Goal: Task Accomplishment & Management: Use online tool/utility

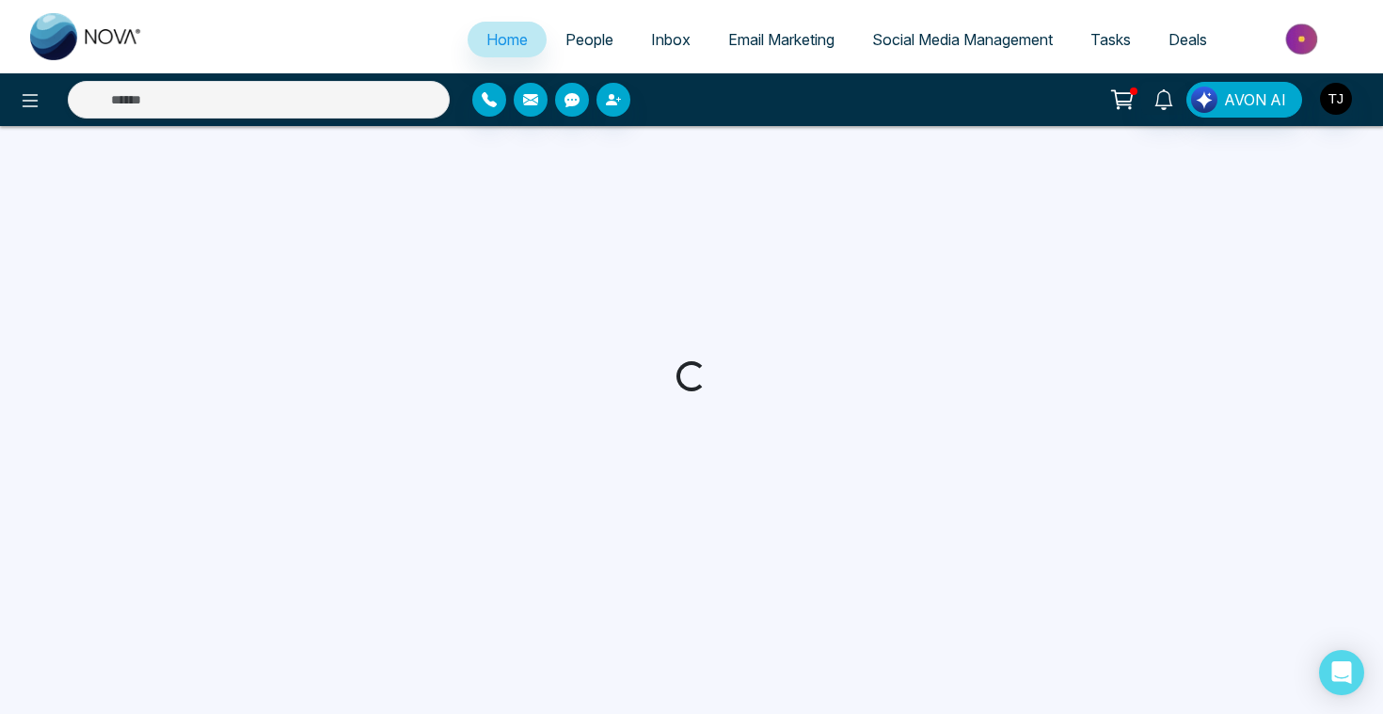
select select "*"
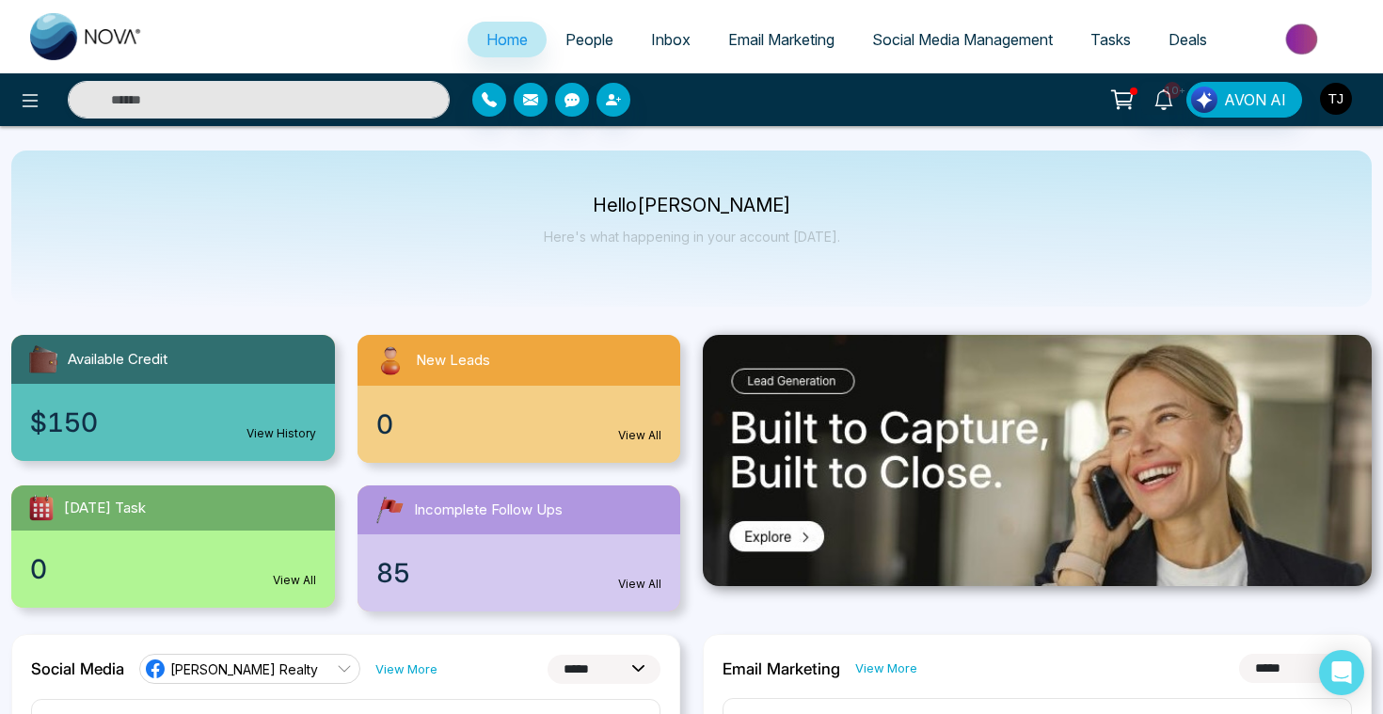
click at [1332, 89] on img "button" at bounding box center [1336, 99] width 32 height 32
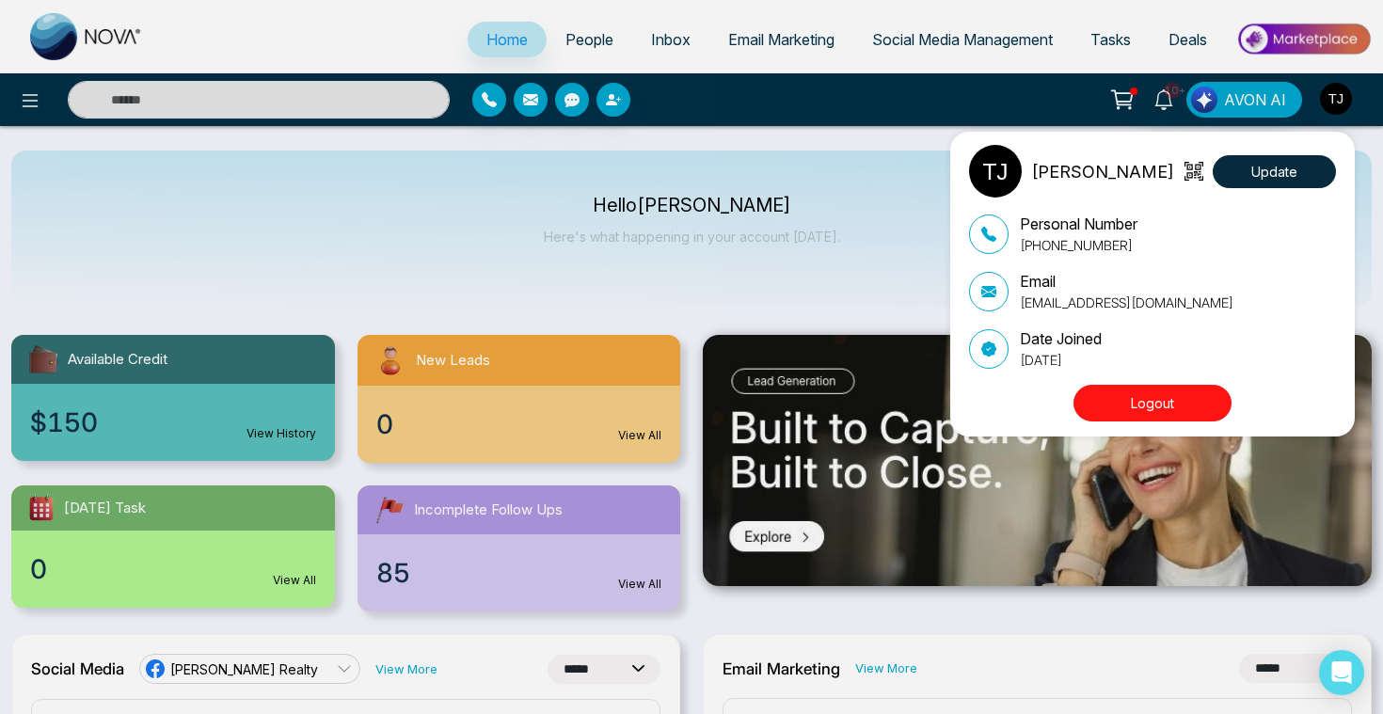
click at [573, 241] on div "Tirston James Update Personal Number +16472175256 Email tirstonjames@gmail.com …" at bounding box center [691, 357] width 1383 height 714
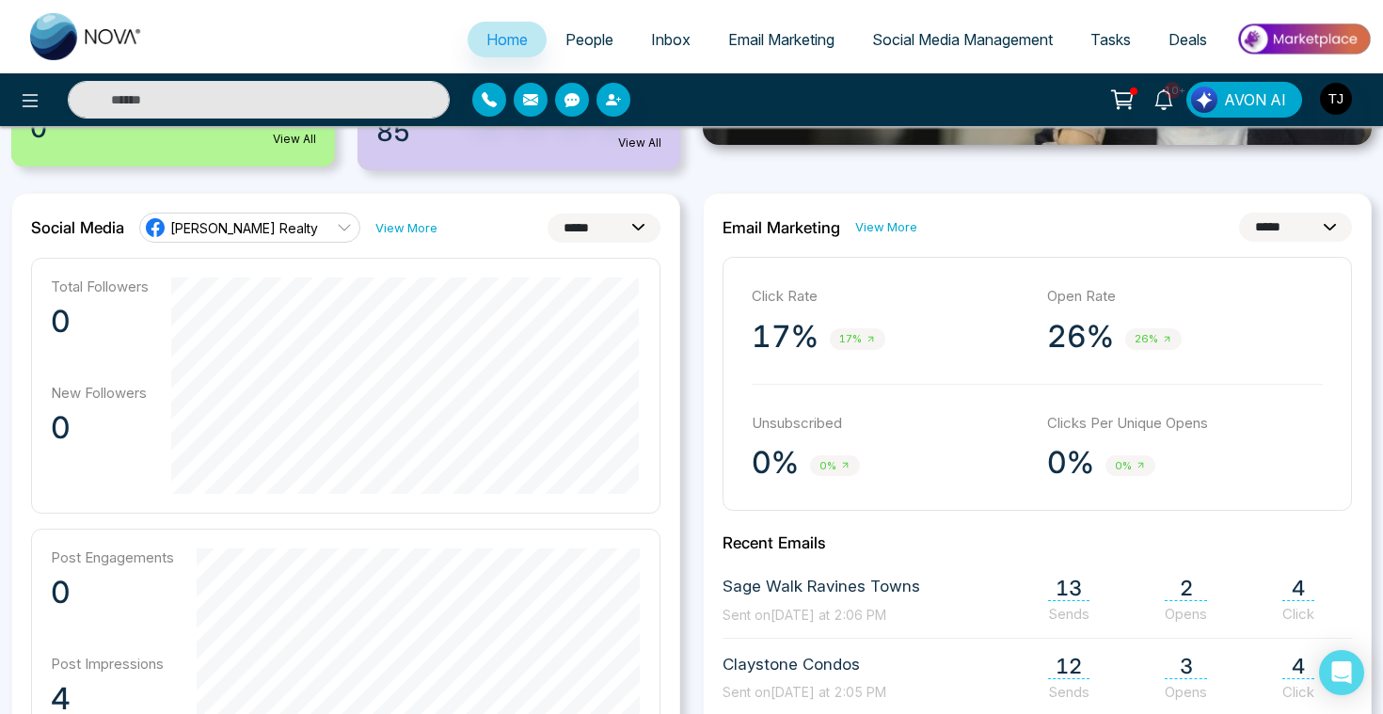
scroll to position [443, 0]
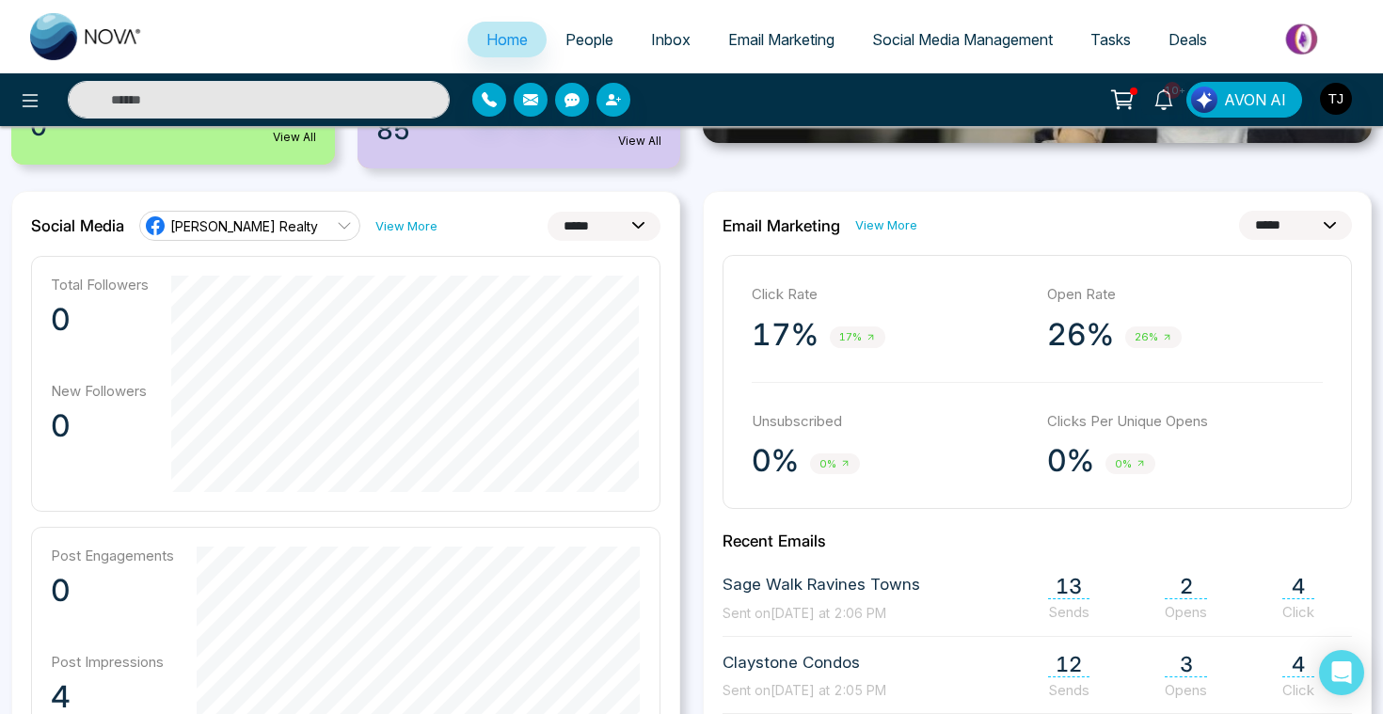
click at [304, 226] on link "[PERSON_NAME] Realty" at bounding box center [249, 226] width 221 height 30
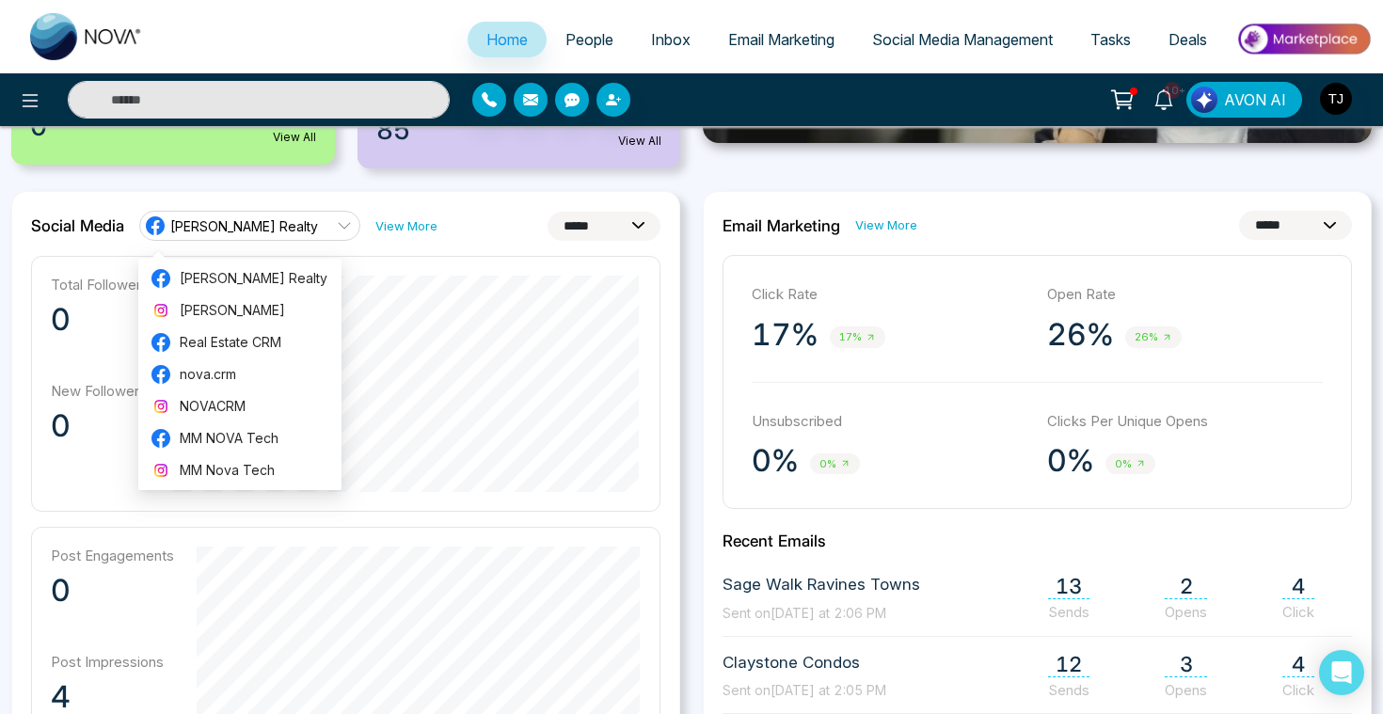
click at [497, 223] on div "**********" at bounding box center [345, 226] width 629 height 30
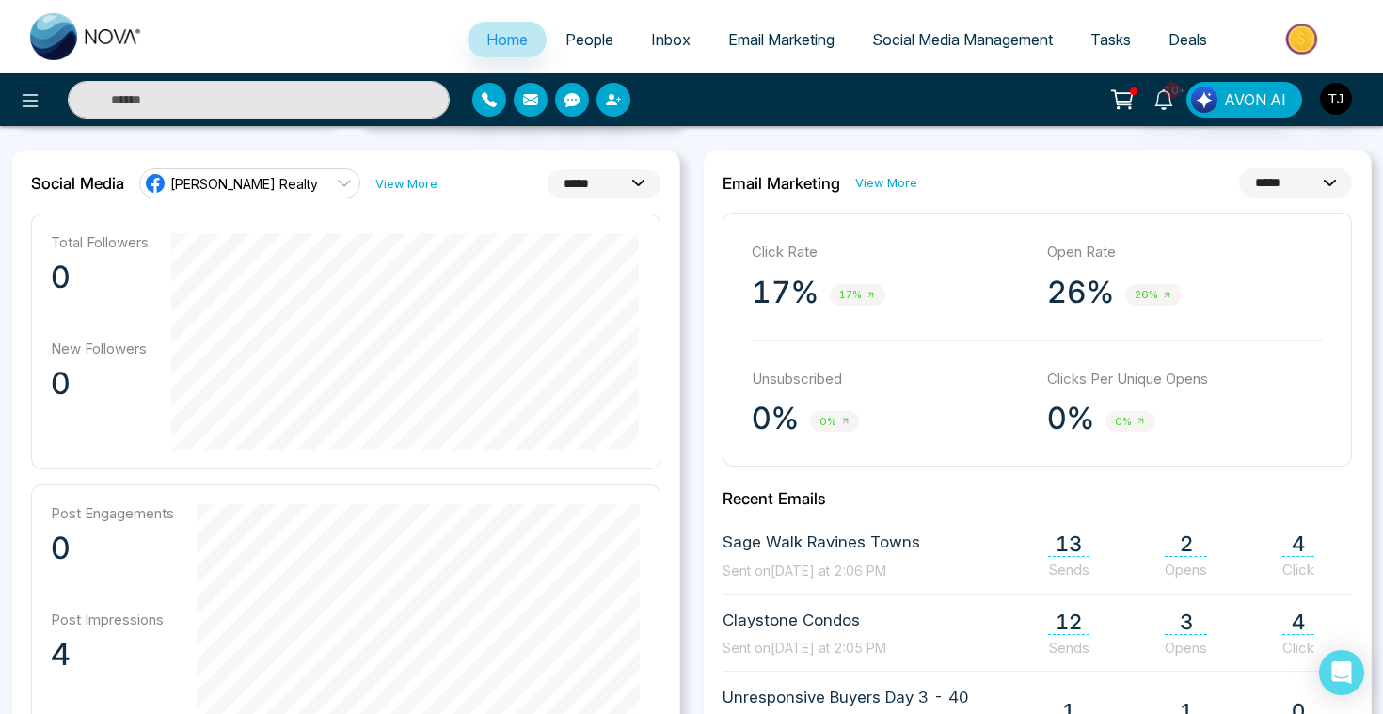
scroll to position [484, 0]
click at [294, 181] on span "[PERSON_NAME] Realty" at bounding box center [244, 185] width 148 height 18
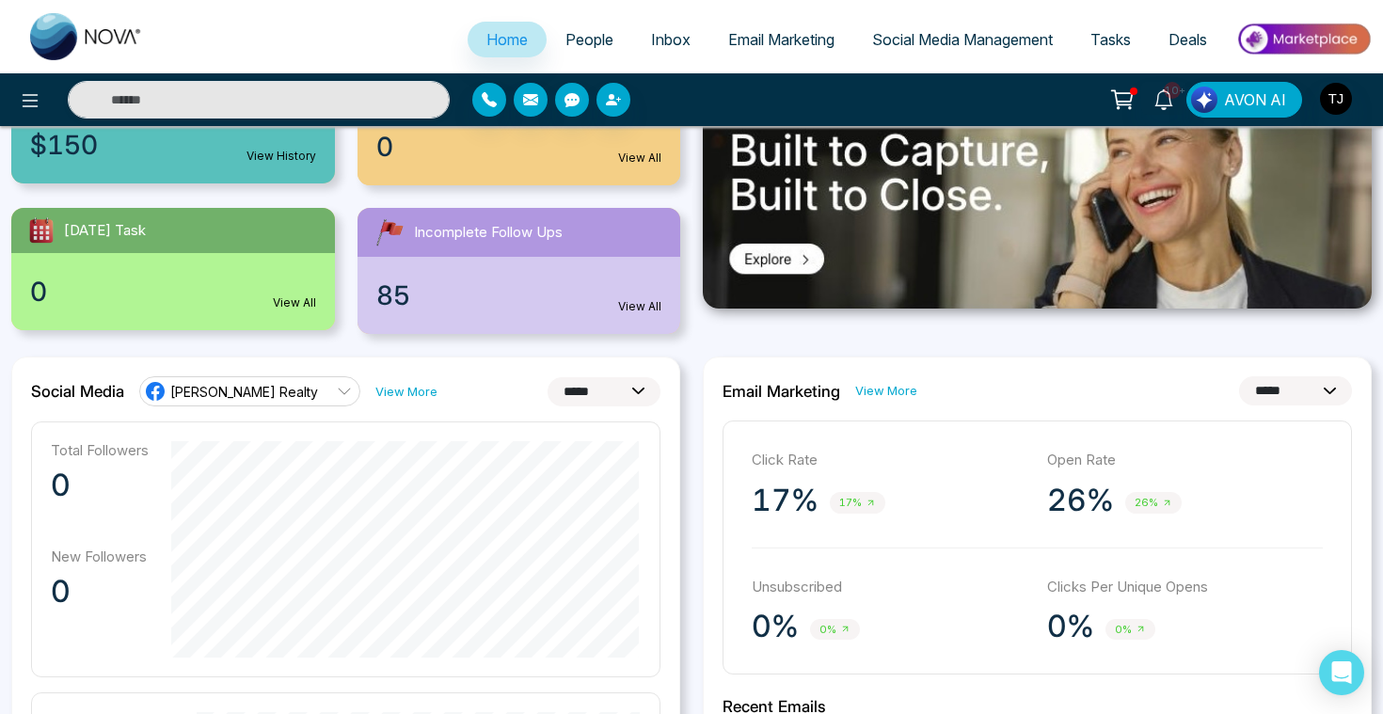
scroll to position [309, 0]
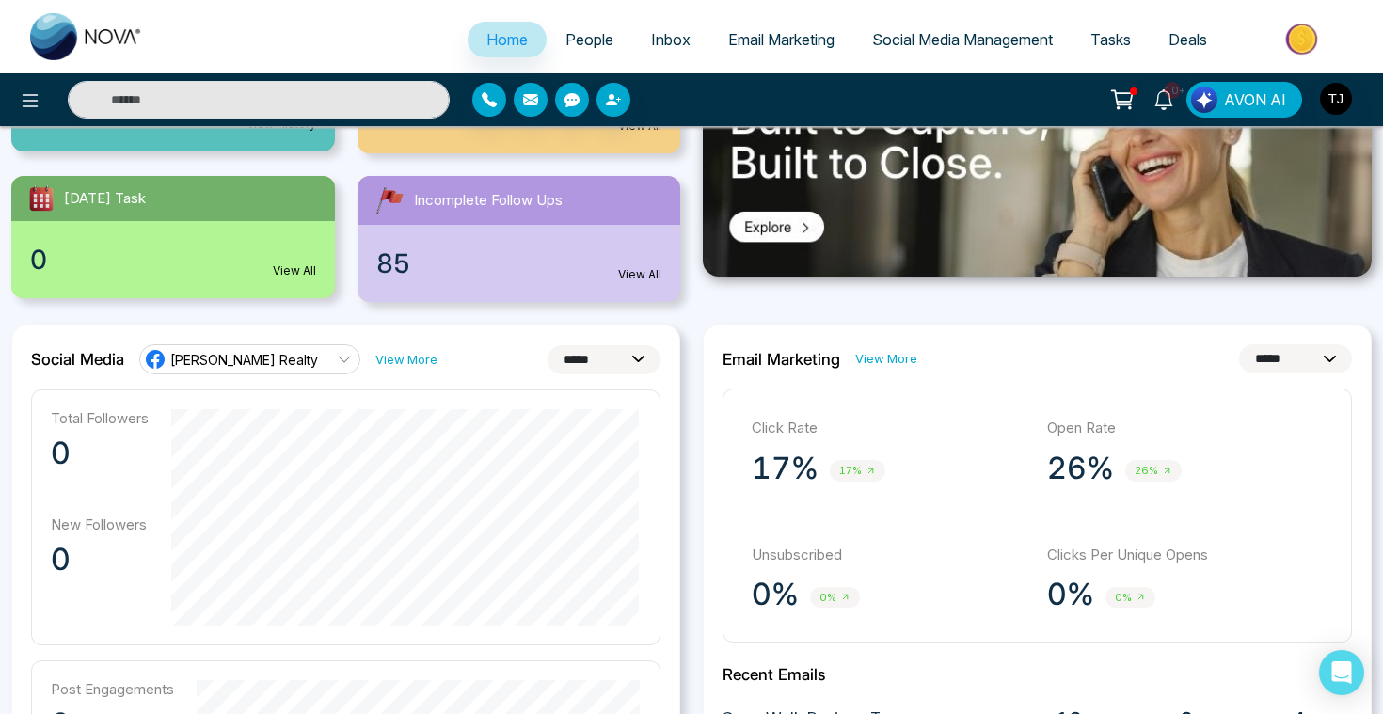
click at [585, 351] on select "**********" at bounding box center [603, 359] width 113 height 29
select select "**"
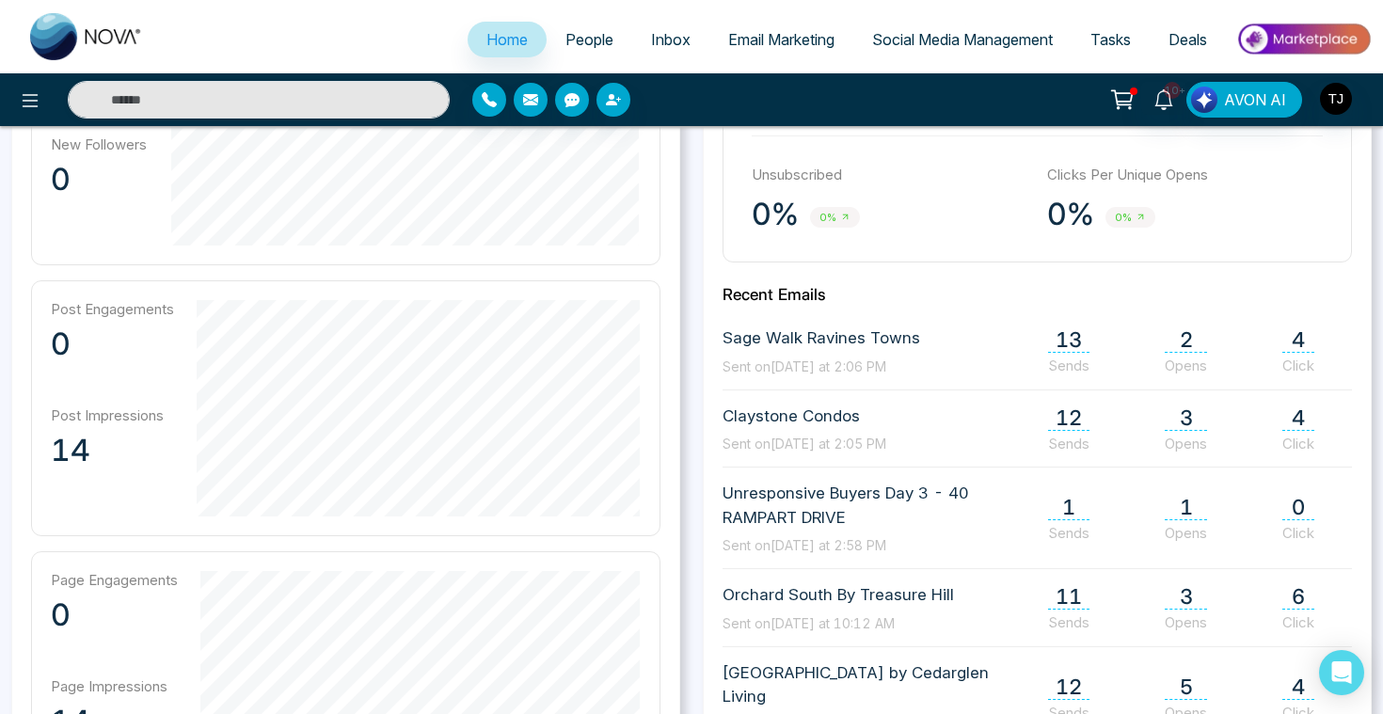
scroll to position [652, 0]
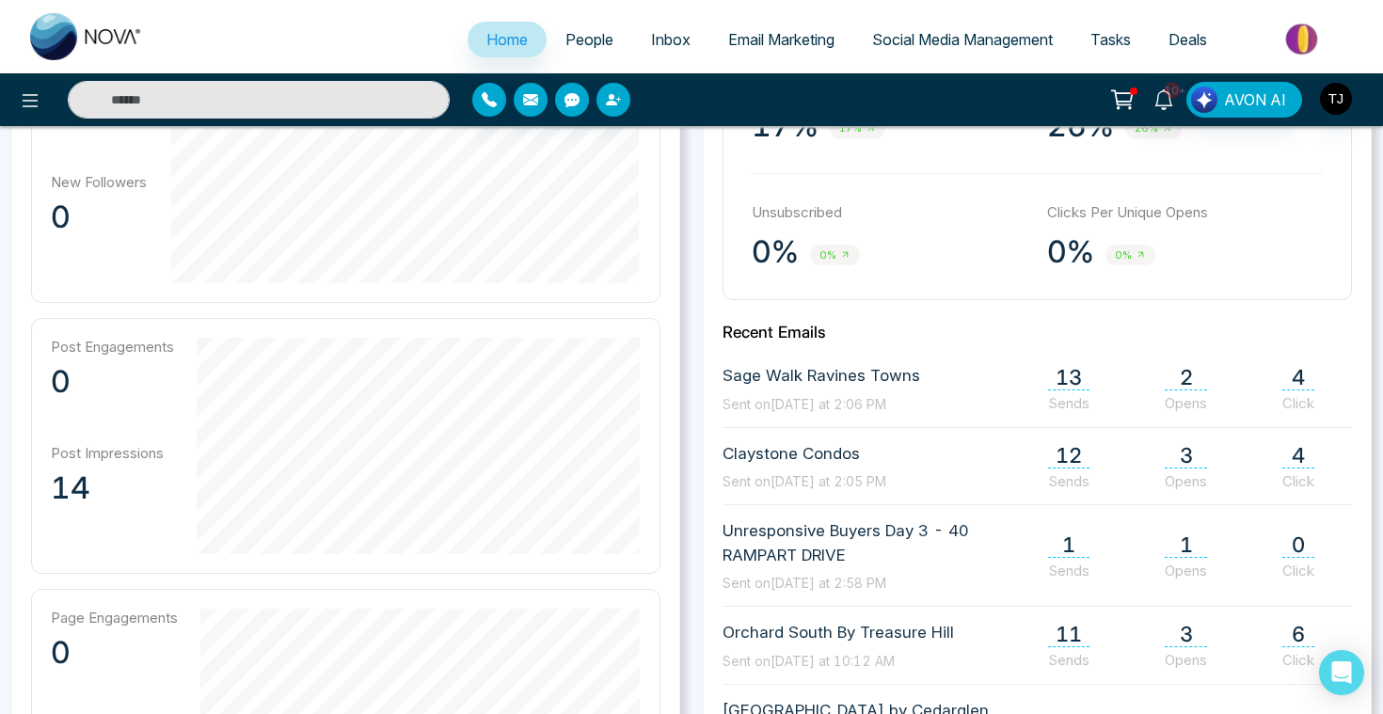
click at [579, 39] on span "People" at bounding box center [589, 39] width 48 height 19
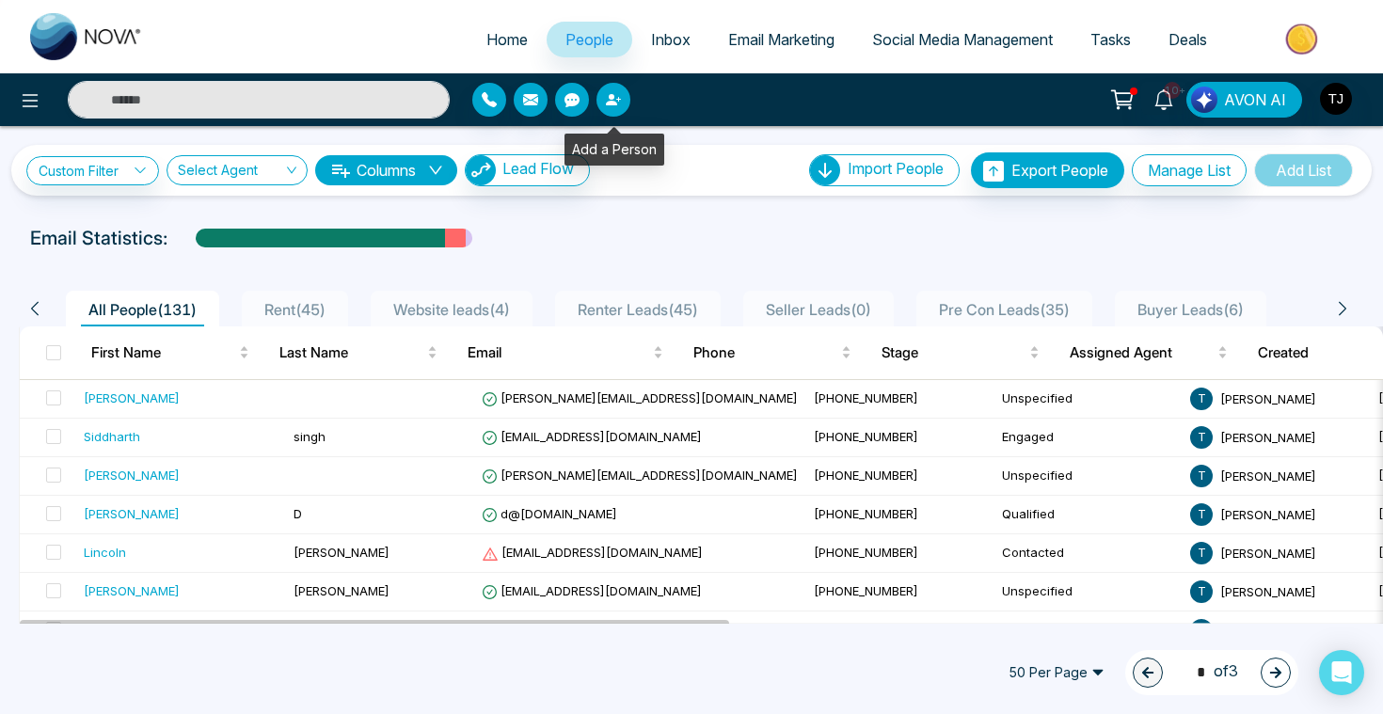
click at [623, 98] on button "button" at bounding box center [613, 100] width 34 height 34
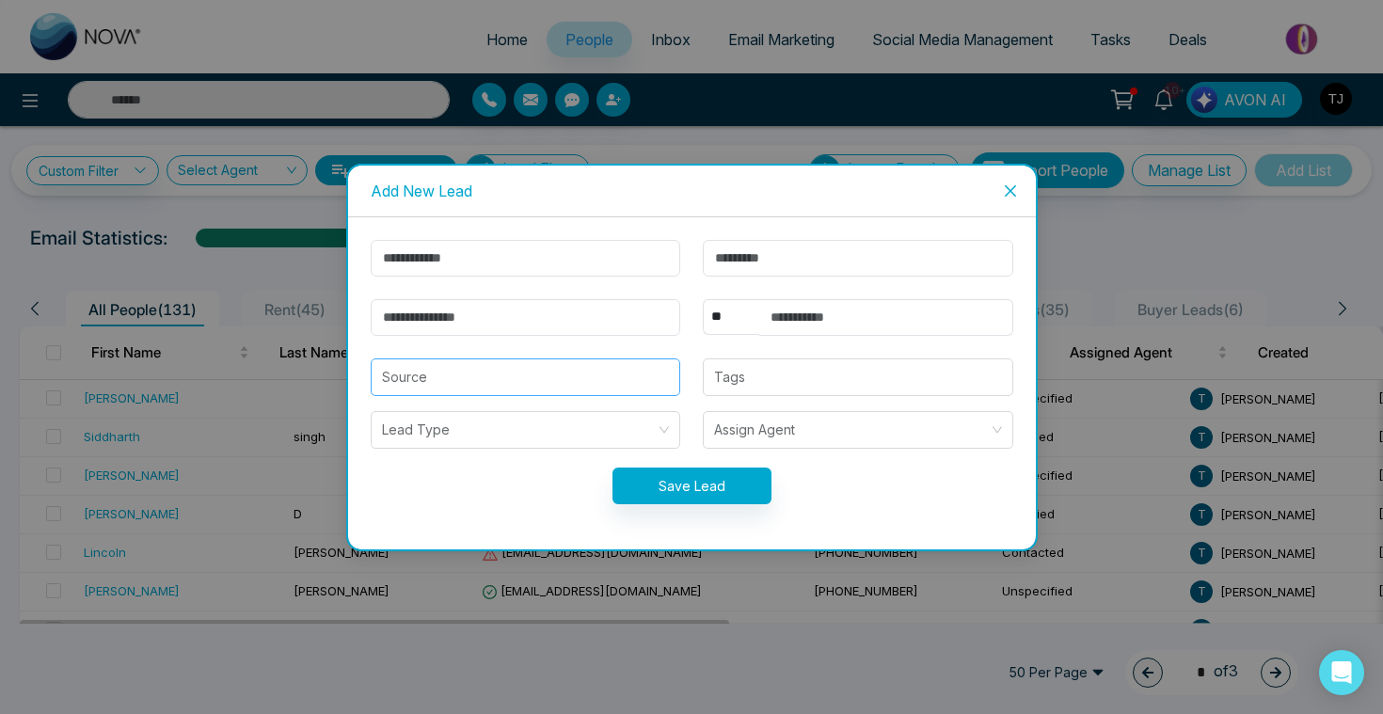
click at [560, 393] on input "search" at bounding box center [526, 377] width 288 height 36
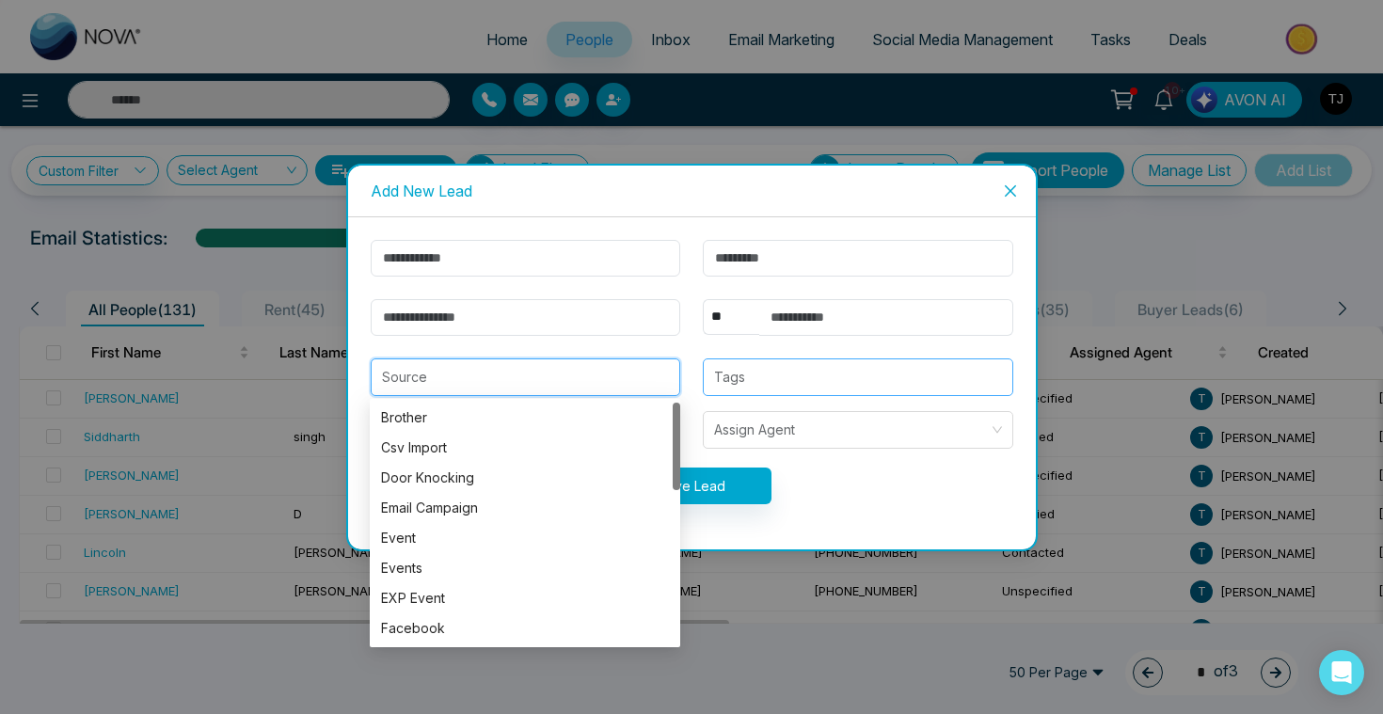
click at [762, 391] on div "Tags" at bounding box center [858, 377] width 310 height 38
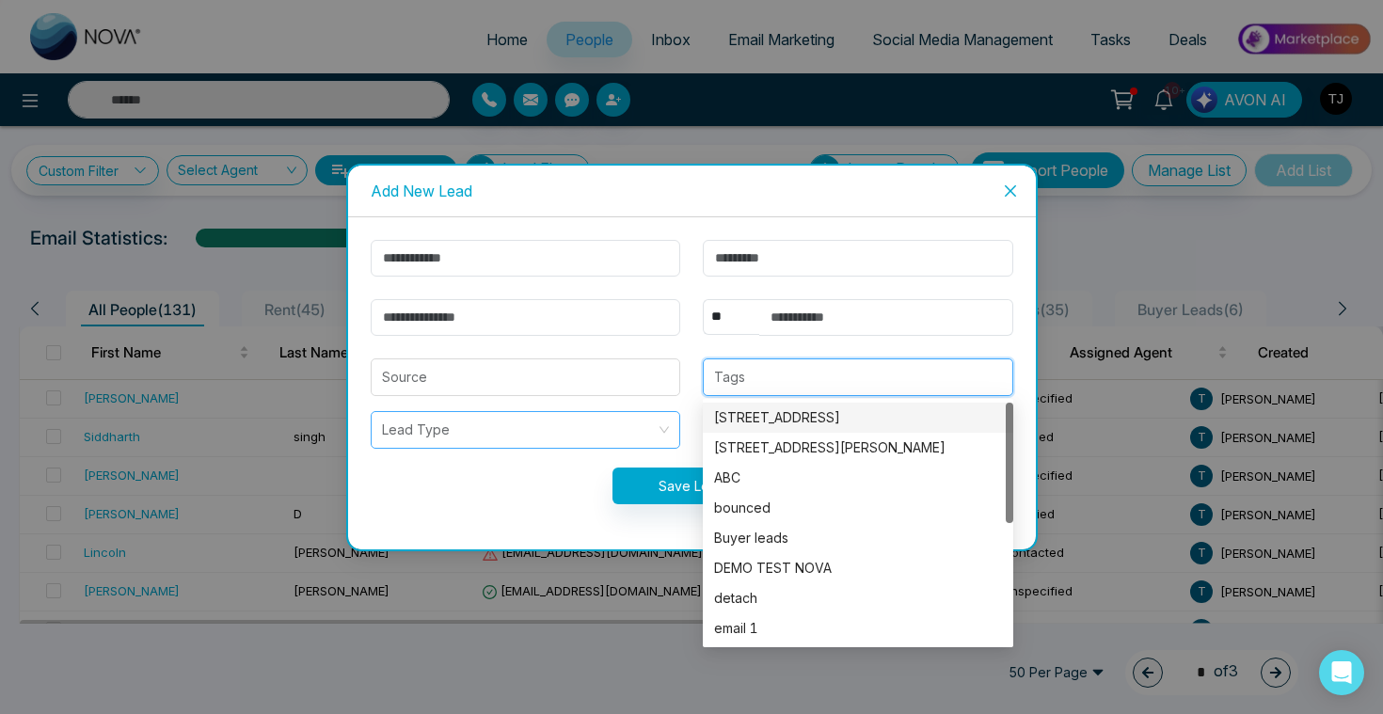
click at [546, 443] on input "search" at bounding box center [519, 430] width 275 height 36
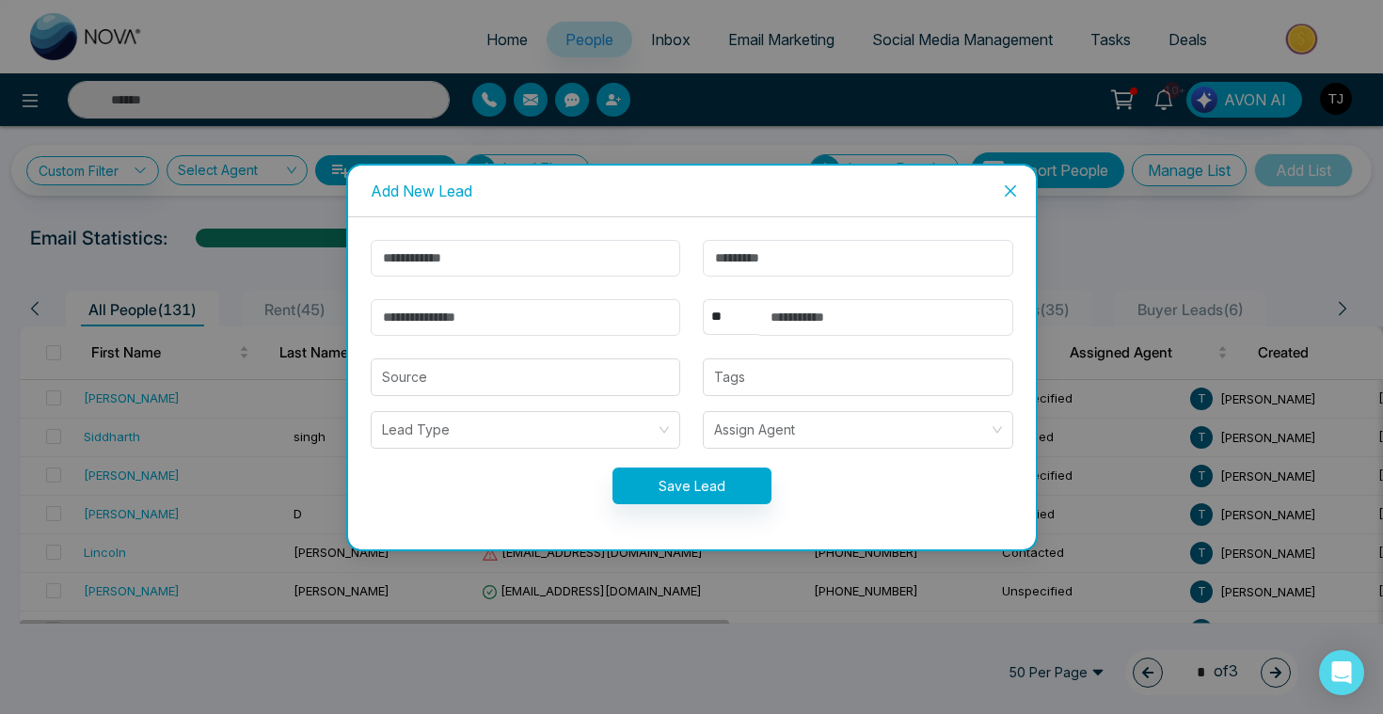
click at [1016, 181] on span "Close" at bounding box center [1010, 191] width 51 height 51
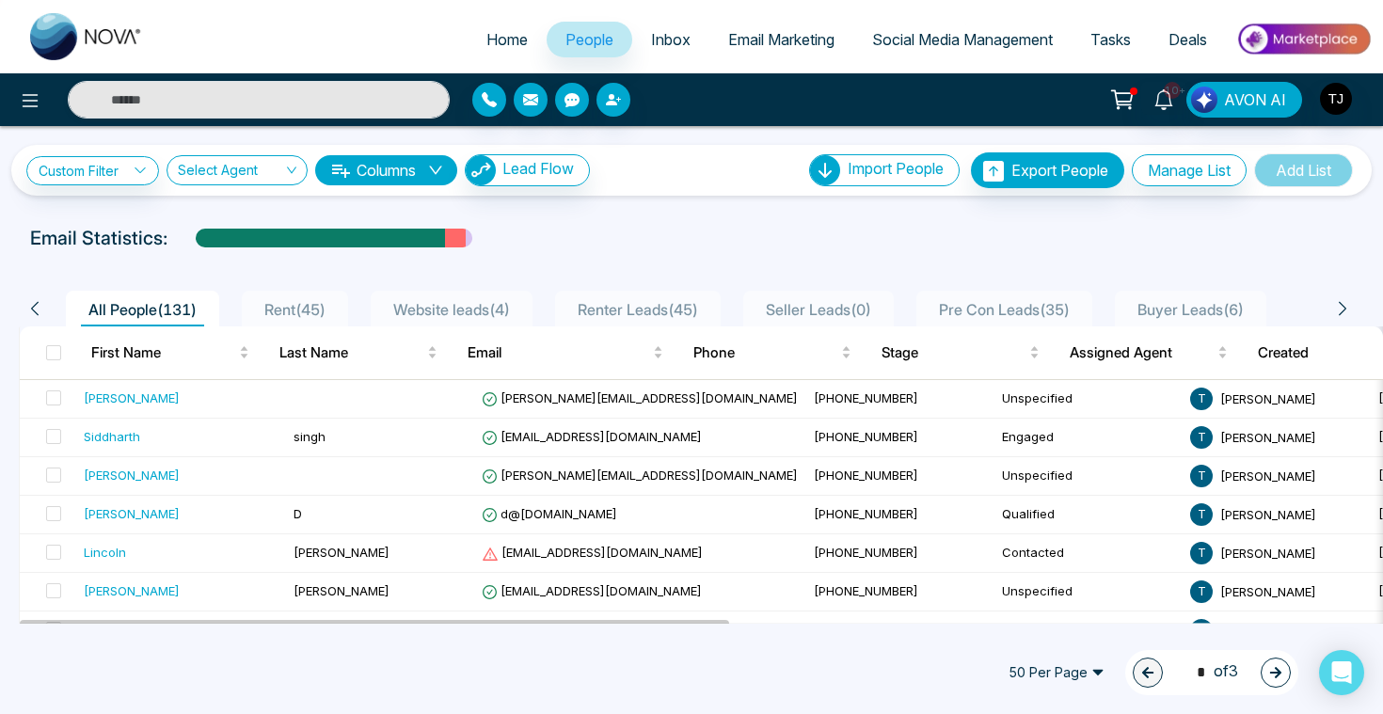
scroll to position [193, 0]
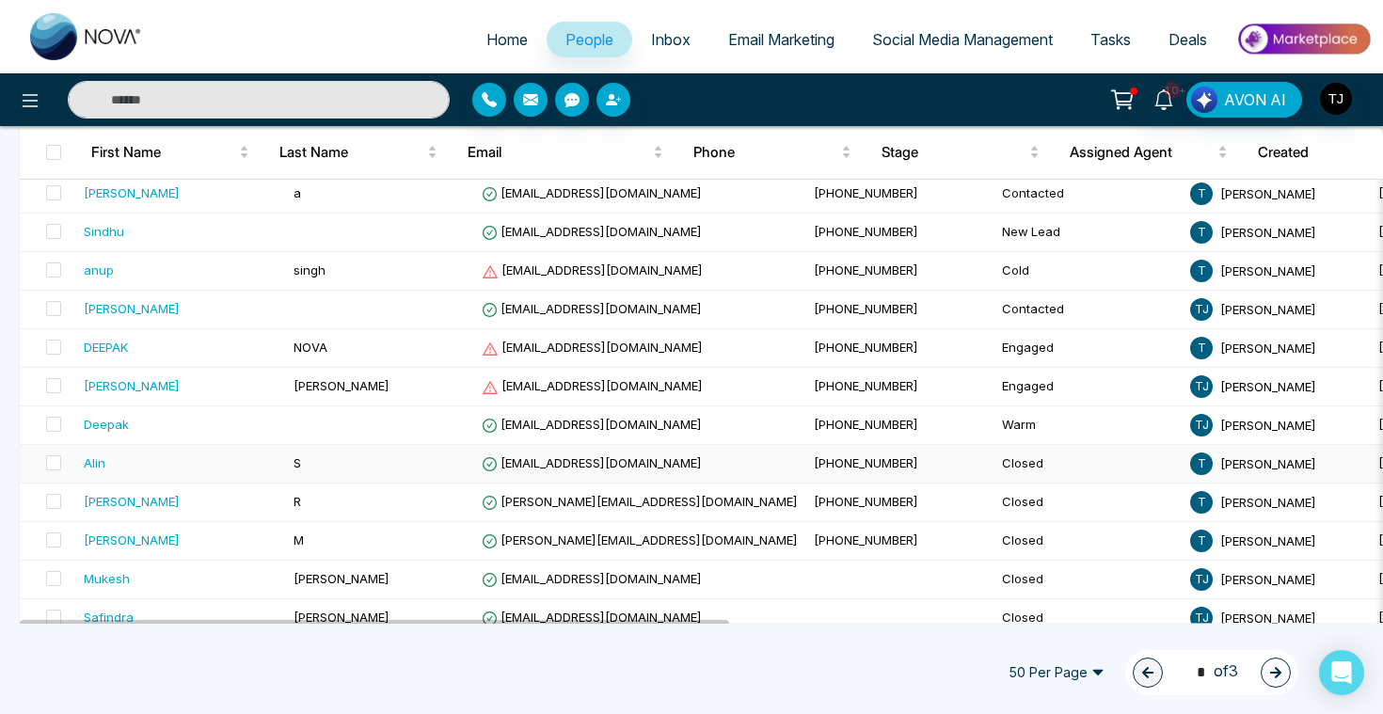
click at [94, 460] on div "Alin" at bounding box center [95, 462] width 22 height 19
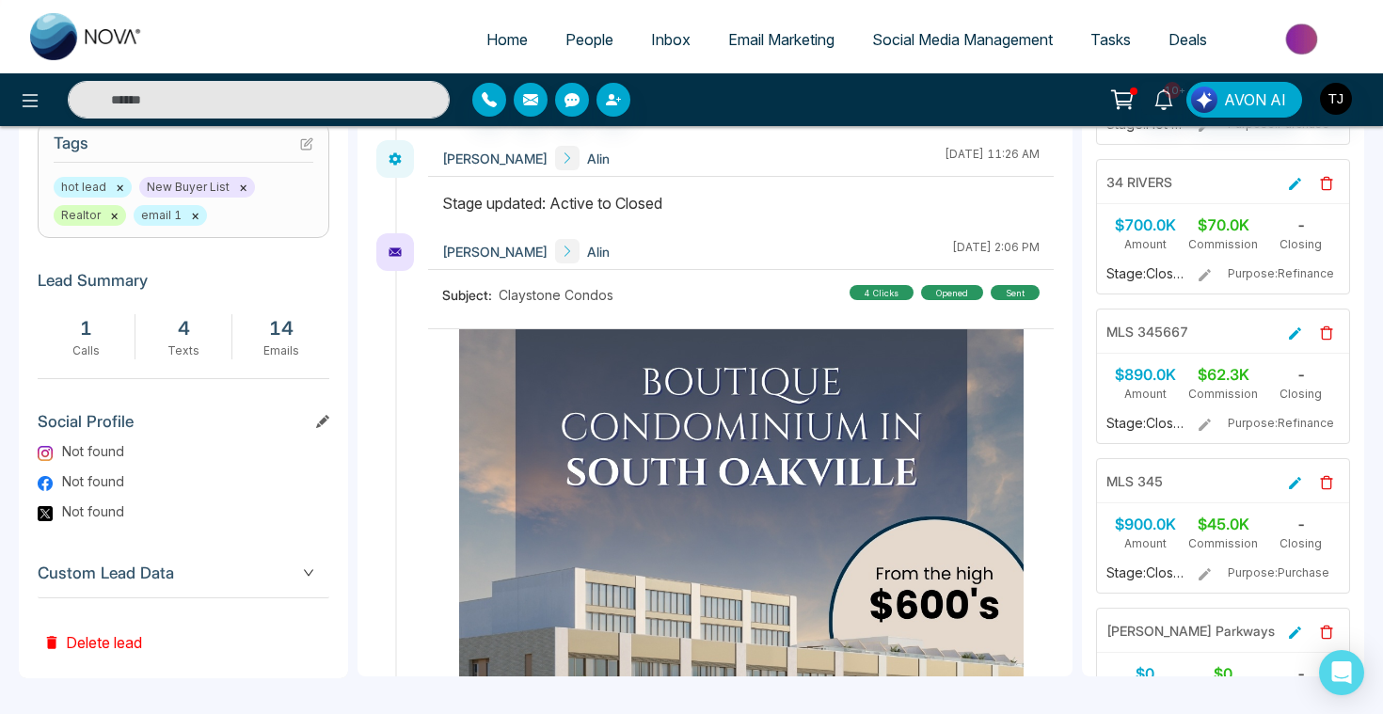
click at [306, 139] on icon at bounding box center [306, 143] width 13 height 13
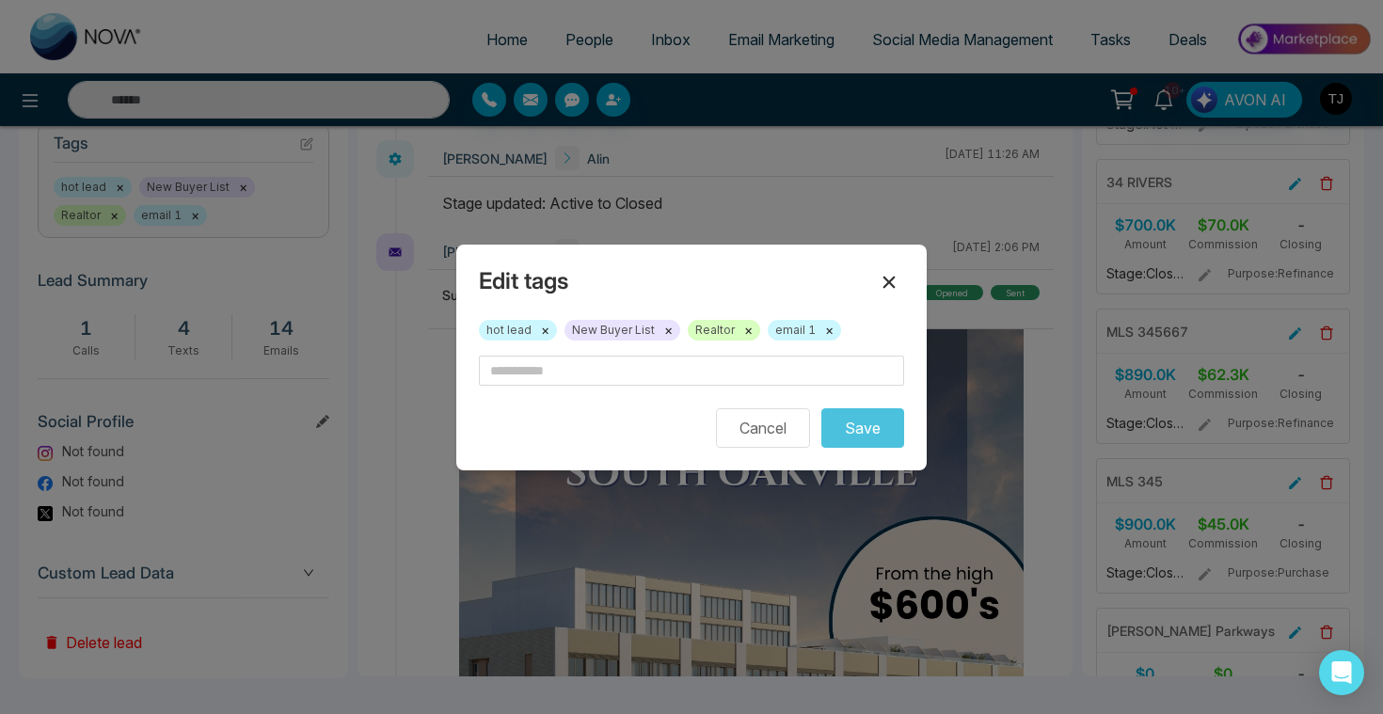
click at [895, 276] on icon at bounding box center [889, 282] width 23 height 23
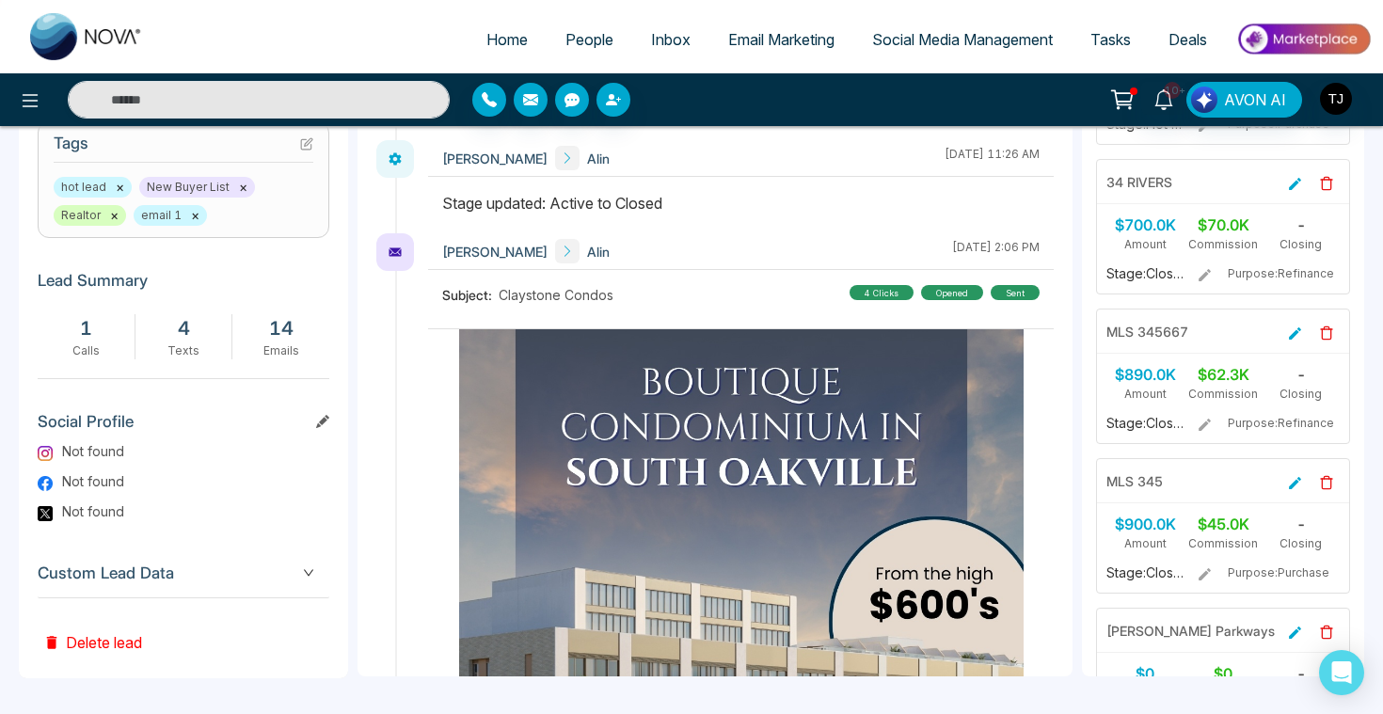
click at [285, 576] on span "Custom Lead Data" at bounding box center [184, 573] width 292 height 25
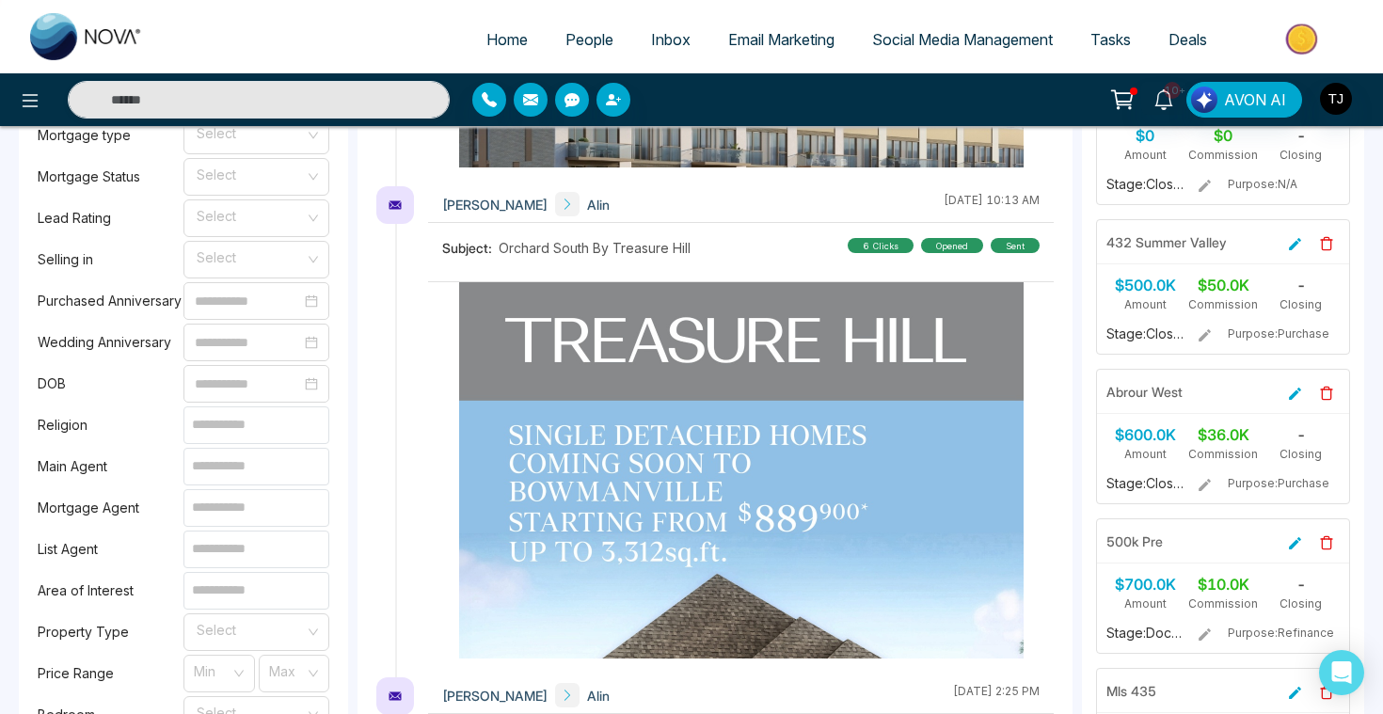
scroll to position [1329, 0]
click at [215, 217] on input "search" at bounding box center [250, 213] width 110 height 28
click at [108, 188] on div "Mortgage Status Select" at bounding box center [184, 176] width 292 height 38
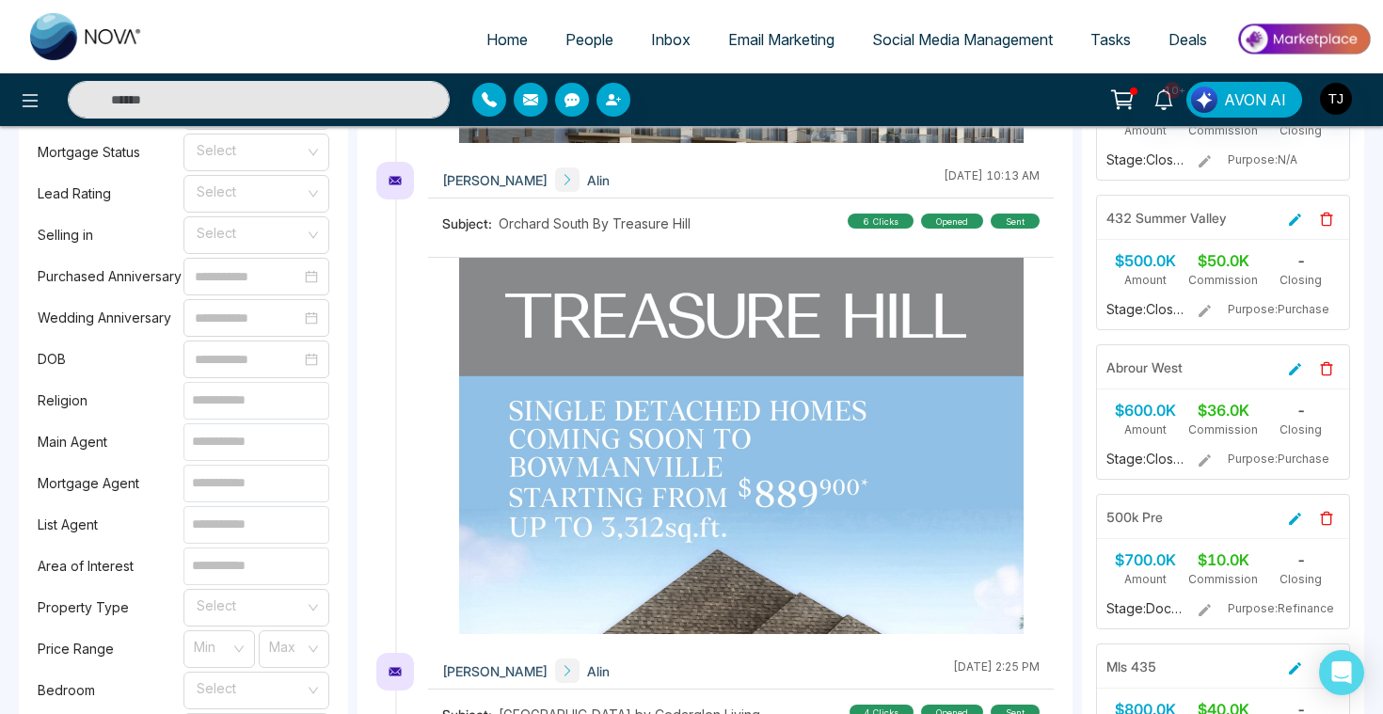
scroll to position [1265, 0]
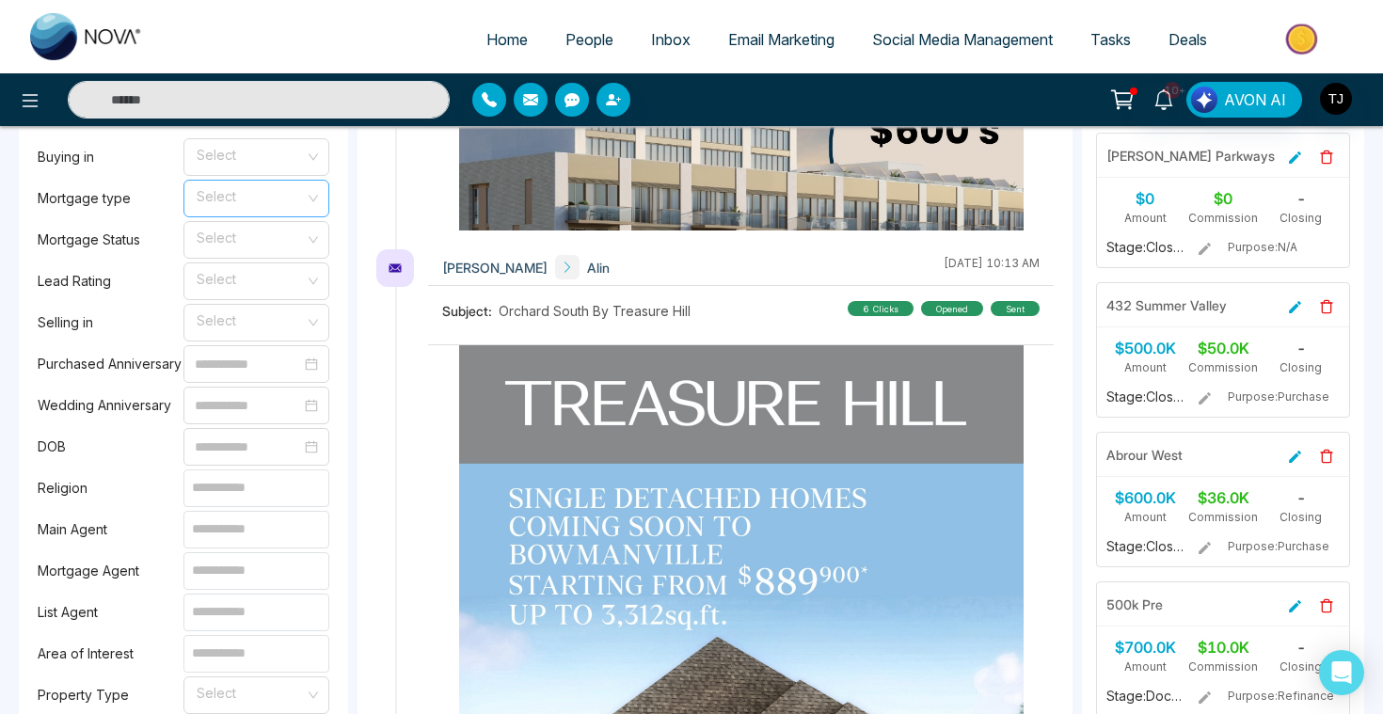
click at [223, 210] on span at bounding box center [250, 199] width 110 height 36
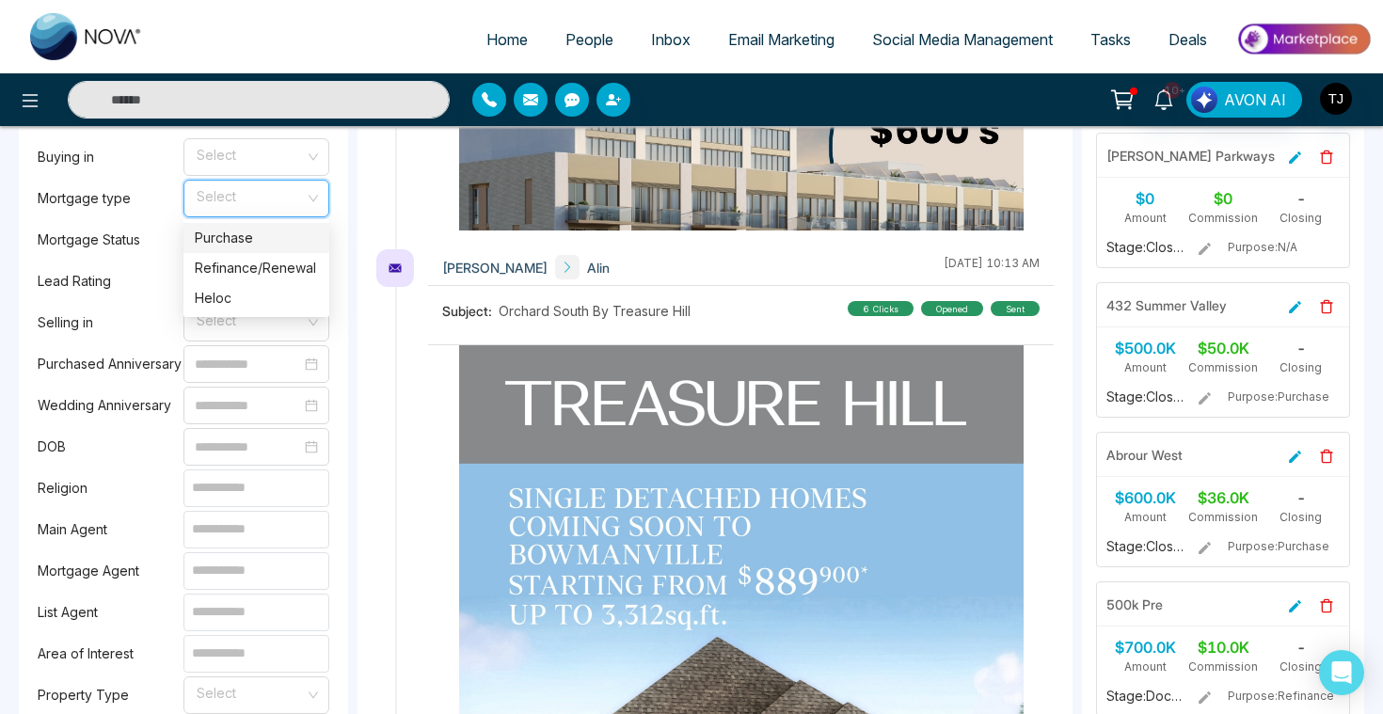
click at [132, 230] on label "Mortgage Status" at bounding box center [111, 240] width 146 height 21
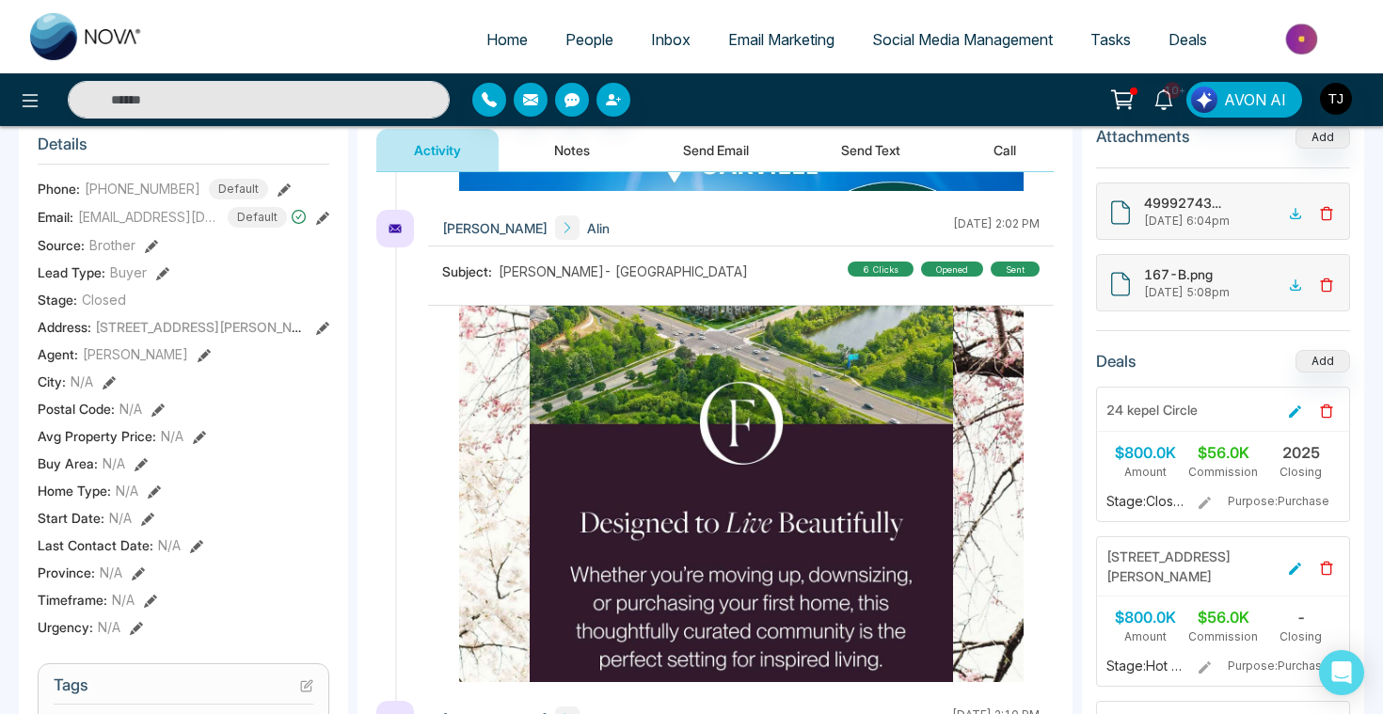
scroll to position [3361, 0]
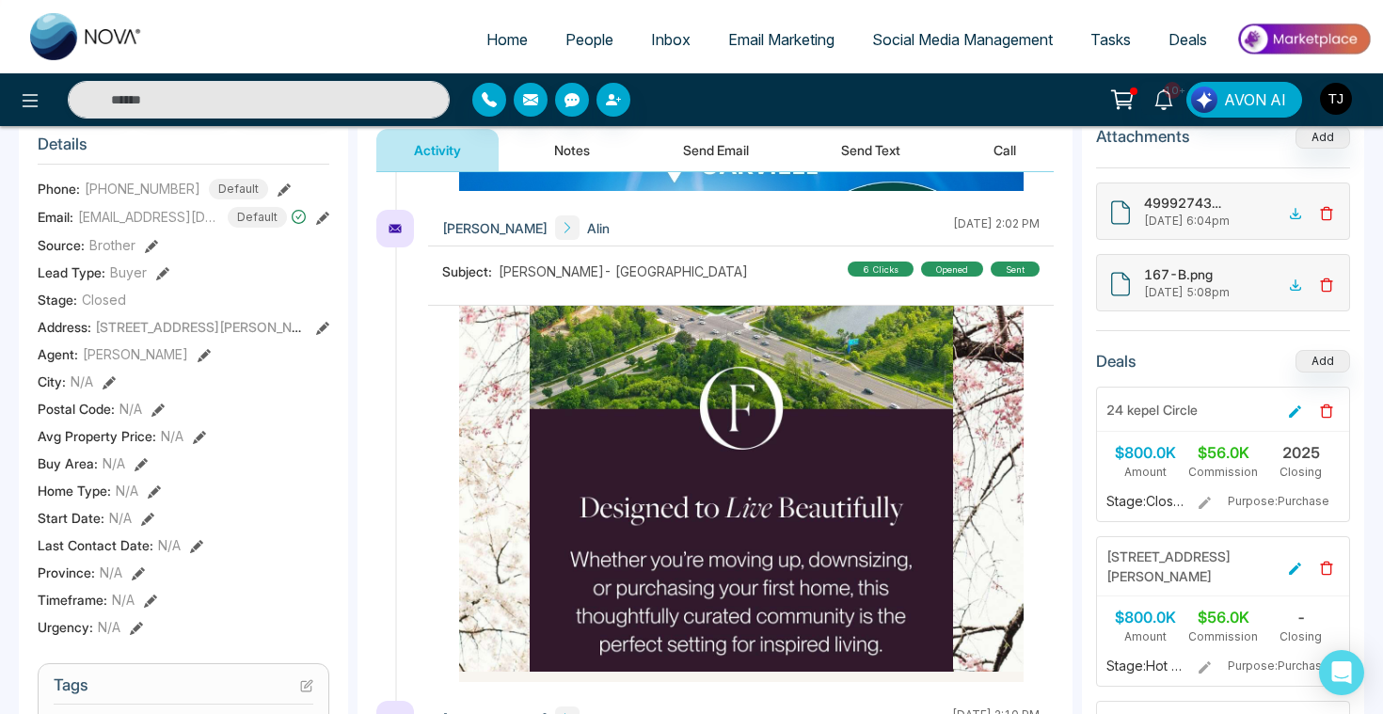
click at [563, 158] on button "Notes" at bounding box center [571, 150] width 111 height 42
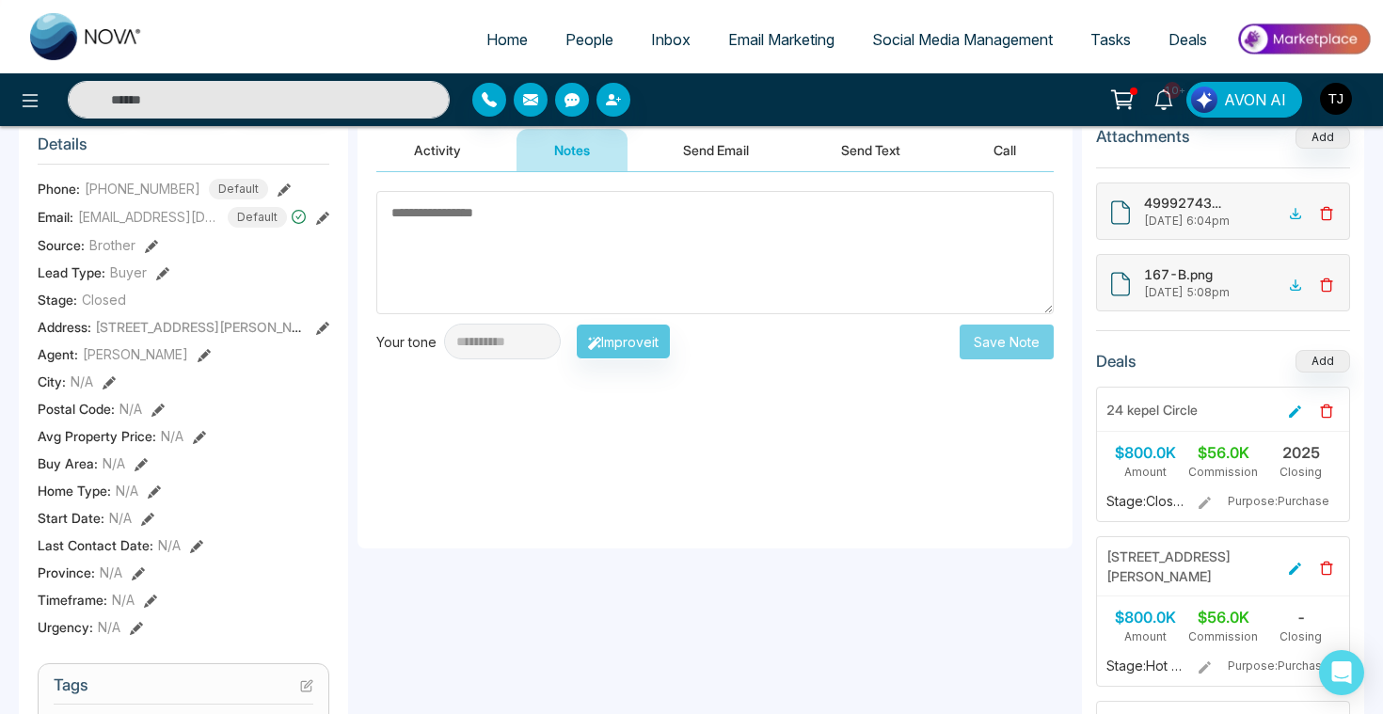
click at [573, 253] on textarea at bounding box center [714, 252] width 677 height 123
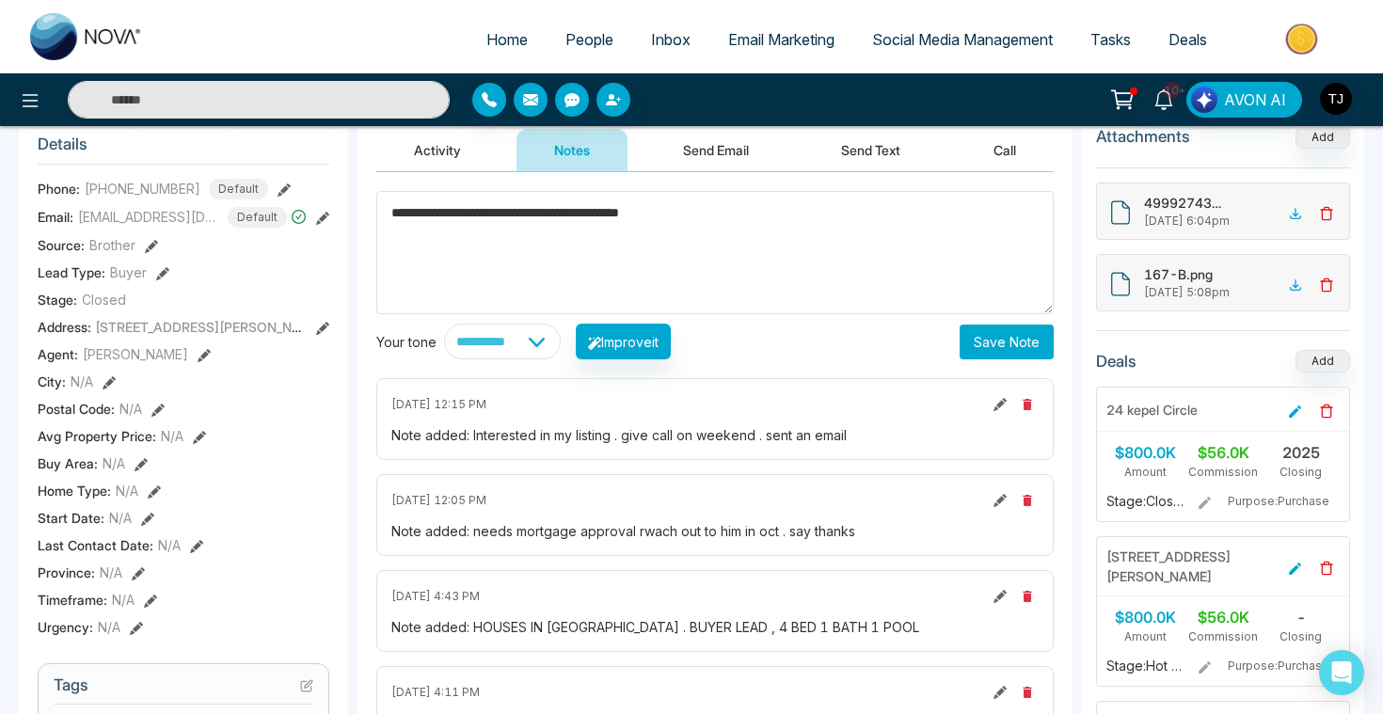
drag, startPoint x: 712, startPoint y: 203, endPoint x: 392, endPoint y: 195, distance: 319.9
click at [392, 195] on textarea "**********" at bounding box center [714, 252] width 677 height 123
type textarea "**********"
click at [987, 346] on button "Save Note" at bounding box center [1006, 342] width 94 height 35
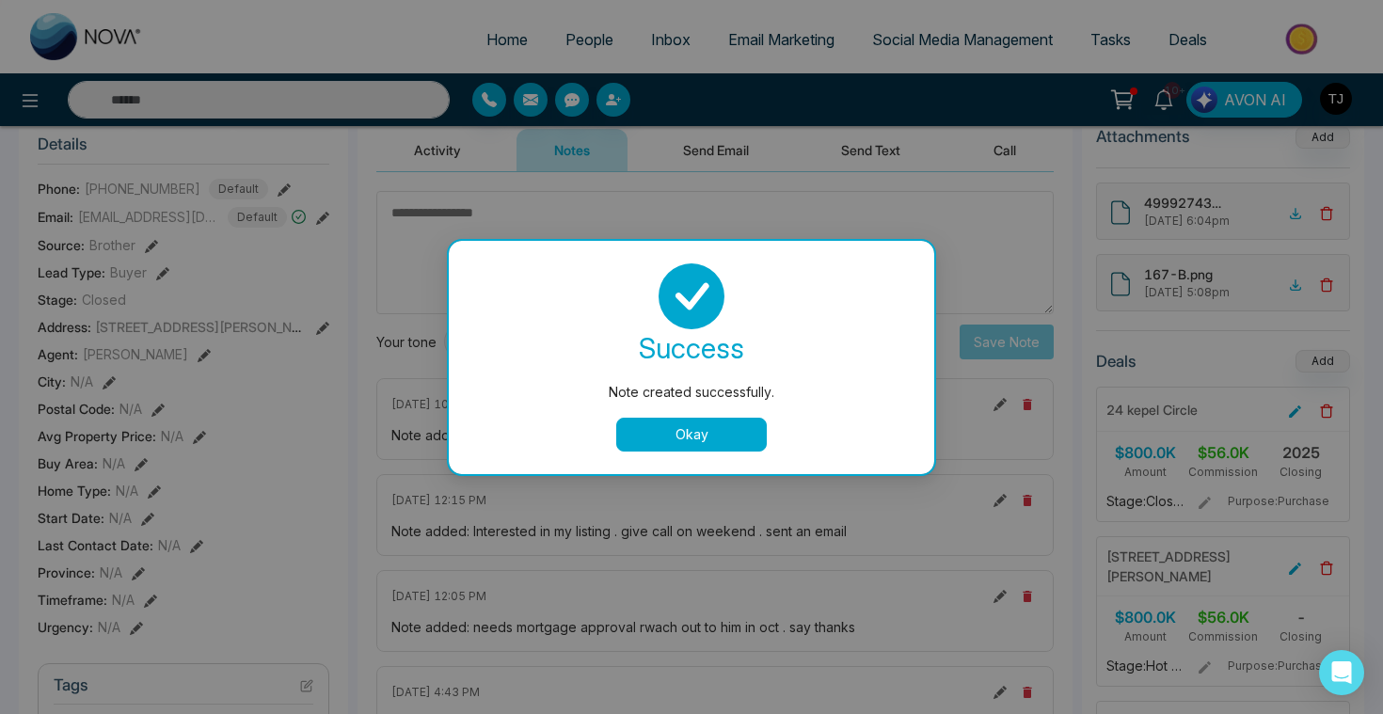
click at [690, 460] on div "success Note created successfully. Okay" at bounding box center [691, 357] width 485 height 233
click at [690, 447] on button "Okay" at bounding box center [691, 435] width 151 height 34
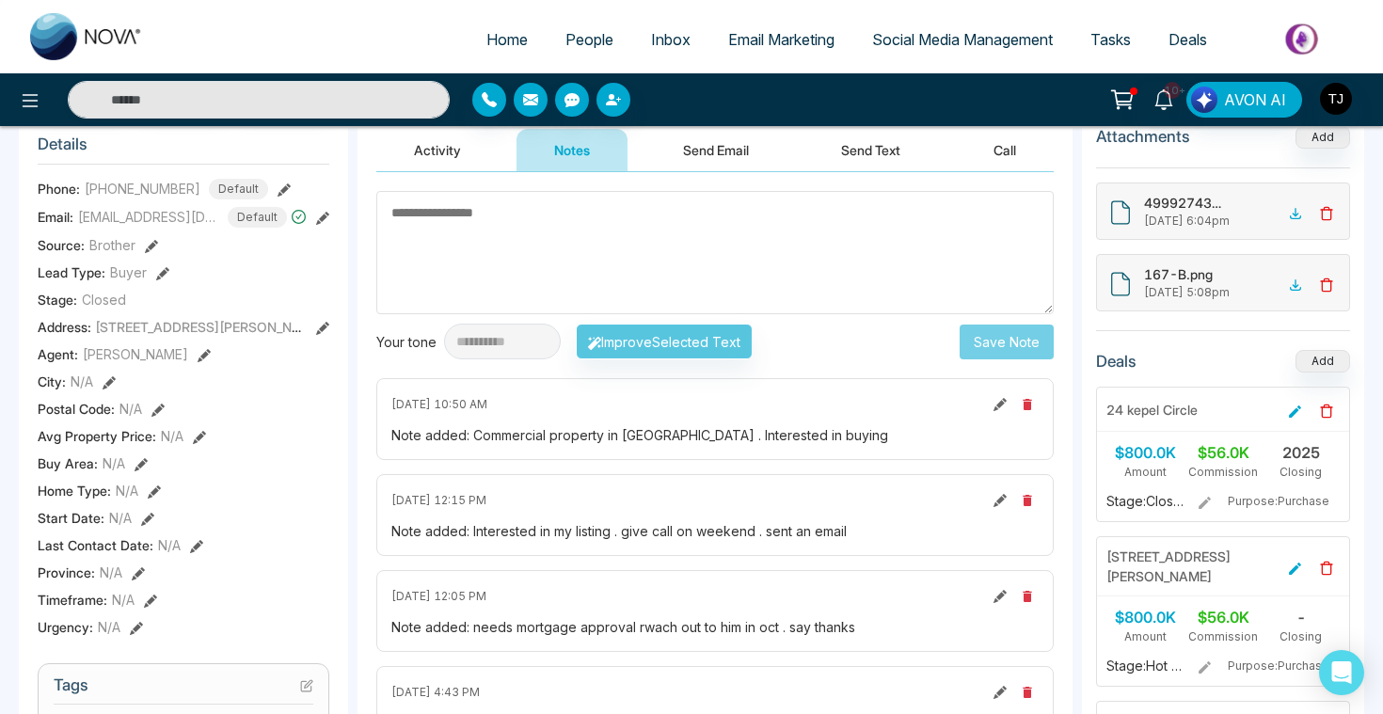
click at [425, 150] on button "Activity" at bounding box center [437, 150] width 122 height 42
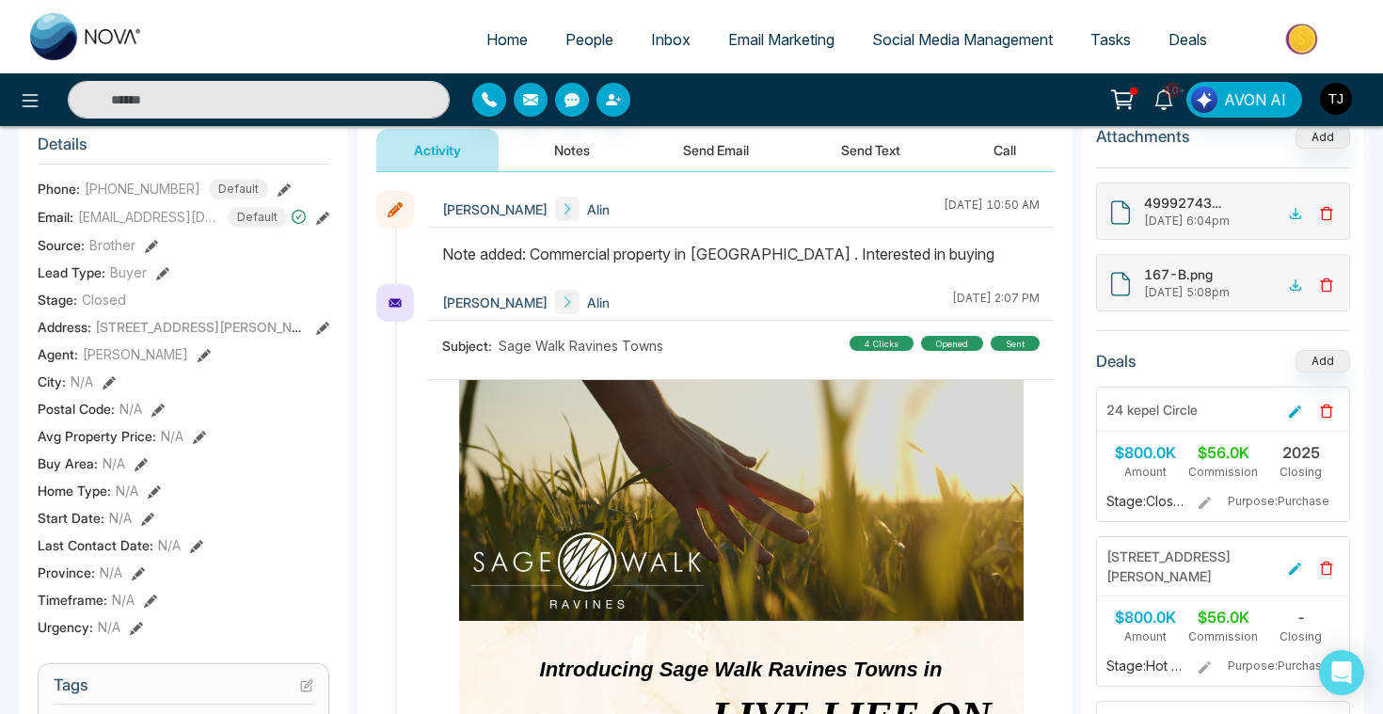
click at [721, 151] on button "Send Email" at bounding box center [715, 150] width 141 height 42
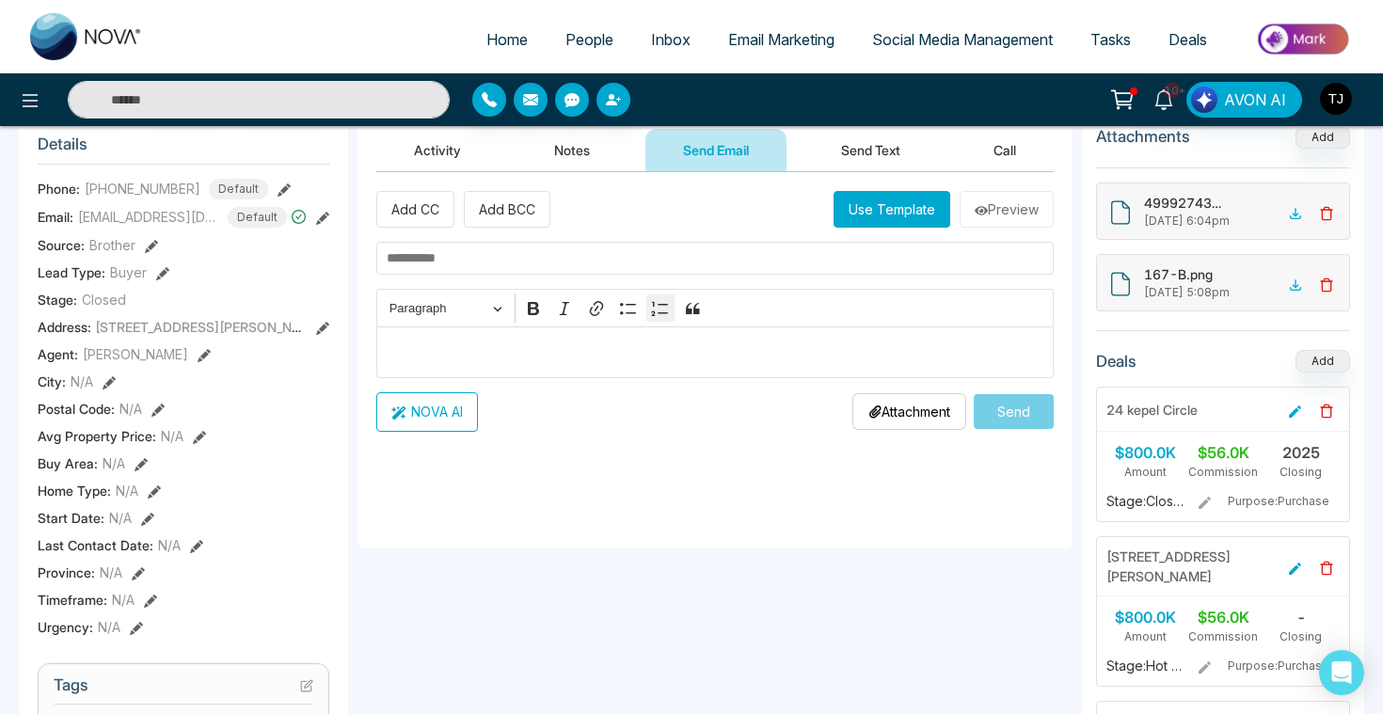
scroll to position [184, 0]
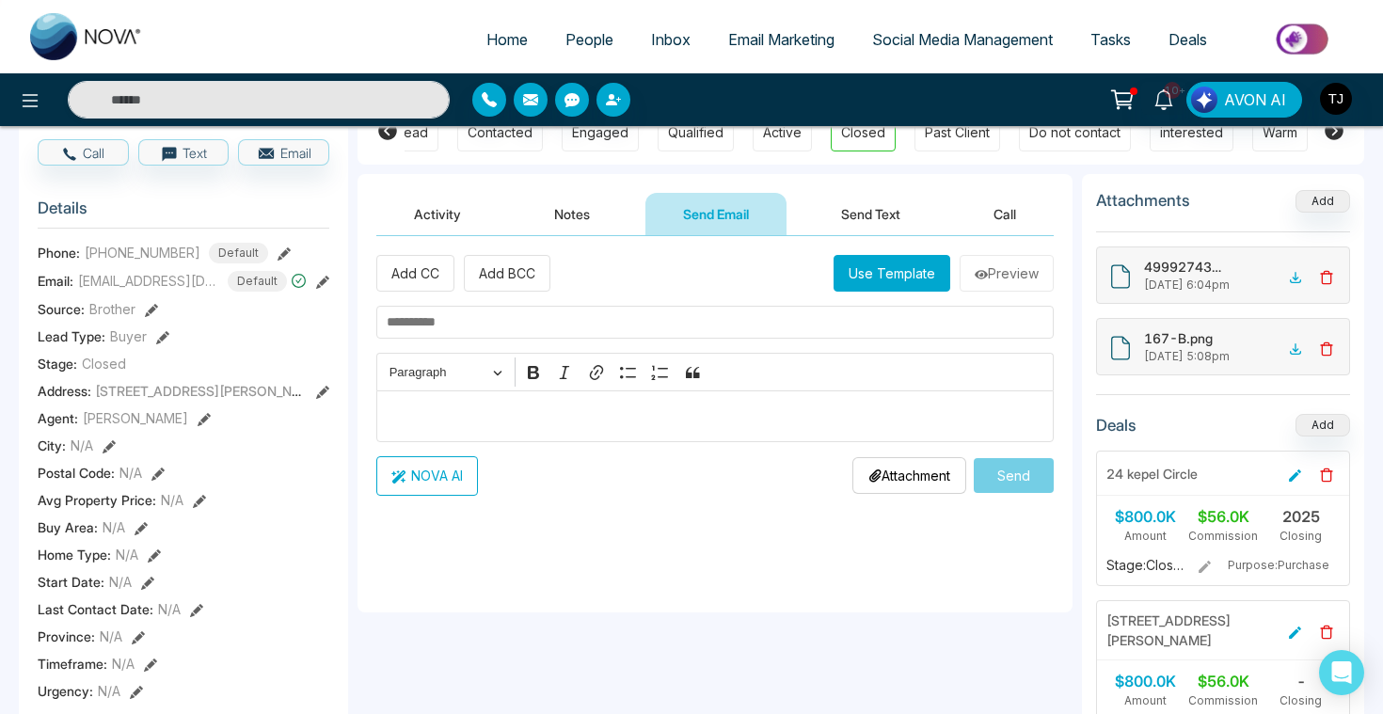
click at [638, 412] on p "Editor editing area: main" at bounding box center [716, 415] width 658 height 23
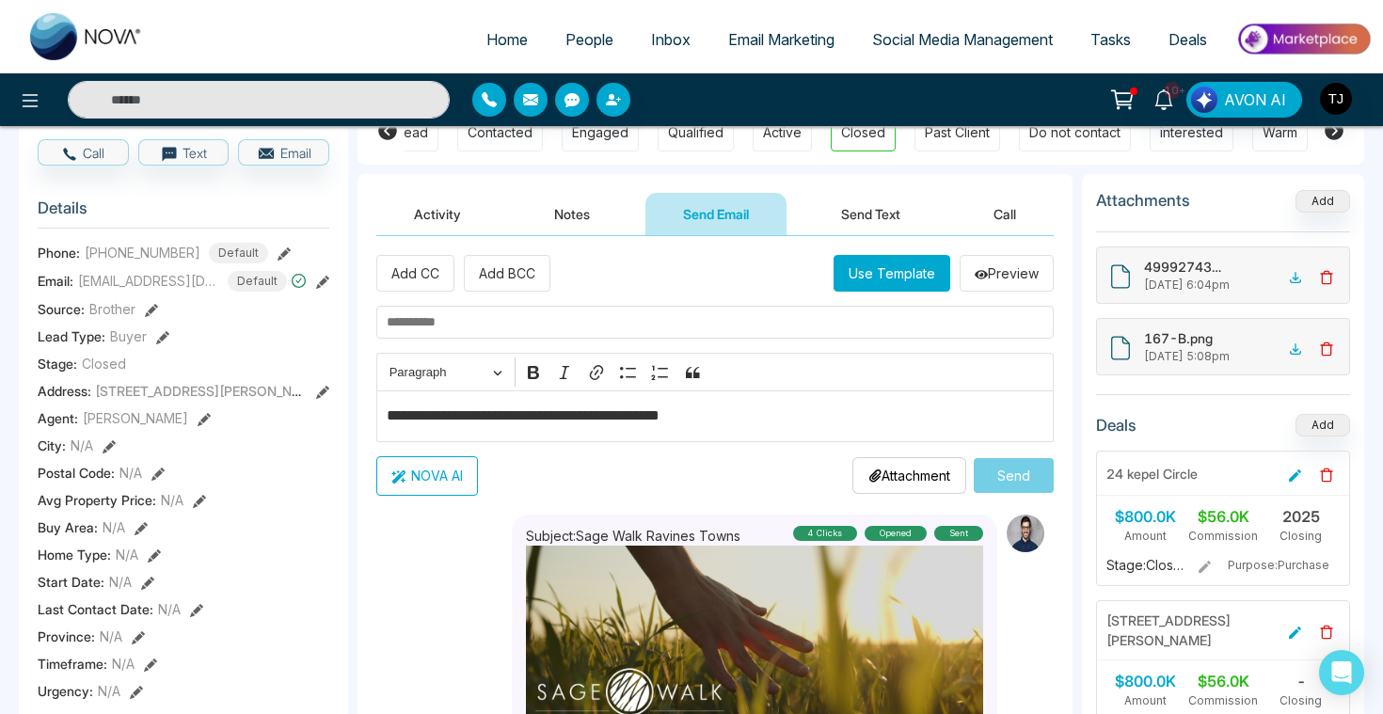
type textarea "**********"
click at [434, 477] on button "NOVA AI" at bounding box center [427, 476] width 102 height 40
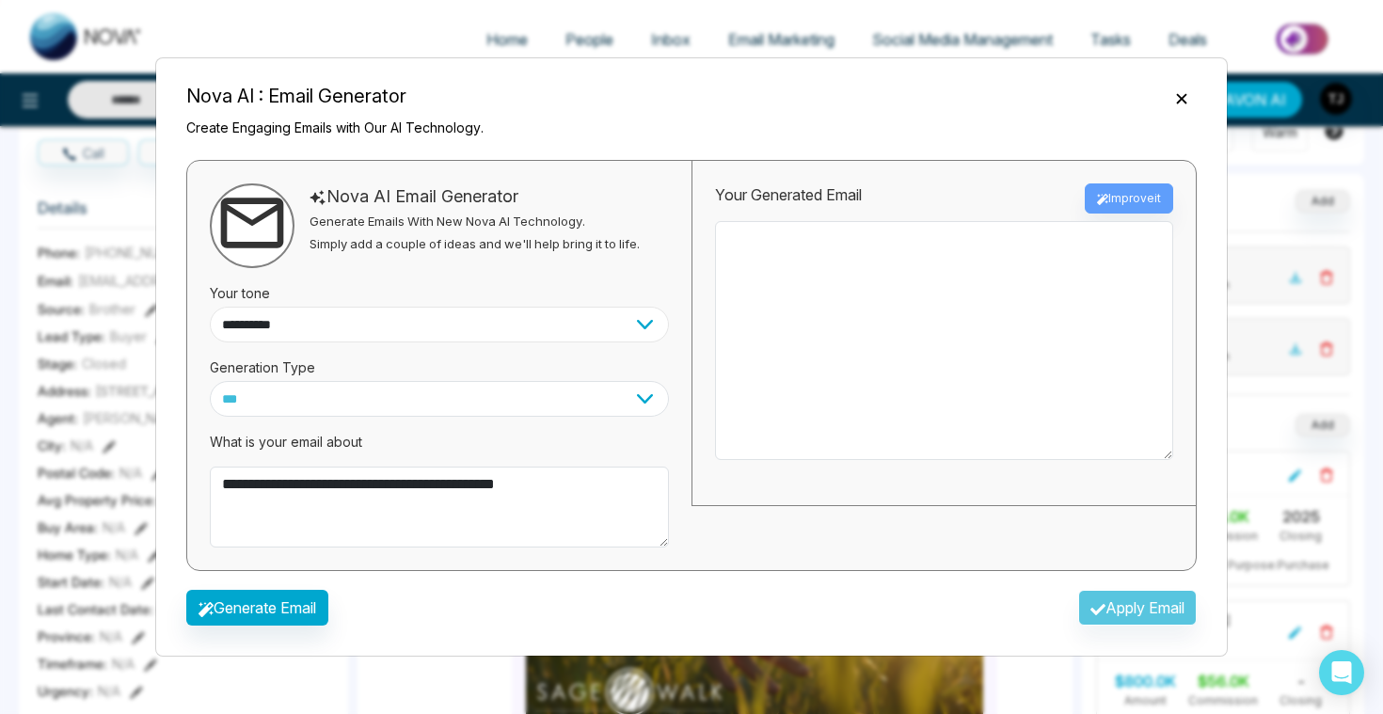
click at [373, 313] on select "**********" at bounding box center [439, 325] width 459 height 36
select select "*******"
click at [262, 619] on button "Generate Email" at bounding box center [257, 608] width 142 height 36
type textarea "**********"
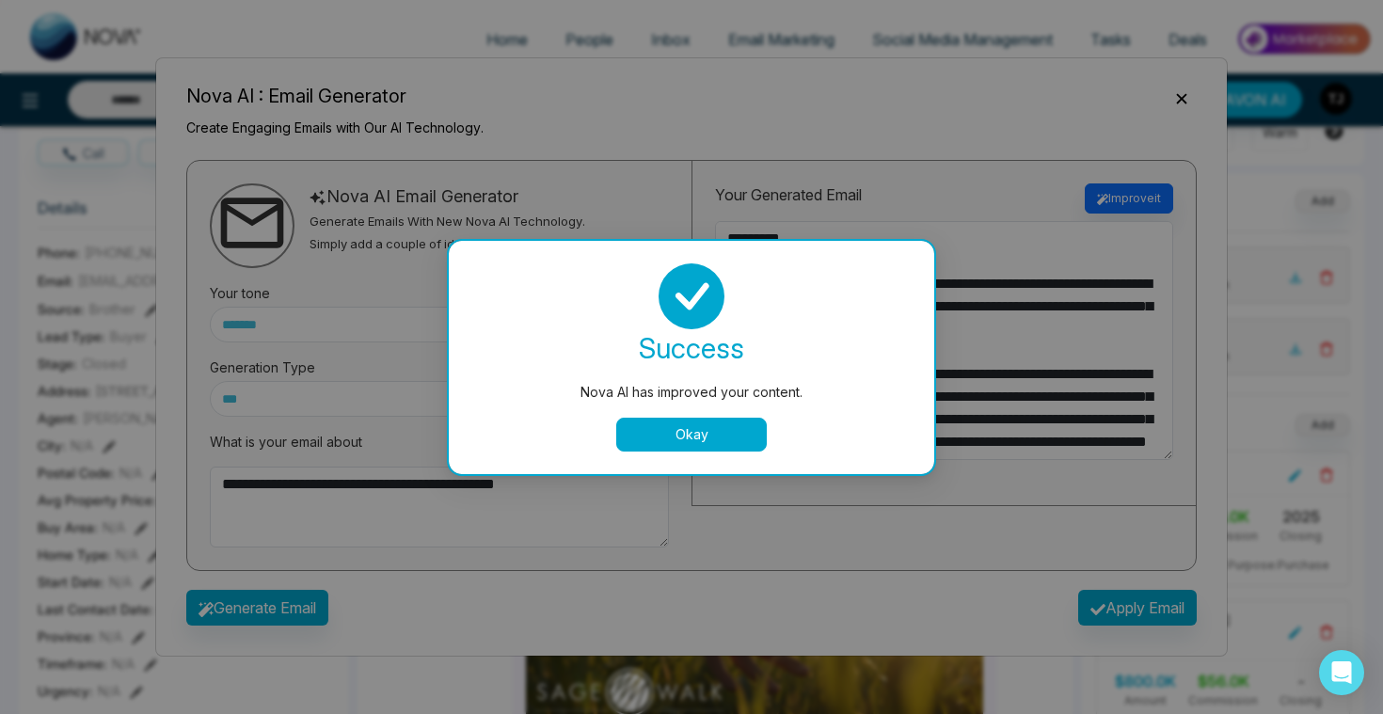
click at [740, 422] on button "Okay" at bounding box center [691, 435] width 151 height 34
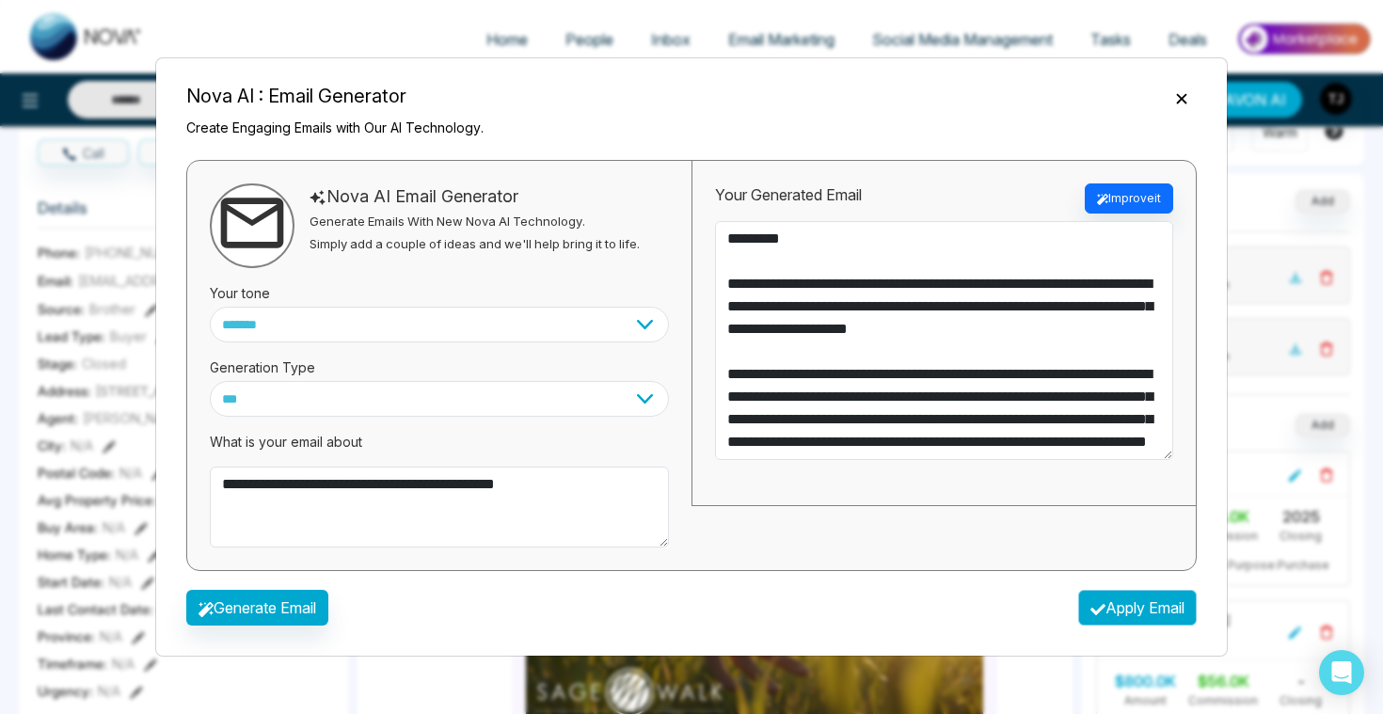
click at [1153, 612] on button "Apply Email" at bounding box center [1137, 608] width 119 height 36
type textarea "**********"
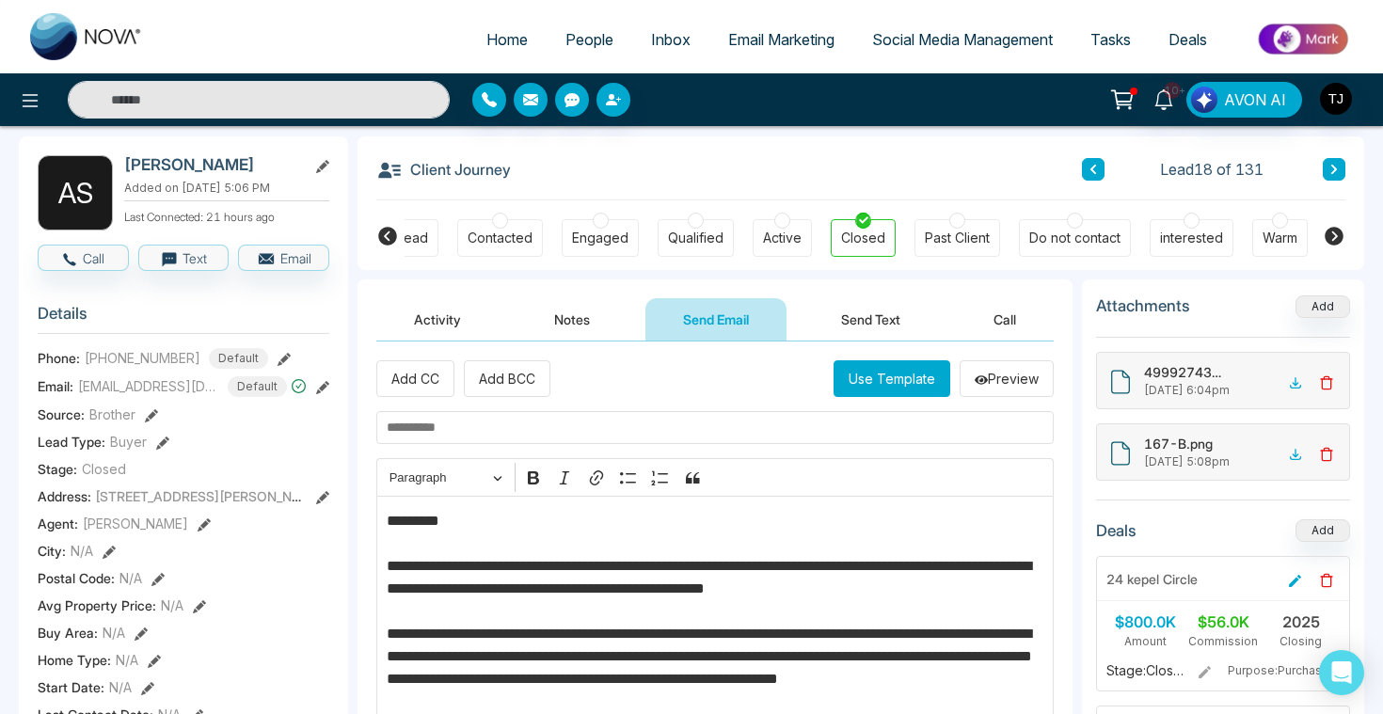
scroll to position [36, 0]
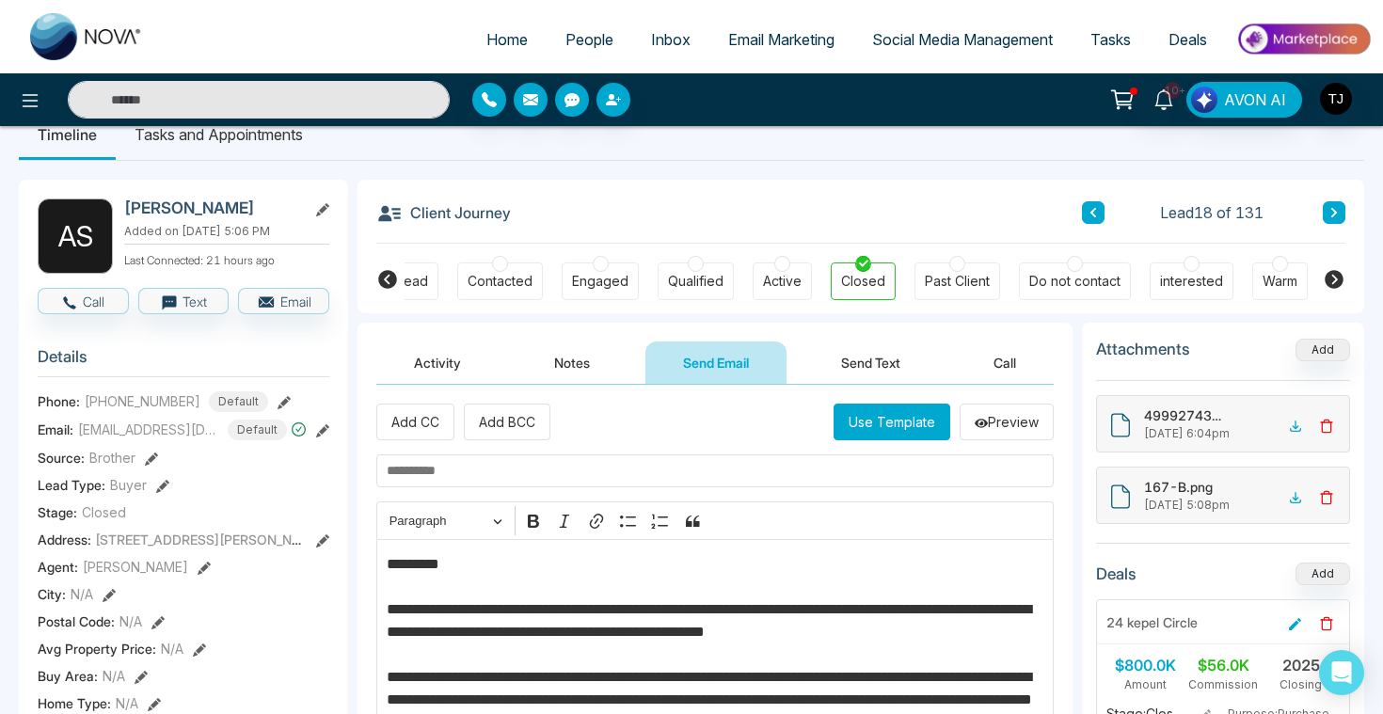
click at [856, 353] on button "Send Text" at bounding box center [870, 362] width 135 height 42
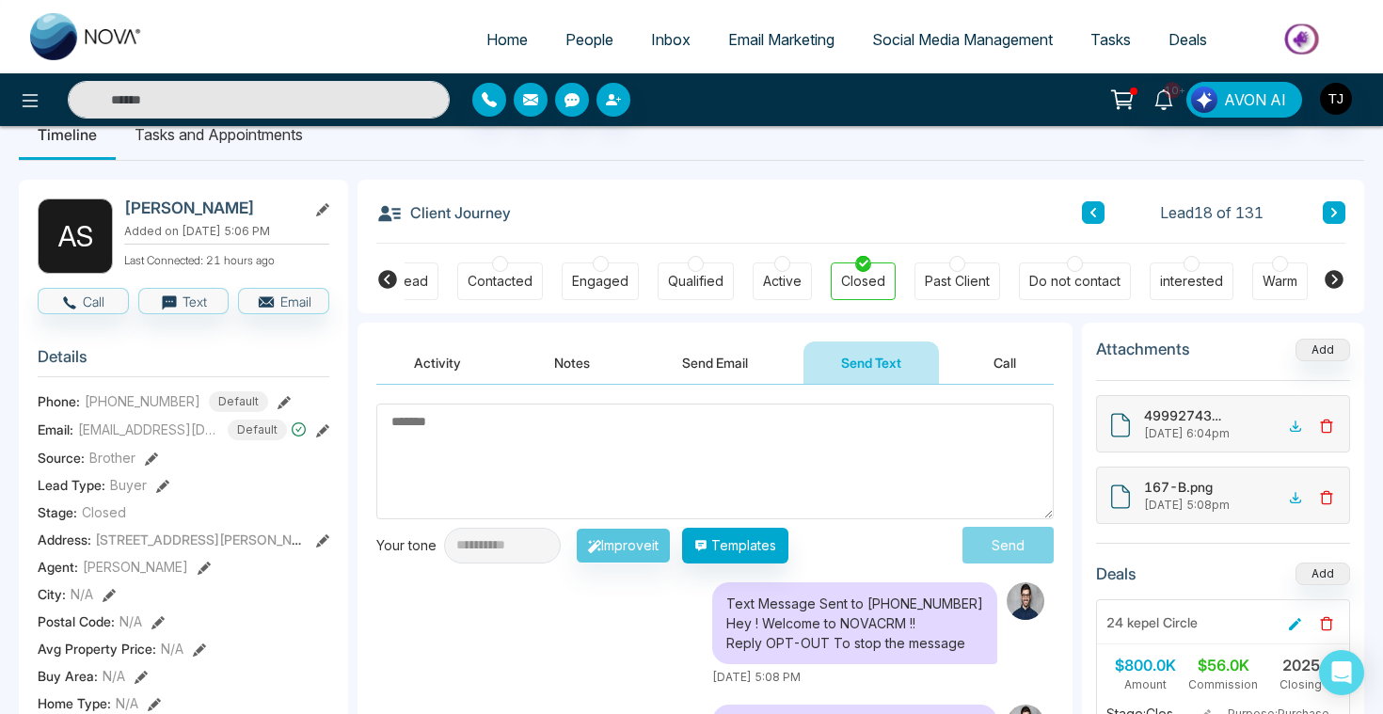
click at [817, 470] on textarea at bounding box center [714, 462] width 677 height 116
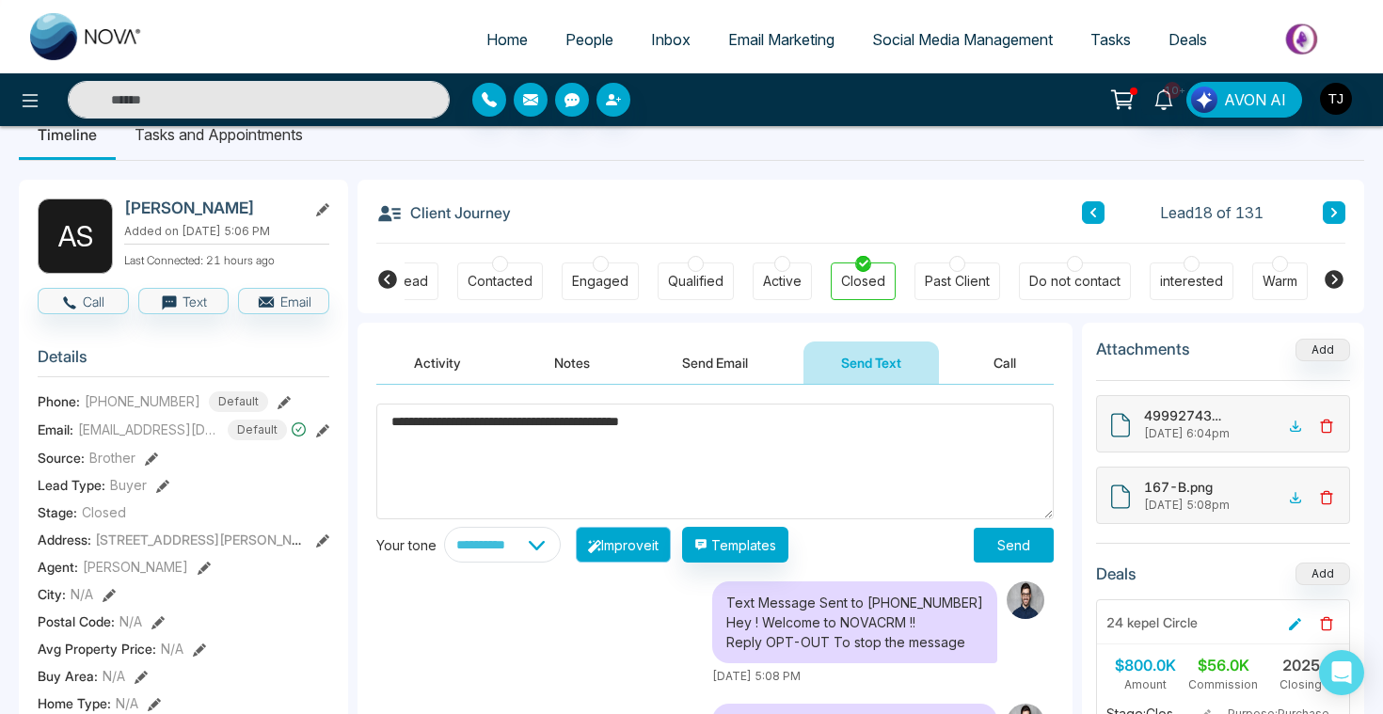
click at [639, 546] on button "Improve it" at bounding box center [623, 545] width 95 height 36
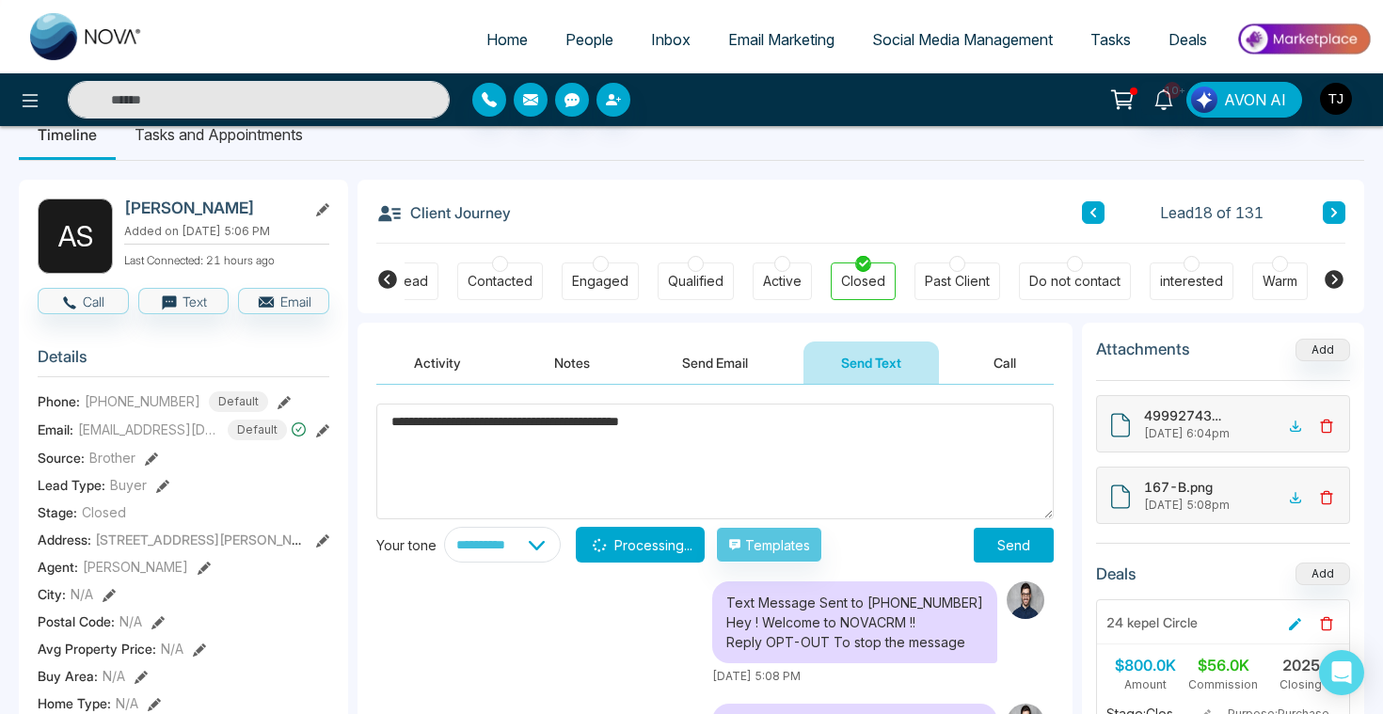
type textarea "**********"
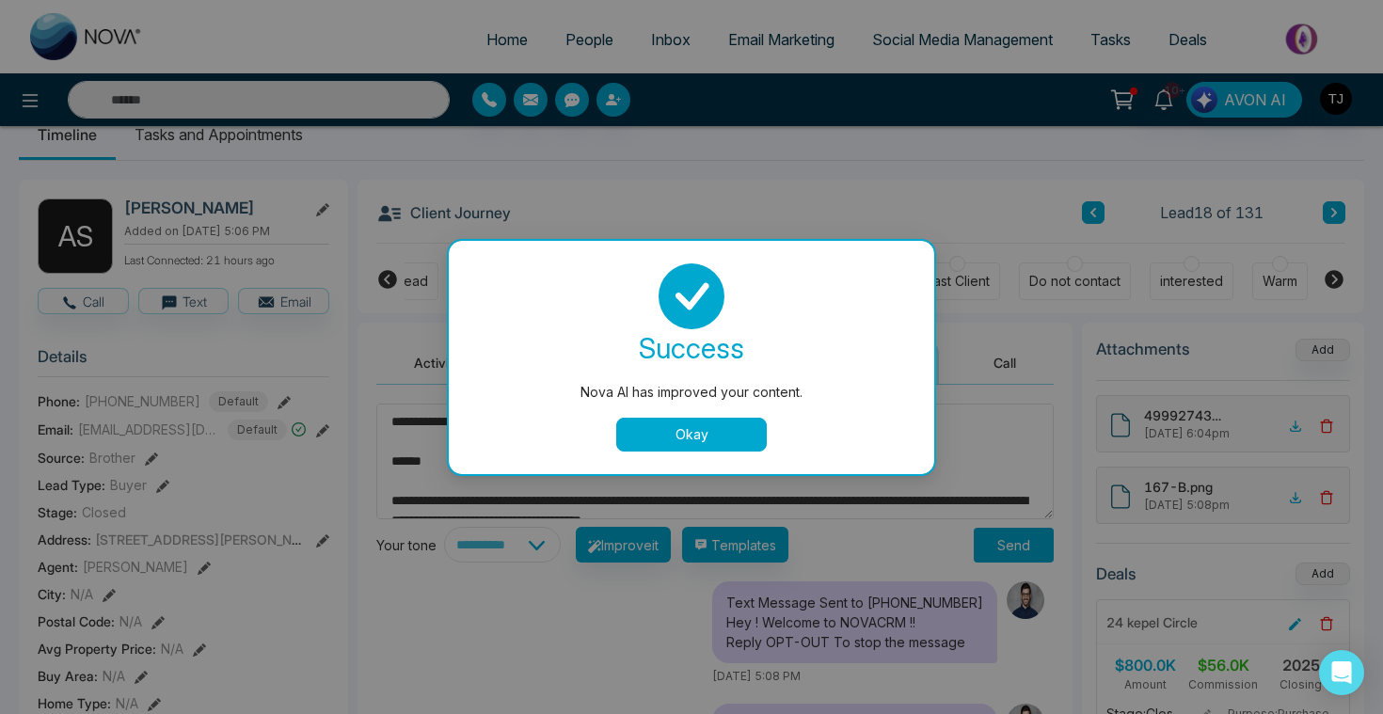
click at [661, 429] on button "Okay" at bounding box center [691, 435] width 151 height 34
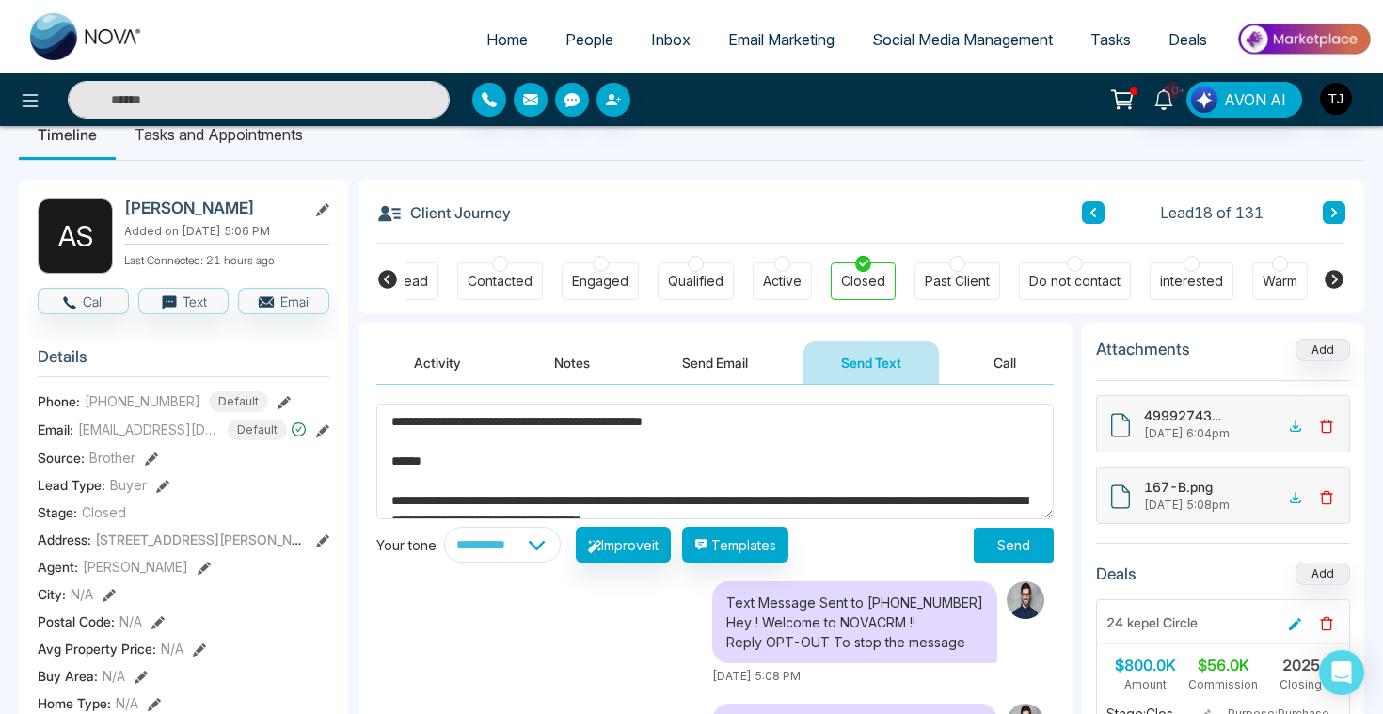
scroll to position [138, 0]
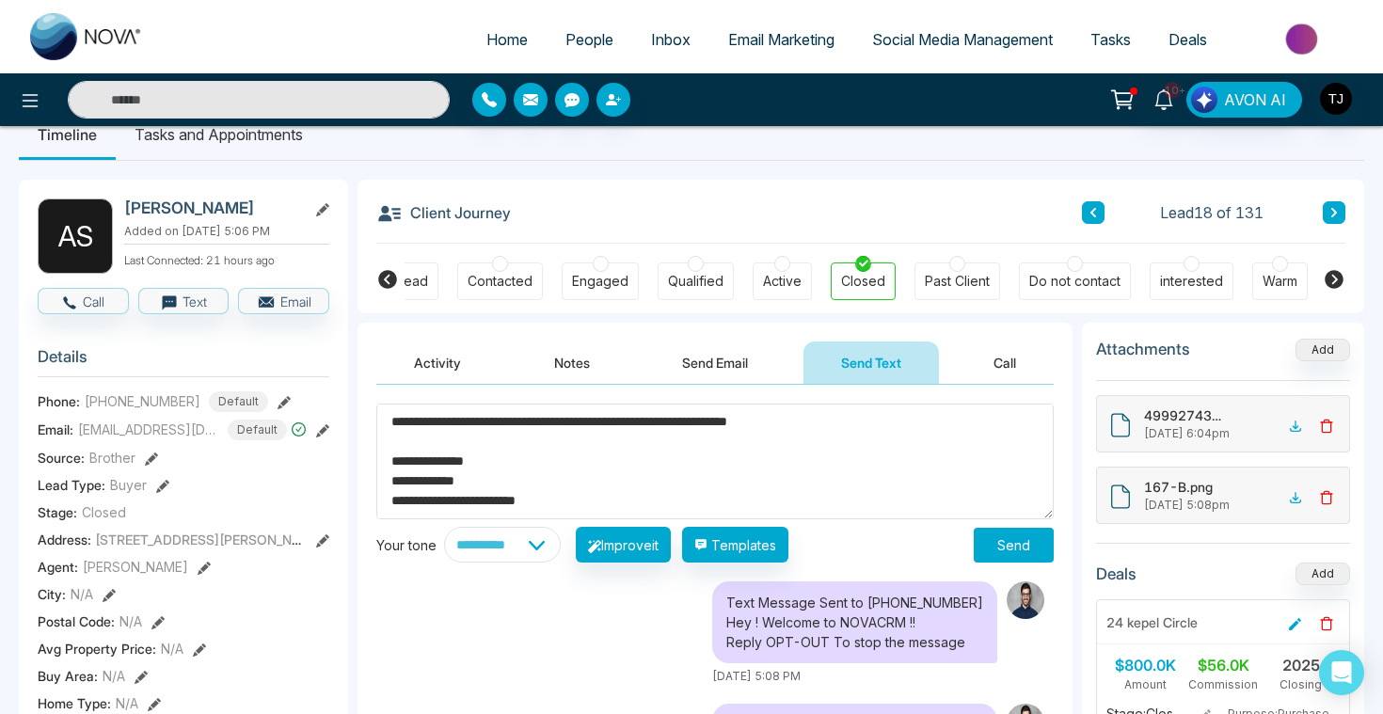
drag, startPoint x: 601, startPoint y: 495, endPoint x: 395, endPoint y: 405, distance: 224.6
click at [390, 413] on textarea "**********" at bounding box center [714, 462] width 677 height 116
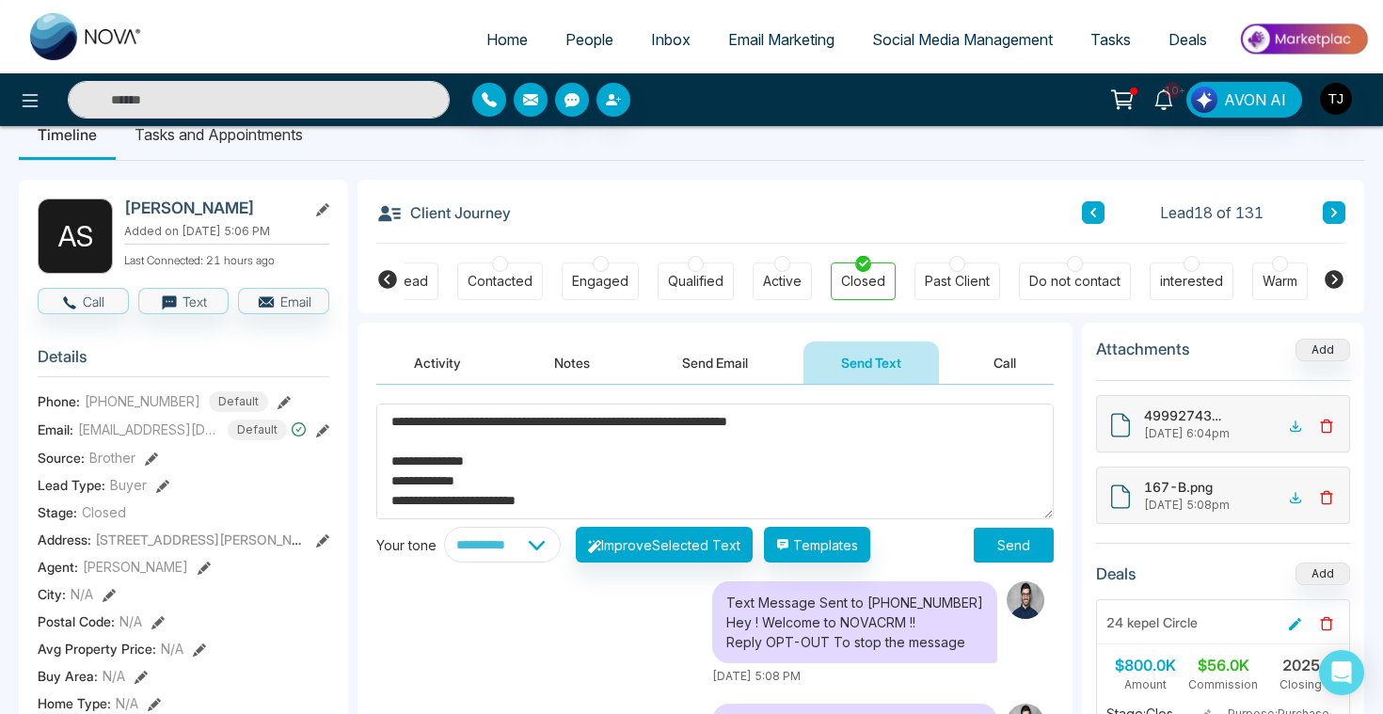
scroll to position [0, 0]
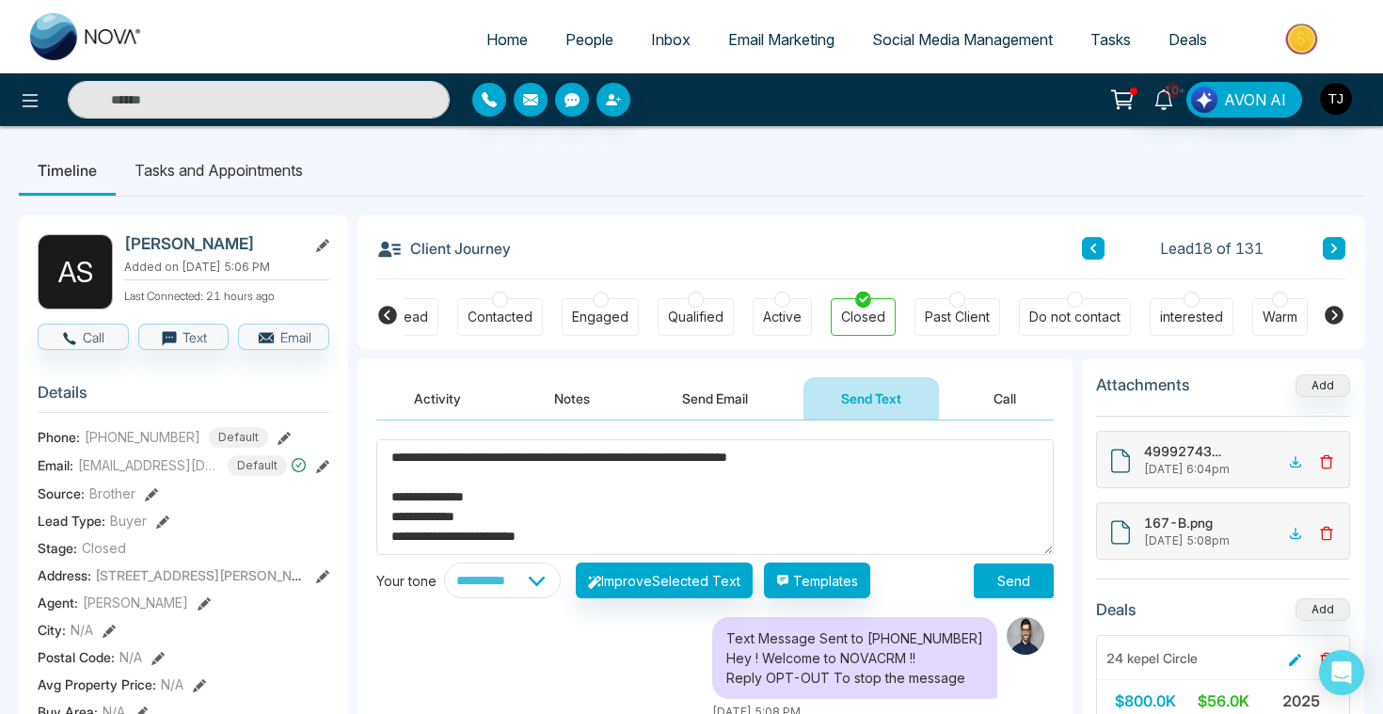
click at [193, 174] on li "Tasks and Appointments" at bounding box center [219, 170] width 206 height 51
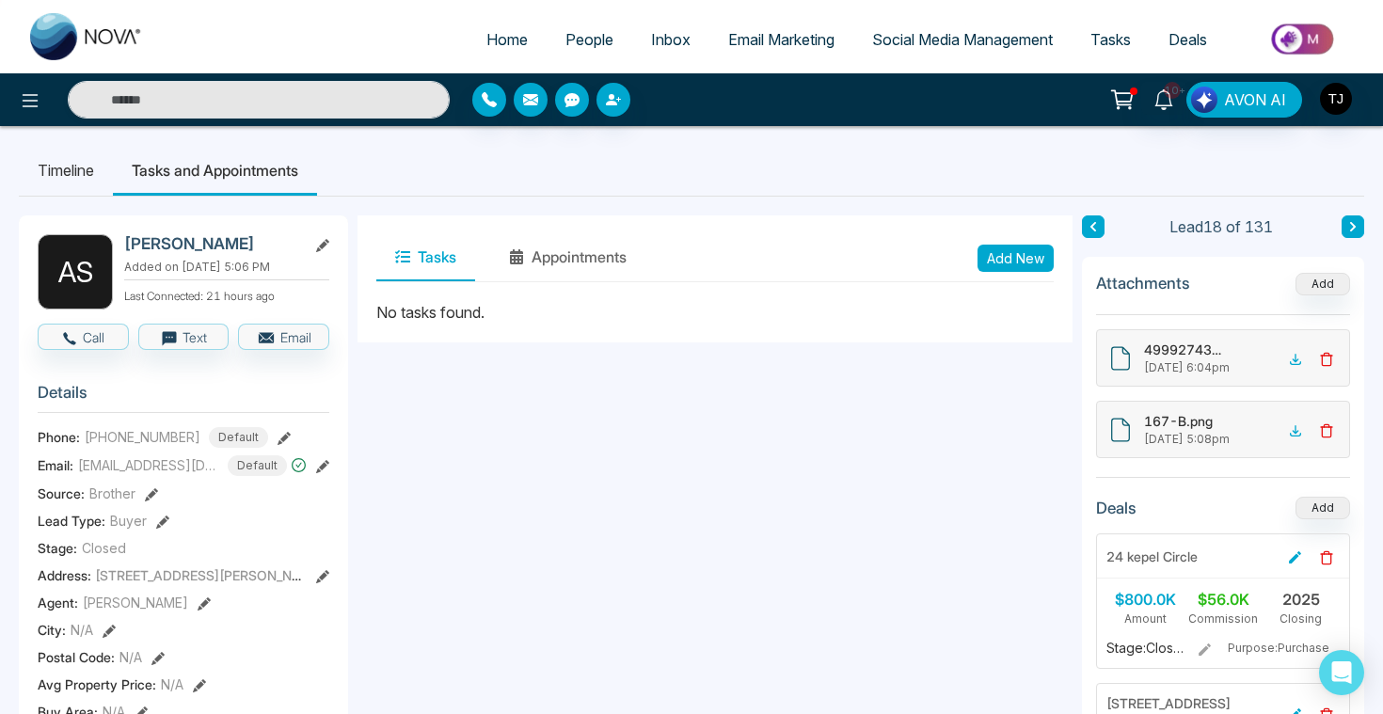
click at [1041, 246] on button "Add New" at bounding box center [1015, 258] width 76 height 27
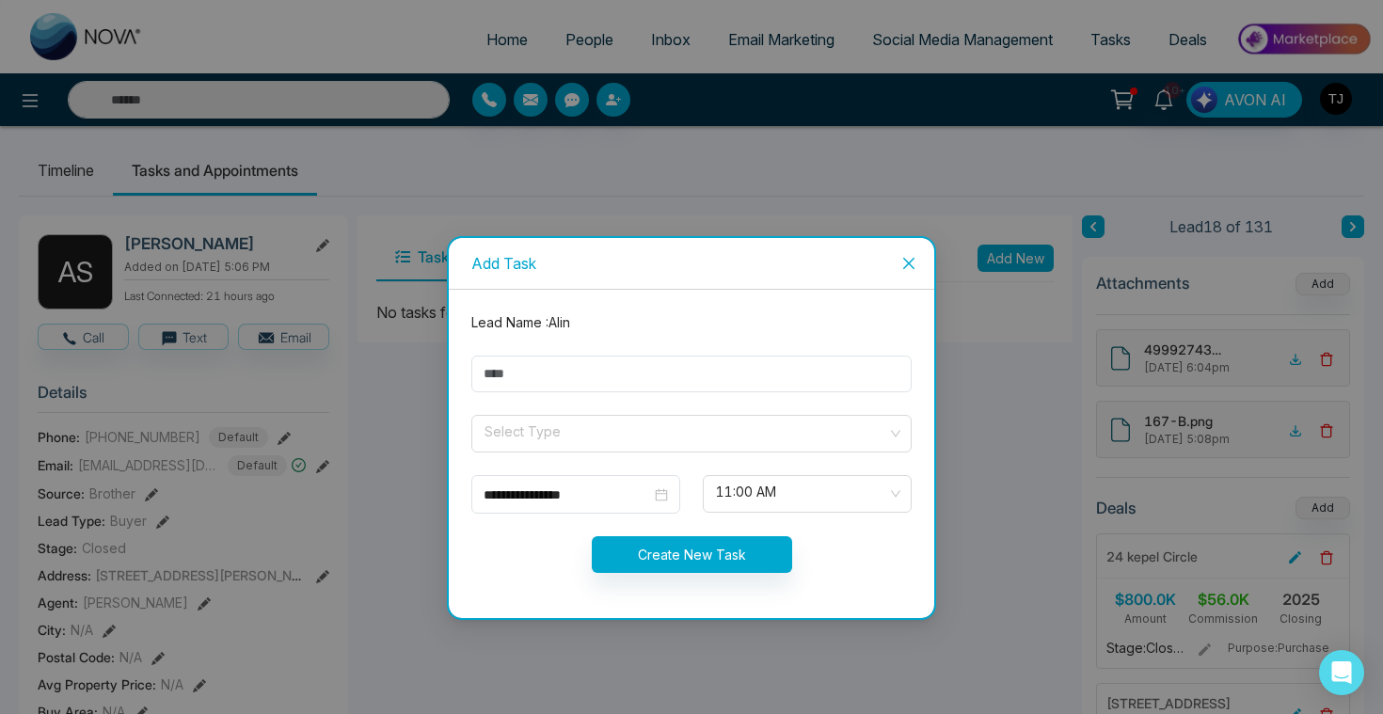
click at [904, 260] on icon "close" at bounding box center [908, 263] width 15 height 15
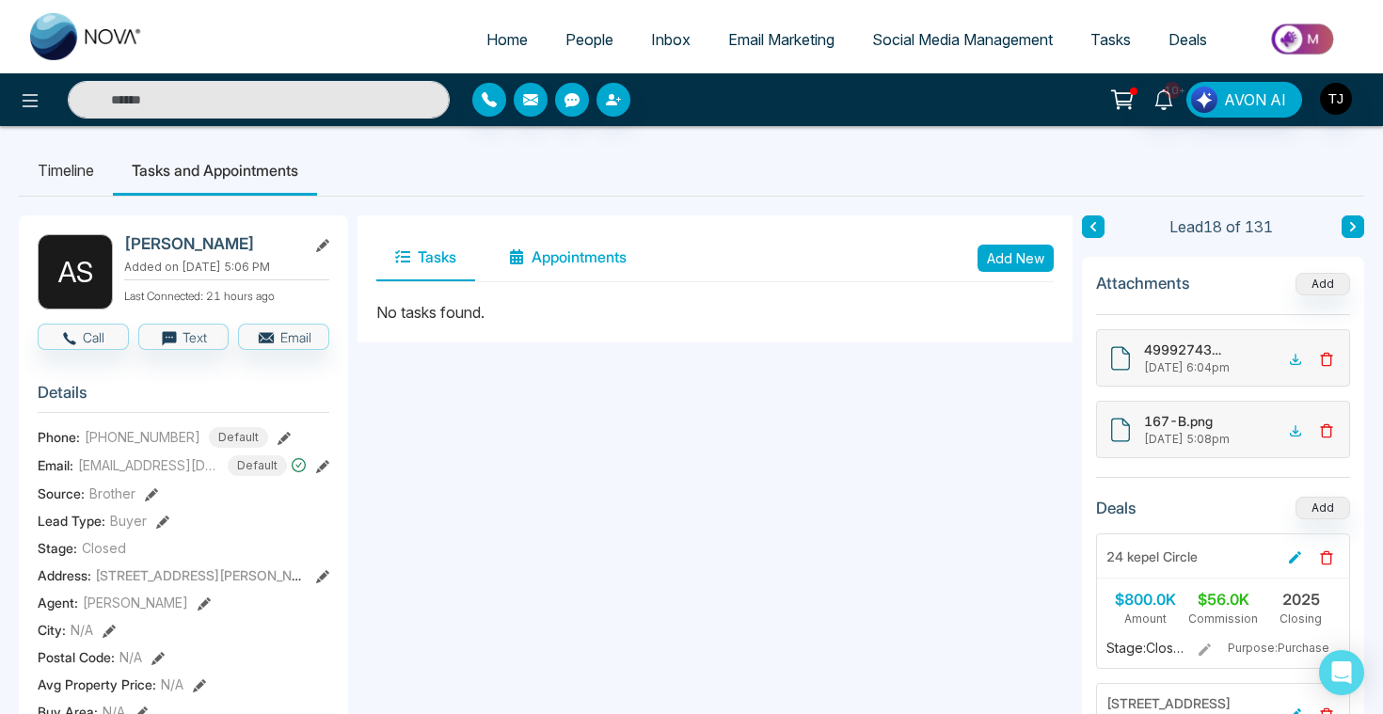
click at [578, 268] on button "Appointments" at bounding box center [567, 257] width 155 height 47
click at [1003, 251] on button "Add New" at bounding box center [1015, 258] width 76 height 27
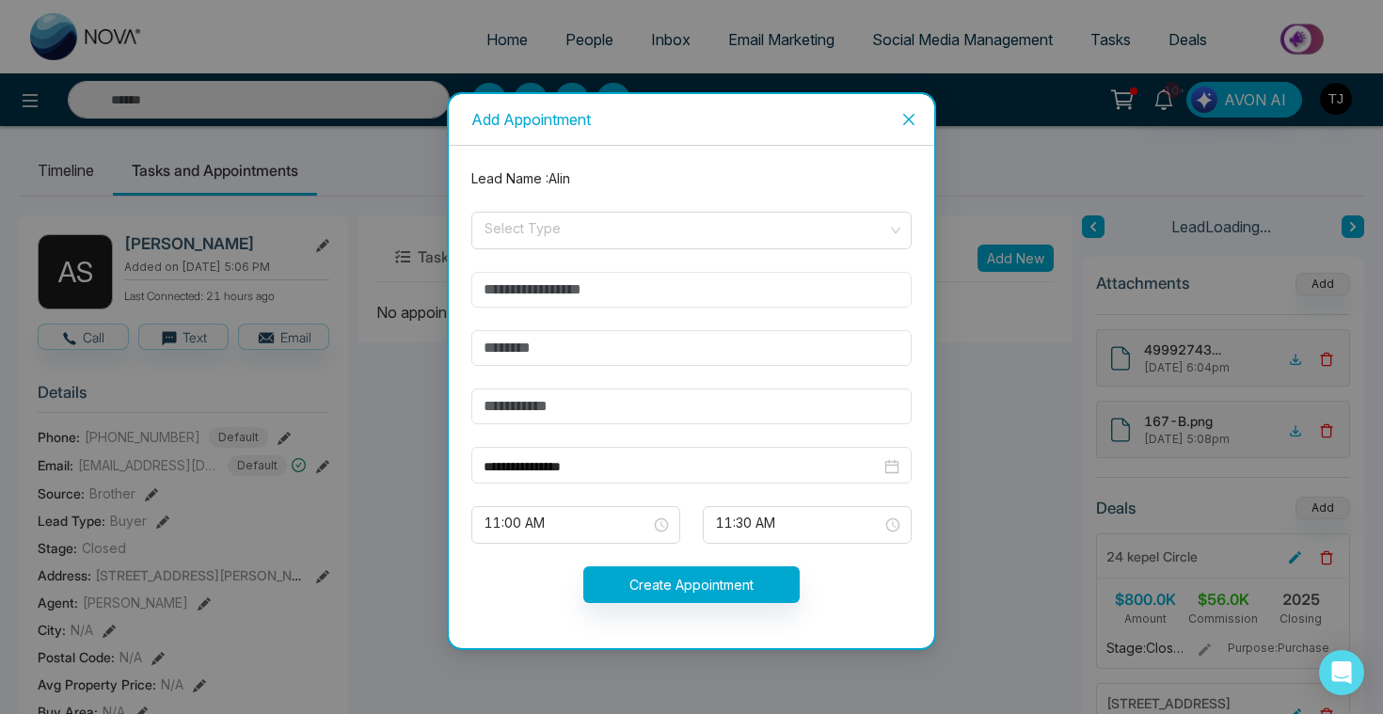
click at [652, 300] on input "text" at bounding box center [691, 290] width 440 height 36
click at [639, 227] on input "search" at bounding box center [685, 227] width 404 height 28
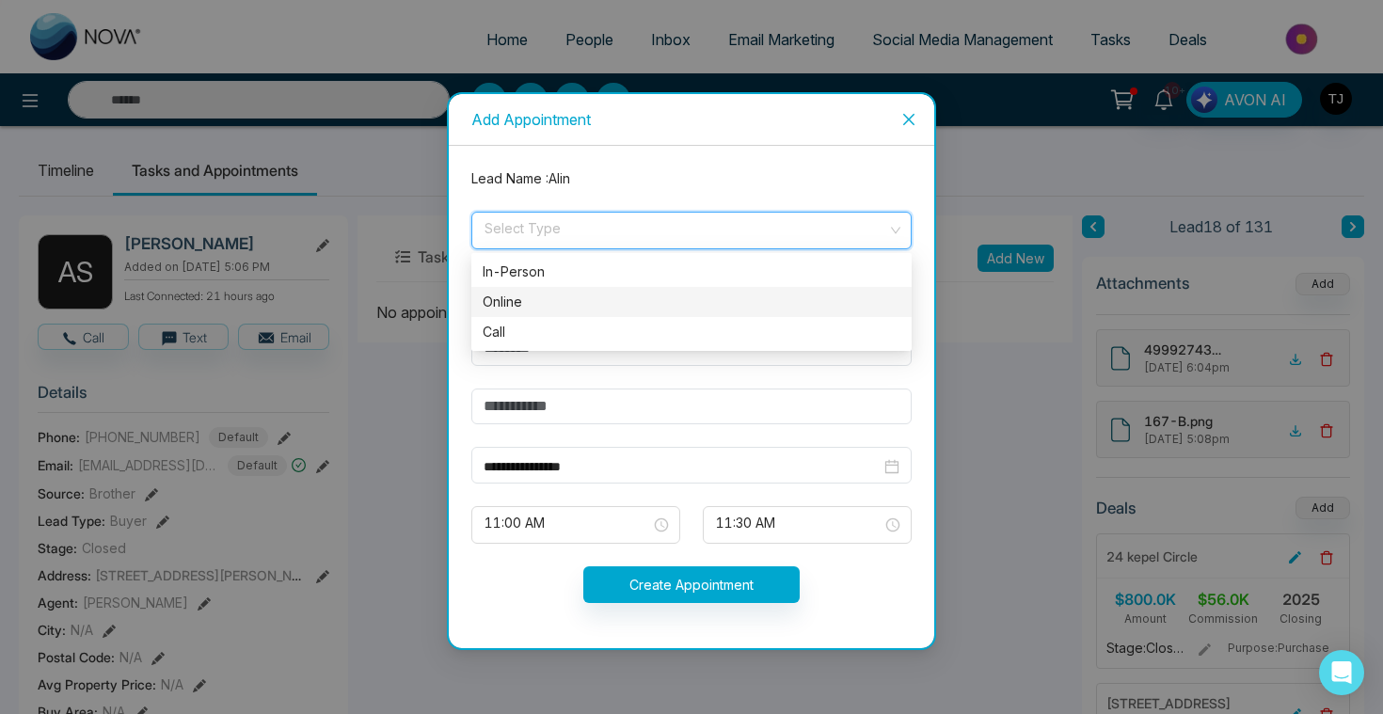
click at [574, 303] on div "Online" at bounding box center [692, 302] width 418 height 21
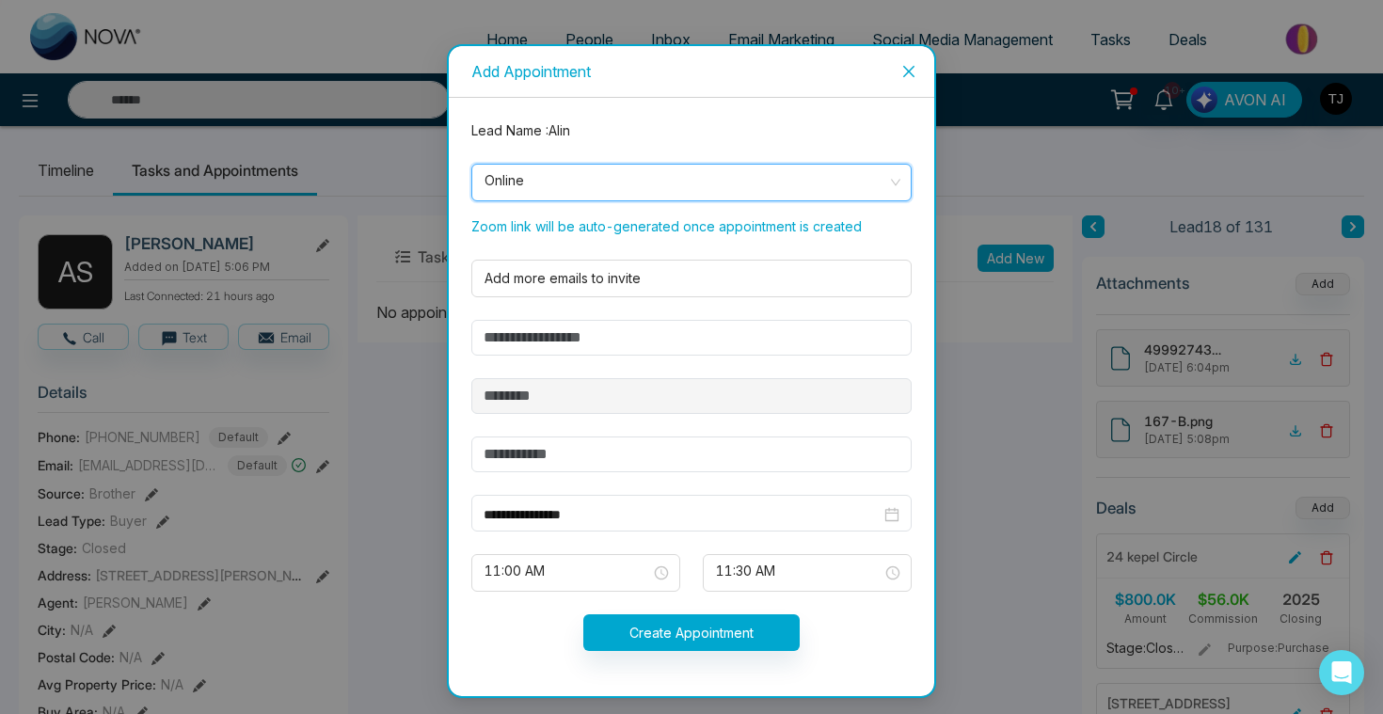
click at [914, 68] on icon "close" at bounding box center [908, 71] width 15 height 15
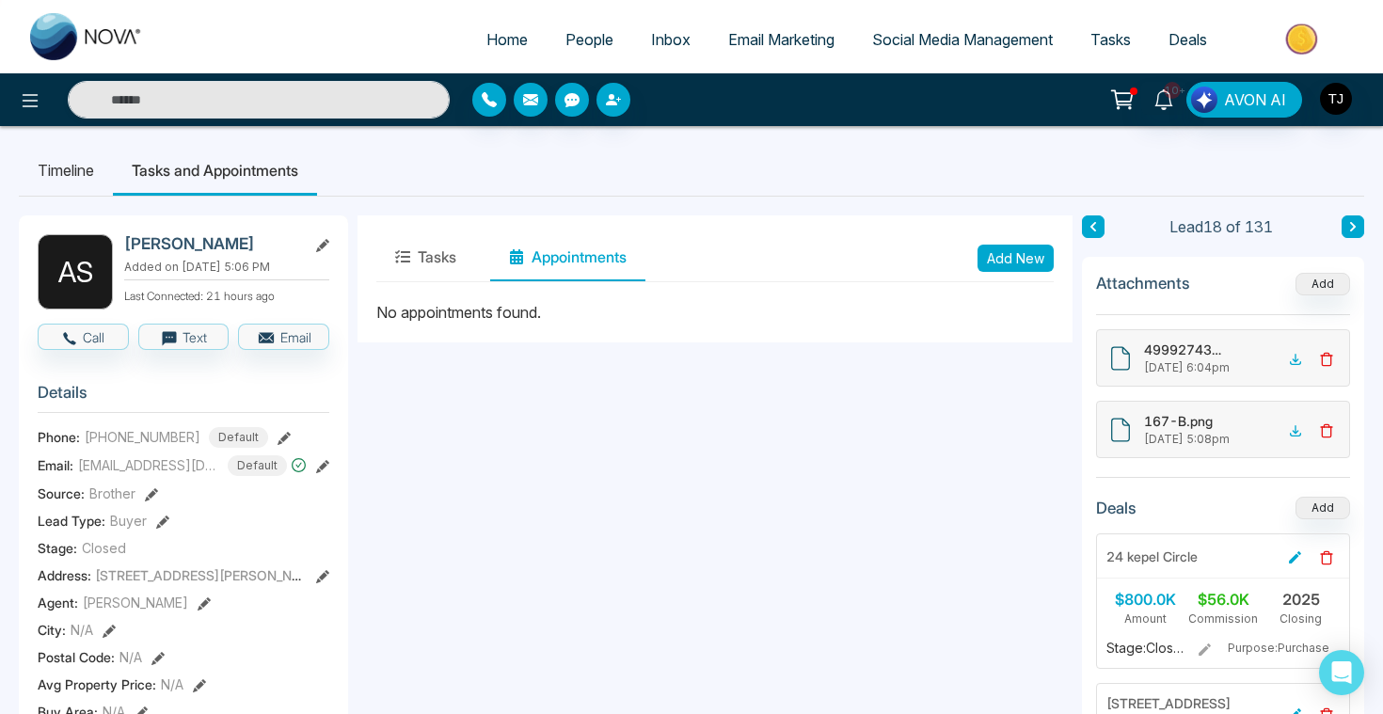
click at [573, 43] on span "People" at bounding box center [589, 39] width 48 height 19
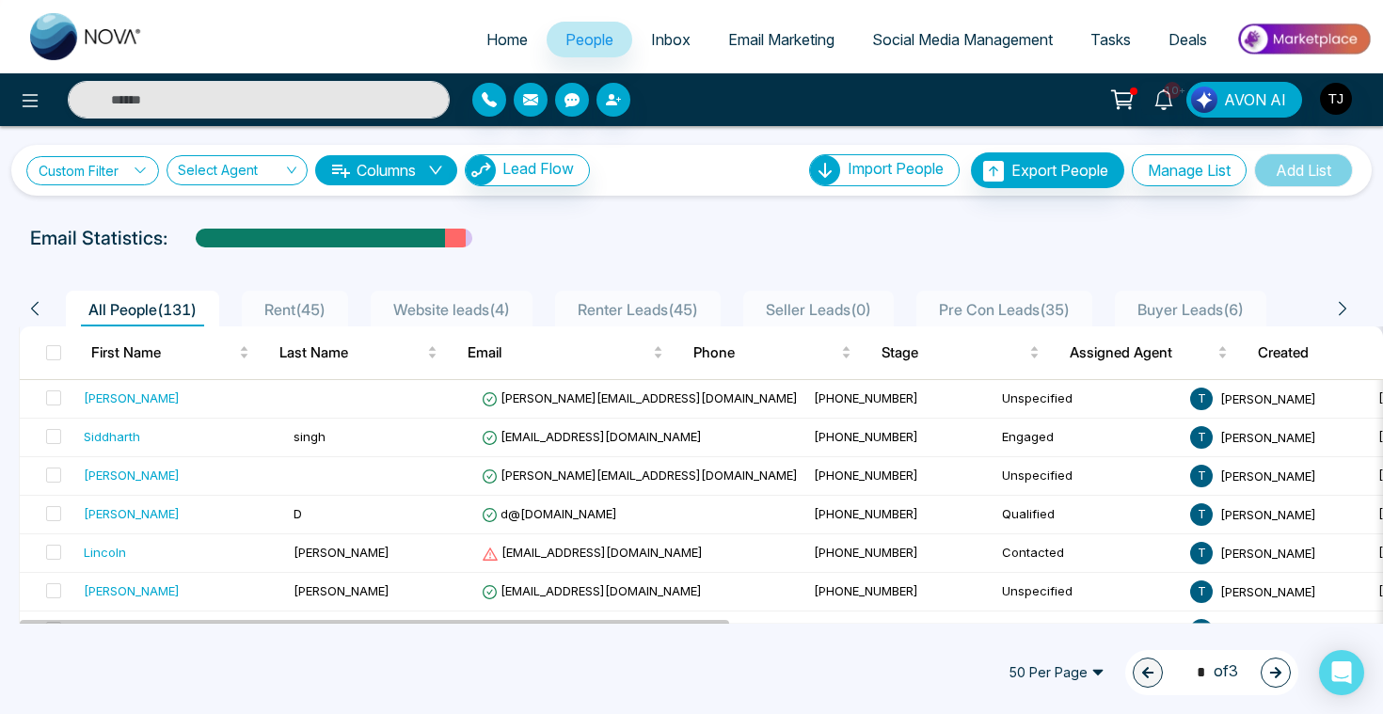
click at [93, 174] on link "Custom Filter" at bounding box center [92, 170] width 133 height 29
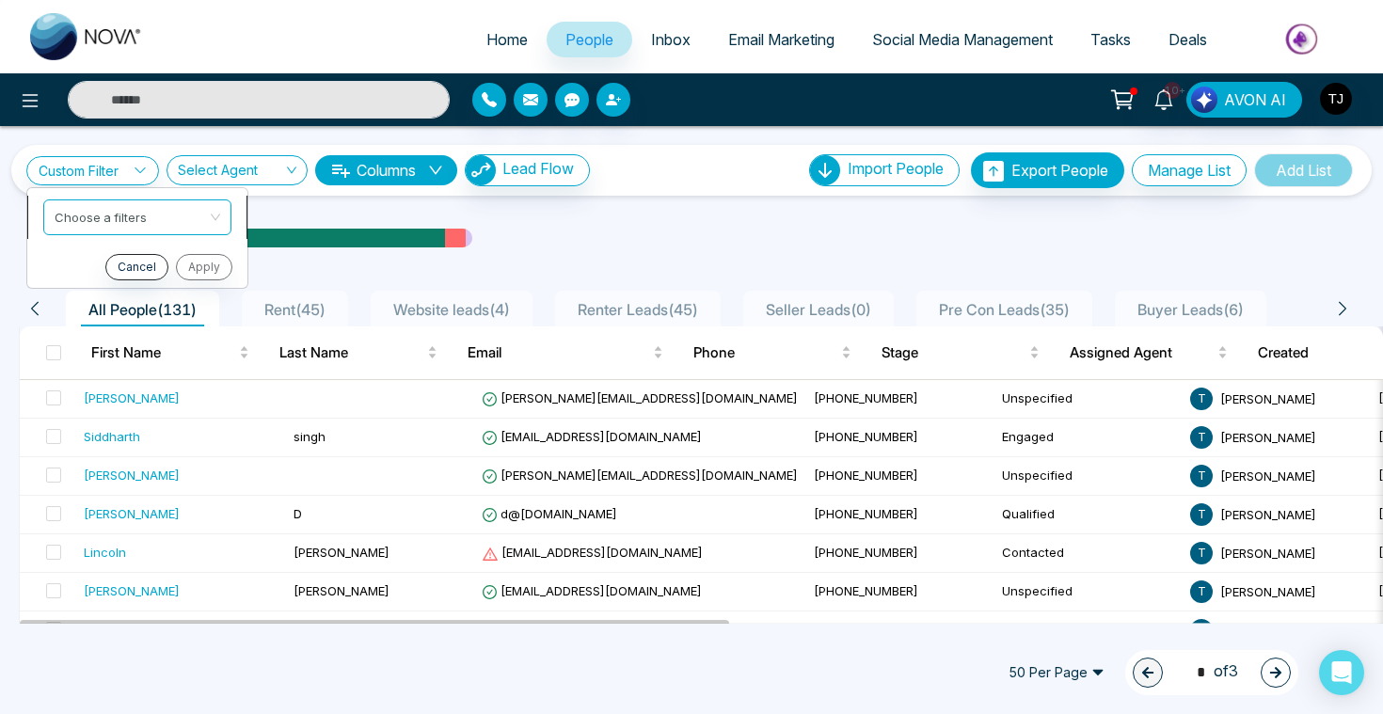
click at [105, 212] on input "search" at bounding box center [131, 214] width 152 height 28
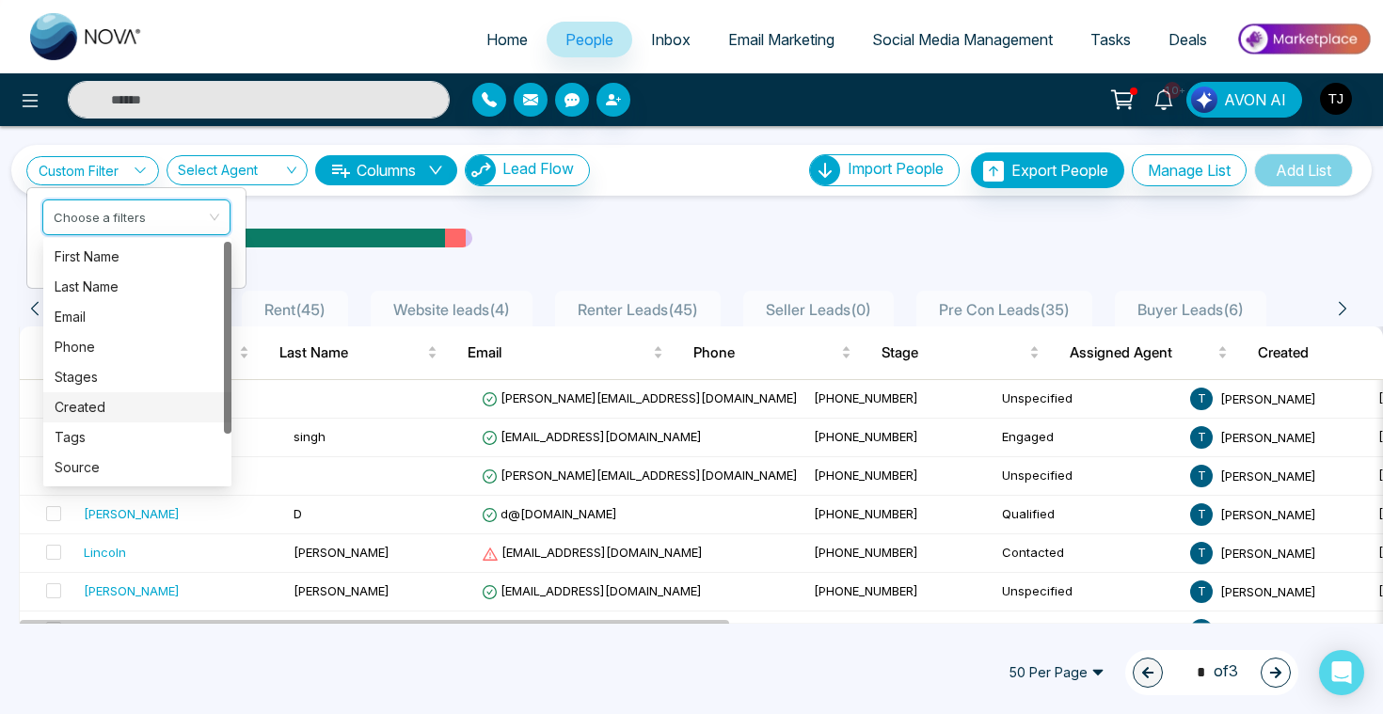
scroll to position [60, 0]
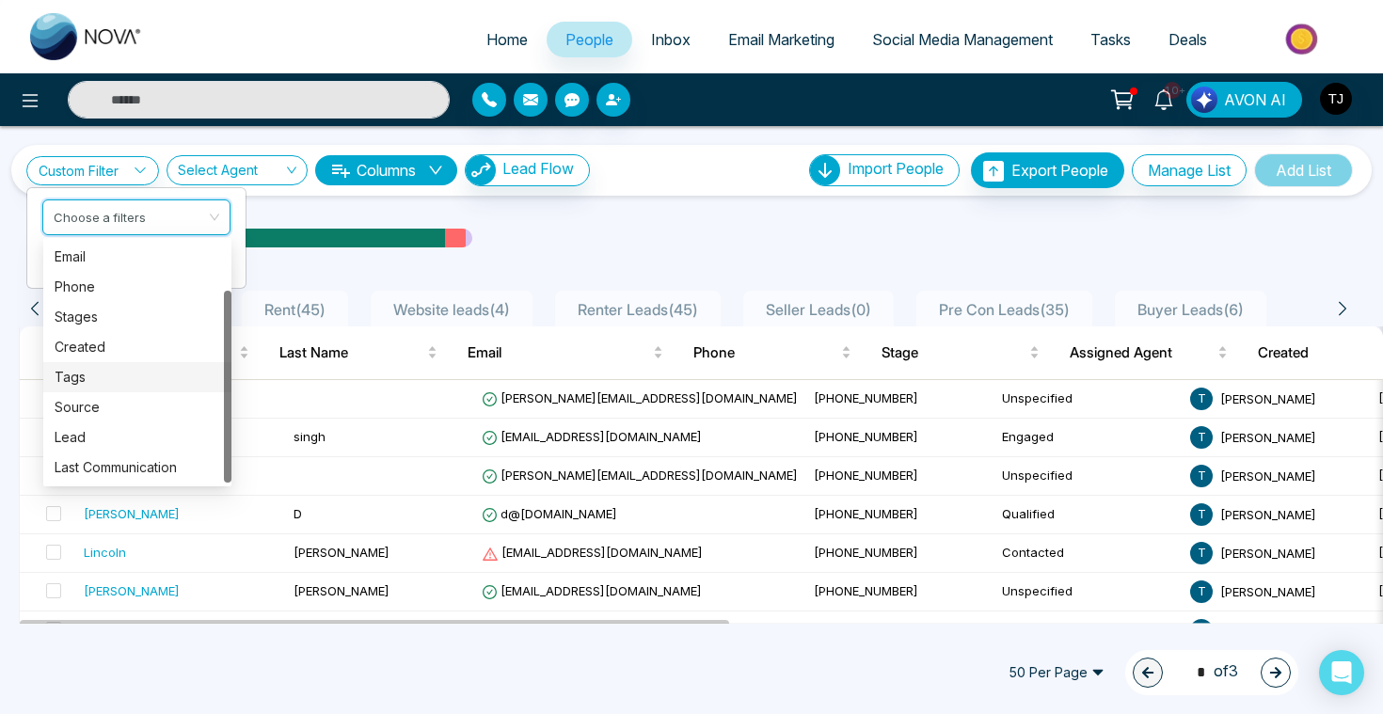
click at [90, 380] on div "Tags" at bounding box center [138, 377] width 166 height 21
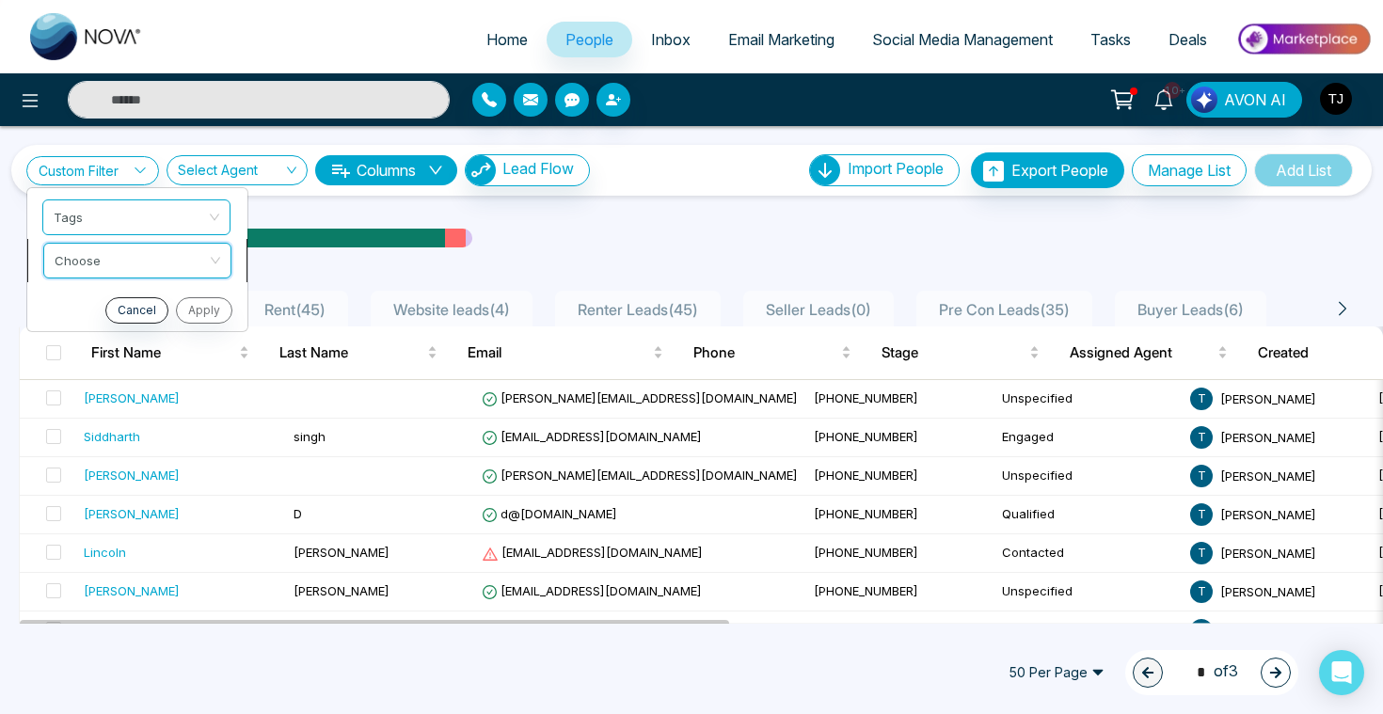
click at [112, 270] on input "search" at bounding box center [131, 258] width 152 height 28
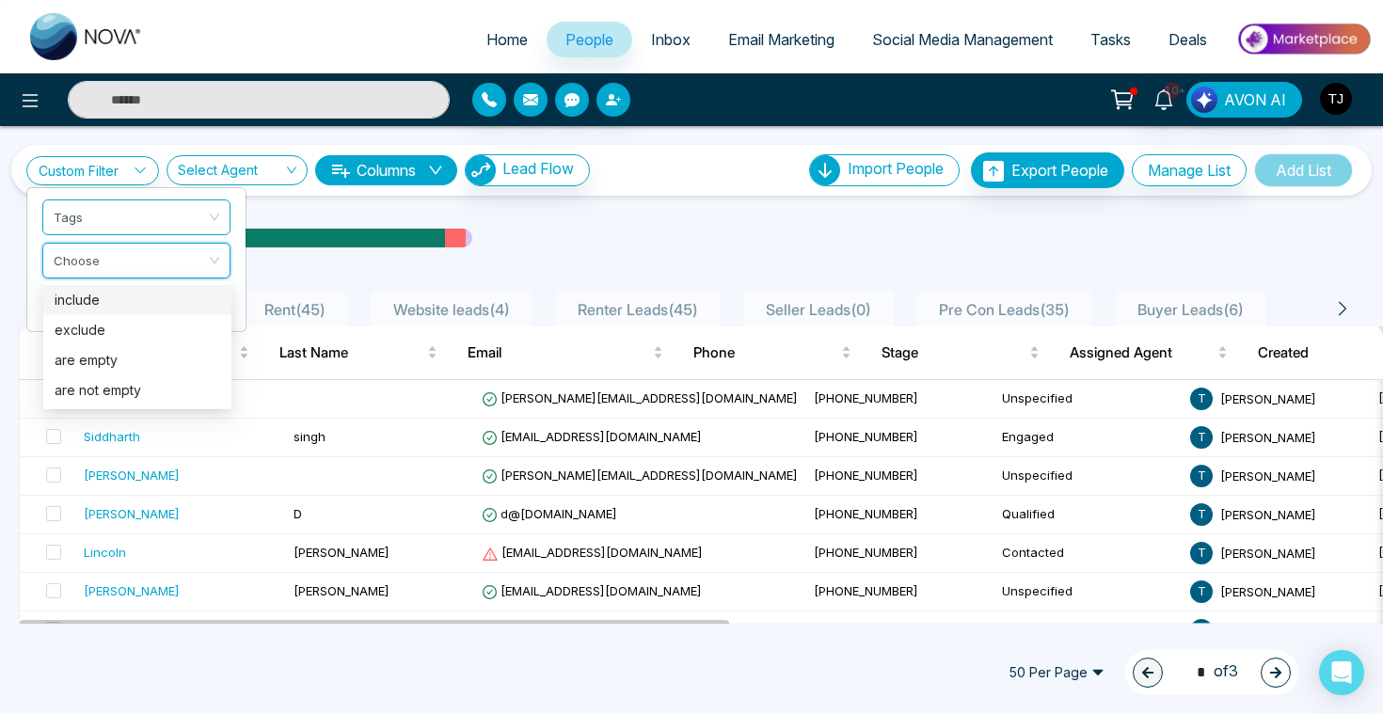
click at [113, 300] on div "include" at bounding box center [138, 300] width 166 height 21
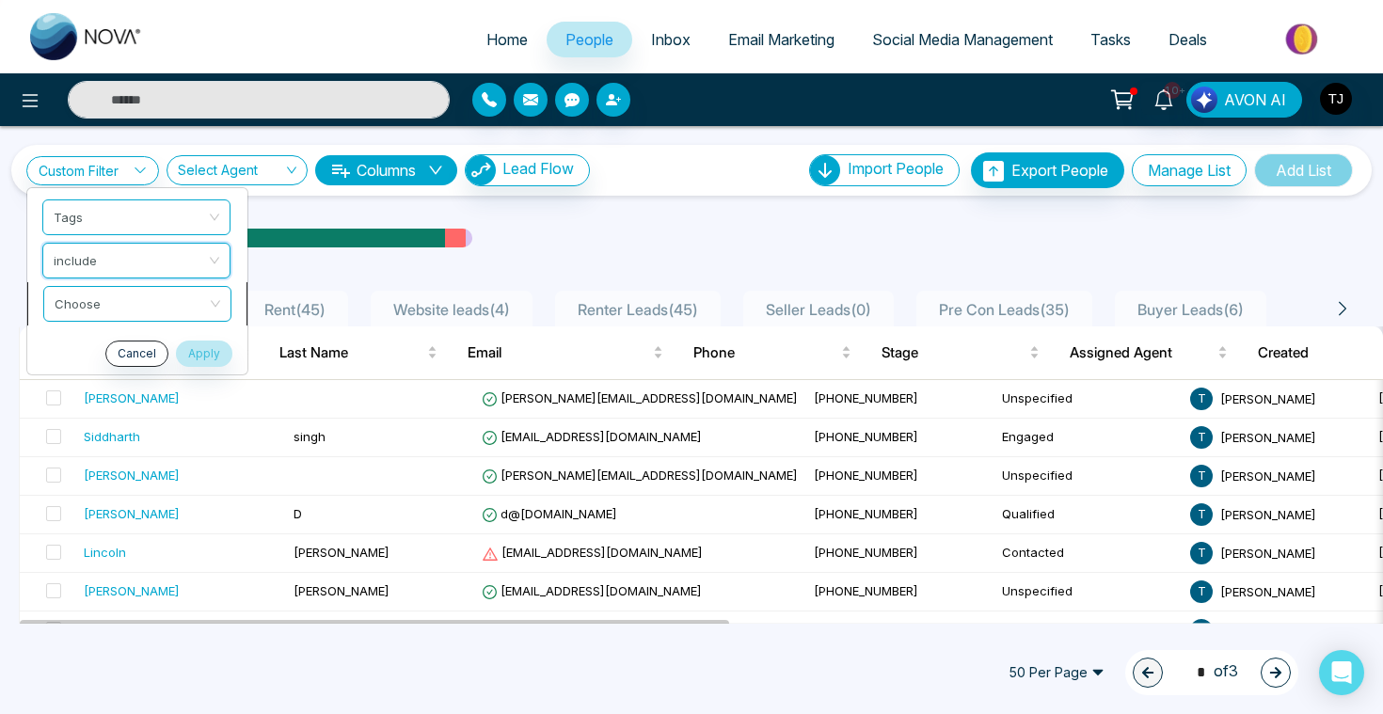
click at [123, 314] on span at bounding box center [131, 304] width 152 height 34
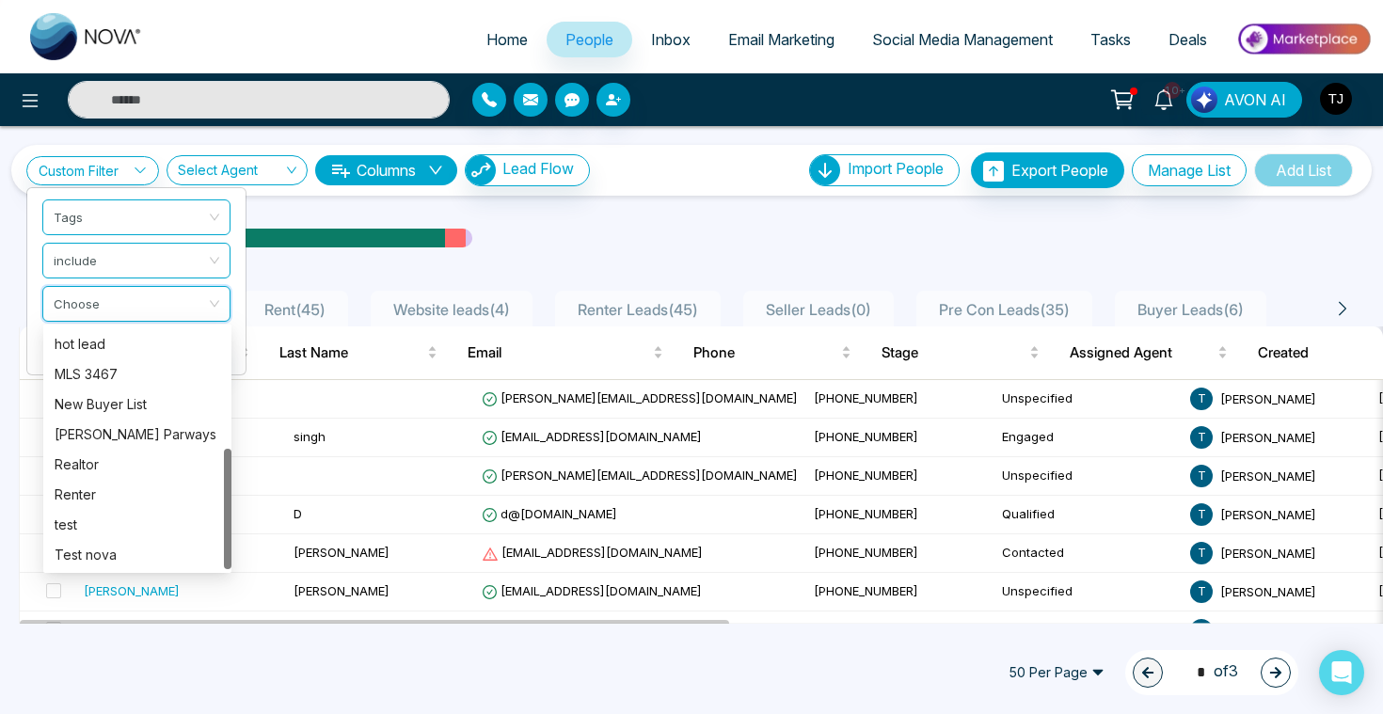
scroll to position [241, 0]
click at [105, 492] on div "Renter" at bounding box center [138, 493] width 166 height 21
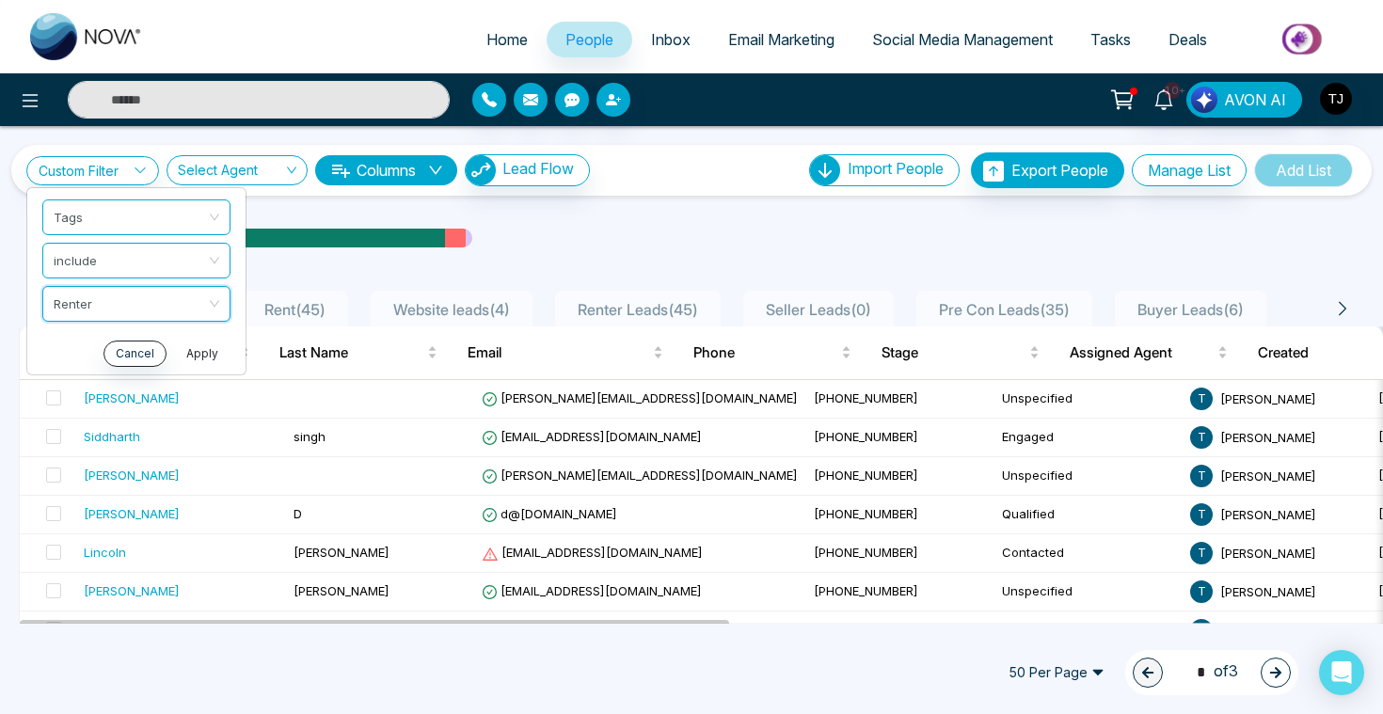
click at [202, 353] on button "Apply" at bounding box center [202, 354] width 56 height 26
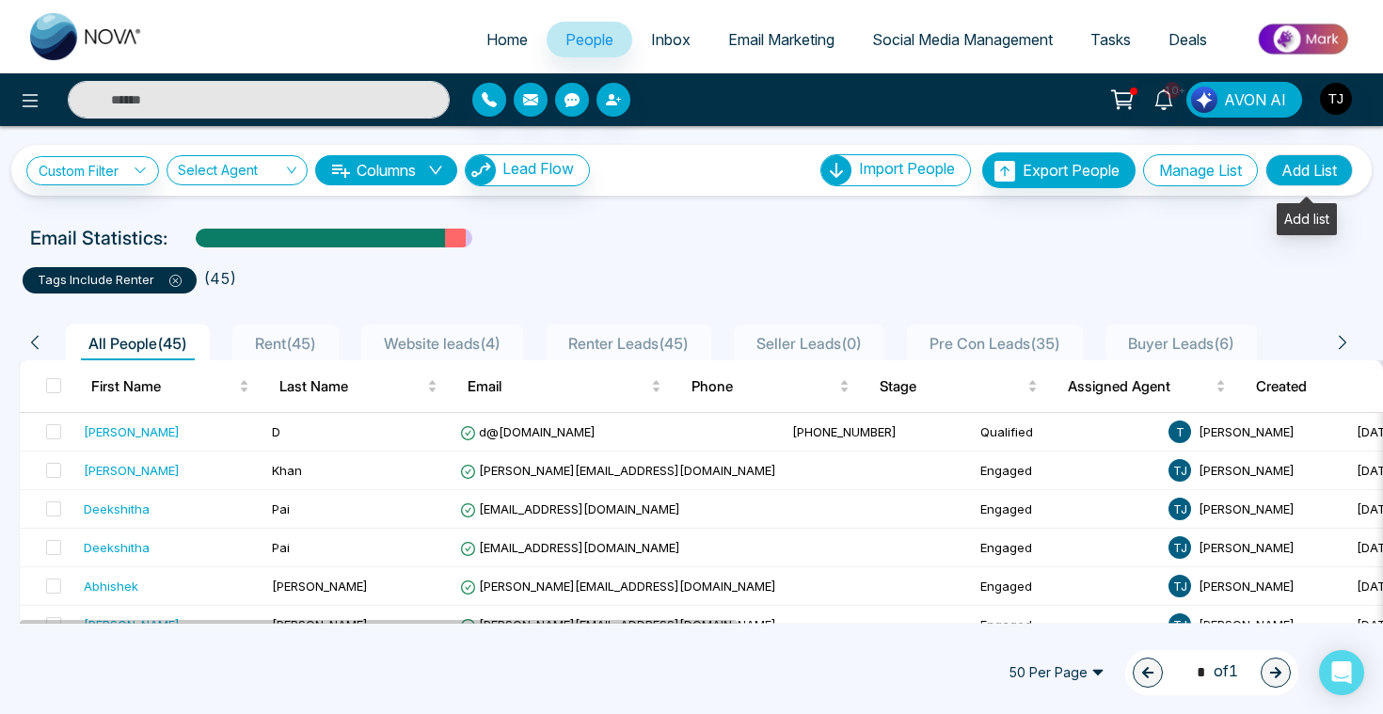
click at [1320, 166] on button "Add List" at bounding box center [1308, 170] width 87 height 32
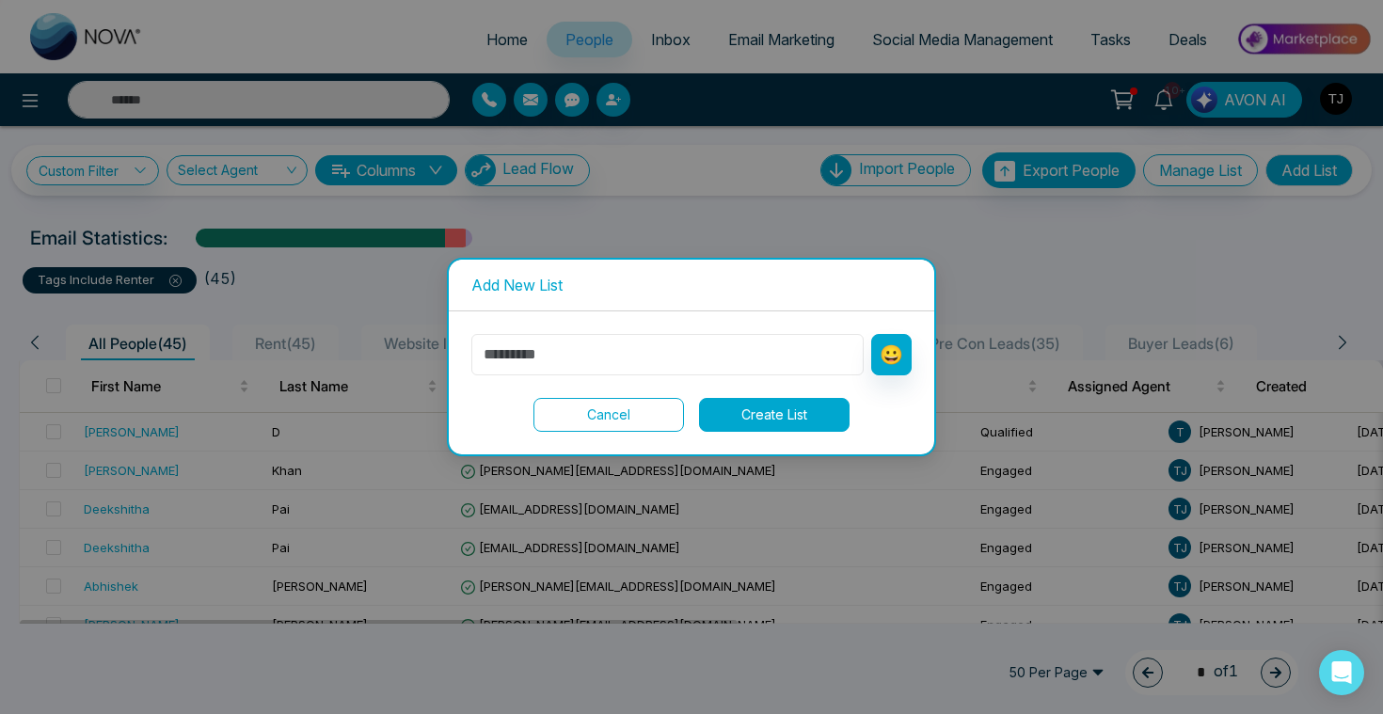
click at [512, 348] on input "text" at bounding box center [667, 354] width 392 height 41
type input "*"
type input "*******"
click at [813, 420] on button "Create List" at bounding box center [774, 415] width 151 height 34
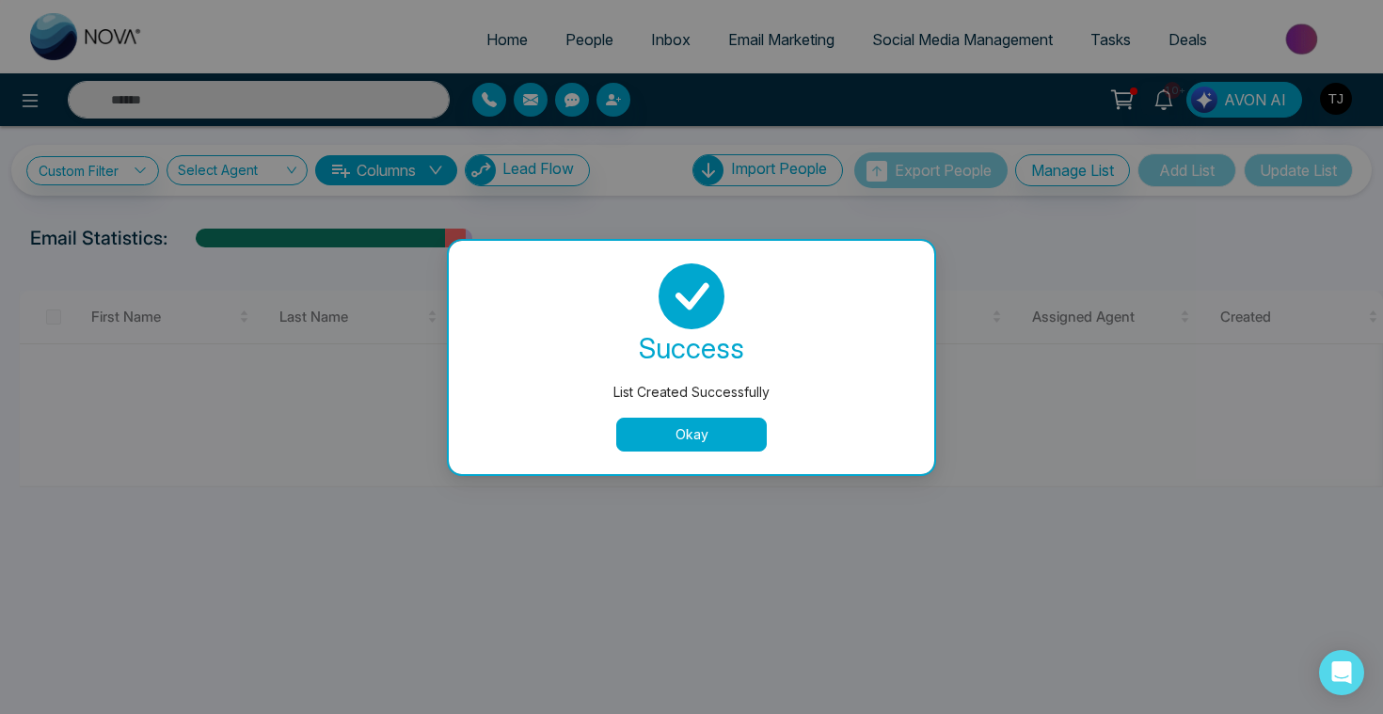
click at [730, 444] on button "Okay" at bounding box center [691, 435] width 151 height 34
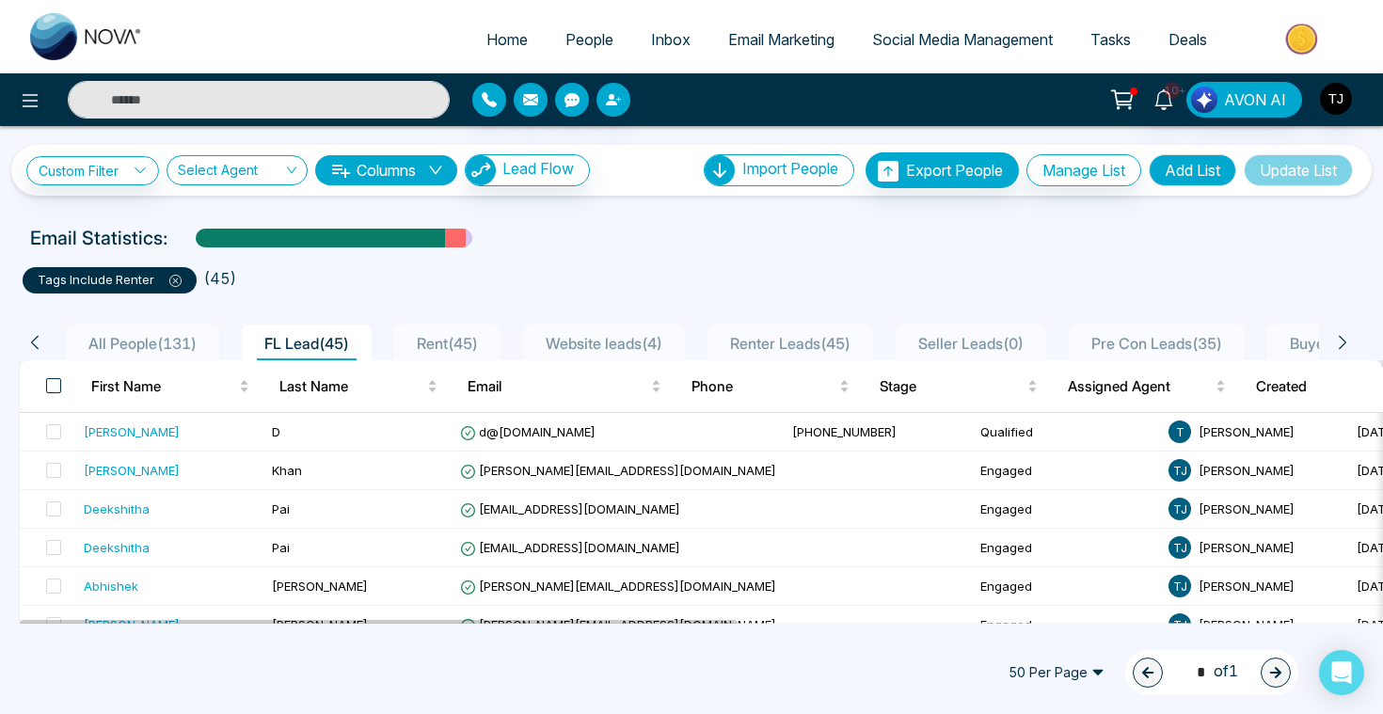
click at [57, 388] on span at bounding box center [53, 385] width 15 height 15
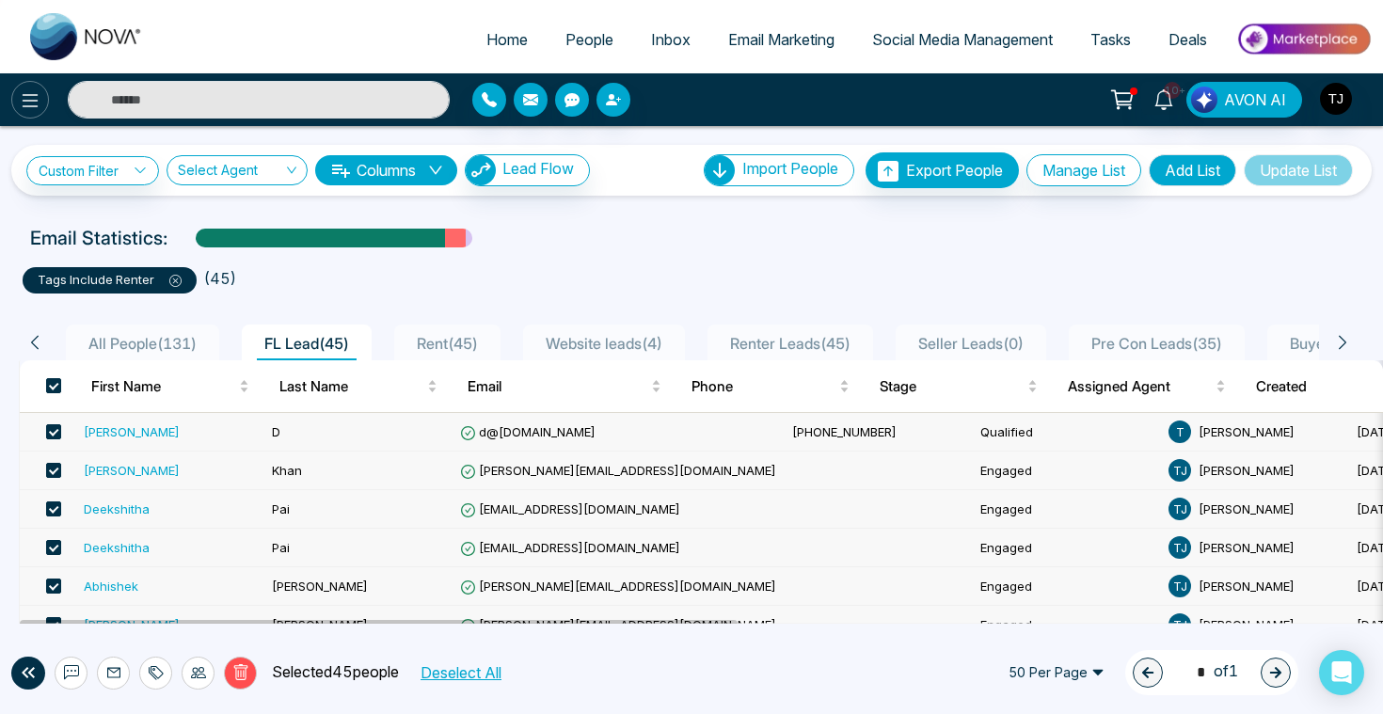
click at [28, 94] on icon at bounding box center [31, 100] width 16 height 13
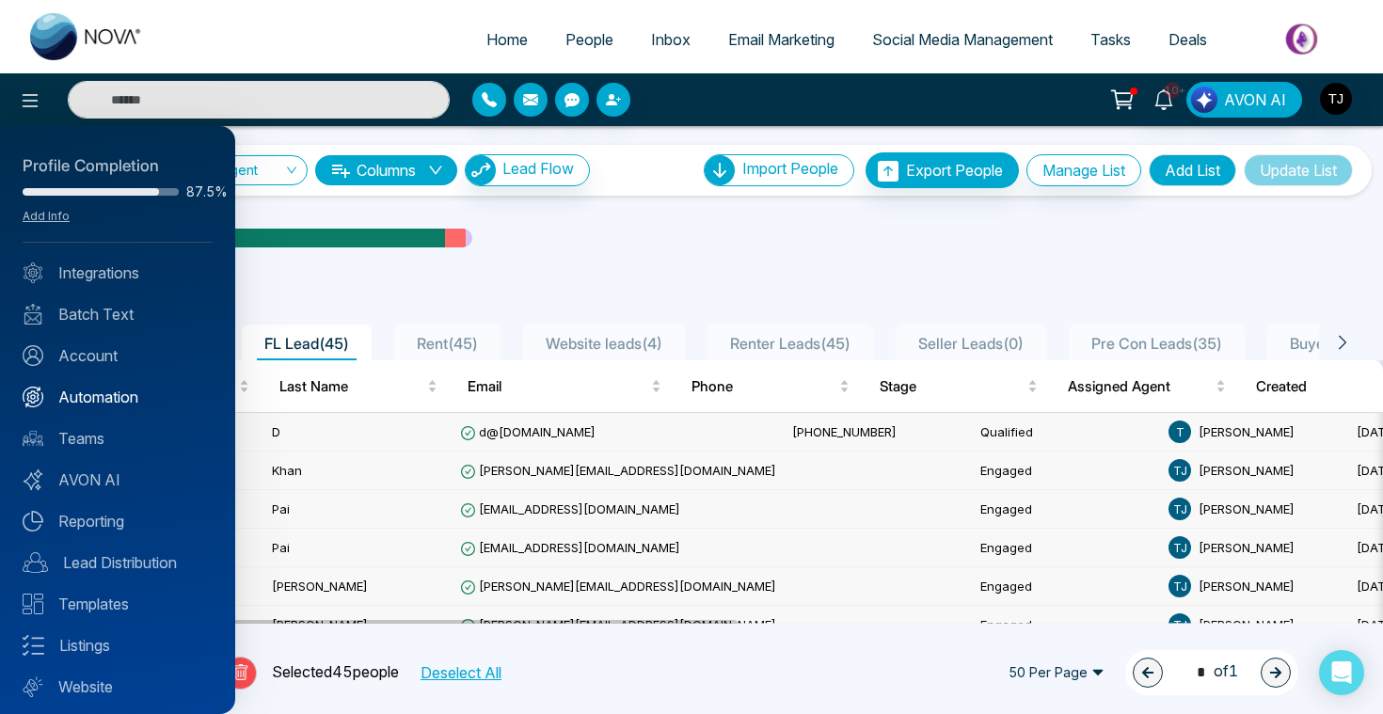
click at [97, 397] on link "Automation" at bounding box center [118, 397] width 190 height 23
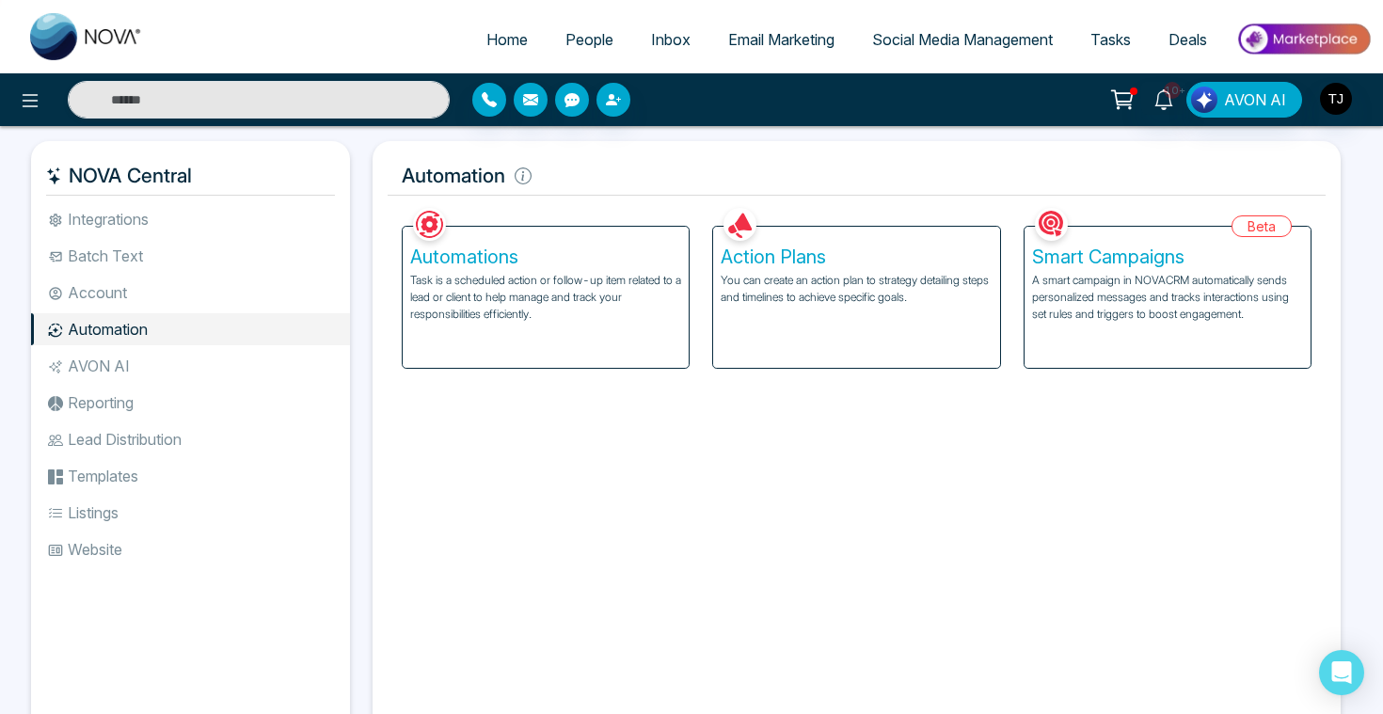
click at [750, 268] on div "Action Plans You can create an action plan to strategy detailing steps and time…" at bounding box center [856, 297] width 286 height 141
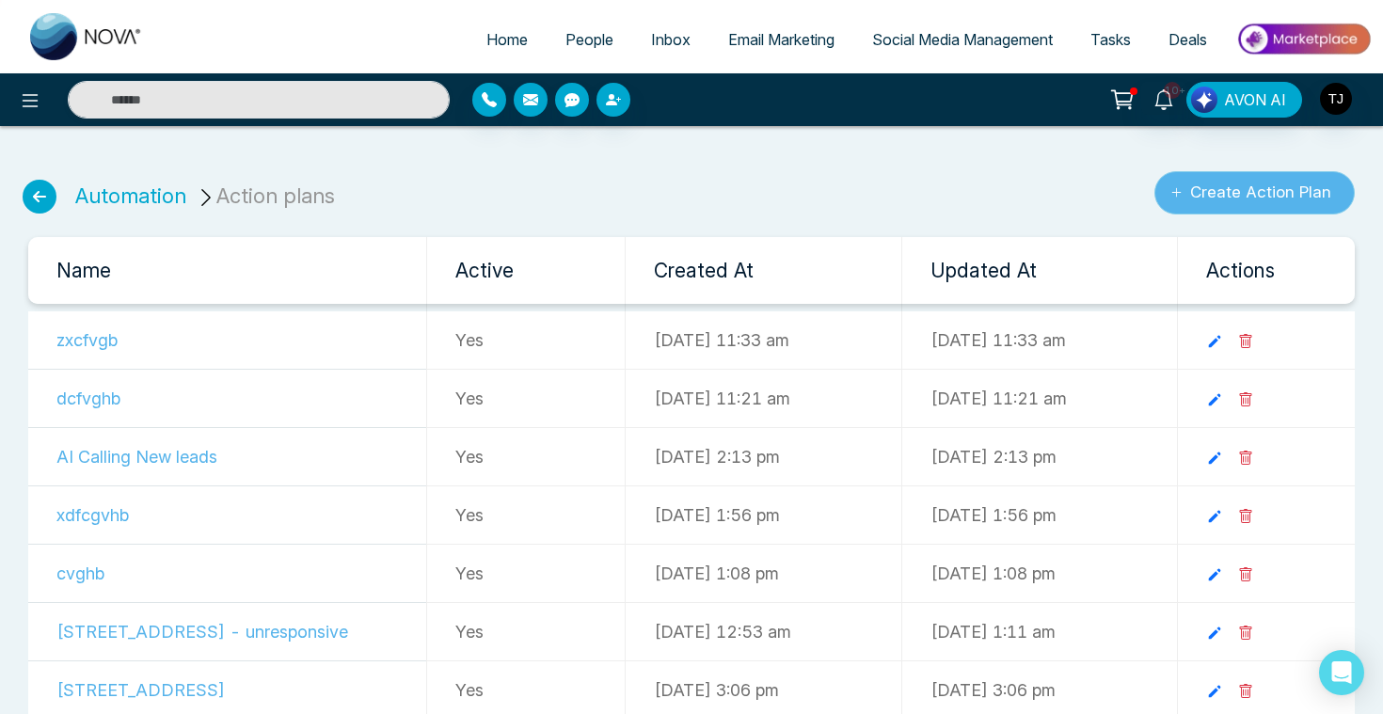
click at [1213, 190] on button "Create Action Plan" at bounding box center [1254, 192] width 200 height 43
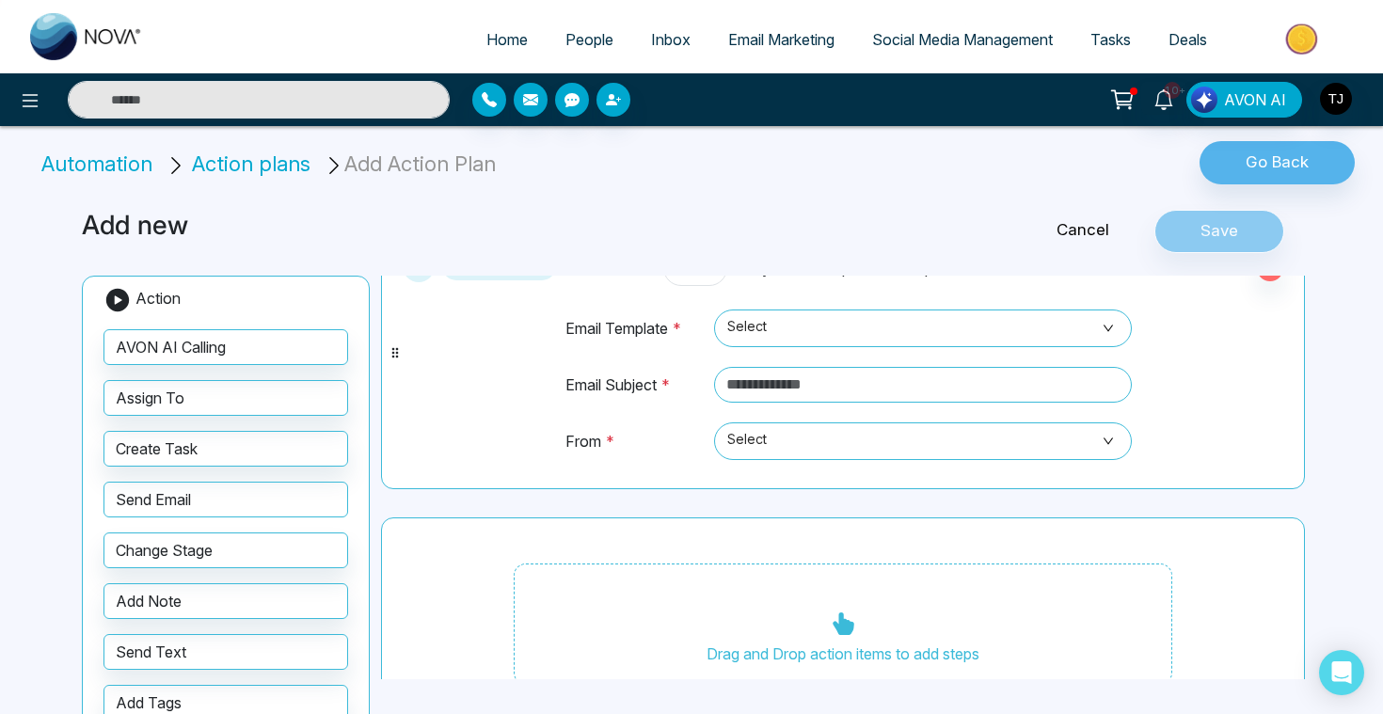
scroll to position [161, 0]
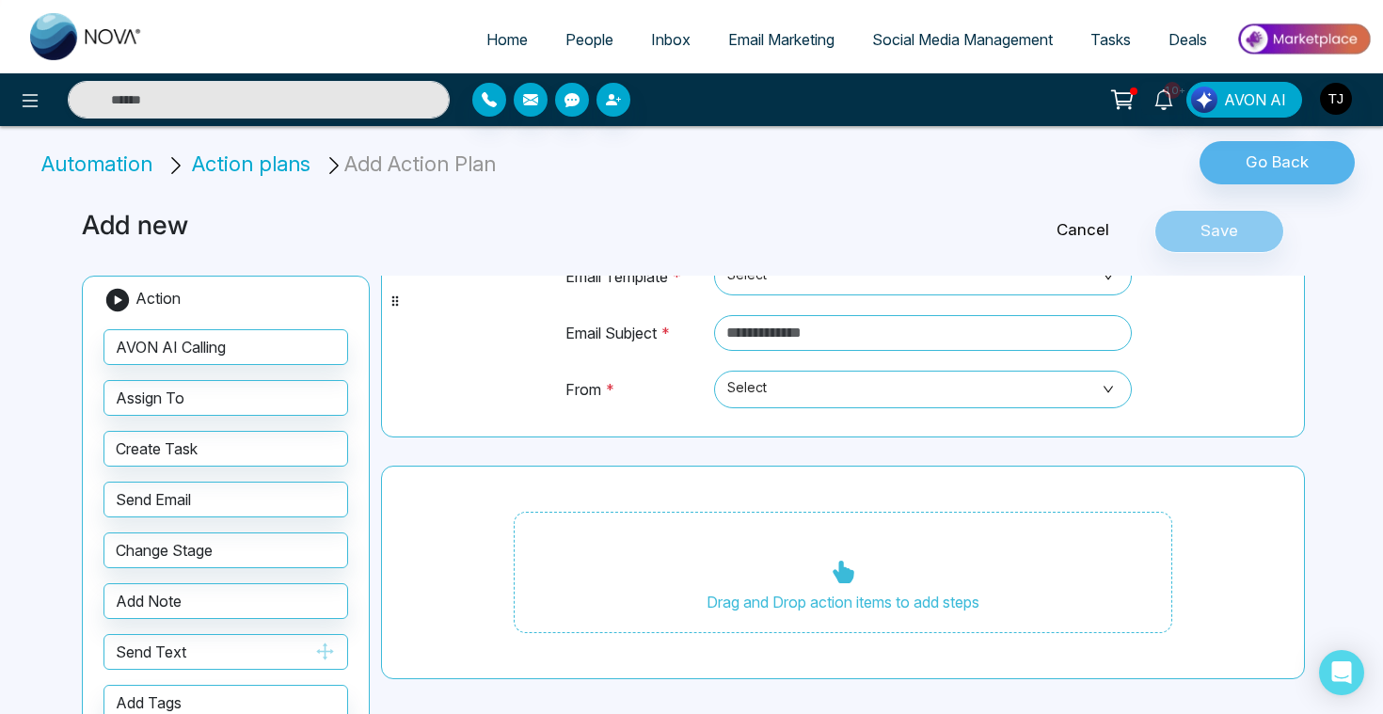
drag, startPoint x: 180, startPoint y: 653, endPoint x: 199, endPoint y: 653, distance: 19.8
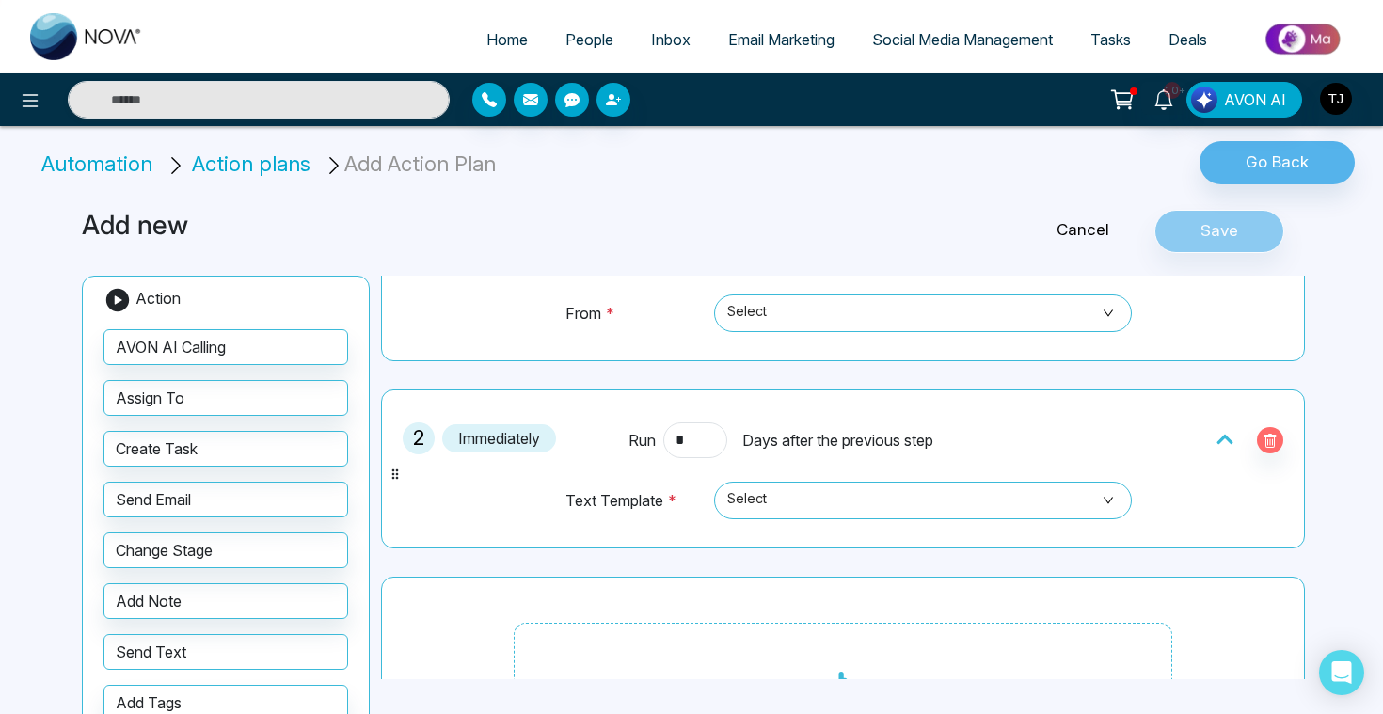
scroll to position [348, 0]
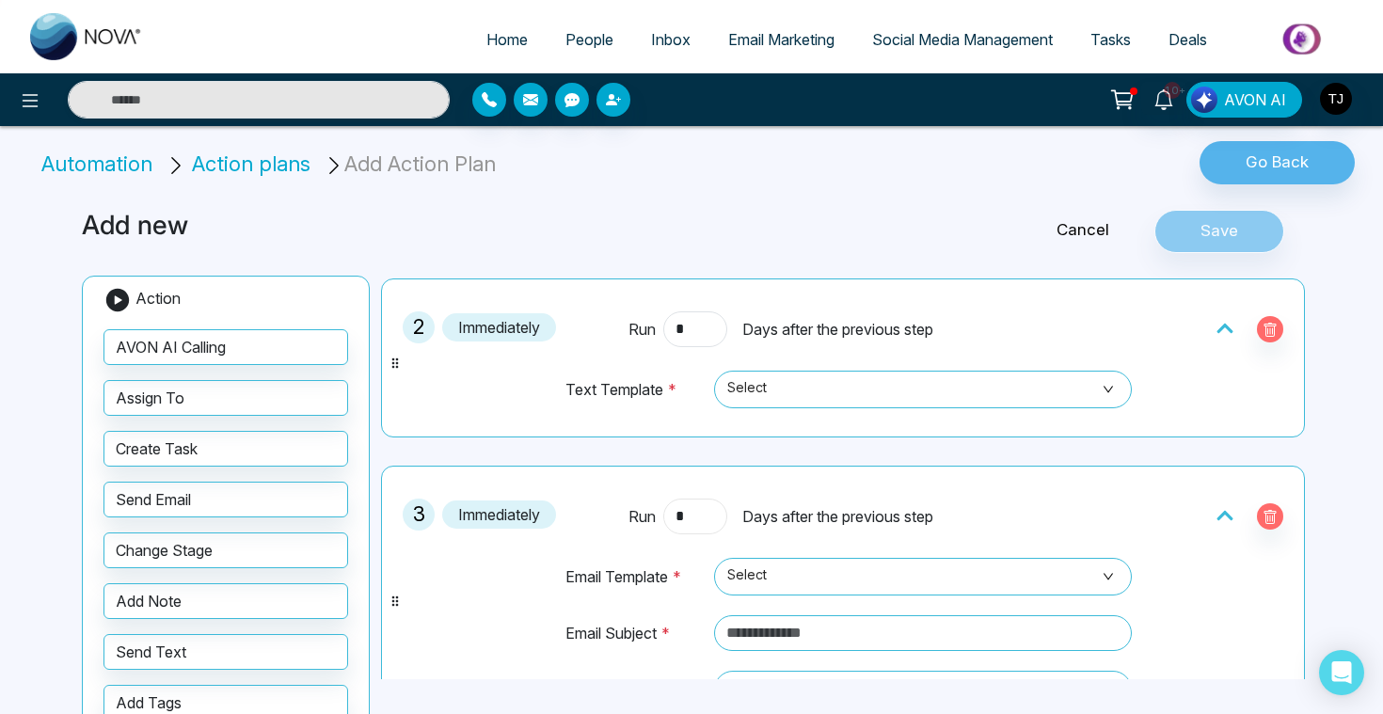
click at [704, 525] on input "*" at bounding box center [695, 517] width 64 height 36
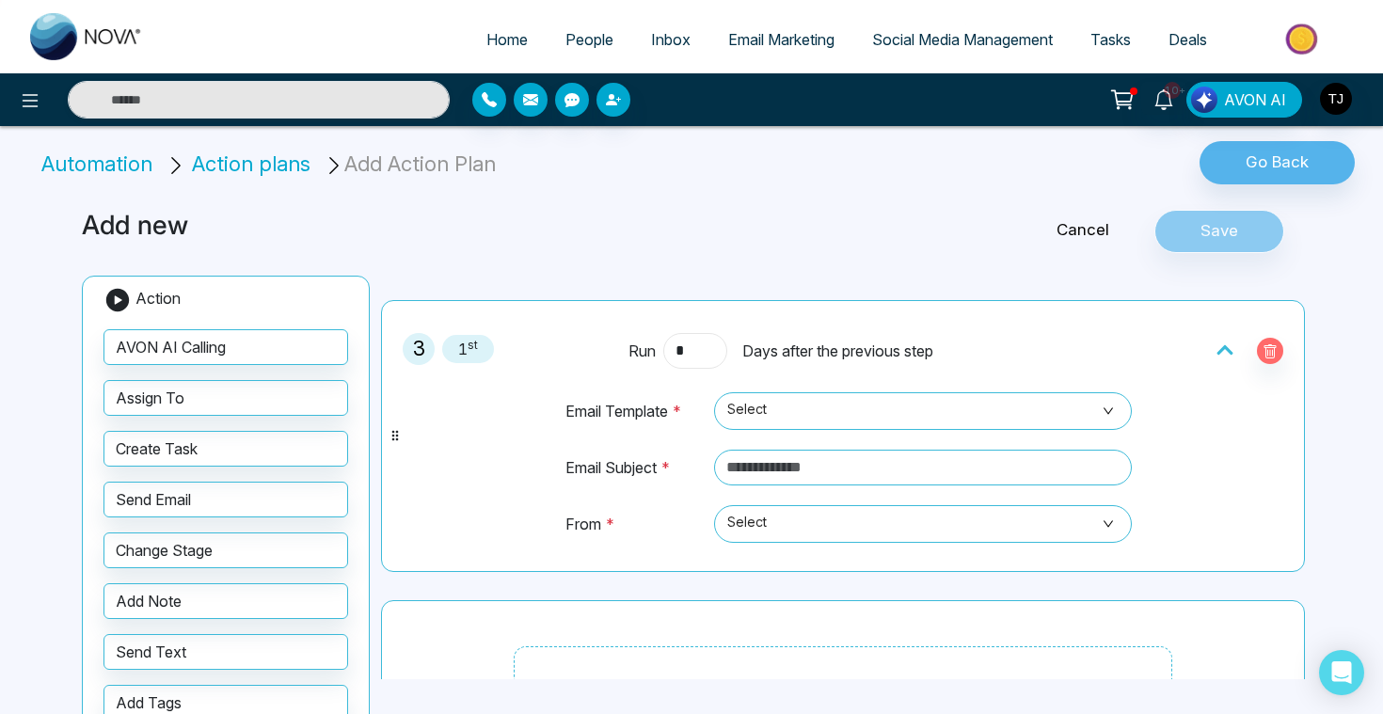
scroll to position [586, 0]
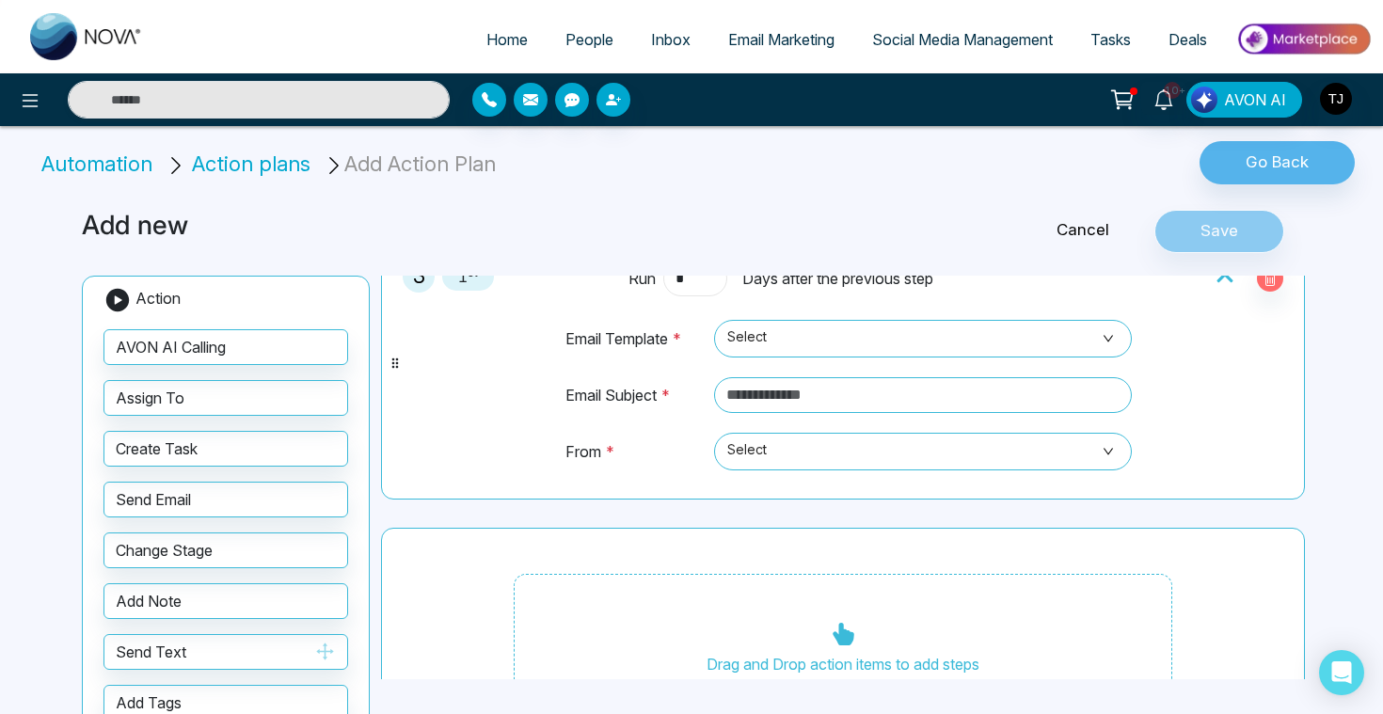
type input "*"
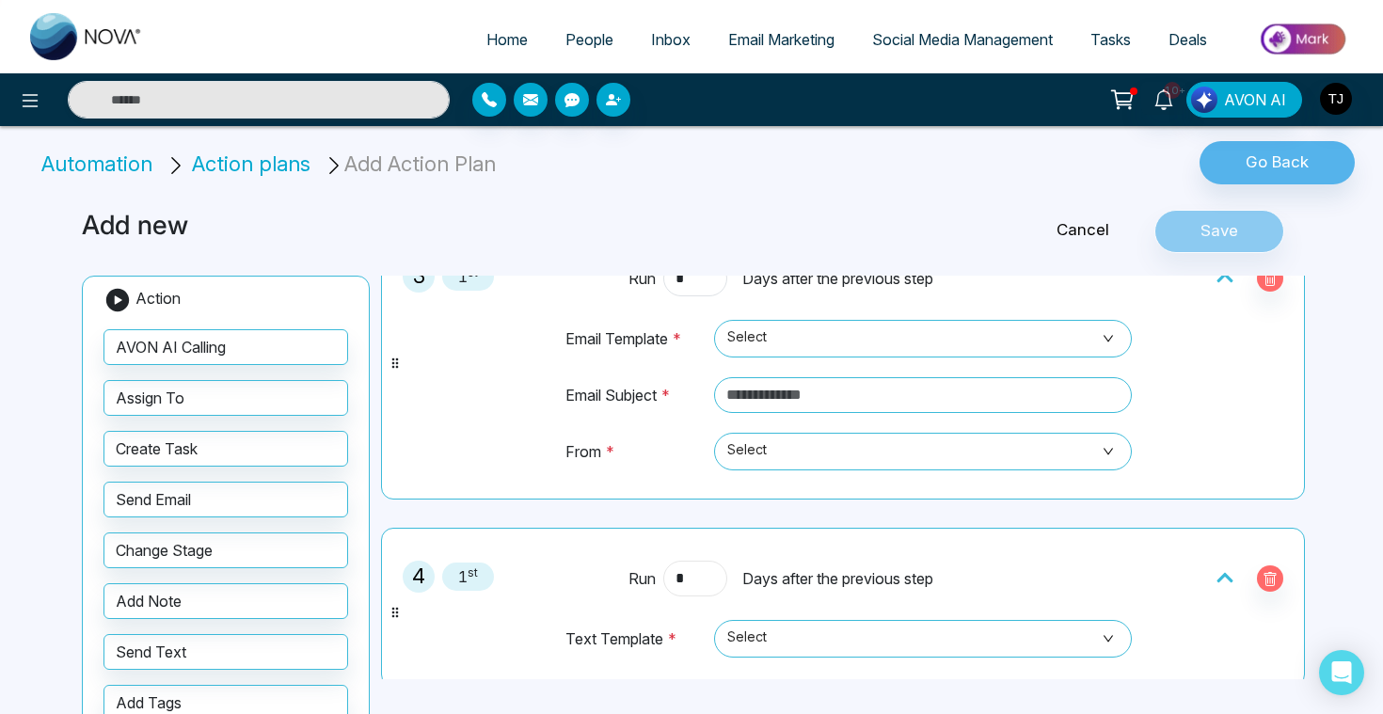
click at [698, 570] on input "*" at bounding box center [695, 579] width 64 height 36
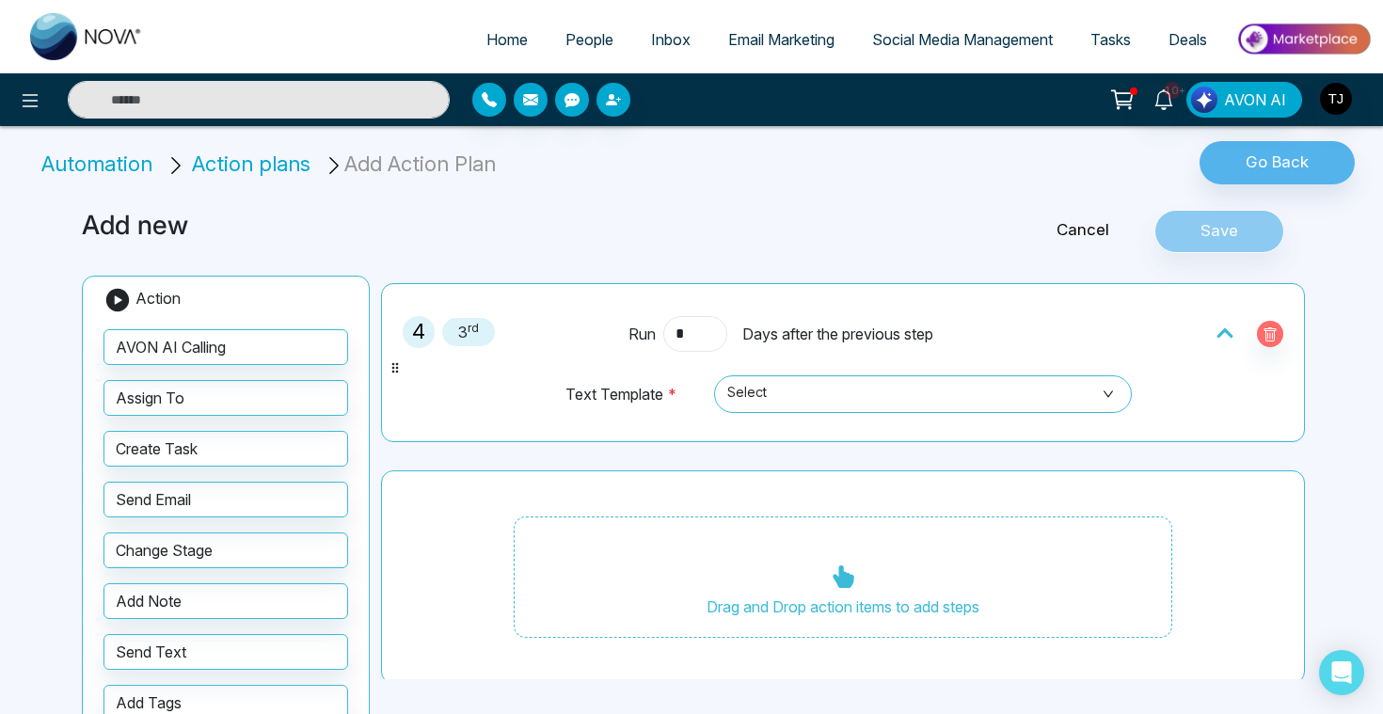
scroll to position [0, 0]
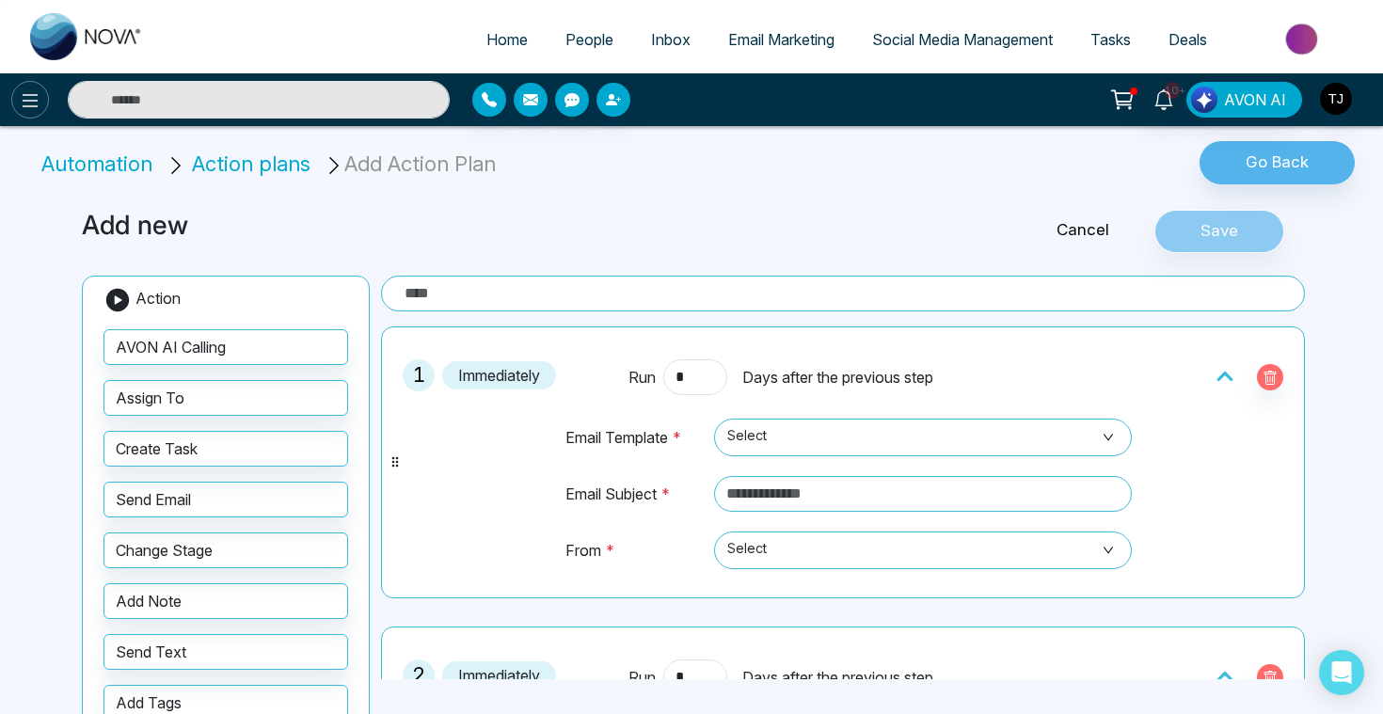
type input "*"
click at [21, 99] on icon at bounding box center [30, 100] width 23 height 23
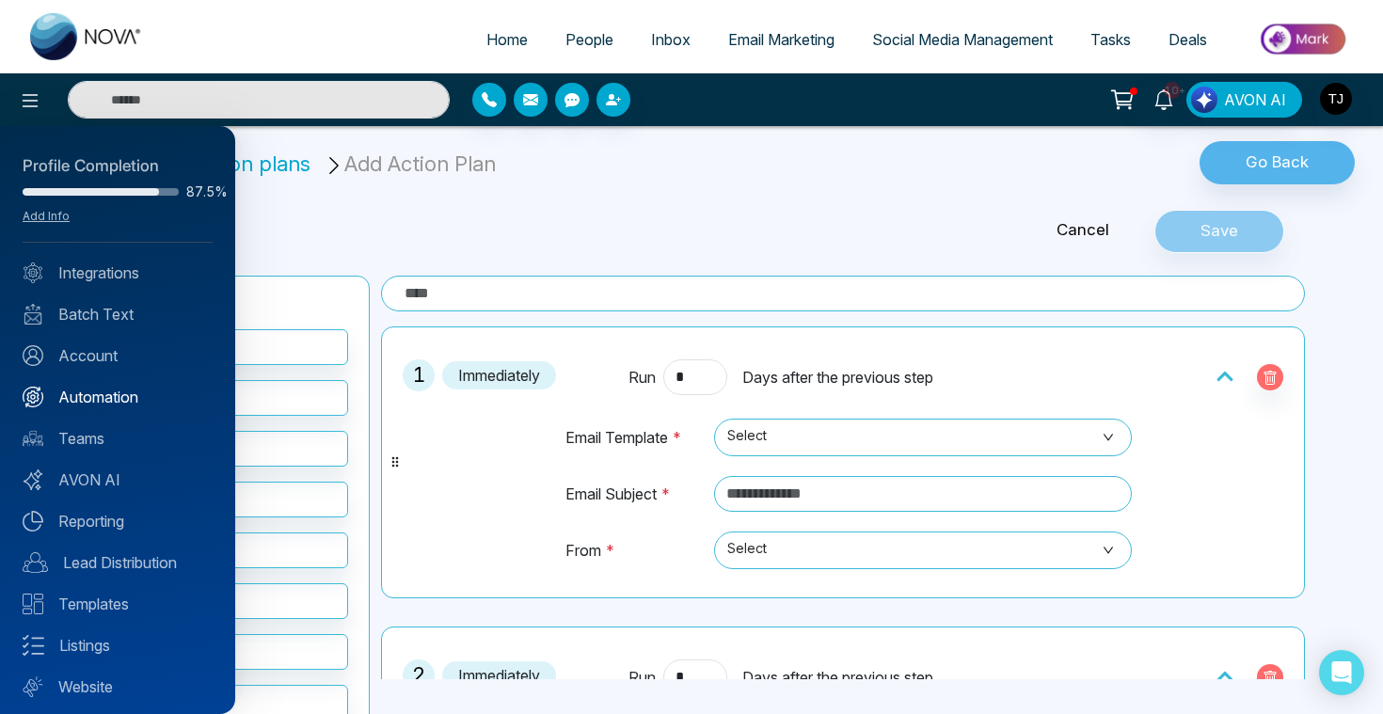
click at [85, 398] on link "Automation" at bounding box center [118, 397] width 190 height 23
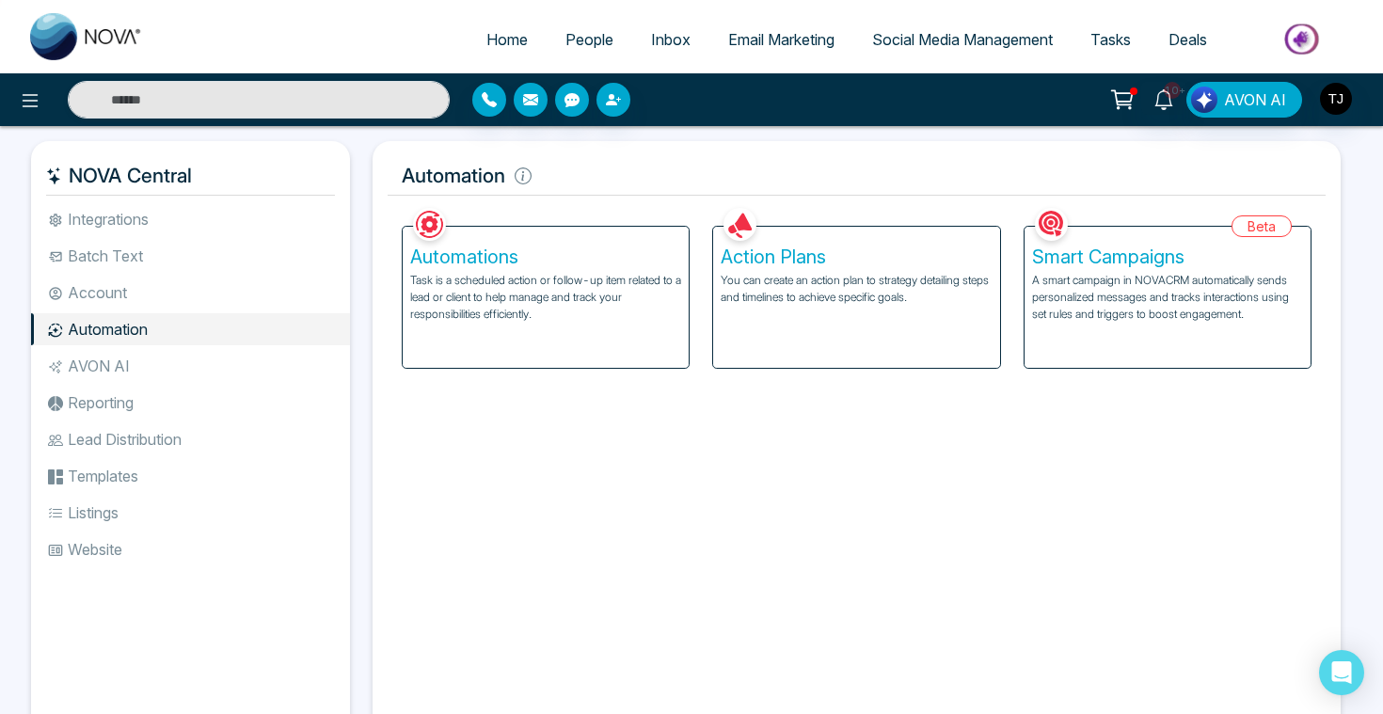
click at [1143, 262] on h5 "Smart Campaigns" at bounding box center [1167, 257] width 271 height 23
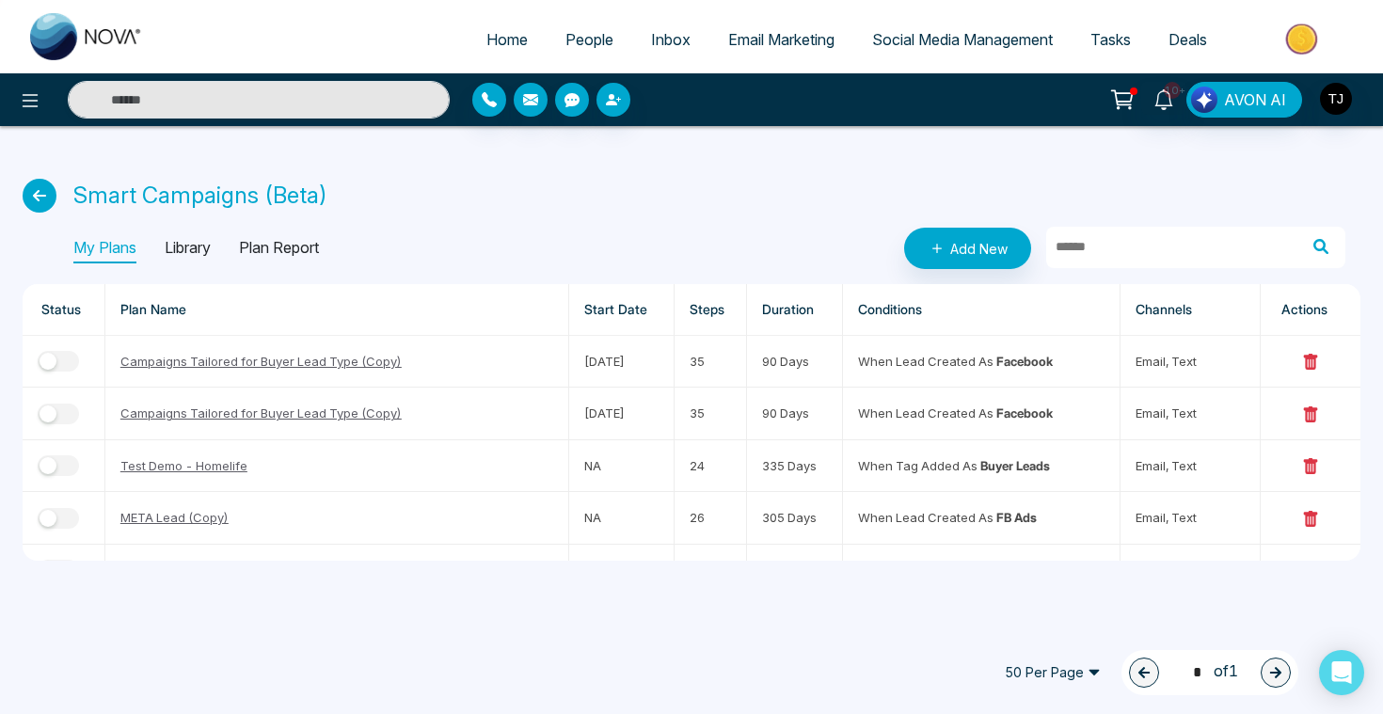
click at [188, 251] on p "Library" at bounding box center [188, 248] width 46 height 30
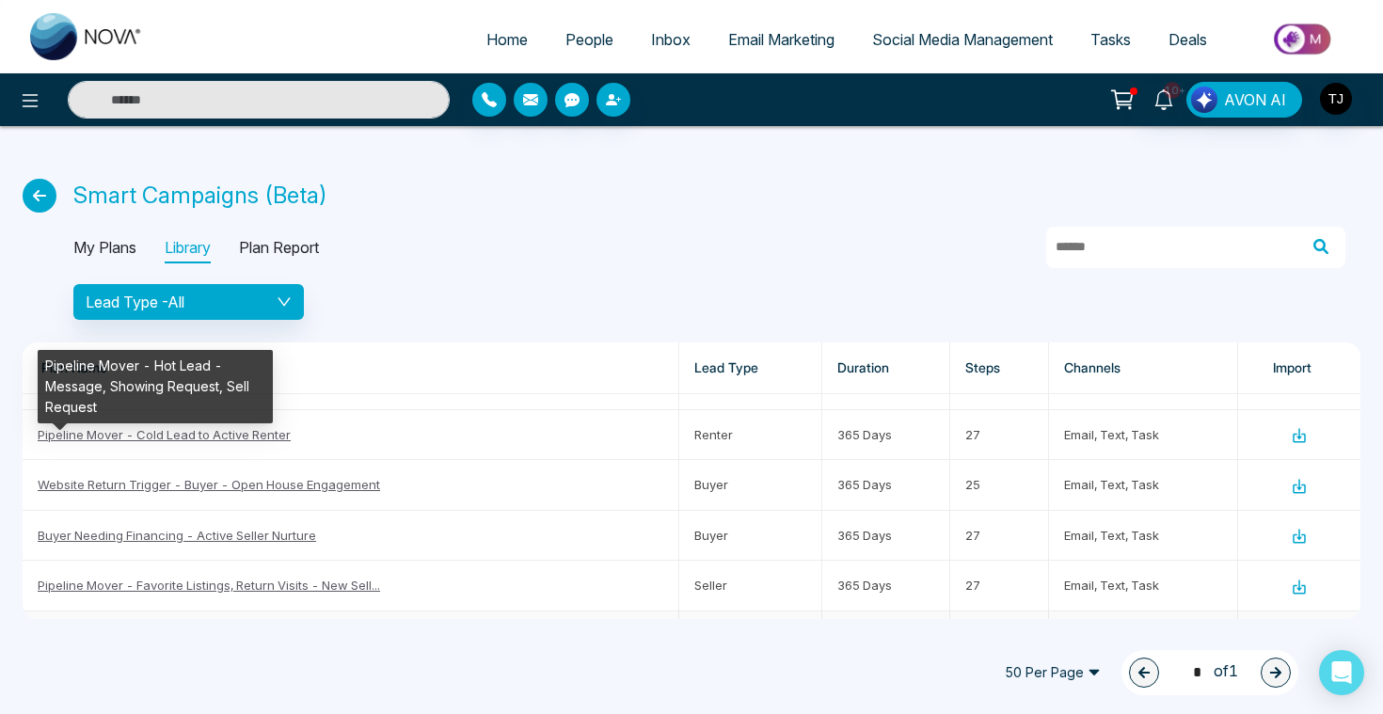
scroll to position [533, 0]
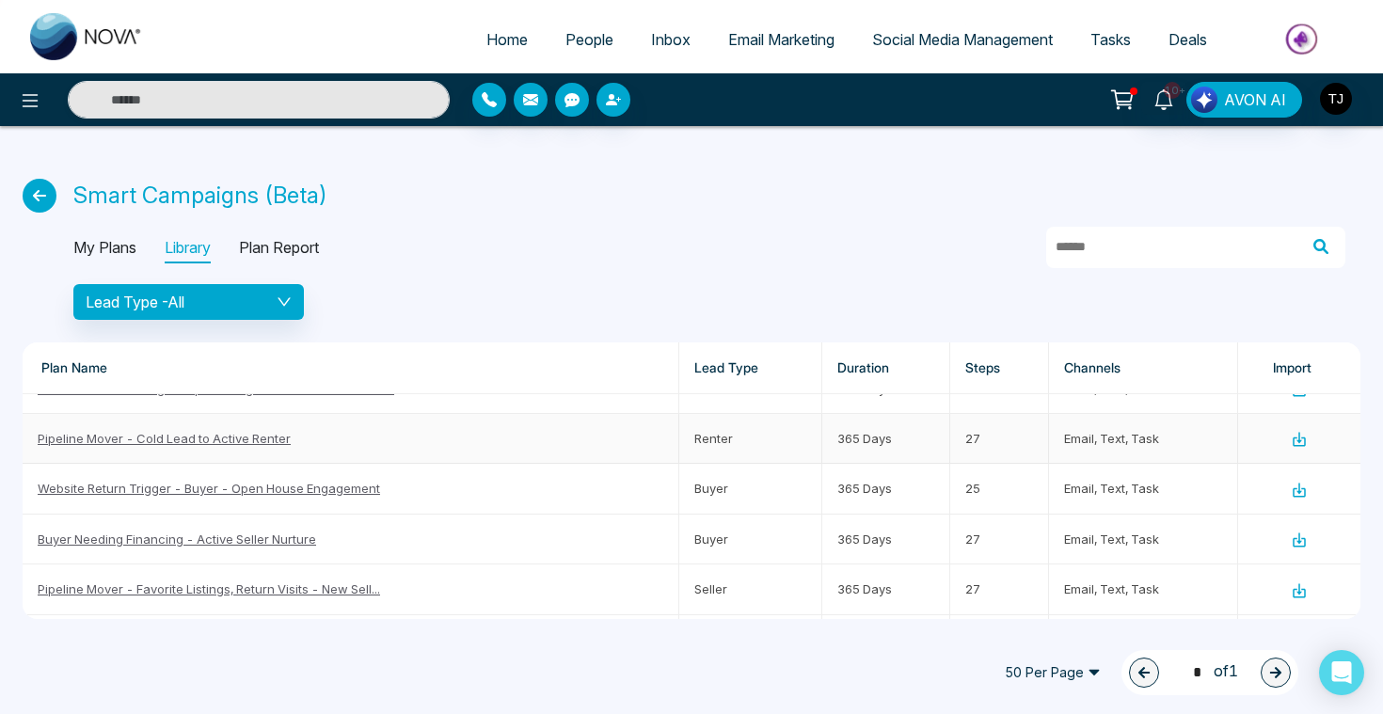
click at [184, 443] on link "Pipeline Mover - Cold Lead to Active Renter" at bounding box center [164, 438] width 253 height 15
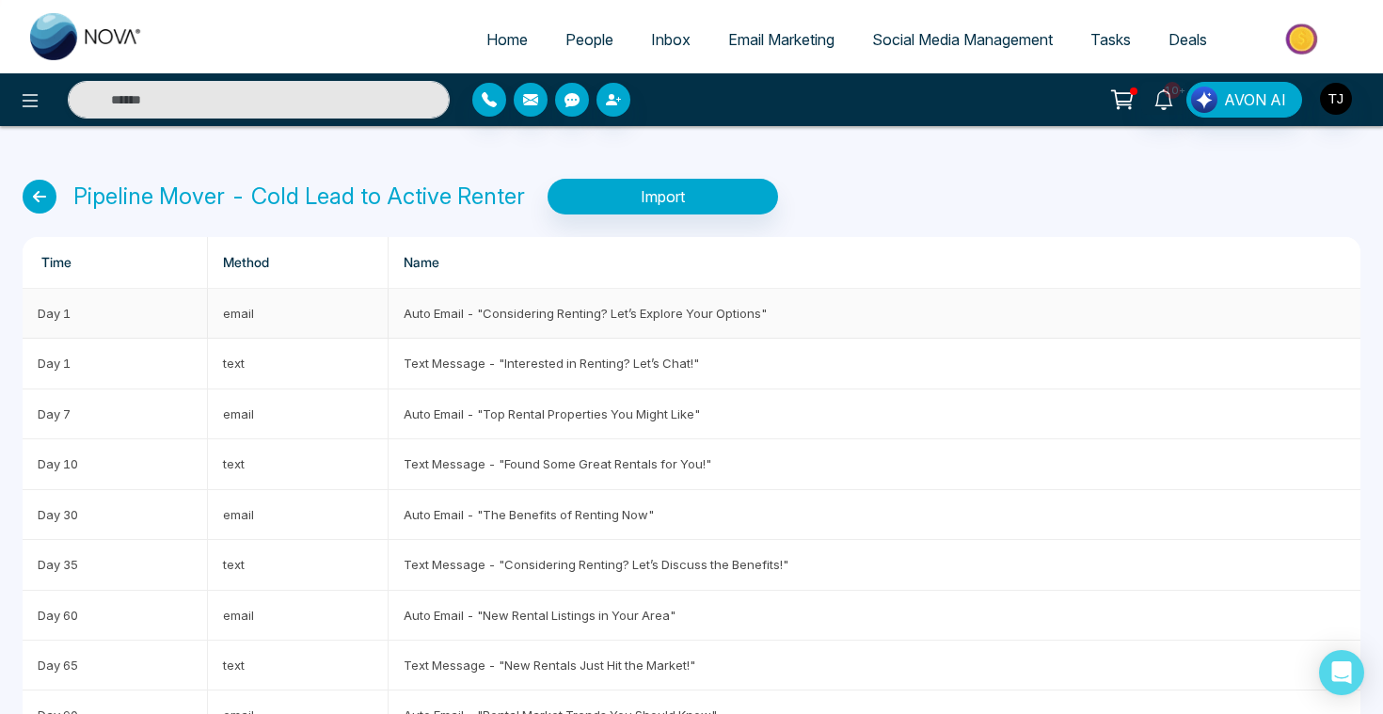
click at [461, 328] on td "Auto Email - "Considering Renting? Let’s Explore Your Options"" at bounding box center [874, 314] width 972 height 50
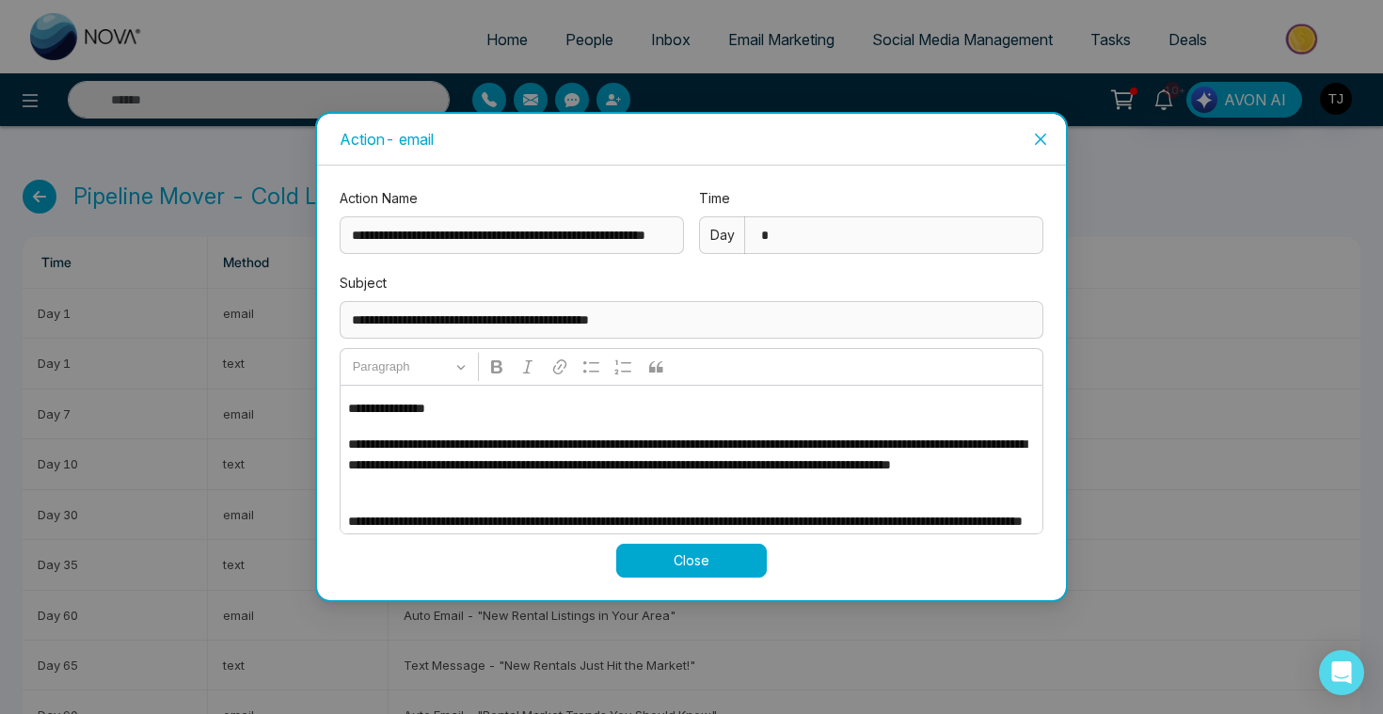
click at [259, 575] on div "**********" at bounding box center [691, 357] width 1383 height 714
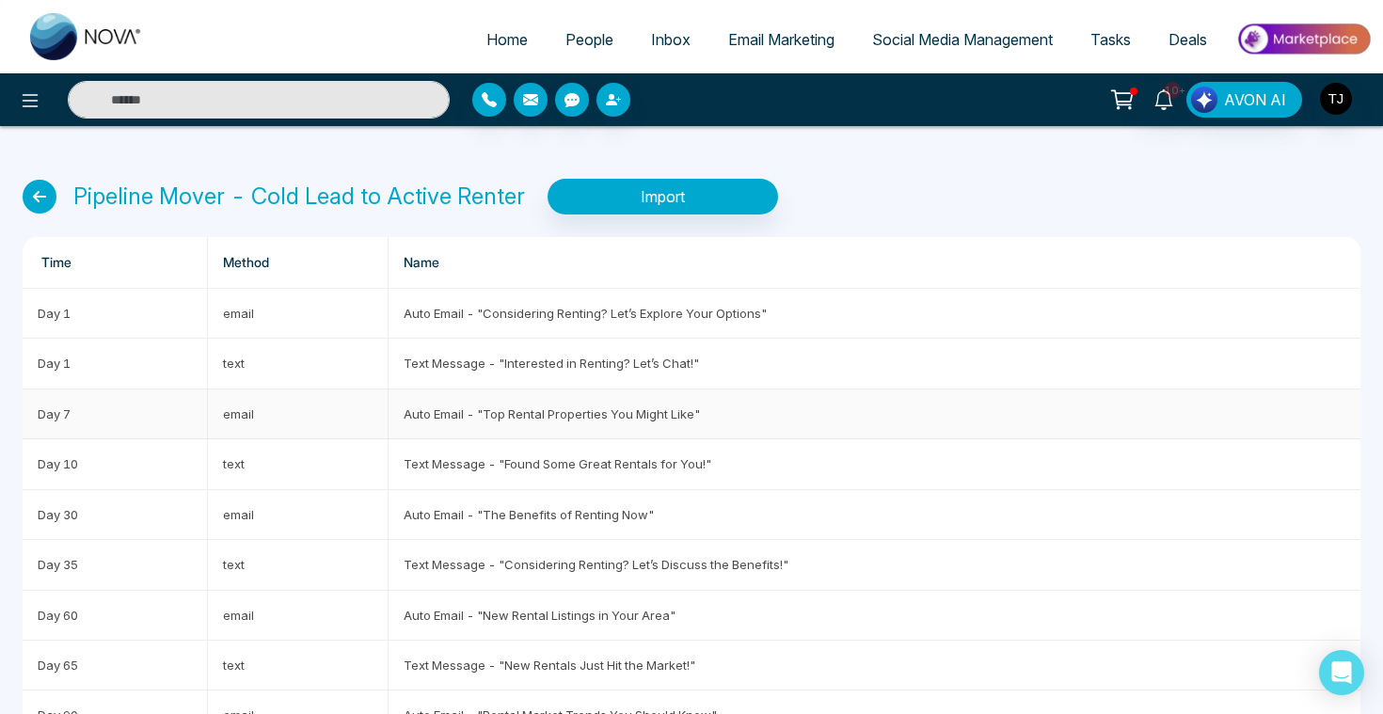
click at [451, 420] on td "Auto Email - "Top Rental Properties You Might Like"" at bounding box center [874, 414] width 972 height 50
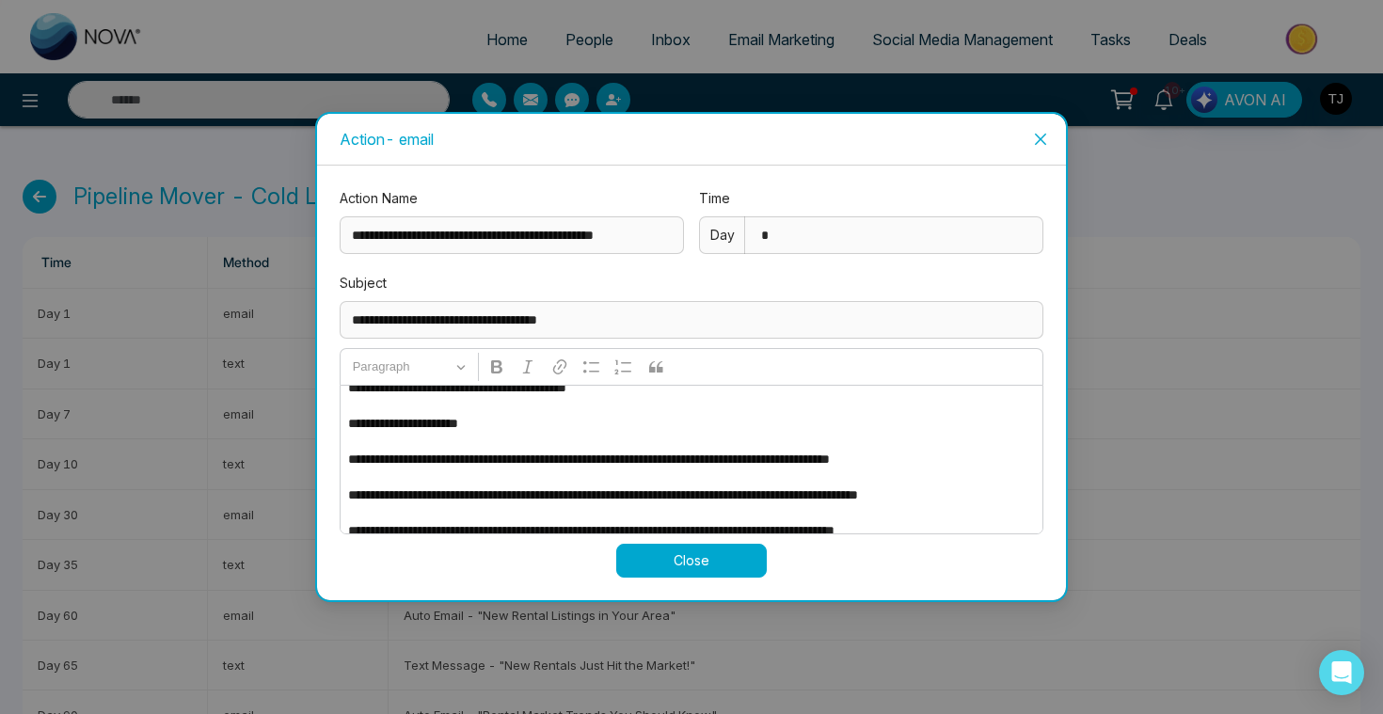
scroll to position [83, 0]
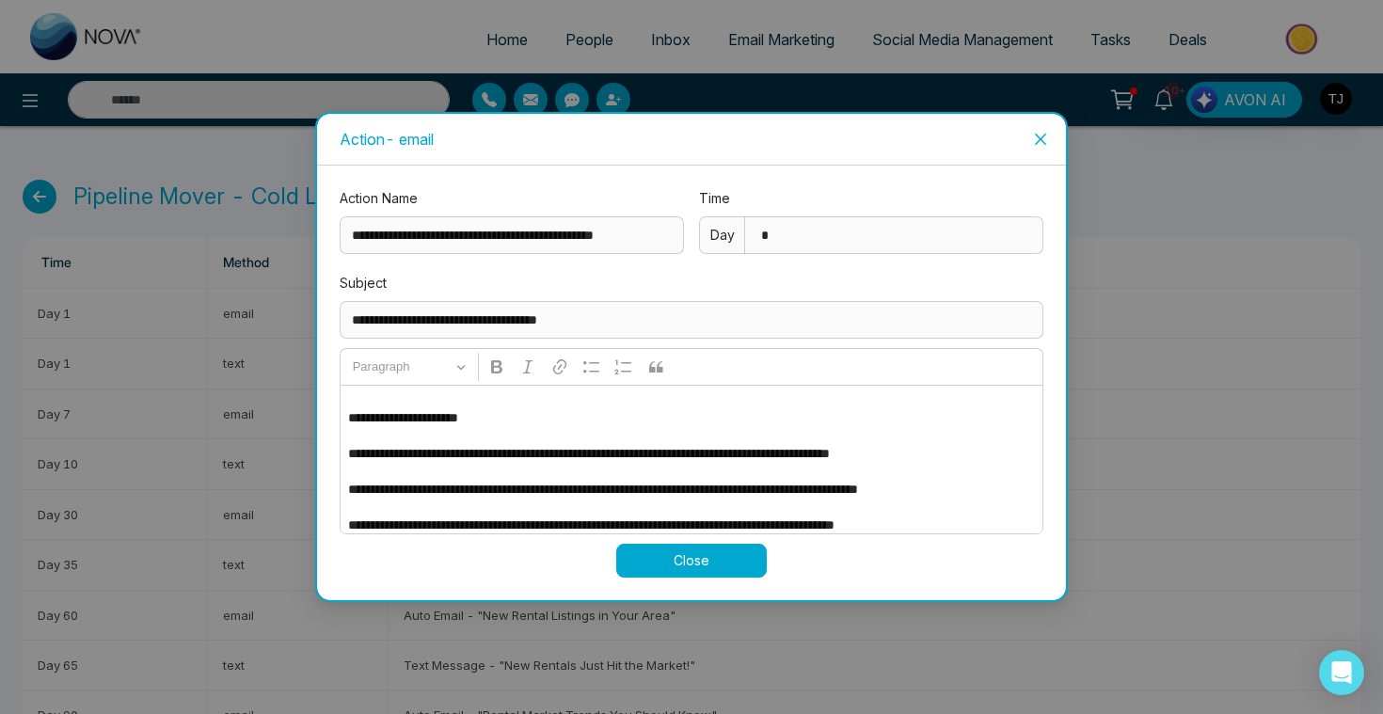
click at [388, 681] on div "**********" at bounding box center [691, 357] width 1383 height 714
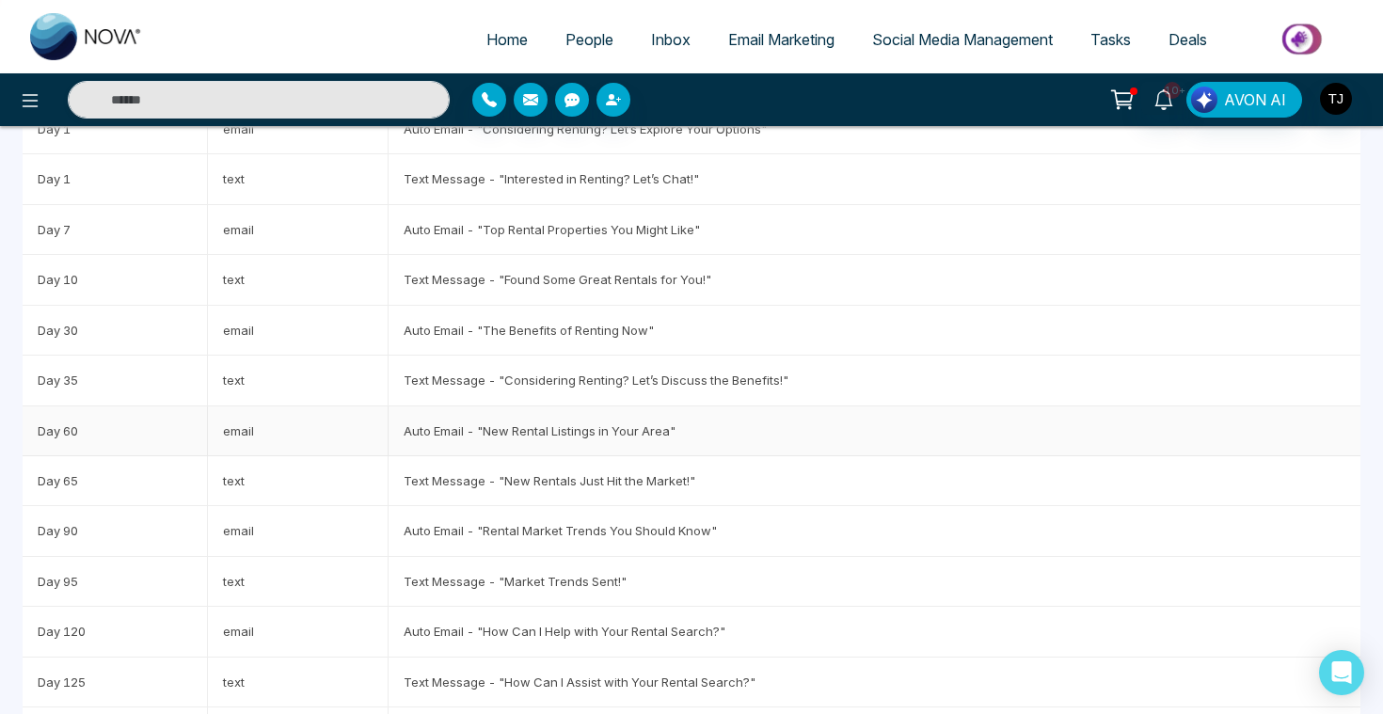
scroll to position [0, 0]
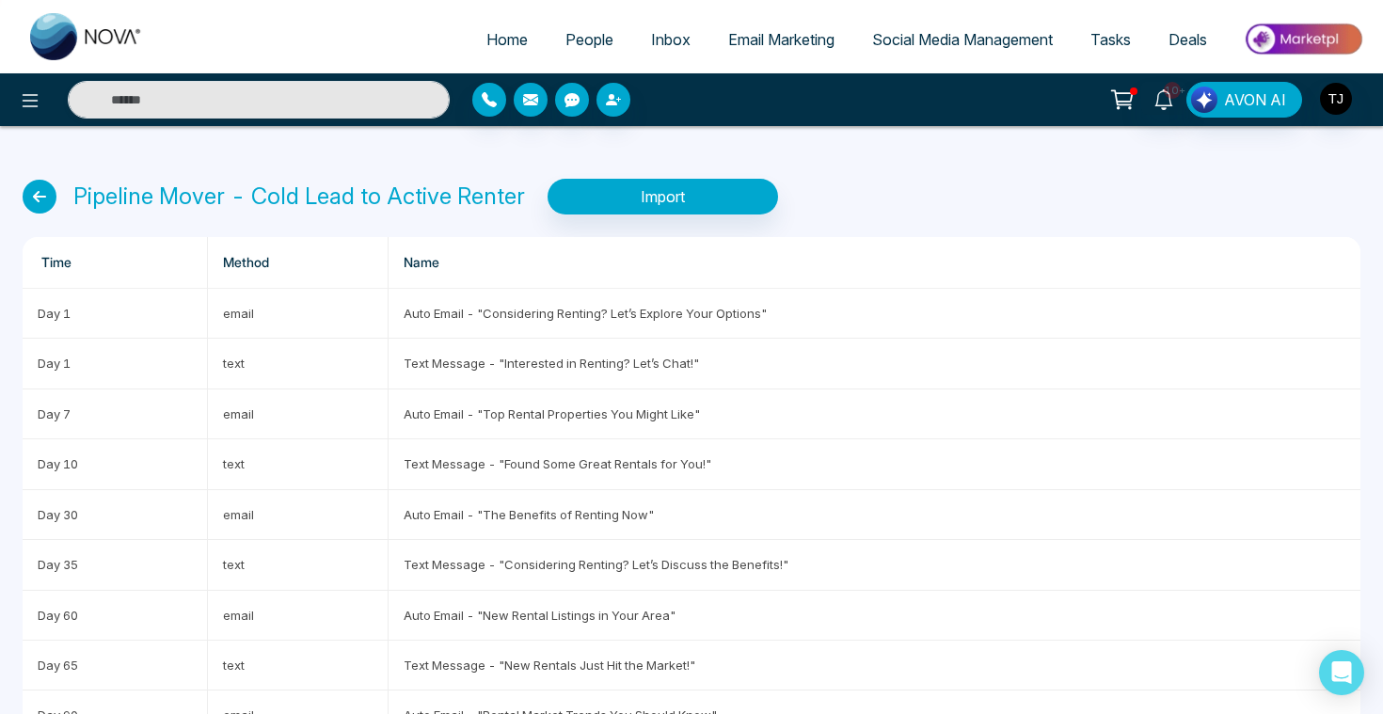
click at [750, 43] on span "Email Marketing" at bounding box center [781, 39] width 106 height 19
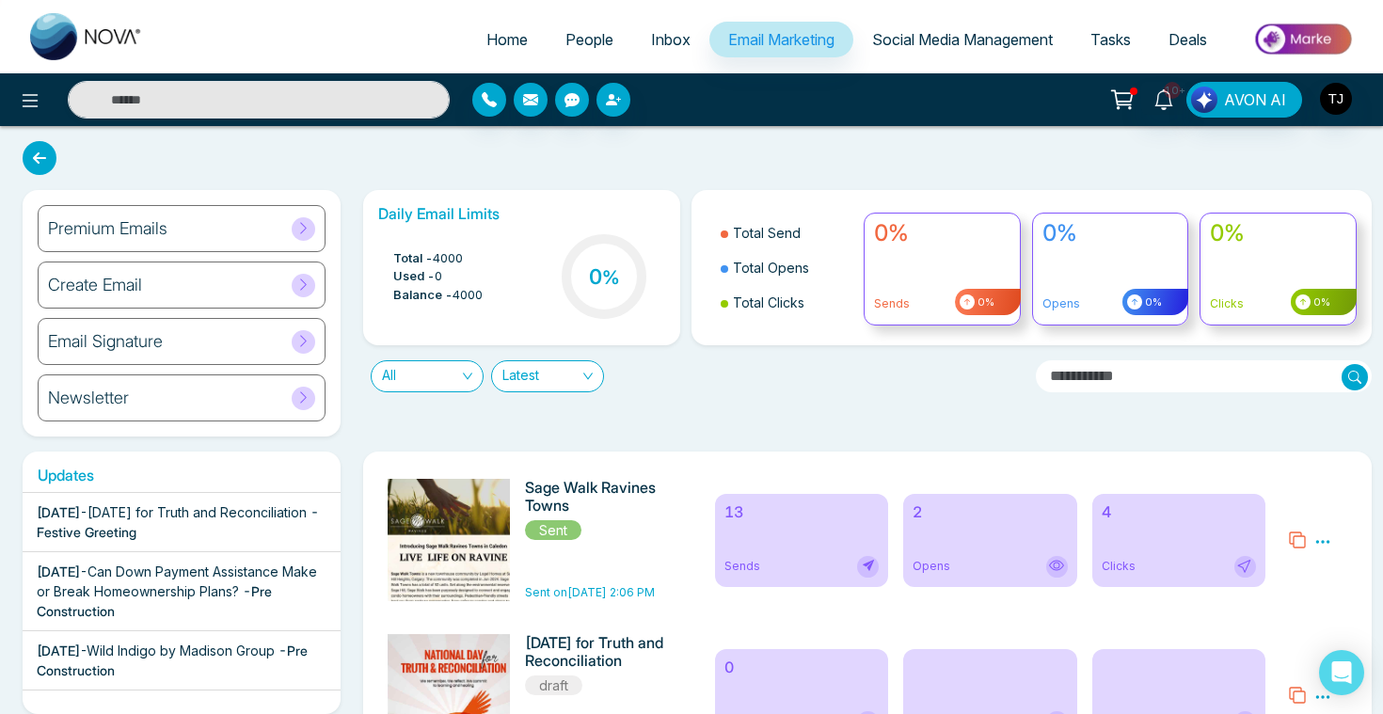
click at [247, 286] on div "Create Email" at bounding box center [182, 285] width 288 height 47
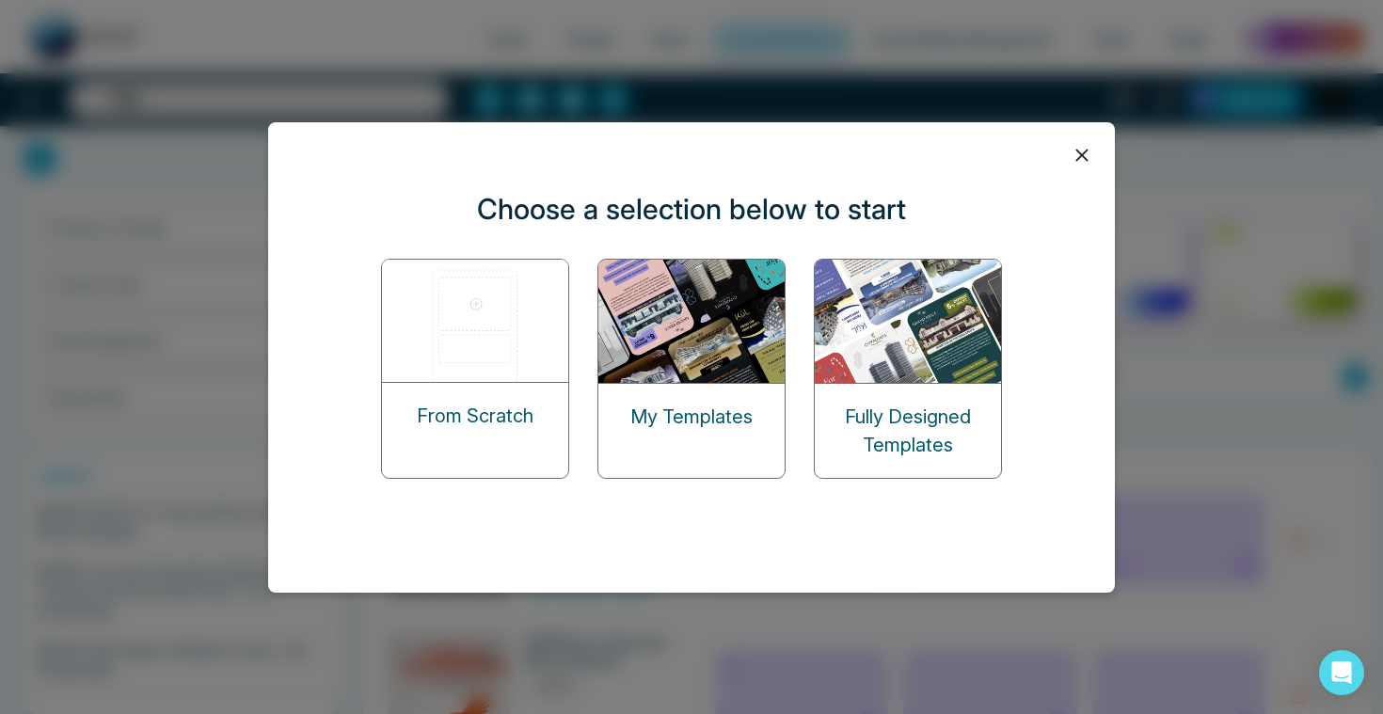
click at [481, 356] on img at bounding box center [476, 321] width 188 height 122
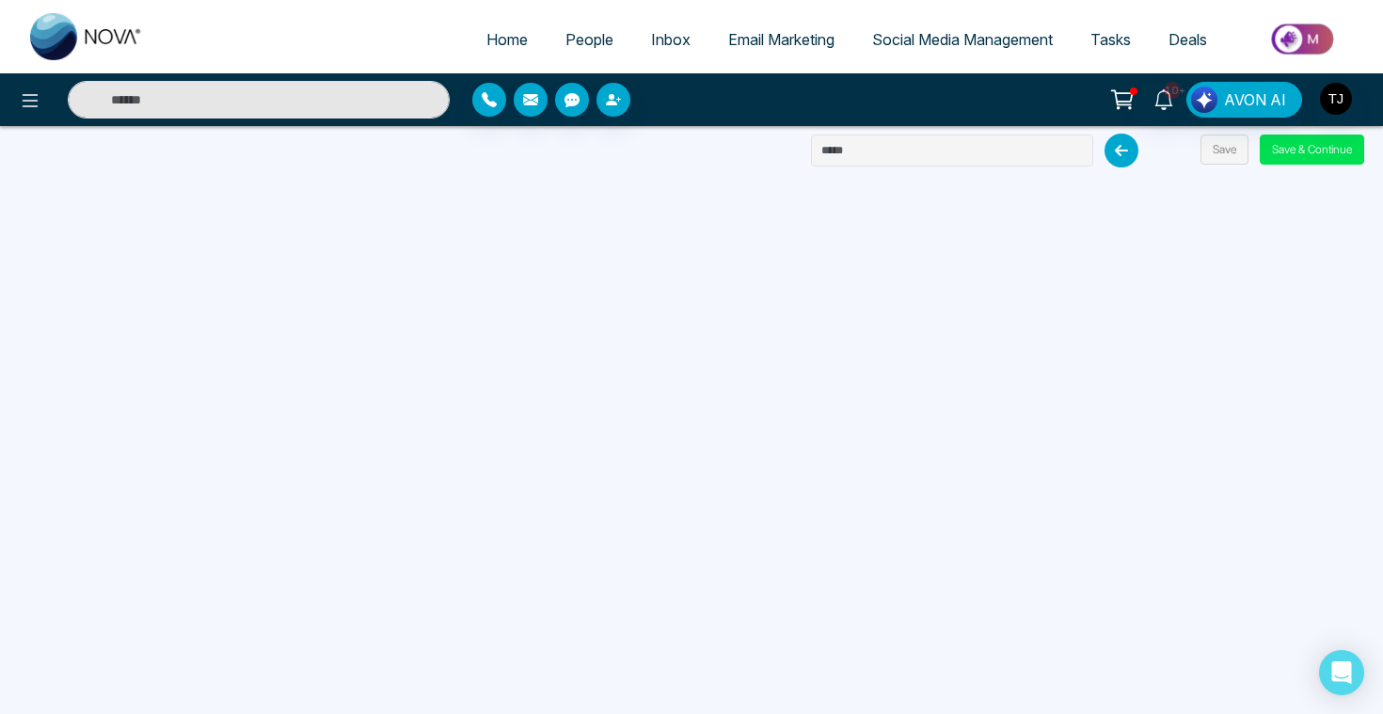
click at [772, 30] on span "Email Marketing" at bounding box center [781, 39] width 106 height 19
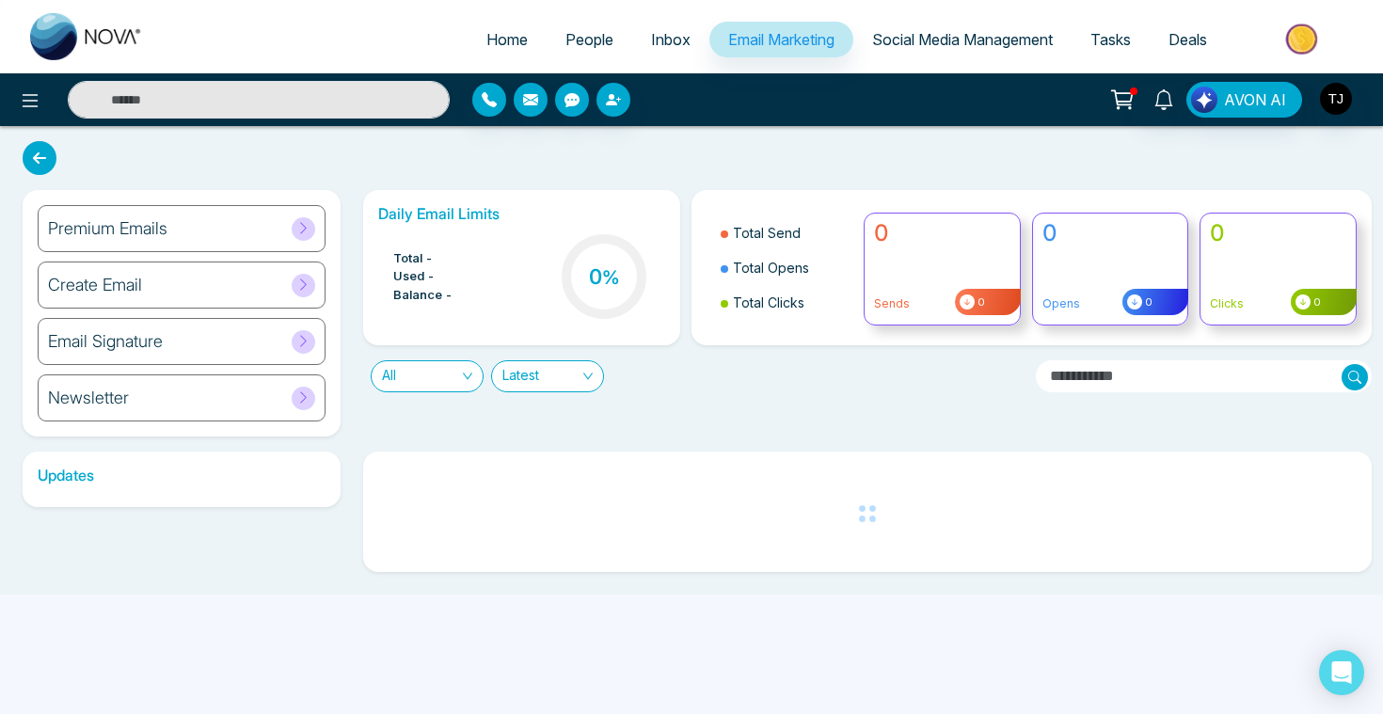
click at [122, 298] on div "Create Email" at bounding box center [182, 285] width 288 height 47
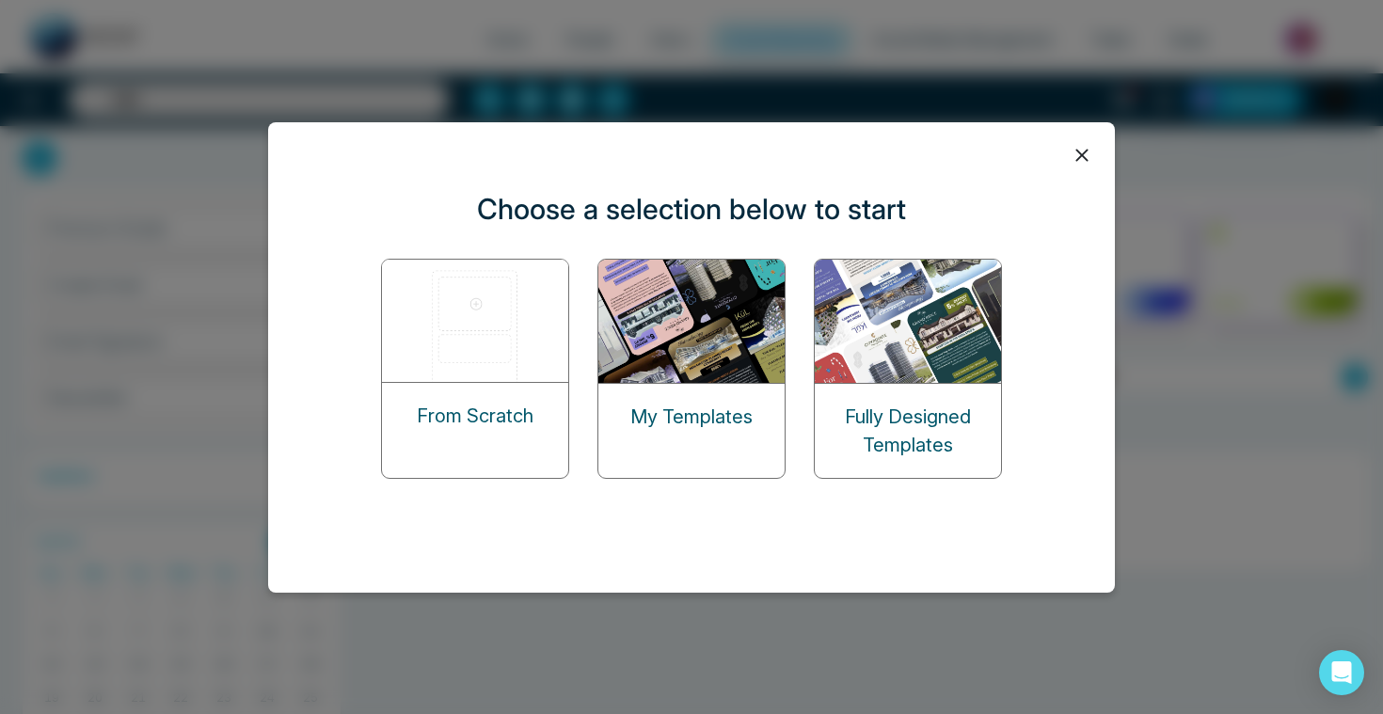
click at [451, 303] on img at bounding box center [476, 321] width 188 height 122
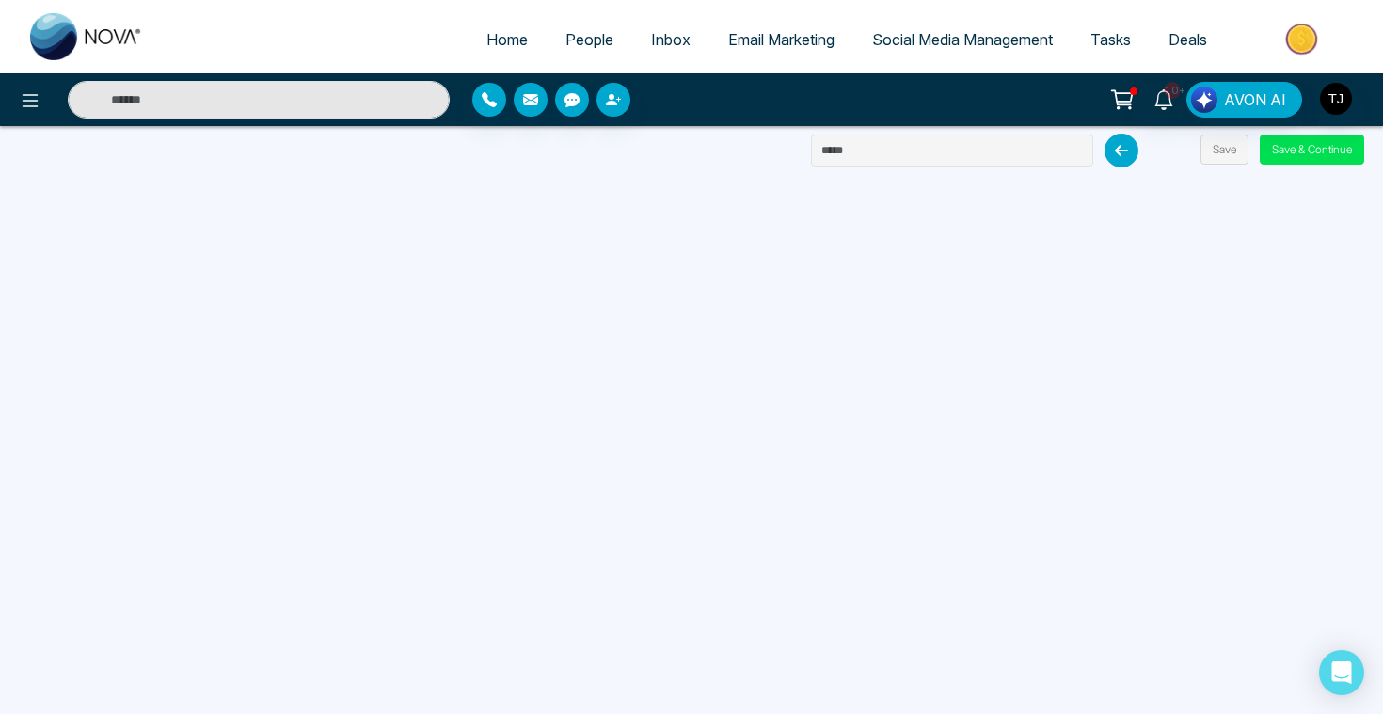
click at [760, 42] on span "Email Marketing" at bounding box center [781, 39] width 106 height 19
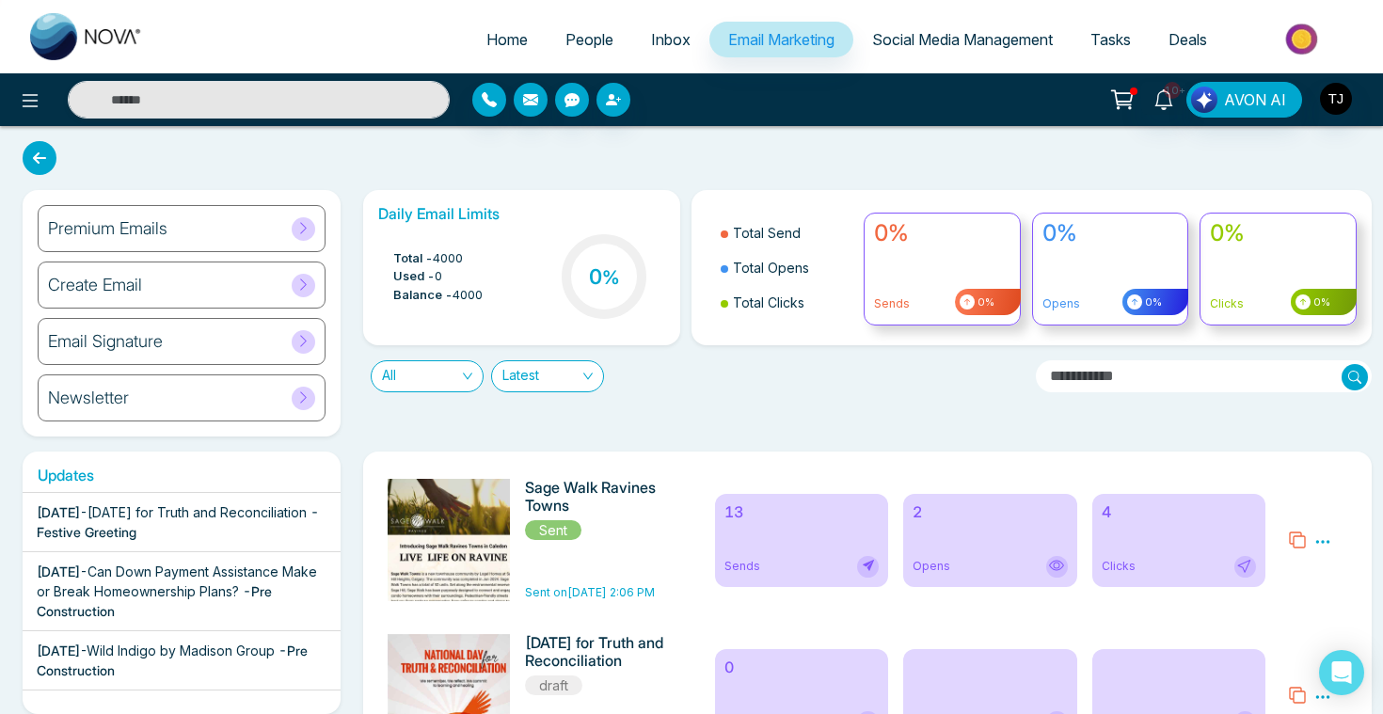
click at [109, 234] on h6 "Premium Emails" at bounding box center [107, 228] width 119 height 21
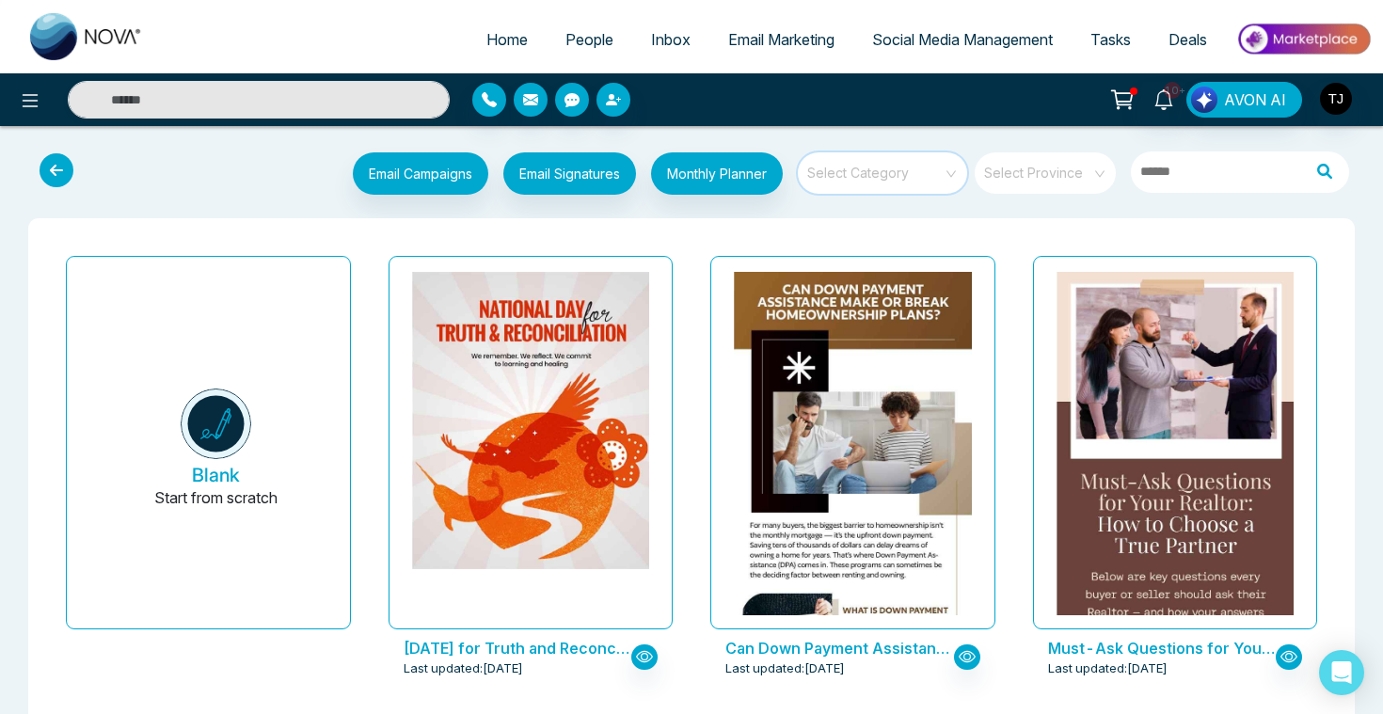
click at [919, 172] on input "search" at bounding box center [875, 166] width 135 height 28
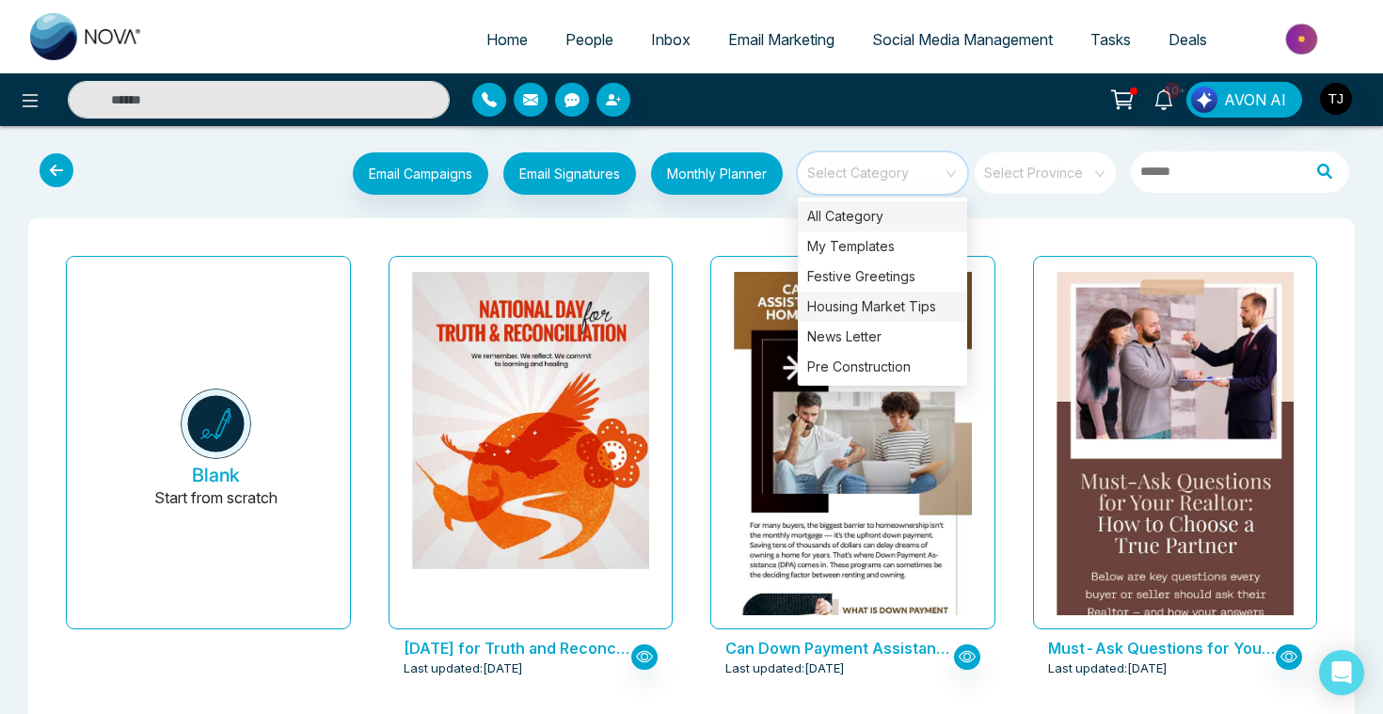
click at [922, 307] on div "Housing Market Tips" at bounding box center [882, 307] width 169 height 30
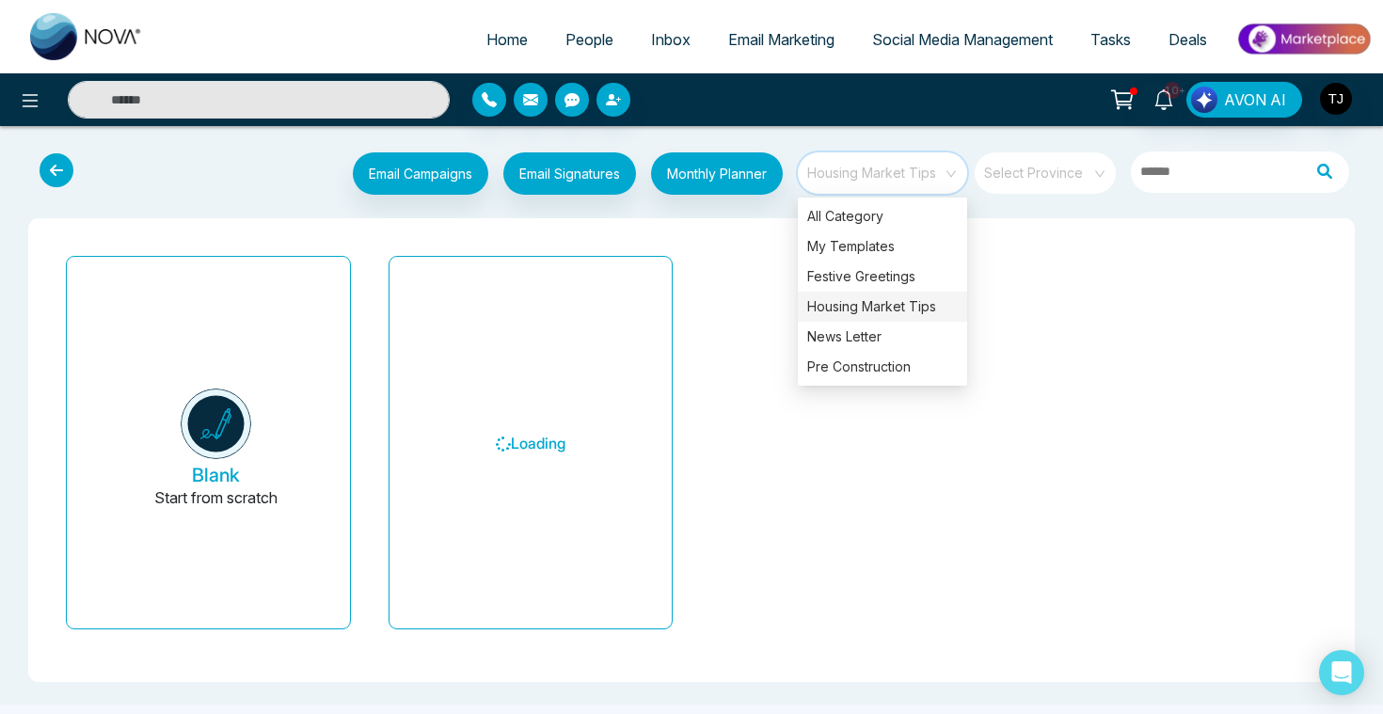
click at [695, 245] on div "Blank Start from scratch Loading" at bounding box center [691, 450] width 1296 height 434
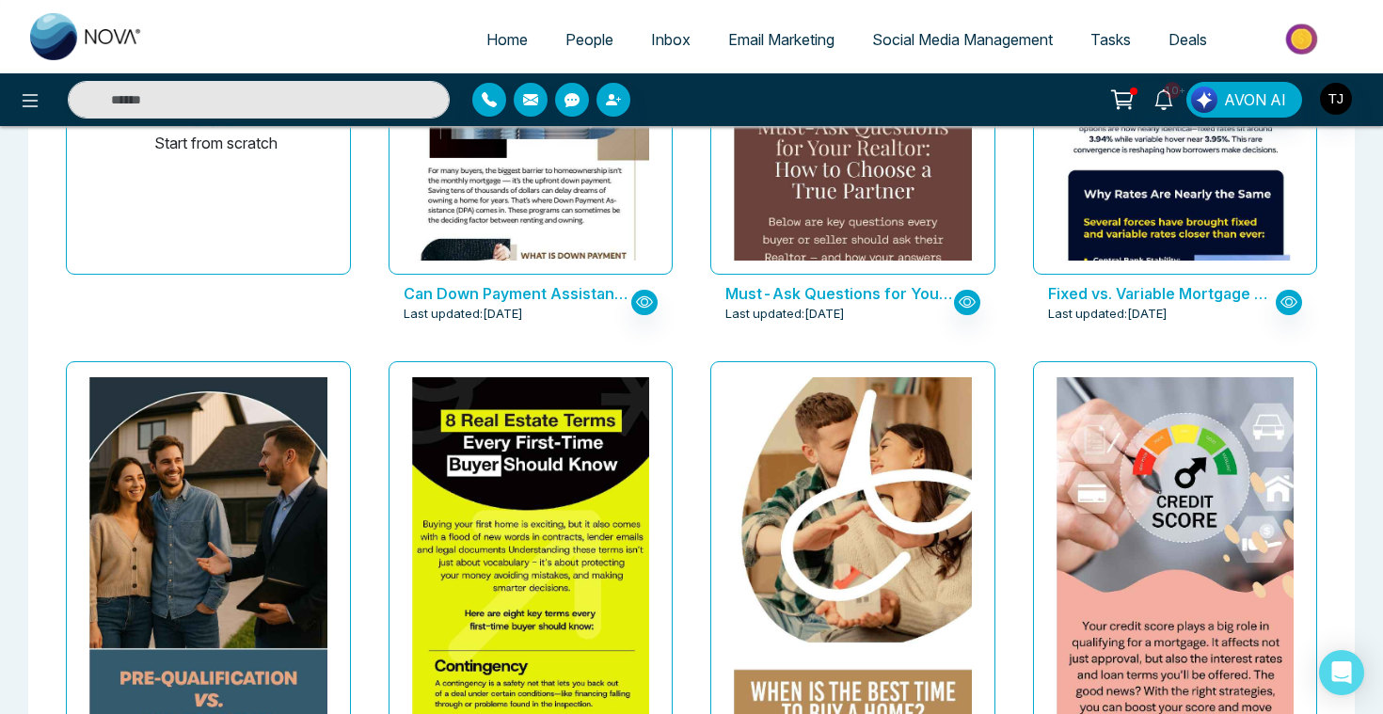
scroll to position [361, 0]
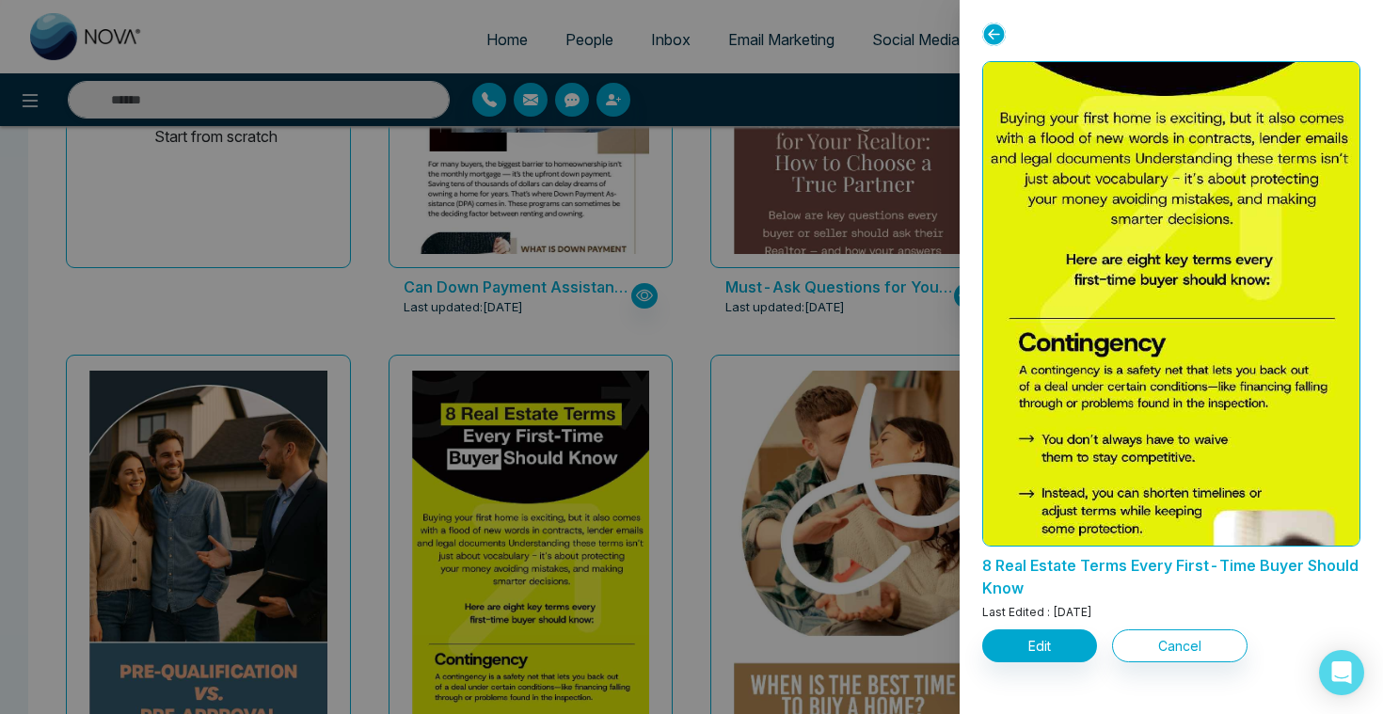
scroll to position [0, 0]
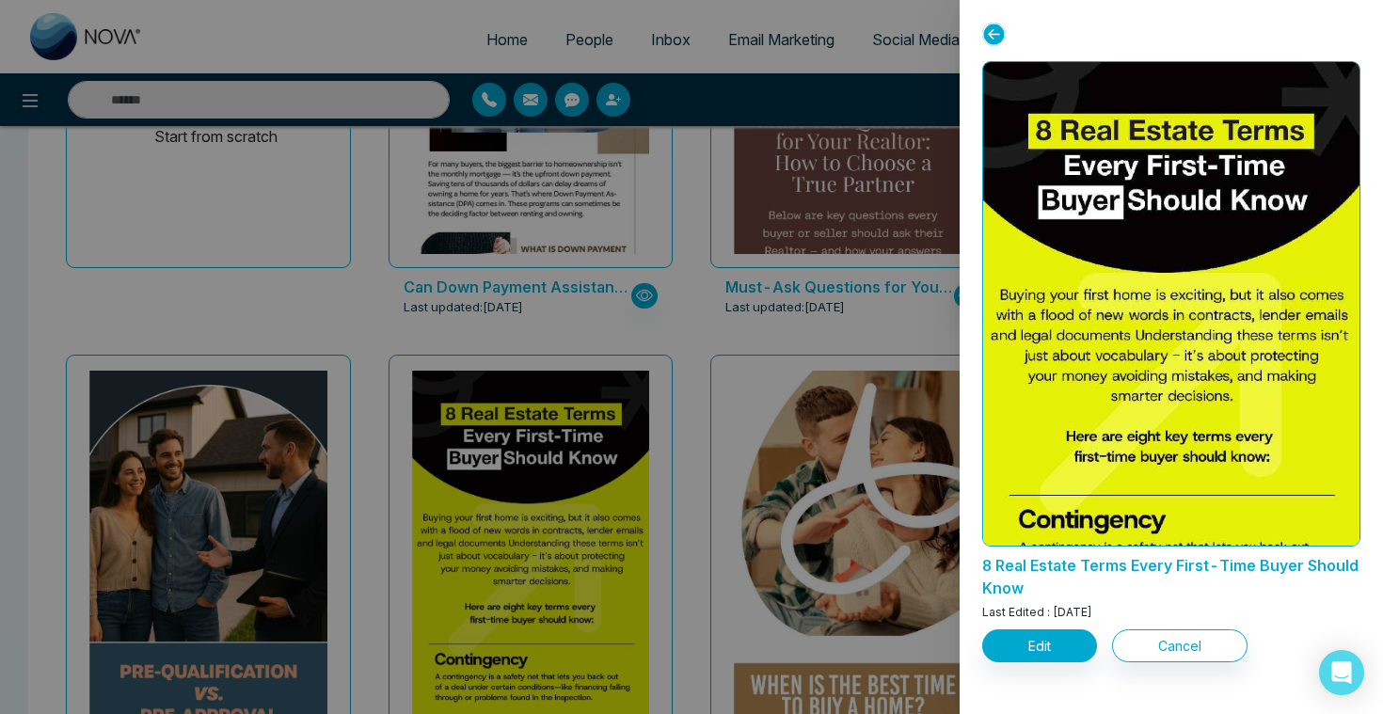
click at [665, 321] on div at bounding box center [691, 357] width 1383 height 714
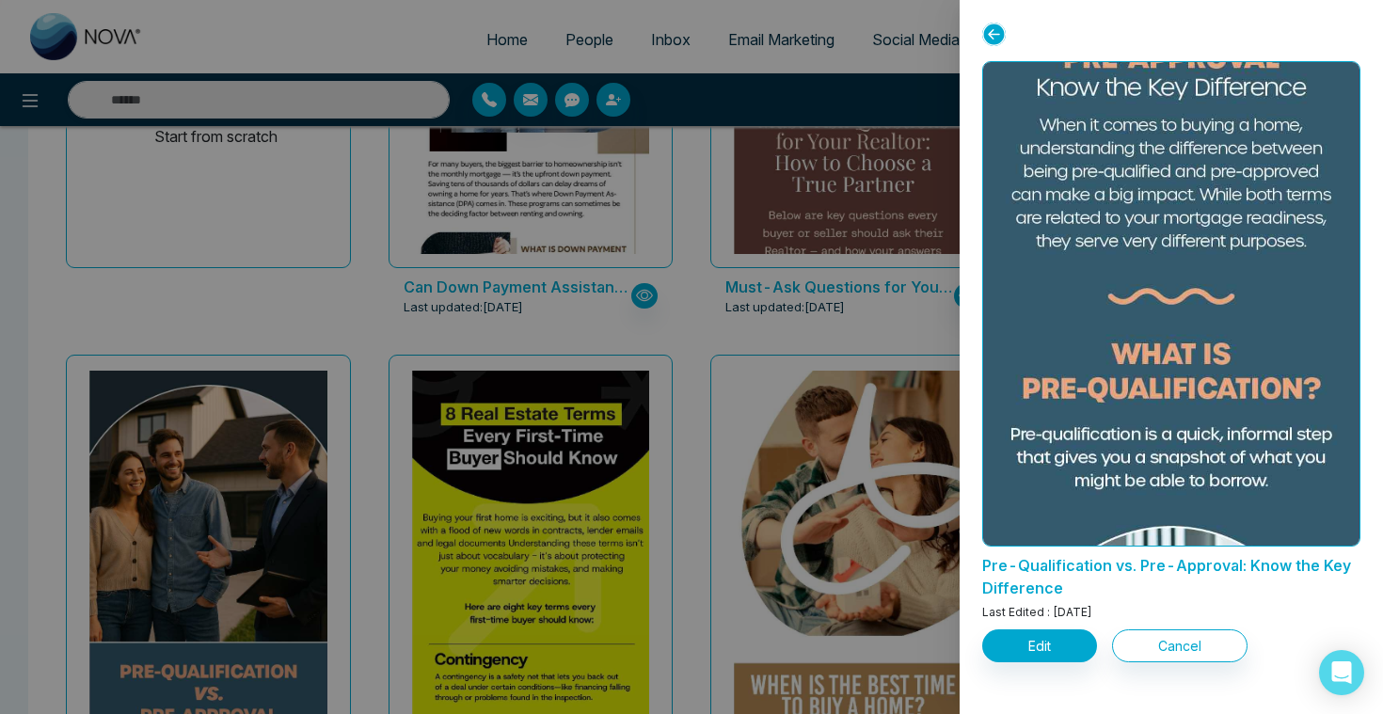
scroll to position [554, 0]
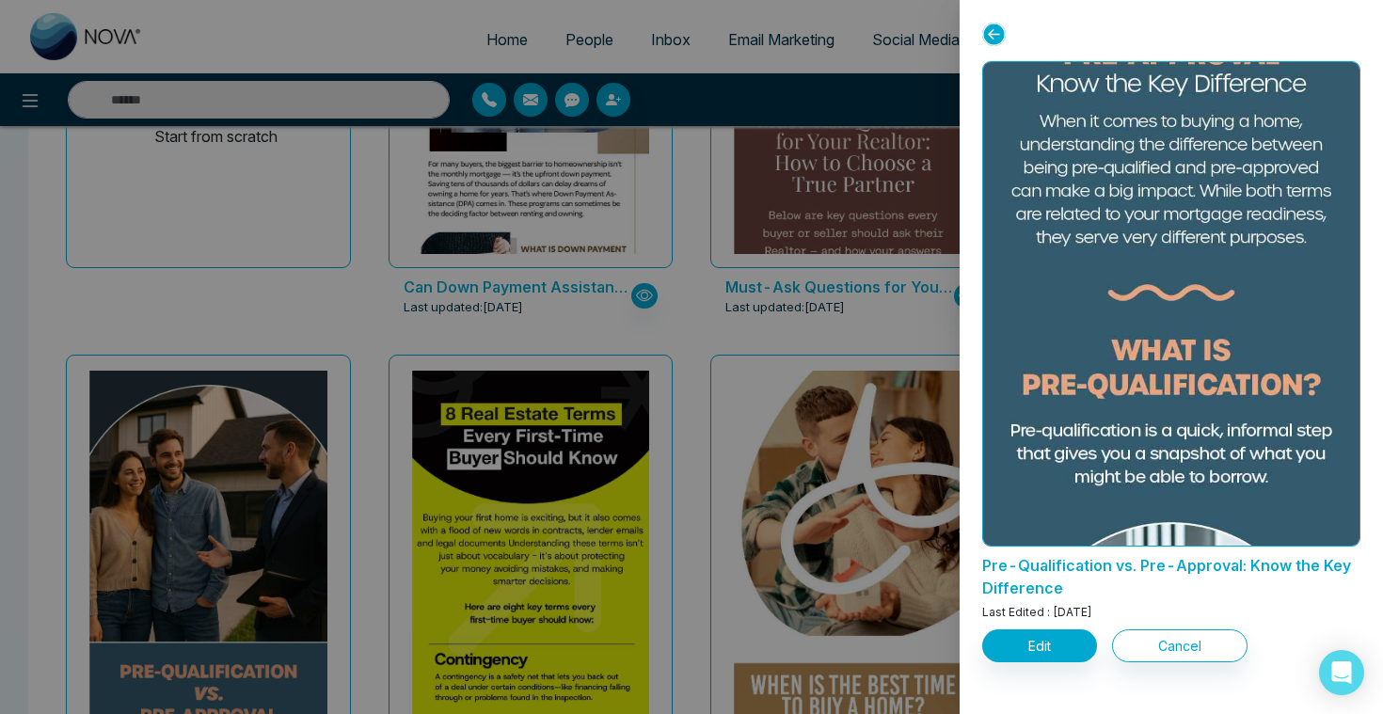
click at [740, 325] on div at bounding box center [691, 357] width 1383 height 714
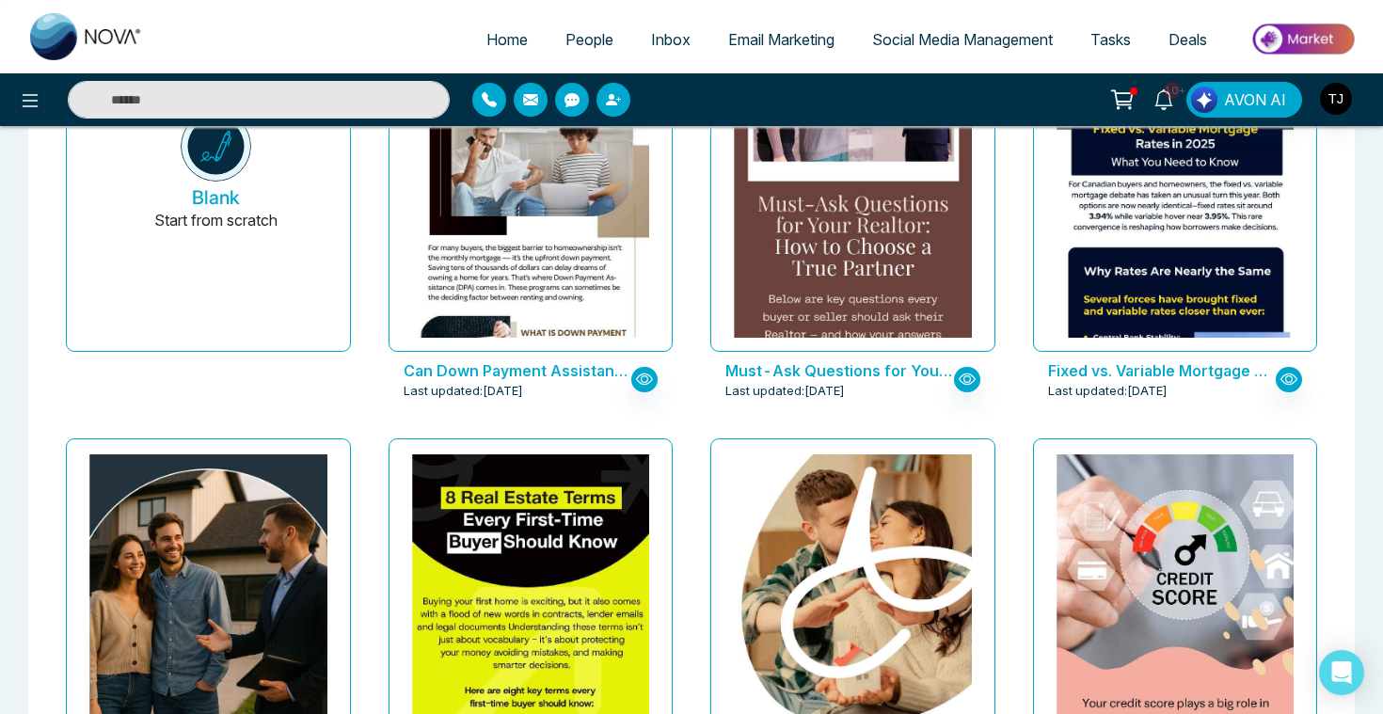
scroll to position [0, 0]
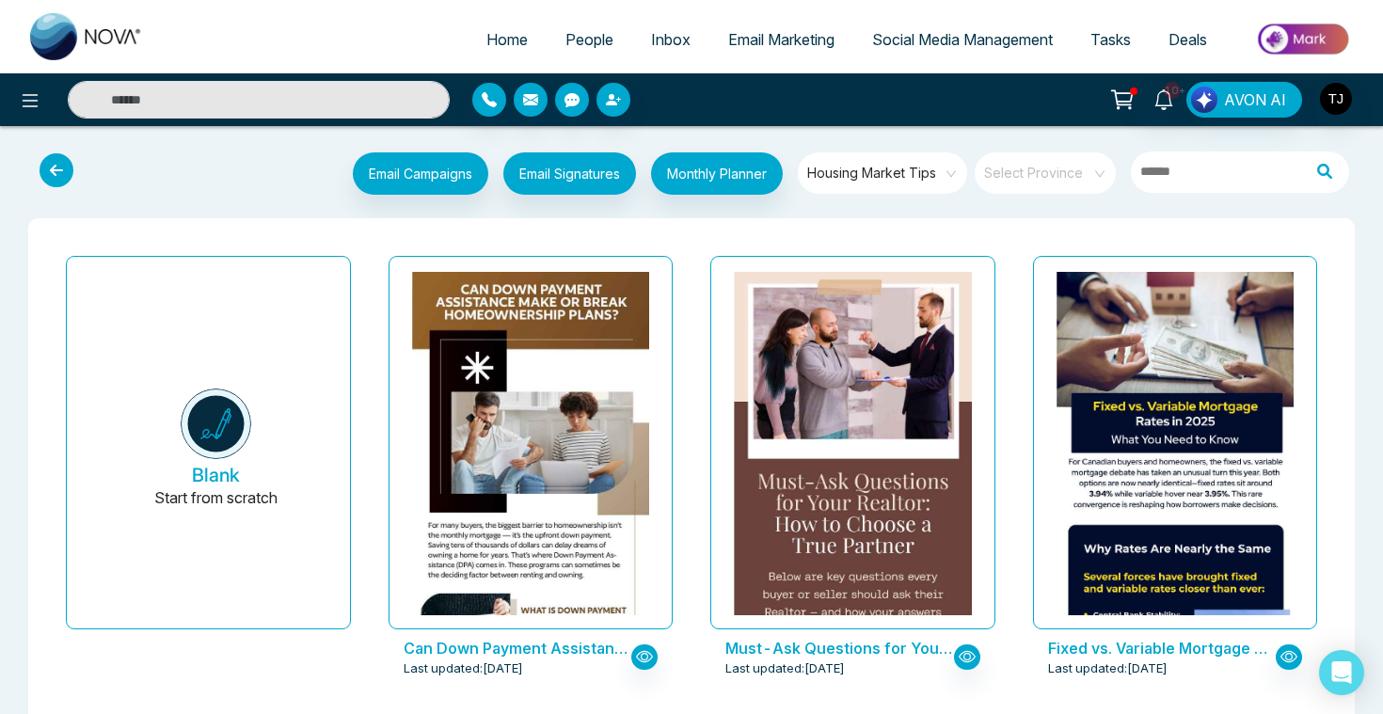
click at [913, 166] on span "Housing Market Tips" at bounding box center [883, 173] width 153 height 28
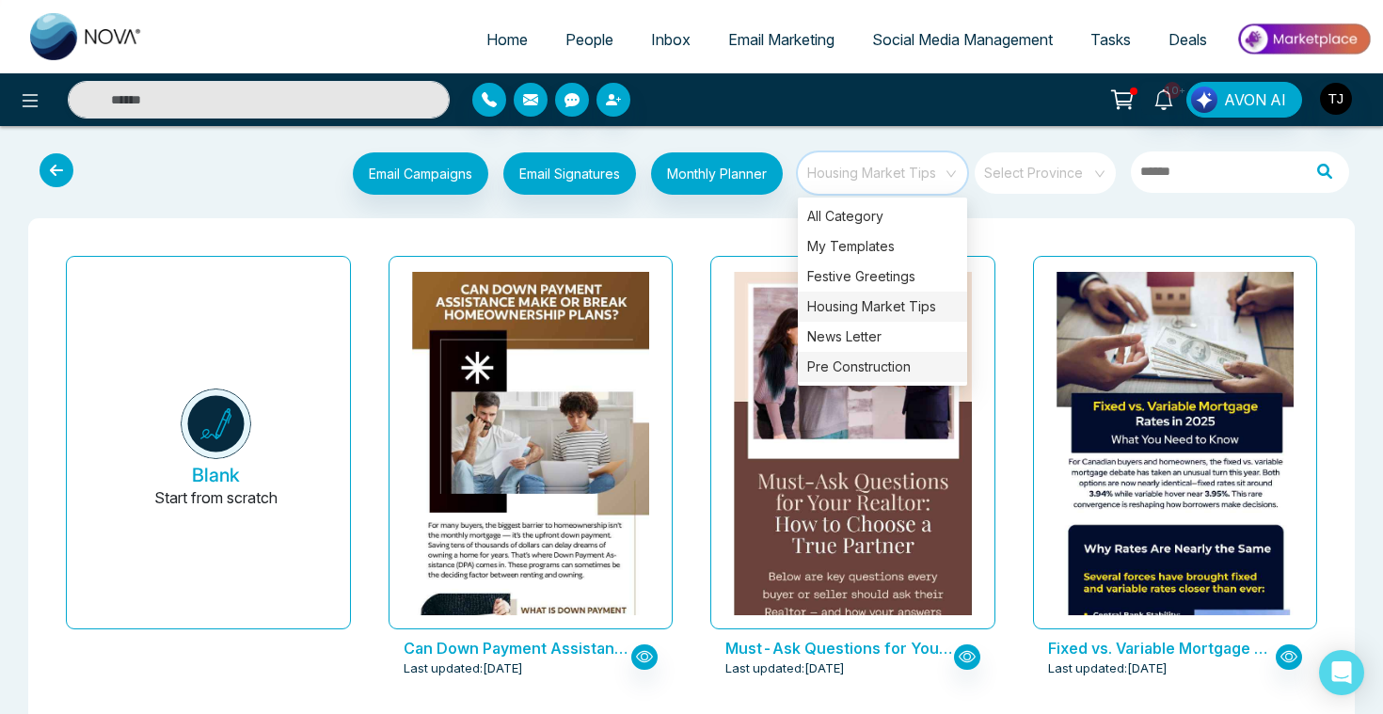
click at [873, 365] on div "Pre Construction" at bounding box center [882, 367] width 169 height 30
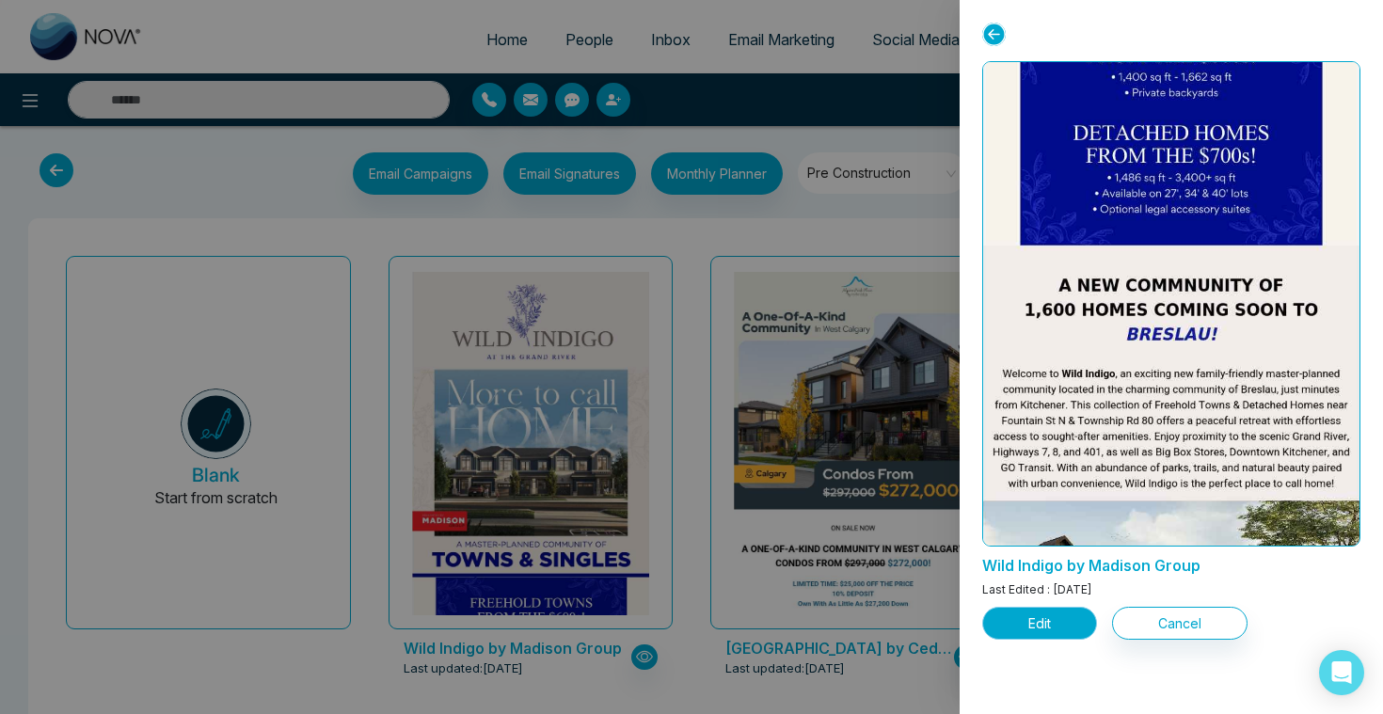
click at [1050, 619] on button "Edit" at bounding box center [1039, 623] width 115 height 33
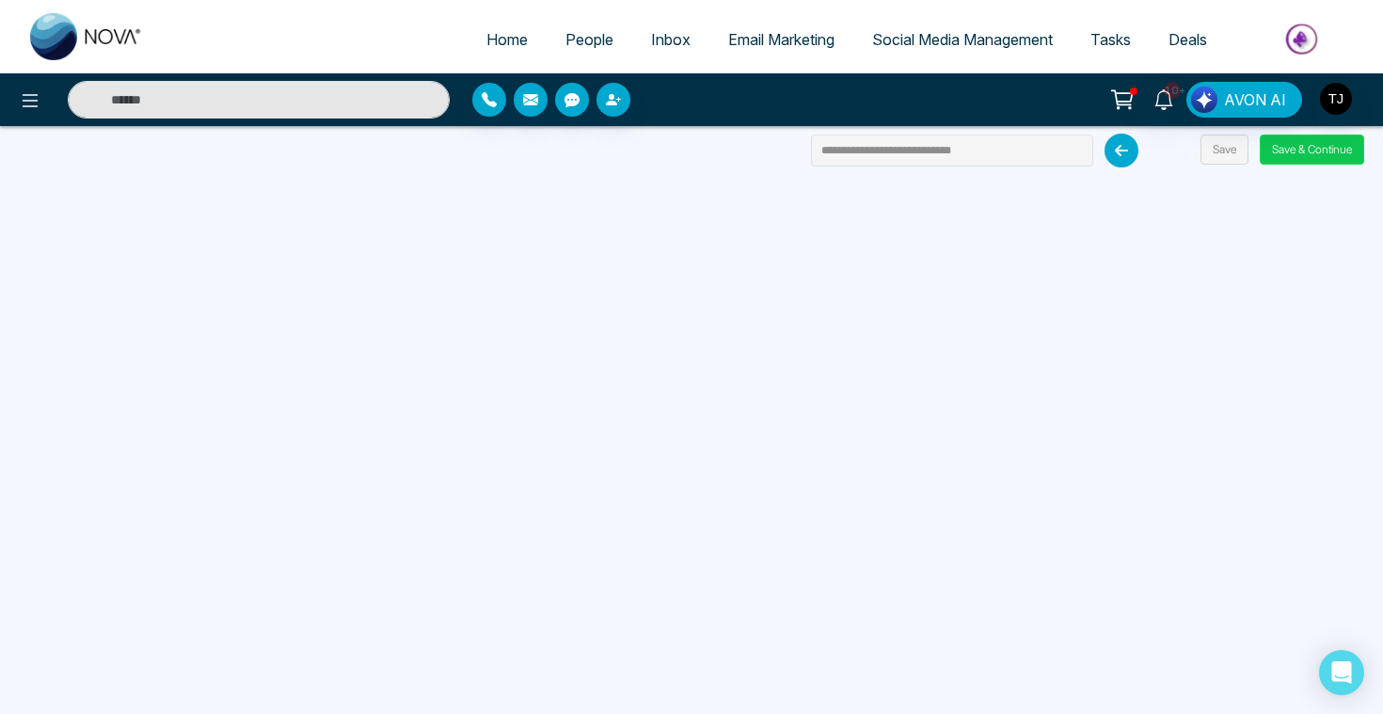
click at [1318, 148] on button "Save & Continue" at bounding box center [1312, 150] width 104 height 30
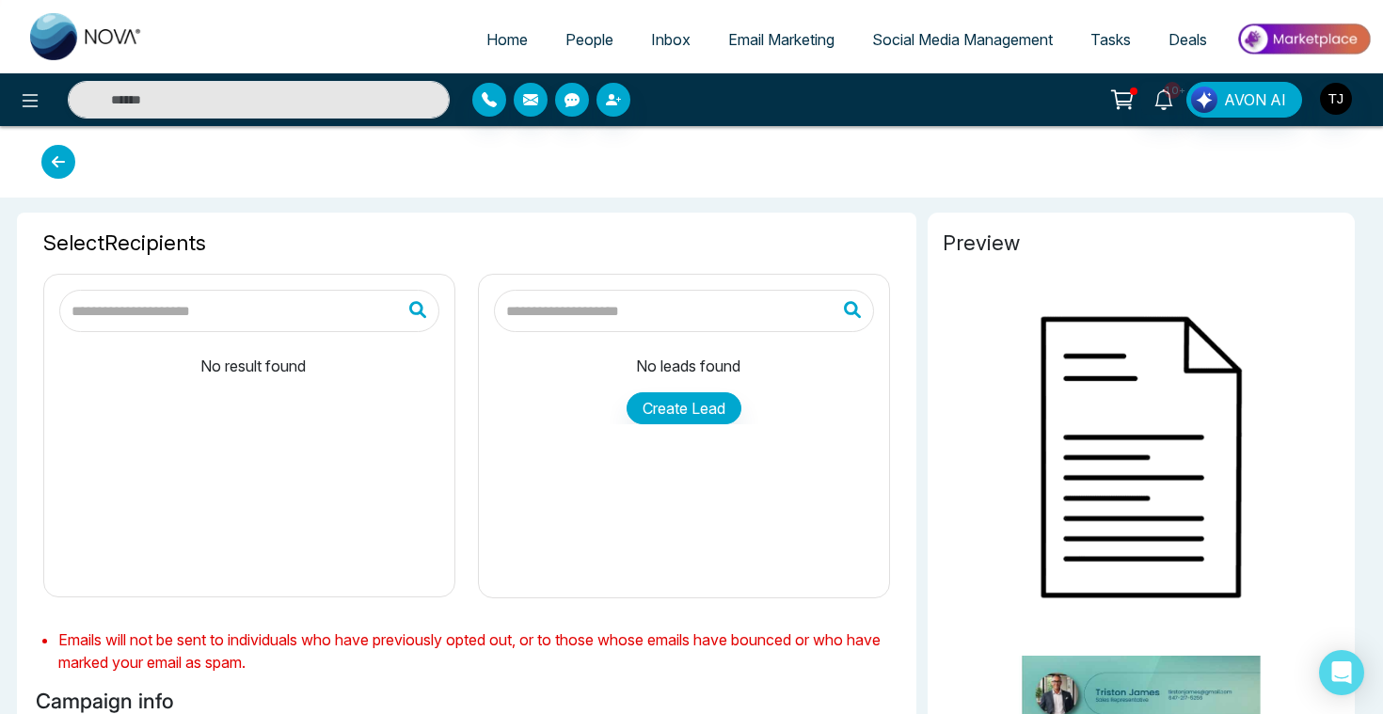
type input "**********"
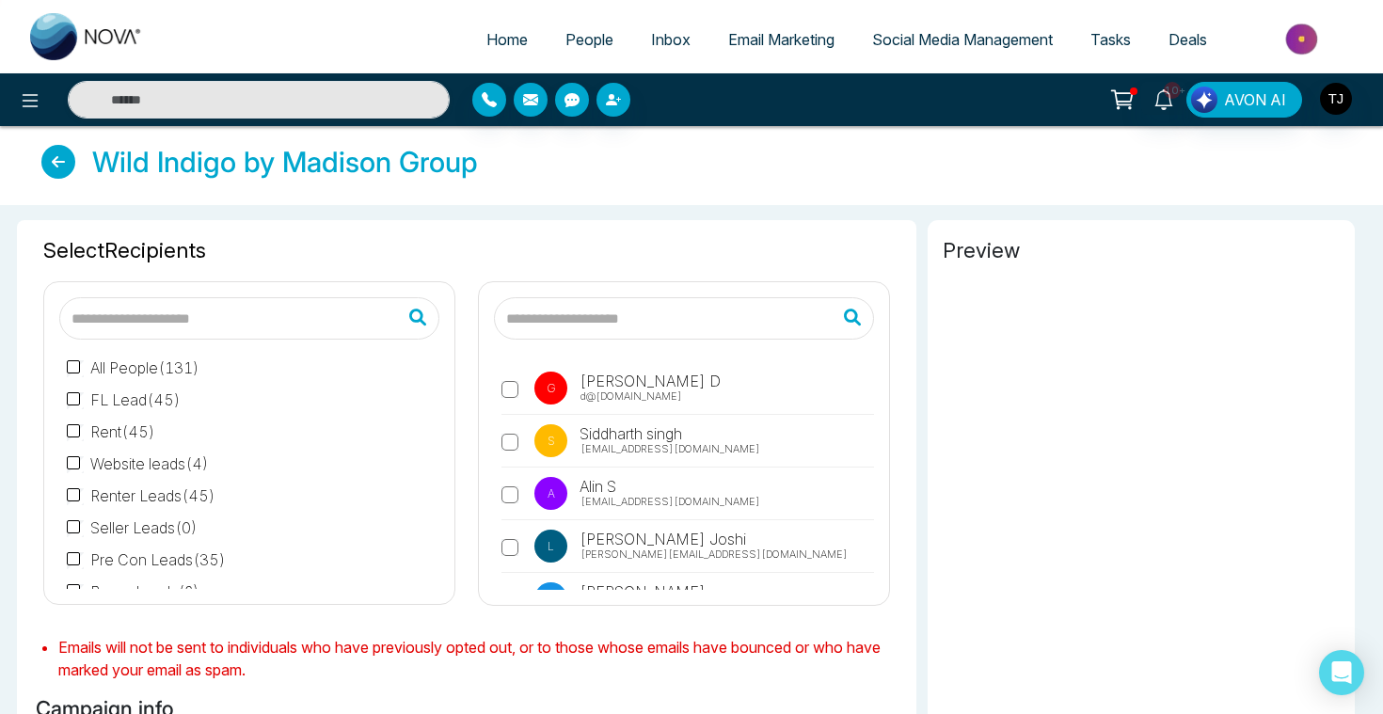
scroll to position [14, 0]
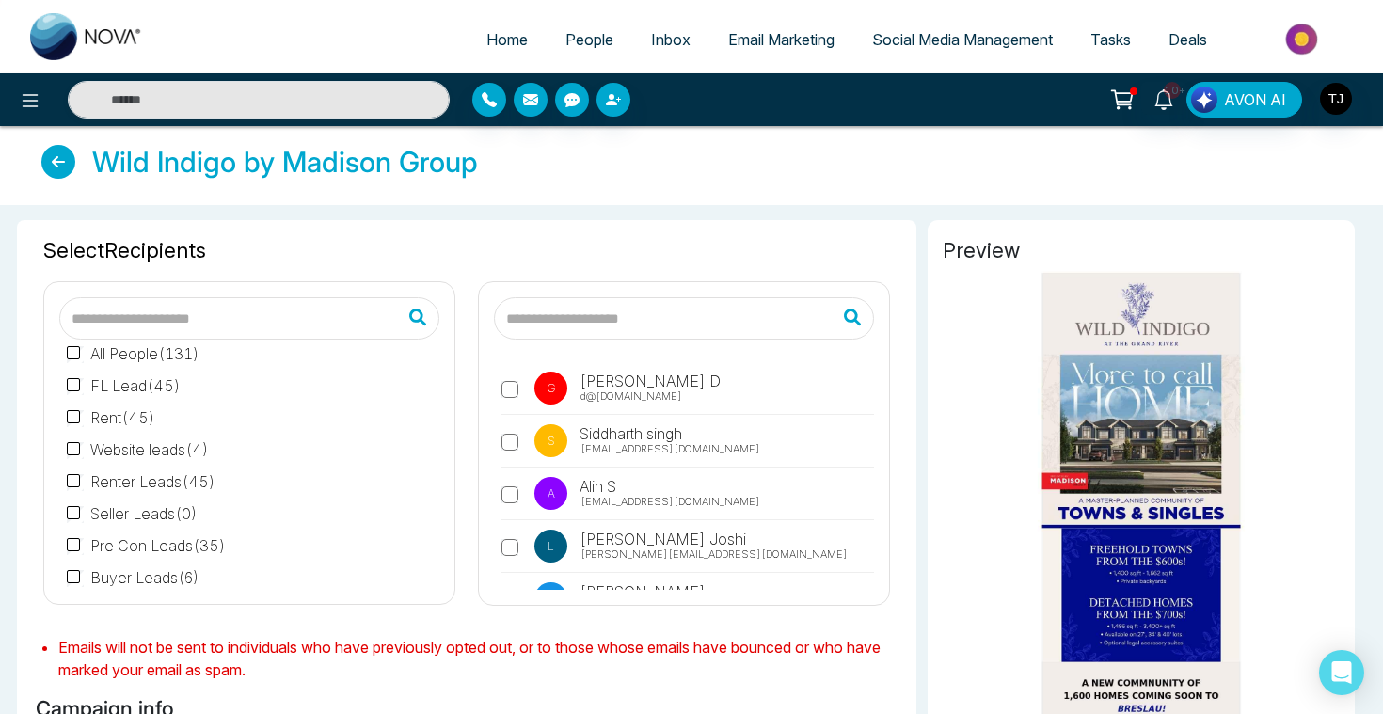
click at [789, 40] on span "Email Marketing" at bounding box center [781, 39] width 106 height 19
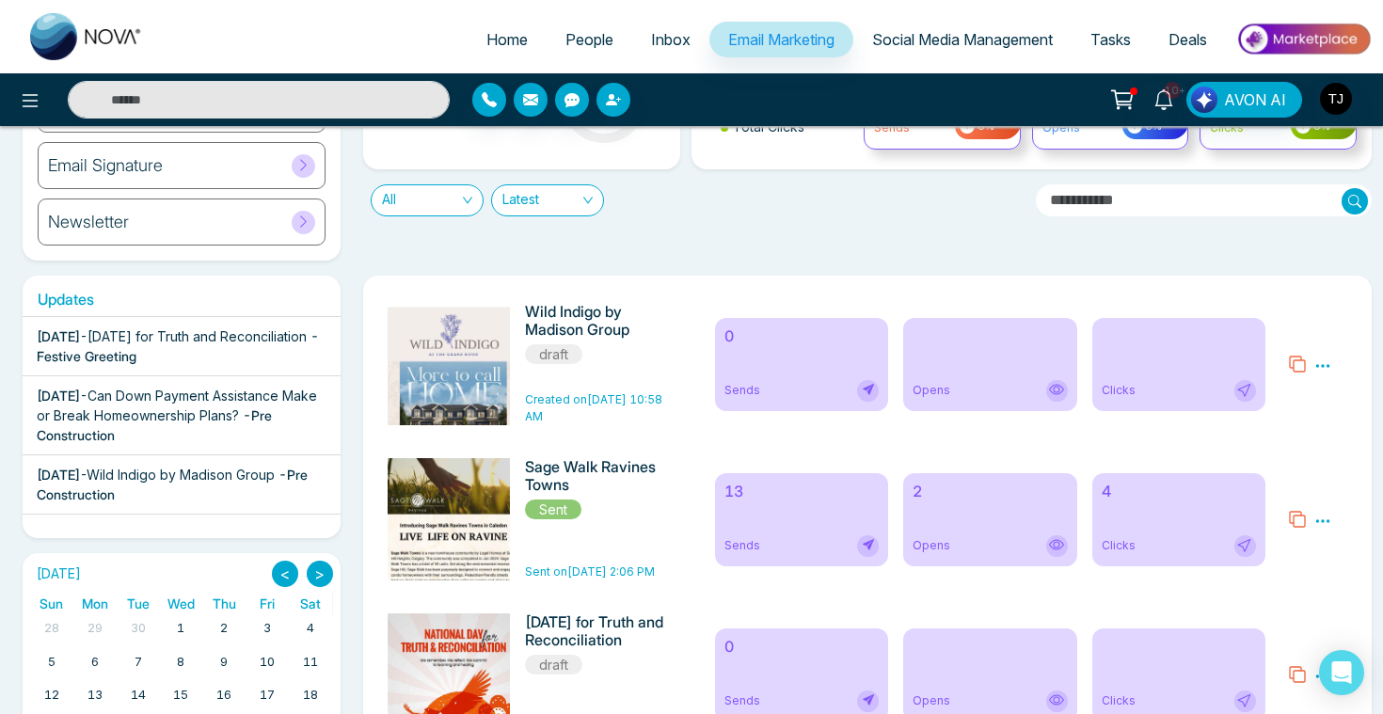
scroll to position [198, 0]
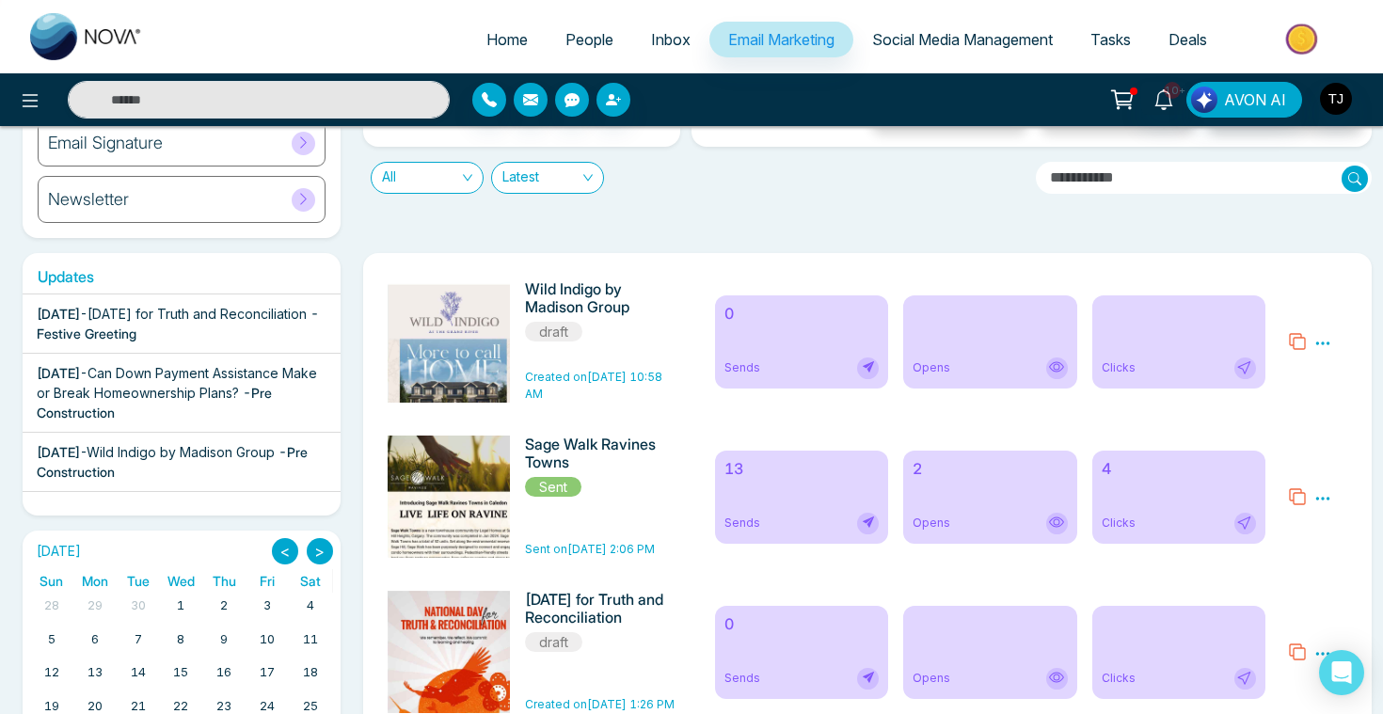
click at [783, 475] on h6 "13" at bounding box center [801, 469] width 154 height 18
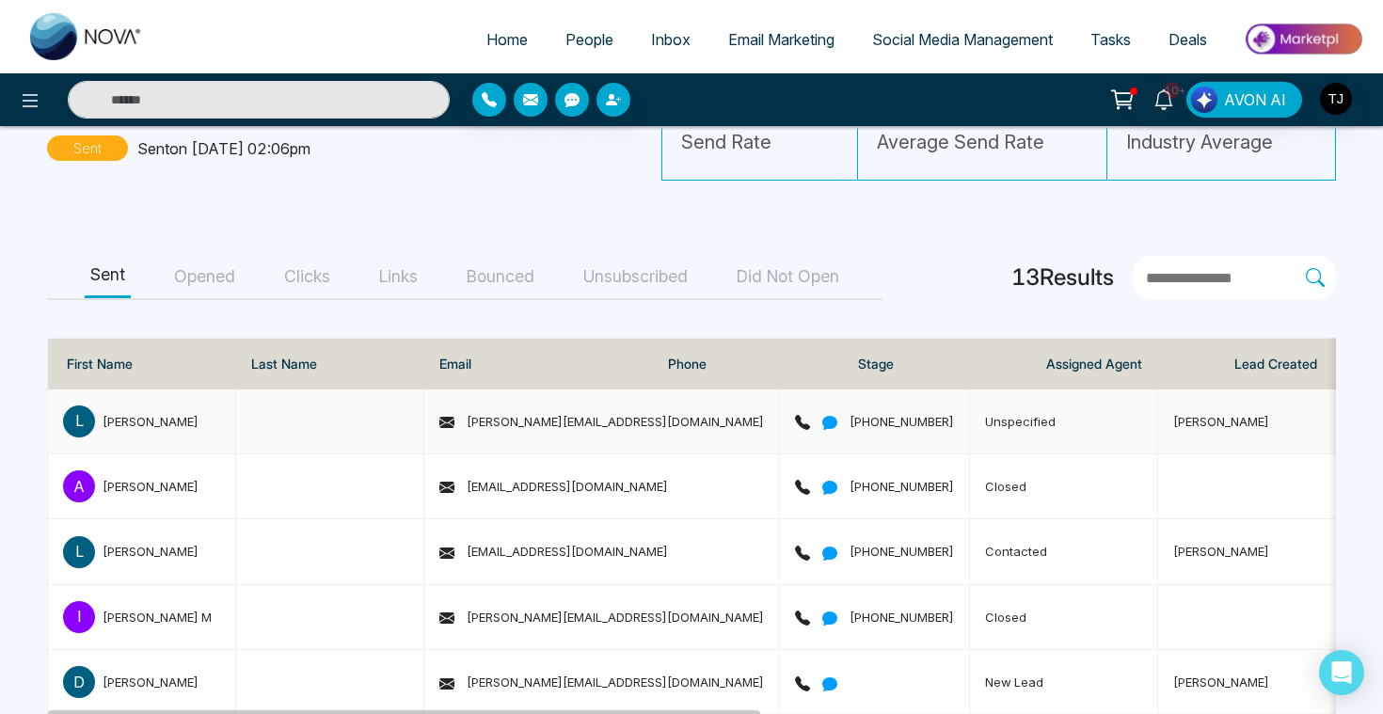
scroll to position [21, 0]
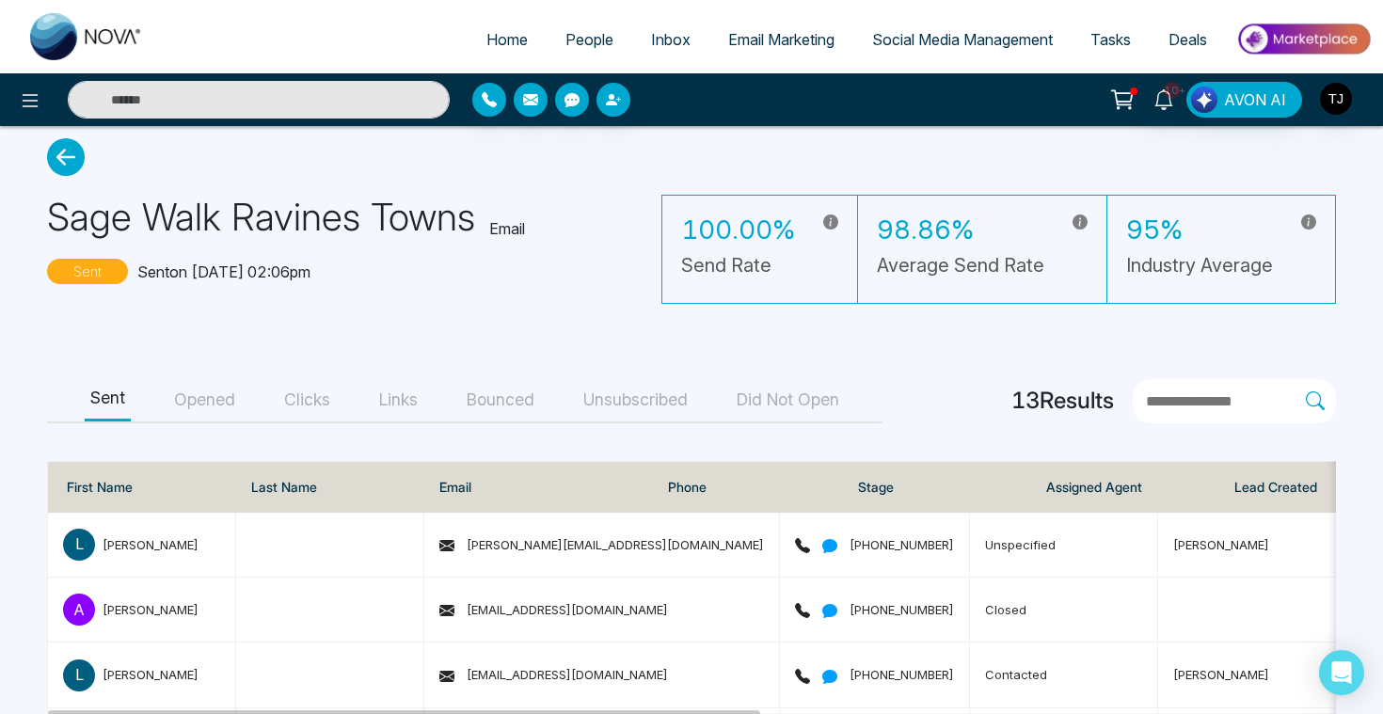
click at [204, 401] on button "Opened" at bounding box center [204, 400] width 72 height 42
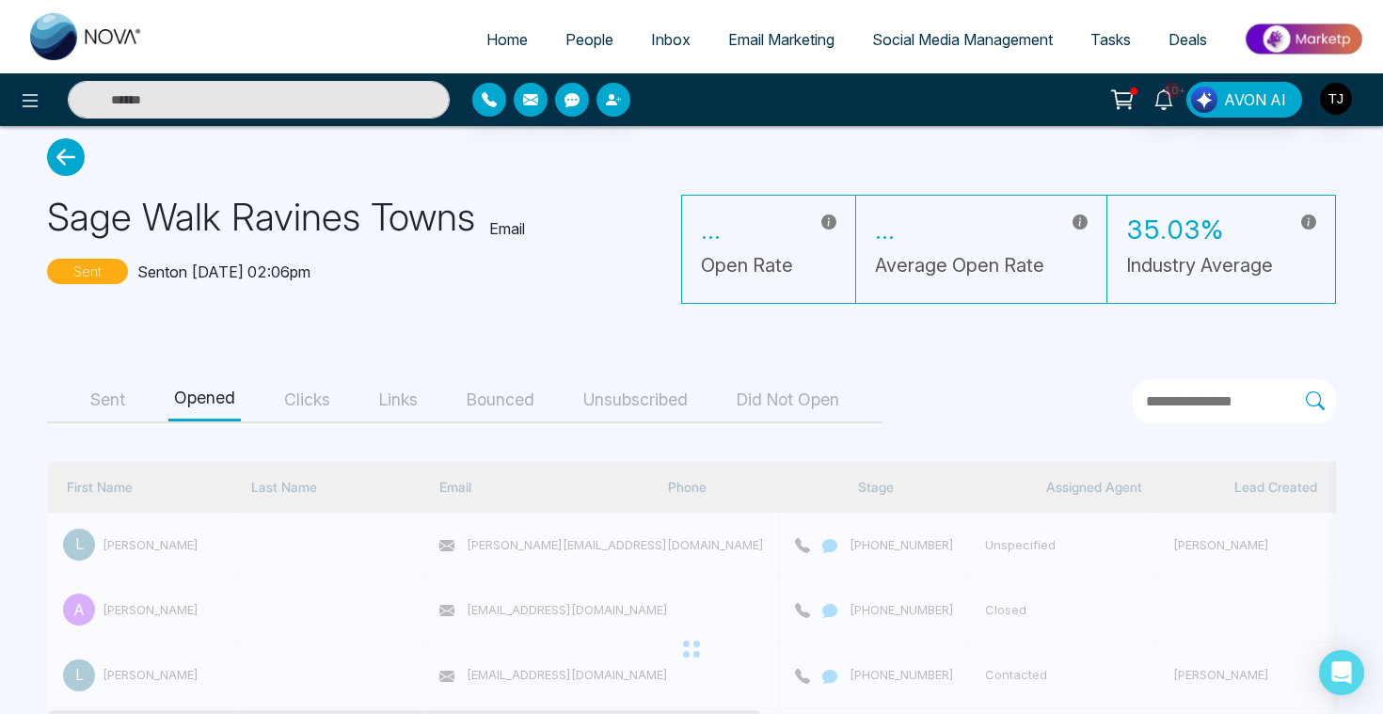
scroll to position [0, 0]
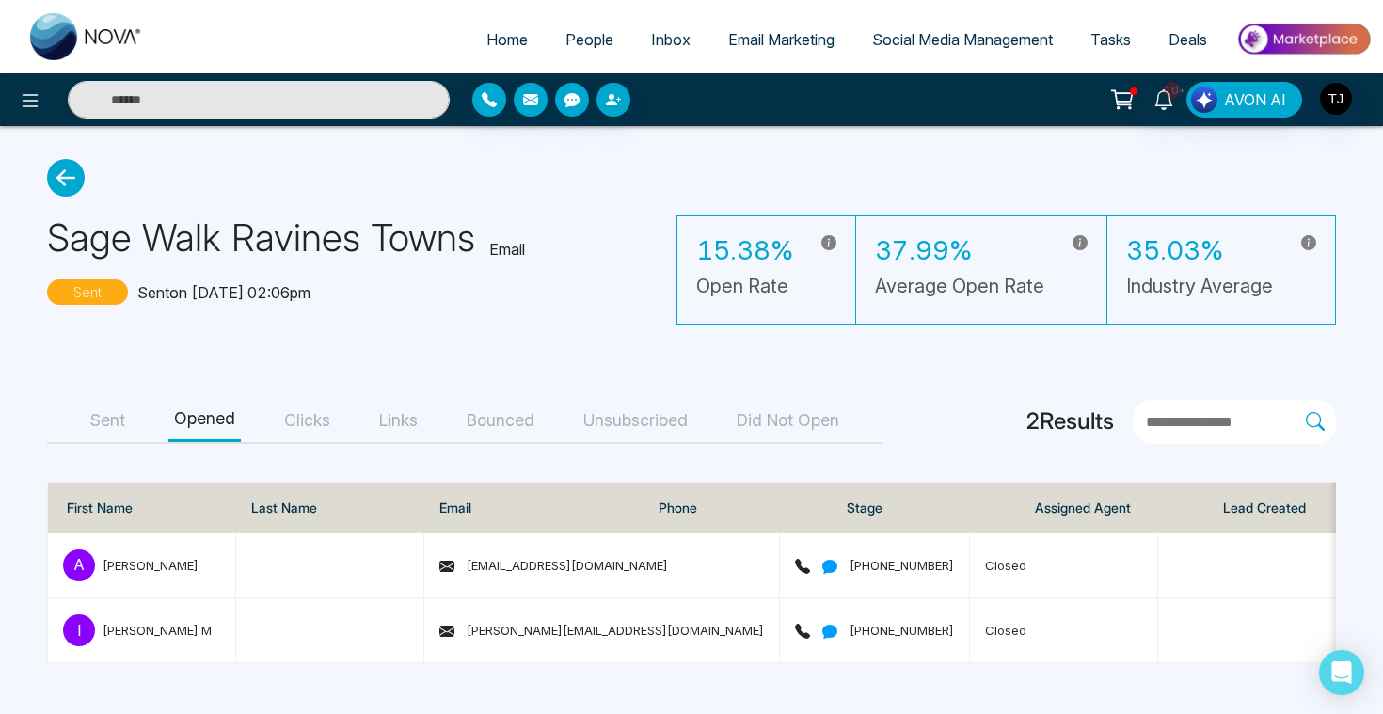
click at [319, 415] on button "Clicks" at bounding box center [306, 421] width 57 height 42
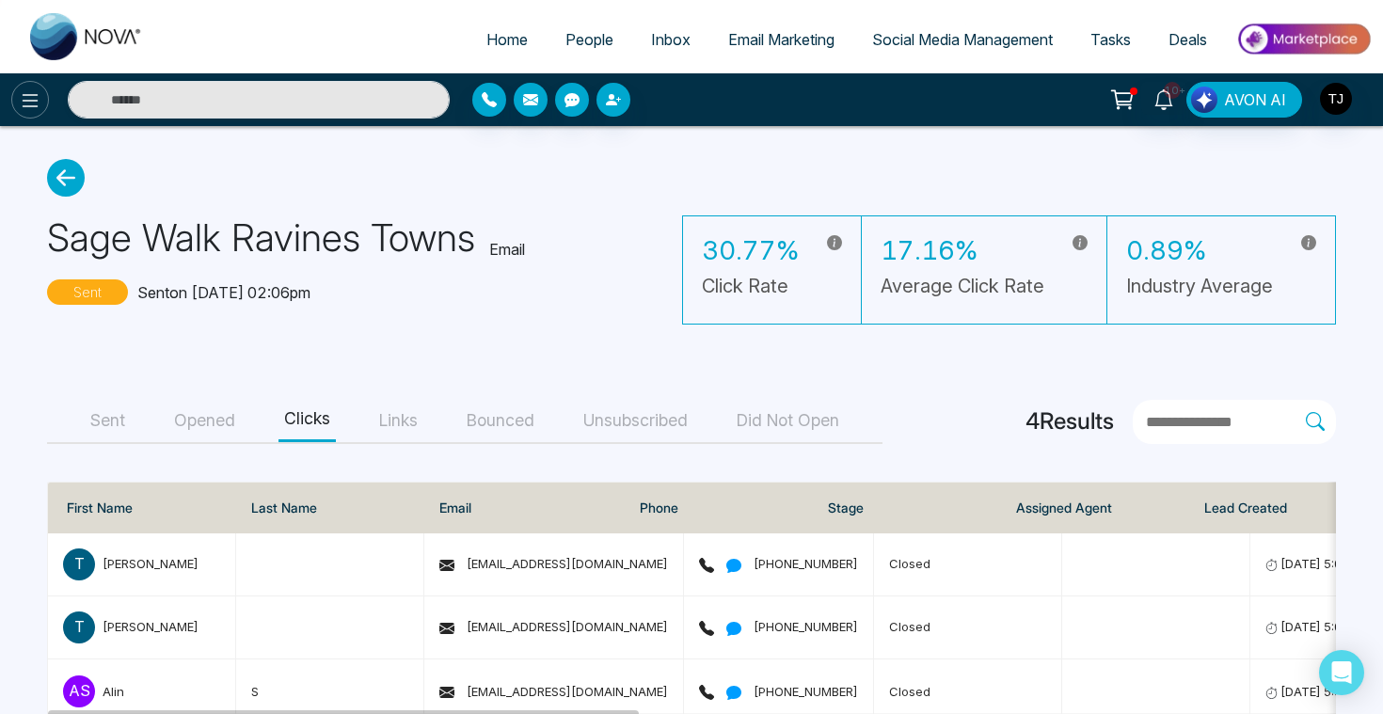
click at [26, 103] on icon at bounding box center [30, 100] width 23 height 23
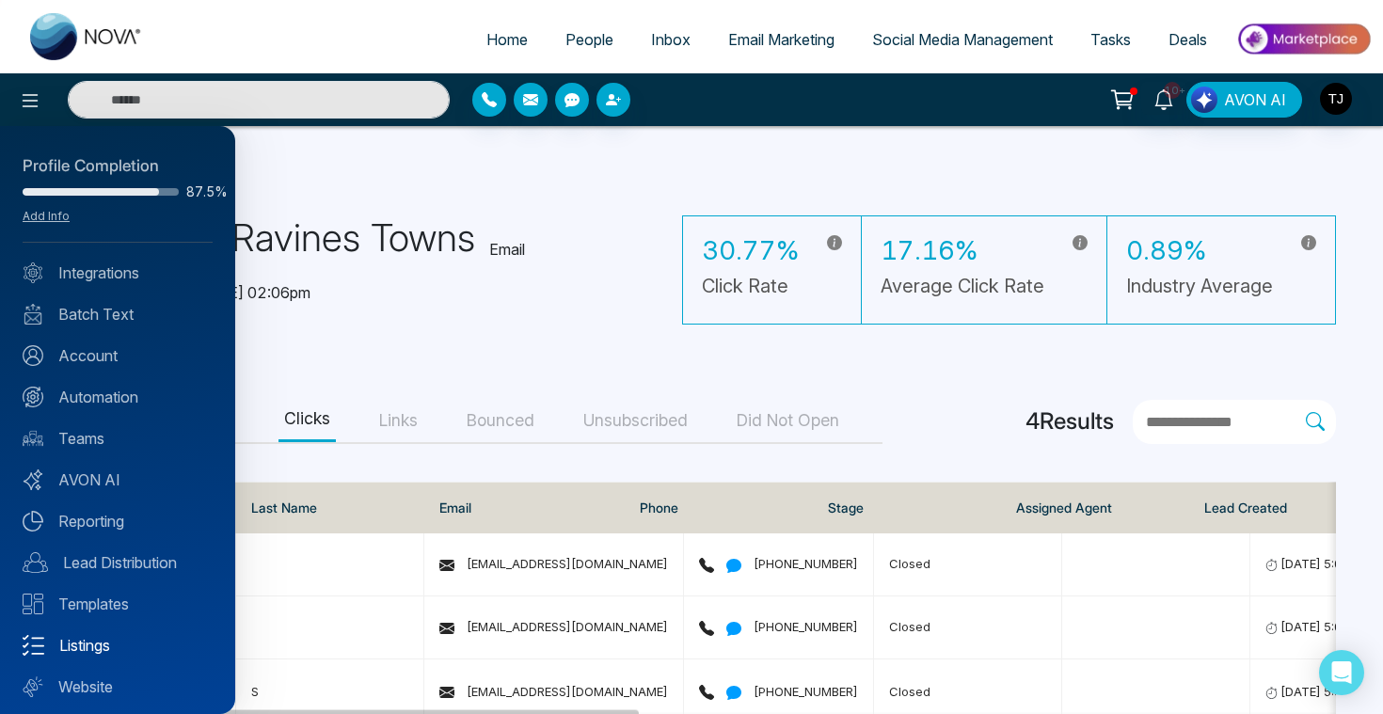
click at [69, 648] on link "Listings" at bounding box center [118, 645] width 190 height 23
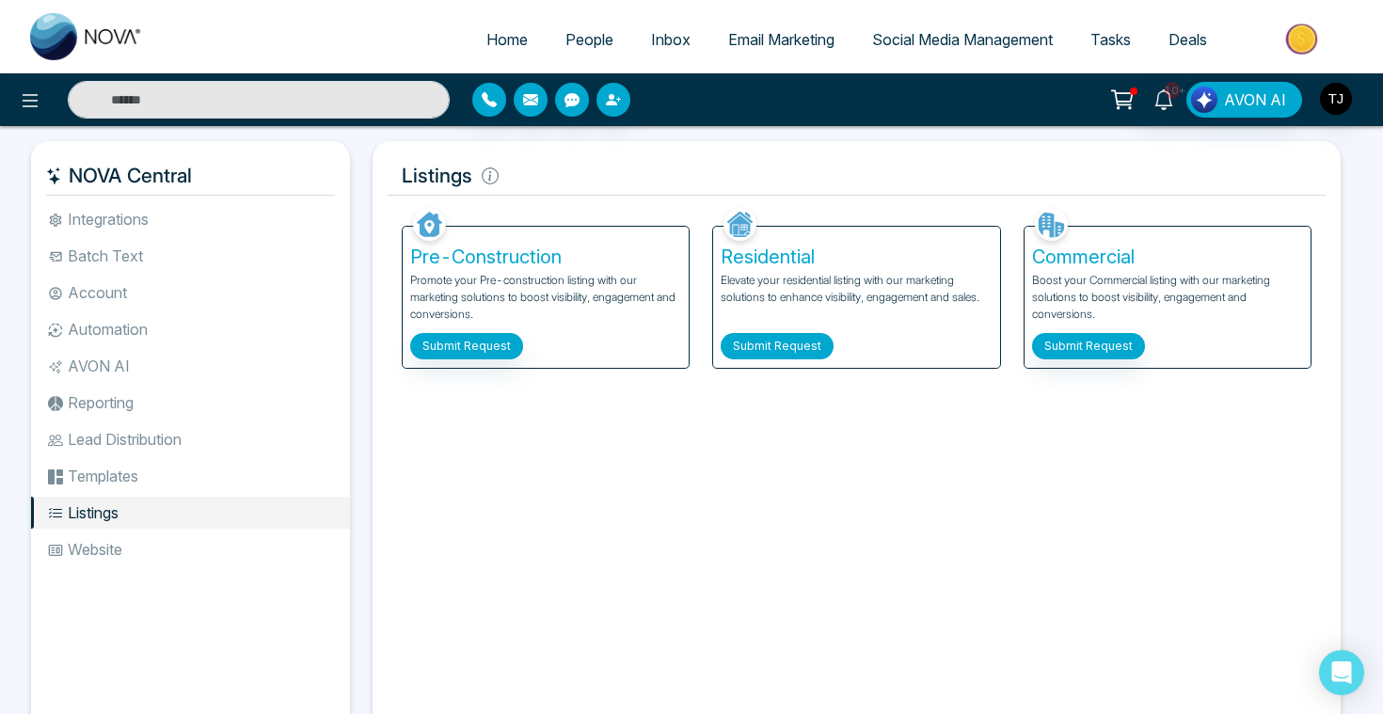
click at [776, 344] on button "Submit Request" at bounding box center [777, 346] width 113 height 26
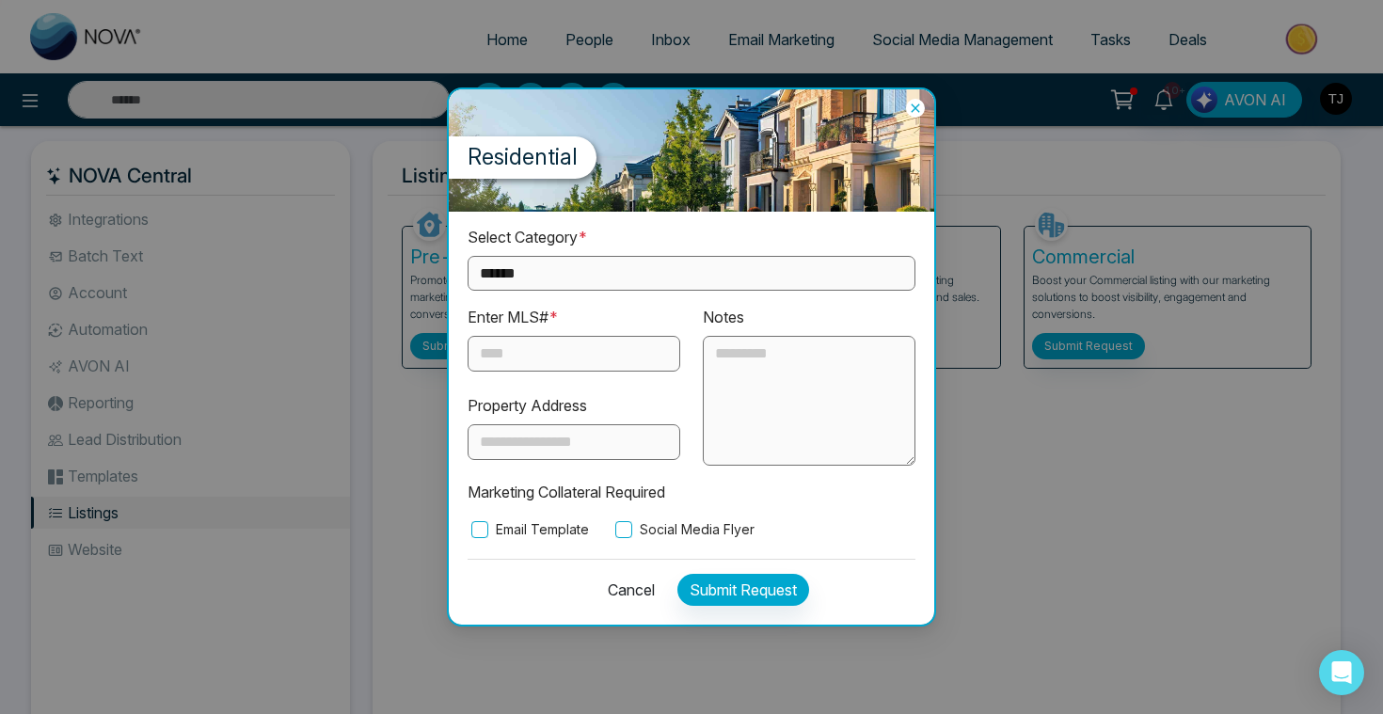
click at [563, 352] on input "text" at bounding box center [574, 354] width 213 height 36
click at [563, 270] on select "**********" at bounding box center [692, 273] width 448 height 35
click at [551, 287] on select "**********" at bounding box center [692, 273] width 448 height 35
click at [581, 268] on select "**********" at bounding box center [692, 273] width 448 height 35
click at [580, 278] on select "**********" at bounding box center [692, 273] width 448 height 35
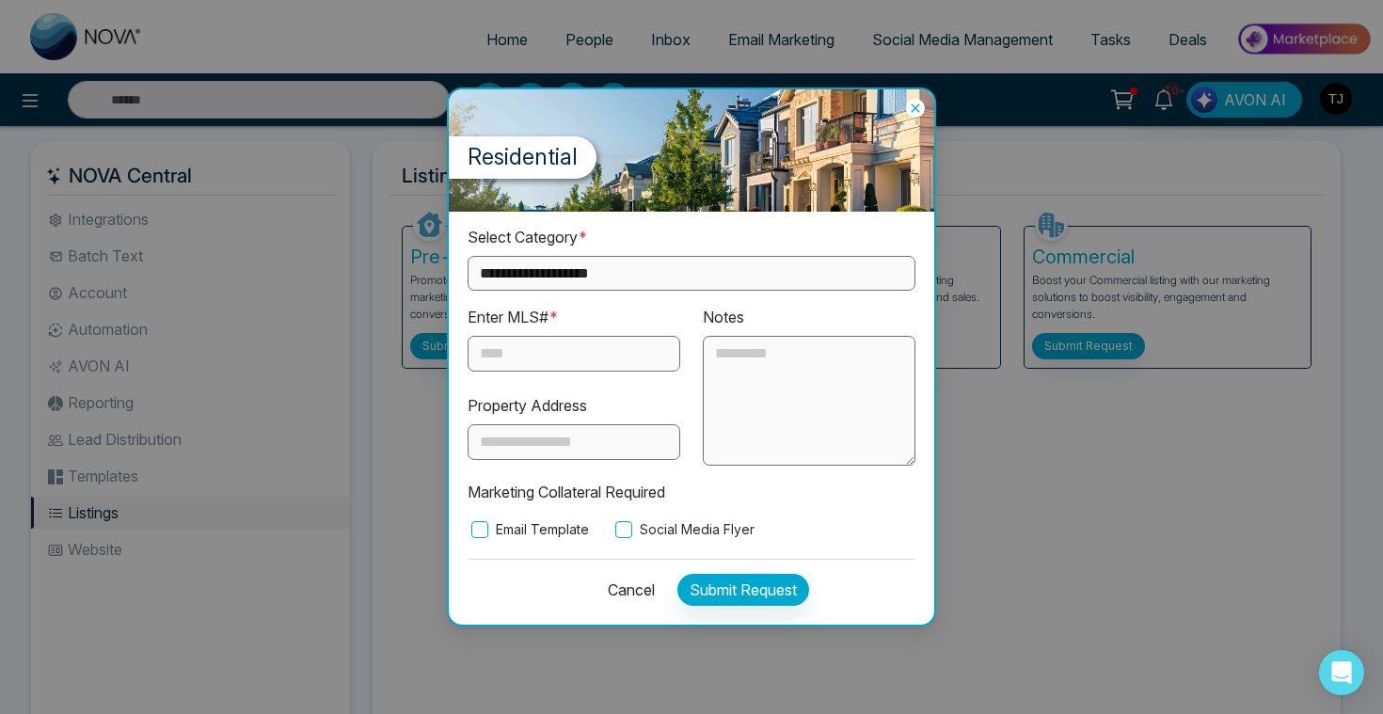
select select "*********"
click at [647, 524] on label "Social Media Flyer" at bounding box center [682, 529] width 143 height 21
click at [711, 284] on select "**********" at bounding box center [692, 273] width 448 height 35
click at [584, 343] on input "text" at bounding box center [574, 354] width 213 height 36
click at [913, 114] on icon at bounding box center [915, 108] width 19 height 19
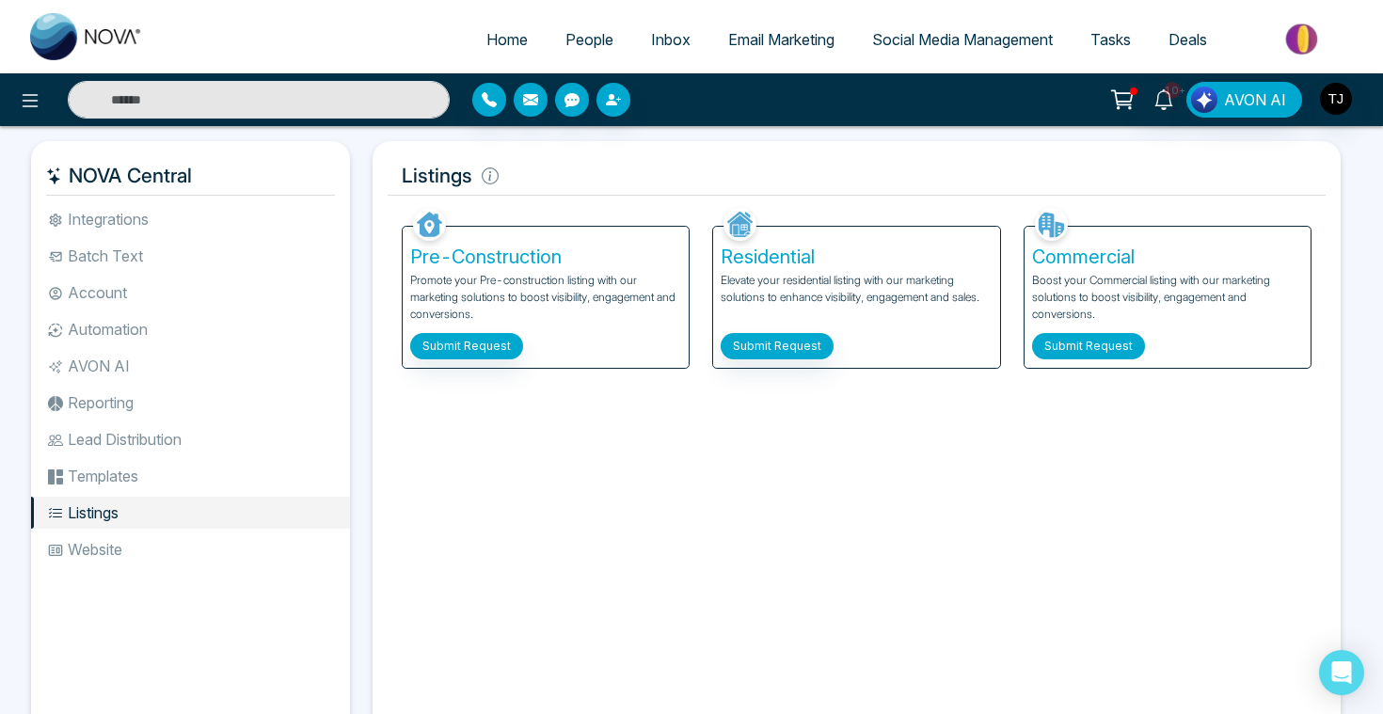
click at [1113, 341] on button "Submit Request" at bounding box center [1088, 346] width 113 height 26
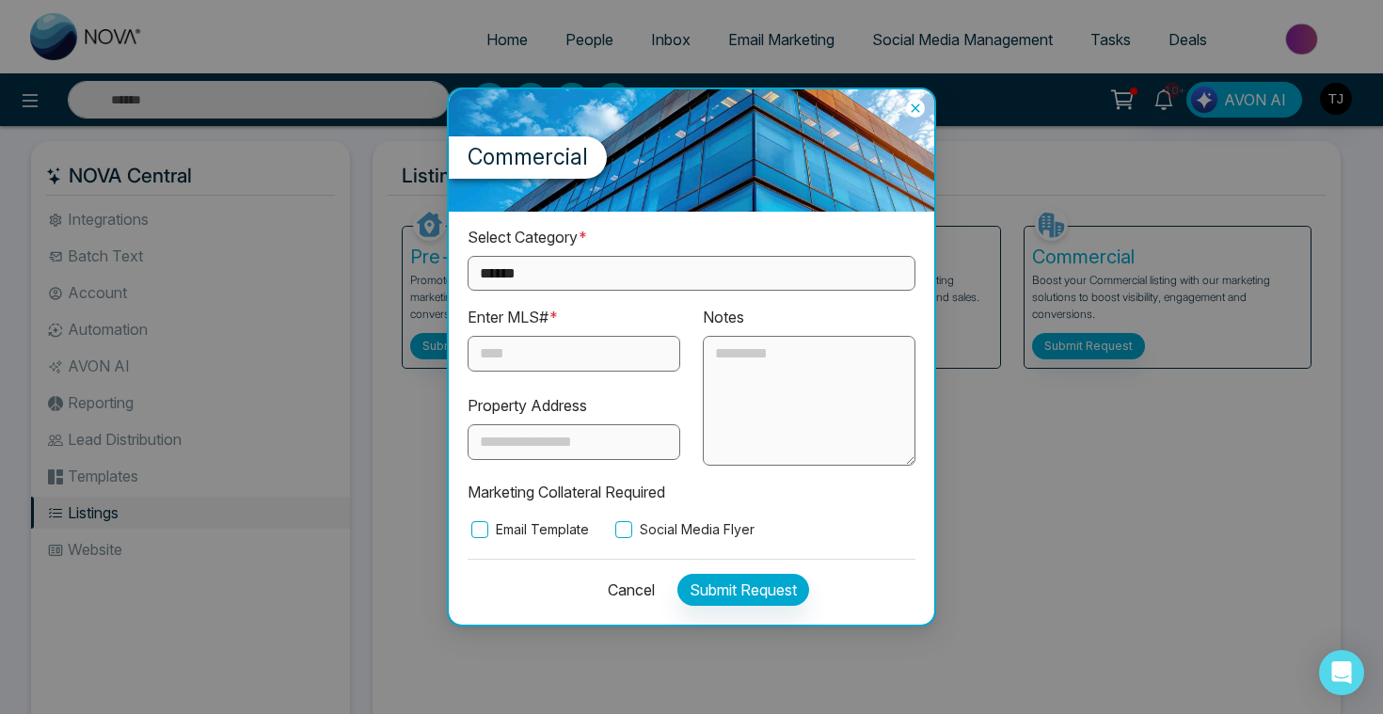
click at [518, 360] on input "text" at bounding box center [574, 354] width 213 height 36
click at [488, 529] on label "Email Template" at bounding box center [528, 529] width 121 height 21
click at [918, 102] on icon at bounding box center [915, 108] width 19 height 19
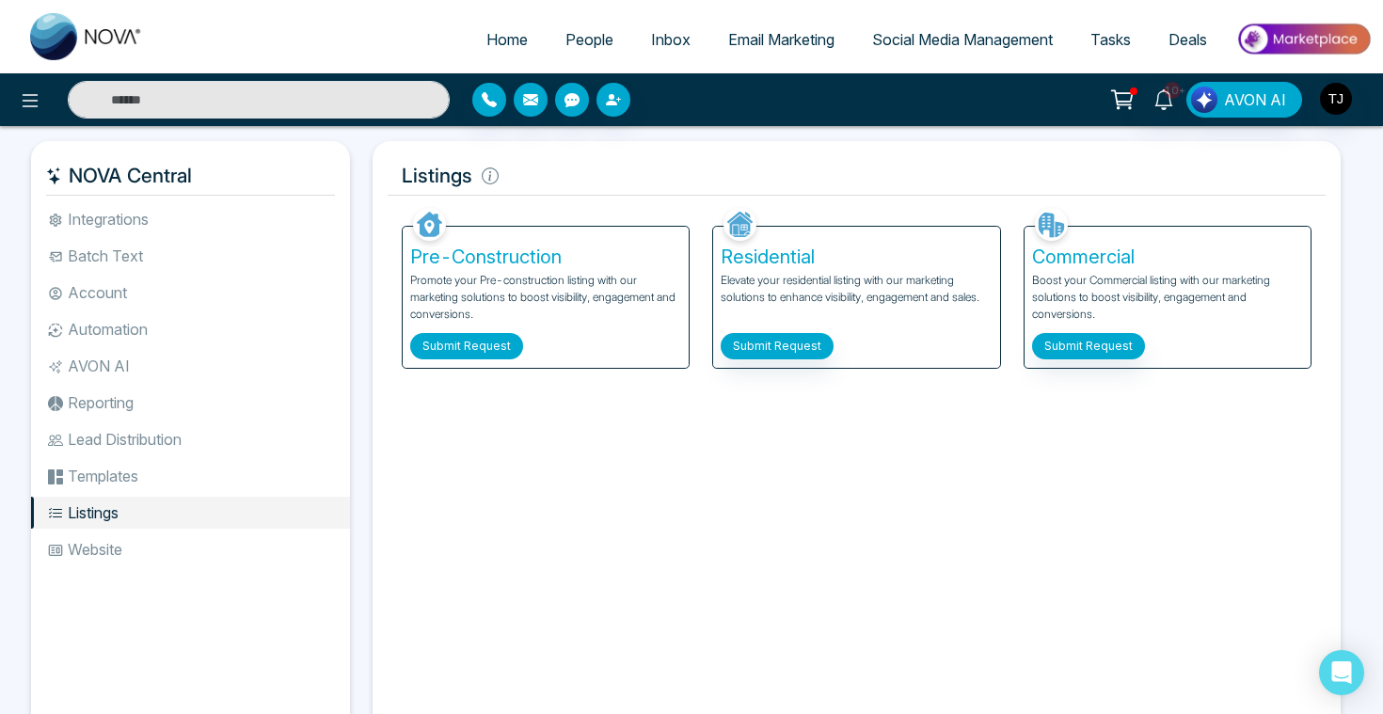
click at [468, 345] on button "Submit Request" at bounding box center [466, 346] width 113 height 26
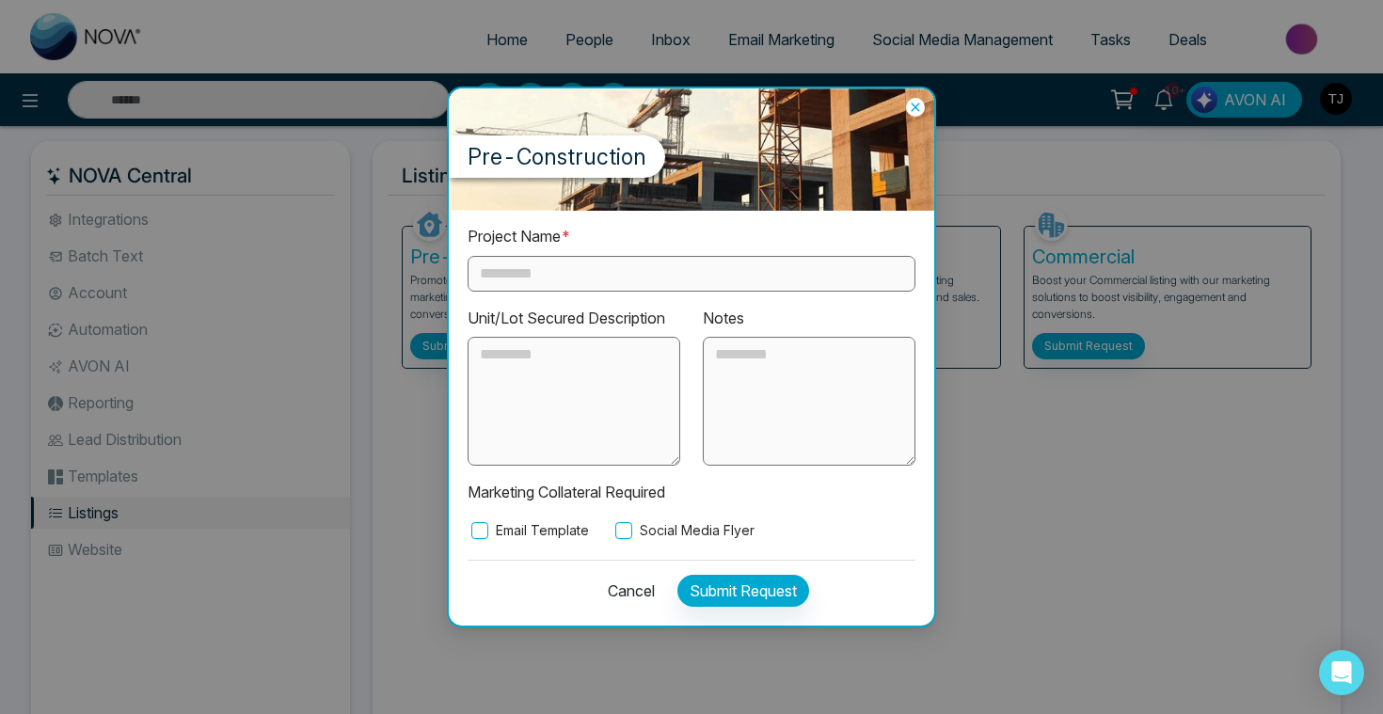
click at [582, 274] on input "text" at bounding box center [692, 274] width 448 height 36
click at [523, 496] on p "Marketing Collateral Required" at bounding box center [692, 493] width 448 height 24
click at [916, 105] on icon at bounding box center [915, 107] width 19 height 19
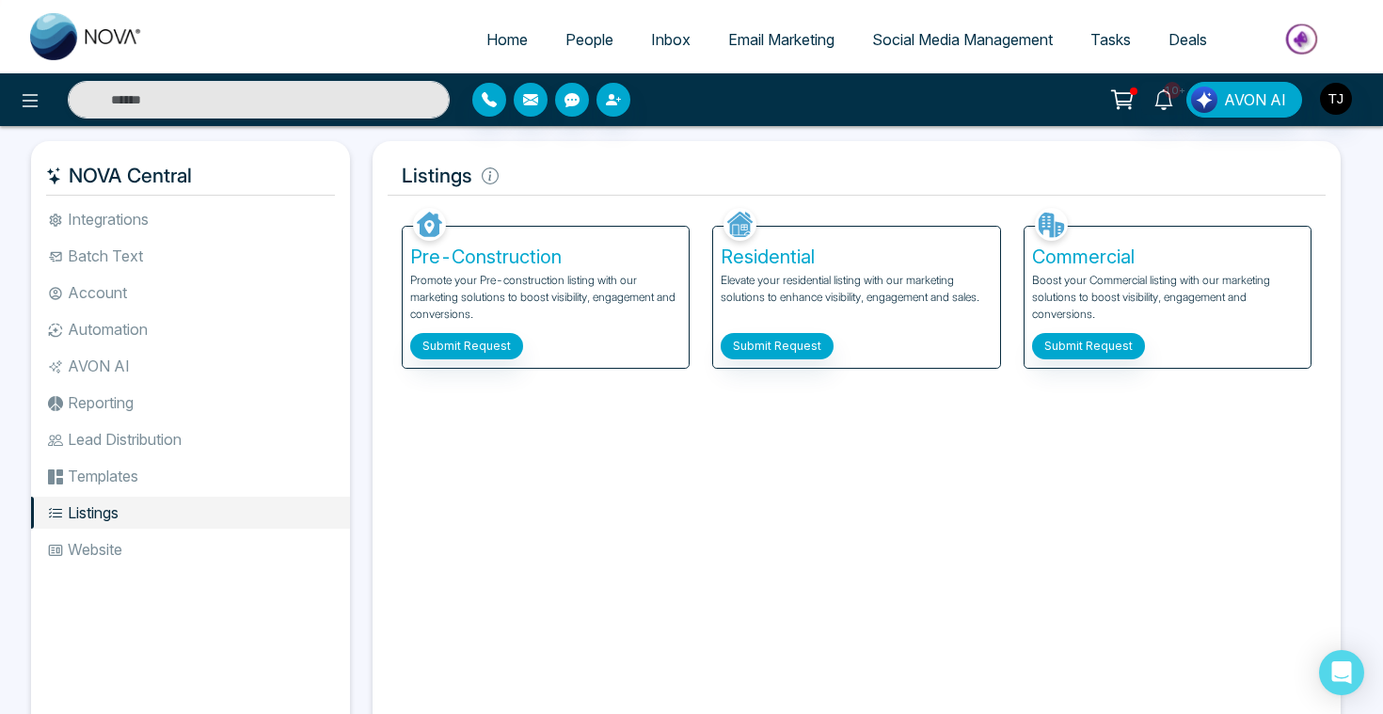
click at [101, 438] on li "Lead Distribution" at bounding box center [190, 439] width 319 height 32
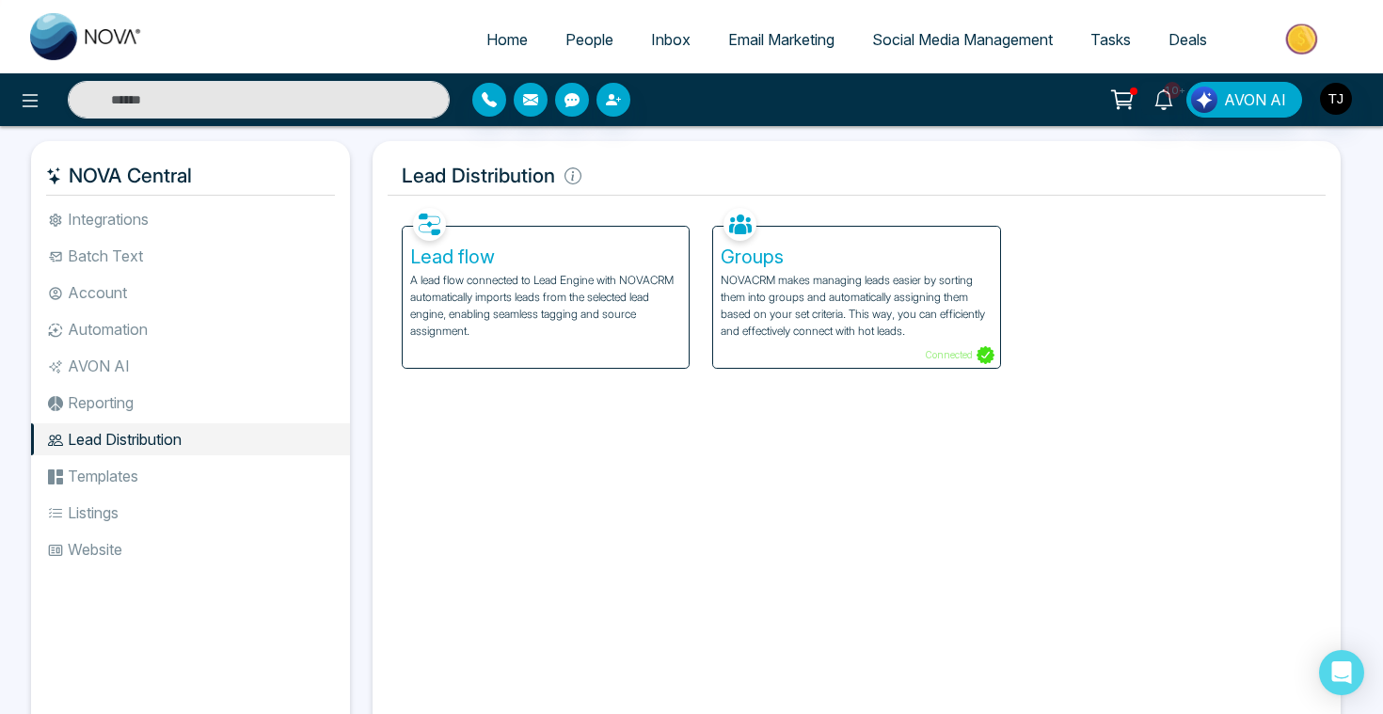
click at [569, 276] on p "A lead flow connected to Lead Engine with NOVACRM automatically imports leads f…" at bounding box center [545, 306] width 271 height 68
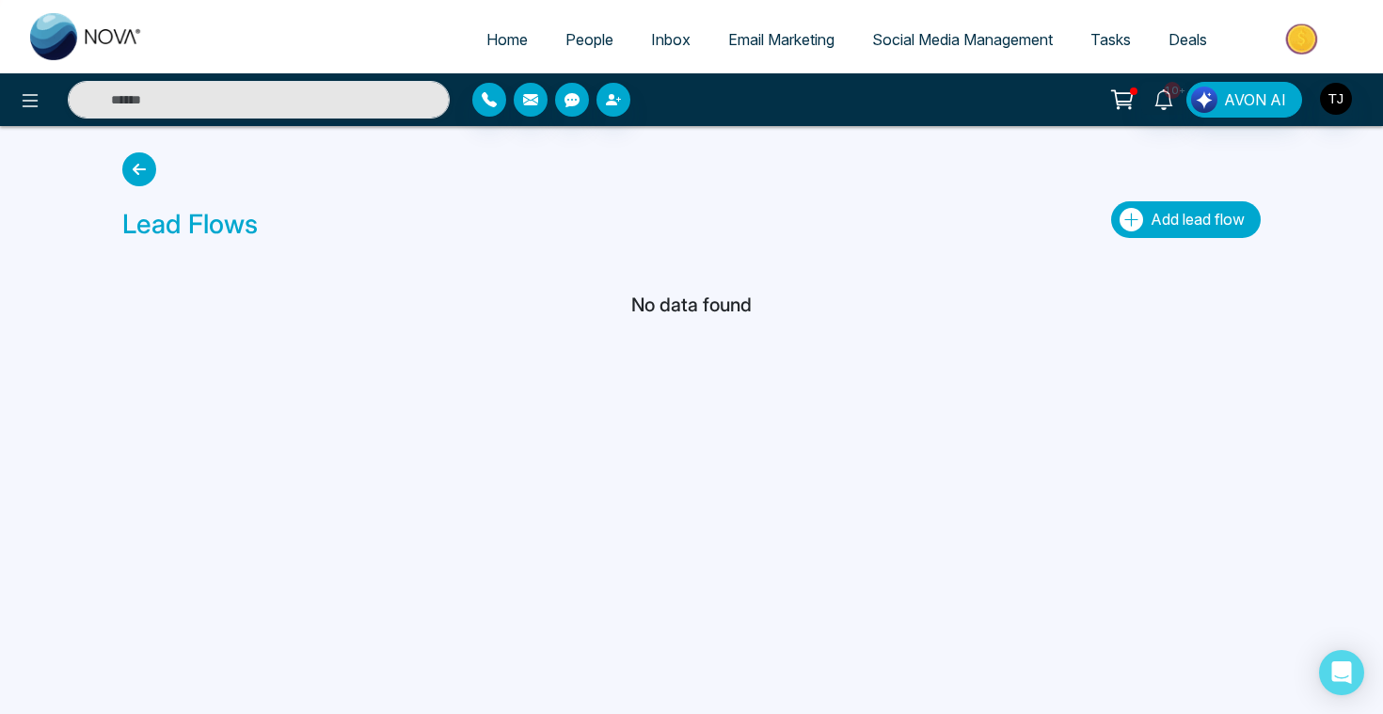
click at [1146, 220] on button "Add lead flow" at bounding box center [1186, 219] width 150 height 37
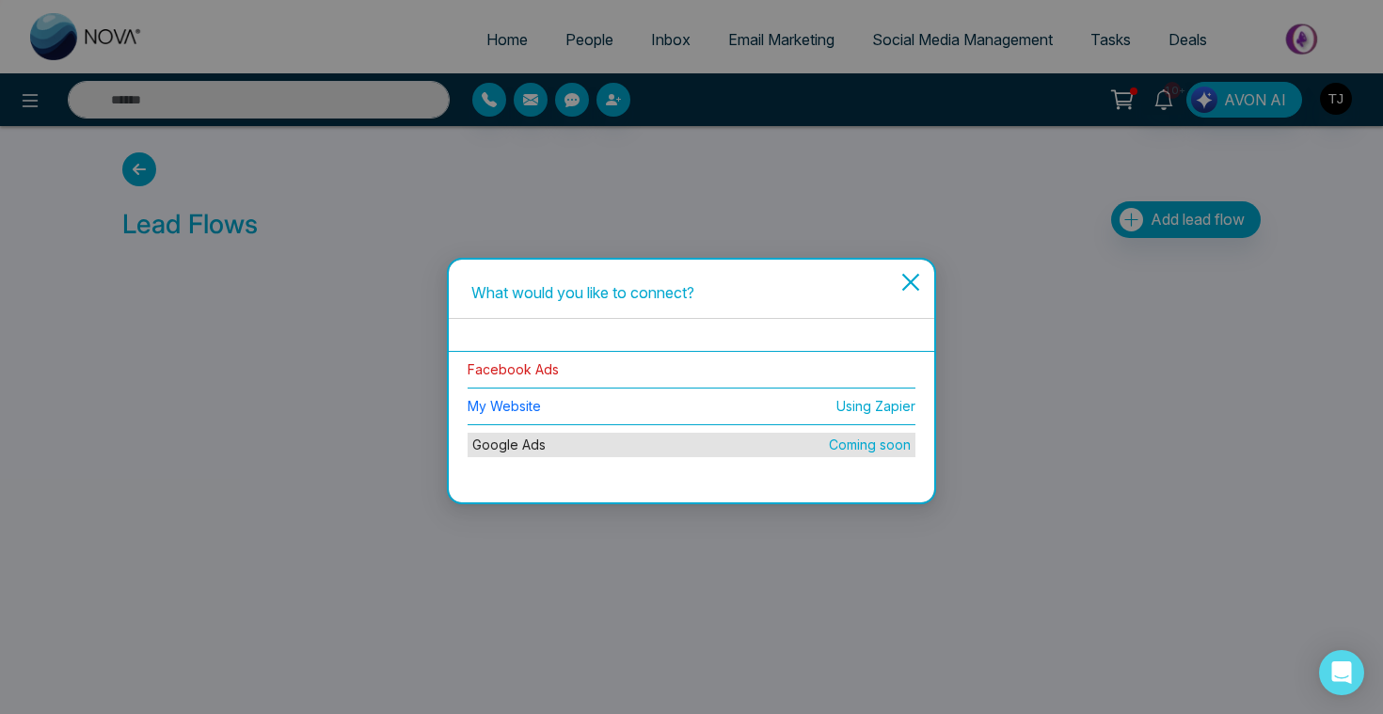
click at [514, 366] on link "Facebook Ads" at bounding box center [513, 369] width 91 height 16
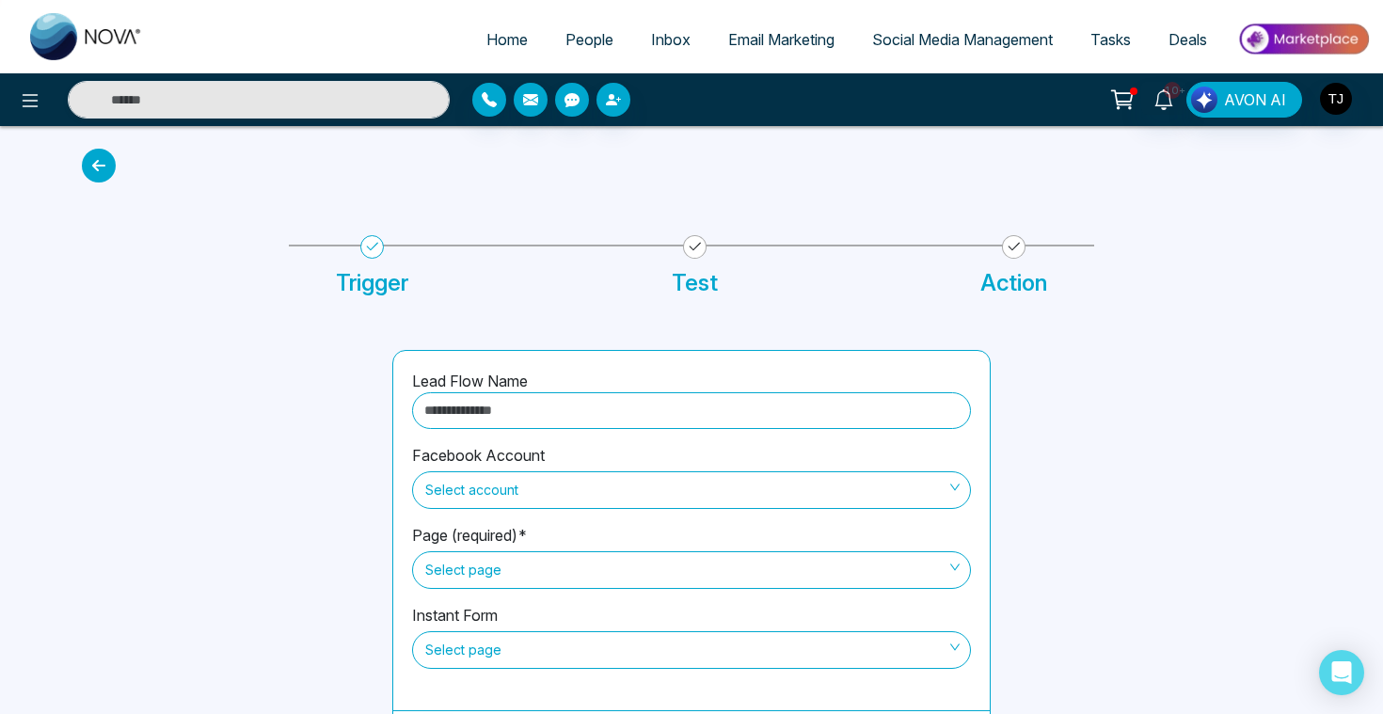
click at [518, 419] on input "text" at bounding box center [691, 410] width 559 height 37
click at [458, 487] on span "Select account" at bounding box center [691, 490] width 532 height 32
type input "***"
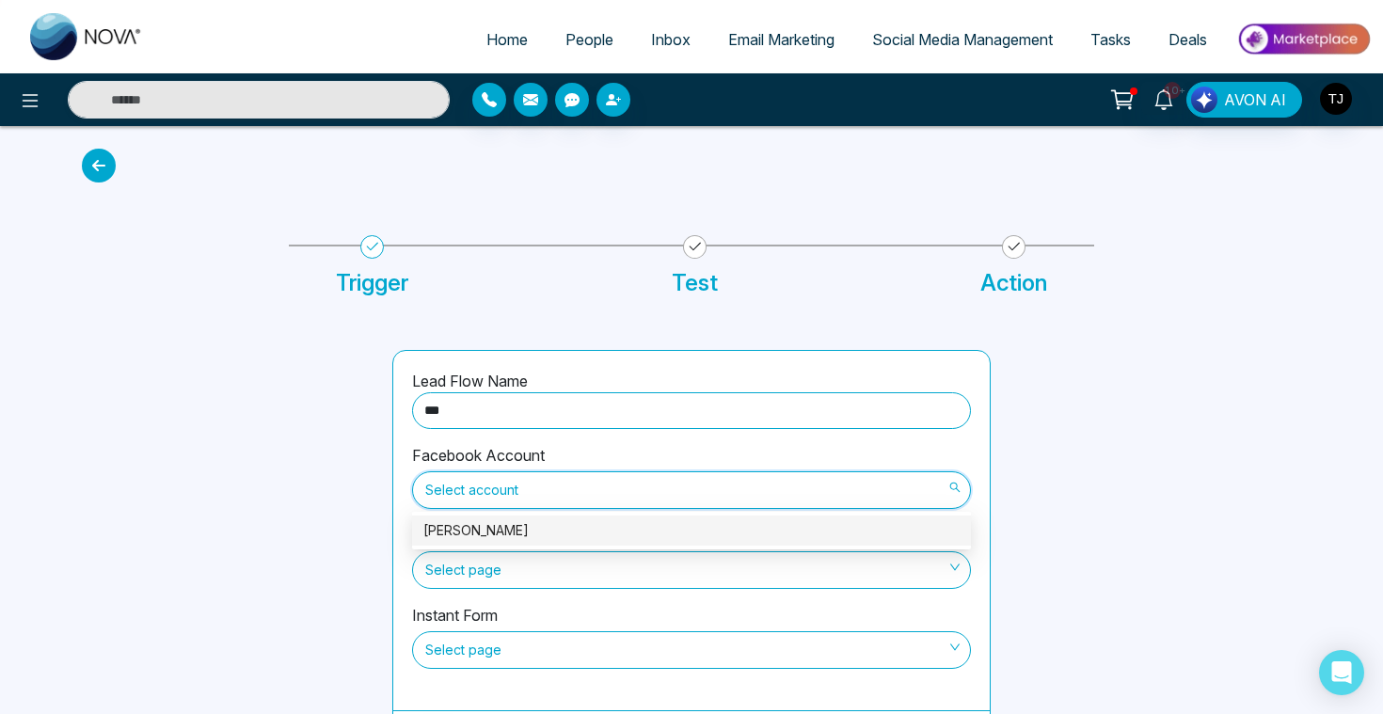
click at [458, 540] on div "[PERSON_NAME]" at bounding box center [691, 530] width 536 height 21
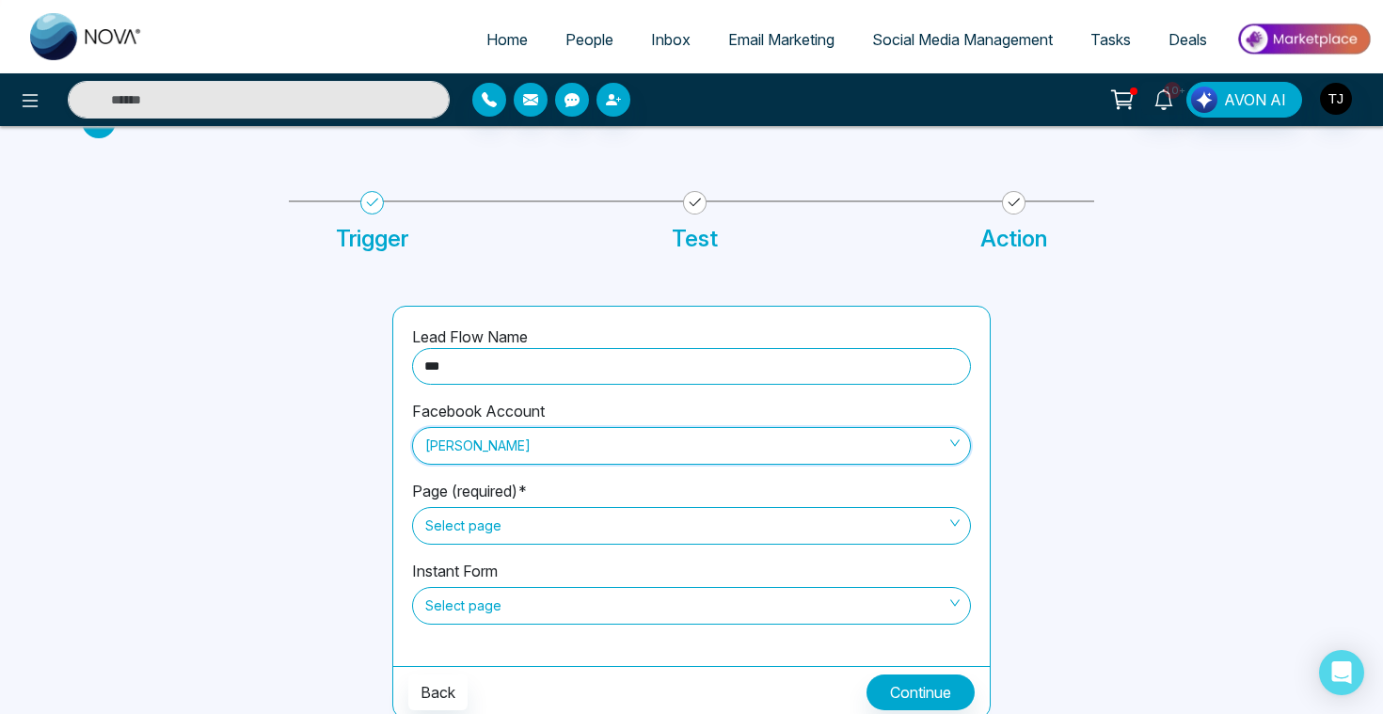
scroll to position [49, 0]
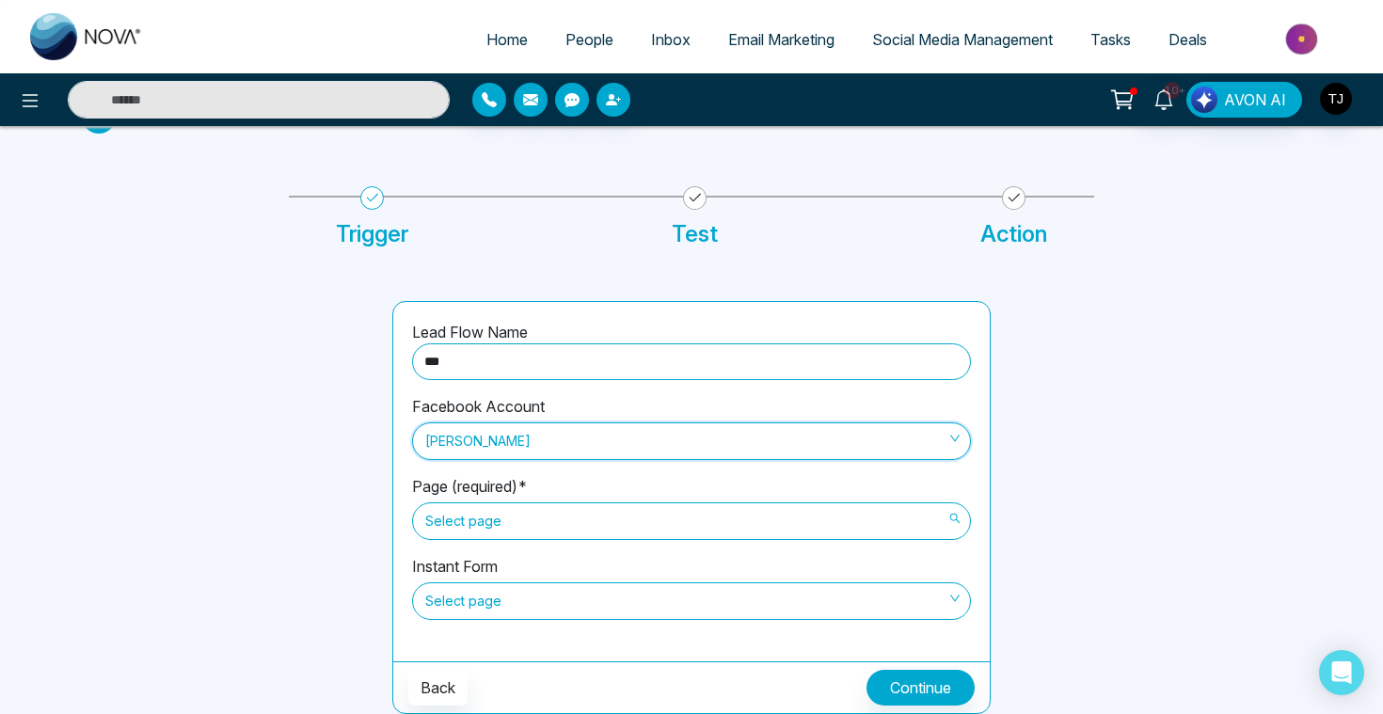
click at [473, 512] on span "Select page" at bounding box center [691, 521] width 532 height 32
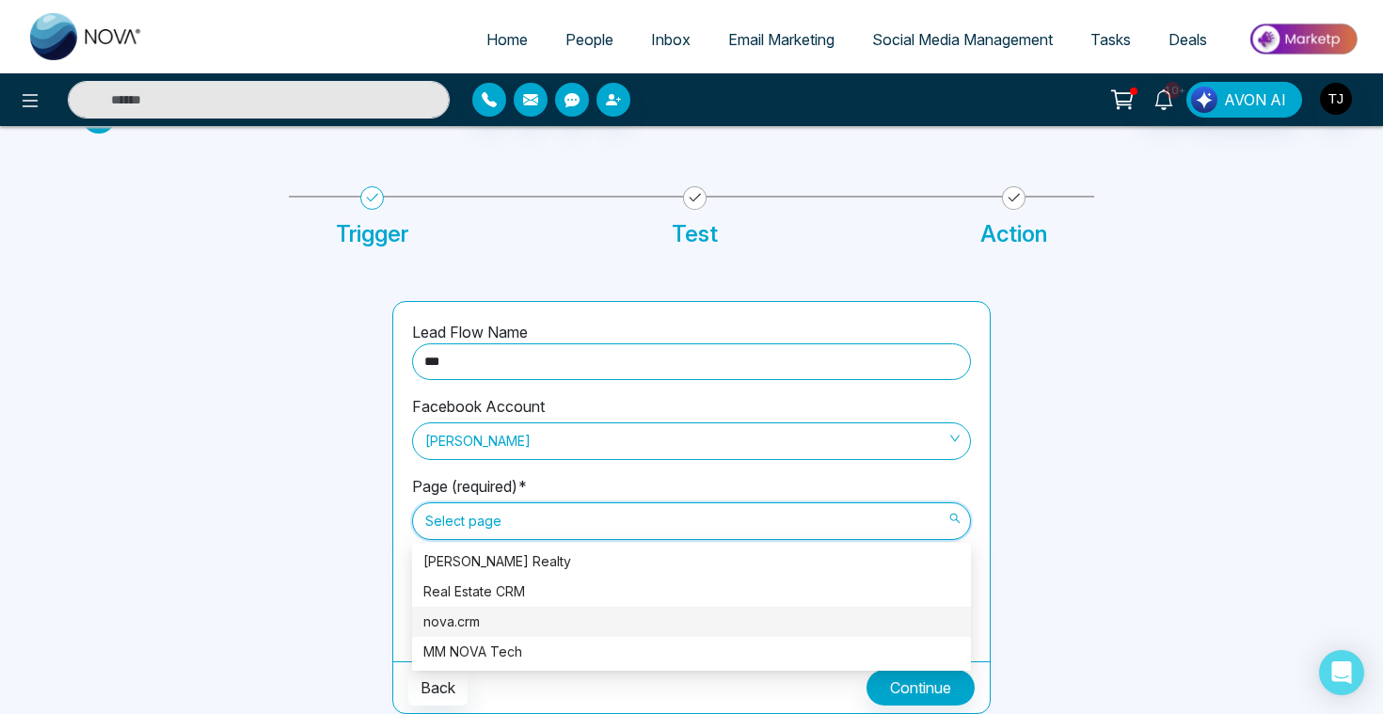
click at [468, 615] on div "nova.crm" at bounding box center [691, 621] width 536 height 21
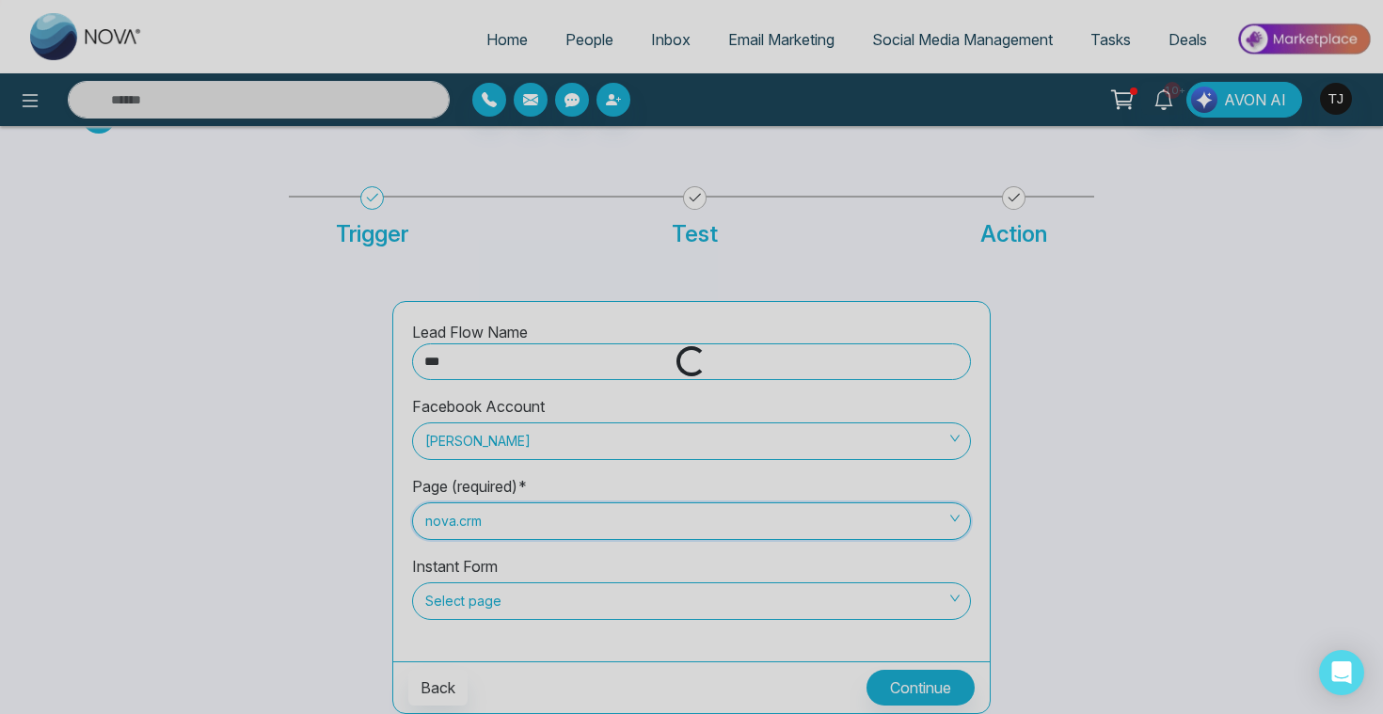
click at [476, 598] on span "Select page" at bounding box center [691, 601] width 532 height 32
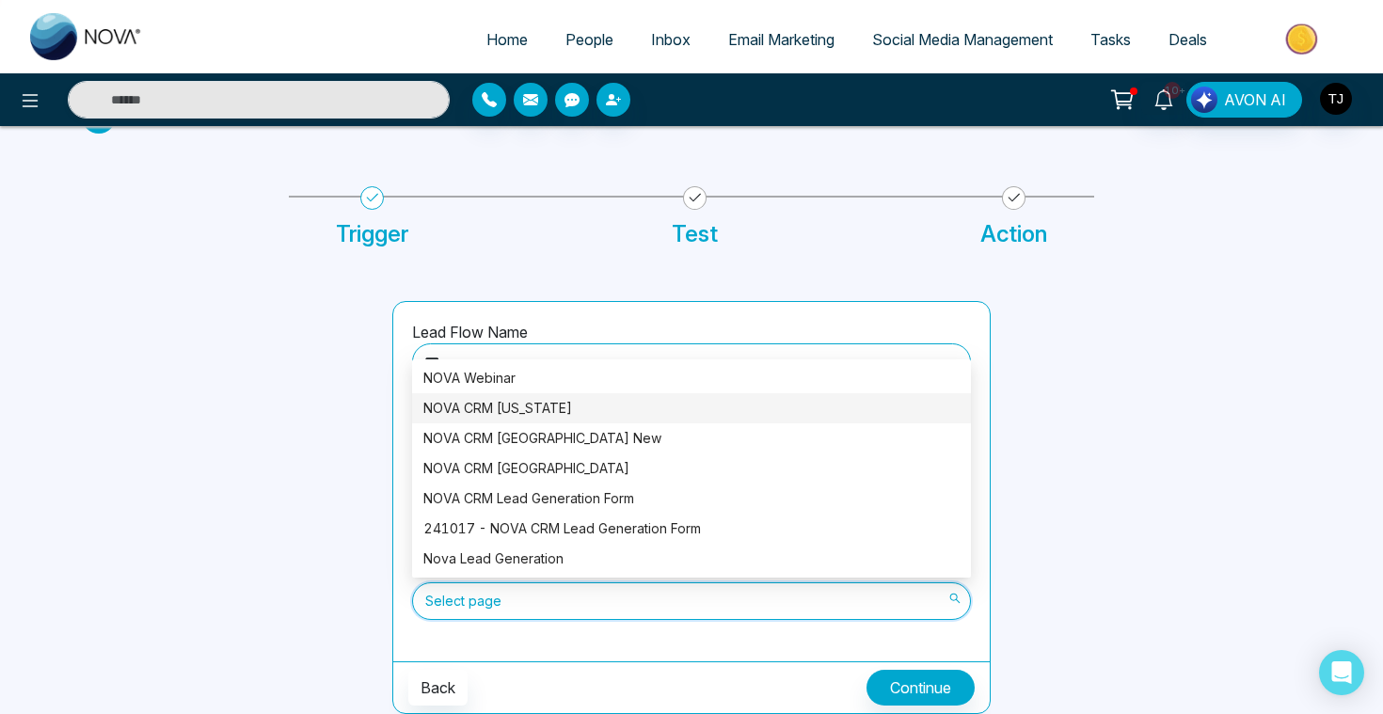
click at [492, 404] on div "NOVA CRM Florida" at bounding box center [691, 408] width 536 height 21
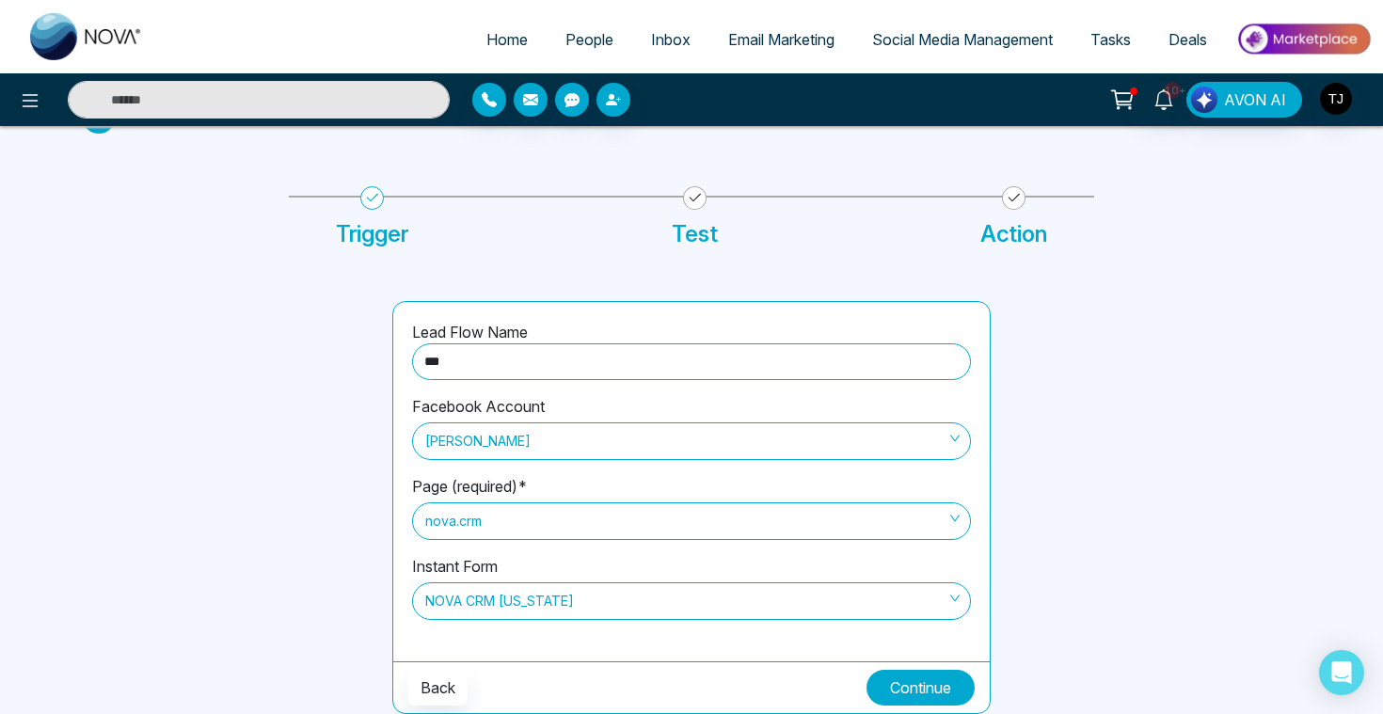
click at [931, 679] on button "Continue" at bounding box center [920, 688] width 108 height 36
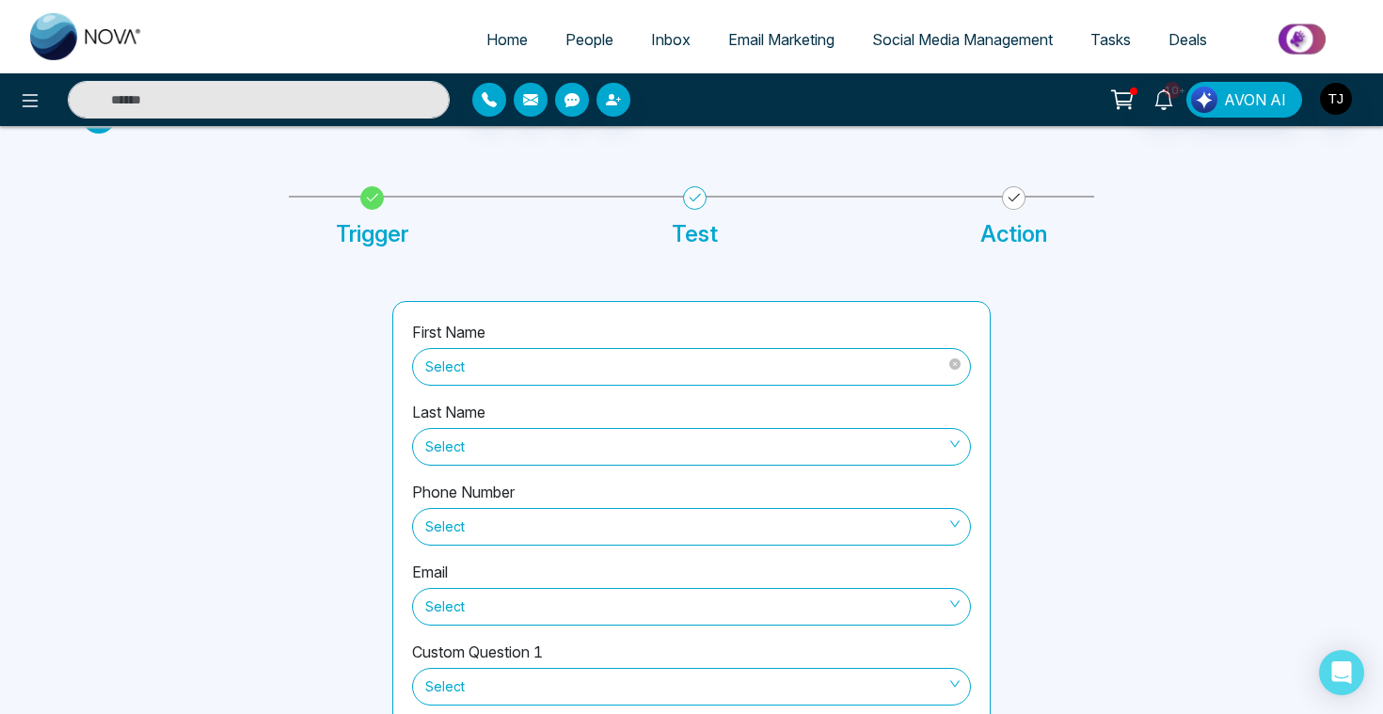
click at [597, 360] on span "Select" at bounding box center [691, 367] width 532 height 32
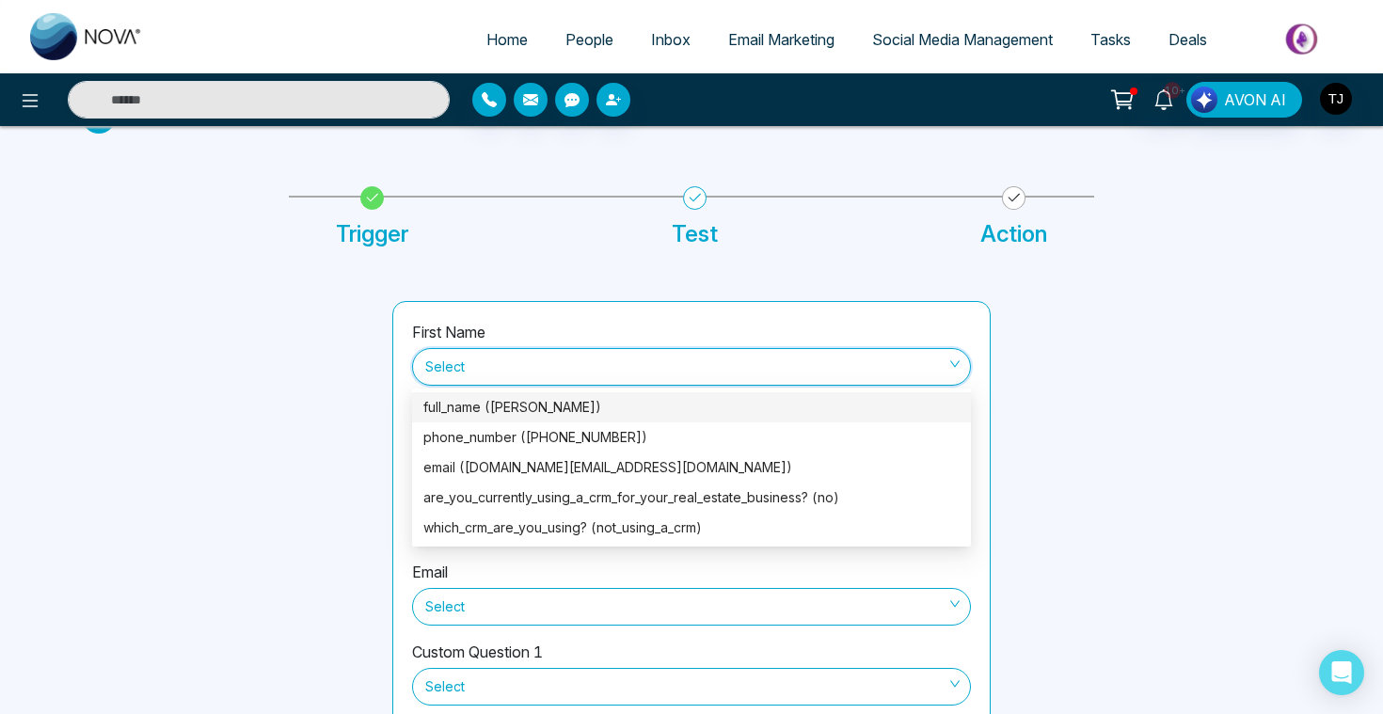
click at [558, 401] on div "full_name (Eliani Muñoz)" at bounding box center [691, 407] width 536 height 21
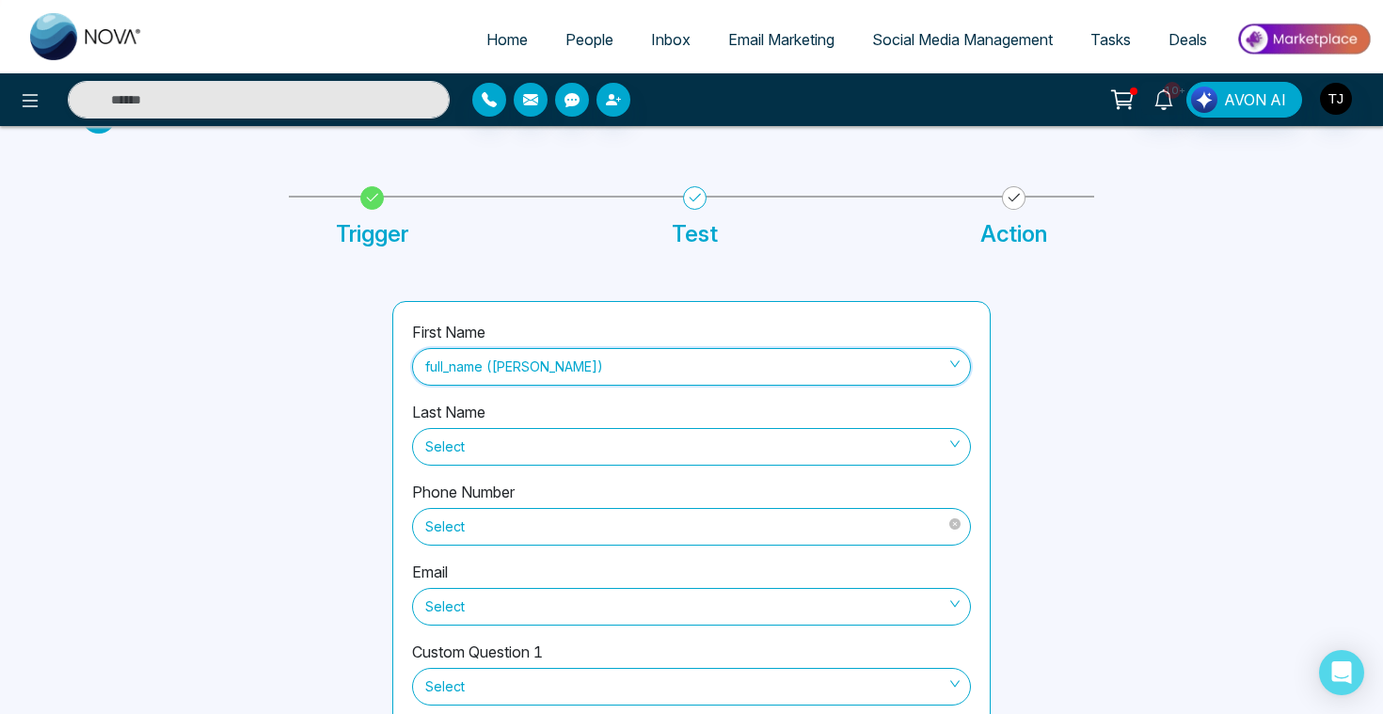
click at [529, 534] on span "Select" at bounding box center [691, 527] width 532 height 32
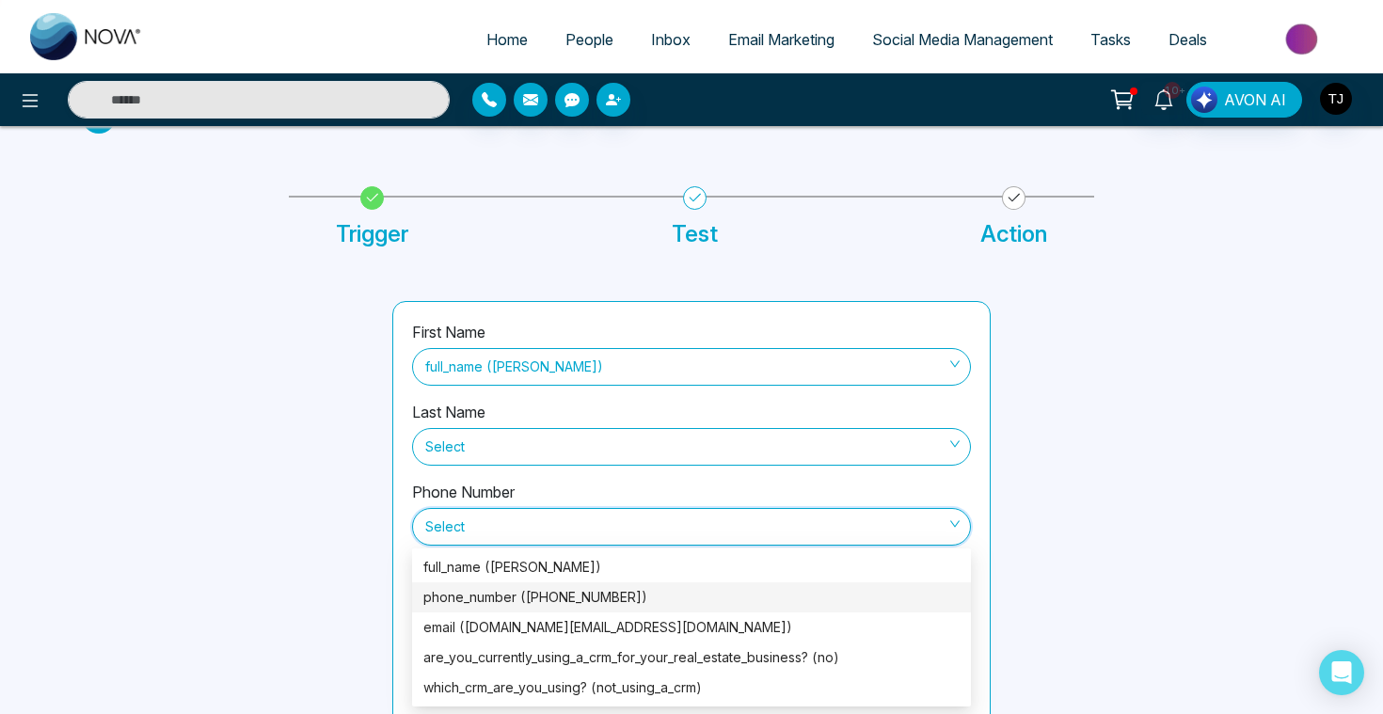
click at [517, 603] on div "phone_number (+17863975092)" at bounding box center [691, 597] width 536 height 21
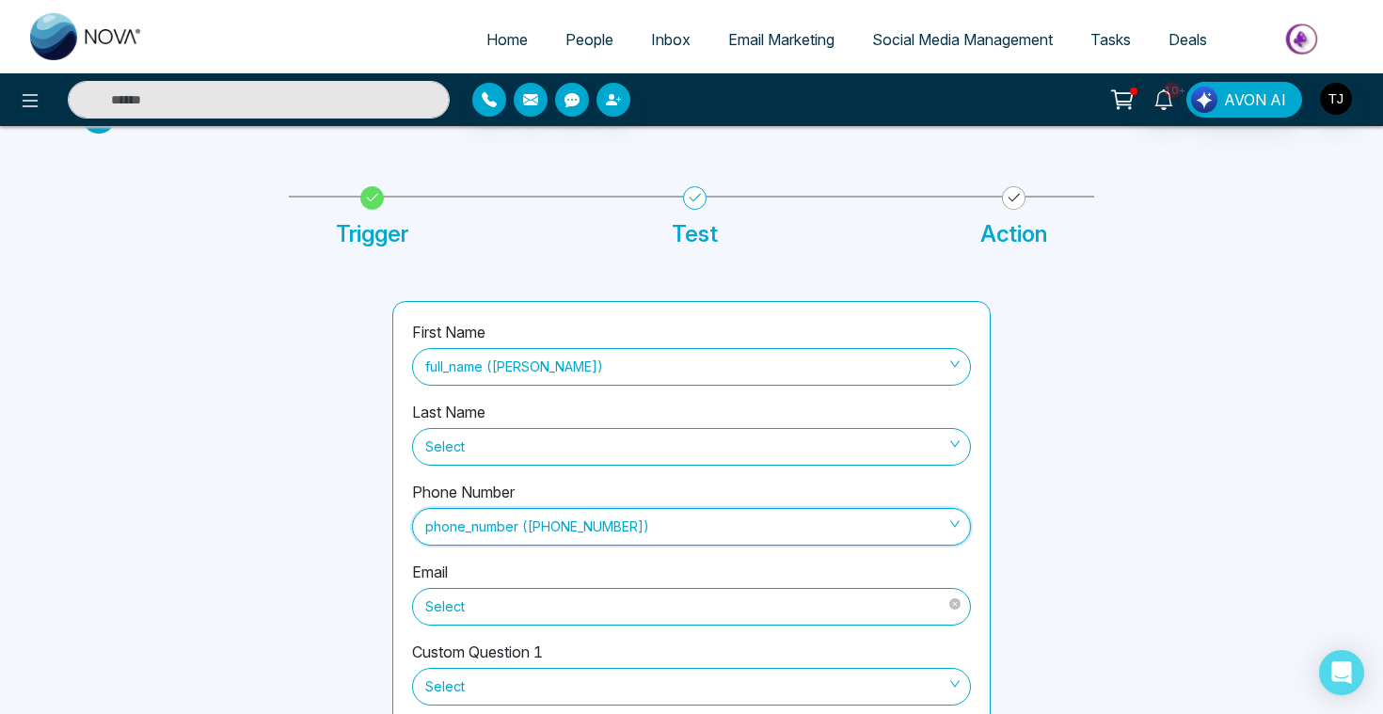
click at [487, 610] on span "Select" at bounding box center [691, 607] width 532 height 32
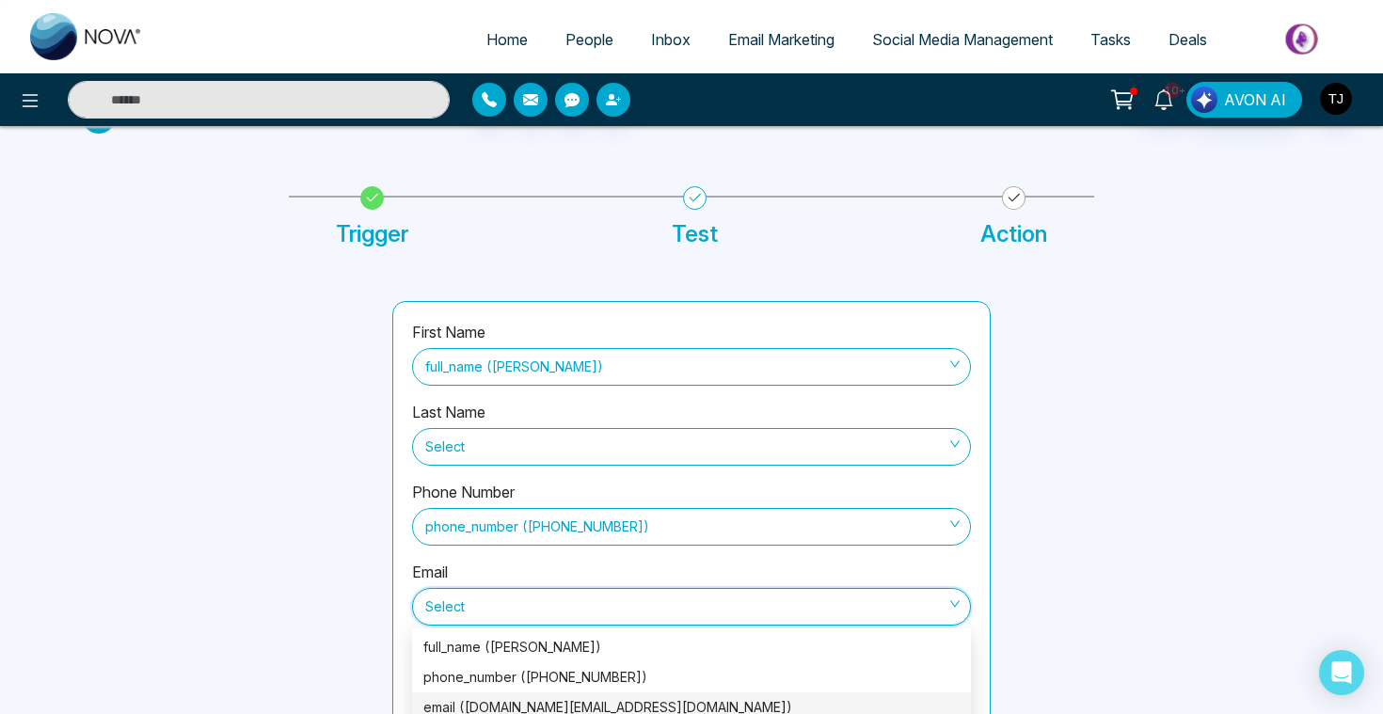
click at [486, 698] on div "email (eliani.munoz.realtor@gmail.com)" at bounding box center [691, 707] width 536 height 21
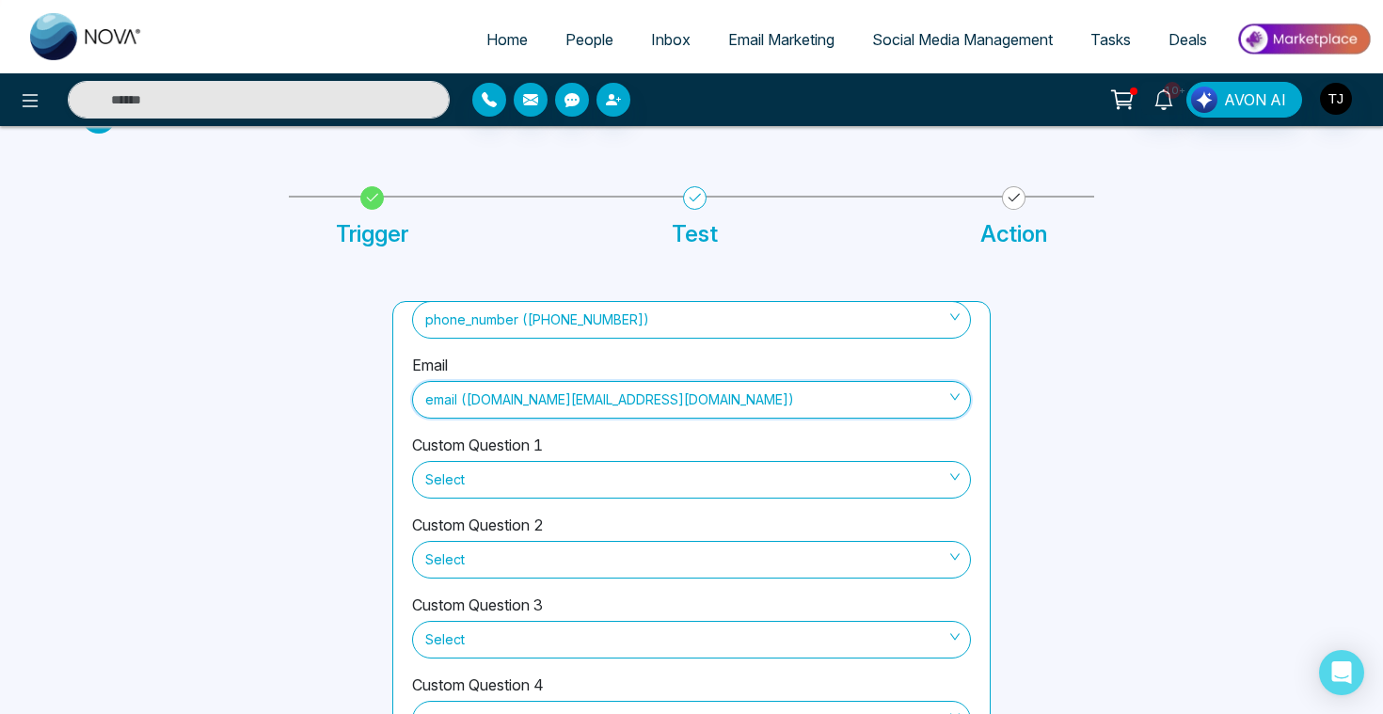
scroll to position [160, 0]
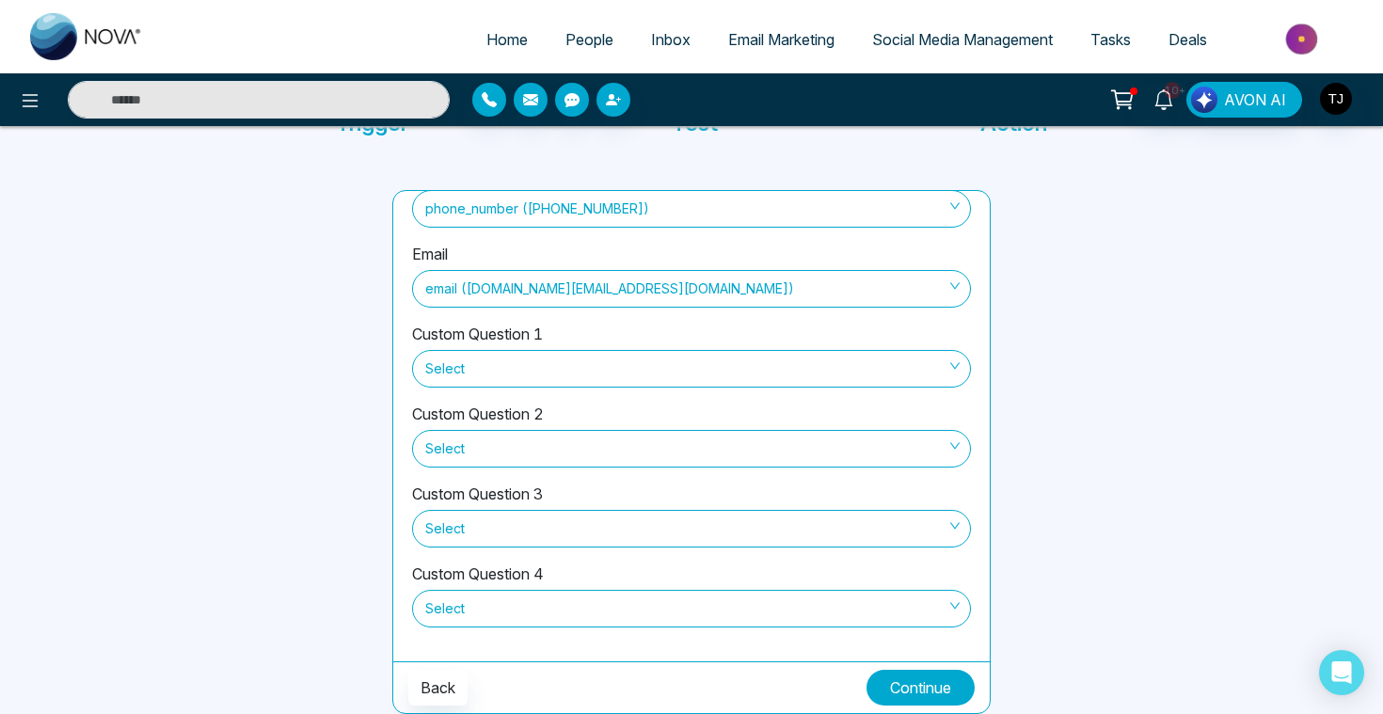
click at [939, 686] on button "Continue" at bounding box center [920, 688] width 108 height 36
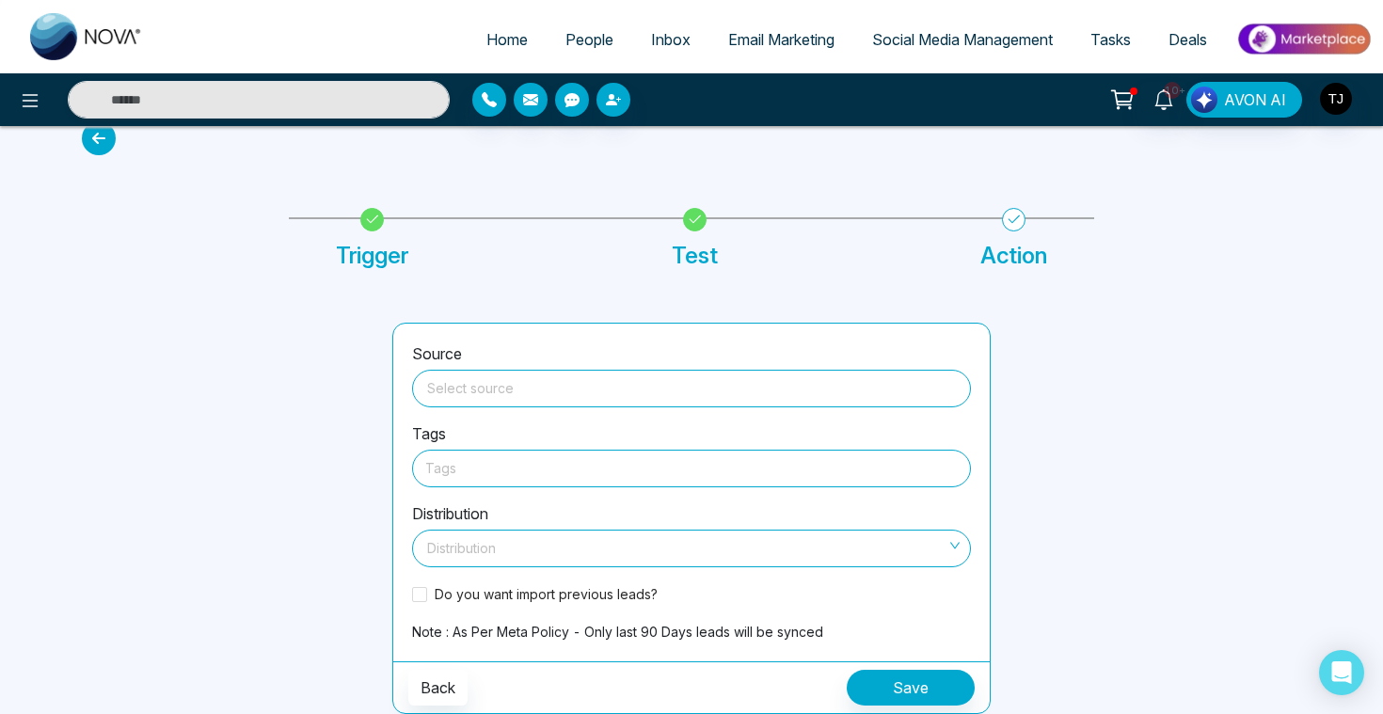
click at [677, 388] on input "search" at bounding box center [691, 385] width 536 height 28
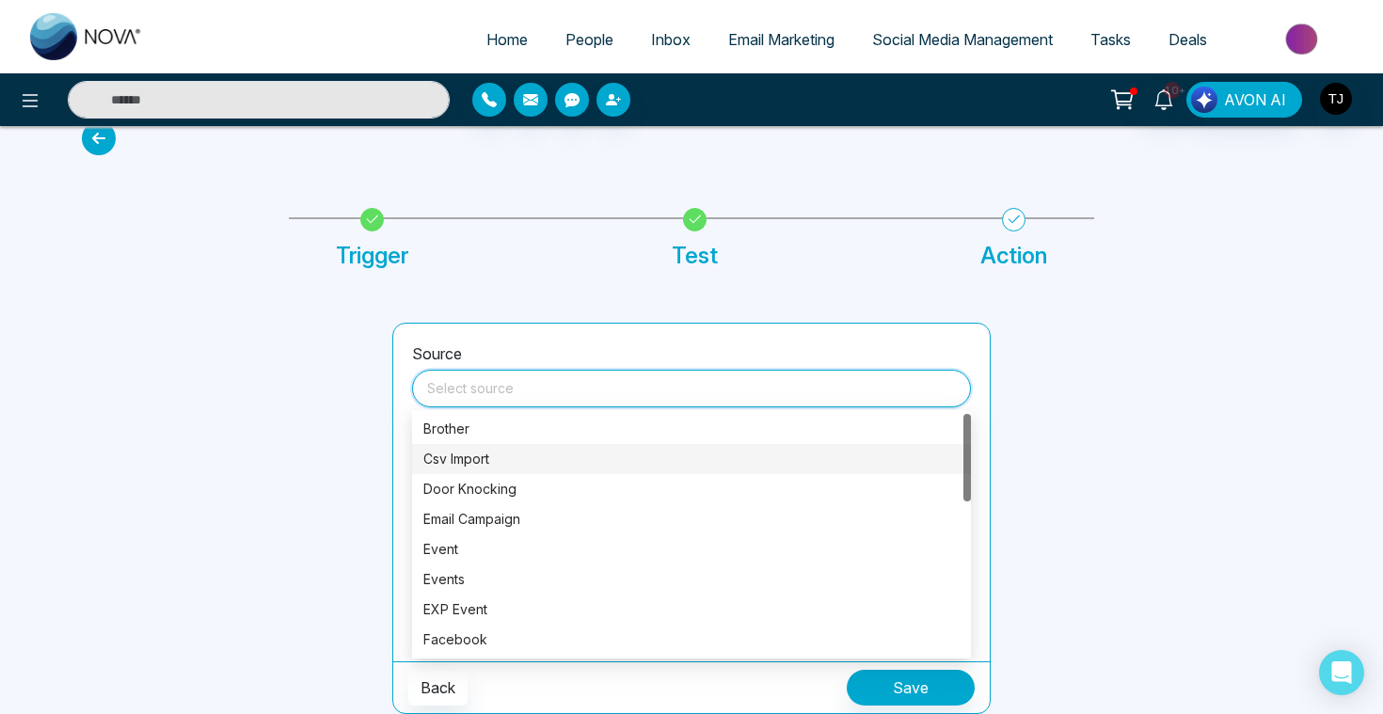
click at [299, 447] on div at bounding box center [226, 518] width 310 height 391
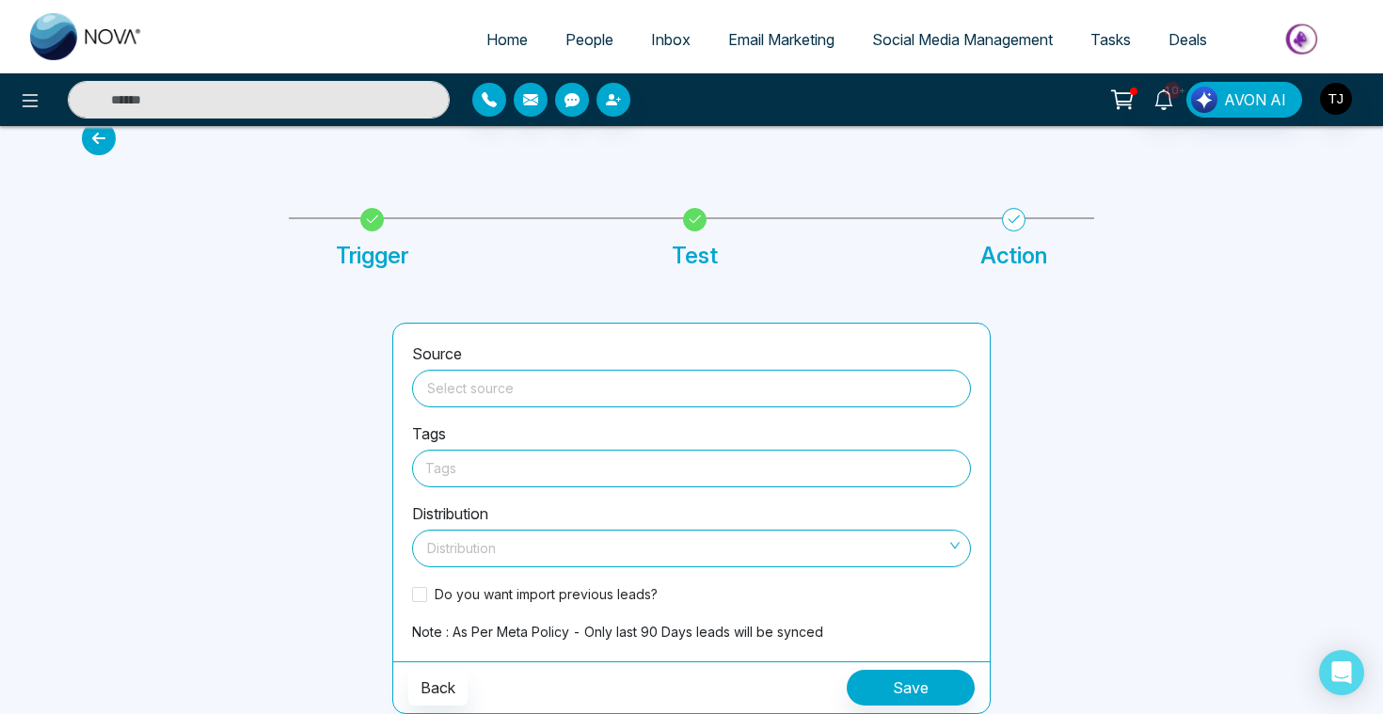
click at [451, 479] on div at bounding box center [691, 468] width 532 height 24
click at [986, 47] on span "Social Media Management" at bounding box center [962, 39] width 181 height 19
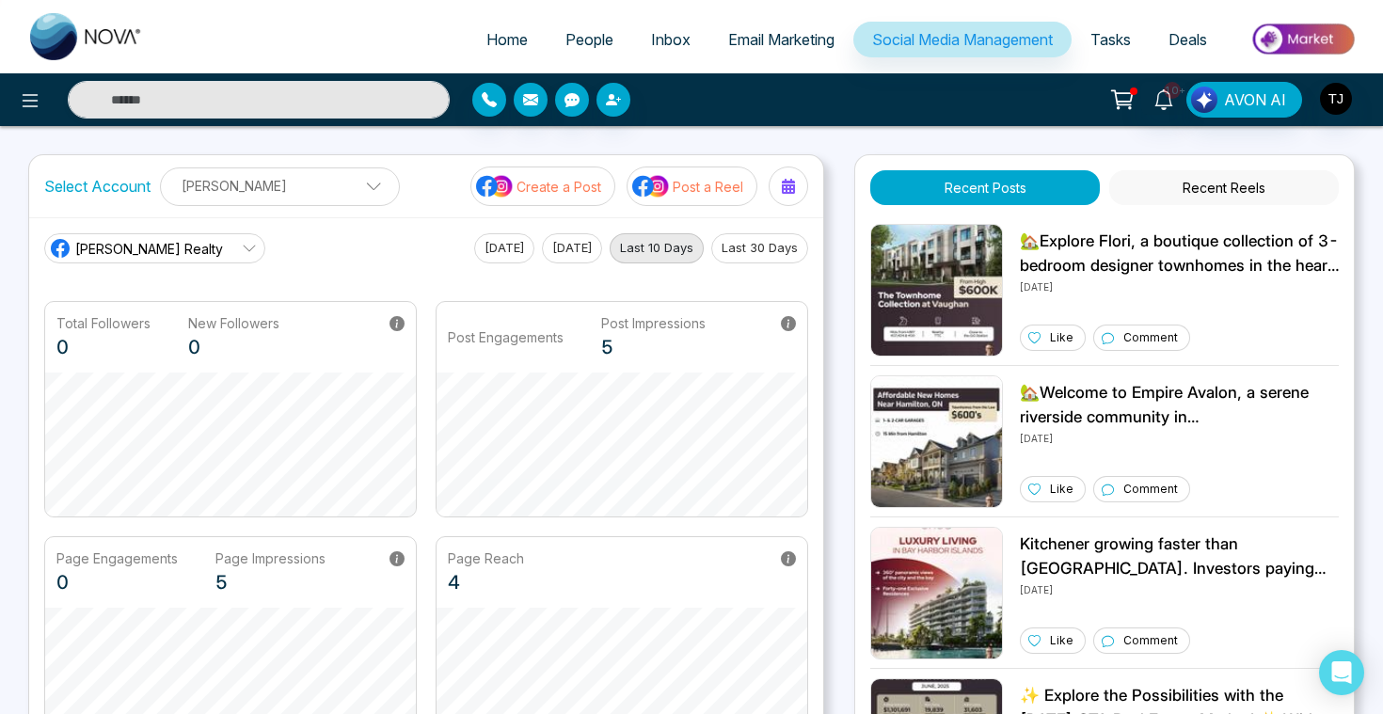
click at [558, 184] on p "Create a Post" at bounding box center [558, 187] width 85 height 20
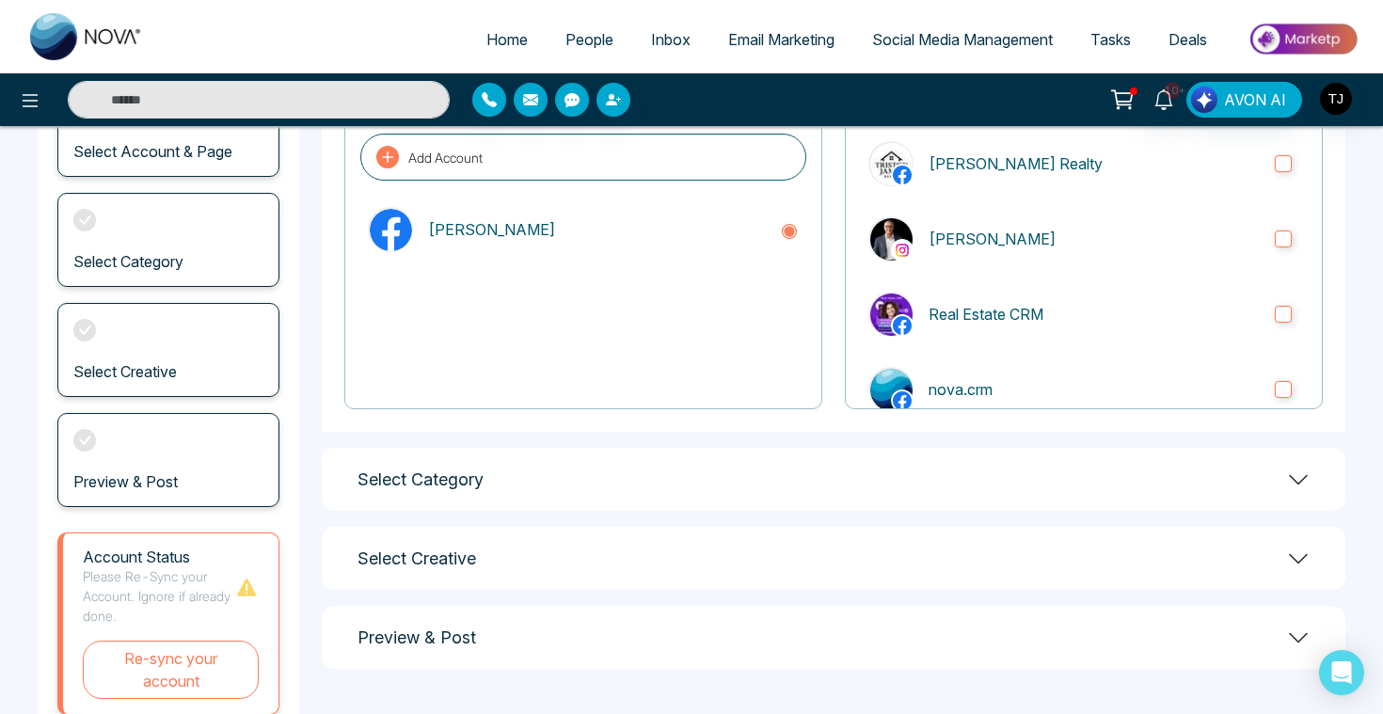
scroll to position [235, 0]
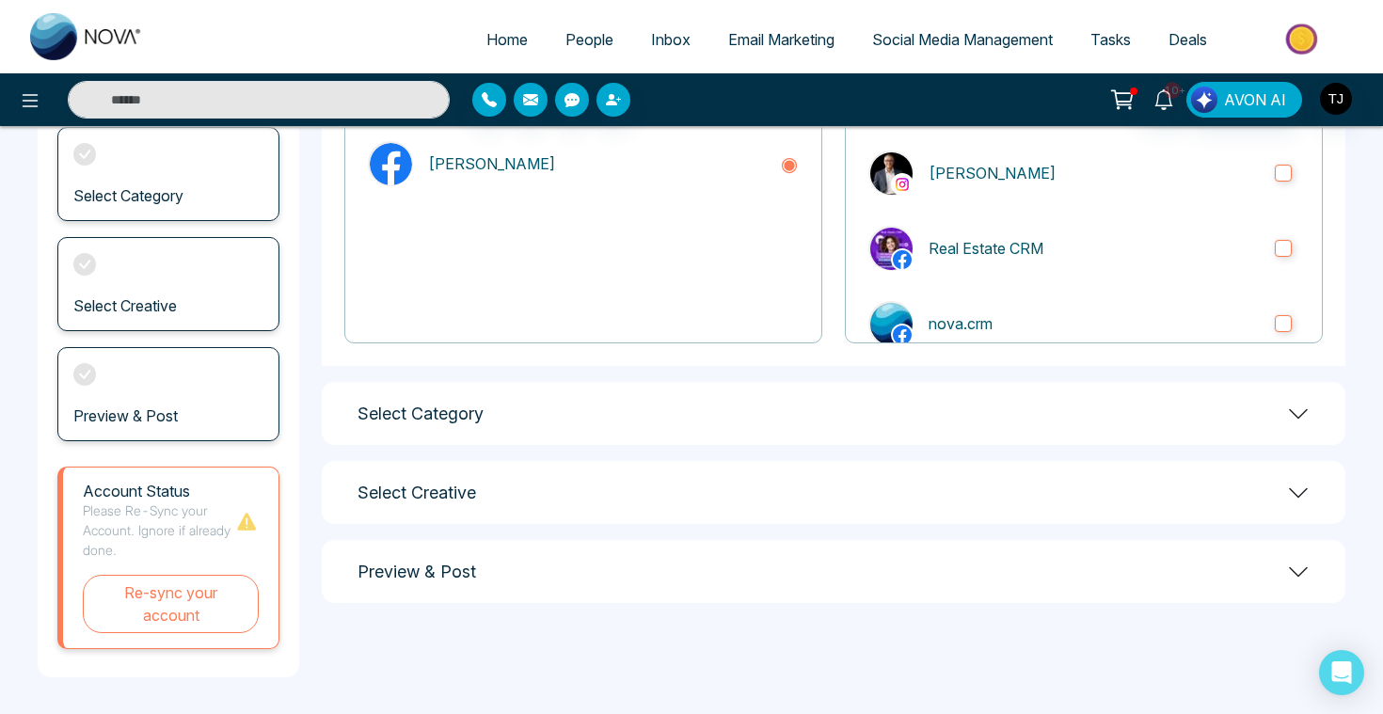
click at [671, 404] on div "Select Category" at bounding box center [833, 413] width 1023 height 63
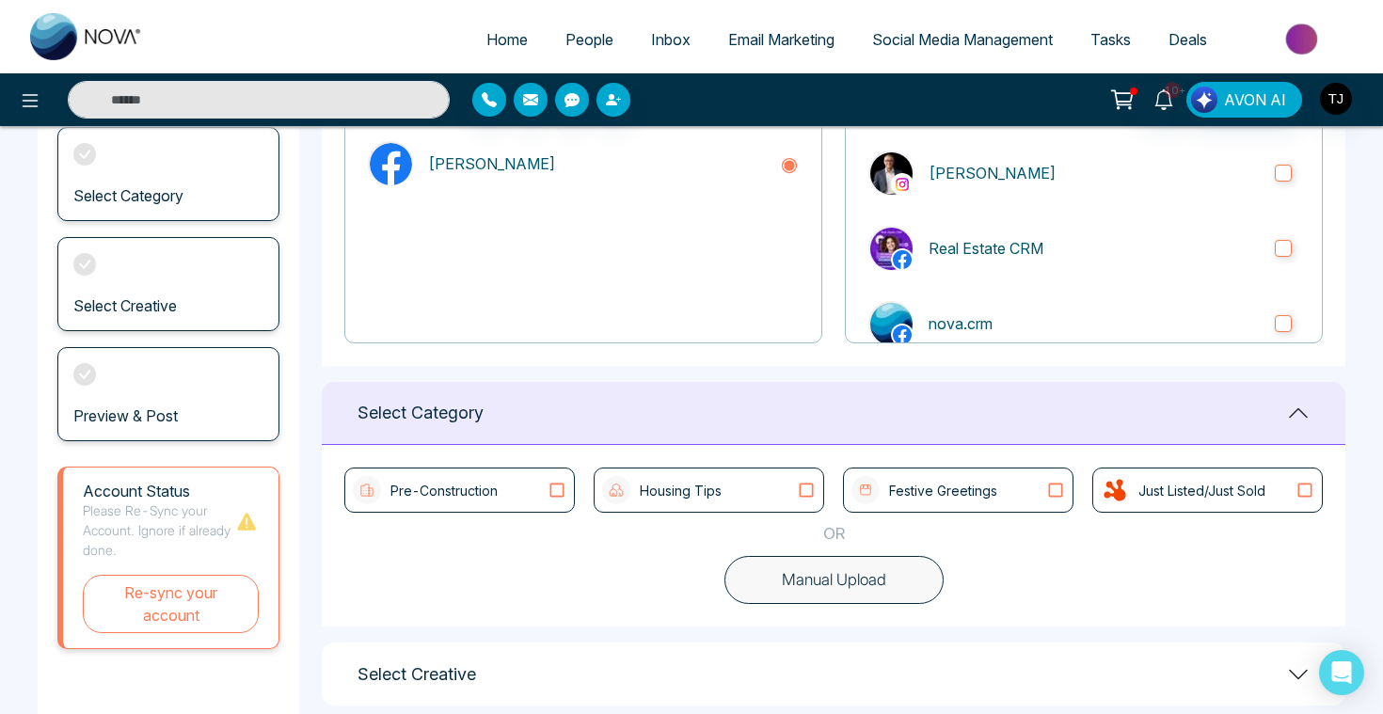
click at [801, 573] on button "Manual Upload" at bounding box center [833, 580] width 219 height 49
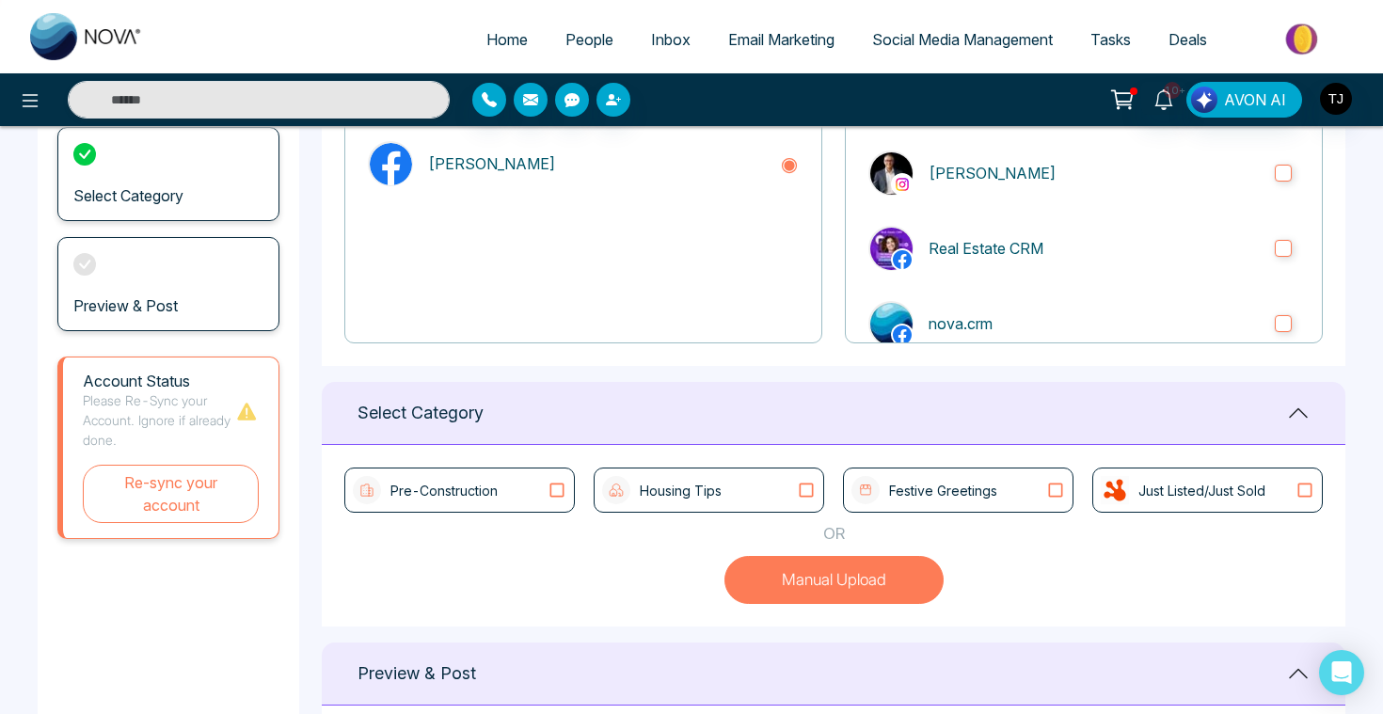
click at [540, 488] on div "Pre-Construction" at bounding box center [460, 490] width 214 height 28
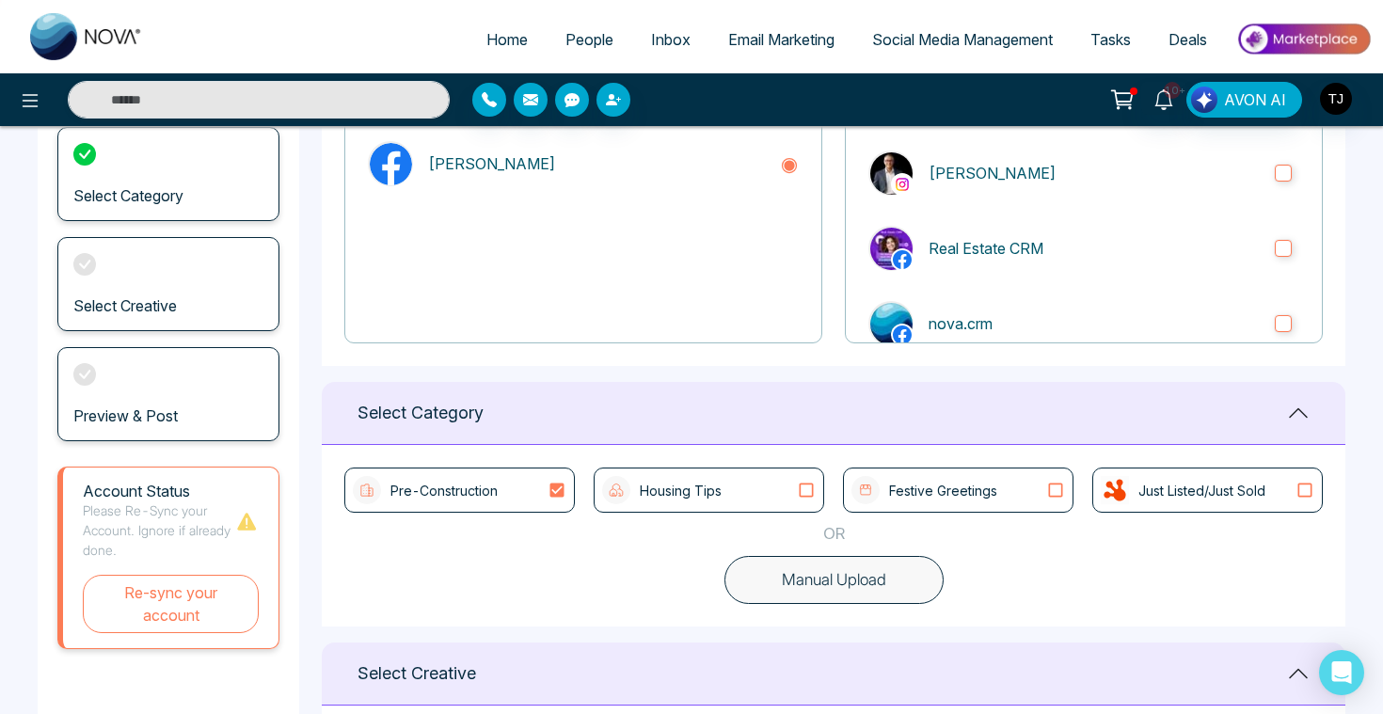
click at [740, 482] on div "Housing Tips" at bounding box center [709, 490] width 214 height 28
click at [941, 489] on p "Festive Greetings" at bounding box center [943, 491] width 108 height 20
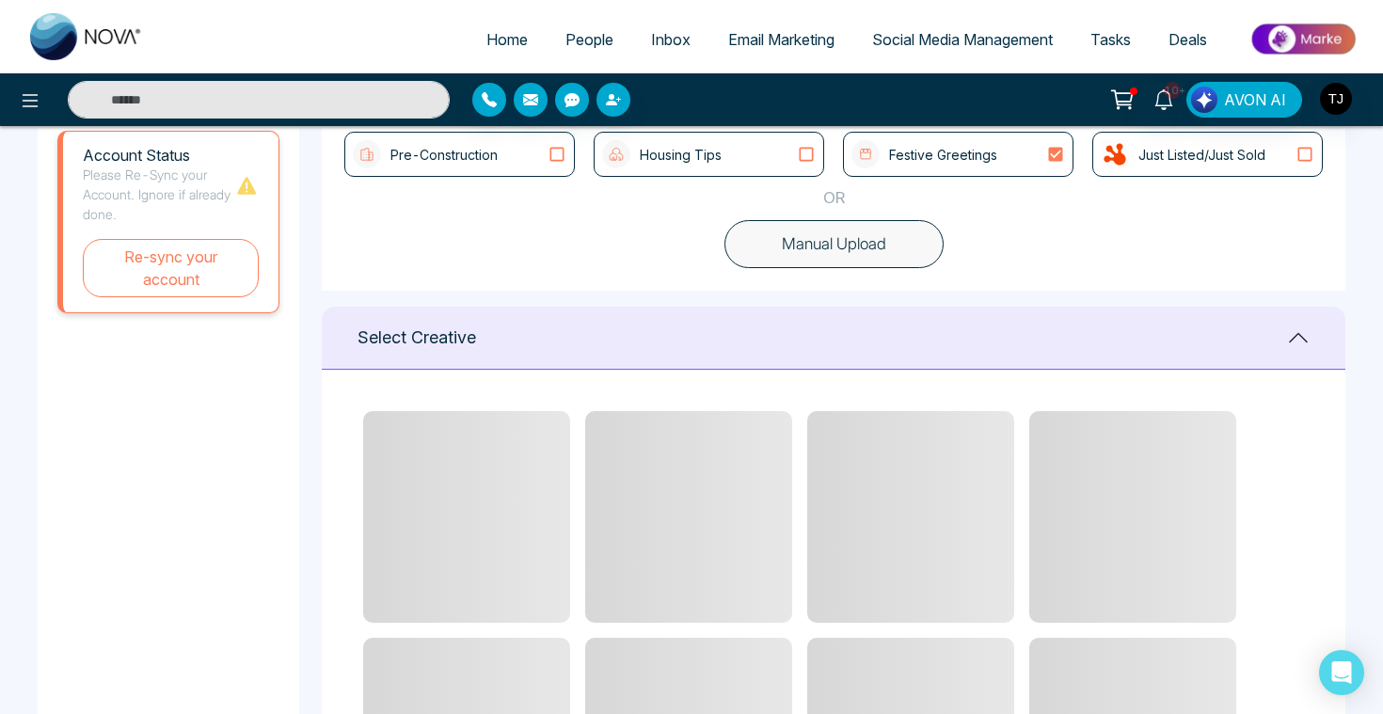
scroll to position [592, 0]
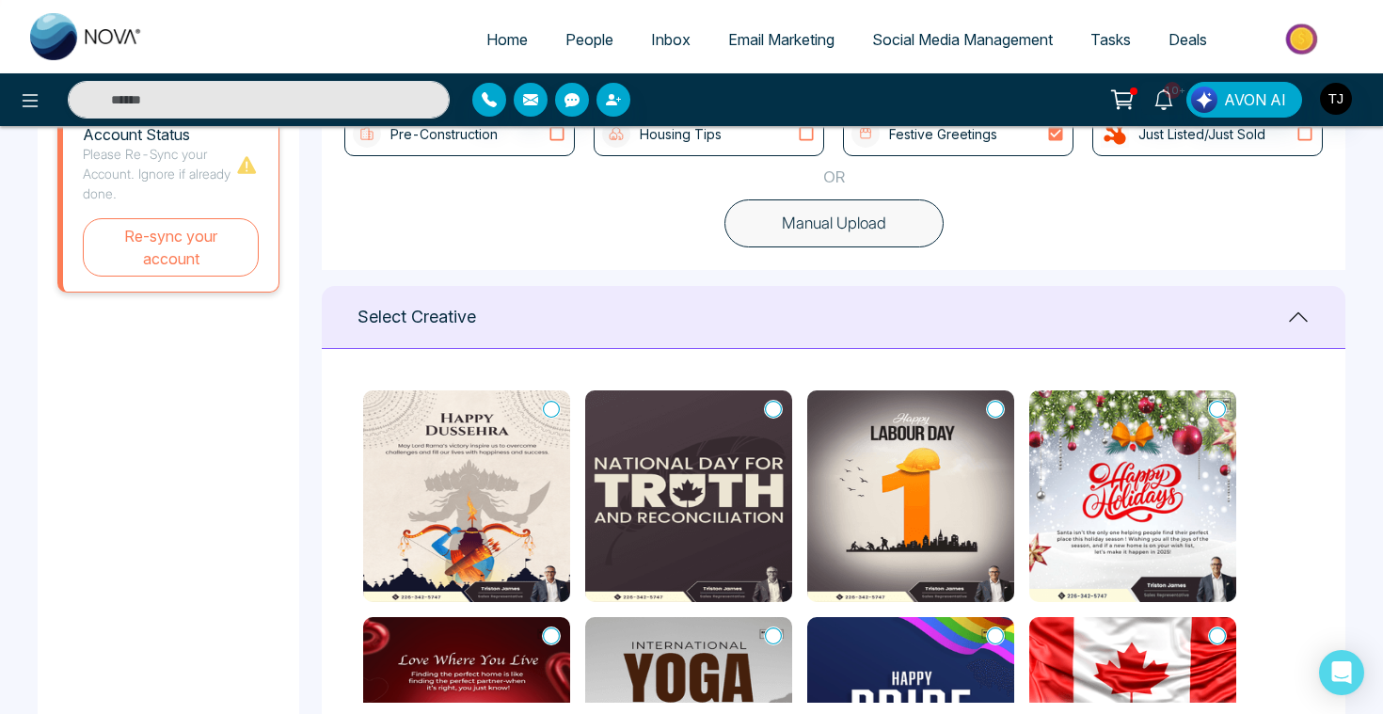
click at [561, 135] on icon at bounding box center [557, 133] width 24 height 19
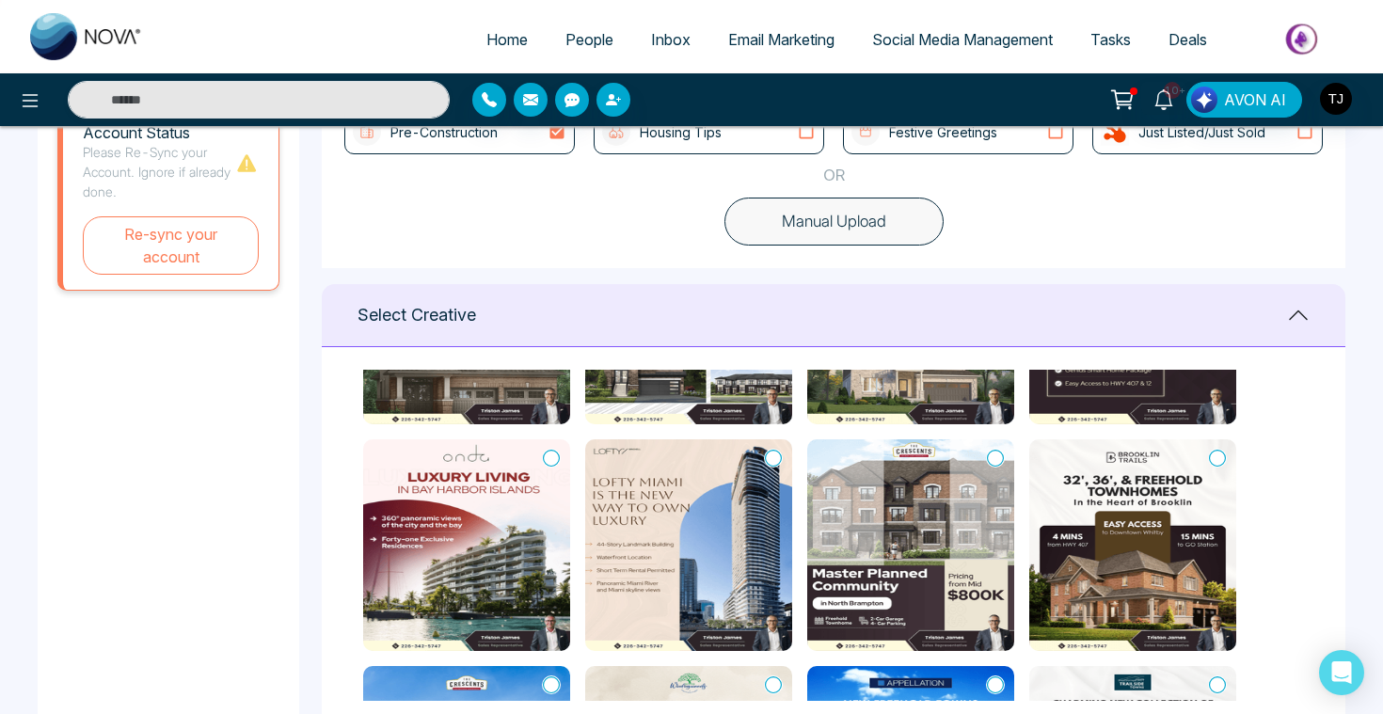
scroll to position [594, 0]
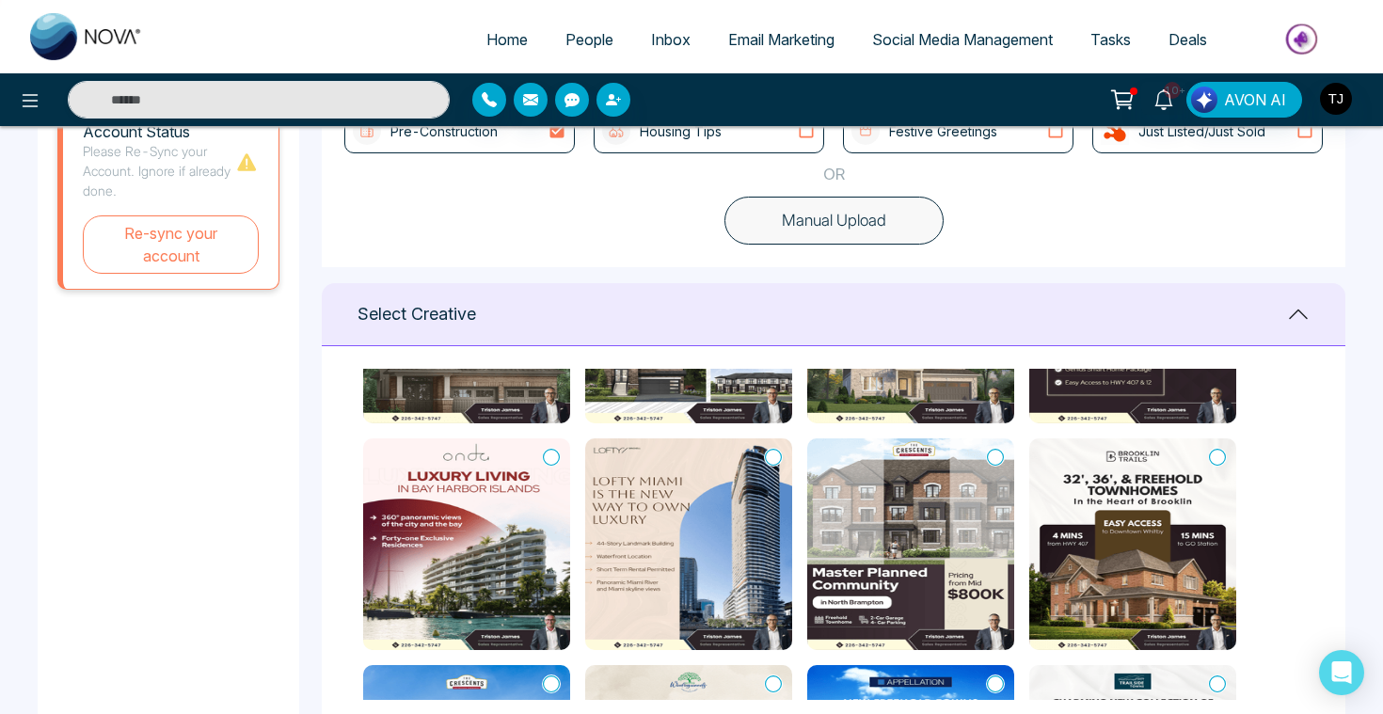
click at [775, 454] on icon at bounding box center [773, 457] width 17 height 19
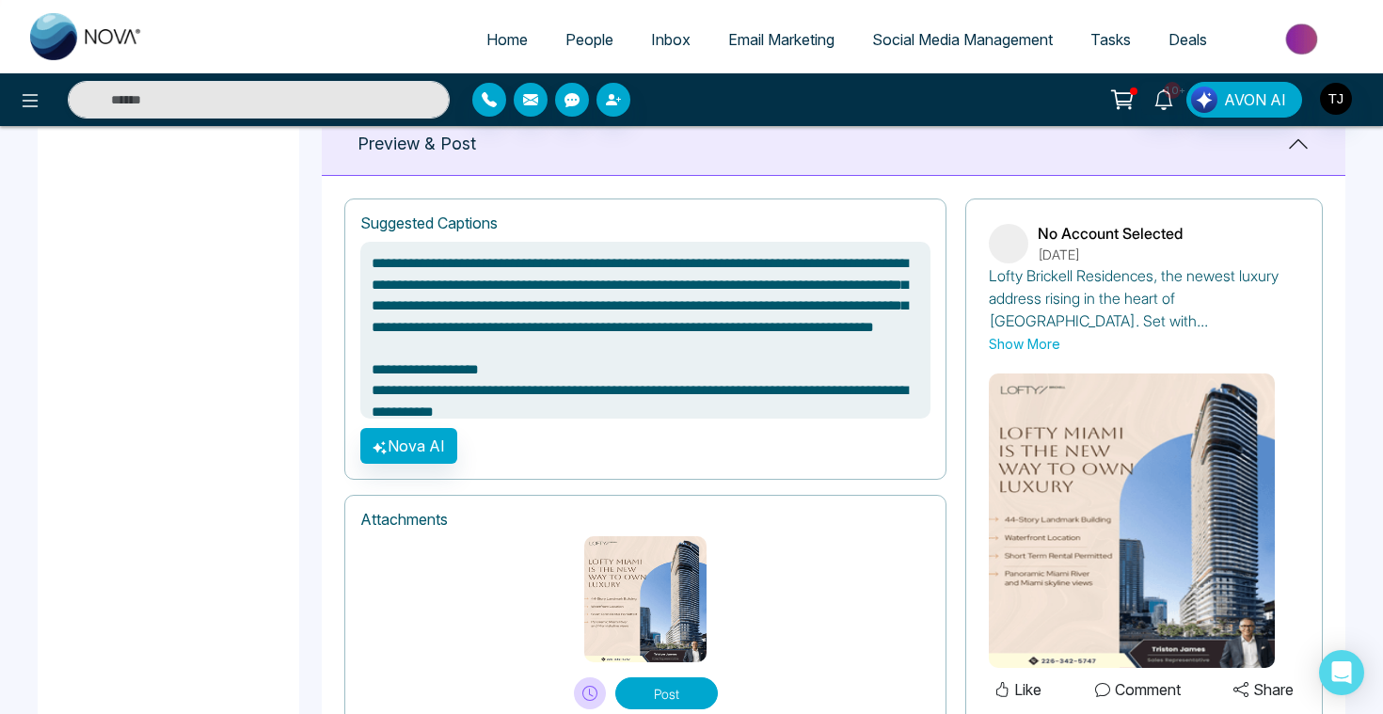
scroll to position [120, 0]
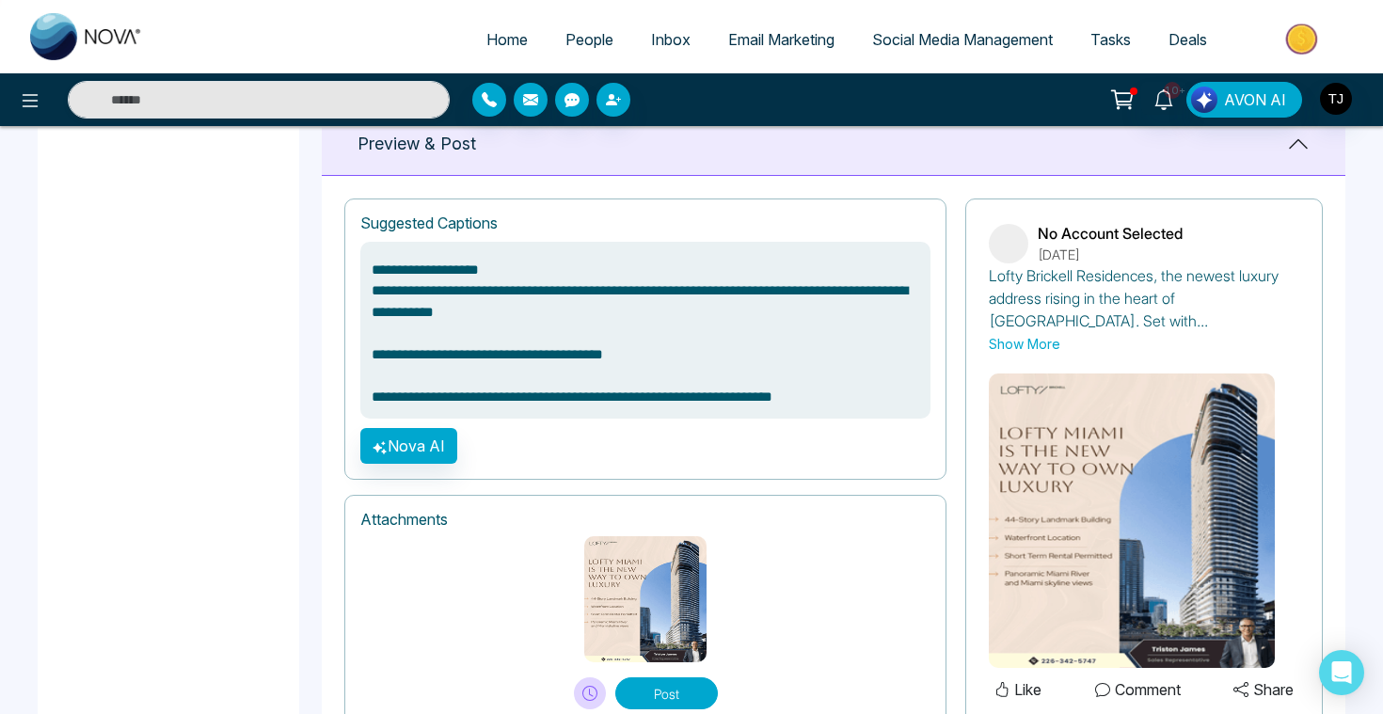
click at [638, 261] on textarea "**********" at bounding box center [645, 330] width 570 height 177
type textarea "**********"
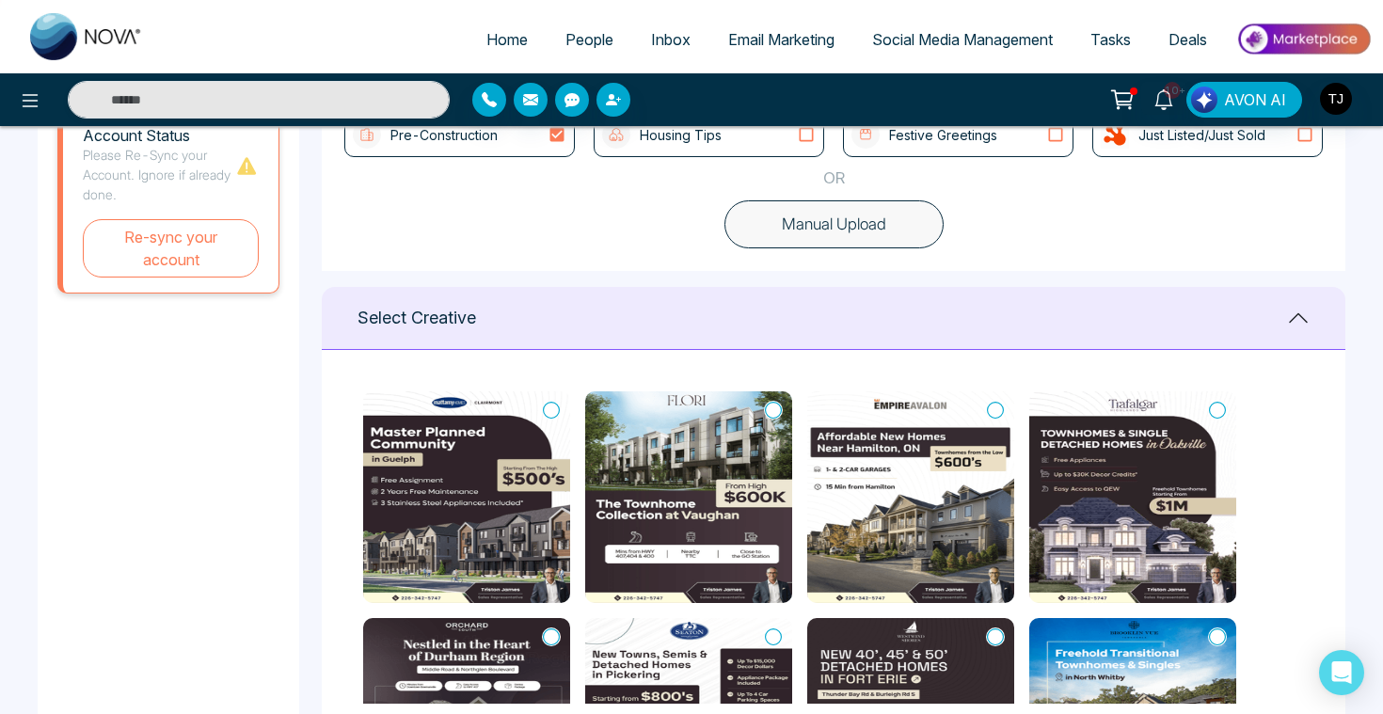
scroll to position [341, 0]
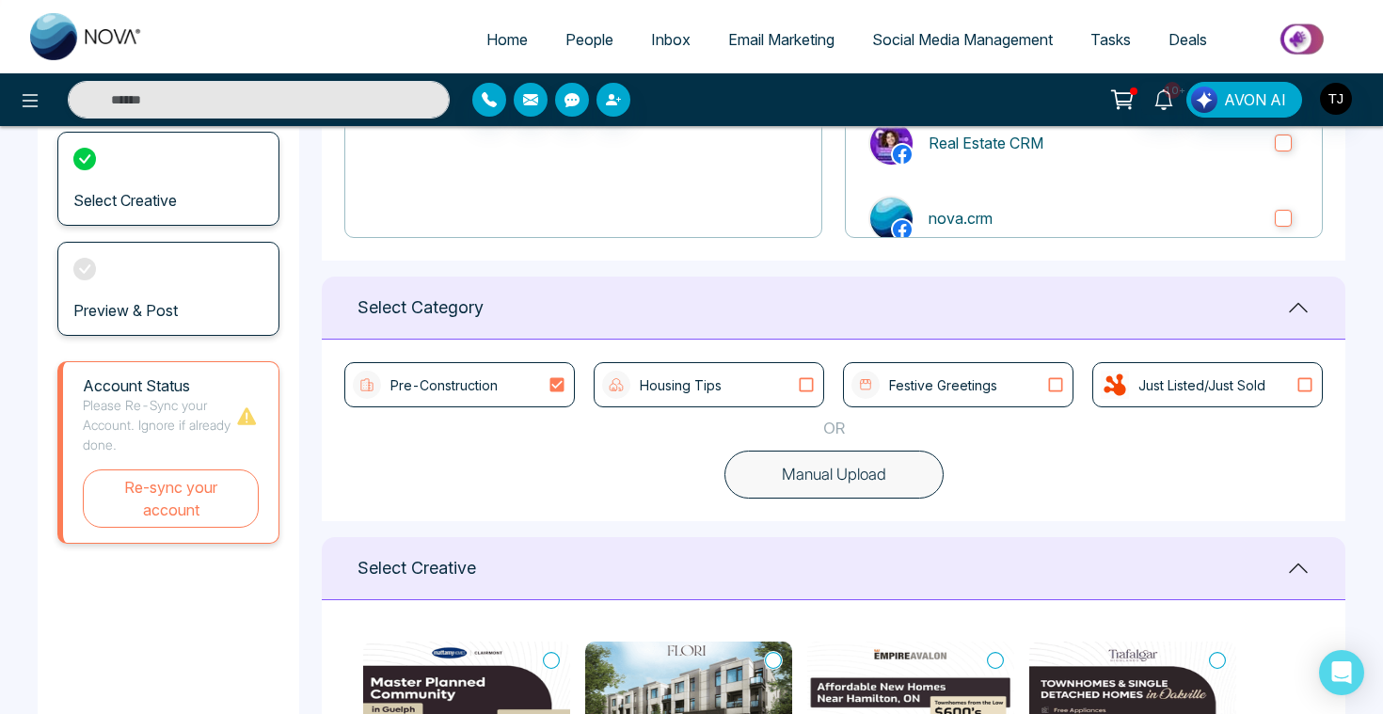
click at [1269, 379] on div "Just Listed/Just Sold" at bounding box center [1208, 385] width 214 height 28
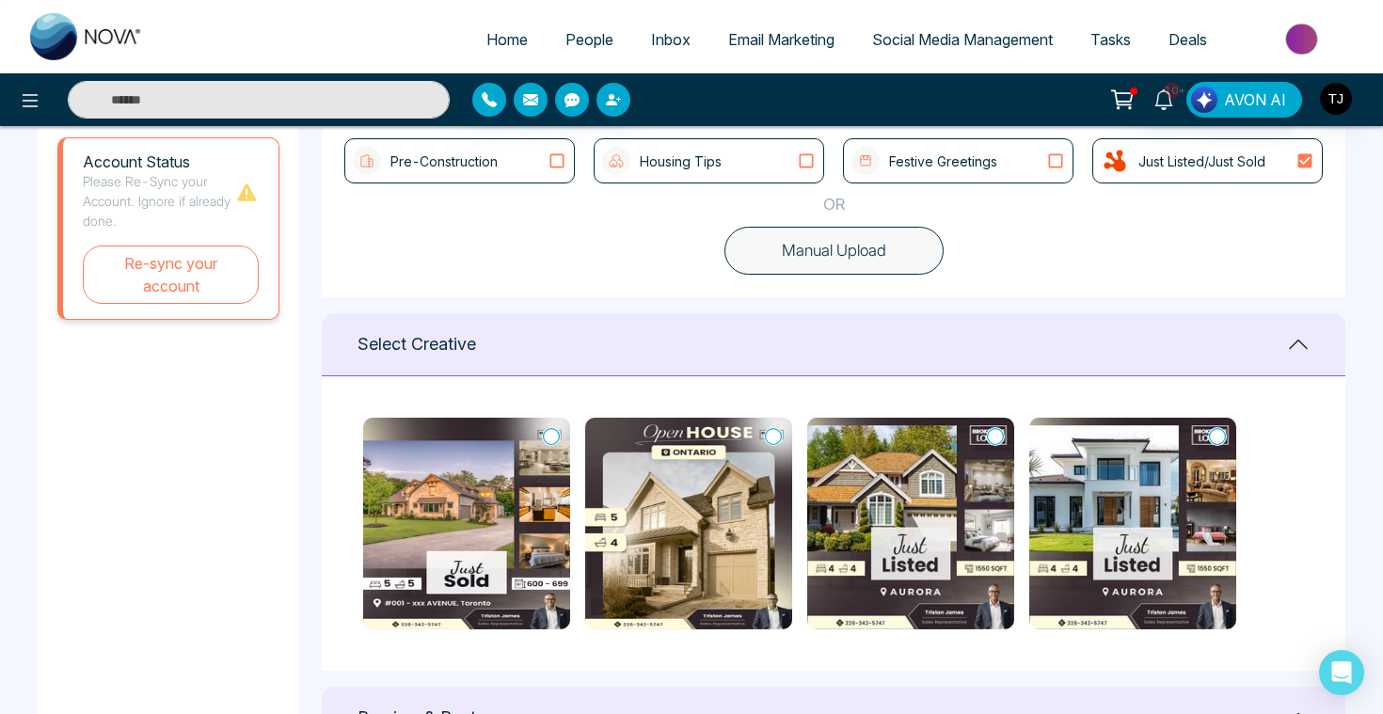
scroll to position [563, 0]
click at [670, 244] on div "Pre-Construction Housing Tips Festive Greetings Just Listed/Just Sold OR Manual…" at bounding box center [833, 208] width 1023 height 182
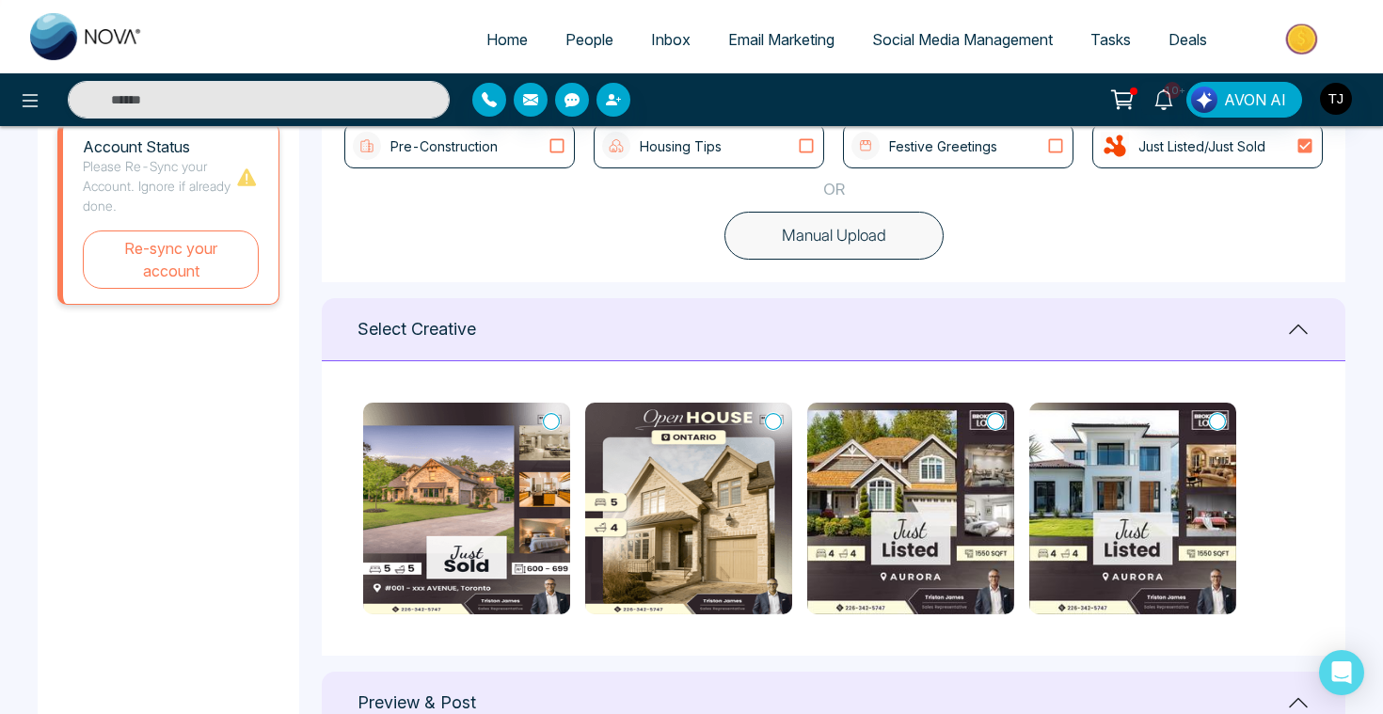
scroll to position [583, 0]
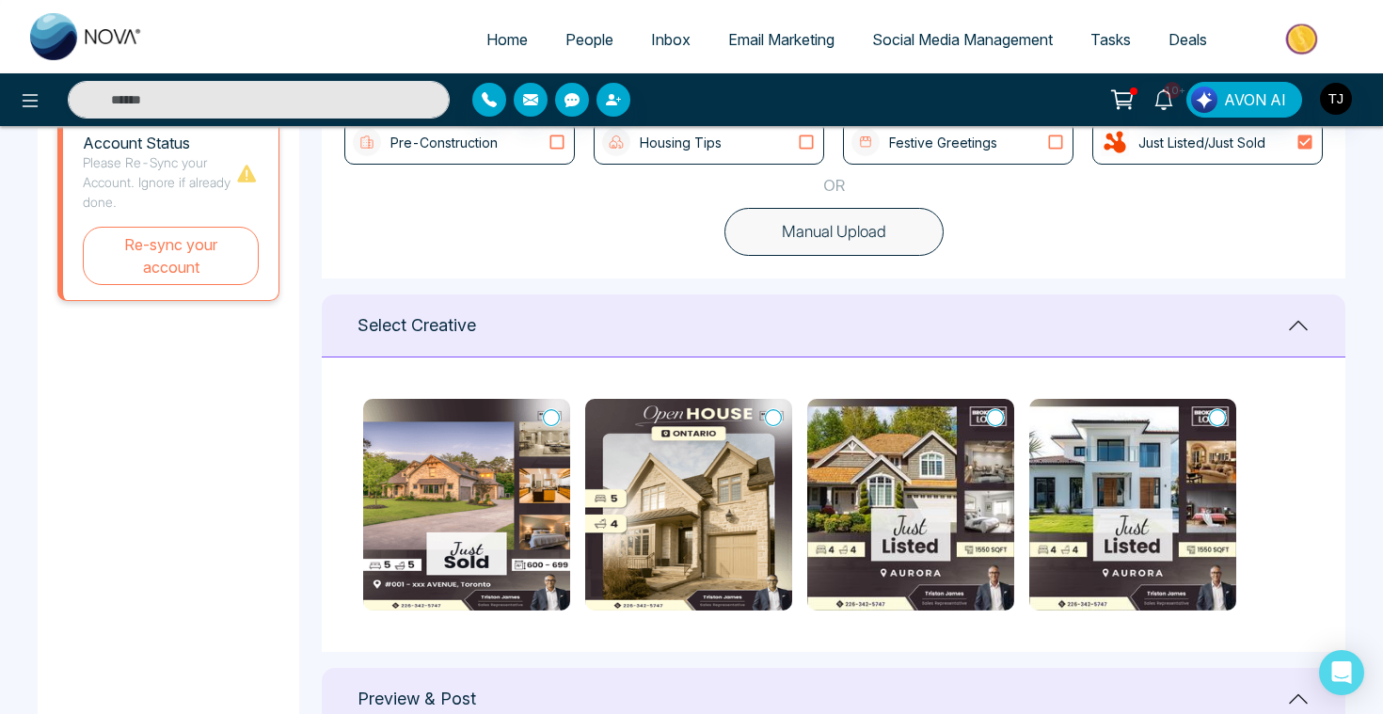
click at [480, 152] on div "Pre-Construction" at bounding box center [425, 142] width 145 height 28
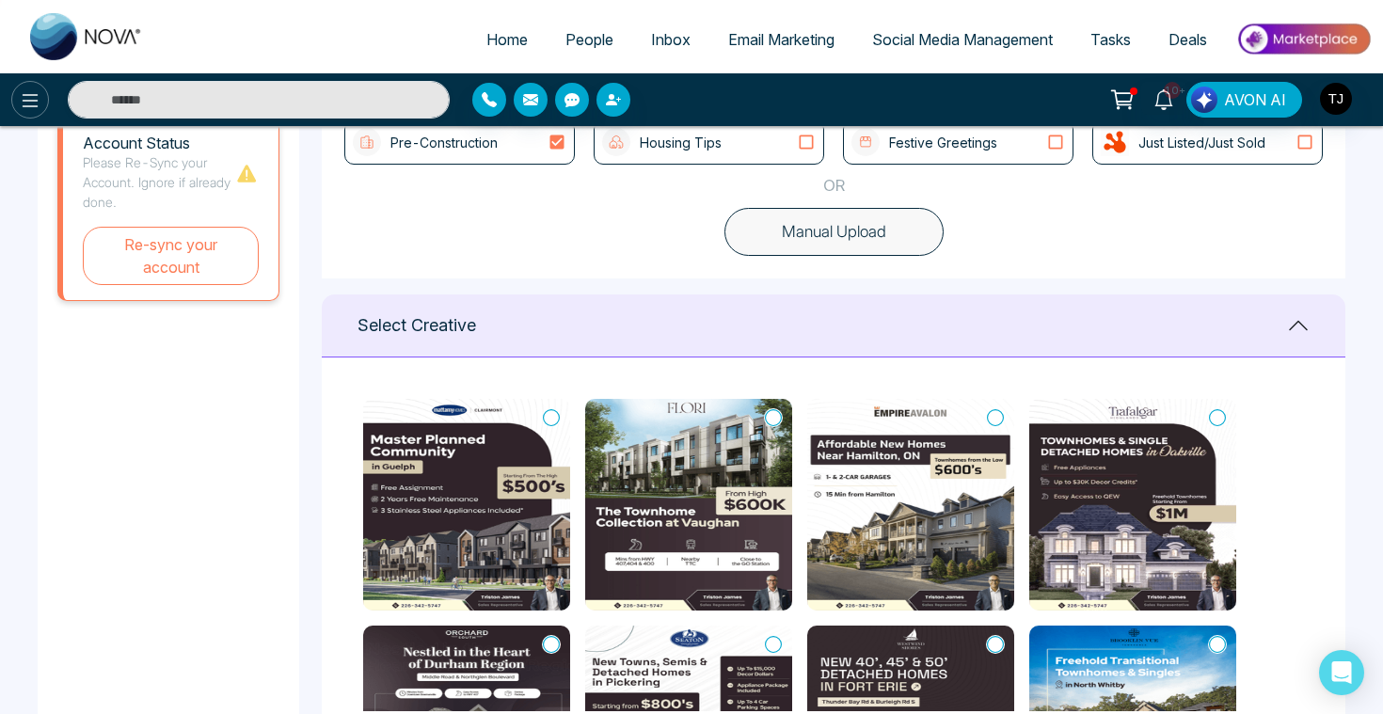
click at [35, 105] on icon at bounding box center [31, 100] width 16 height 13
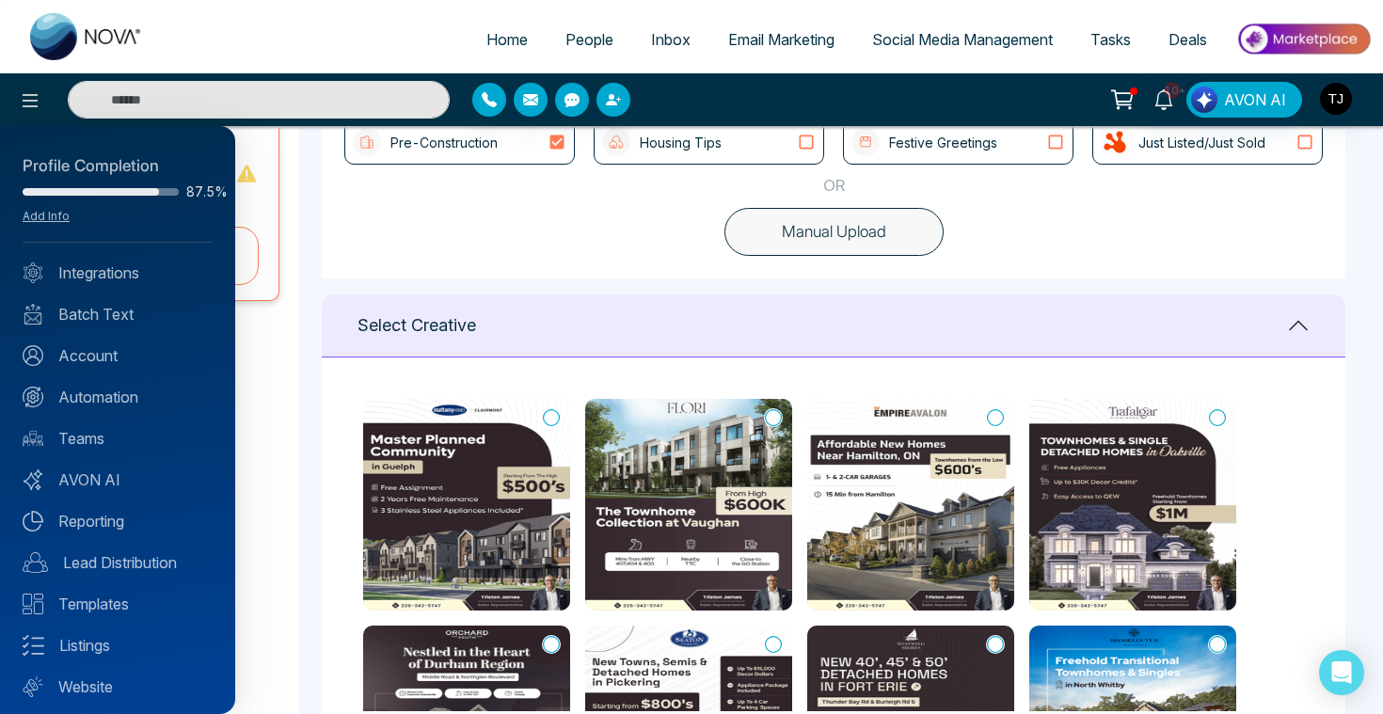
click at [515, 258] on div at bounding box center [691, 357] width 1383 height 714
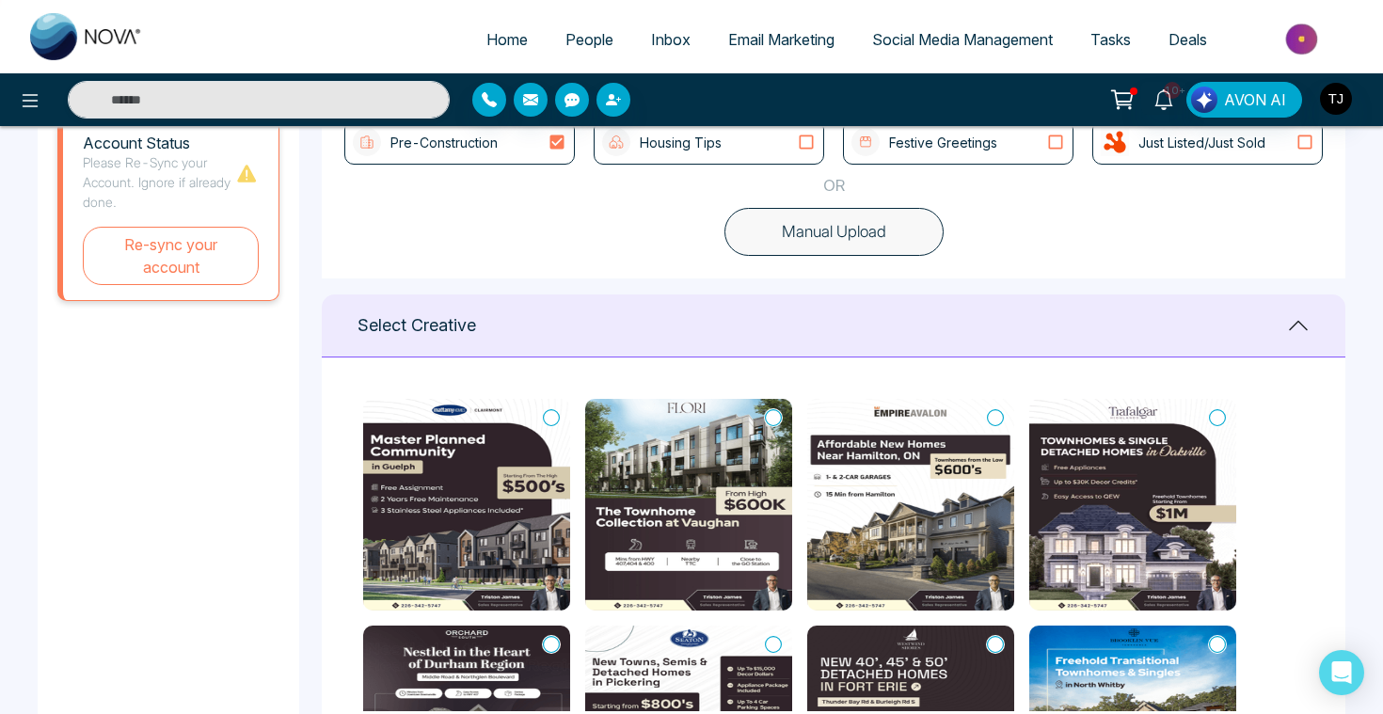
click at [1278, 145] on div "Just Listed/Just Sold" at bounding box center [1208, 142] width 214 height 28
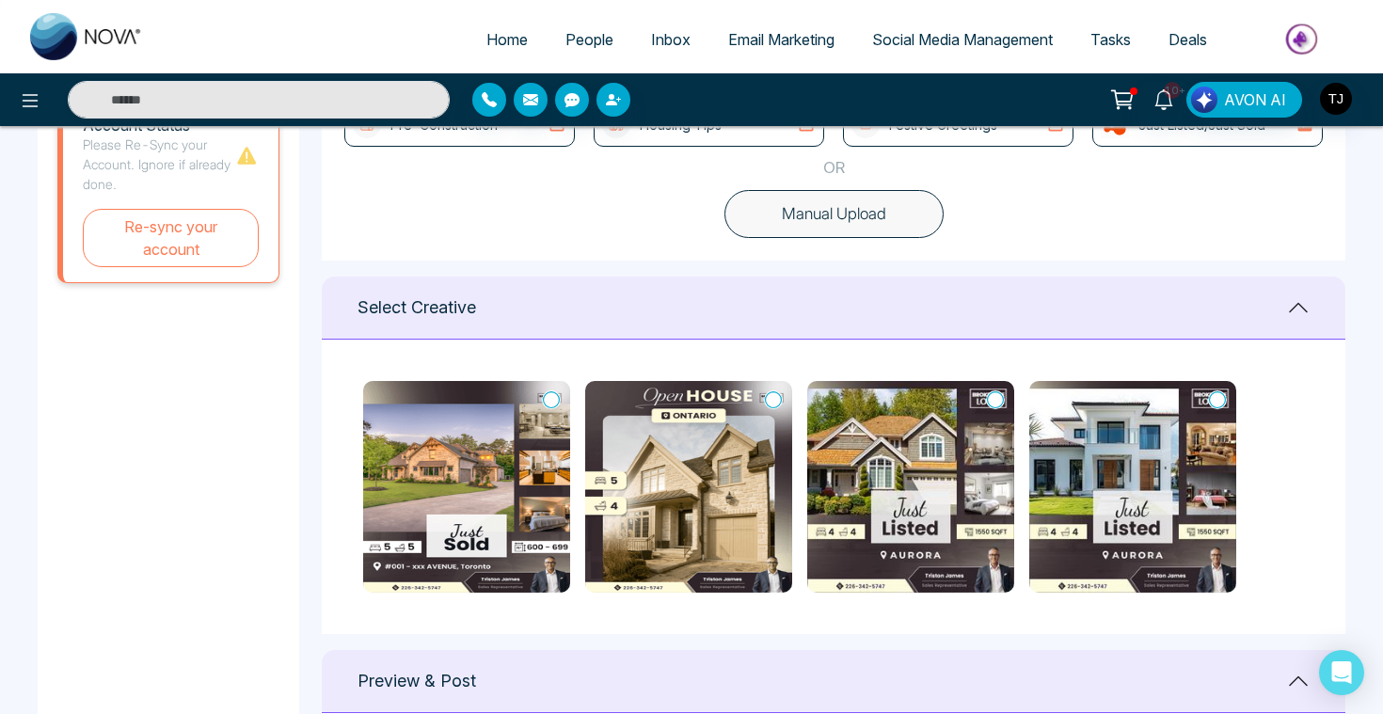
scroll to position [556, 0]
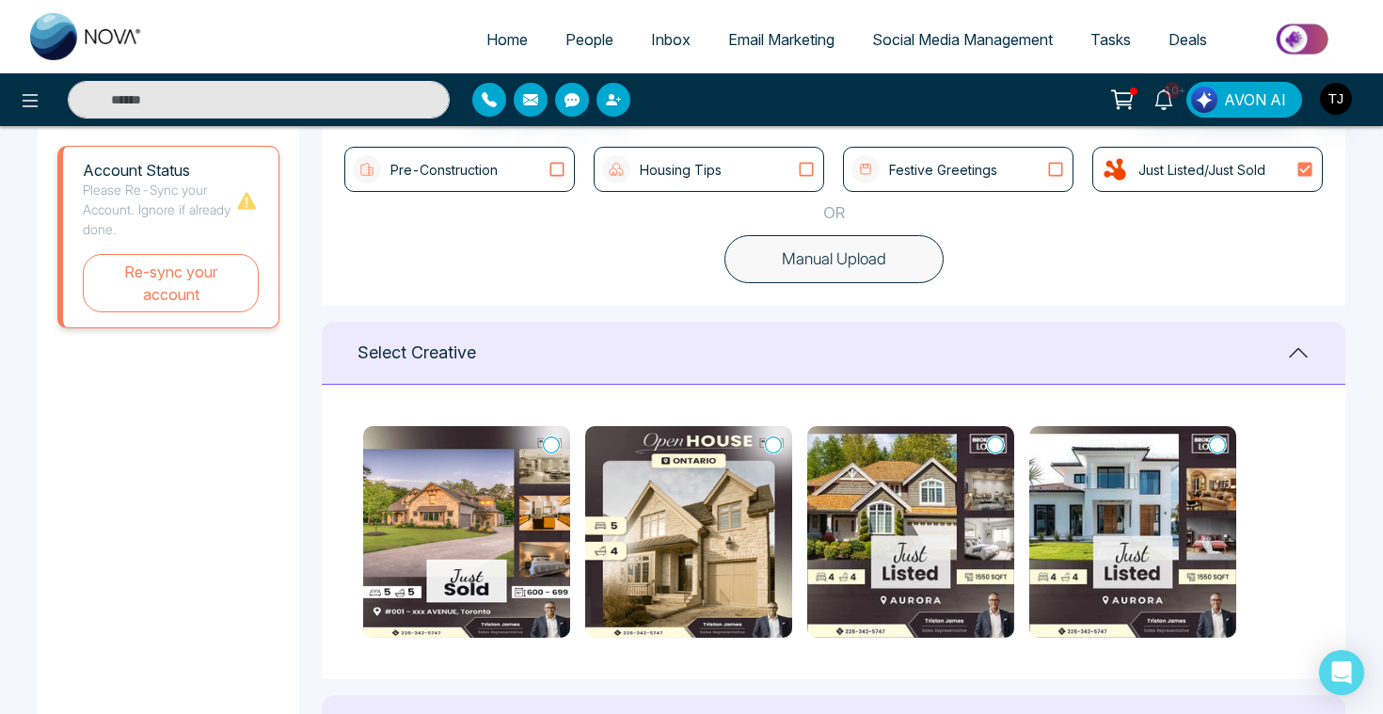
click at [736, 182] on div "Housing Tips" at bounding box center [709, 169] width 230 height 45
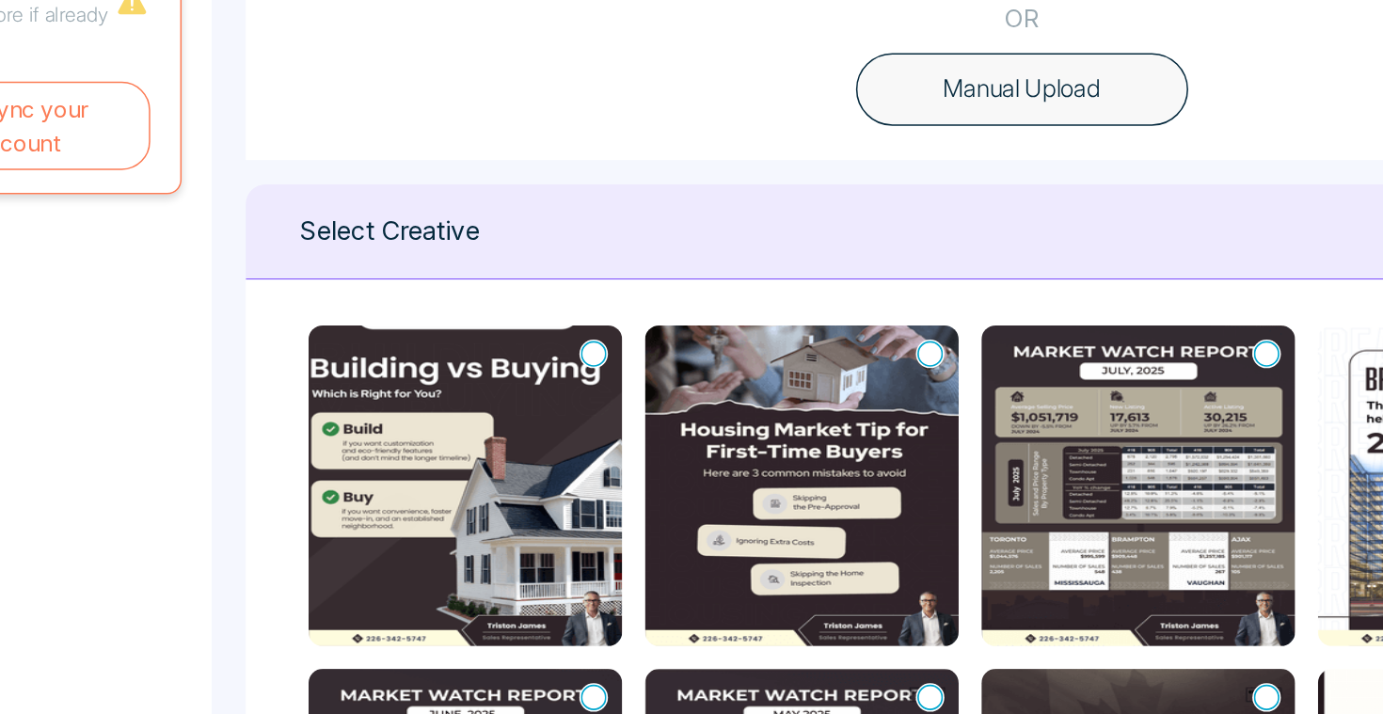
scroll to position [219, 0]
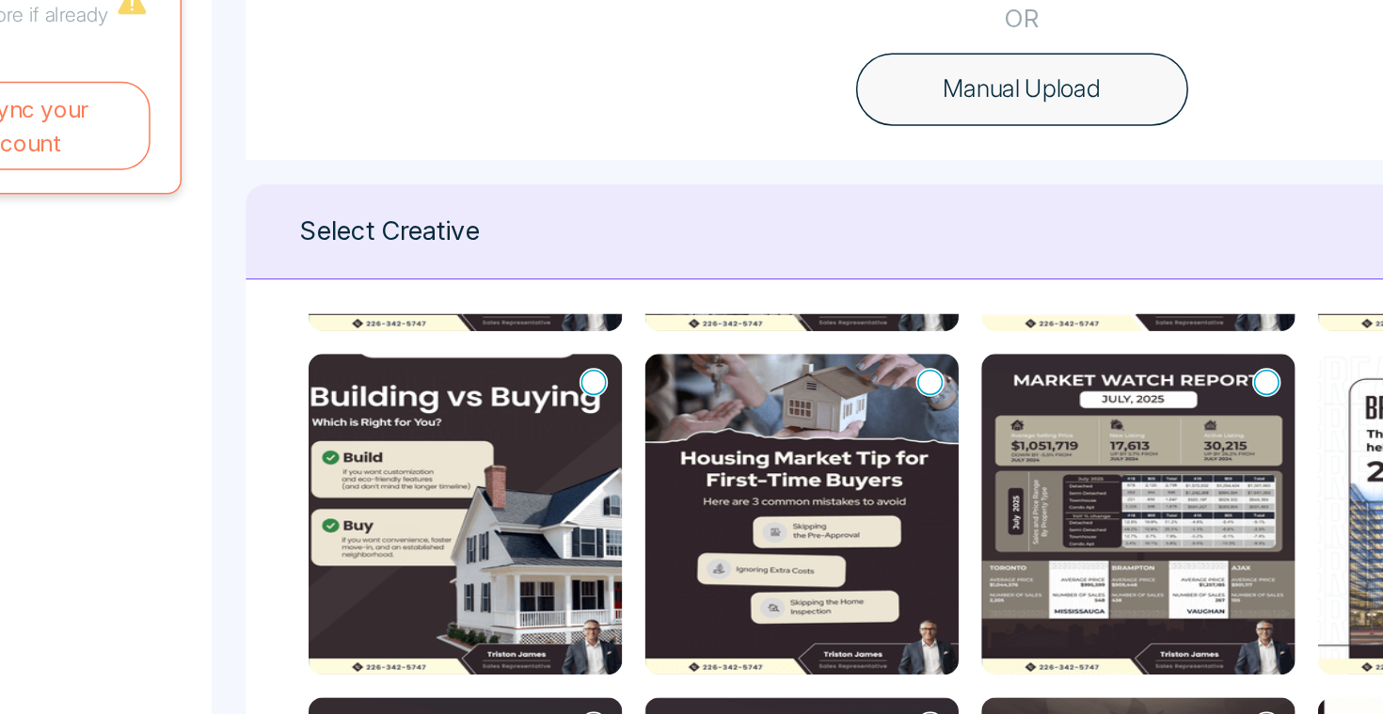
click at [547, 450] on icon at bounding box center [551, 452] width 17 height 19
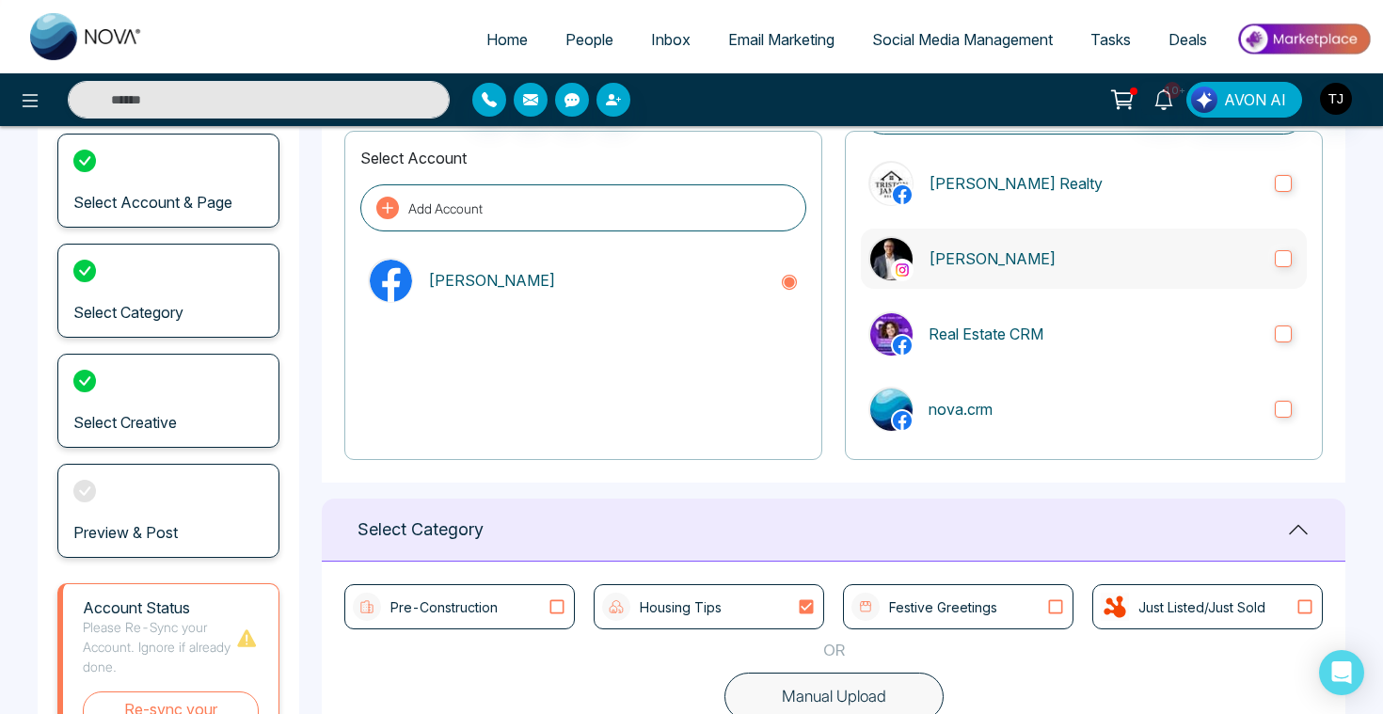
scroll to position [97, 0]
click at [1285, 341] on label "Real Estate CRM" at bounding box center [1084, 333] width 446 height 60
type textarea "**********"
click at [992, 33] on span "Social Media Management" at bounding box center [962, 39] width 181 height 19
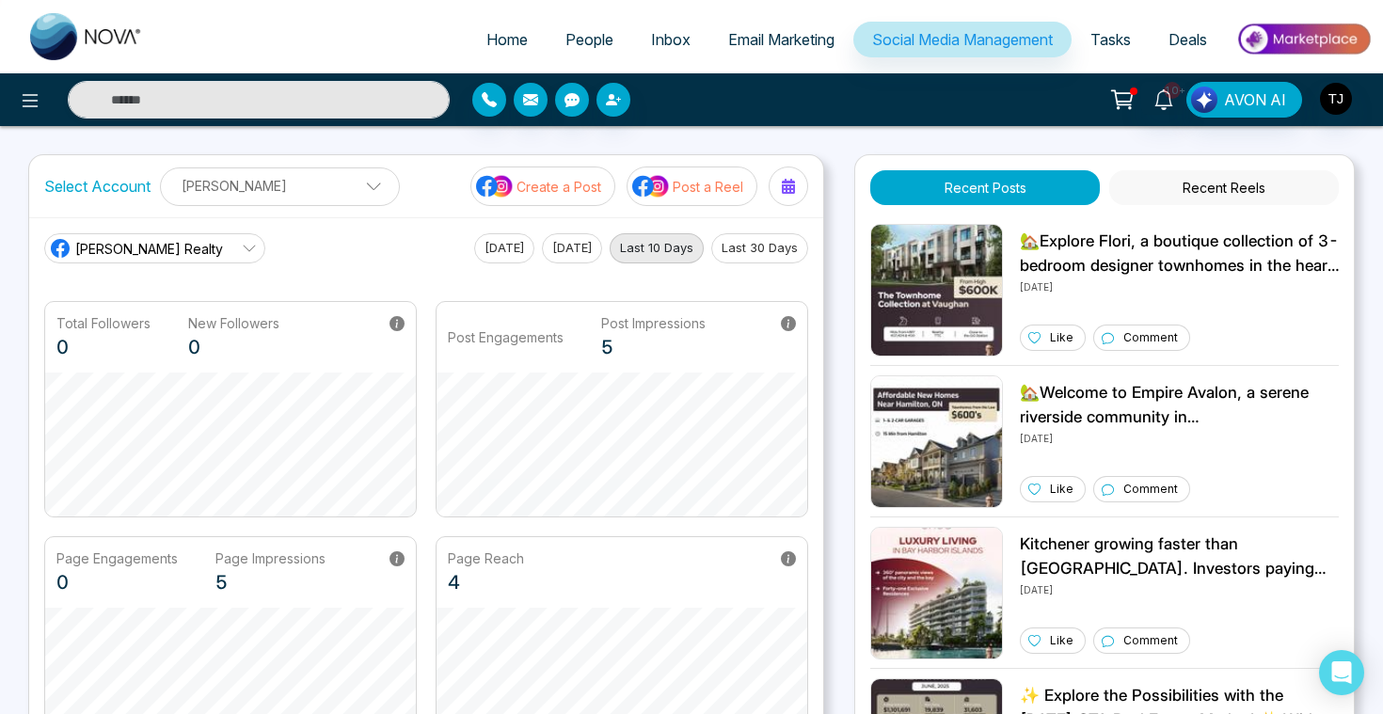
click at [699, 191] on p "Post a Reel" at bounding box center [708, 187] width 71 height 20
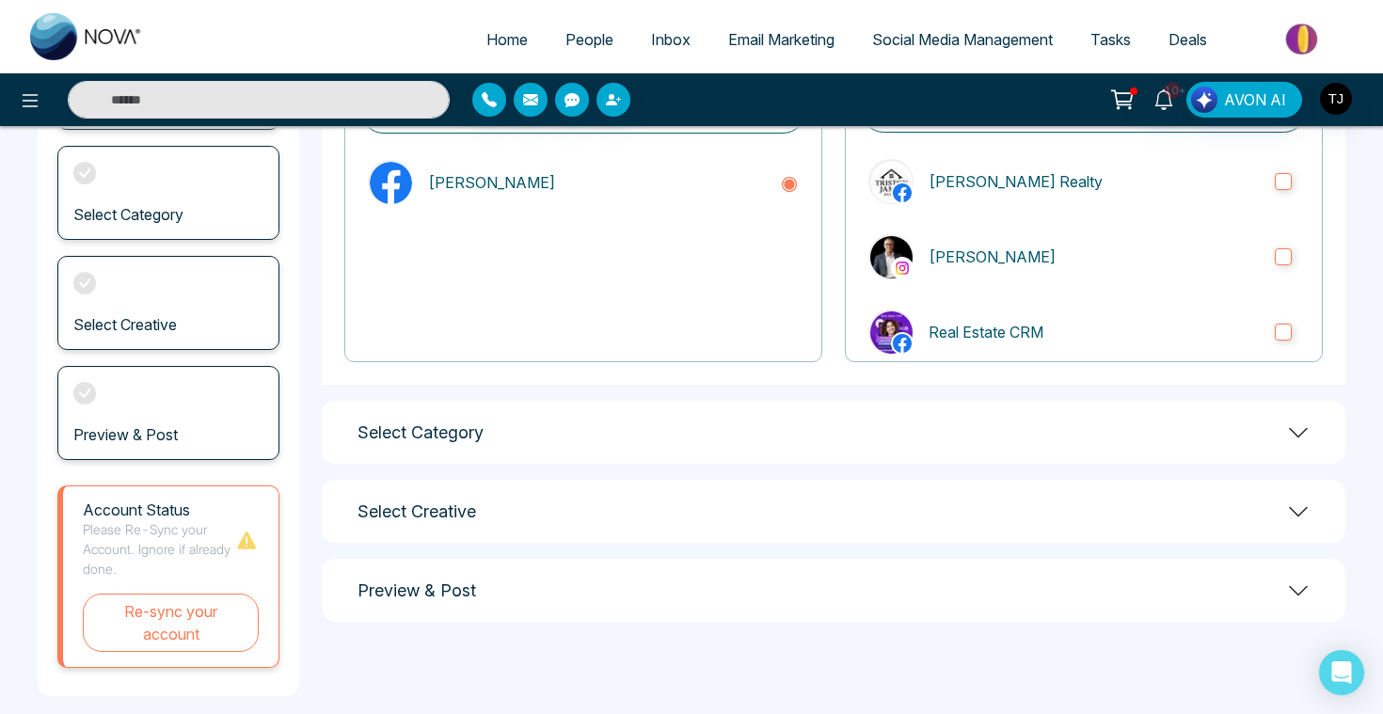
scroll to position [235, 0]
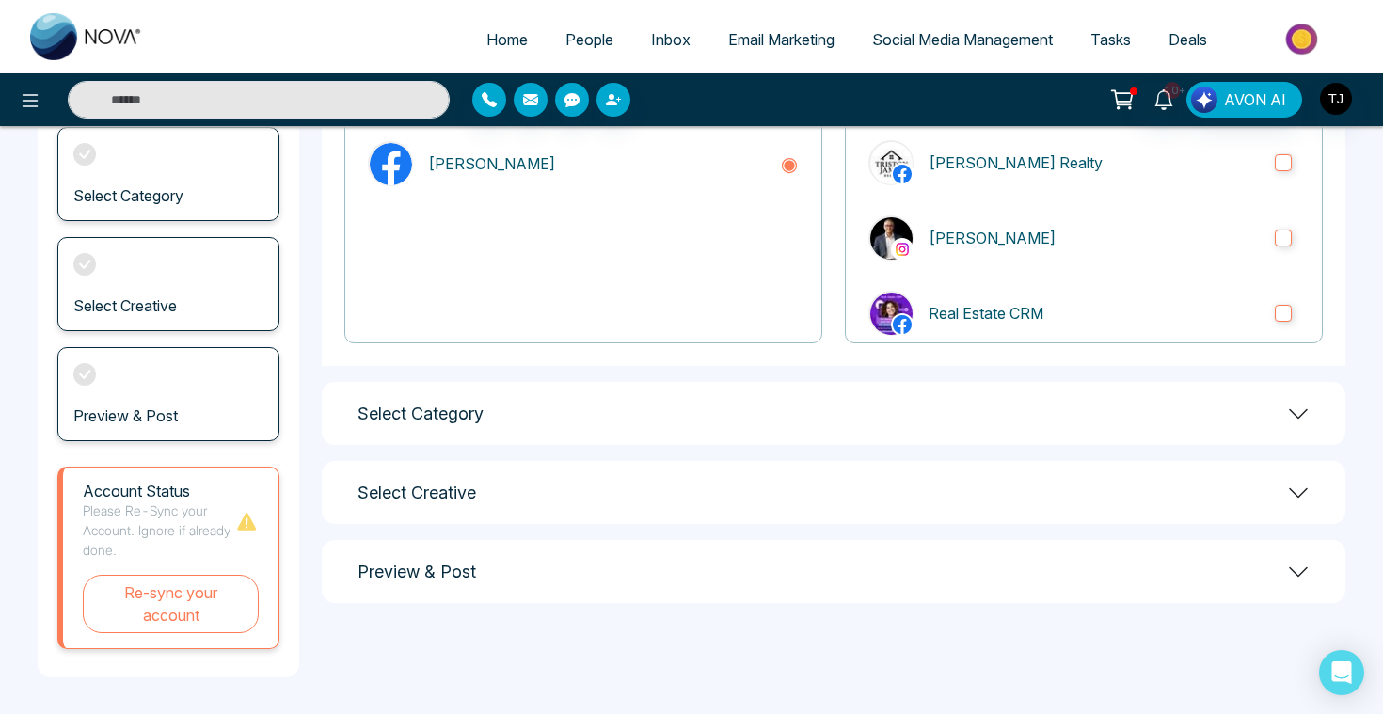
click at [617, 419] on div "Select Category" at bounding box center [833, 413] width 1023 height 63
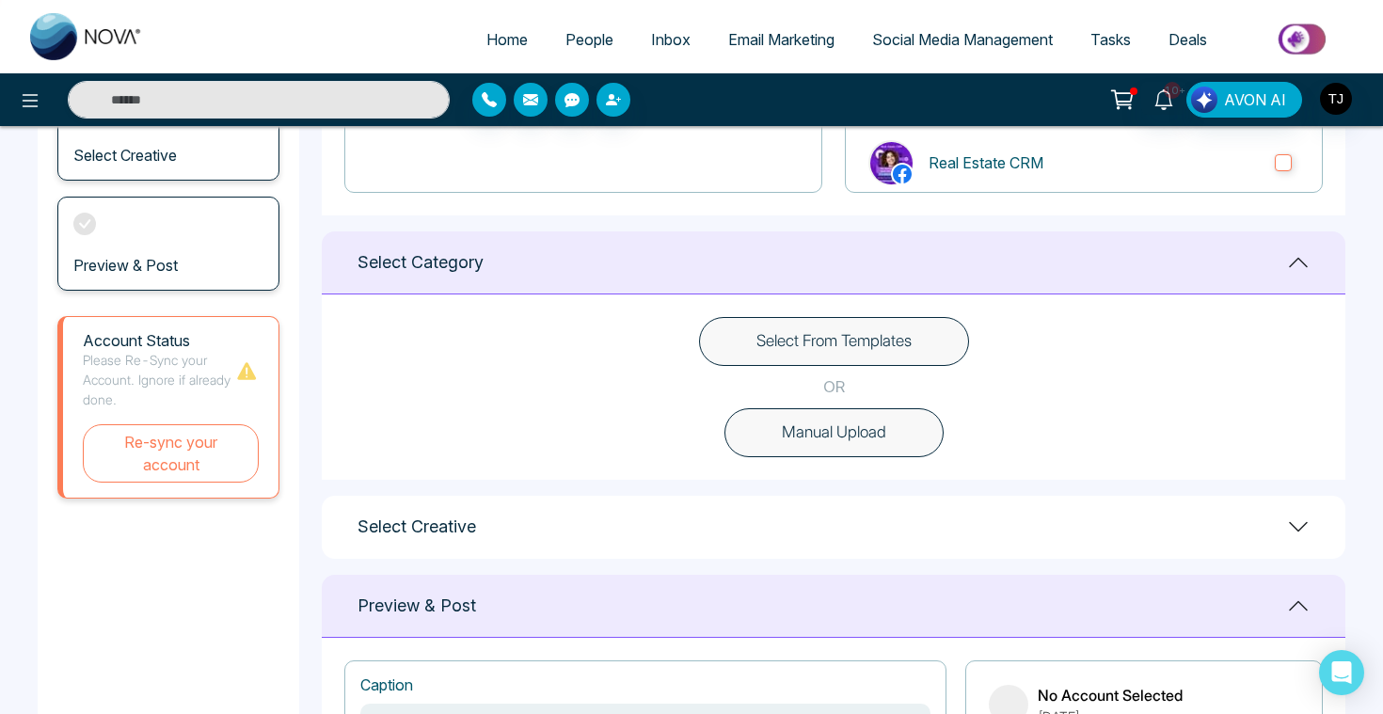
scroll to position [416, 0]
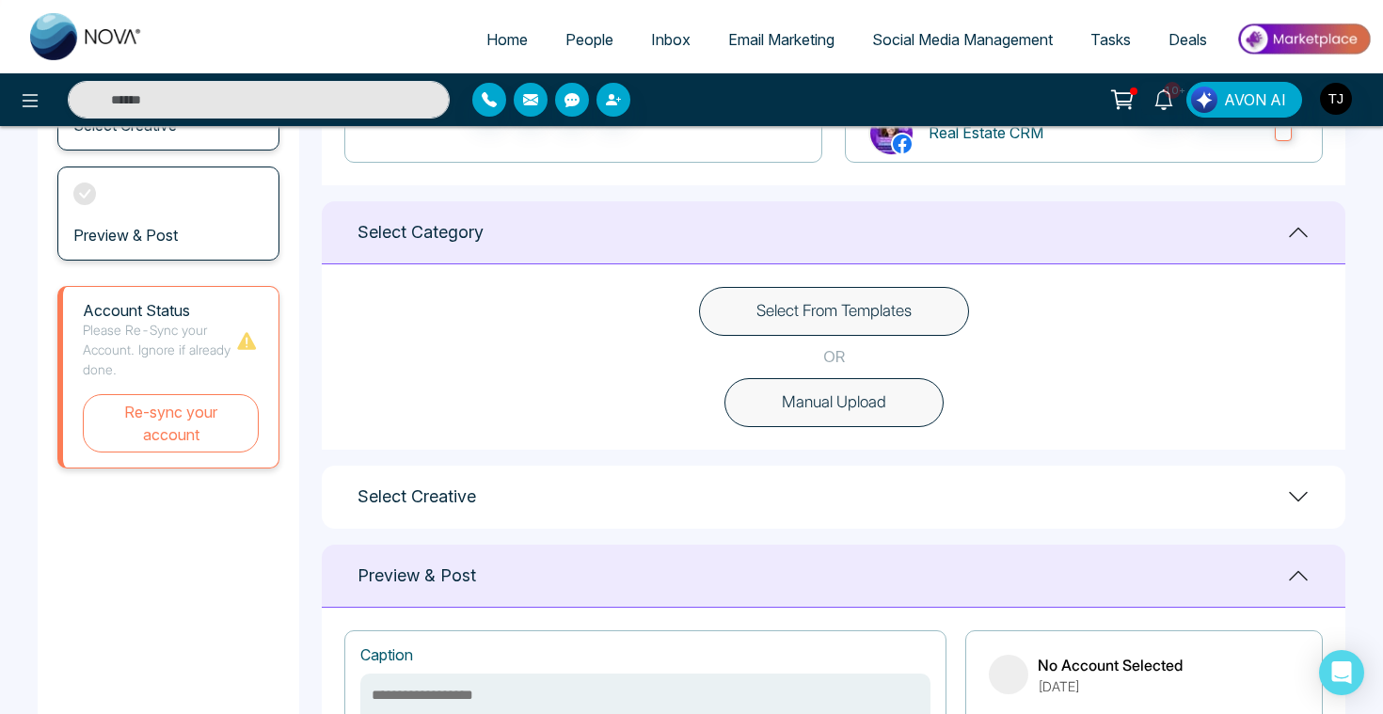
click at [794, 309] on button "Select From Templates" at bounding box center [834, 311] width 270 height 49
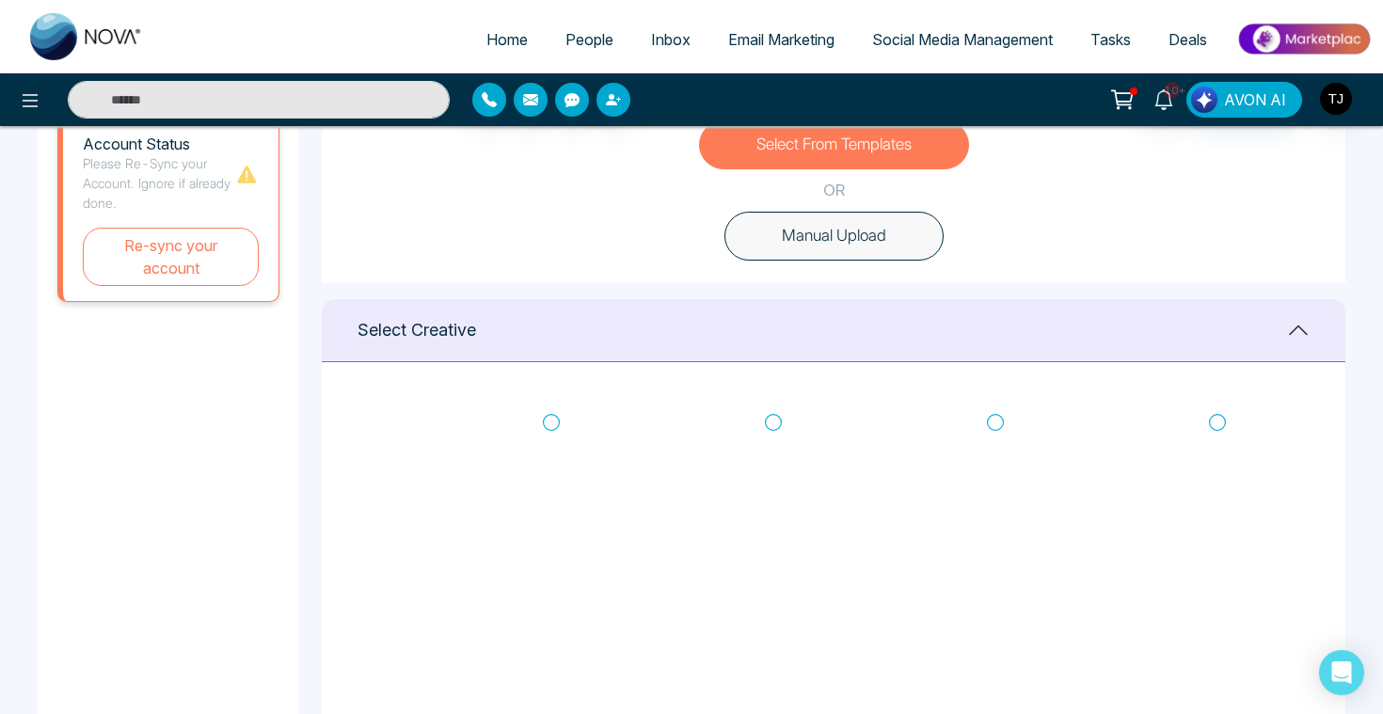
scroll to position [649, 0]
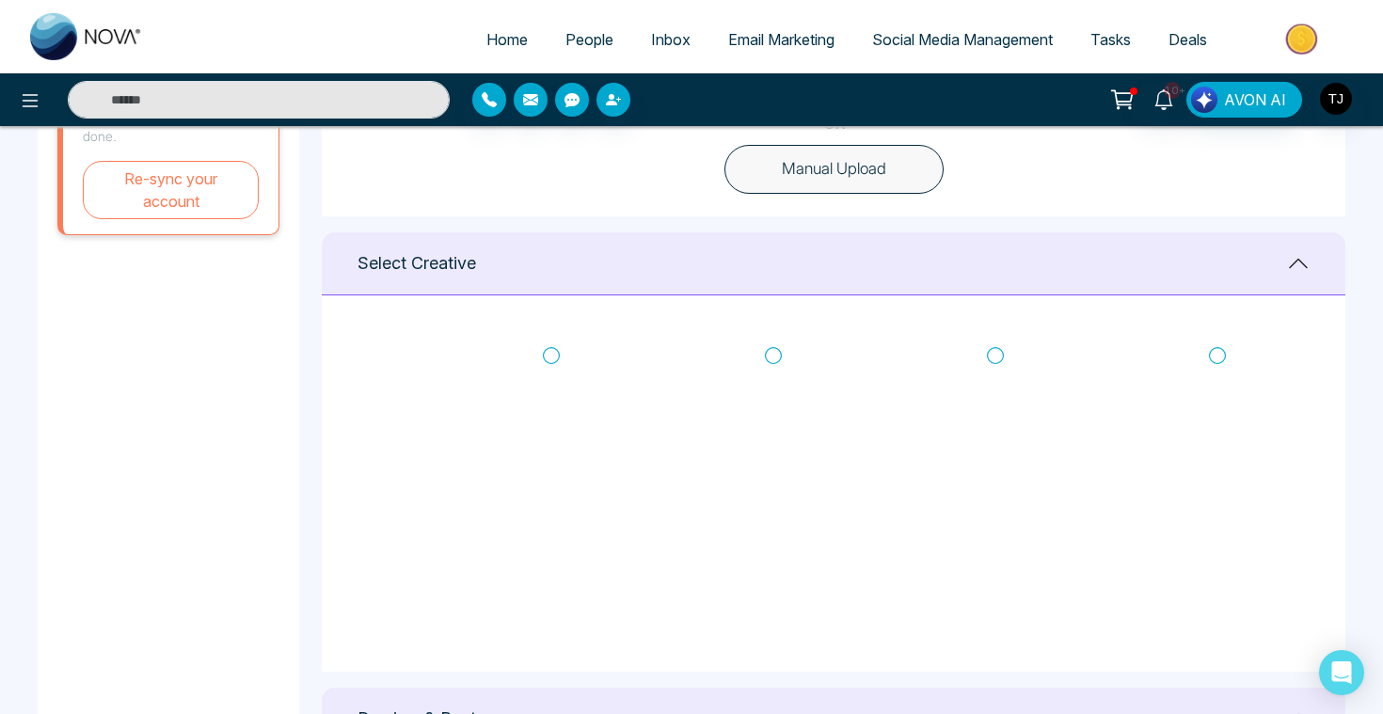
click at [791, 366] on iframe at bounding box center [688, 521] width 207 height 368
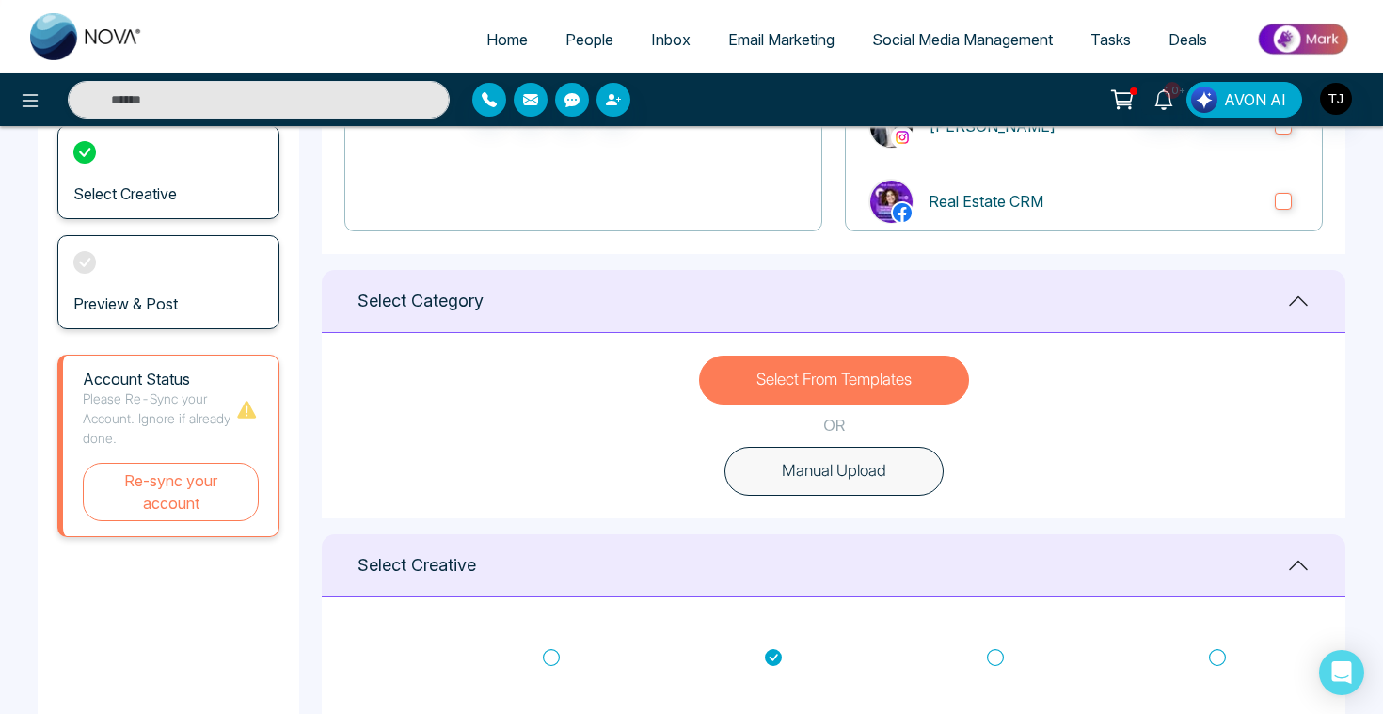
scroll to position [344, 0]
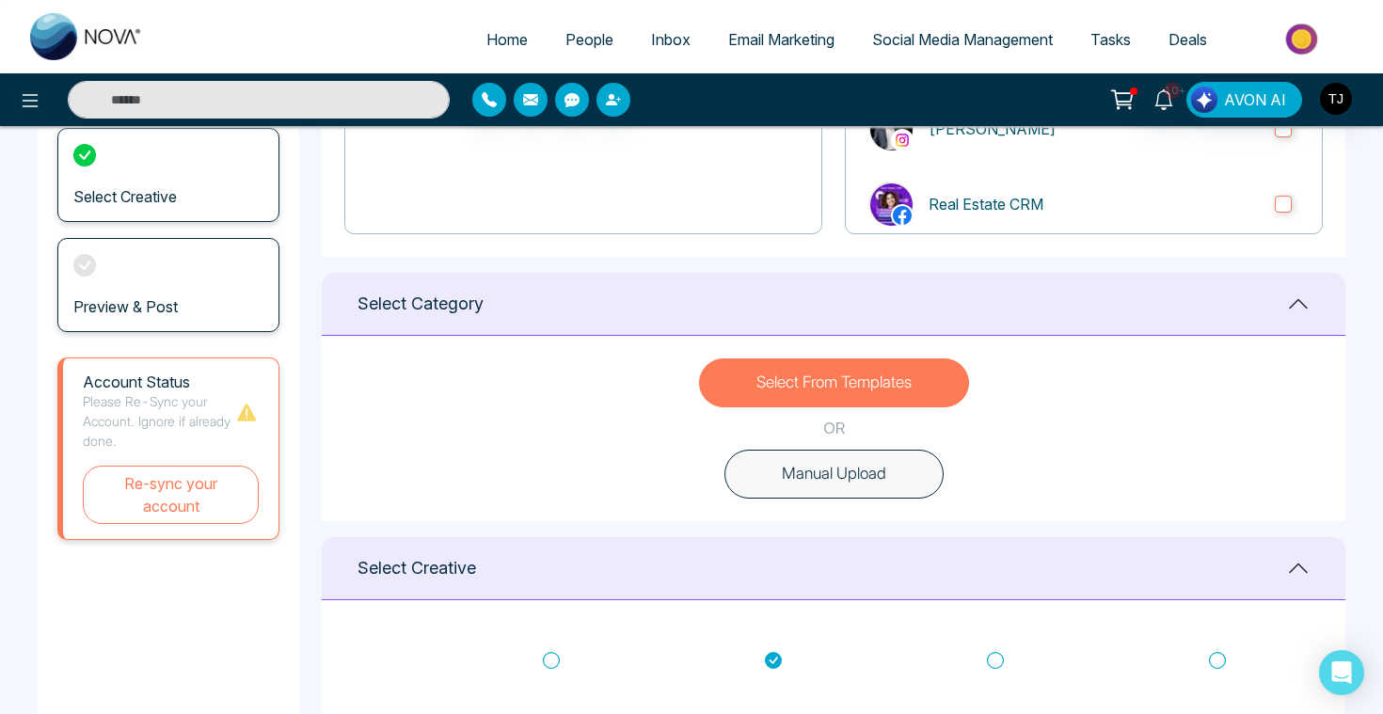
click at [828, 490] on button "Manual Upload" at bounding box center [833, 474] width 219 height 49
type textarea "**********"
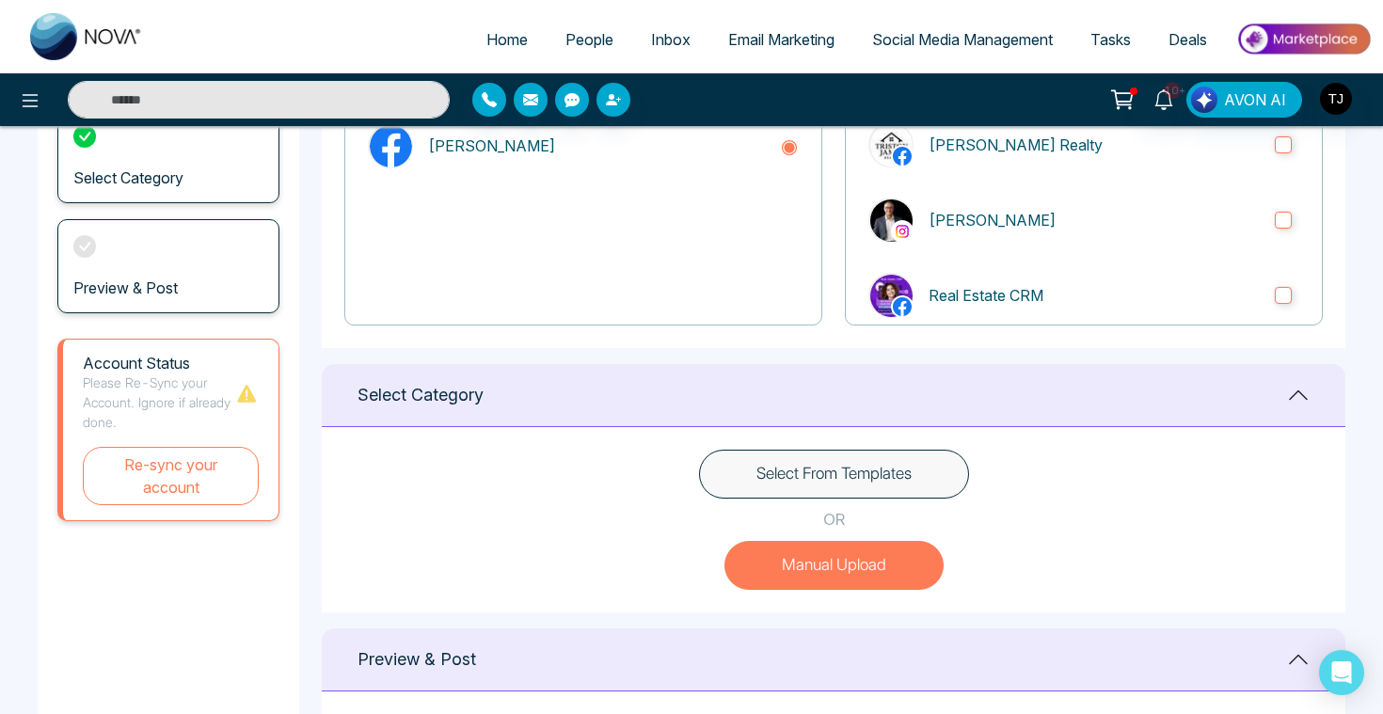
scroll to position [277, 0]
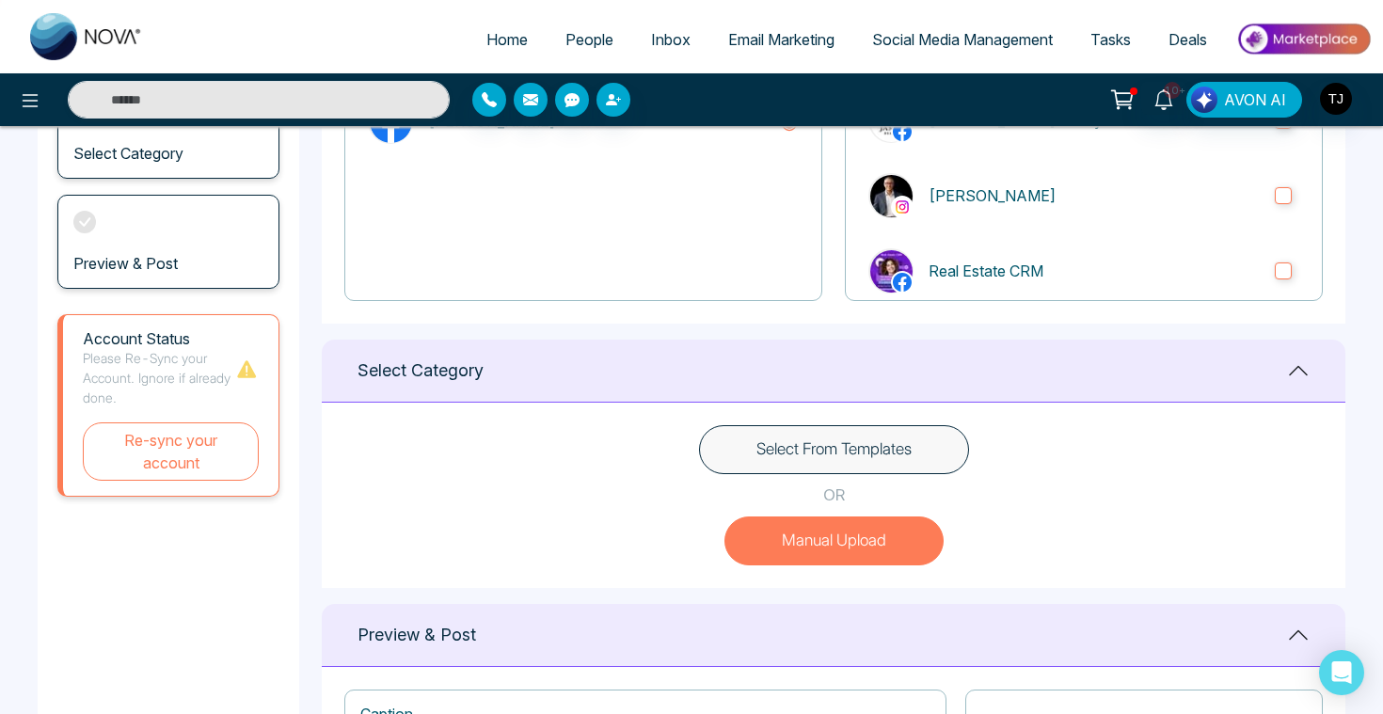
click at [822, 457] on button "Select From Templates" at bounding box center [834, 449] width 270 height 49
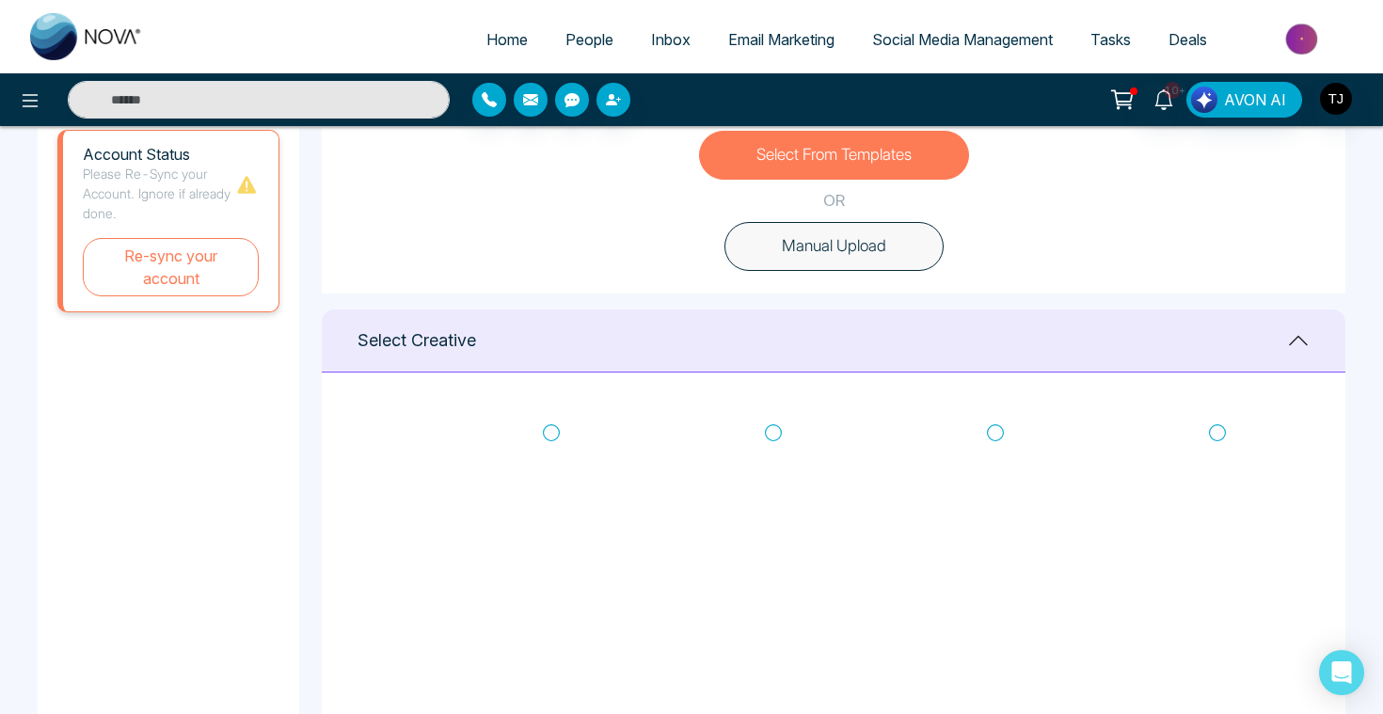
scroll to position [665, 0]
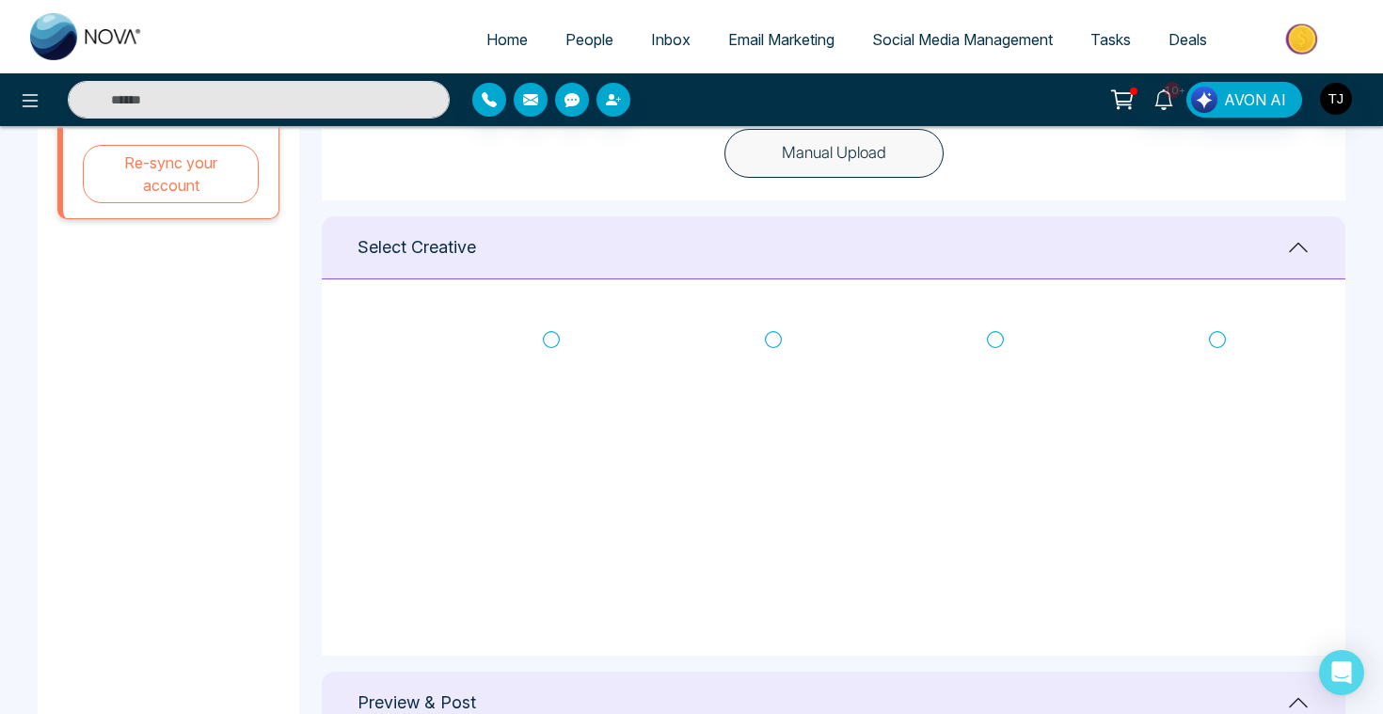
click at [550, 340] on icon at bounding box center [551, 339] width 17 height 19
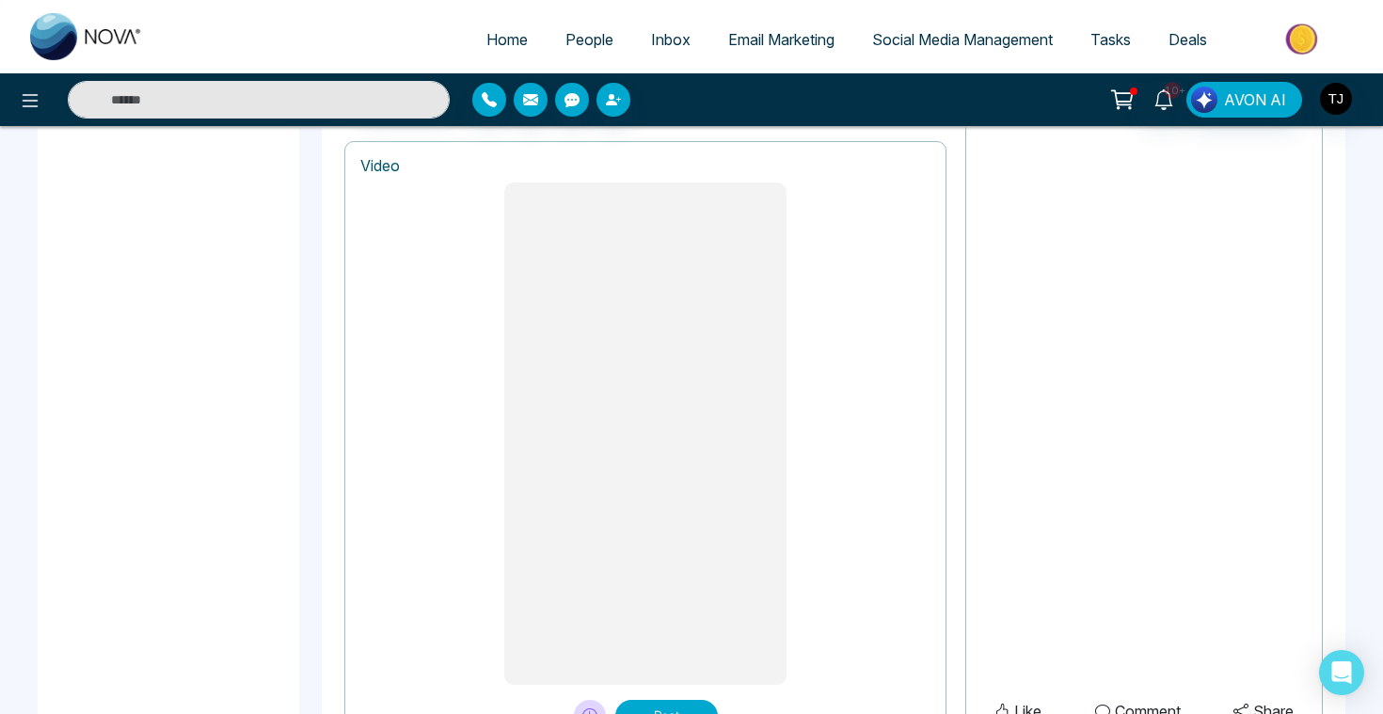
scroll to position [1562, 0]
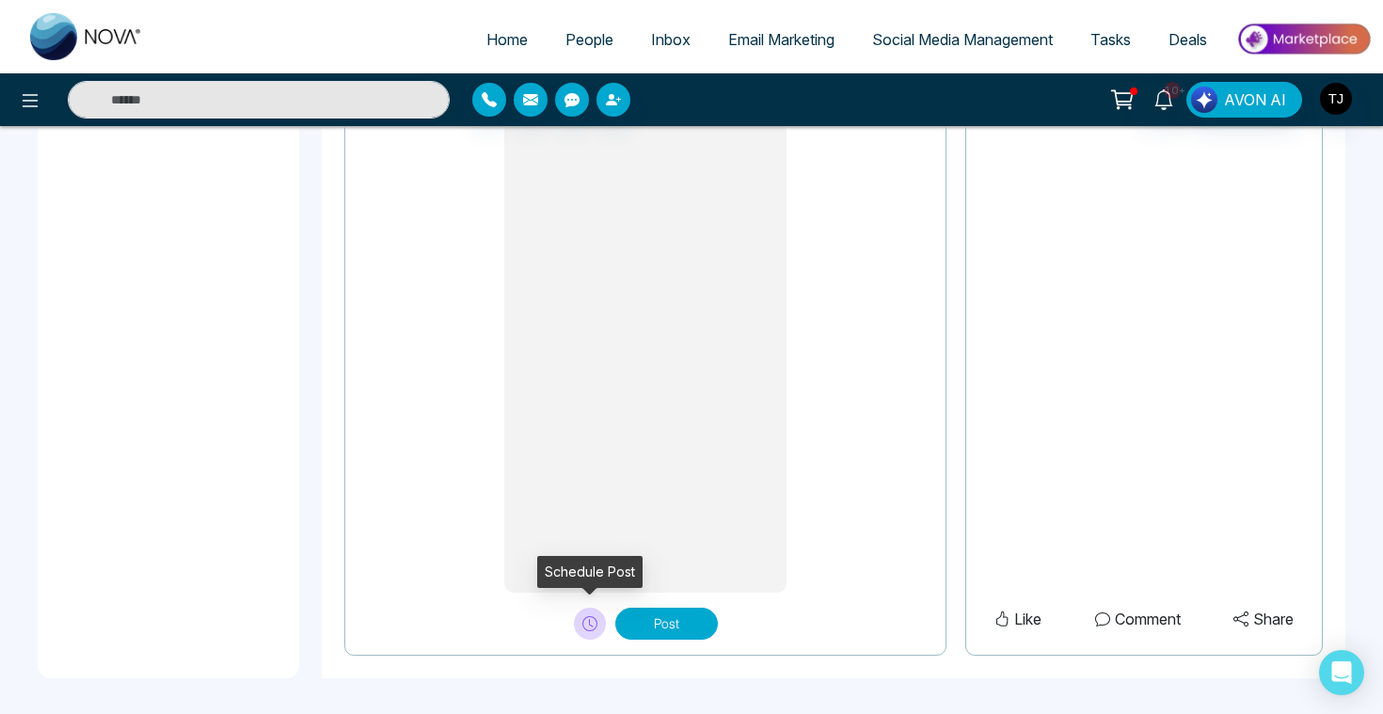
click at [594, 618] on icon at bounding box center [589, 623] width 15 height 15
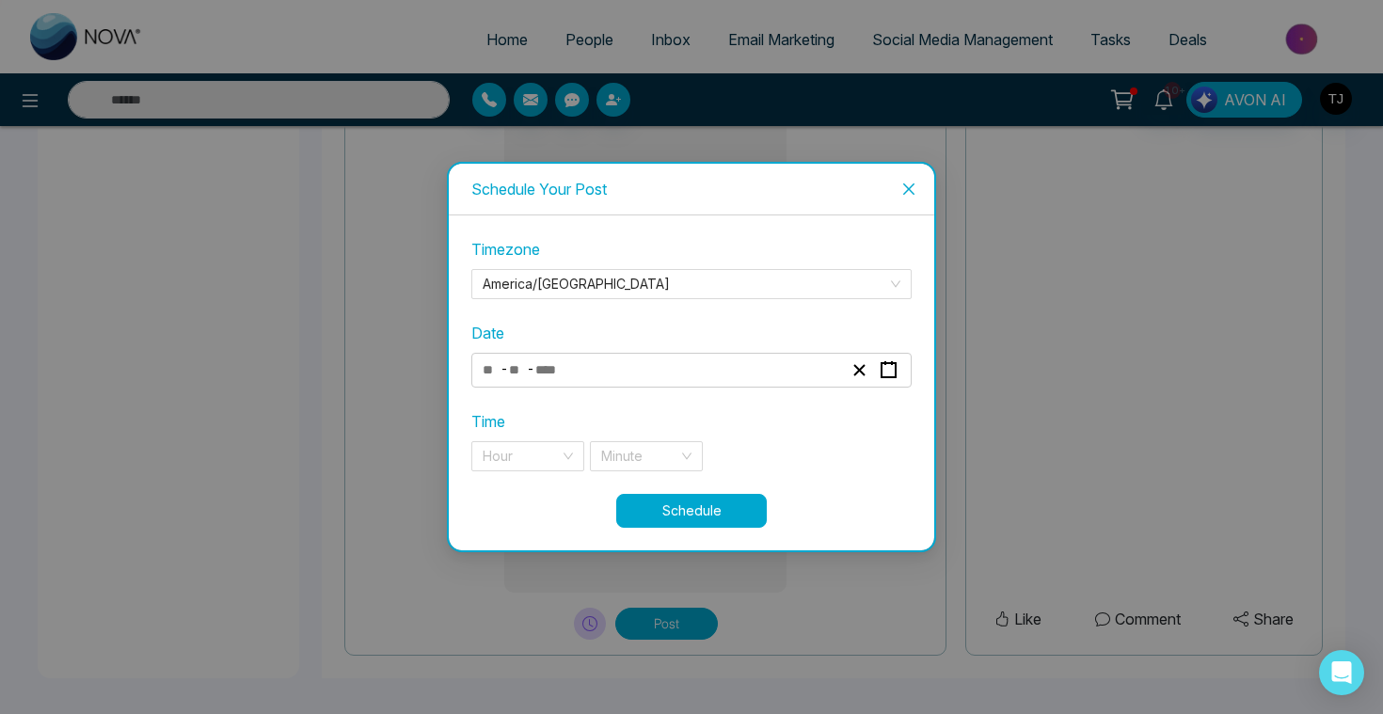
click at [916, 182] on span "Close" at bounding box center [908, 189] width 51 height 51
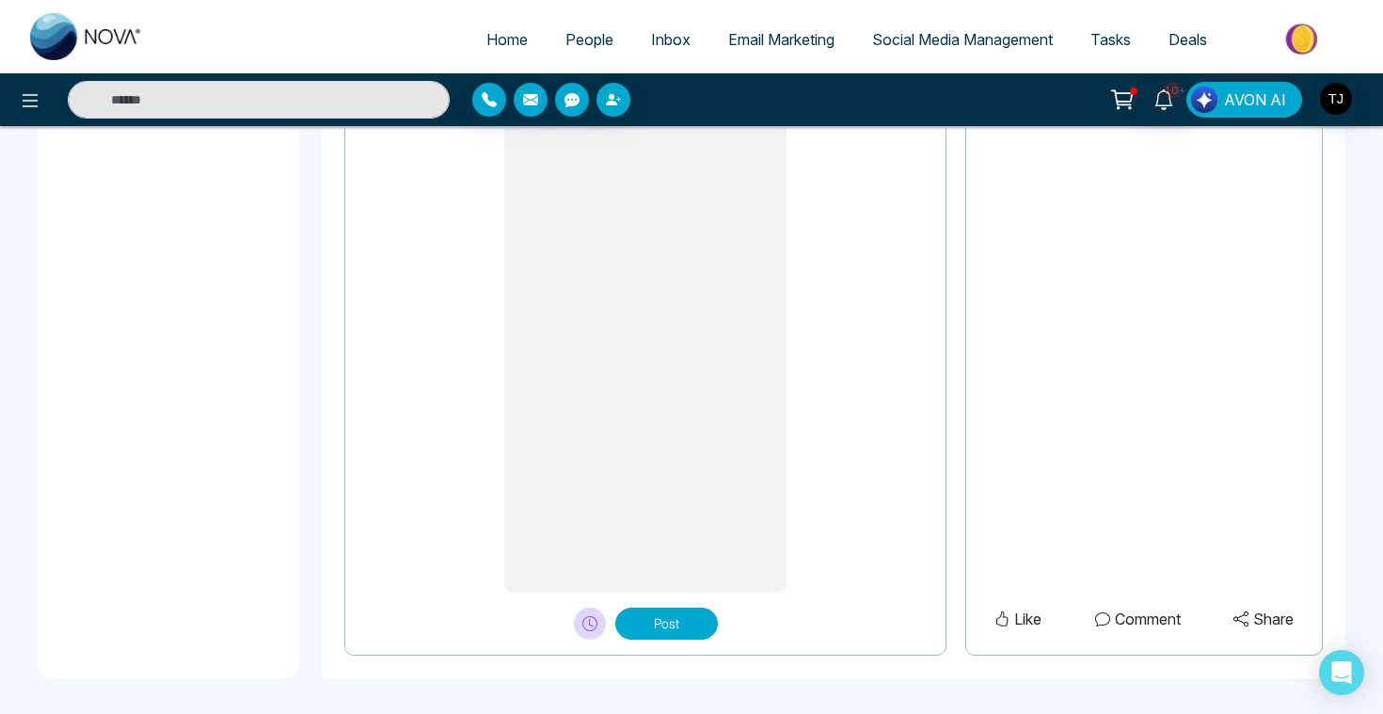
click at [1244, 98] on span "AVON AI" at bounding box center [1255, 99] width 62 height 23
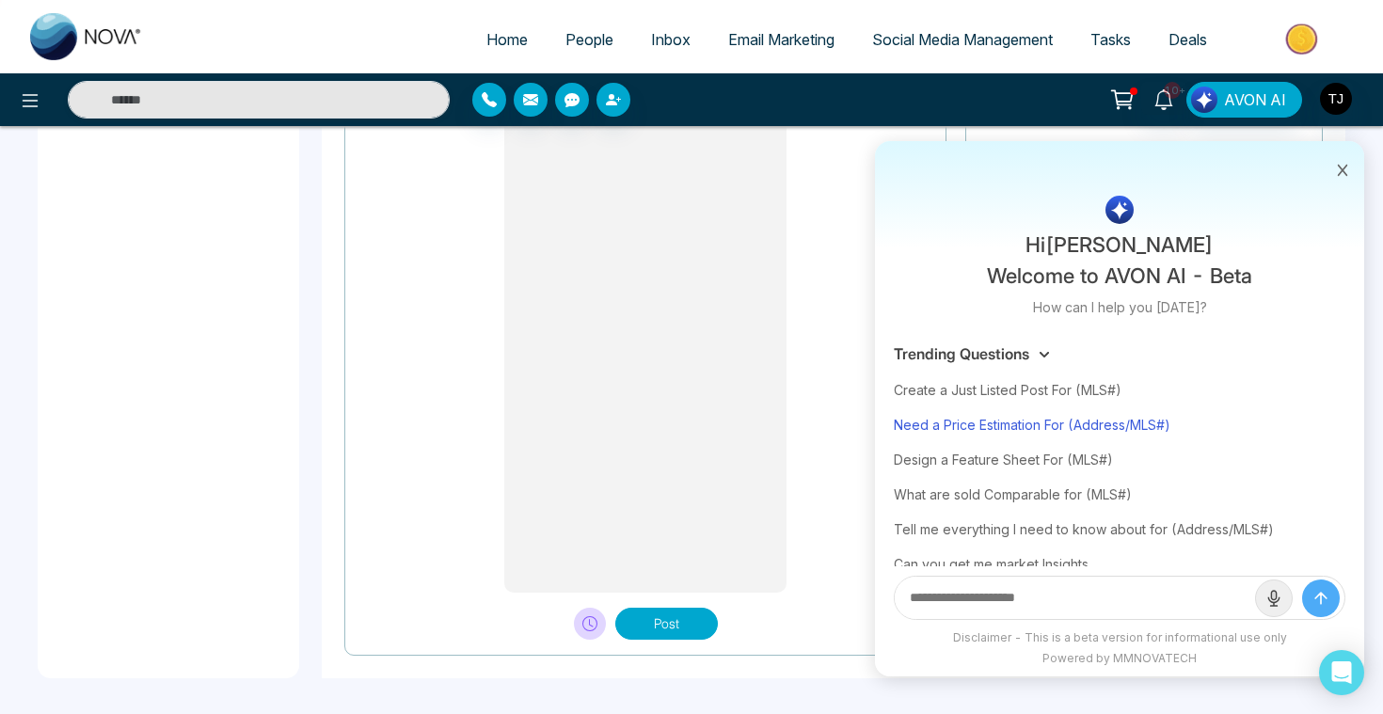
click at [1022, 427] on div "Need a Price Estimation For (Address/MLS#)" at bounding box center [1120, 424] width 452 height 35
type textarea "**********"
type input "**********"
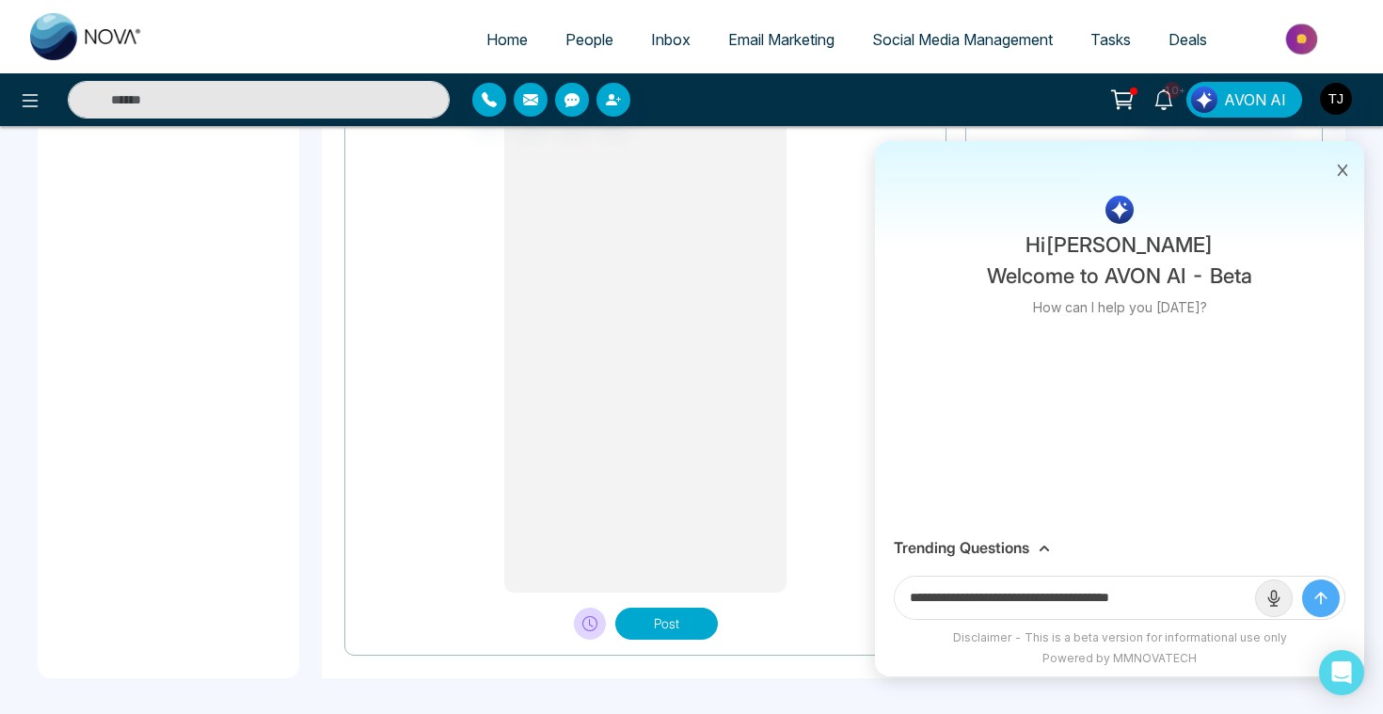
type textarea "**********"
drag, startPoint x: 1085, startPoint y: 601, endPoint x: 1205, endPoint y: 599, distance: 120.4
click at [1206, 599] on input "**********" at bounding box center [1075, 598] width 360 height 42
paste input "**********"
type input "**********"
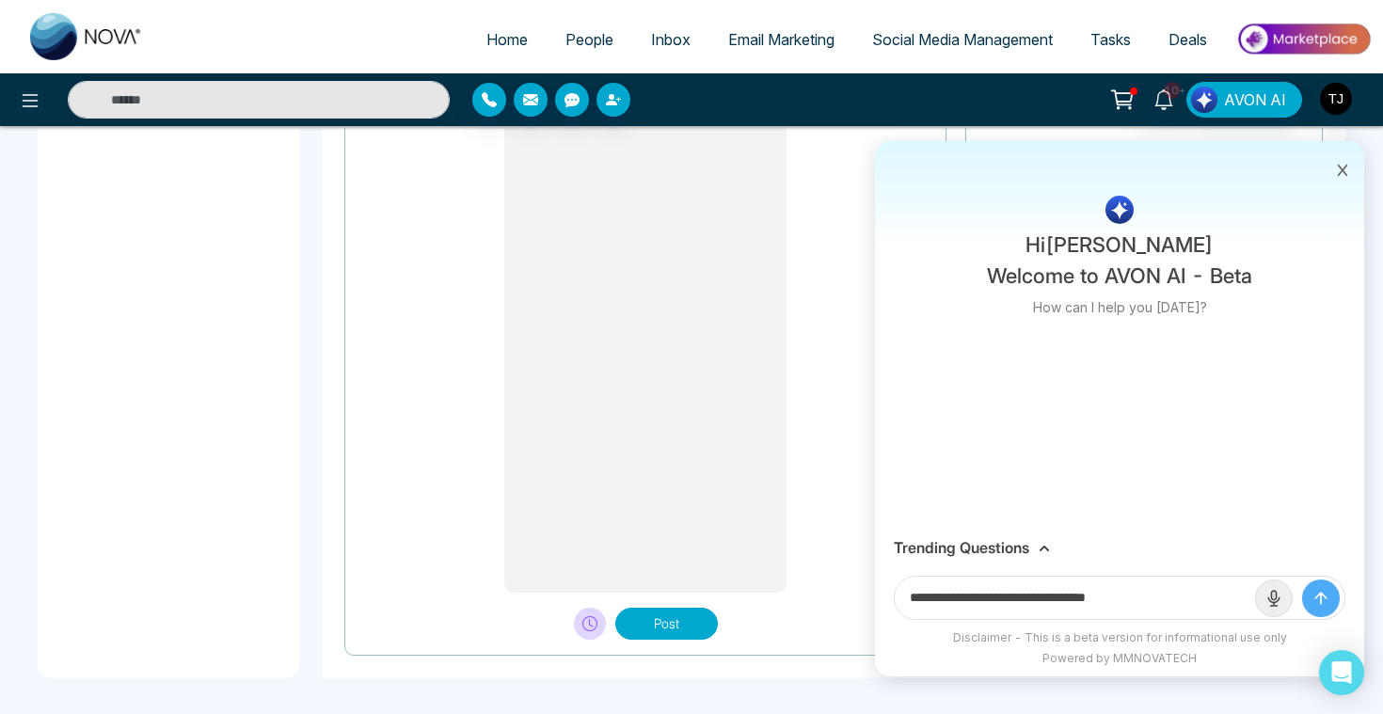
click at [1302, 579] on button "submit" at bounding box center [1321, 598] width 38 height 38
type textarea "**********"
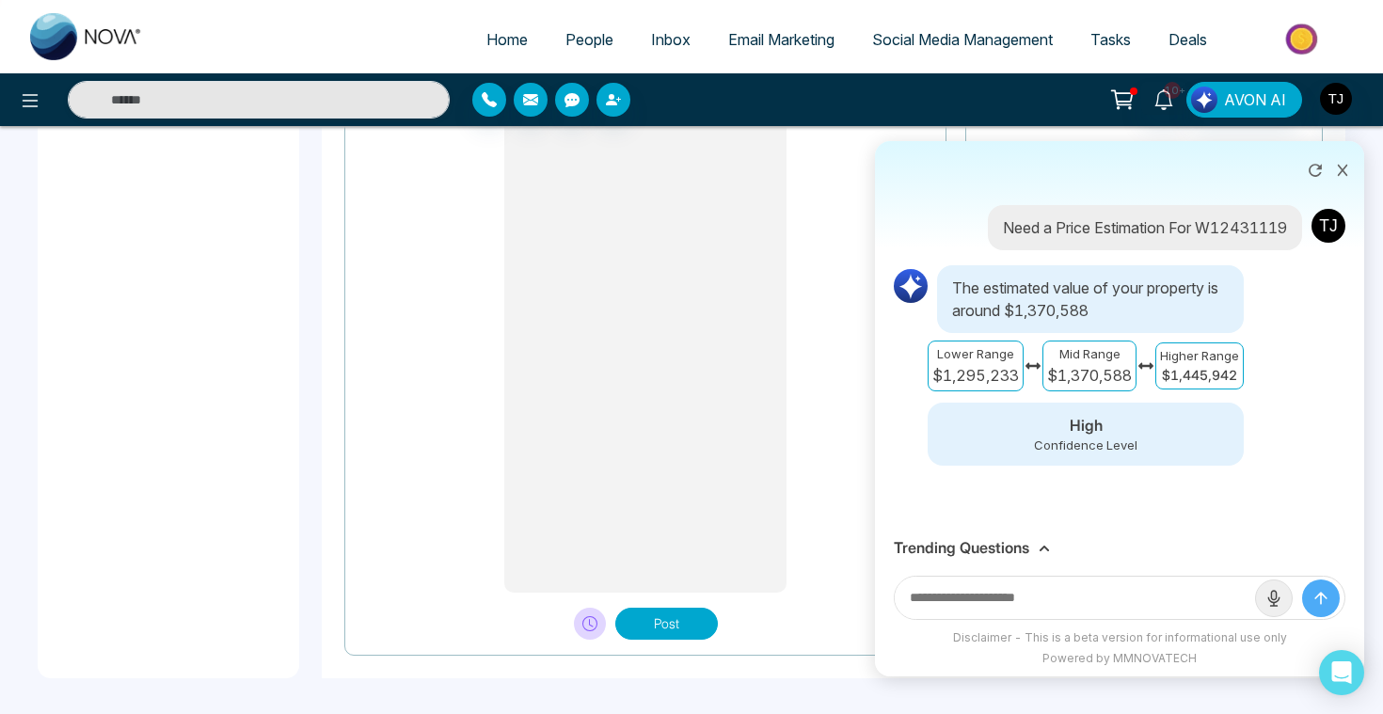
click at [1027, 539] on h3 "Trending Questions" at bounding box center [961, 548] width 135 height 18
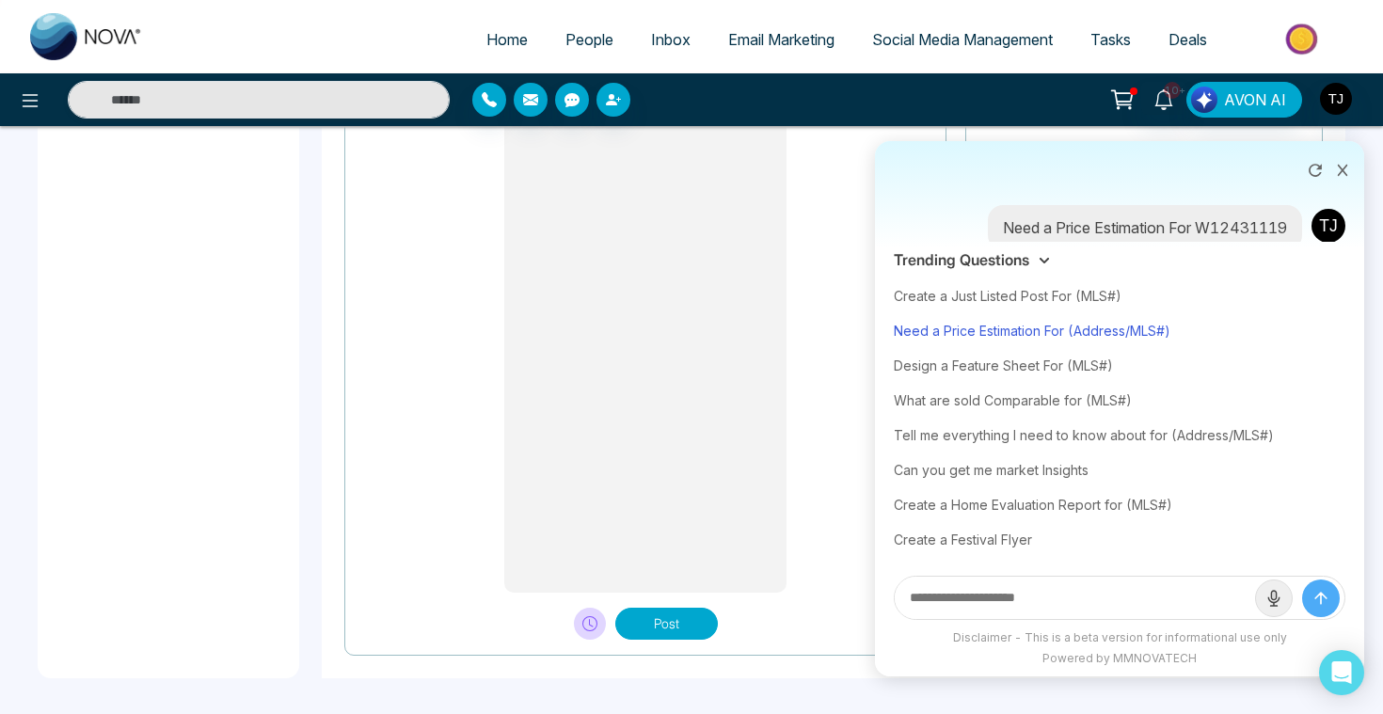
click at [1013, 332] on div "Need a Price Estimation For (Address/MLS#)" at bounding box center [1120, 330] width 452 height 35
type textarea "**********"
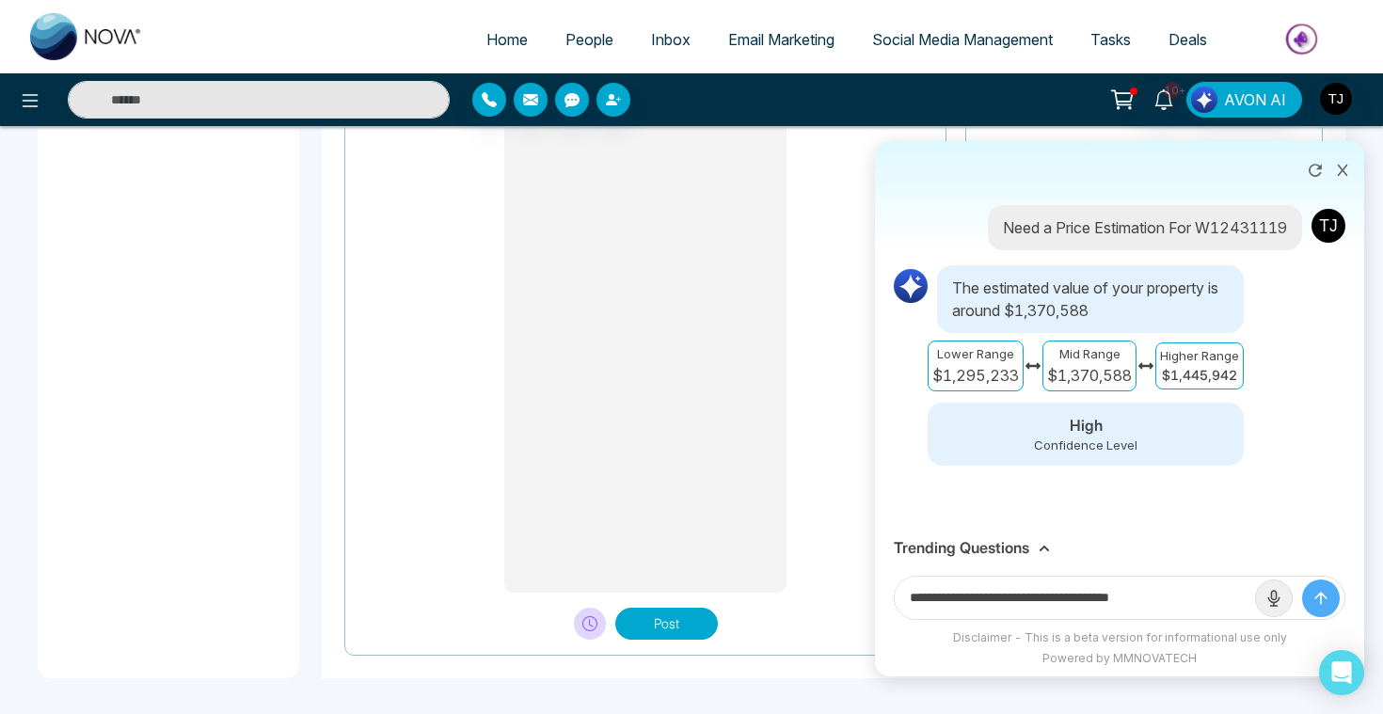
drag, startPoint x: 1086, startPoint y: 603, endPoint x: 1275, endPoint y: 603, distance: 189.1
click at [1275, 603] on form "**********" at bounding box center [1120, 598] width 452 height 44
paste input "**********"
type input "**********"
click at [1302, 579] on button "submit" at bounding box center [1321, 598] width 38 height 38
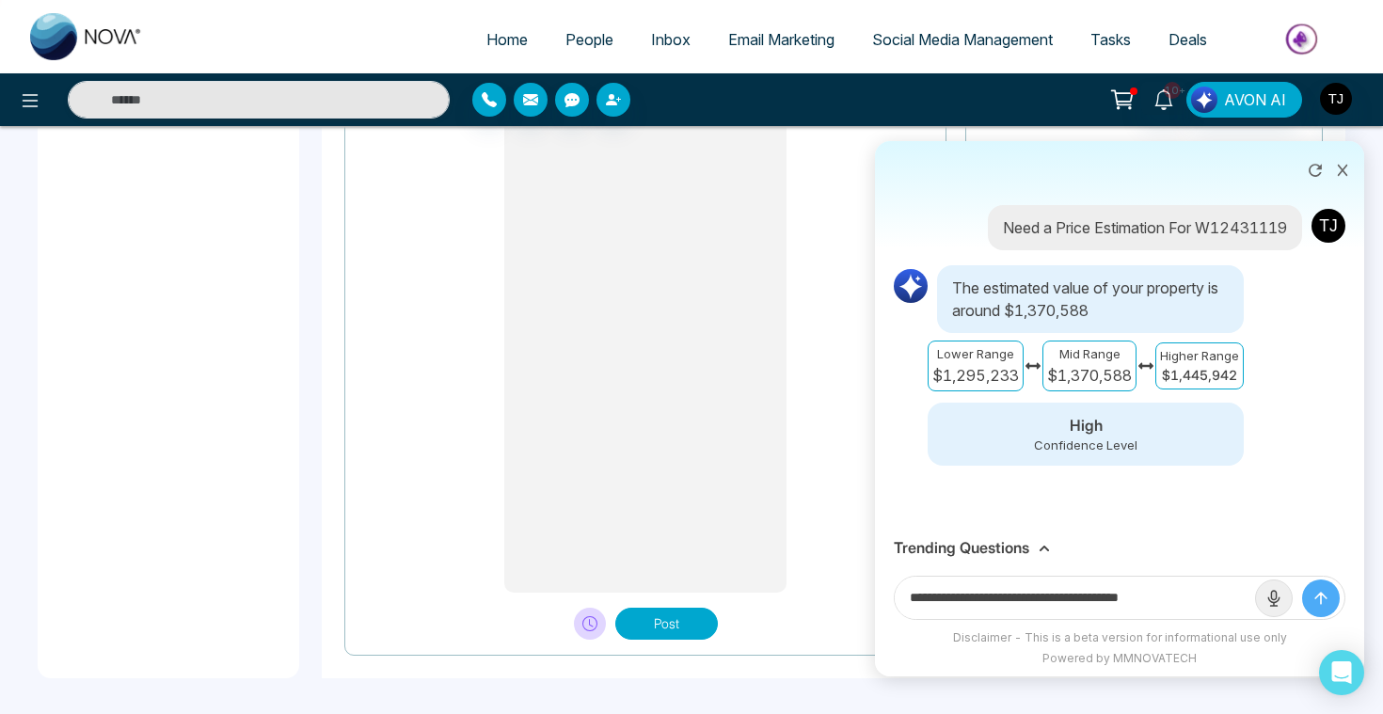
type textarea "**********"
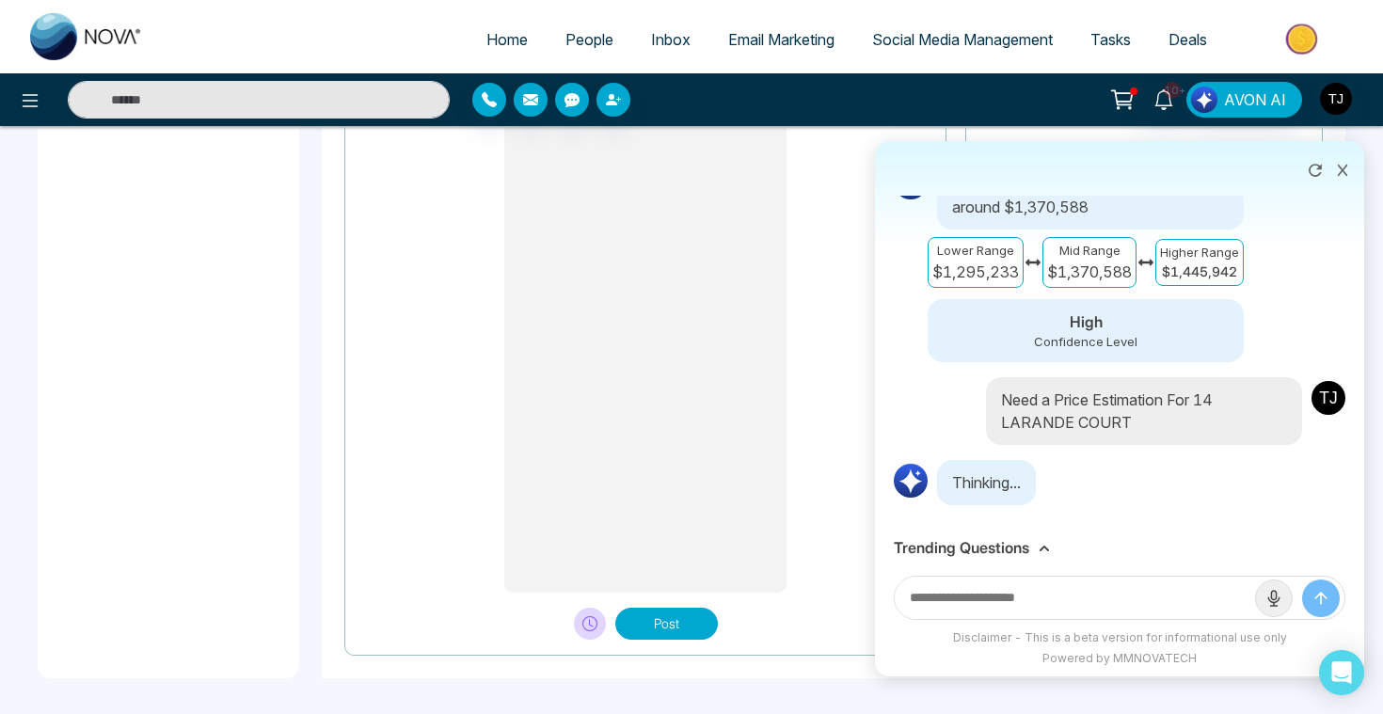
scroll to position [117, 0]
type textarea "**********"
paste input "**********"
type input "**********"
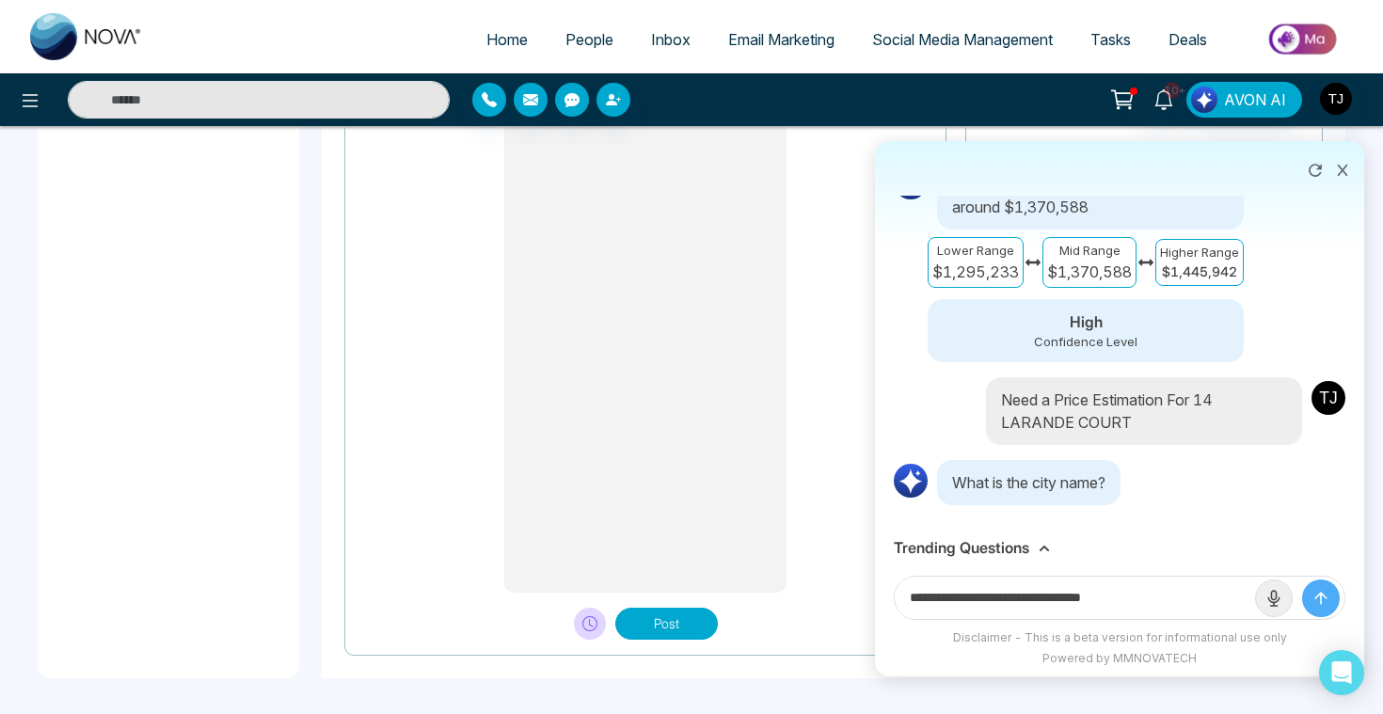
click at [1302, 579] on button "submit" at bounding box center [1321, 598] width 38 height 38
type textarea "**********"
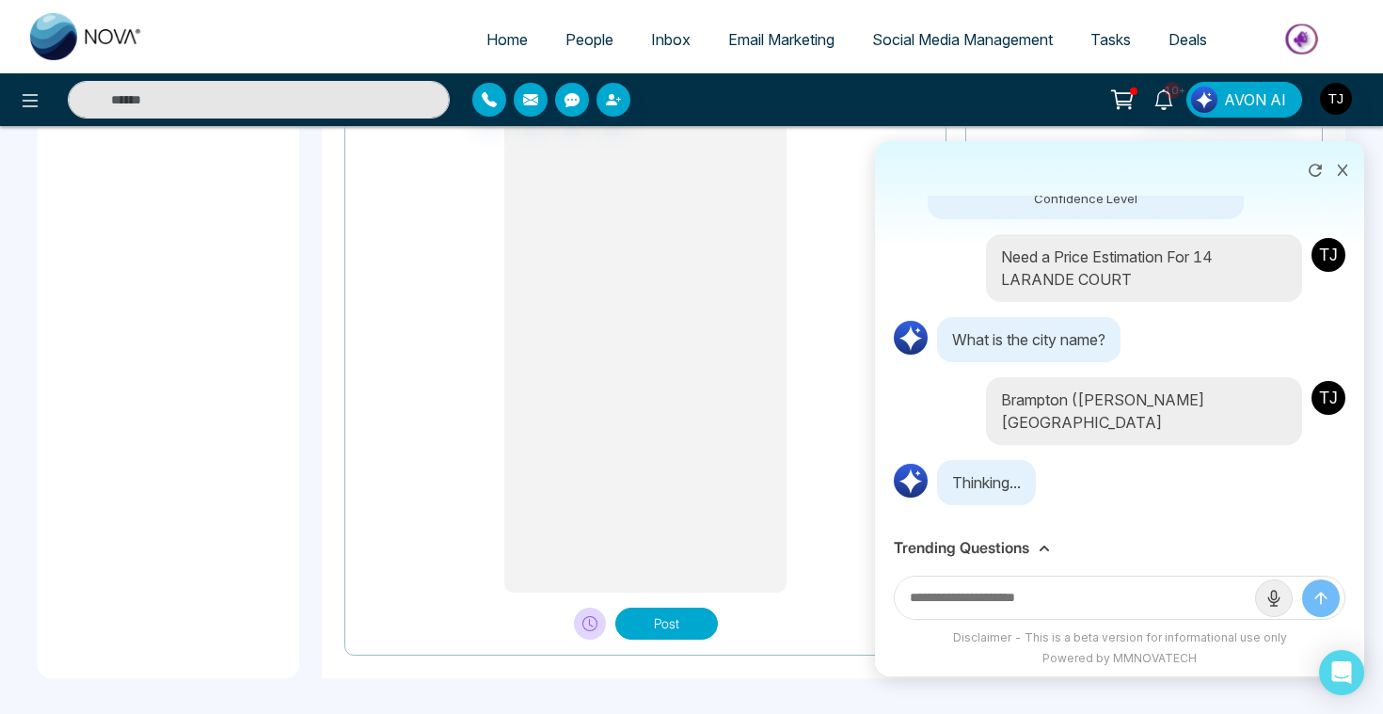
scroll to position [260, 0]
drag, startPoint x: 1001, startPoint y: 431, endPoint x: 1069, endPoint y: 431, distance: 67.7
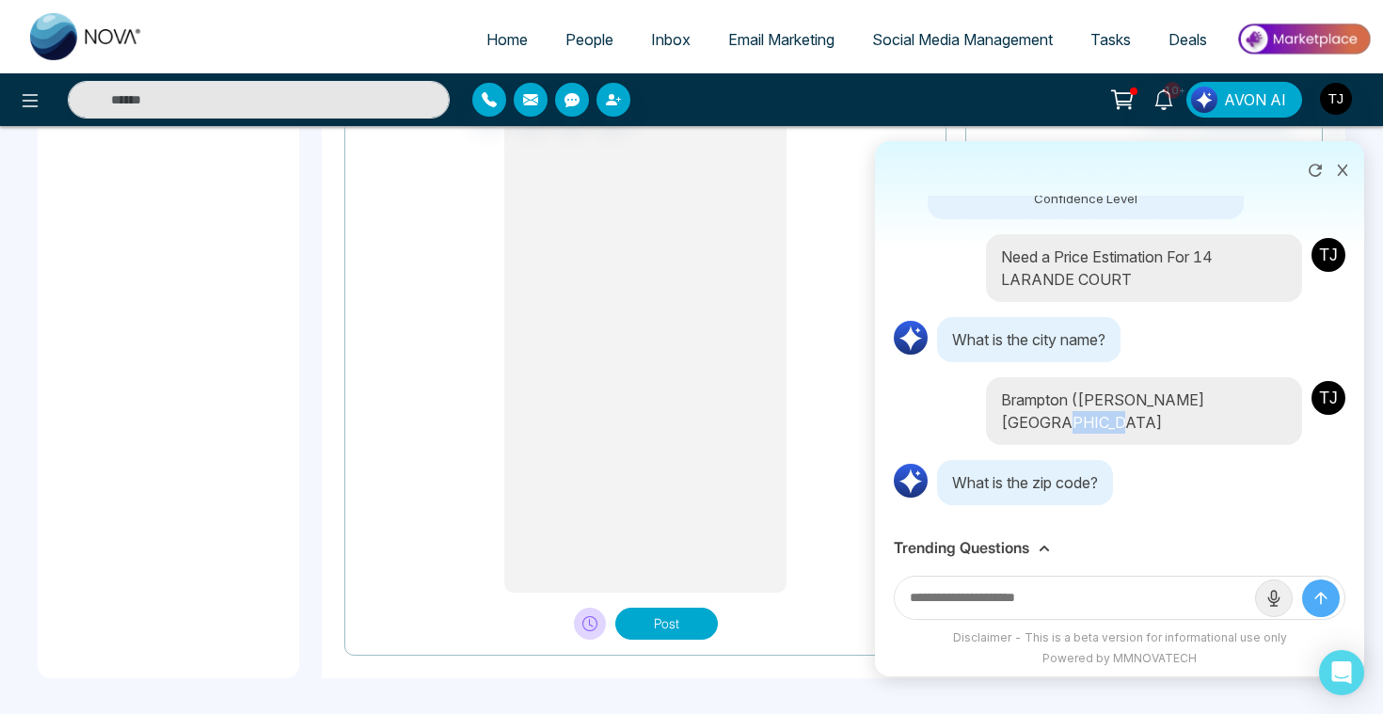
click at [1069, 431] on p "Brampton (Bram West), Ontario L6Y0M3" at bounding box center [1144, 410] width 286 height 45
copy p "L6Y0M3"
type textarea "**********"
click at [1050, 600] on input "text" at bounding box center [1075, 598] width 360 height 42
paste input "******"
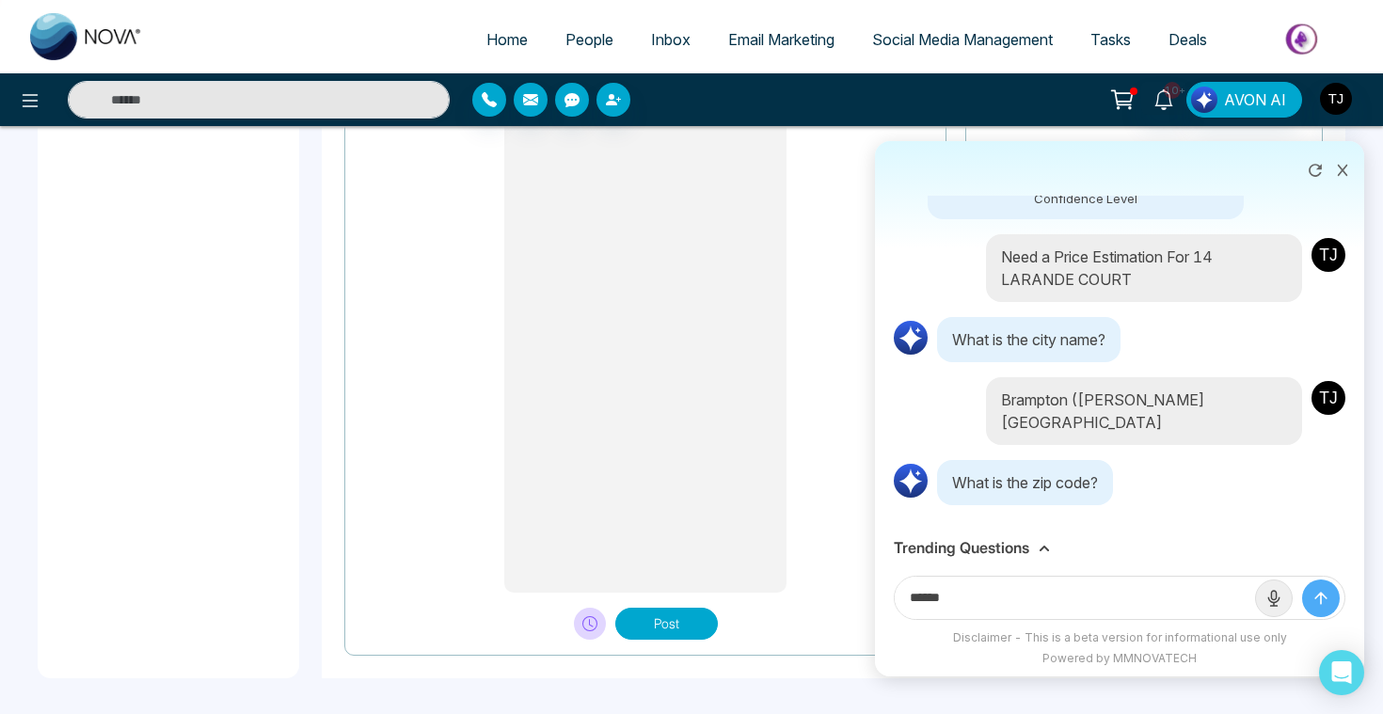
type input "******"
click at [1302, 579] on button "submit" at bounding box center [1321, 598] width 38 height 38
type textarea "**********"
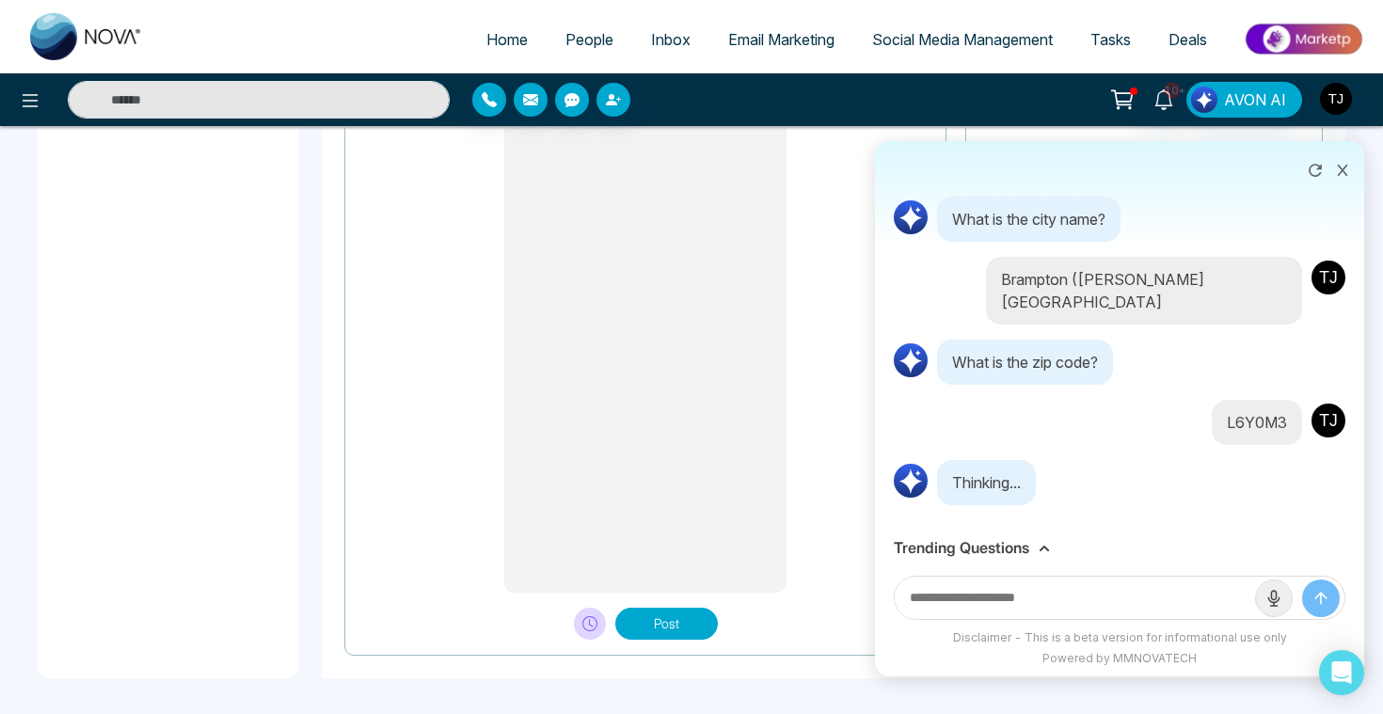
type textarea "**********"
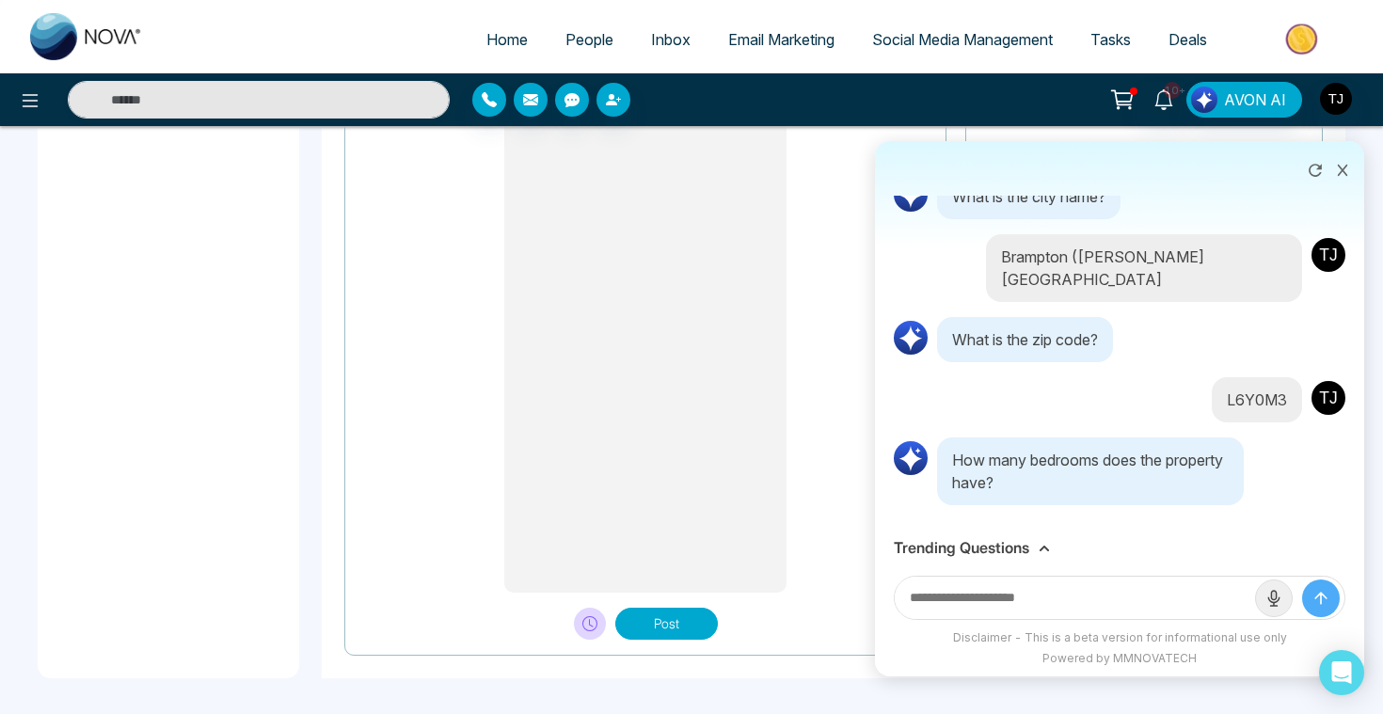
click at [1022, 589] on input "text" at bounding box center [1075, 598] width 360 height 42
type input "*"
click at [1302, 579] on button "submit" at bounding box center [1321, 598] width 38 height 38
type textarea "**********"
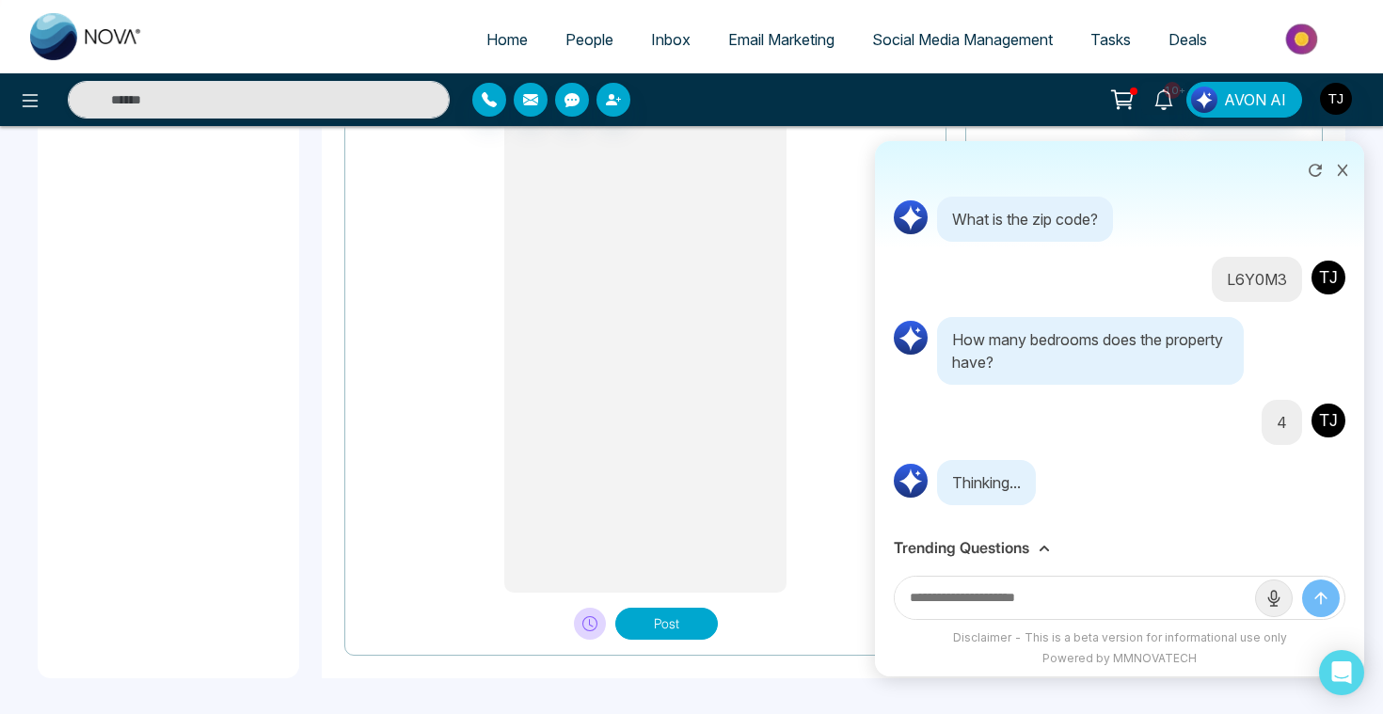
scroll to position [546, 0]
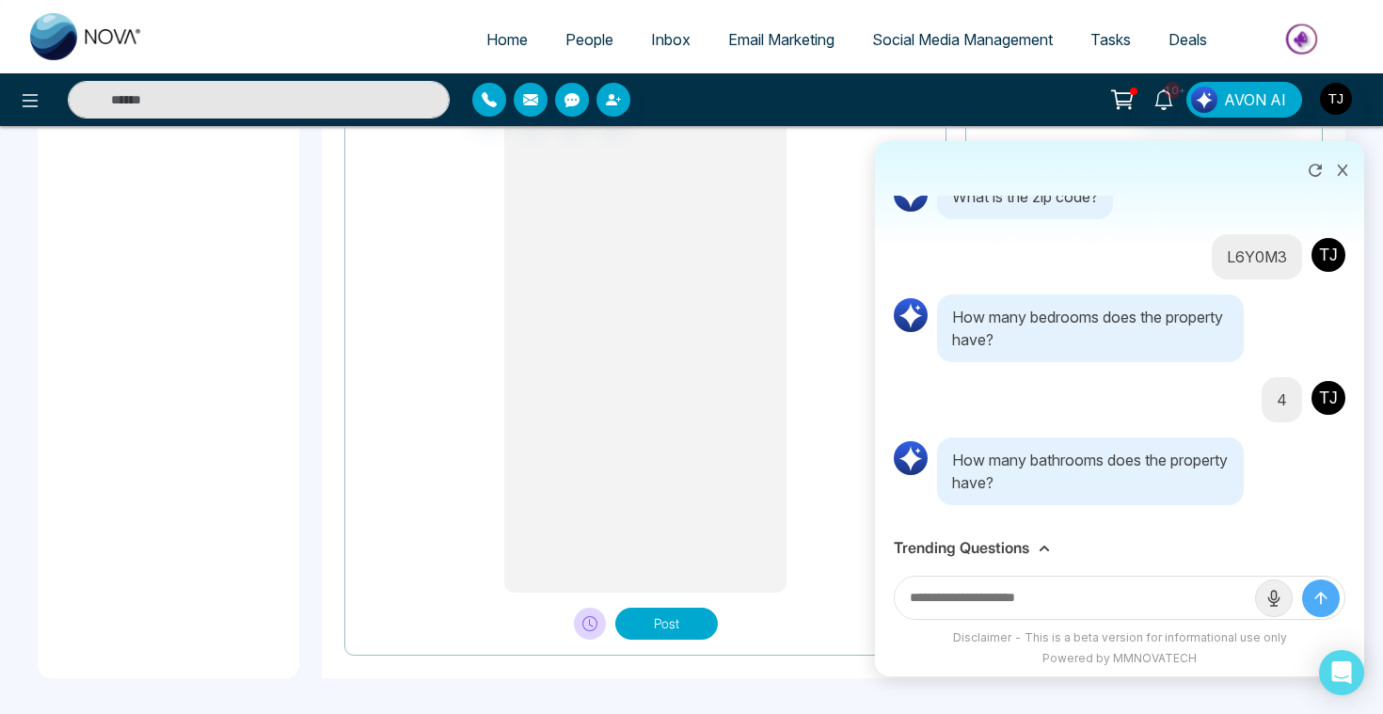
type textarea "**********"
type input "*"
click at [1302, 579] on button "submit" at bounding box center [1321, 598] width 38 height 38
type textarea "**********"
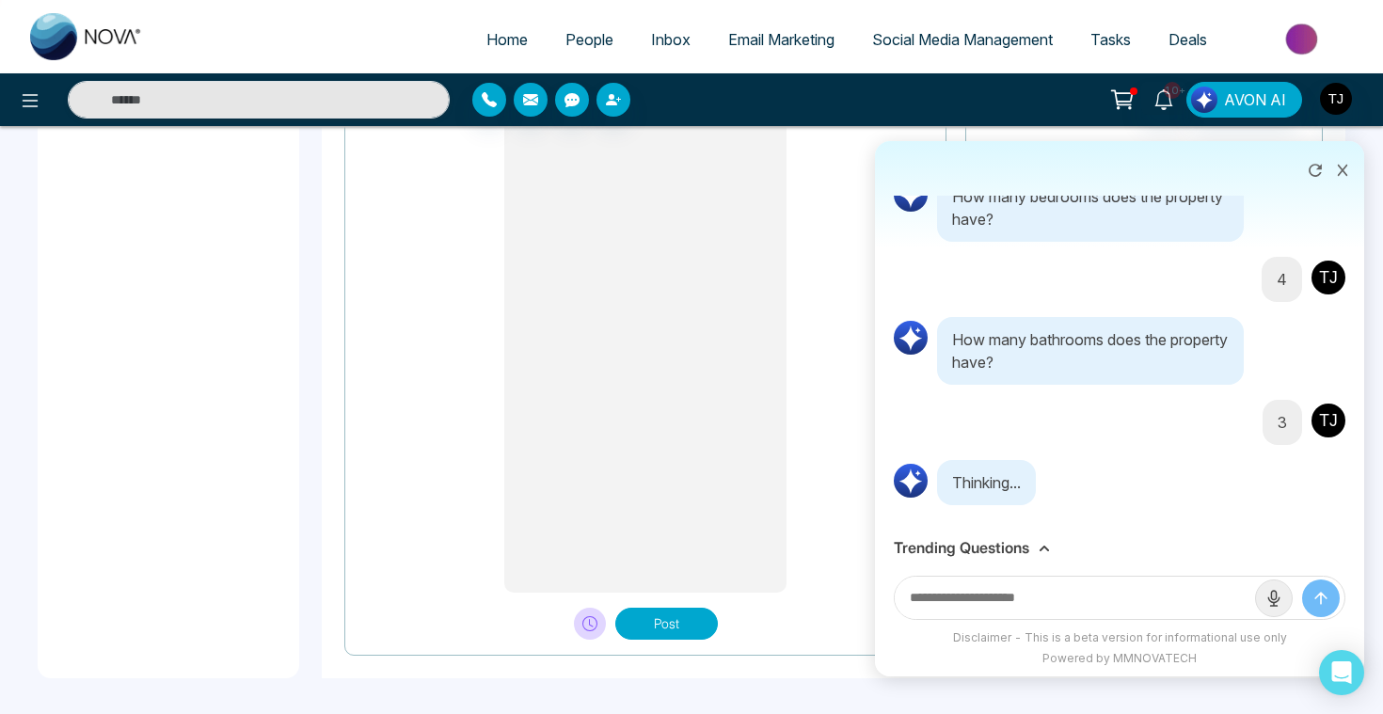
type textarea "**********"
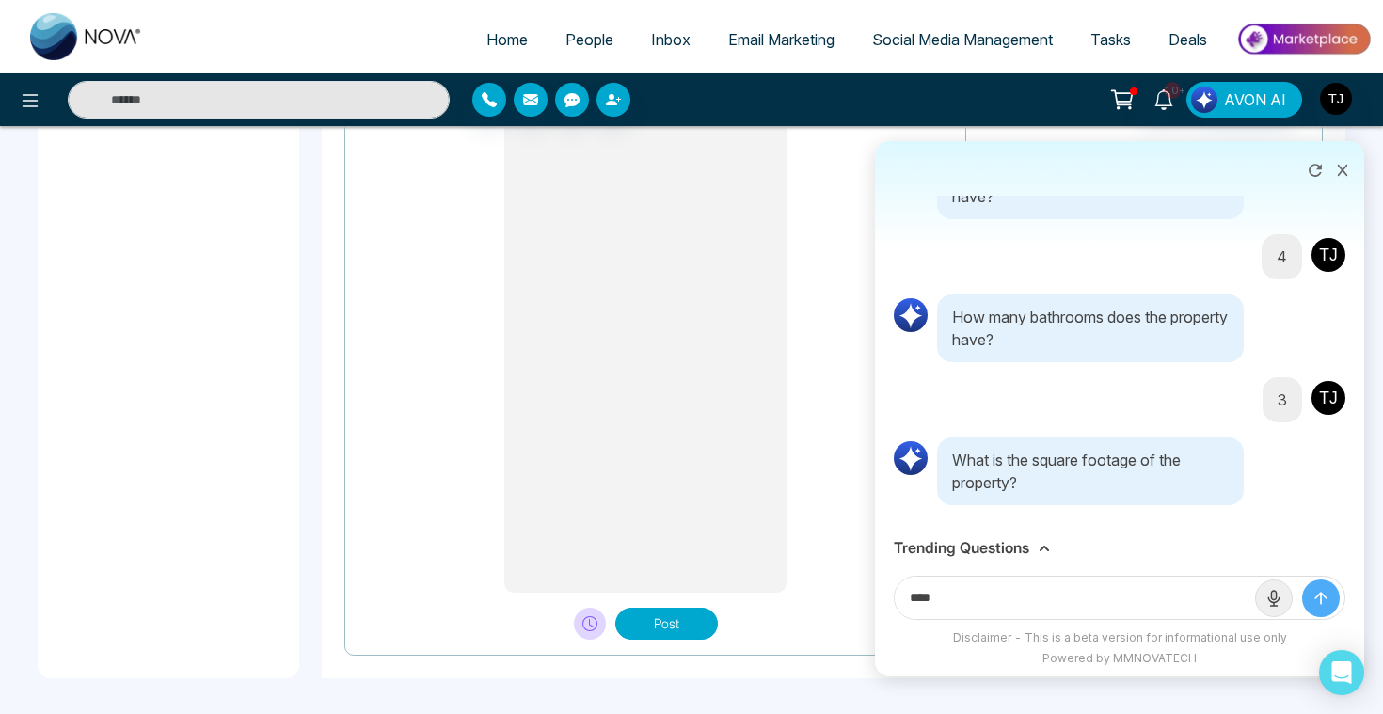
type input "****"
click at [1302, 579] on button "submit" at bounding box center [1321, 598] width 38 height 38
type textarea "**********"
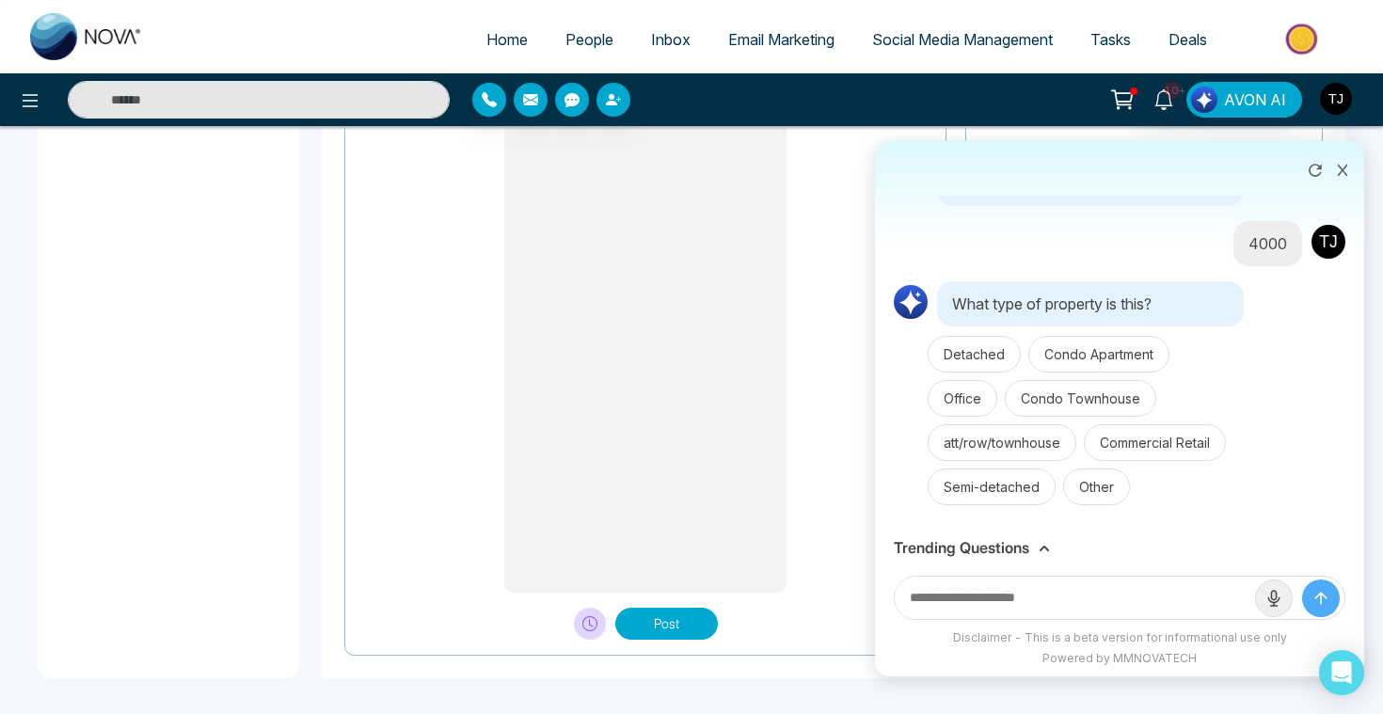
scroll to position [988, 0]
click at [980, 363] on button "Detached" at bounding box center [973, 354] width 93 height 37
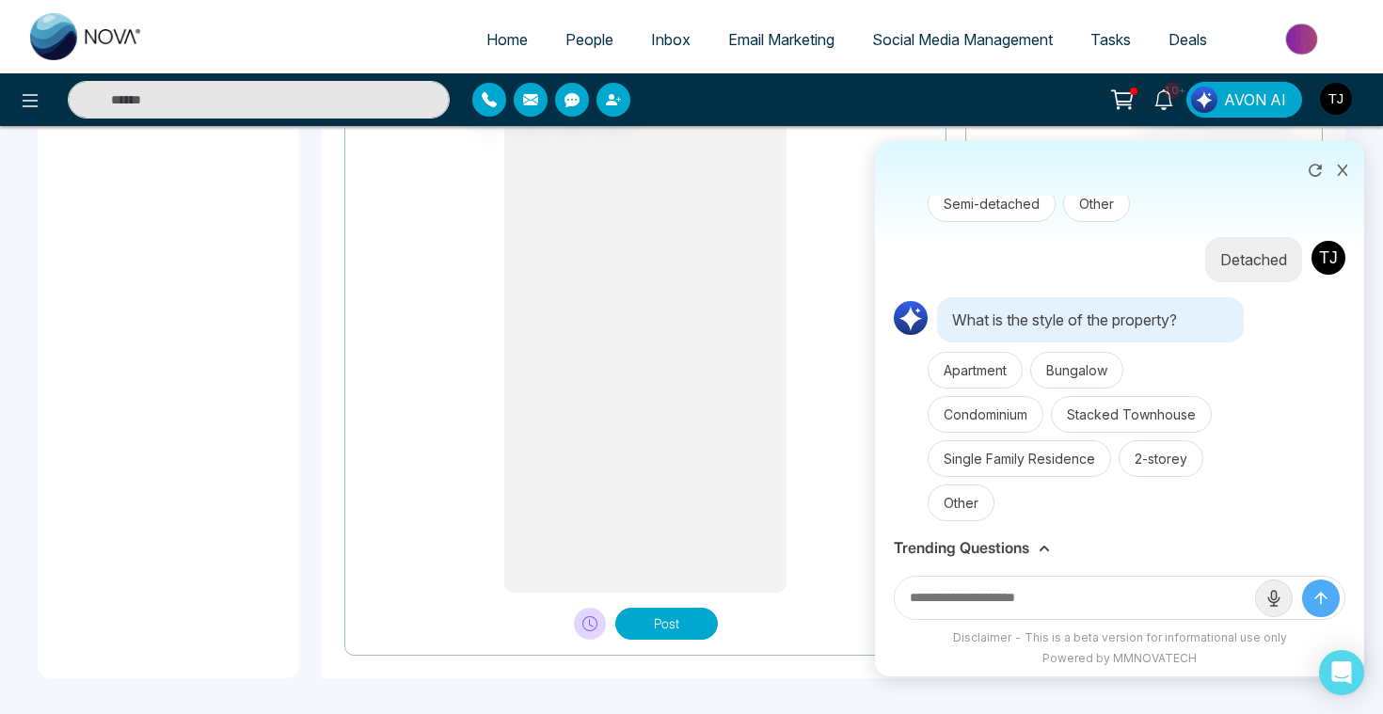
scroll to position [1287, 0]
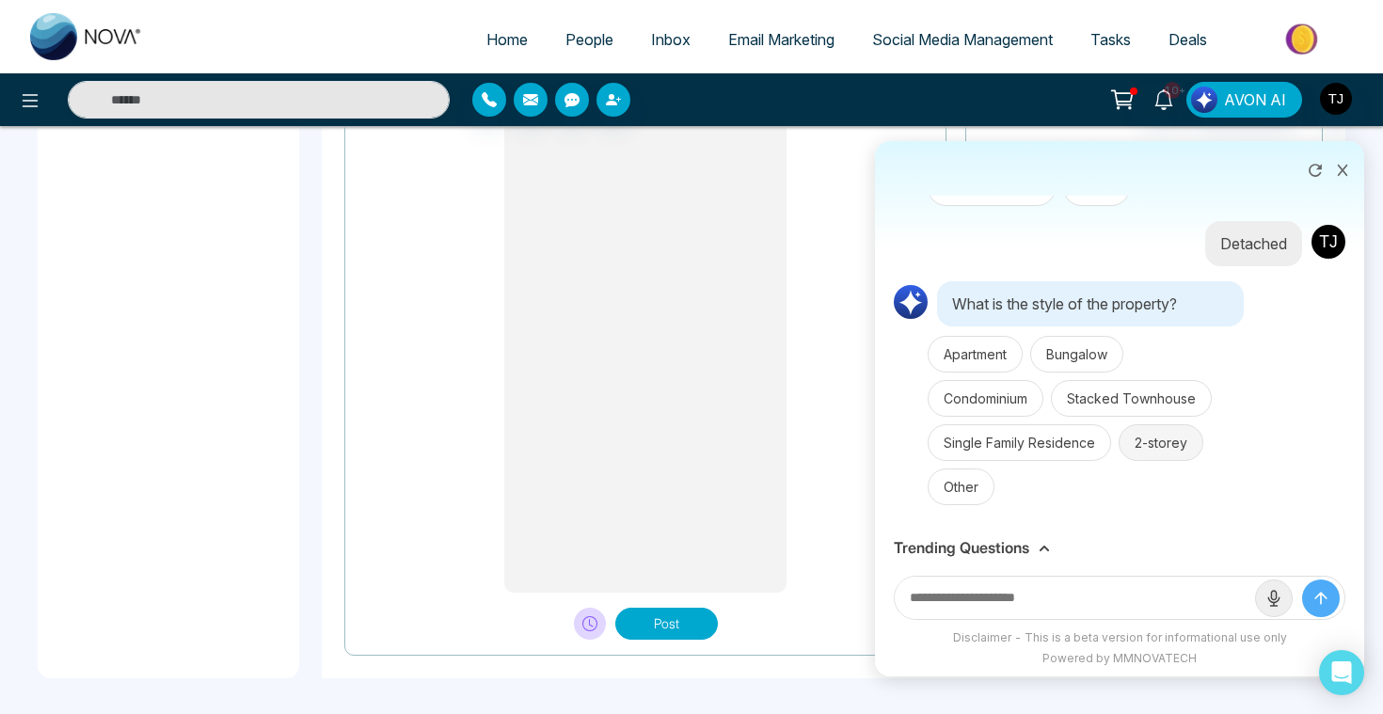
click at [1161, 452] on button "2-storey" at bounding box center [1160, 442] width 85 height 37
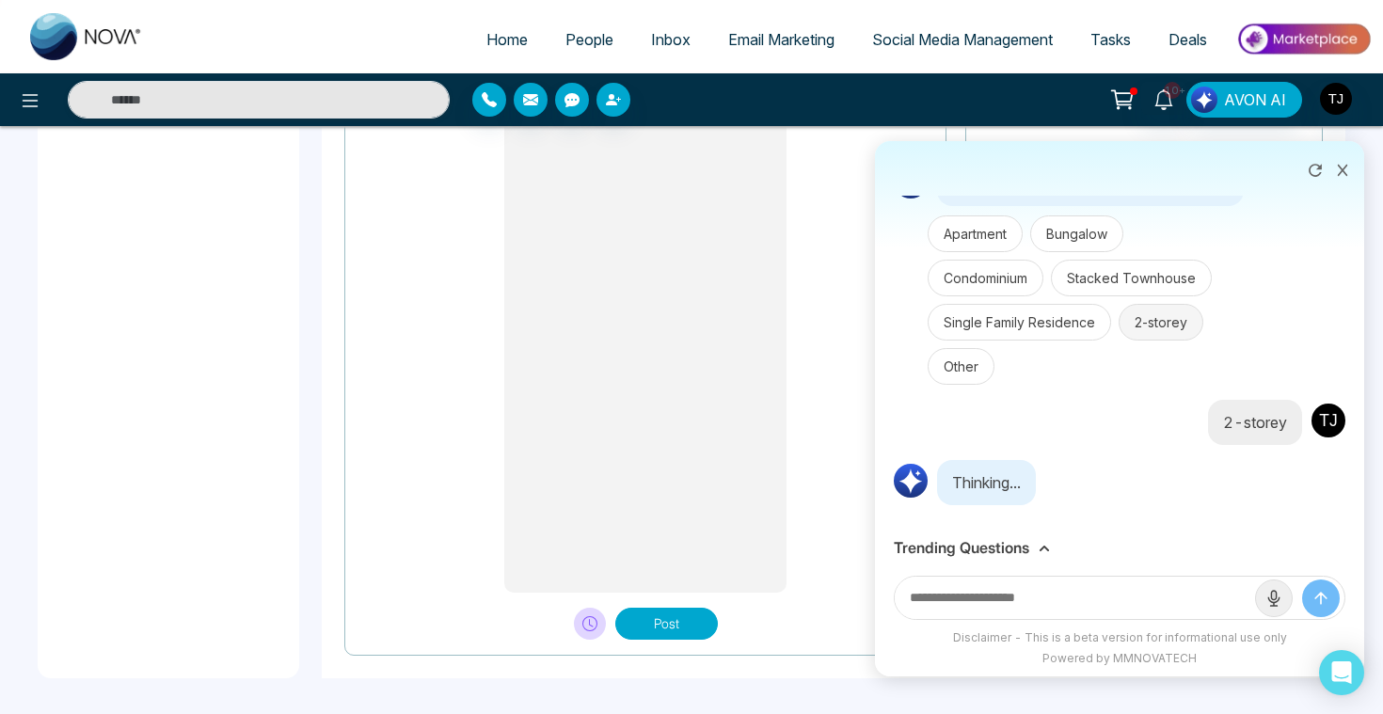
scroll to position [1407, 0]
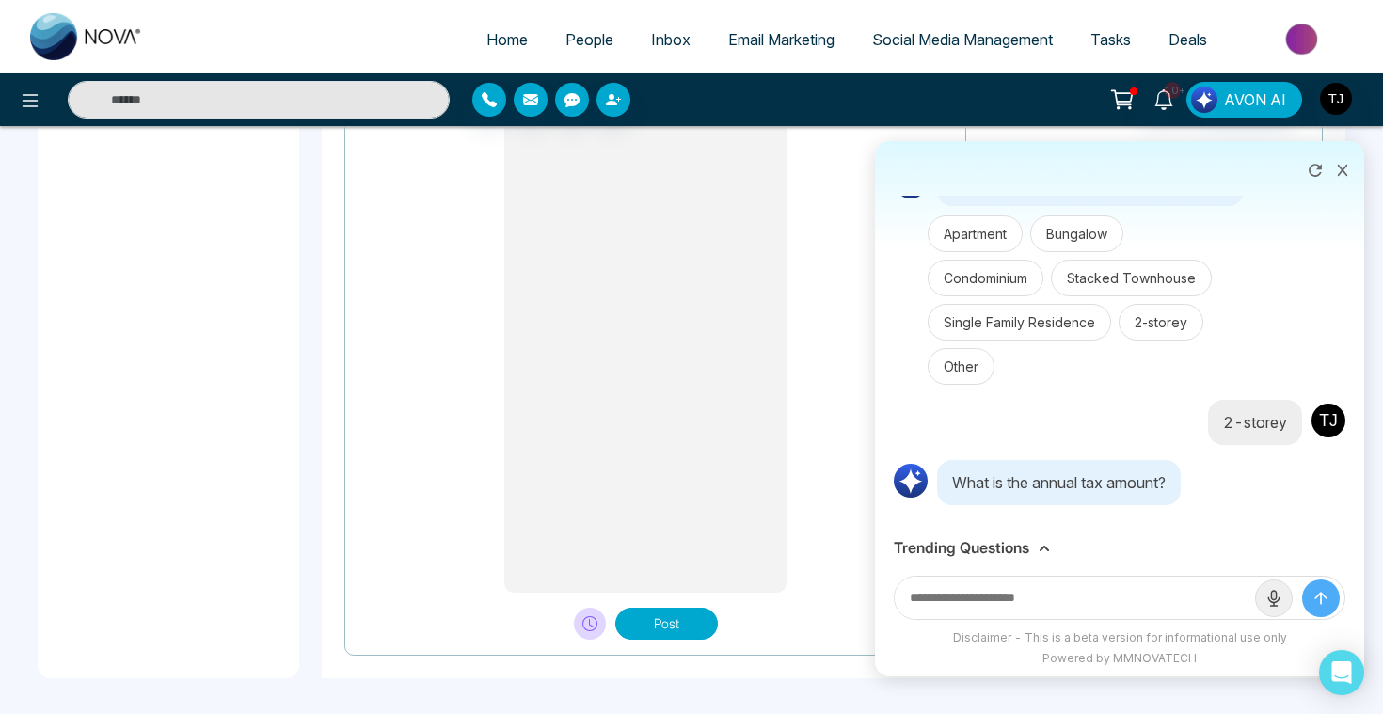
type textarea "**********"
click at [1027, 610] on input "text" at bounding box center [1075, 598] width 360 height 42
type input "****"
click at [1302, 579] on button "submit" at bounding box center [1321, 598] width 38 height 38
type textarea "**********"
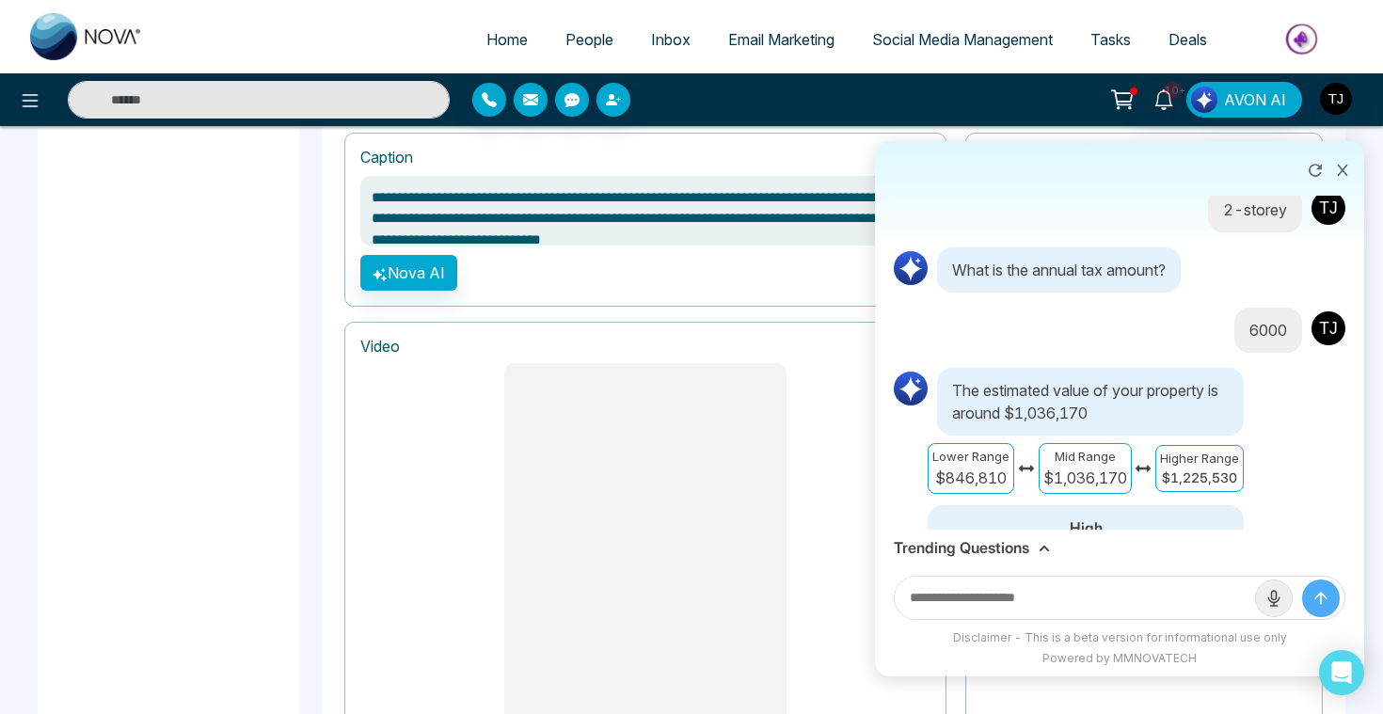
scroll to position [1692, 0]
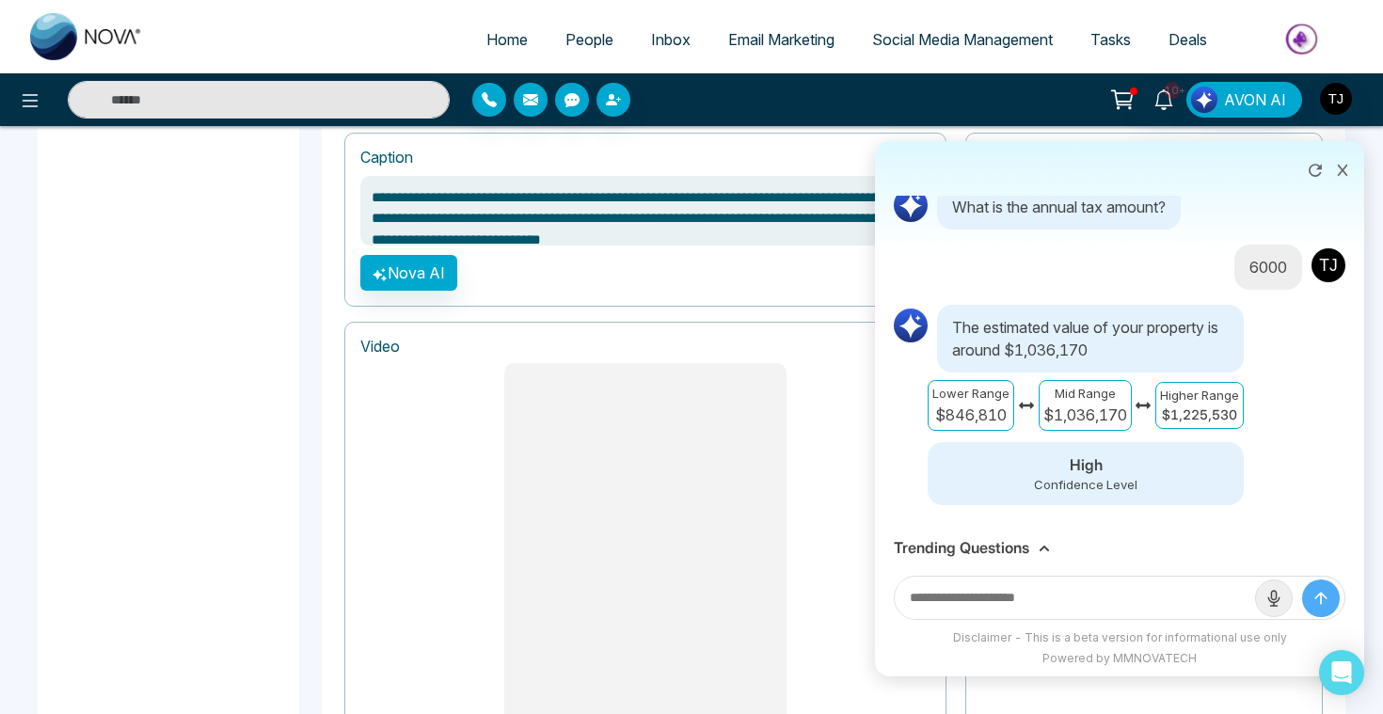
click at [1013, 541] on h3 "Trending Questions" at bounding box center [961, 548] width 135 height 18
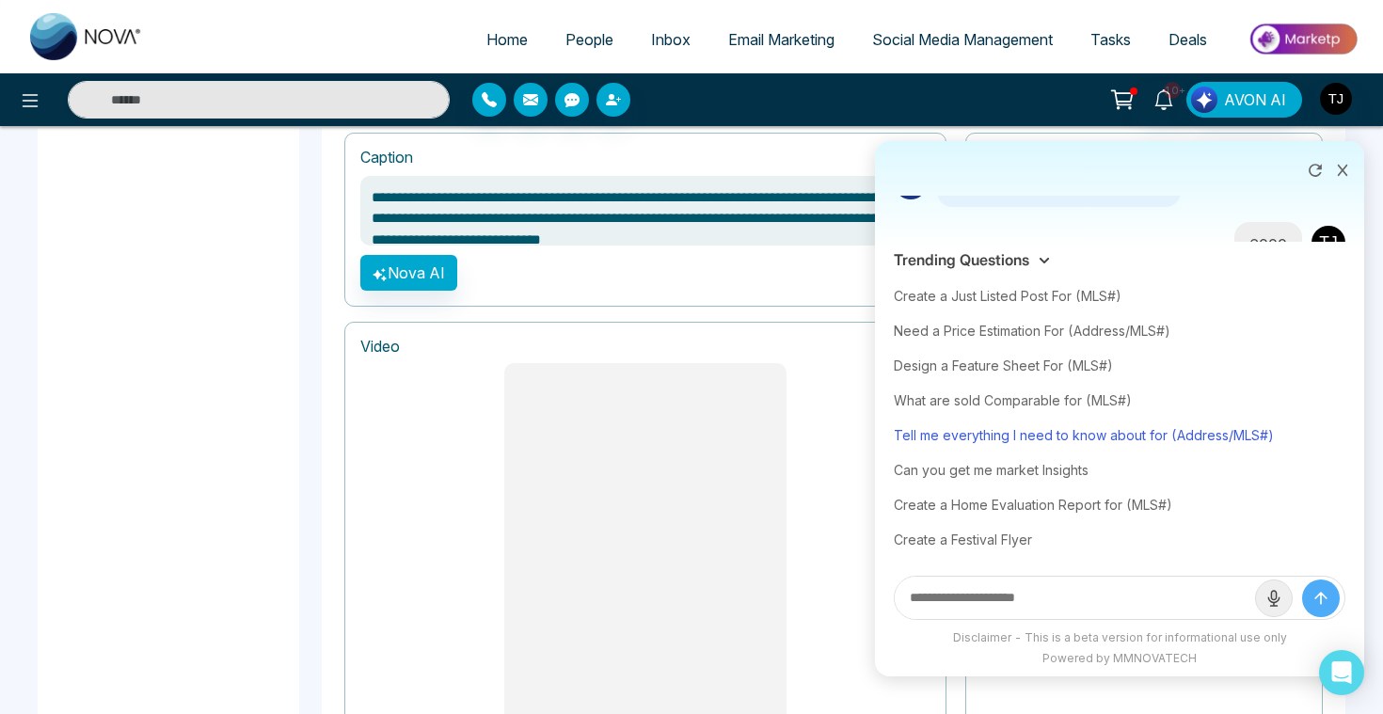
click at [1019, 434] on div "Tell me everything I need to know about for (Address/MLS#)" at bounding box center [1120, 435] width 452 height 35
type textarea "**********"
type input "**********"
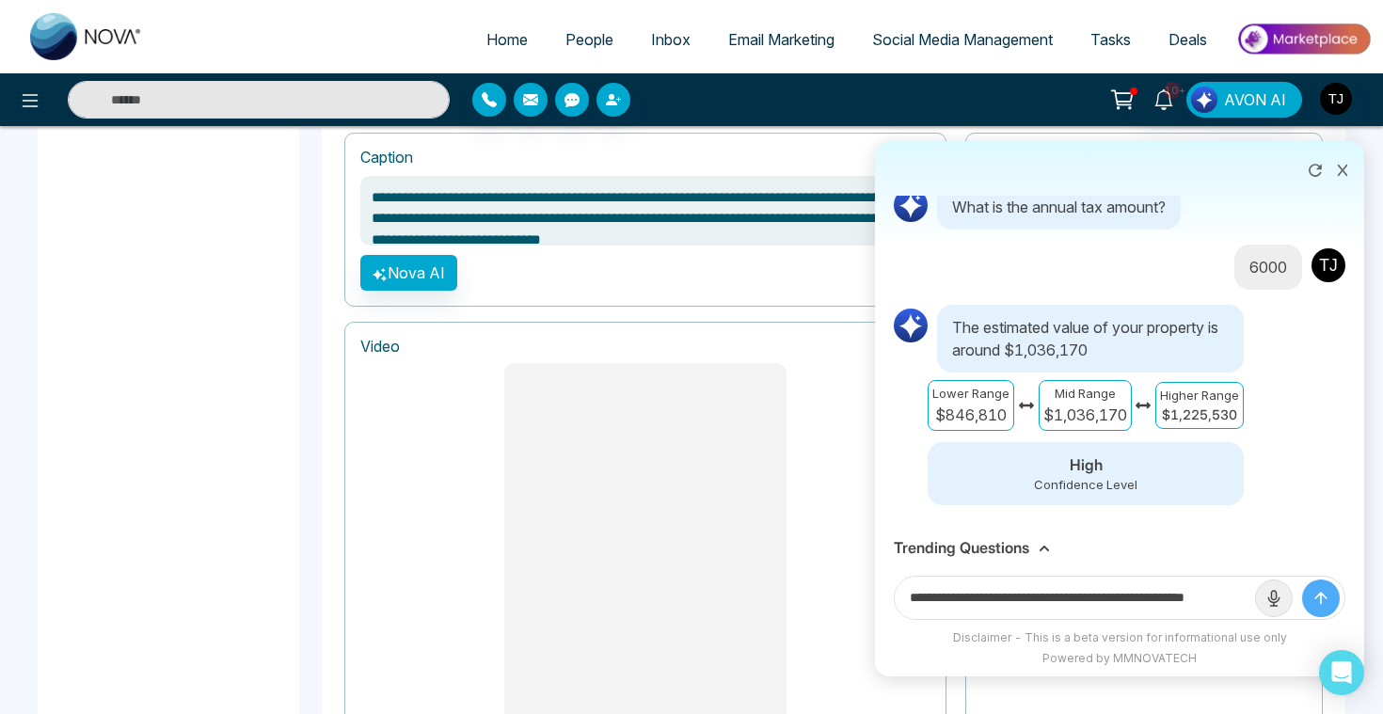
click at [1181, 596] on input "**********" at bounding box center [1075, 598] width 360 height 42
type textarea "**********"
drag, startPoint x: 1183, startPoint y: 601, endPoint x: 1294, endPoint y: 610, distance: 111.4
click at [1294, 610] on form "**********" at bounding box center [1120, 598] width 452 height 44
paste input "text"
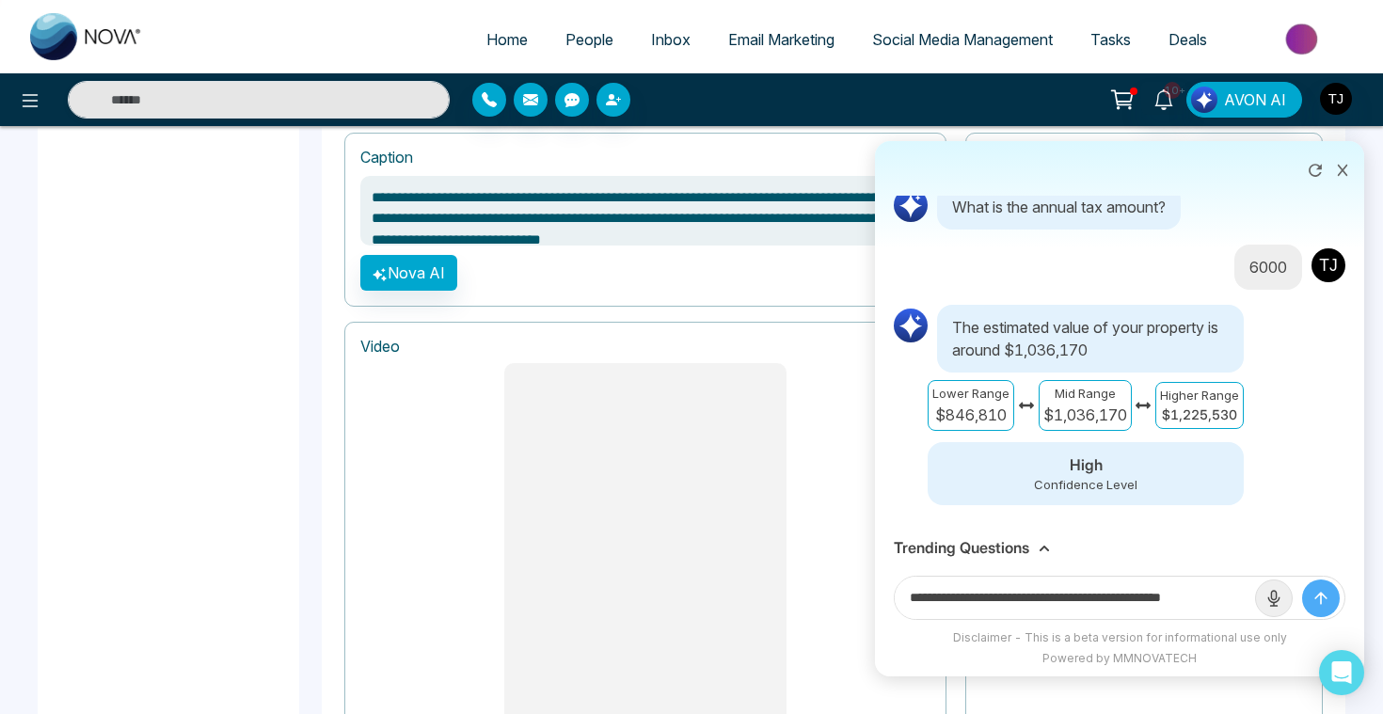
scroll to position [0, 10]
type input "**********"
click at [1302, 579] on button "submit" at bounding box center [1321, 598] width 38 height 38
type textarea "**********"
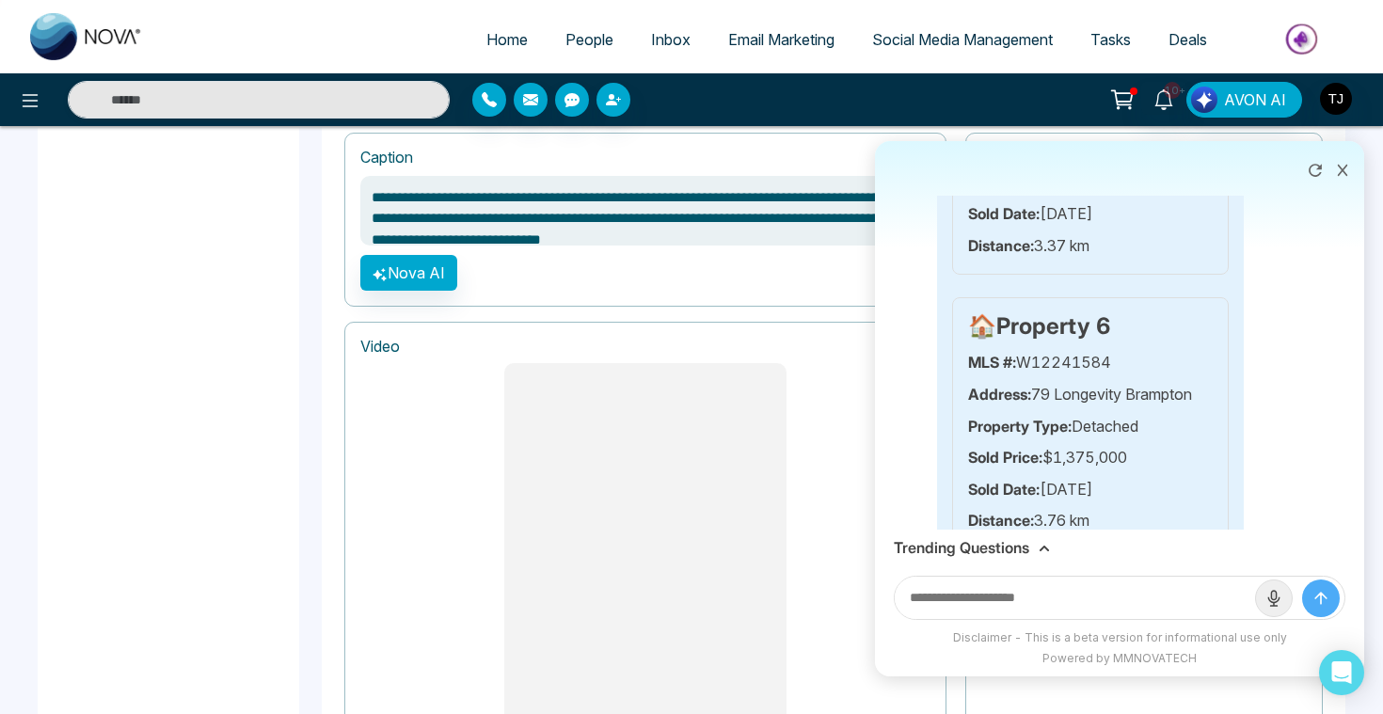
scroll to position [4670, 0]
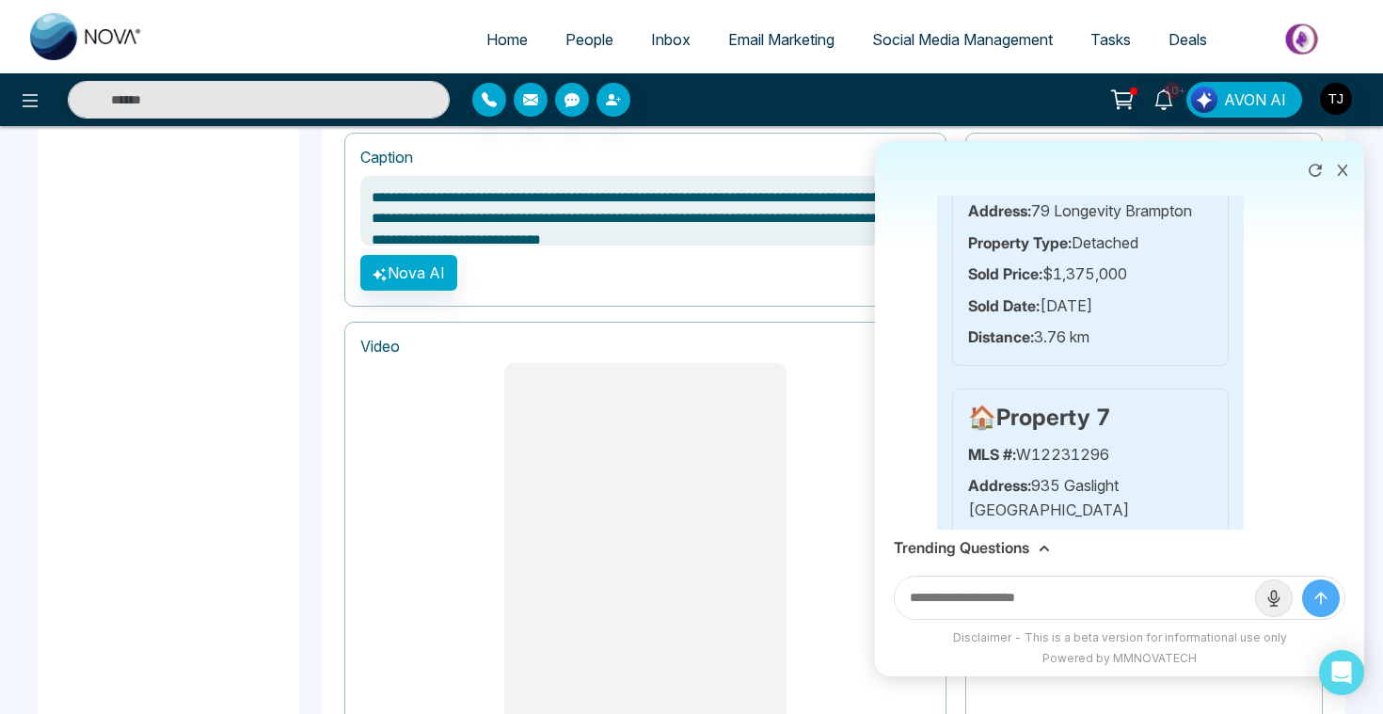
click at [1341, 166] on icon at bounding box center [1342, 170] width 13 height 13
type textarea "**********"
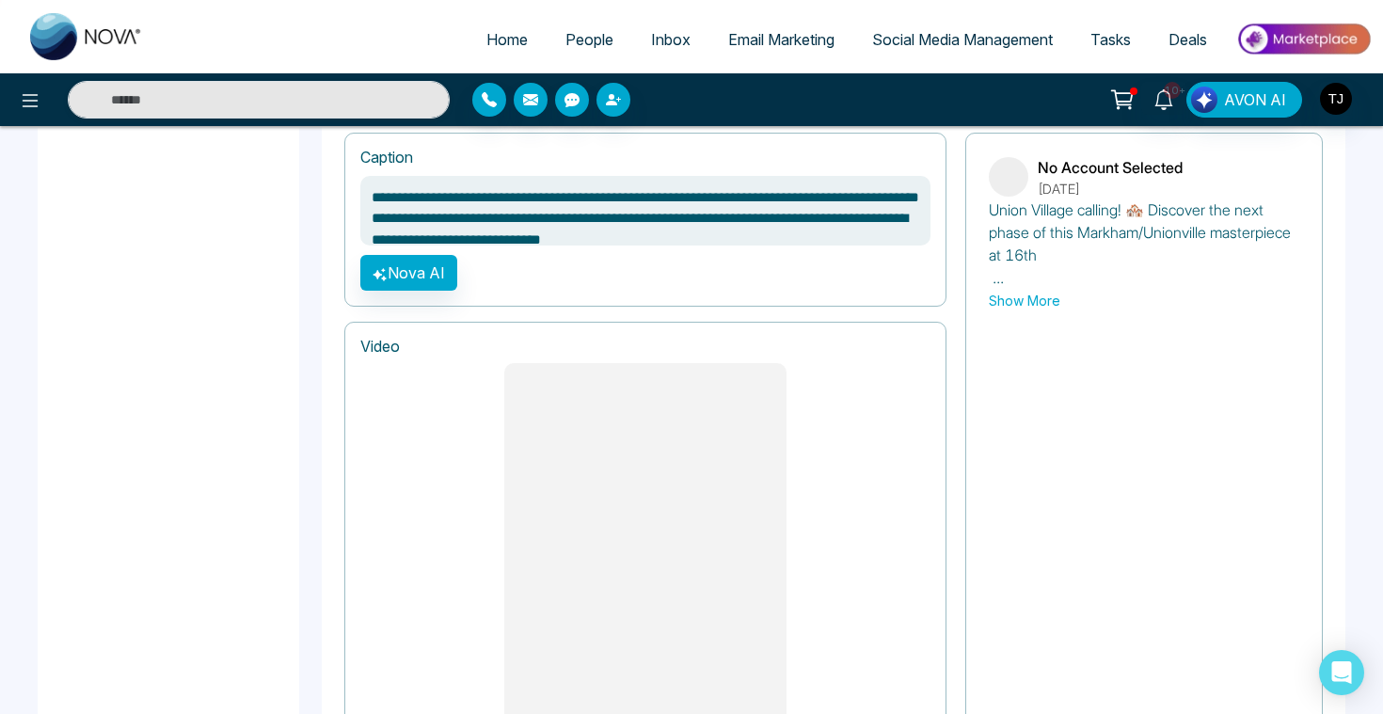
click at [1191, 35] on span "Deals" at bounding box center [1187, 39] width 39 height 19
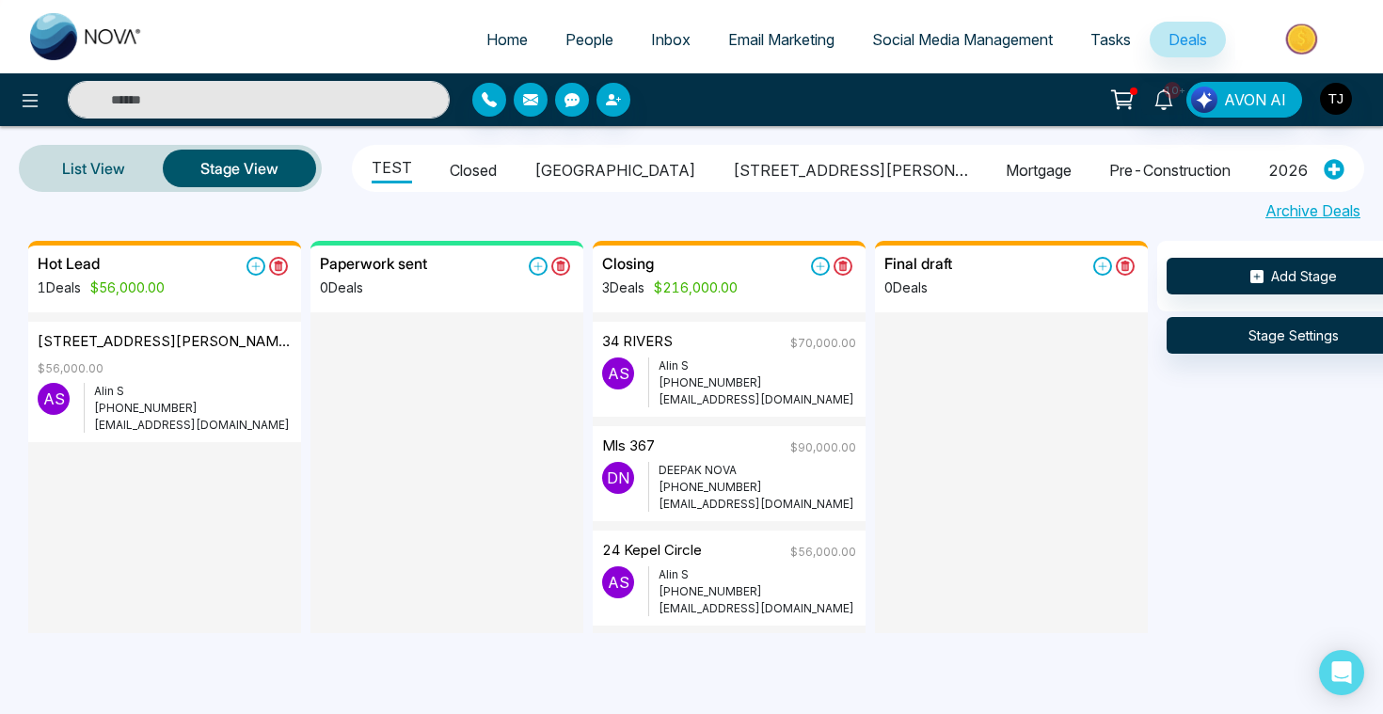
click at [562, 168] on li "[GEOGRAPHIC_DATA]" at bounding box center [614, 167] width 161 height 32
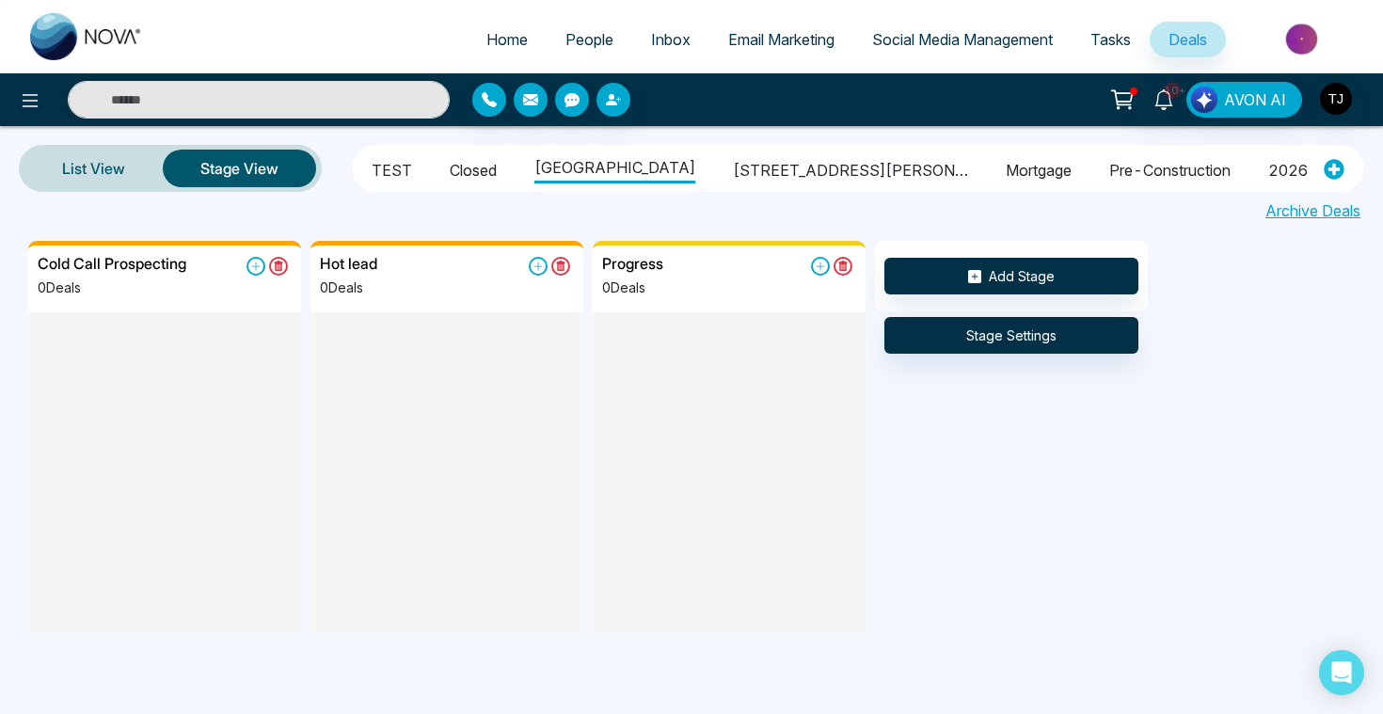
click at [463, 159] on li "Closed" at bounding box center [473, 167] width 47 height 32
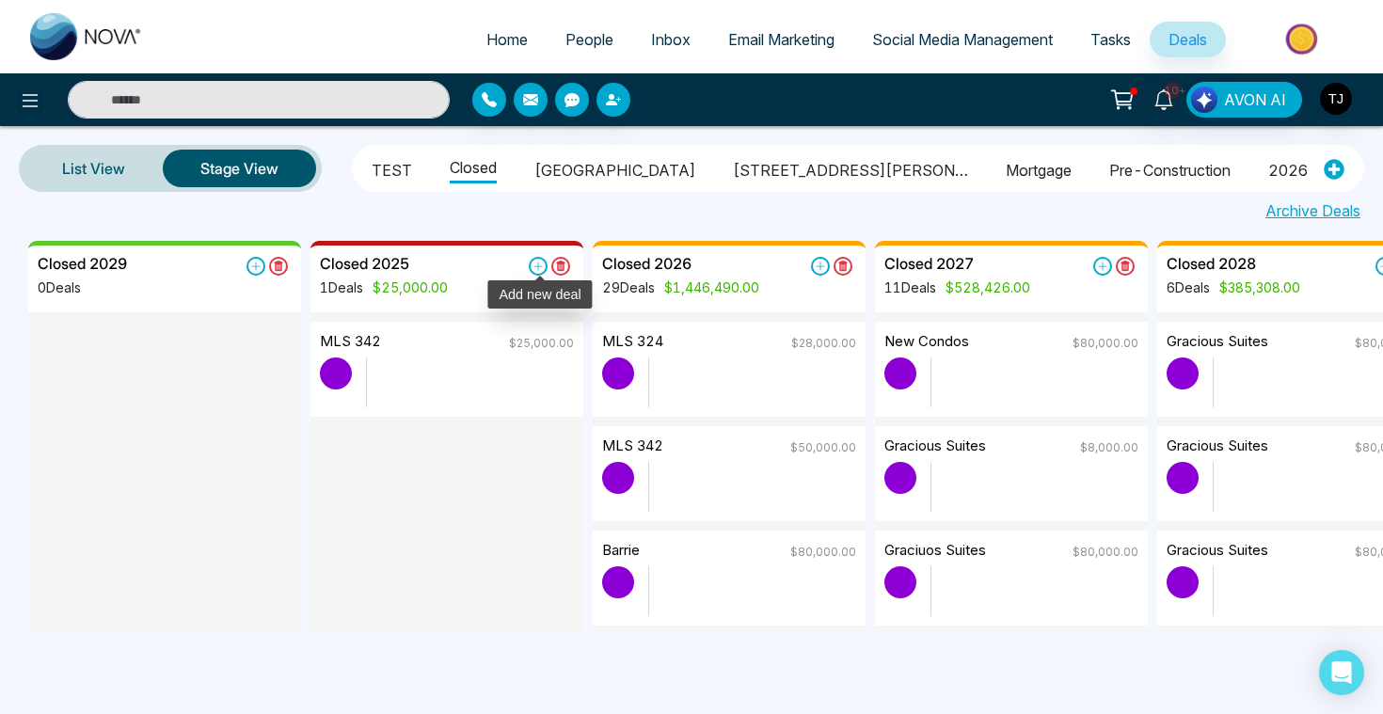
click at [532, 265] on icon at bounding box center [538, 266] width 19 height 19
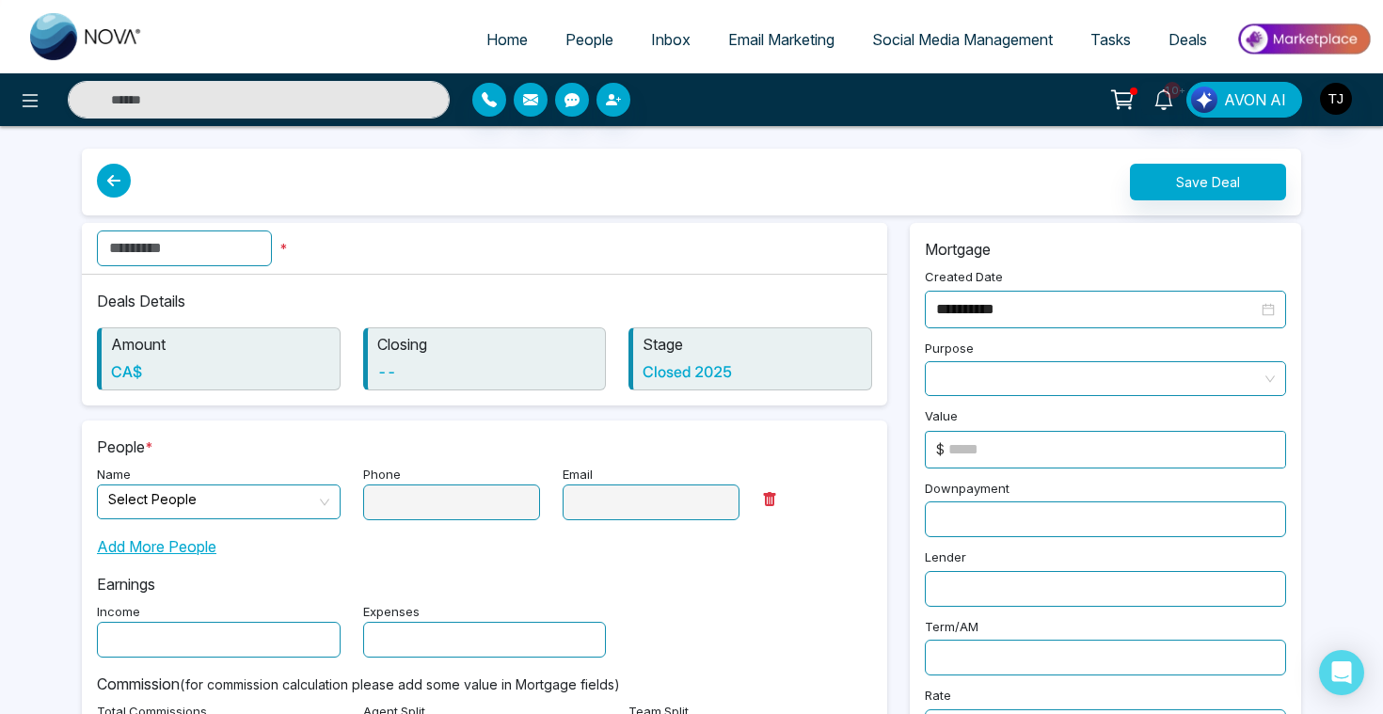
click at [230, 246] on input "text" at bounding box center [184, 248] width 175 height 36
type input "**********"
click at [183, 499] on input "search" at bounding box center [212, 499] width 208 height 28
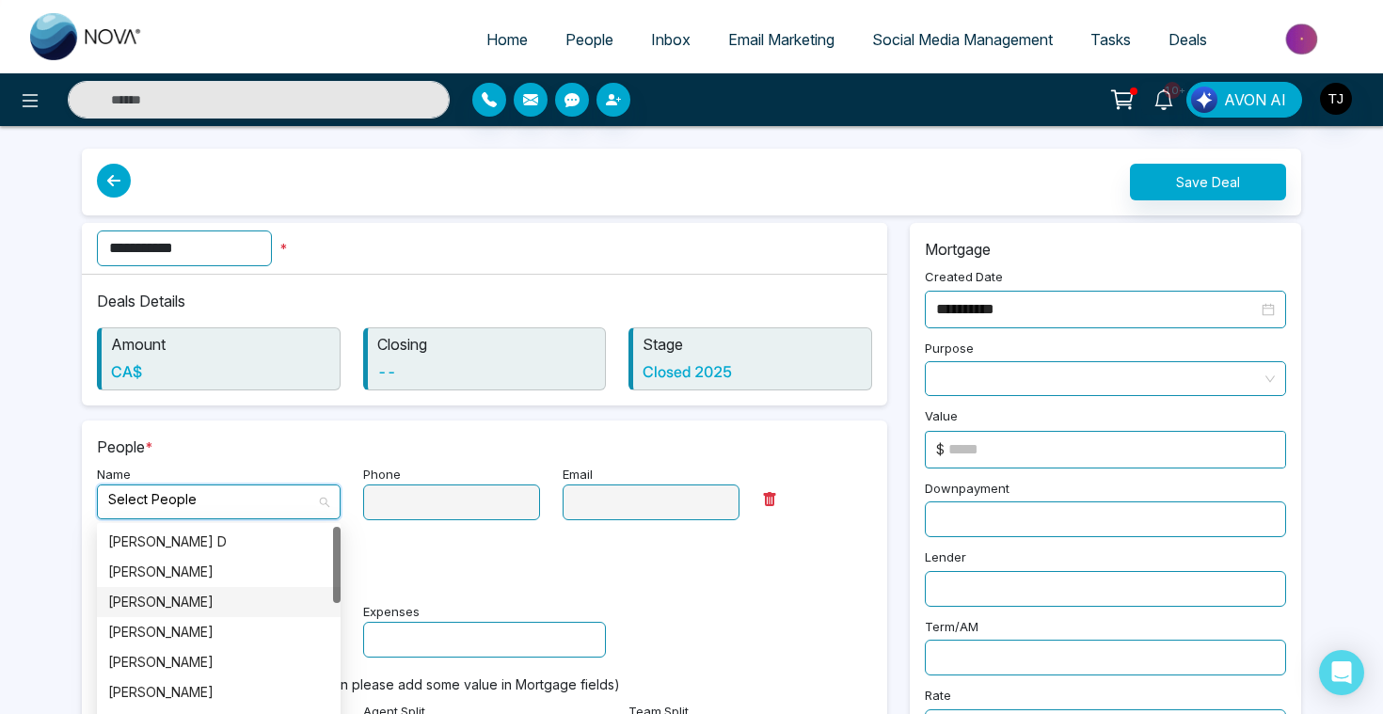
click at [187, 601] on div "[PERSON_NAME]" at bounding box center [218, 602] width 221 height 21
type input "**********"
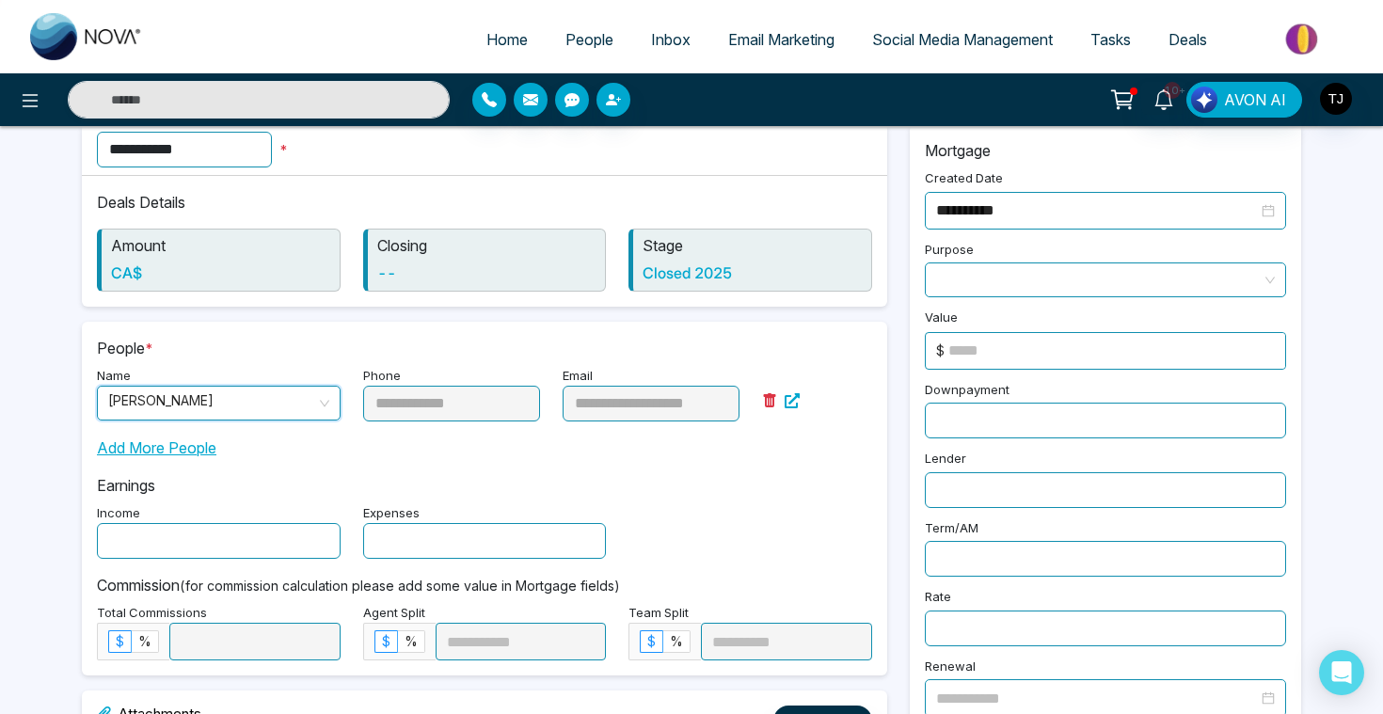
scroll to position [100, 0]
click at [182, 538] on input "text" at bounding box center [219, 540] width 244 height 36
click at [958, 281] on span at bounding box center [1105, 278] width 339 height 33
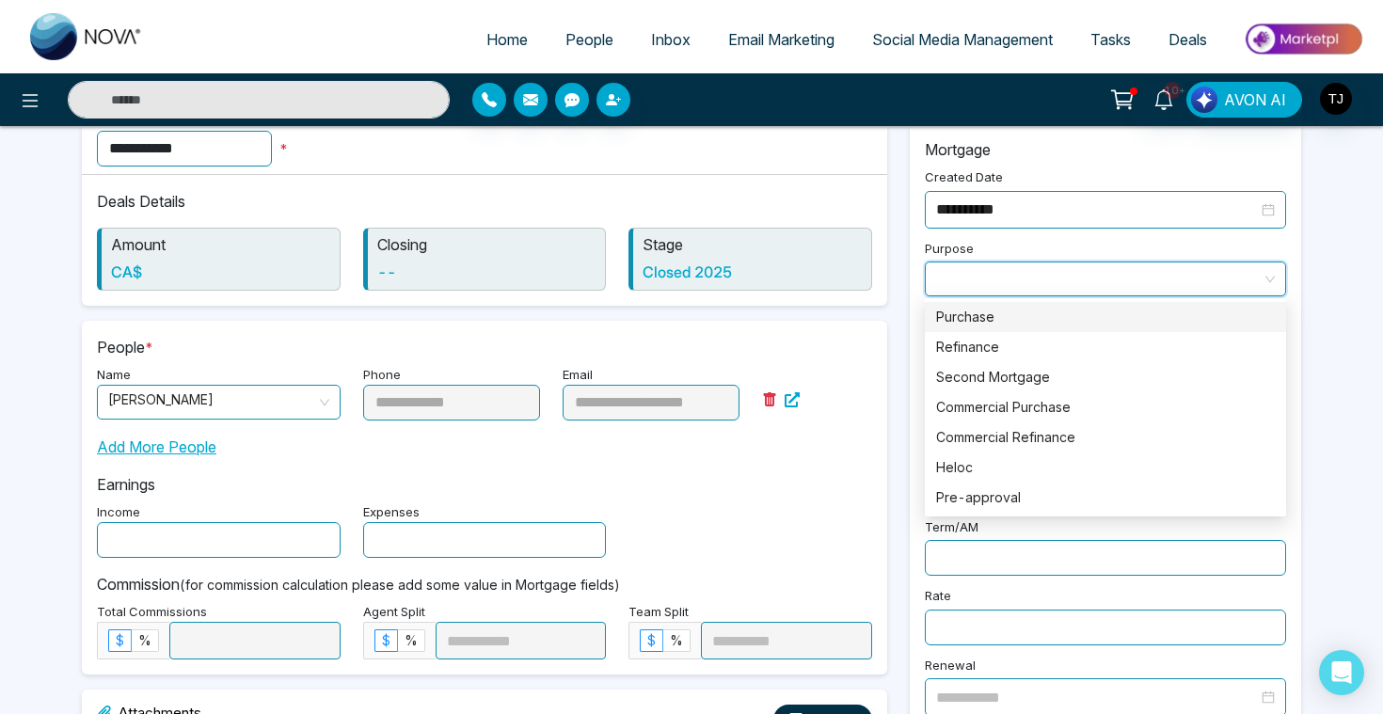
click at [965, 325] on div "Purchase" at bounding box center [1105, 317] width 339 height 21
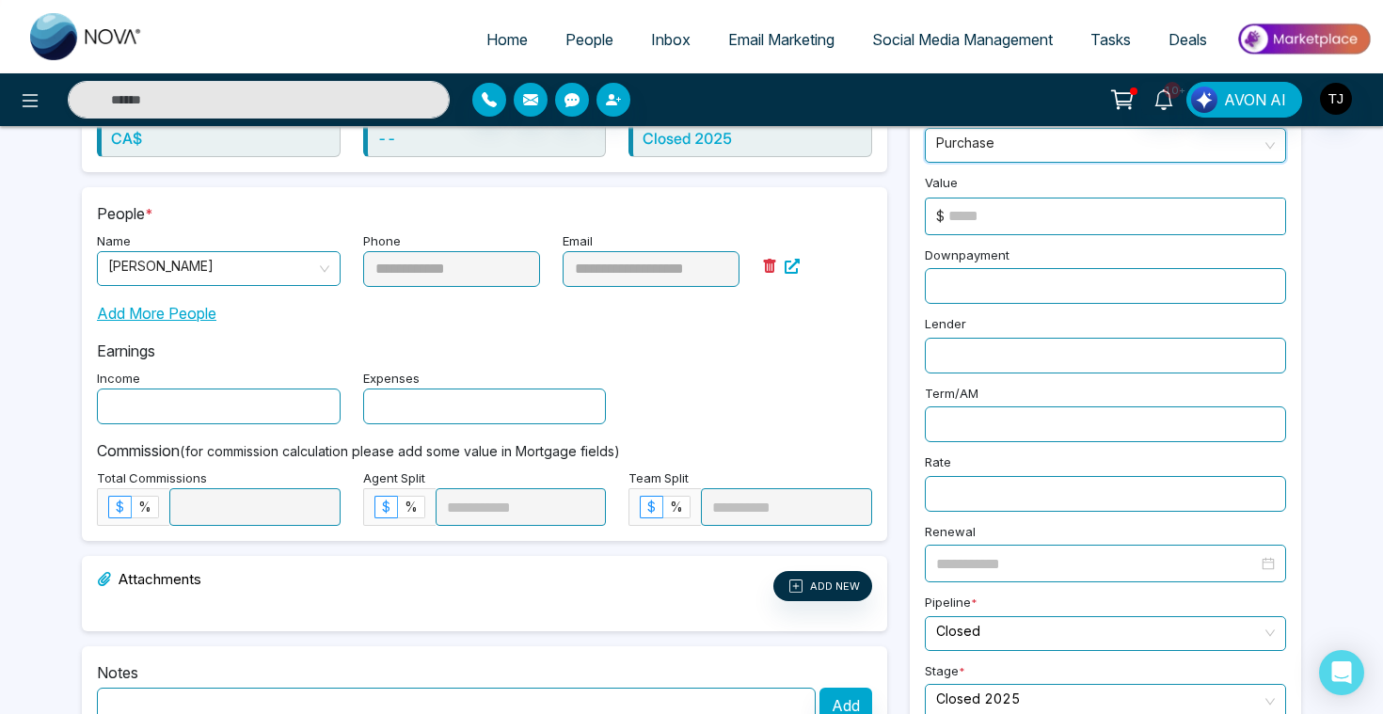
scroll to position [264, 0]
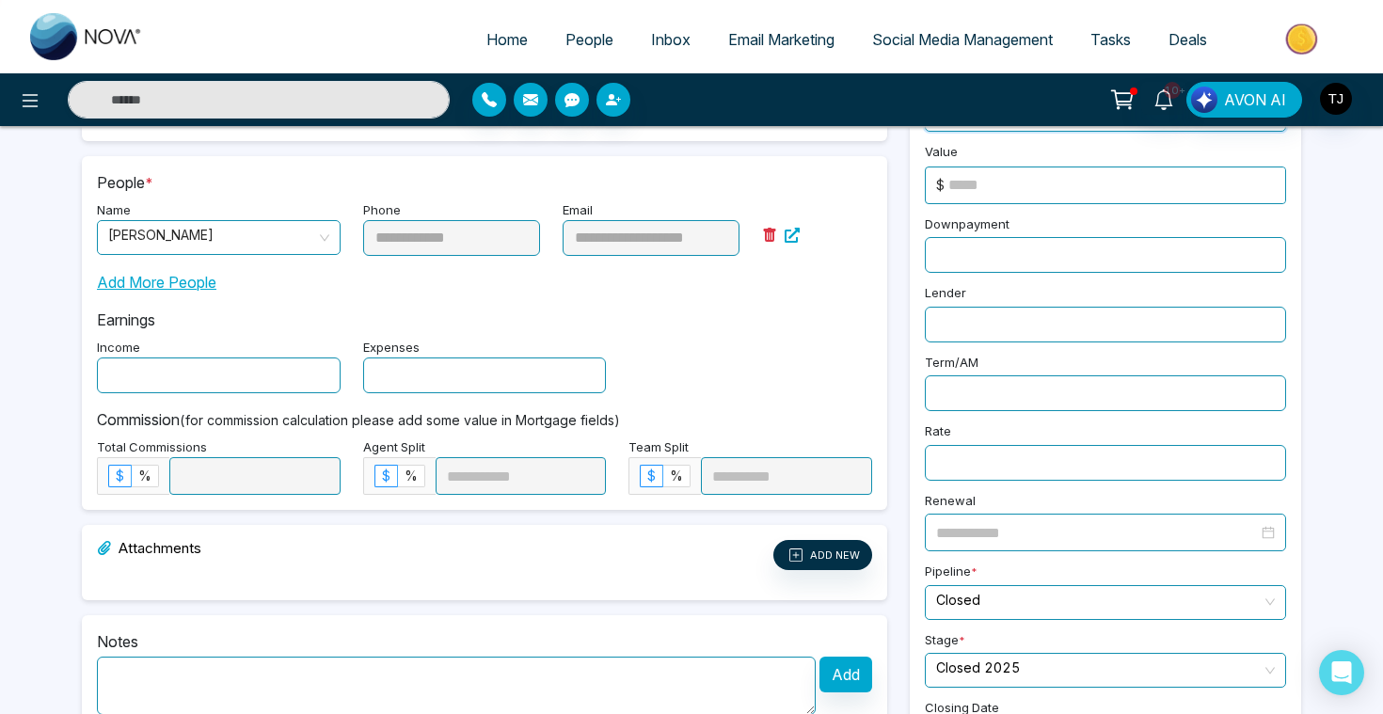
click at [975, 184] on input at bounding box center [1116, 185] width 337 height 36
type input "******"
click at [147, 472] on span "%" at bounding box center [144, 476] width 13 height 16
click at [226, 476] on input at bounding box center [254, 476] width 169 height 36
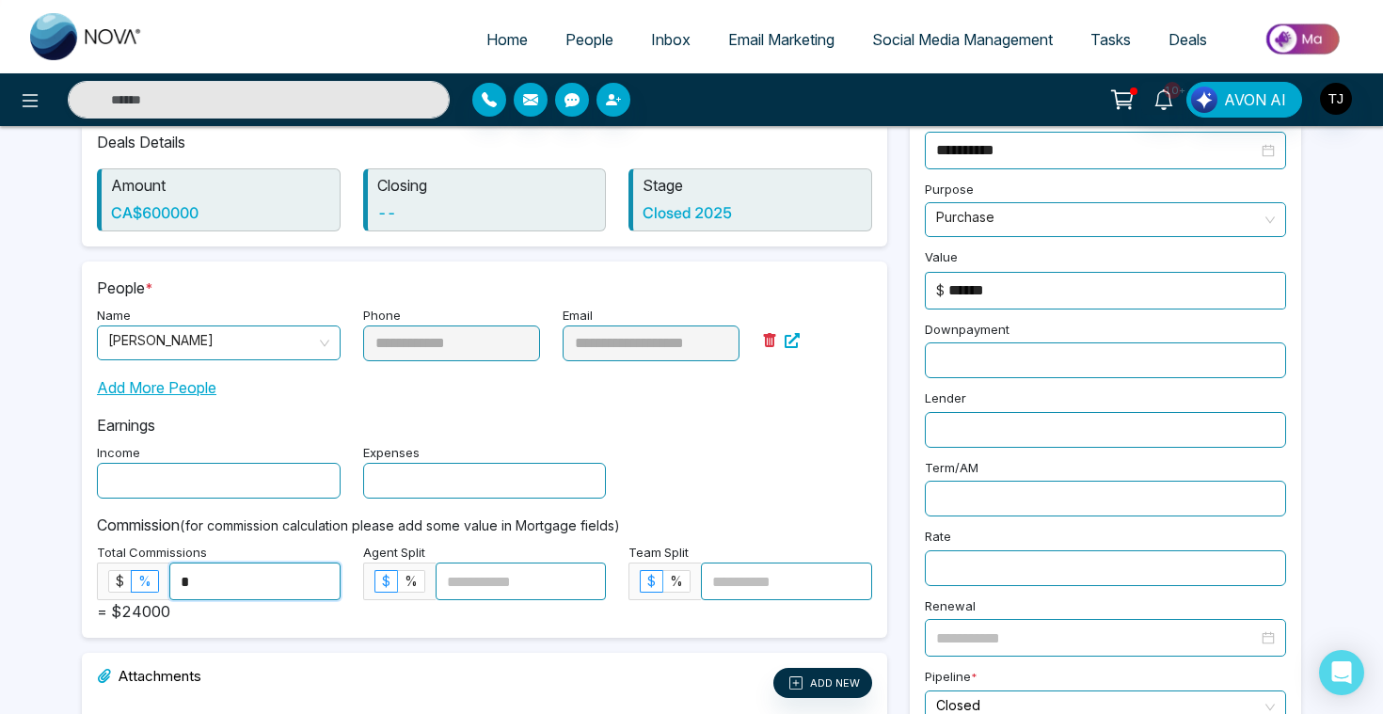
scroll to position [0, 0]
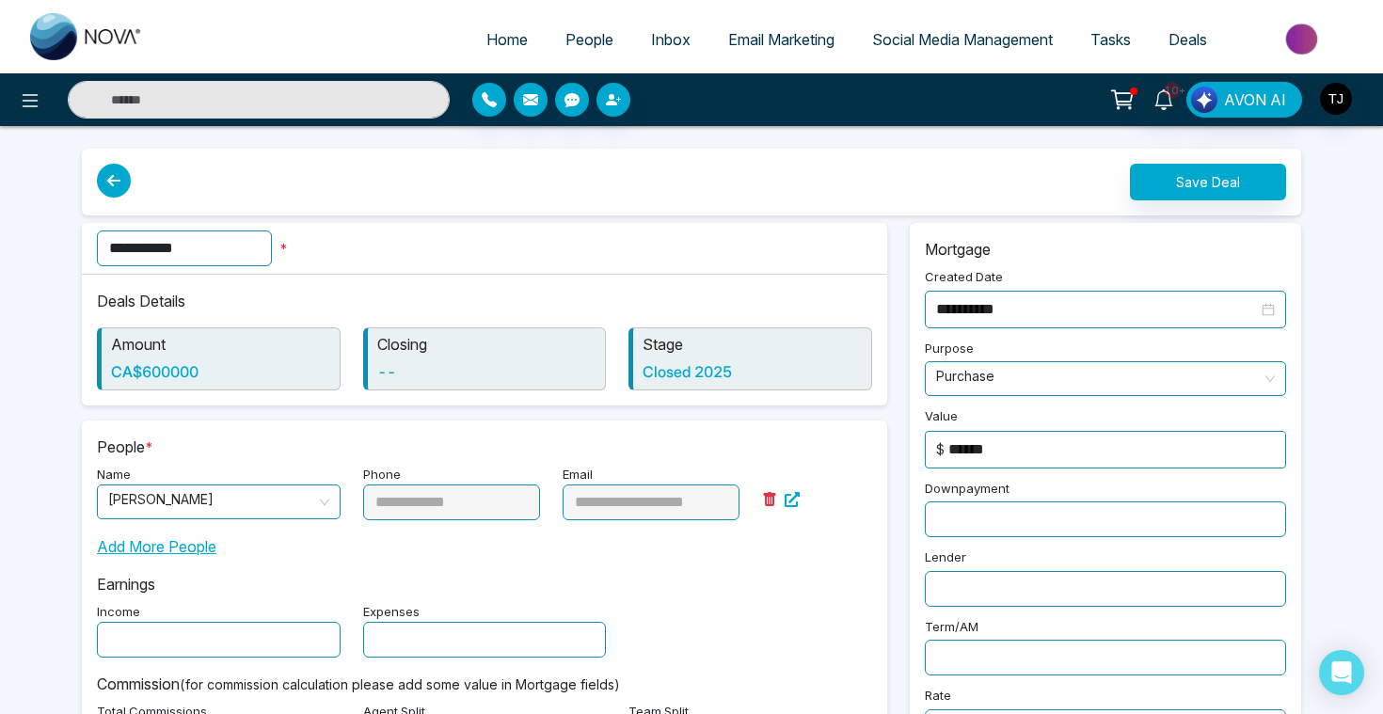
type input "*"
click at [1204, 188] on button "Save Deal" at bounding box center [1208, 182] width 156 height 37
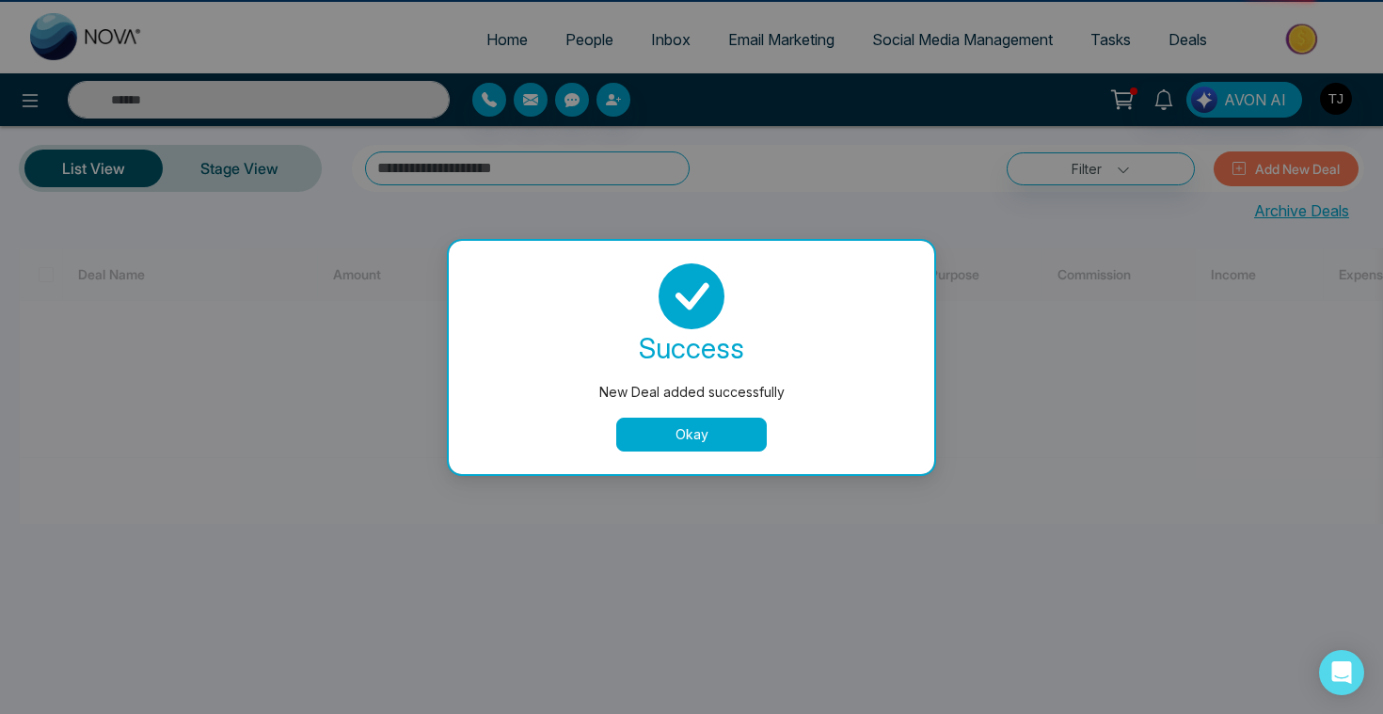
click at [680, 435] on button "Okay" at bounding box center [691, 435] width 151 height 34
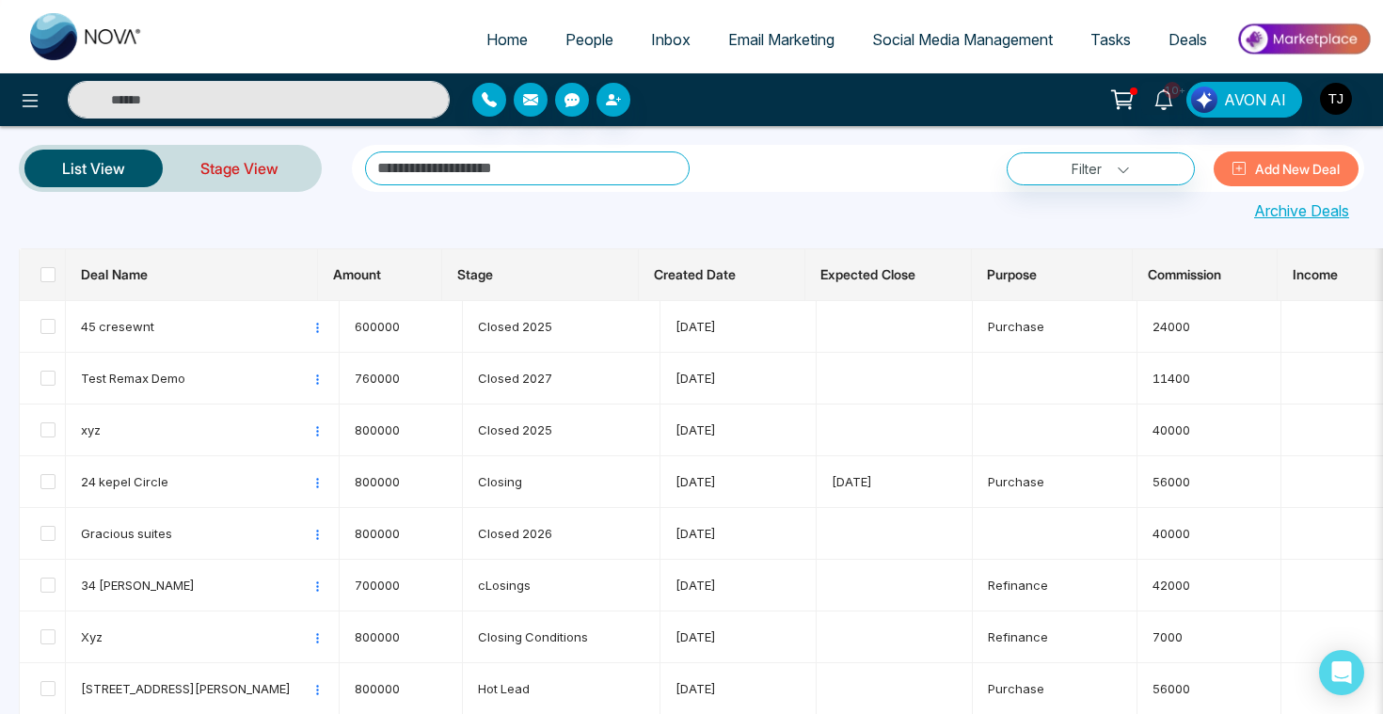
click at [243, 170] on link "Stage View" at bounding box center [239, 168] width 153 height 45
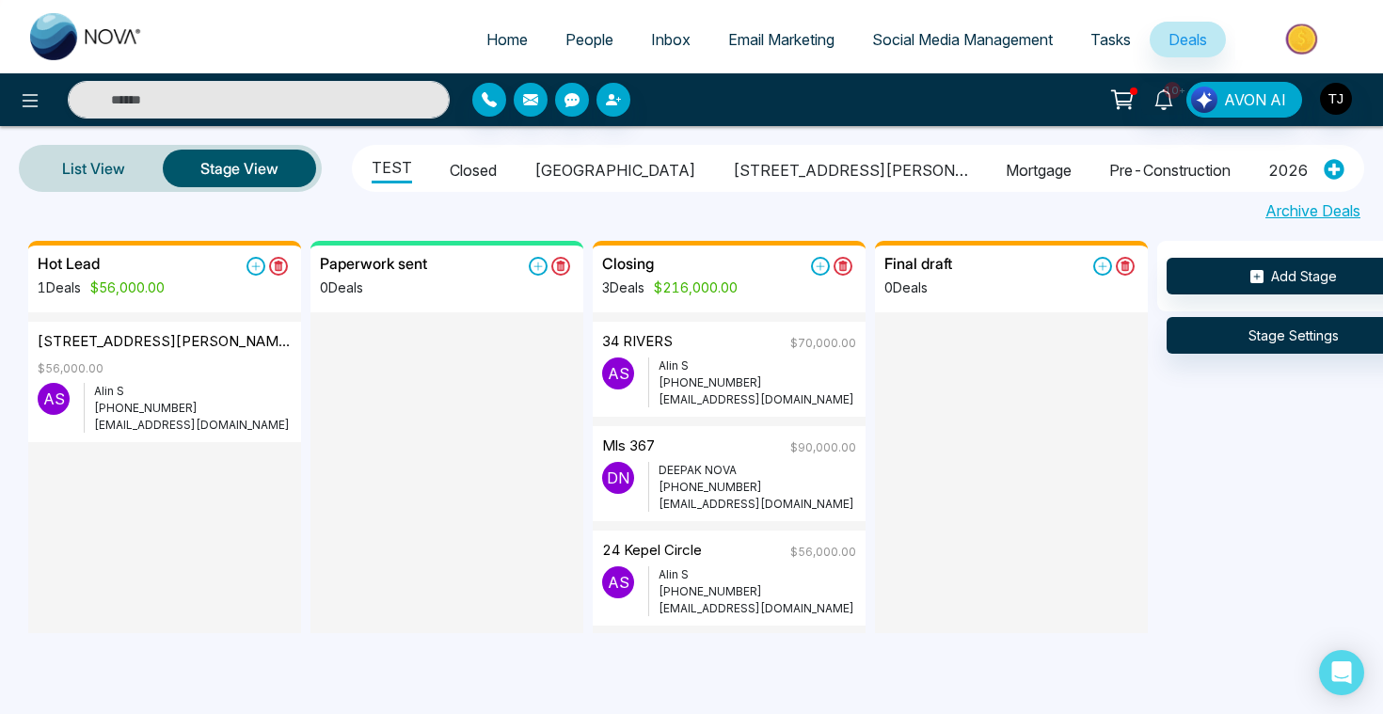
click at [560, 182] on ul "TEST Closed Arbor West 1515 pickering parkway Mortgage pre-construction 2026 cl…" at bounding box center [832, 169] width 951 height 40
click at [594, 160] on li "[GEOGRAPHIC_DATA]" at bounding box center [614, 167] width 161 height 32
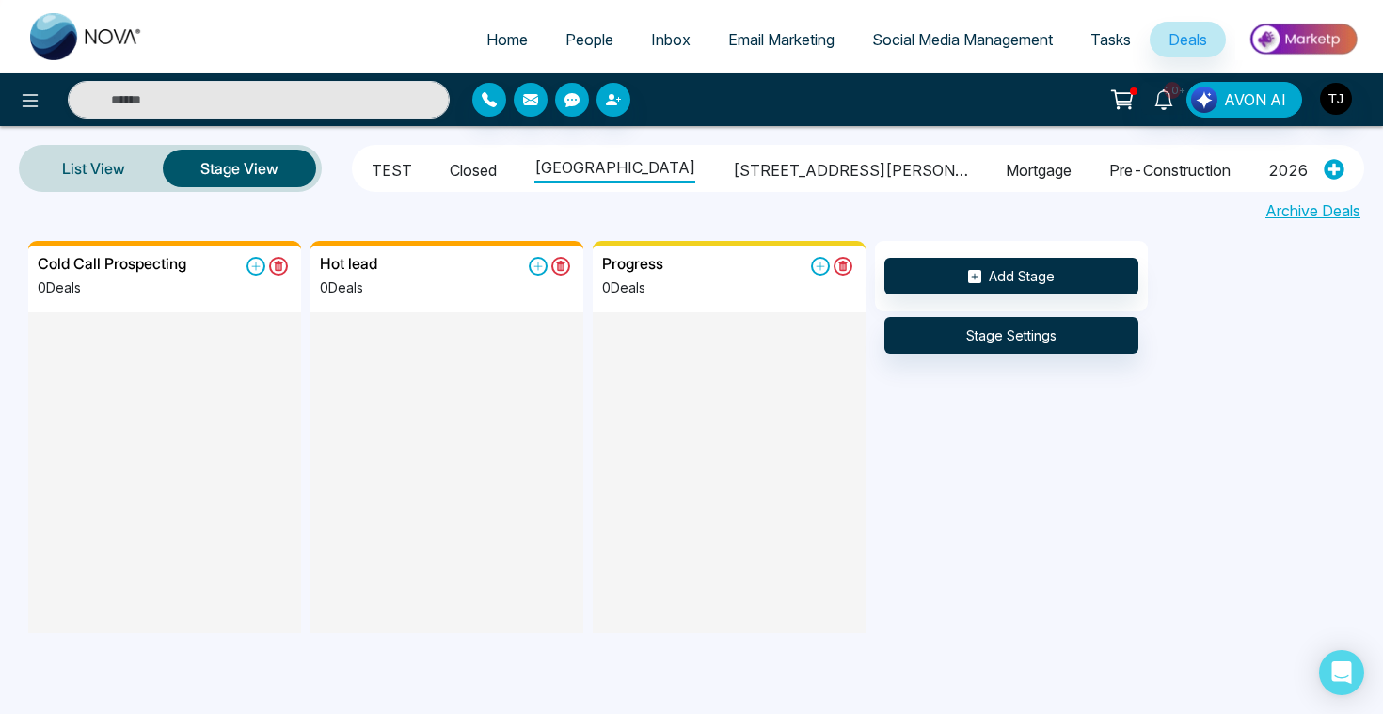
click at [473, 172] on li "Closed" at bounding box center [473, 167] width 47 height 32
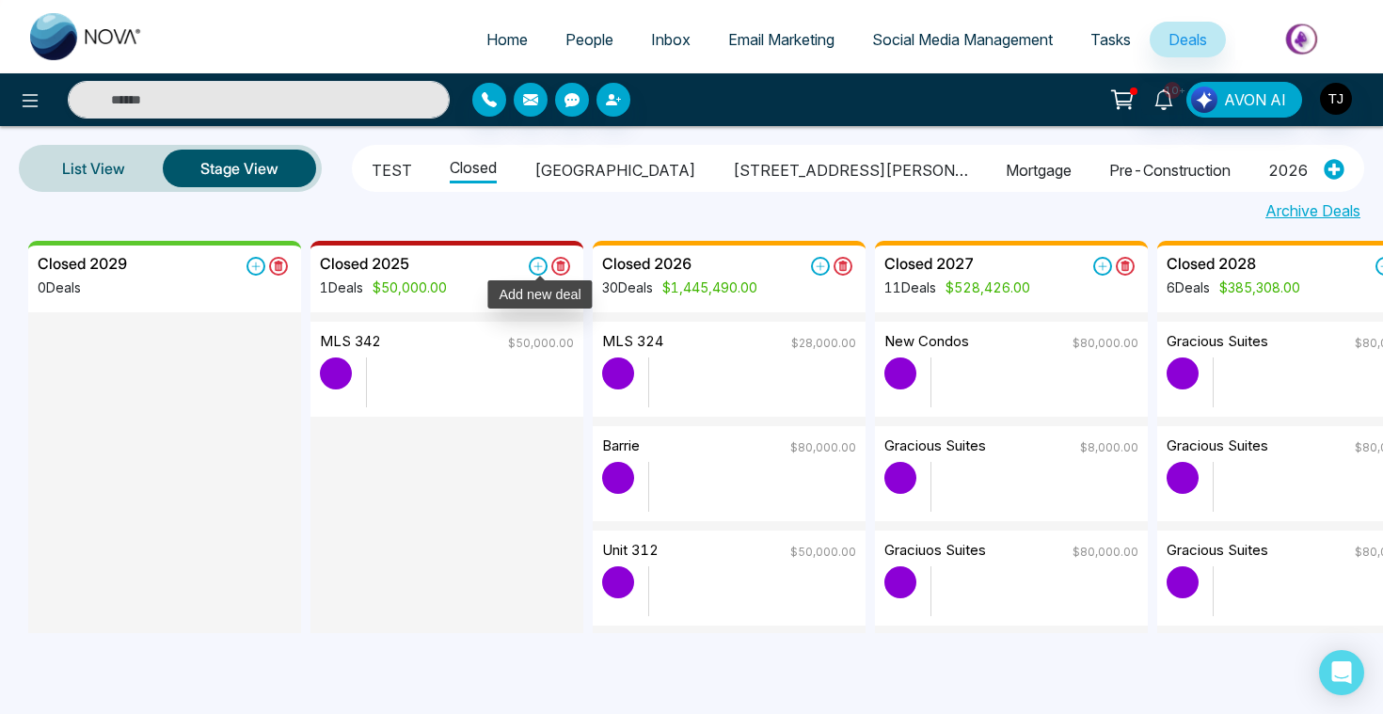
click at [537, 267] on icon at bounding box center [538, 266] width 19 height 19
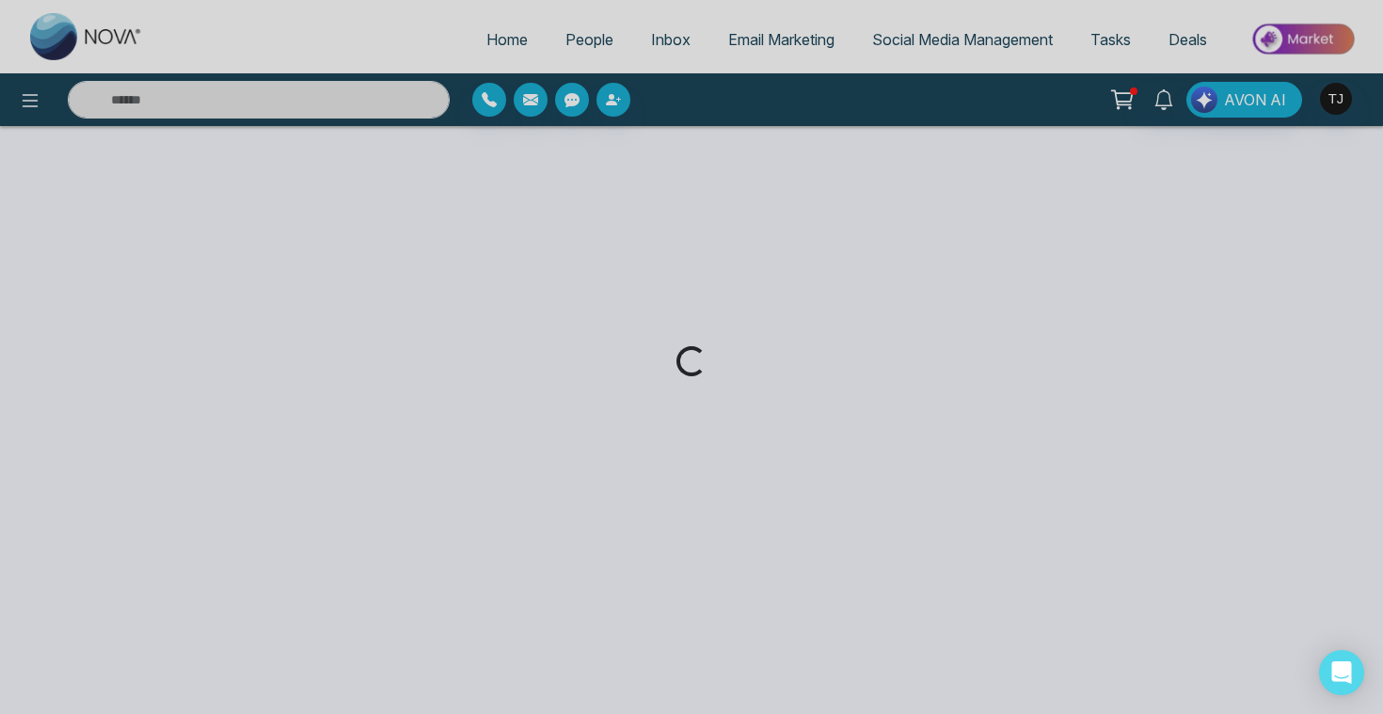
click at [537, 267] on div "Loading..." at bounding box center [691, 357] width 1383 height 714
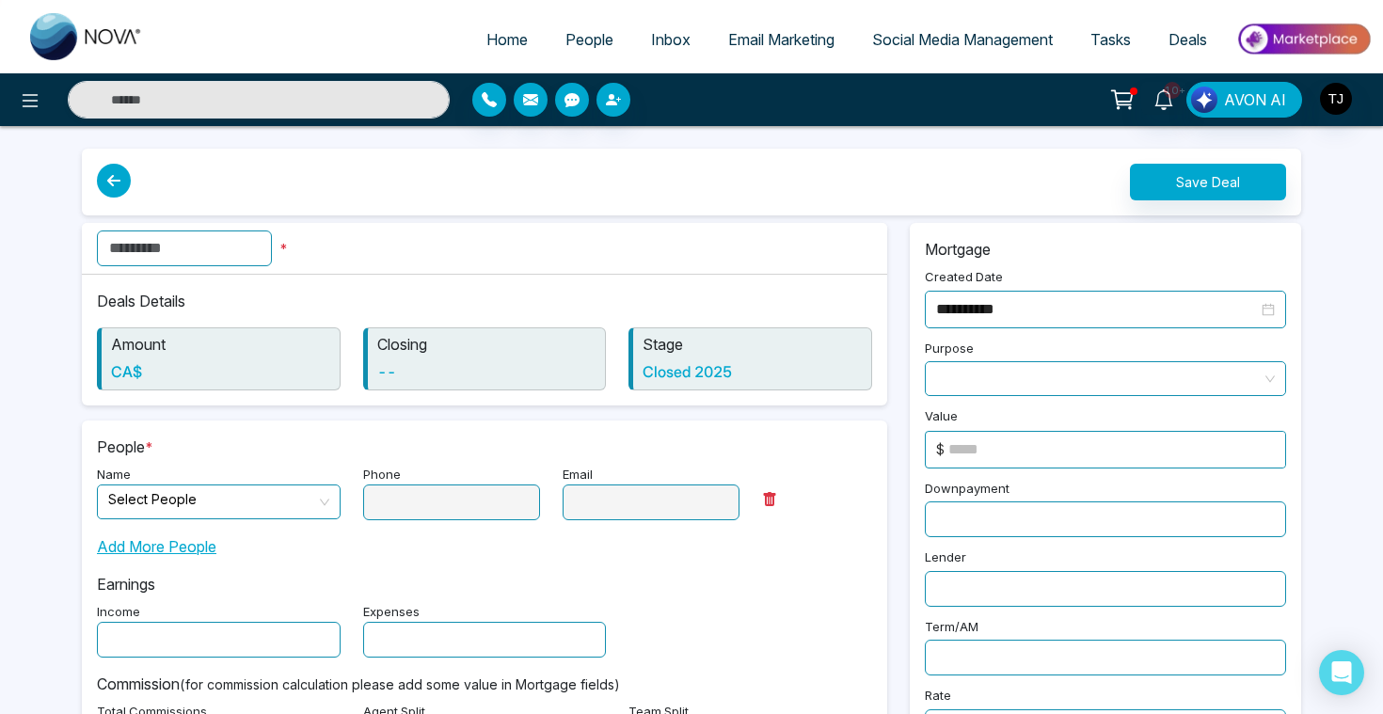
click at [1191, 52] on link "Deals" at bounding box center [1187, 40] width 76 height 36
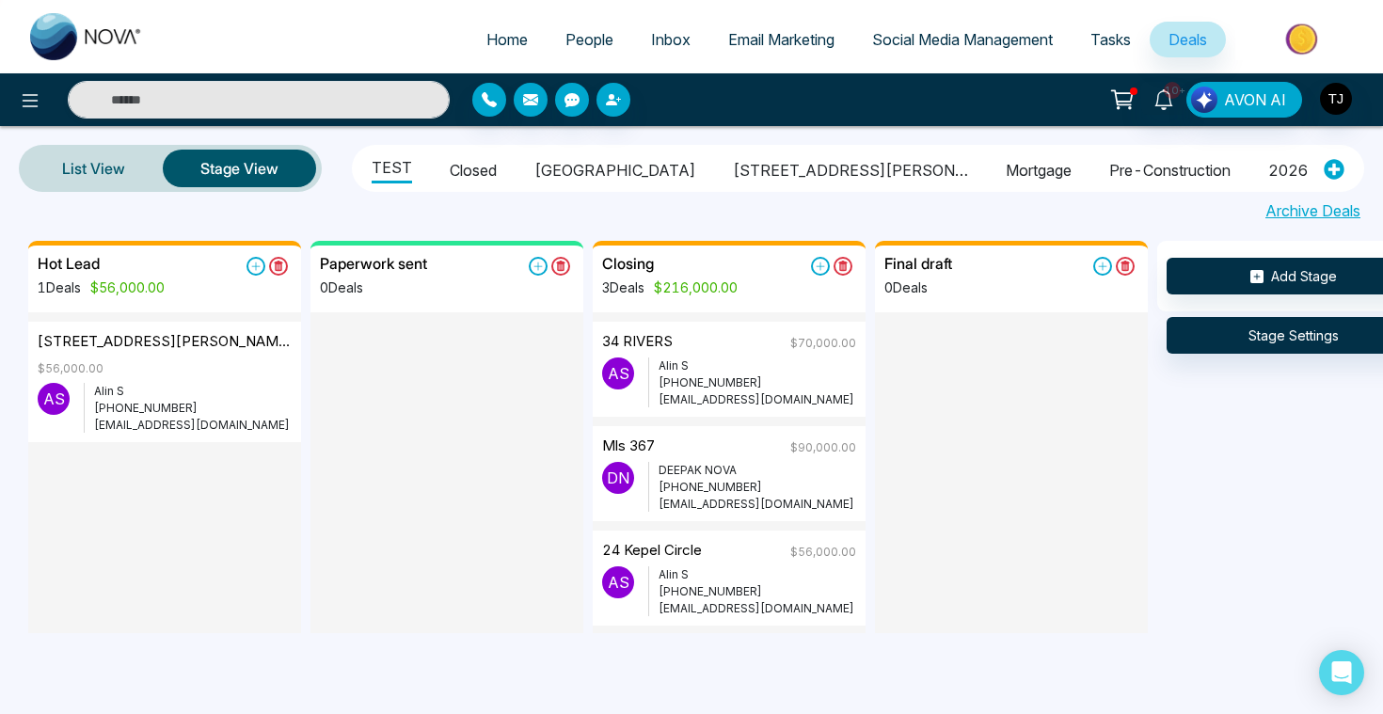
click at [1109, 180] on li "pre-construction" at bounding box center [1169, 167] width 121 height 32
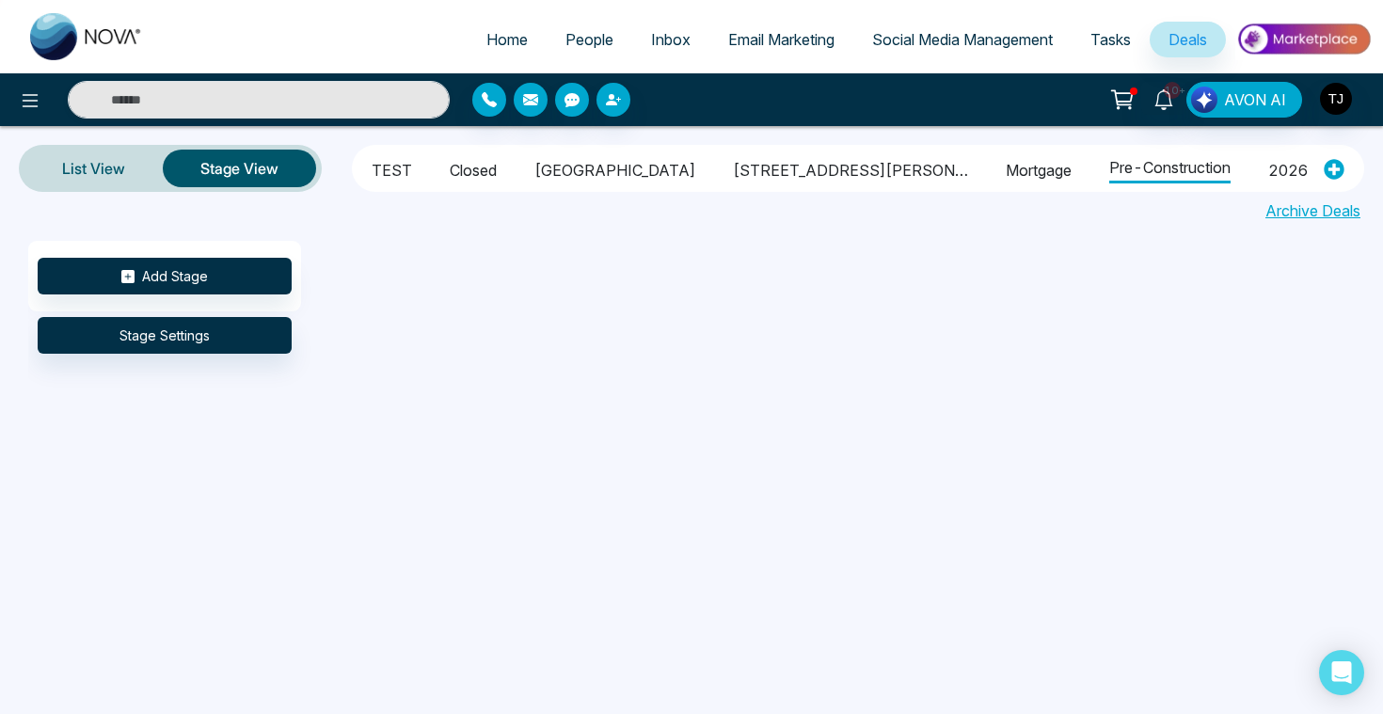
click at [567, 245] on div "Add Stage Stage Settings" at bounding box center [719, 437] width 1383 height 392
click at [155, 280] on button "Add Stage" at bounding box center [165, 276] width 254 height 37
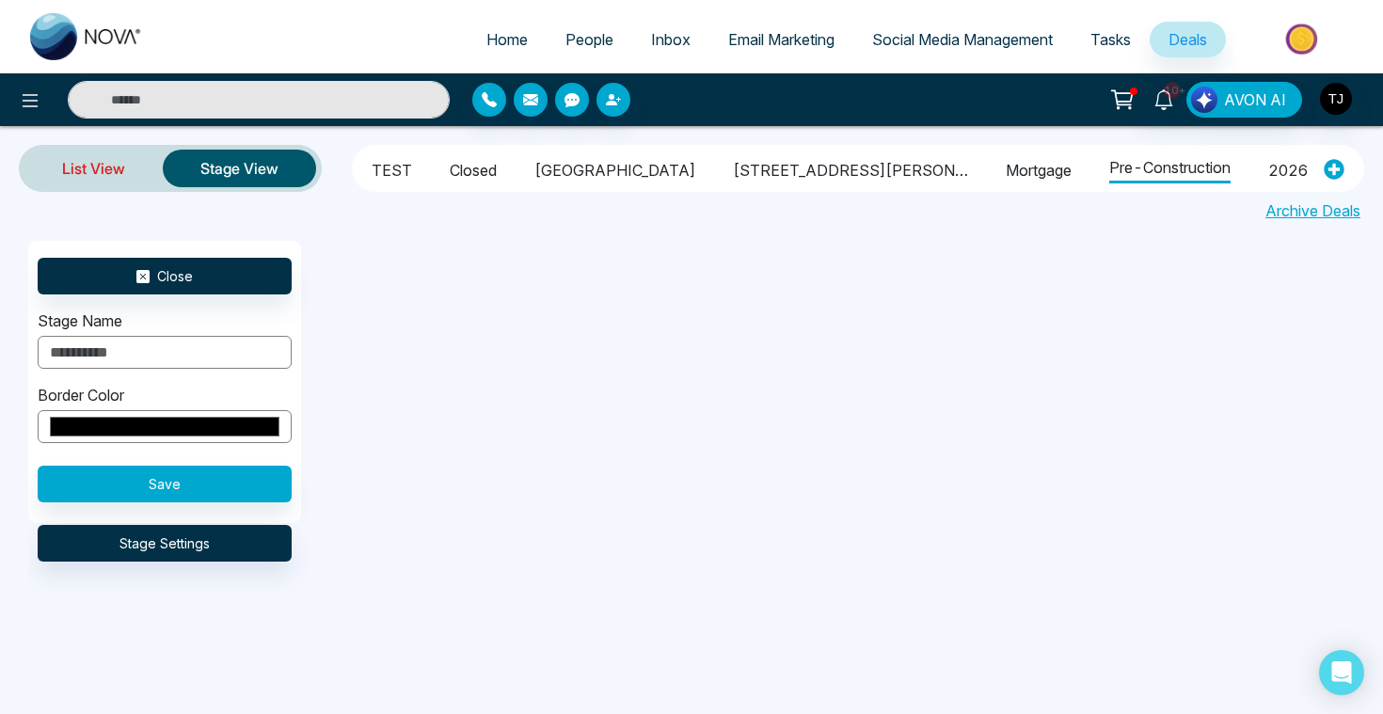
click at [80, 162] on link "List View" at bounding box center [93, 168] width 138 height 45
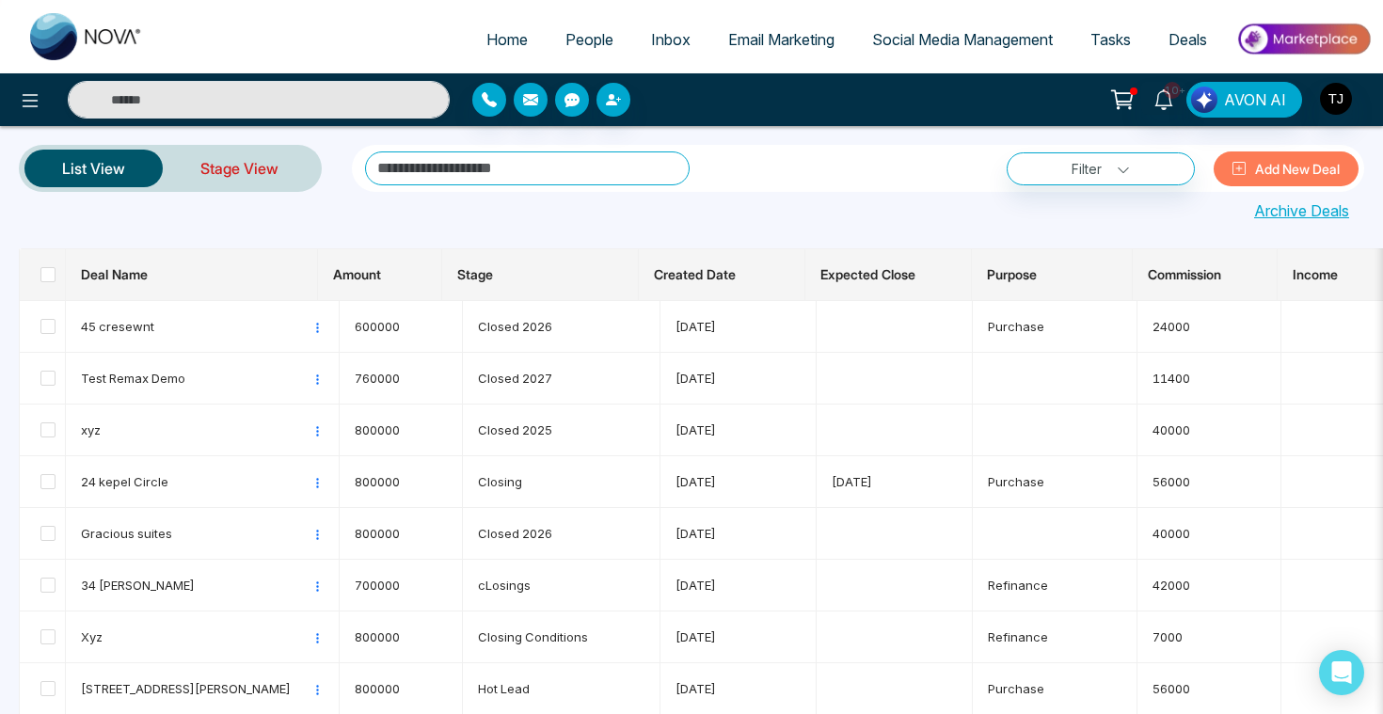
click at [251, 156] on link "Stage View" at bounding box center [239, 168] width 153 height 45
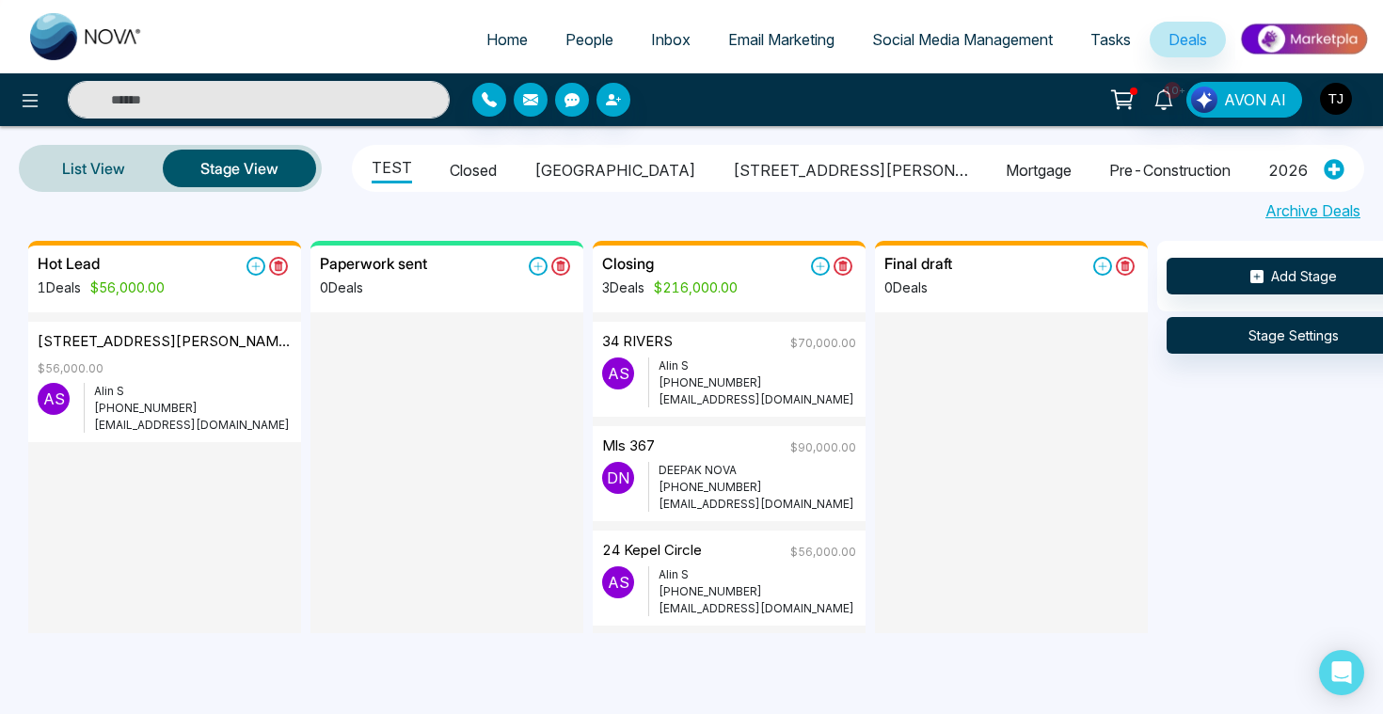
click at [579, 42] on span "People" at bounding box center [589, 39] width 48 height 19
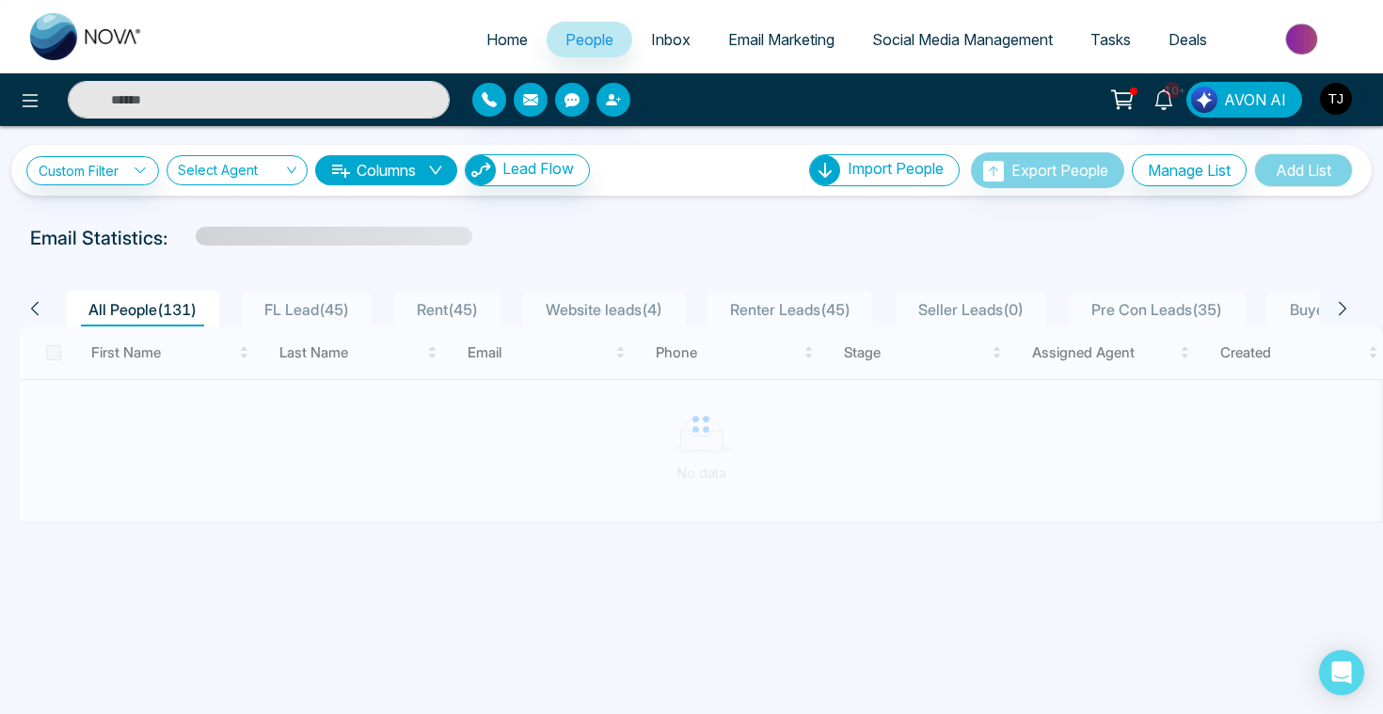
click at [1281, 542] on div "Custom Filter Choose a filters Cancel Apply Select Agent Columns Lead Flow Impo…" at bounding box center [691, 375] width 1383 height 498
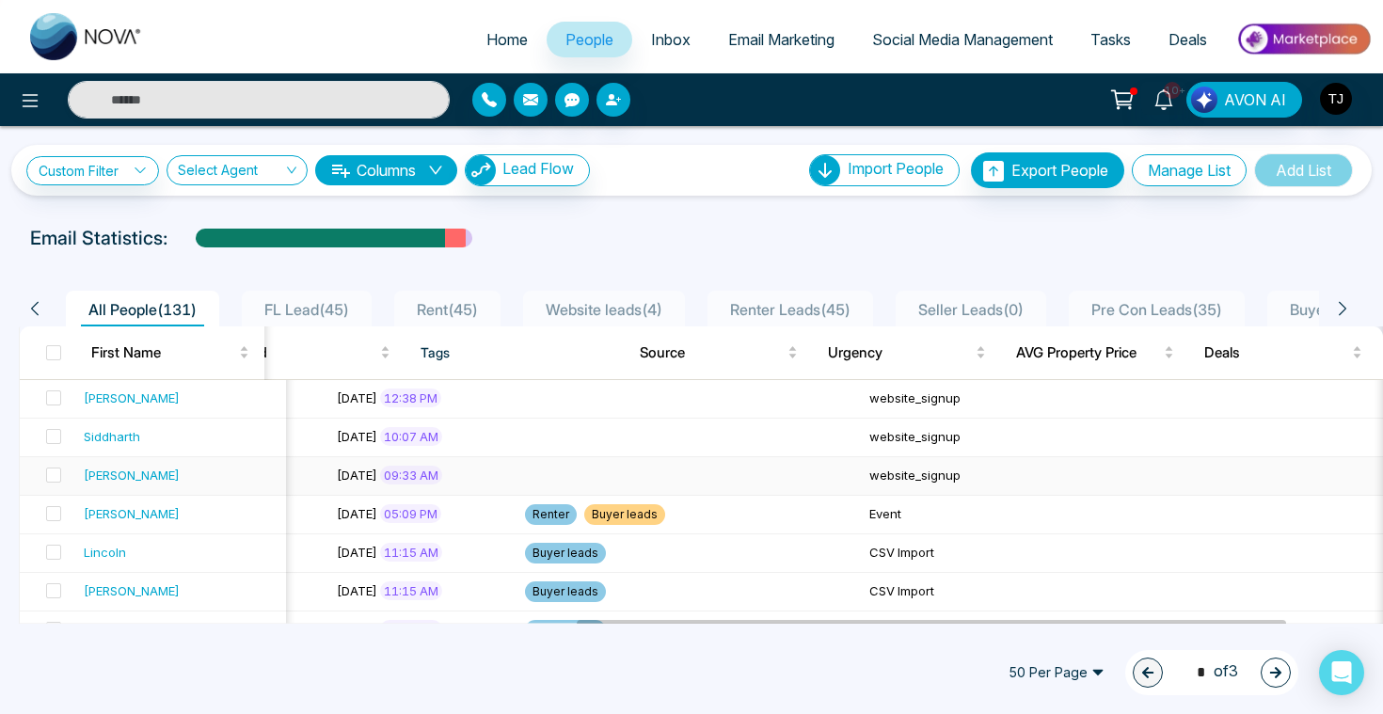
scroll to position [0, 1131]
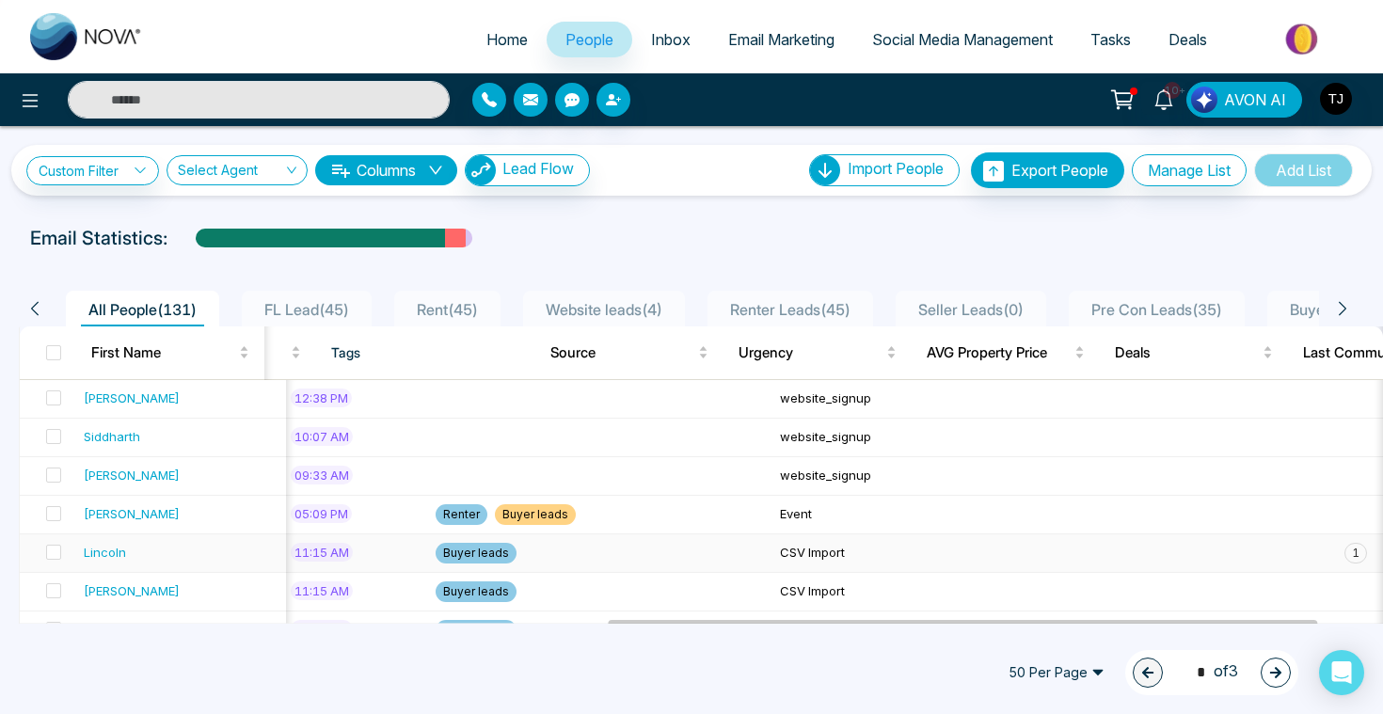
click at [134, 556] on div "Lincoln" at bounding box center [181, 552] width 195 height 19
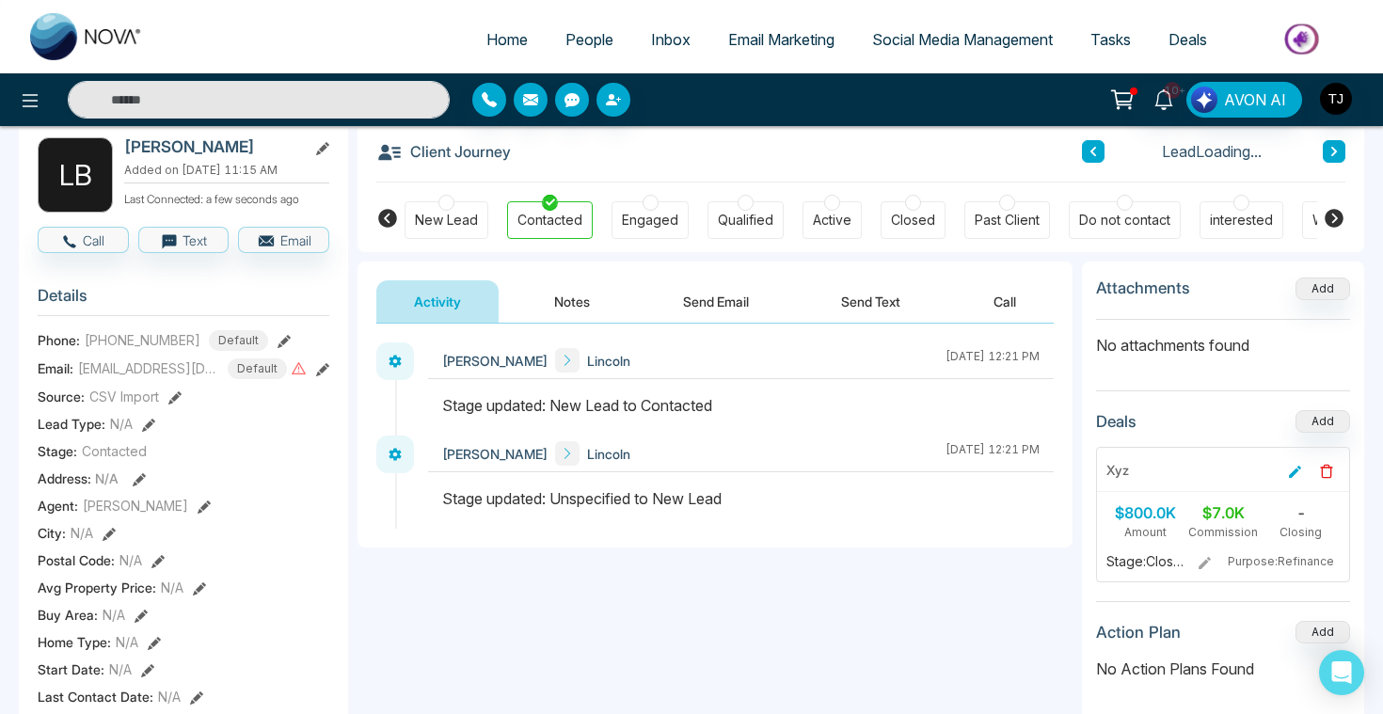
scroll to position [129, 0]
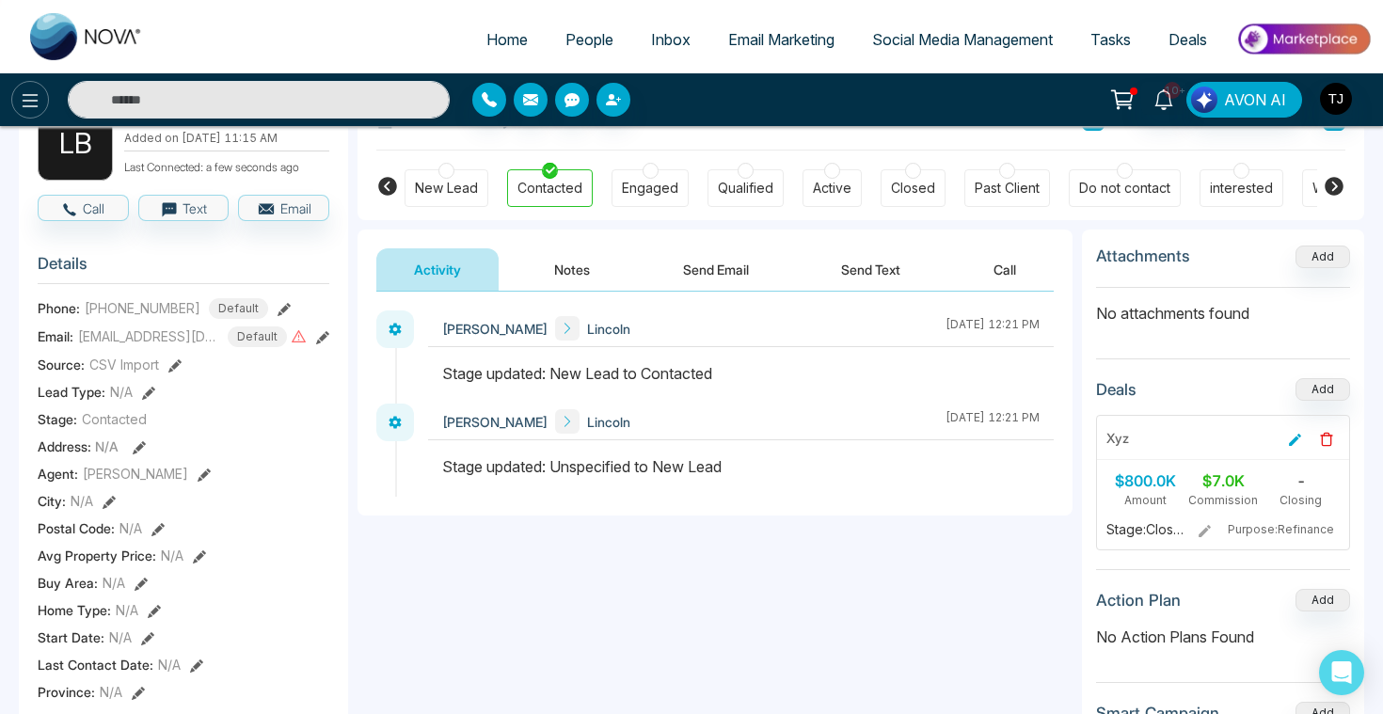
click at [14, 103] on button at bounding box center [30, 100] width 38 height 38
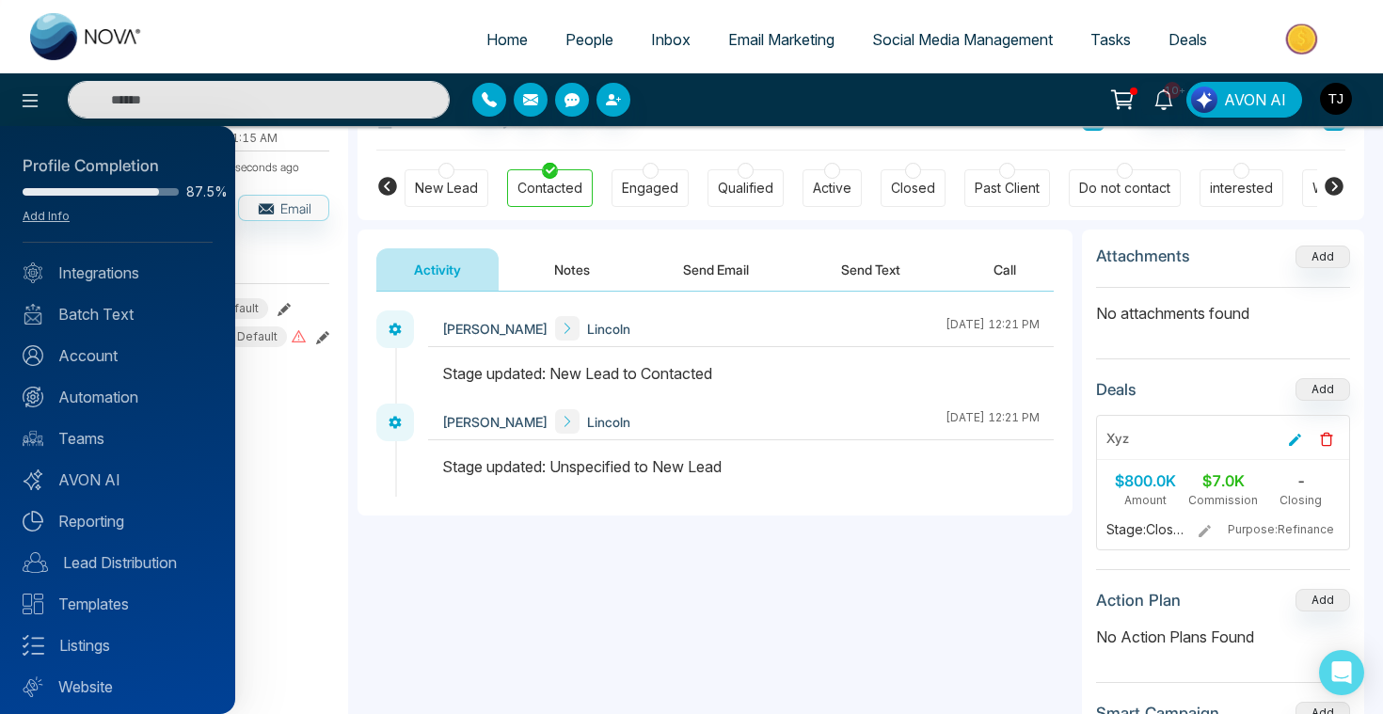
click at [585, 37] on div at bounding box center [691, 357] width 1383 height 714
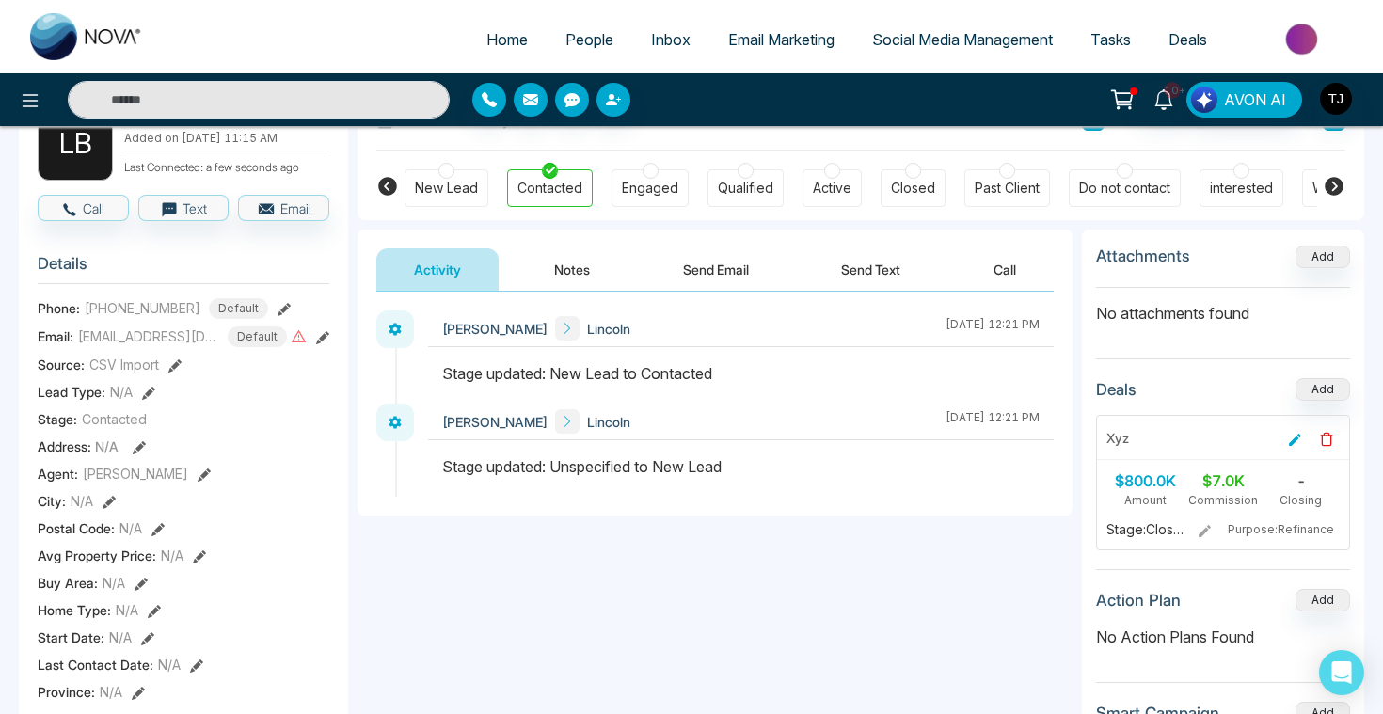
click at [585, 37] on span "People" at bounding box center [589, 39] width 48 height 19
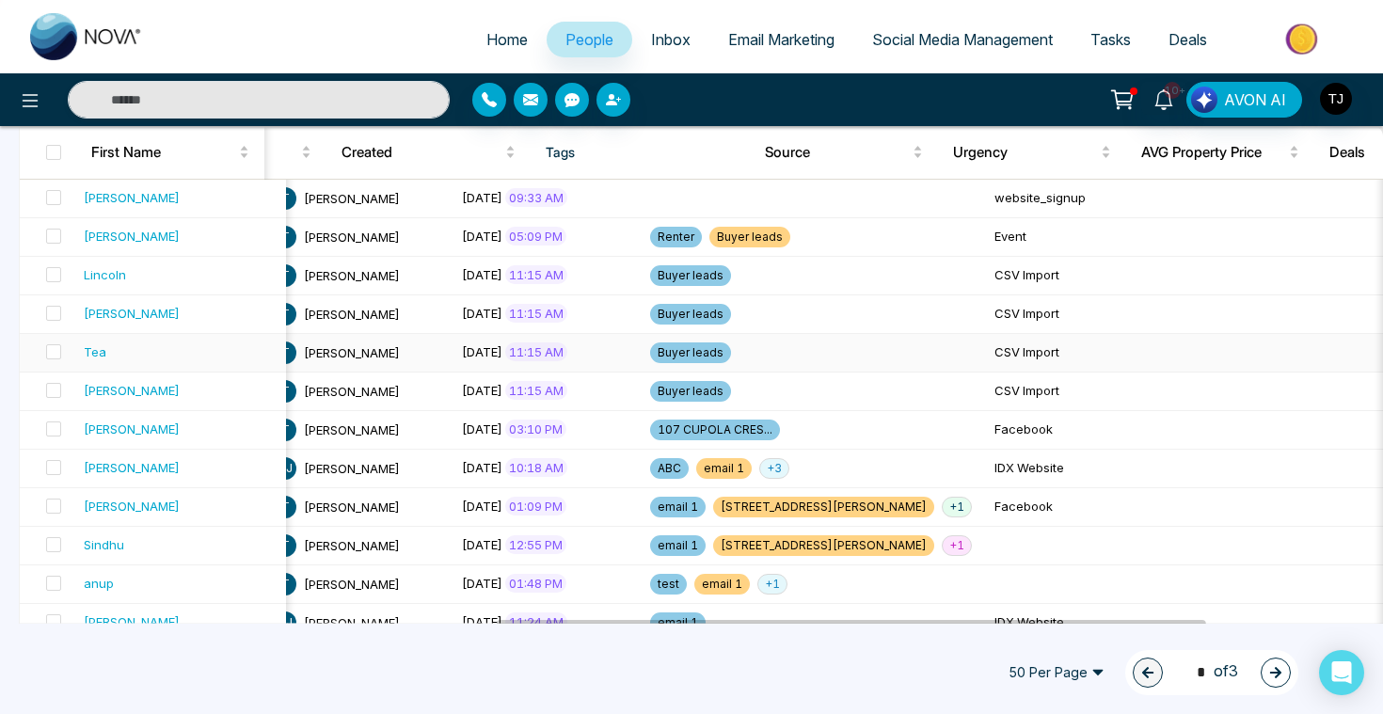
scroll to position [322, 0]
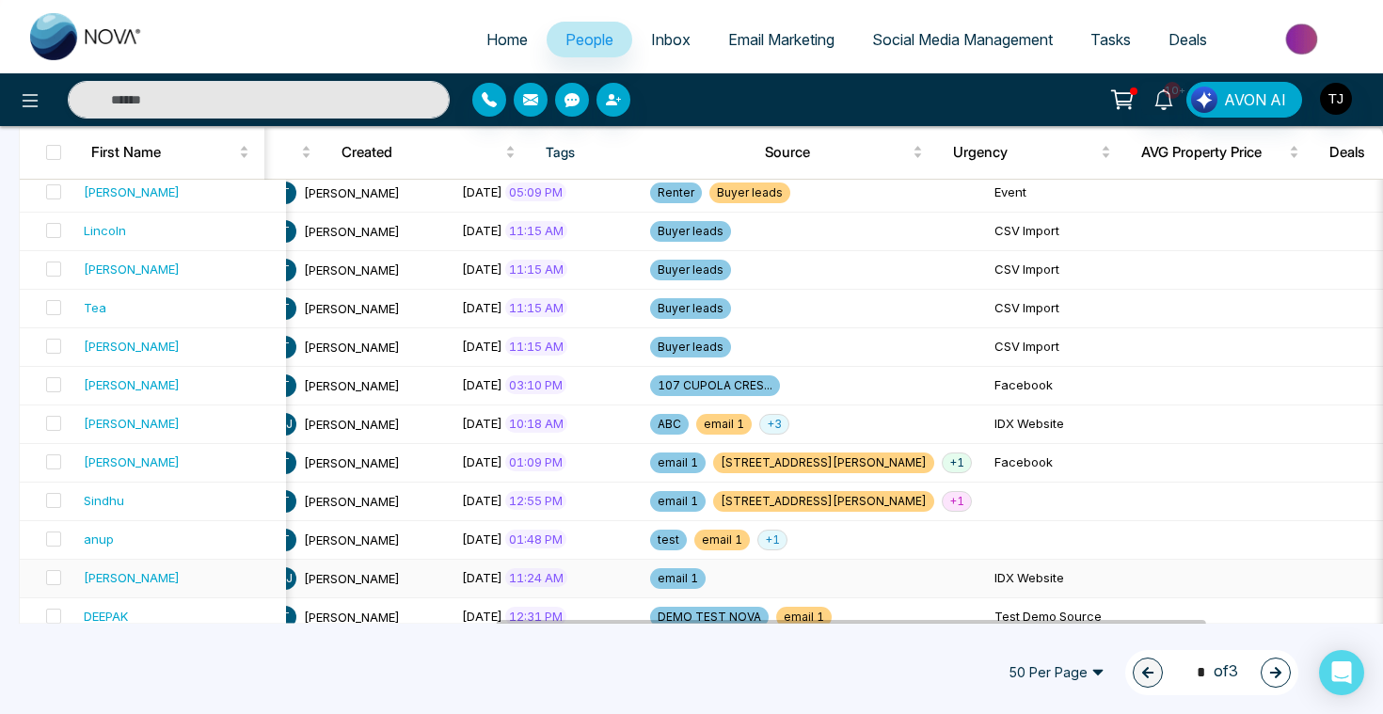
click at [111, 575] on div "[PERSON_NAME]" at bounding box center [132, 577] width 96 height 19
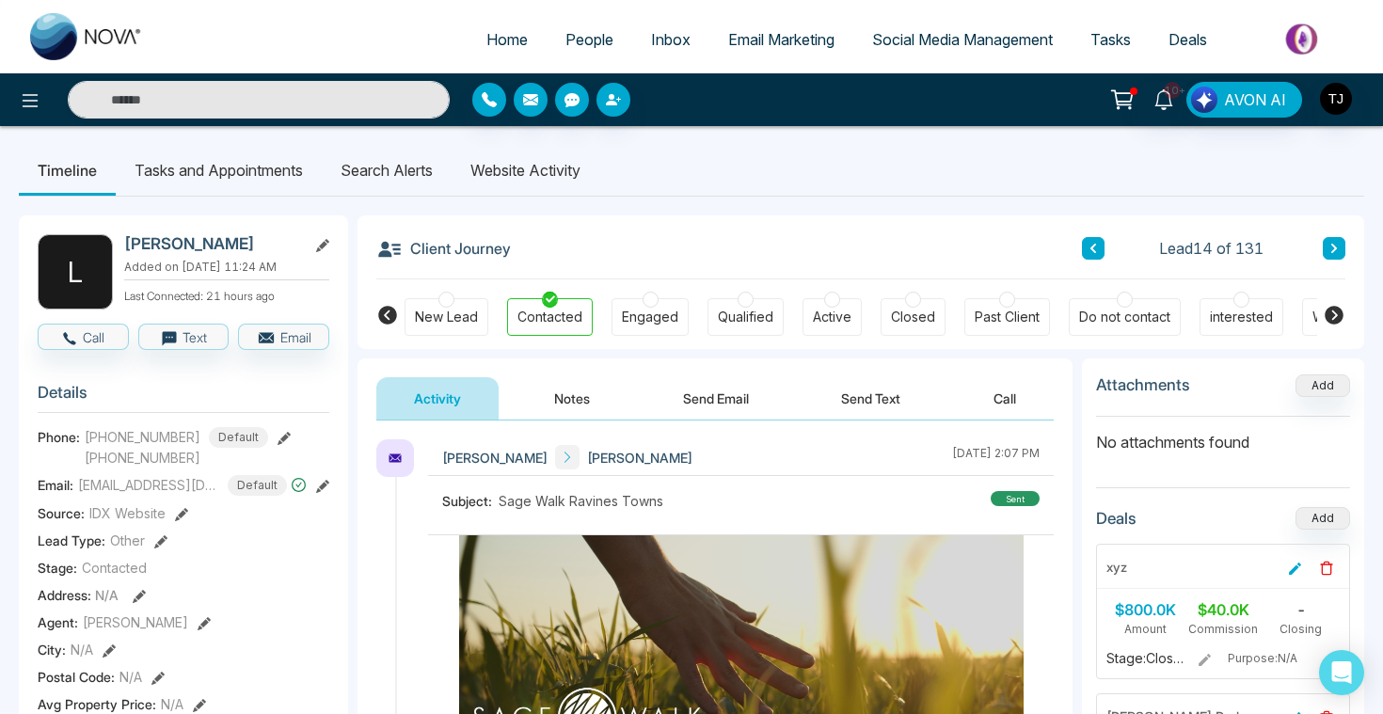
click at [547, 181] on li "Website Activity" at bounding box center [526, 170] width 148 height 51
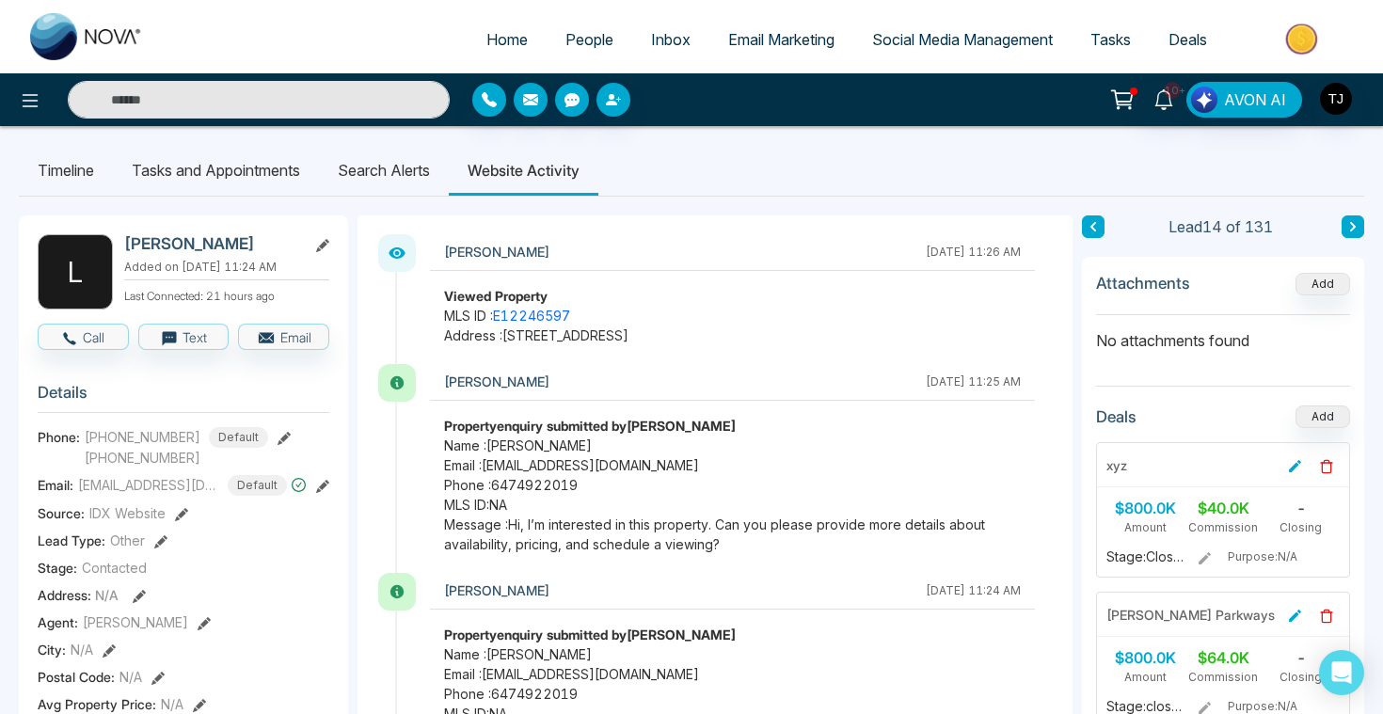
click at [379, 180] on li "Search Alerts" at bounding box center [384, 170] width 130 height 51
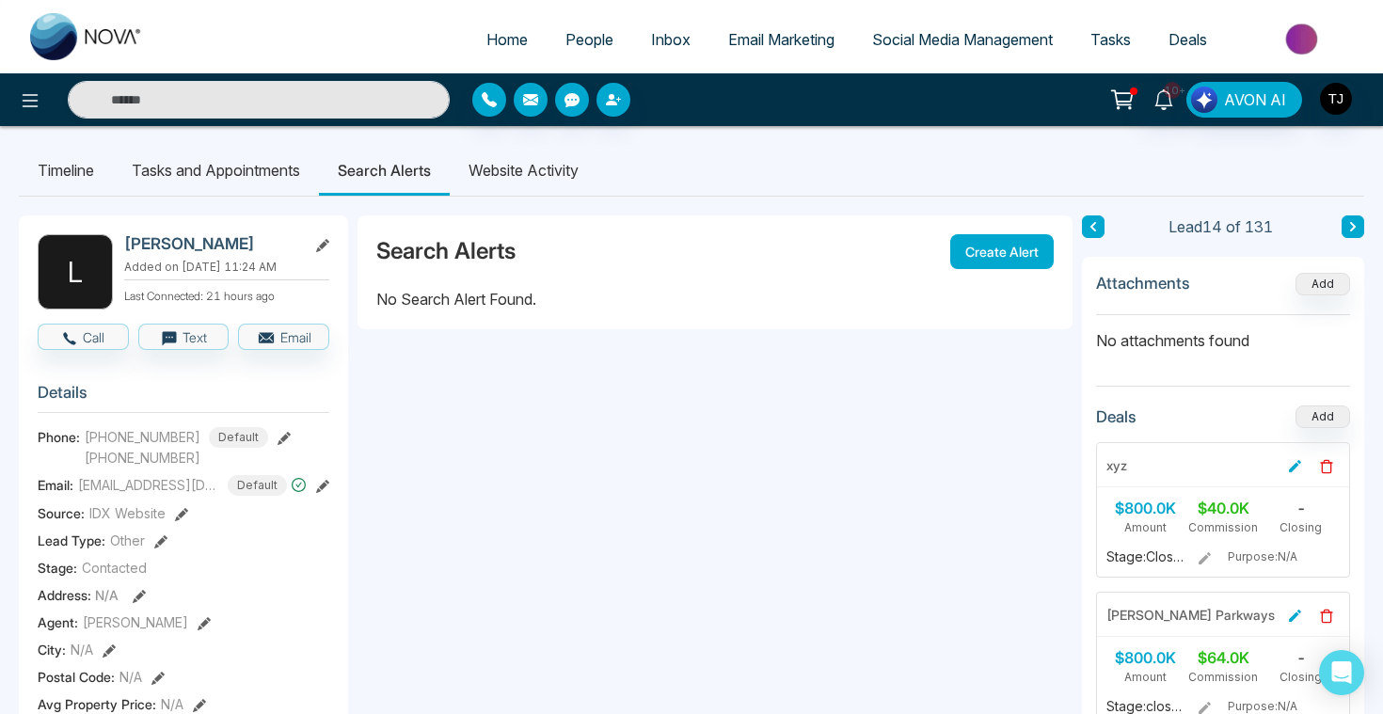
click at [1015, 249] on button "Create Alert" at bounding box center [1001, 251] width 103 height 35
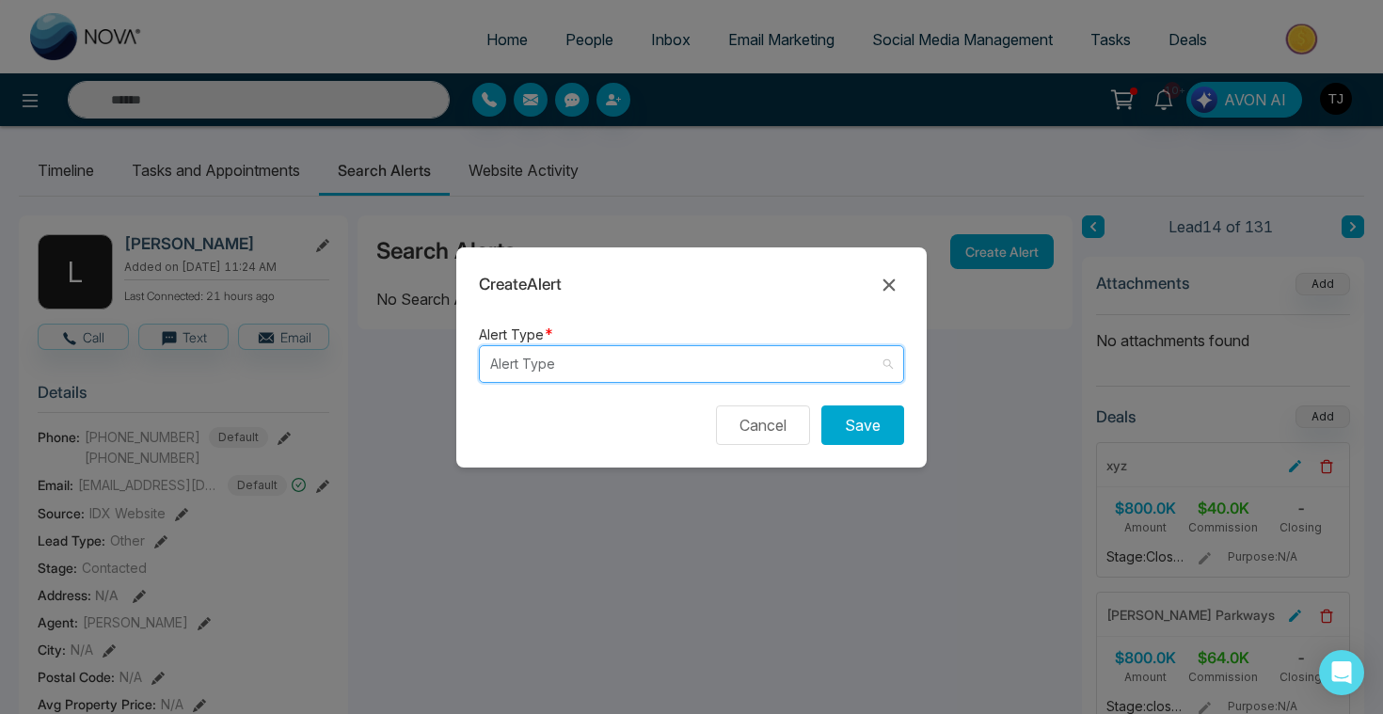
click at [746, 364] on input "search" at bounding box center [684, 364] width 389 height 36
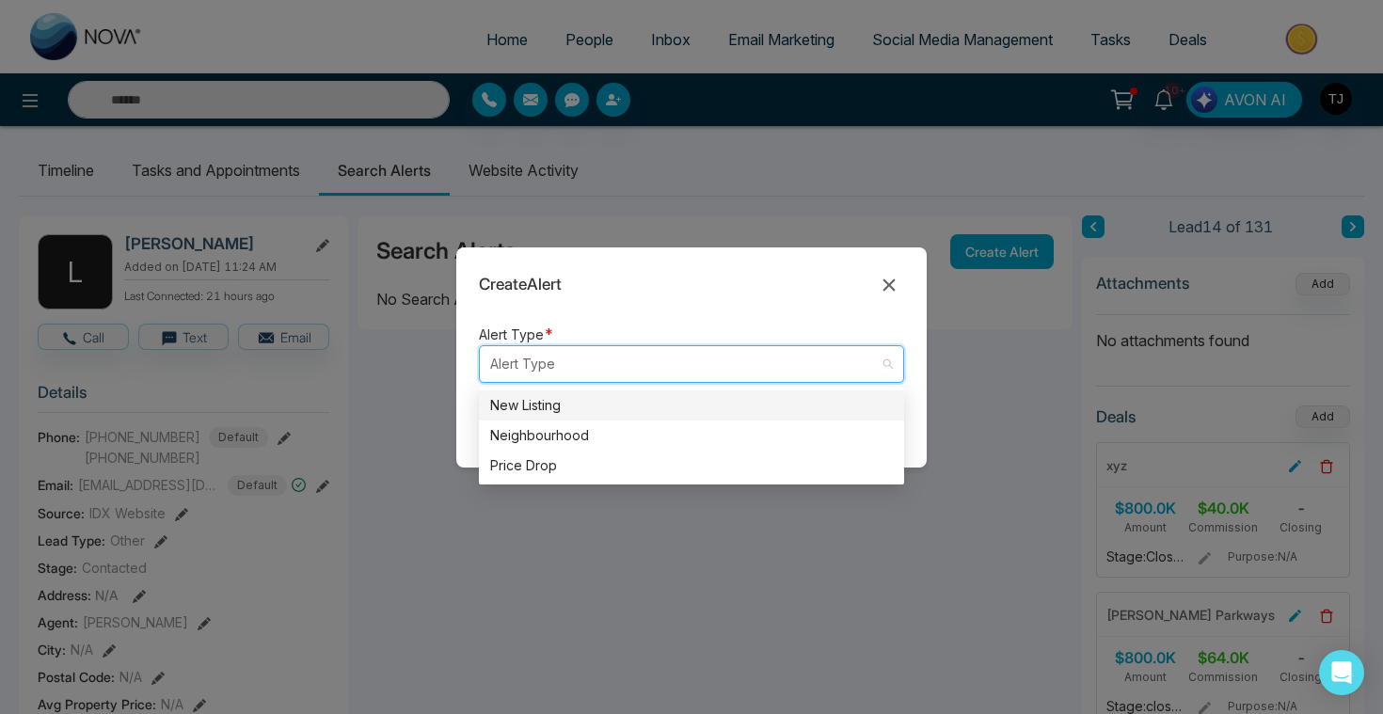
click at [665, 399] on div "New Listing" at bounding box center [691, 405] width 403 height 21
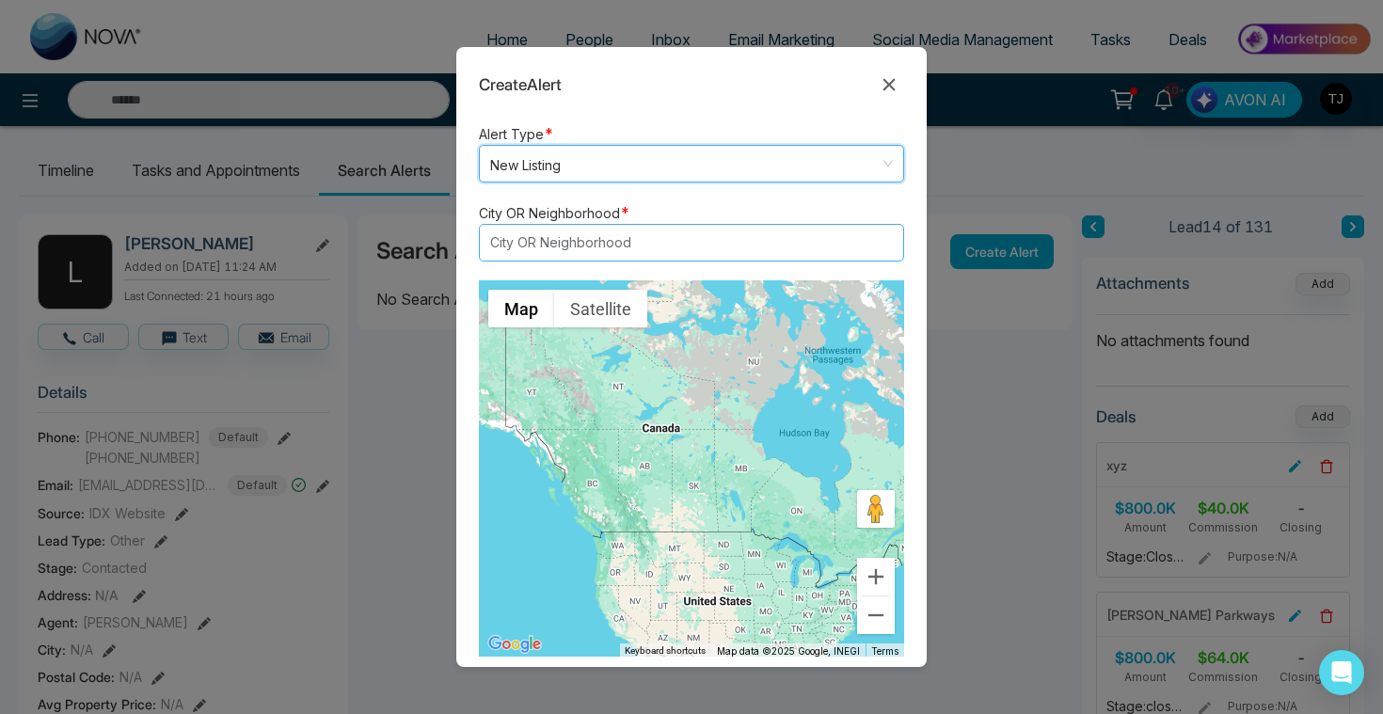
click at [585, 251] on div at bounding box center [682, 242] width 396 height 23
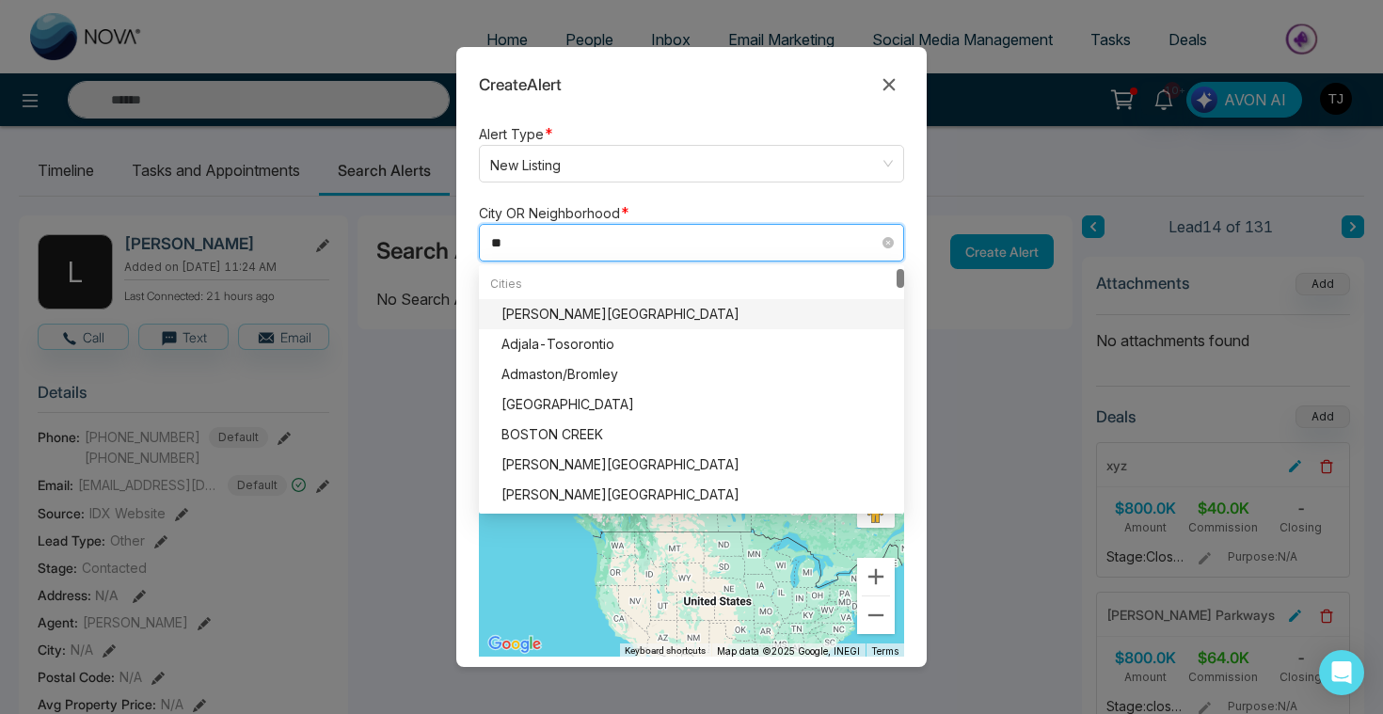
type input "*"
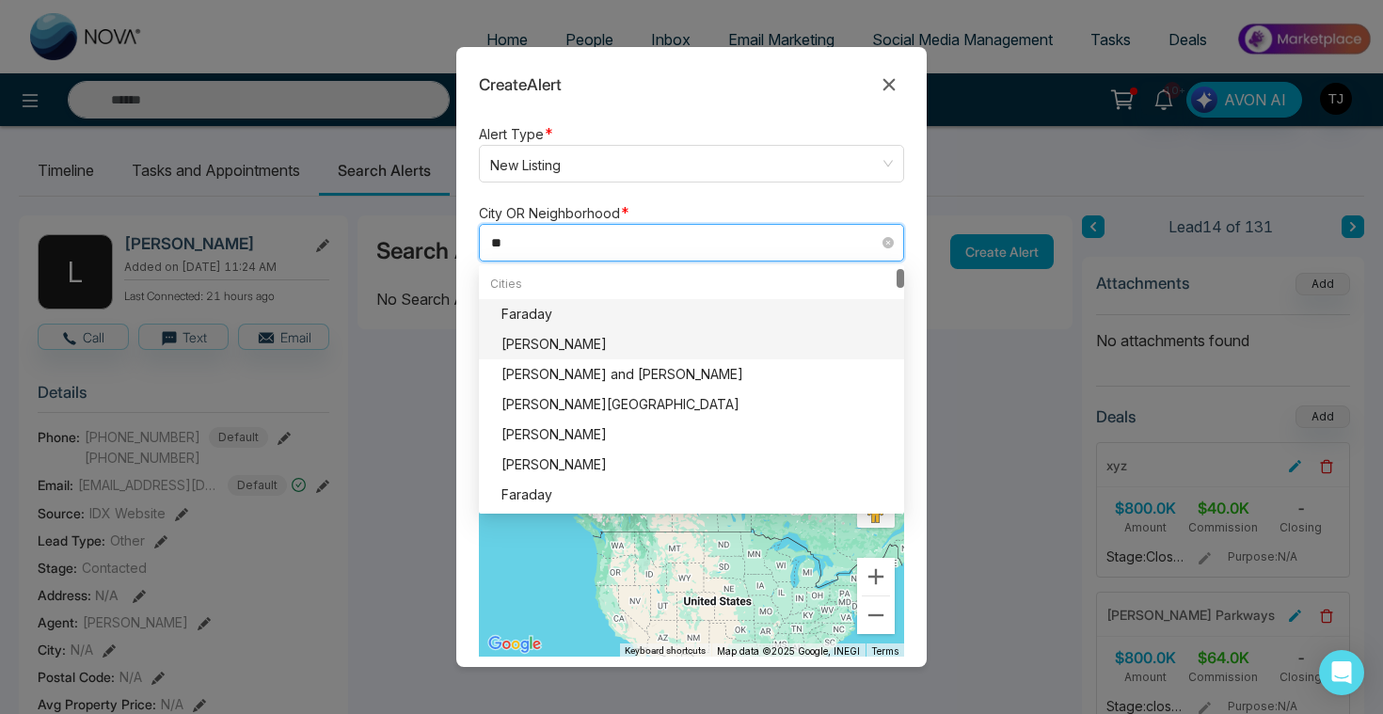
type input "*"
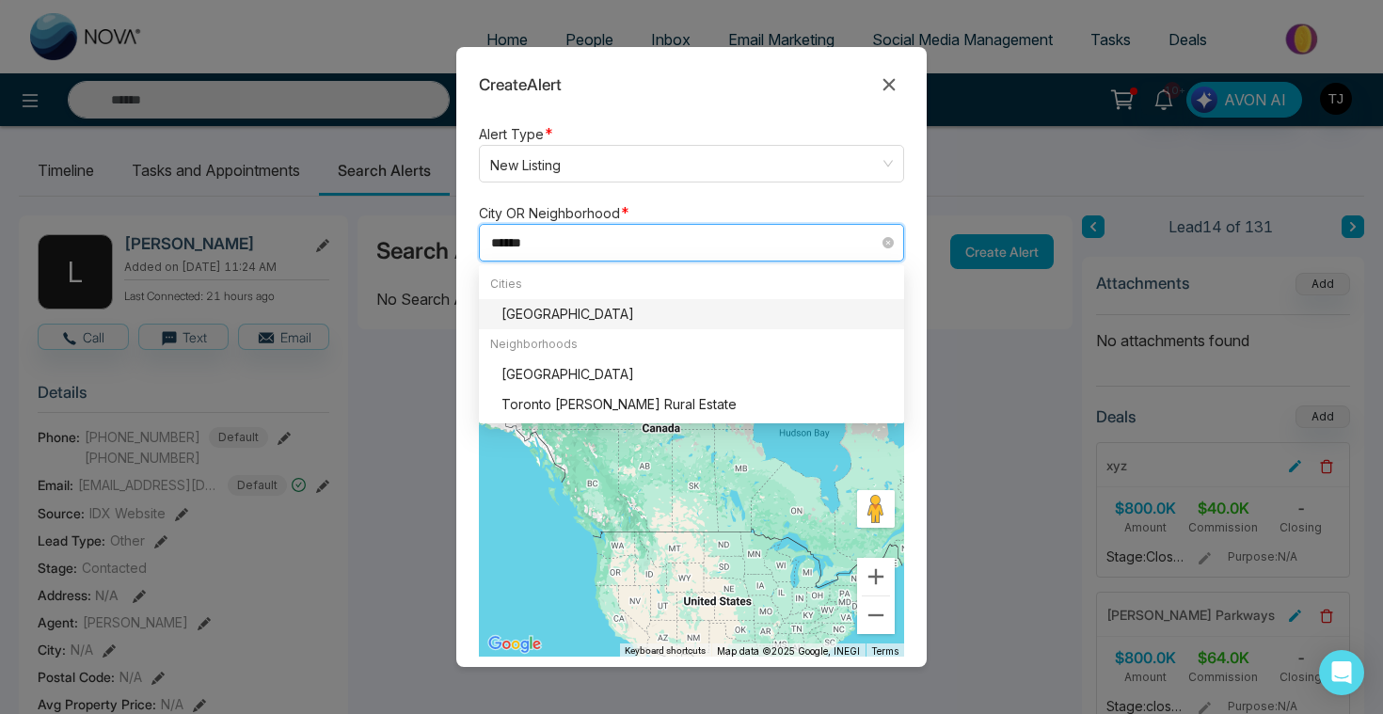
type input "*******"
click at [586, 301] on div "[GEOGRAPHIC_DATA]" at bounding box center [691, 314] width 425 height 30
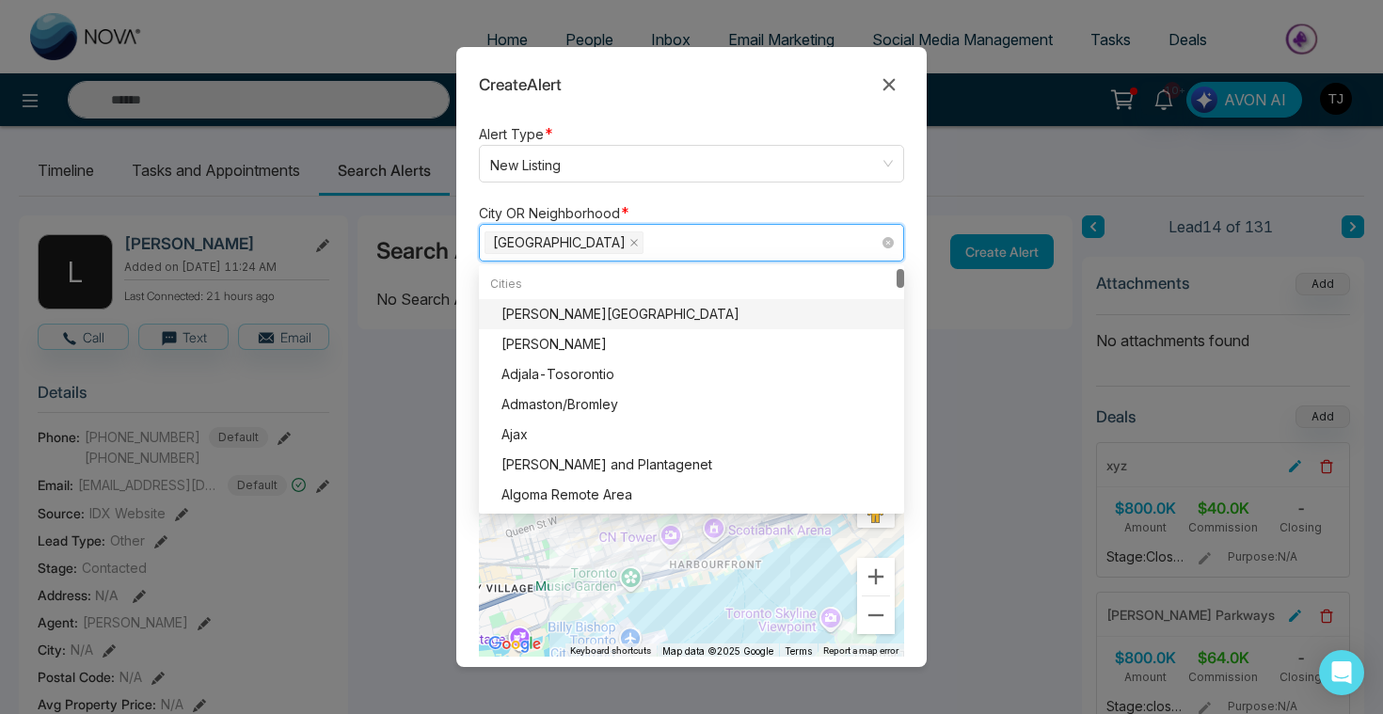
click at [624, 217] on span "*" at bounding box center [625, 212] width 10 height 19
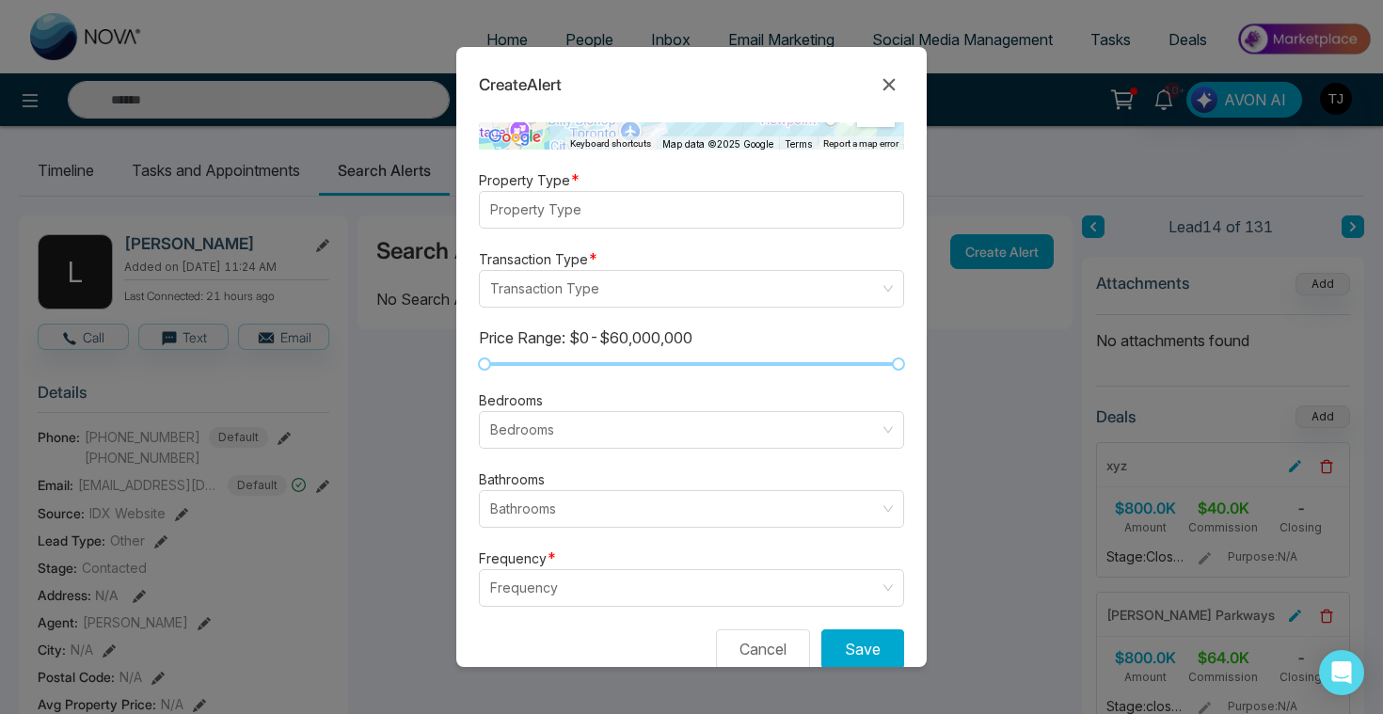
scroll to position [506, 0]
click at [560, 217] on div at bounding box center [682, 210] width 396 height 23
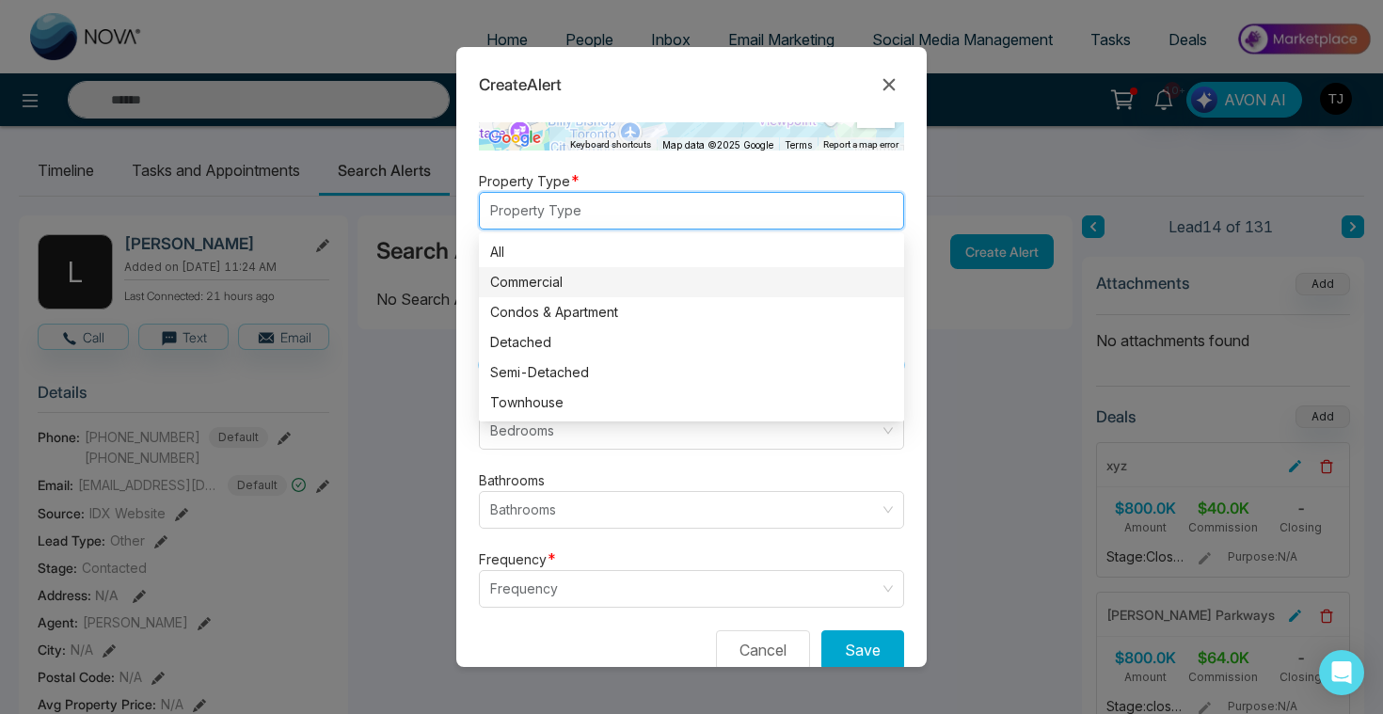
click at [555, 277] on div "Commercial" at bounding box center [691, 282] width 403 height 21
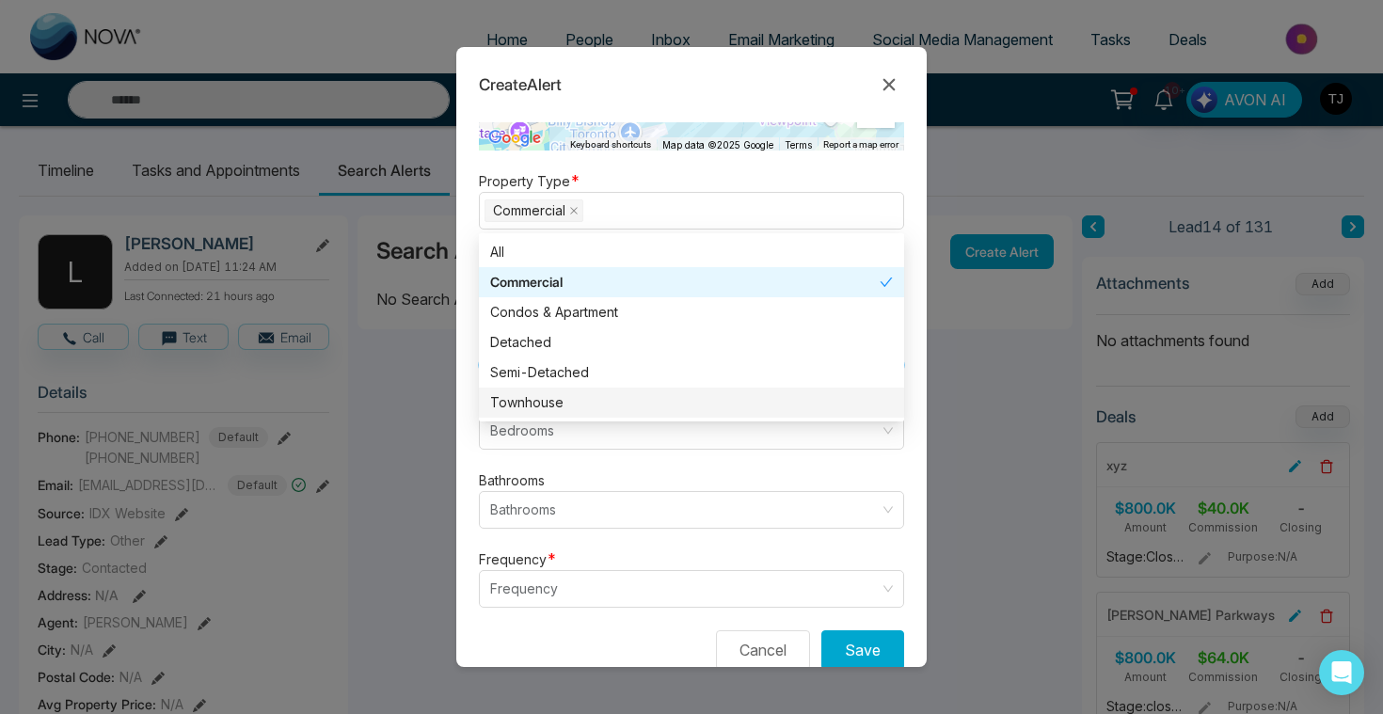
click at [554, 460] on form "Alert Type * New Listing listing neighbourhood New Listing Neighbourhood Price …" at bounding box center [691, 394] width 470 height 545
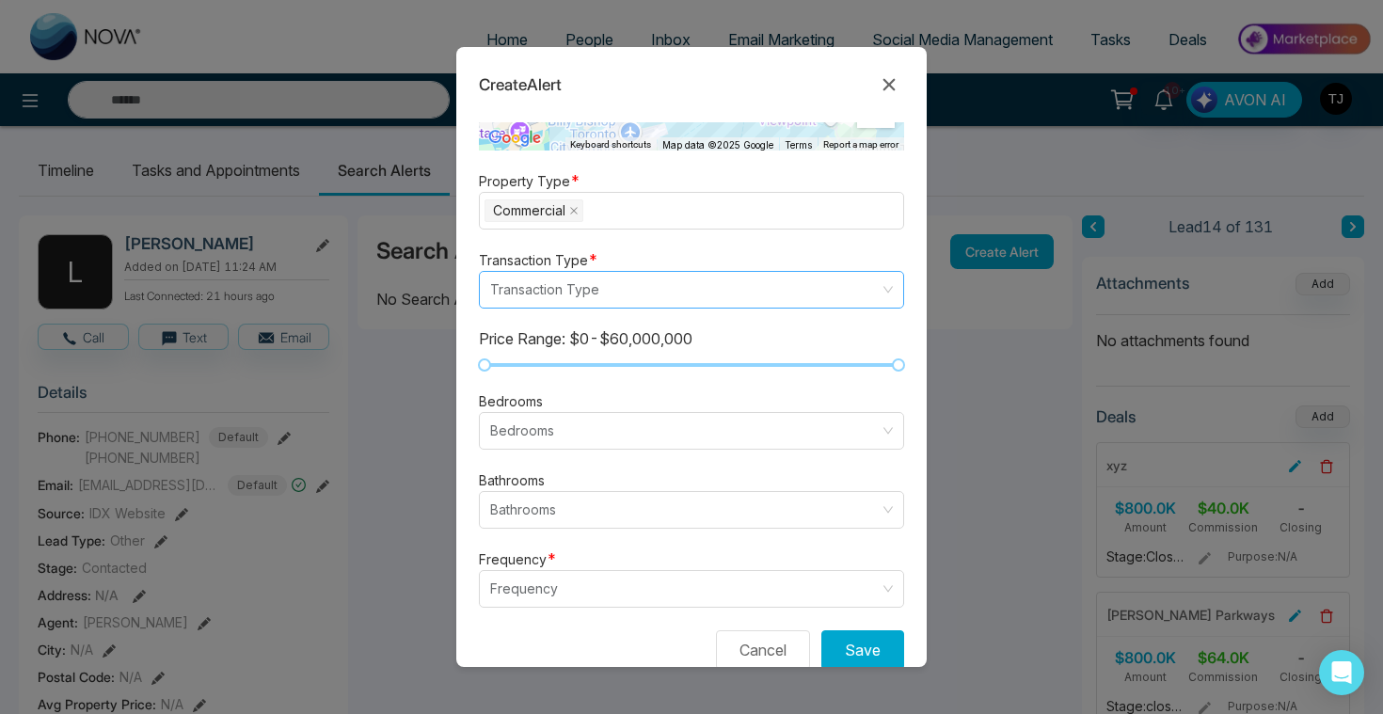
click at [546, 300] on input "search" at bounding box center [684, 290] width 389 height 36
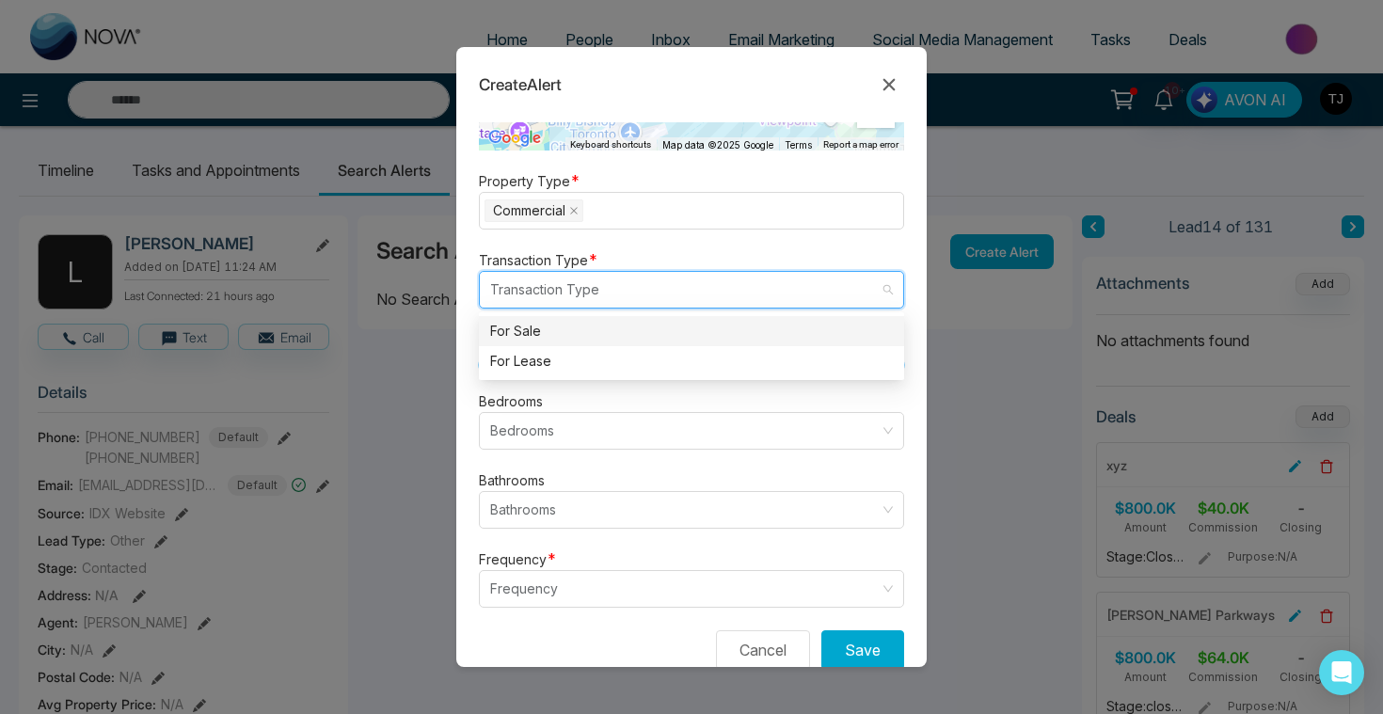
click at [540, 338] on div "For Sale" at bounding box center [691, 331] width 403 height 21
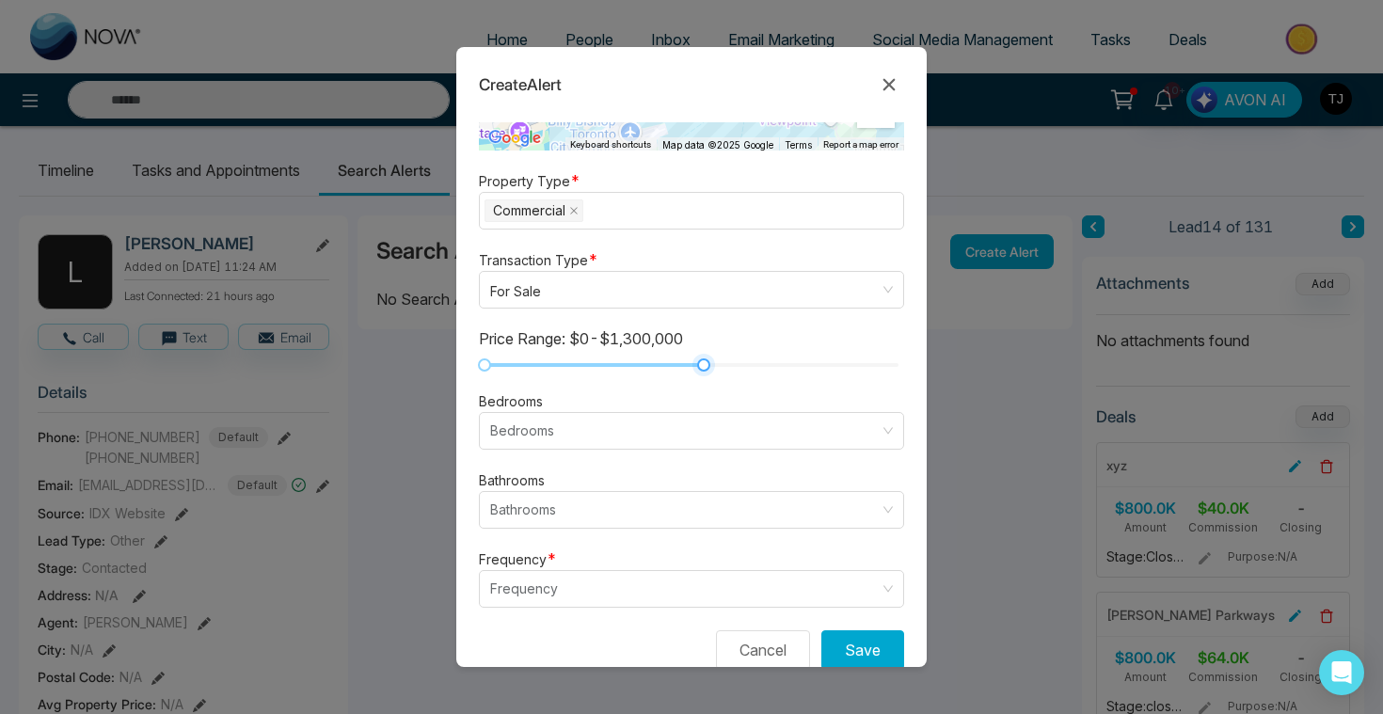
drag, startPoint x: 908, startPoint y: 366, endPoint x: 809, endPoint y: 340, distance: 102.2
click at [809, 340] on form "Alert Type * New Listing listing neighbourhood New Listing Neighbourhood Price …" at bounding box center [691, 394] width 470 height 545
click at [566, 437] on input "search" at bounding box center [684, 431] width 389 height 36
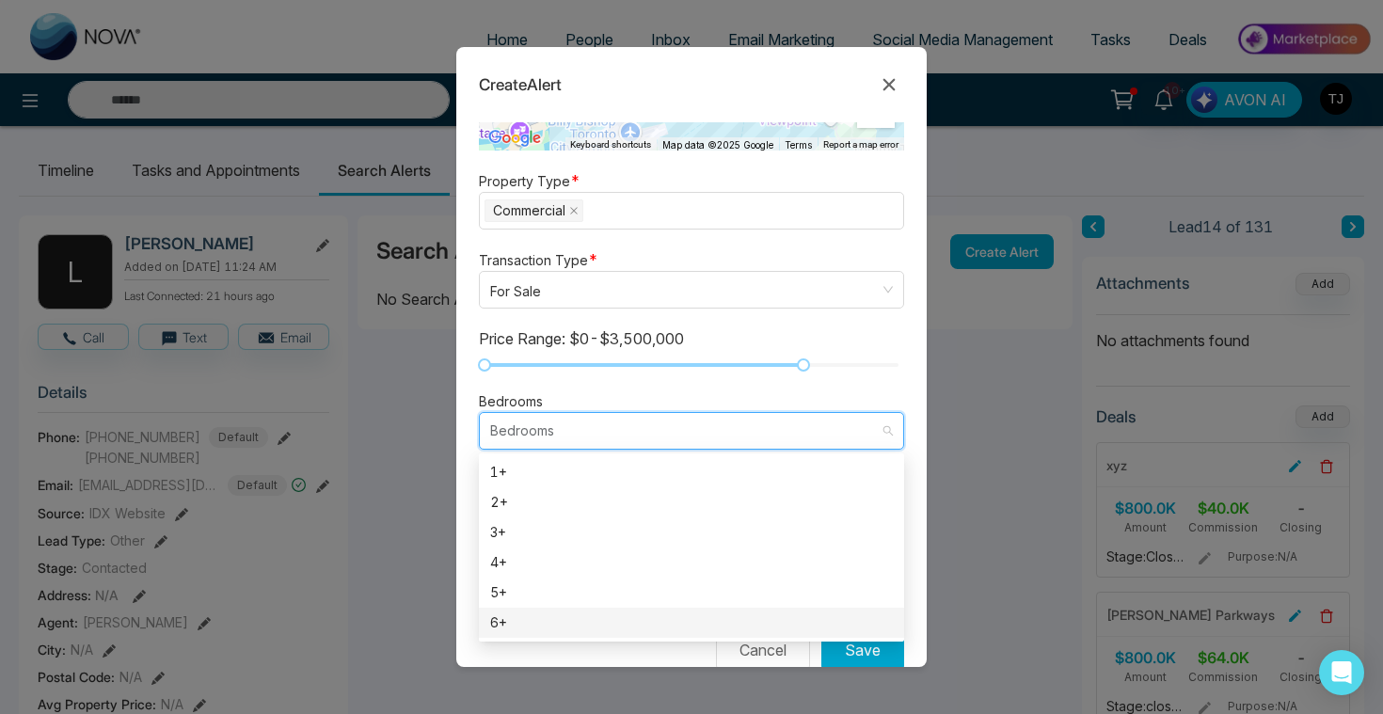
click at [465, 597] on form "Alert Type * New Listing listing neighbourhood New Listing Neighbourhood Price …" at bounding box center [691, 394] width 470 height 545
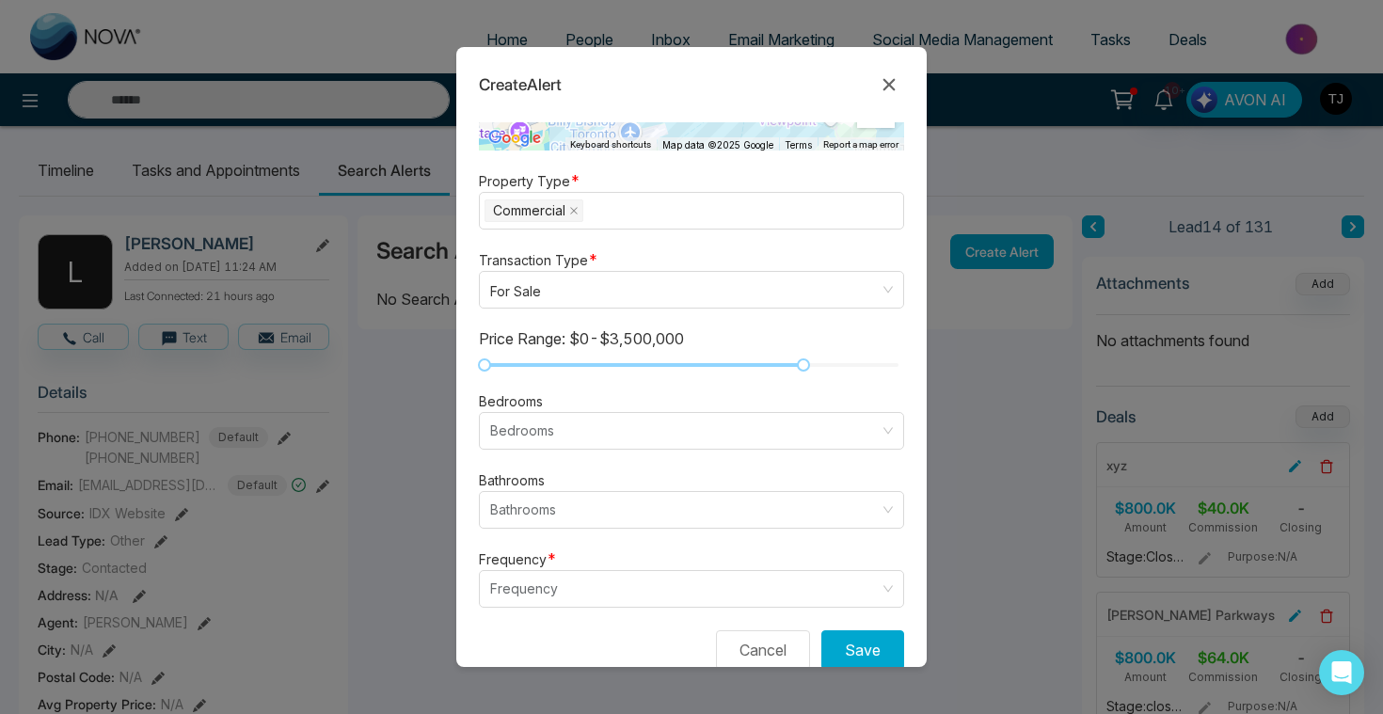
scroll to position [550, 0]
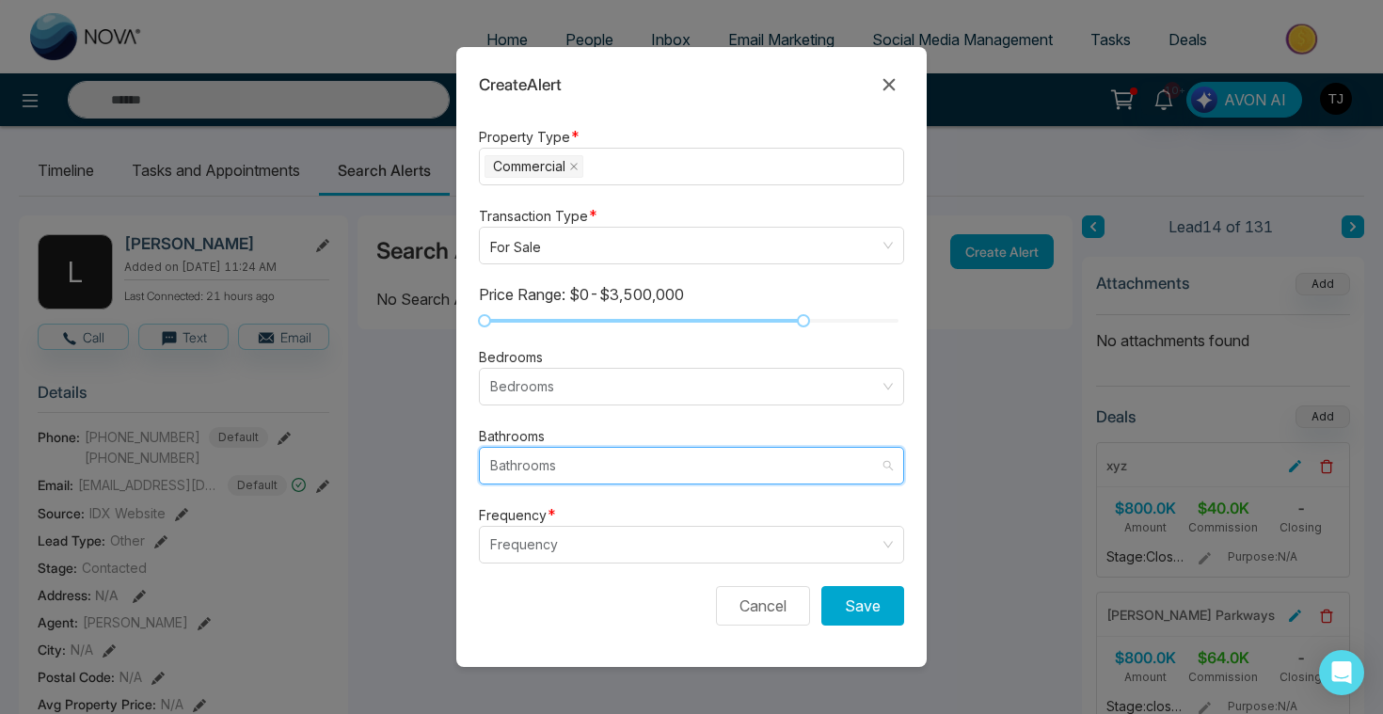
click at [594, 480] on input "search" at bounding box center [684, 466] width 389 height 36
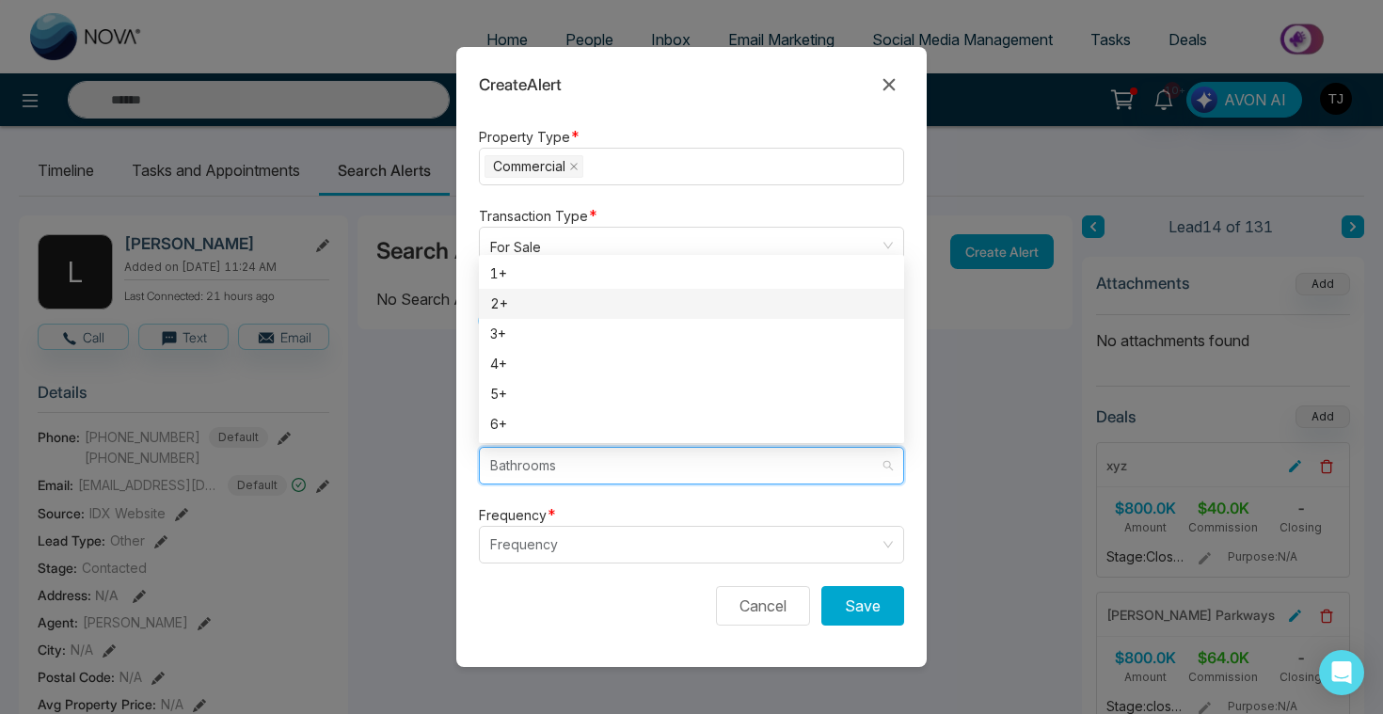
click at [585, 313] on div "2+" at bounding box center [691, 303] width 403 height 21
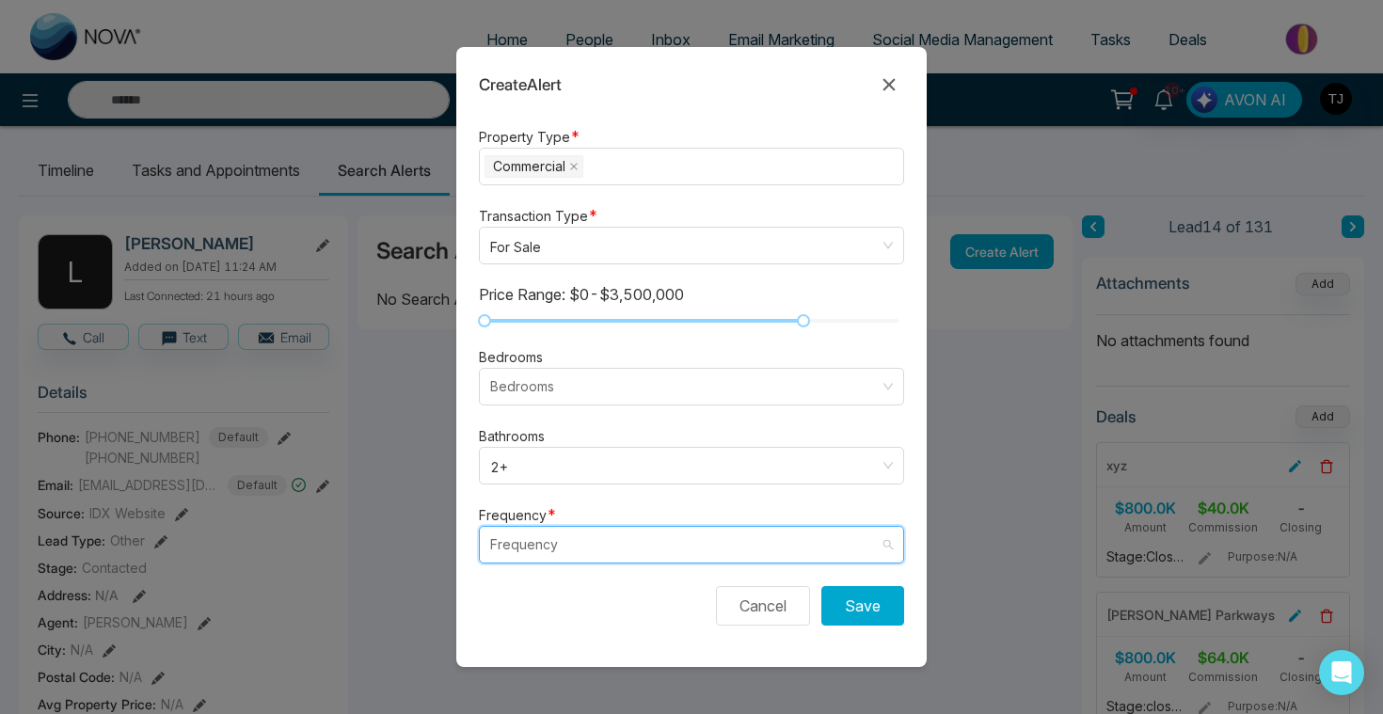
click at [648, 554] on input "search" at bounding box center [684, 545] width 389 height 36
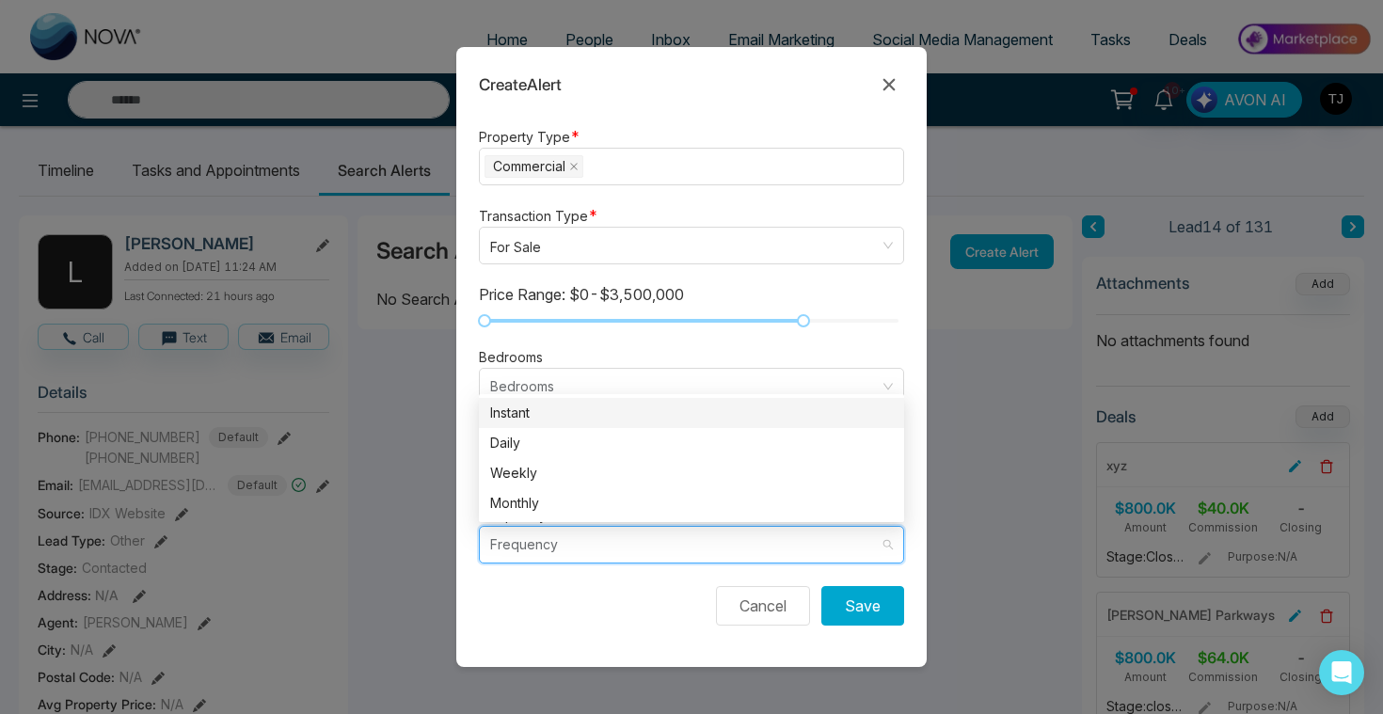
click at [609, 404] on div "Instant" at bounding box center [691, 413] width 403 height 21
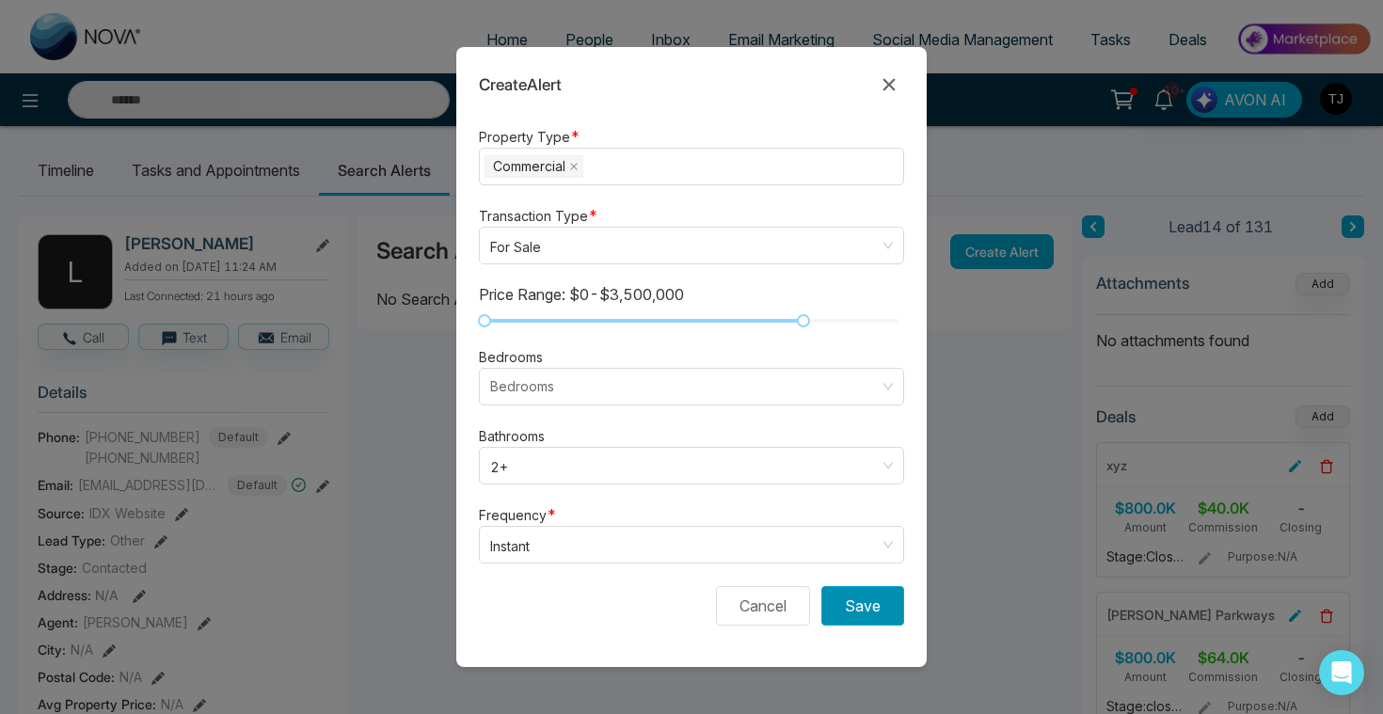
click at [870, 594] on button "Save" at bounding box center [862, 606] width 83 height 40
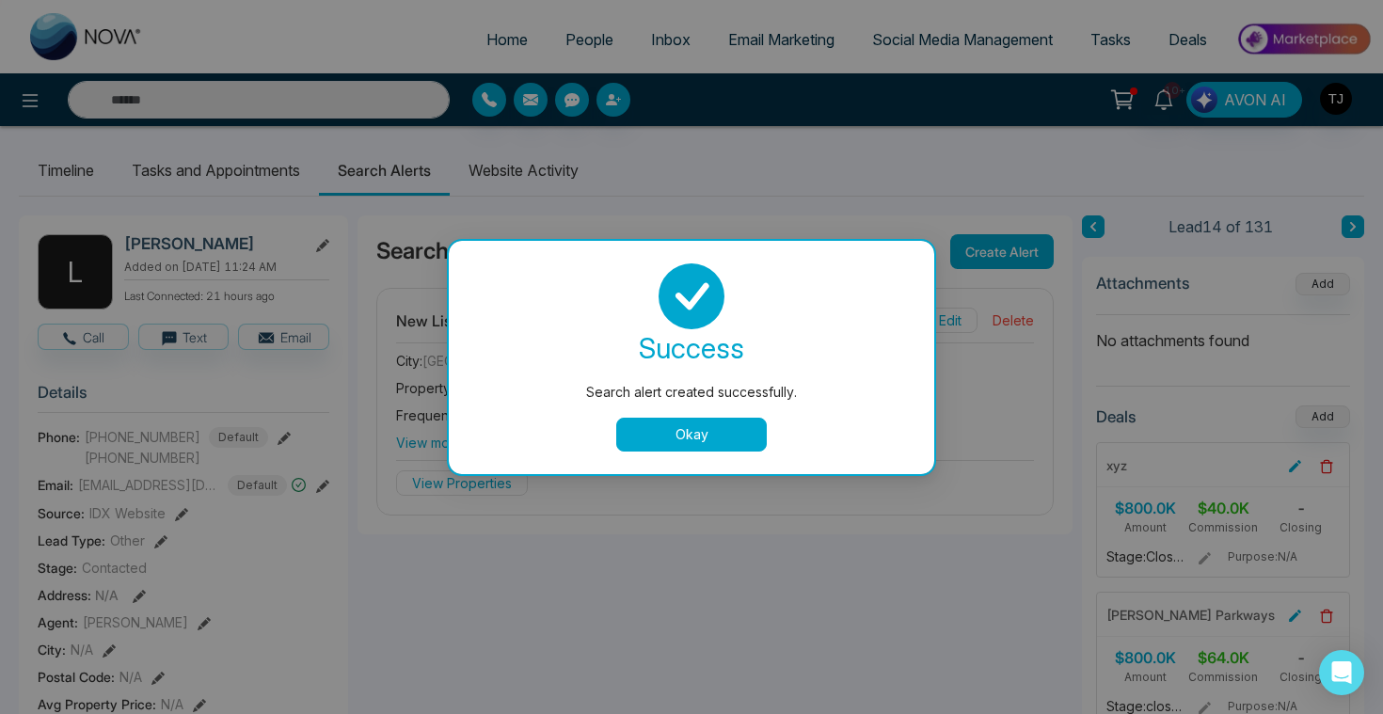
click at [732, 424] on button "Okay" at bounding box center [691, 435] width 151 height 34
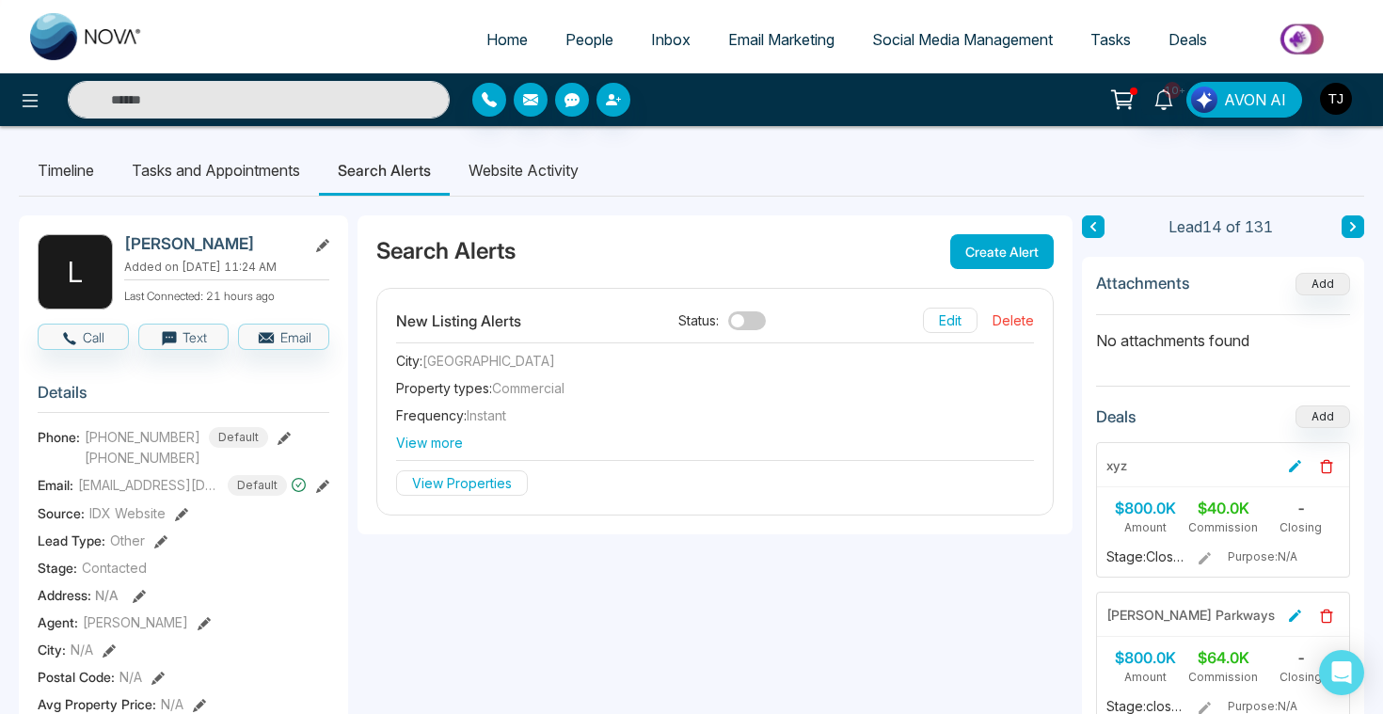
click at [914, 41] on span "Social Media Management" at bounding box center [962, 39] width 181 height 19
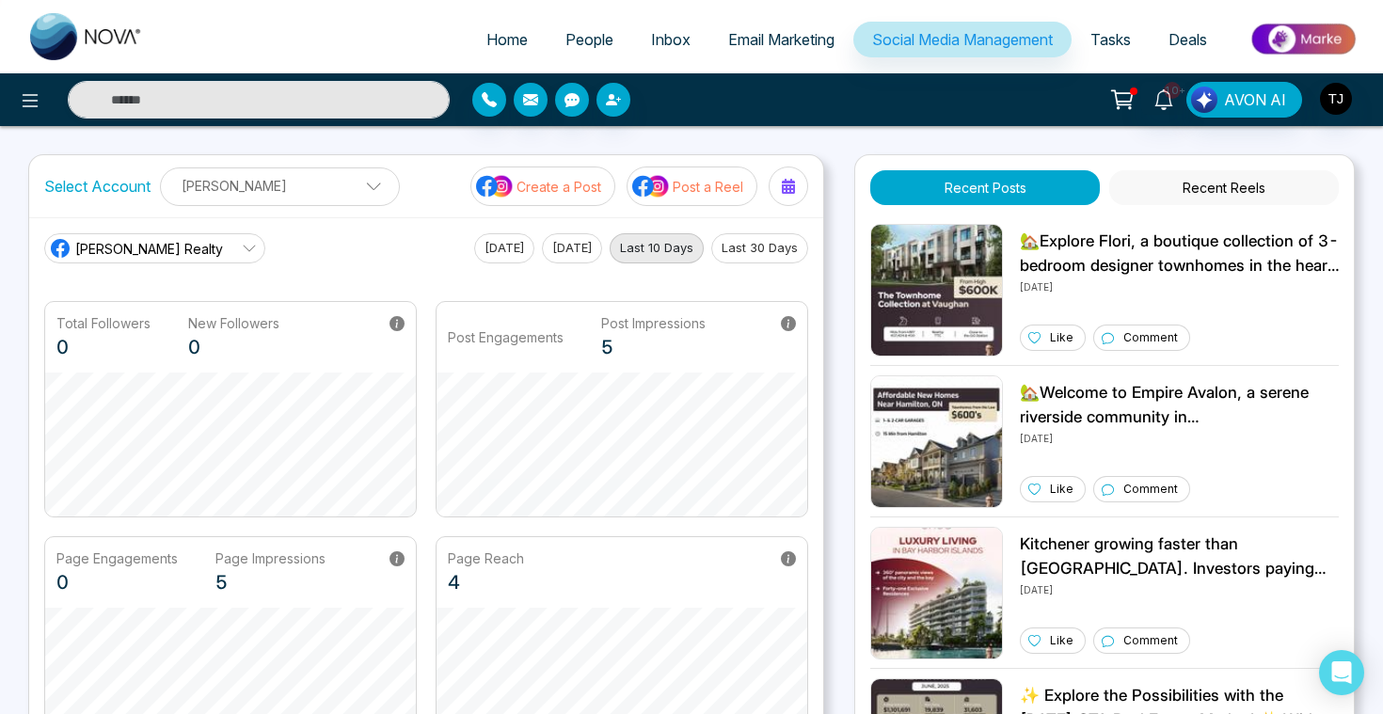
click at [168, 262] on link "[PERSON_NAME] Realty" at bounding box center [154, 248] width 221 height 30
click at [346, 246] on div "Triston James Realty Triston James Realty Triston James Real Estate CRM nova.cr…" at bounding box center [426, 248] width 764 height 30
click at [486, 42] on span "Home" at bounding box center [506, 39] width 41 height 19
select select "*"
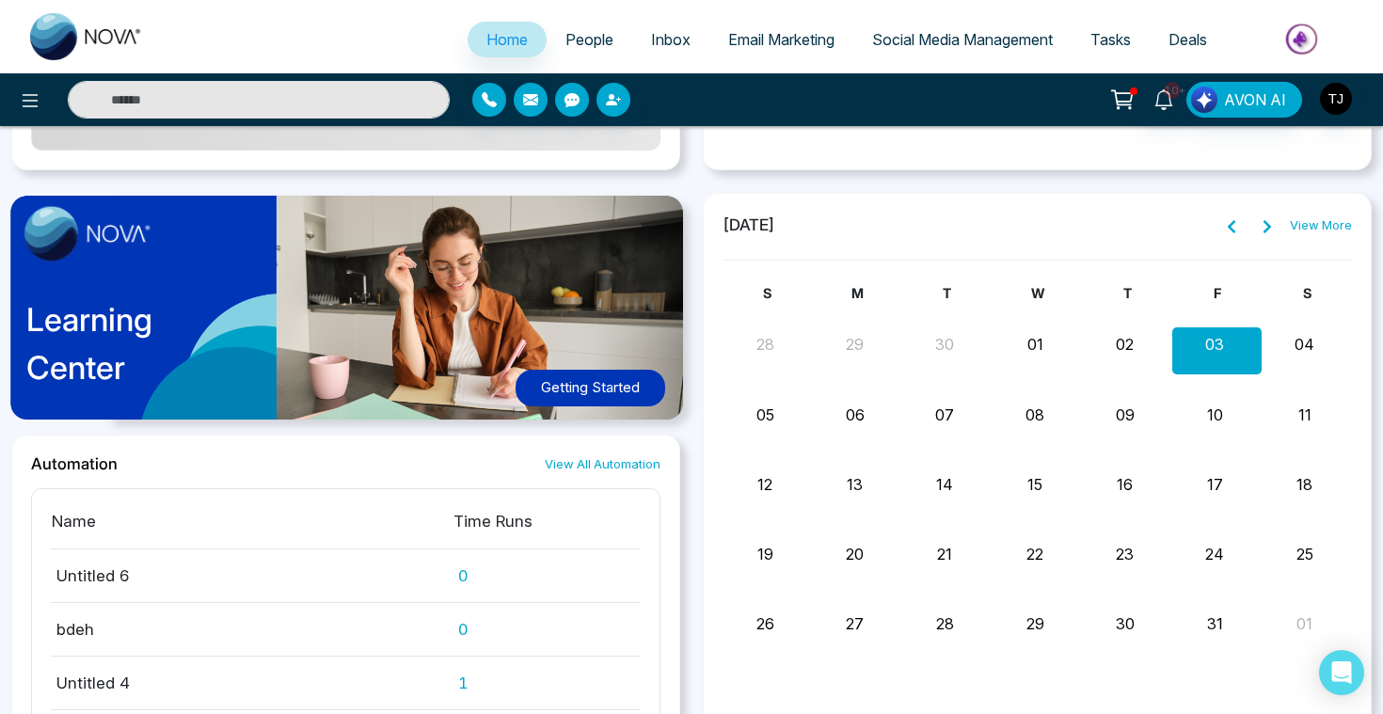
scroll to position [1357, 0]
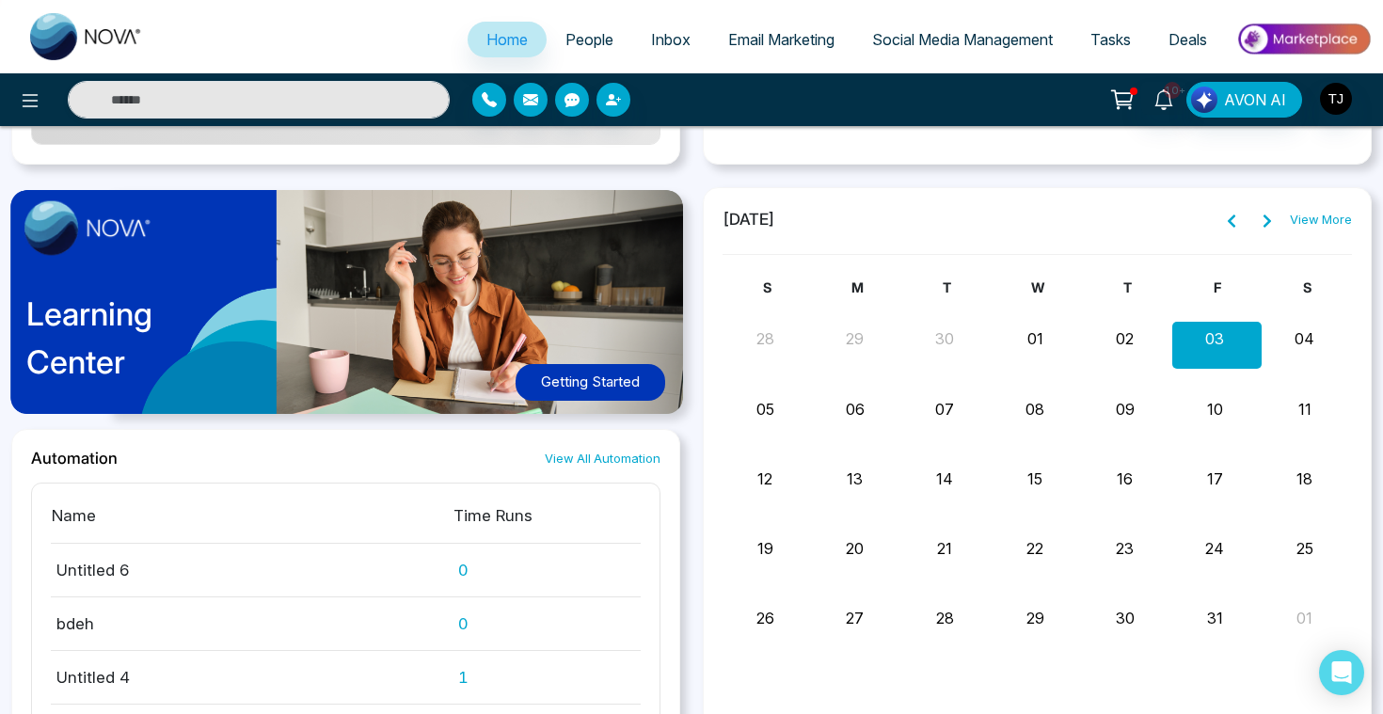
click at [626, 373] on button "Getting Started" at bounding box center [590, 382] width 150 height 37
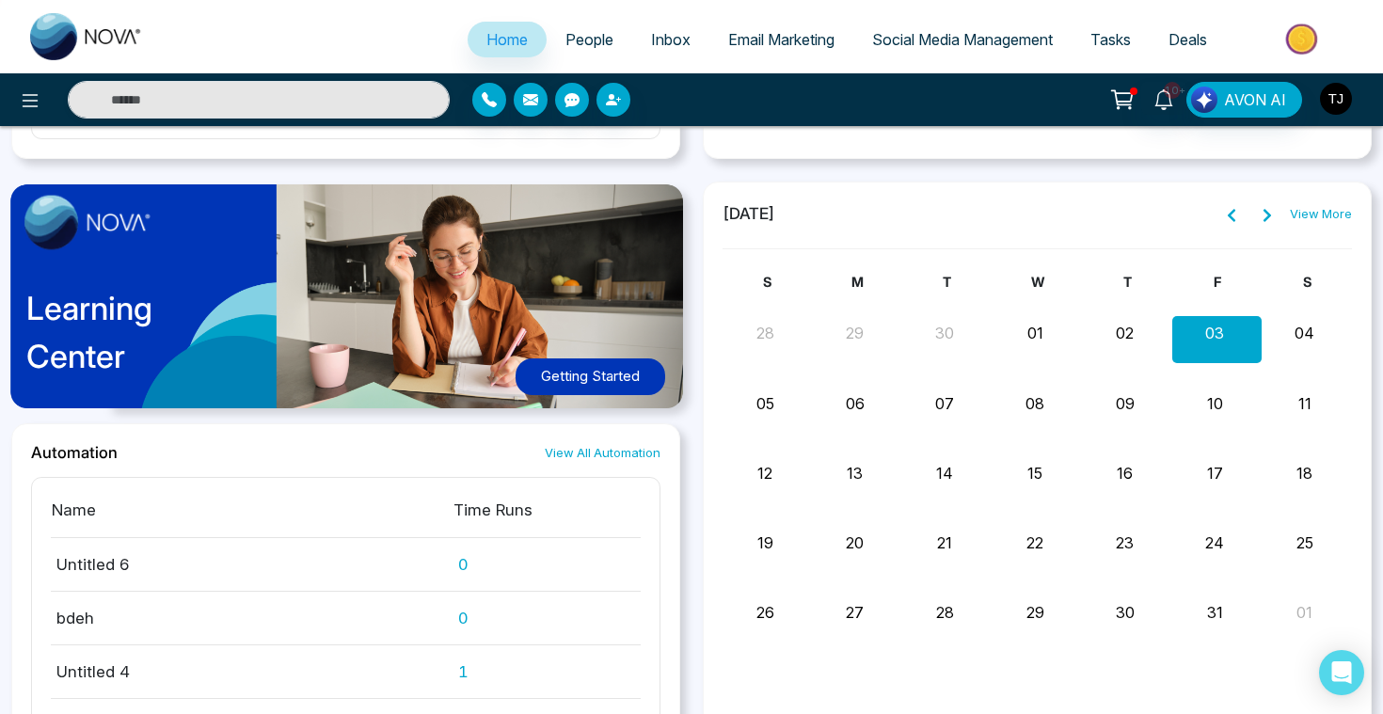
click at [1343, 102] on img "button" at bounding box center [1336, 99] width 32 height 32
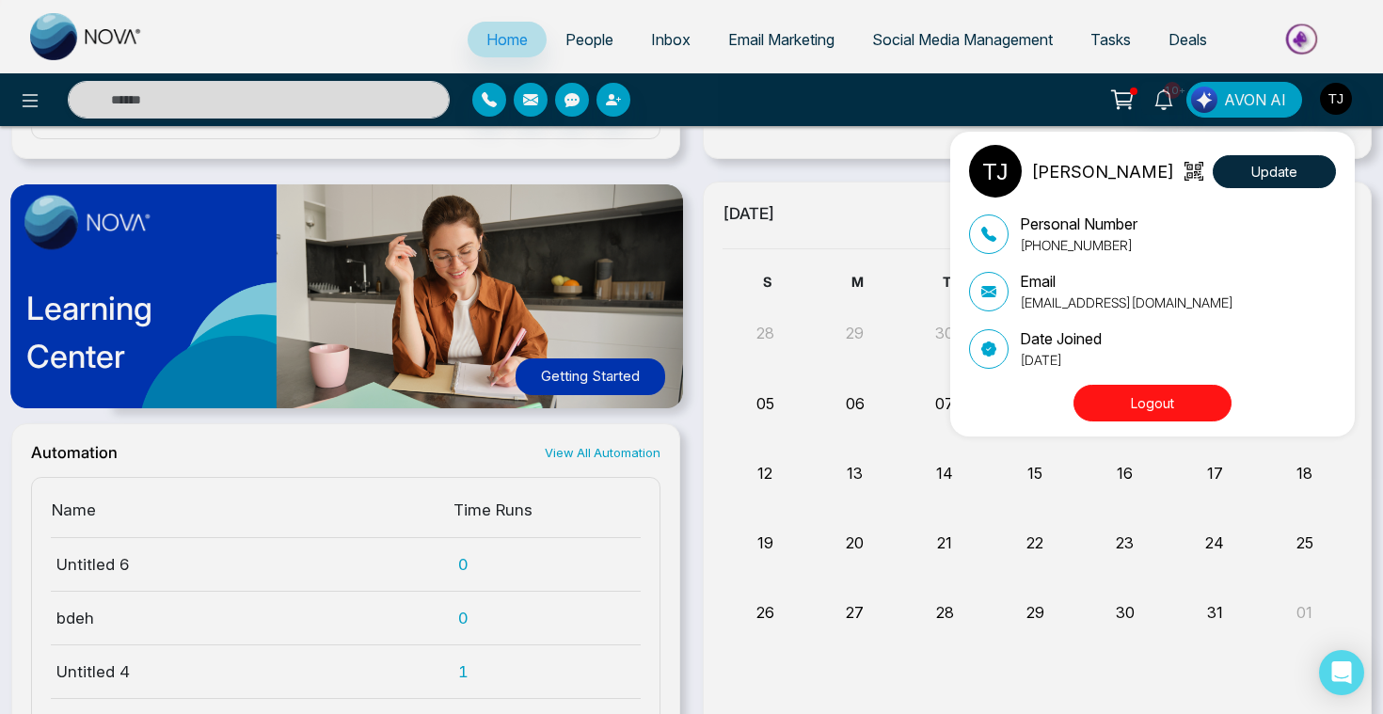
click at [1168, 408] on button "Logout" at bounding box center [1152, 403] width 158 height 37
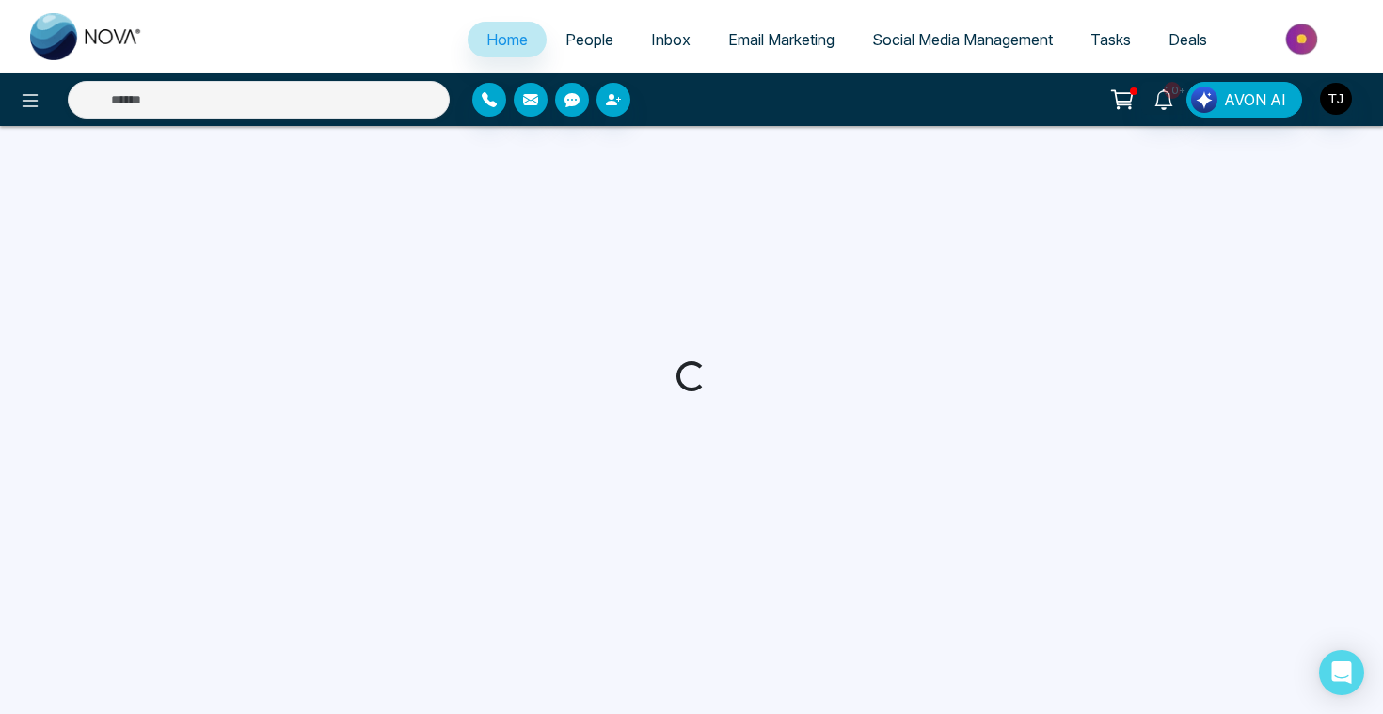
select select "*"
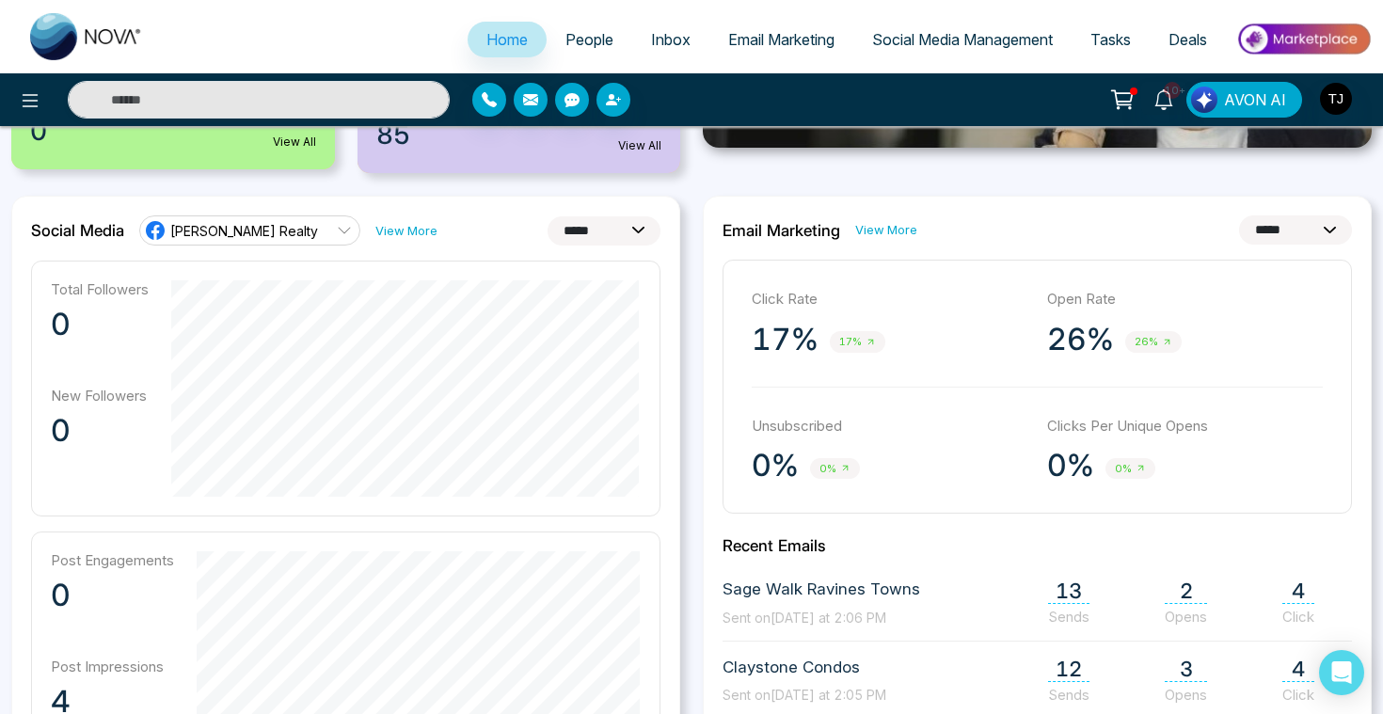
scroll to position [436, 0]
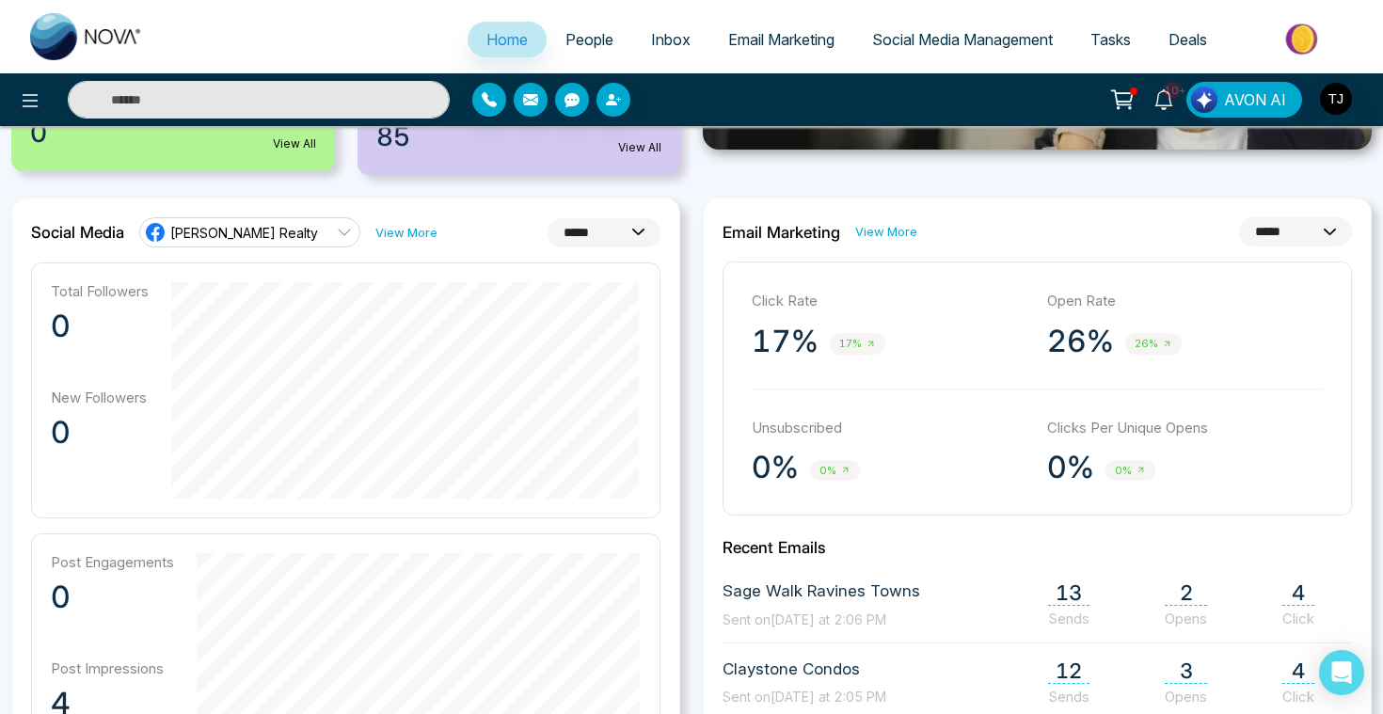
click at [614, 231] on select "**********" at bounding box center [603, 232] width 113 height 29
select select "**"
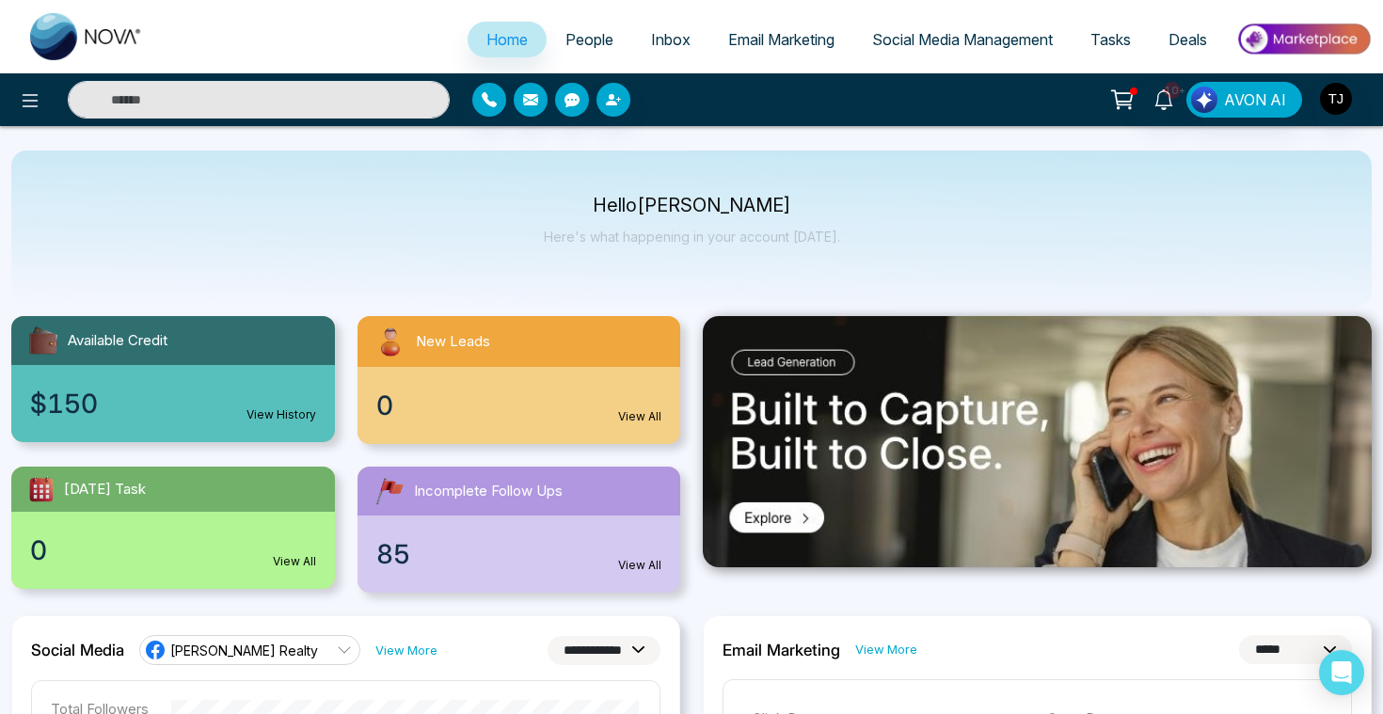
scroll to position [0, 0]
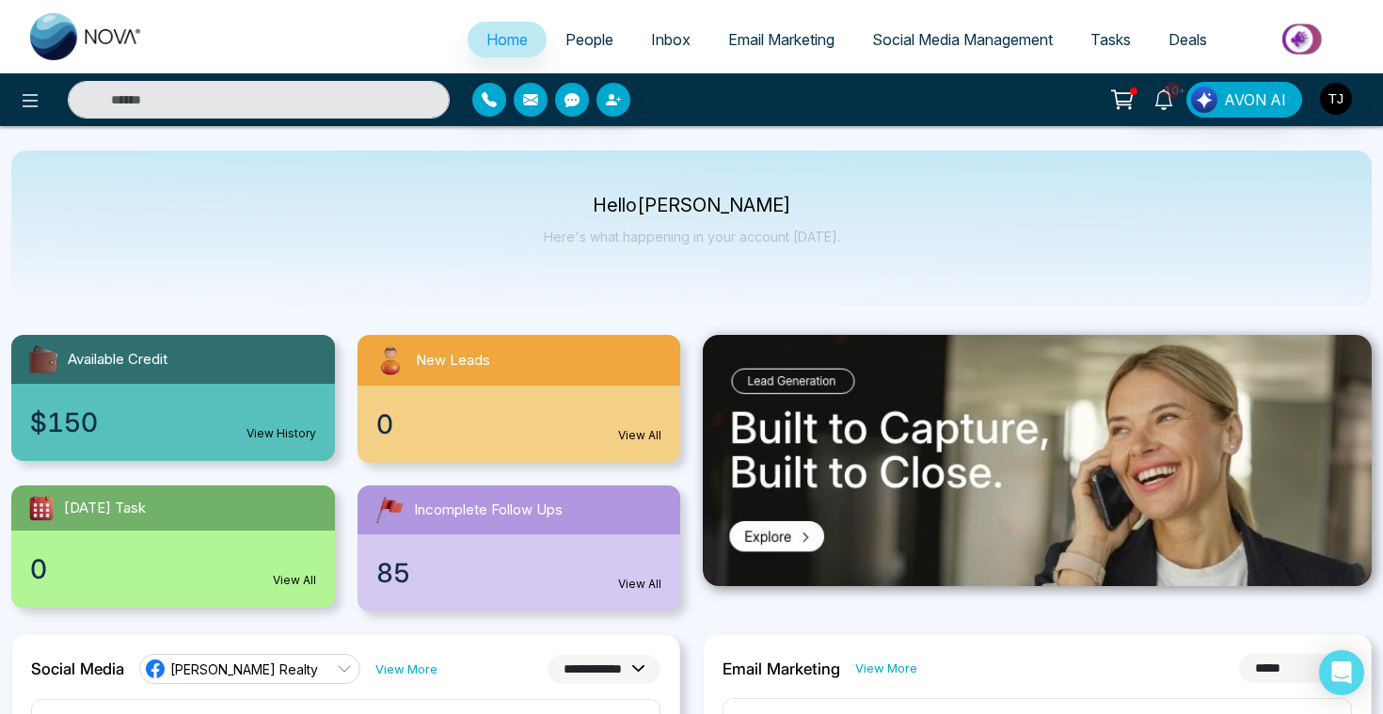
click at [571, 44] on span "People" at bounding box center [589, 39] width 48 height 19
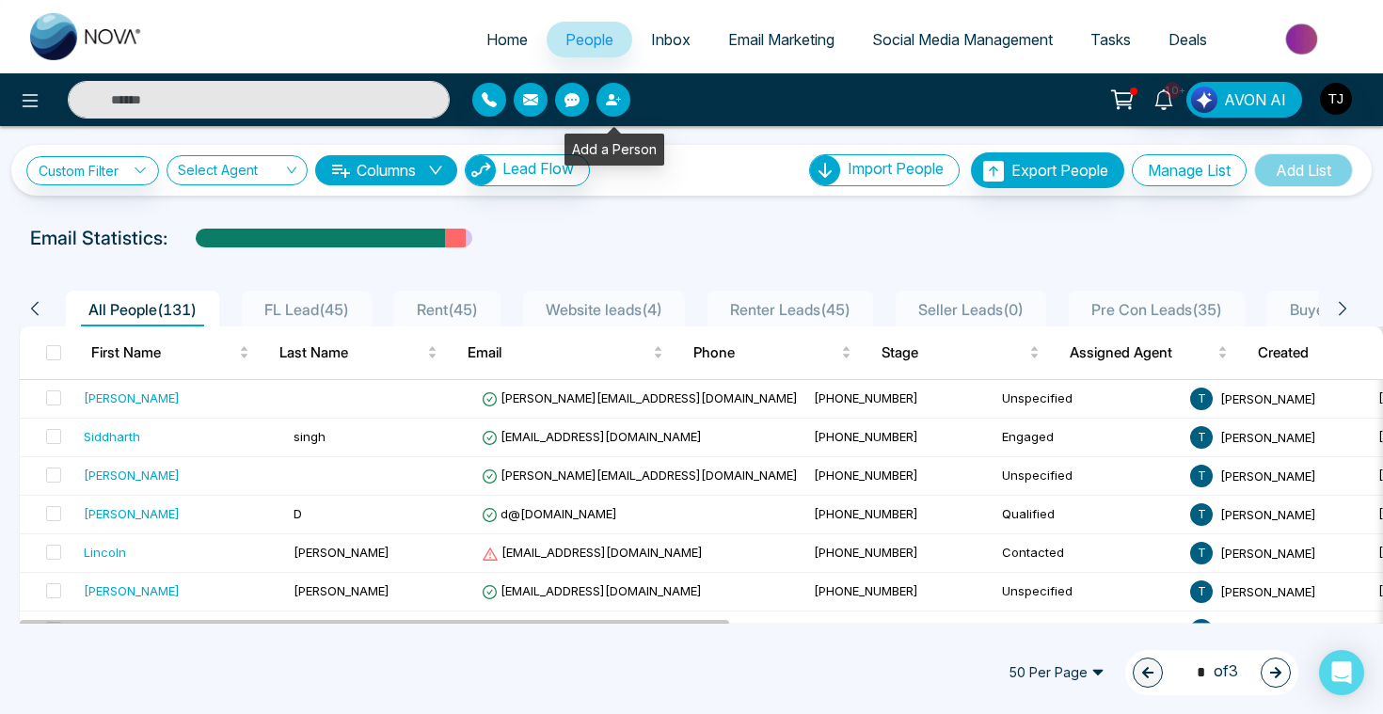
click at [620, 100] on icon "button" at bounding box center [613, 99] width 15 height 15
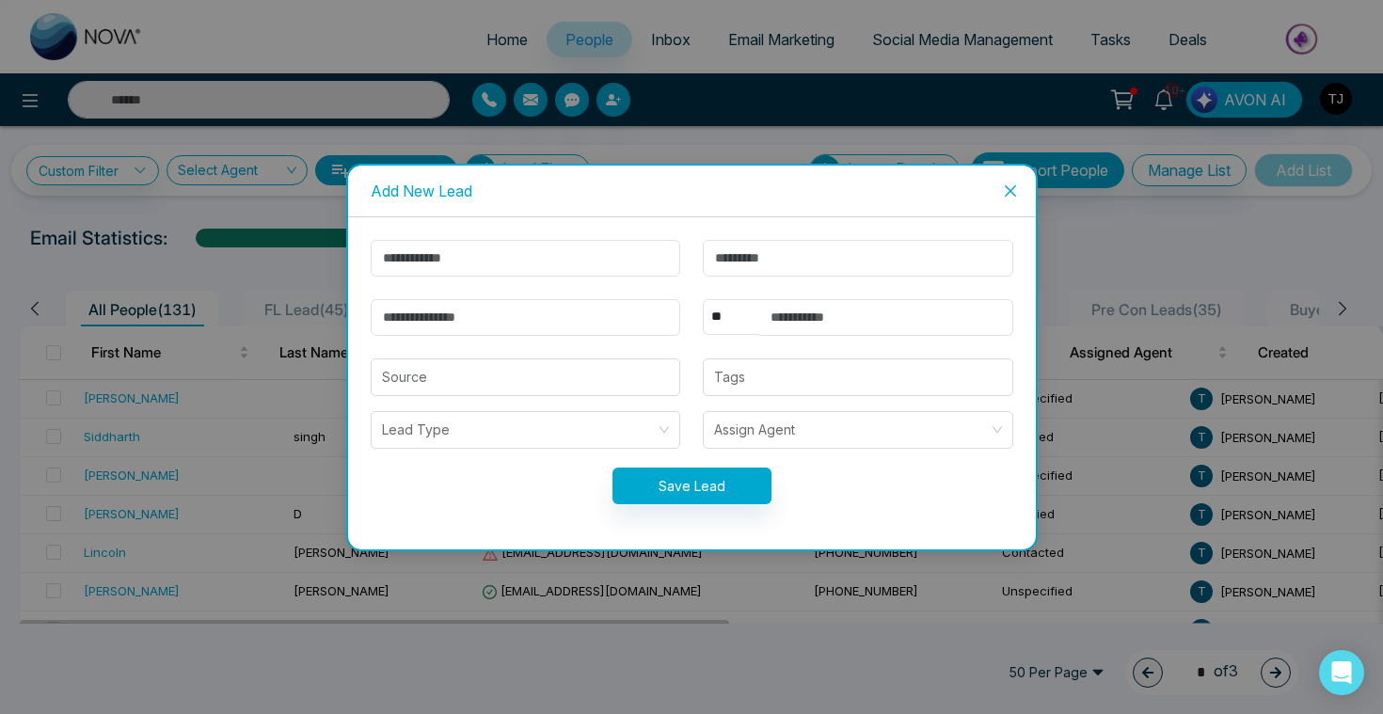
click at [1022, 194] on span "Close" at bounding box center [1010, 191] width 51 height 51
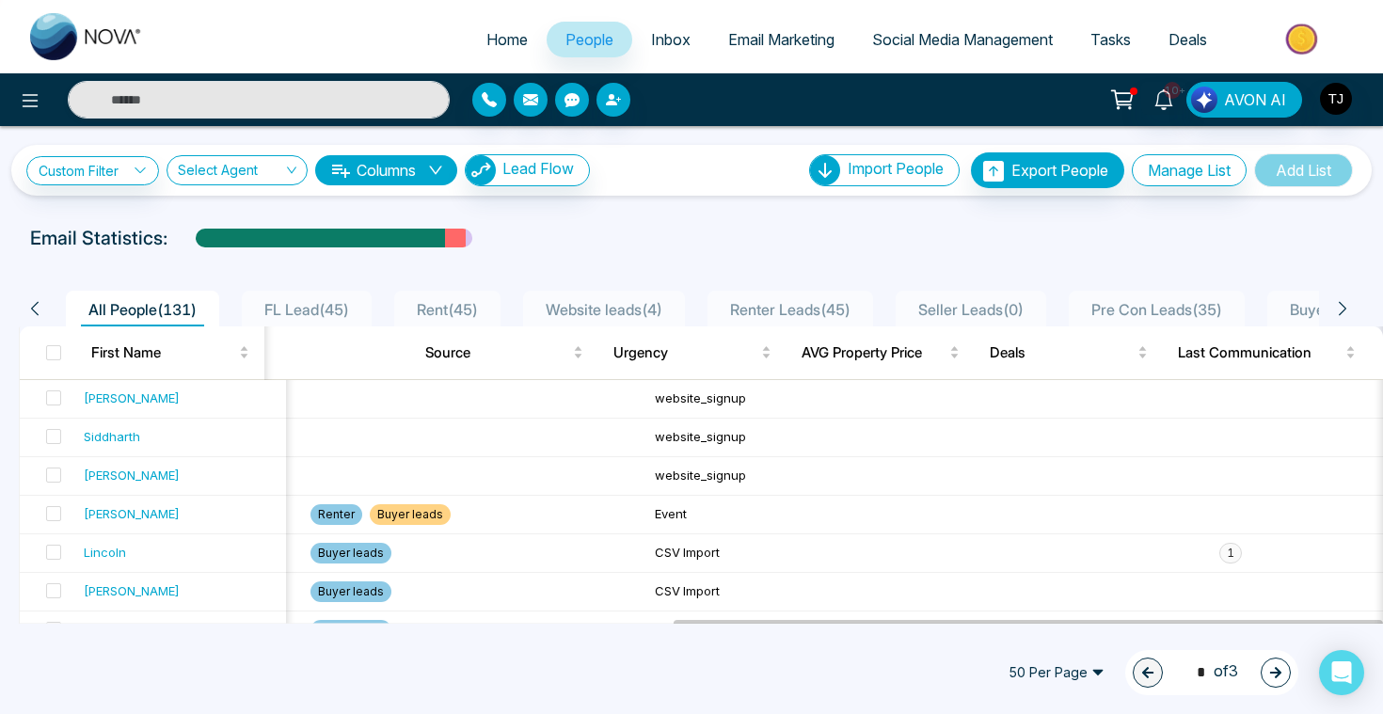
click at [384, 175] on button "Columns" at bounding box center [386, 170] width 142 height 30
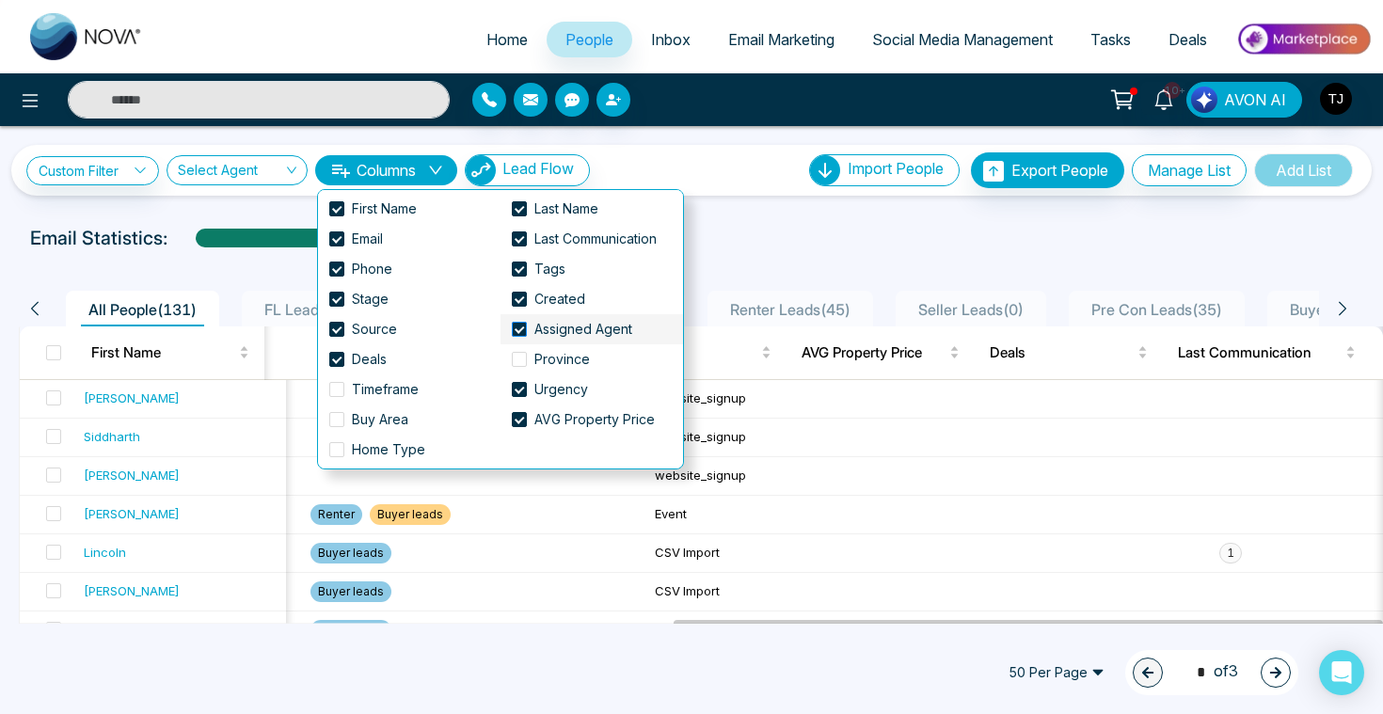
click at [518, 328] on span at bounding box center [519, 329] width 15 height 15
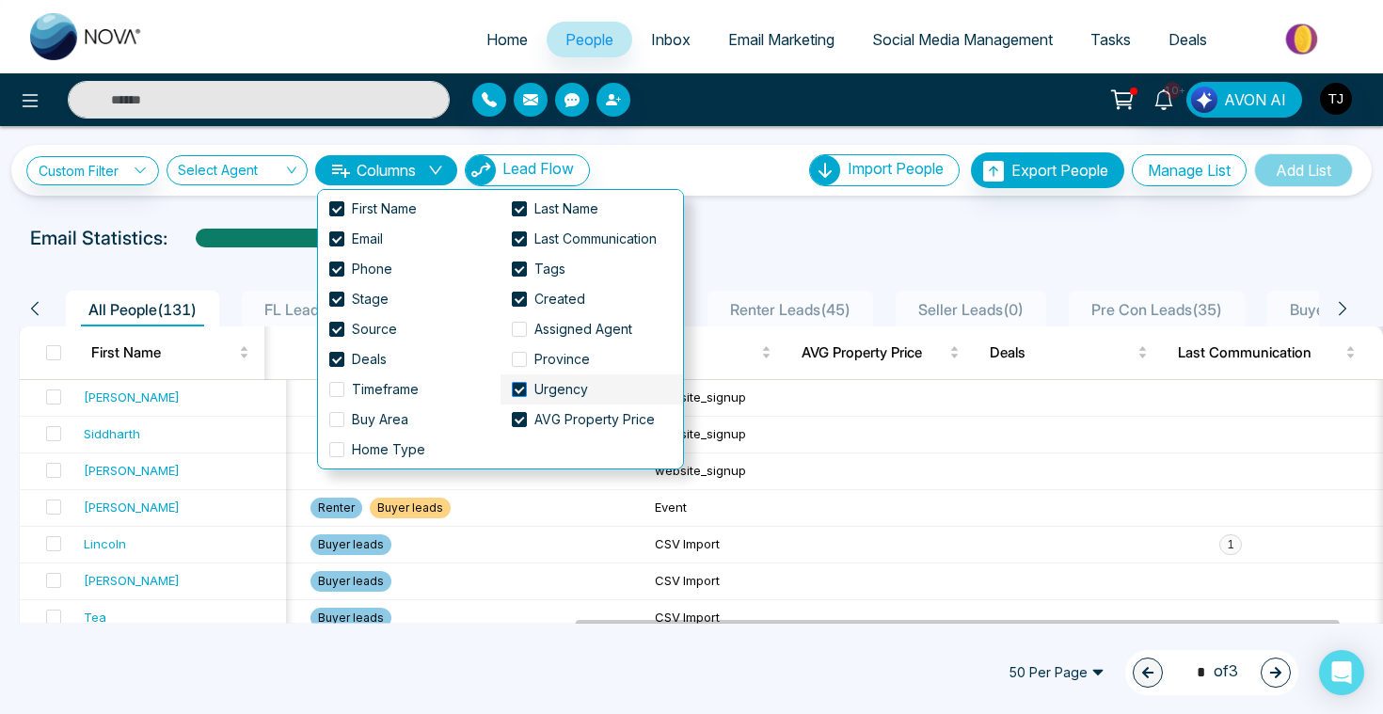
click at [514, 390] on span at bounding box center [519, 389] width 15 height 15
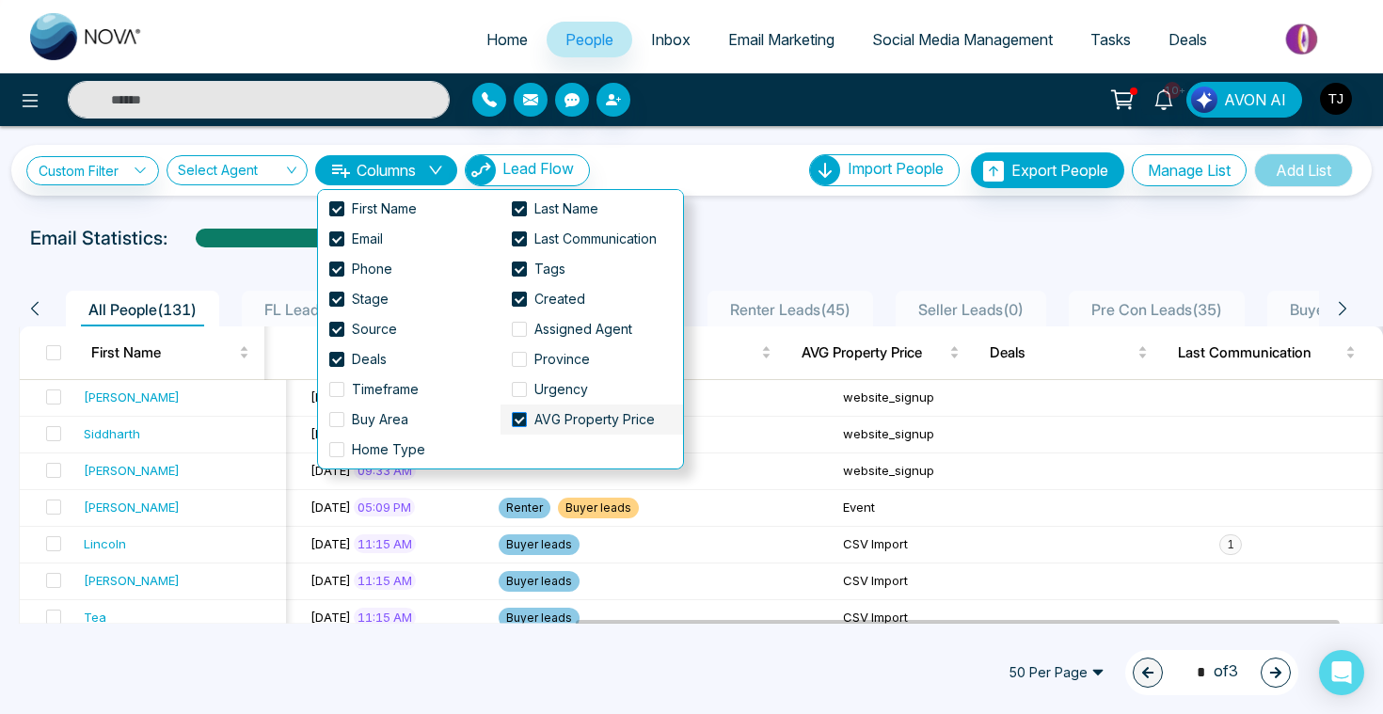
click at [525, 420] on span at bounding box center [519, 419] width 15 height 15
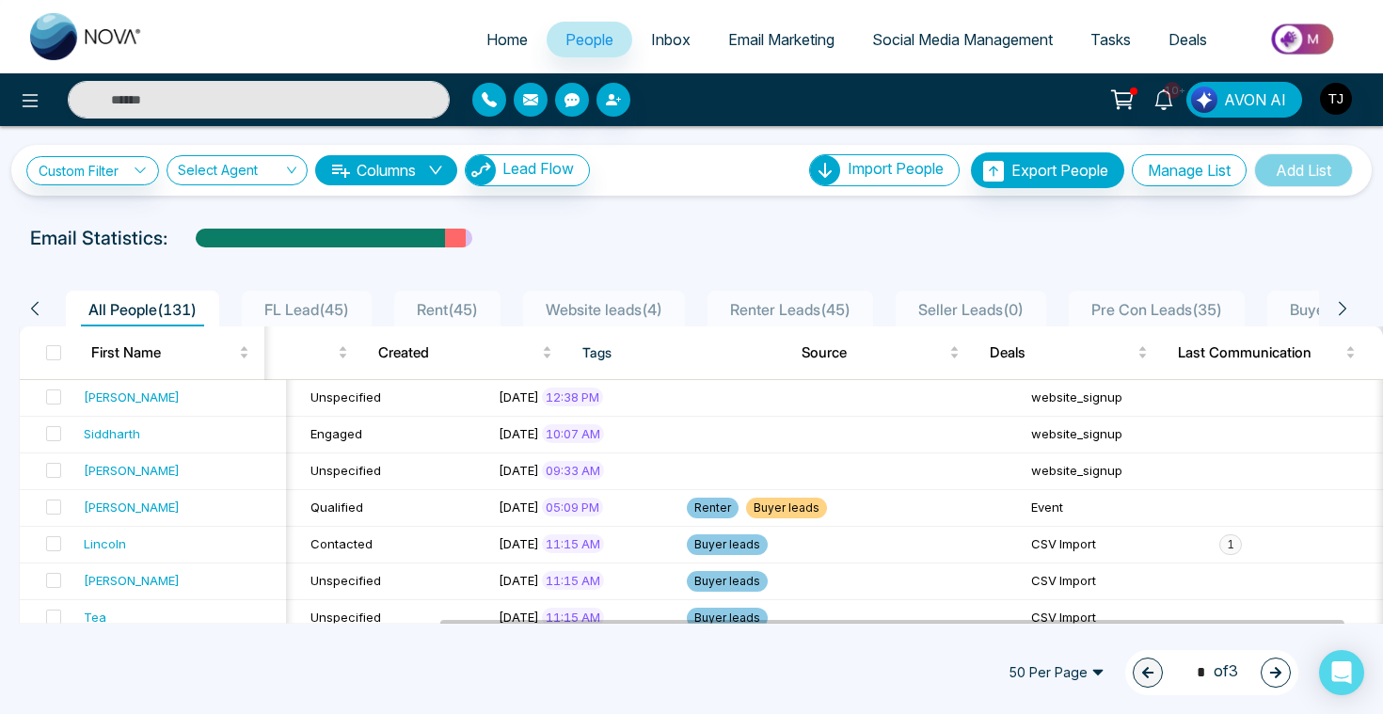
click at [770, 247] on div "Email Statistics:" at bounding box center [467, 238] width 874 height 28
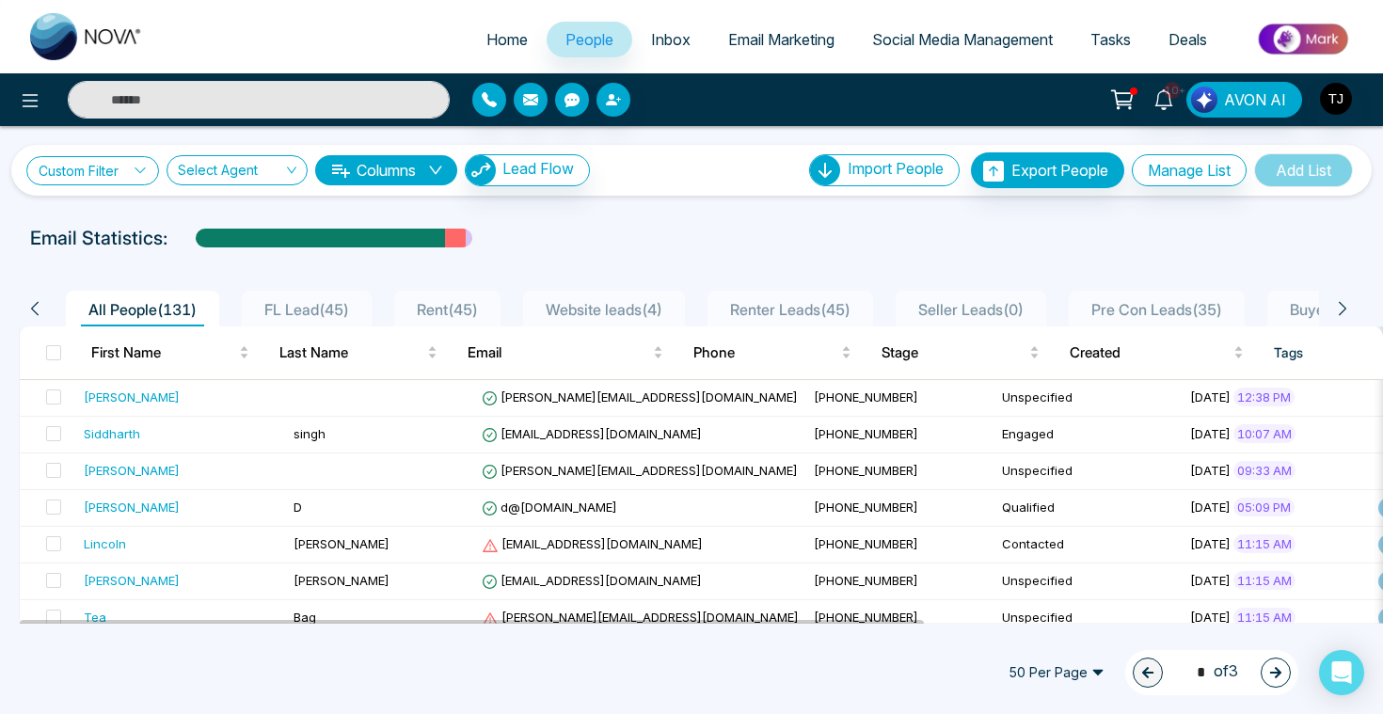
click at [75, 175] on link "Custom Filter" at bounding box center [92, 170] width 133 height 29
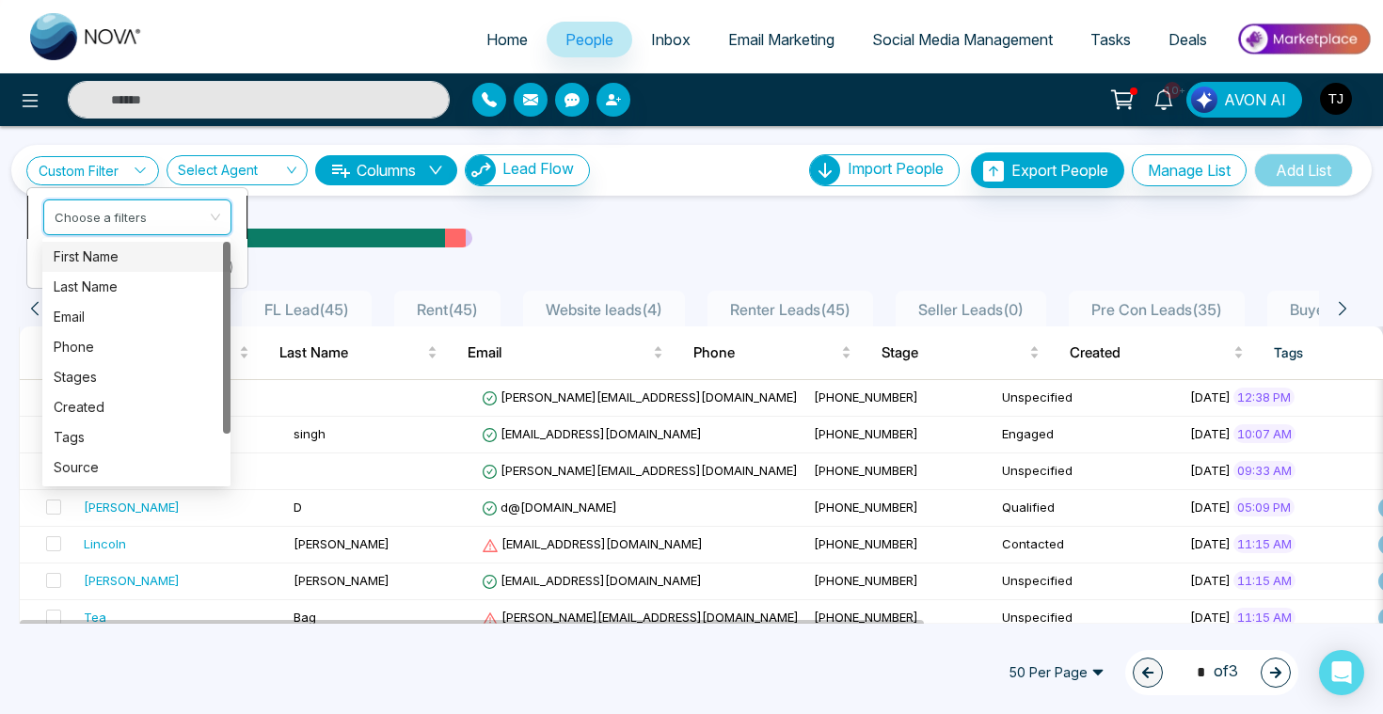
click at [92, 214] on input "search" at bounding box center [131, 214] width 152 height 28
click at [97, 448] on div "Tags" at bounding box center [137, 437] width 188 height 30
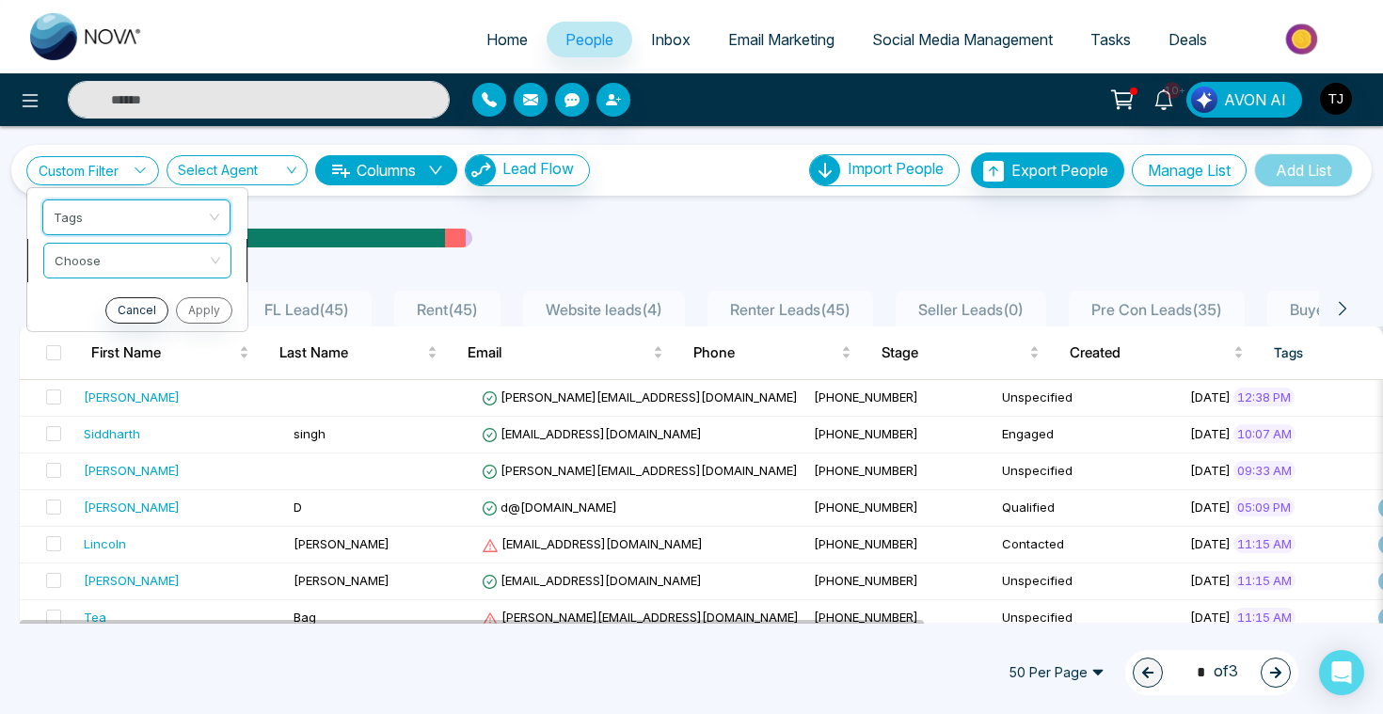
click at [168, 267] on input "search" at bounding box center [131, 258] width 152 height 28
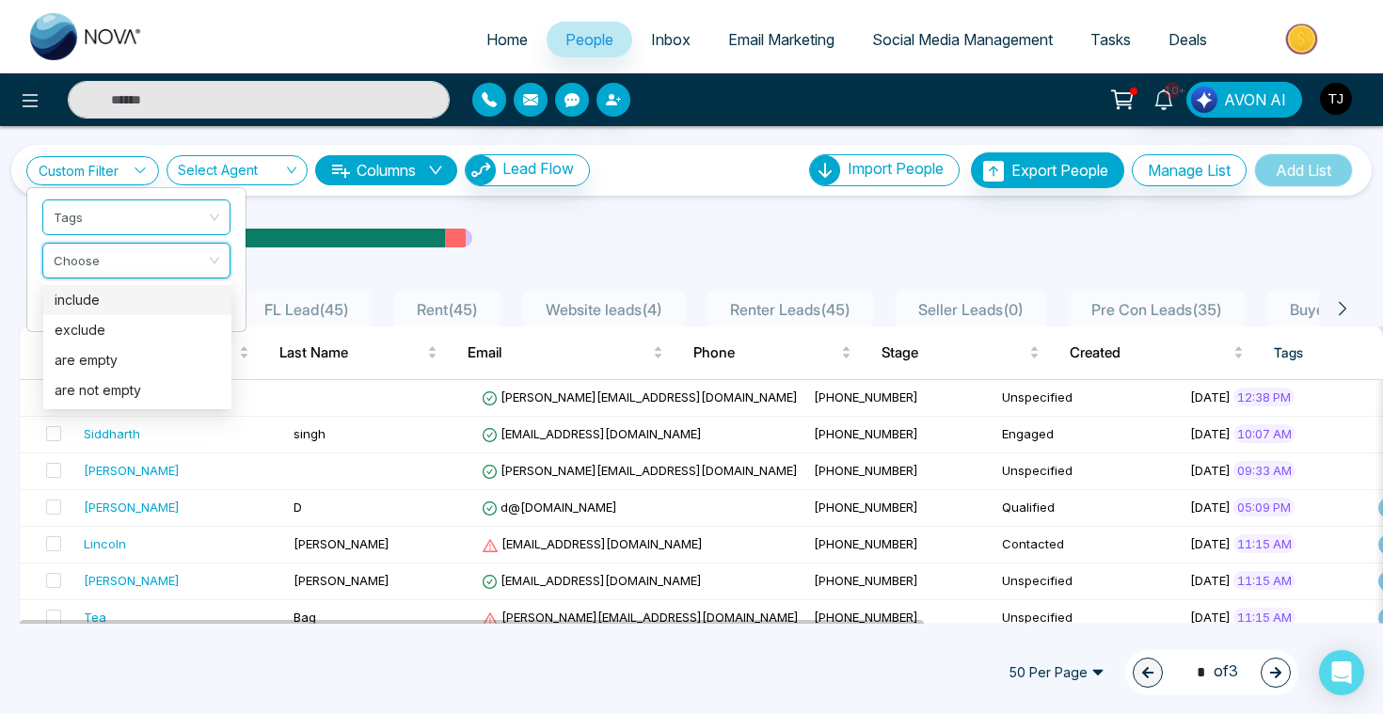
click at [164, 294] on div "include" at bounding box center [138, 300] width 166 height 21
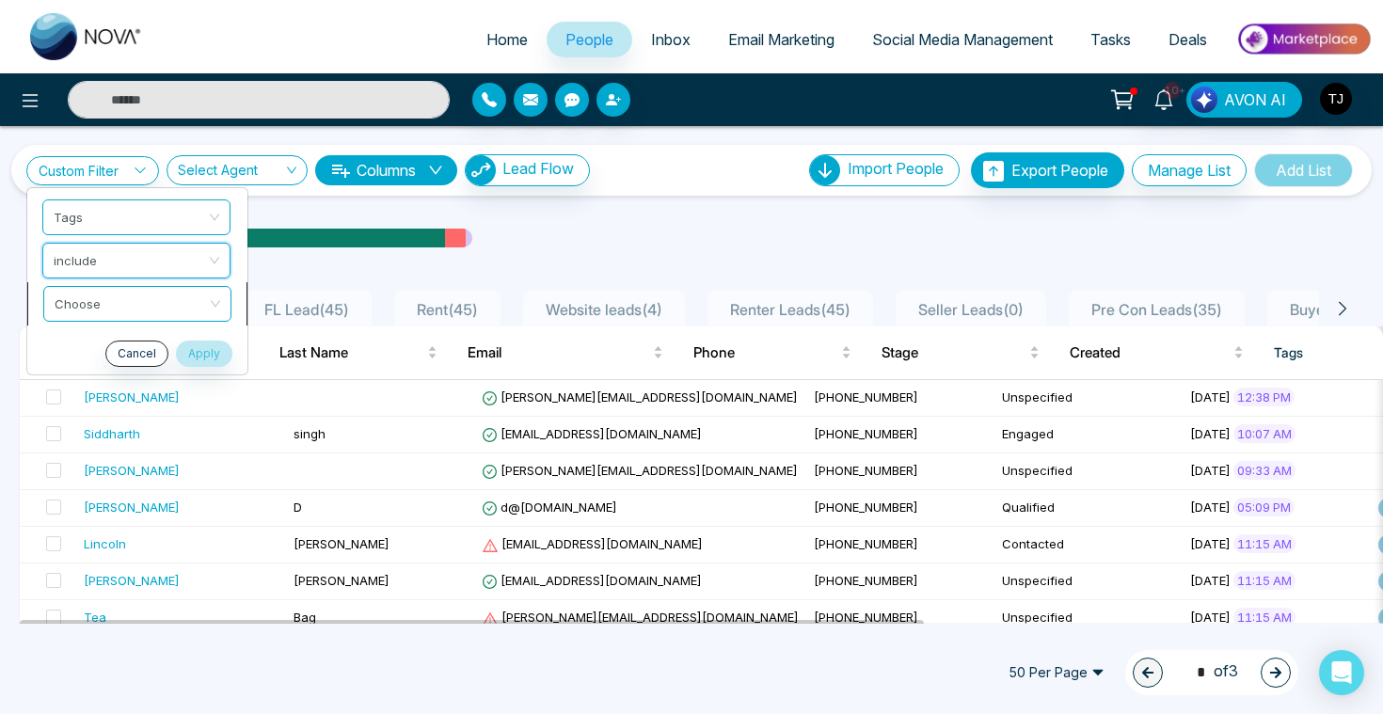
click at [172, 309] on input "search" at bounding box center [131, 301] width 152 height 28
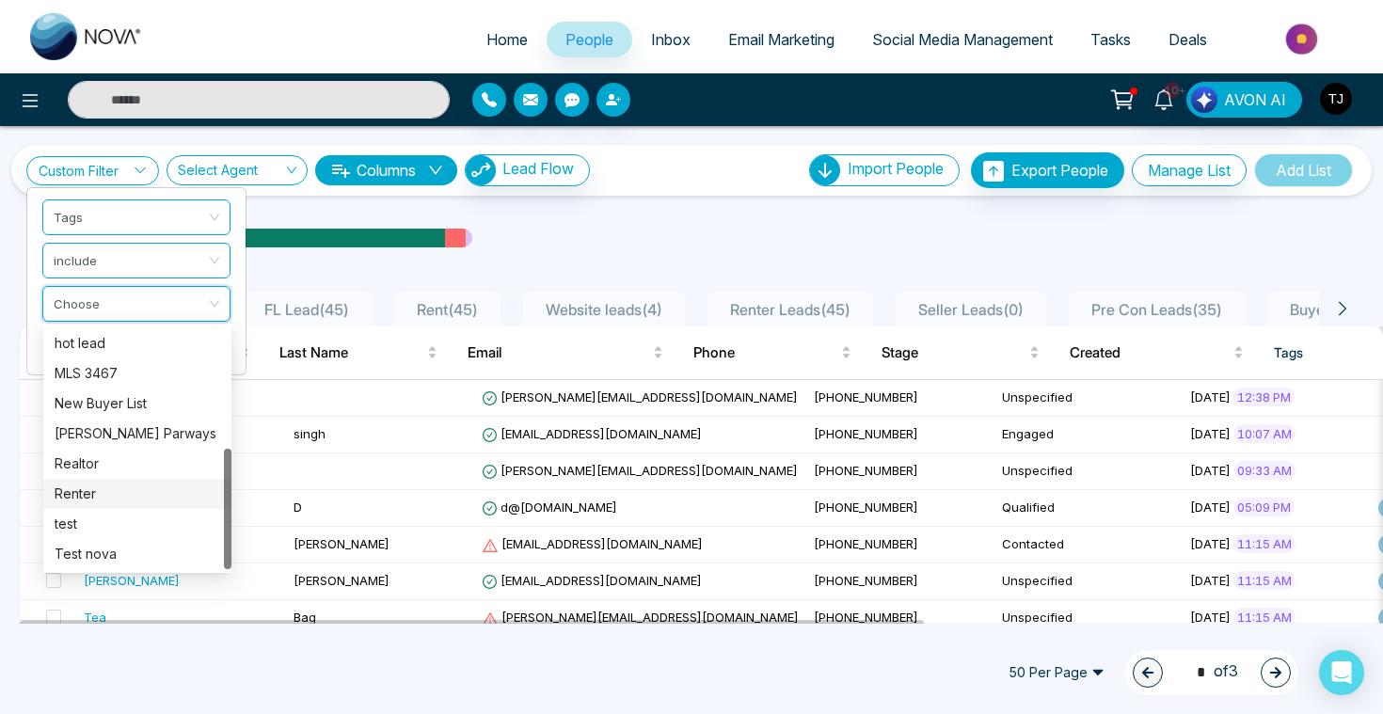
click at [114, 504] on div "Renter" at bounding box center [137, 494] width 188 height 30
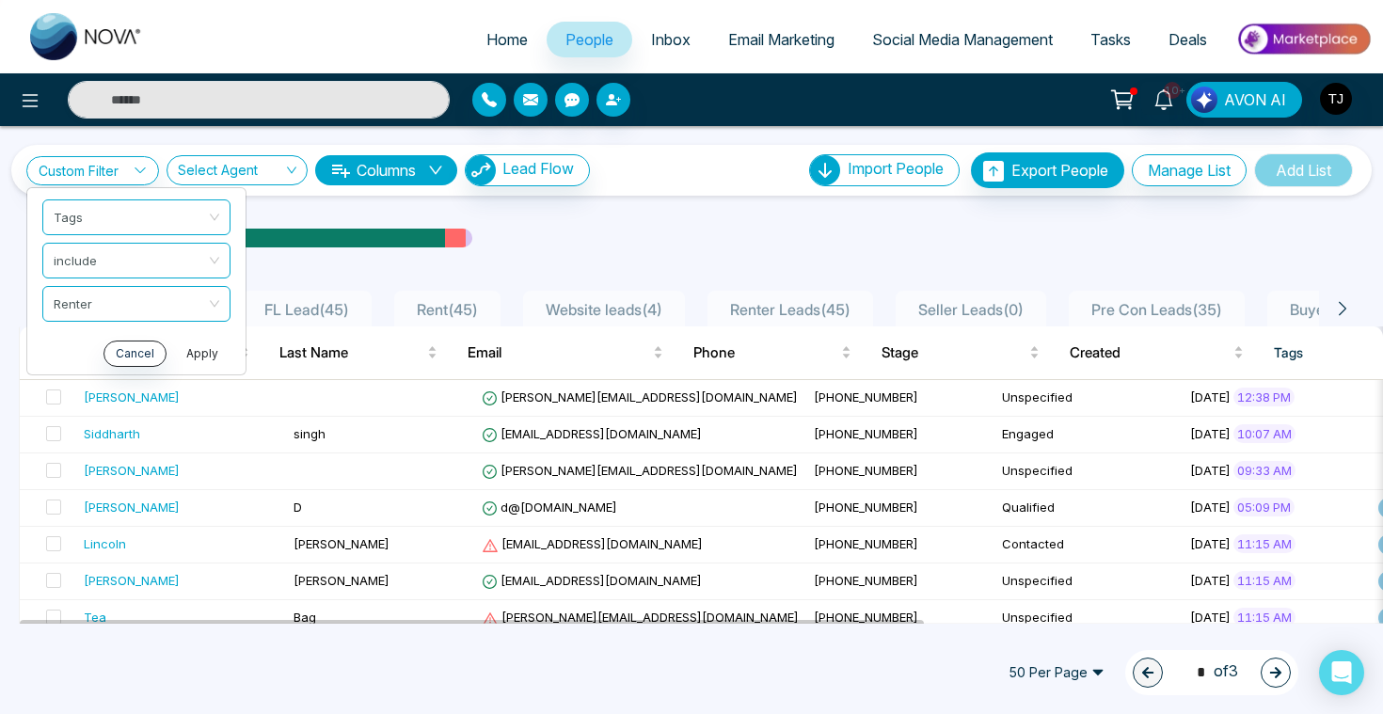
click at [192, 359] on button "Apply" at bounding box center [202, 354] width 56 height 26
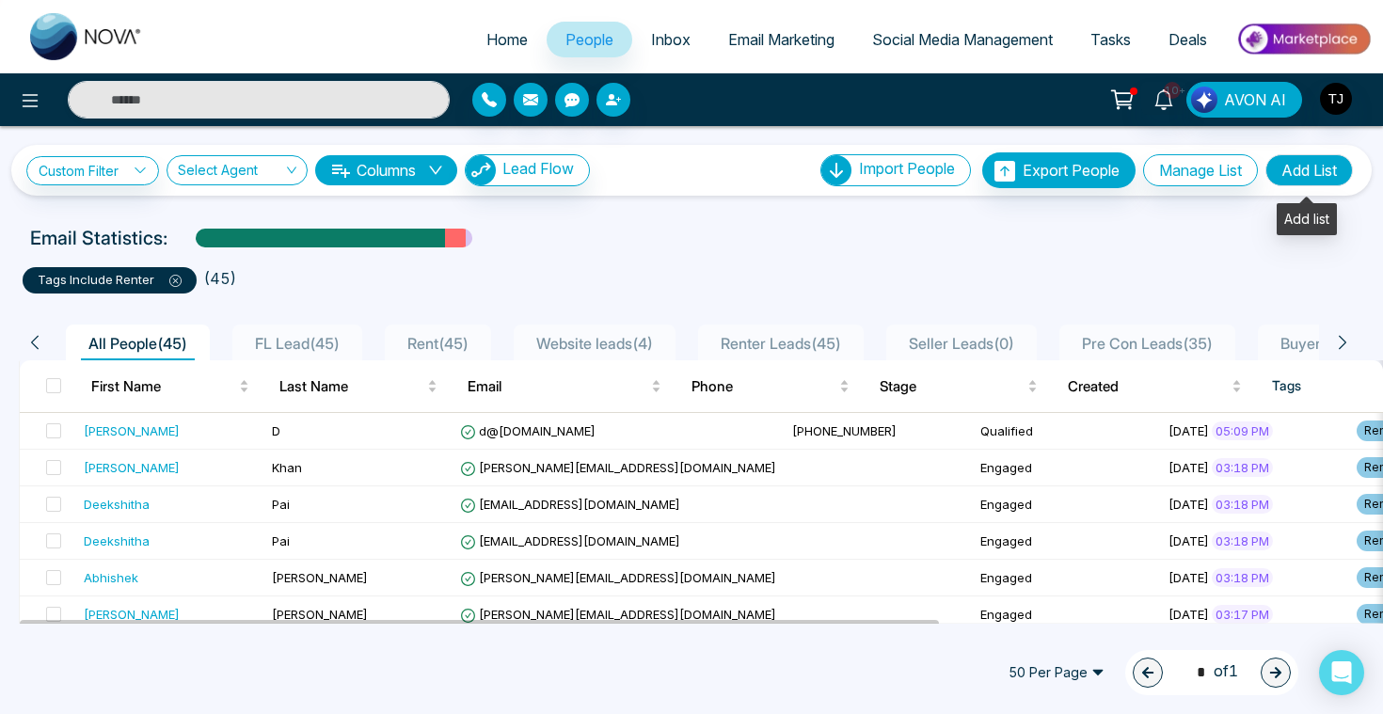
click at [1337, 171] on button "Add List" at bounding box center [1308, 170] width 87 height 32
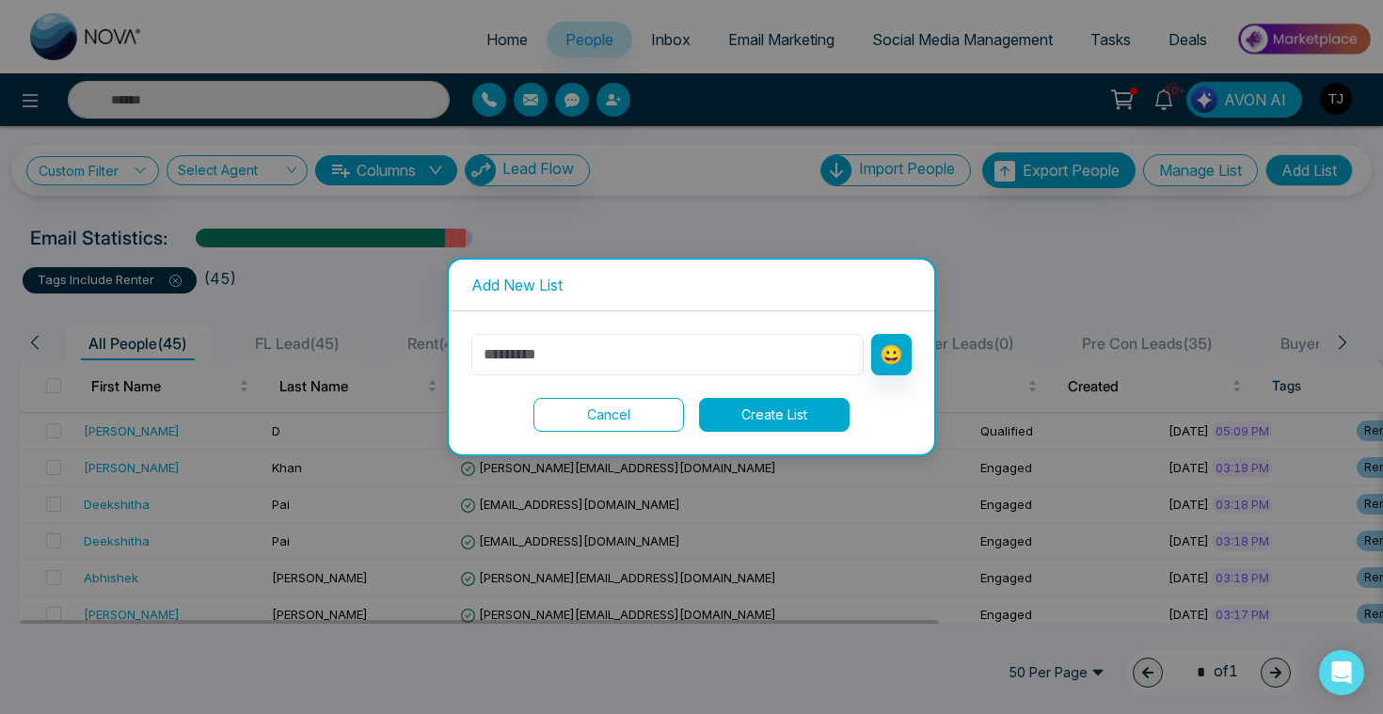
click at [682, 373] on input "text" at bounding box center [667, 354] width 392 height 41
type input "**********"
click at [846, 435] on div "**********" at bounding box center [691, 382] width 485 height 143
click at [824, 423] on button "Create List" at bounding box center [774, 415] width 151 height 34
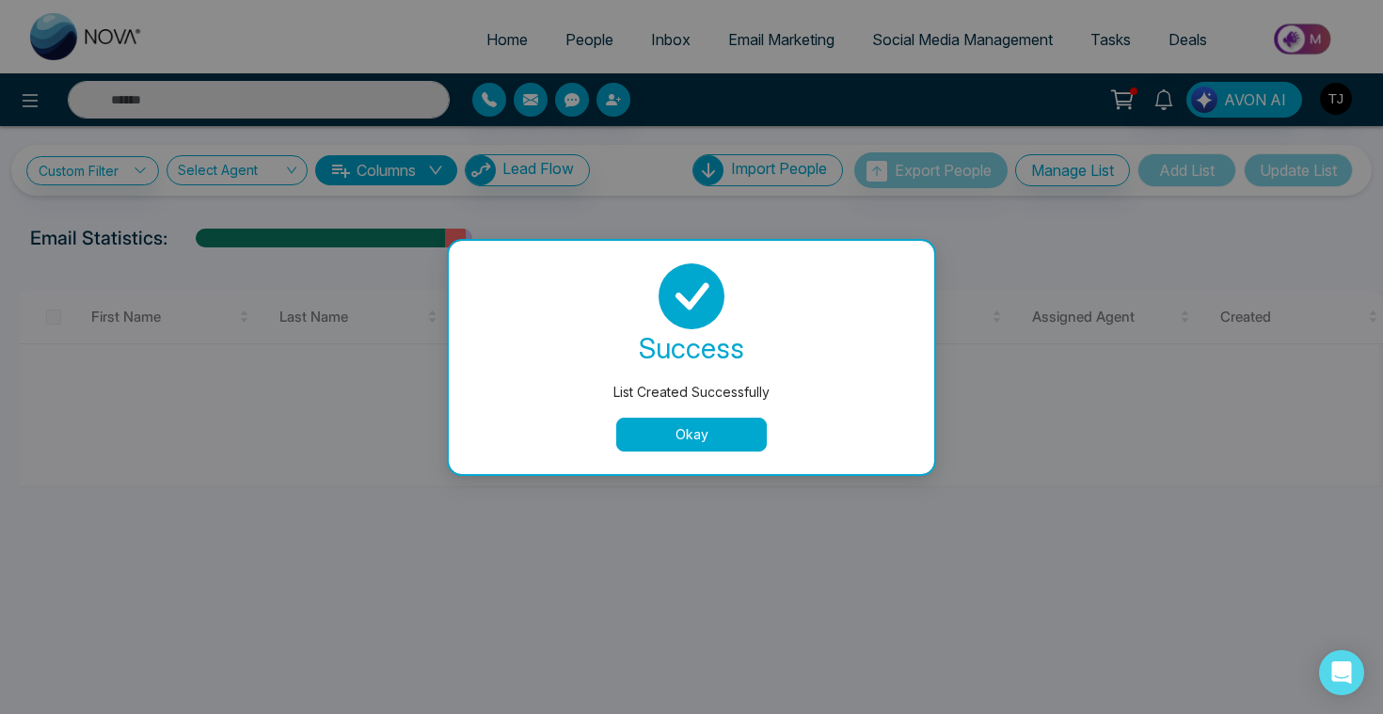
click at [685, 436] on button "Okay" at bounding box center [691, 435] width 151 height 34
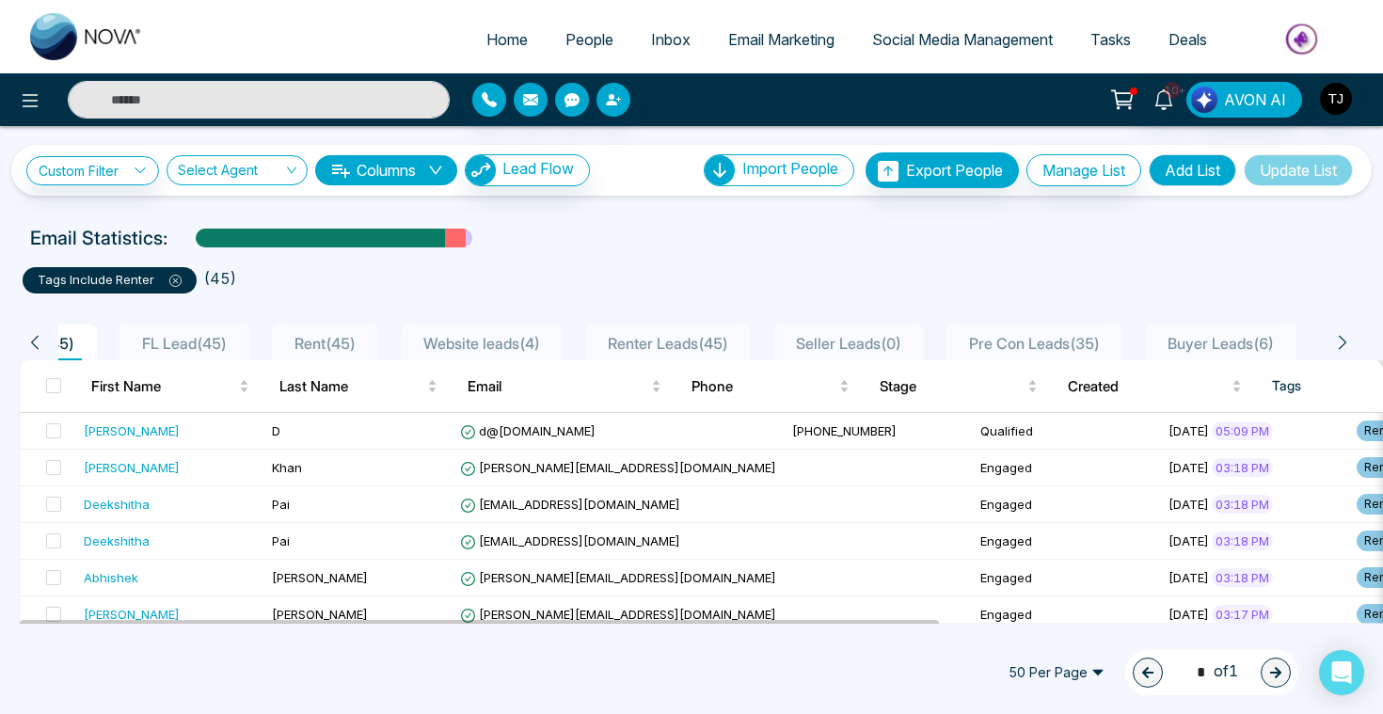
click at [199, 84] on input "text" at bounding box center [259, 100] width 382 height 38
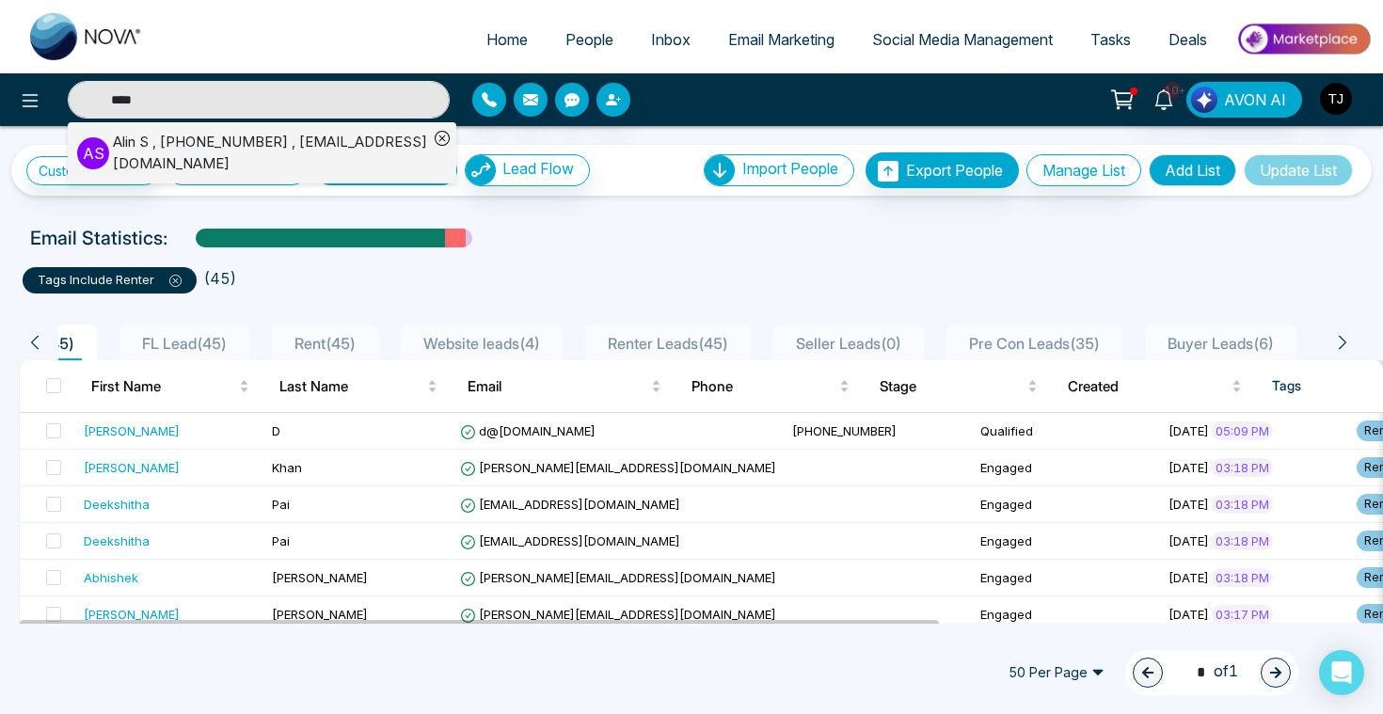
type input "****"
click at [160, 139] on div "Alin S , +14376616013 , alin@mmnovatech.com" at bounding box center [270, 153] width 315 height 42
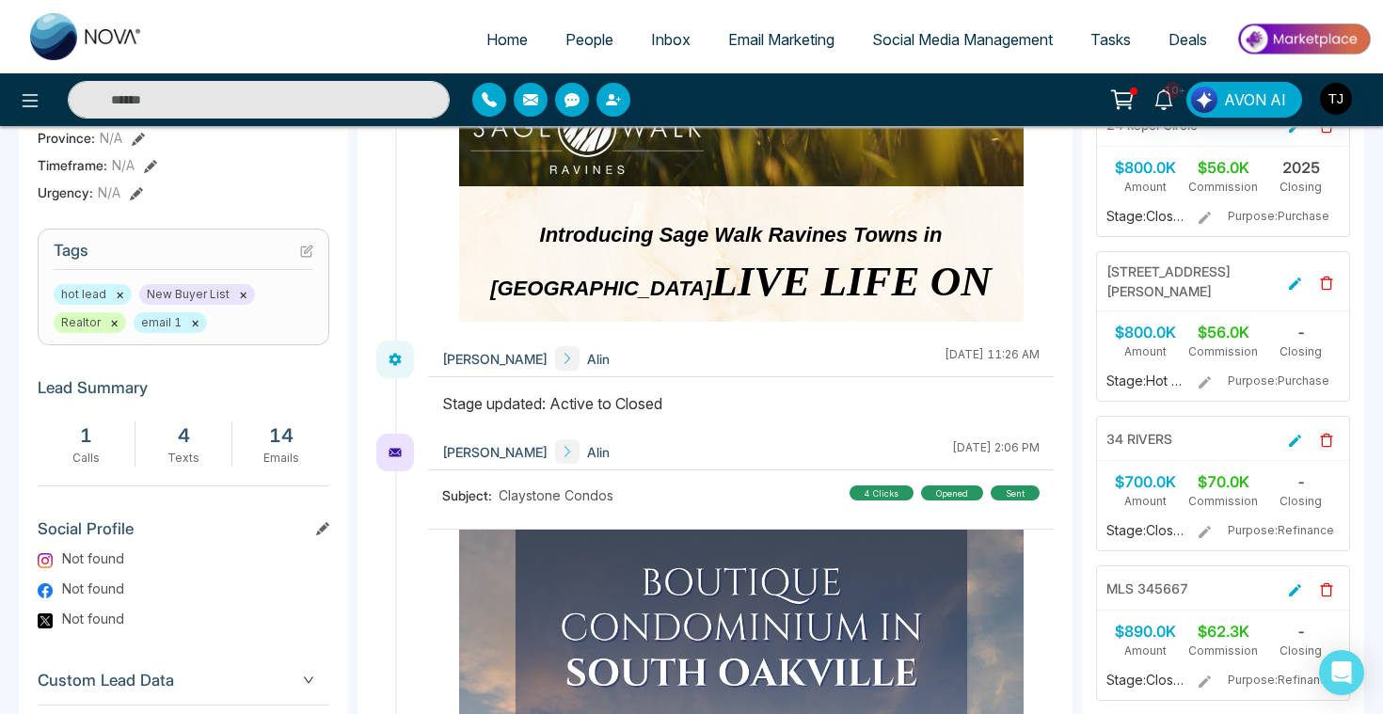
scroll to position [790, 0]
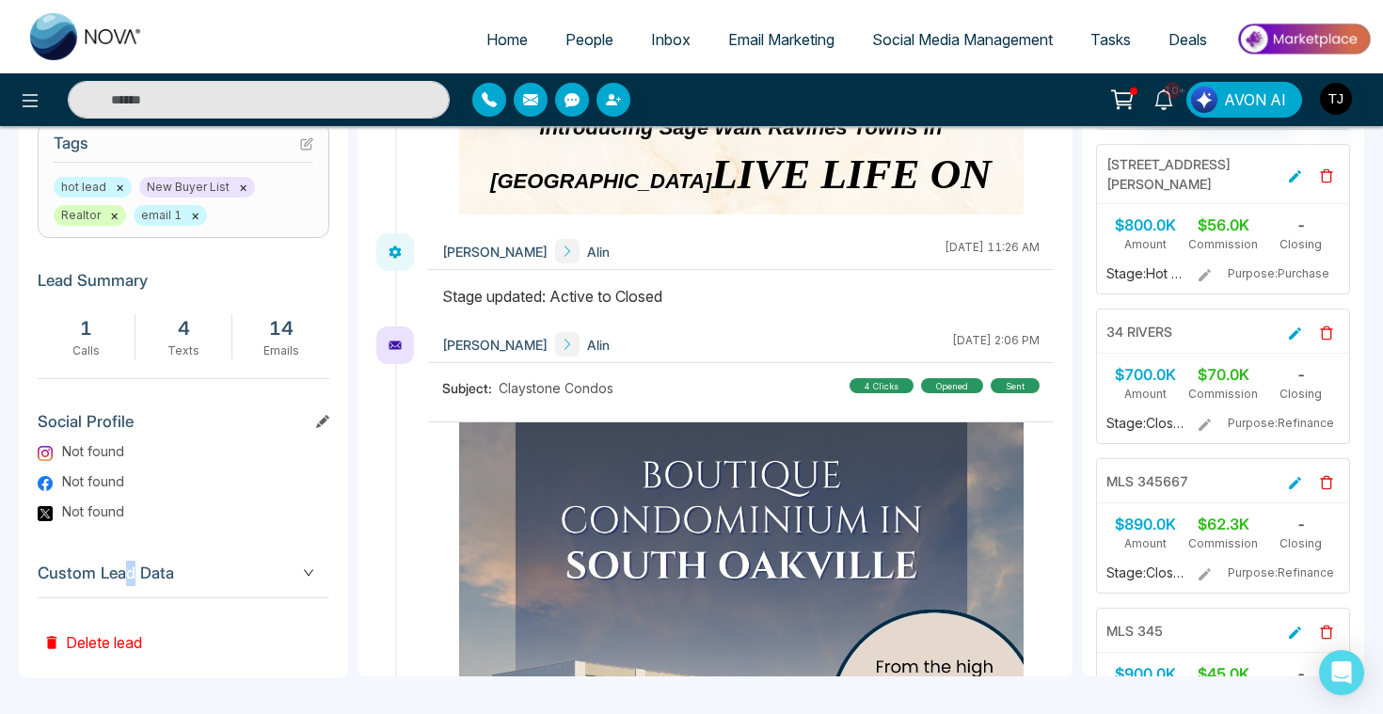
click at [130, 574] on span "Custom Lead Data" at bounding box center [184, 573] width 292 height 25
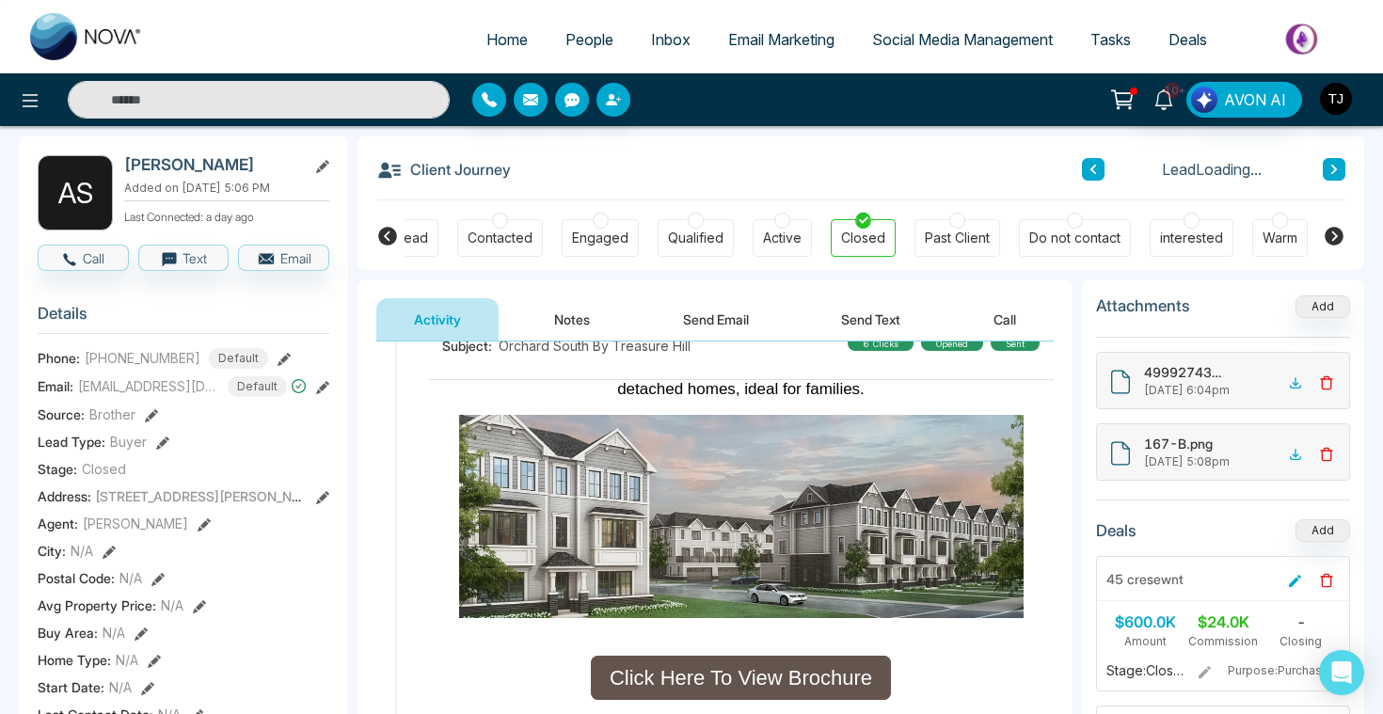
scroll to position [1324, 0]
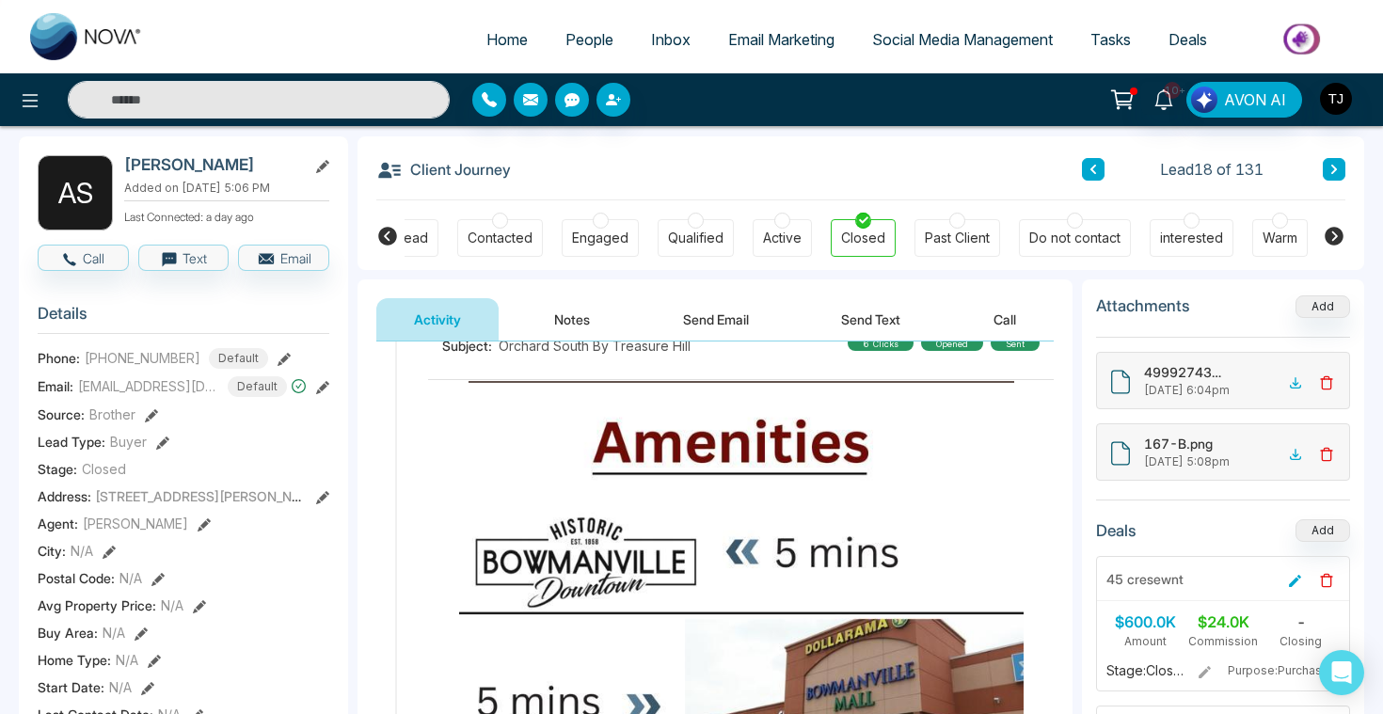
click at [557, 320] on button "Notes" at bounding box center [571, 319] width 111 height 42
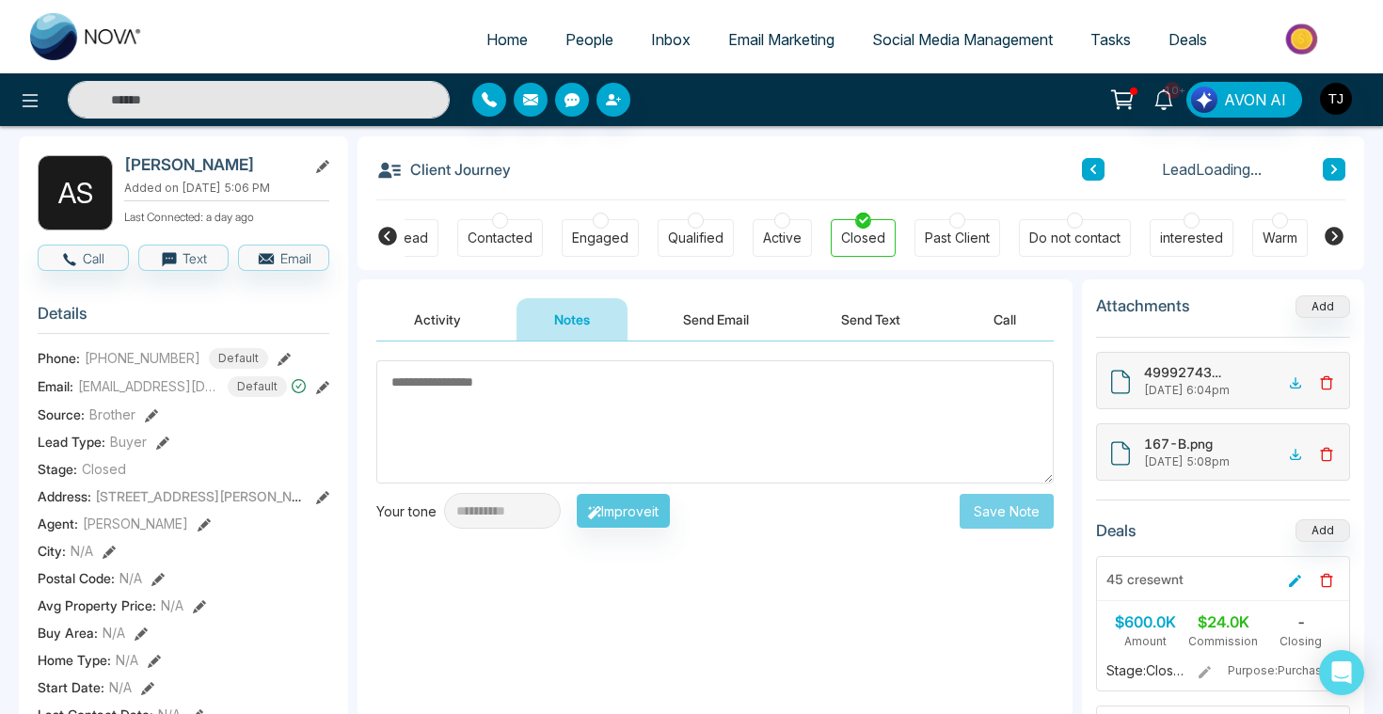
click at [541, 394] on textarea at bounding box center [714, 421] width 677 height 123
click at [705, 334] on button "Send Email" at bounding box center [715, 319] width 141 height 42
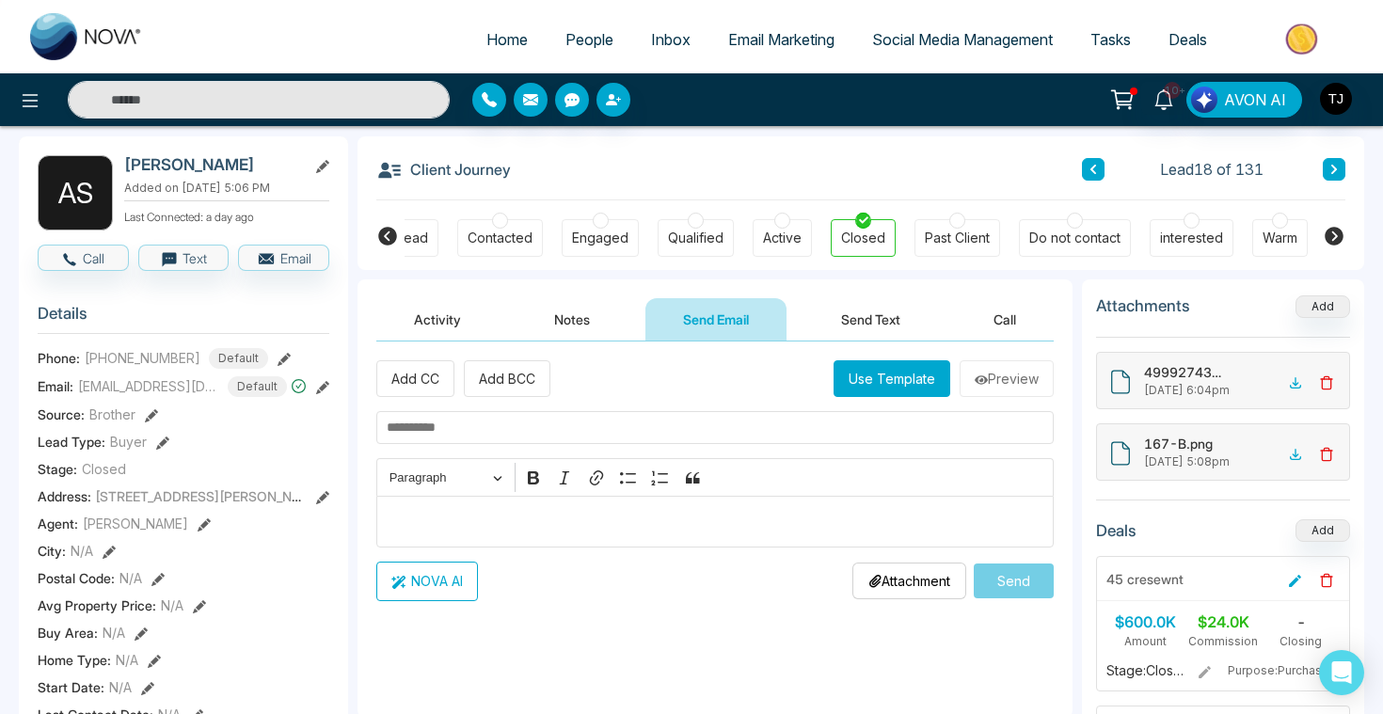
click at [859, 323] on button "Send Text" at bounding box center [870, 319] width 135 height 42
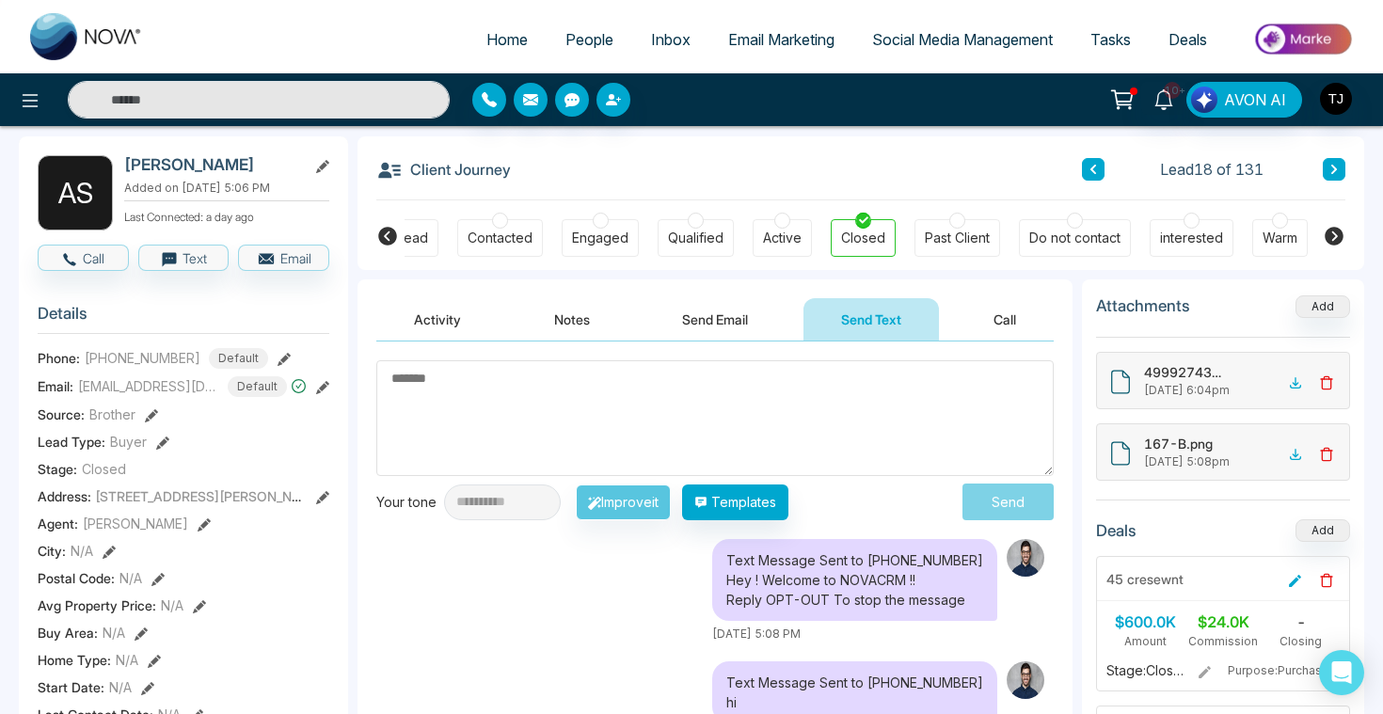
click at [703, 320] on button "Send Email" at bounding box center [714, 319] width 141 height 42
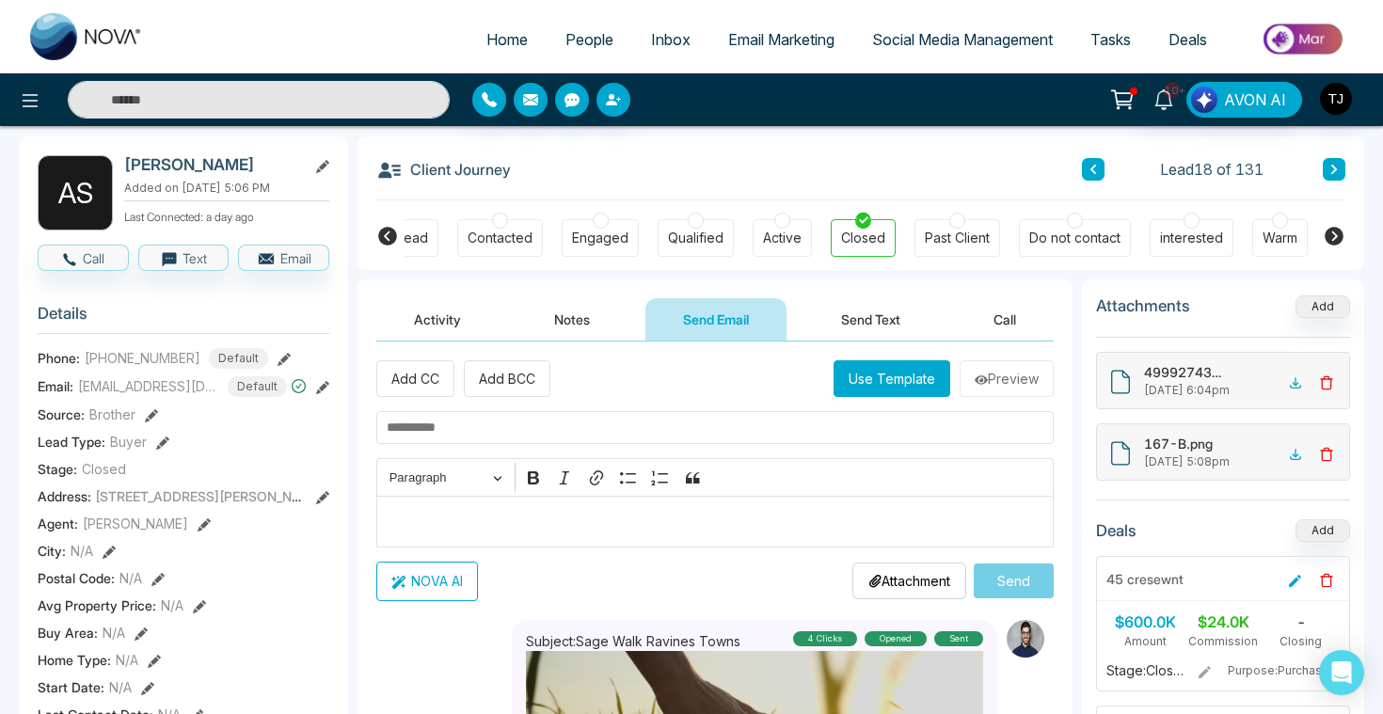
click at [607, 531] on p "Editor editing area: main" at bounding box center [716, 521] width 658 height 23
type textarea "**********"
click at [453, 589] on button "NOVA AI" at bounding box center [427, 582] width 102 height 40
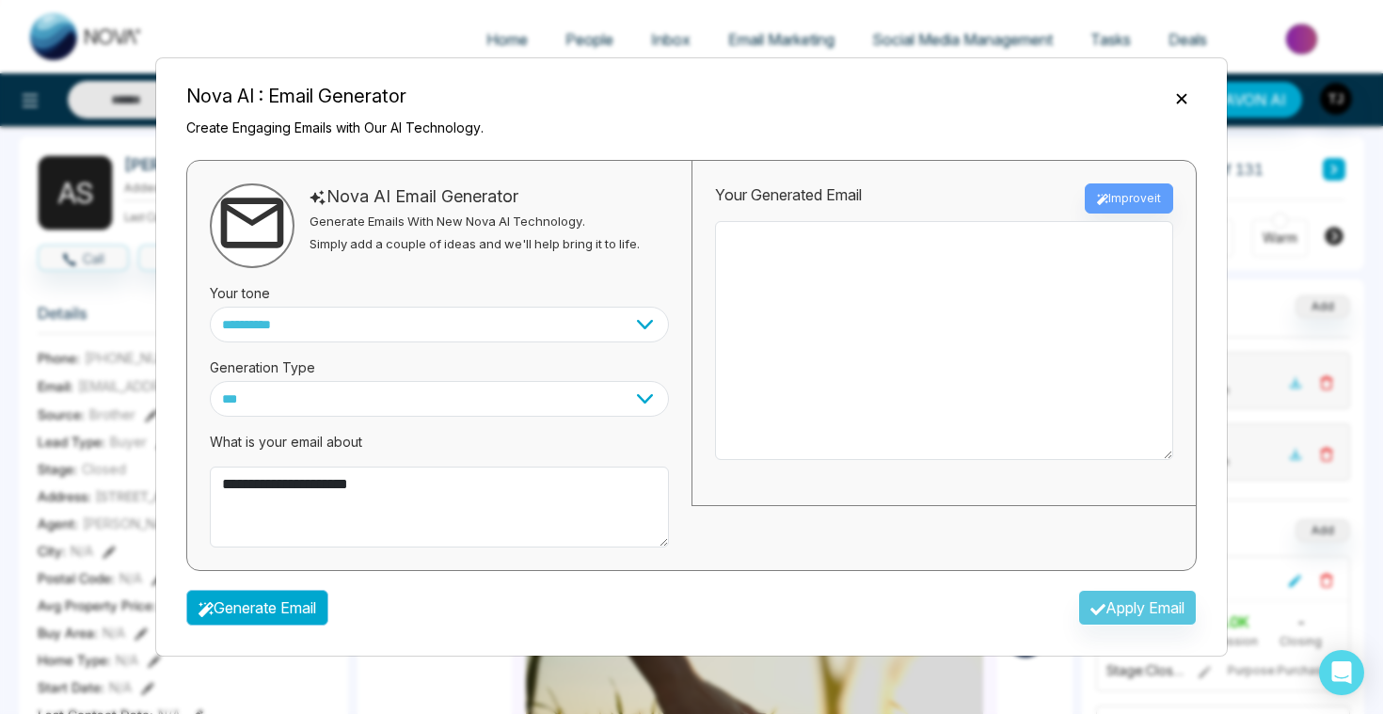
click at [305, 612] on button "Generate Email" at bounding box center [257, 608] width 142 height 36
type textarea "**********"
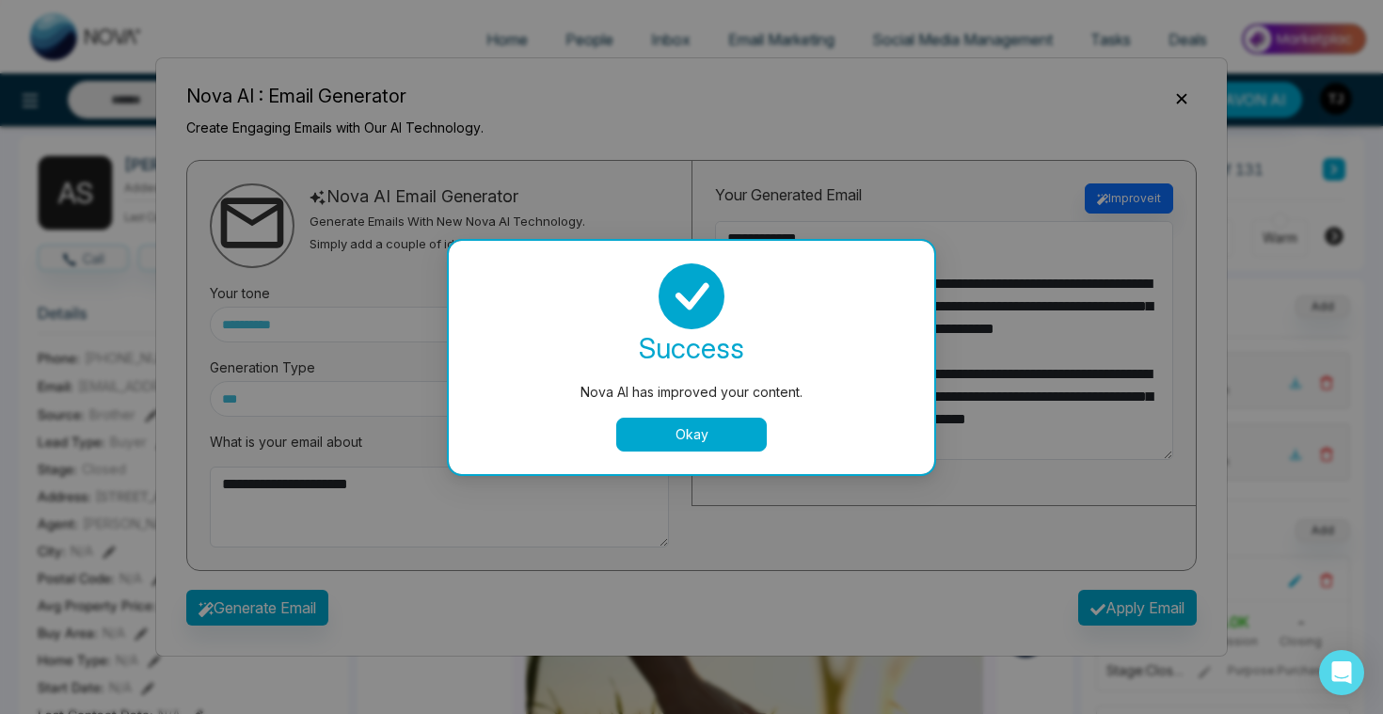
click at [716, 433] on button "Okay" at bounding box center [691, 435] width 151 height 34
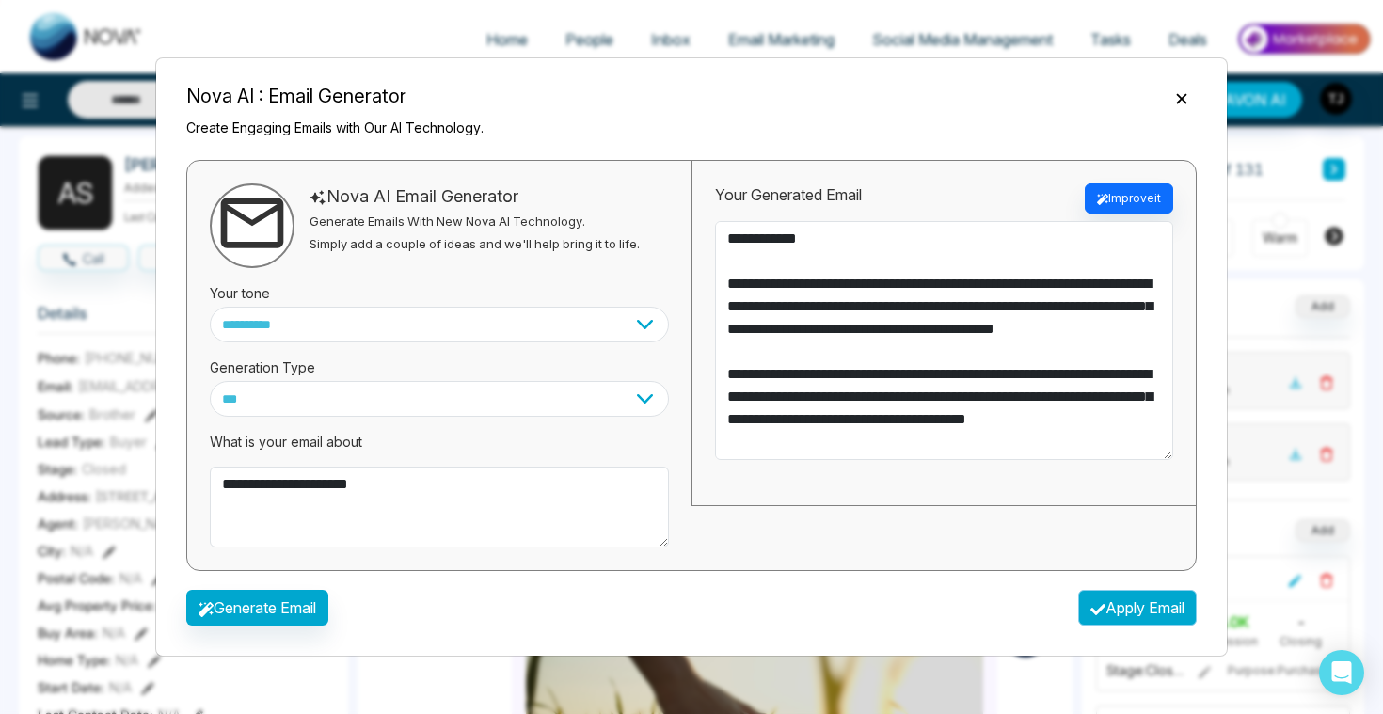
click at [1125, 607] on button "Apply Email" at bounding box center [1137, 608] width 119 height 36
type textarea "**********"
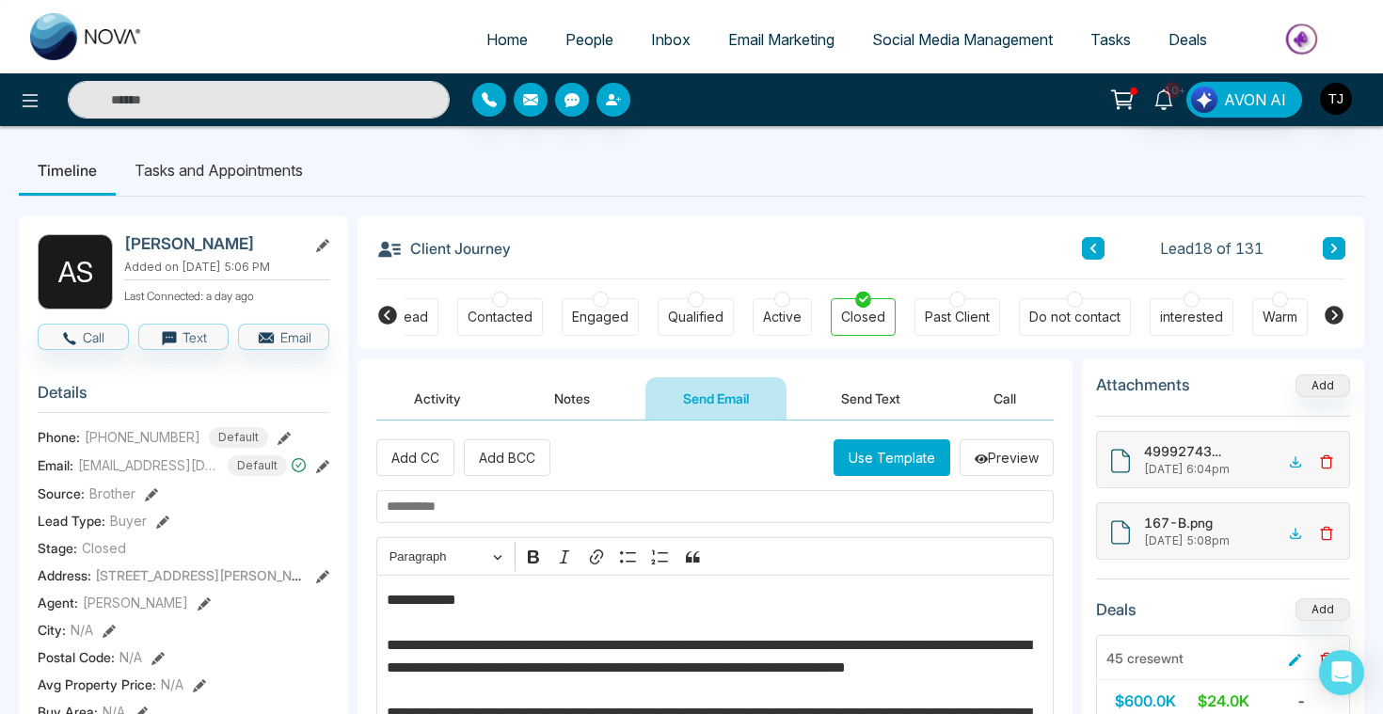
click at [284, 168] on li "Tasks and Appointments" at bounding box center [219, 170] width 206 height 51
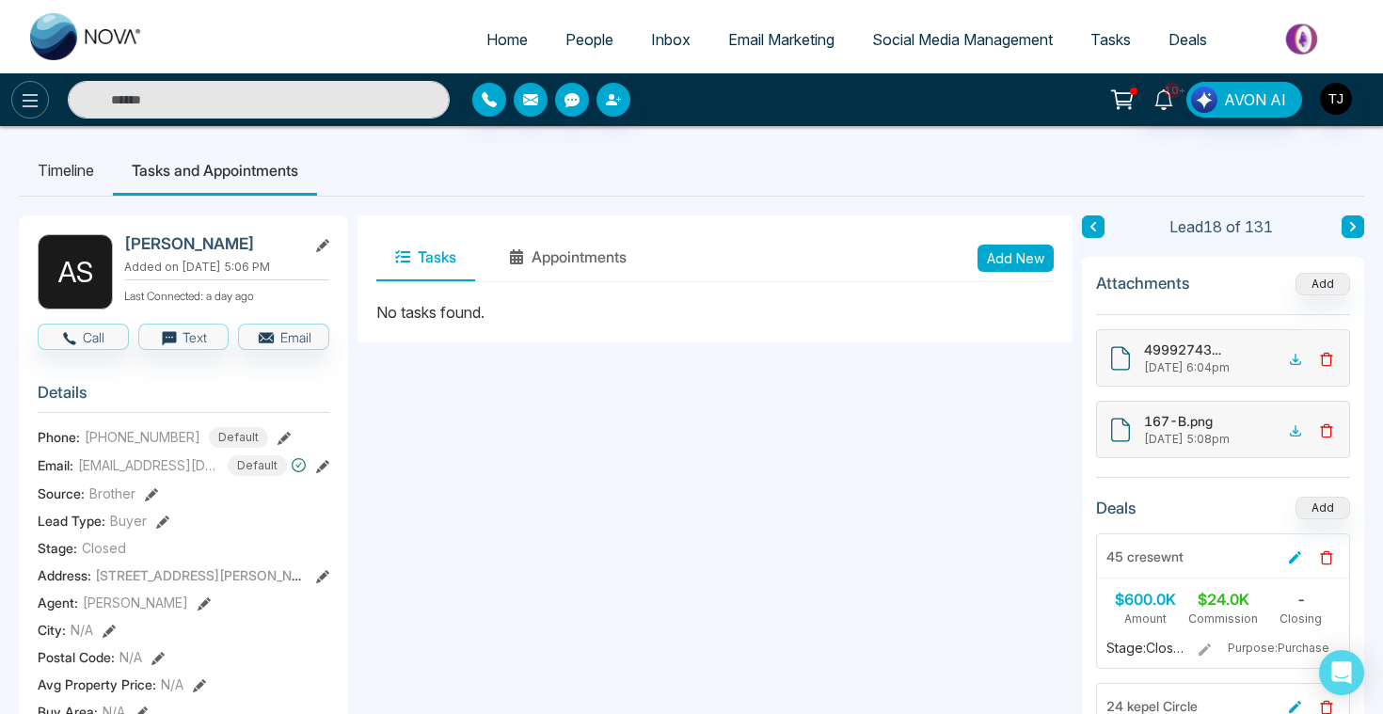
click at [27, 100] on icon at bounding box center [31, 100] width 16 height 13
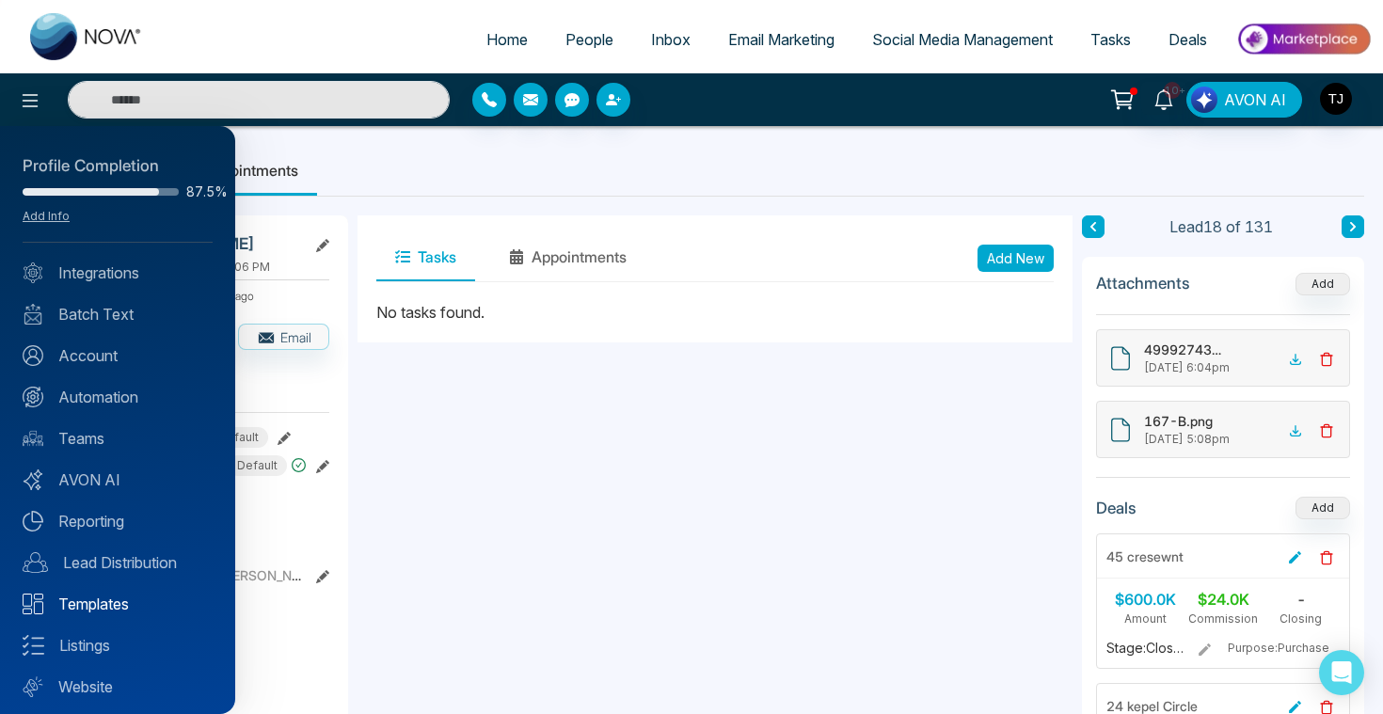
scroll to position [47, 0]
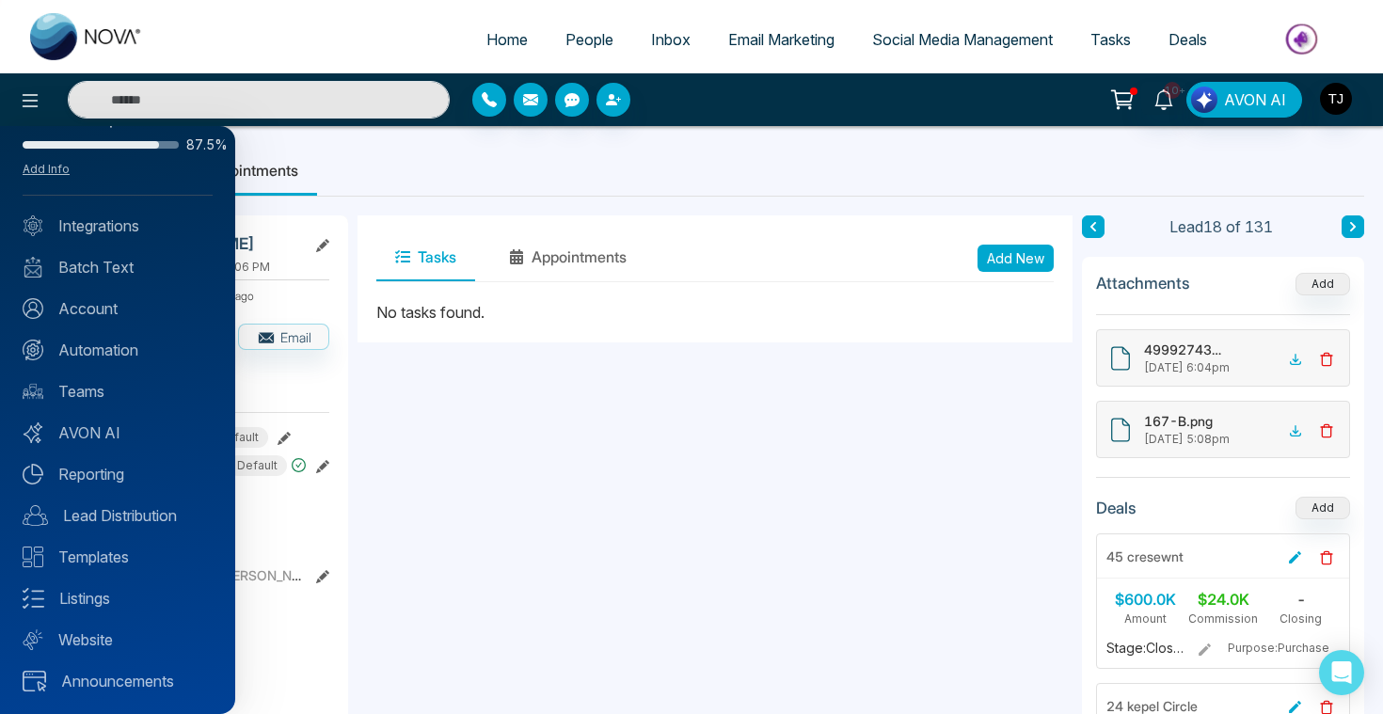
click at [103, 361] on div "Profile Completion 87.5% Add Info Integrations Batch Text Account Automation Te…" at bounding box center [117, 420] width 235 height 588
click at [103, 351] on link "Automation" at bounding box center [118, 350] width 190 height 23
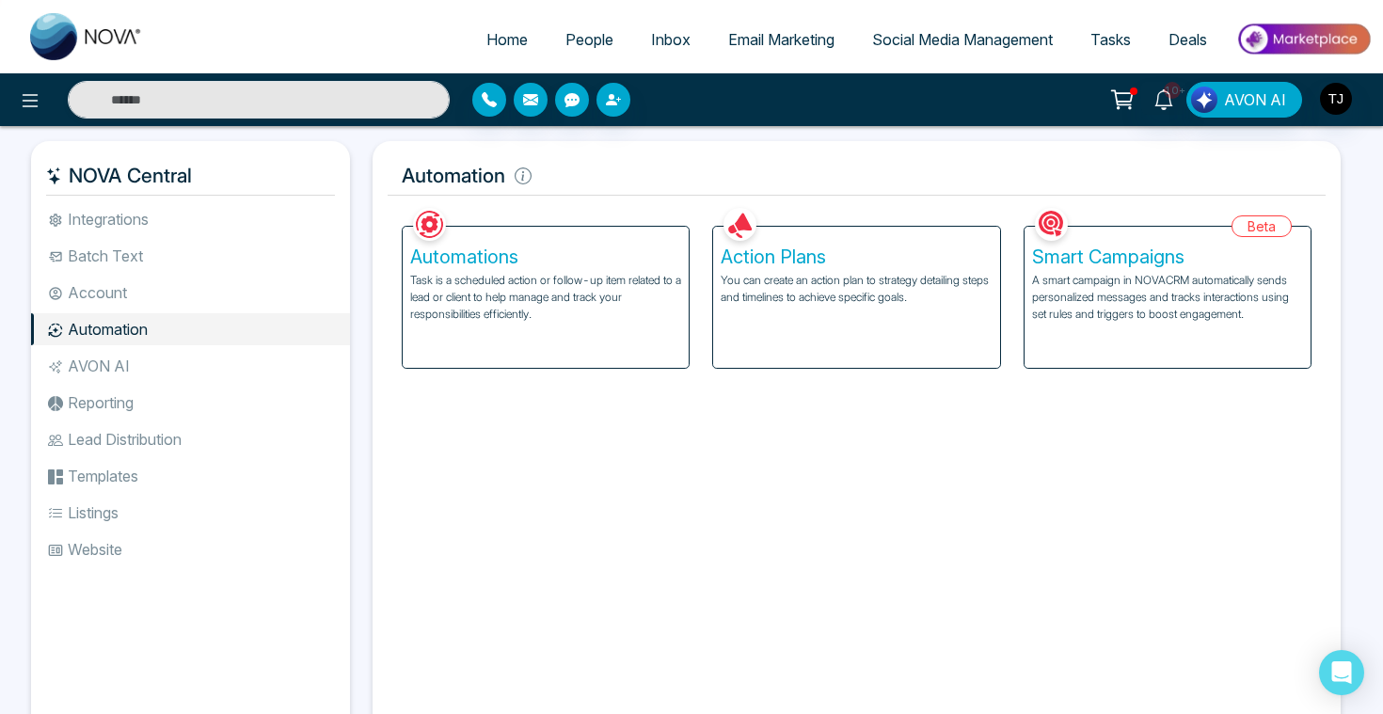
click at [770, 309] on div "Action Plans You can create an action plan to strategy detailing steps and time…" at bounding box center [856, 297] width 286 height 141
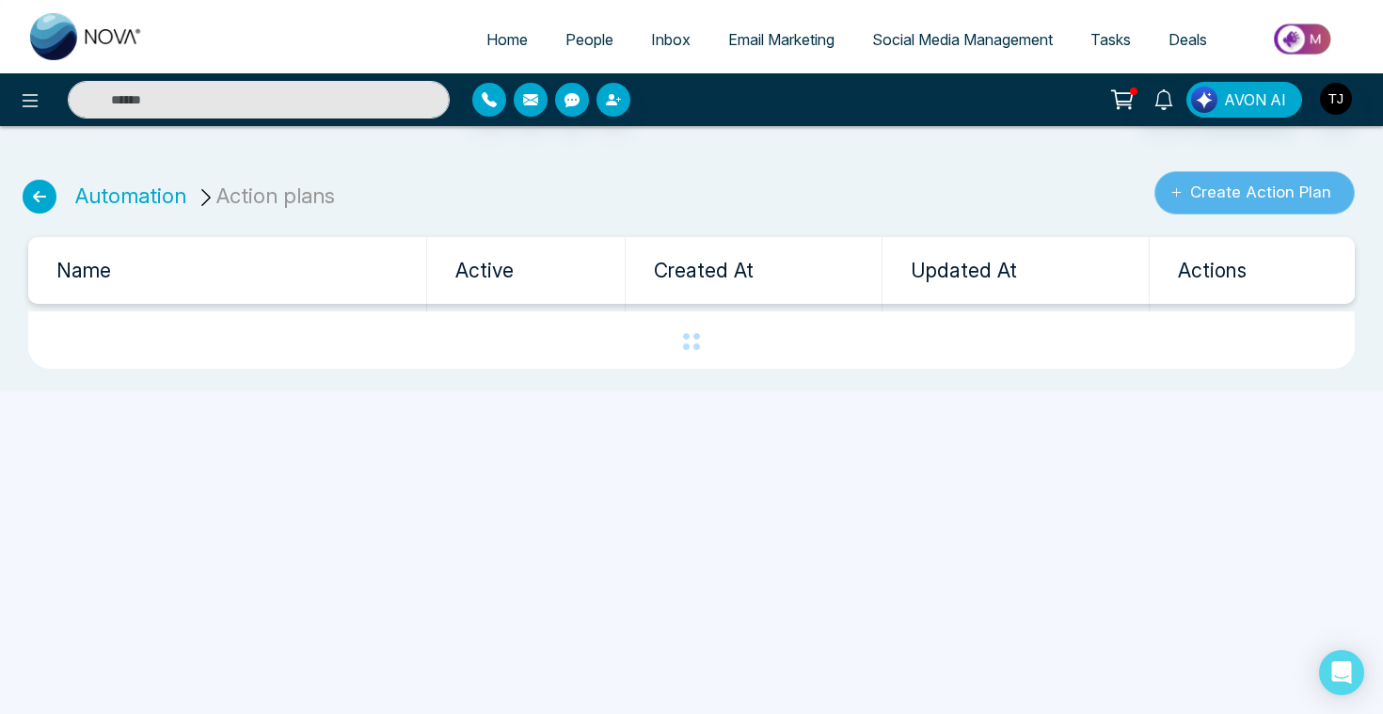
click at [1226, 195] on button "Create Action Plan" at bounding box center [1254, 192] width 200 height 43
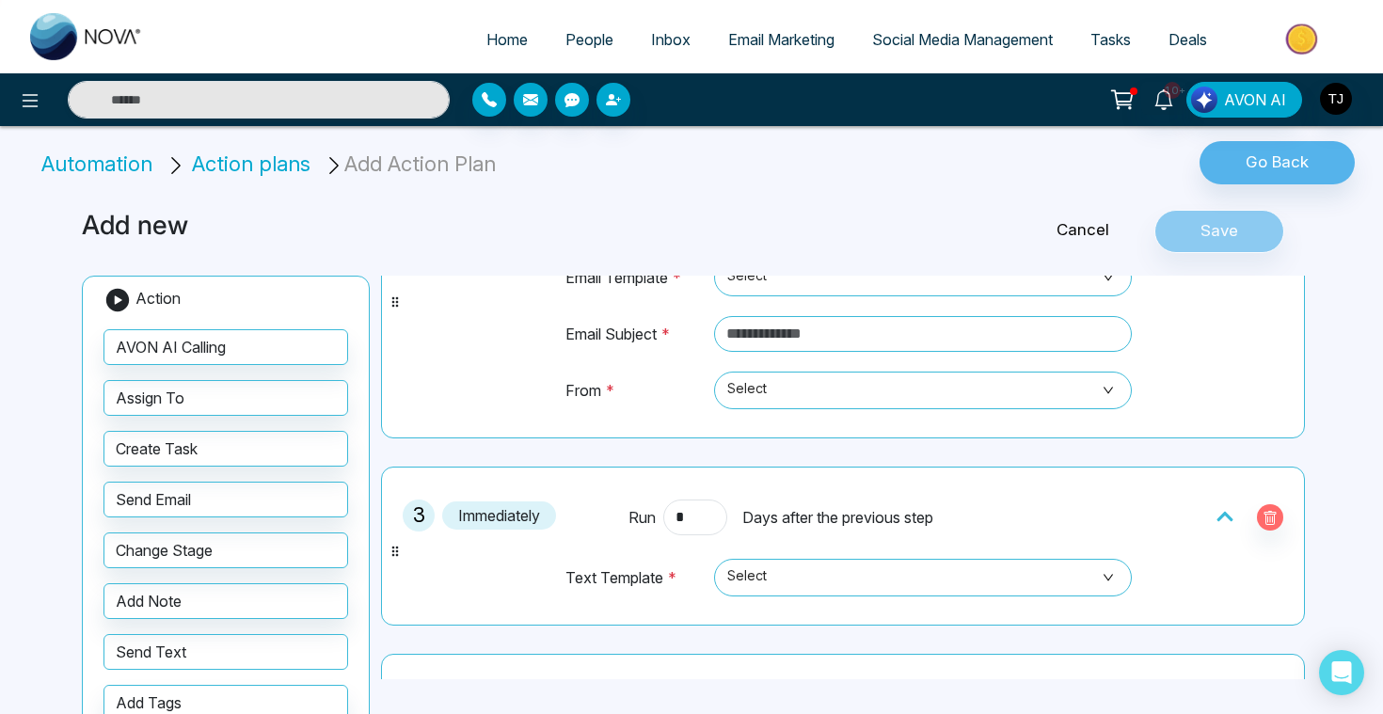
scroll to position [411, 0]
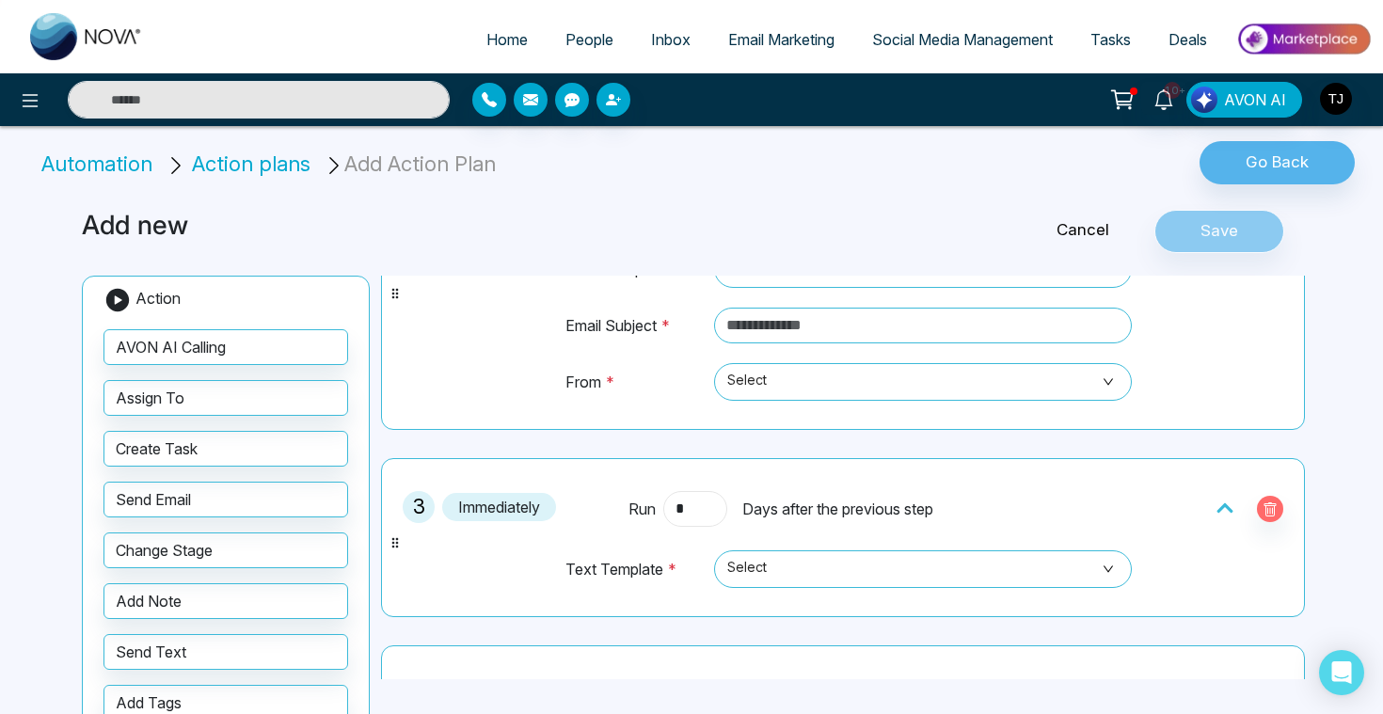
click at [706, 515] on input "*" at bounding box center [695, 509] width 64 height 36
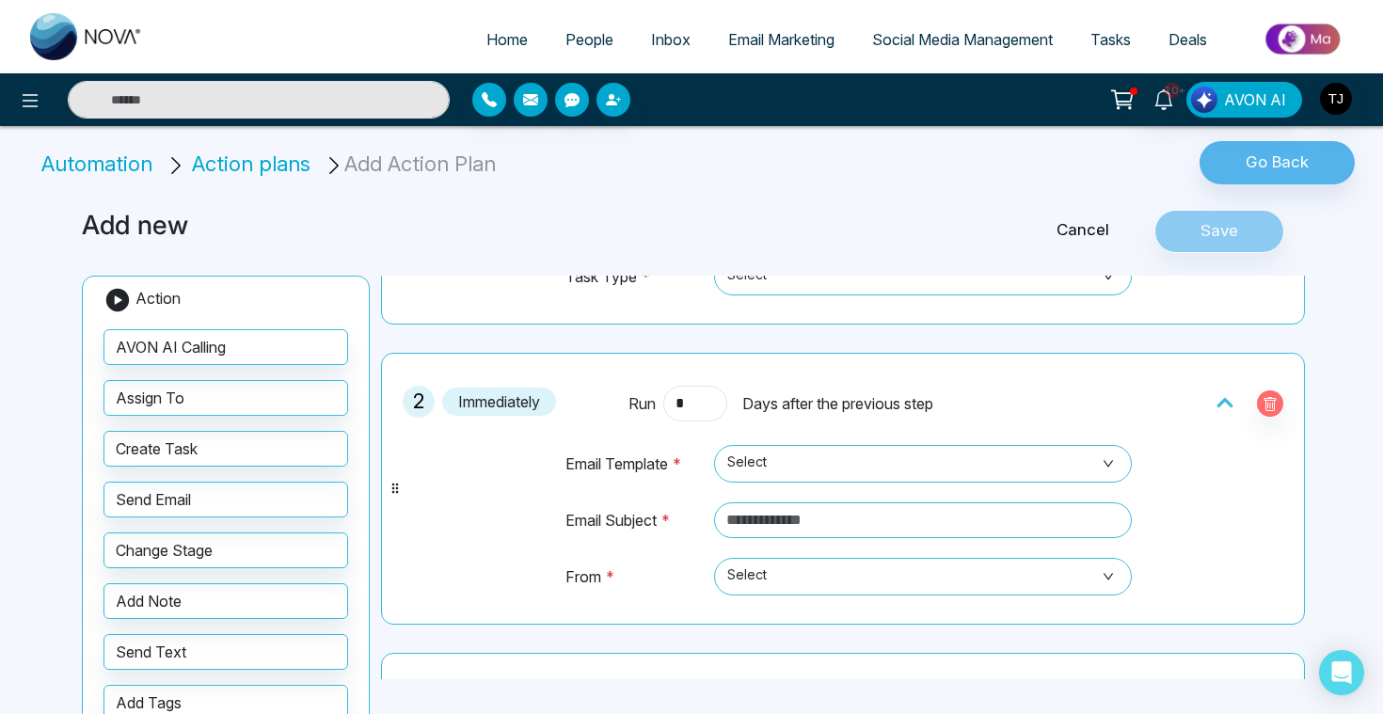
scroll to position [117, 0]
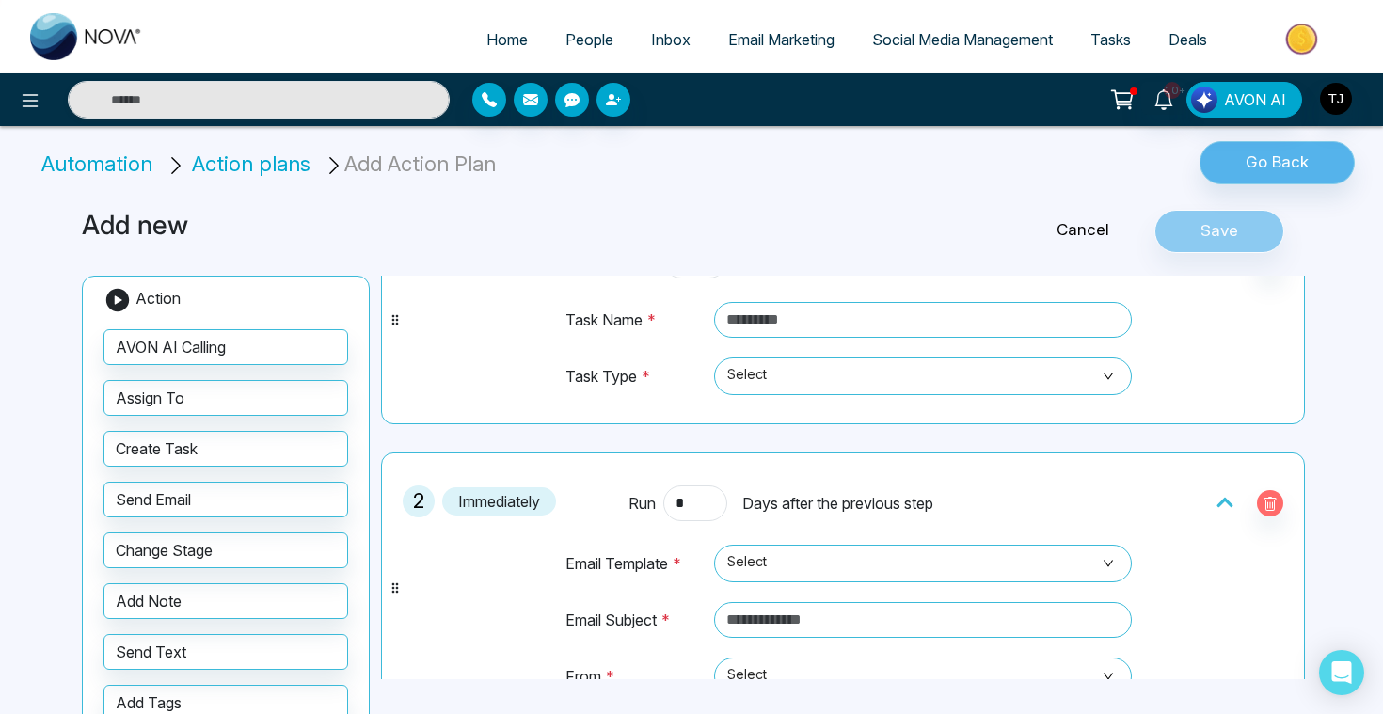
type input "*"
click at [1251, 166] on button "Go Back" at bounding box center [1276, 162] width 155 height 43
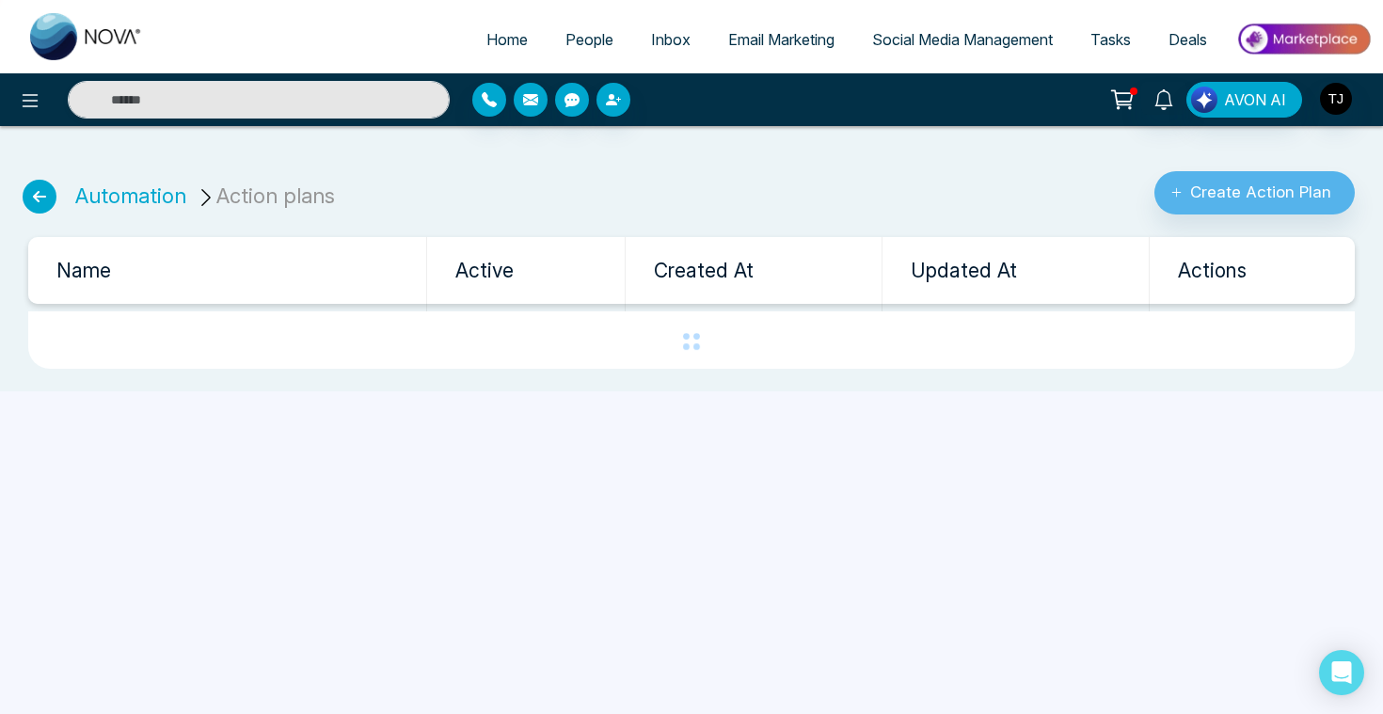
click at [34, 194] on icon at bounding box center [40, 197] width 34 height 34
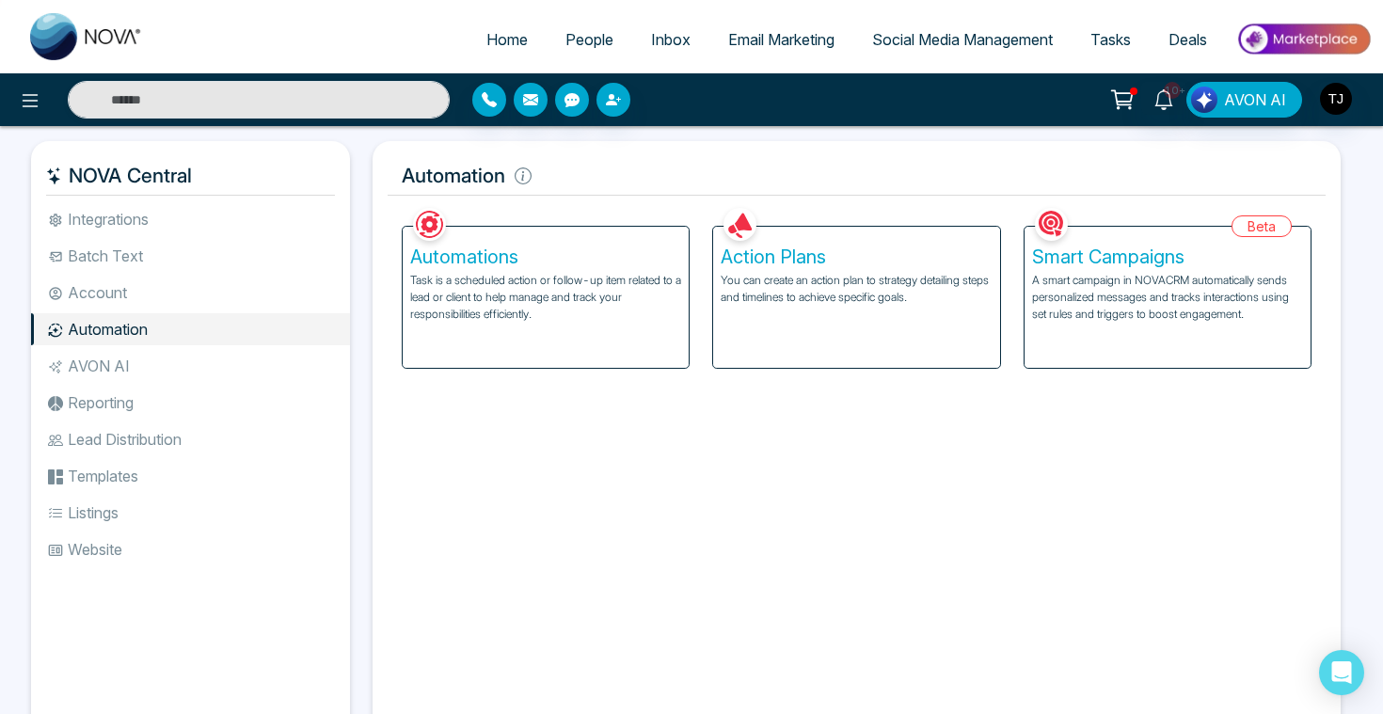
click at [1153, 262] on h5 "Smart Campaigns" at bounding box center [1167, 257] width 271 height 23
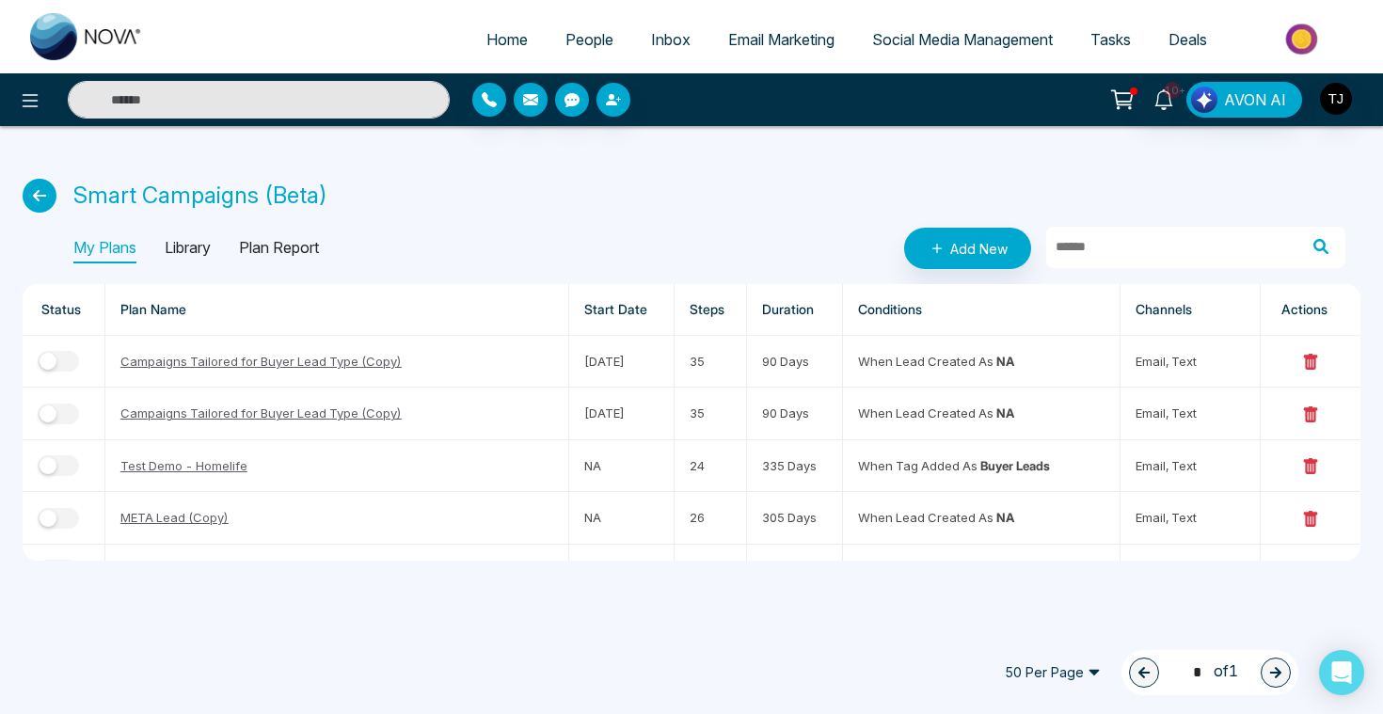
click at [186, 244] on p "Library" at bounding box center [188, 248] width 46 height 30
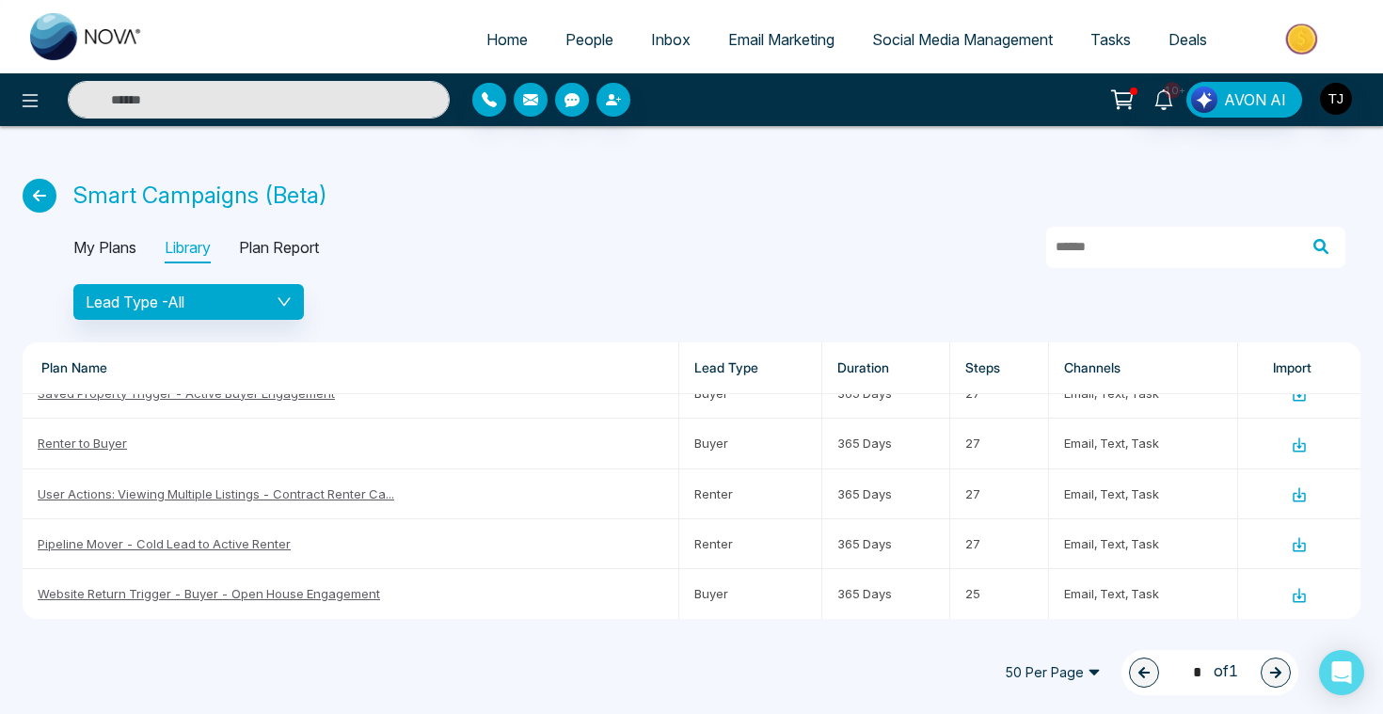
scroll to position [430, 0]
click at [87, 444] on link "Renter to Buyer" at bounding box center [82, 441] width 89 height 15
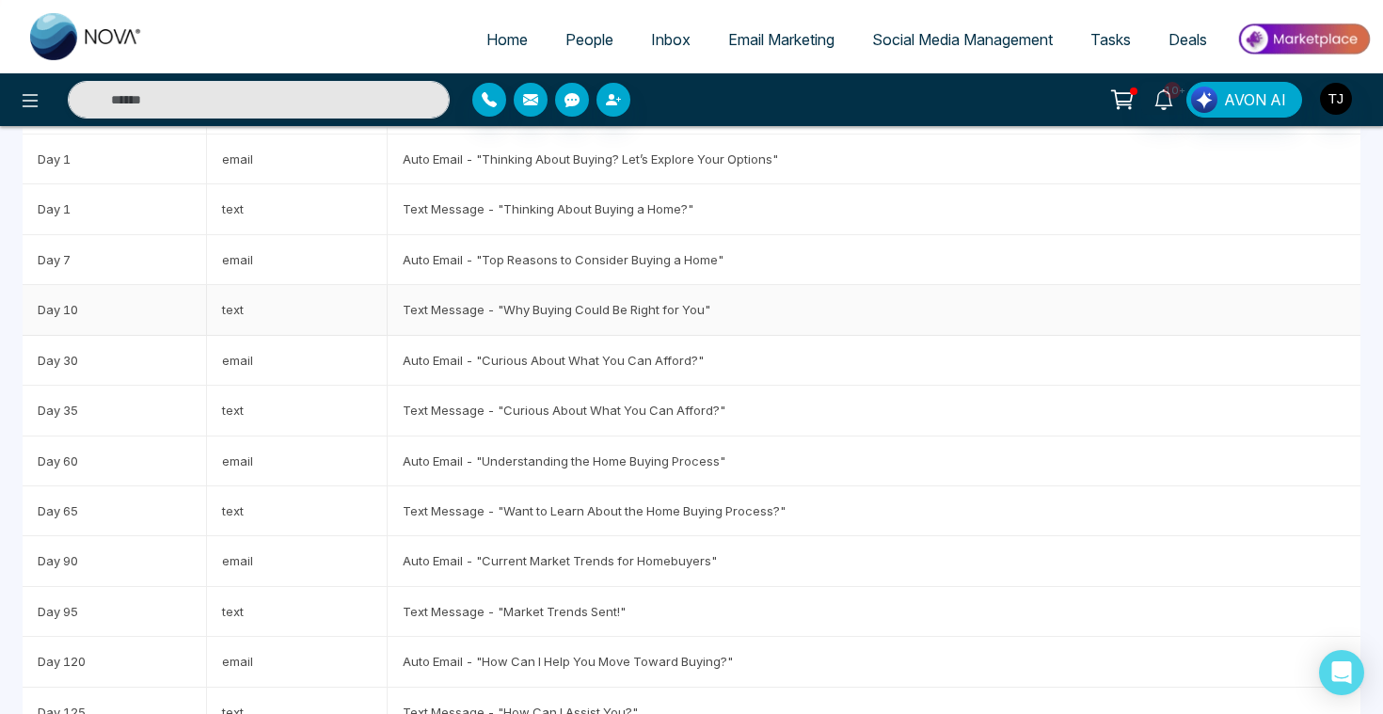
scroll to position [156, 0]
click at [532, 301] on td "Text Message - "Why Buying Could Be Right for You"" at bounding box center [874, 308] width 973 height 50
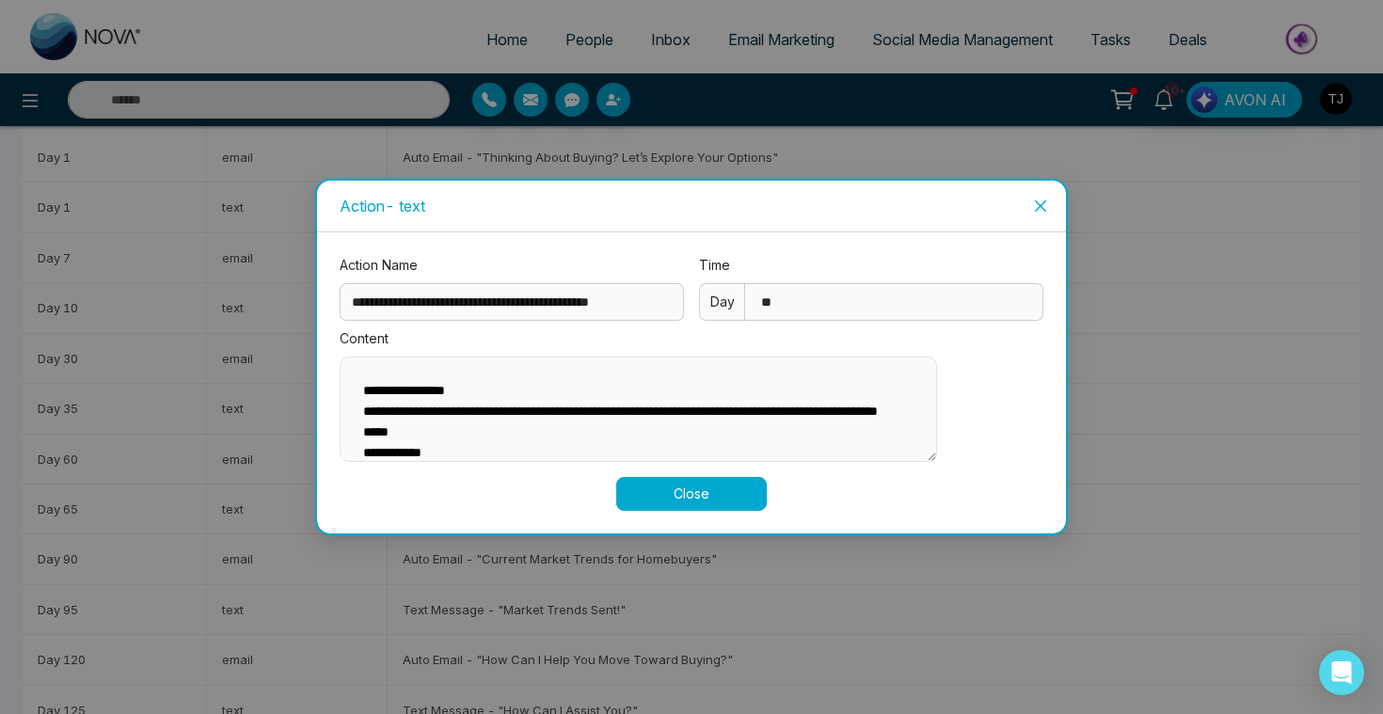
scroll to position [46, 0]
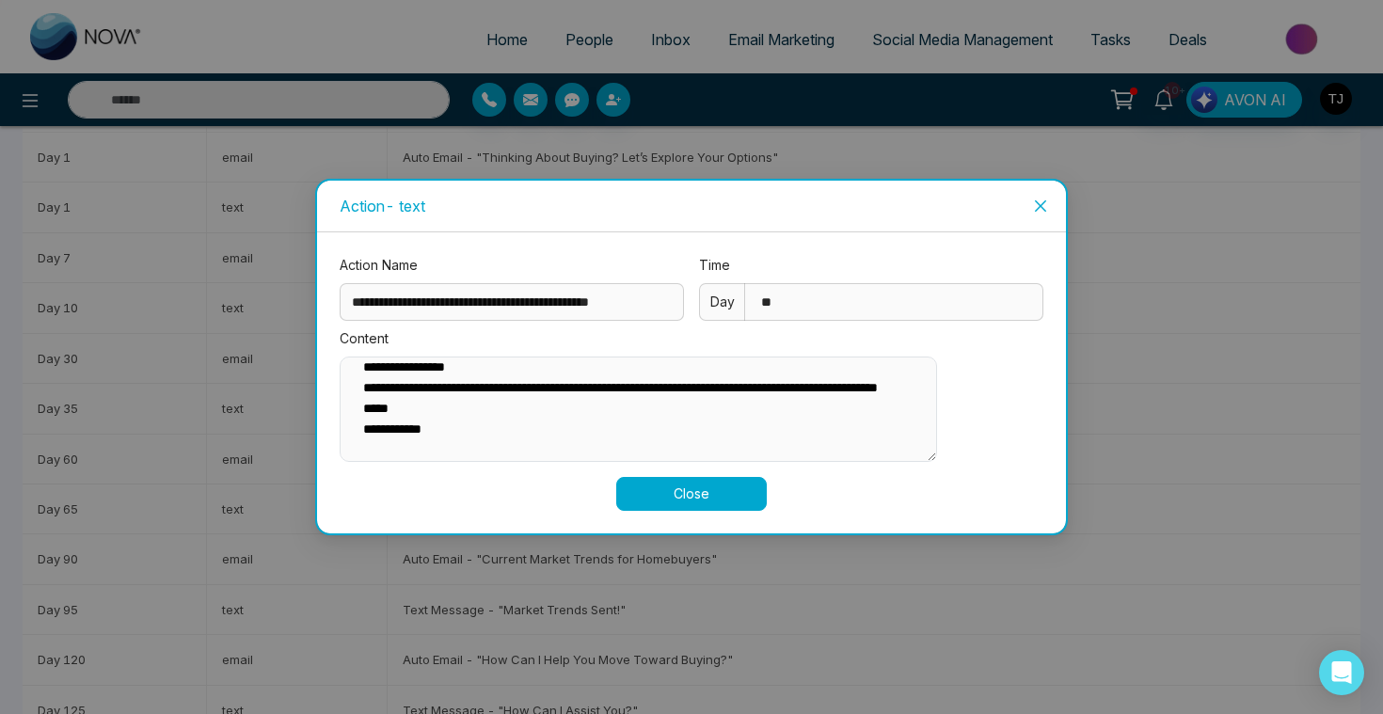
click at [1037, 204] on span "Close" at bounding box center [1040, 206] width 51 height 51
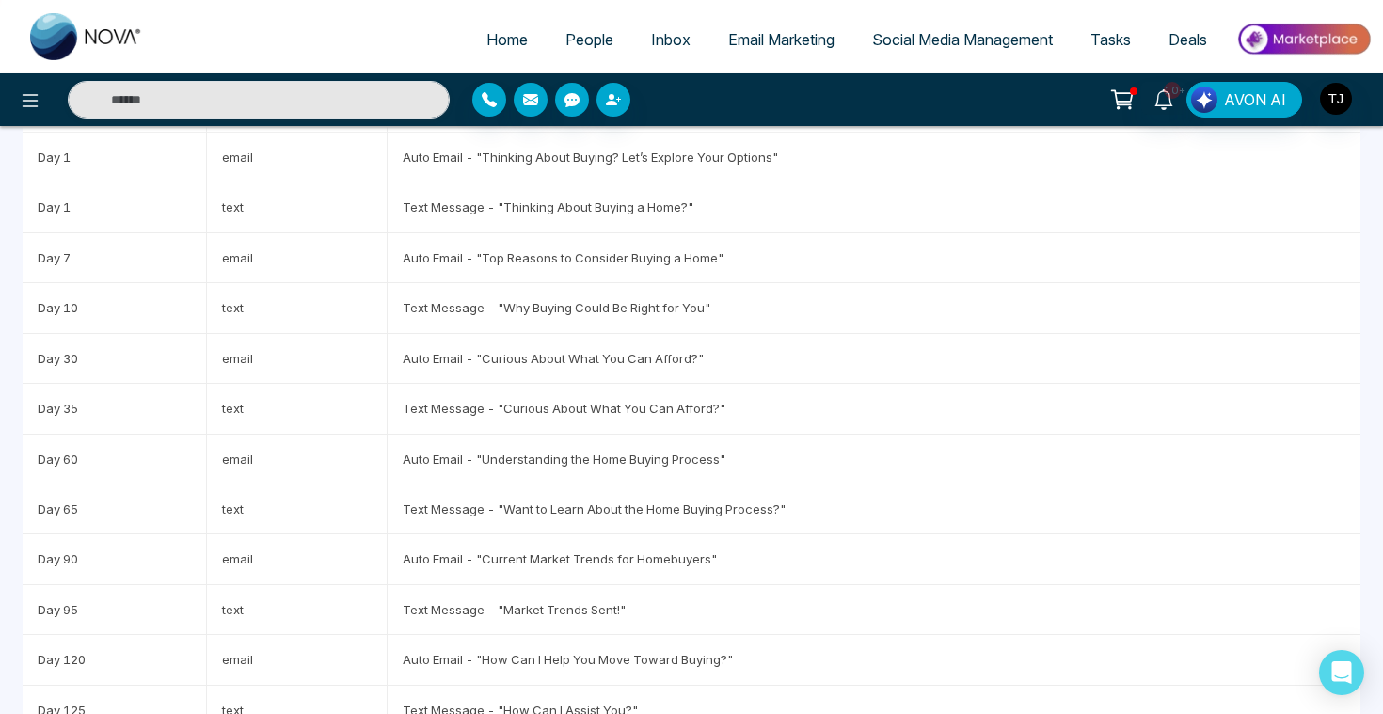
click at [788, 32] on span "Email Marketing" at bounding box center [781, 39] width 106 height 19
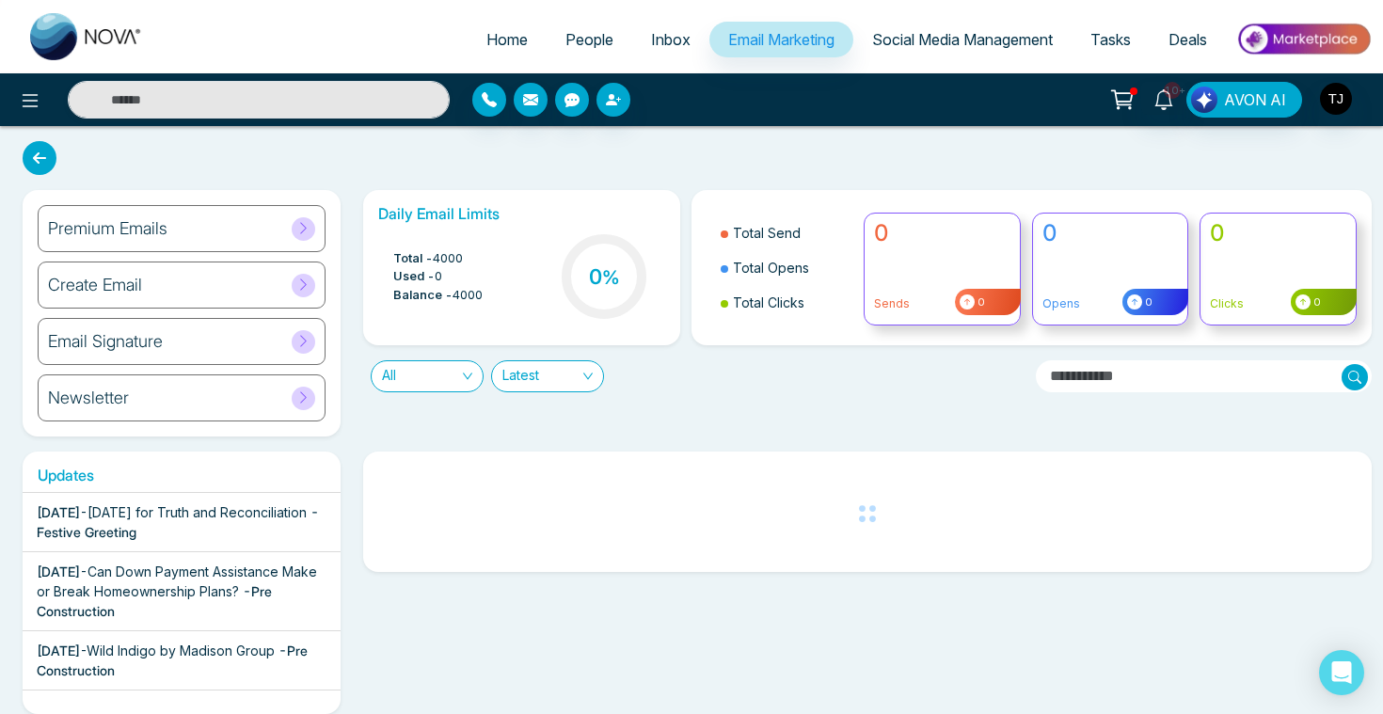
click at [131, 283] on h6 "Create Email" at bounding box center [95, 285] width 94 height 21
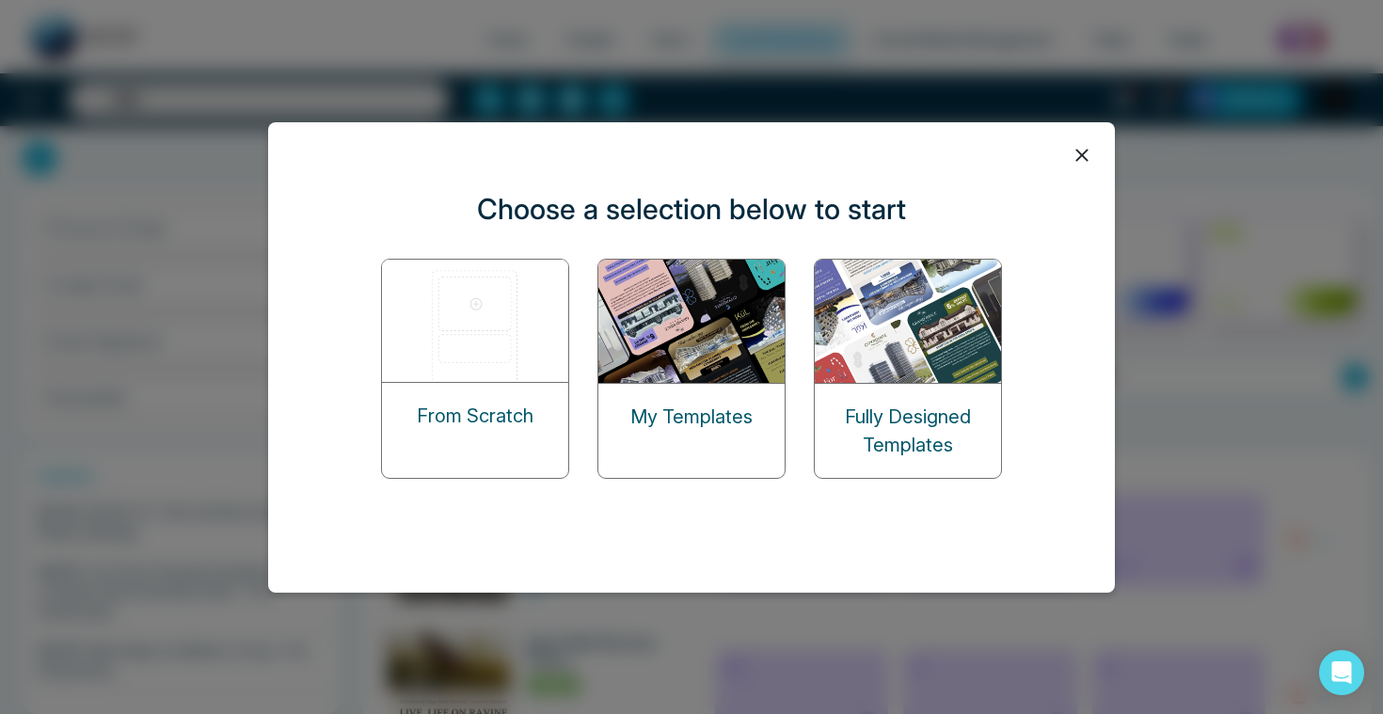
click at [458, 307] on img at bounding box center [476, 321] width 188 height 122
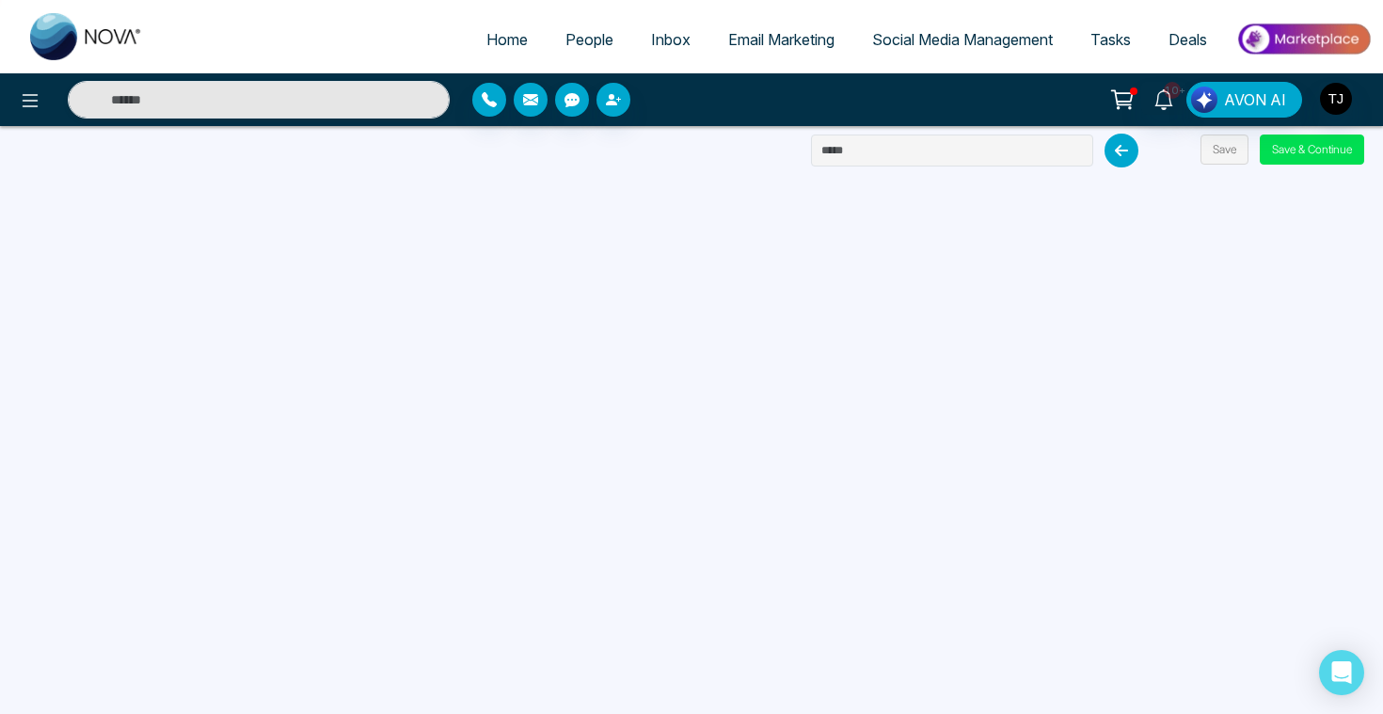
click at [794, 42] on span "Email Marketing" at bounding box center [781, 39] width 106 height 19
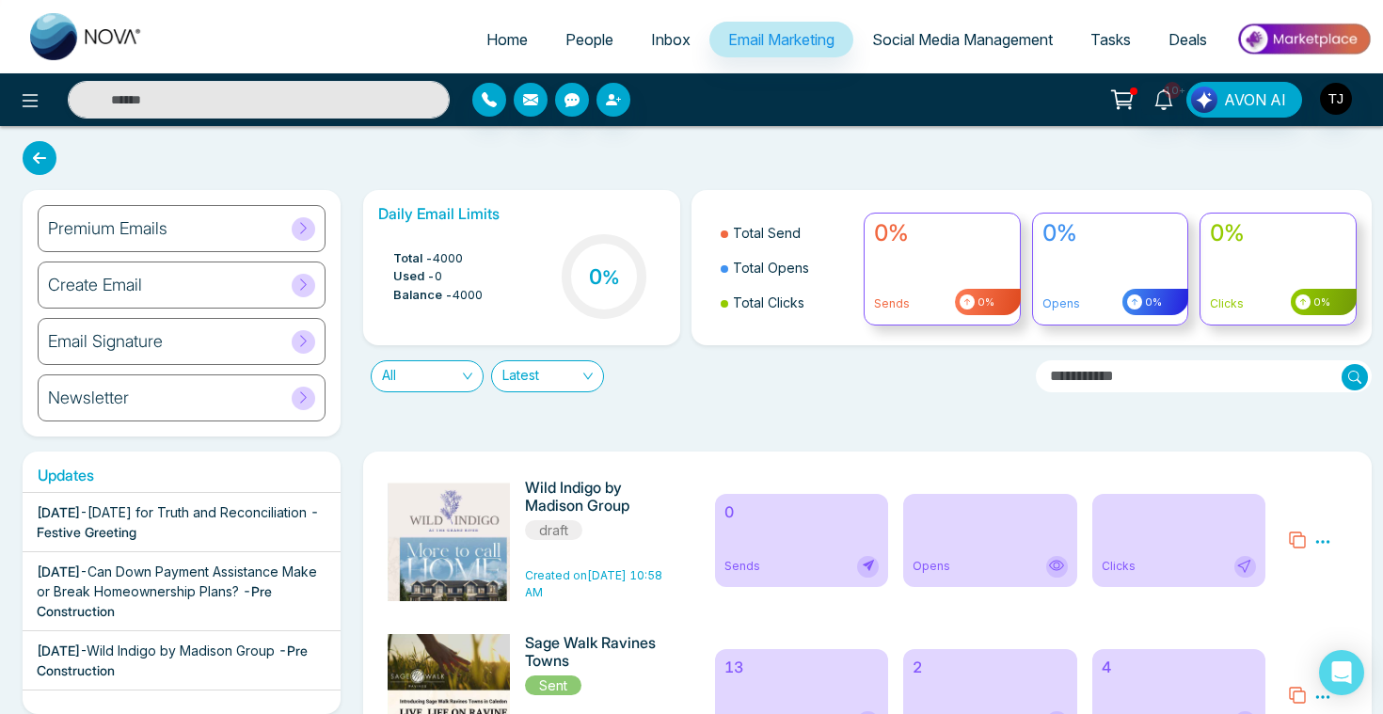
click at [71, 238] on h6 "Premium Emails" at bounding box center [107, 228] width 119 height 21
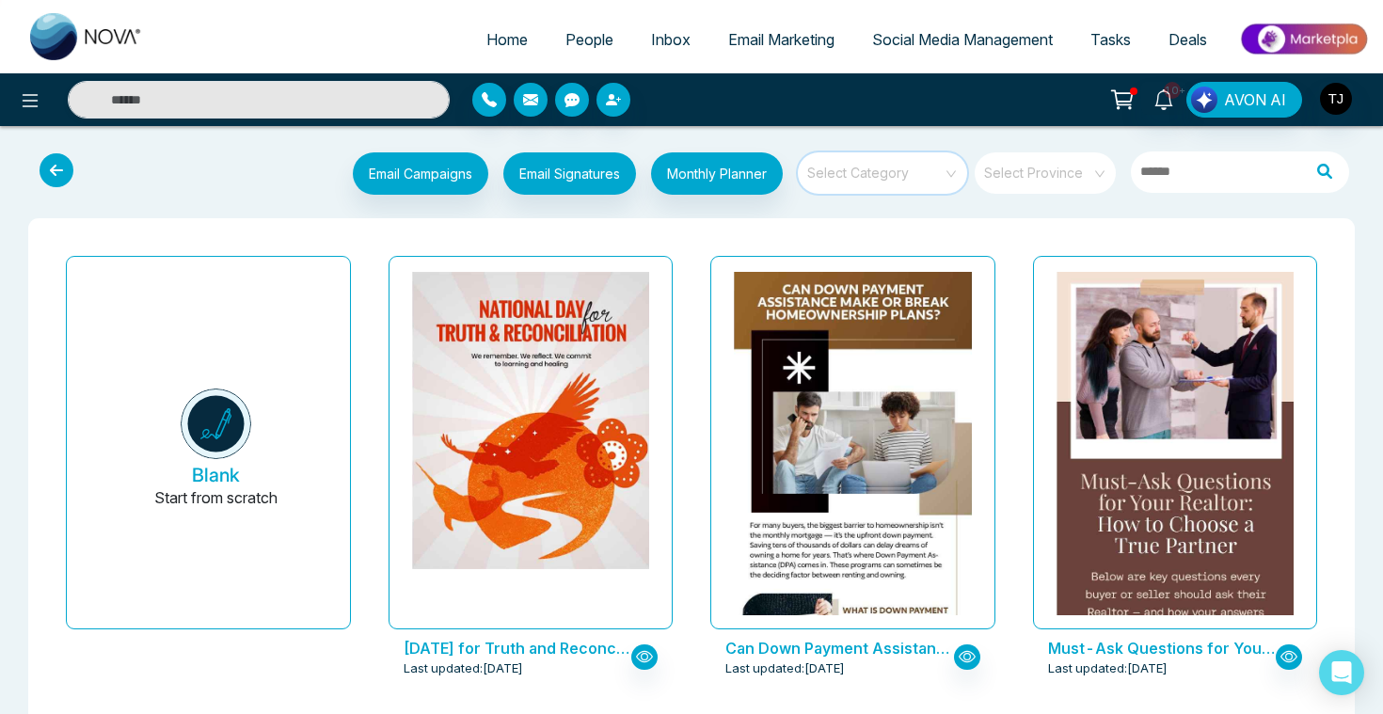
click at [873, 168] on input "search" at bounding box center [875, 166] width 135 height 28
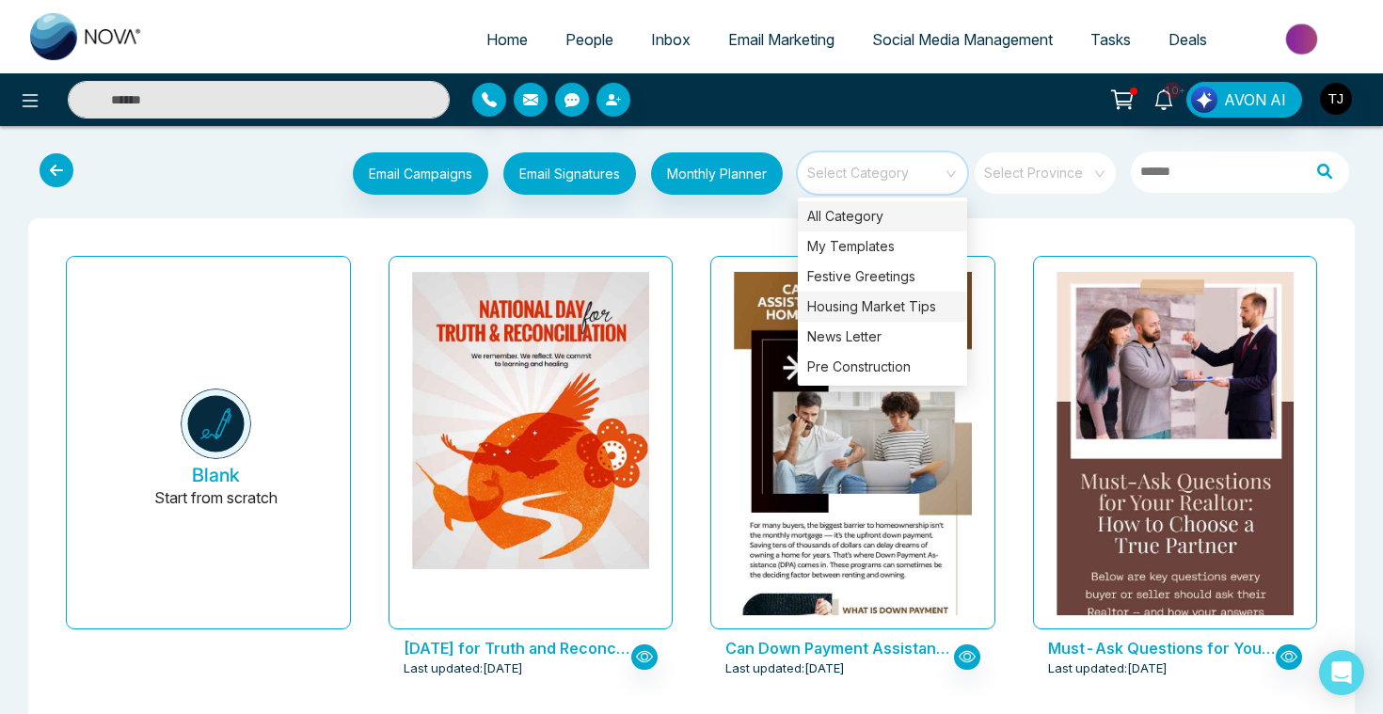
click at [877, 312] on div "Housing Market Tips" at bounding box center [882, 307] width 169 height 30
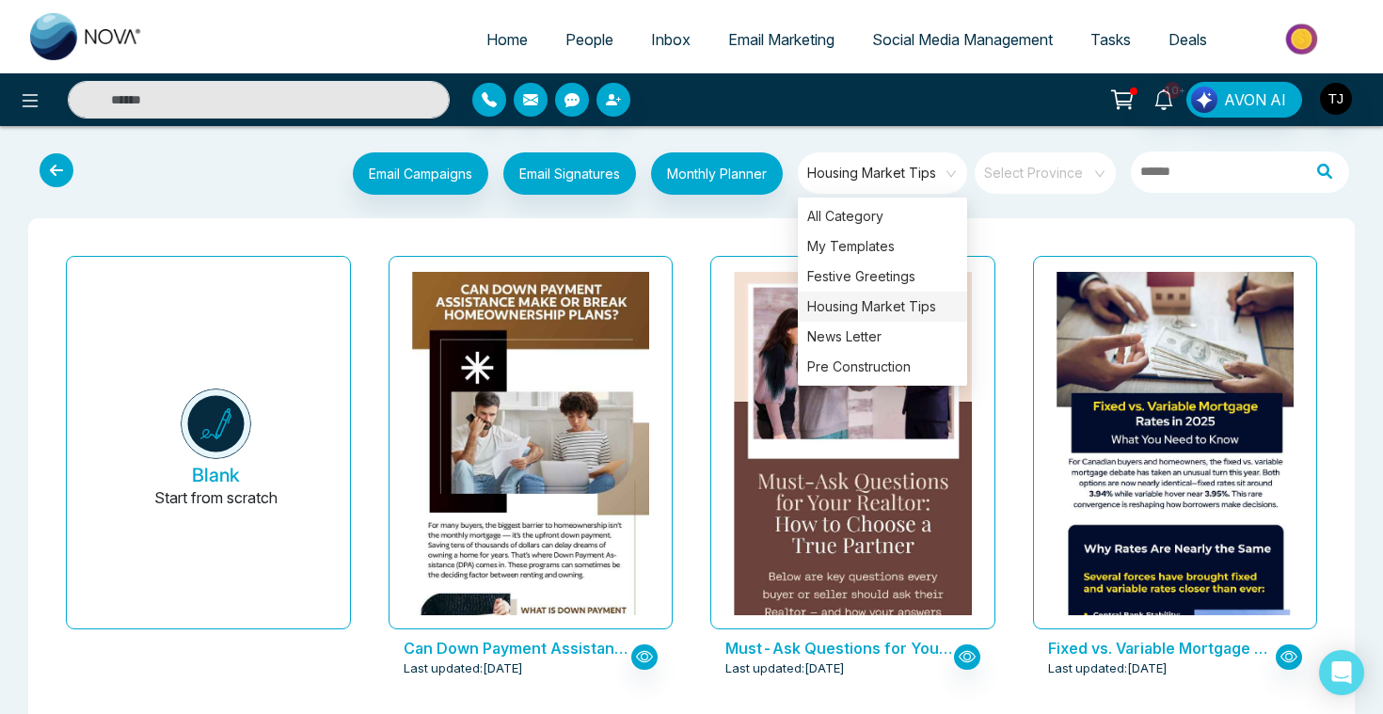
click at [694, 299] on div "Must-Ask Questions for Your Realtor: How to Choose a True Partner Last updated:…" at bounding box center [852, 478] width 323 height 460
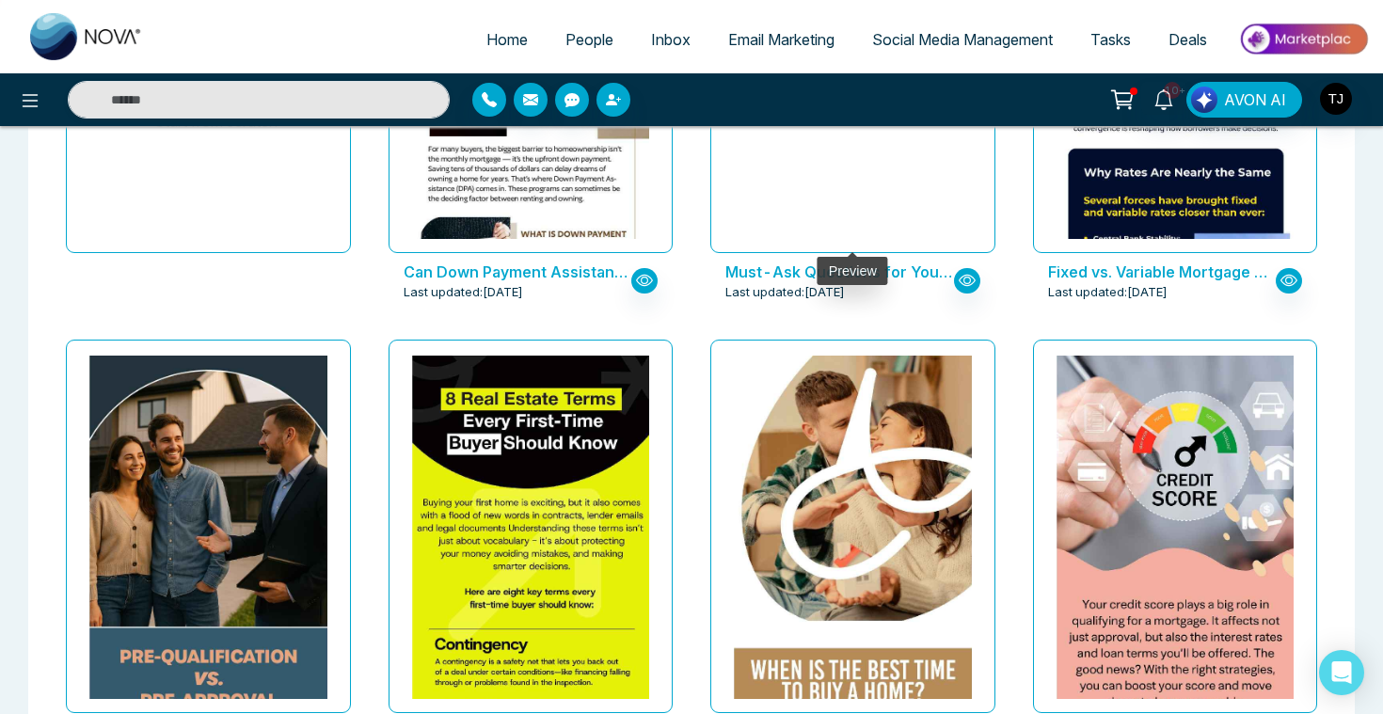
scroll to position [378, 0]
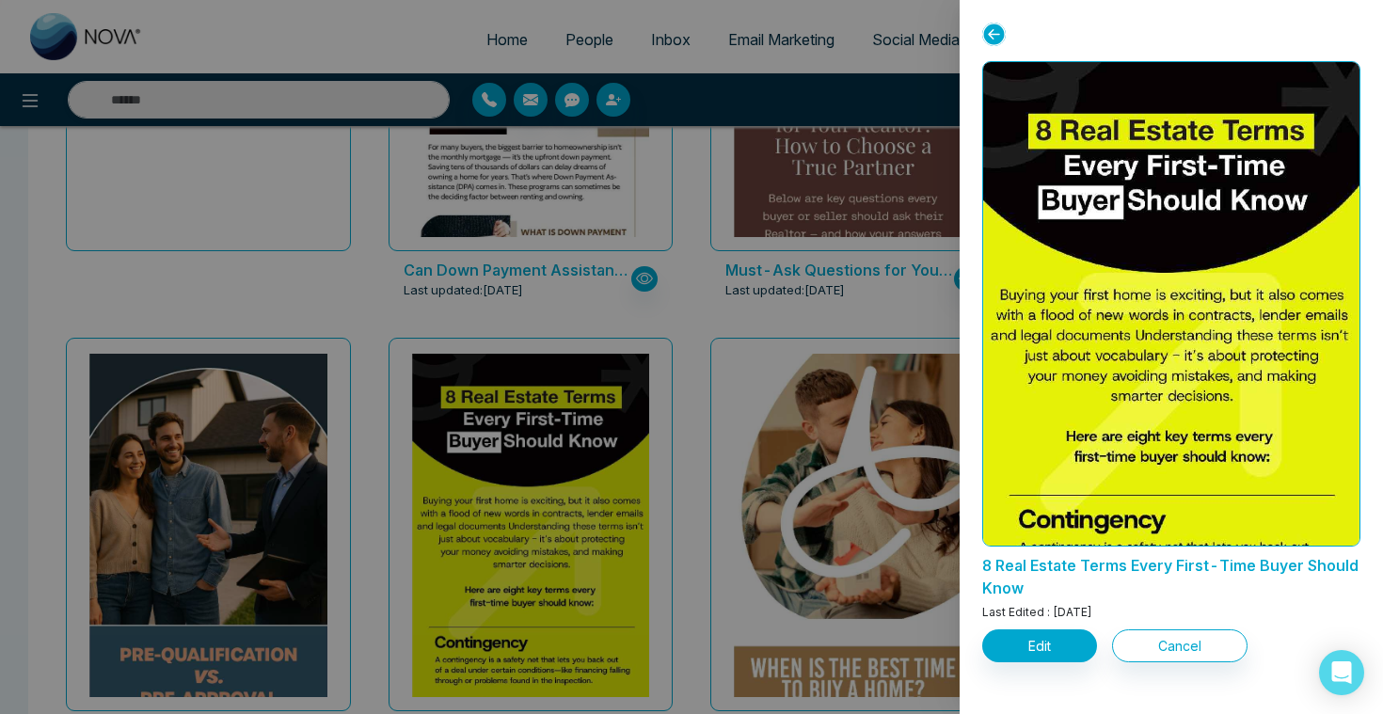
click at [781, 308] on div at bounding box center [691, 357] width 1383 height 714
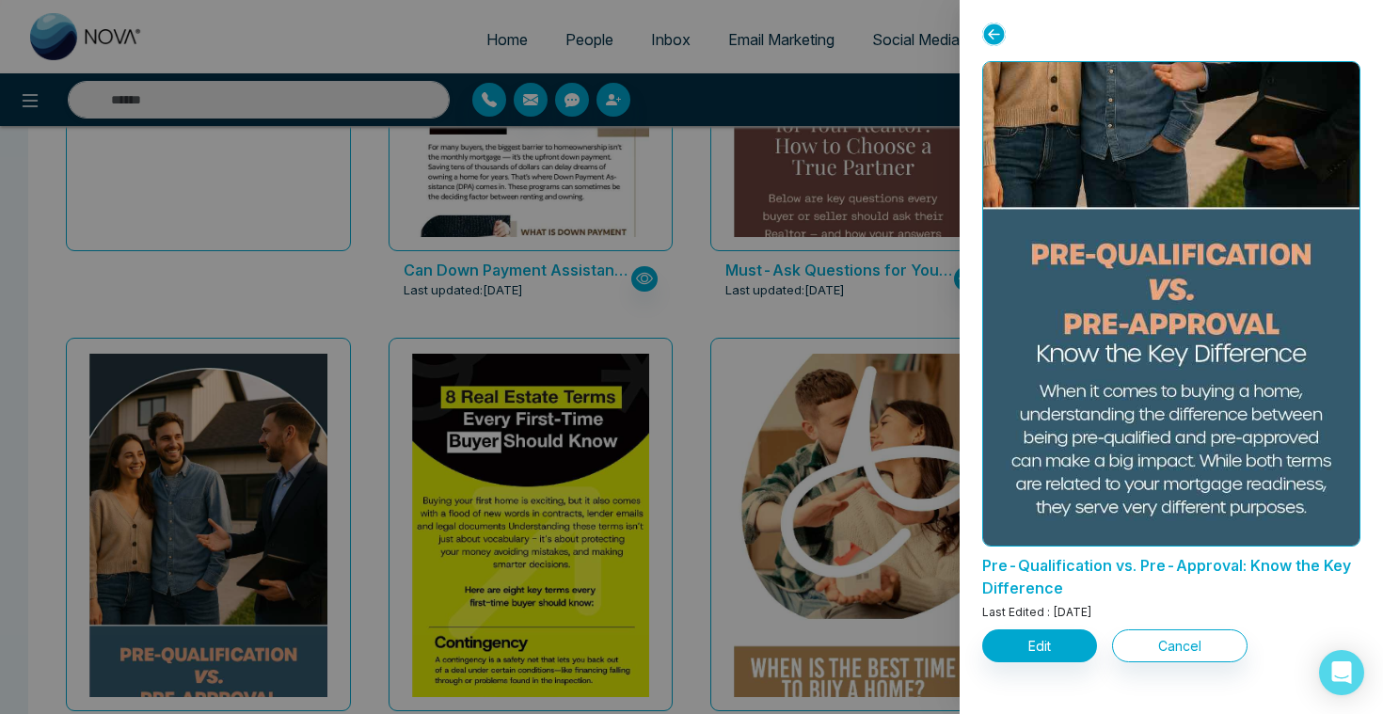
scroll to position [286, 0]
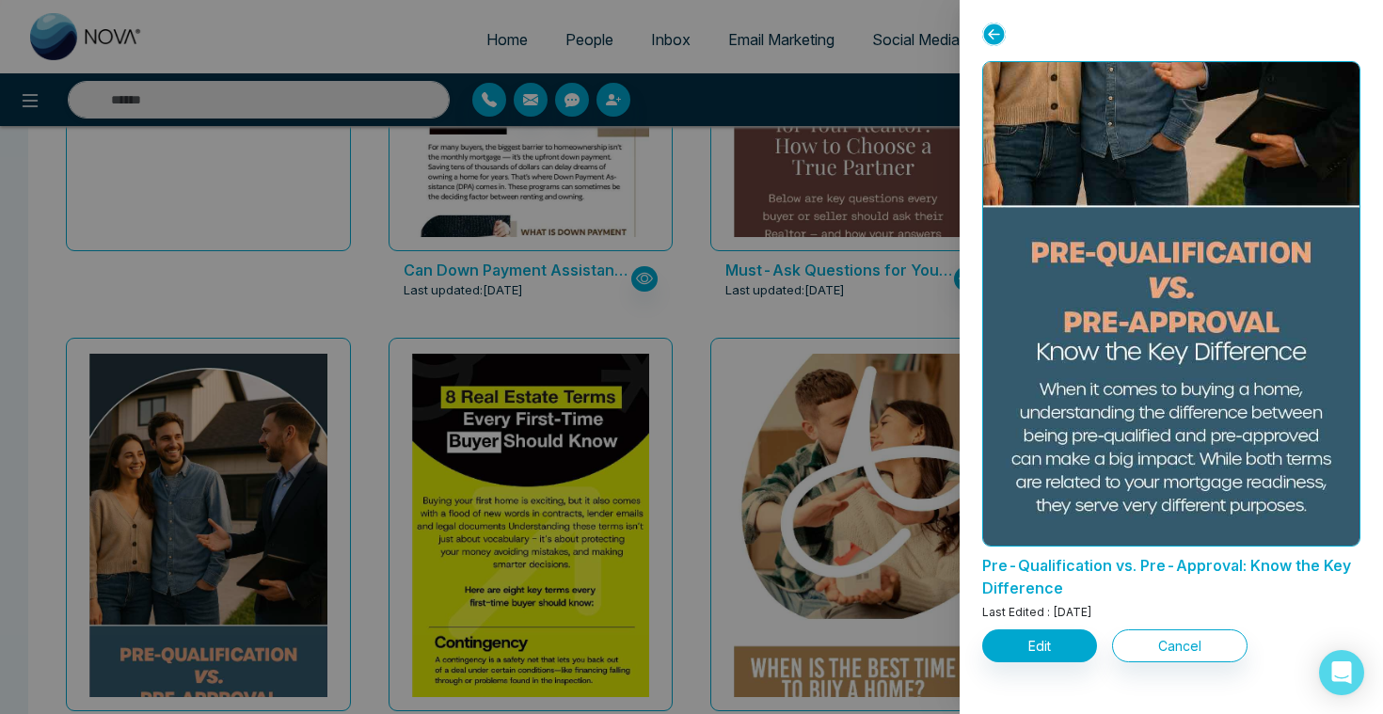
click at [800, 317] on div at bounding box center [691, 357] width 1383 height 714
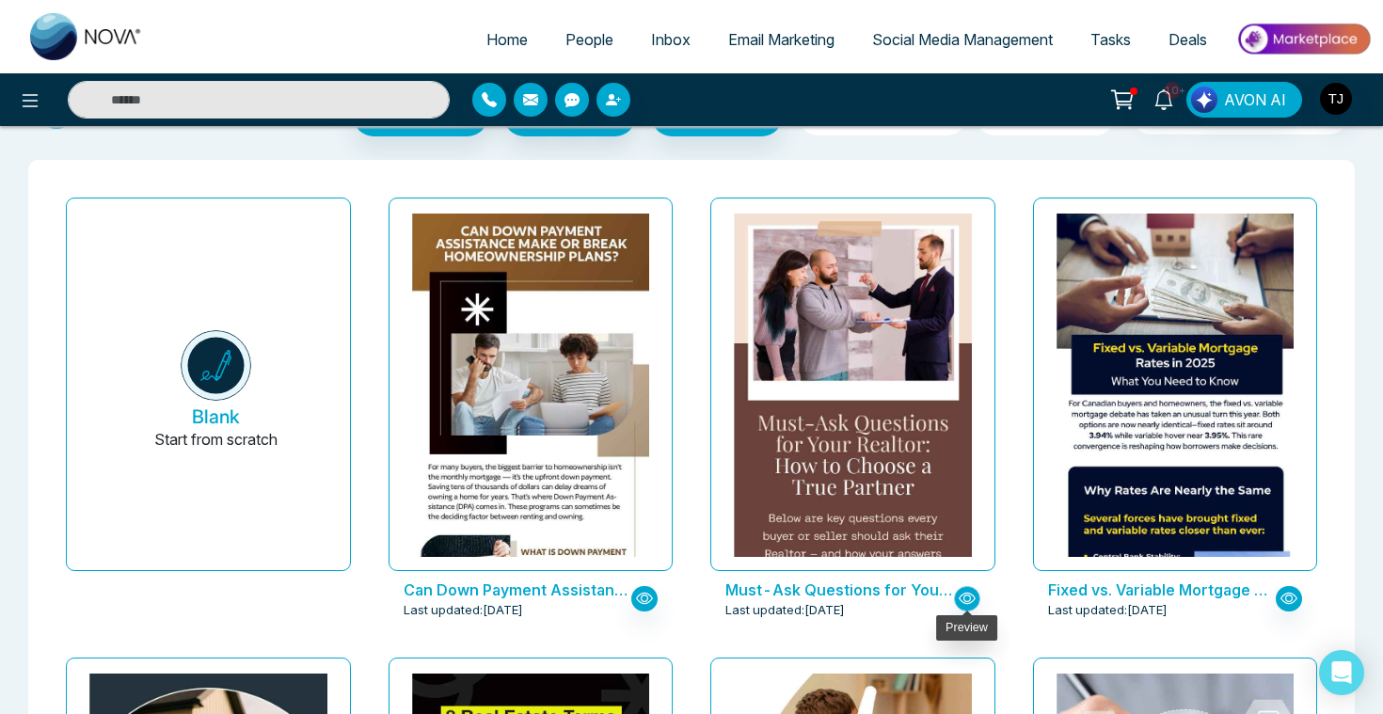
scroll to position [0, 0]
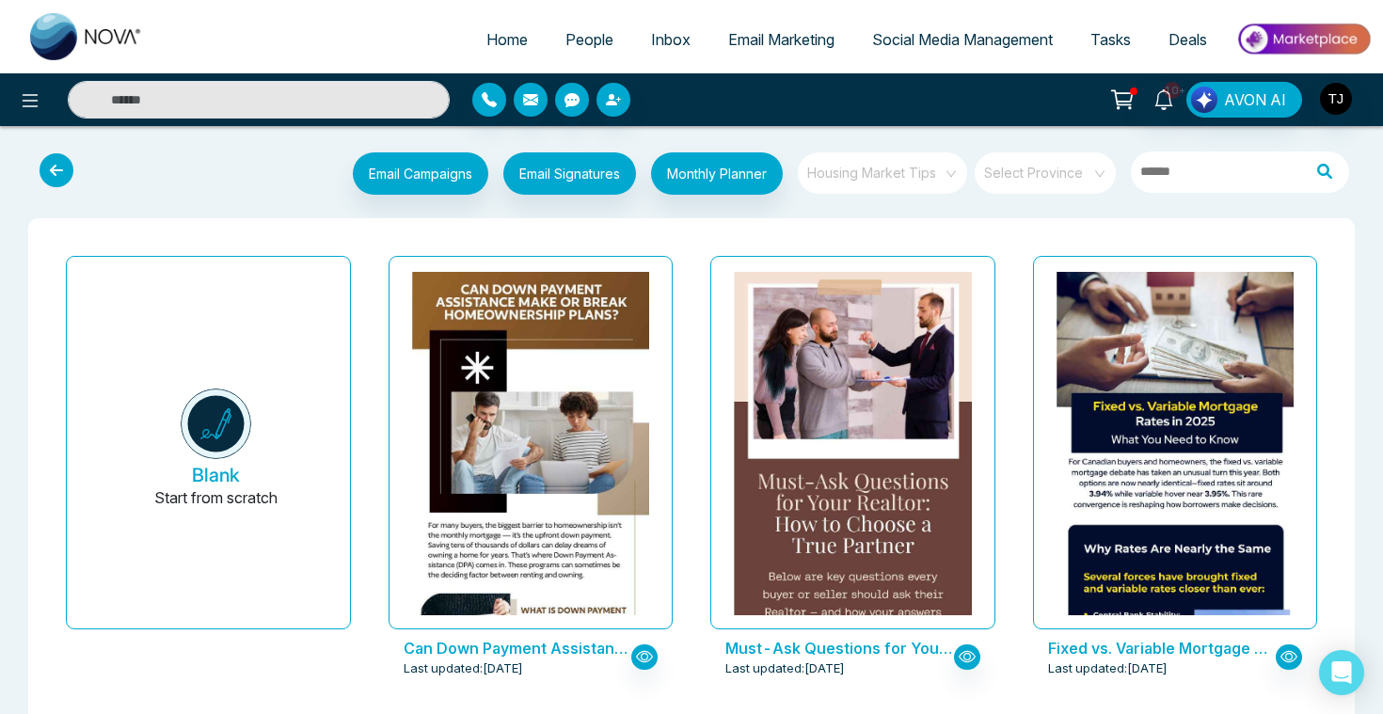
click at [931, 168] on span "Housing Market Tips" at bounding box center [883, 173] width 153 height 28
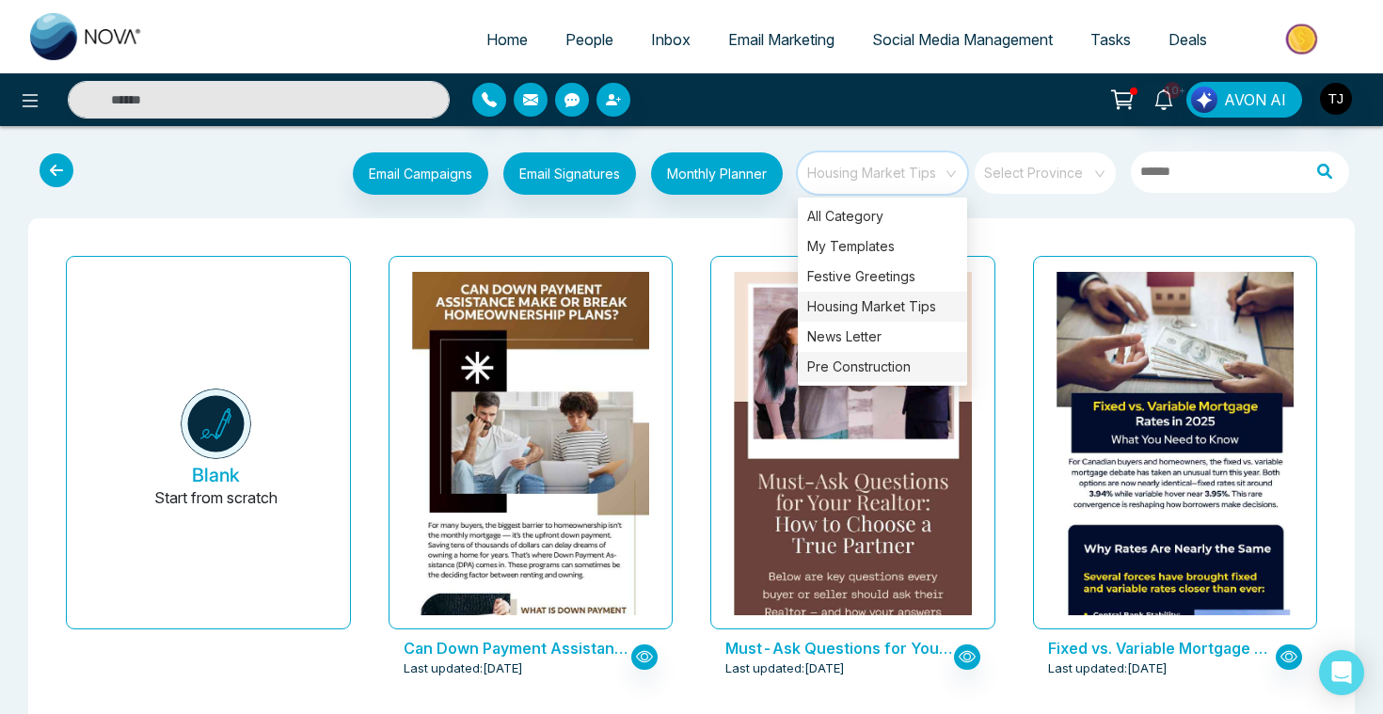
click at [890, 358] on div "Pre Construction" at bounding box center [882, 367] width 169 height 30
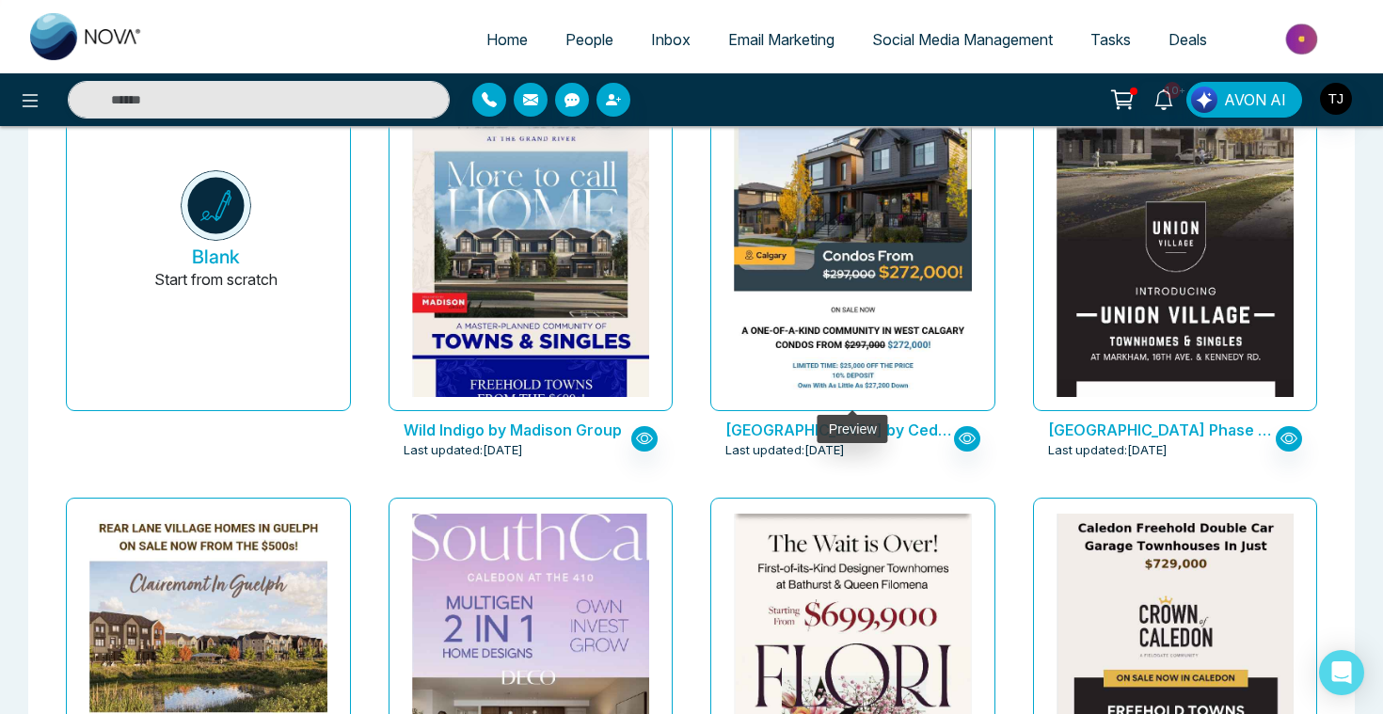
scroll to position [221, 0]
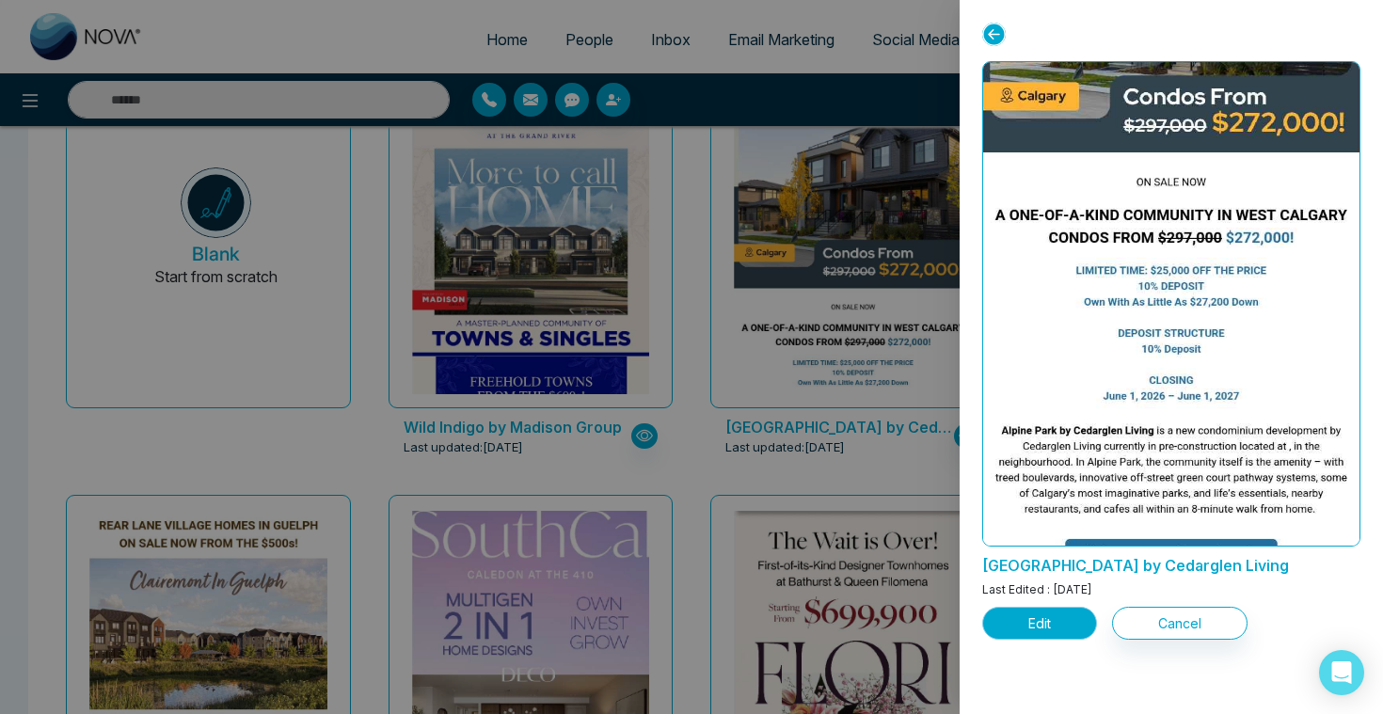
click at [1015, 639] on button "Edit" at bounding box center [1039, 623] width 115 height 33
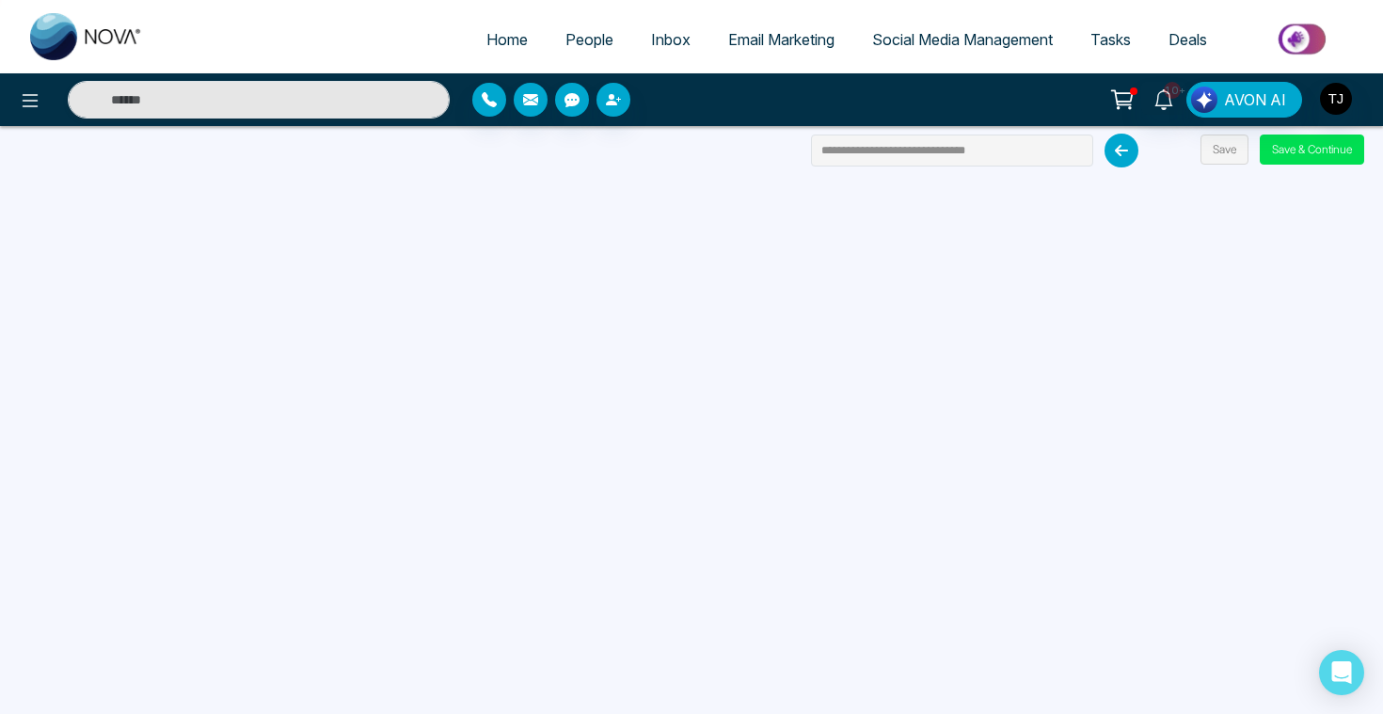
click at [586, 41] on span "People" at bounding box center [589, 39] width 48 height 19
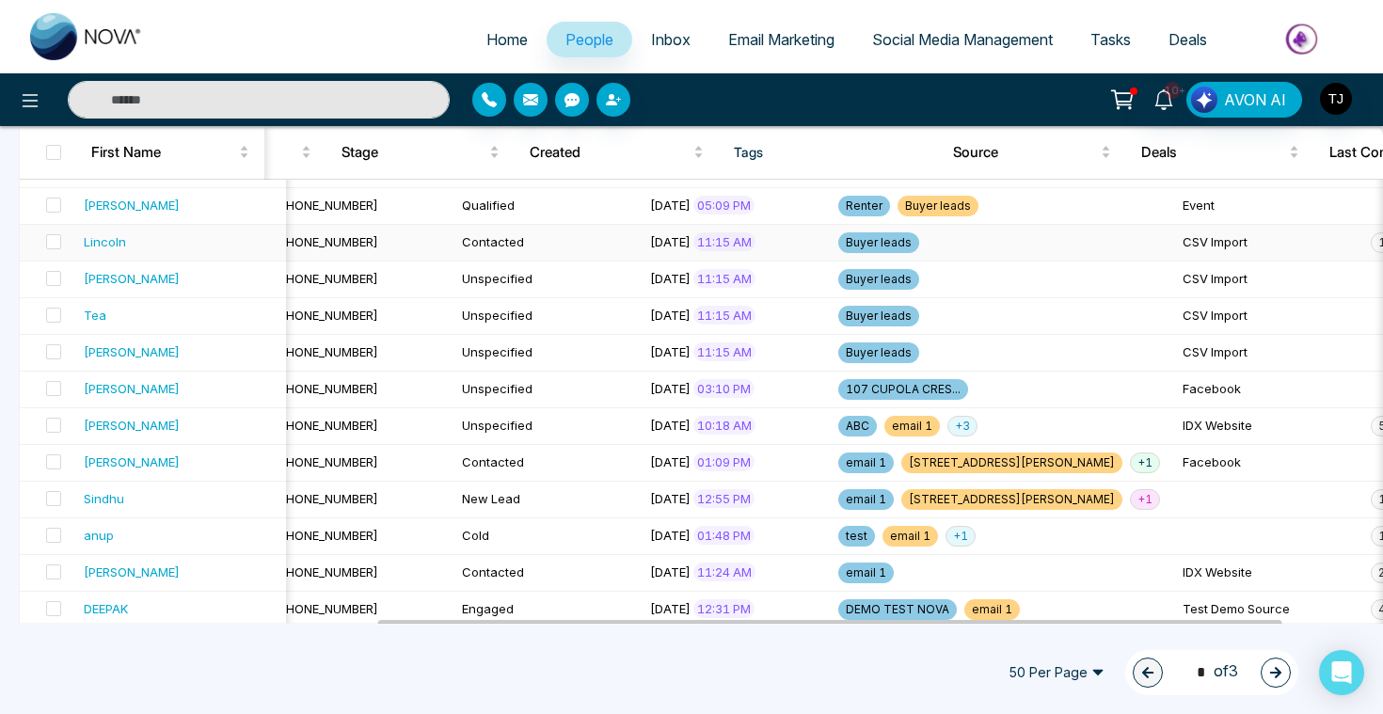
scroll to position [334, 0]
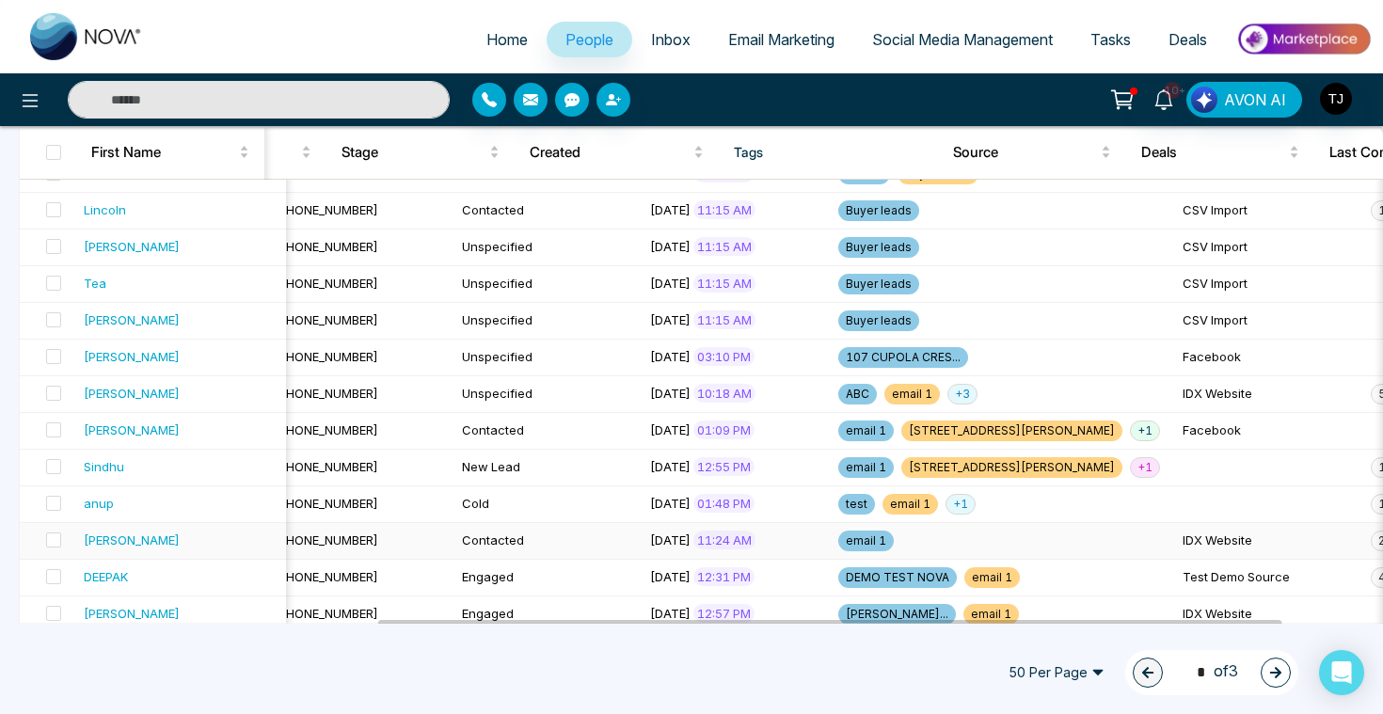
click at [104, 545] on div "[PERSON_NAME]" at bounding box center [132, 540] width 96 height 19
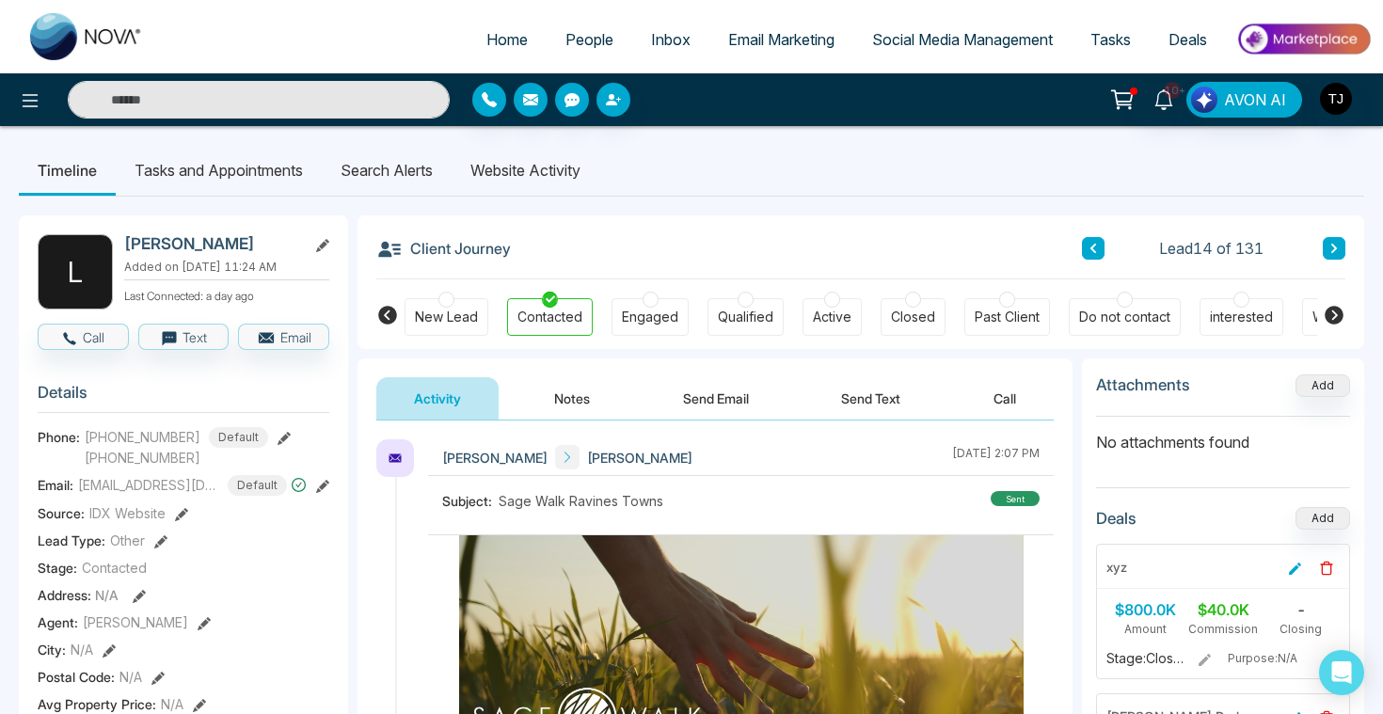
click at [375, 169] on li "Search Alerts" at bounding box center [387, 170] width 130 height 51
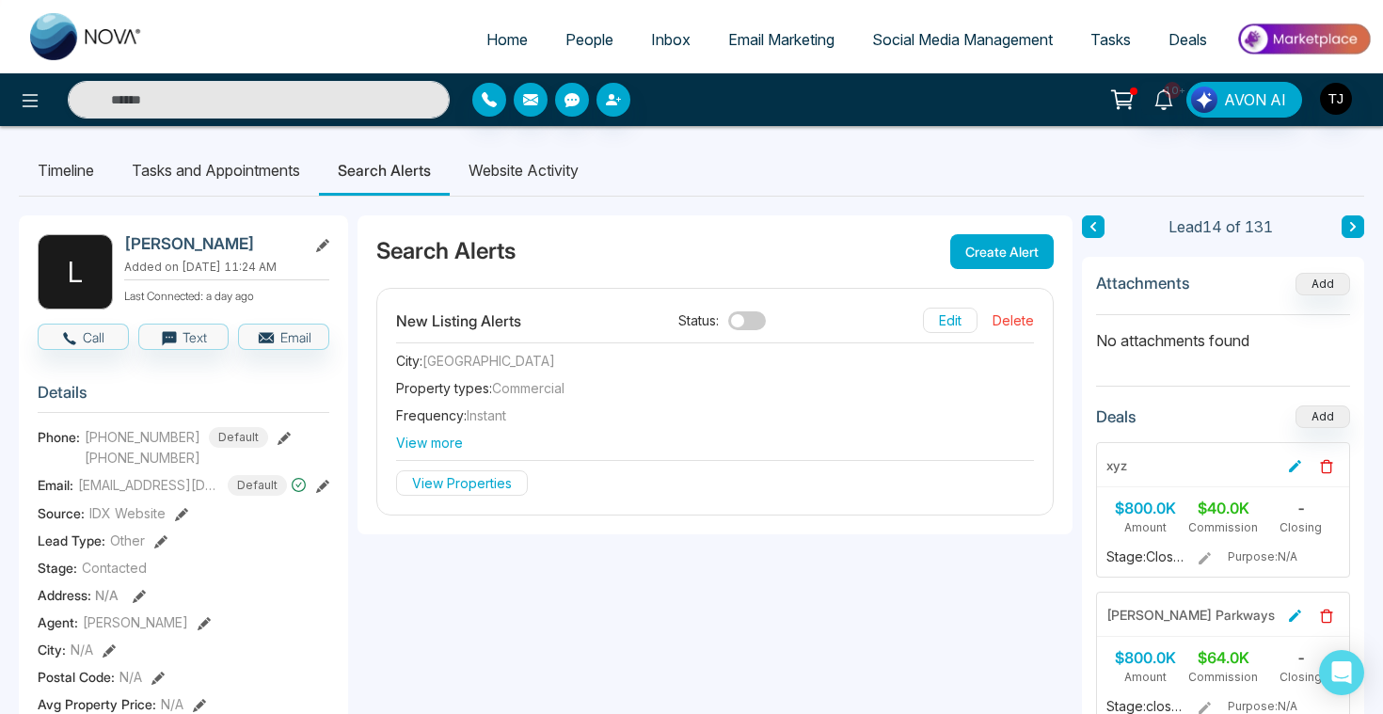
click at [1011, 248] on button "Create Alert" at bounding box center [1001, 251] width 103 height 35
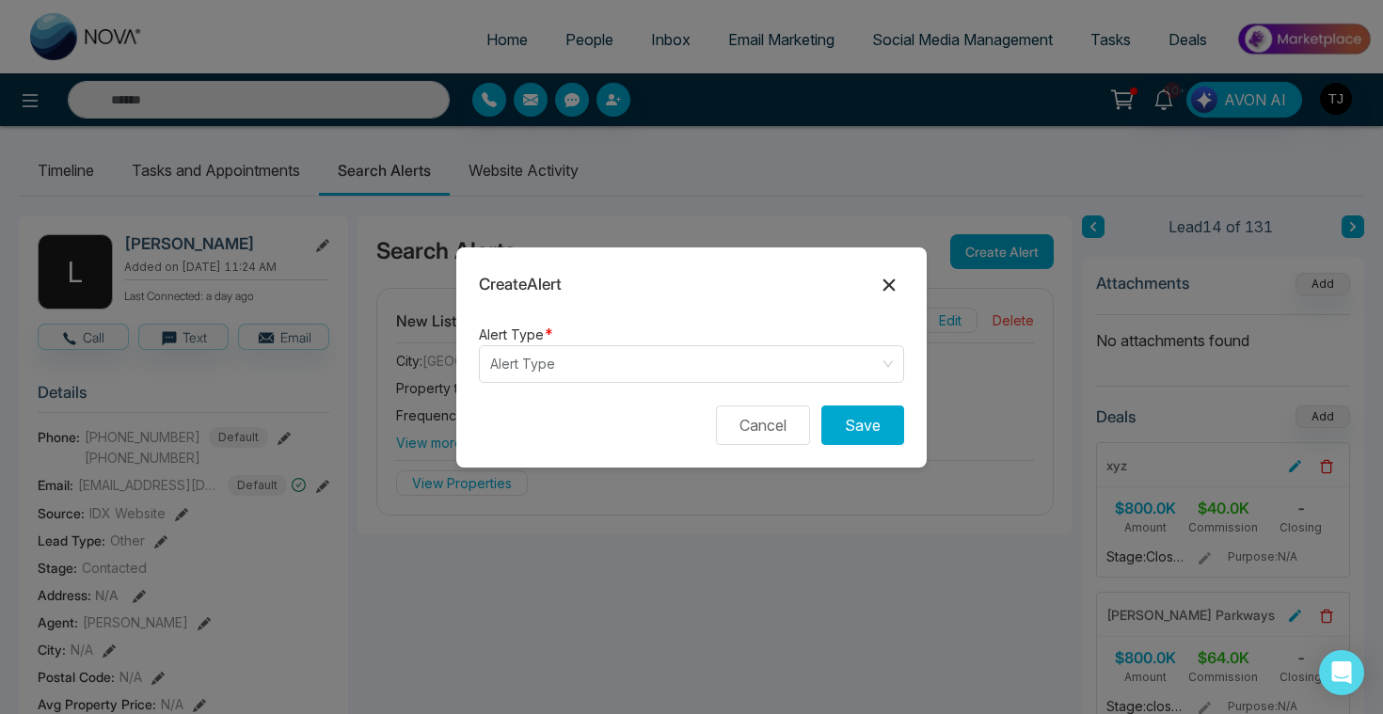
click at [888, 292] on icon at bounding box center [889, 285] width 23 height 23
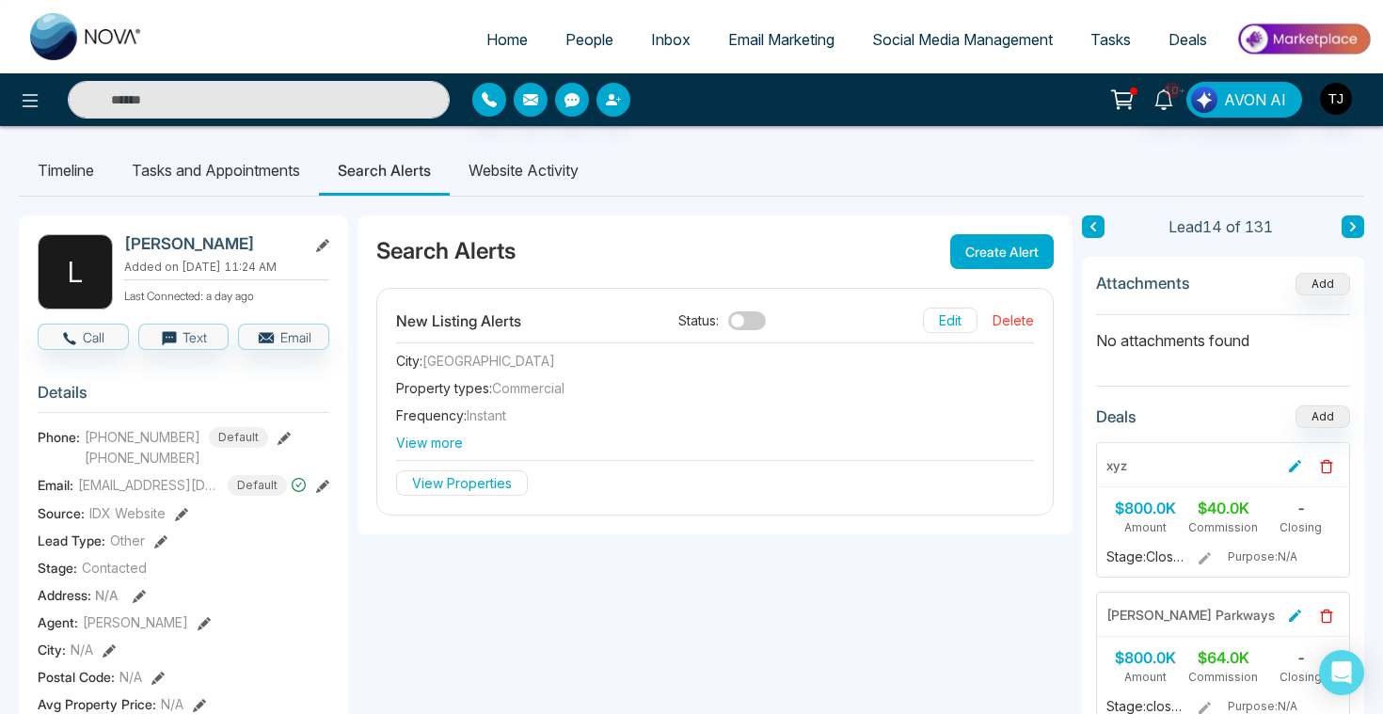
click at [557, 168] on li "Website Activity" at bounding box center [524, 170] width 148 height 51
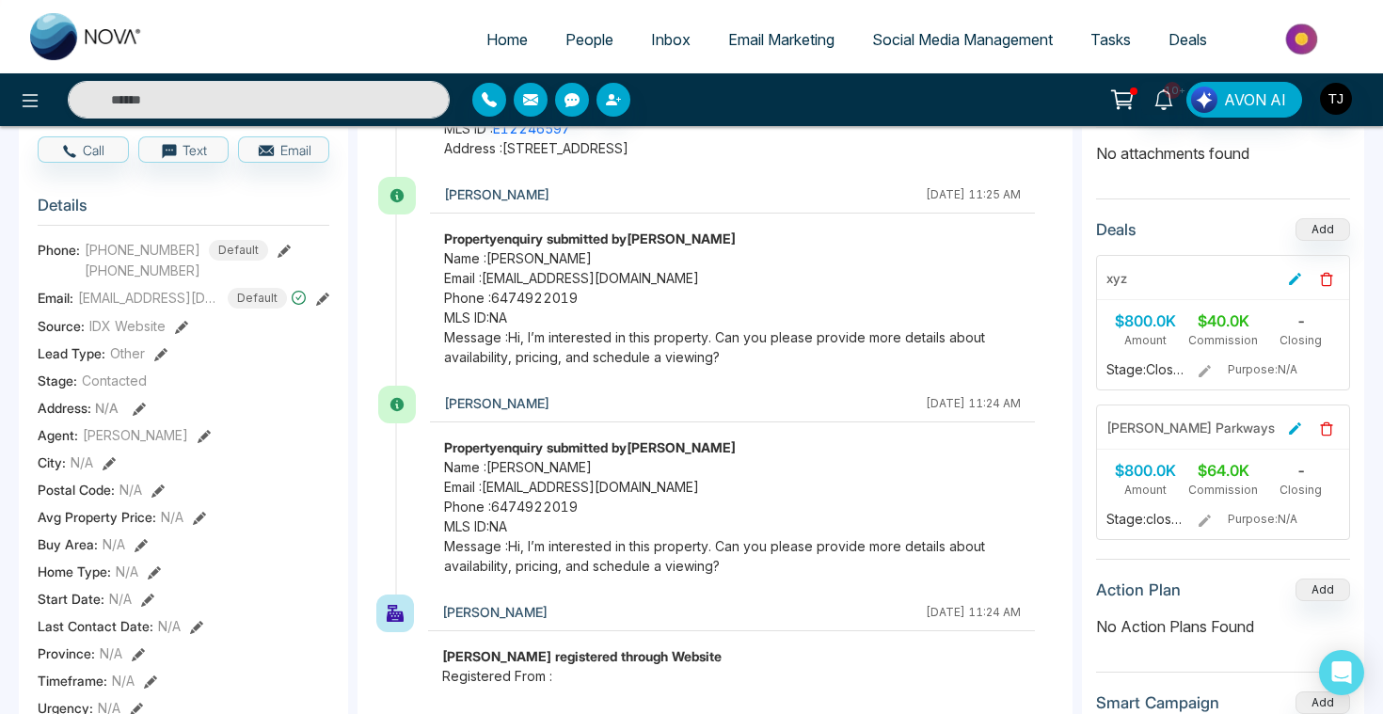
scroll to position [23, 0]
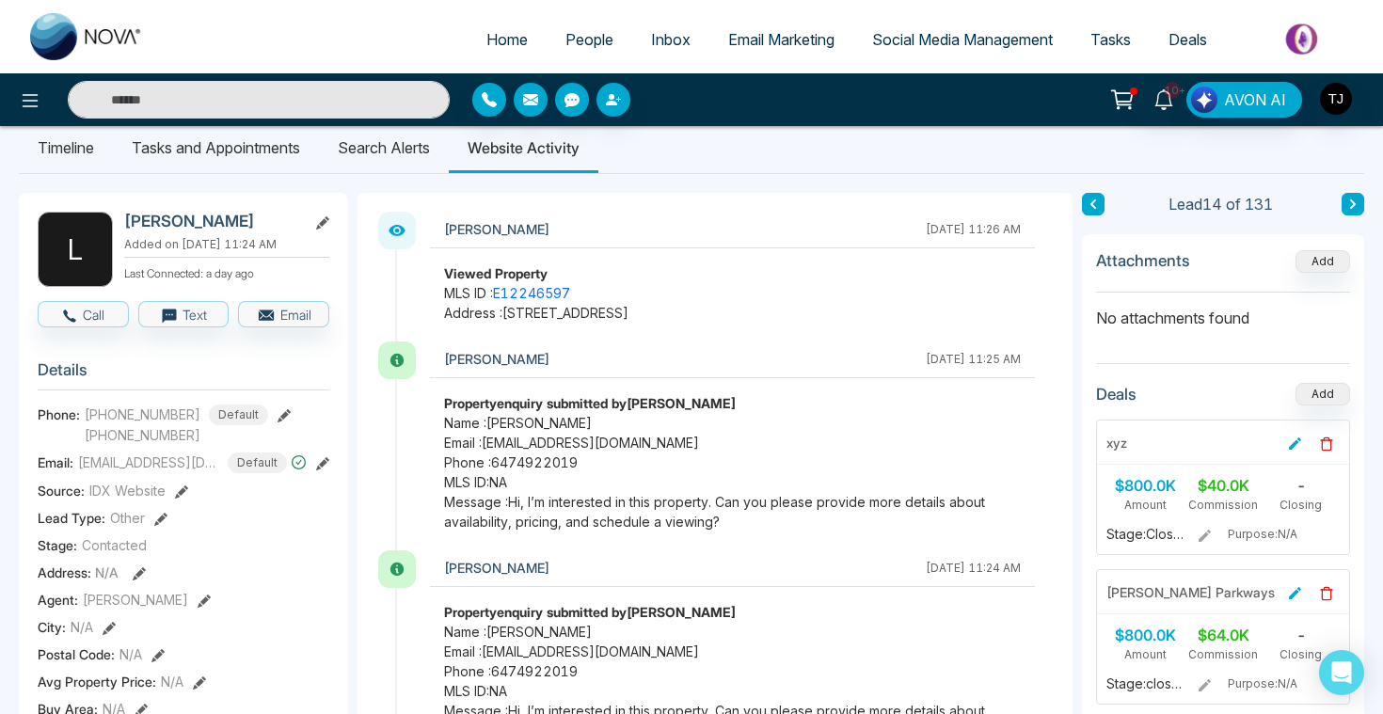
click at [398, 150] on li "Search Alerts" at bounding box center [384, 147] width 130 height 51
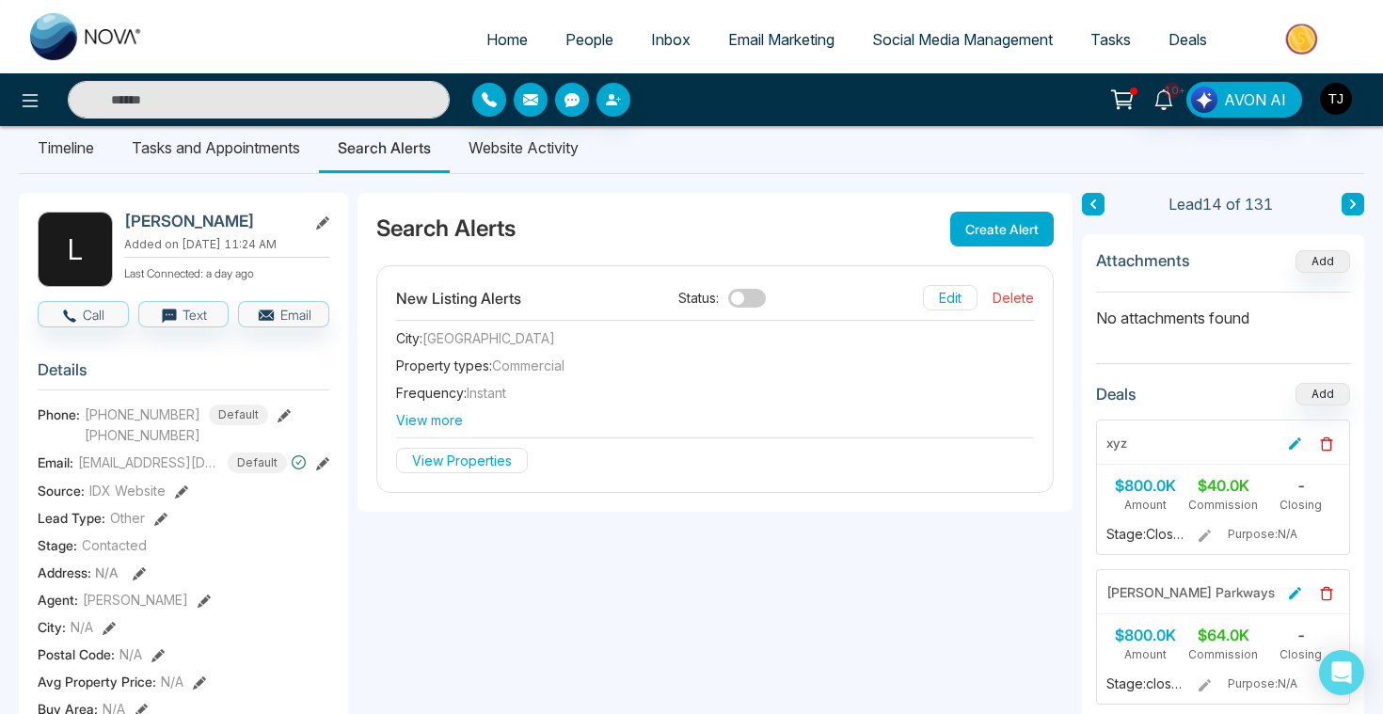
click at [1018, 230] on button "Create Alert" at bounding box center [1001, 229] width 103 height 35
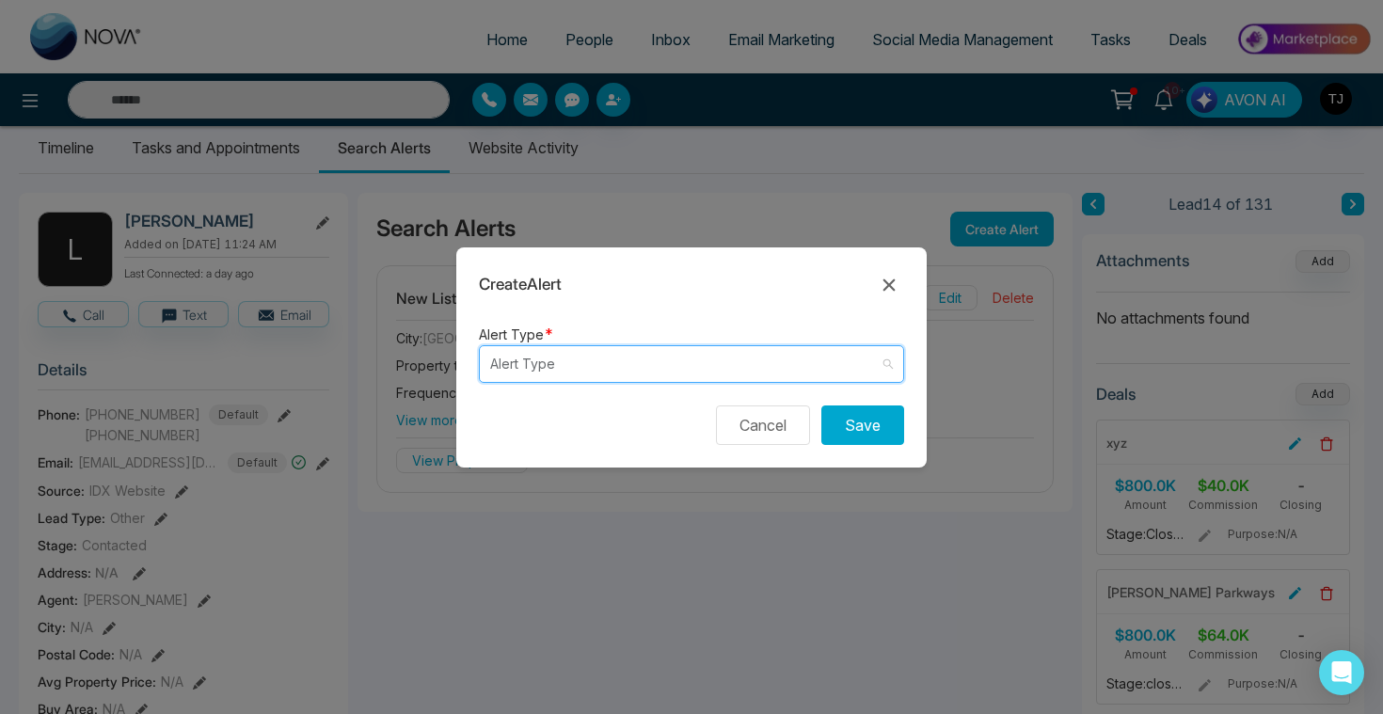
click at [649, 370] on input "search" at bounding box center [684, 364] width 389 height 36
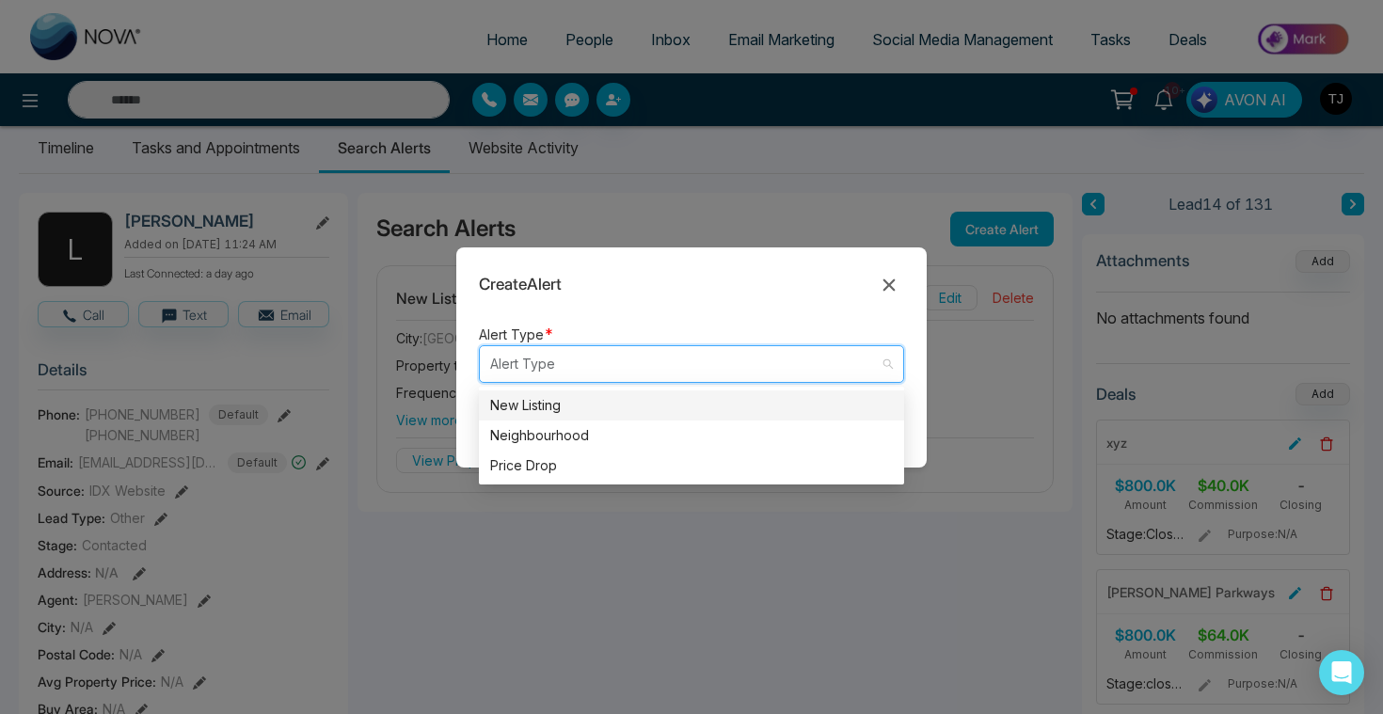
click at [579, 409] on div "New Listing" at bounding box center [691, 405] width 403 height 21
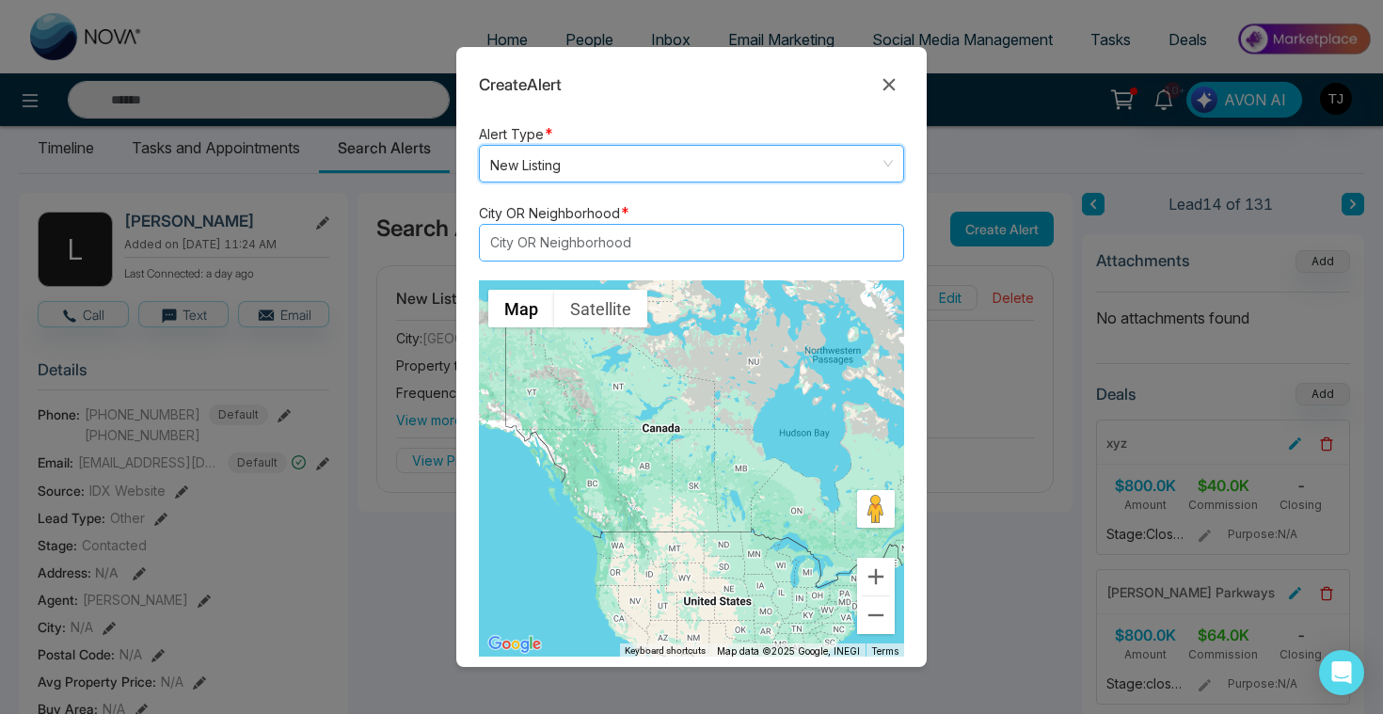
click at [651, 232] on div at bounding box center [682, 242] width 396 height 23
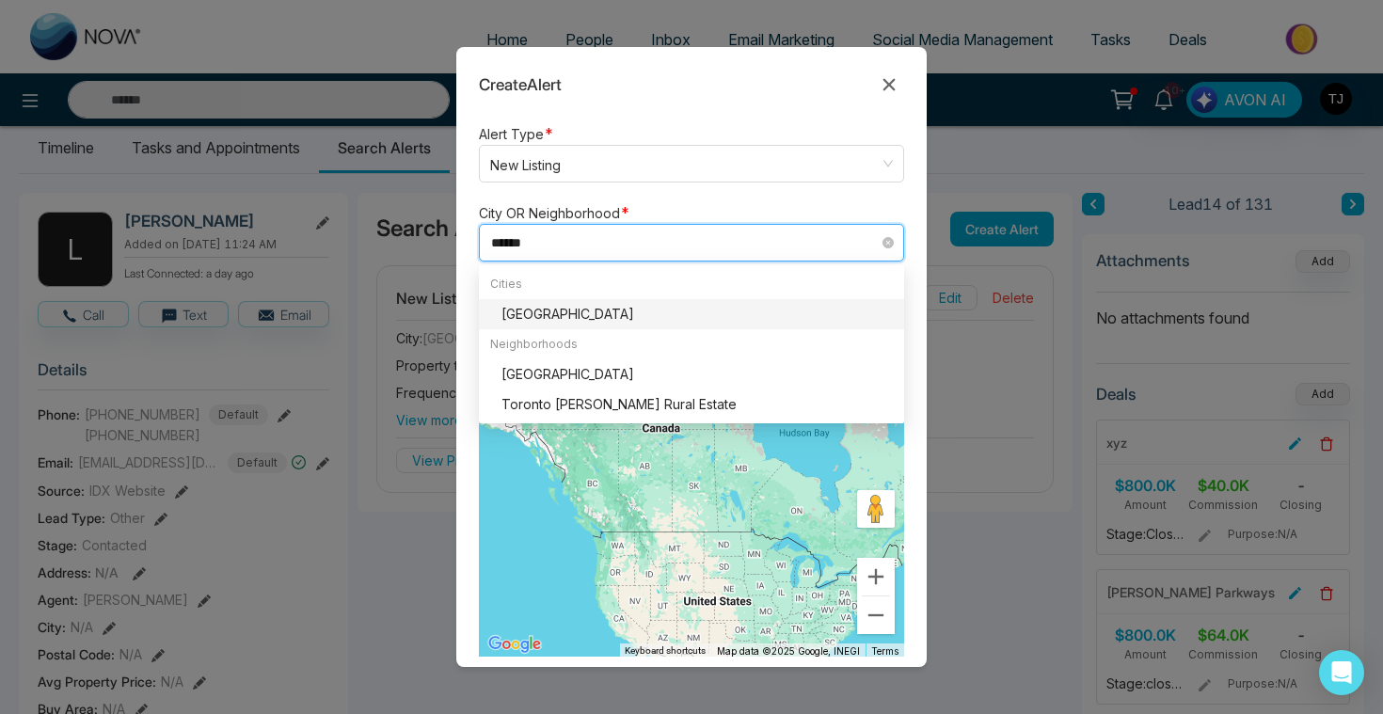
type input "*******"
click at [652, 318] on div "Toronto" at bounding box center [696, 314] width 391 height 21
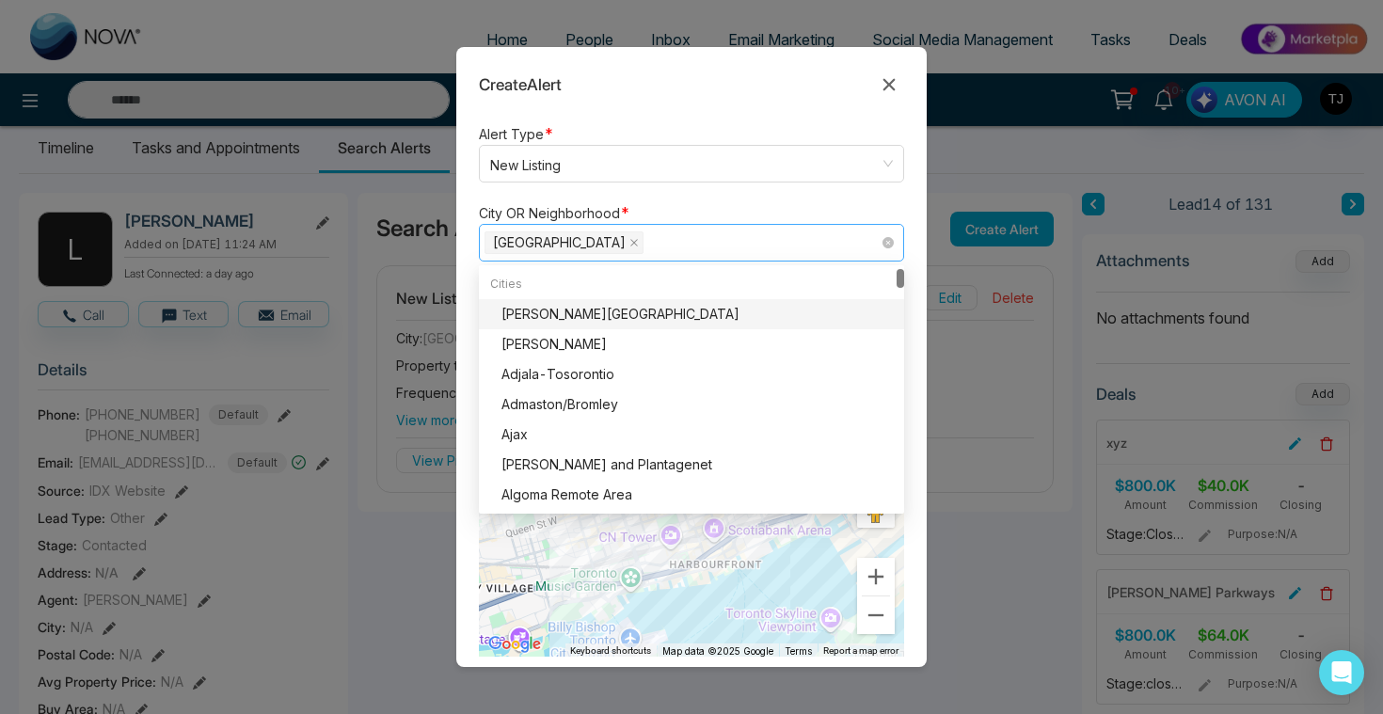
click at [842, 208] on div "City OR Neighborhood * Toronto Addington Highlands Adelaide Metcalfe Cities Add…" at bounding box center [691, 231] width 425 height 60
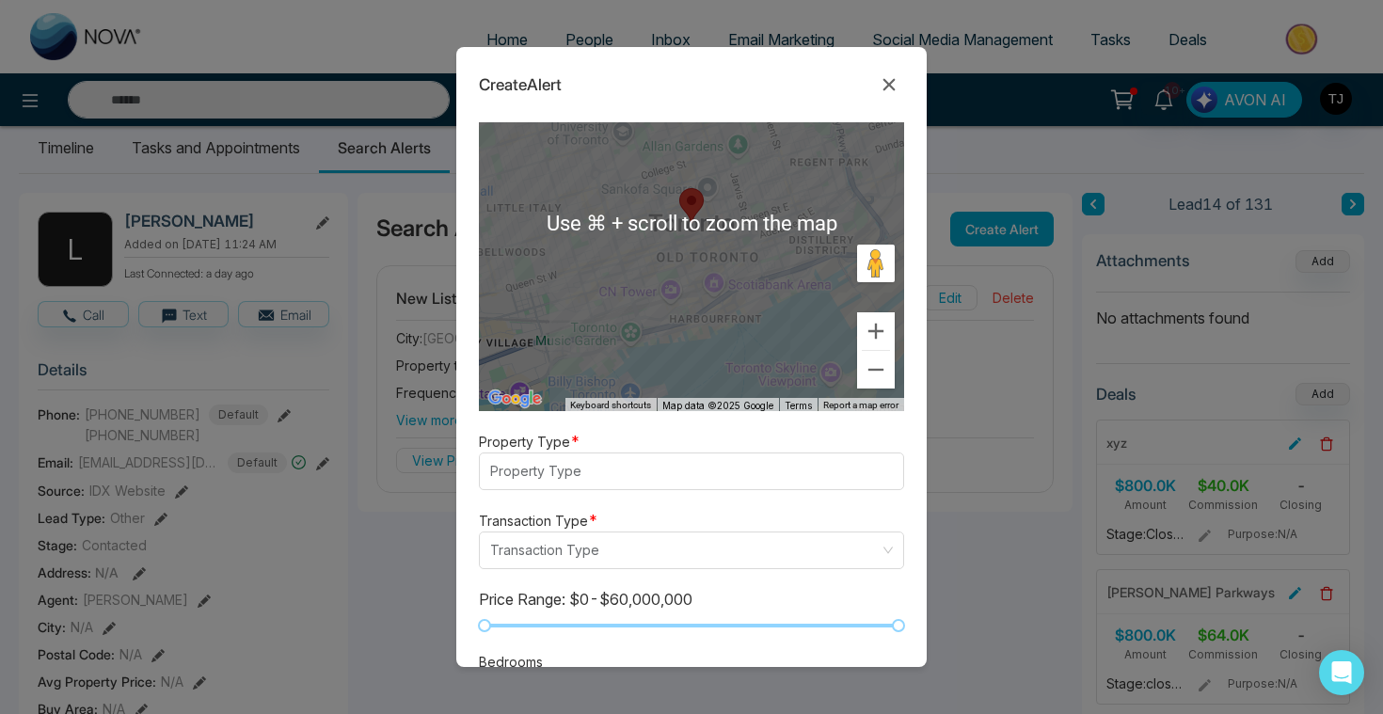
scroll to position [285, 0]
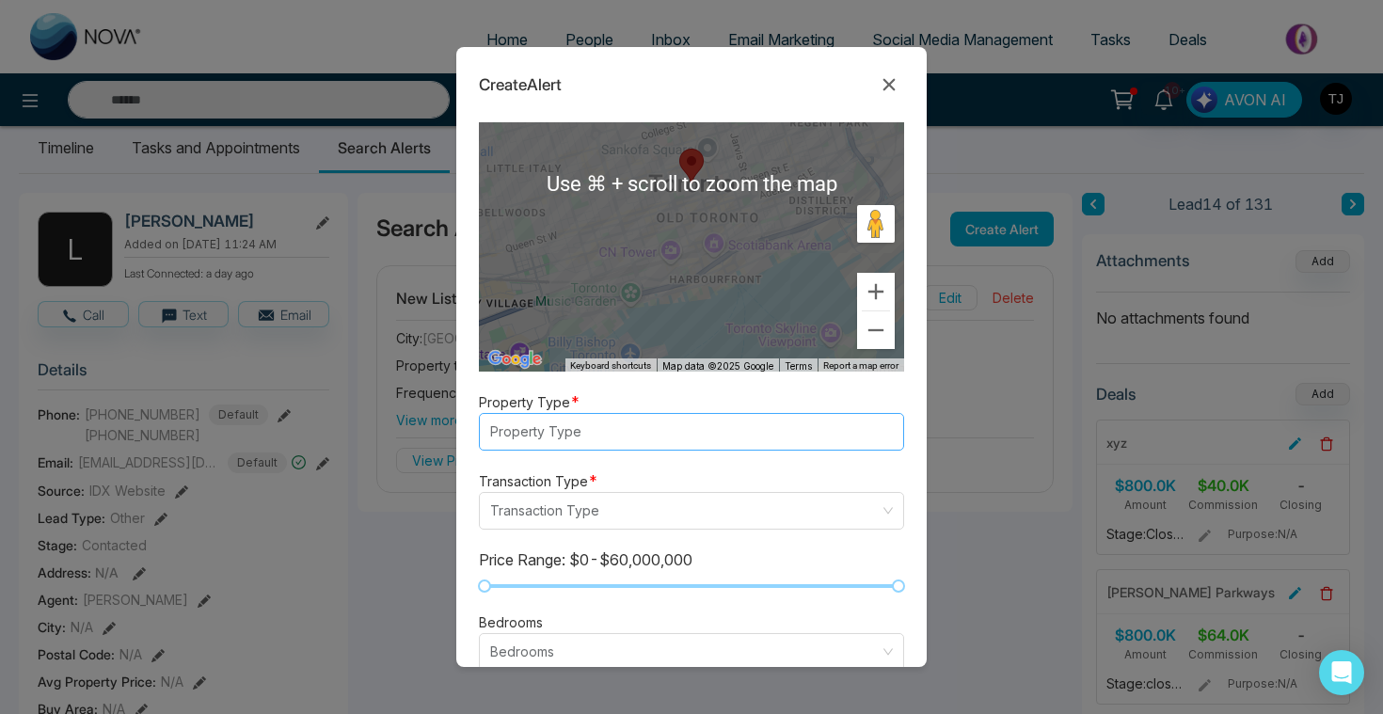
click at [607, 444] on div "Property Type" at bounding box center [691, 432] width 425 height 38
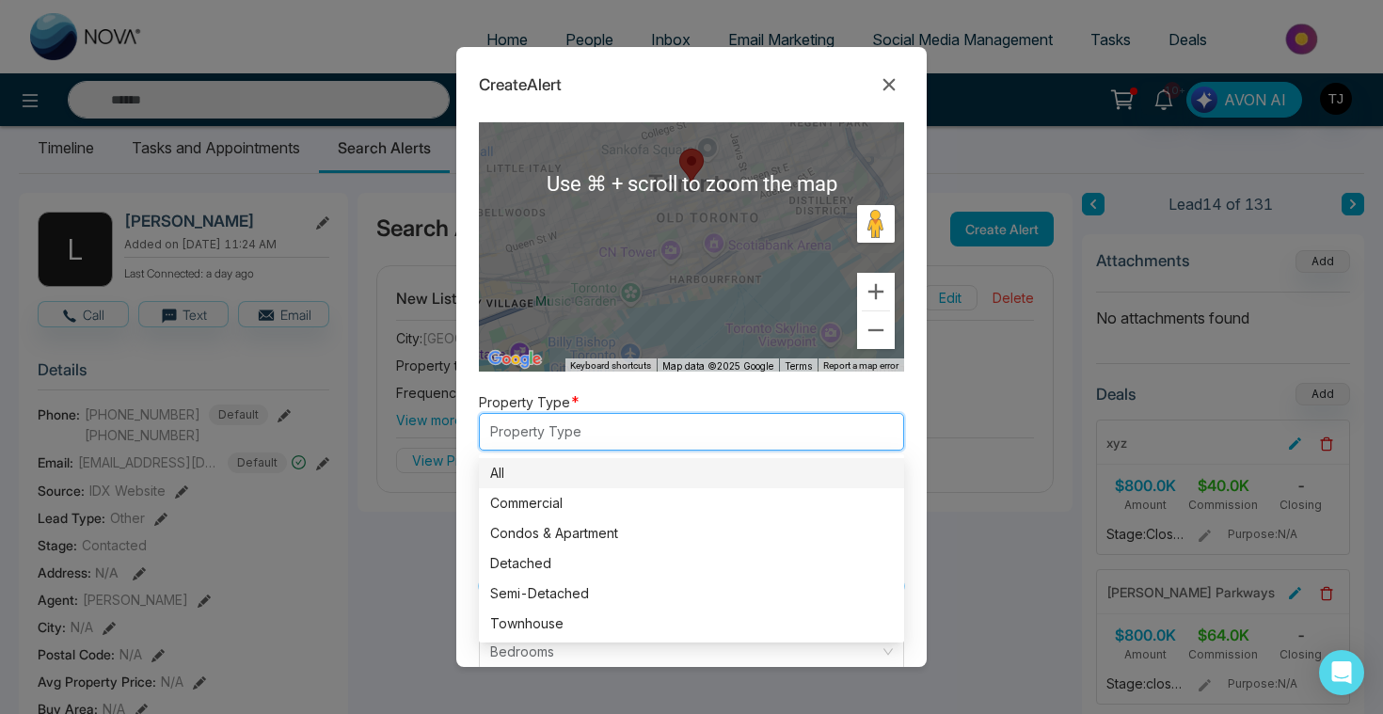
click at [514, 442] on div at bounding box center [682, 431] width 396 height 23
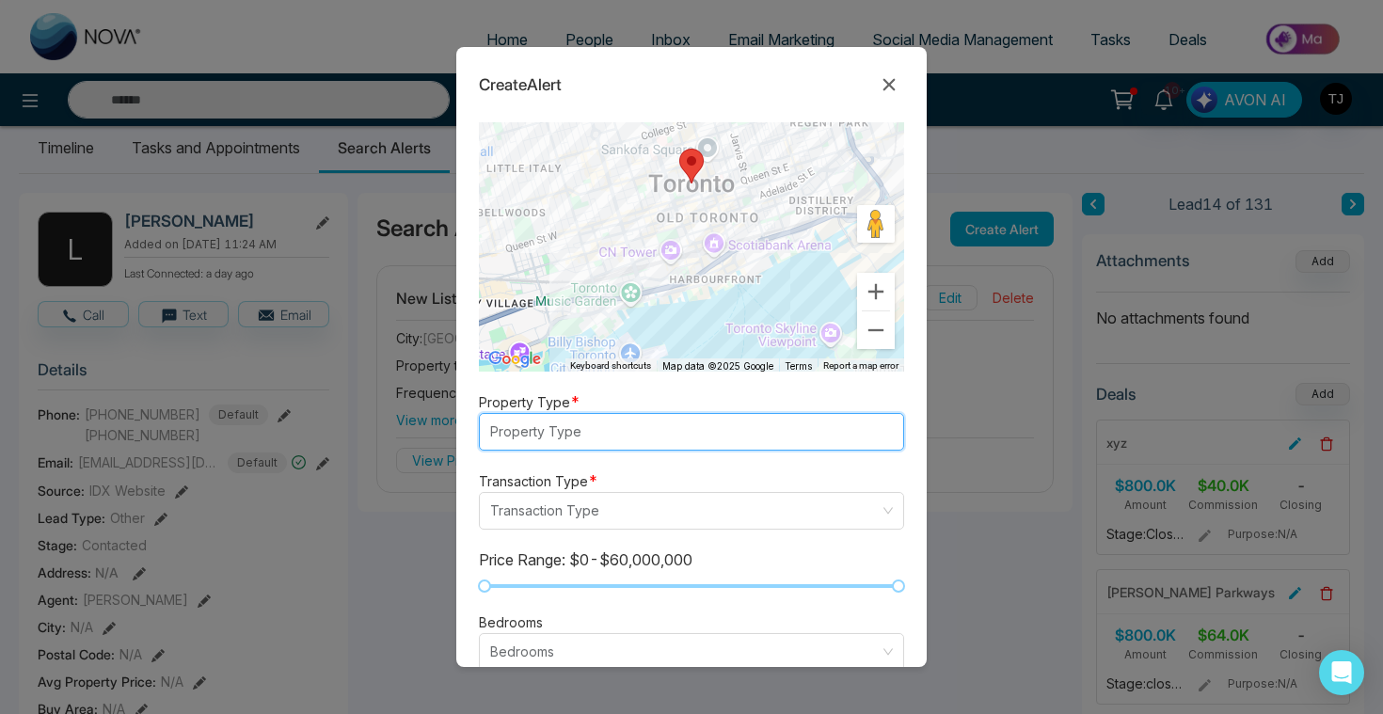
scroll to position [452, 0]
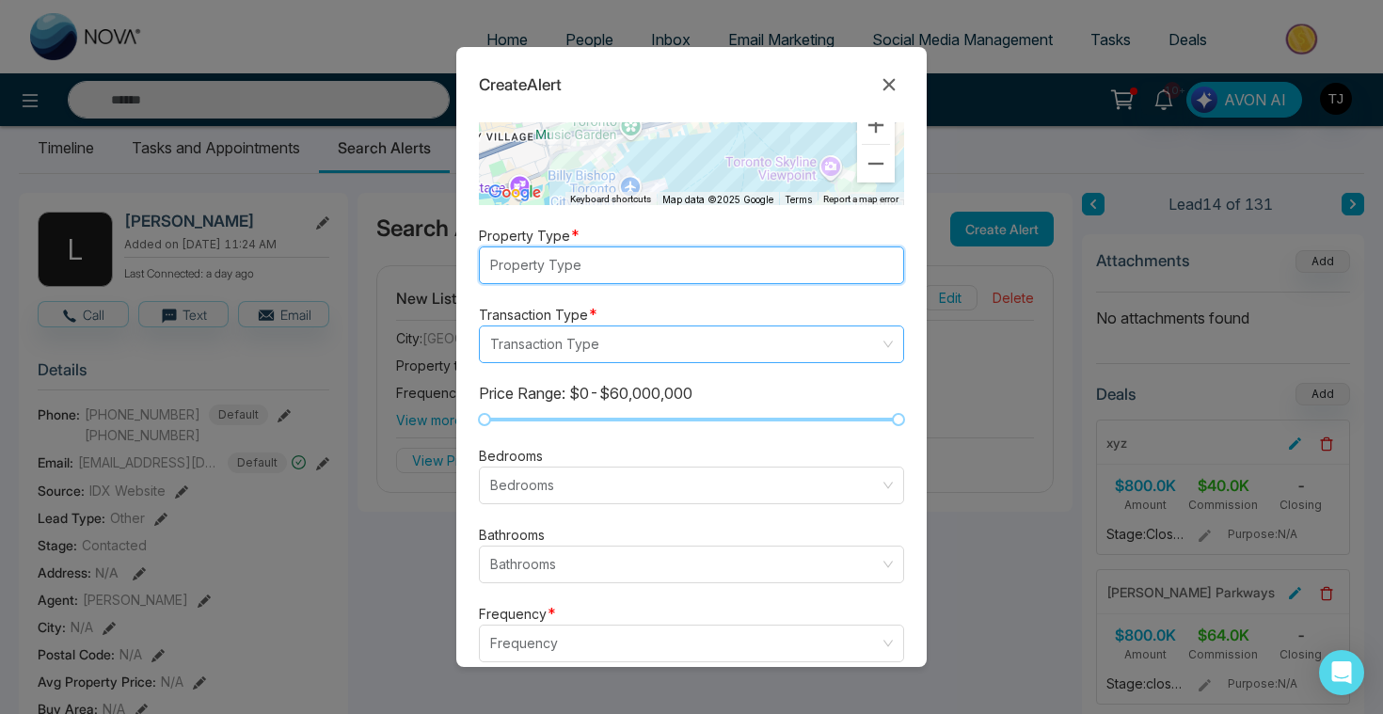
click at [557, 350] on input "search" at bounding box center [684, 344] width 389 height 36
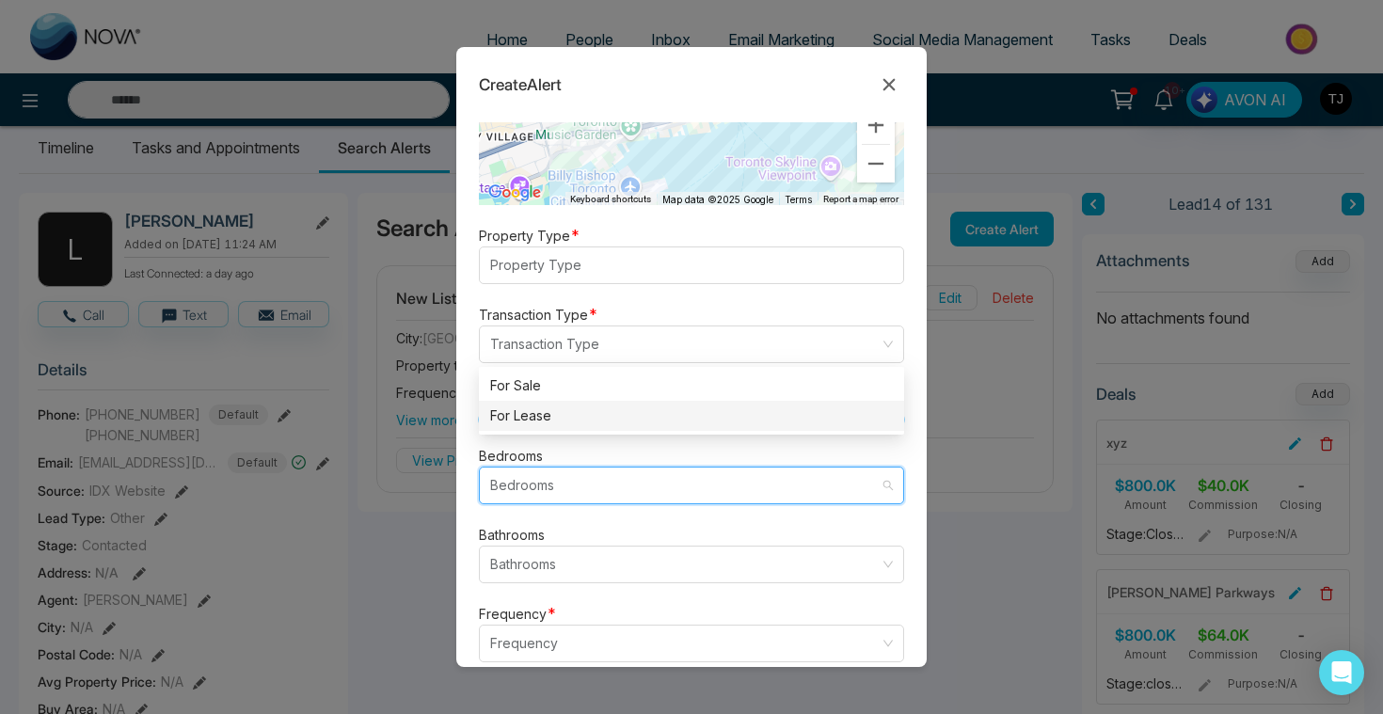
click at [551, 473] on input "search" at bounding box center [684, 486] width 389 height 36
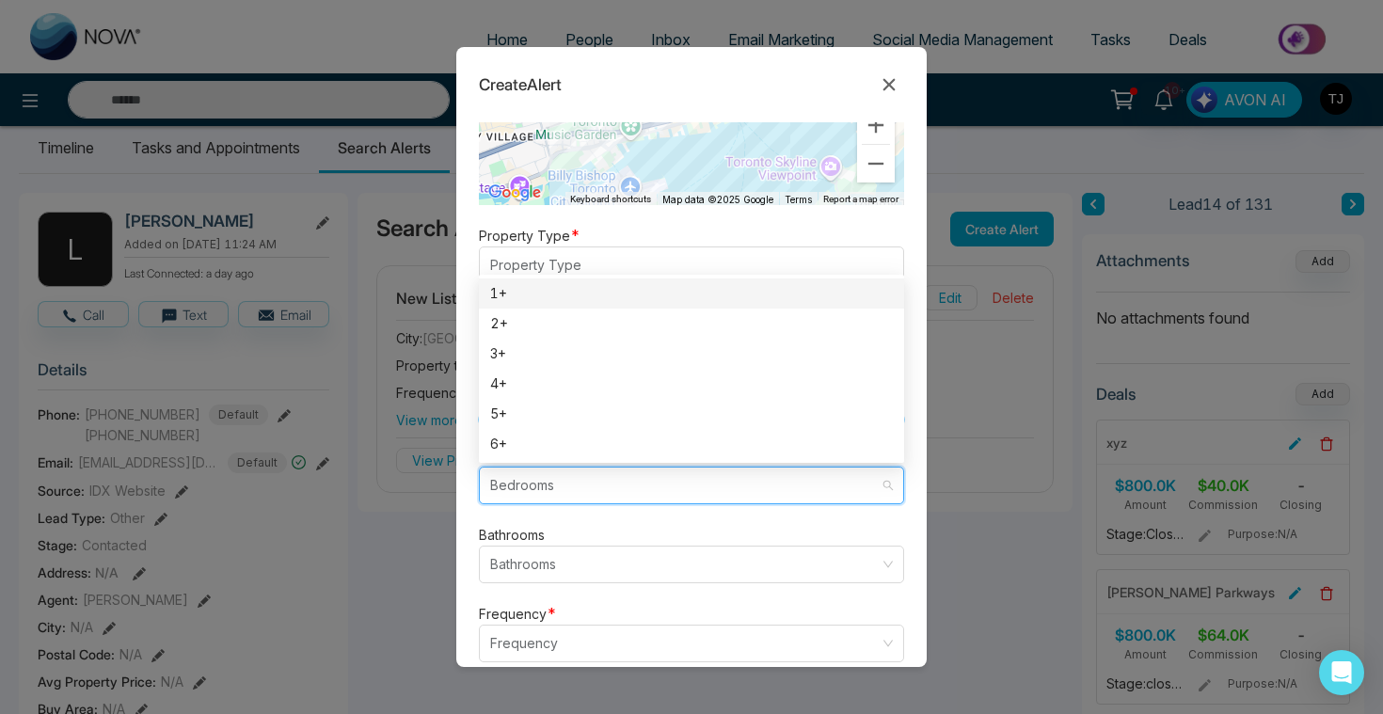
scroll to position [550, 0]
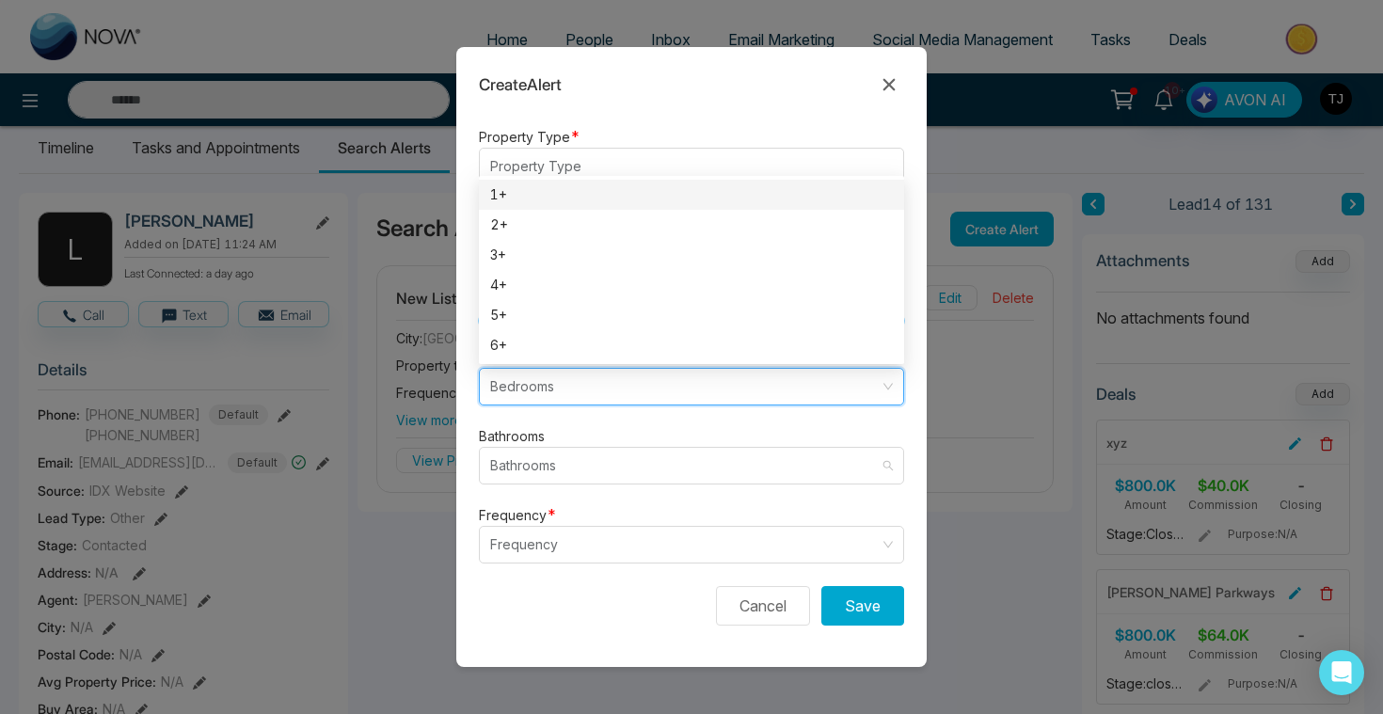
click at [551, 473] on input "search" at bounding box center [684, 466] width 389 height 36
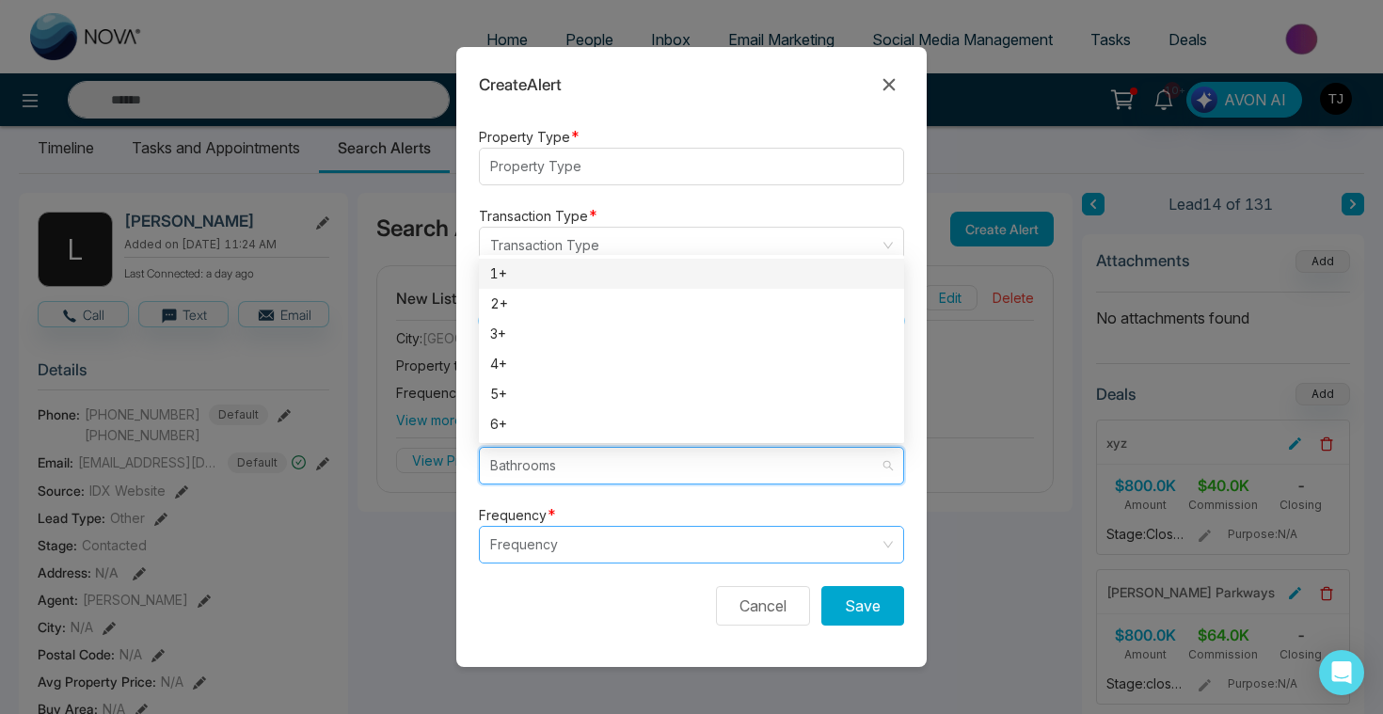
click at [564, 559] on input "search" at bounding box center [684, 545] width 389 height 36
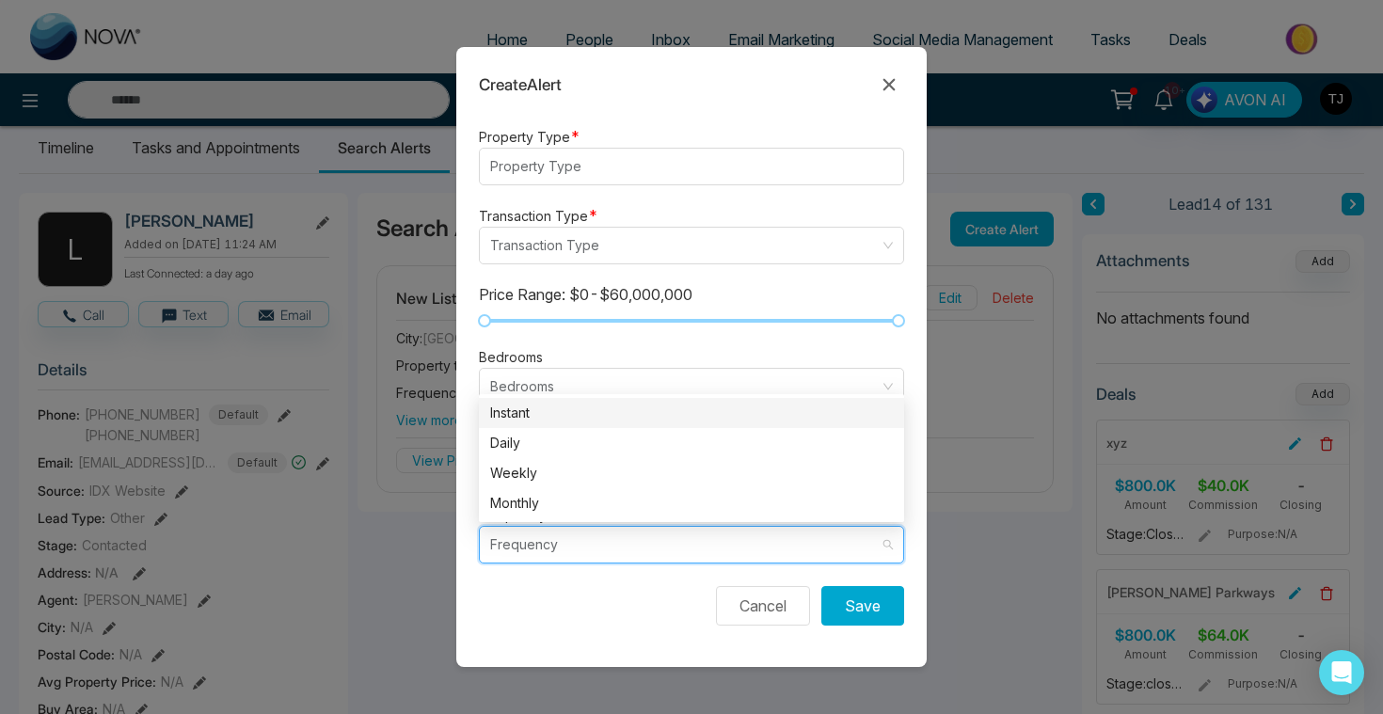
click at [603, 419] on div "Instant" at bounding box center [691, 413] width 403 height 21
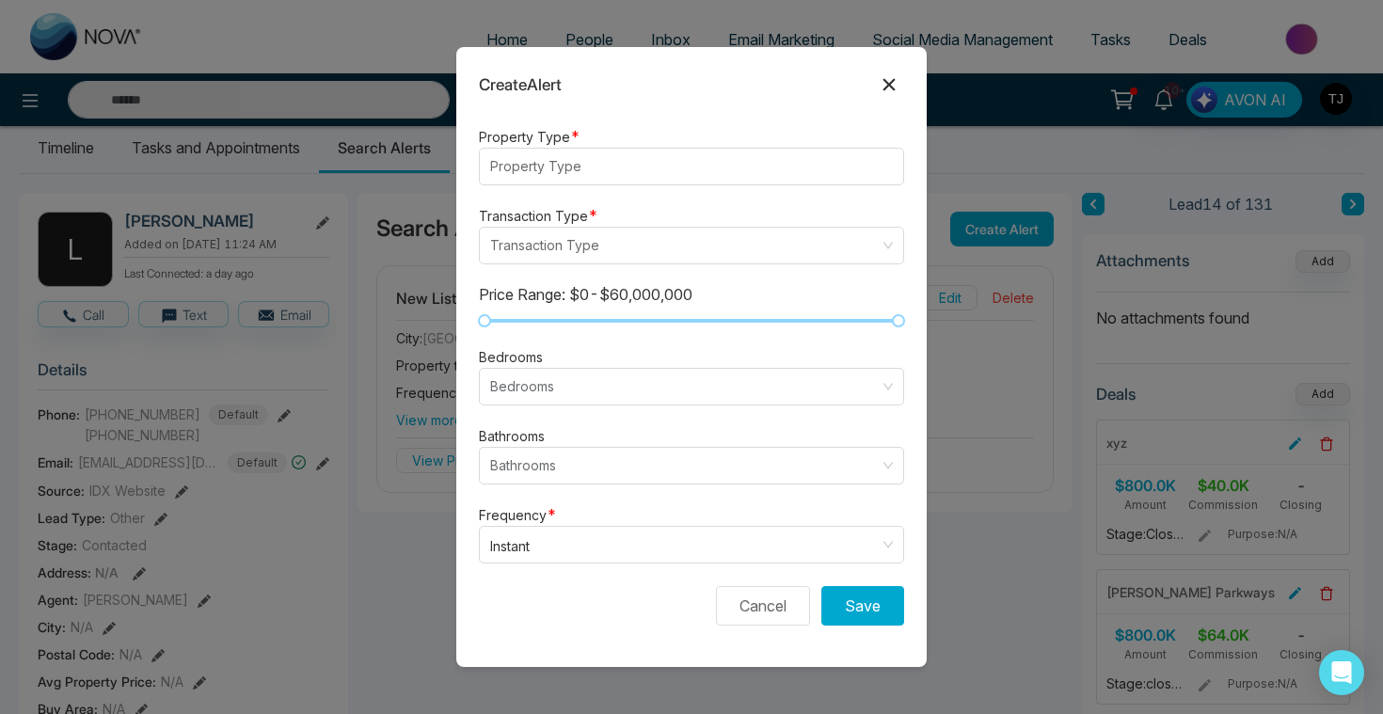
click at [886, 91] on icon at bounding box center [889, 84] width 23 height 23
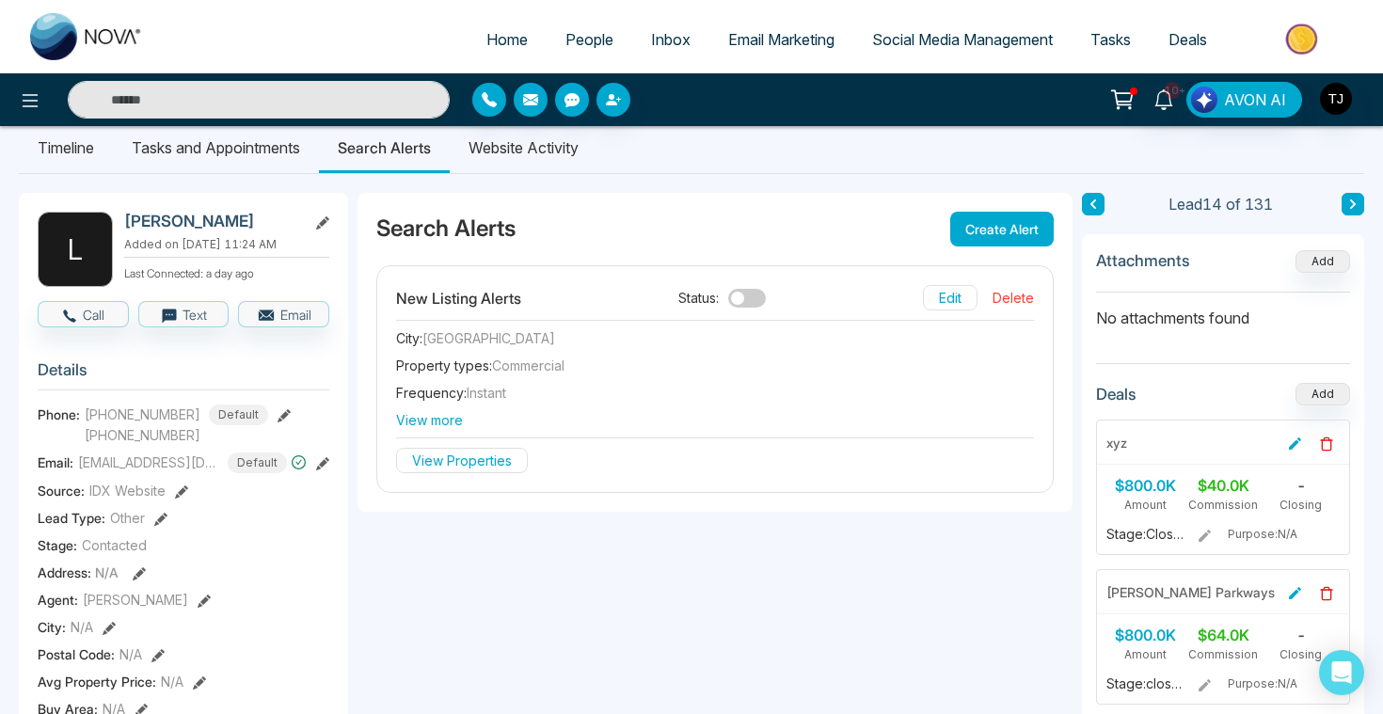
click at [789, 40] on span "Email Marketing" at bounding box center [781, 39] width 106 height 19
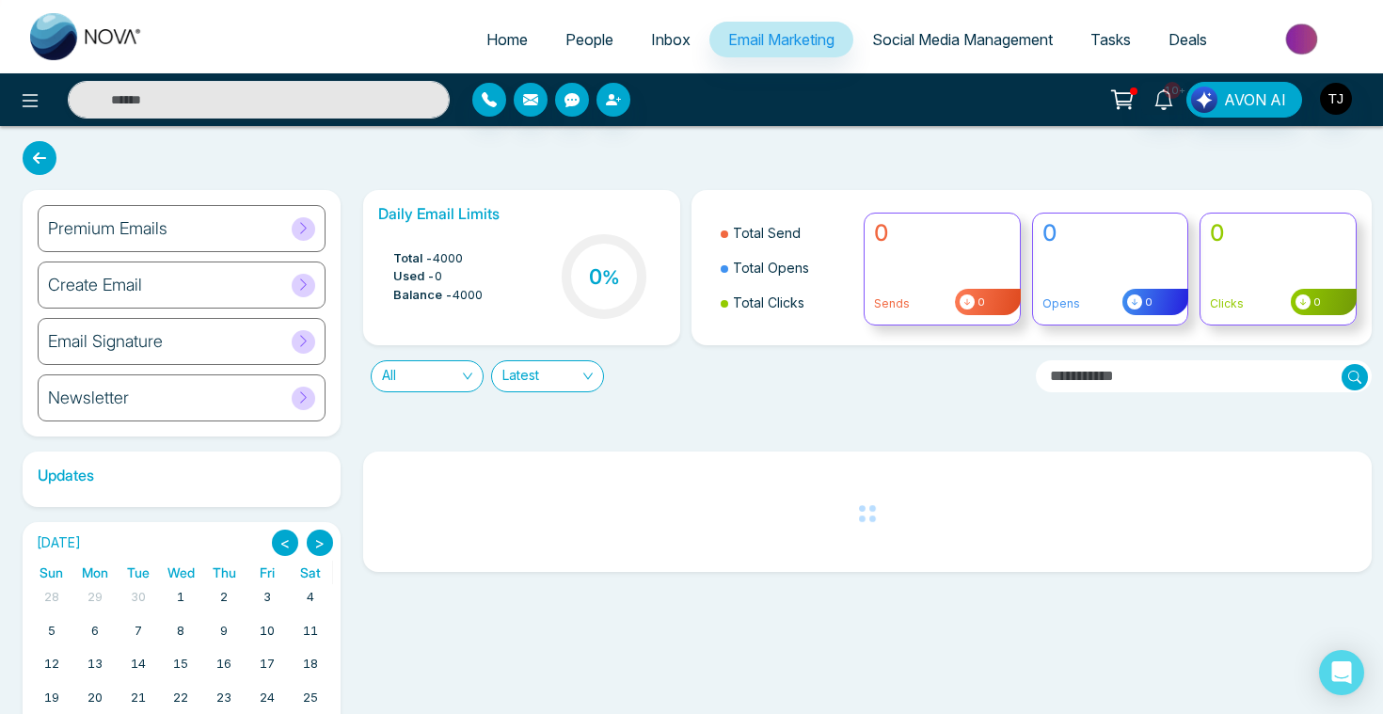
click at [139, 230] on h6 "Premium Emails" at bounding box center [107, 228] width 119 height 21
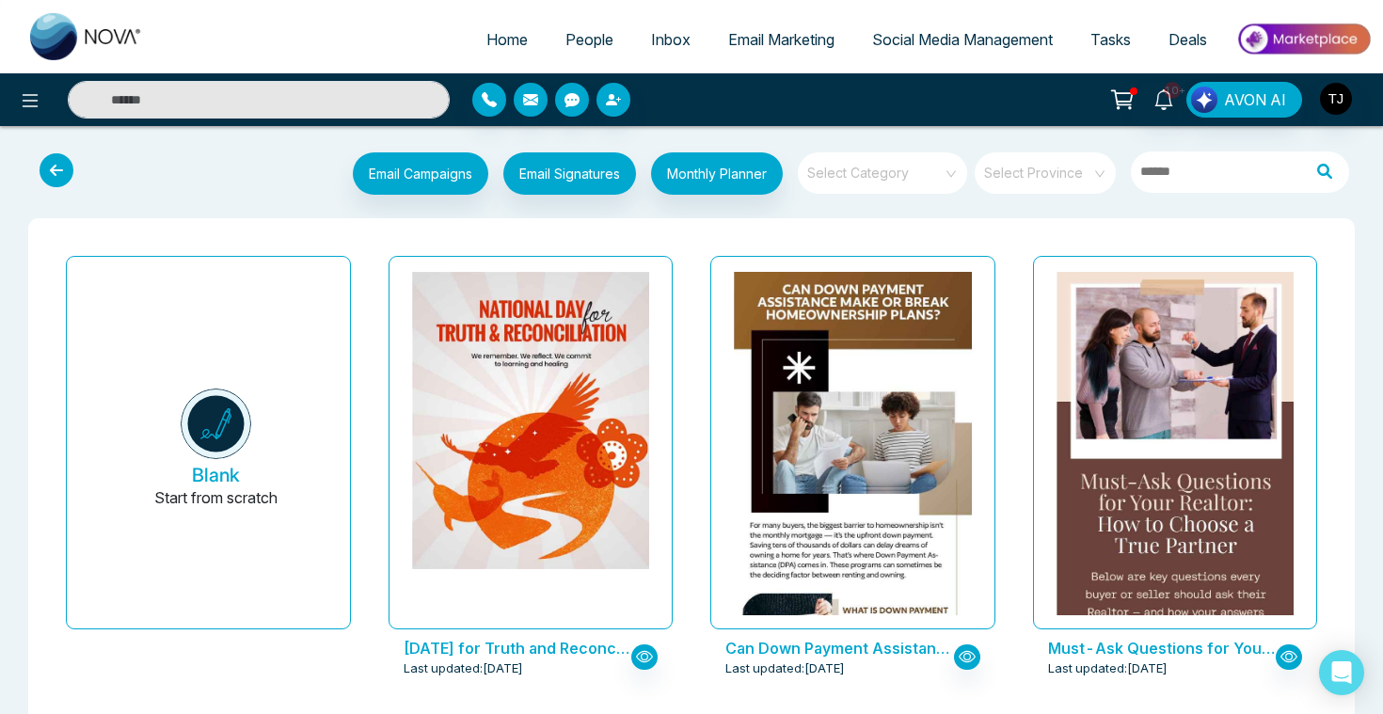
click at [772, 29] on link "Email Marketing" at bounding box center [781, 40] width 144 height 36
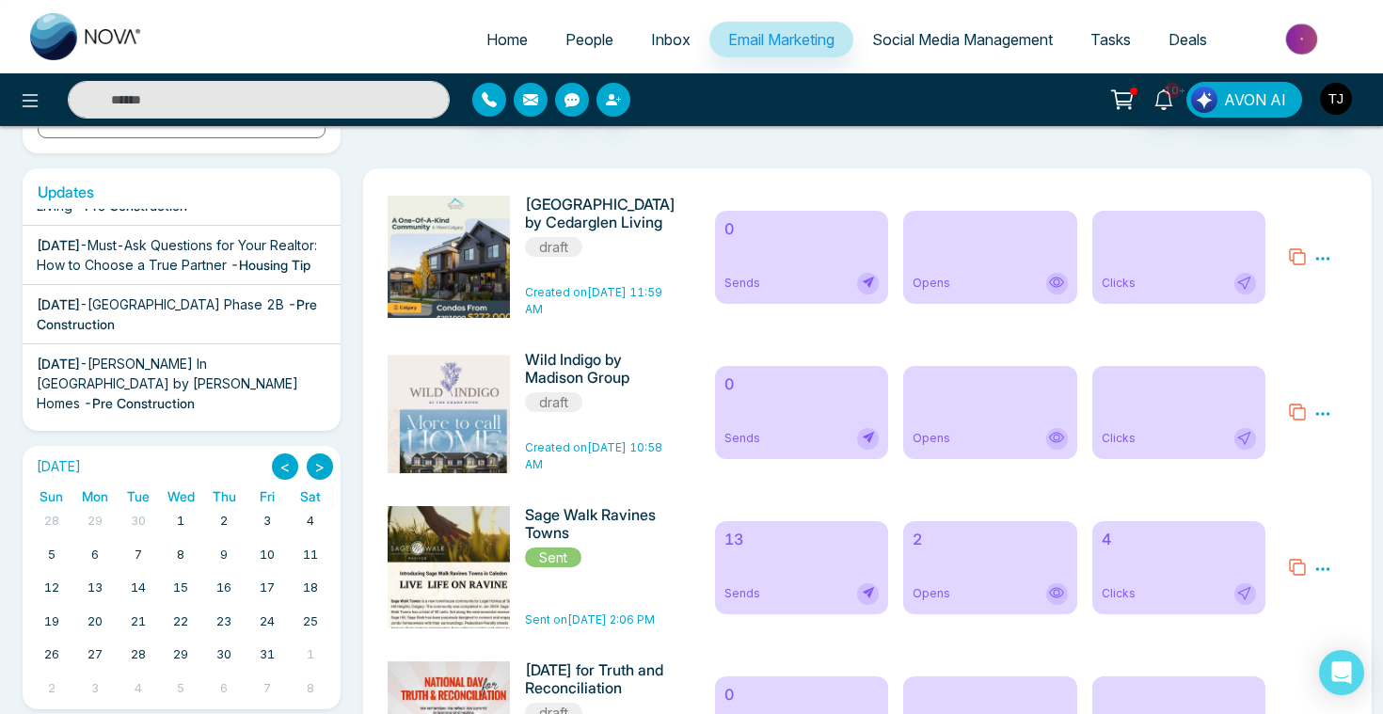
scroll to position [302, 0]
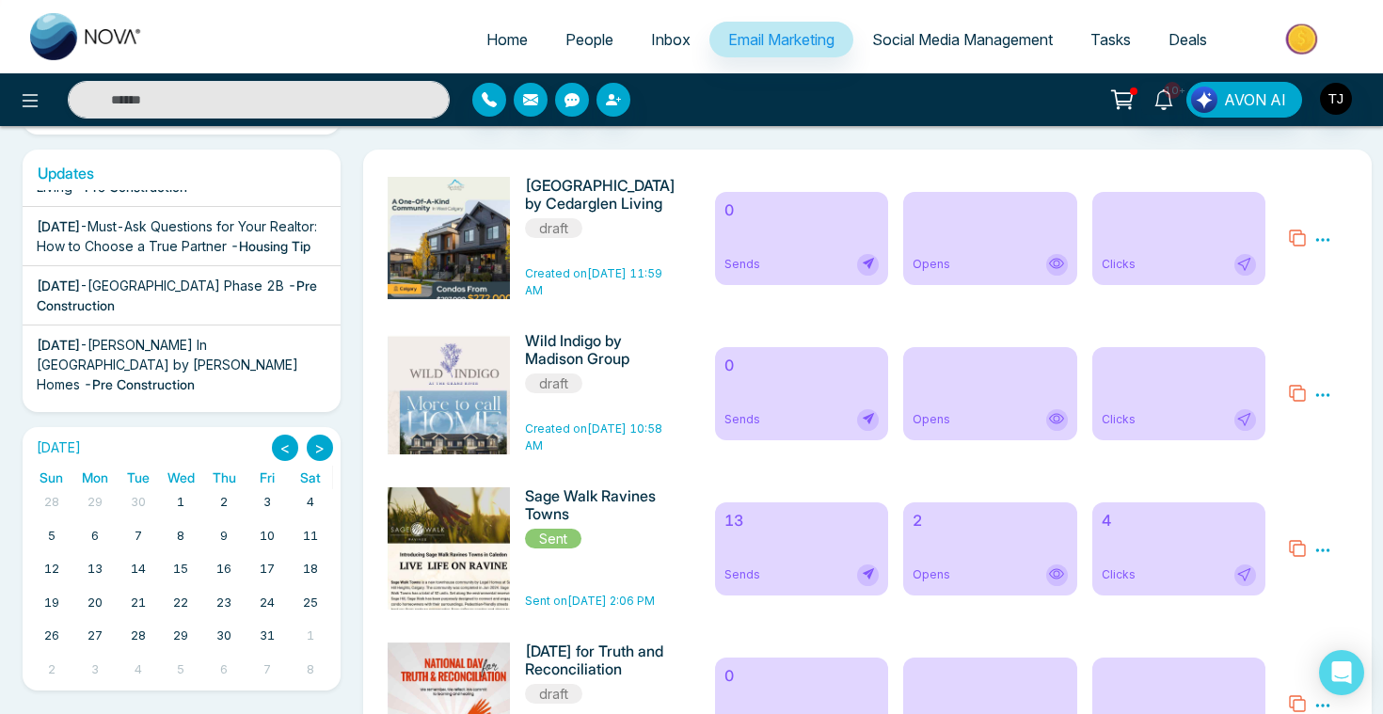
click at [796, 530] on h6 "13" at bounding box center [801, 521] width 154 height 18
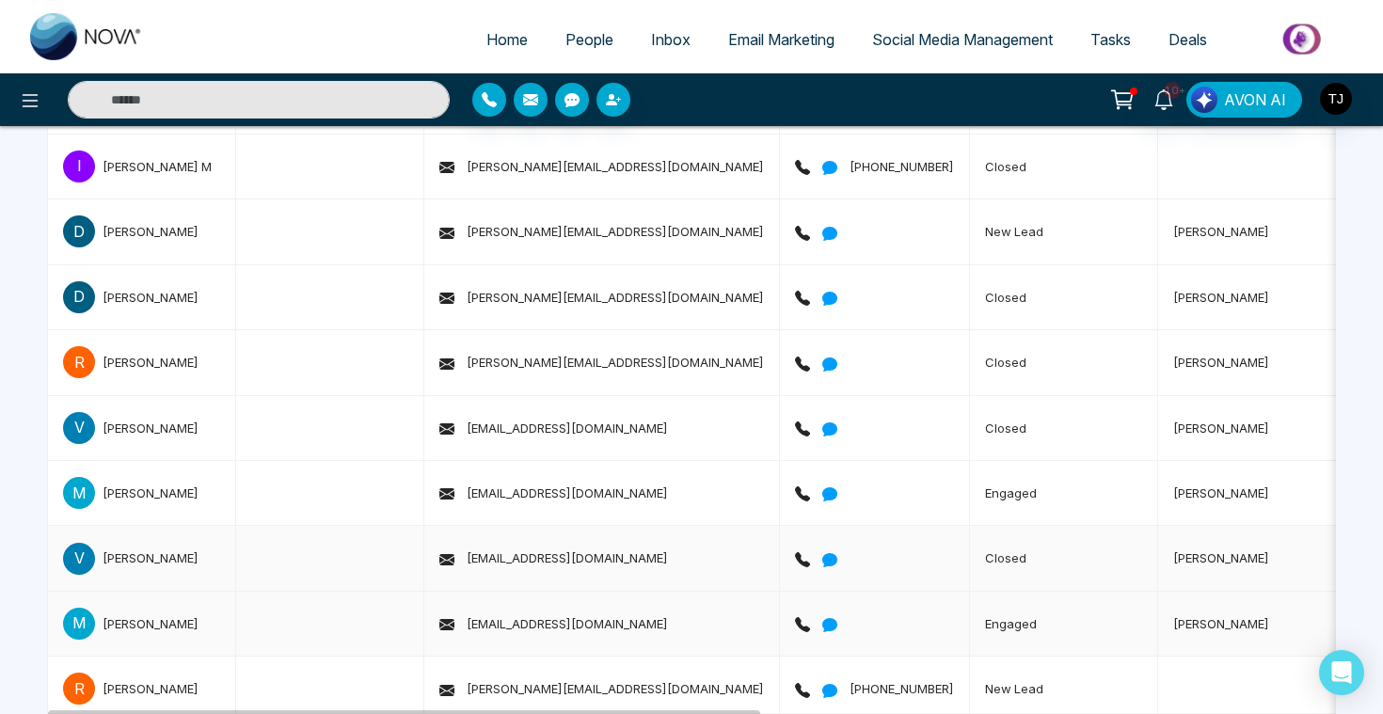
scroll to position [184, 0]
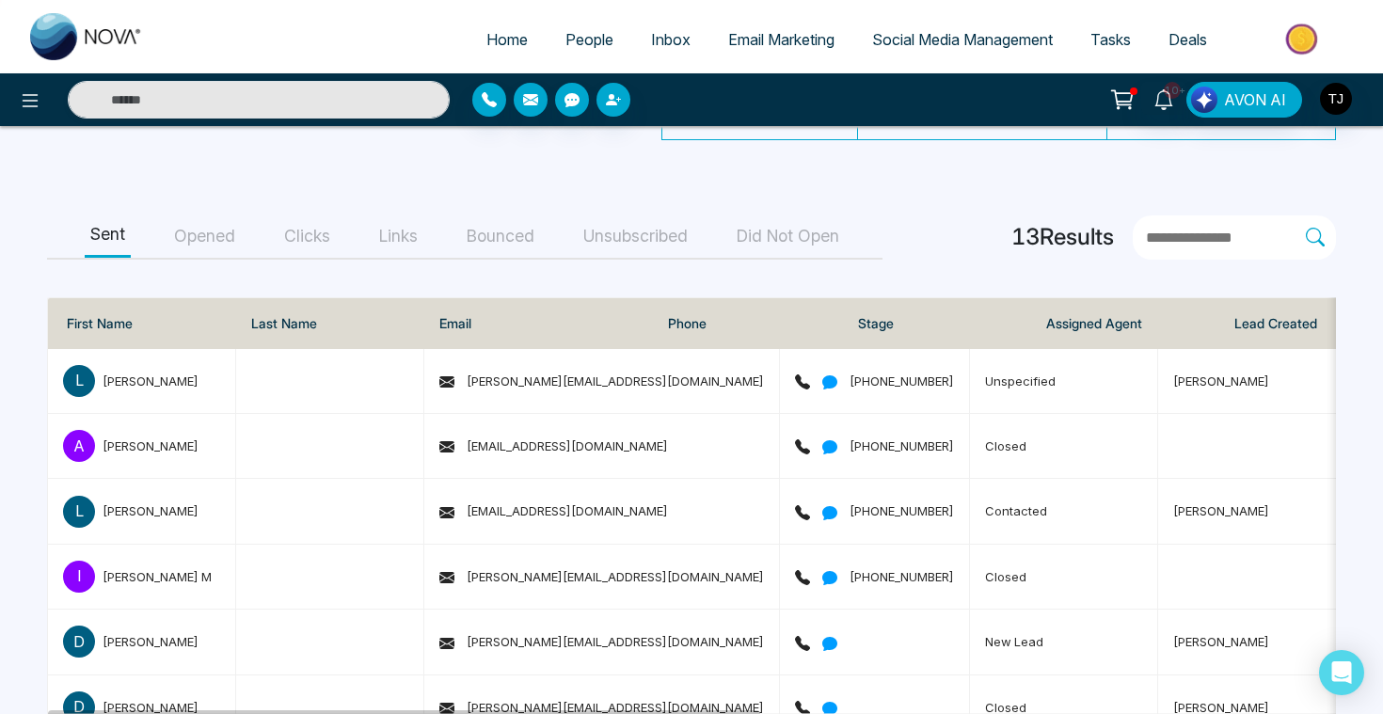
click at [203, 238] on button "Opened" at bounding box center [204, 236] width 72 height 42
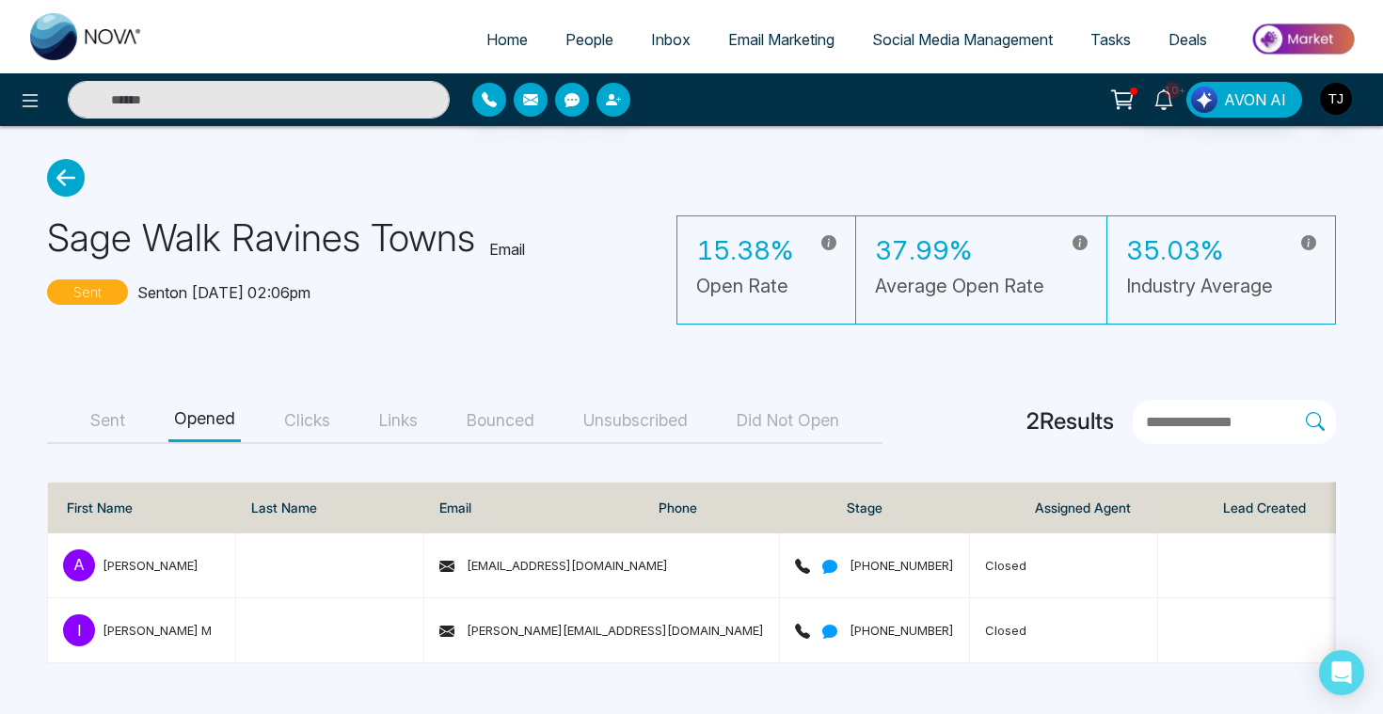
scroll to position [0, 0]
click at [313, 414] on button "Clicks" at bounding box center [306, 421] width 57 height 42
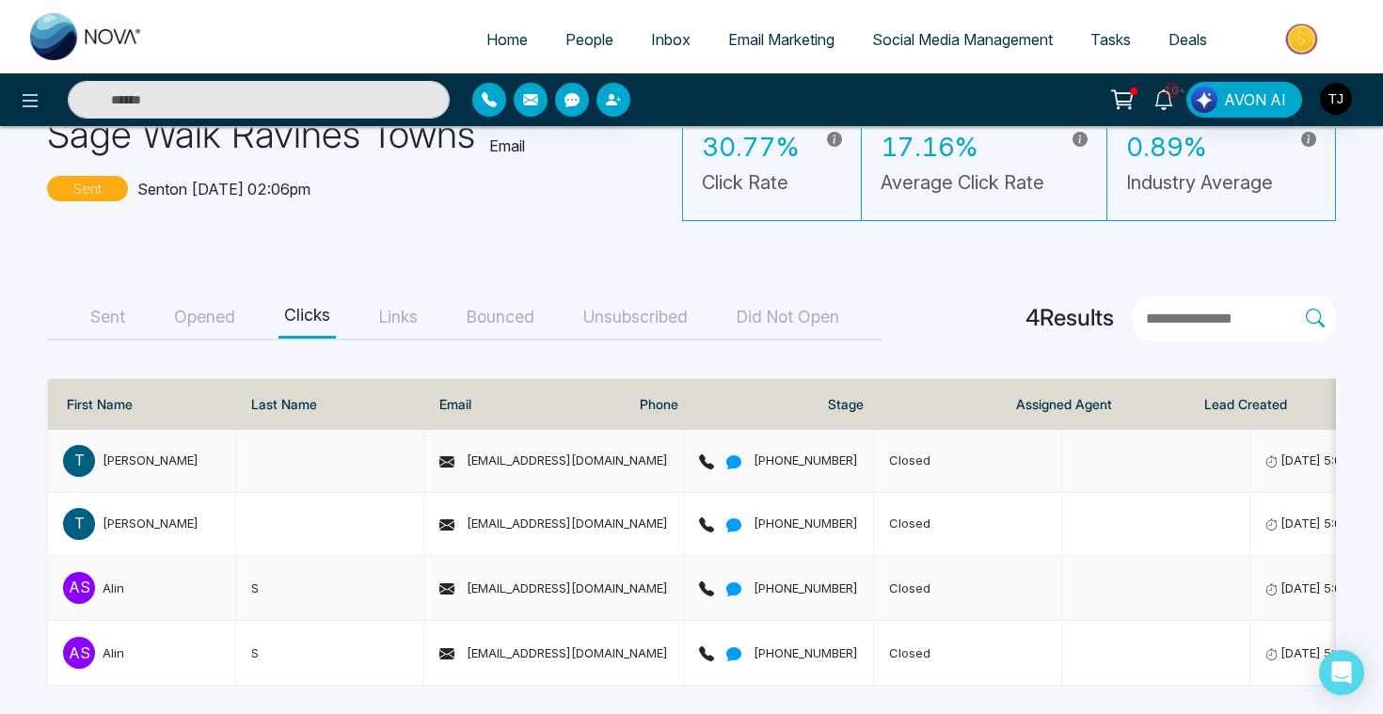
scroll to position [106, 0]
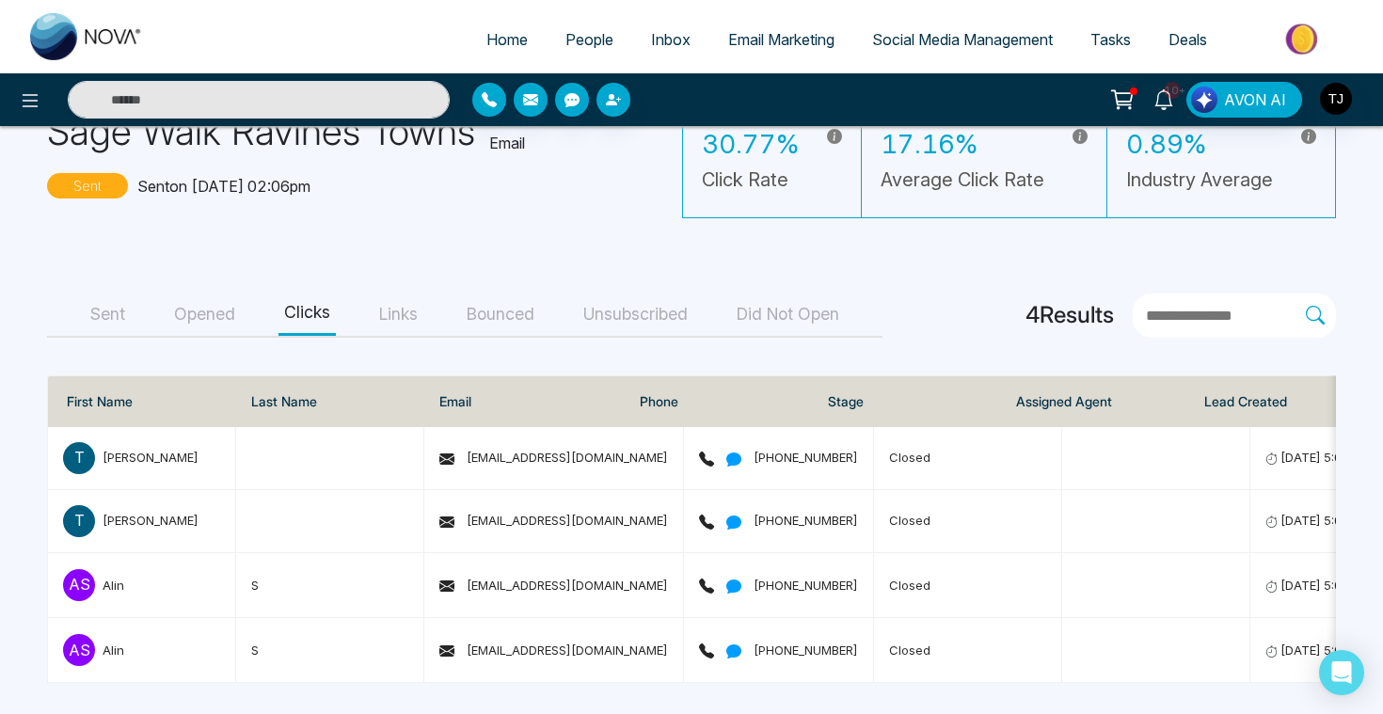
click at [220, 302] on button "Opened" at bounding box center [204, 314] width 72 height 42
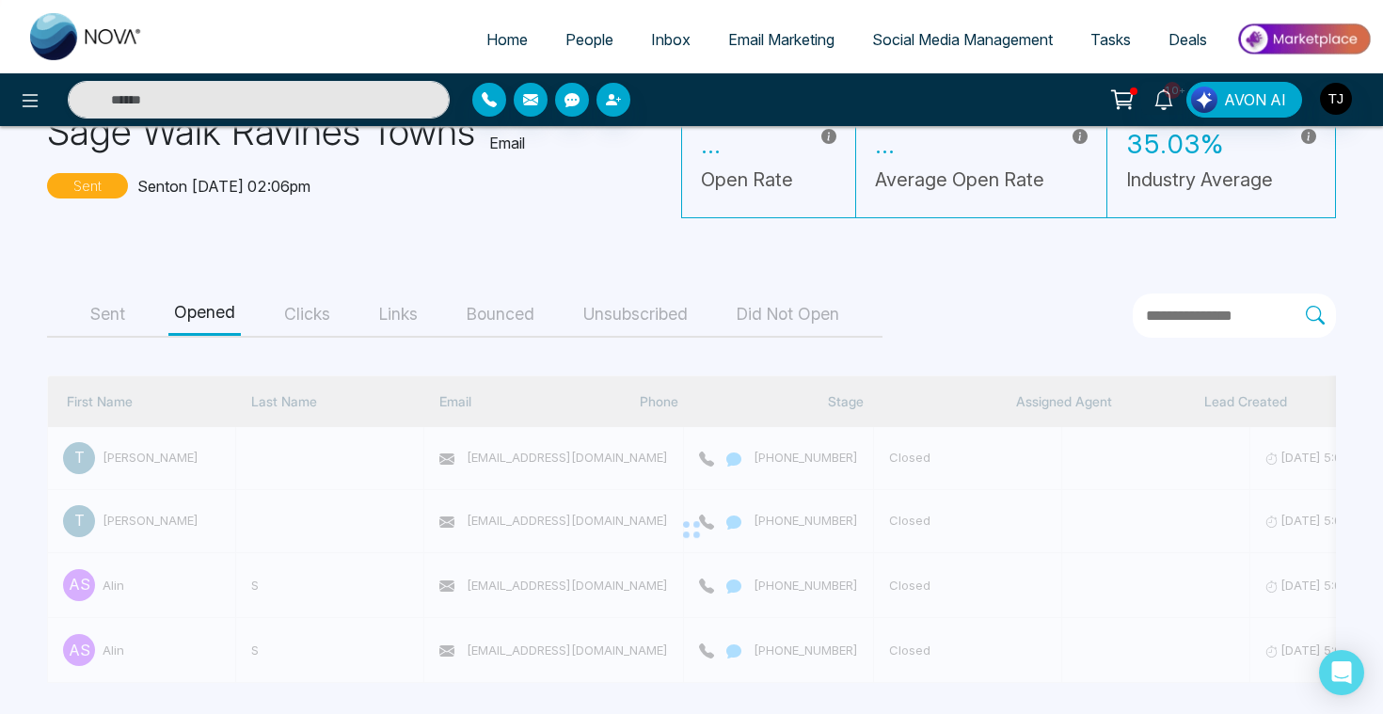
scroll to position [0, 0]
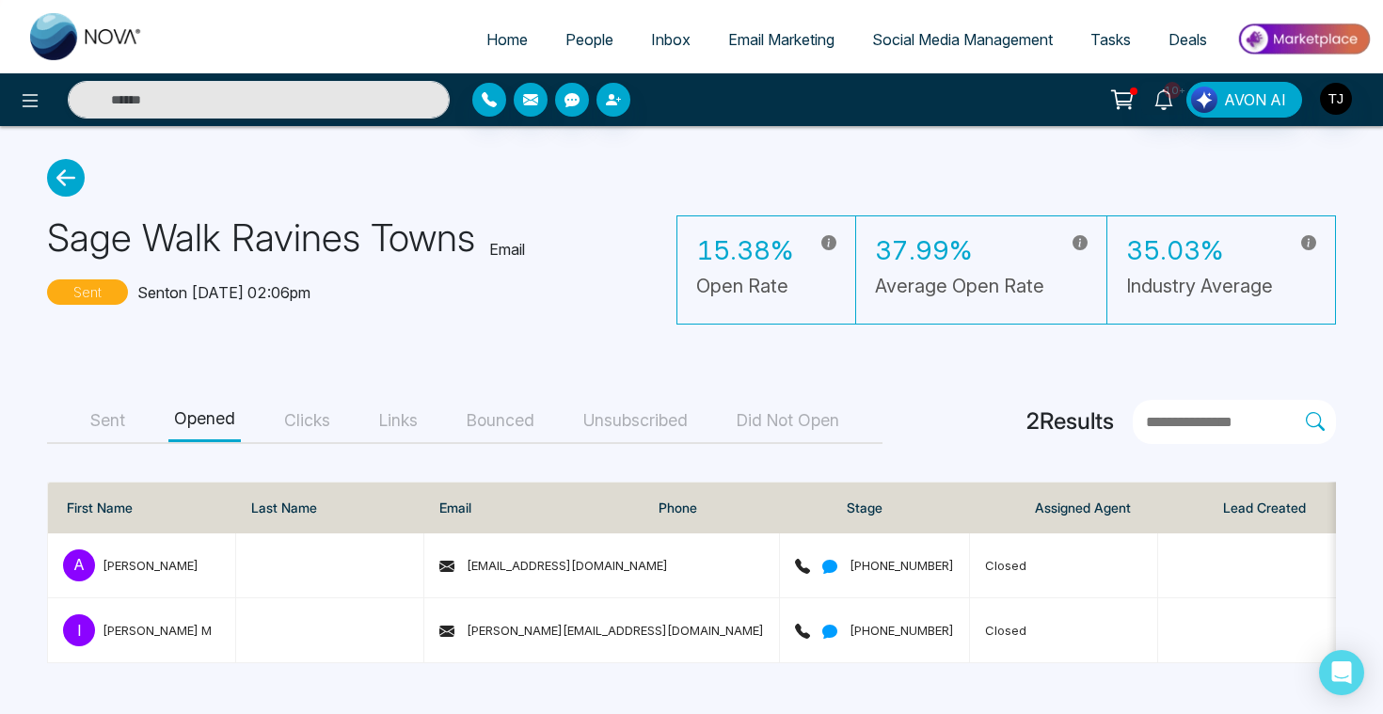
click at [960, 45] on span "Social Media Management" at bounding box center [962, 39] width 181 height 19
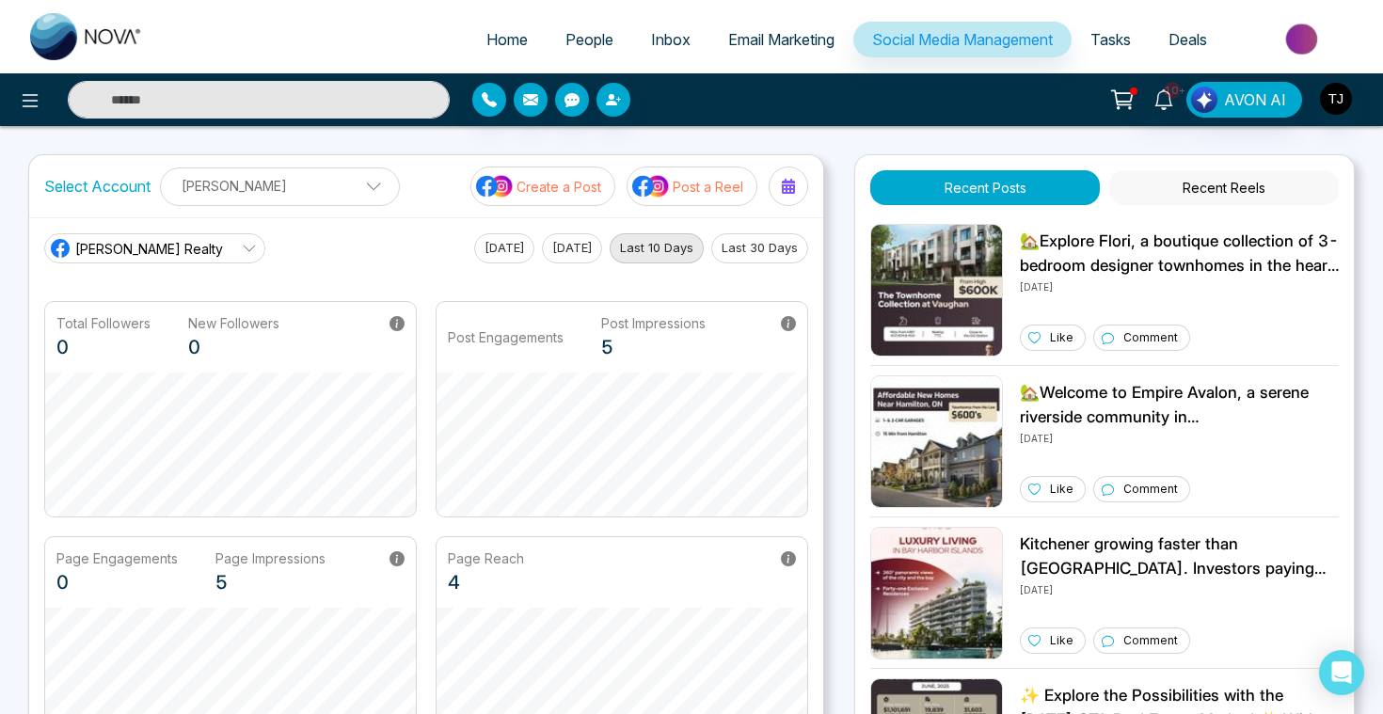
click at [186, 239] on span "[PERSON_NAME] Realty" at bounding box center [149, 249] width 148 height 20
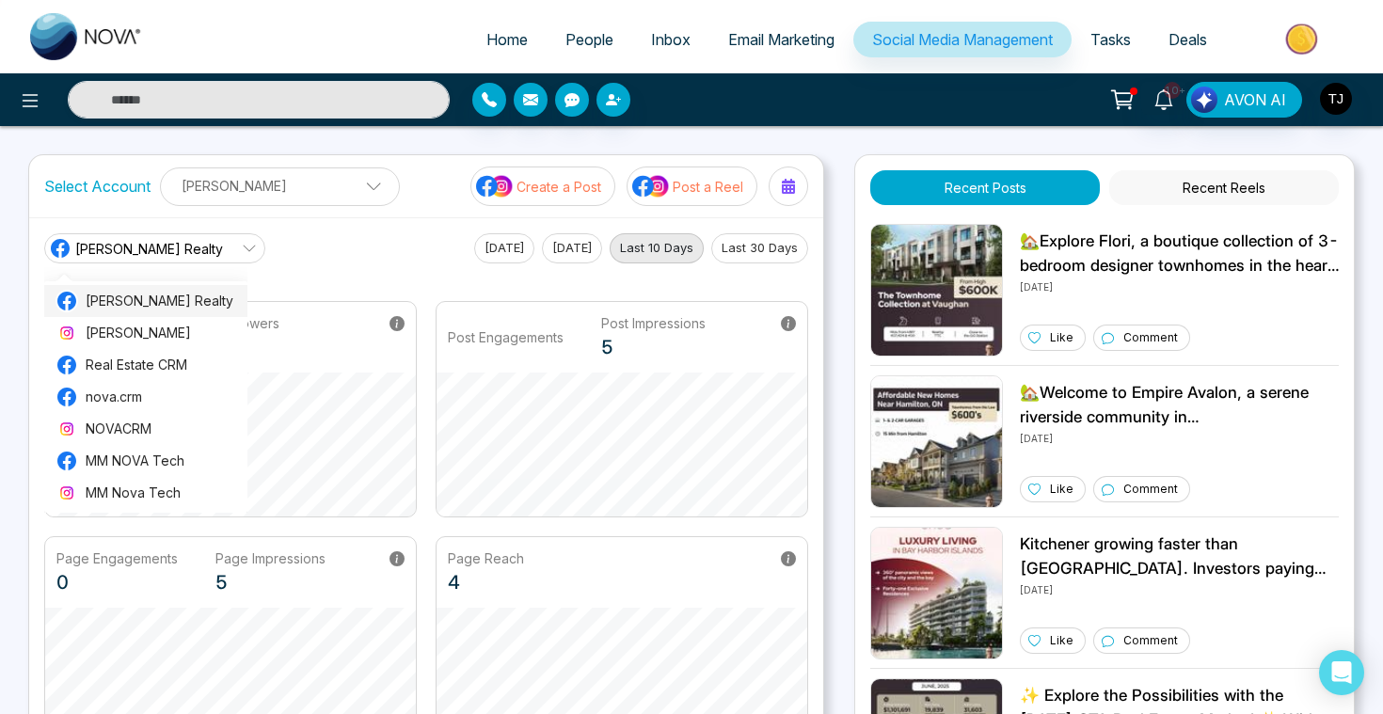
click at [135, 299] on span "[PERSON_NAME] Realty" at bounding box center [161, 301] width 151 height 21
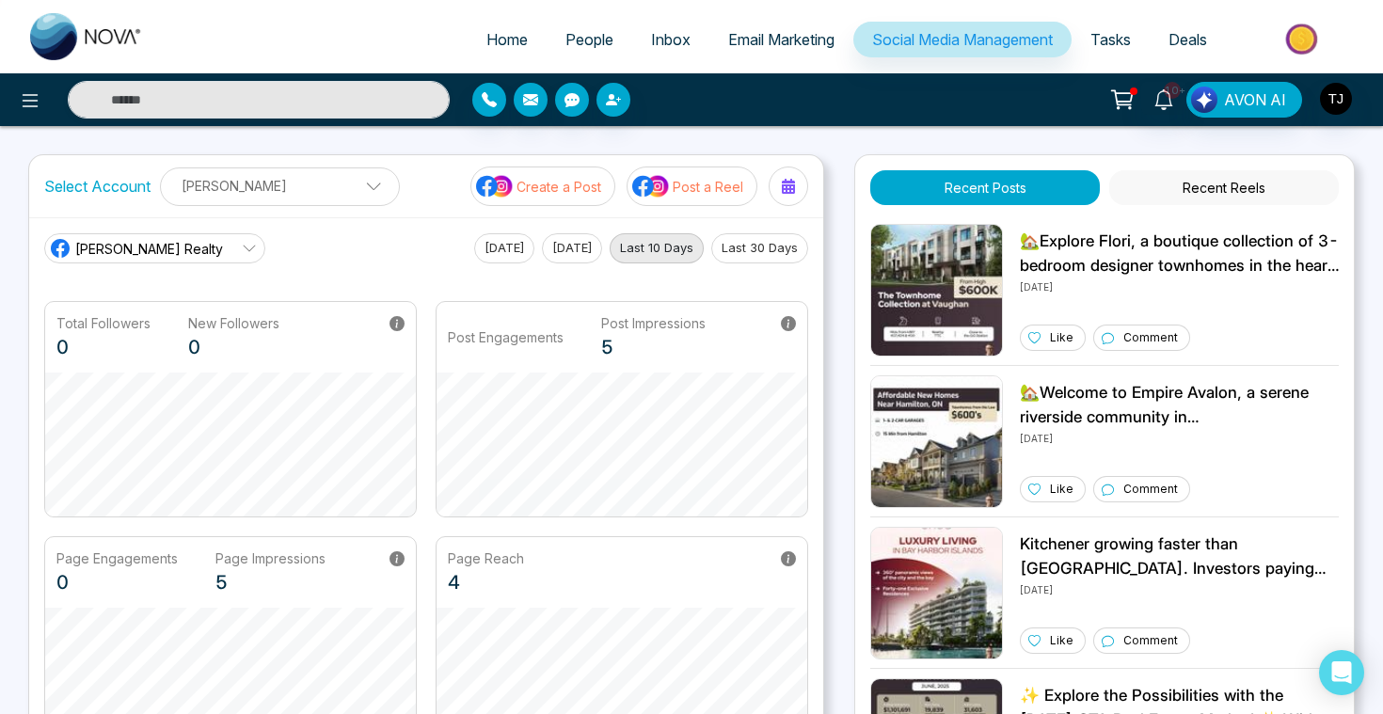
click at [154, 256] on span "[PERSON_NAME] Realty" at bounding box center [149, 249] width 148 height 20
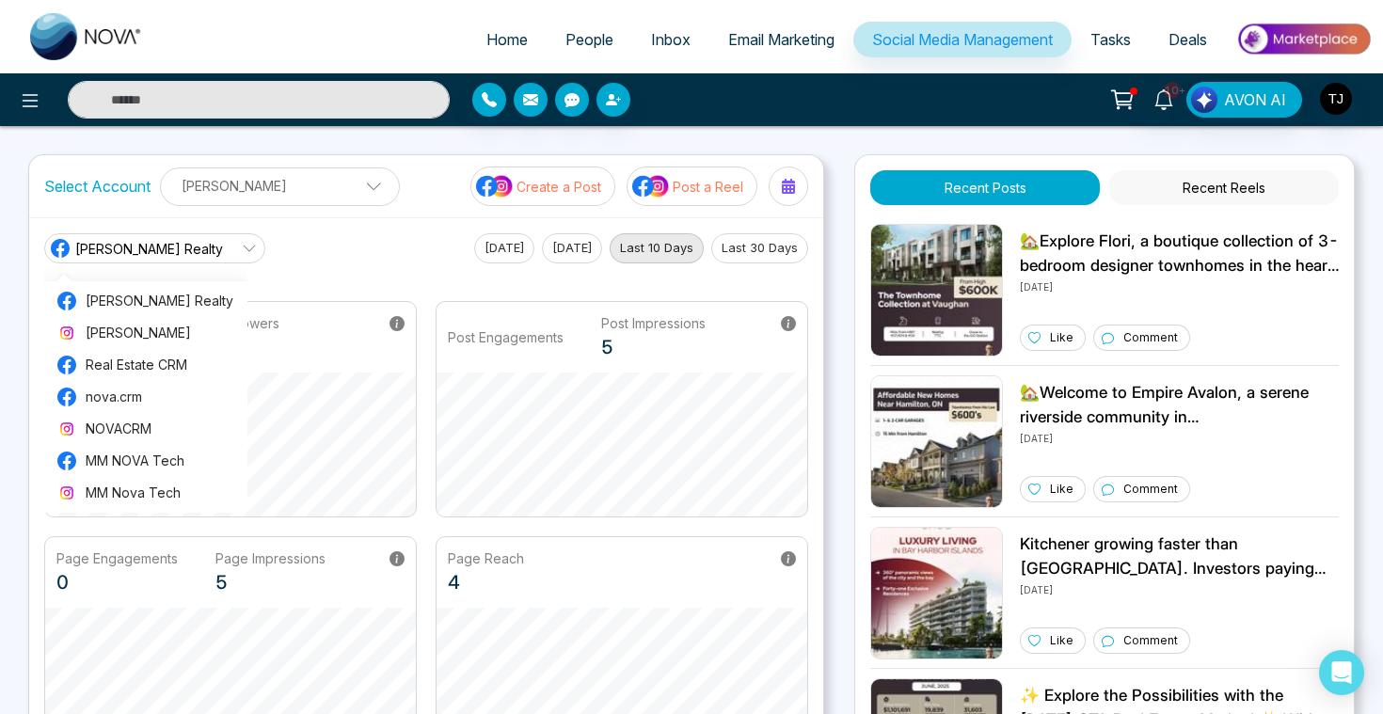
click at [324, 261] on div "Triston James Realty Triston James Realty Triston James Real Estate CRM nova.cr…" at bounding box center [426, 248] width 764 height 30
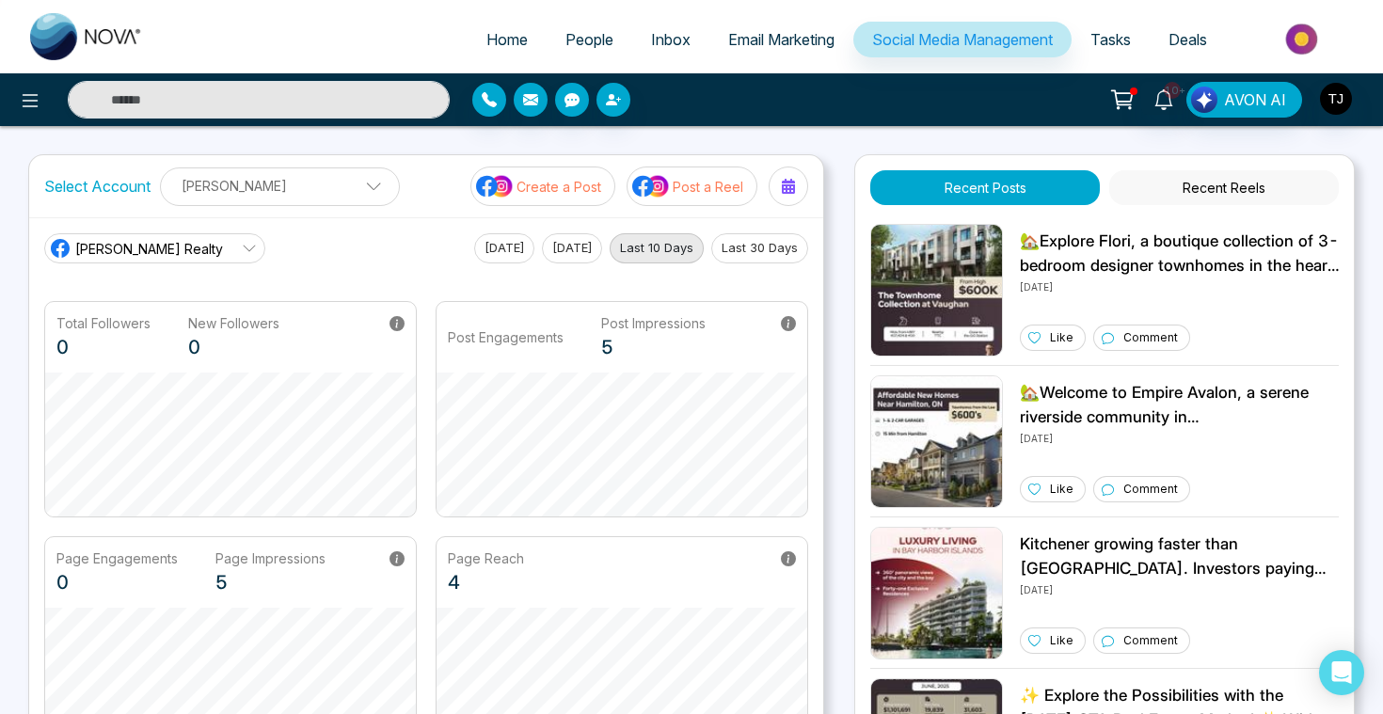
click at [516, 198] on button "Create a Post" at bounding box center [542, 186] width 145 height 40
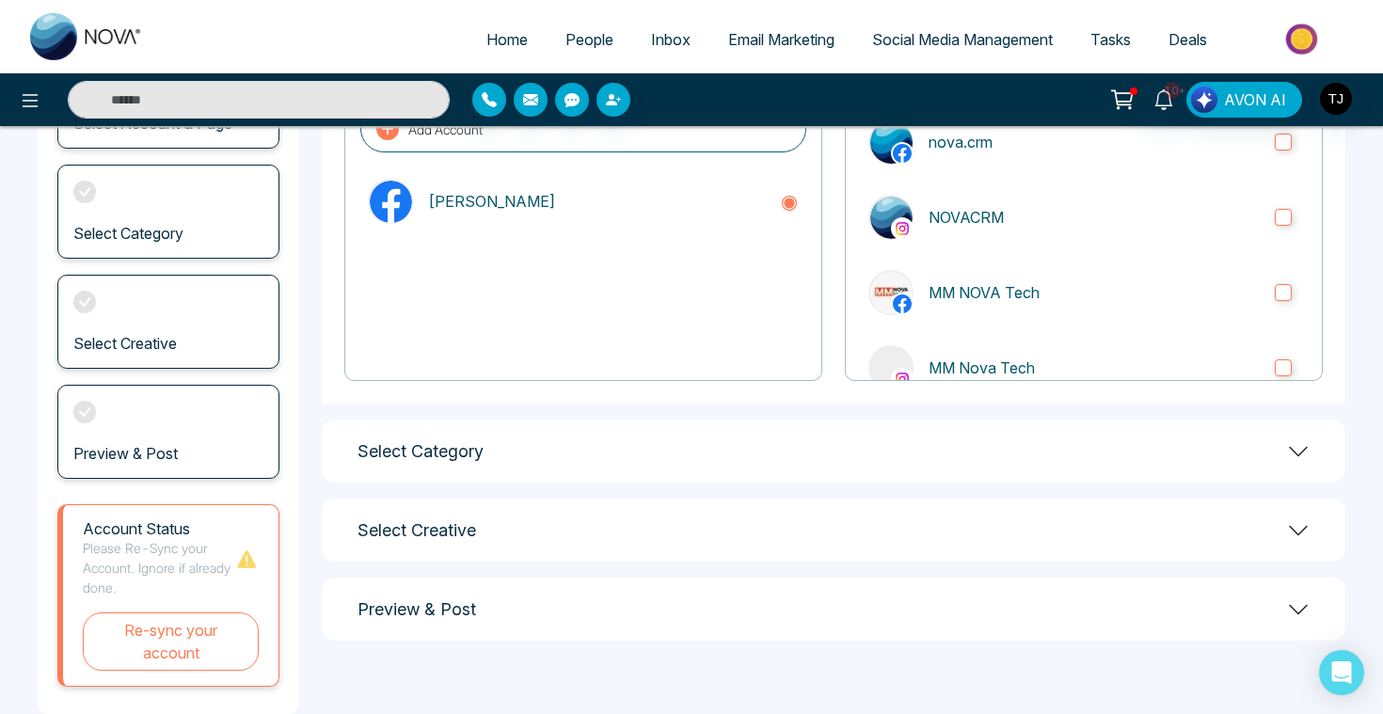
scroll to position [235, 0]
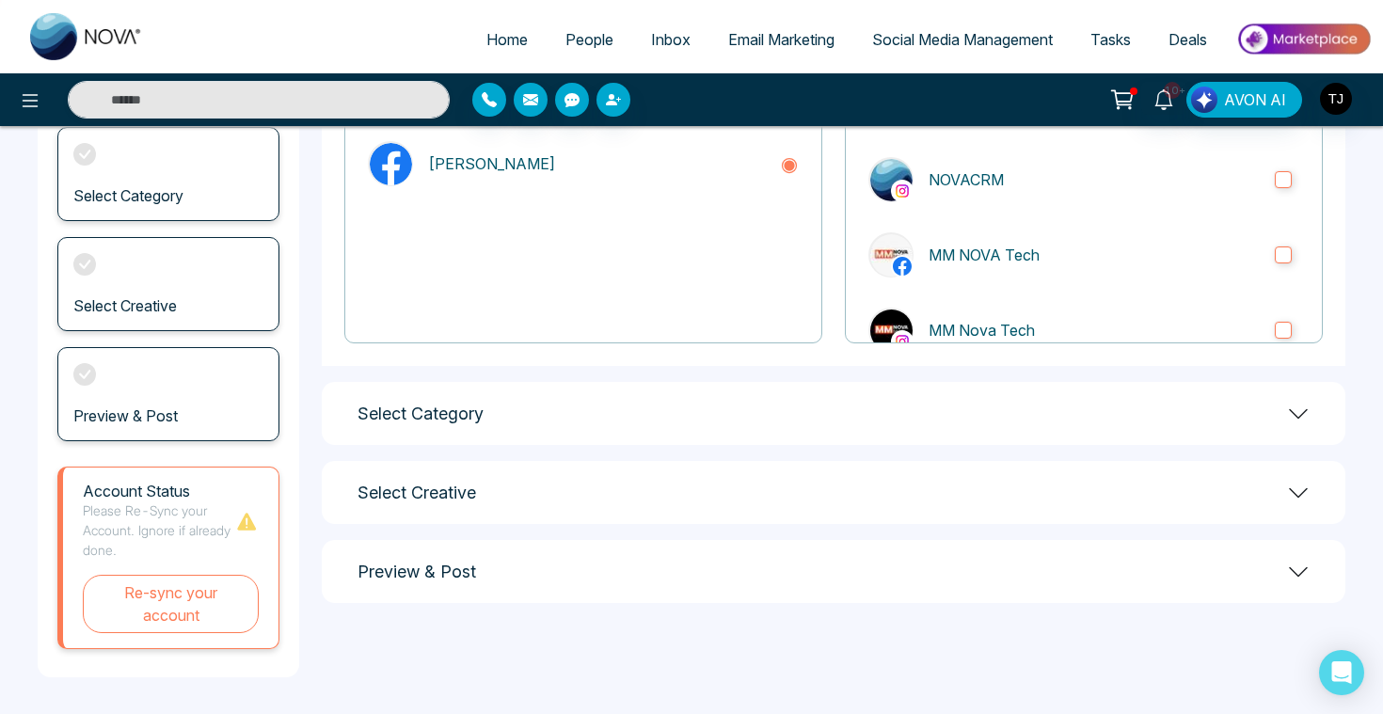
click at [625, 389] on div "Select Category" at bounding box center [833, 413] width 1023 height 63
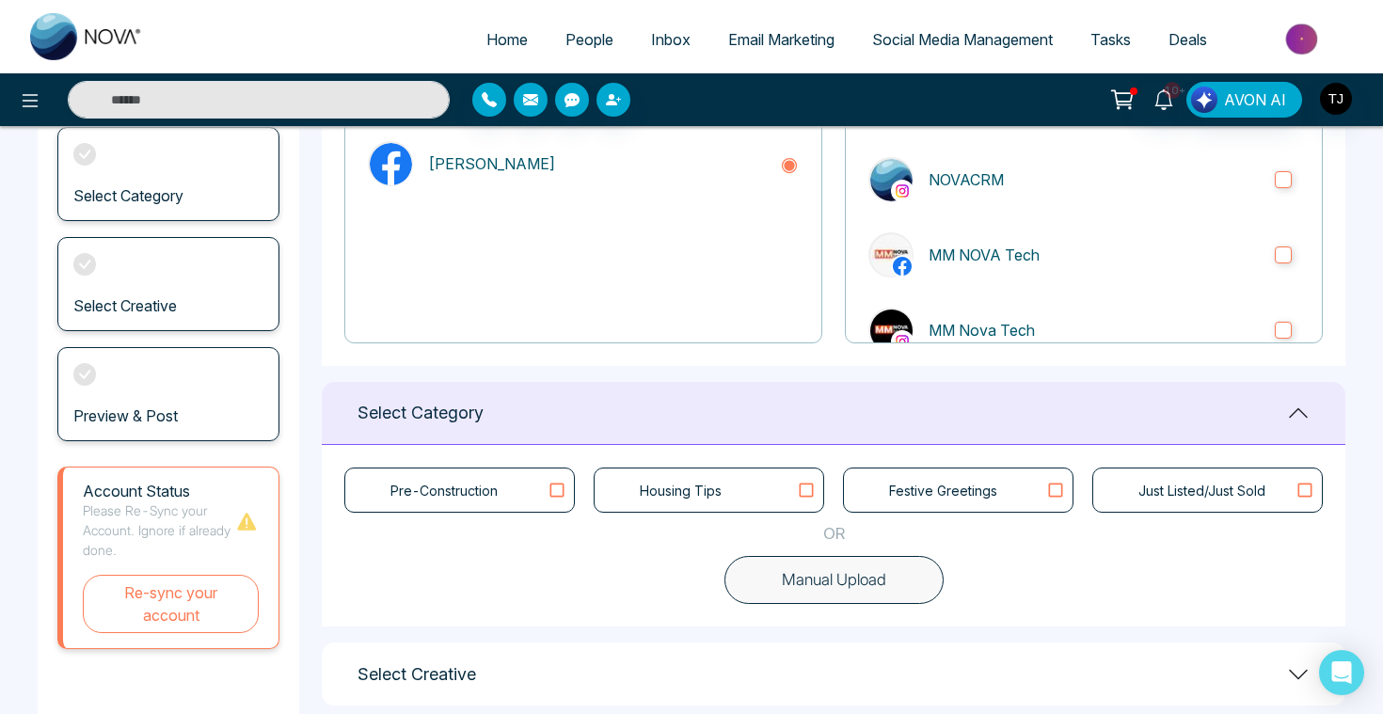
scroll to position [341, 0]
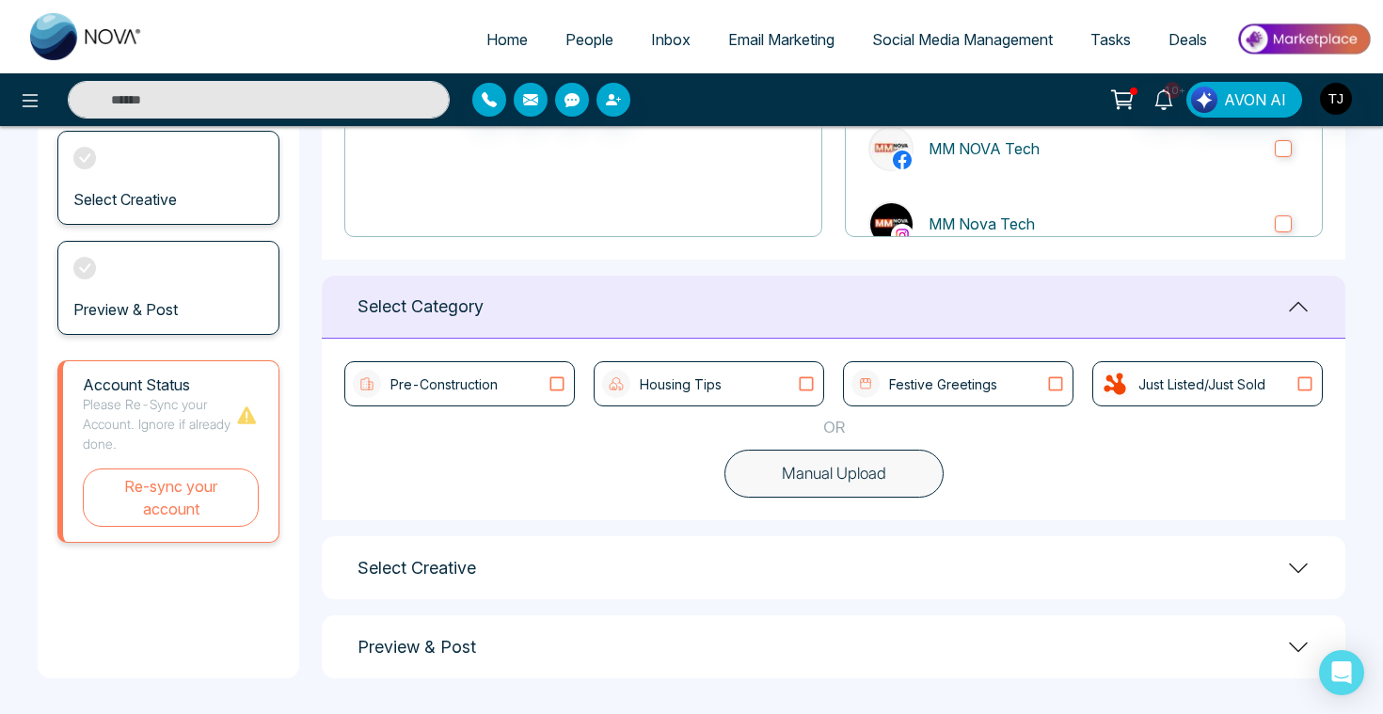
click at [810, 490] on button "Manual Upload" at bounding box center [833, 474] width 219 height 49
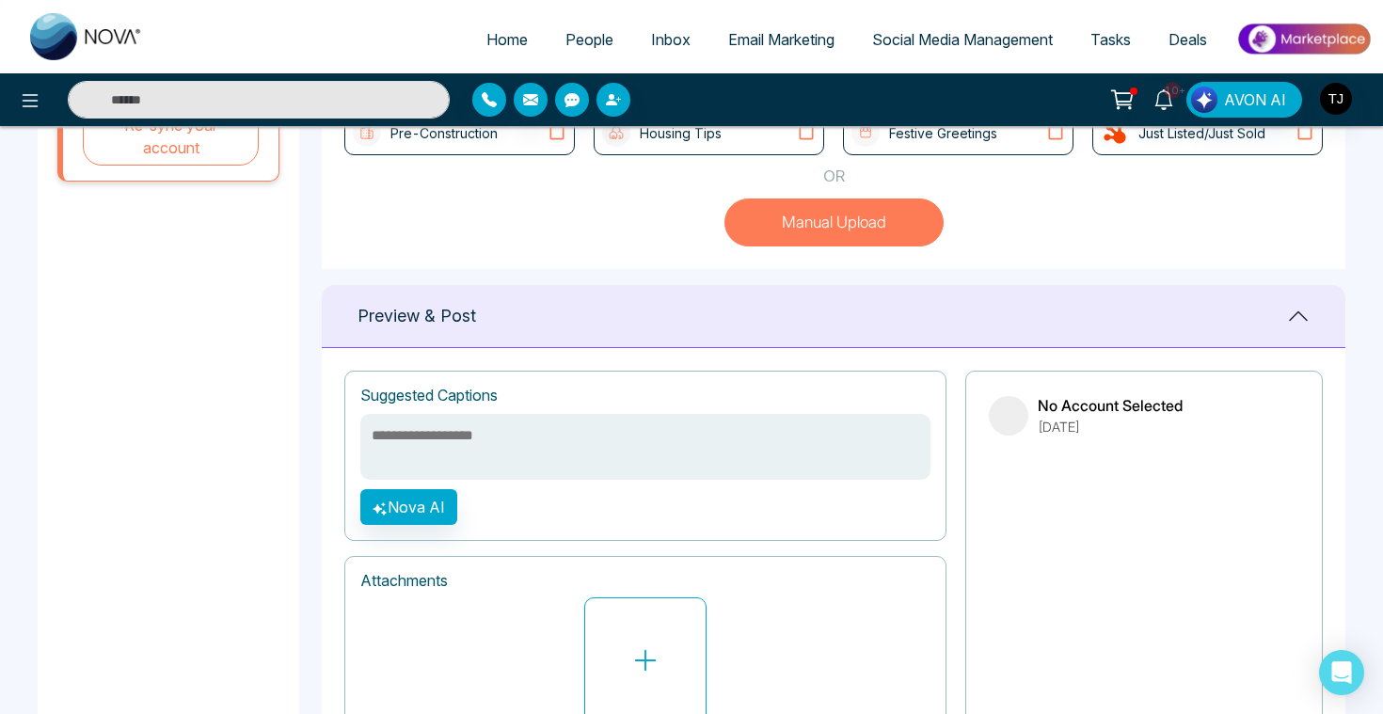
scroll to position [661, 0]
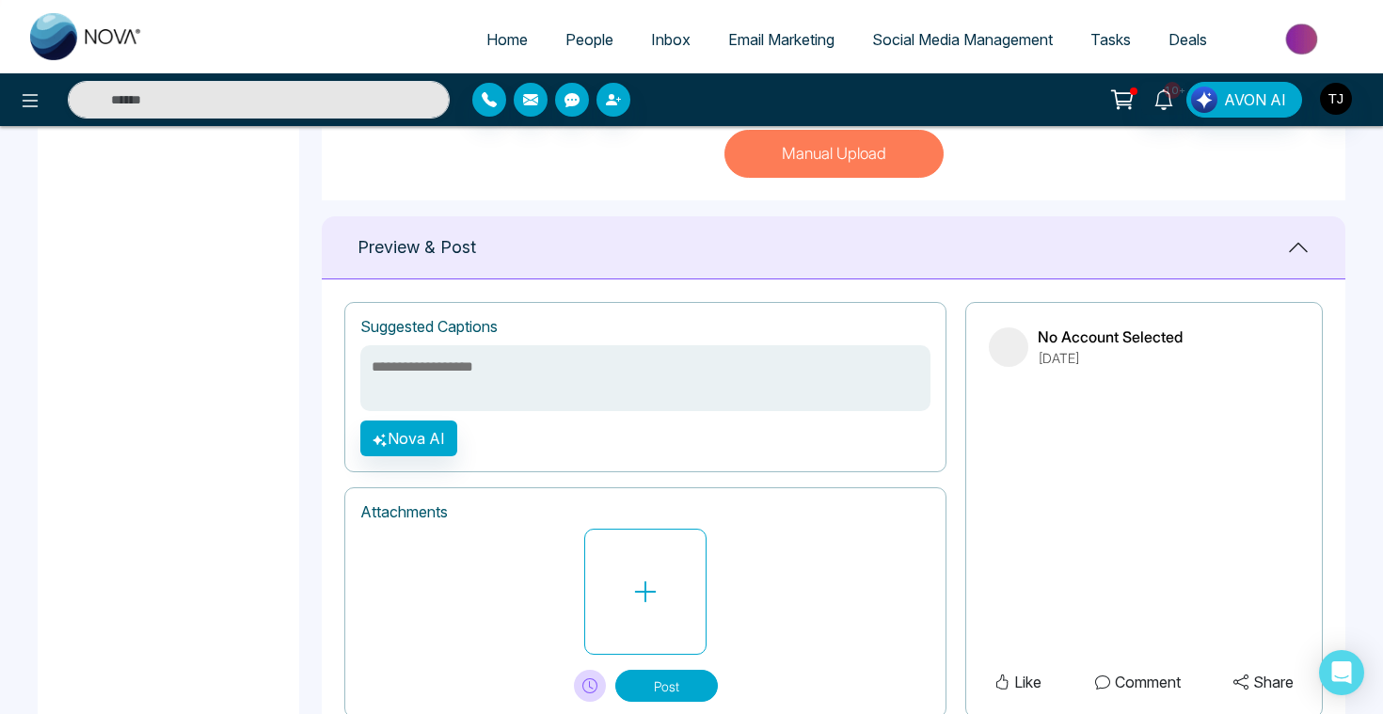
click at [564, 366] on textarea at bounding box center [645, 378] width 570 height 66
type textarea "**********"
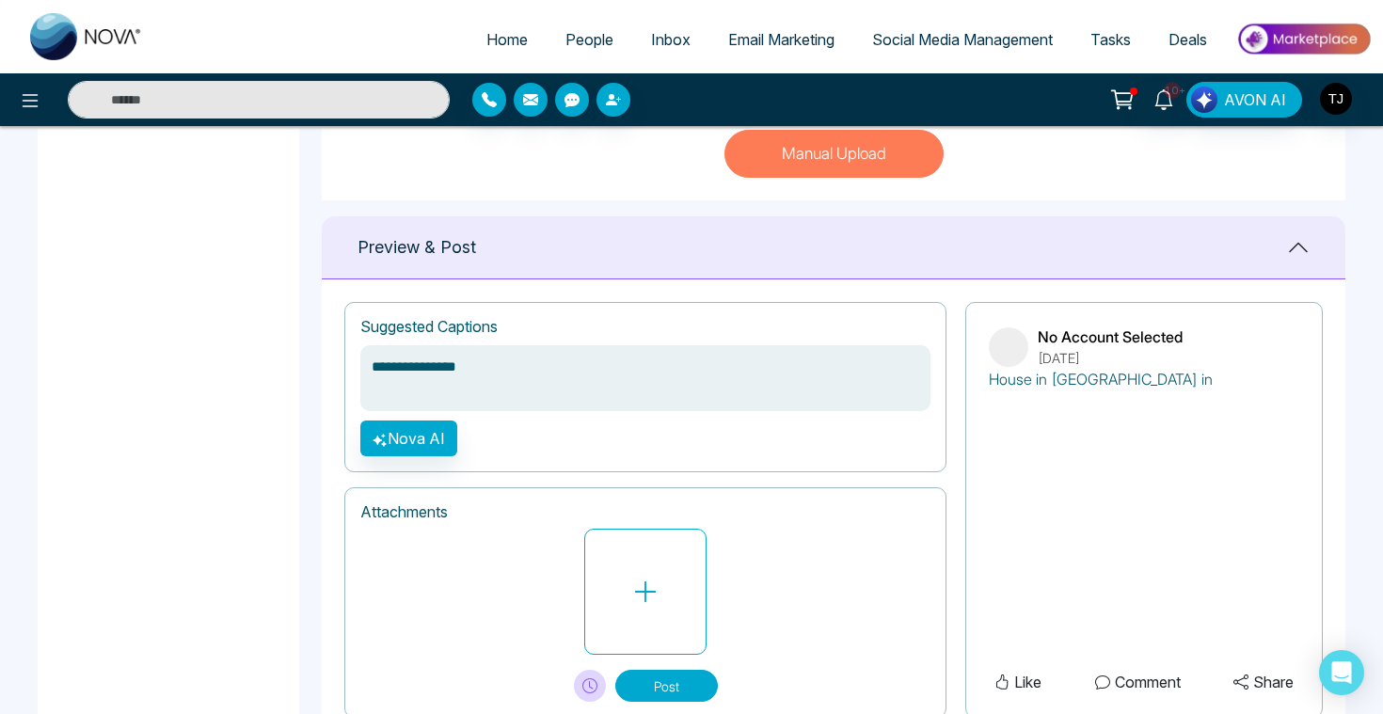
type textarea "**********"
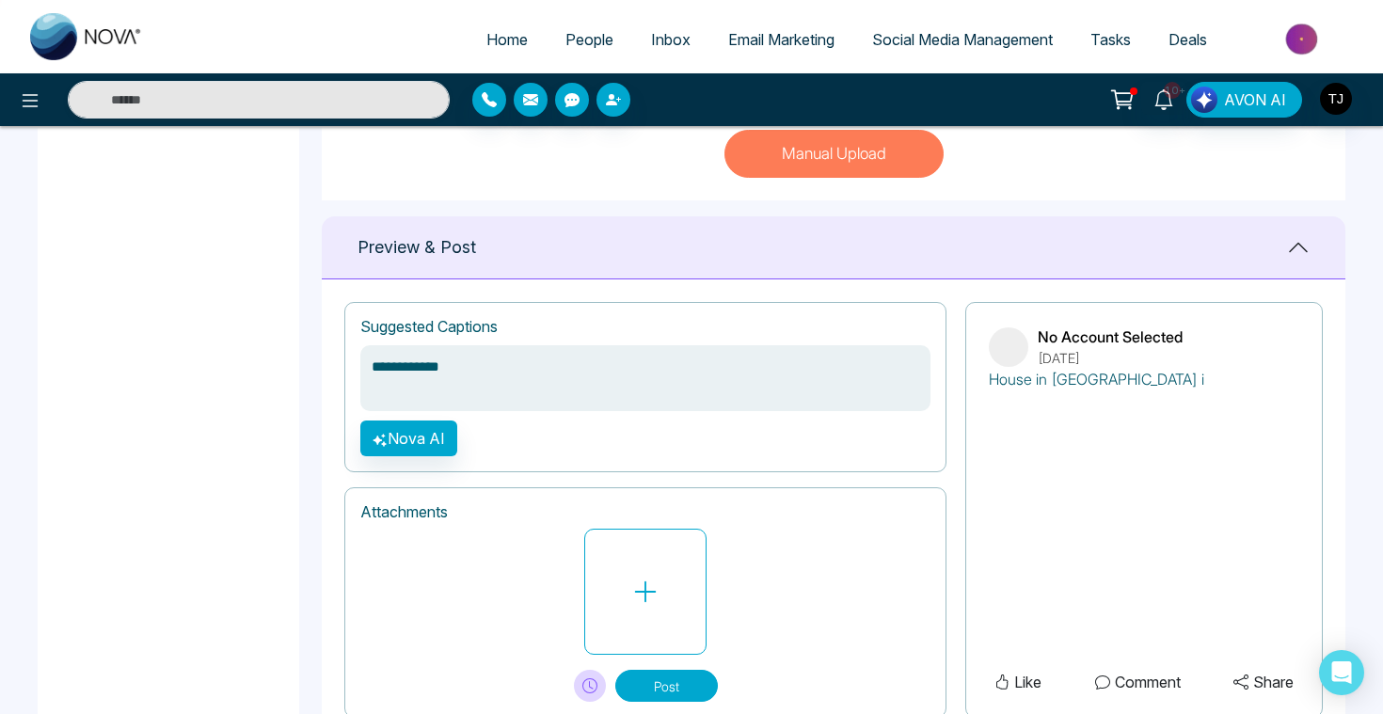
type textarea "**********"
click at [393, 436] on button "Nova AI" at bounding box center [408, 438] width 97 height 36
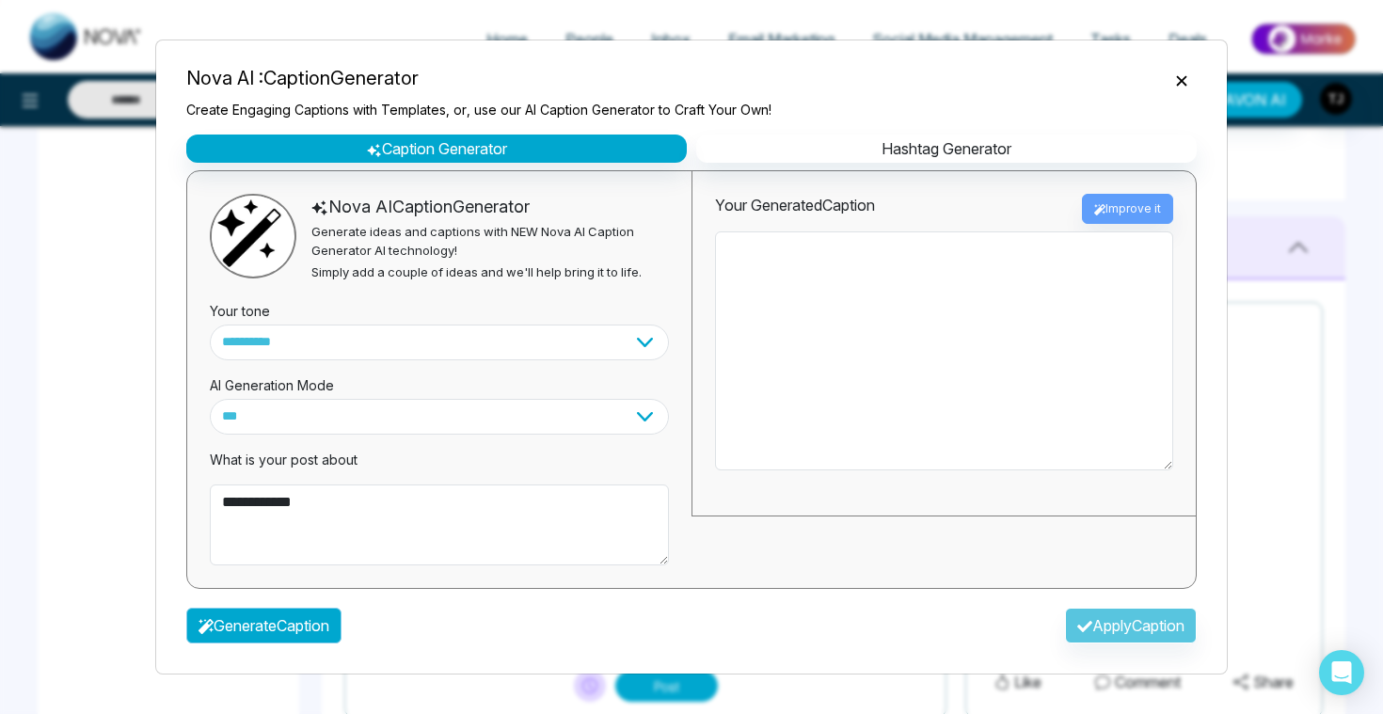
click at [320, 634] on button "Generate Caption" at bounding box center [263, 626] width 155 height 36
type textarea "**********"
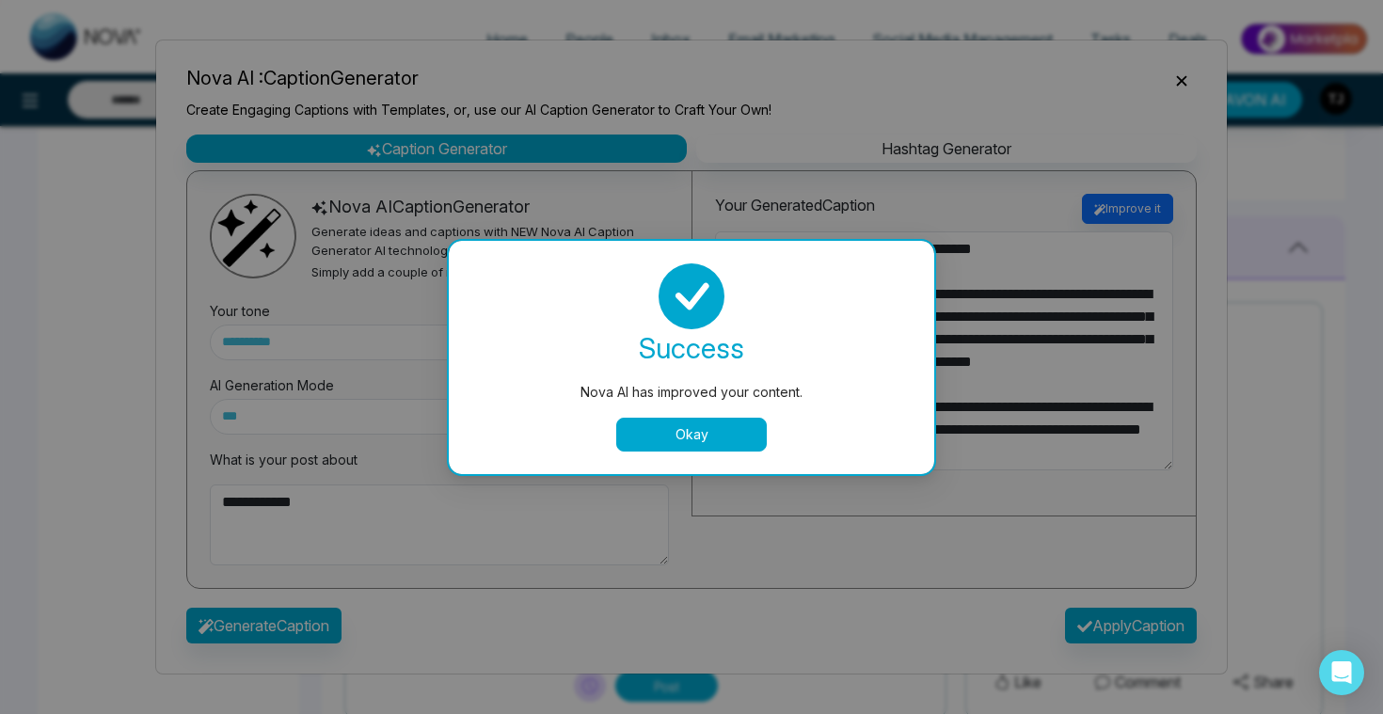
click at [700, 435] on button "Okay" at bounding box center [691, 435] width 151 height 34
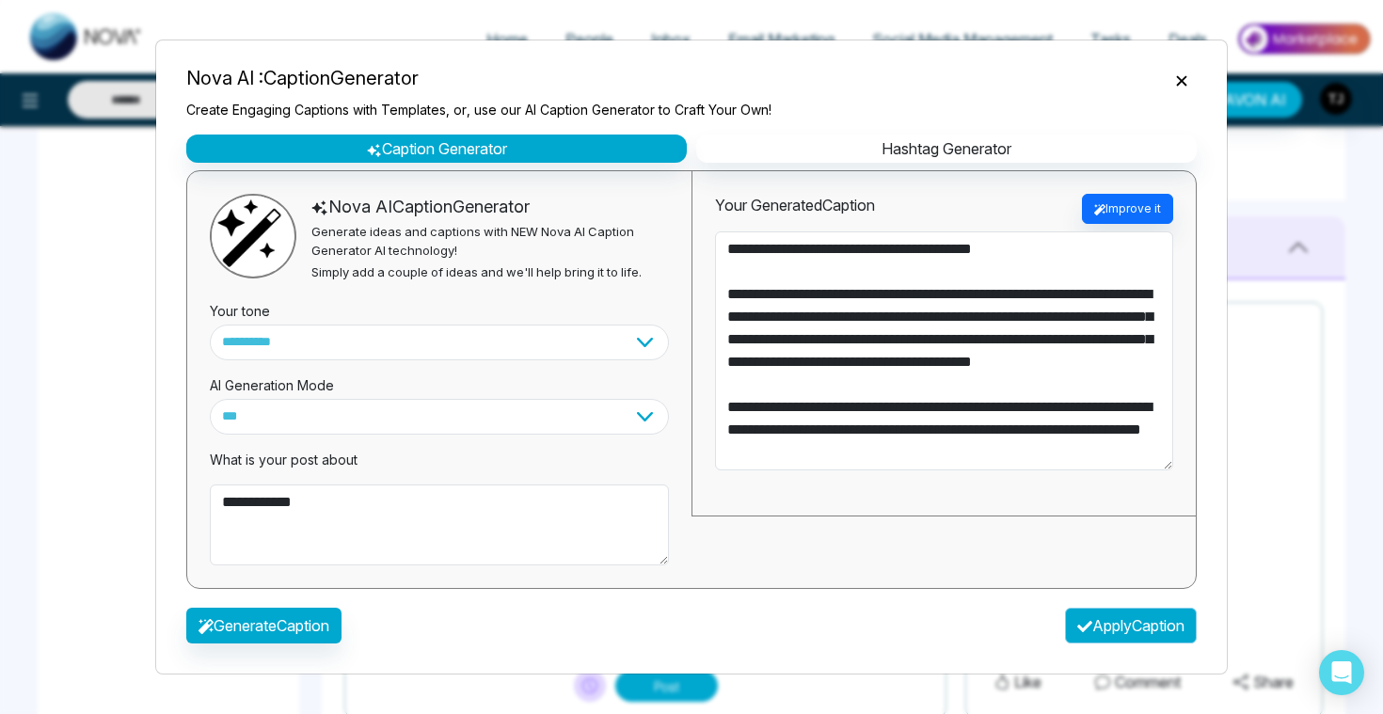
click at [1113, 635] on button "Apply Caption" at bounding box center [1131, 626] width 132 height 36
type textarea "**********"
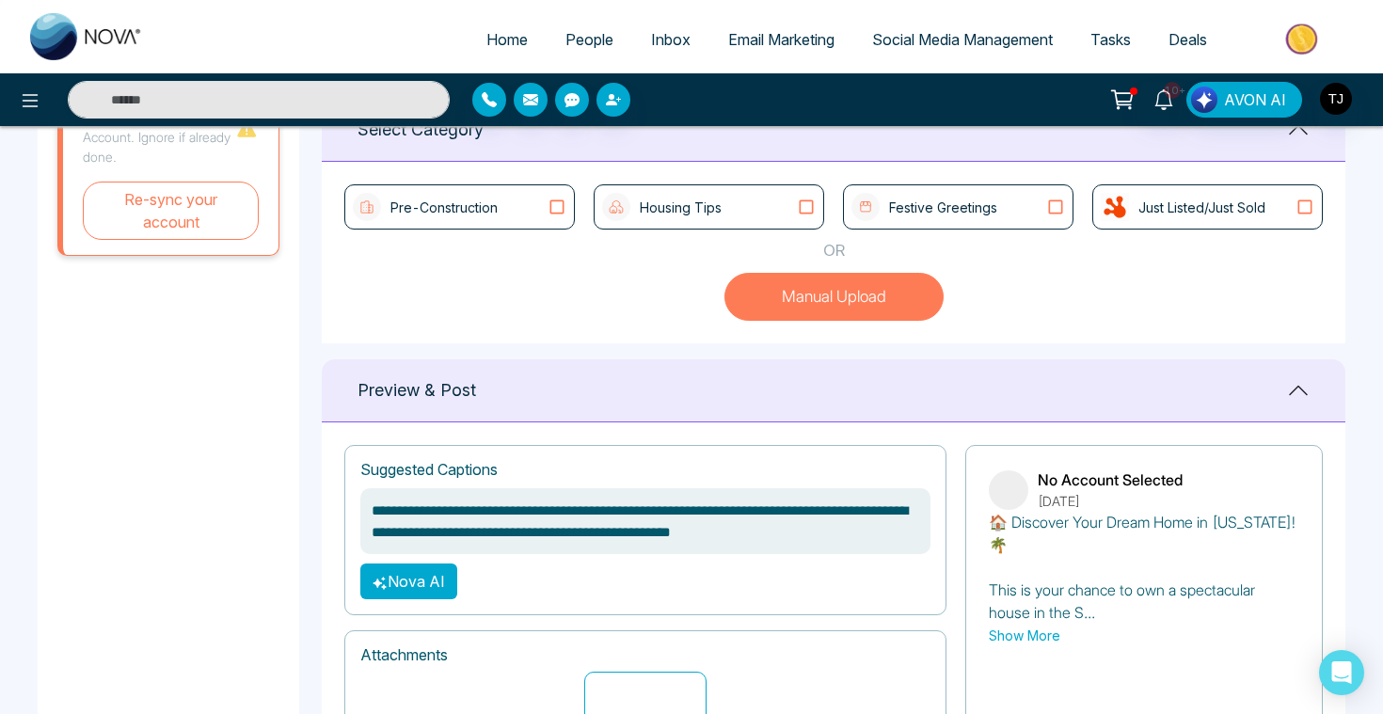
scroll to position [411, 0]
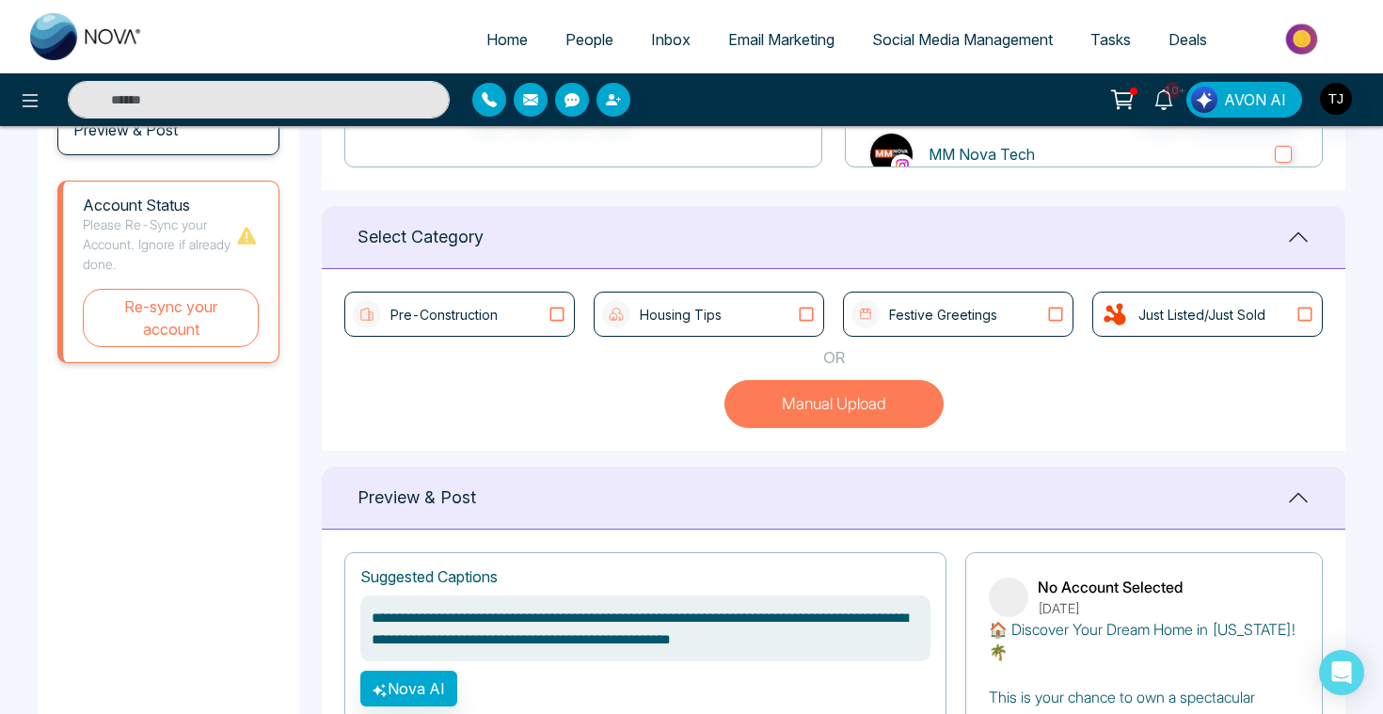
click at [540, 311] on div "Pre-Construction" at bounding box center [460, 314] width 214 height 28
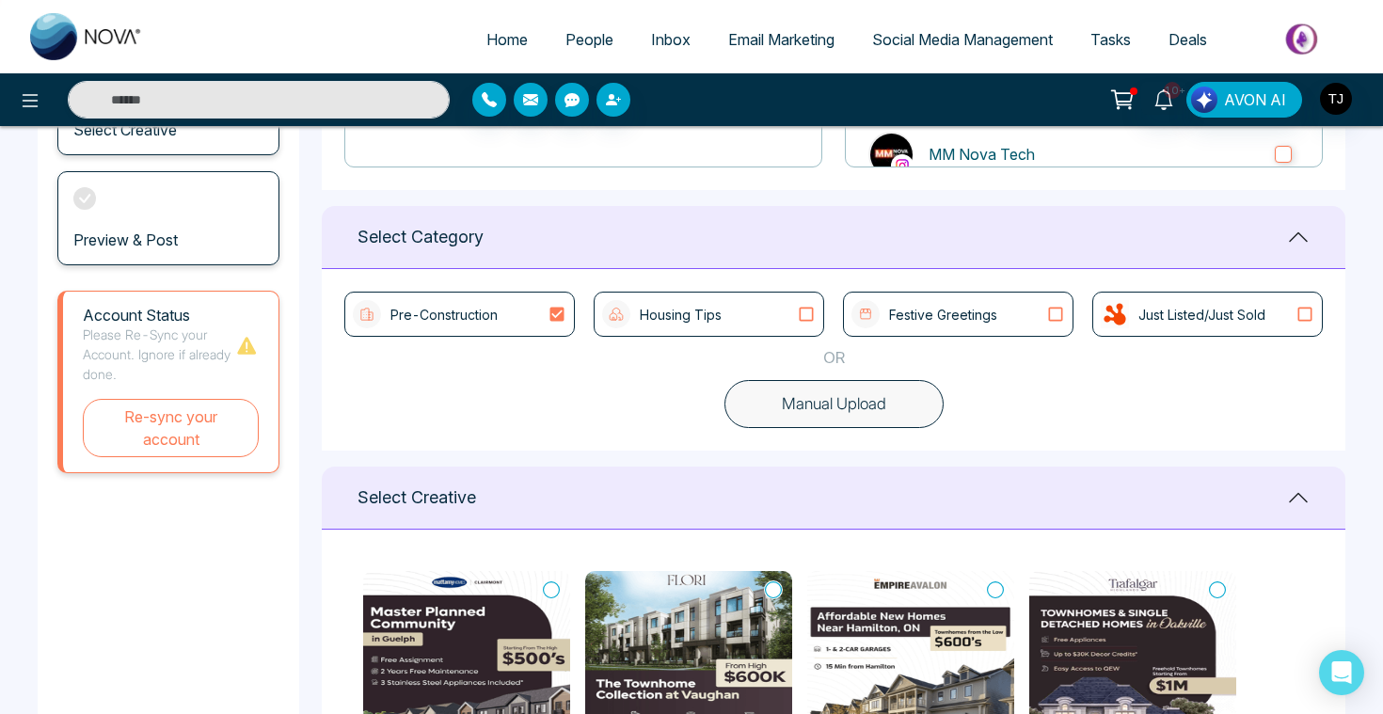
click at [732, 311] on div "Housing Tips" at bounding box center [709, 314] width 214 height 28
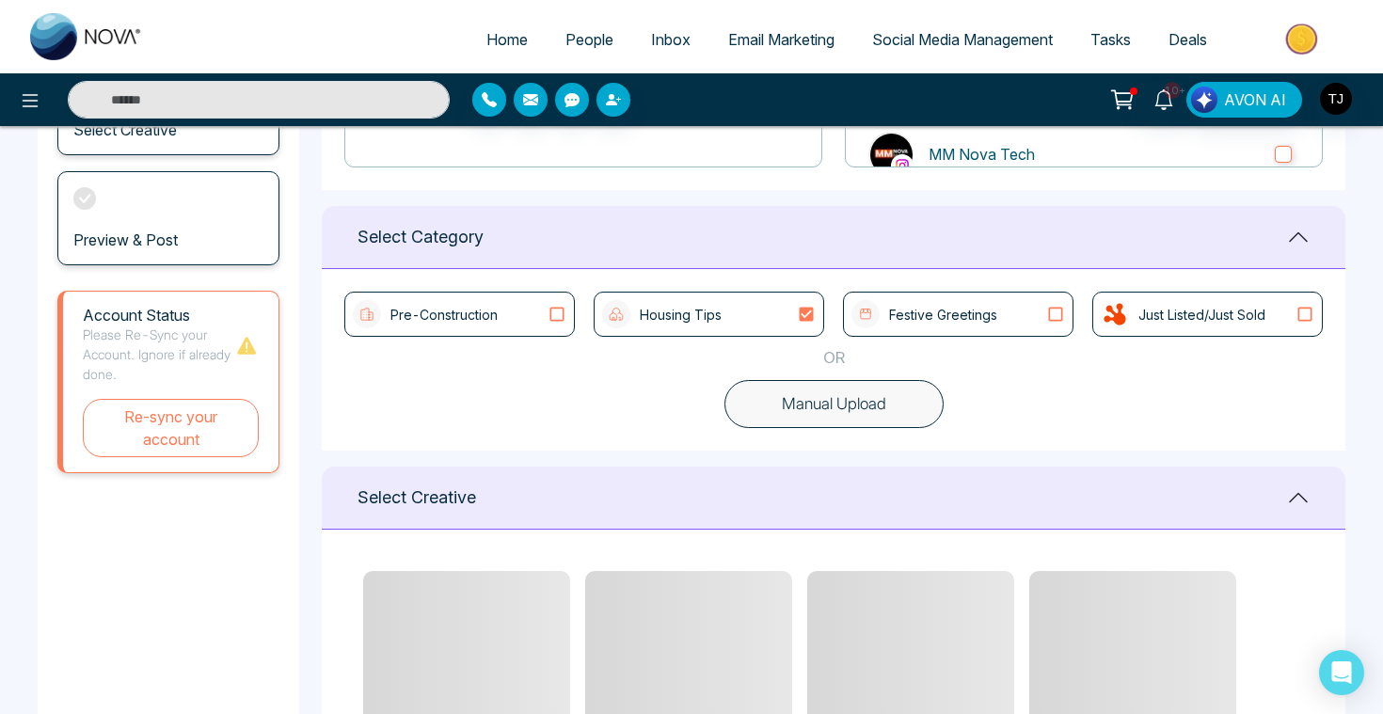
click at [916, 311] on p "Festive Greetings" at bounding box center [943, 315] width 108 height 20
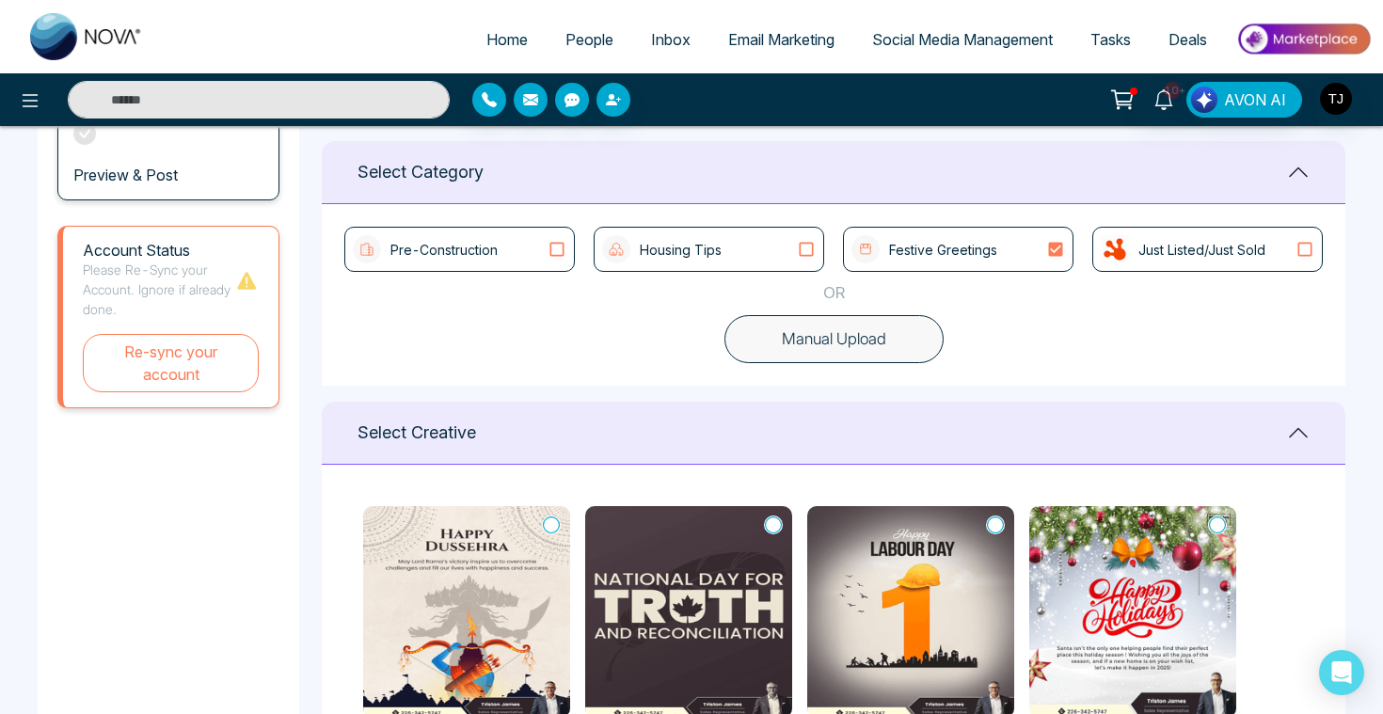
scroll to position [475, 0]
click at [688, 236] on div "Housing Tips" at bounding box center [661, 250] width 119 height 28
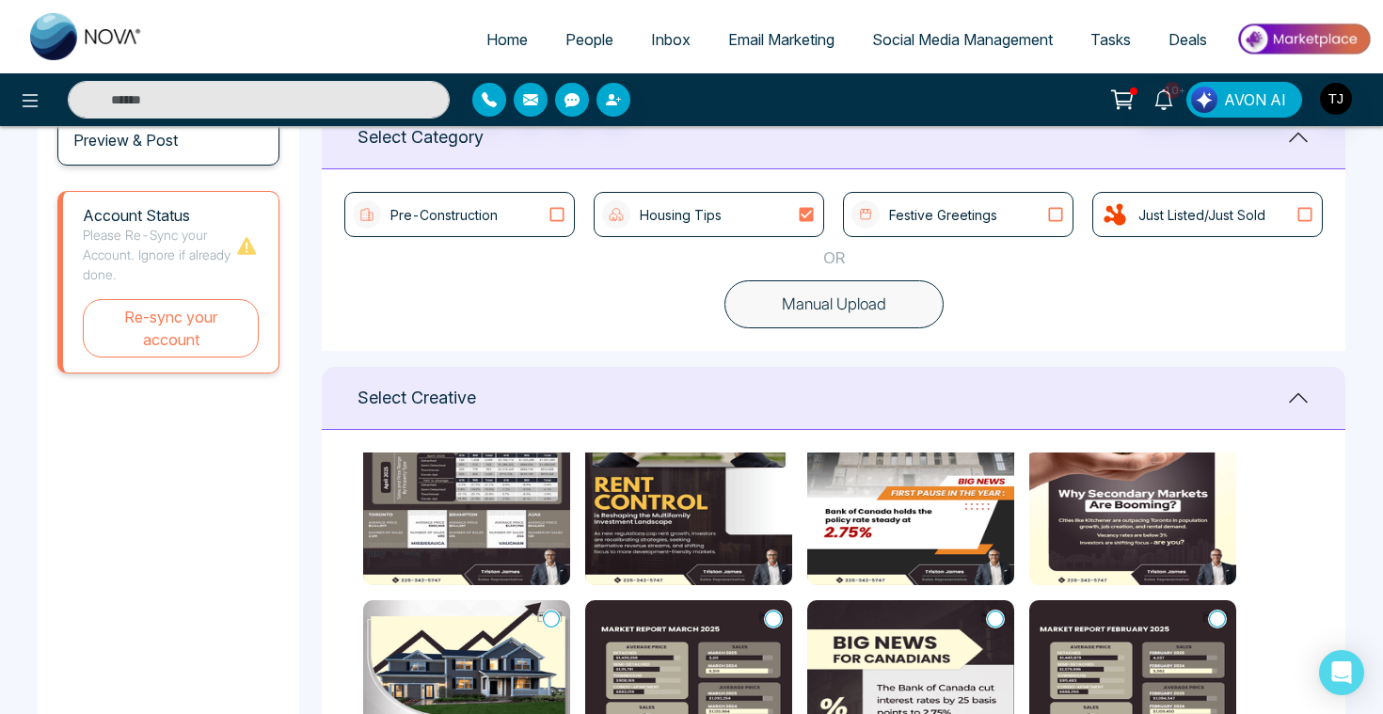
scroll to position [510, 0]
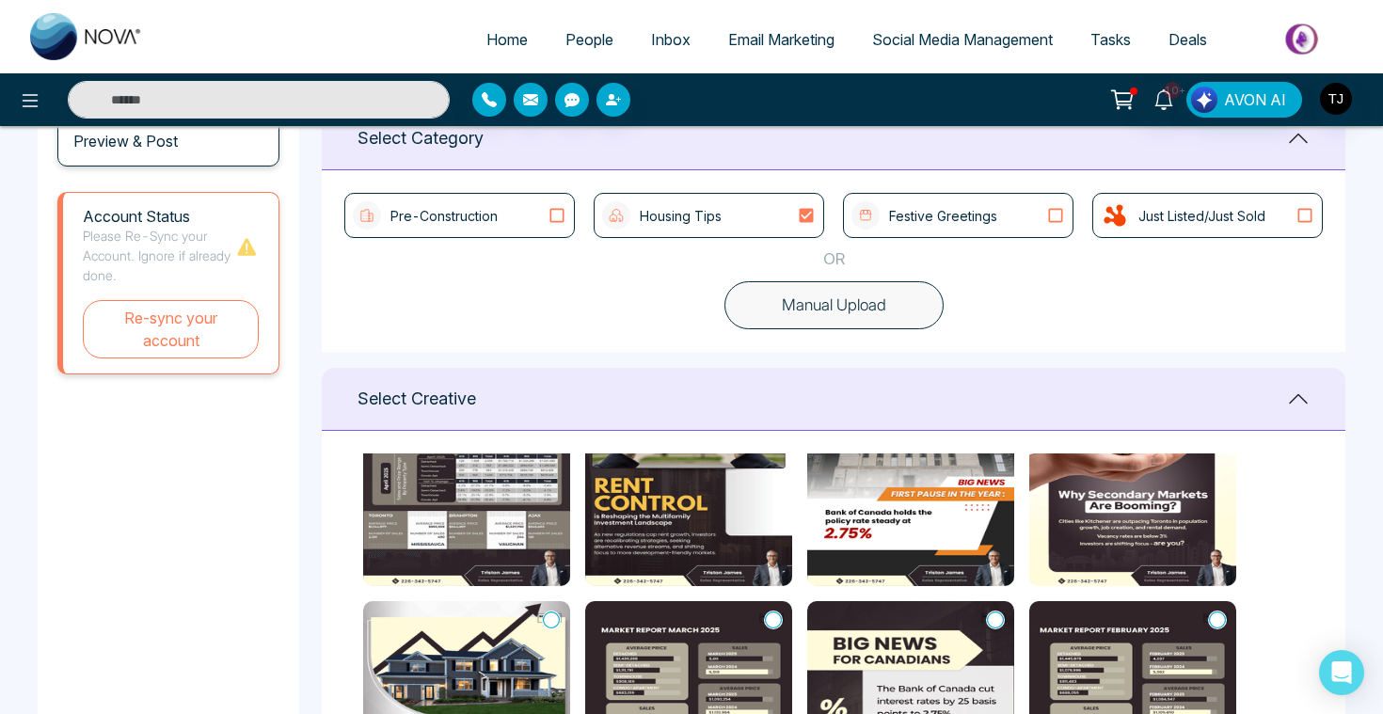
click at [510, 225] on div "Pre-Construction" at bounding box center [460, 215] width 214 height 28
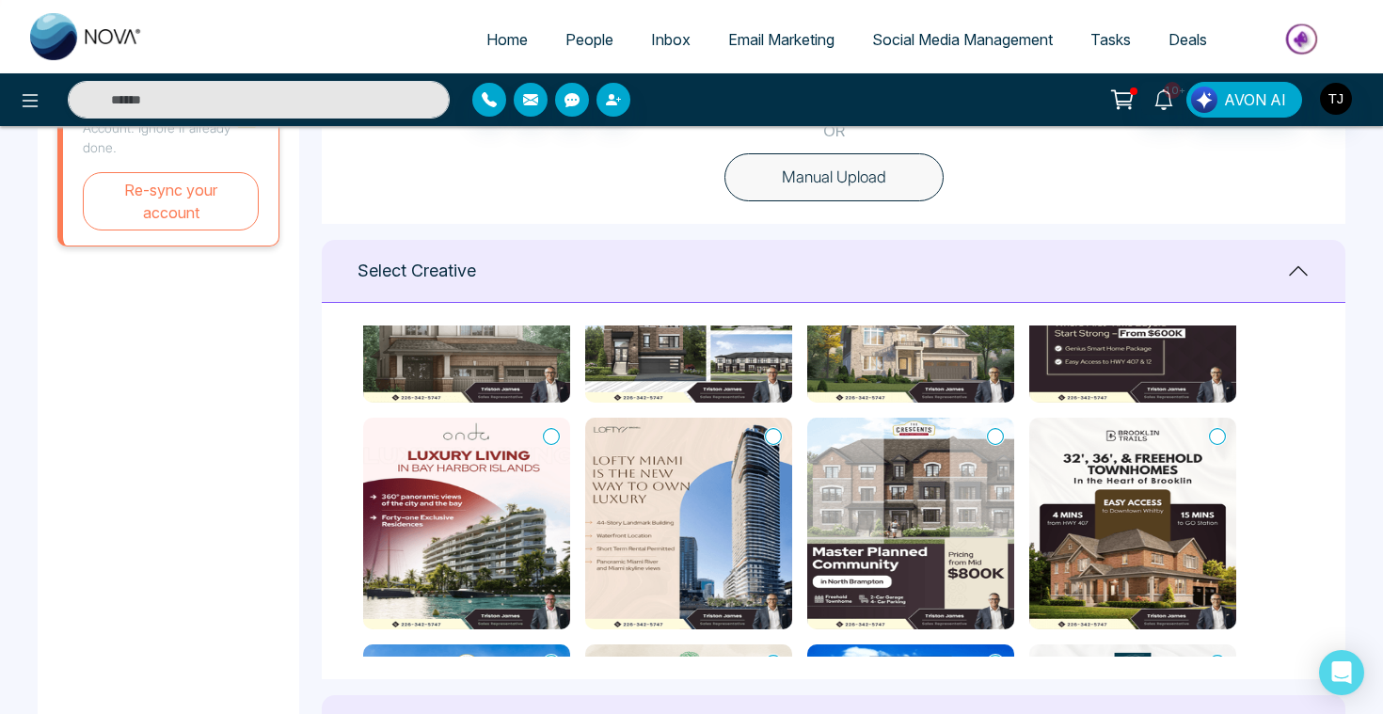
scroll to position [402, 0]
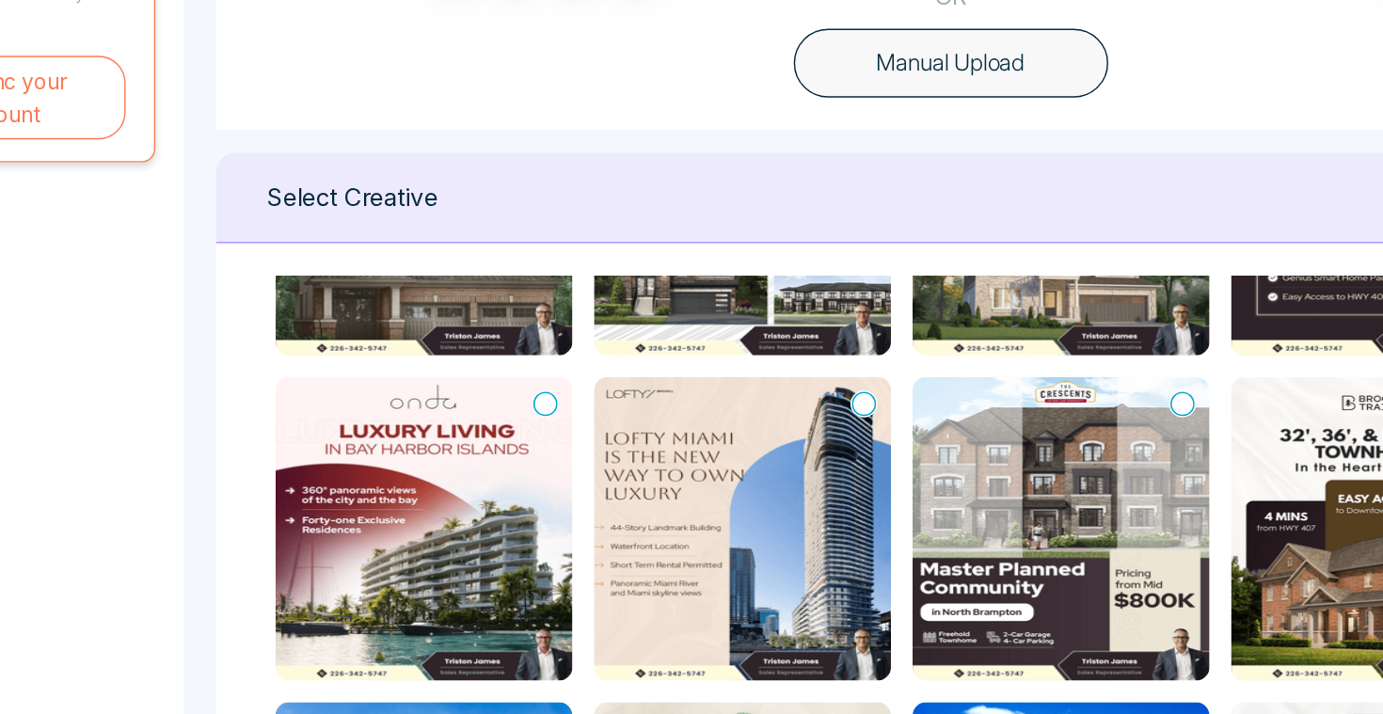
click at [556, 412] on icon at bounding box center [551, 414] width 17 height 19
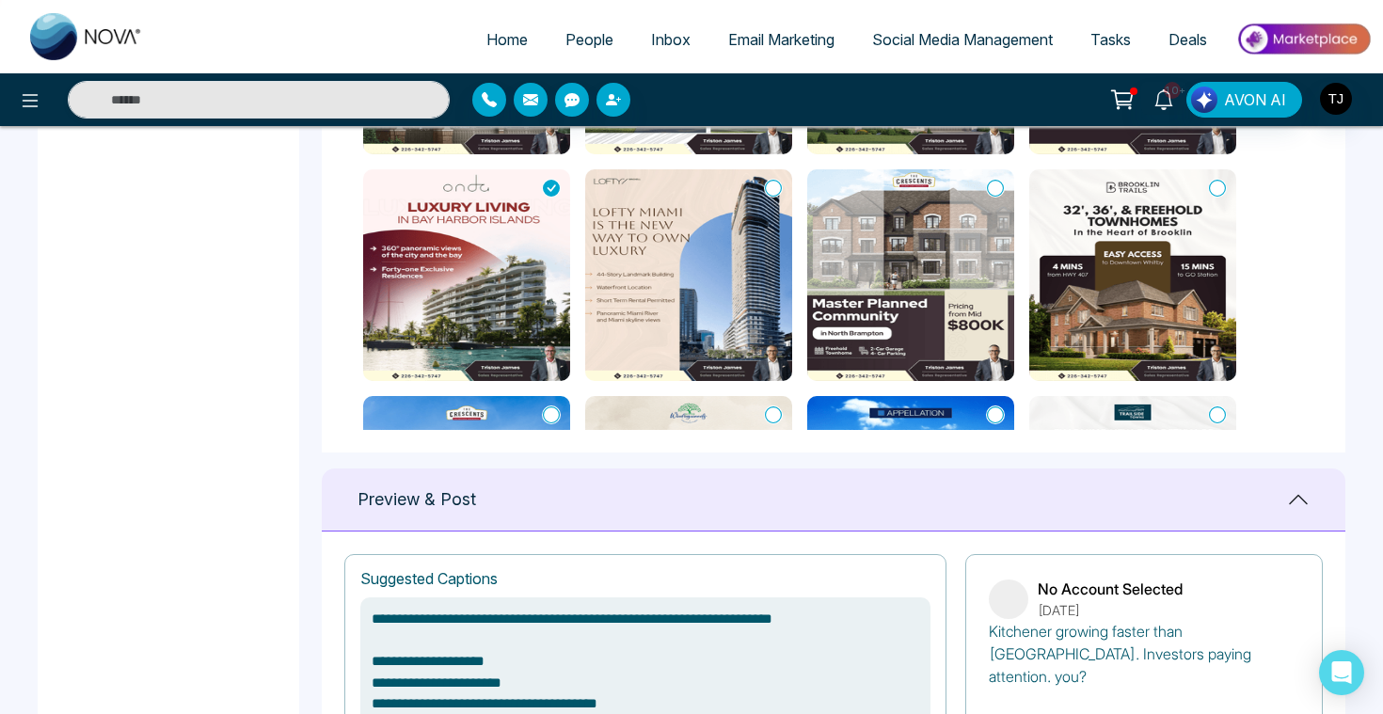
scroll to position [859, 0]
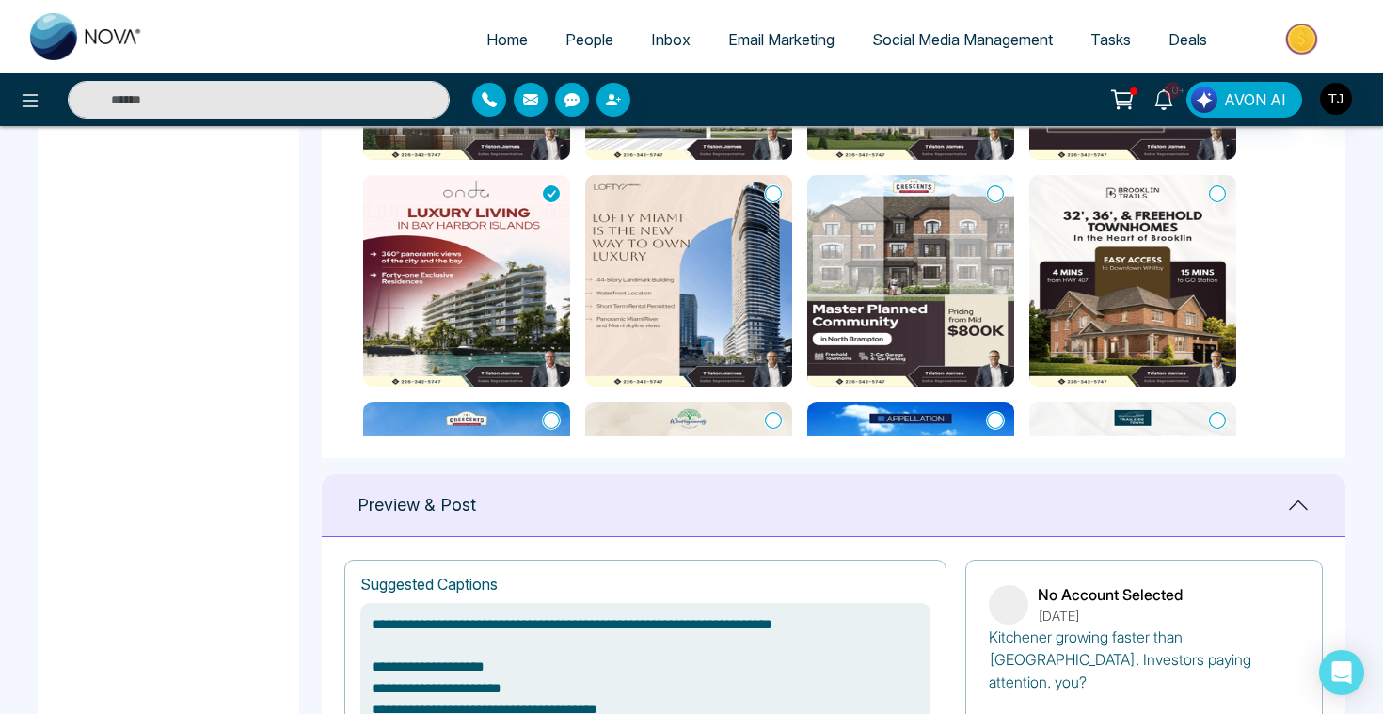
click at [745, 187] on img at bounding box center [688, 281] width 207 height 212
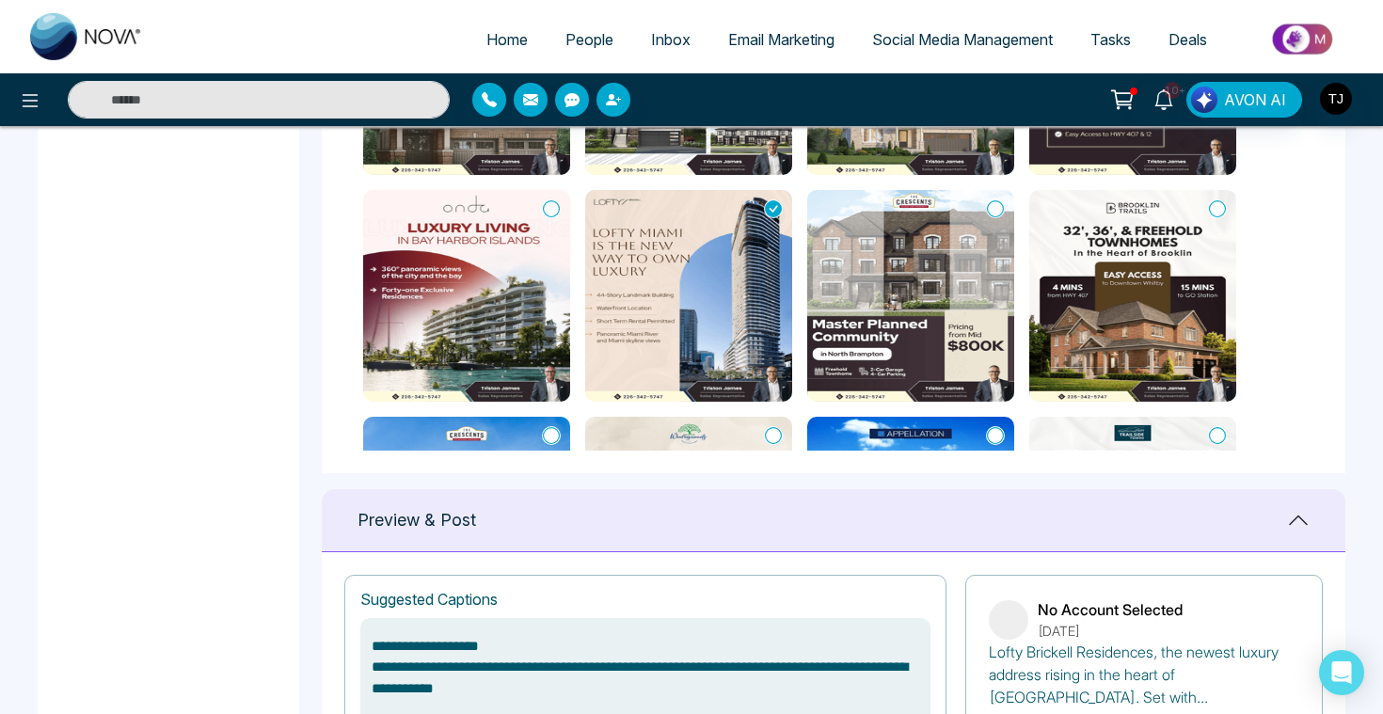
scroll to position [0, 0]
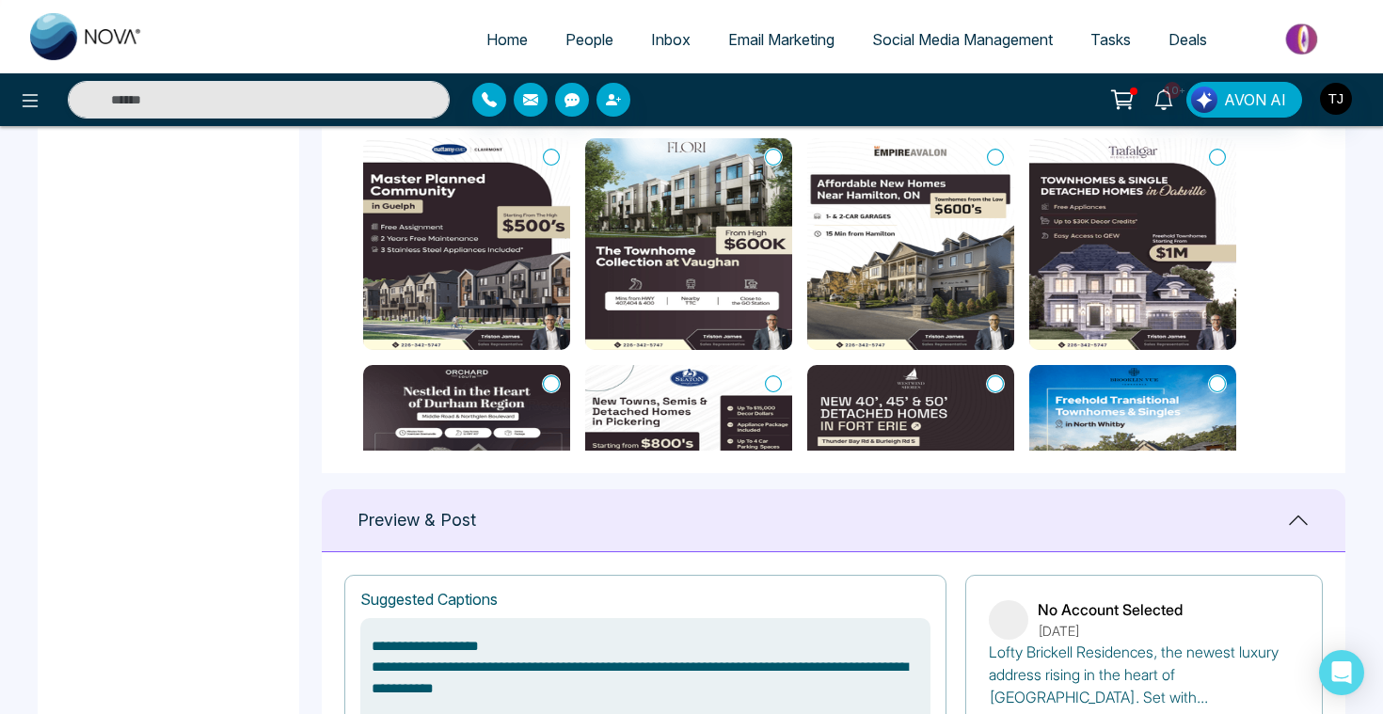
type textarea "**********"
click at [943, 25] on link "Social Media Management" at bounding box center [962, 40] width 218 height 36
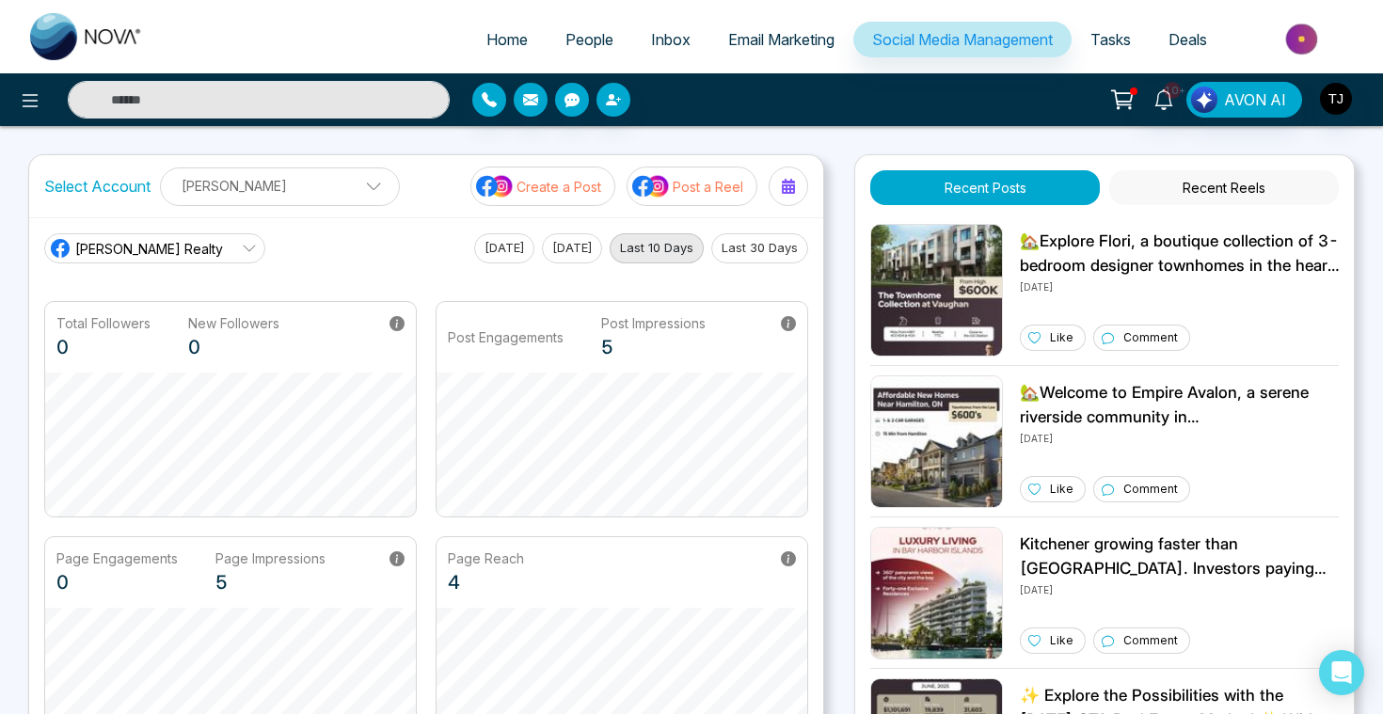
click at [700, 182] on p "Post a Reel" at bounding box center [708, 187] width 71 height 20
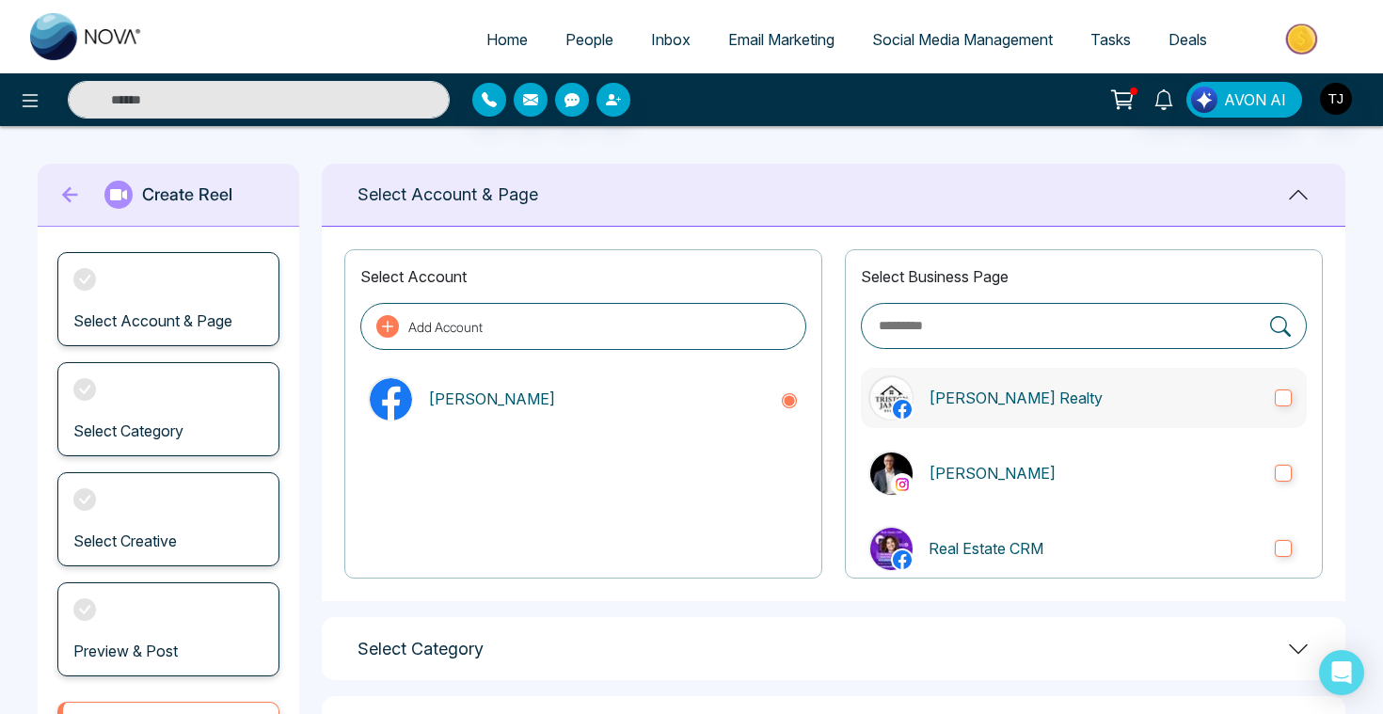
click at [959, 387] on p "[PERSON_NAME] Realty" at bounding box center [1093, 398] width 331 height 23
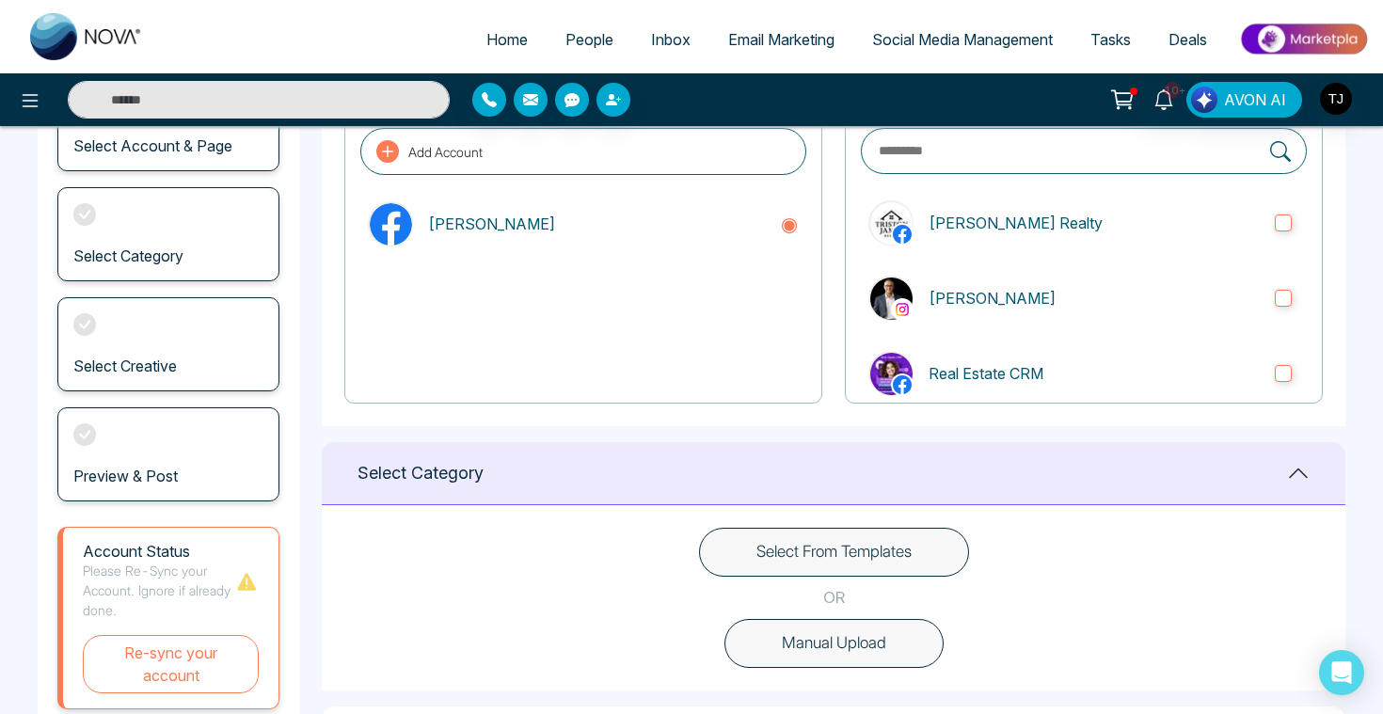
scroll to position [234, 0]
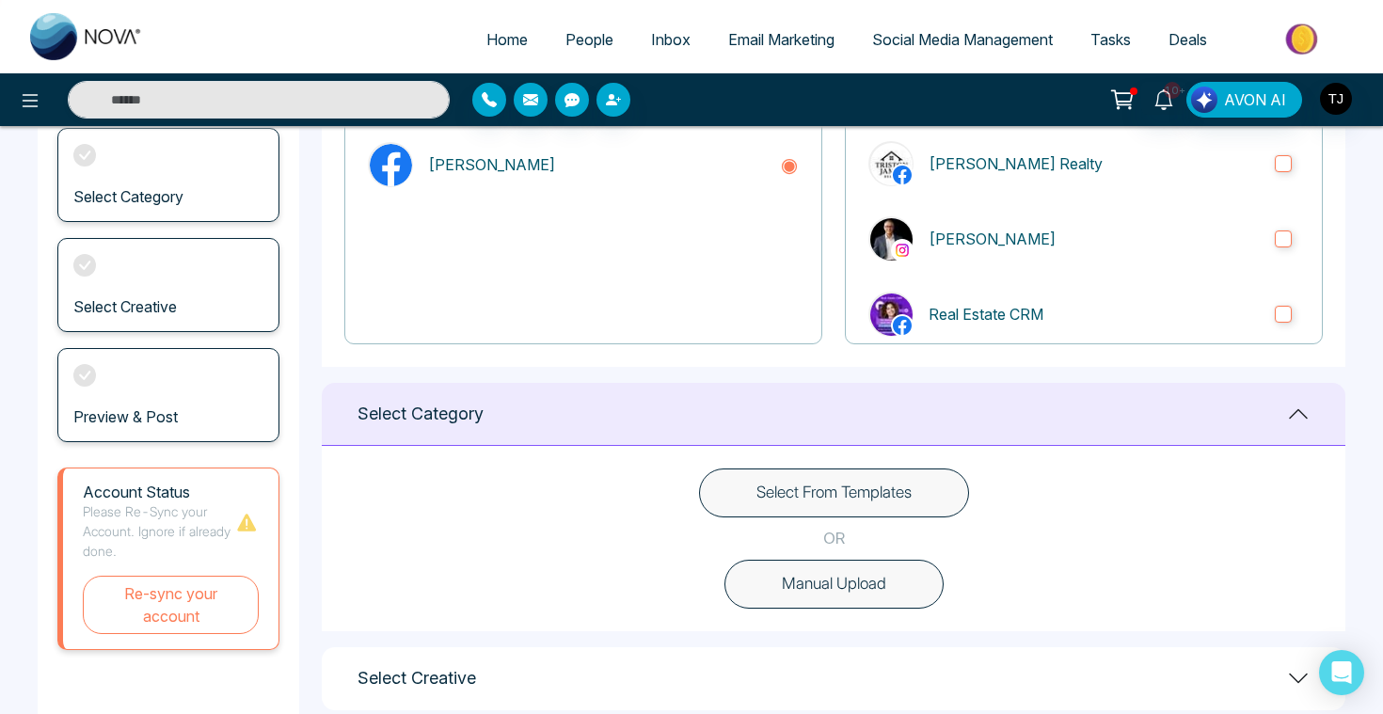
click at [800, 575] on button "Manual Upload" at bounding box center [833, 584] width 219 height 49
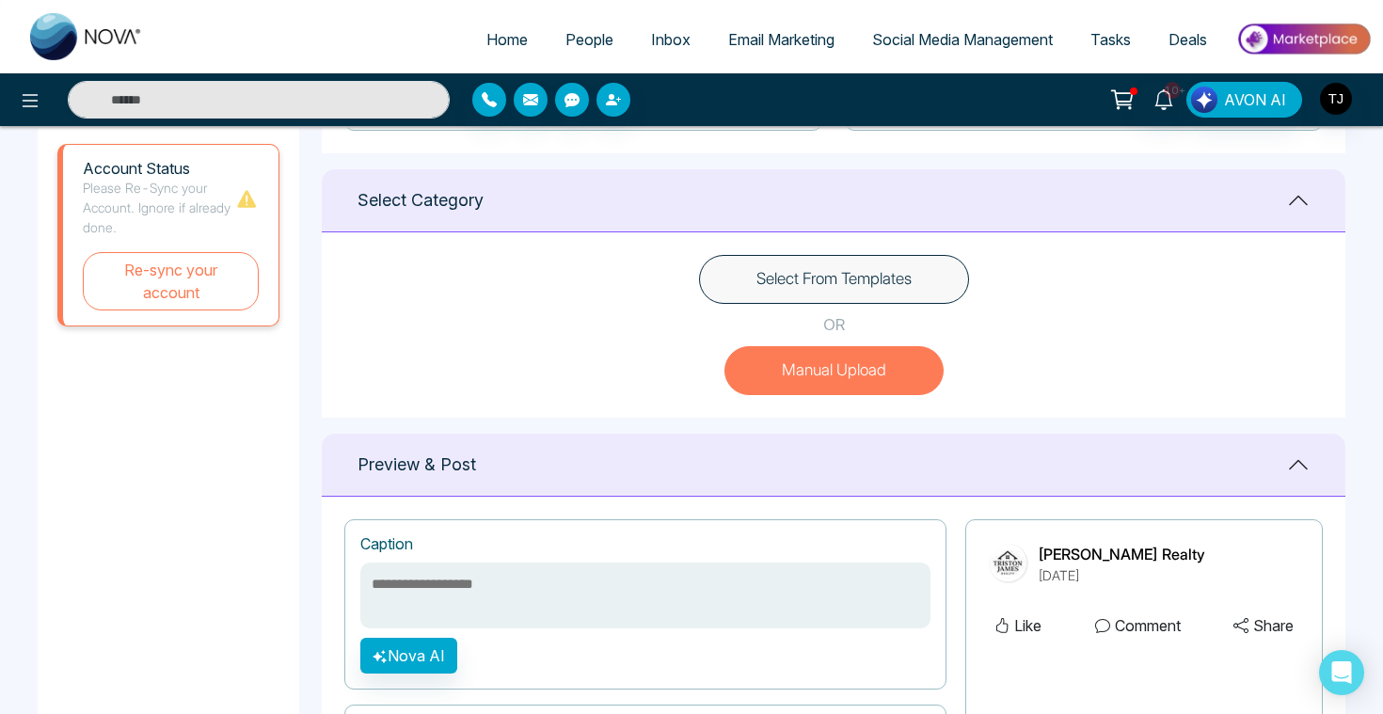
scroll to position [361, 0]
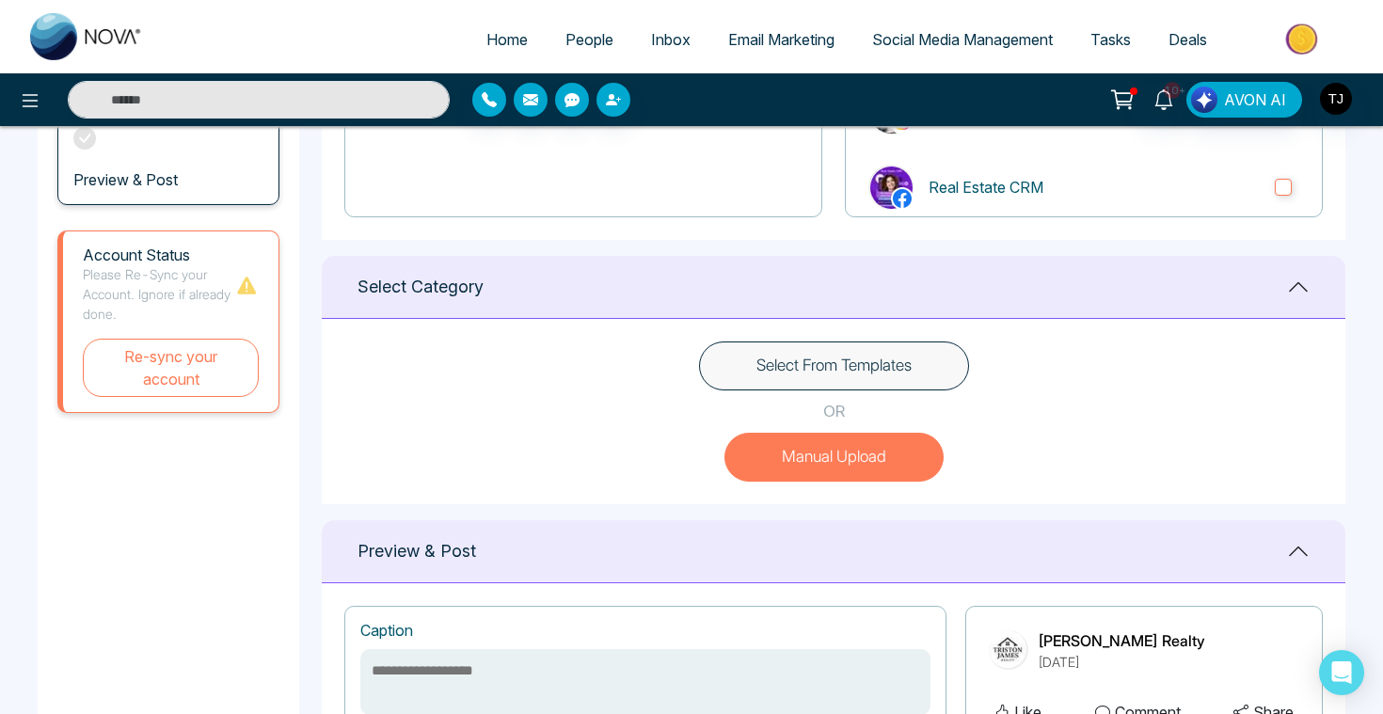
click at [718, 349] on button "Select From Templates" at bounding box center [834, 365] width 270 height 49
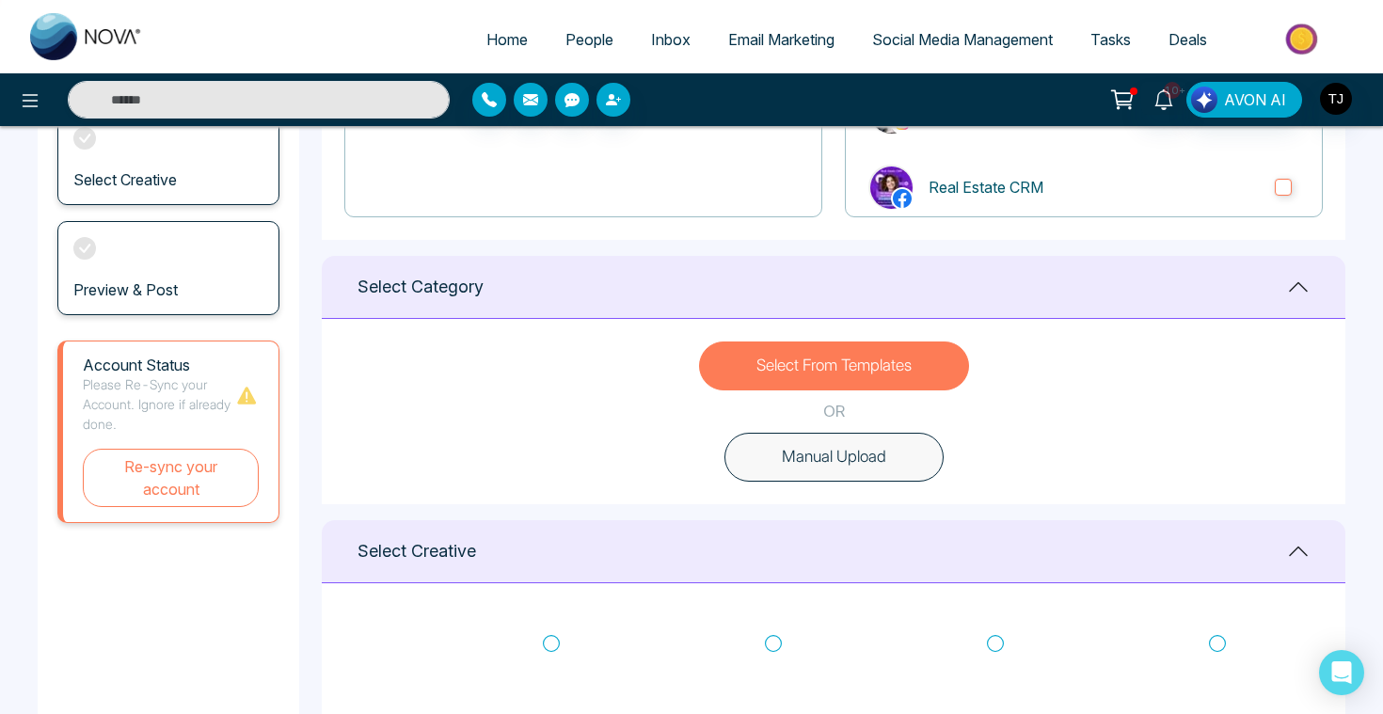
click at [0, 103] on div at bounding box center [230, 100] width 461 height 38
click at [21, 103] on icon at bounding box center [30, 100] width 23 height 23
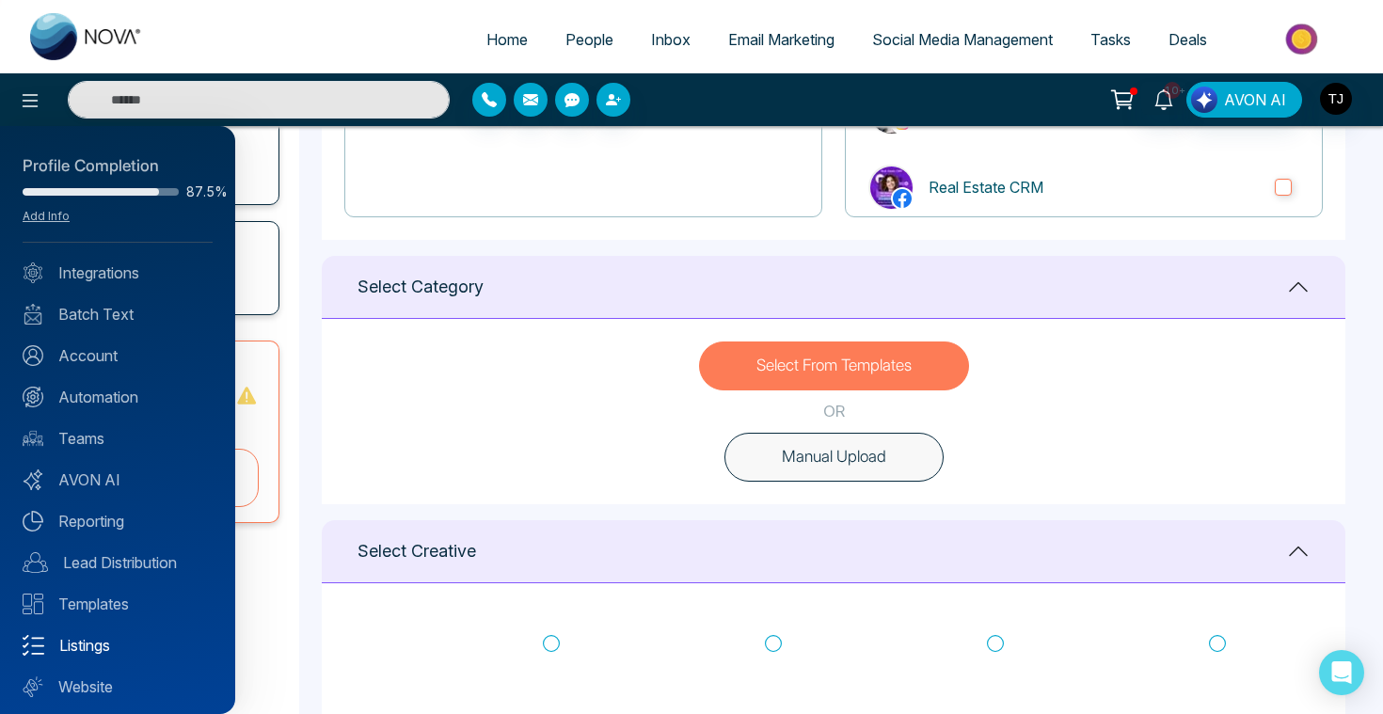
click at [83, 648] on link "Listings" at bounding box center [118, 645] width 190 height 23
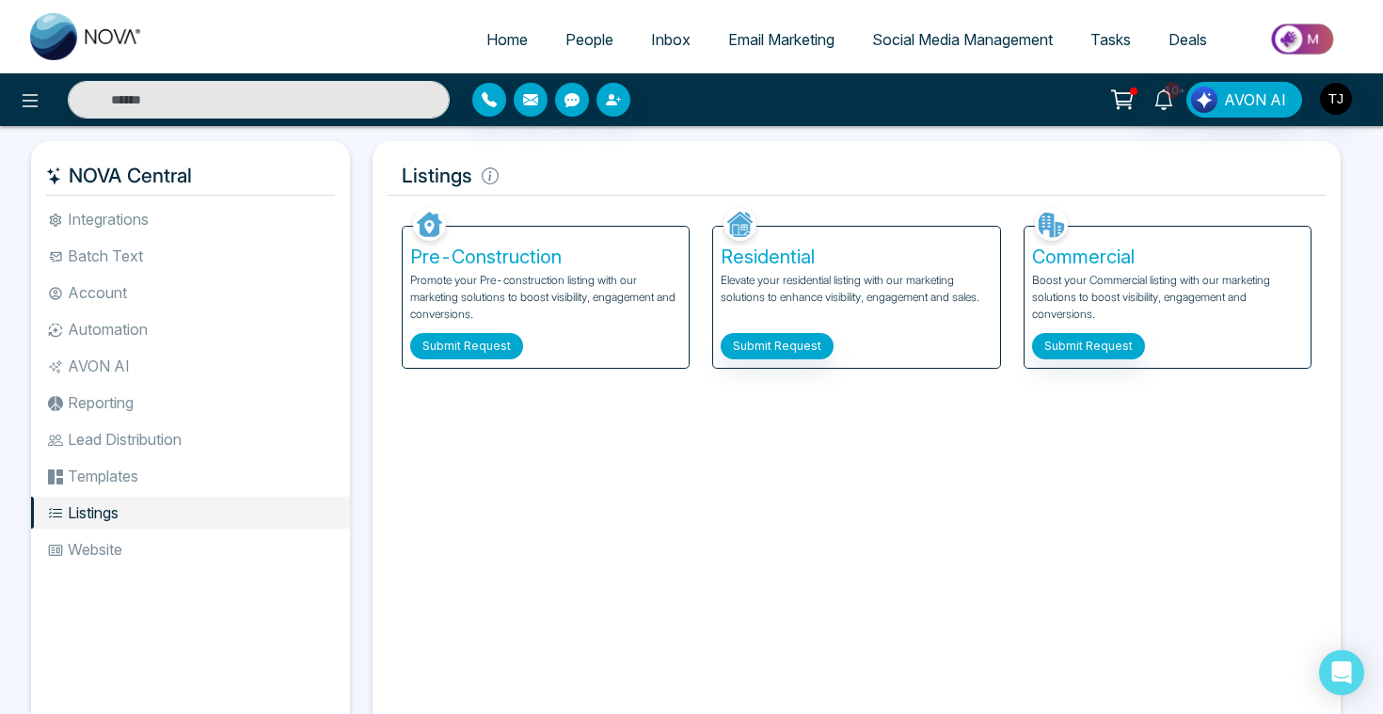
click at [466, 353] on button "Submit Request" at bounding box center [466, 346] width 113 height 26
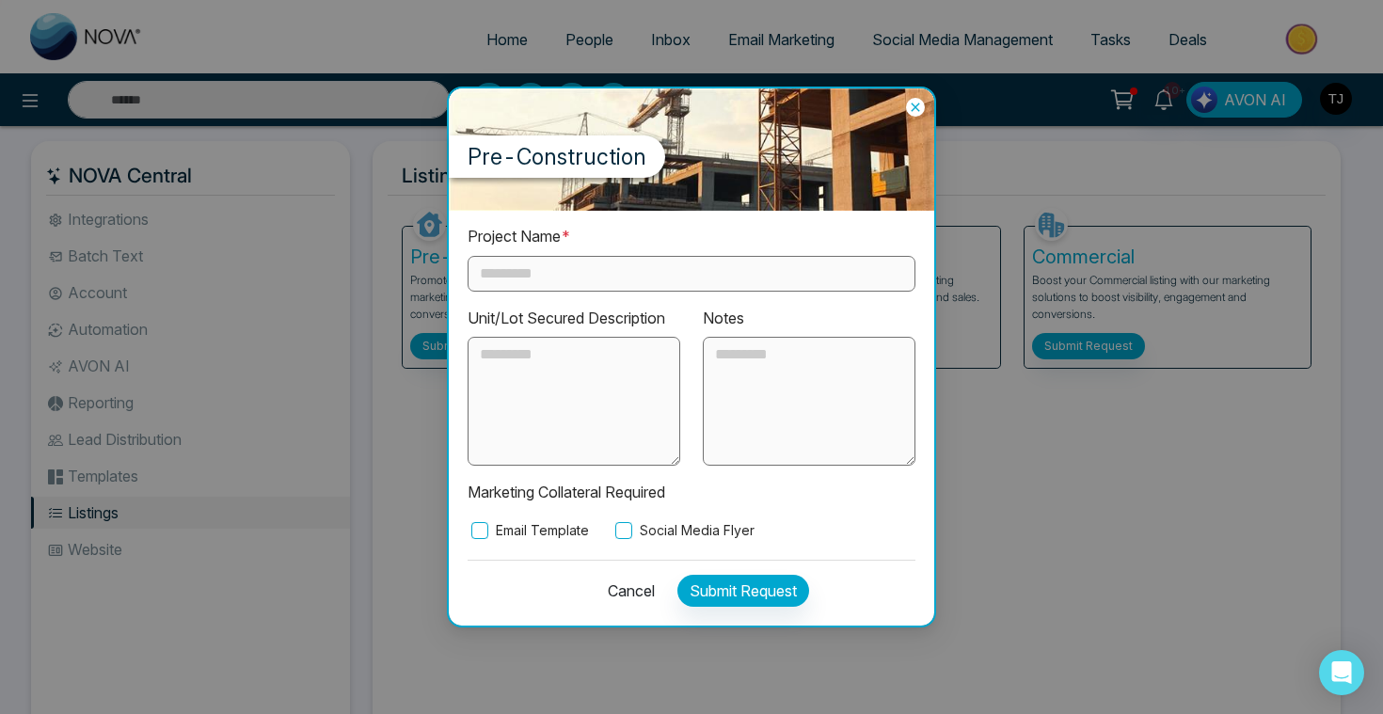
click at [553, 283] on input "text" at bounding box center [692, 274] width 448 height 36
click at [544, 529] on label "Email Template" at bounding box center [528, 530] width 121 height 21
click at [655, 516] on div "Project Name * Unit/Lot Secured Description Notes Marketing Collateral Required…" at bounding box center [692, 382] width 448 height 315
click at [656, 532] on label "Social Media Flyer" at bounding box center [682, 530] width 143 height 21
click at [922, 112] on icon at bounding box center [915, 107] width 19 height 19
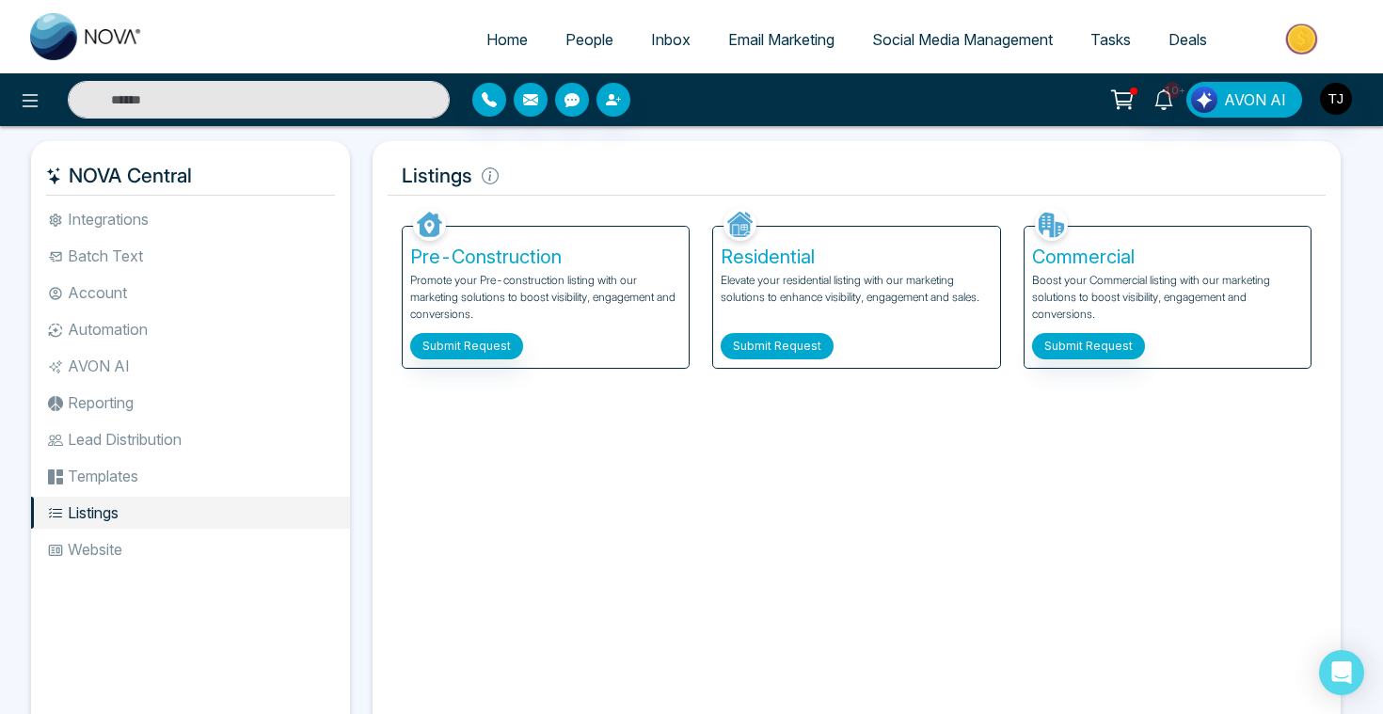
click at [770, 349] on button "Submit Request" at bounding box center [777, 346] width 113 height 26
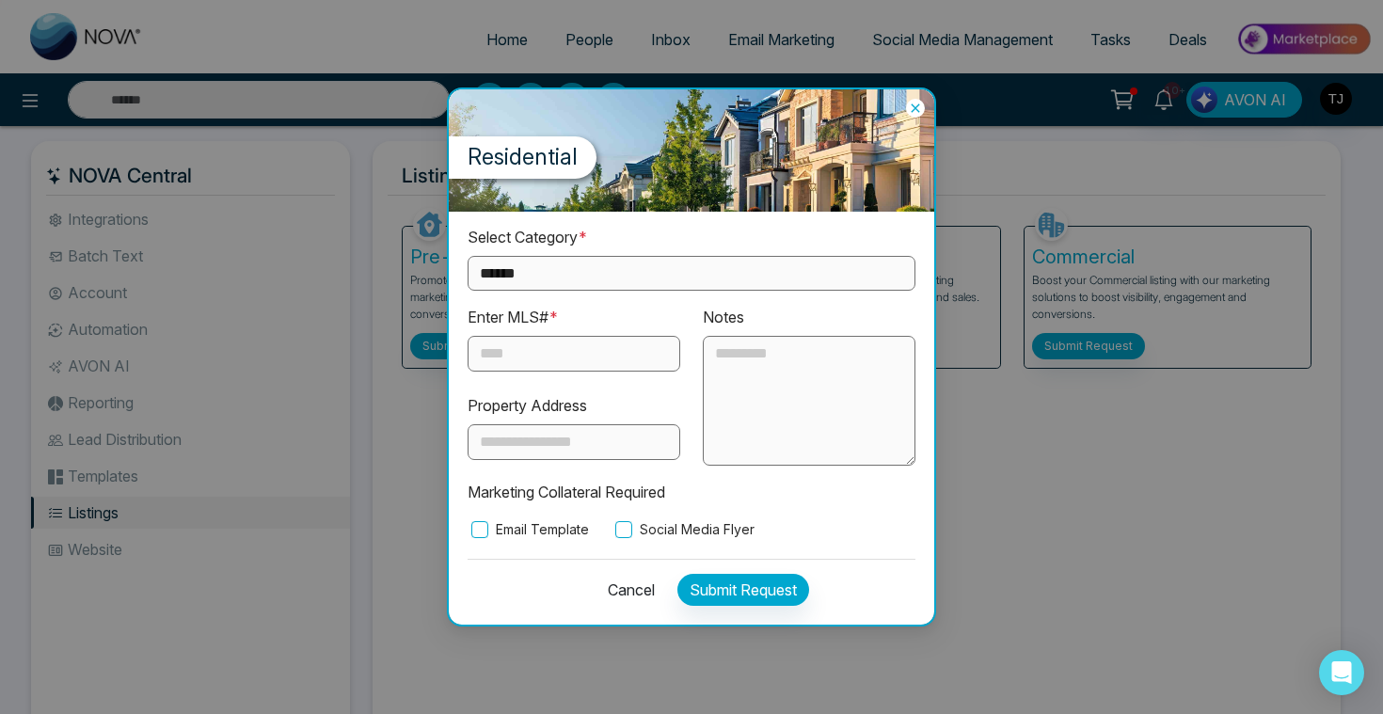
click at [618, 334] on div "Enter MLS# *" at bounding box center [574, 339] width 213 height 66
click at [618, 357] on input "text" at bounding box center [574, 354] width 213 height 36
click at [506, 540] on div "**********" at bounding box center [691, 418] width 485 height 413
click at [515, 534] on label "Email Template" at bounding box center [528, 529] width 121 height 21
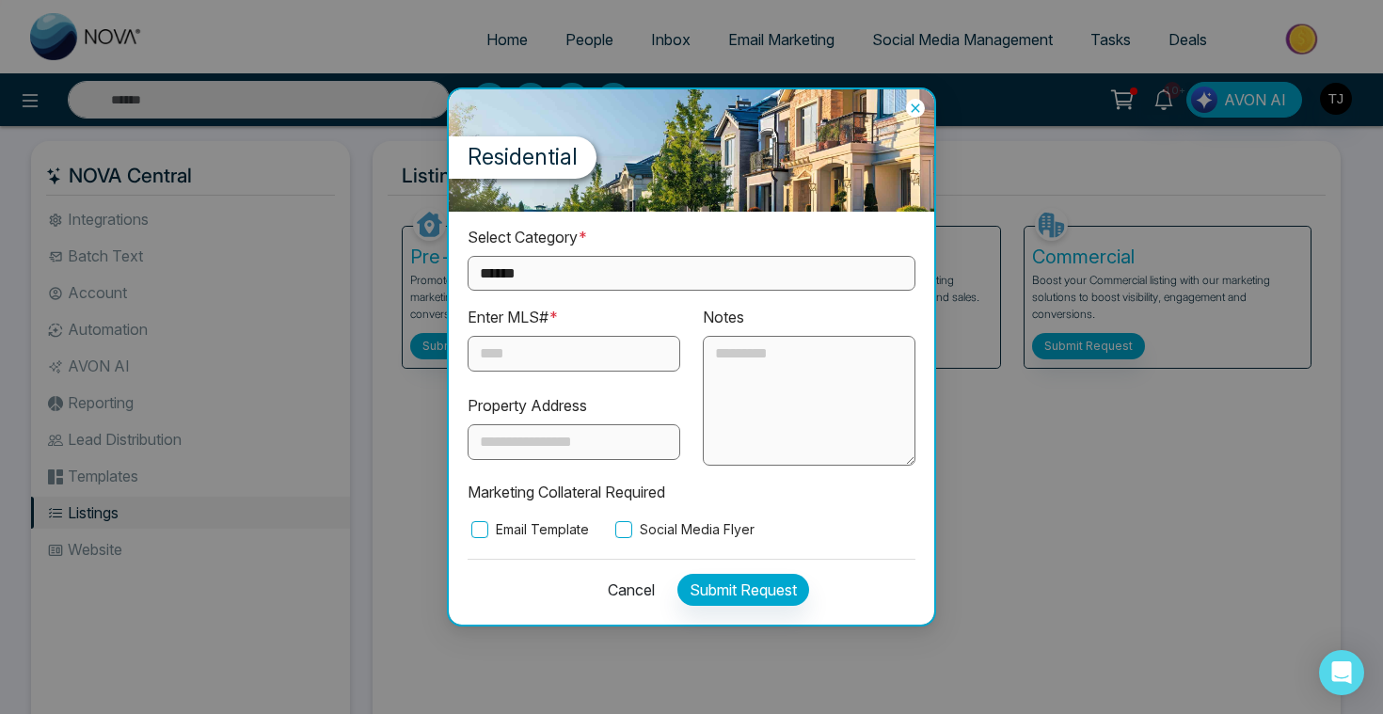
click at [649, 526] on label "Social Media Flyer" at bounding box center [682, 529] width 143 height 21
click at [917, 108] on icon at bounding box center [915, 108] width 19 height 19
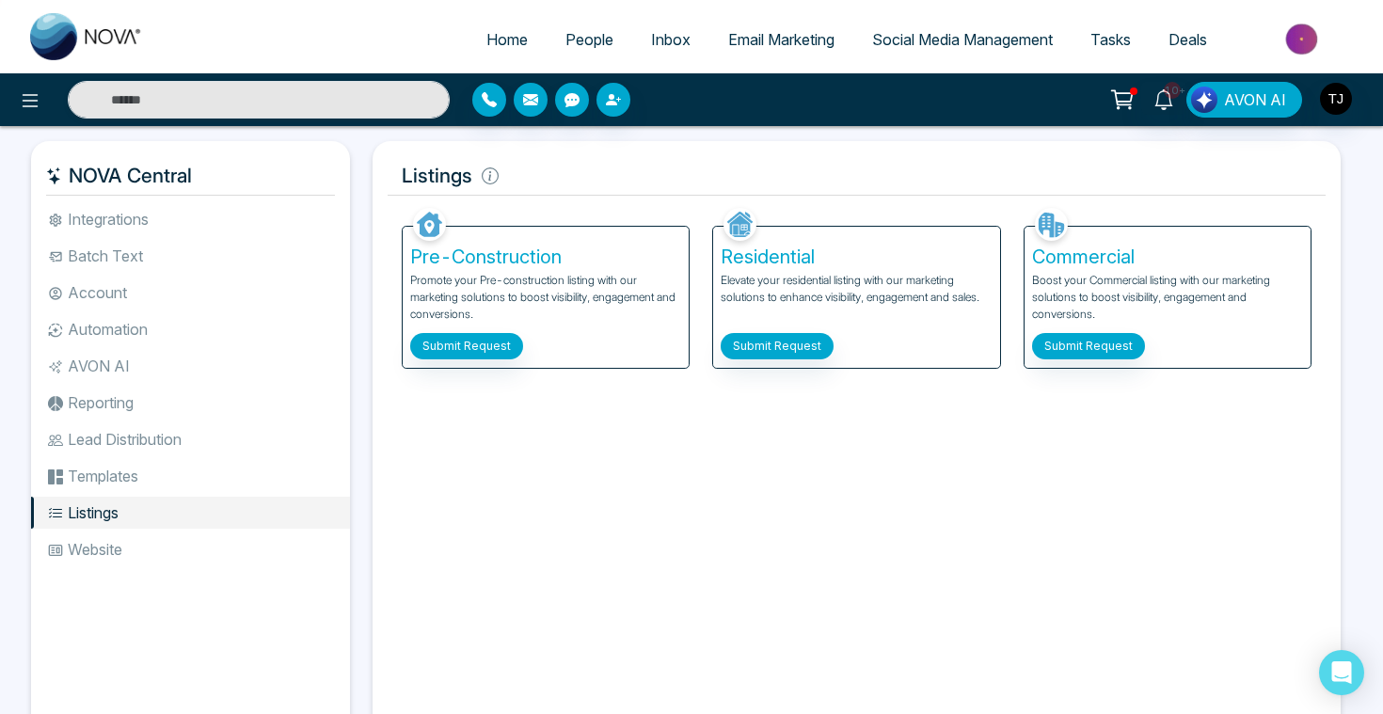
click at [954, 47] on span "Social Media Management" at bounding box center [962, 39] width 181 height 19
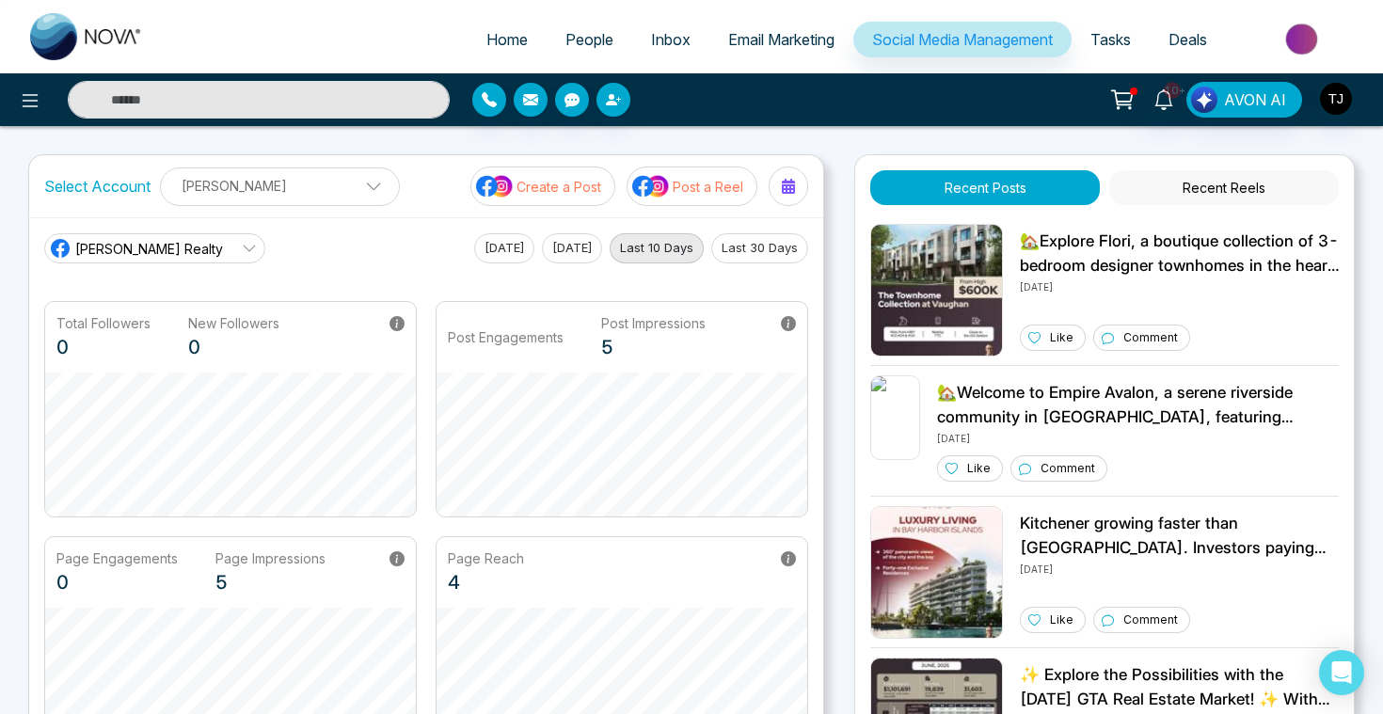
click at [714, 177] on p "Post a Reel" at bounding box center [708, 187] width 71 height 20
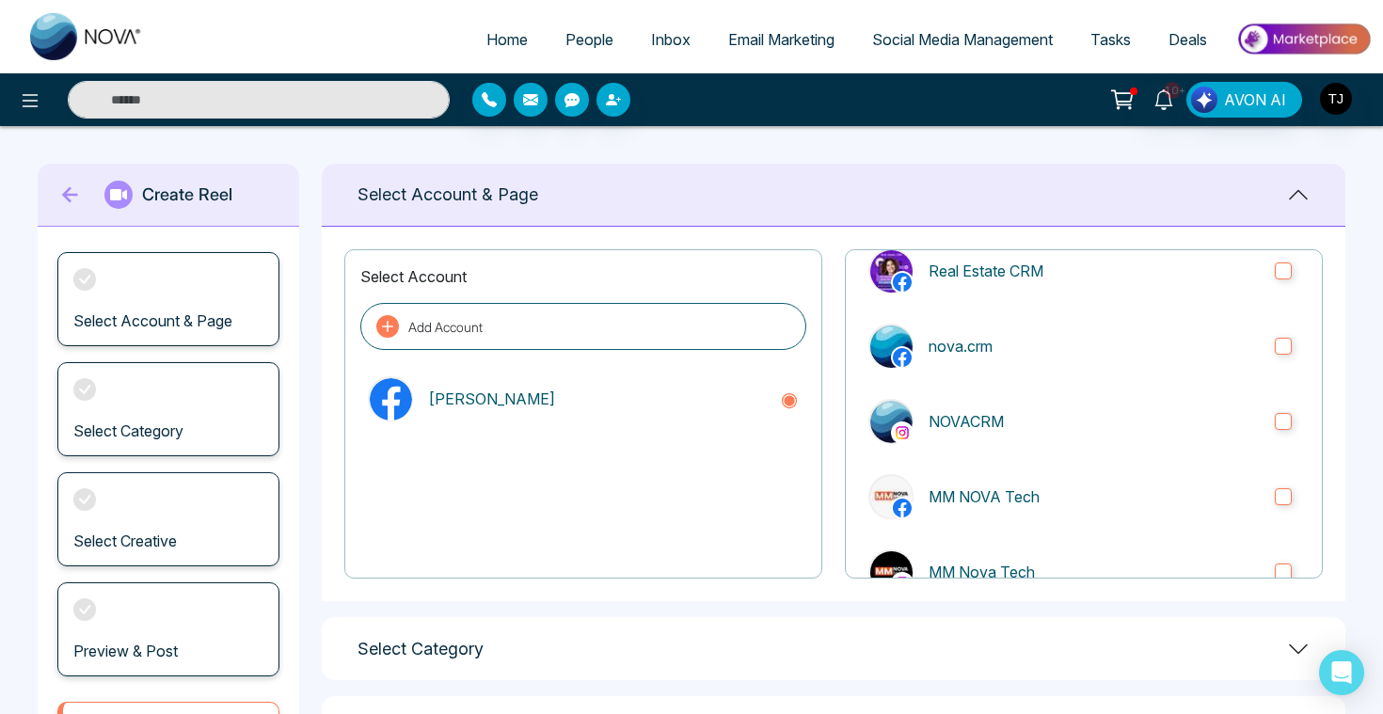
scroll to position [330, 0]
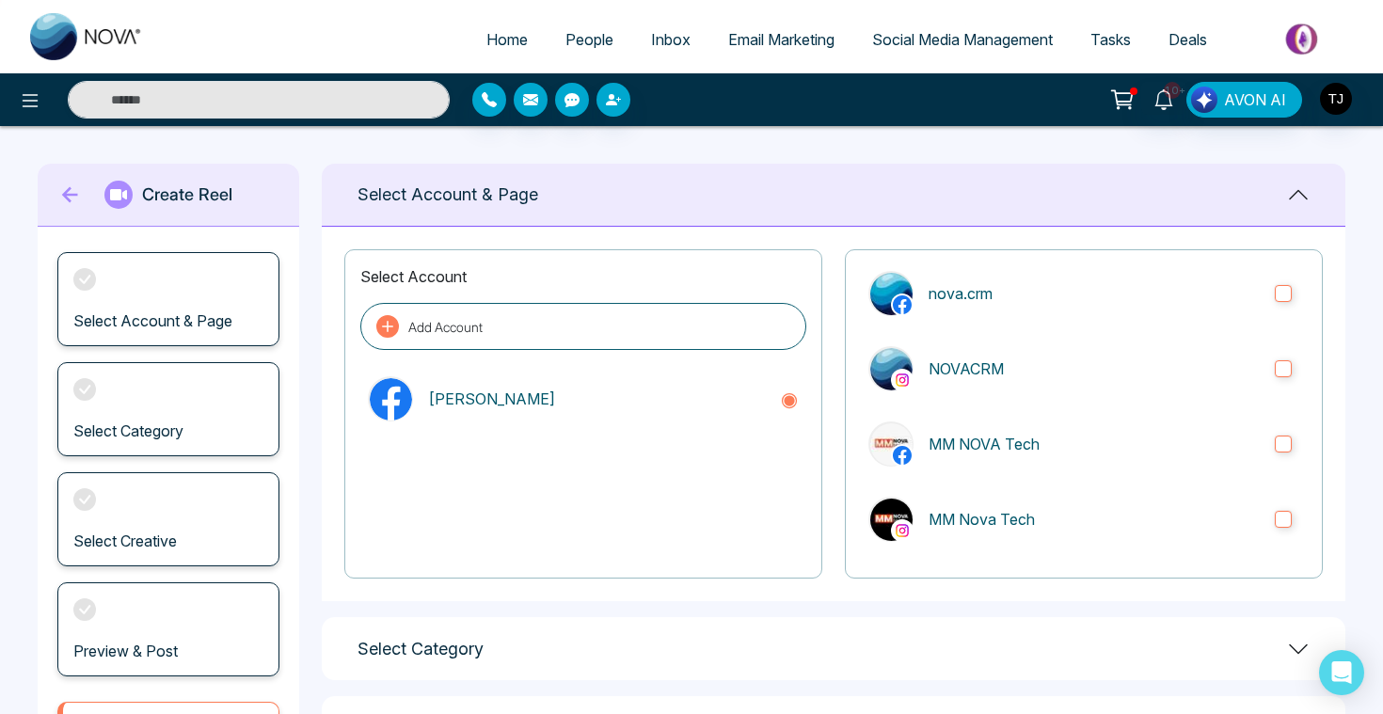
click at [586, 648] on div "Select Category" at bounding box center [833, 648] width 1023 height 63
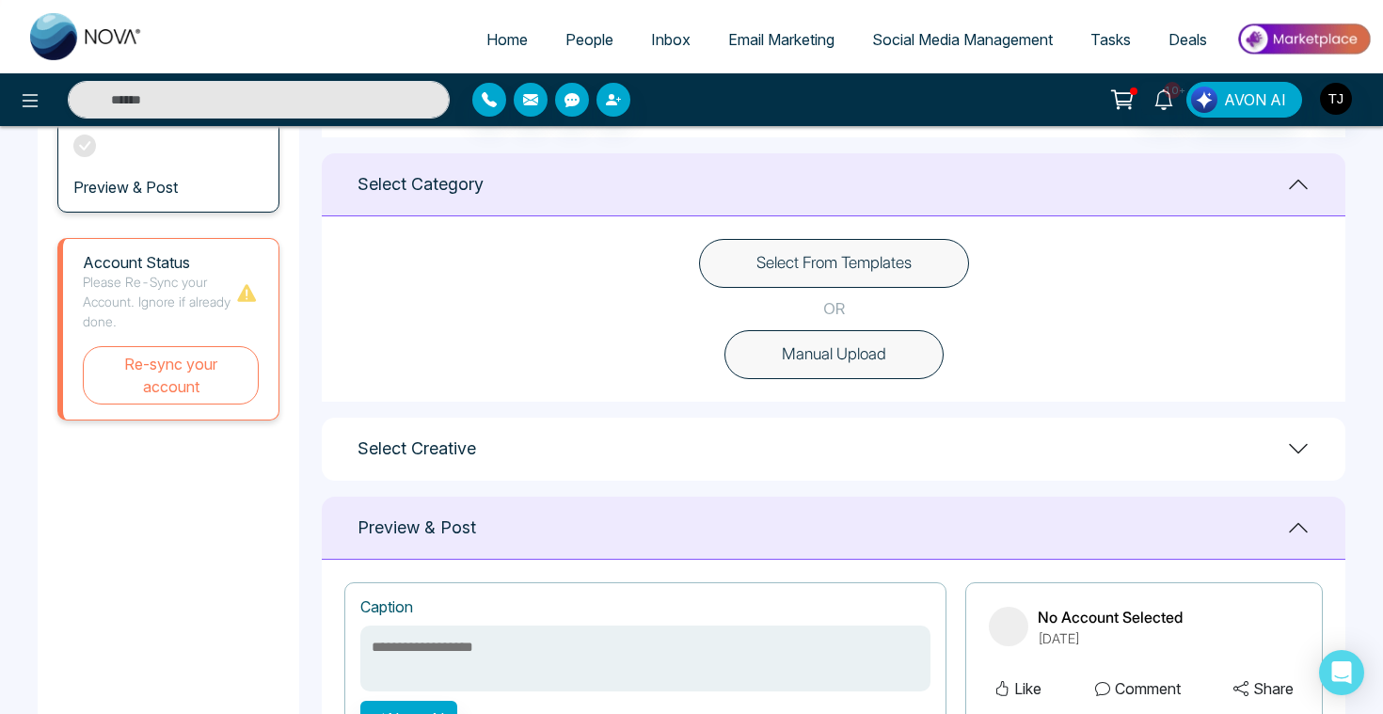
scroll to position [512, 0]
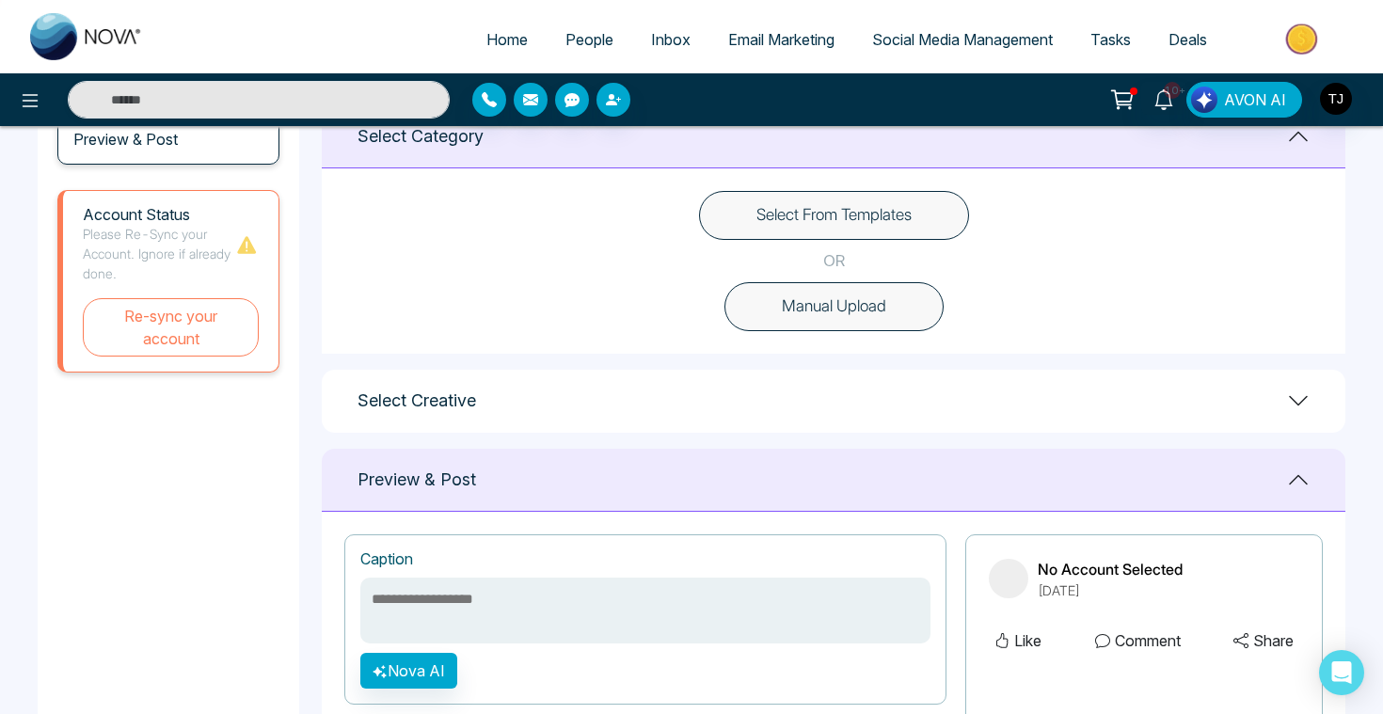
click at [734, 213] on button "Select From Templates" at bounding box center [834, 215] width 270 height 49
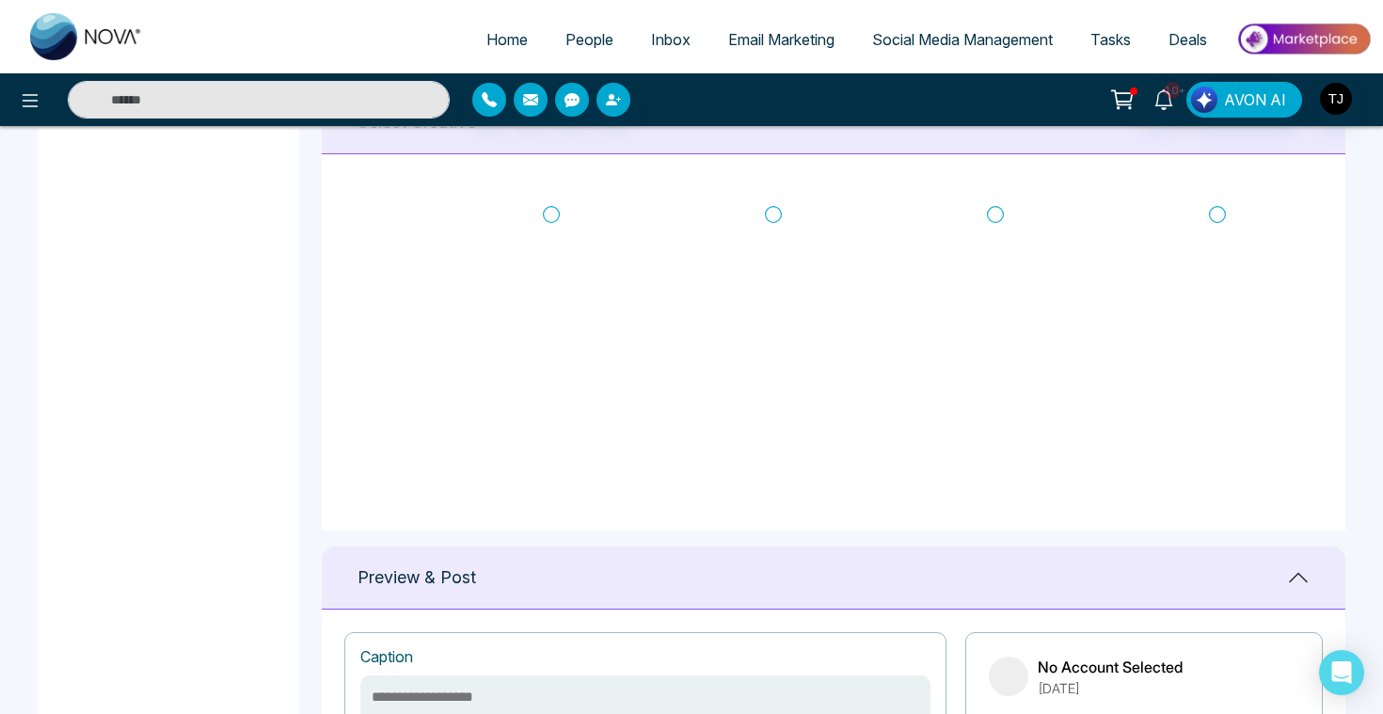
scroll to position [668, 0]
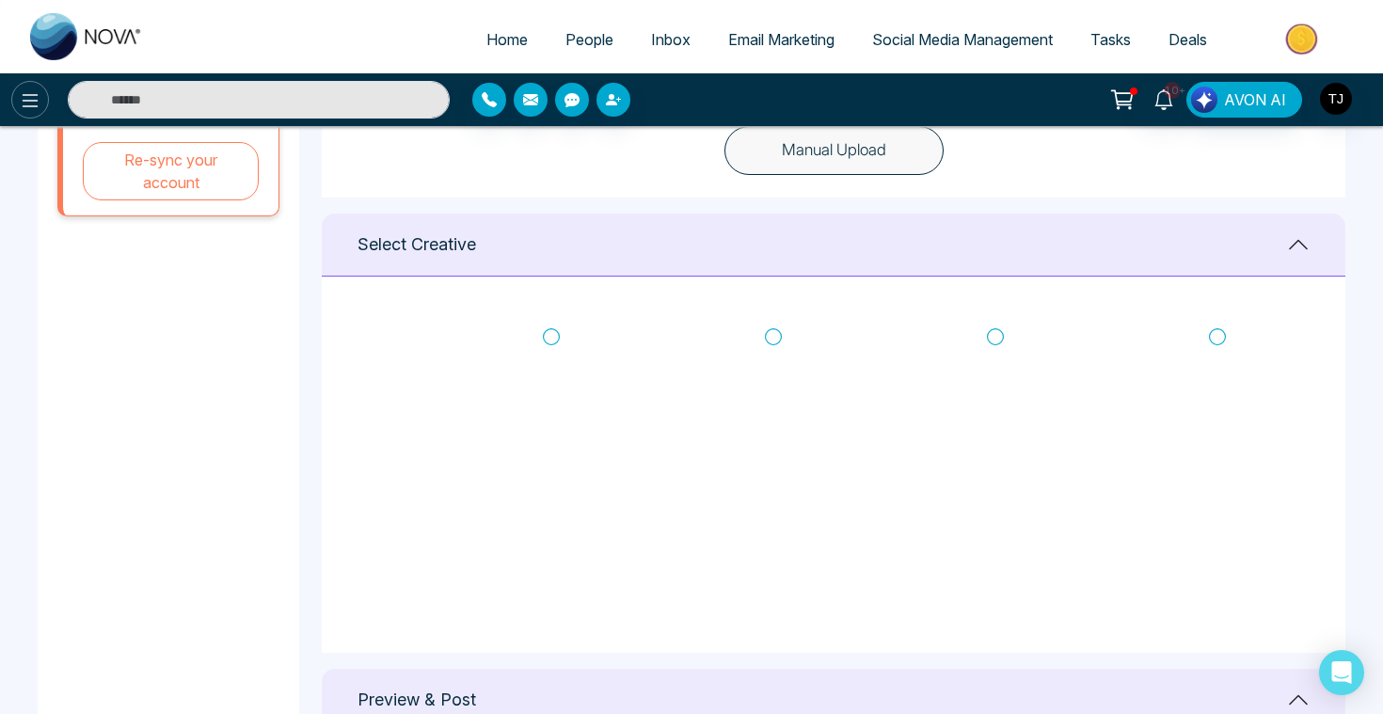
click at [22, 98] on icon at bounding box center [30, 100] width 23 height 23
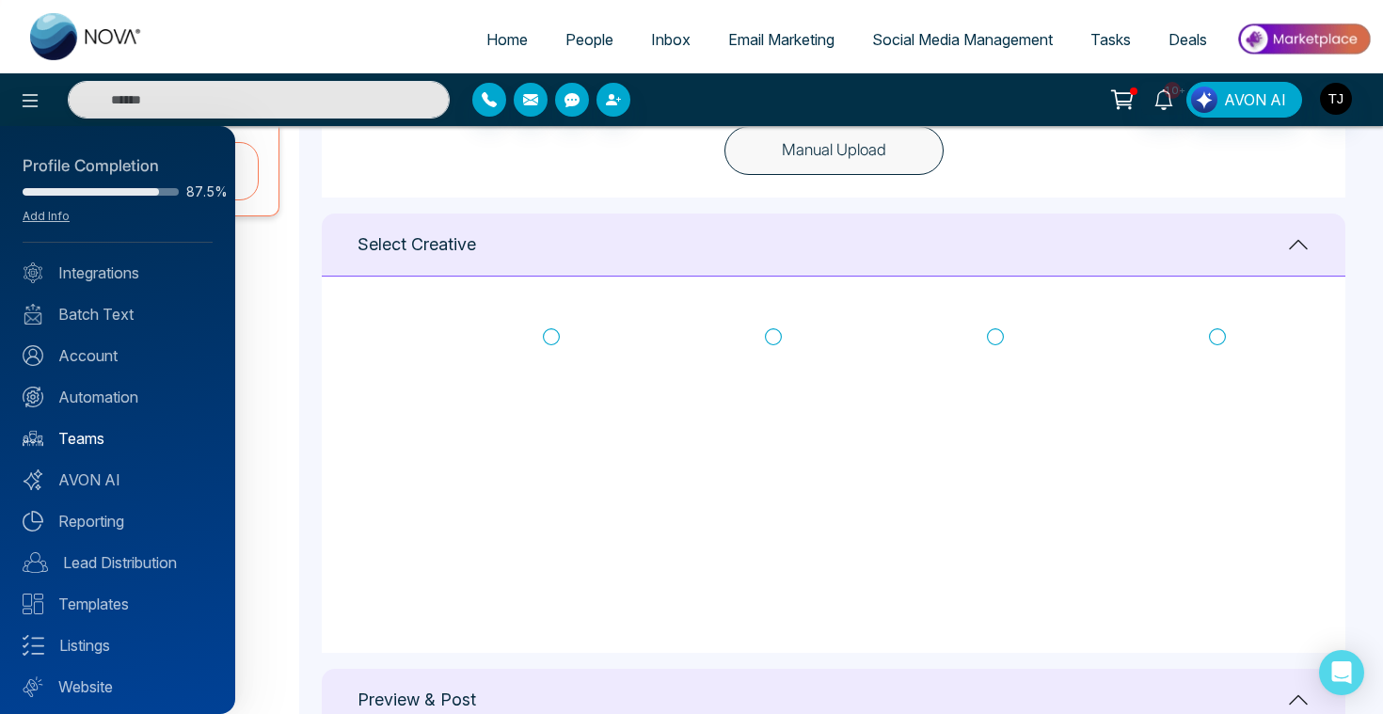
click at [103, 436] on link "Teams" at bounding box center [118, 438] width 190 height 23
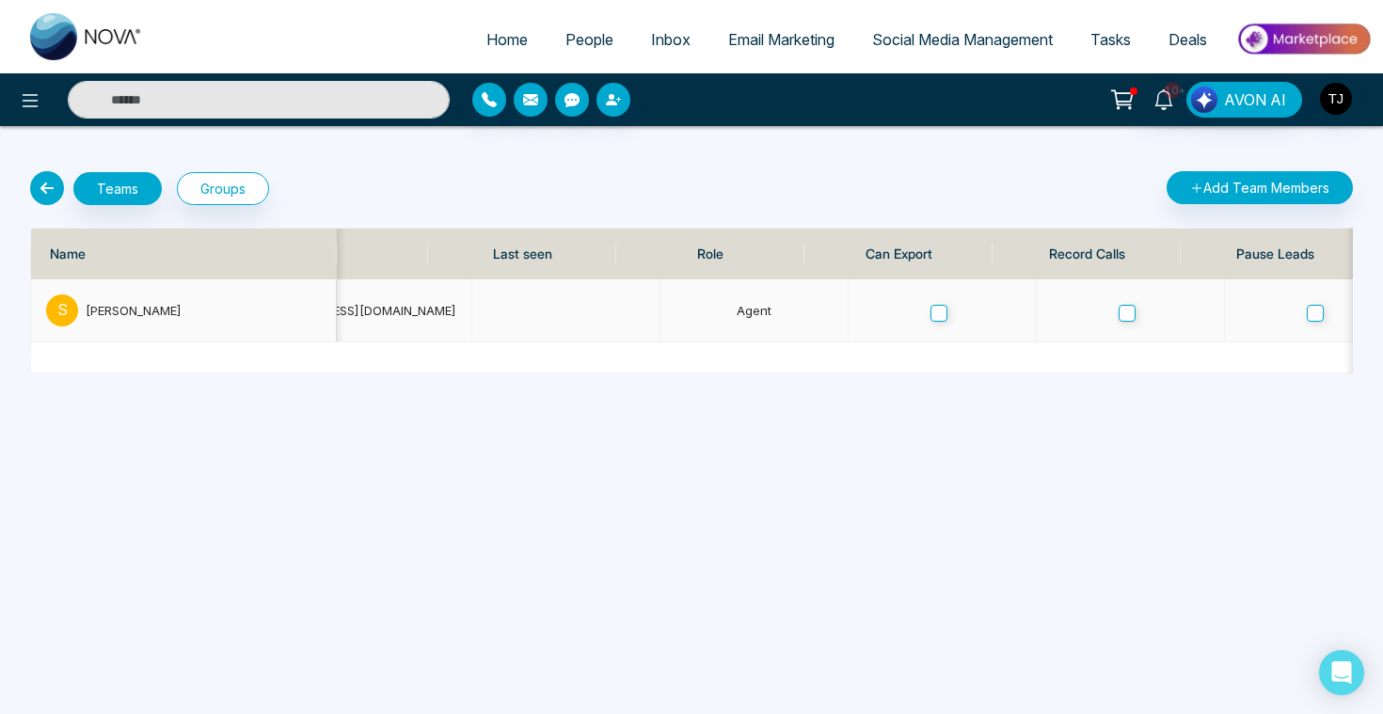
scroll to position [0, 359]
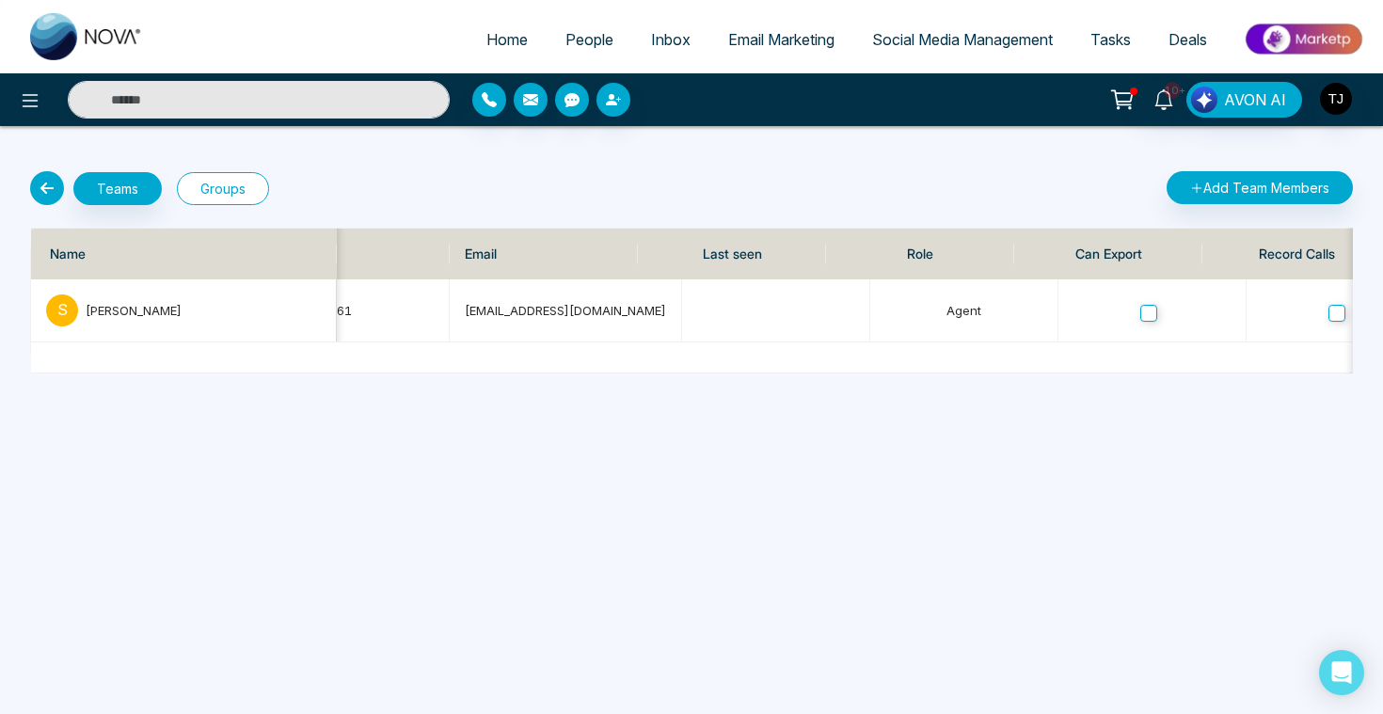
click at [209, 185] on button "Groups" at bounding box center [223, 188] width 92 height 33
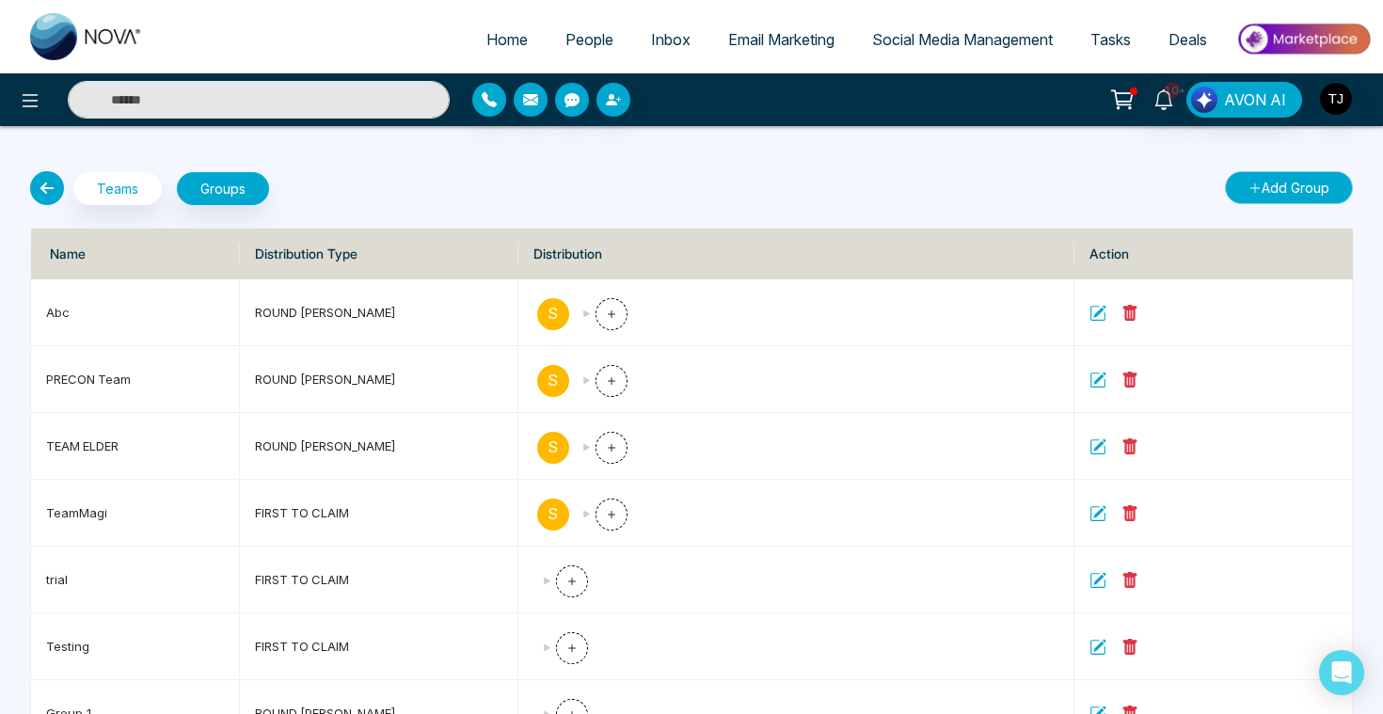
click at [1305, 189] on button "Add Group" at bounding box center [1289, 187] width 128 height 33
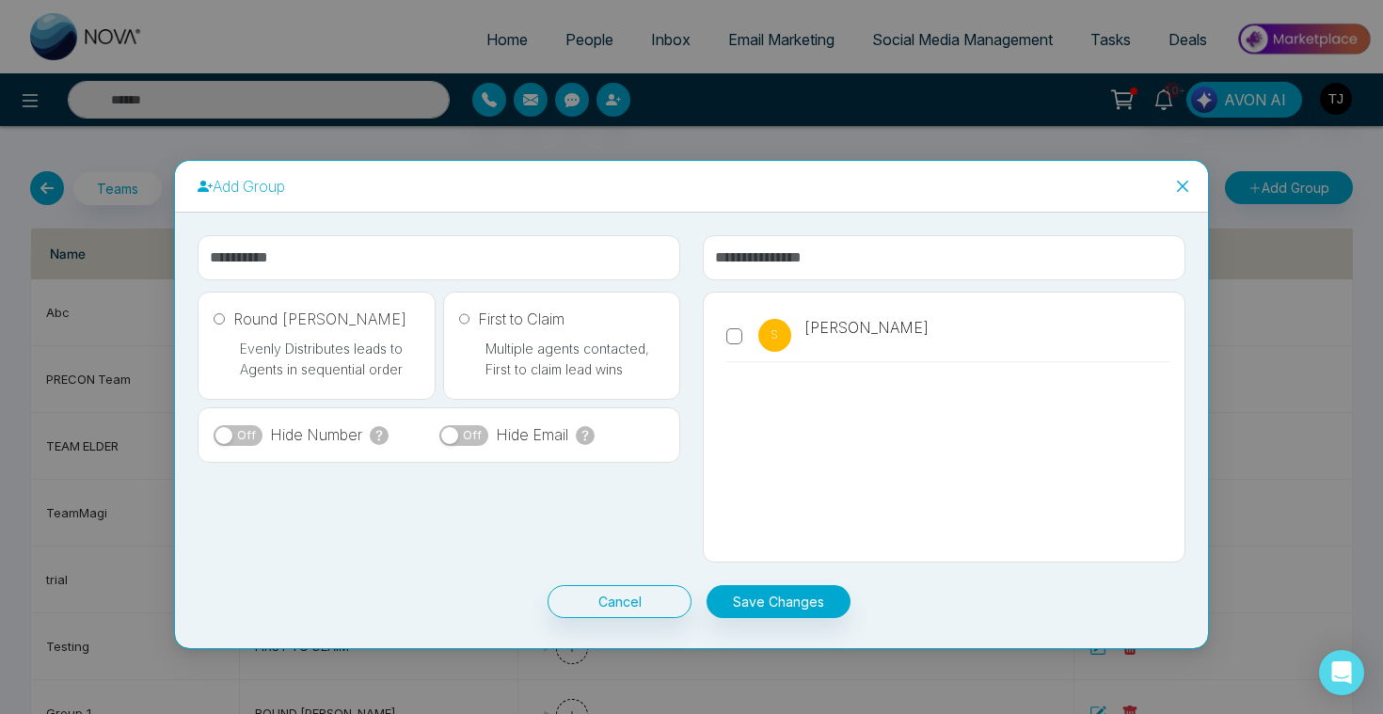
click at [1186, 179] on icon "close" at bounding box center [1182, 186] width 15 height 15
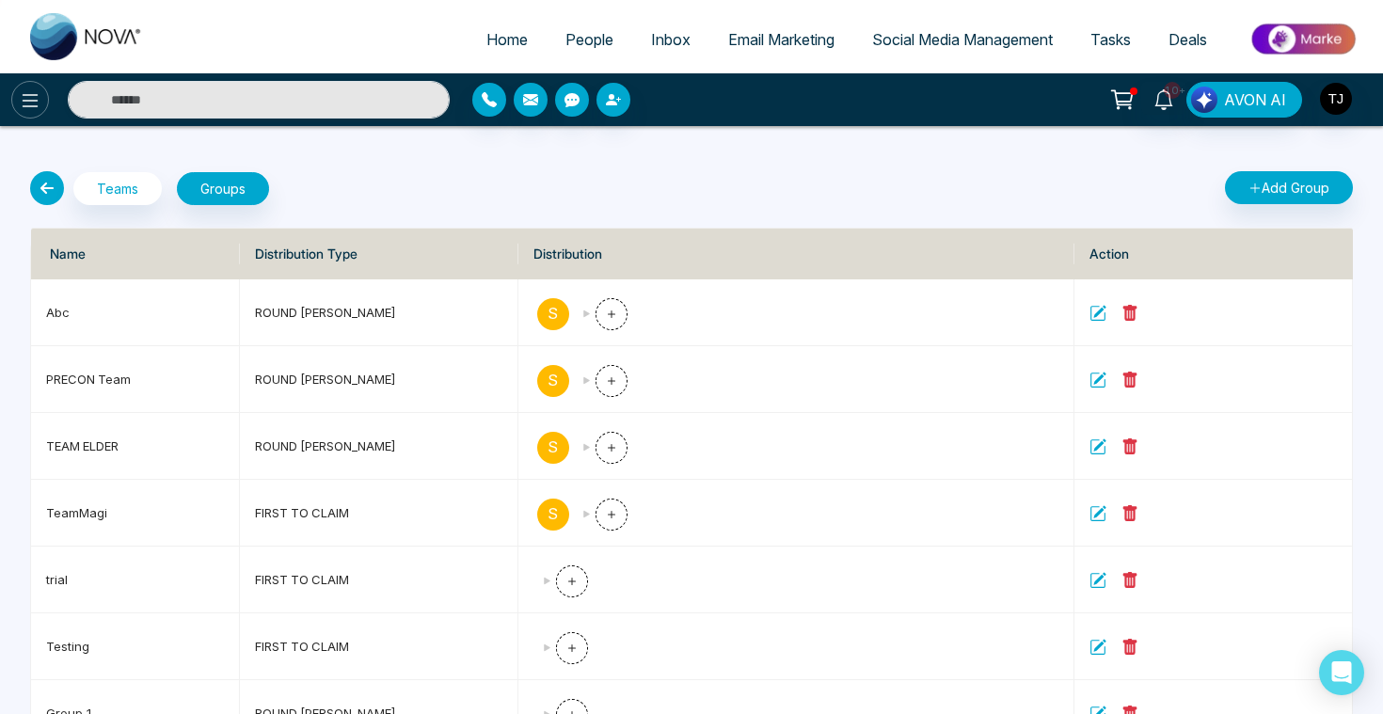
click at [26, 93] on icon at bounding box center [30, 100] width 23 height 23
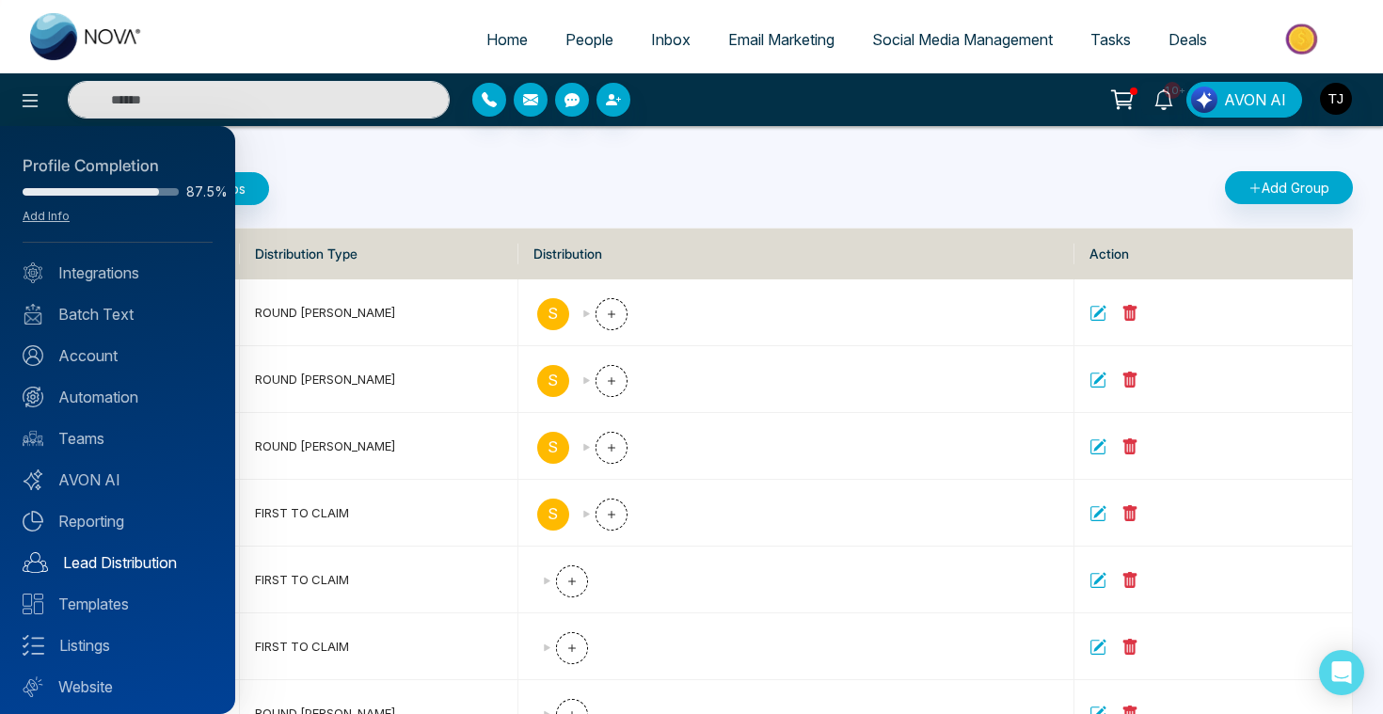
click at [90, 563] on link "Lead Distribution" at bounding box center [118, 562] width 190 height 23
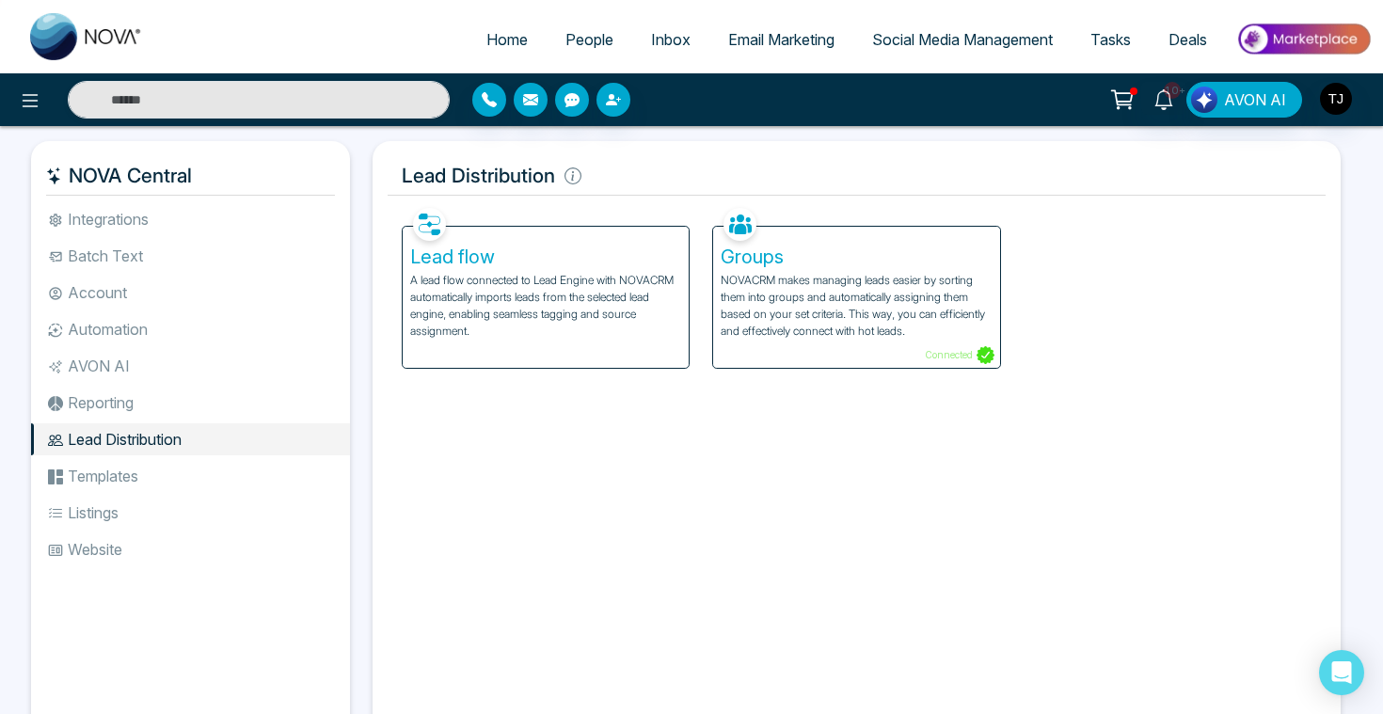
click at [492, 302] on p "A lead flow connected to Lead Engine with NOVACRM automatically imports leads f…" at bounding box center [545, 306] width 271 height 68
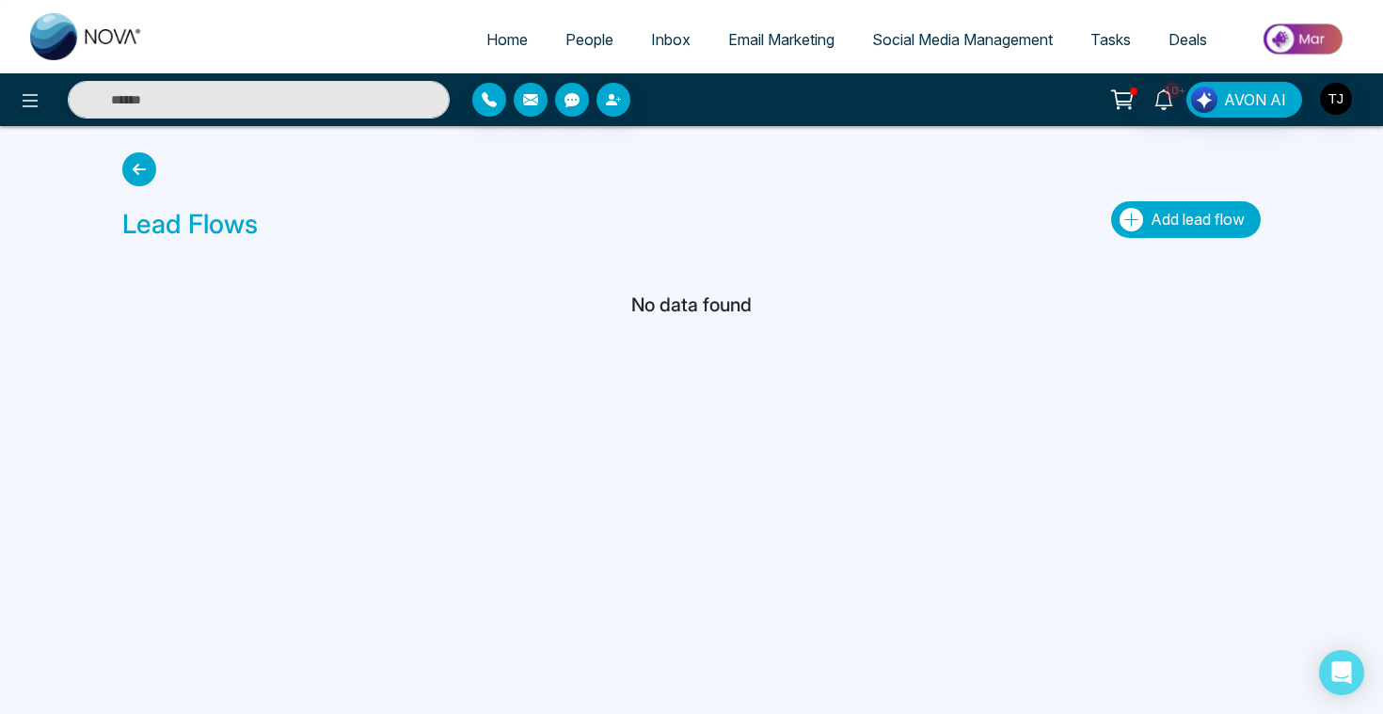
click at [1175, 217] on span "Add lead flow" at bounding box center [1197, 219] width 94 height 19
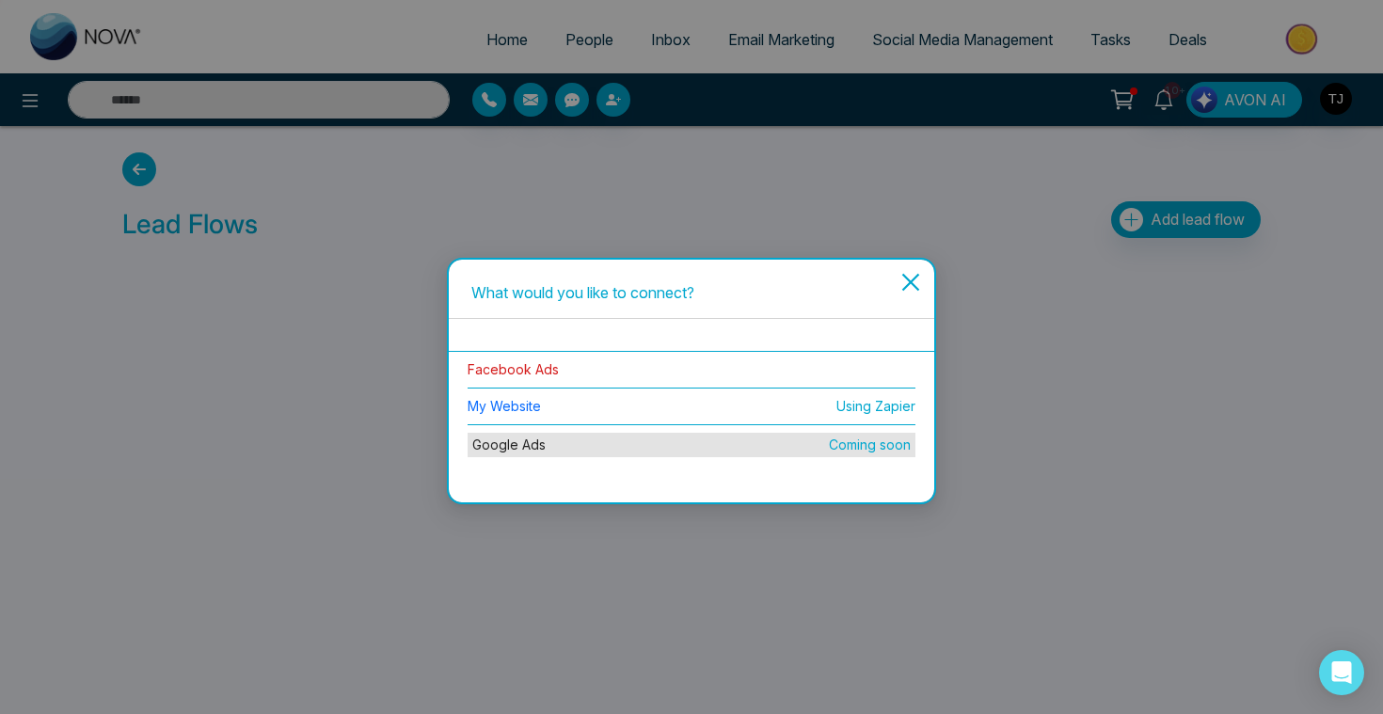
click at [499, 368] on link "Facebook Ads" at bounding box center [513, 369] width 91 height 16
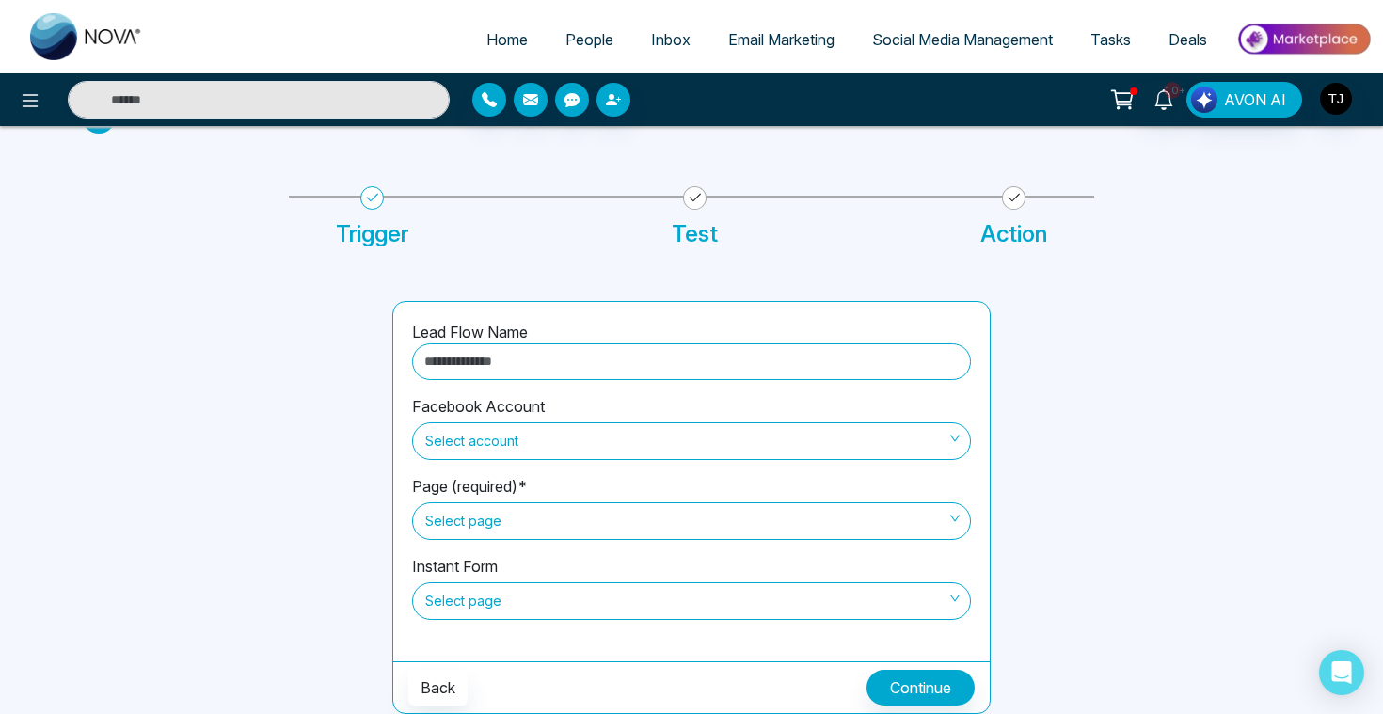
click at [530, 363] on input "text" at bounding box center [691, 361] width 559 height 37
type input "**********"
click at [550, 451] on span "Select account" at bounding box center [691, 441] width 532 height 32
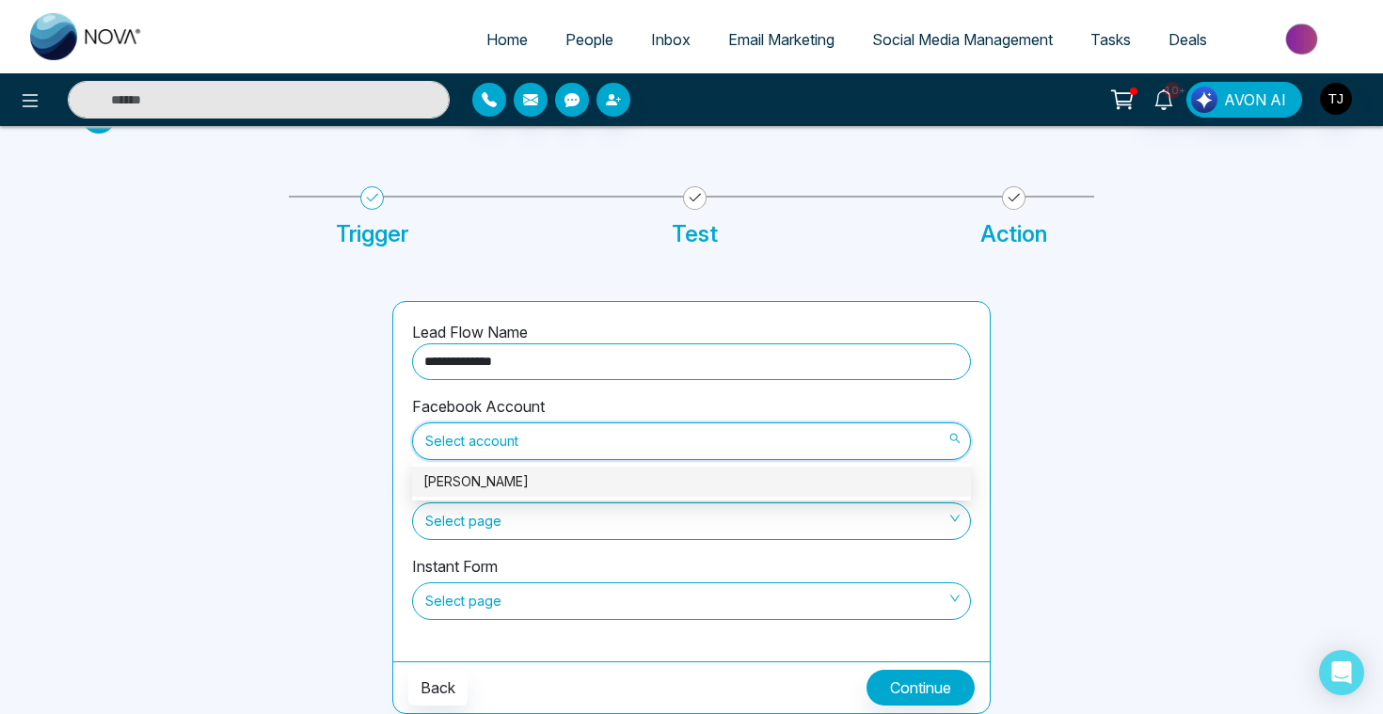
click at [520, 494] on div "[PERSON_NAME]" at bounding box center [691, 482] width 559 height 30
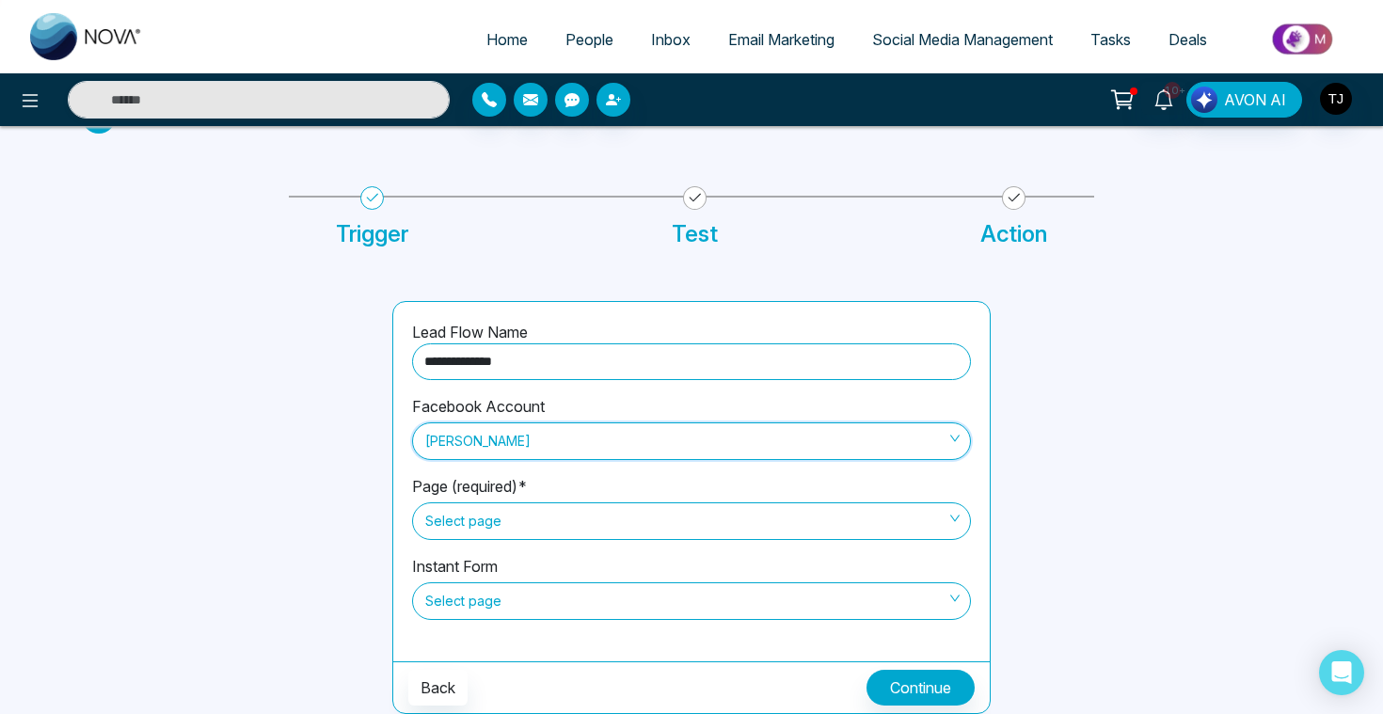
click at [496, 528] on span "Select page" at bounding box center [691, 521] width 532 height 32
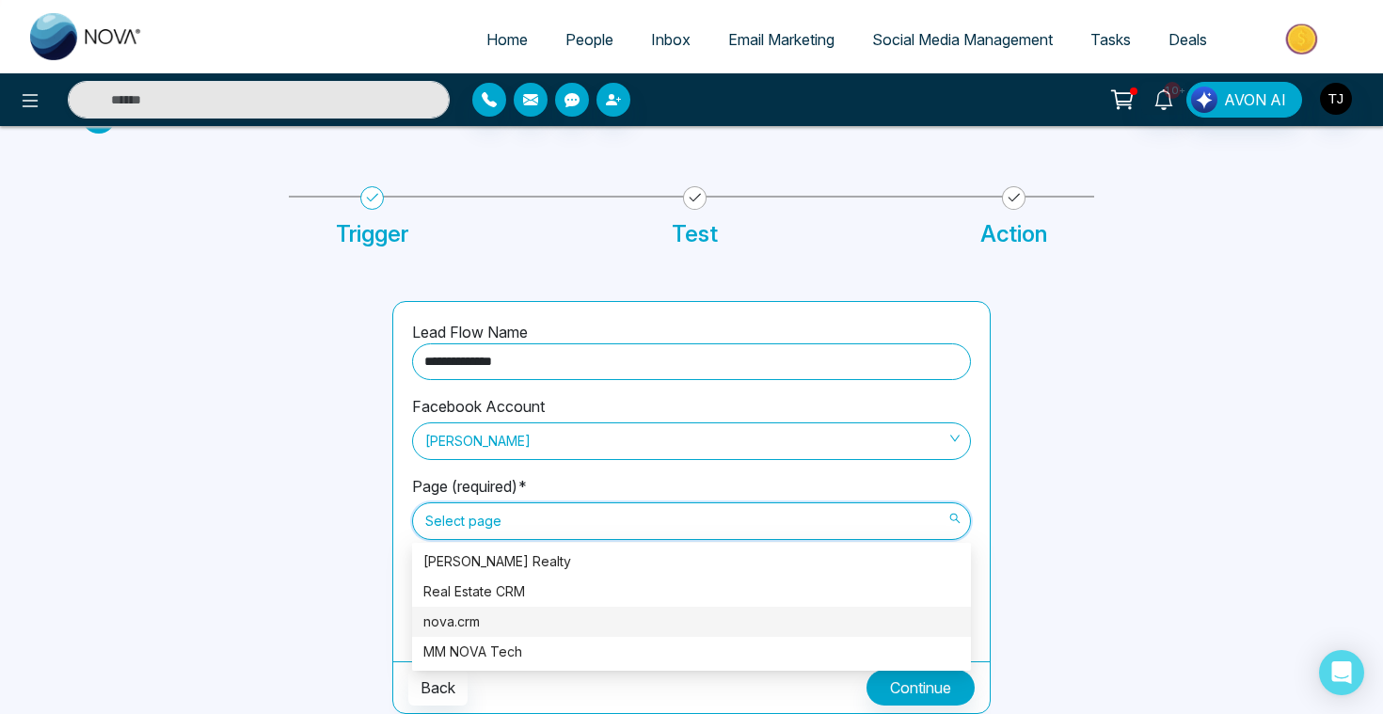
click at [509, 624] on div "nova.crm" at bounding box center [691, 621] width 536 height 21
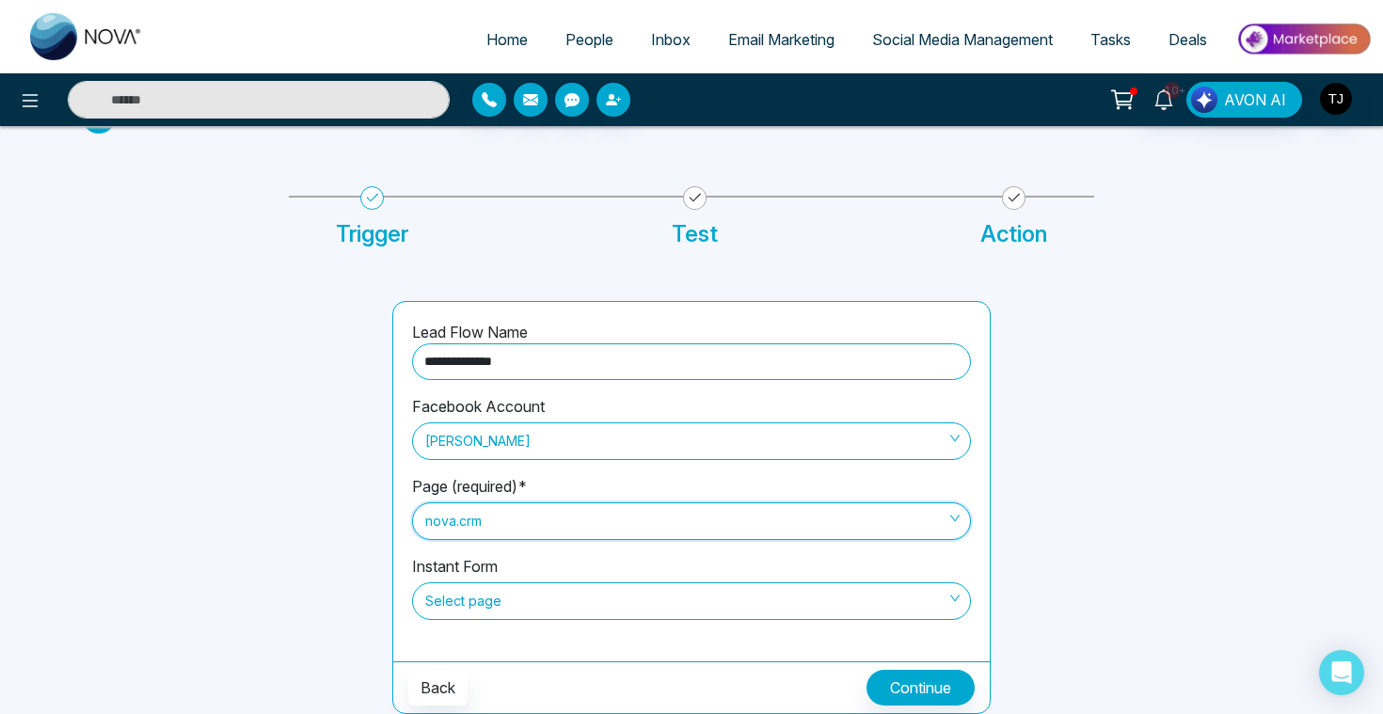
click at [463, 610] on span "Select page" at bounding box center [691, 601] width 532 height 32
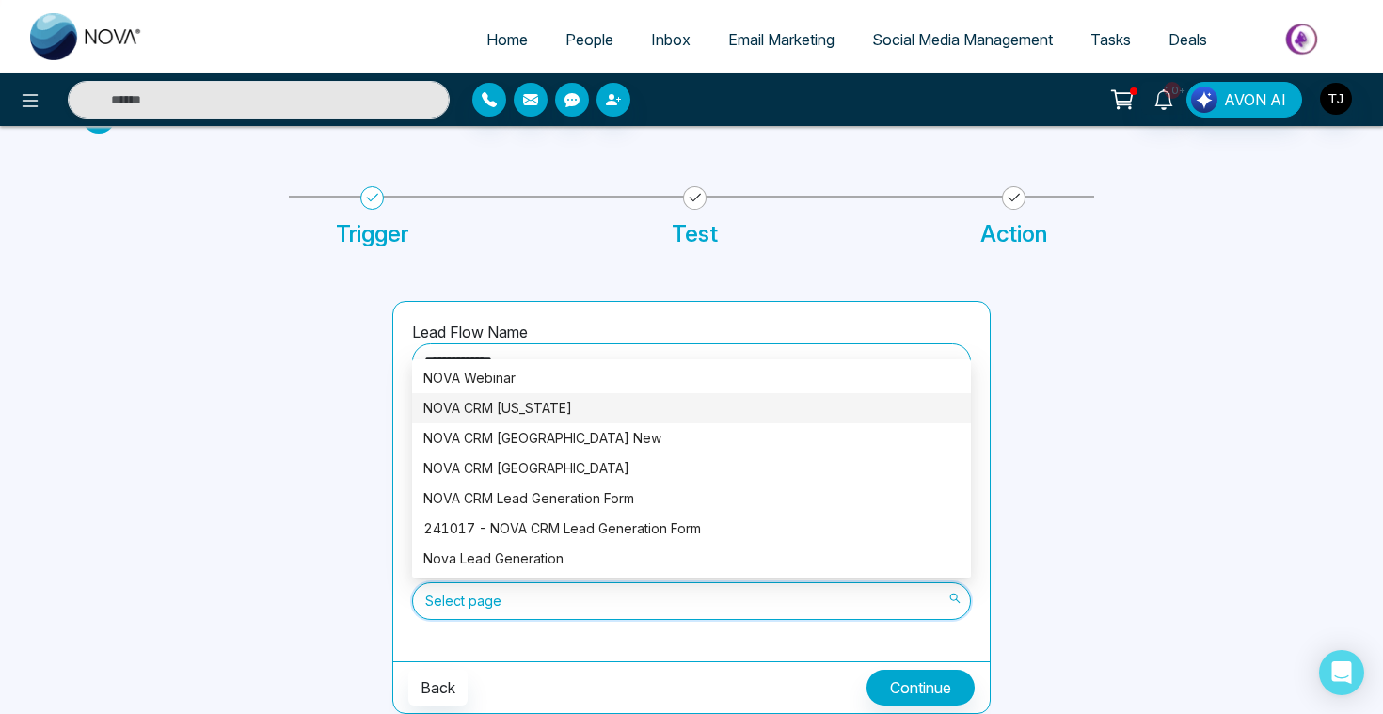
click at [509, 413] on div "NOVA CRM Florida" at bounding box center [691, 408] width 536 height 21
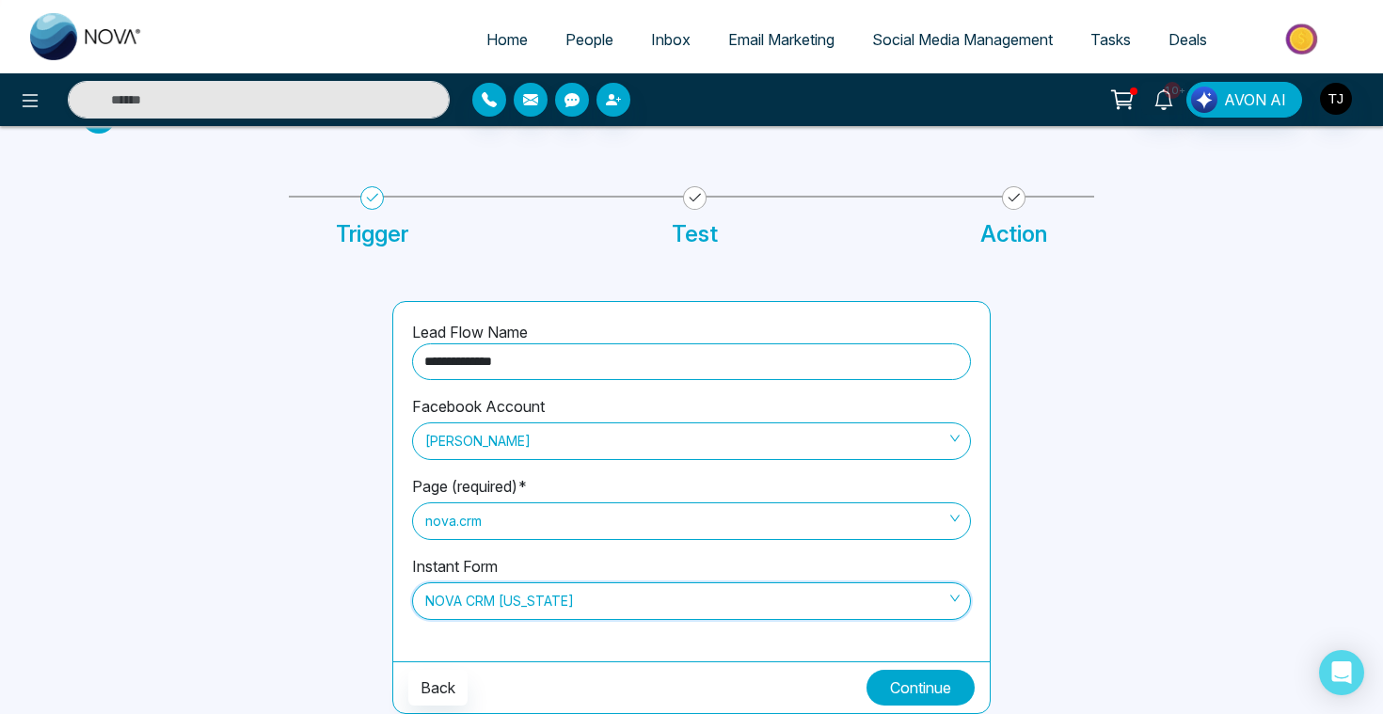
click at [953, 689] on button "Continue" at bounding box center [920, 688] width 108 height 36
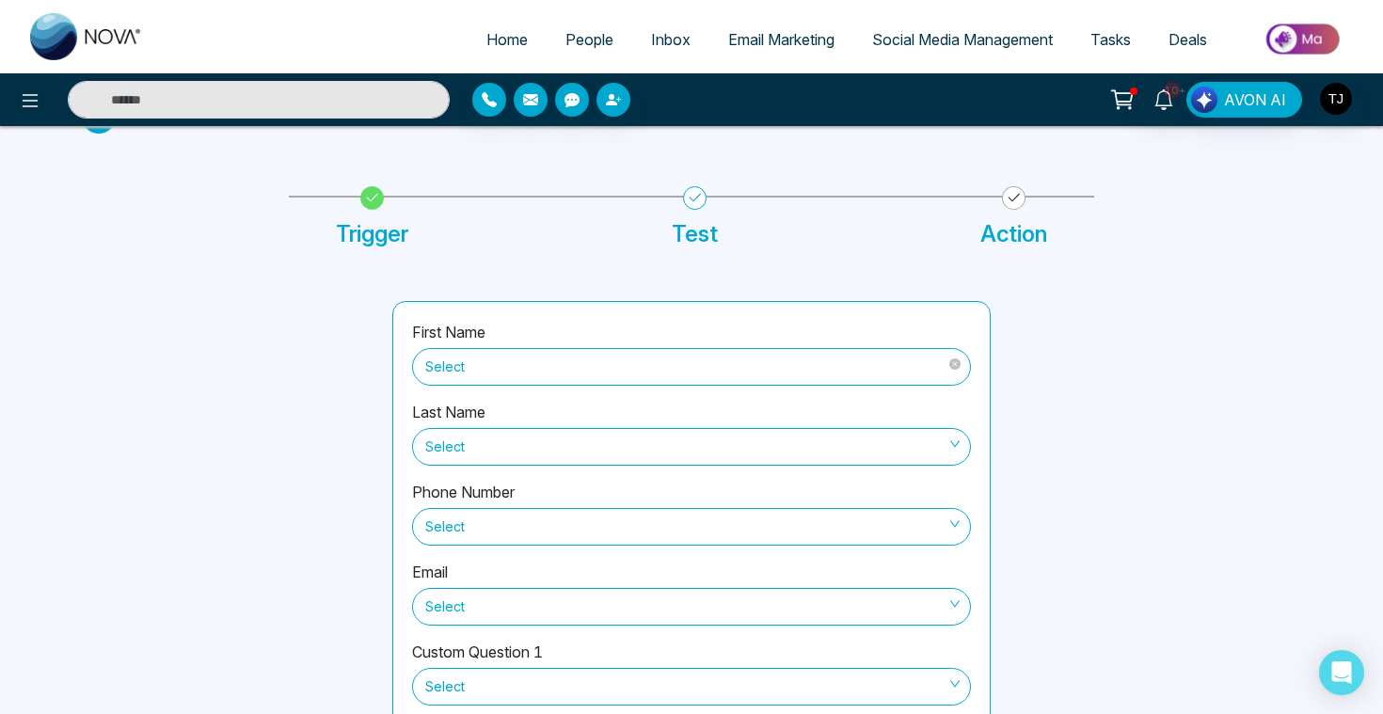
click at [580, 368] on span "Select" at bounding box center [691, 367] width 532 height 32
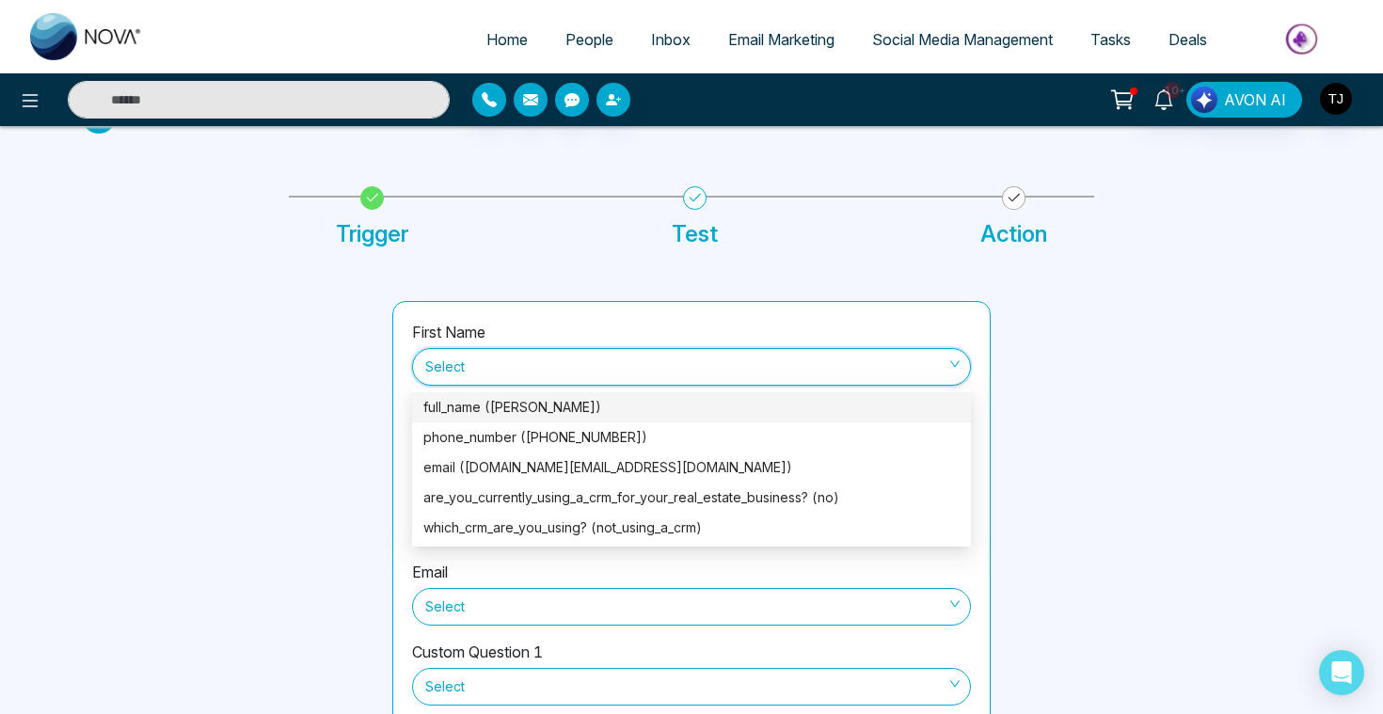
click at [529, 413] on div "full_name (Eliani Muñoz)" at bounding box center [691, 407] width 536 height 21
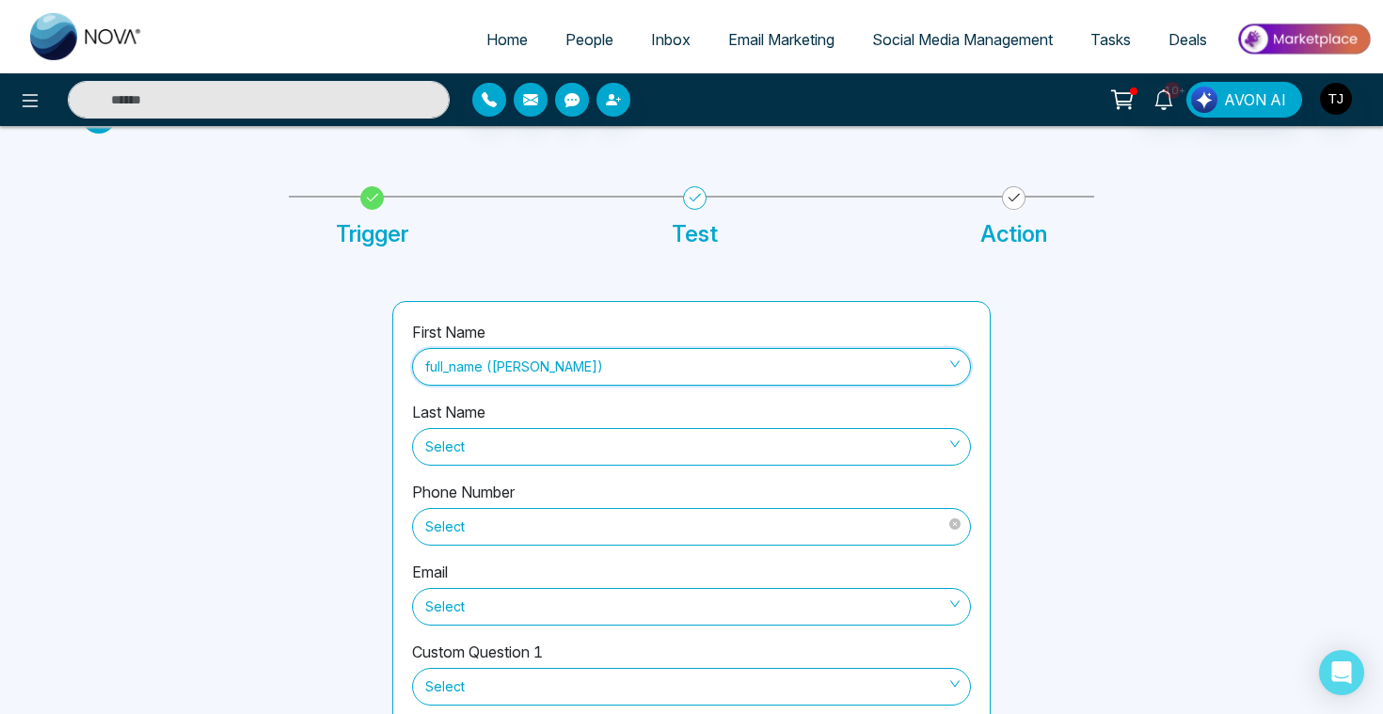
click at [503, 520] on span "Select" at bounding box center [691, 527] width 532 height 32
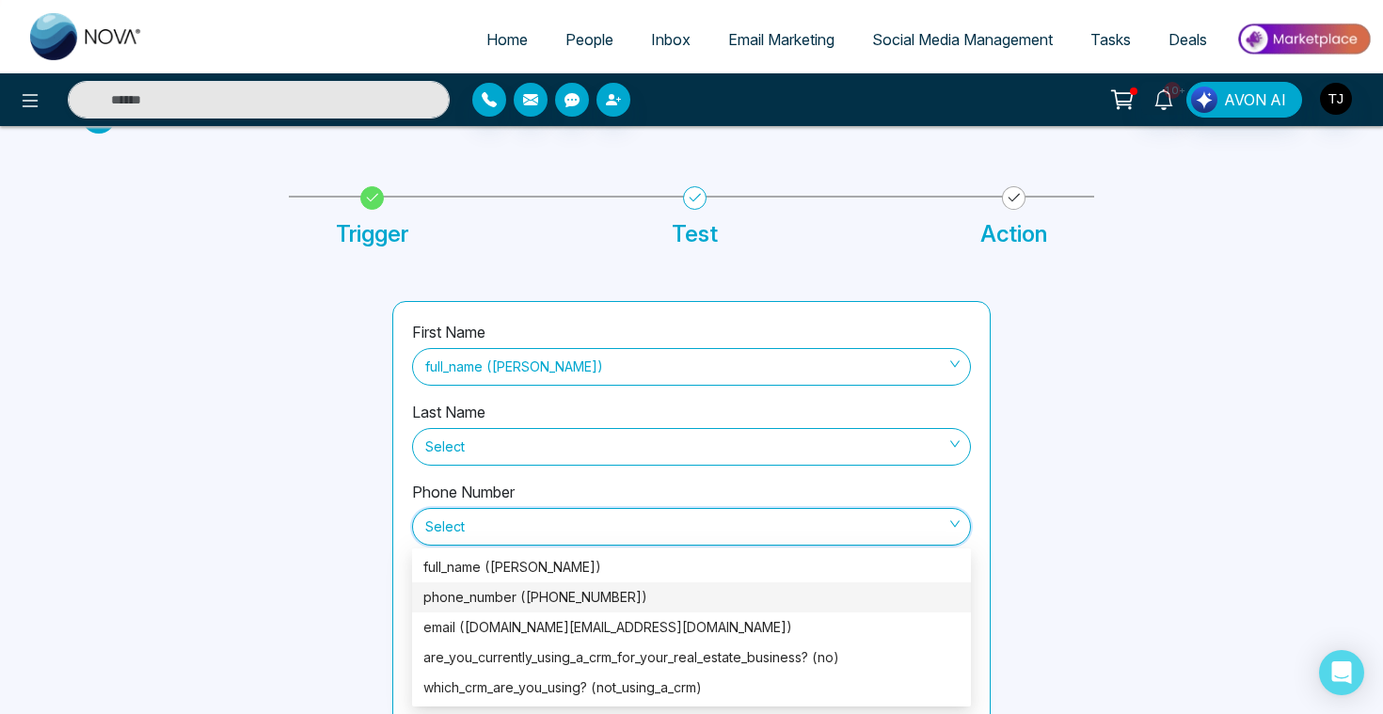
click at [480, 598] on div "phone_number (+17863975092)" at bounding box center [691, 597] width 536 height 21
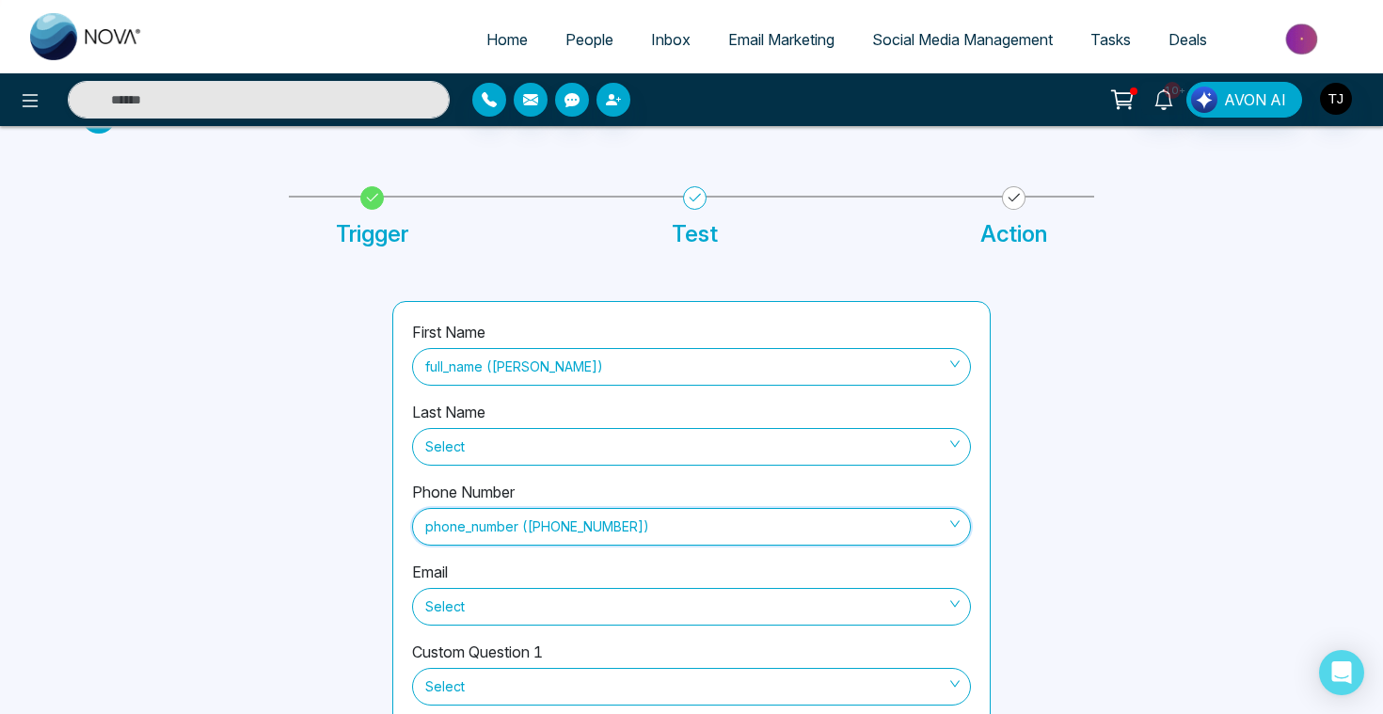
click at [480, 598] on span "Select" at bounding box center [691, 607] width 532 height 32
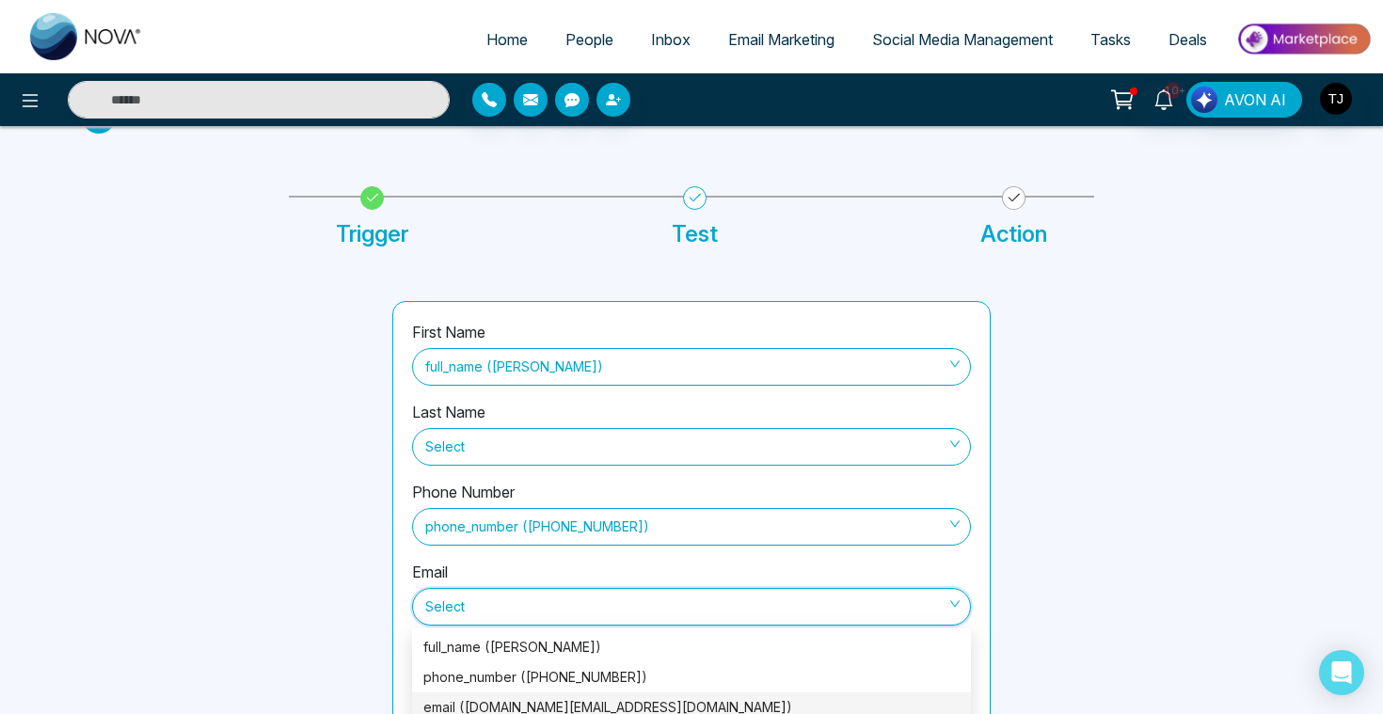
click at [464, 703] on div "email (eliani.munoz.realtor@gmail.com)" at bounding box center [691, 707] width 536 height 21
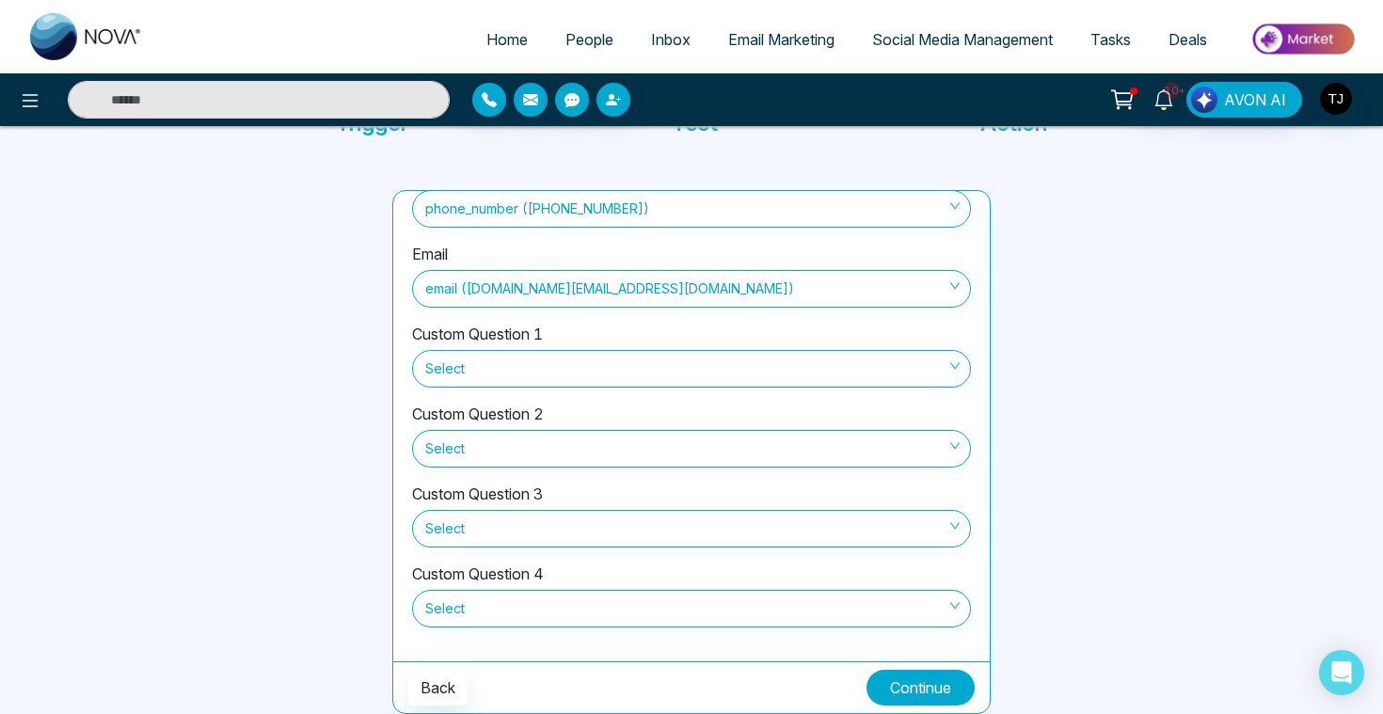
click at [951, 681] on button "Continue" at bounding box center [920, 688] width 108 height 36
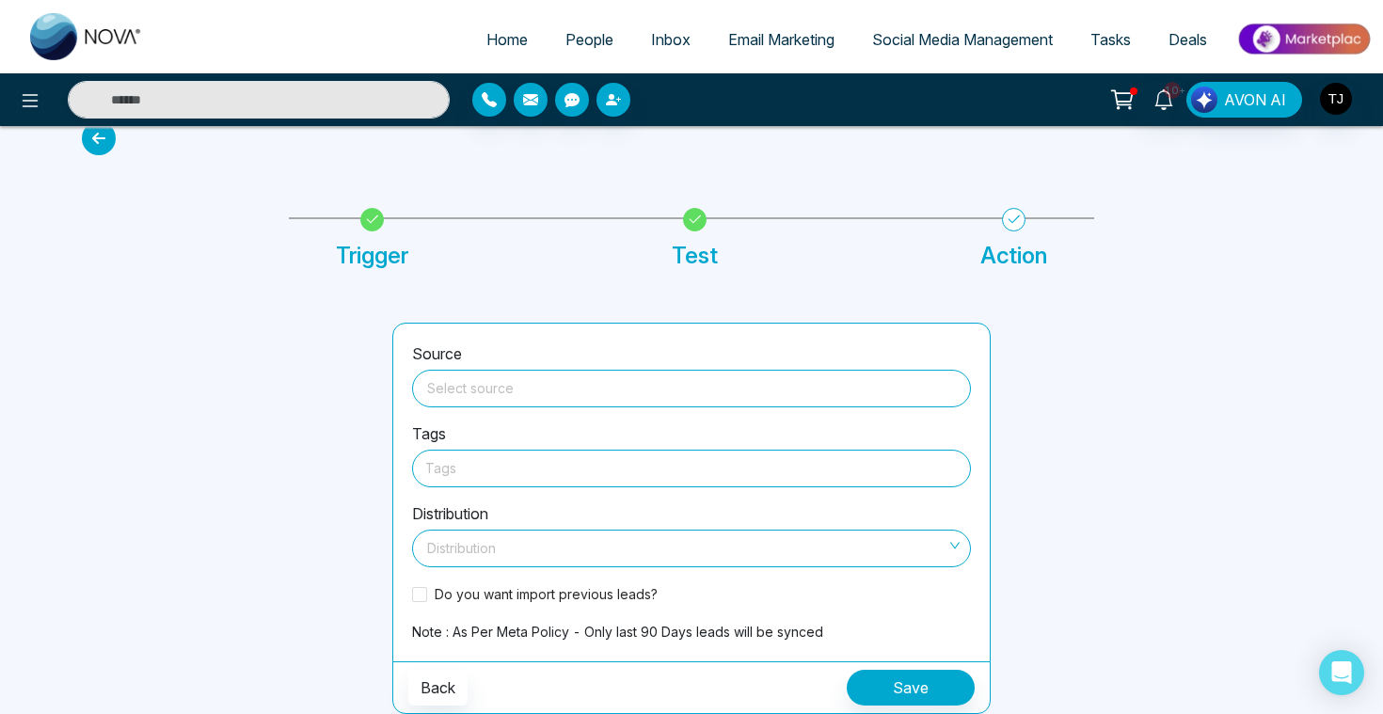
click at [526, 399] on span at bounding box center [691, 389] width 536 height 36
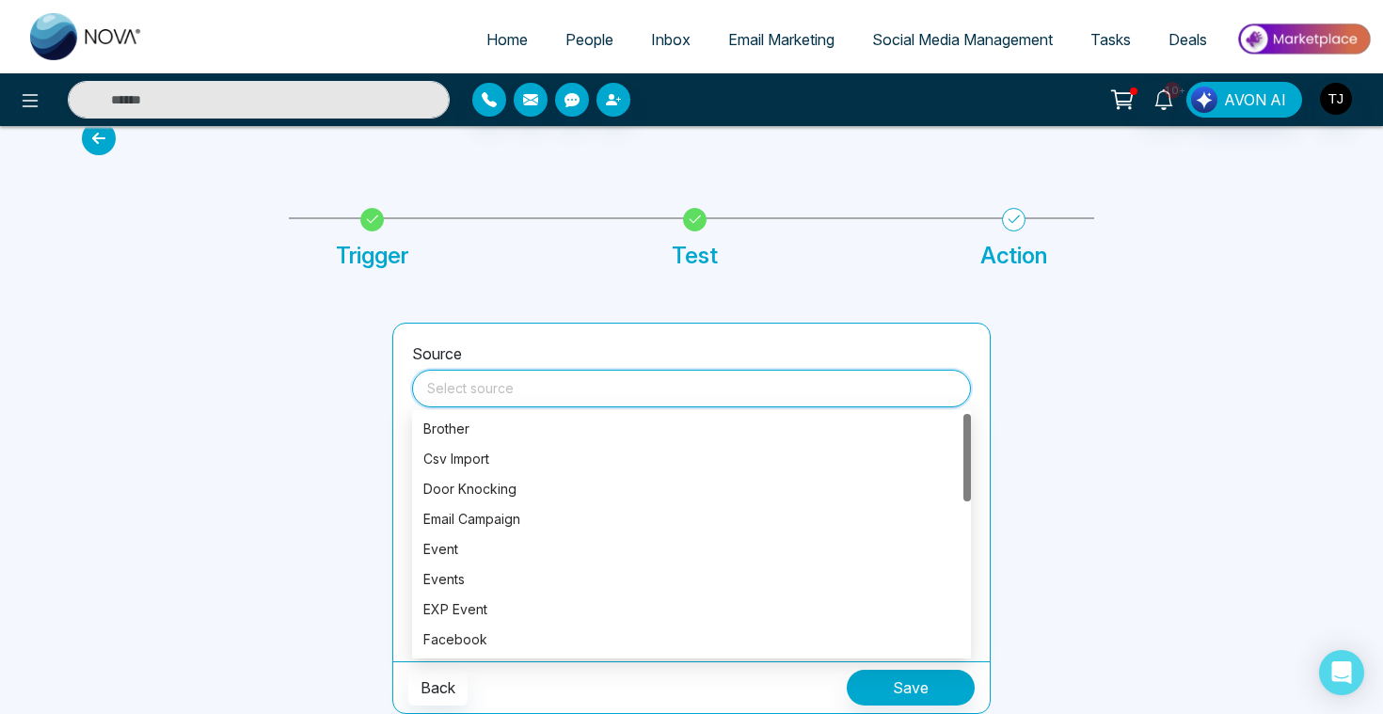
click at [328, 407] on div at bounding box center [226, 518] width 310 height 391
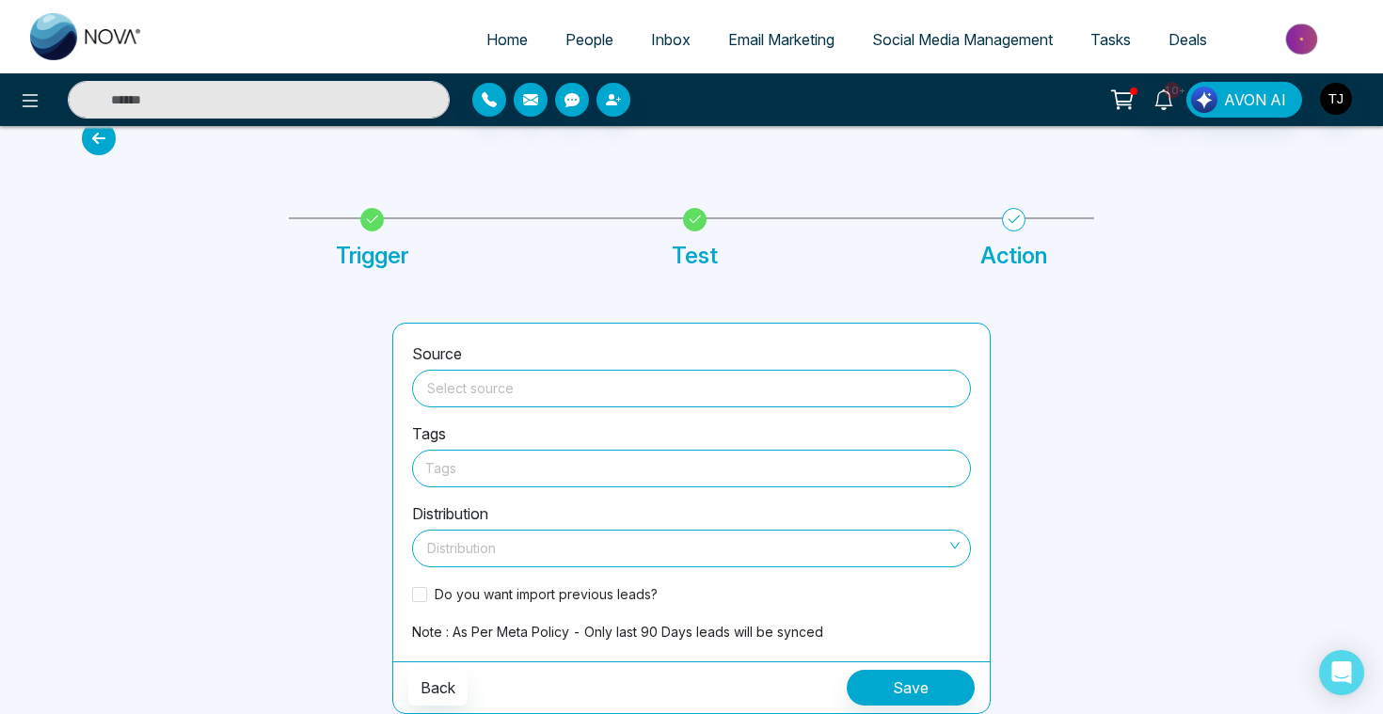
click at [505, 466] on div at bounding box center [691, 468] width 532 height 24
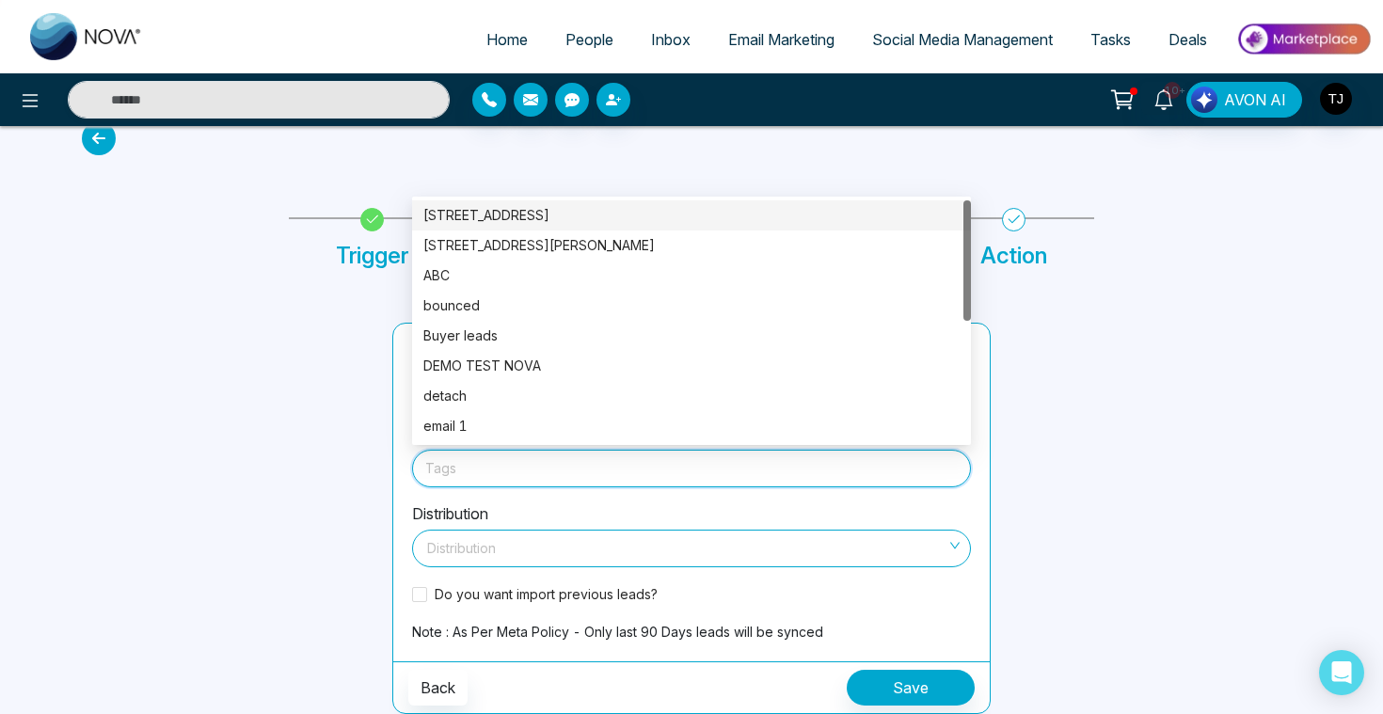
click at [376, 480] on div at bounding box center [226, 518] width 310 height 391
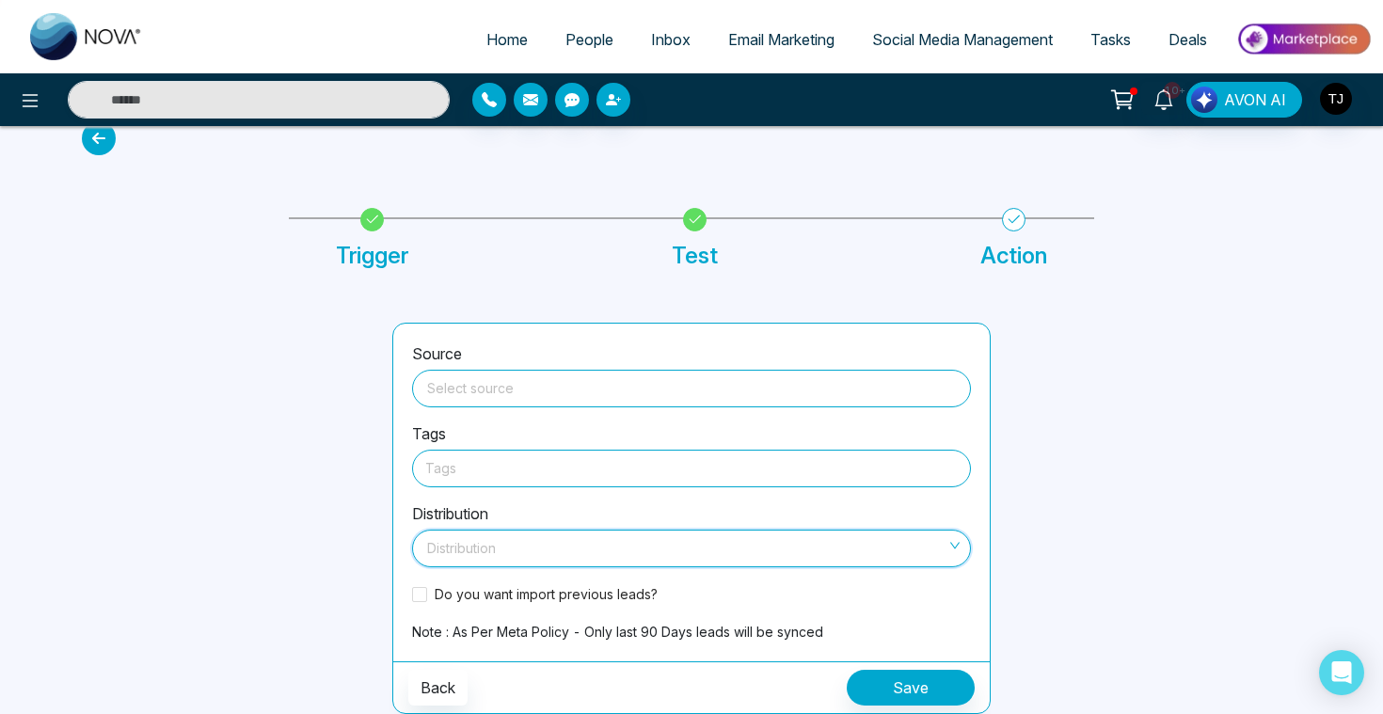
click at [495, 542] on input "search" at bounding box center [684, 545] width 523 height 28
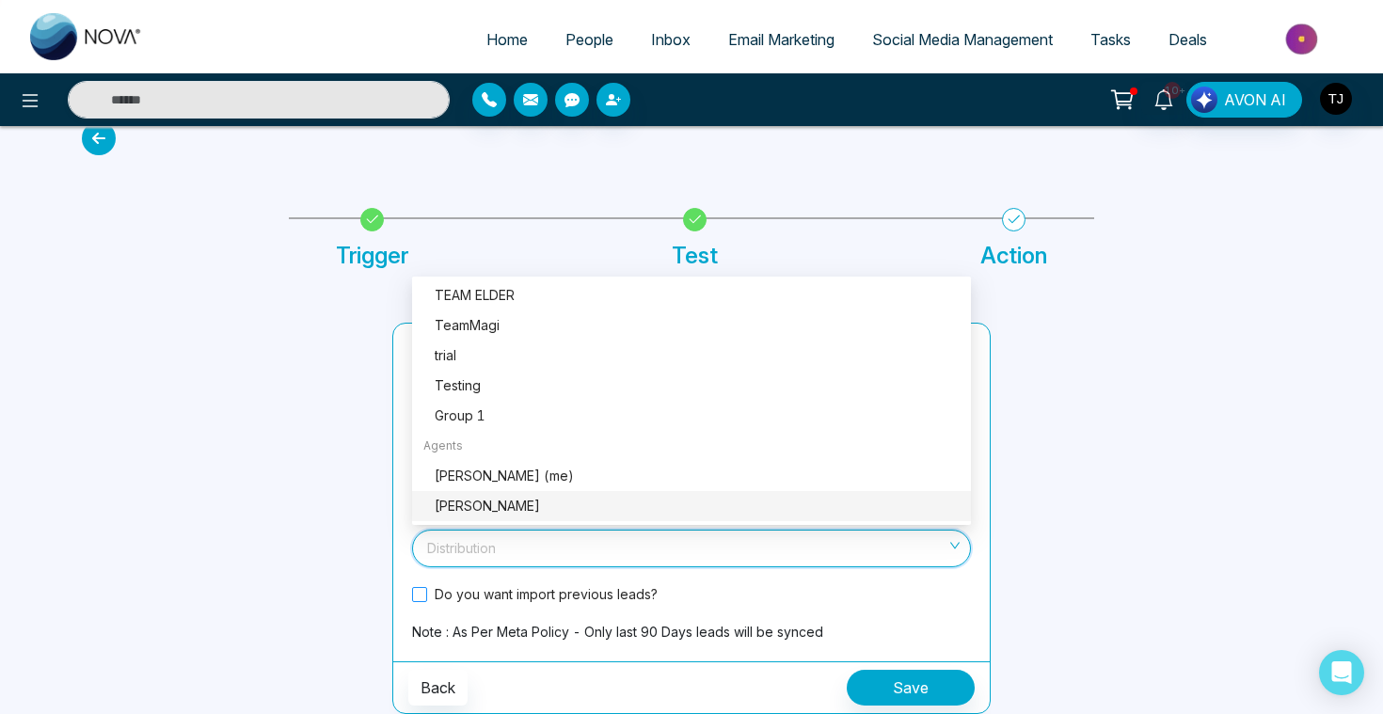
click at [420, 595] on span at bounding box center [419, 594] width 15 height 15
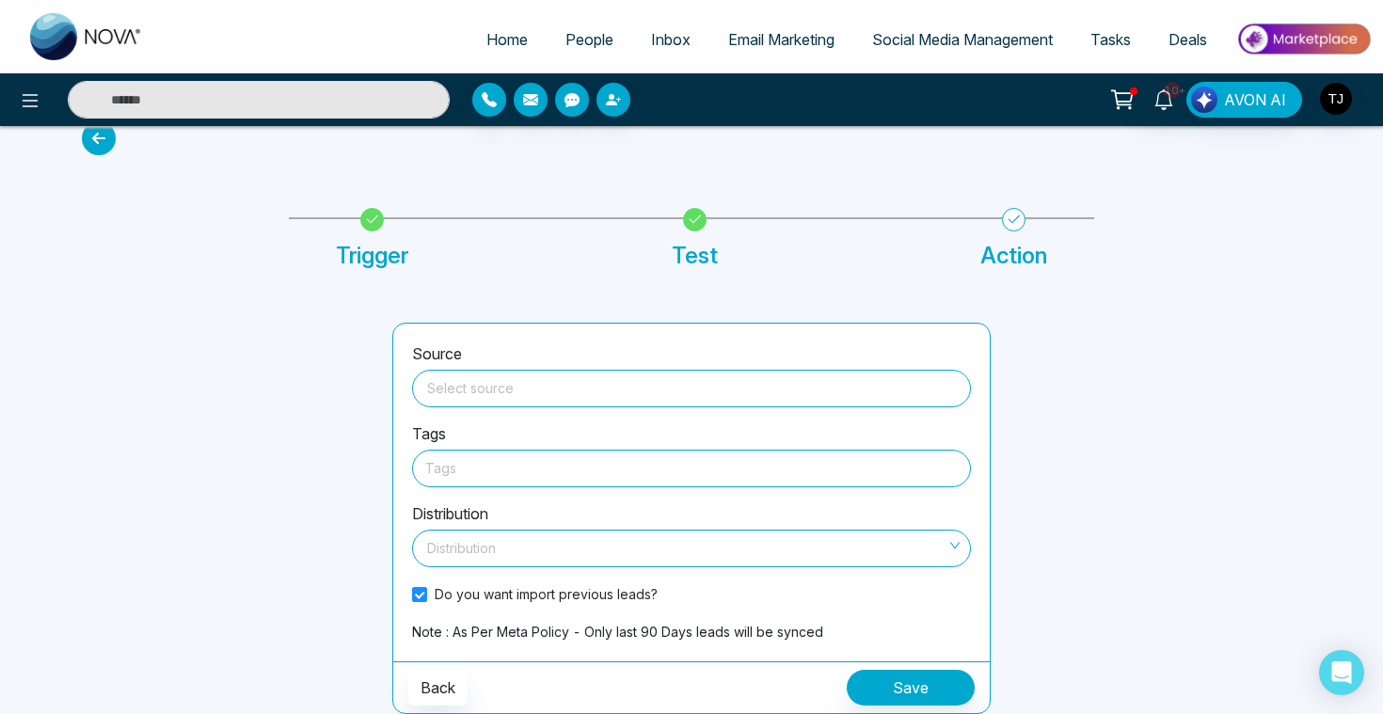
click at [565, 41] on span "People" at bounding box center [589, 39] width 48 height 19
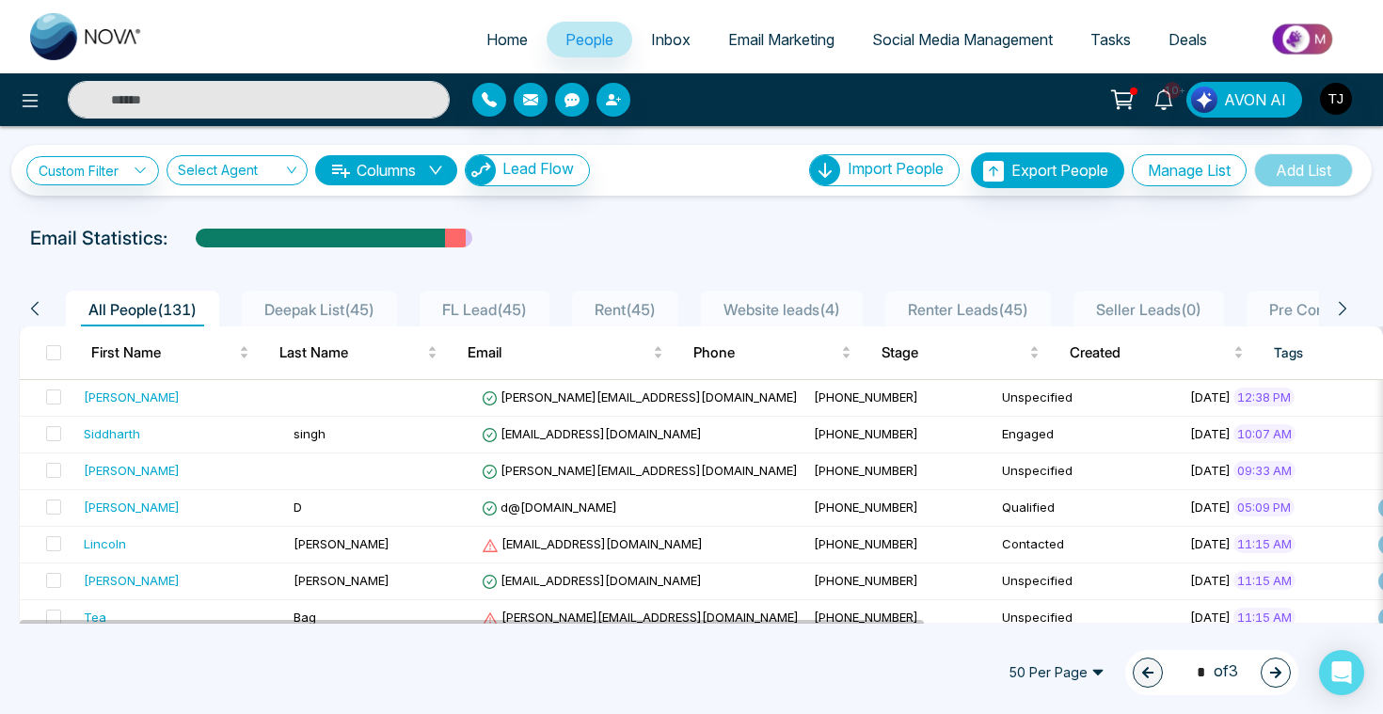
click at [423, 173] on button "Columns" at bounding box center [386, 170] width 142 height 30
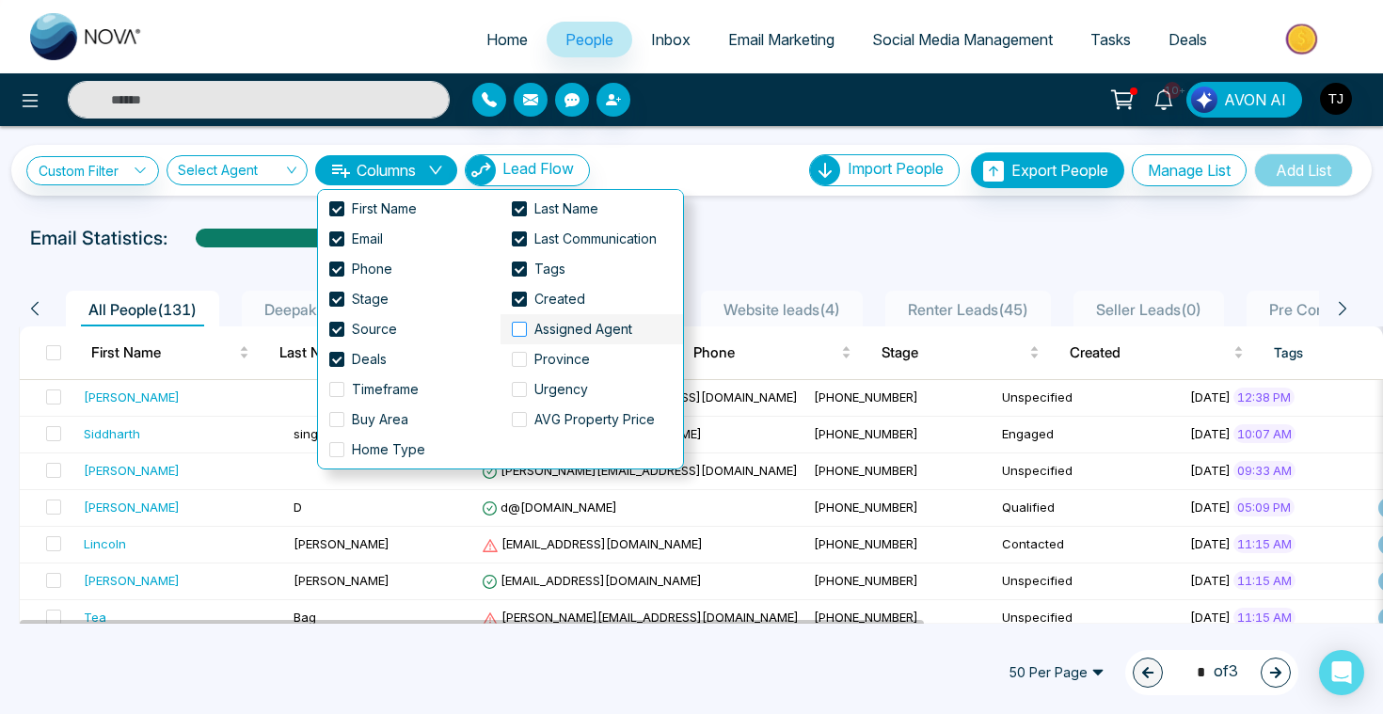
click at [520, 331] on span at bounding box center [519, 329] width 15 height 15
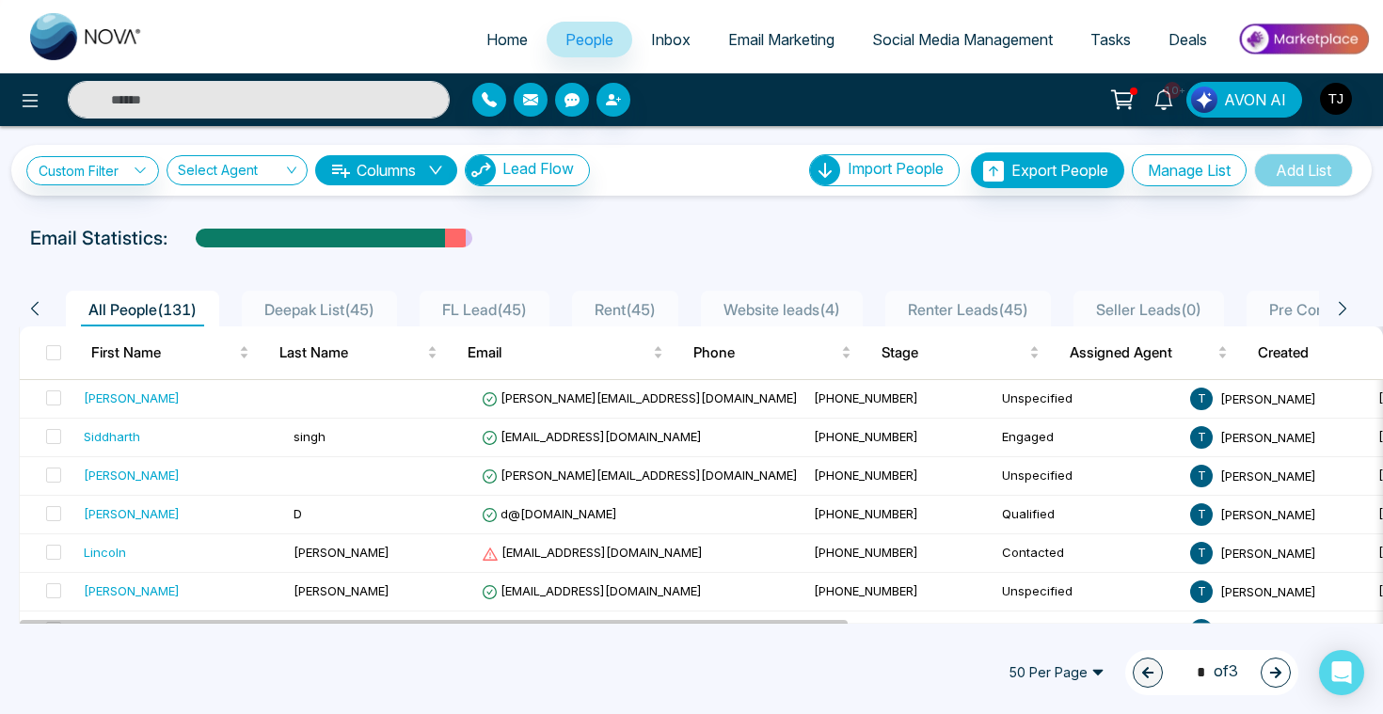
click at [299, 299] on div "Deepak List ( 45 )" at bounding box center [319, 309] width 125 height 23
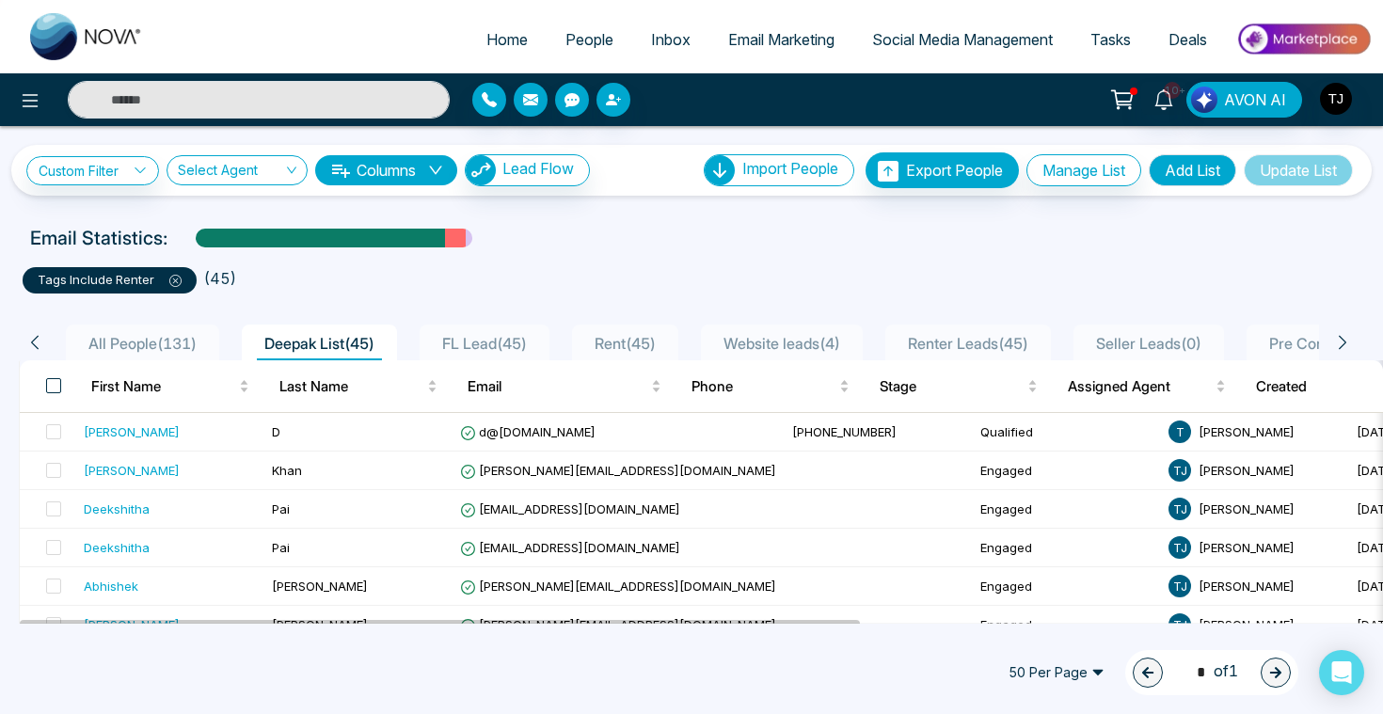
click at [55, 382] on span at bounding box center [53, 385] width 15 height 15
click at [55, 387] on span at bounding box center [53, 385] width 15 height 15
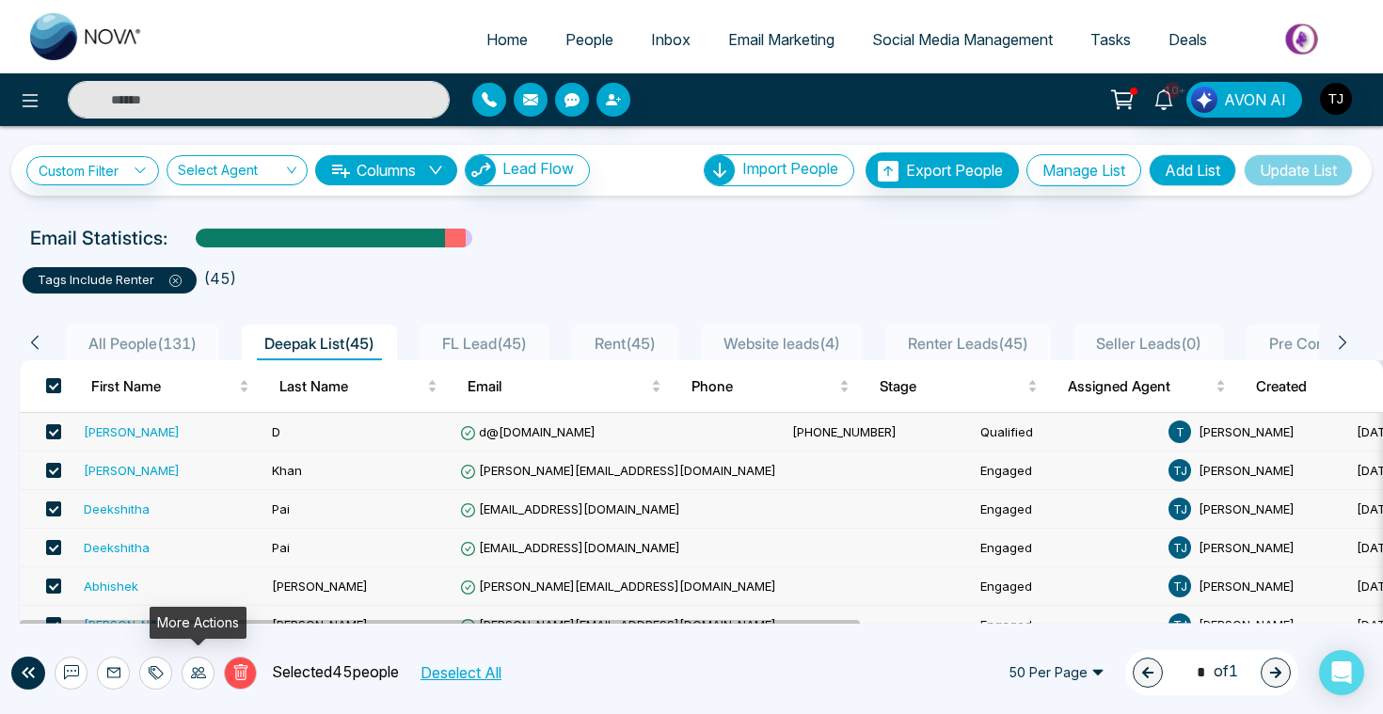
click at [200, 673] on icon at bounding box center [198, 672] width 15 height 15
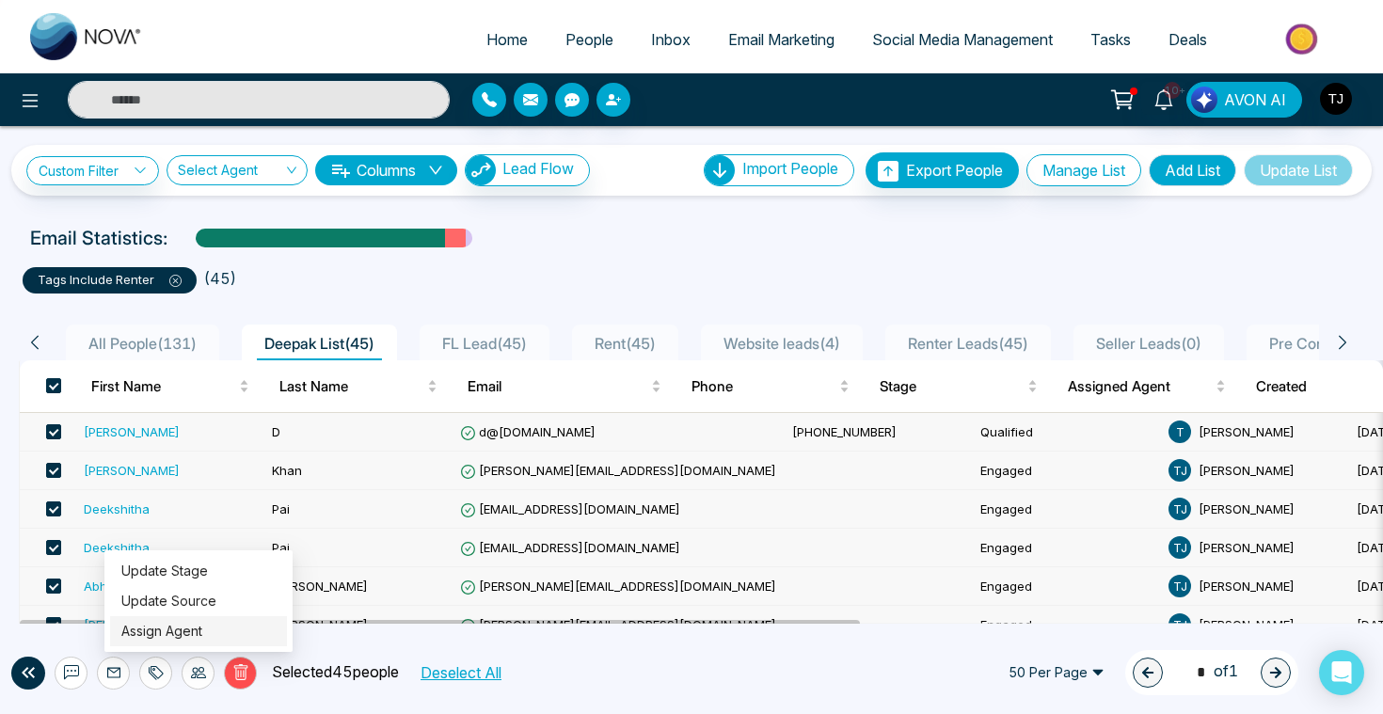
click at [202, 639] on link "Assign Agent" at bounding box center [161, 631] width 81 height 16
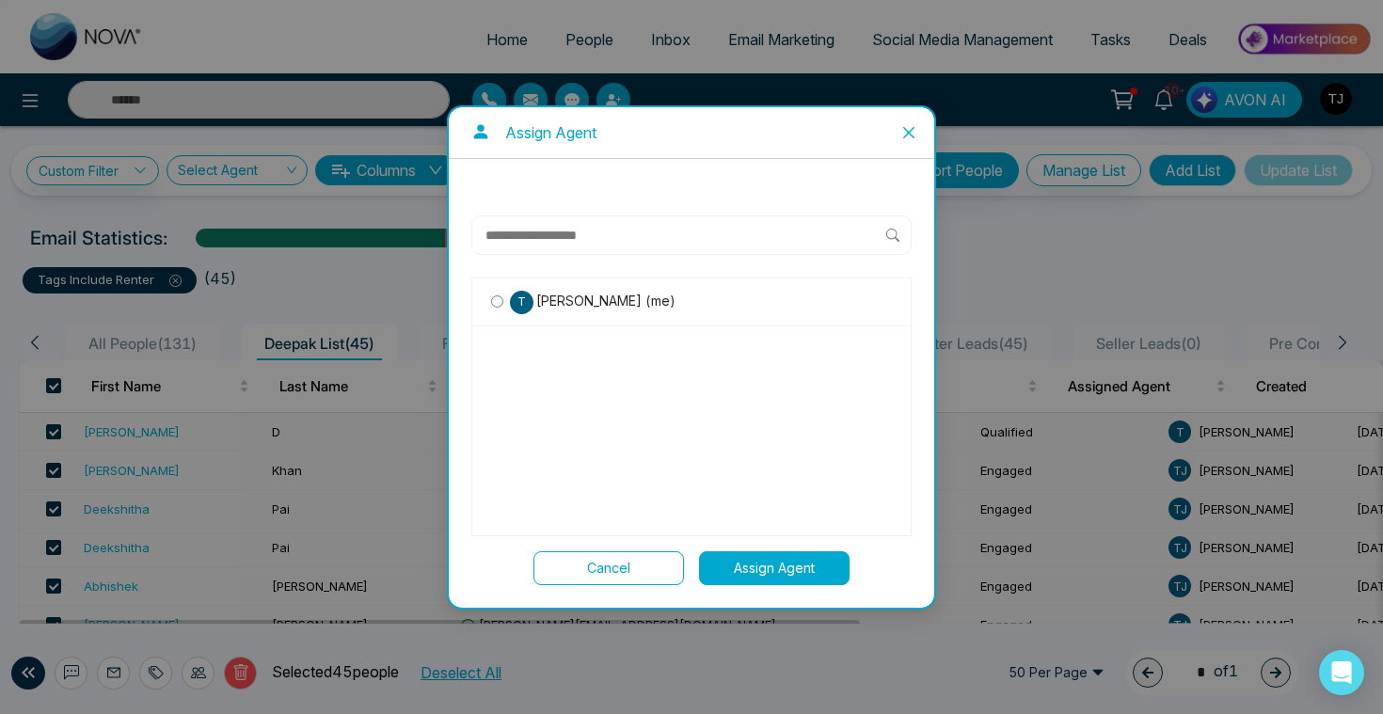
click at [902, 129] on icon "close" at bounding box center [908, 132] width 15 height 15
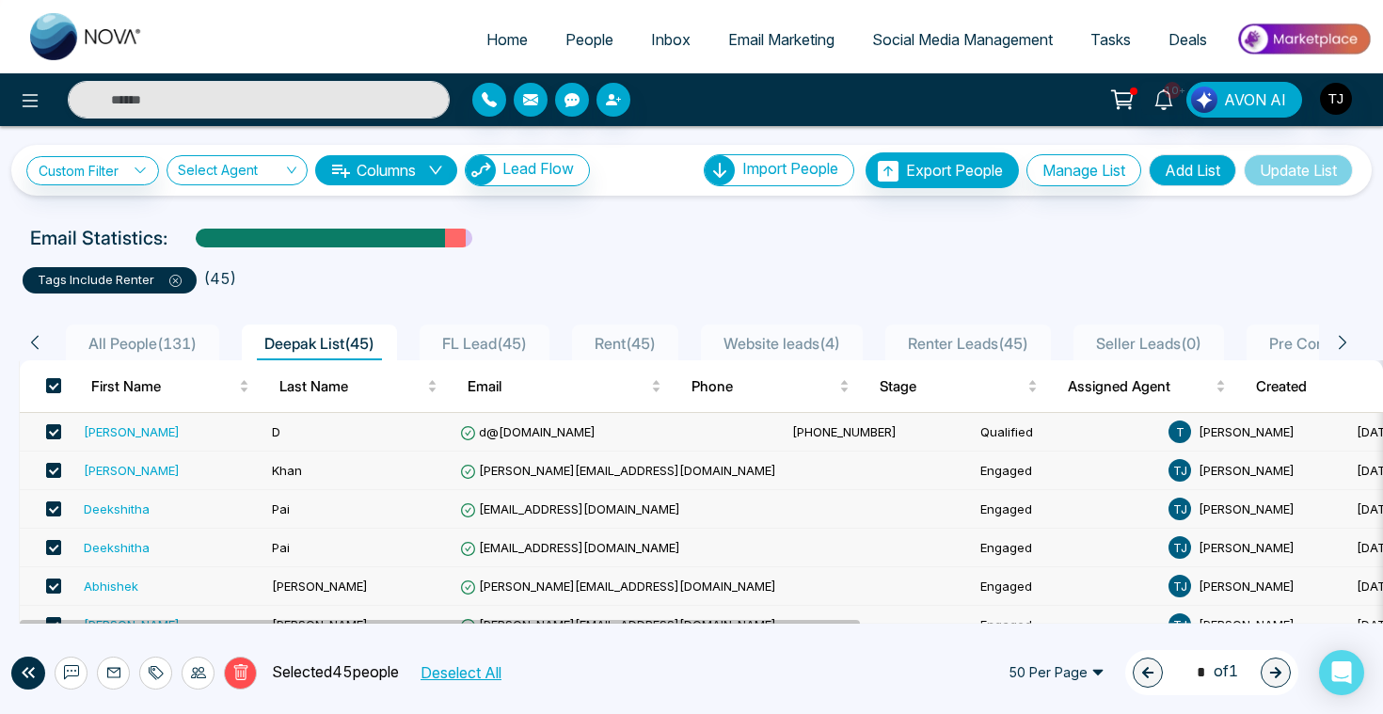
click at [1303, 40] on img at bounding box center [1303, 39] width 136 height 42
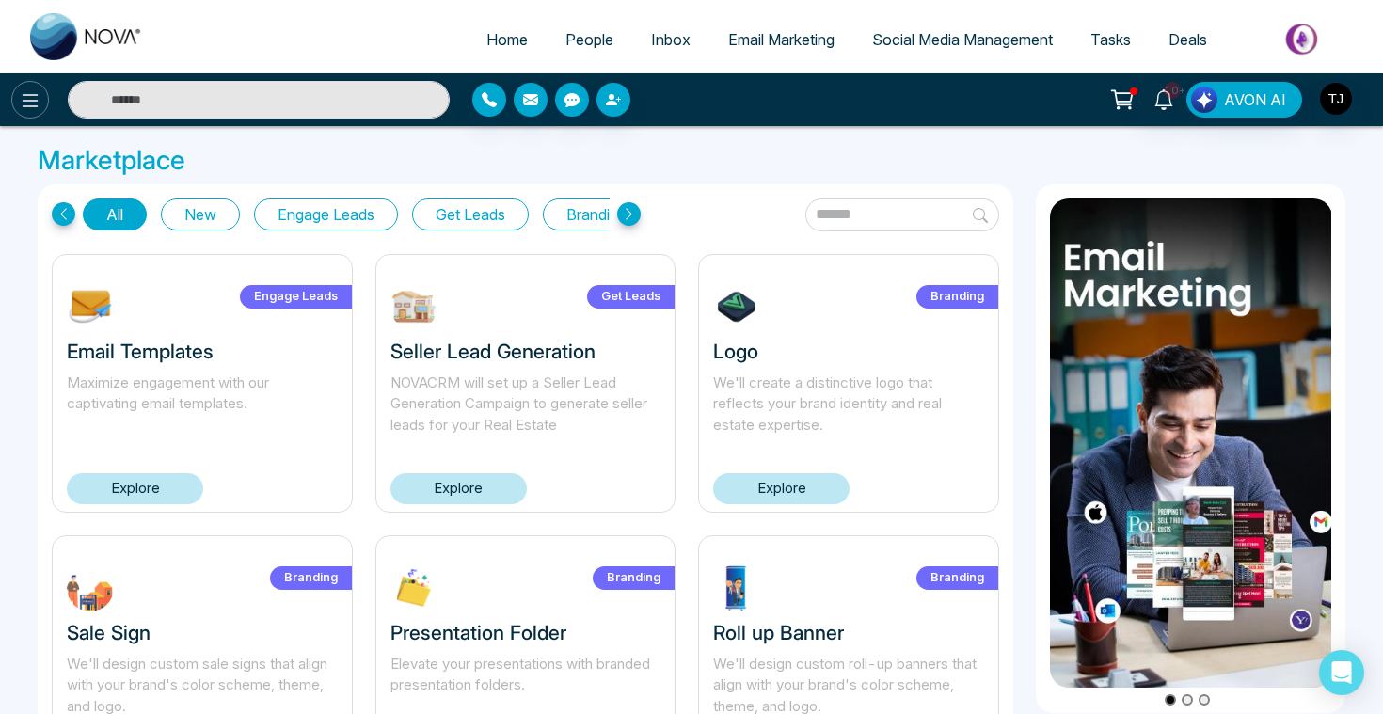
click at [17, 98] on button at bounding box center [30, 100] width 38 height 38
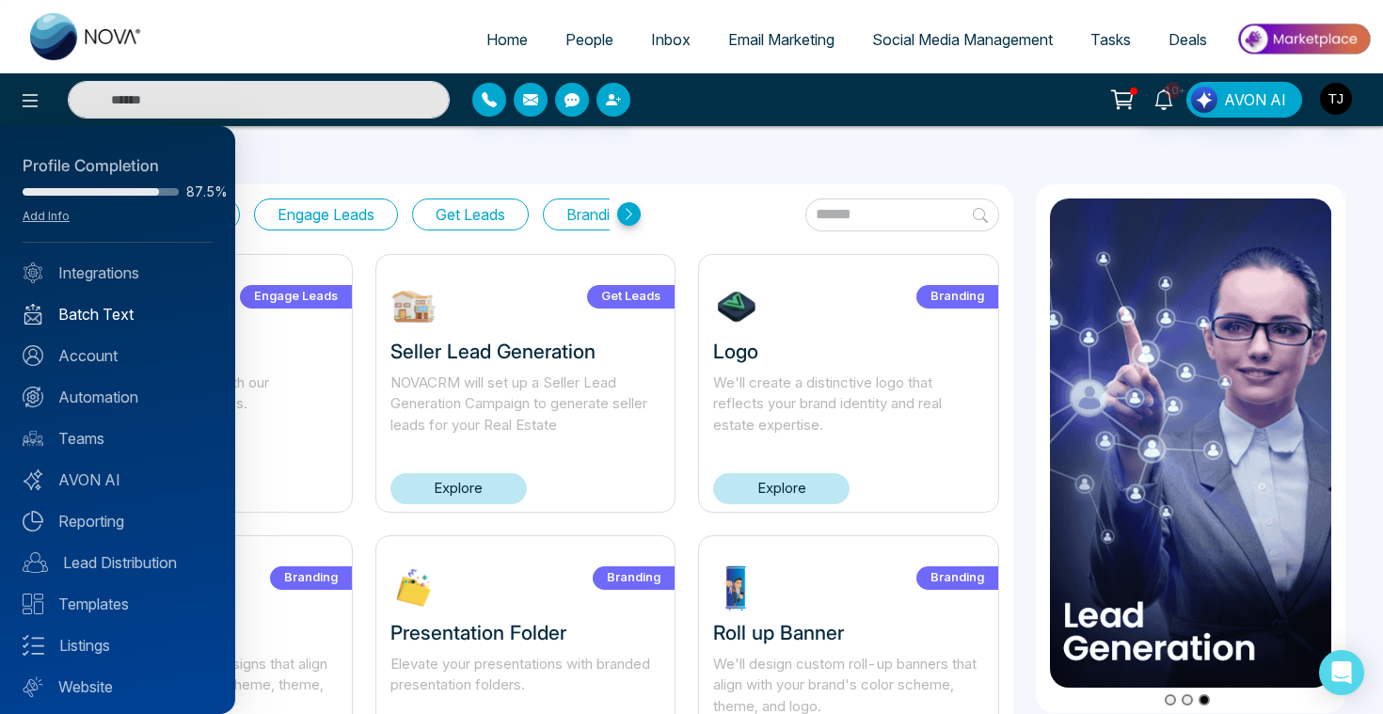
click at [118, 310] on link "Batch Text" at bounding box center [118, 314] width 190 height 23
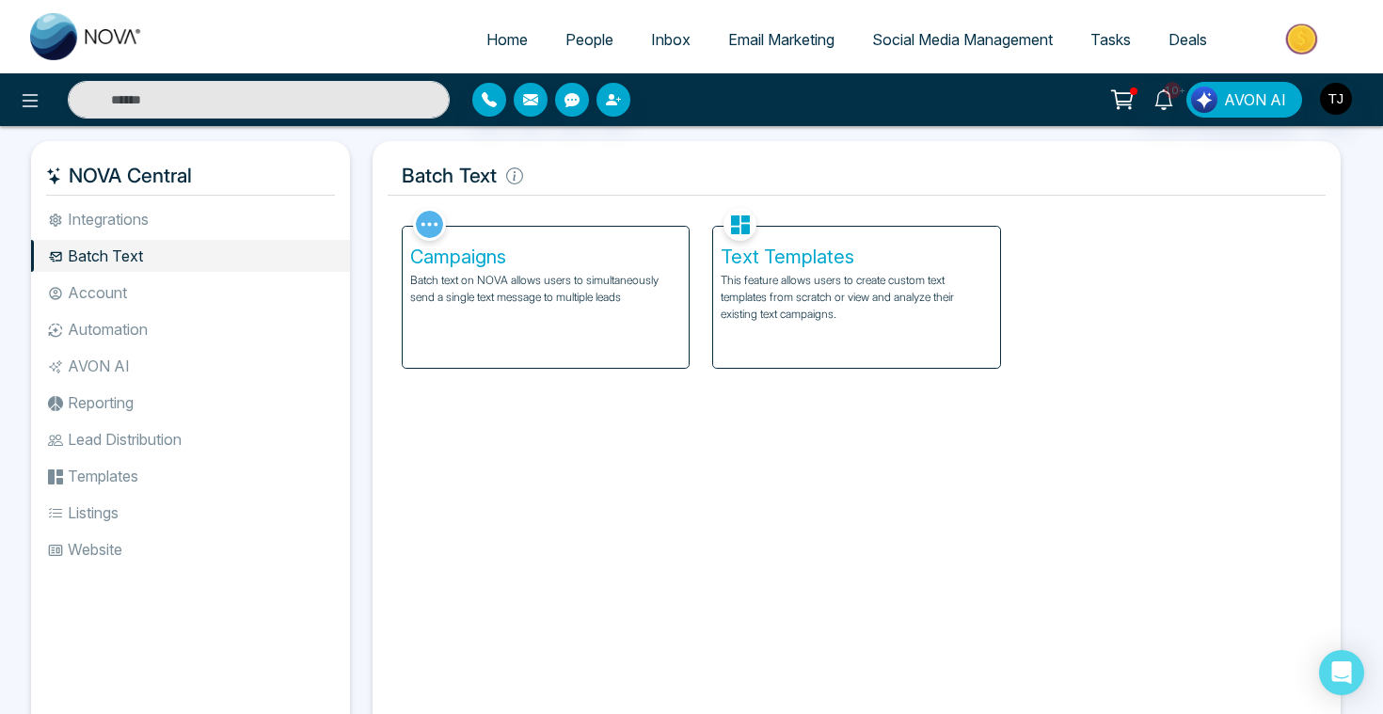
click at [452, 262] on h5 "Campaigns" at bounding box center [545, 257] width 271 height 23
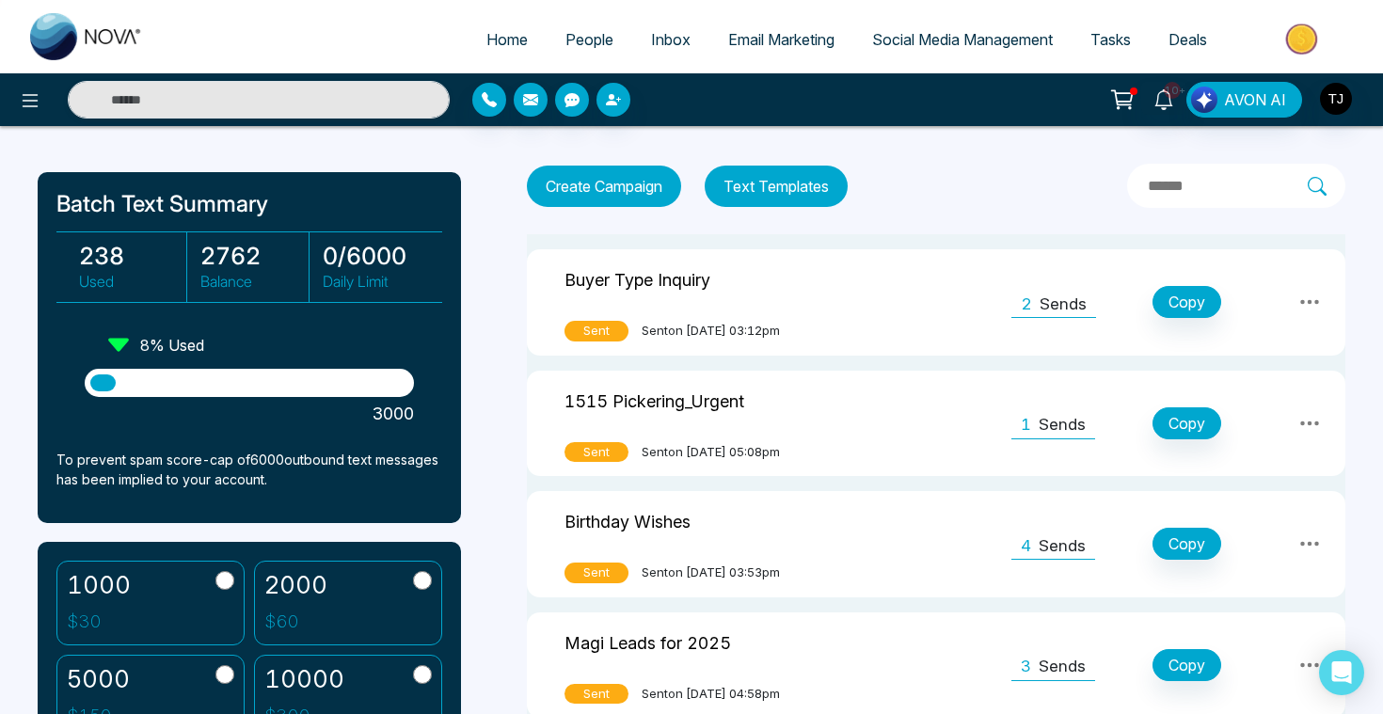
scroll to position [74, 0]
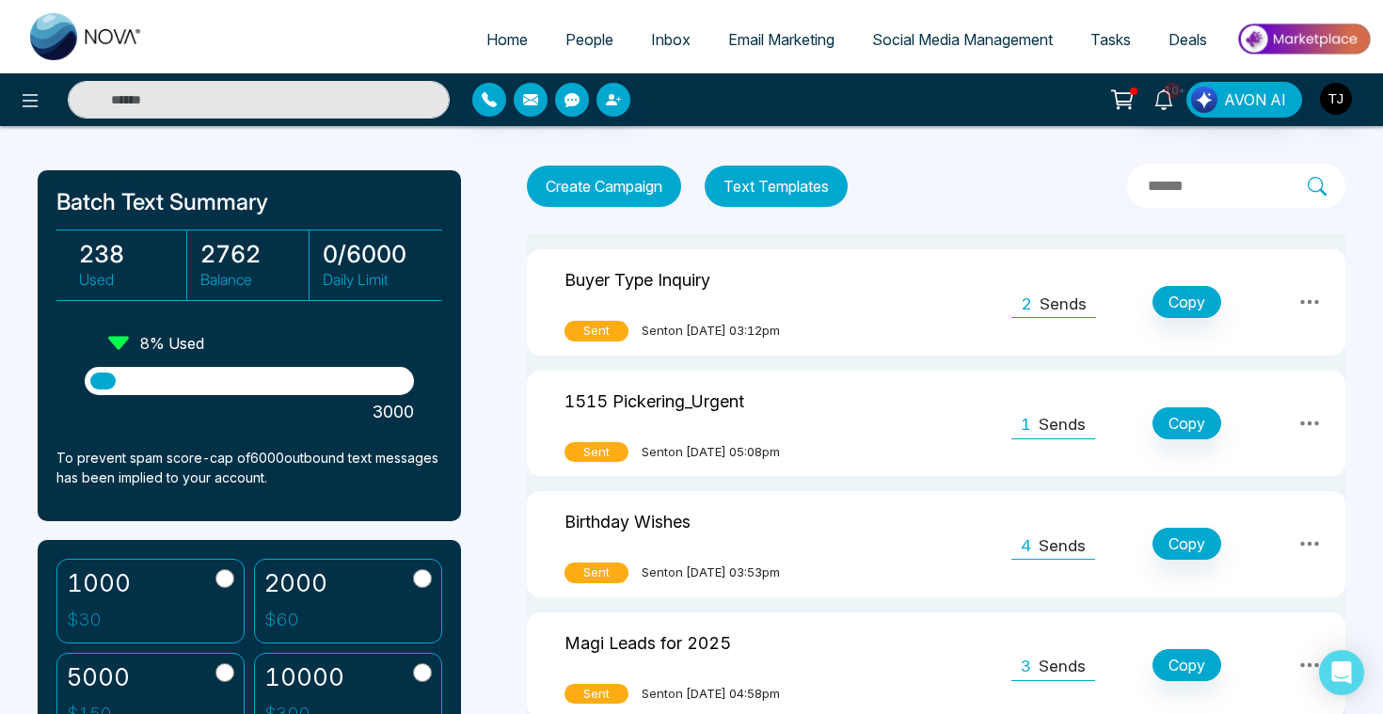
click at [667, 40] on span "Inbox" at bounding box center [671, 39] width 40 height 19
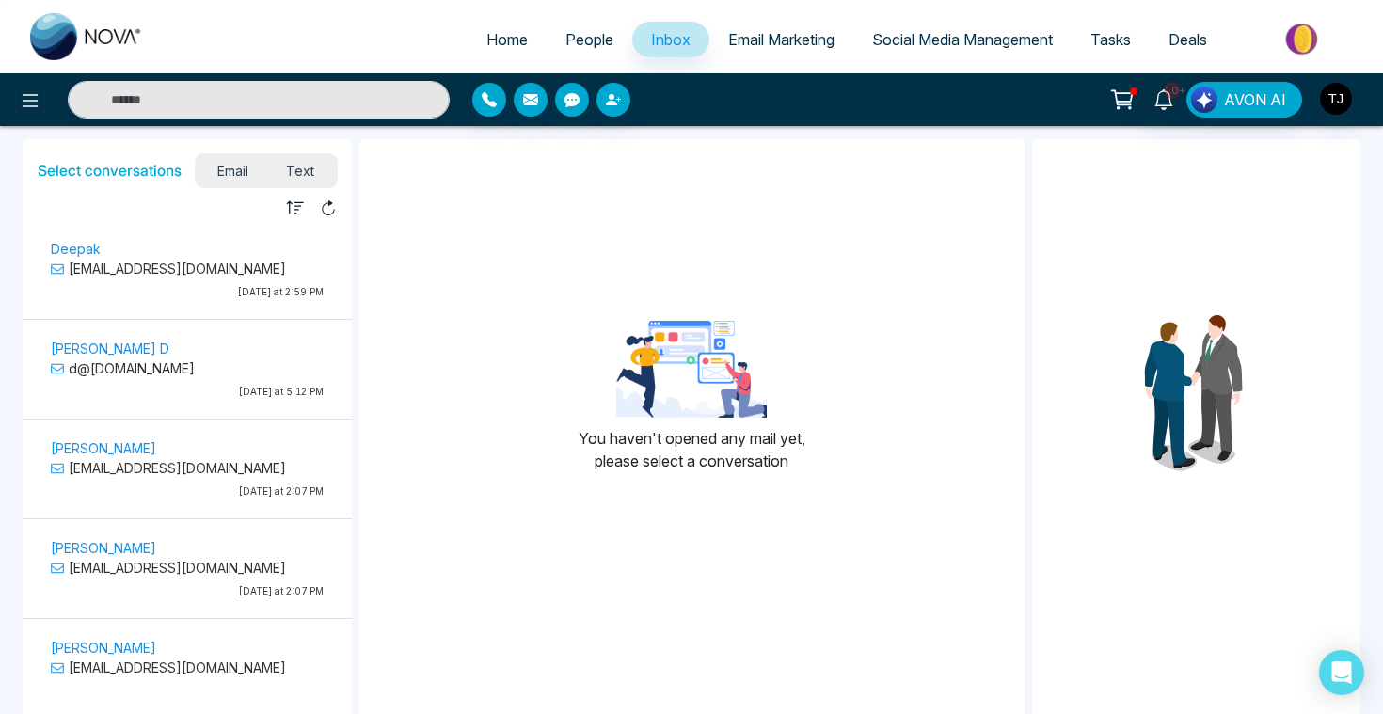
click at [306, 173] on span "Text" at bounding box center [300, 170] width 66 height 25
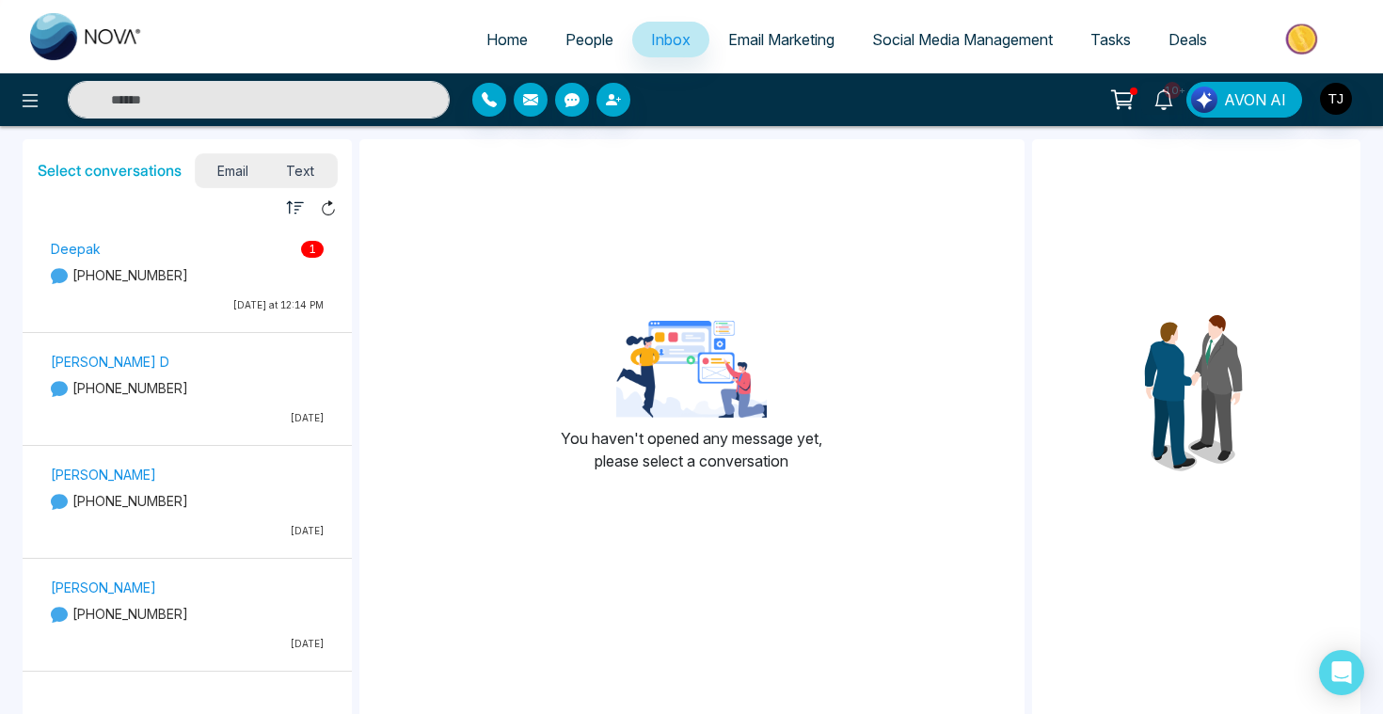
click at [211, 284] on p "[PHONE_NUMBER]" at bounding box center [187, 275] width 273 height 20
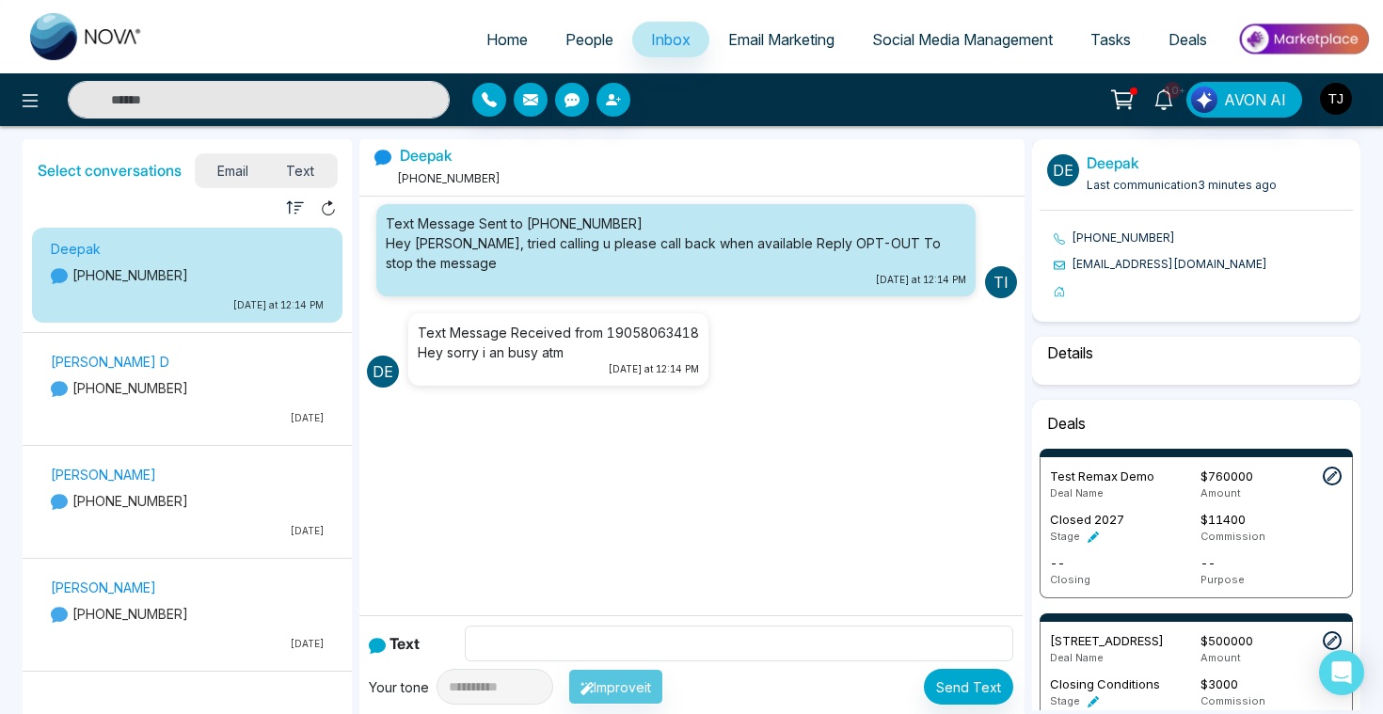
select select "****"
select select "**********"
select select "*****"
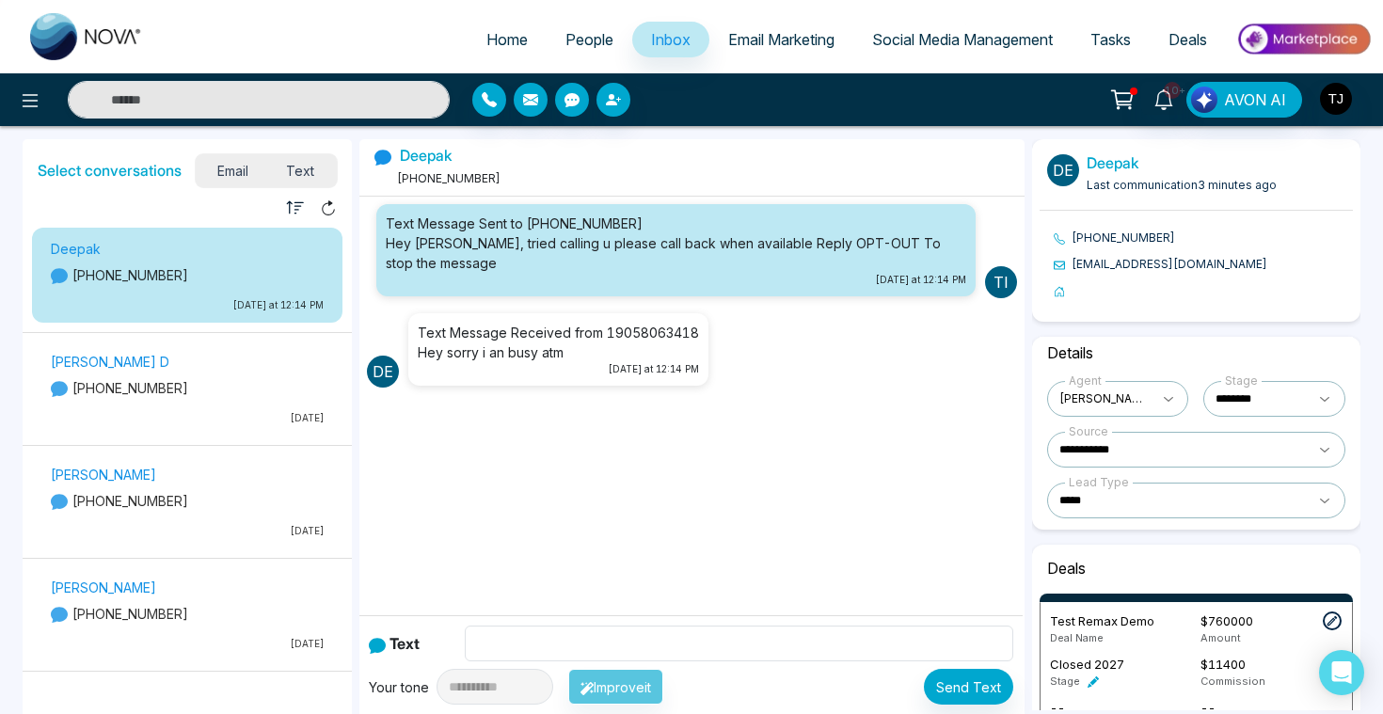
click at [494, 40] on span "Home" at bounding box center [506, 39] width 41 height 19
select select "*"
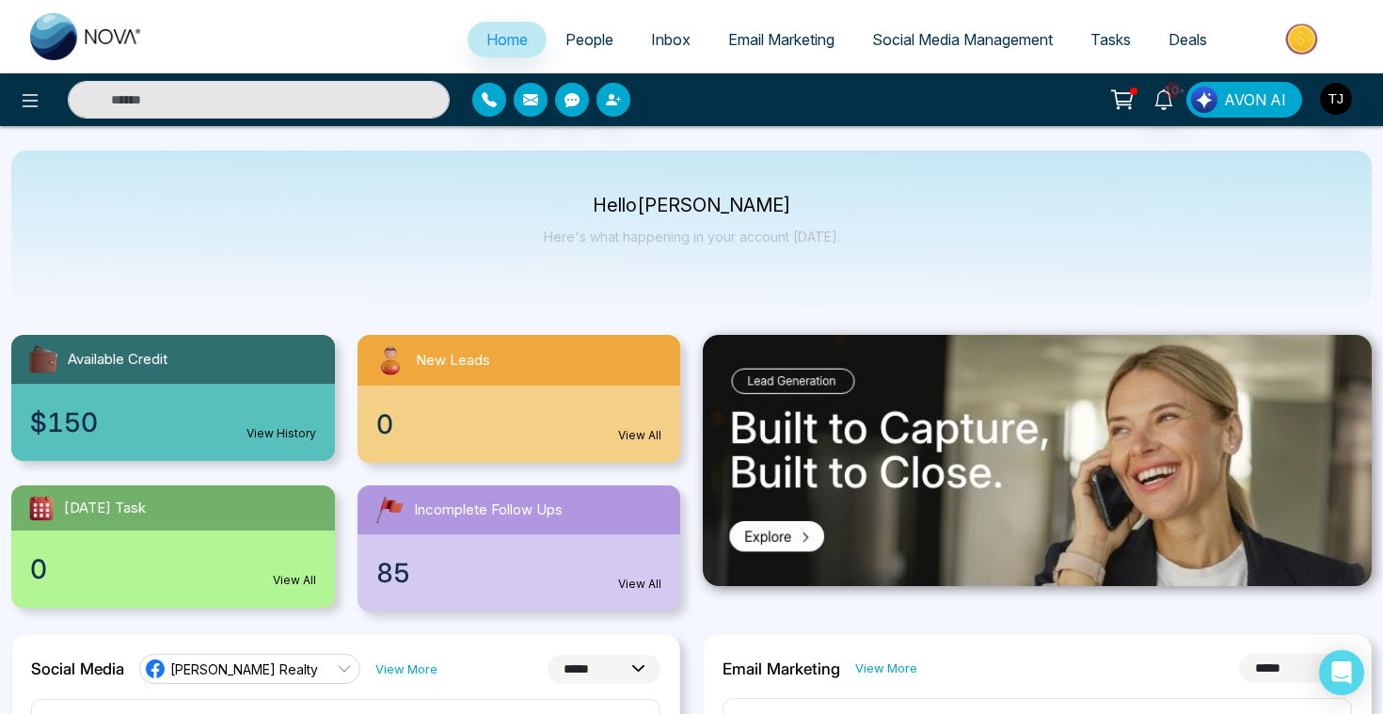
click at [1259, 103] on span "AVON AI" at bounding box center [1255, 99] width 62 height 23
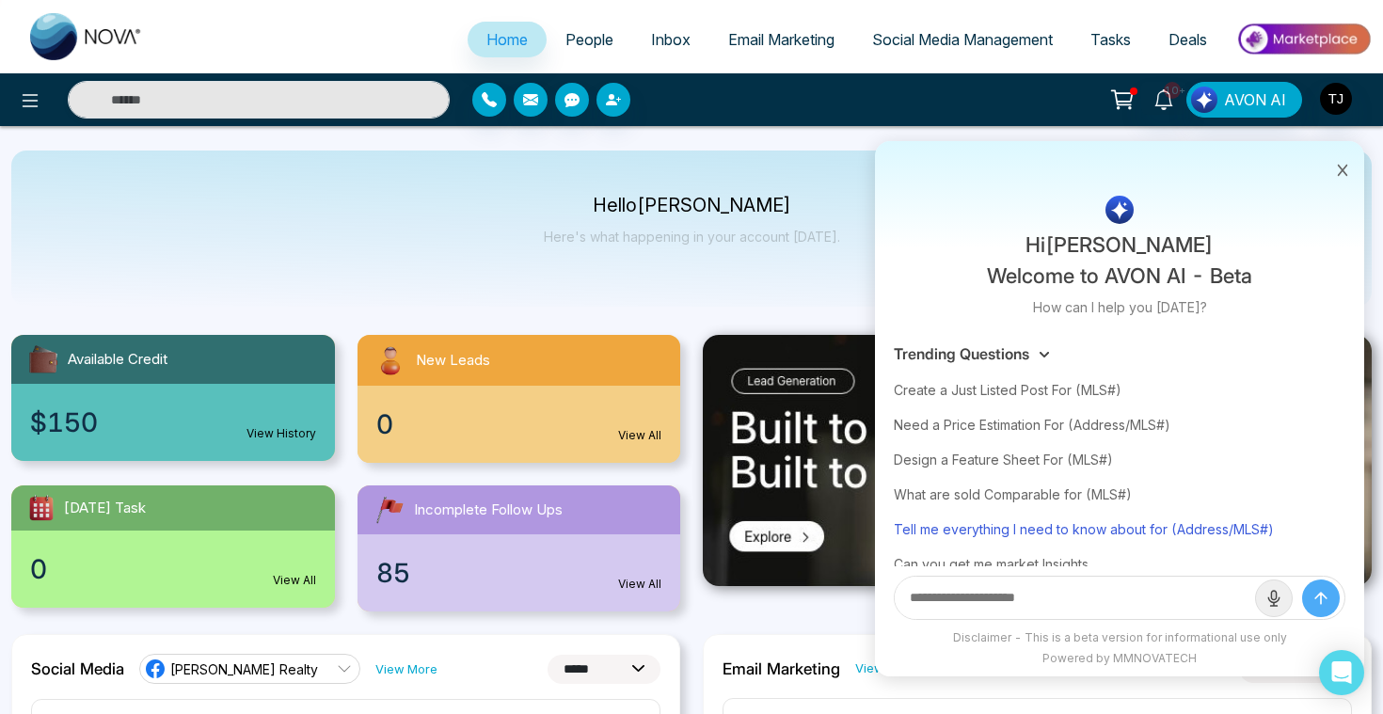
click at [1012, 536] on div "Tell me everything I need to know about for (Address/MLS#)" at bounding box center [1120, 529] width 452 height 35
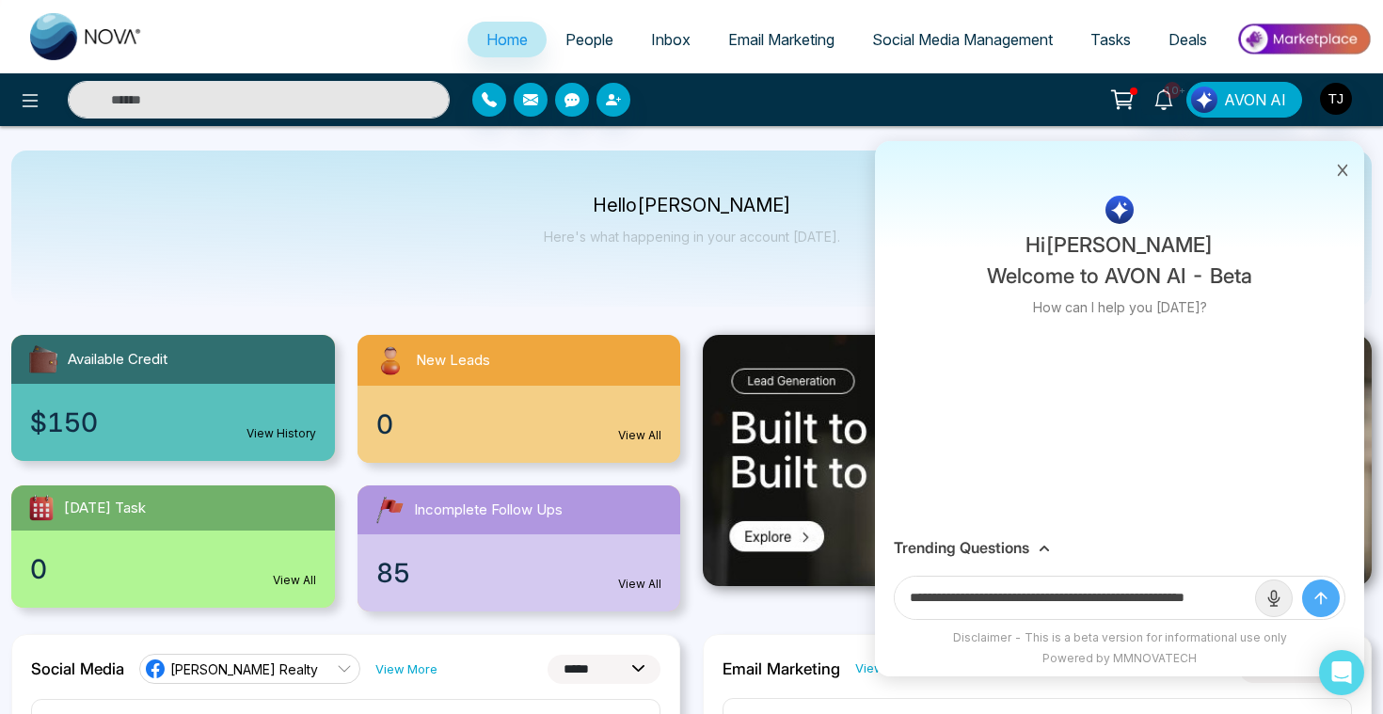
scroll to position [0, 45]
drag, startPoint x: 1180, startPoint y: 594, endPoint x: 1315, endPoint y: 592, distance: 135.5
click at [1315, 592] on form "**********" at bounding box center [1120, 598] width 452 height 44
paste input "**********"
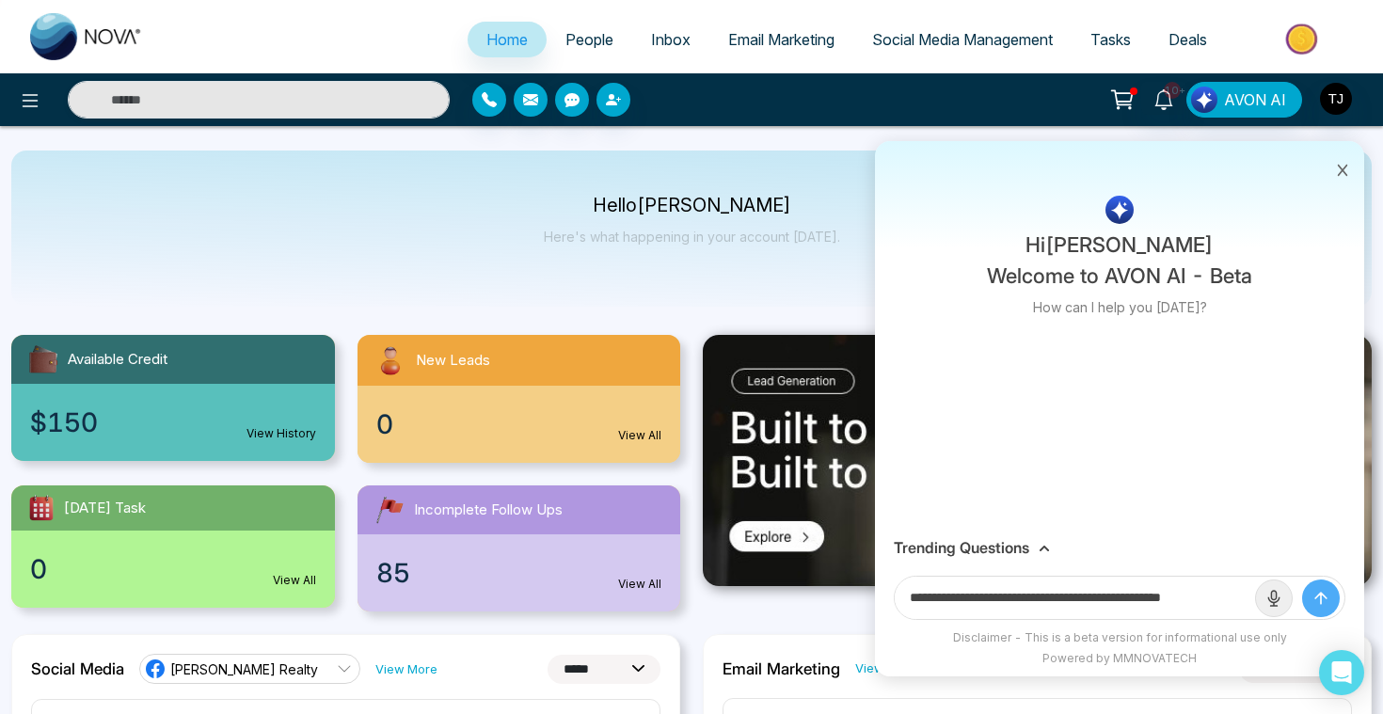
scroll to position [0, 9]
type input "**********"
click at [1302, 579] on button "submit" at bounding box center [1321, 598] width 38 height 38
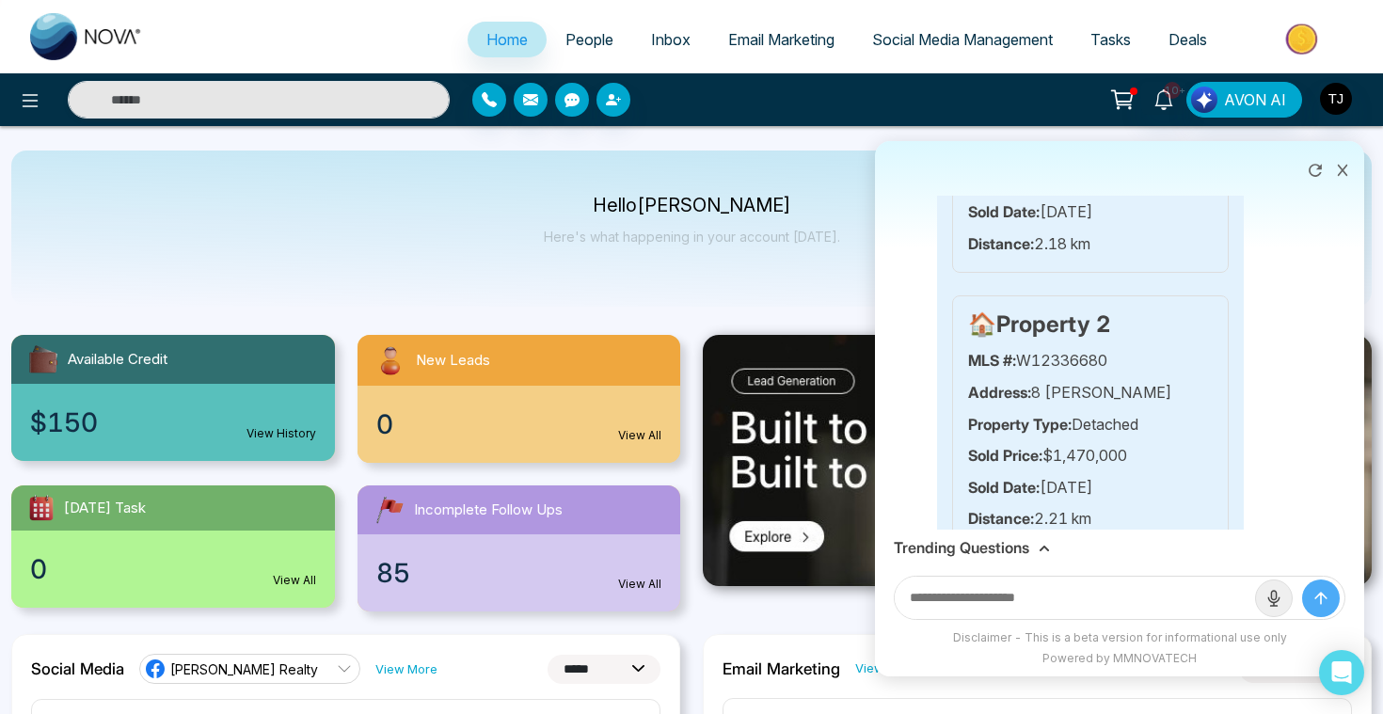
scroll to position [1386, 0]
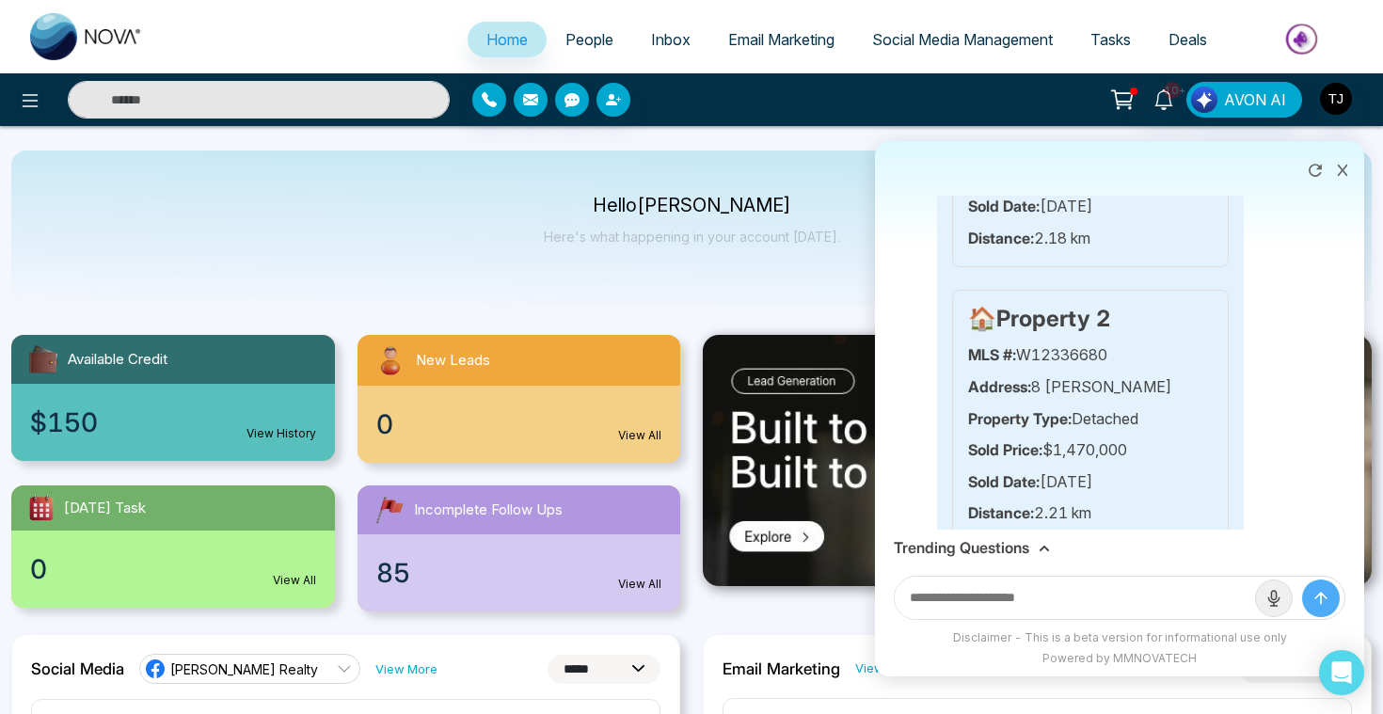
click at [985, 541] on h3 "Trending Questions" at bounding box center [961, 548] width 135 height 18
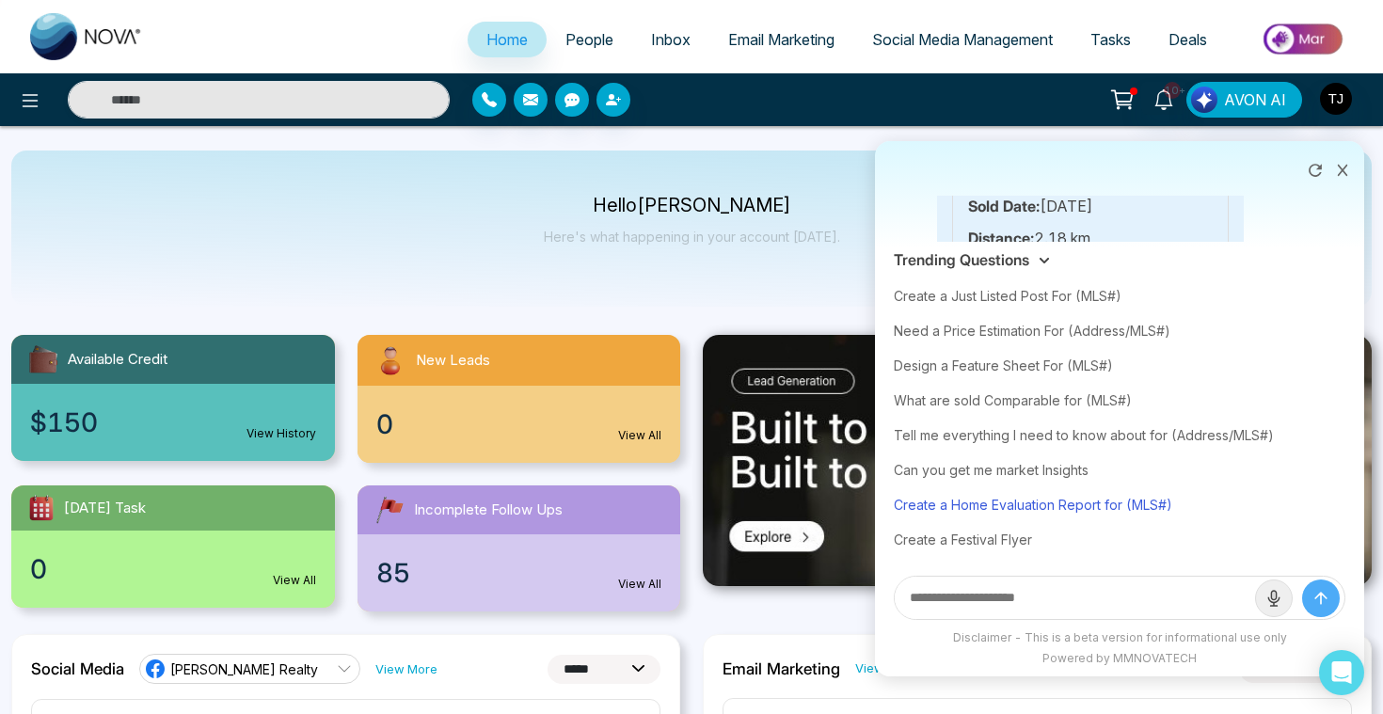
click at [985, 499] on div "Create a Home Evaluation Report for (MLS#)" at bounding box center [1120, 504] width 452 height 35
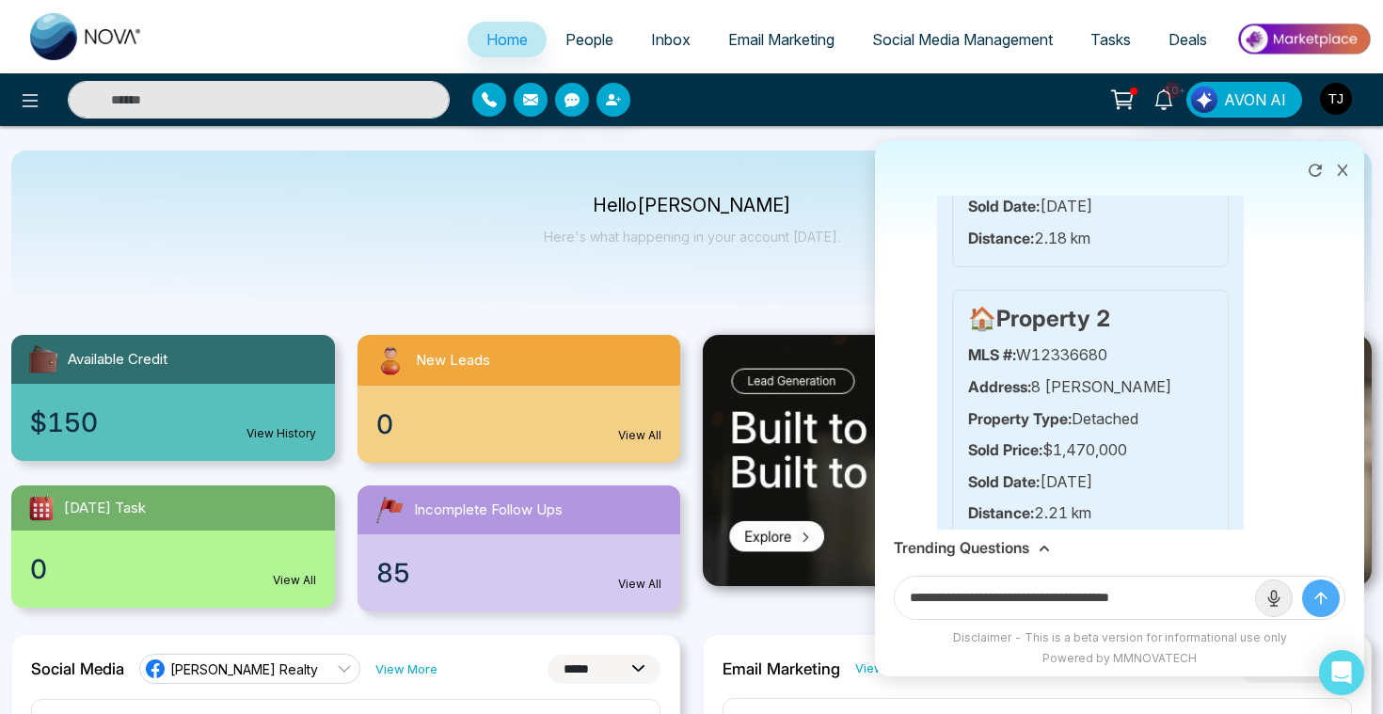
drag, startPoint x: 1145, startPoint y: 594, endPoint x: 1258, endPoint y: 589, distance: 113.0
click at [1258, 589] on form "**********" at bounding box center [1120, 598] width 452 height 44
paste input "**********"
type input "**********"
click at [1302, 579] on button "submit" at bounding box center [1321, 598] width 38 height 38
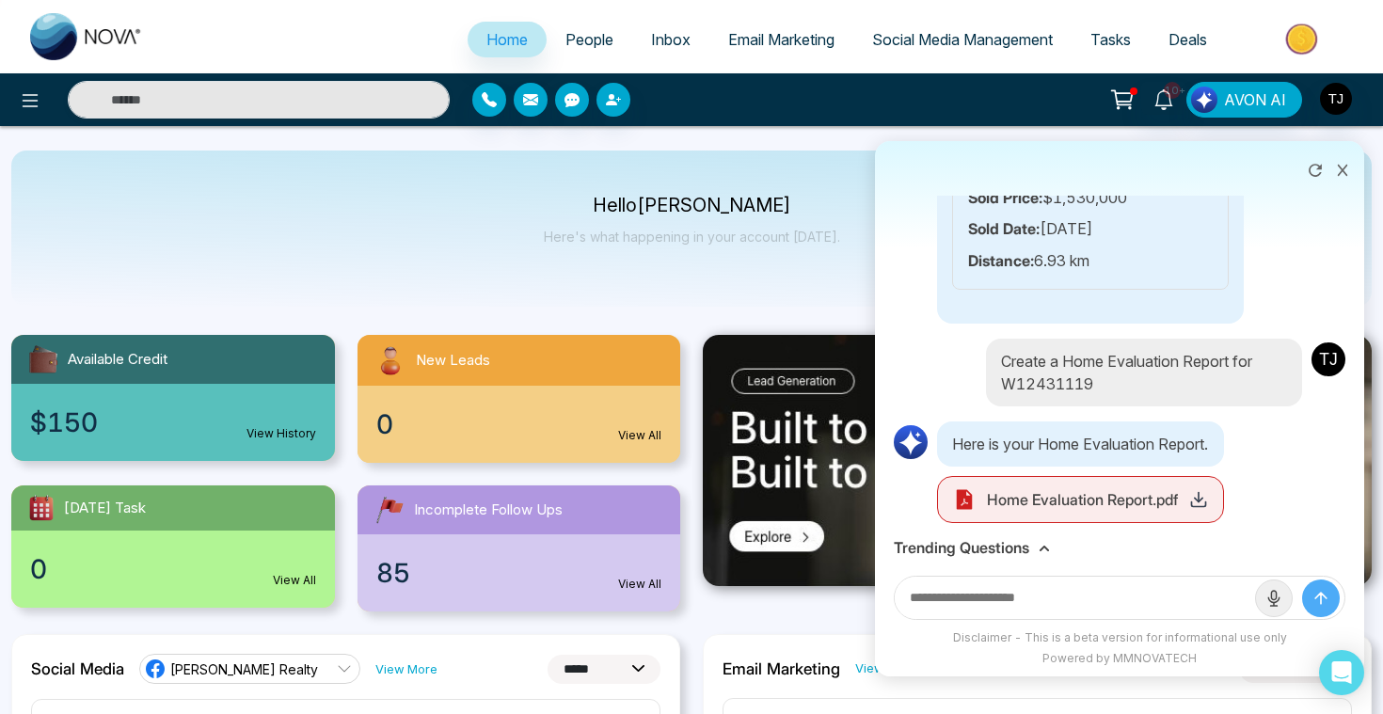
scroll to position [5390, 0]
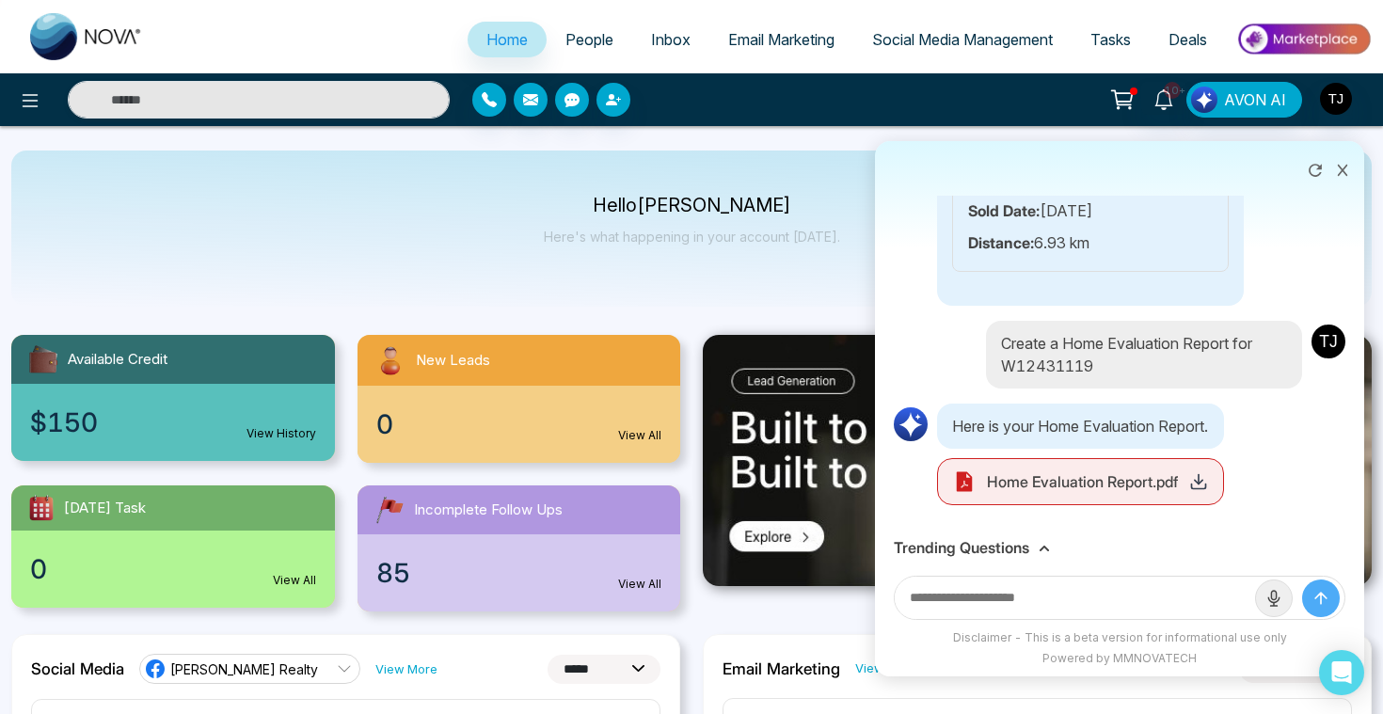
click at [1206, 488] on icon at bounding box center [1198, 481] width 19 height 19
click at [1166, 52] on link "Deals" at bounding box center [1187, 40] width 76 height 36
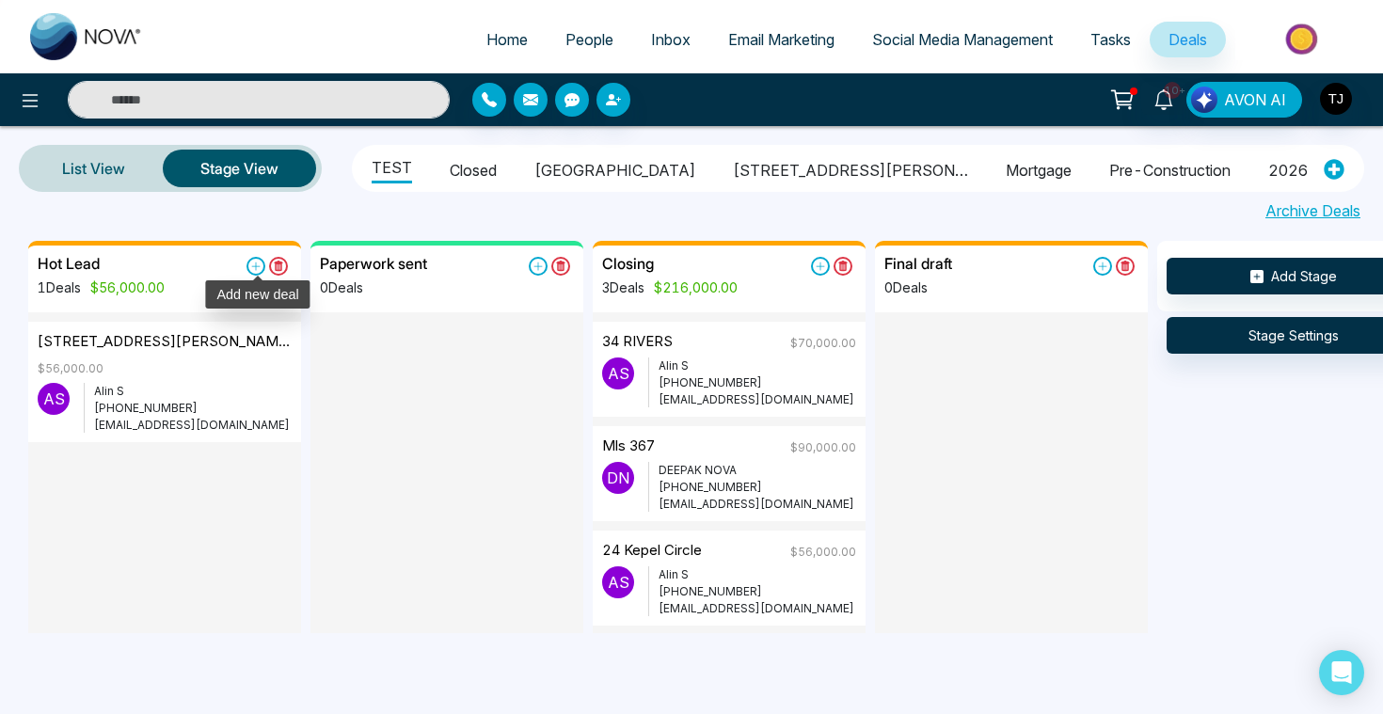
click at [256, 265] on icon at bounding box center [256, 266] width 8 height 8
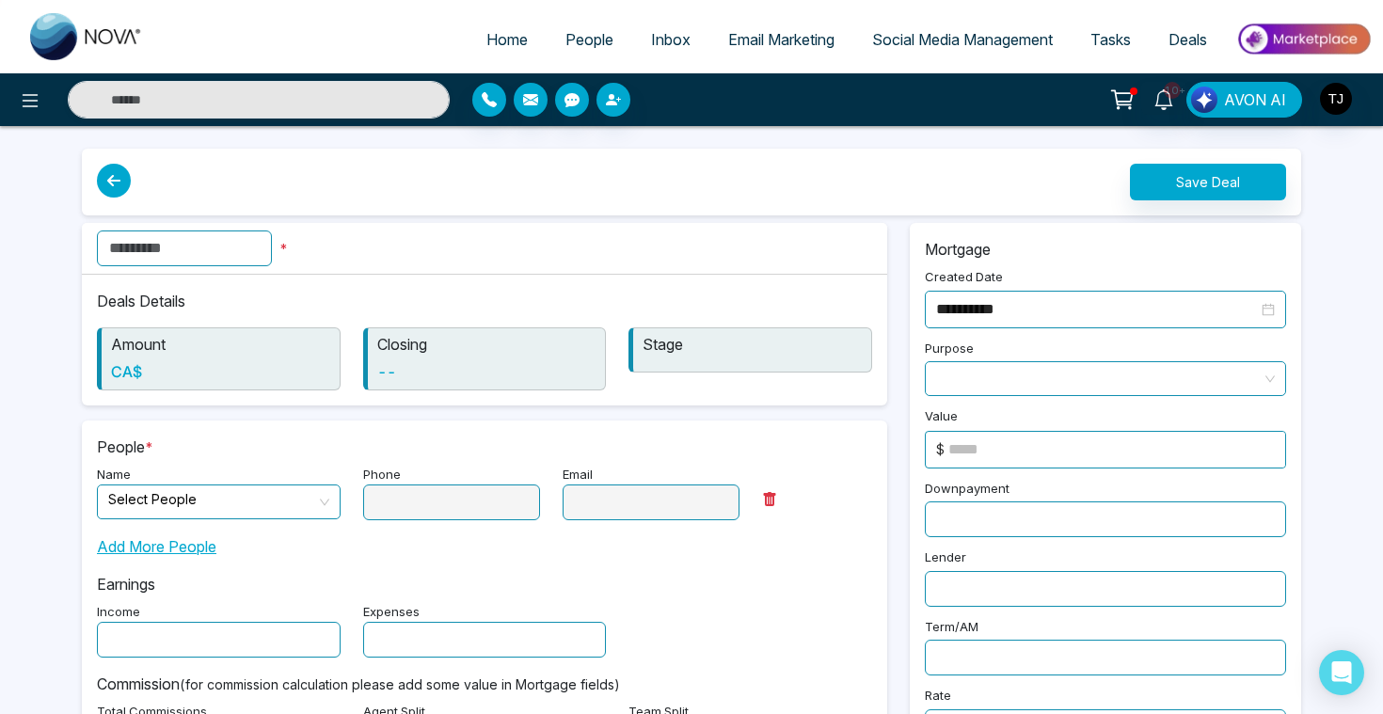
click at [188, 240] on input "text" at bounding box center [184, 248] width 175 height 36
click at [140, 490] on input "search" at bounding box center [212, 499] width 208 height 28
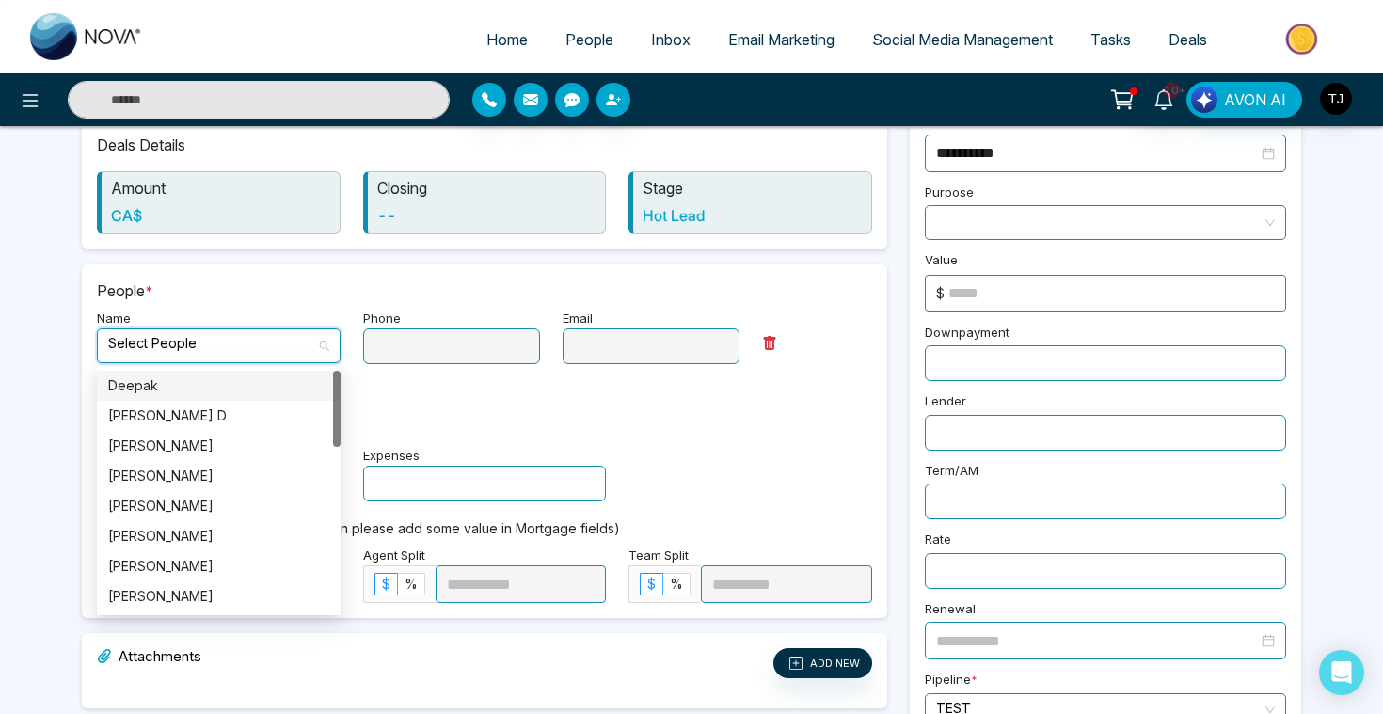
scroll to position [190, 0]
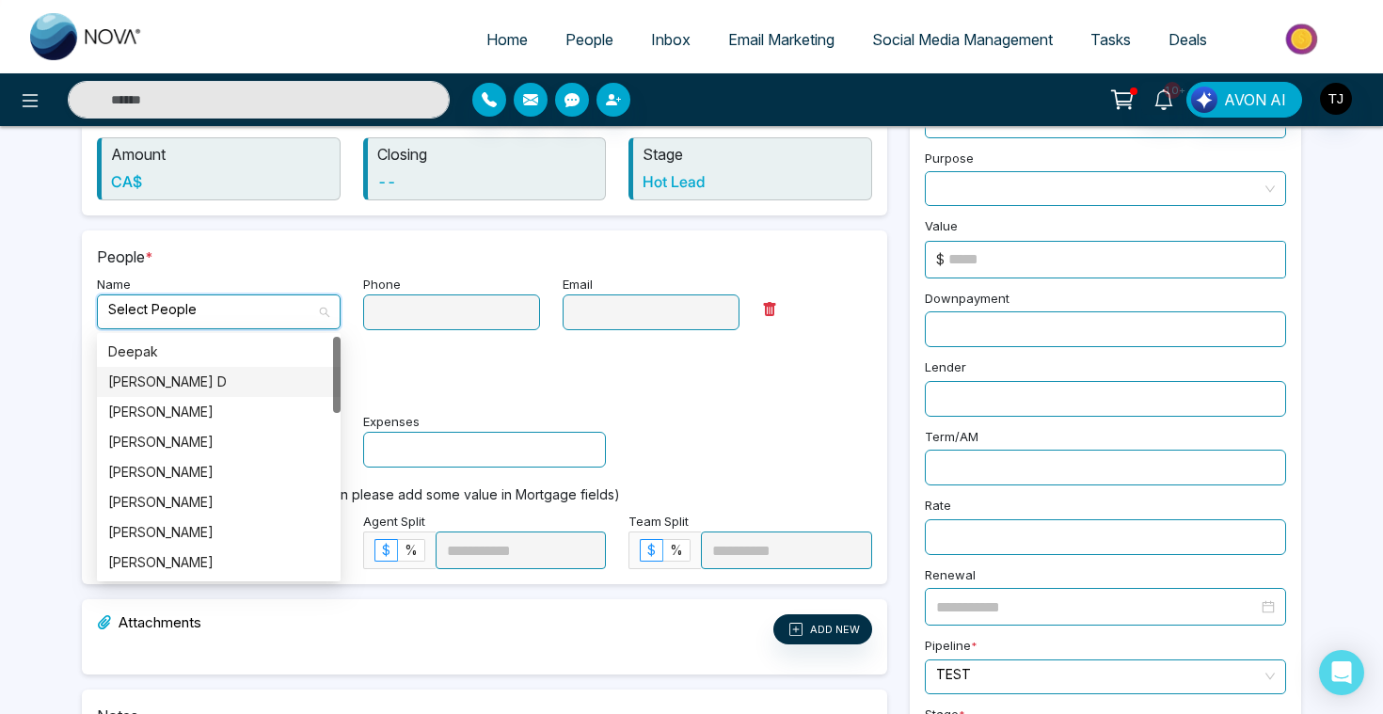
click at [176, 381] on div "Gurjot D" at bounding box center [218, 382] width 221 height 21
type input "**********"
type input "********"
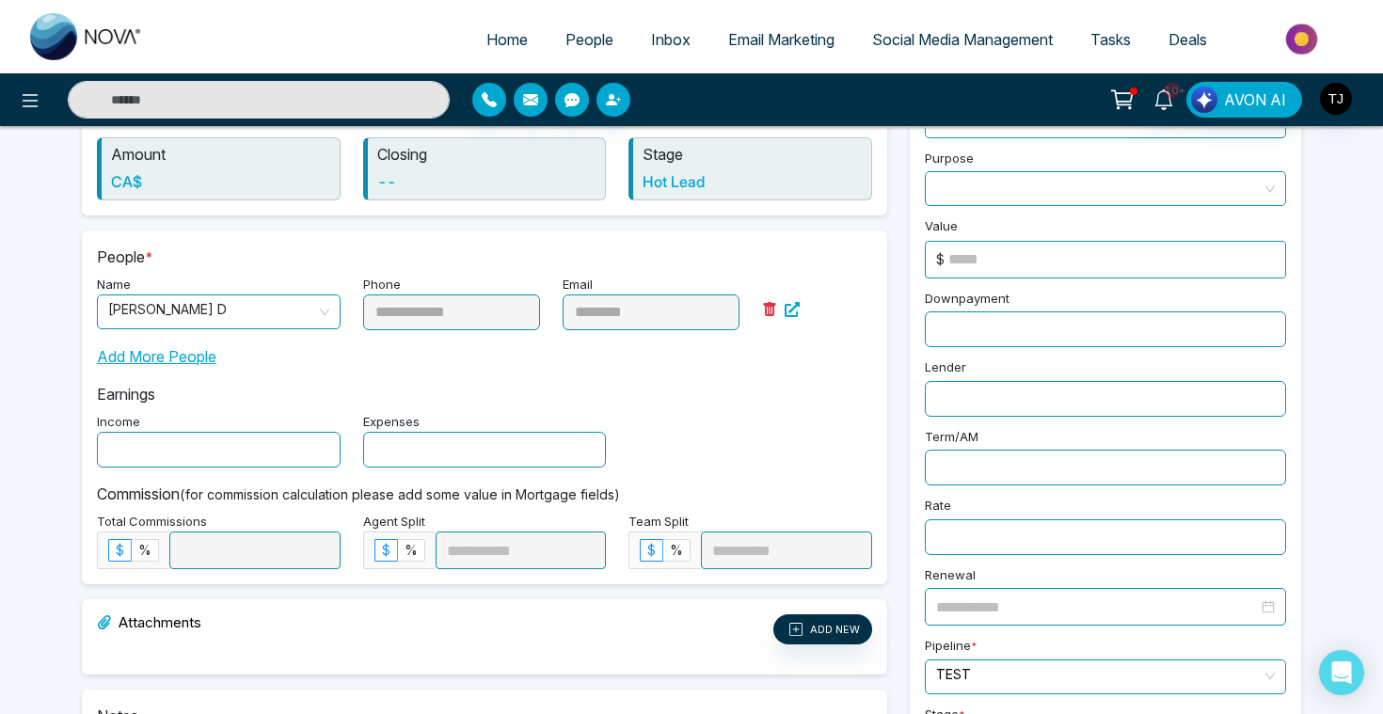
click at [178, 452] on input "text" at bounding box center [219, 450] width 244 height 36
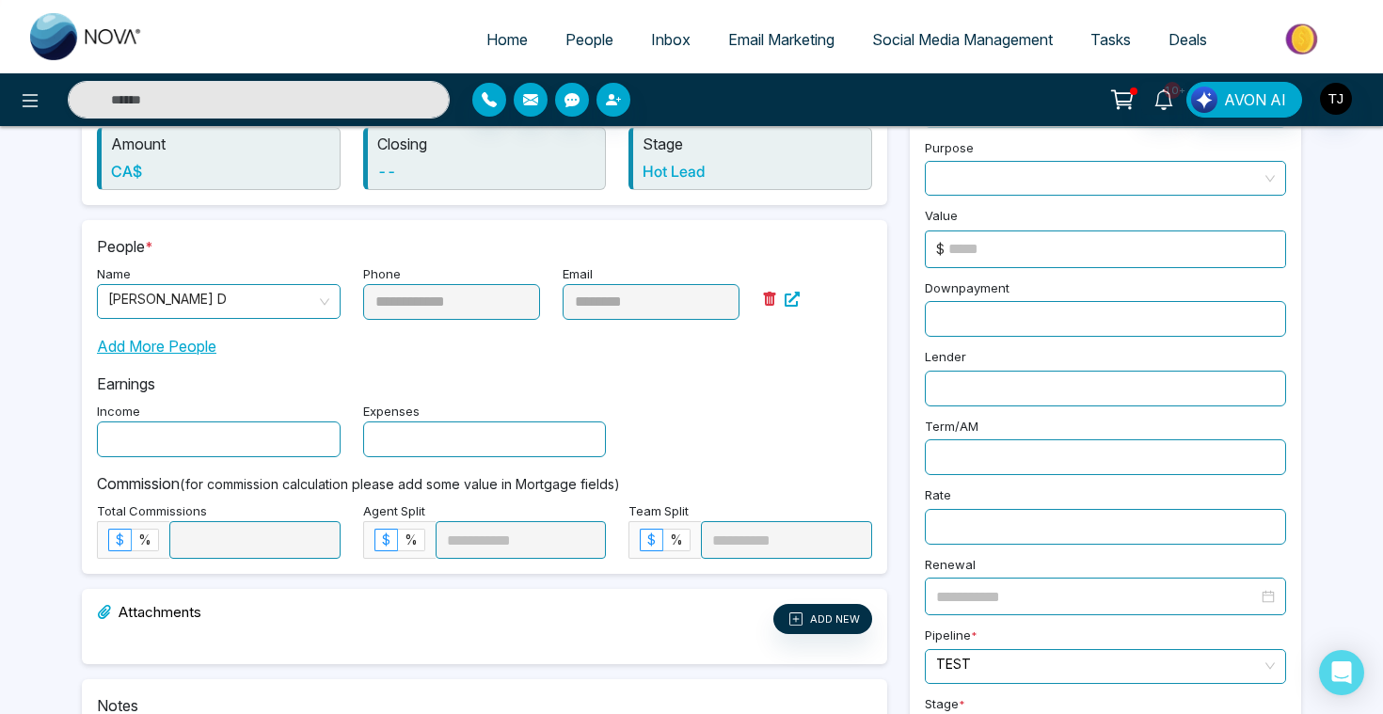
scroll to position [154, 0]
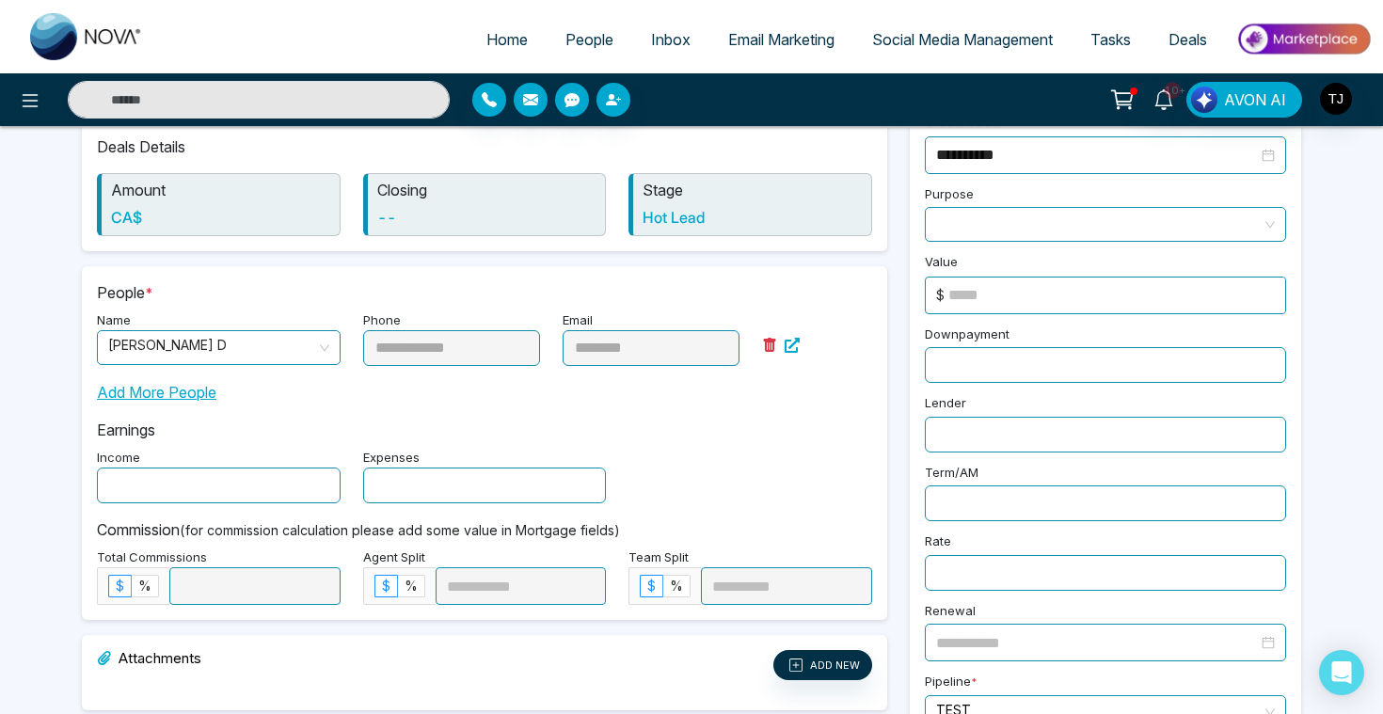
click at [998, 212] on span at bounding box center [1105, 224] width 339 height 33
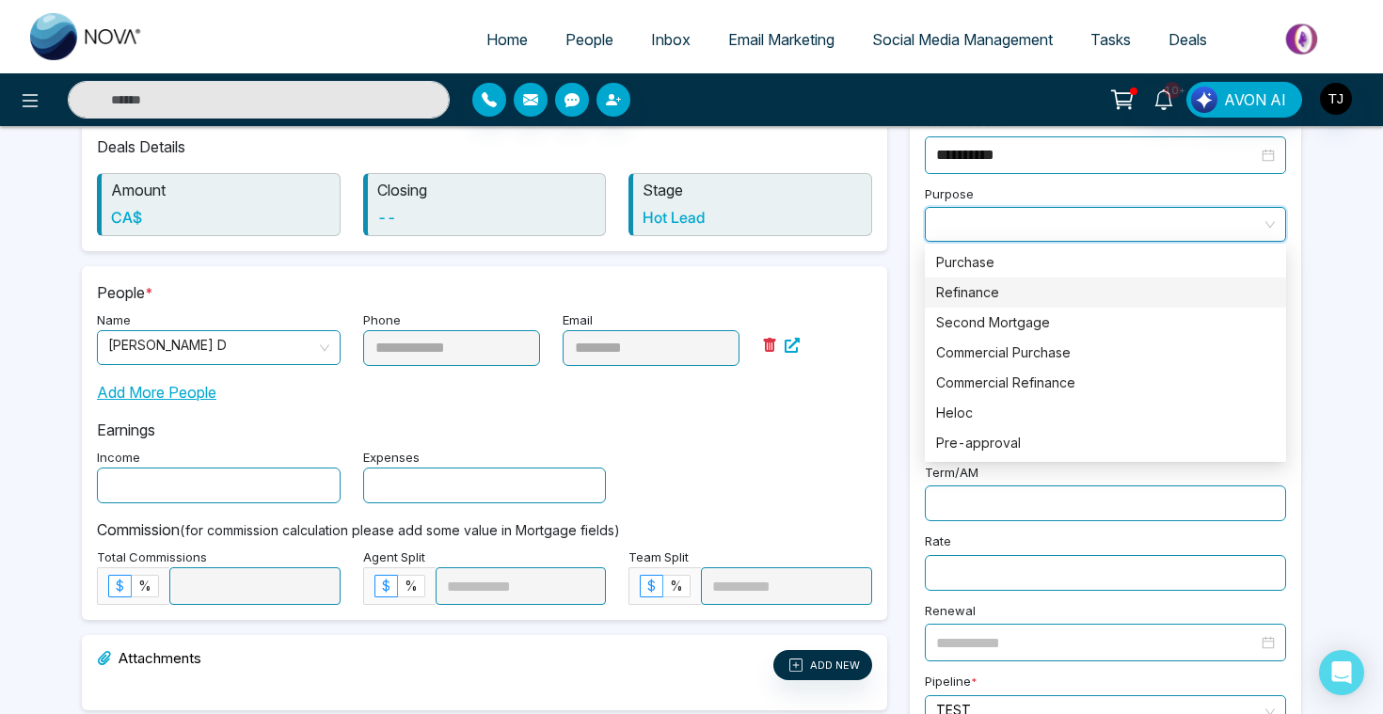
click at [1007, 297] on div "Refinance" at bounding box center [1105, 292] width 339 height 21
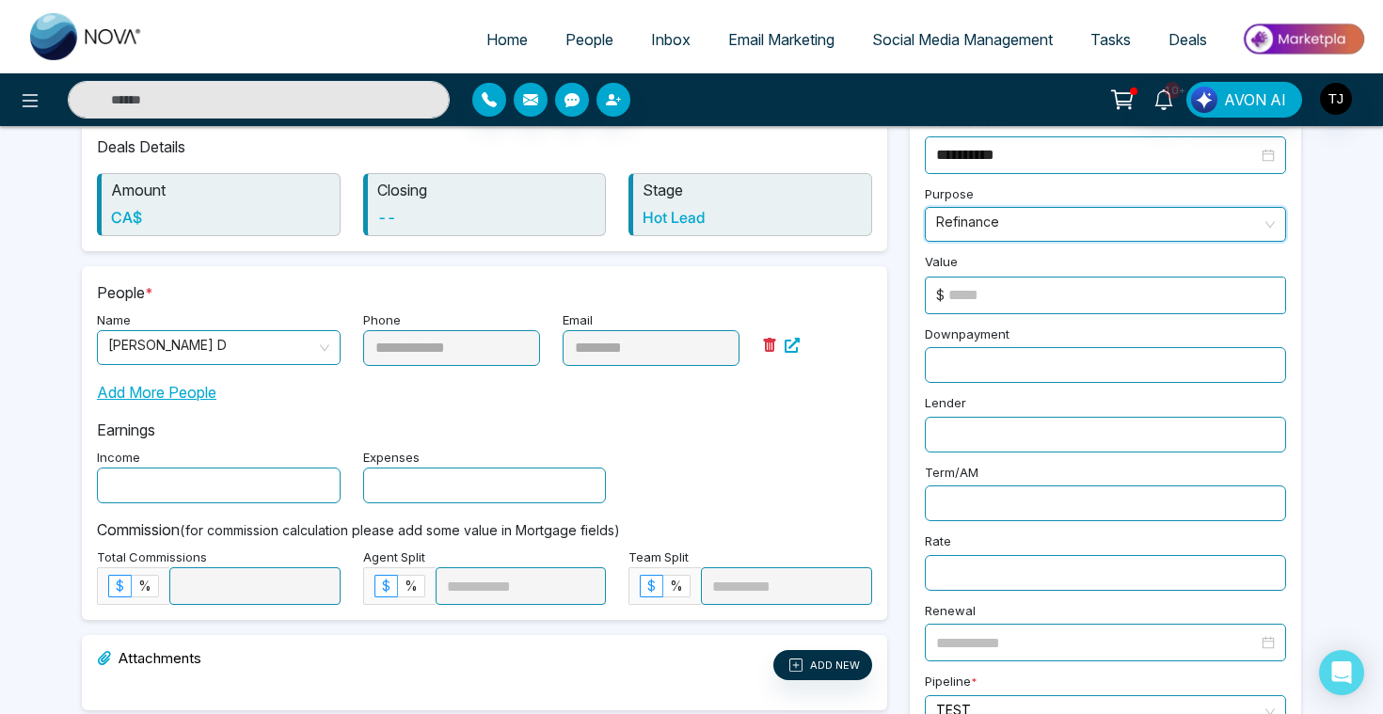
click at [1007, 293] on input at bounding box center [1116, 295] width 337 height 36
type input "******"
click at [222, 589] on input at bounding box center [254, 586] width 169 height 36
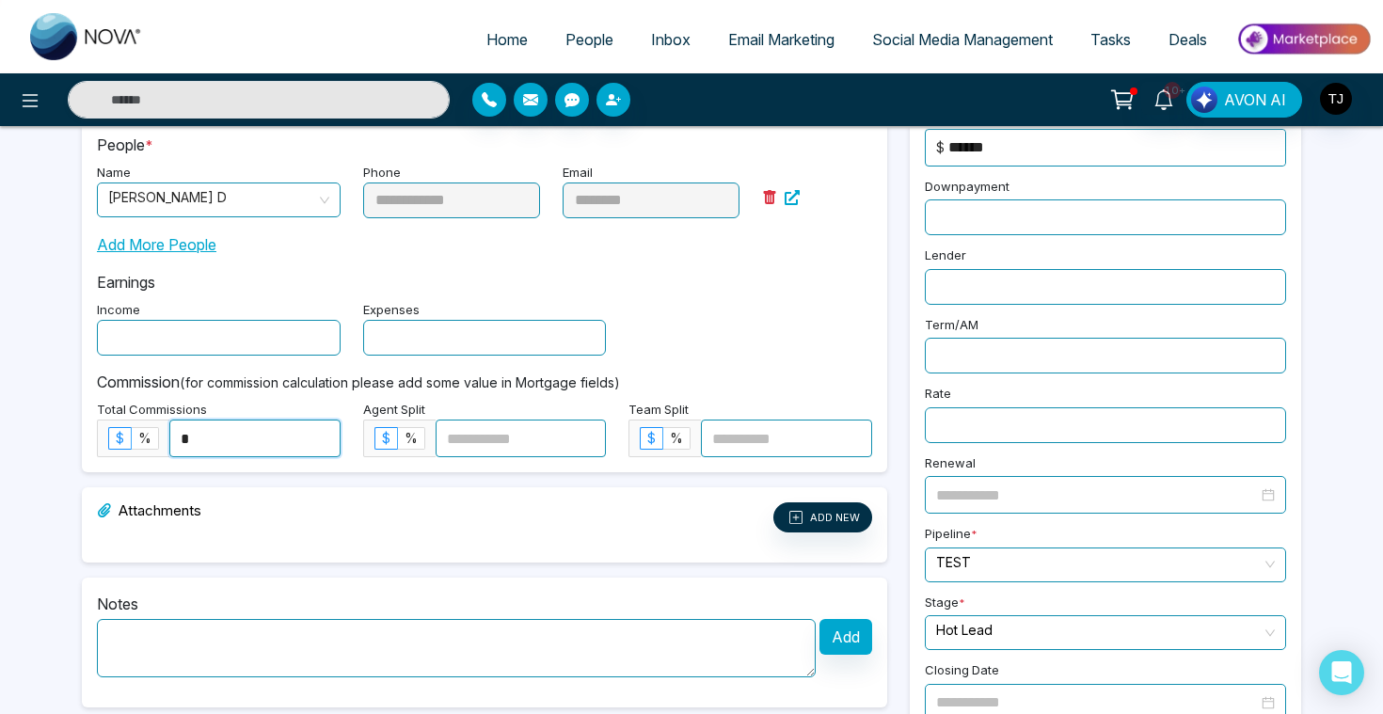
scroll to position [309, 0]
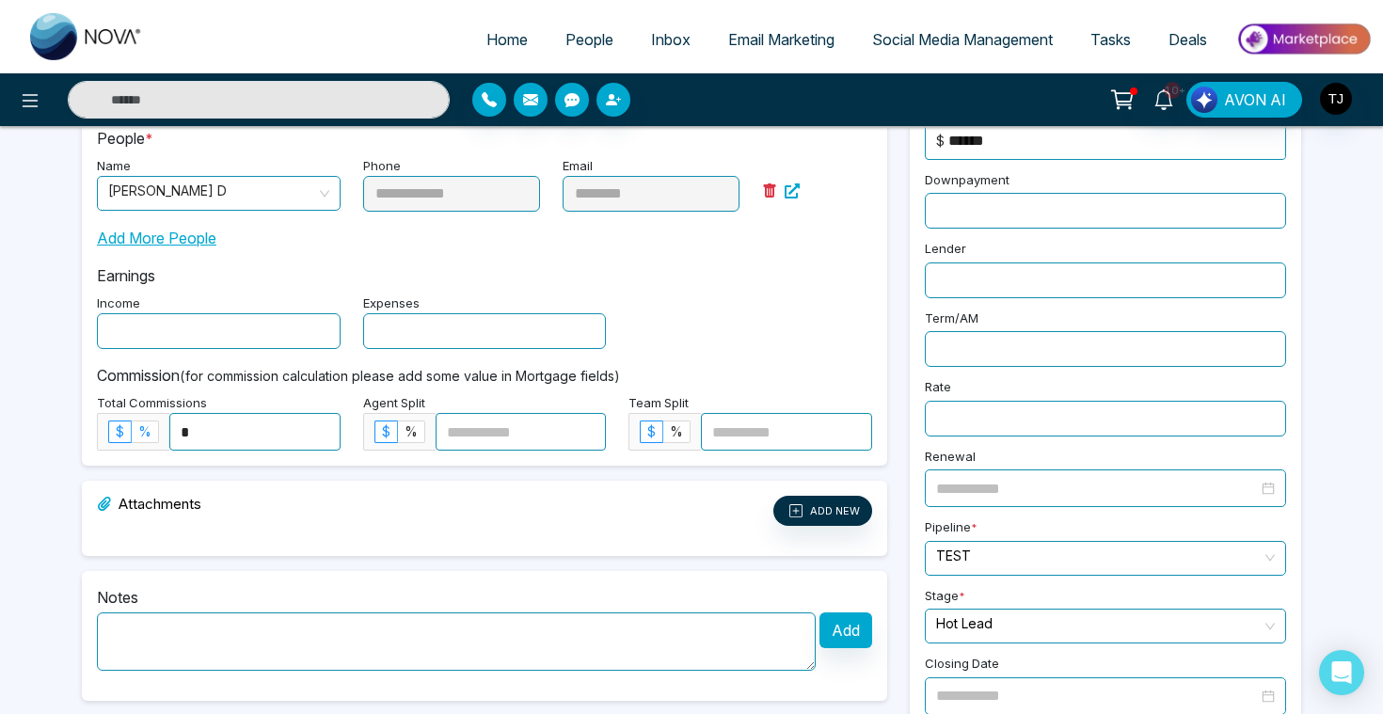
click at [147, 428] on span "%" at bounding box center [144, 431] width 13 height 16
type input "*"
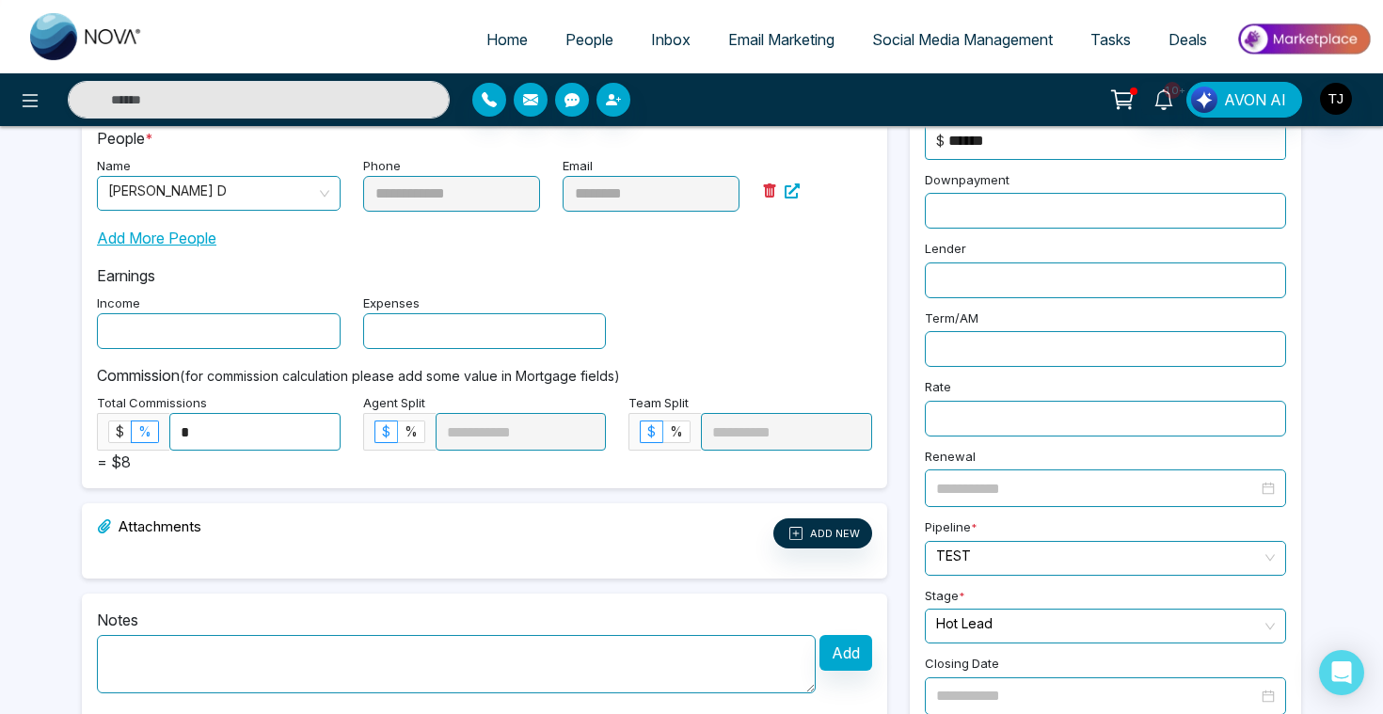
click at [190, 440] on input "*" at bounding box center [254, 432] width 169 height 36
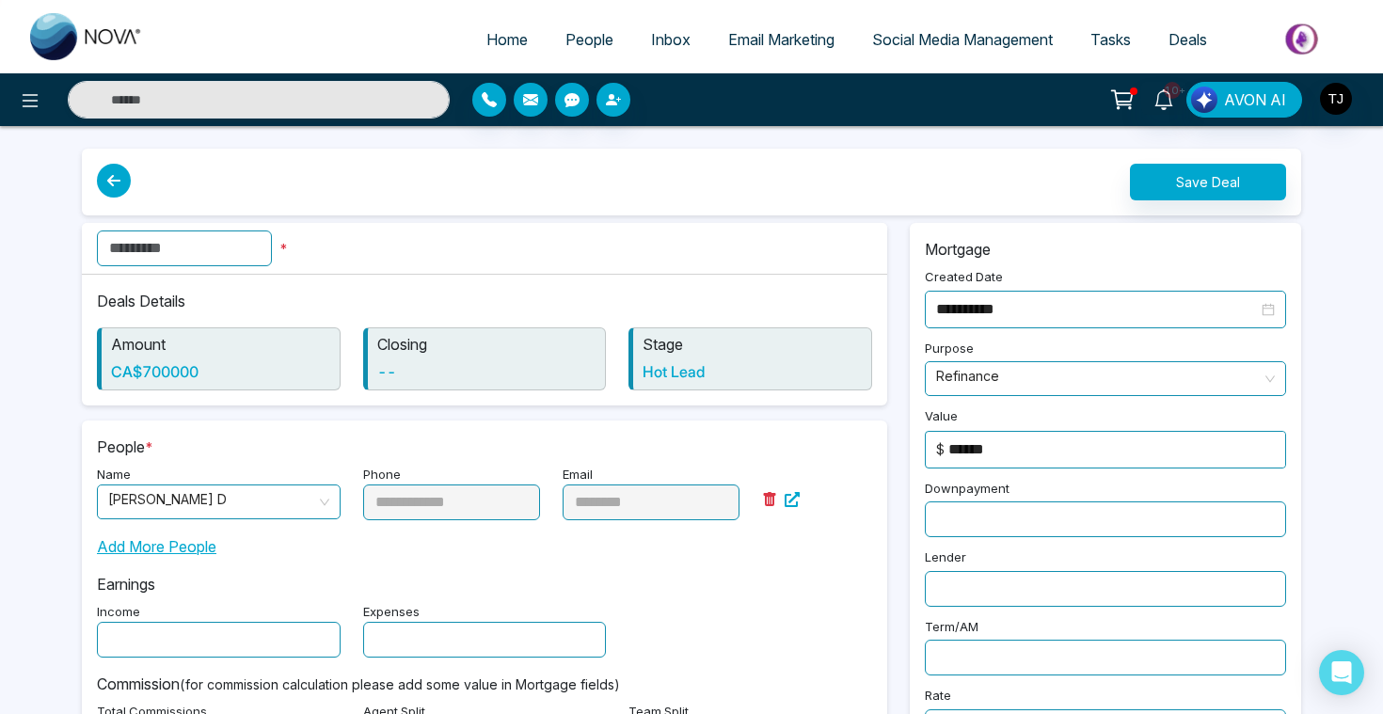
type input "*"
click at [238, 243] on input "text" at bounding box center [184, 248] width 175 height 36
type input "**"
click at [1180, 196] on button "Save Deal" at bounding box center [1208, 182] width 156 height 37
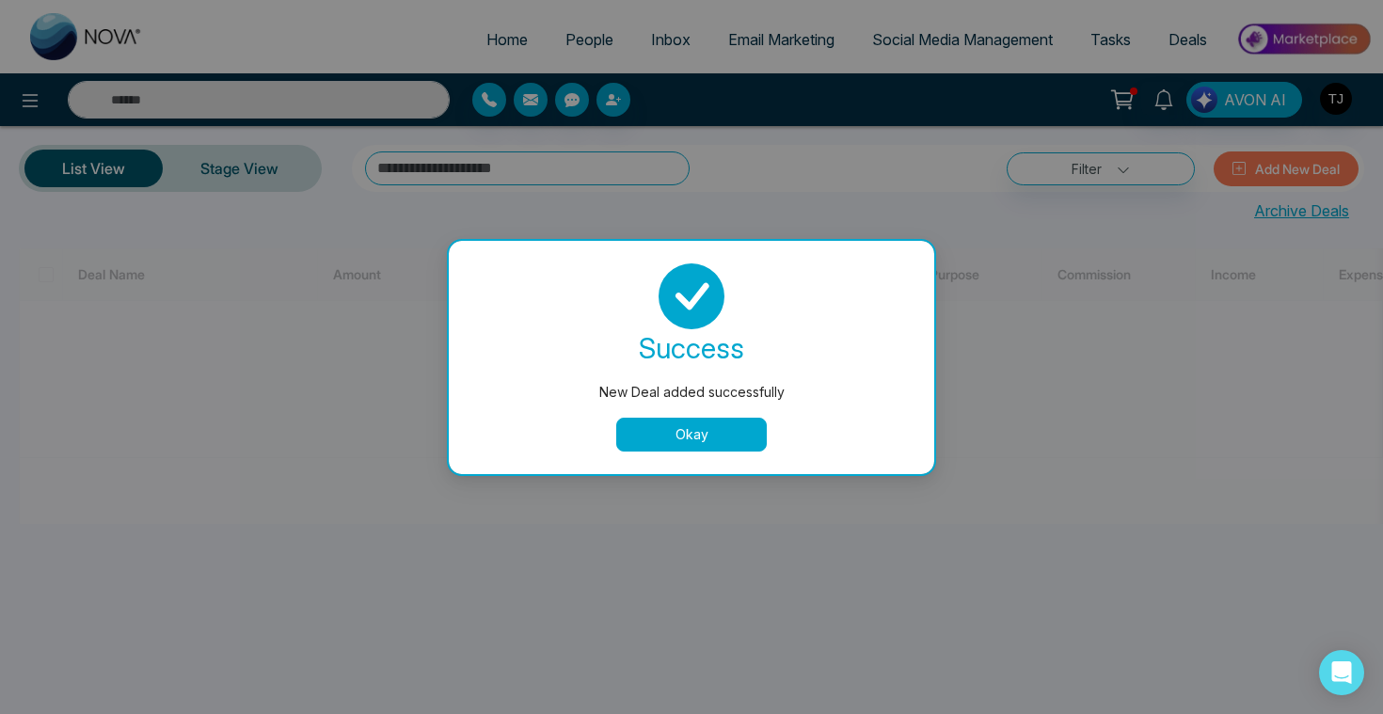
click at [690, 420] on button "Okay" at bounding box center [691, 435] width 151 height 34
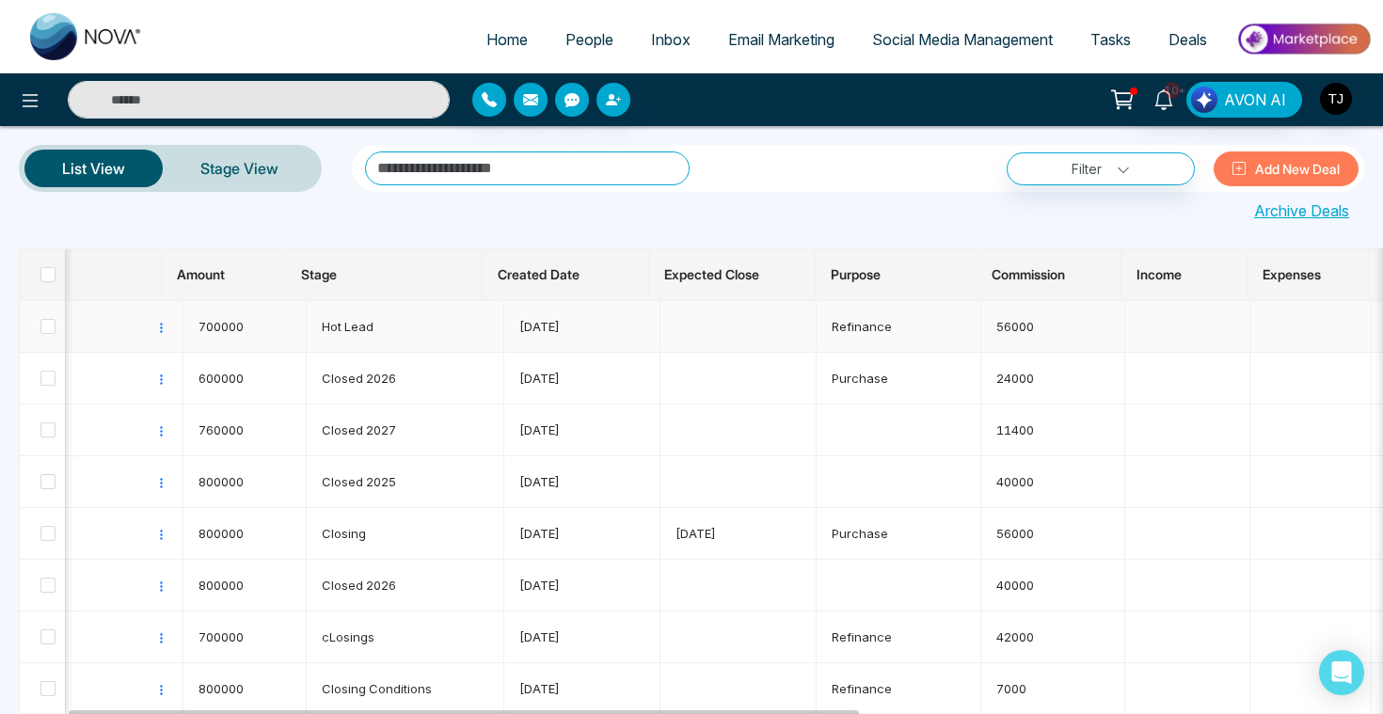
scroll to position [0, 85]
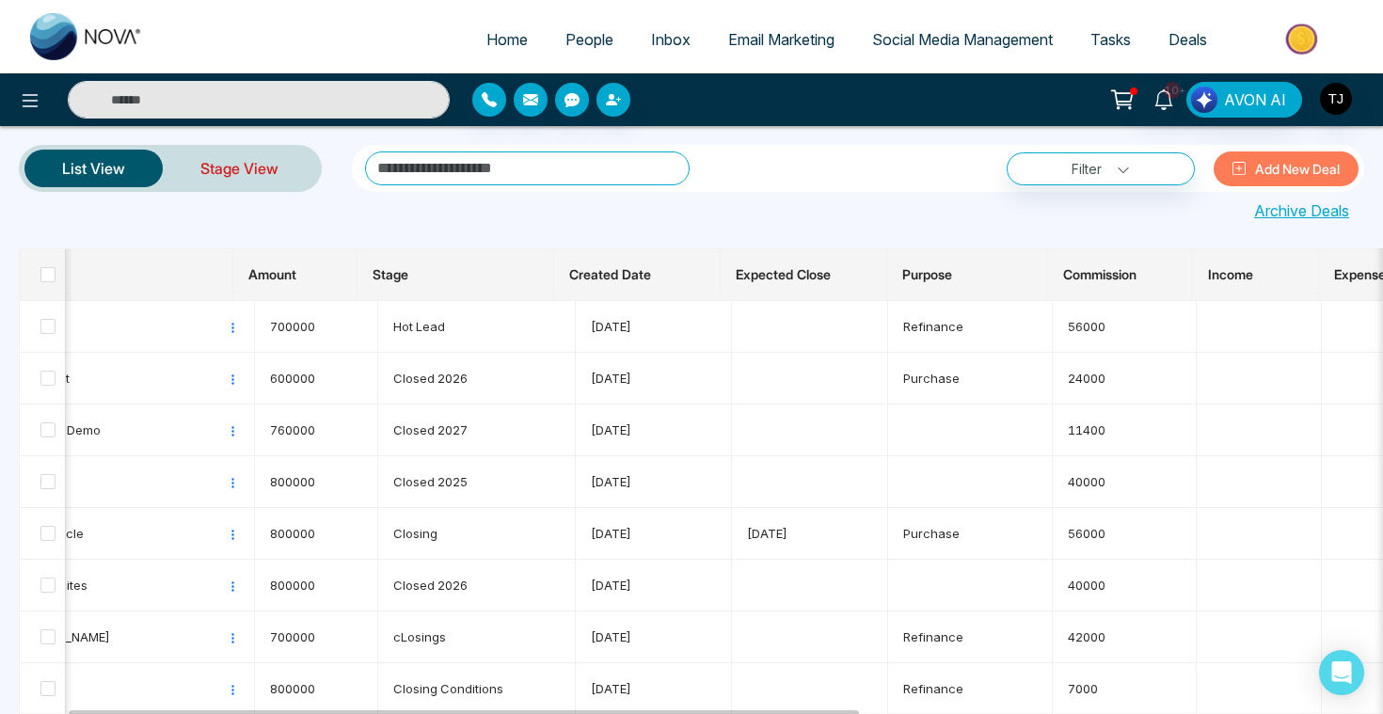
click at [211, 175] on link "Stage View" at bounding box center [239, 168] width 153 height 45
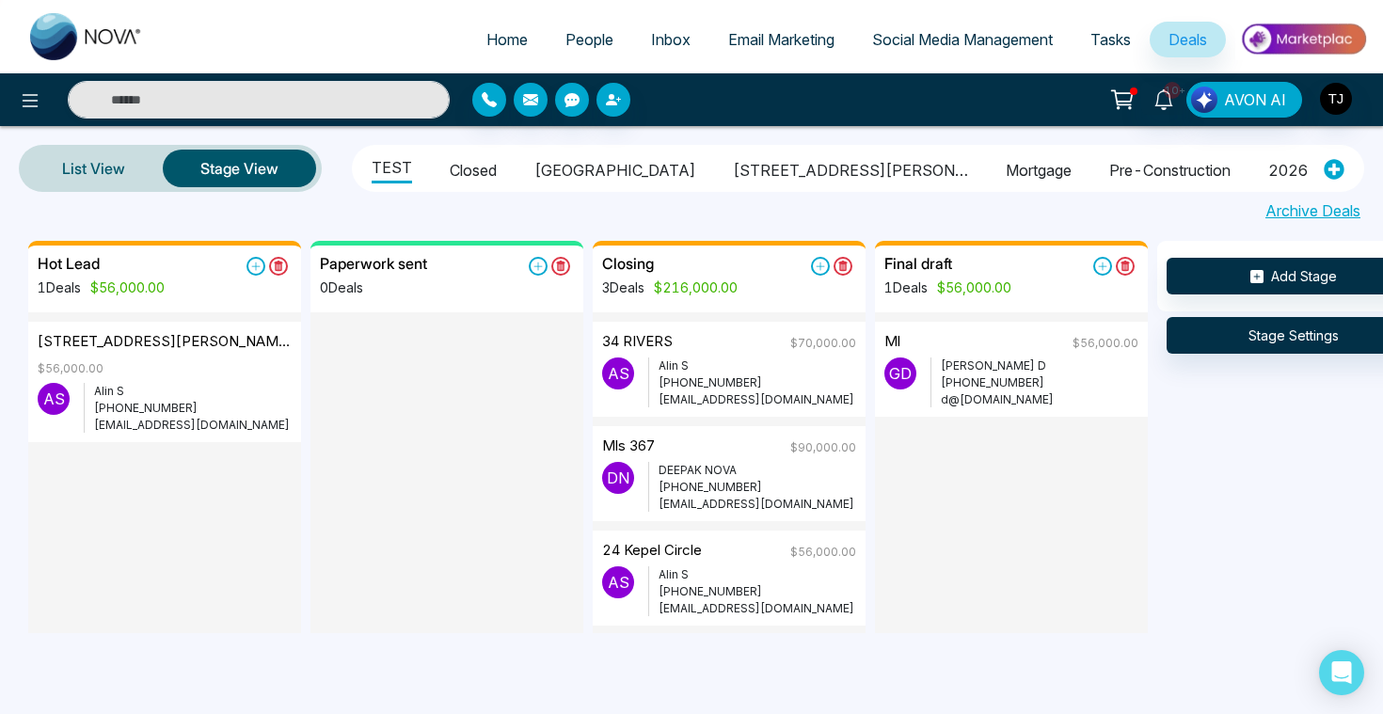
click at [600, 28] on link "People" at bounding box center [590, 40] width 86 height 36
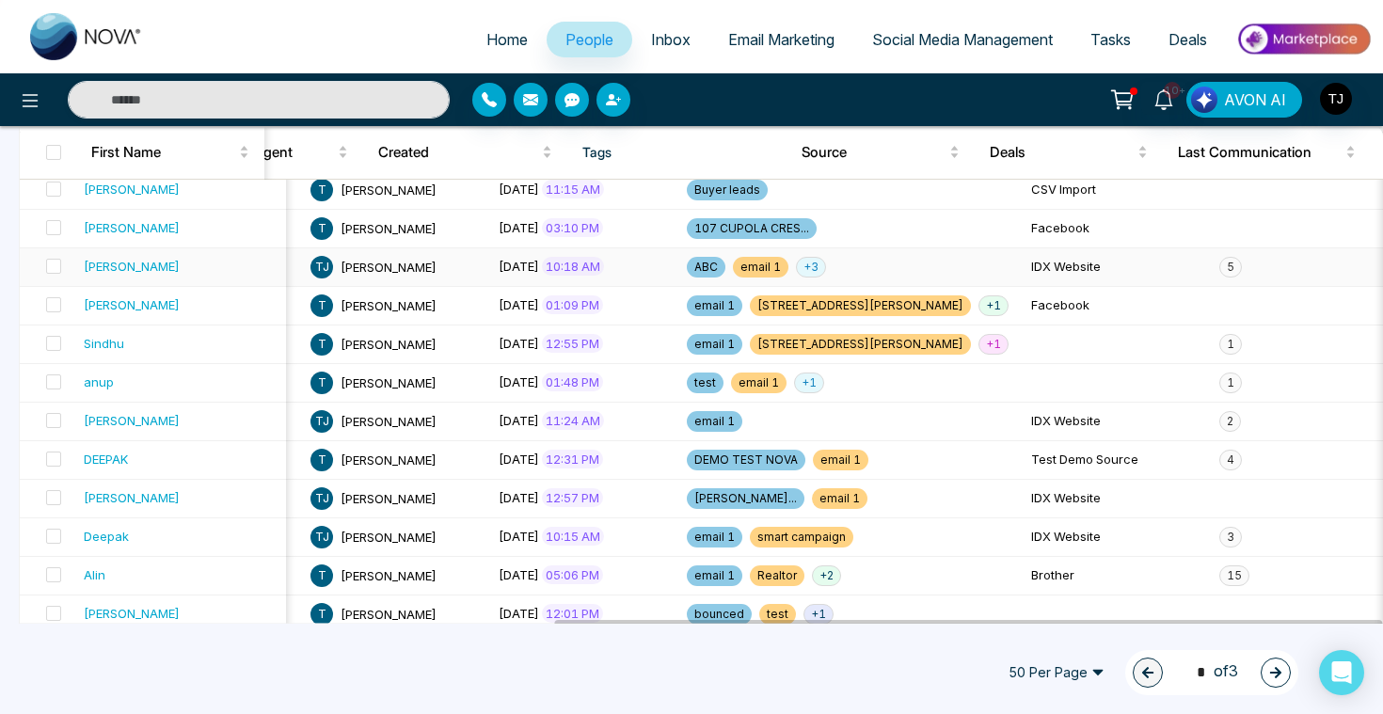
scroll to position [481, 0]
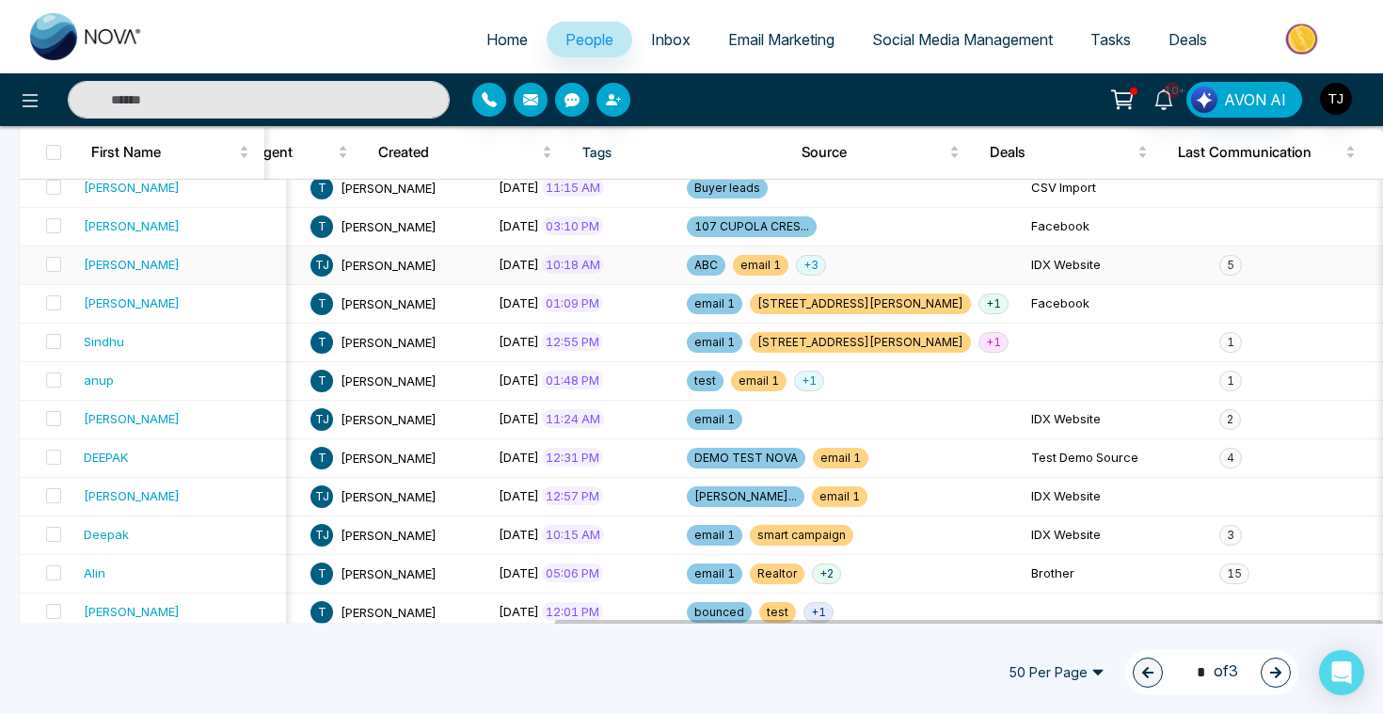
click at [123, 258] on div "[PERSON_NAME]" at bounding box center [132, 264] width 96 height 19
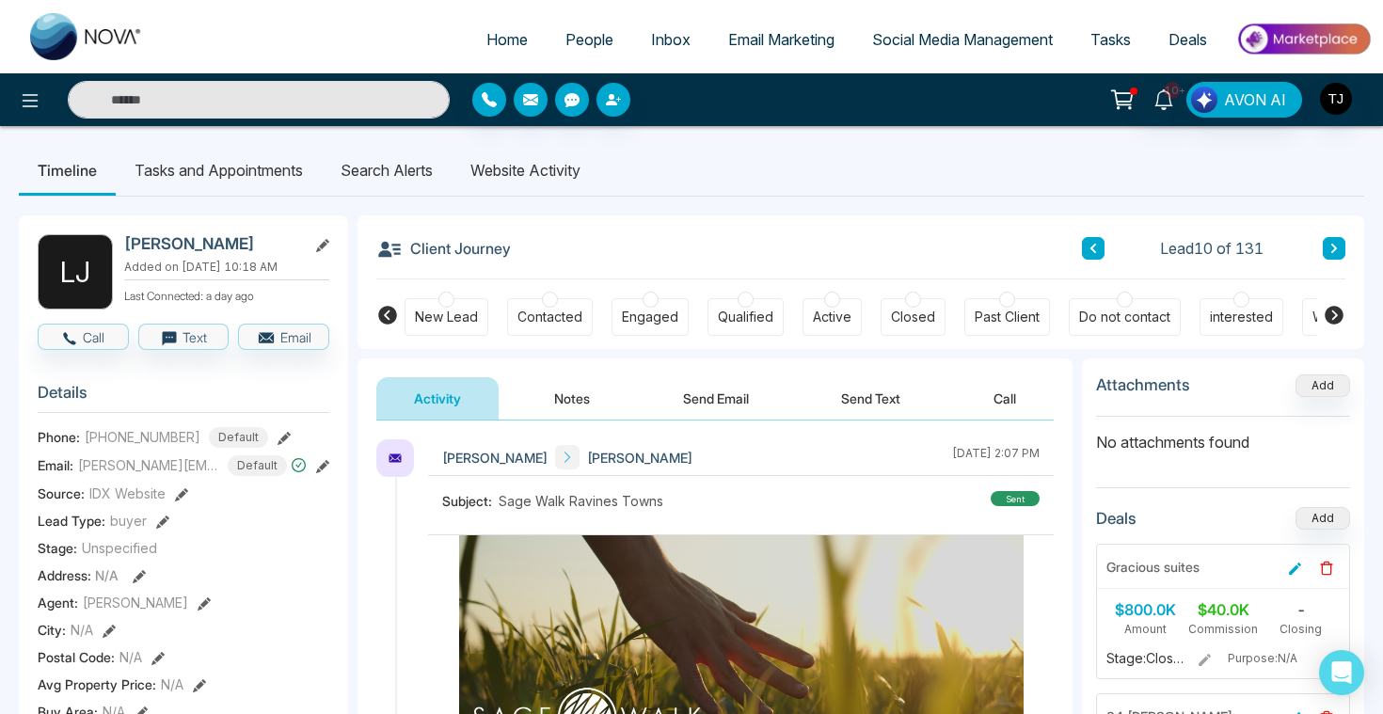
click at [1310, 30] on img at bounding box center [1303, 39] width 136 height 42
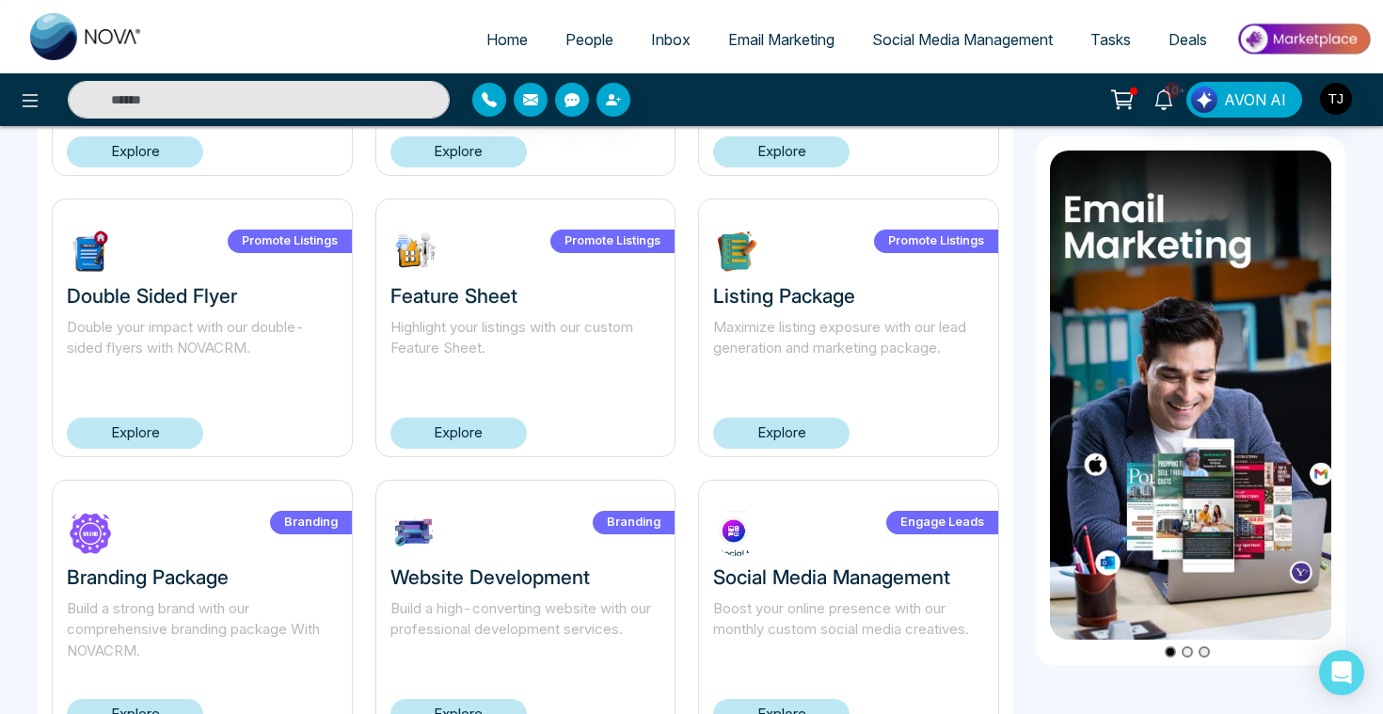
scroll to position [1213, 0]
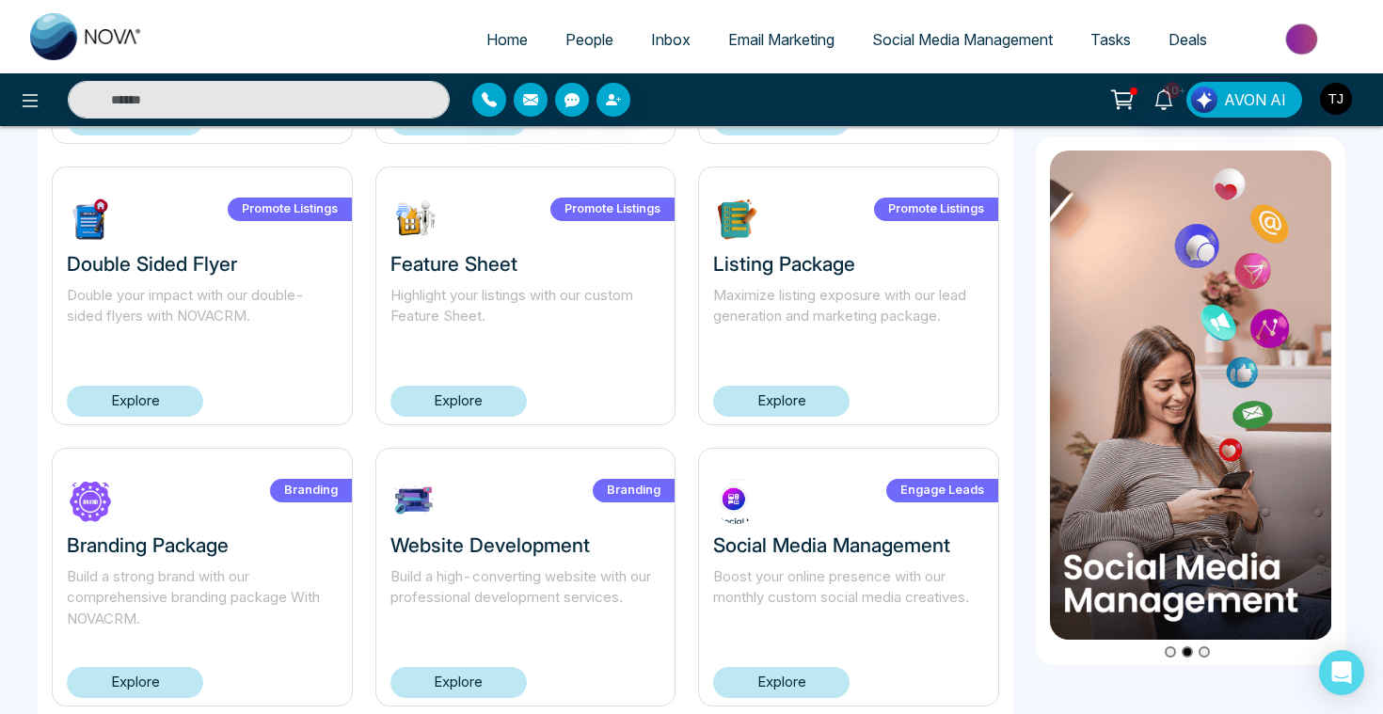
click at [1341, 94] on img "button" at bounding box center [1336, 99] width 32 height 32
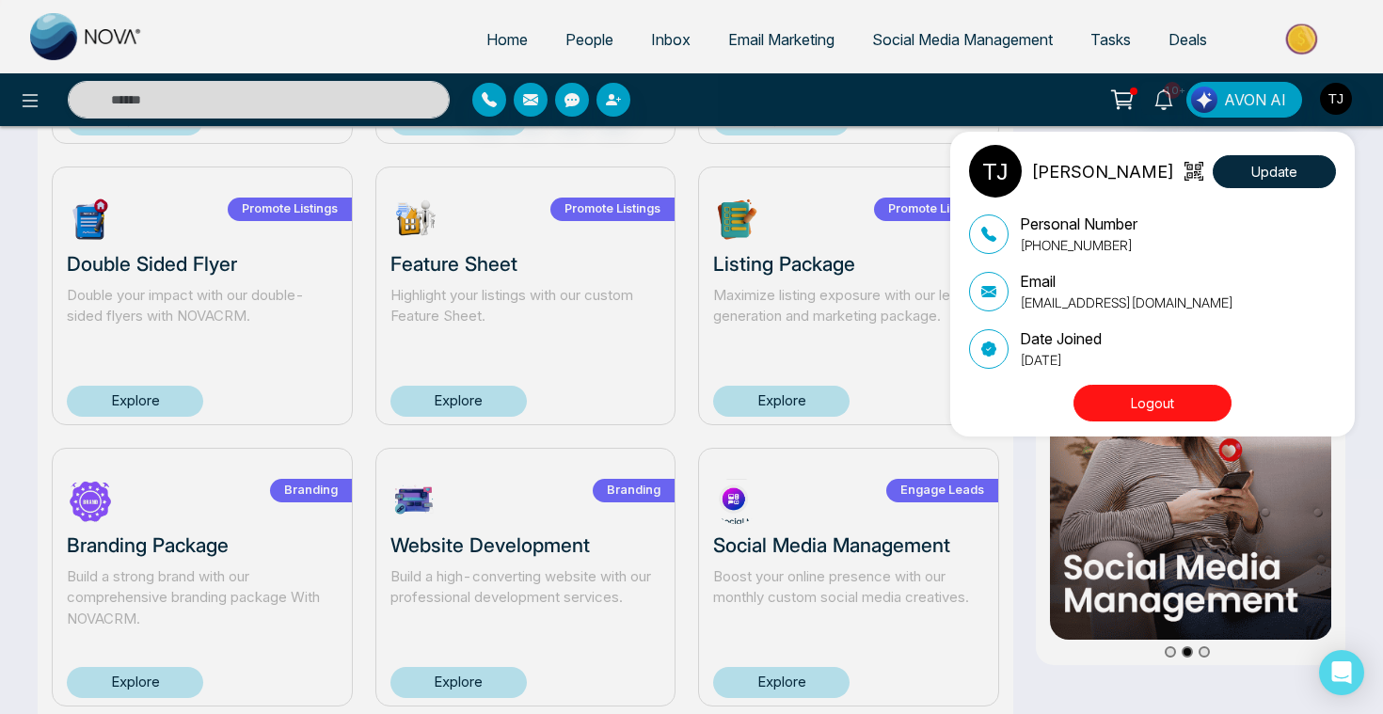
click at [1117, 389] on button "Logout" at bounding box center [1152, 403] width 158 height 37
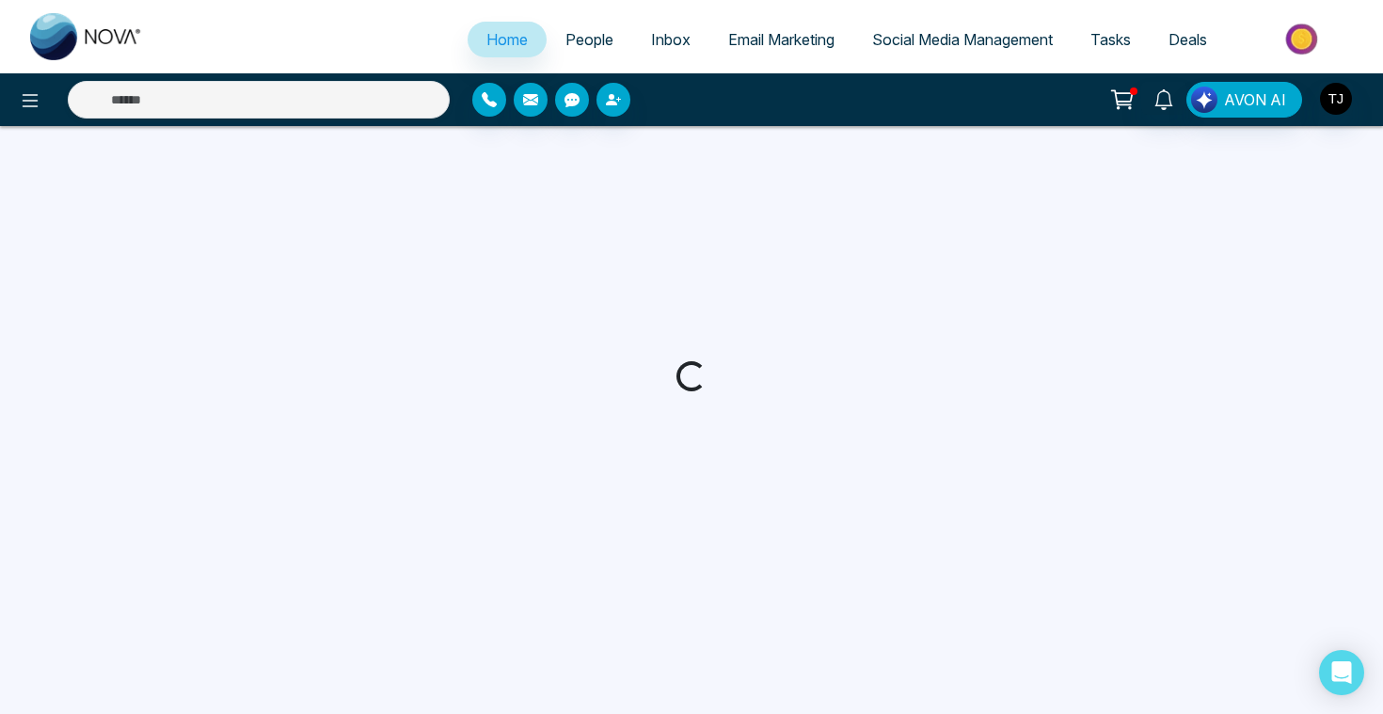
select select "*"
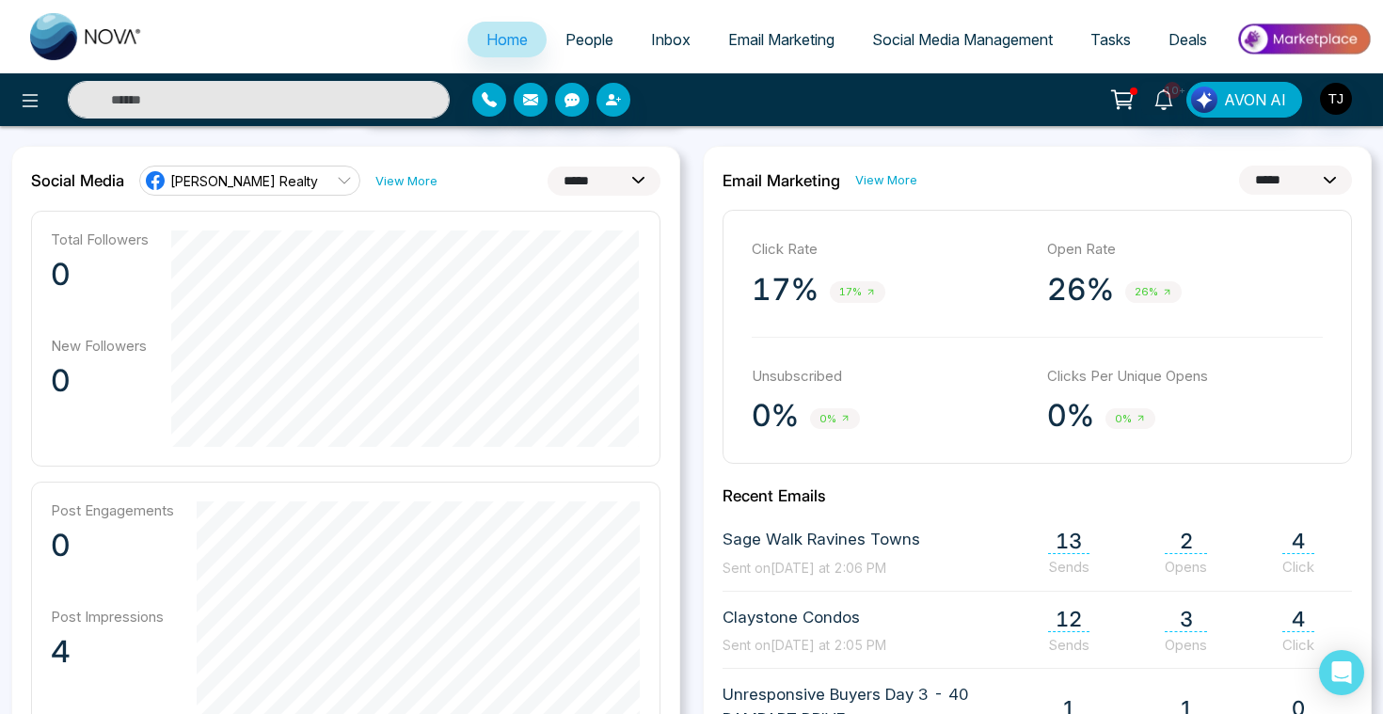
scroll to position [463, 0]
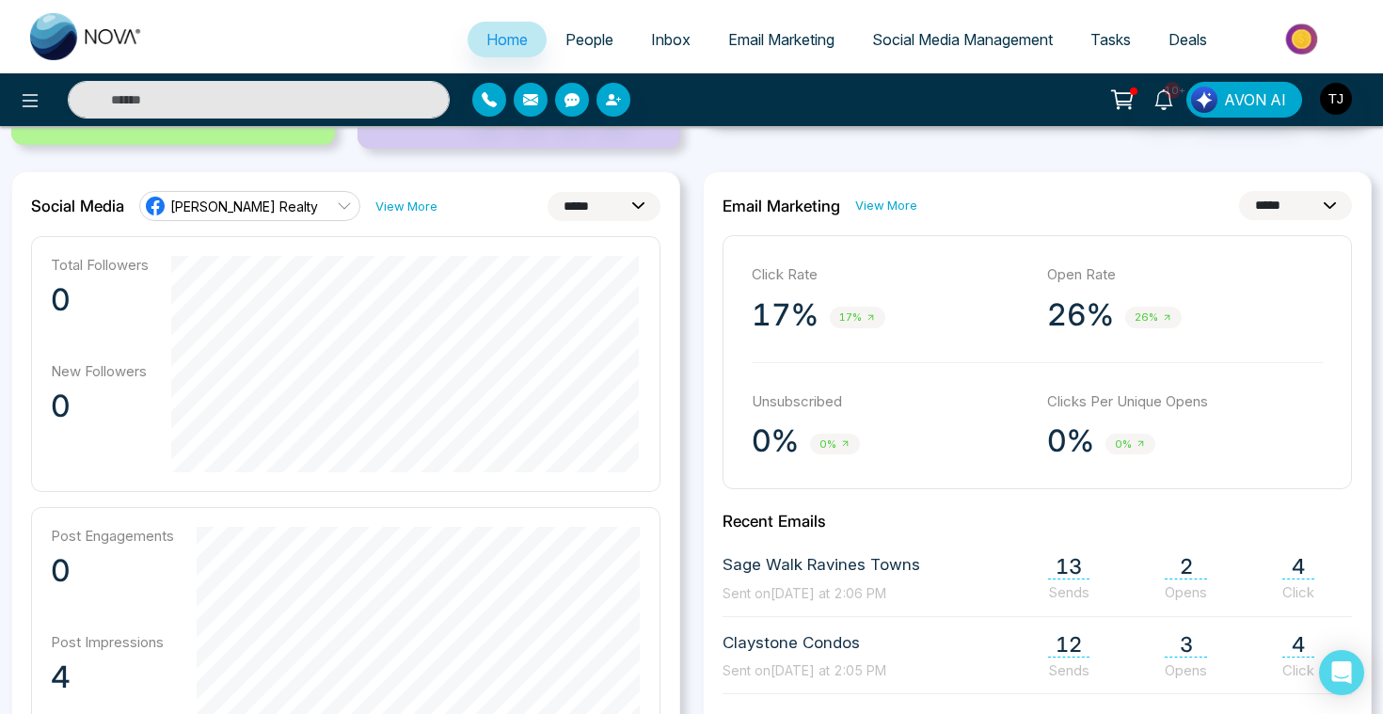
click at [246, 207] on span "[PERSON_NAME] Realty" at bounding box center [244, 207] width 148 height 18
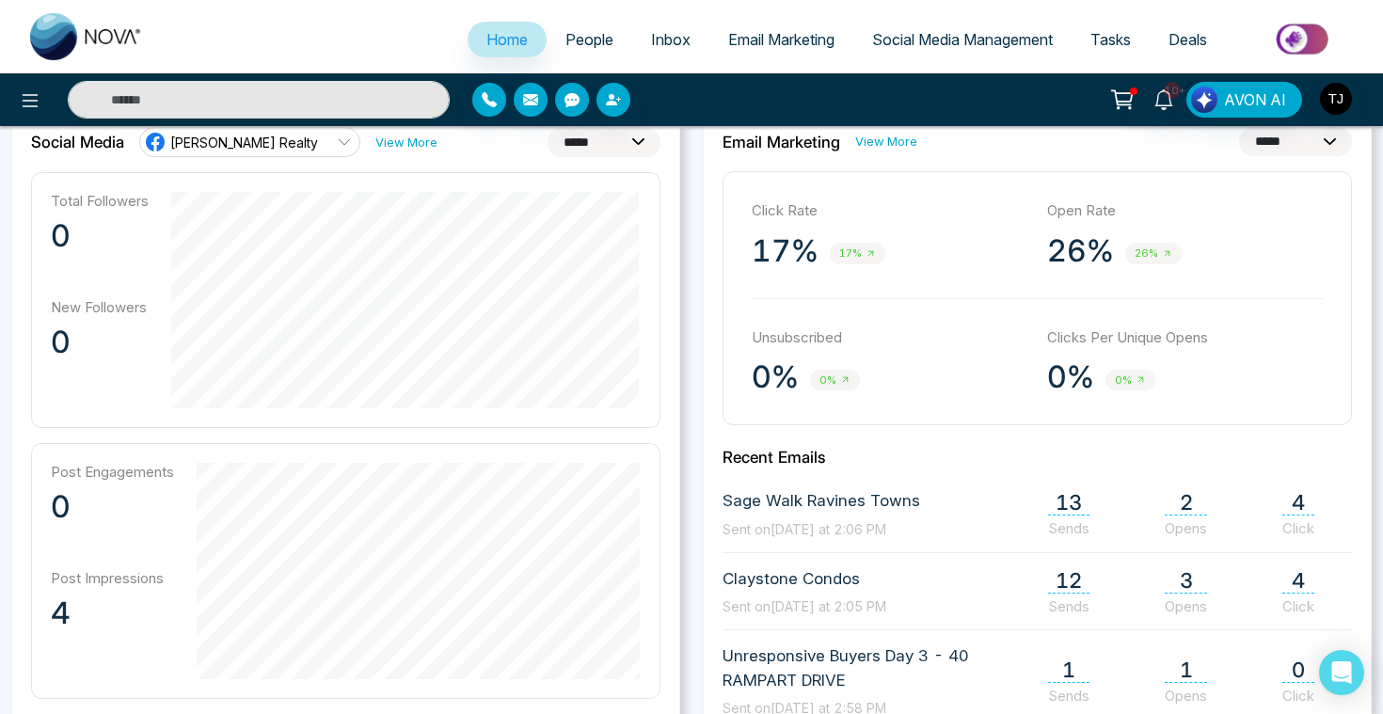
scroll to position [447, 0]
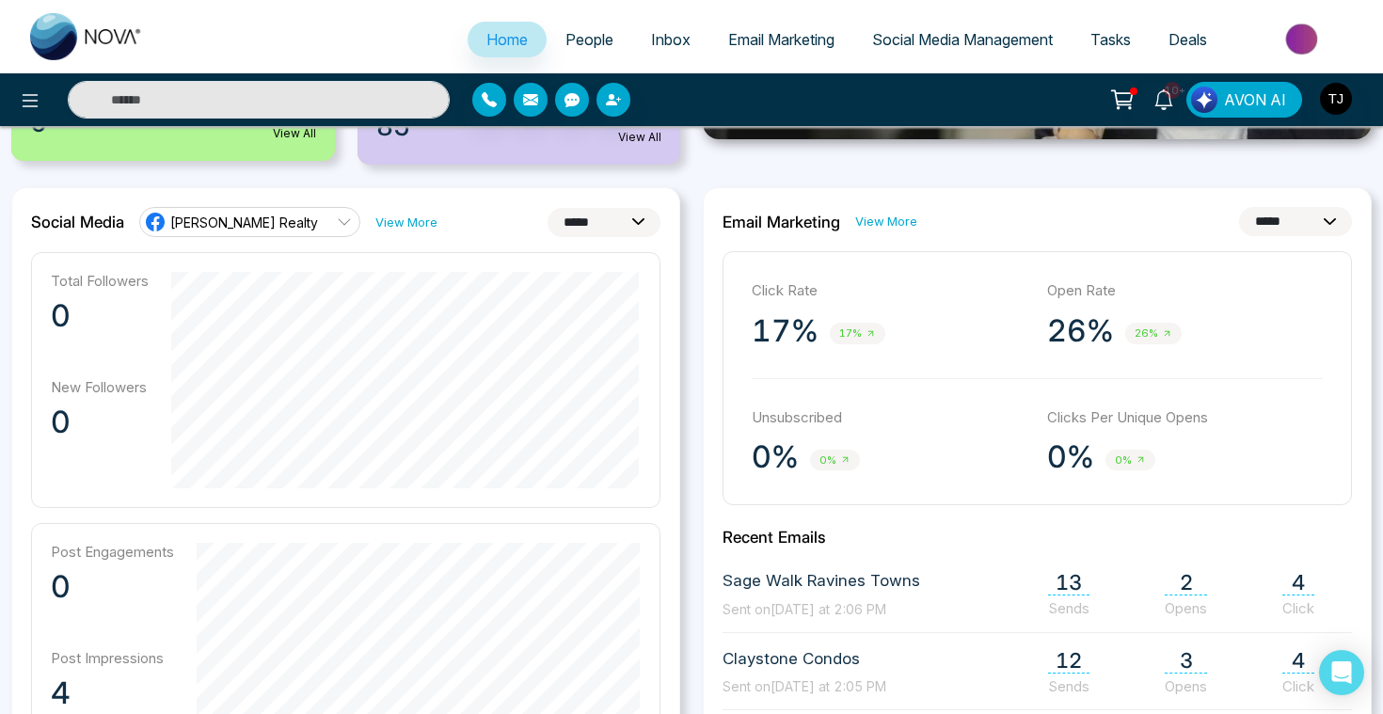
click at [631, 219] on select "**********" at bounding box center [603, 222] width 113 height 29
select select "**"
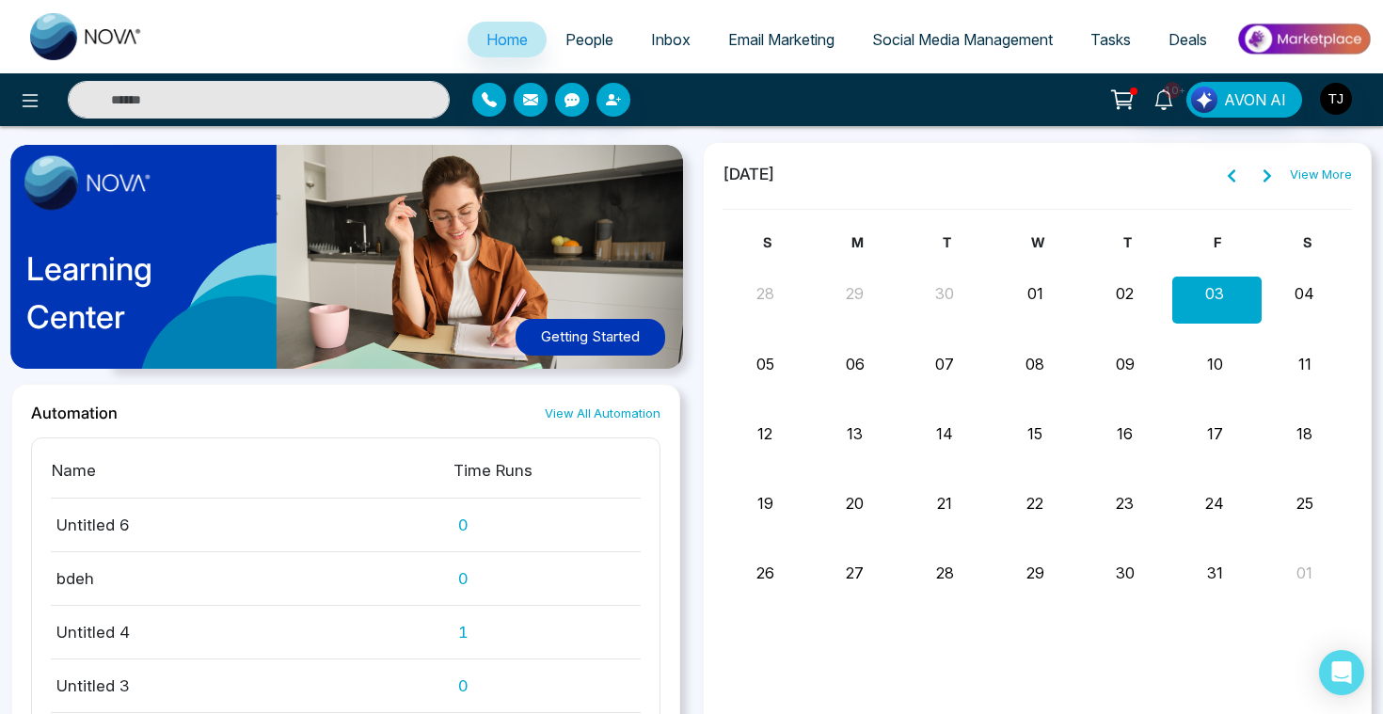
scroll to position [1395, 0]
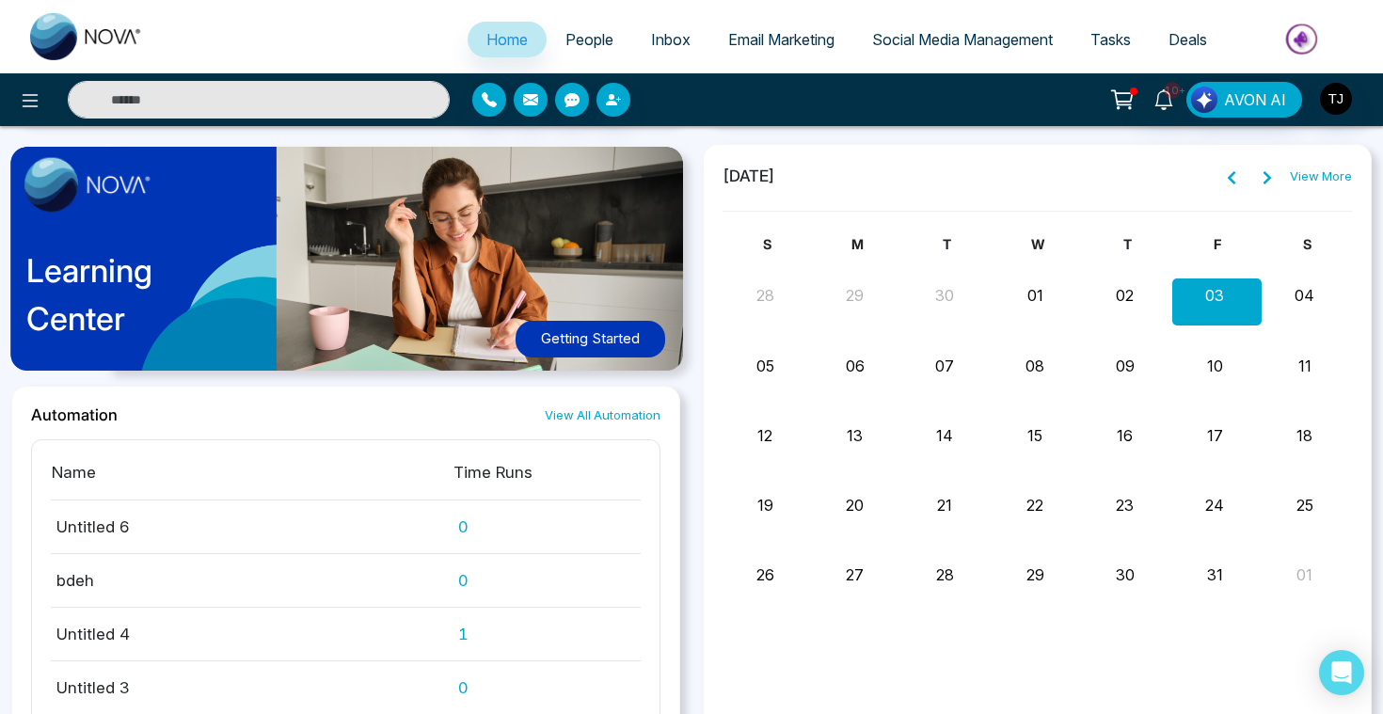
click at [570, 44] on span "People" at bounding box center [589, 39] width 48 height 19
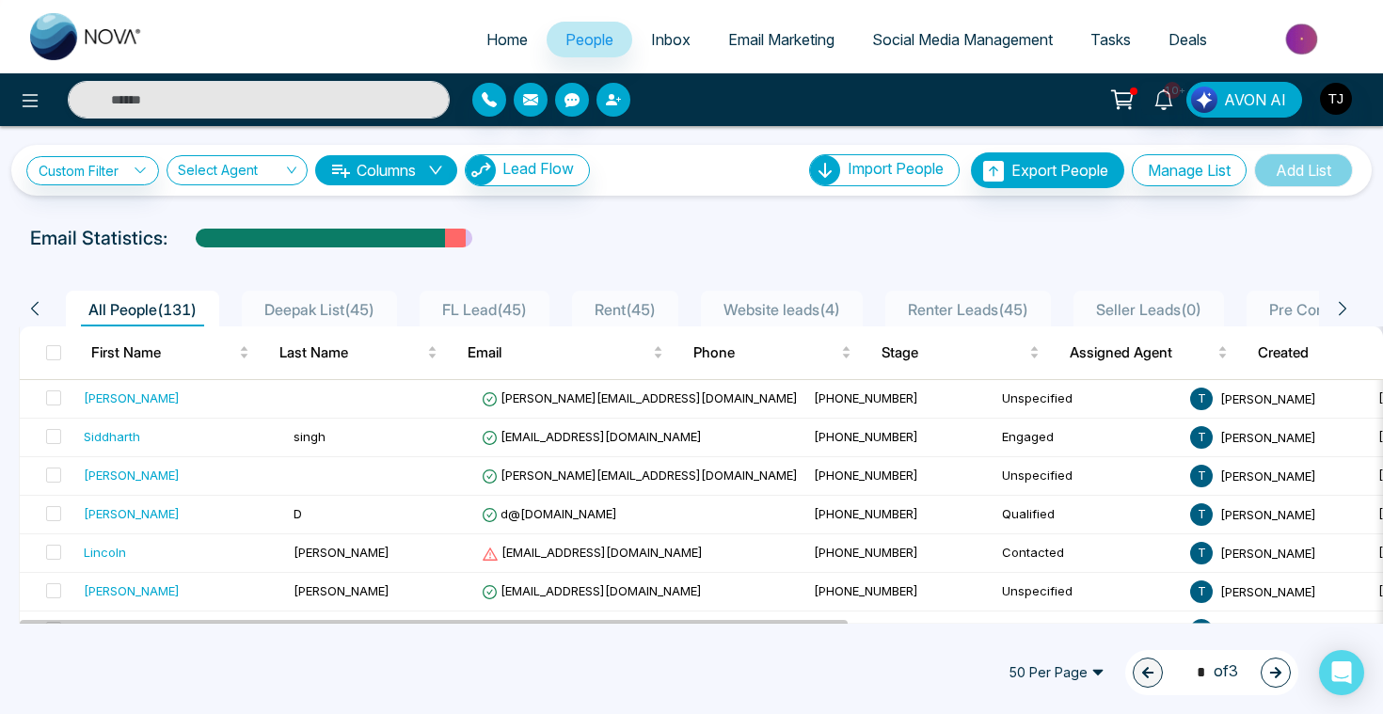
click at [616, 92] on icon "button" at bounding box center [613, 99] width 15 height 15
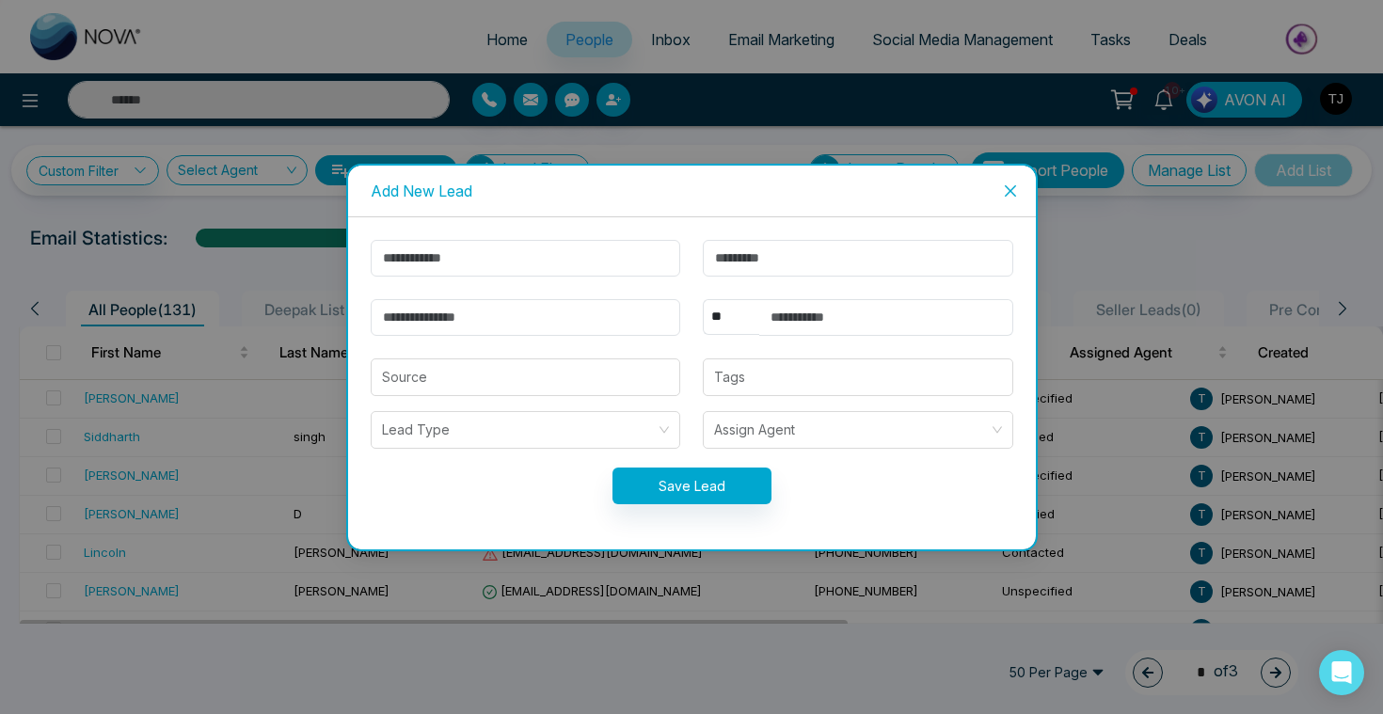
click at [1020, 195] on span "Close" at bounding box center [1010, 191] width 51 height 51
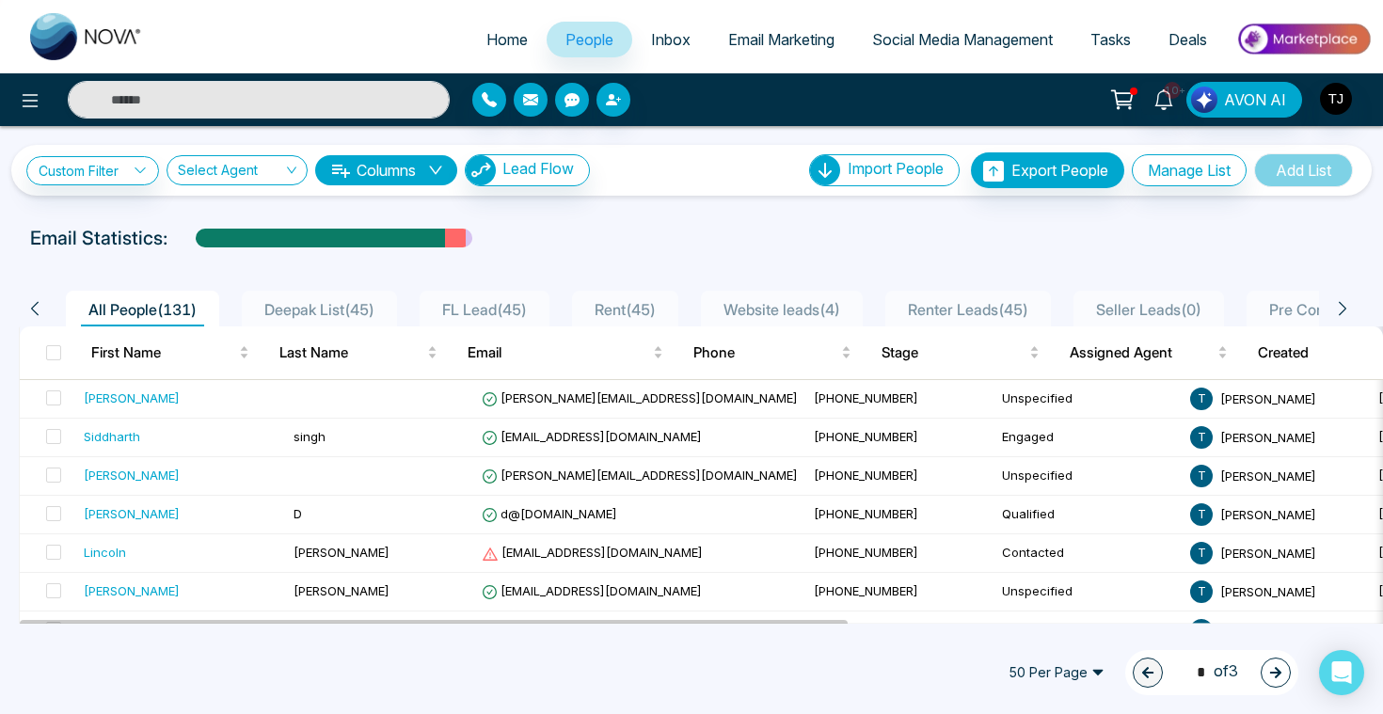
click at [237, 80] on div "10+ AVON AI" at bounding box center [691, 99] width 1383 height 53
click at [237, 121] on div "10+ AVON AI" at bounding box center [691, 99] width 1383 height 53
click at [234, 112] on input "text" at bounding box center [259, 100] width 382 height 38
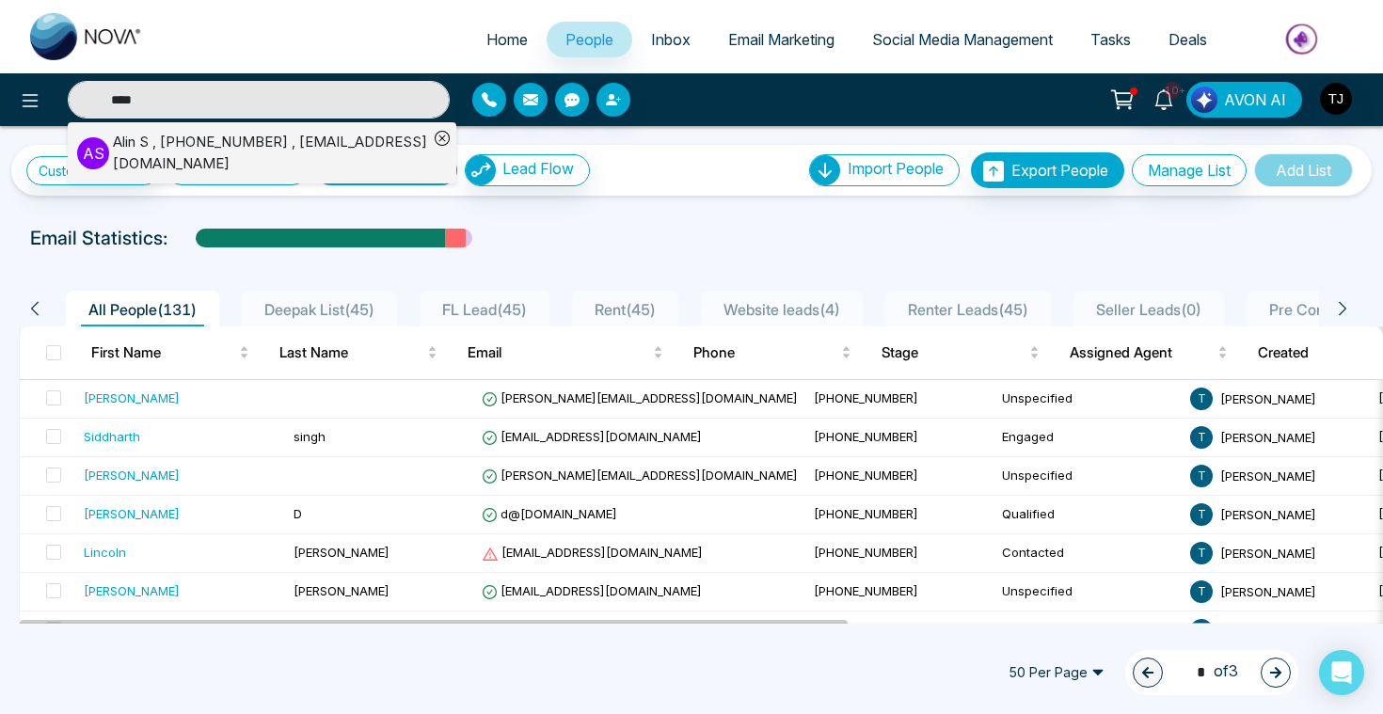
type input "****"
click at [283, 162] on div "Alin S , +14376616013 , alin@mmnovatech.com" at bounding box center [270, 153] width 315 height 42
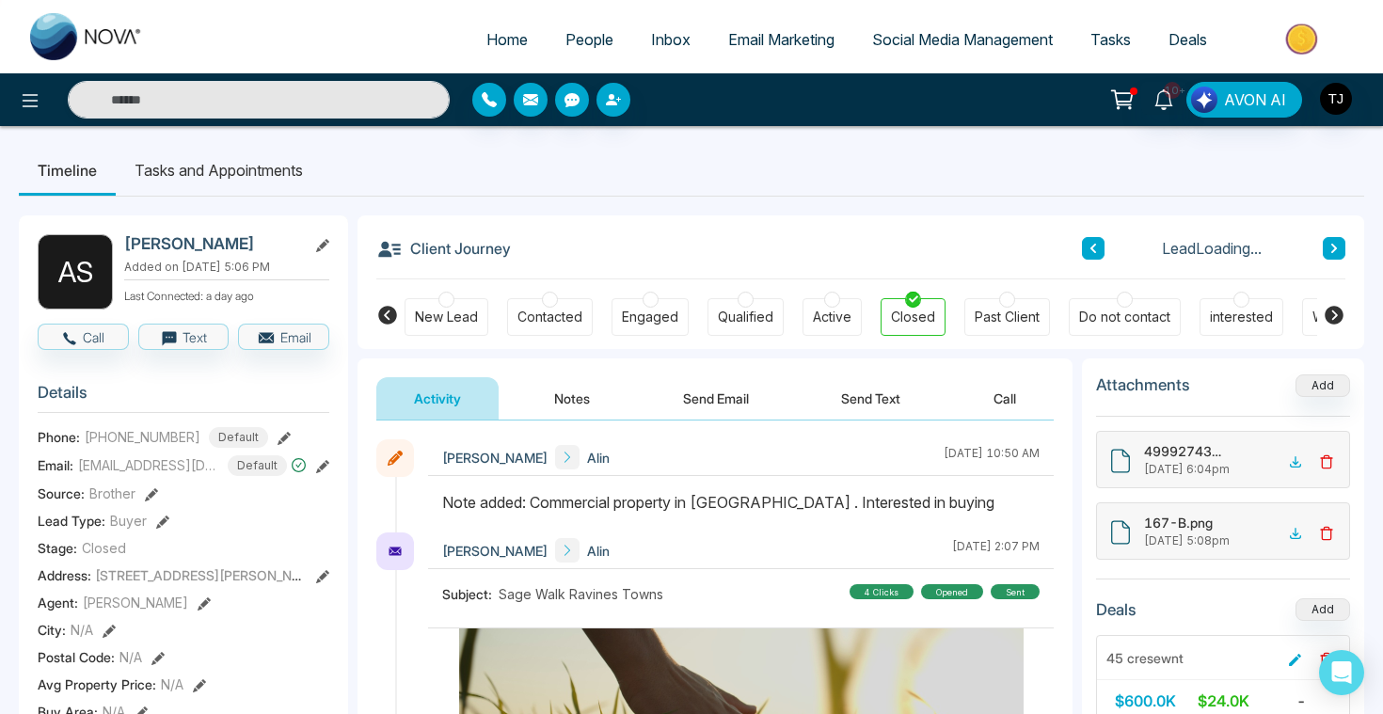
click at [602, 40] on link "People" at bounding box center [590, 40] width 86 height 36
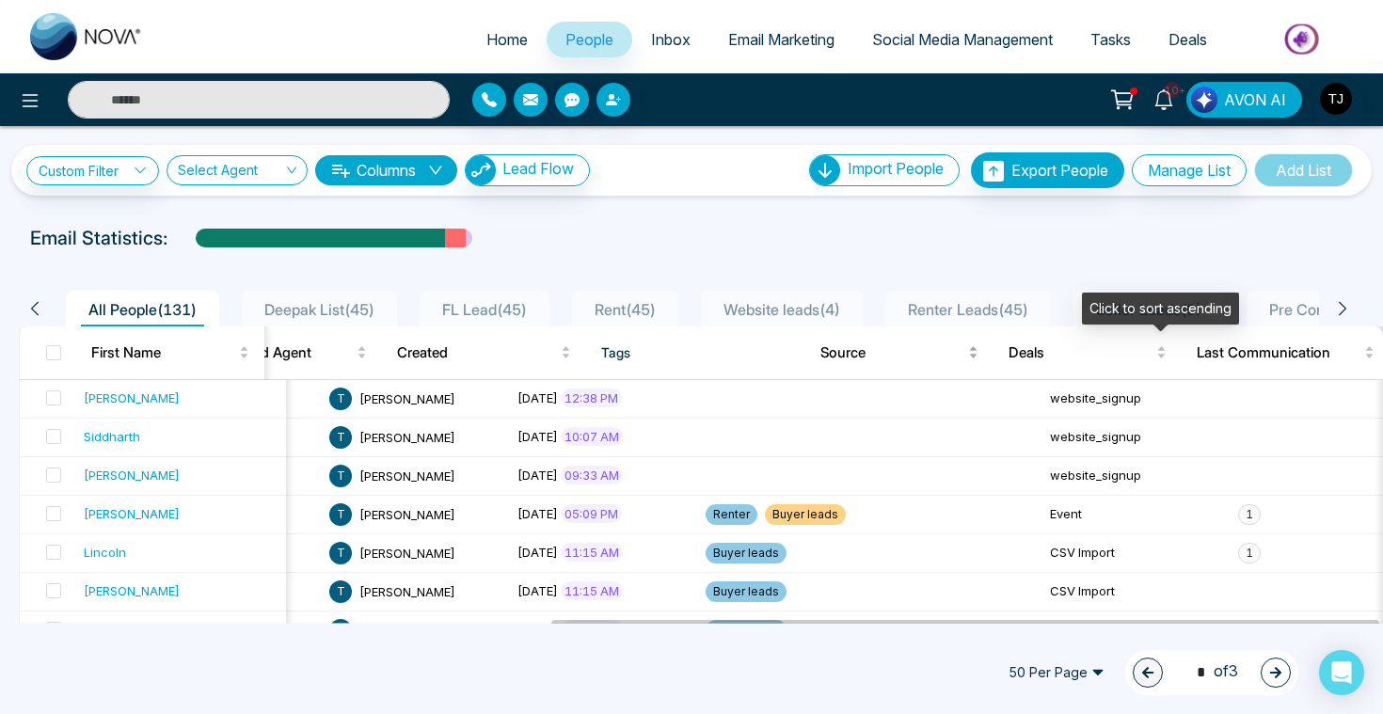
scroll to position [0, 880]
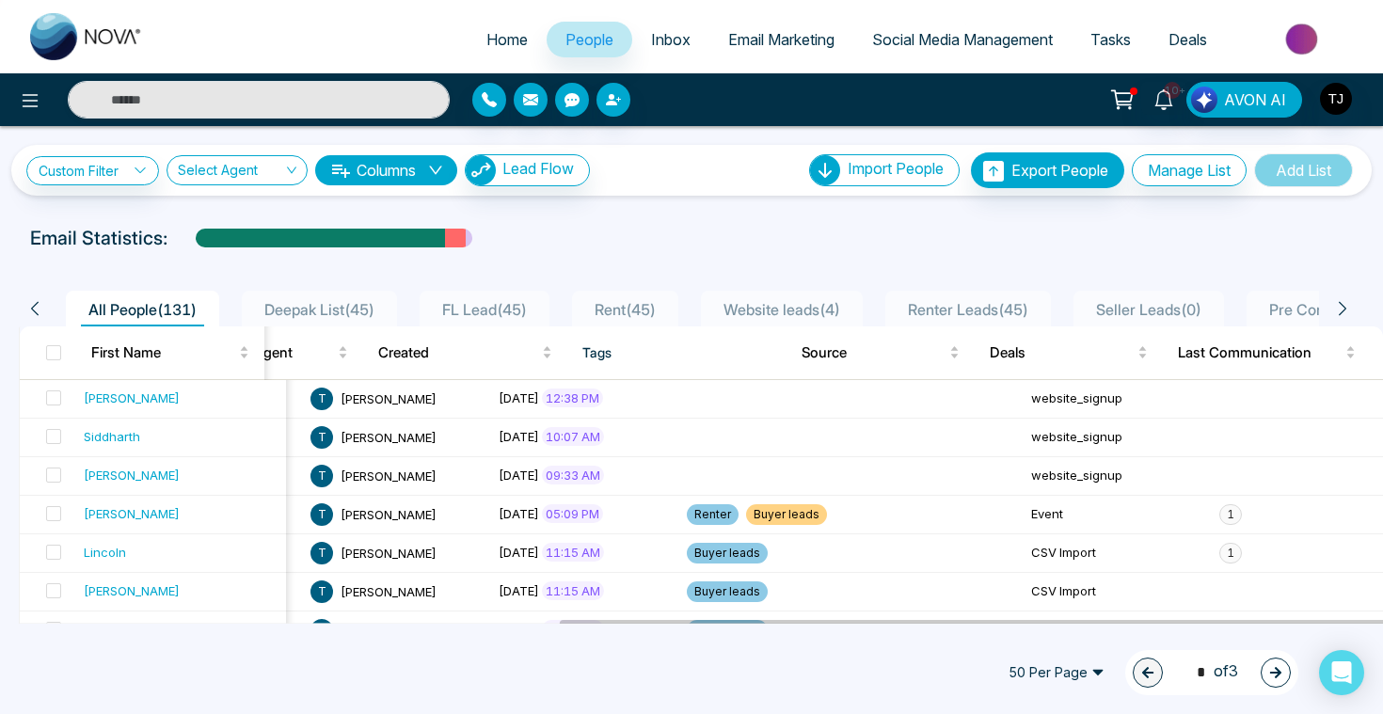
click at [437, 163] on icon "down" at bounding box center [435, 170] width 15 height 15
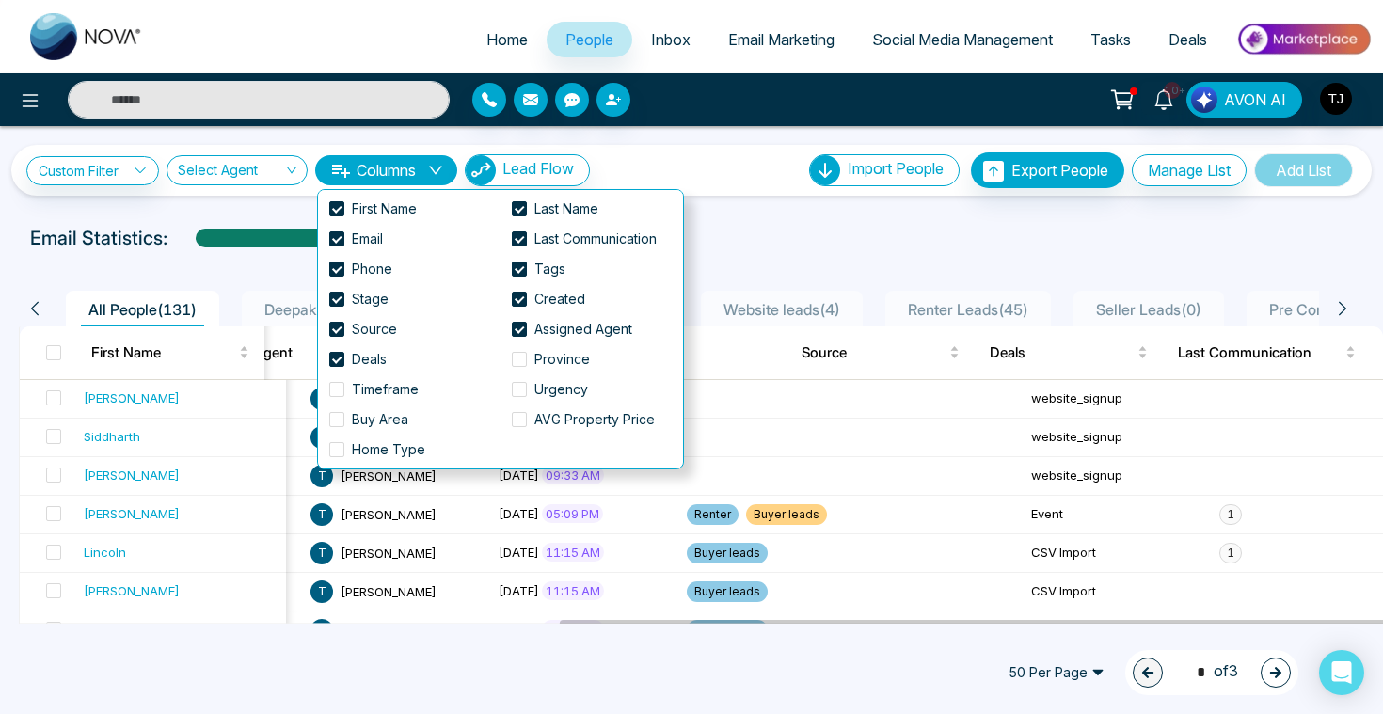
click at [746, 228] on div "Email Statistics:" at bounding box center [467, 238] width 874 height 28
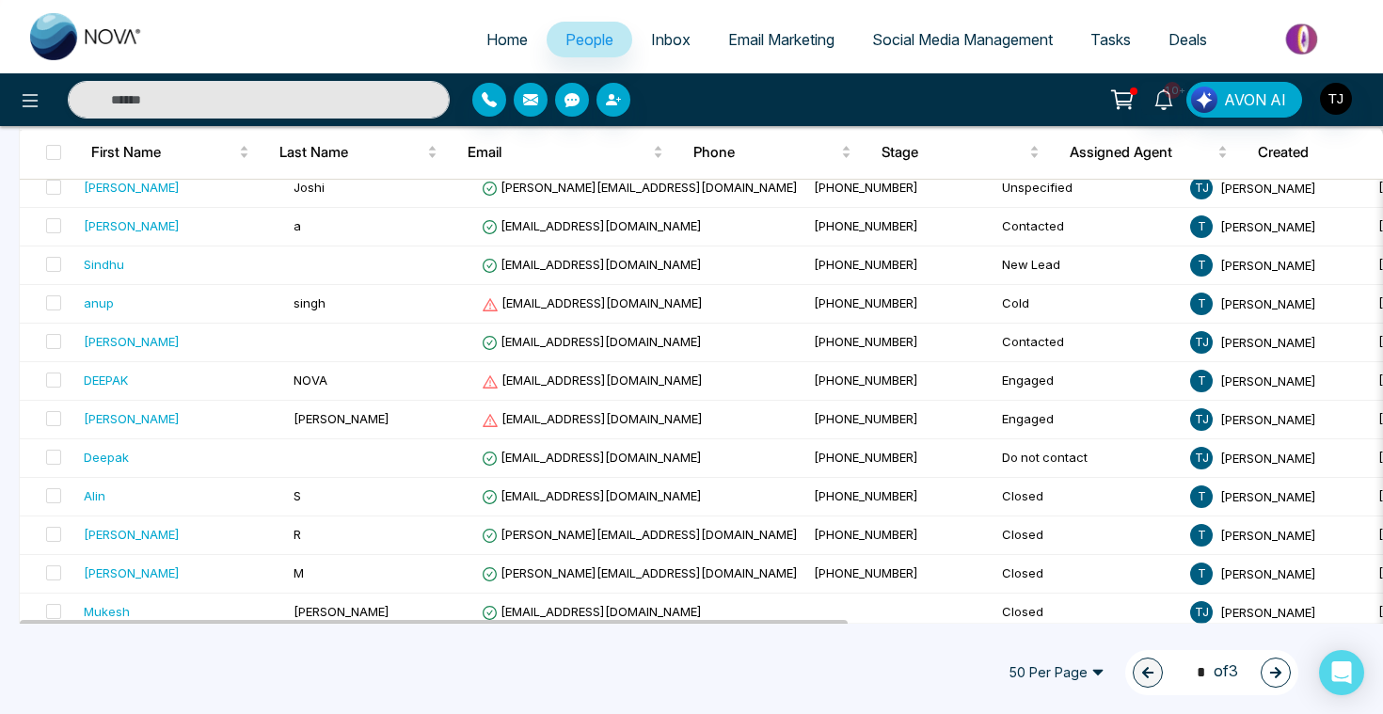
scroll to position [559, 0]
click at [91, 497] on div "Alin" at bounding box center [95, 494] width 22 height 19
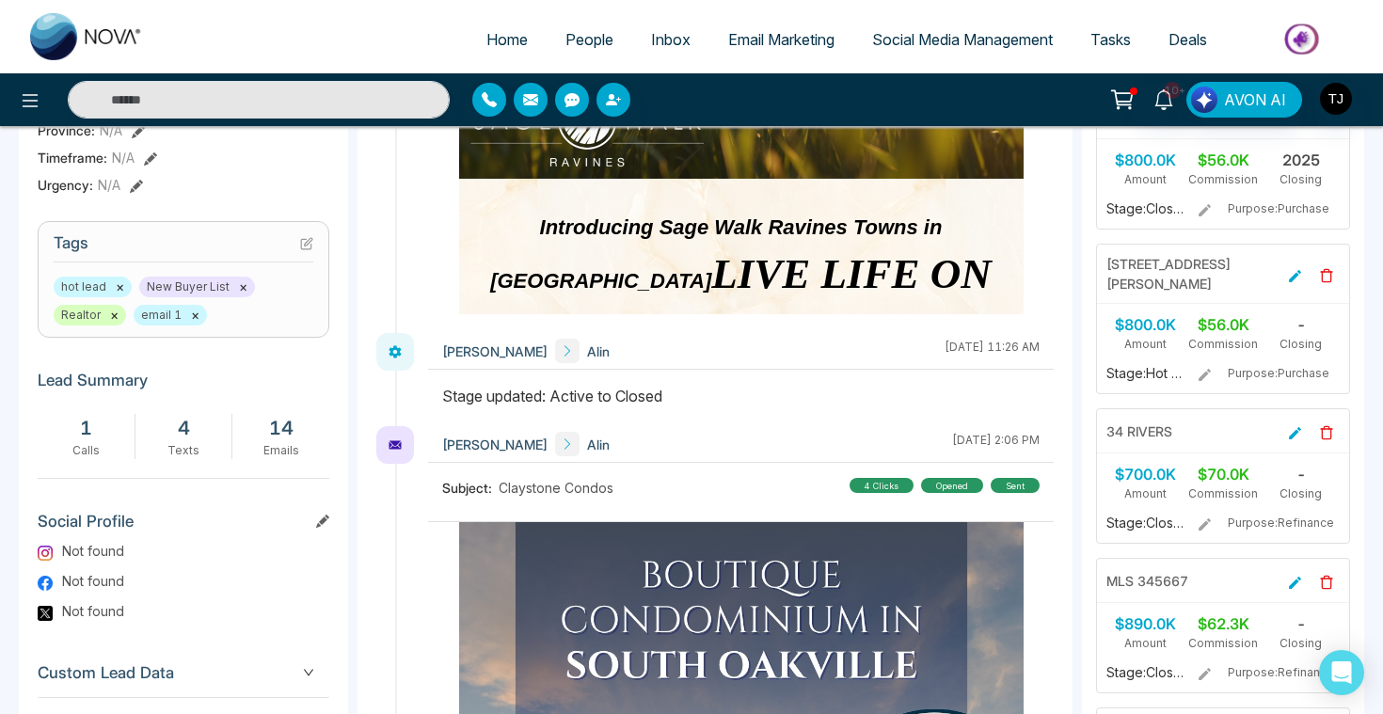
scroll to position [790, 0]
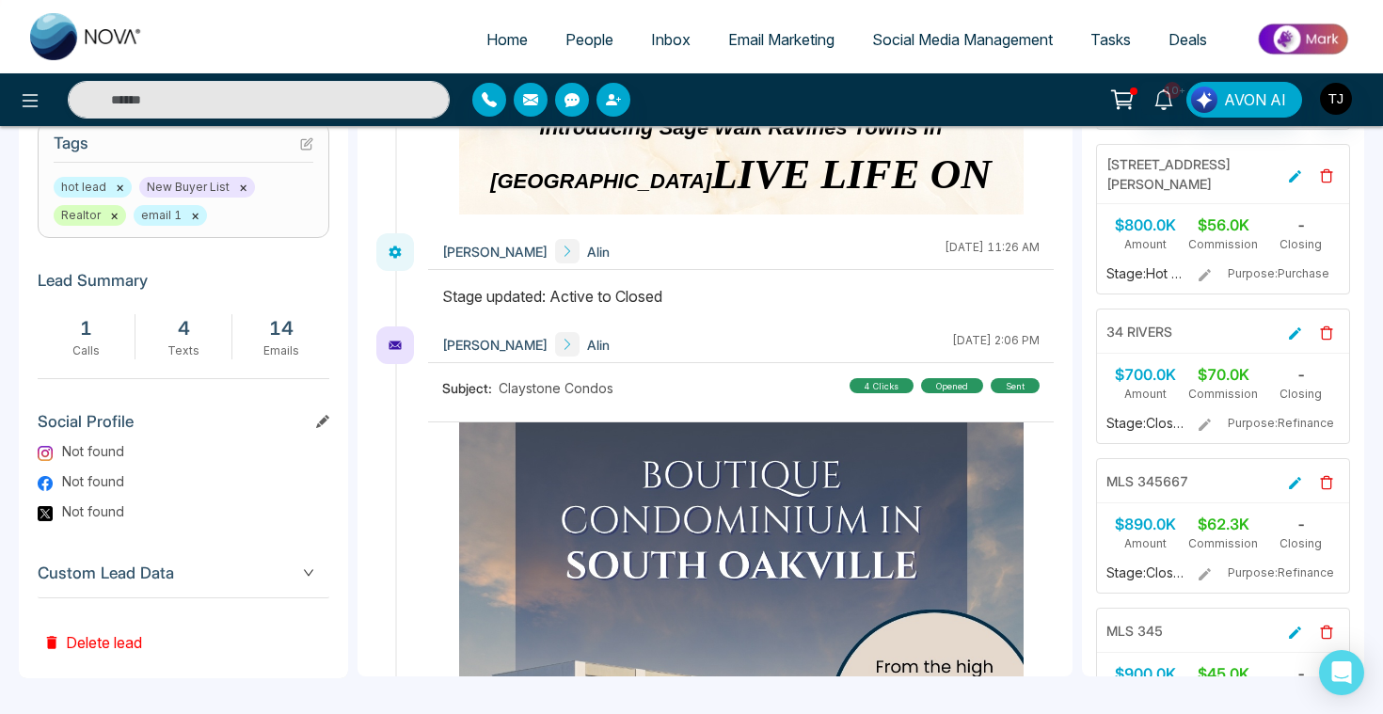
click at [123, 581] on span "Custom Lead Data" at bounding box center [184, 573] width 292 height 25
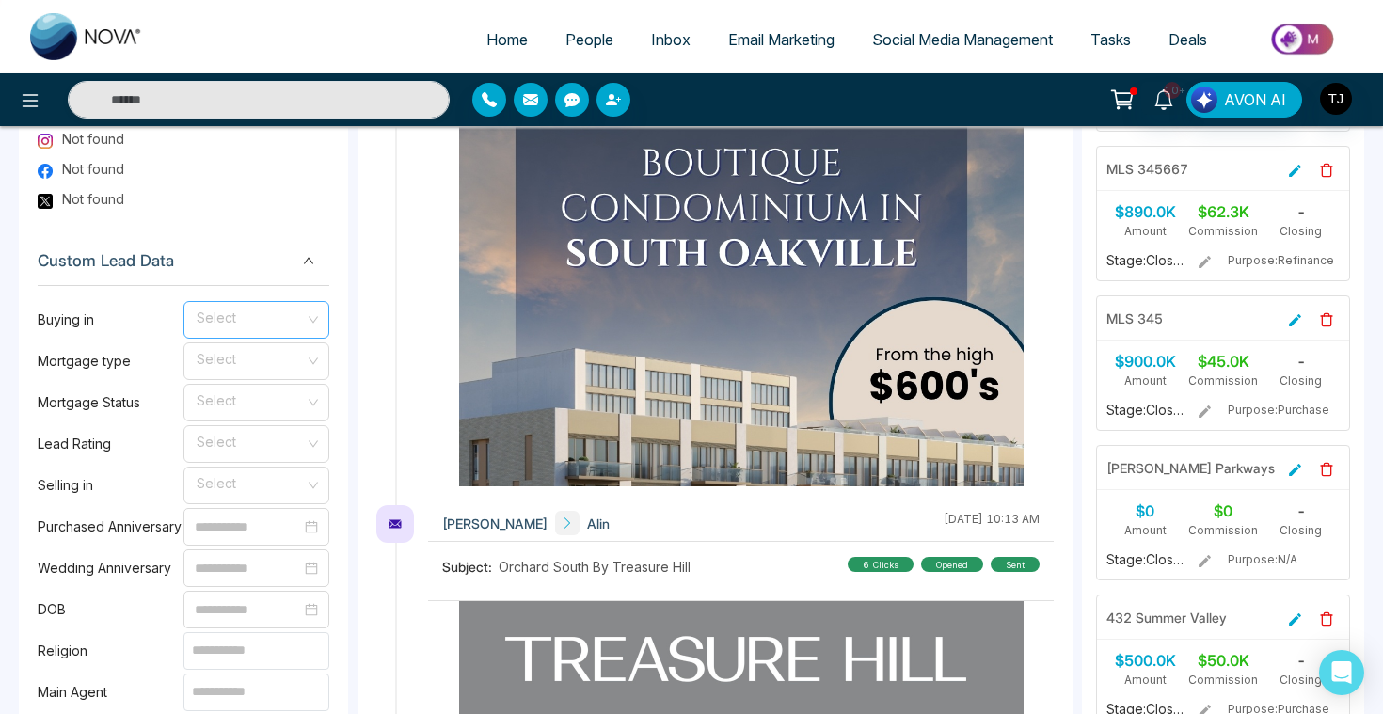
scroll to position [0, 0]
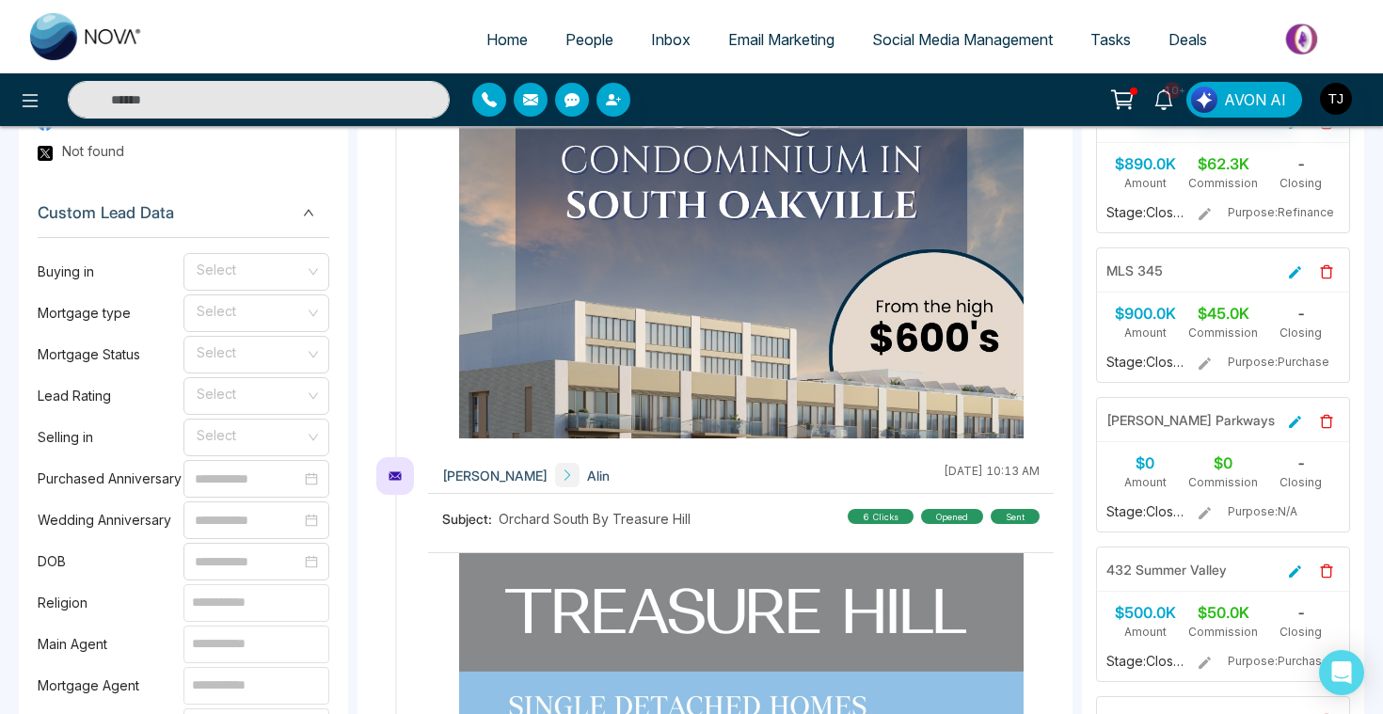
click at [296, 229] on div "Custom Lead Data" at bounding box center [184, 213] width 292 height 48
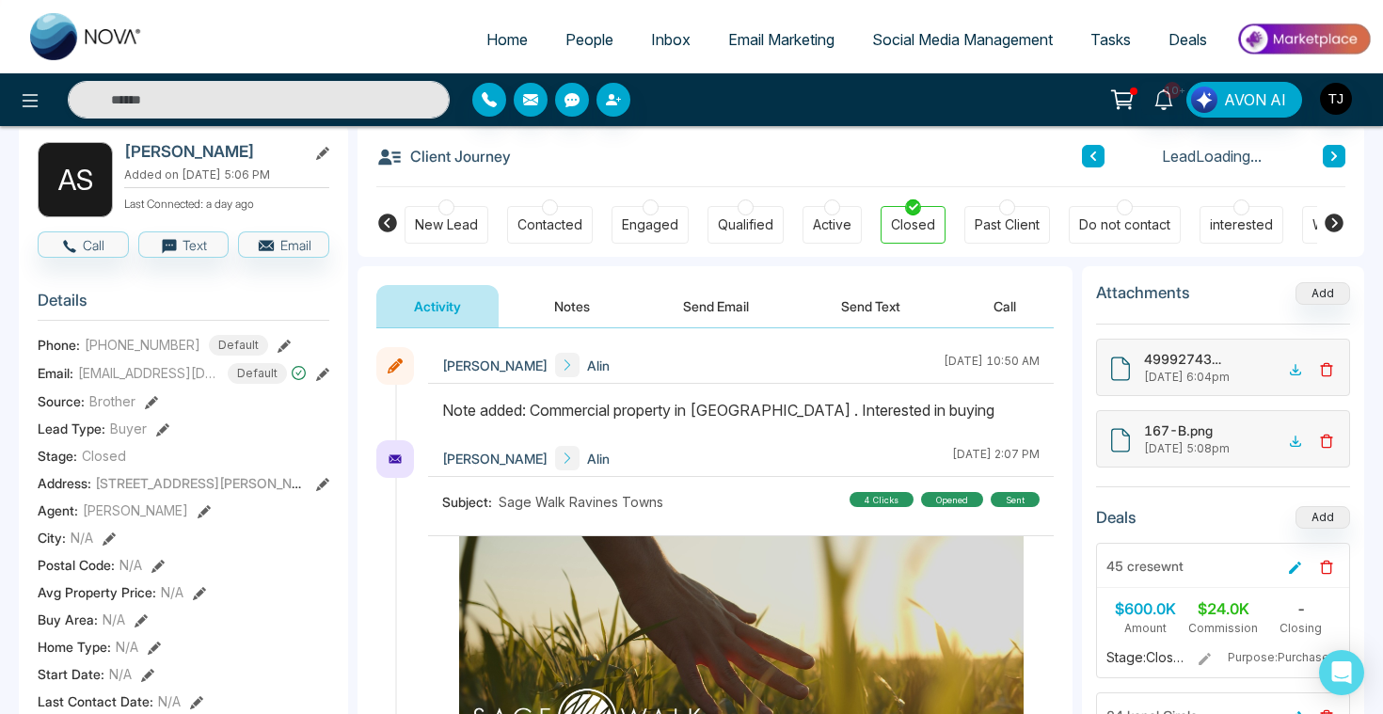
click at [568, 311] on button "Notes" at bounding box center [571, 306] width 111 height 42
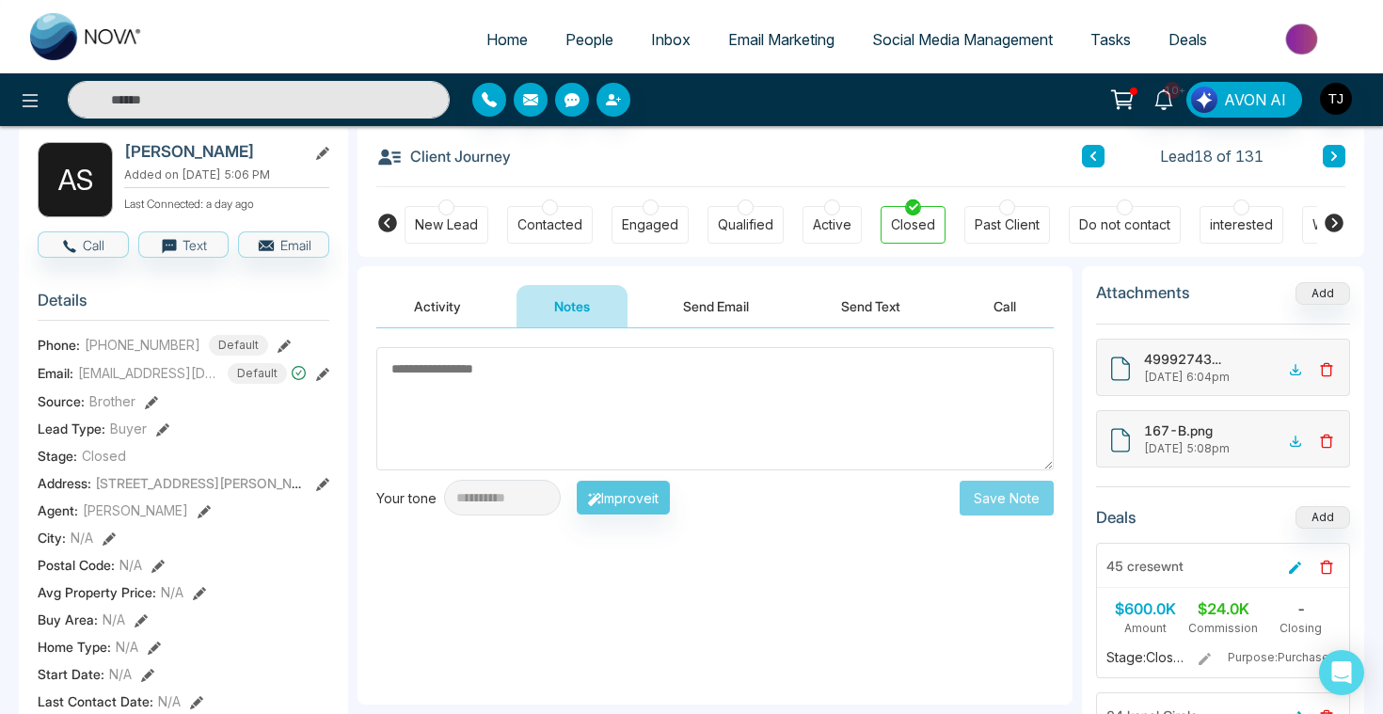
click at [689, 307] on button "Send Email" at bounding box center [715, 306] width 141 height 42
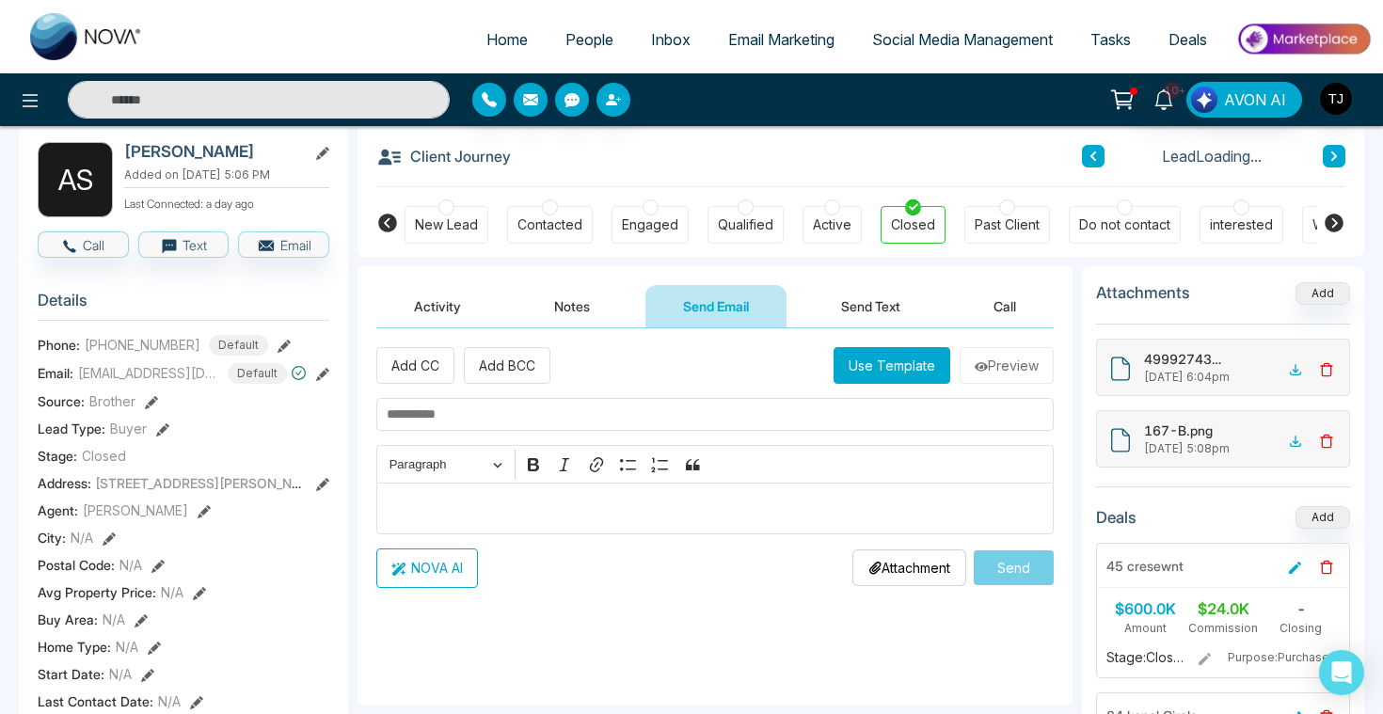
click at [901, 305] on button "Send Text" at bounding box center [870, 306] width 135 height 42
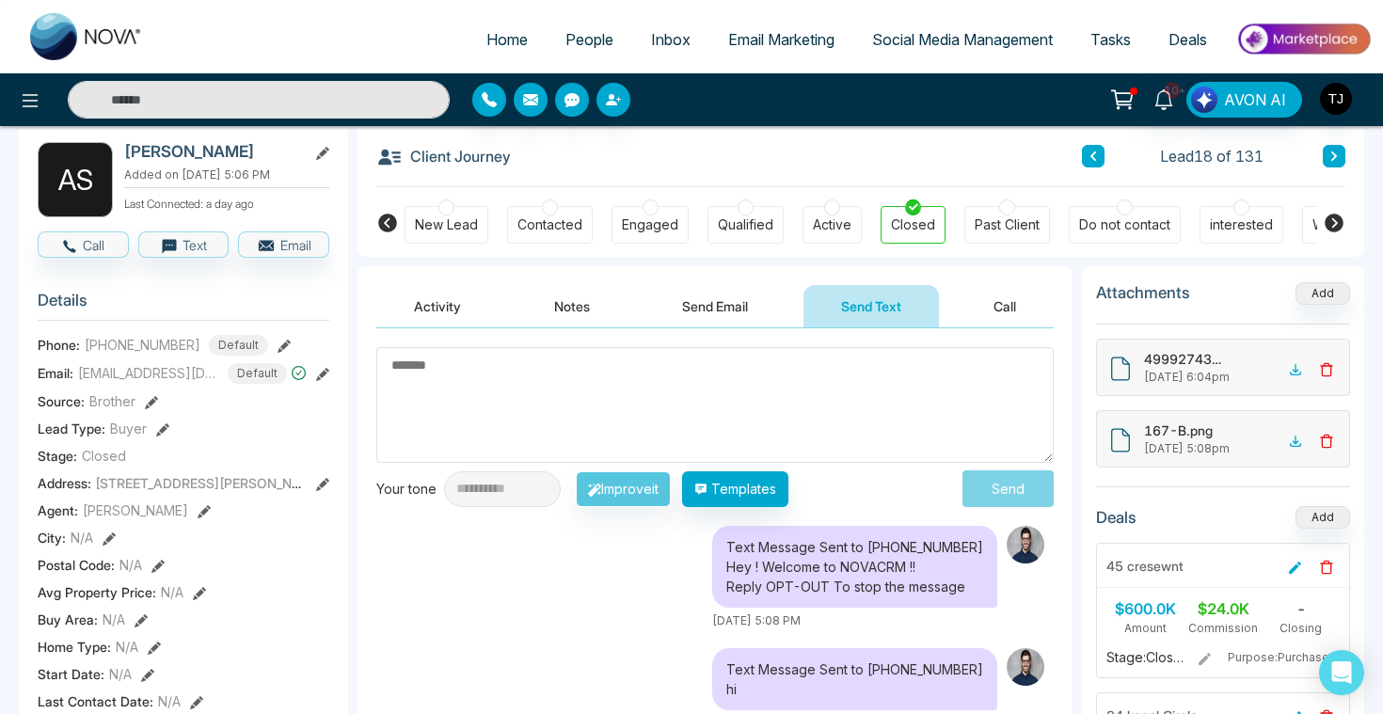
click at [420, 303] on button "Activity" at bounding box center [437, 306] width 122 height 42
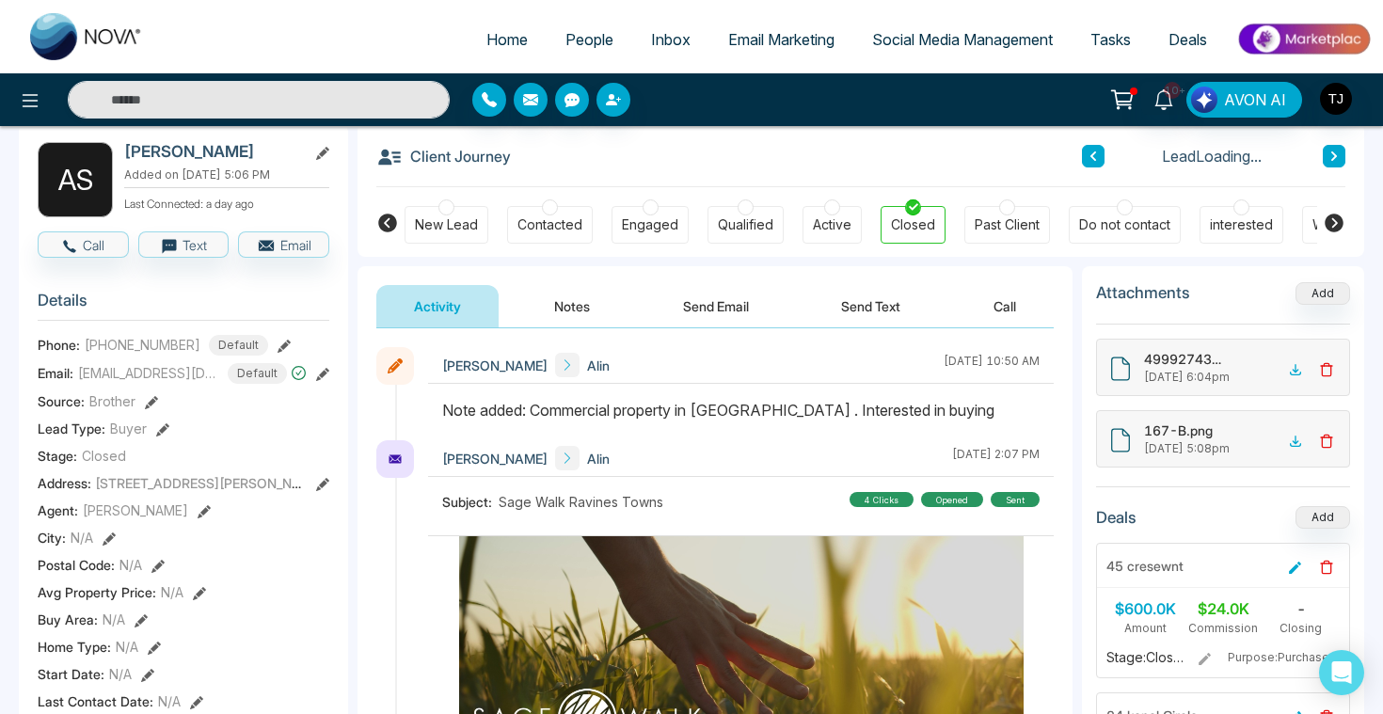
click at [705, 306] on button "Send Email" at bounding box center [715, 306] width 141 height 42
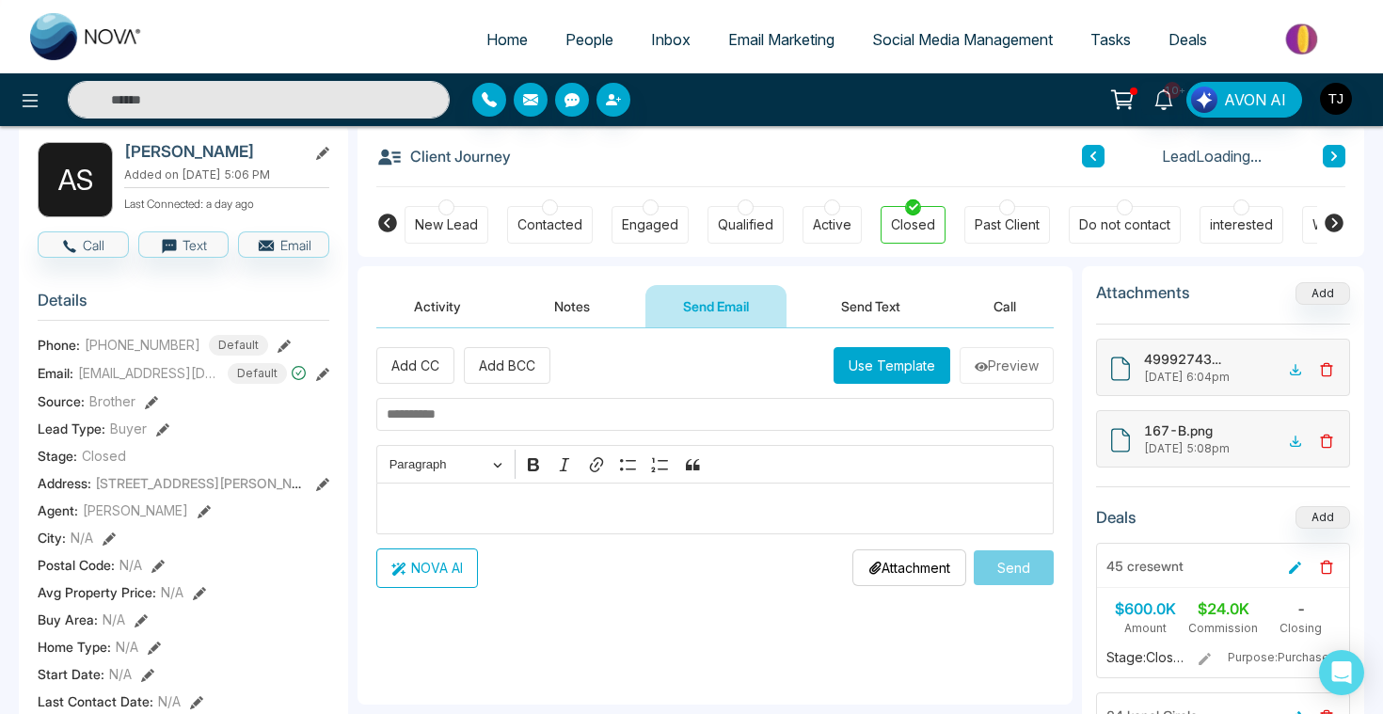
click at [488, 500] on p "Editor editing area: main" at bounding box center [716, 508] width 658 height 23
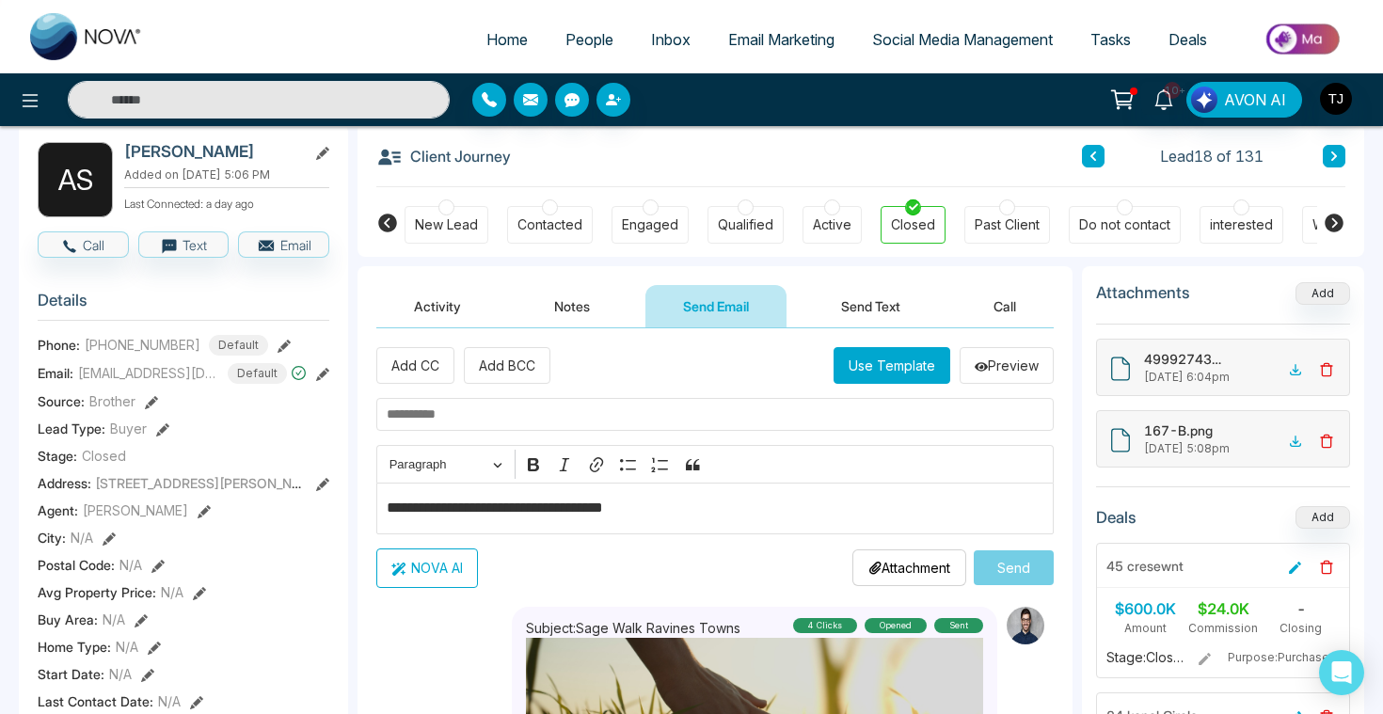
click at [752, 505] on p "**********" at bounding box center [716, 508] width 658 height 23
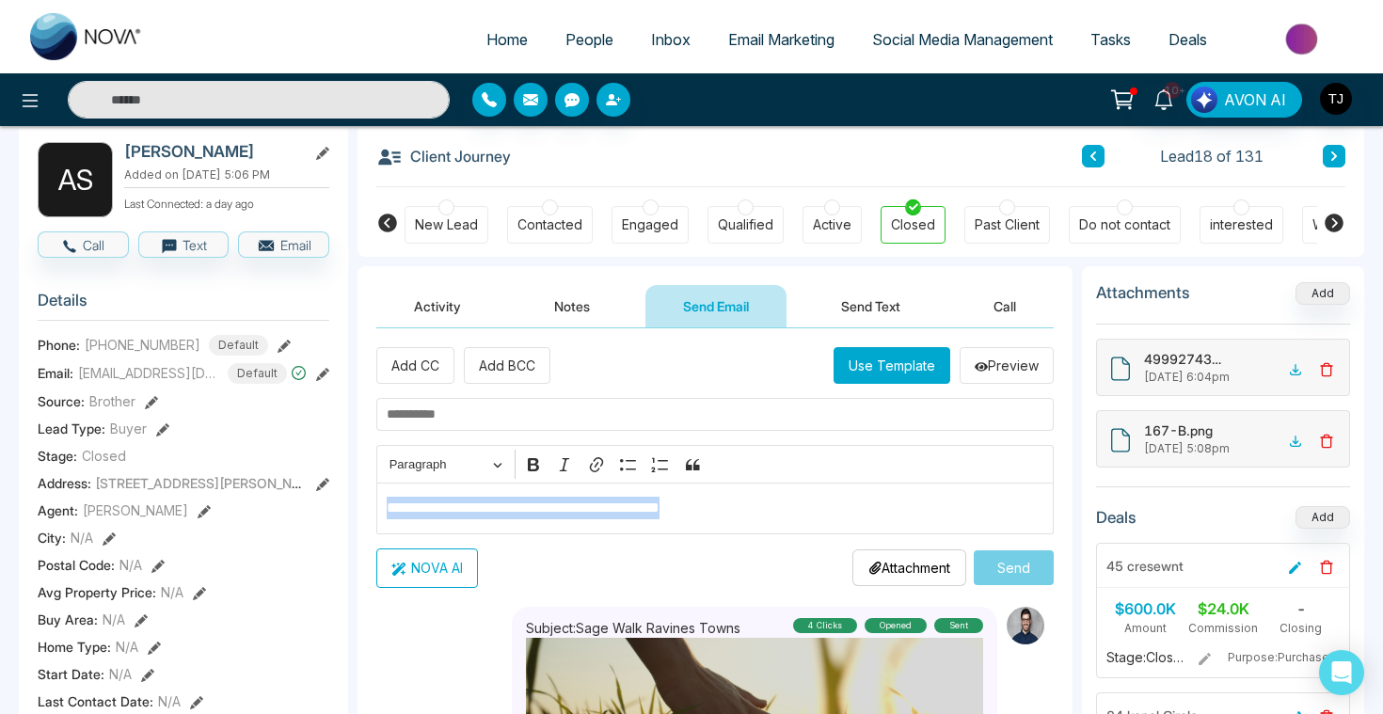
drag, startPoint x: 775, startPoint y: 514, endPoint x: 373, endPoint y: 510, distance: 402.6
click at [421, 573] on button "NOVA AI" at bounding box center [427, 568] width 102 height 40
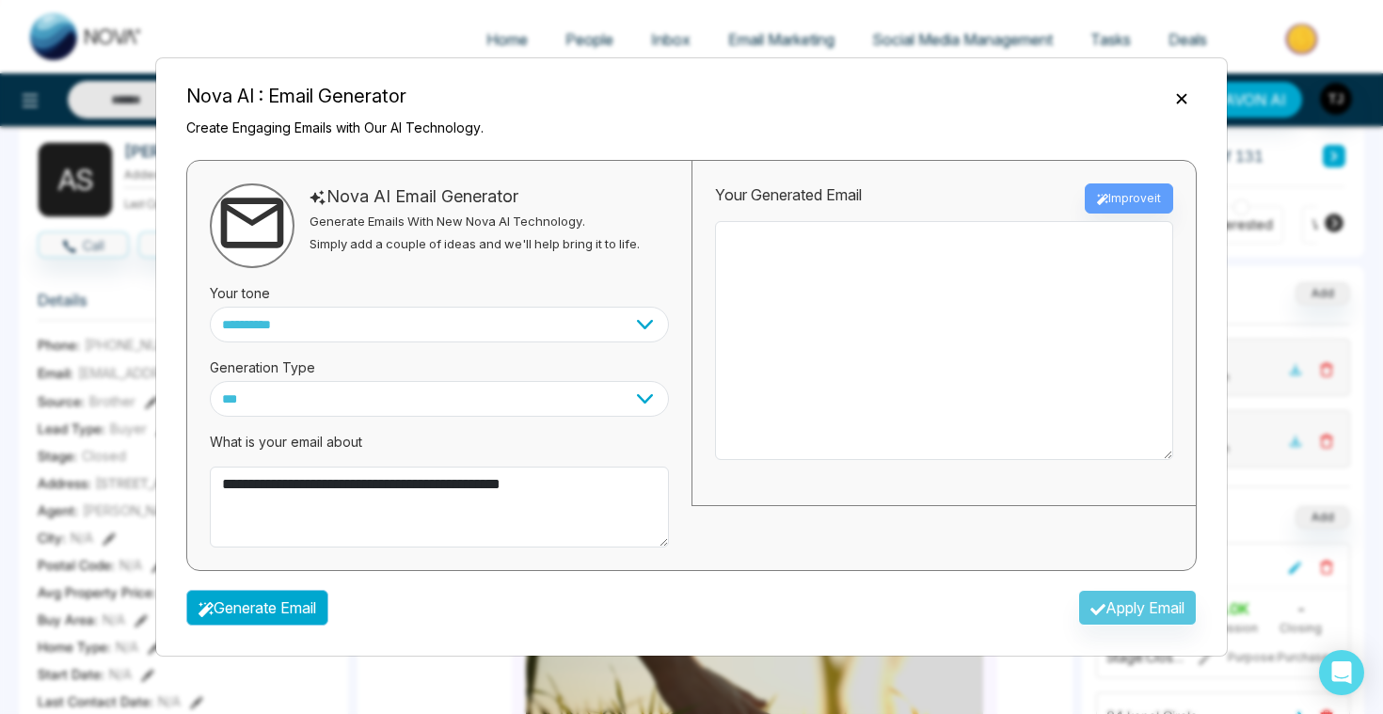
click at [299, 607] on button "Generate Email" at bounding box center [257, 608] width 142 height 36
type textarea "**********"
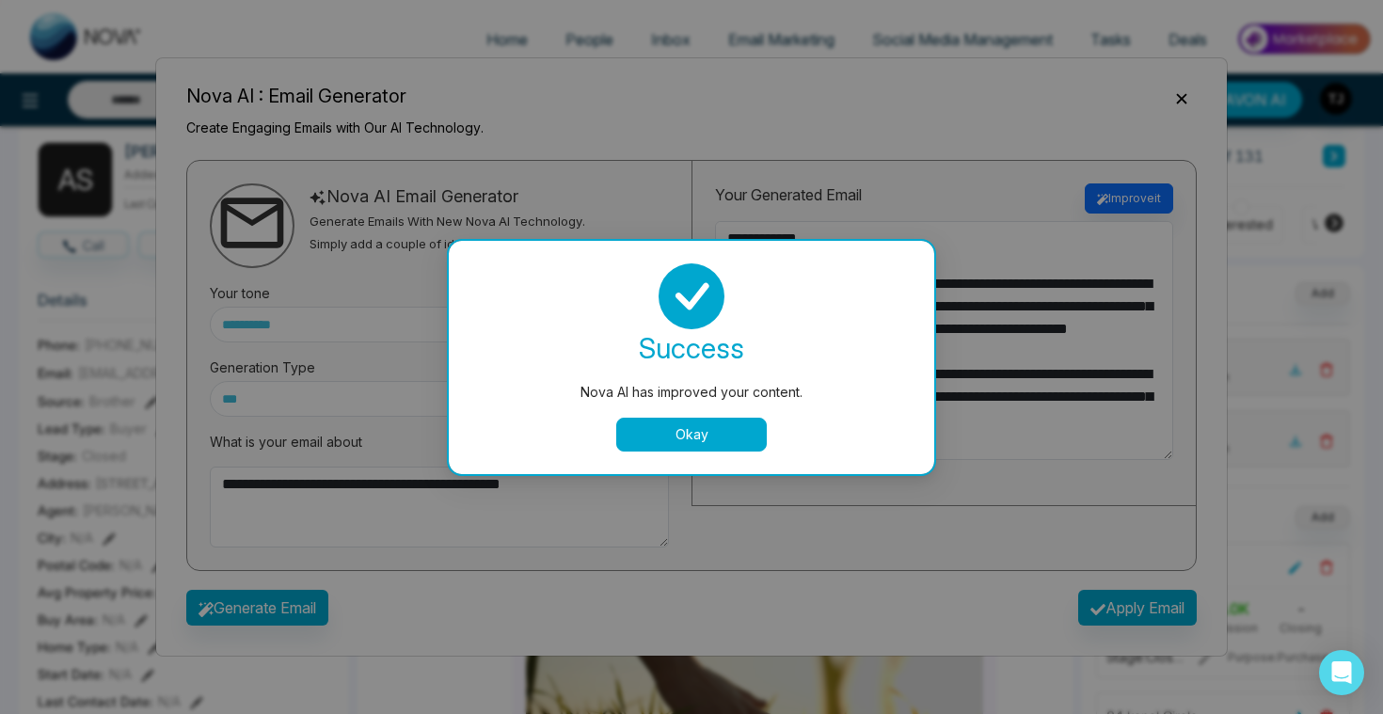
click at [680, 426] on button "Okay" at bounding box center [691, 435] width 151 height 34
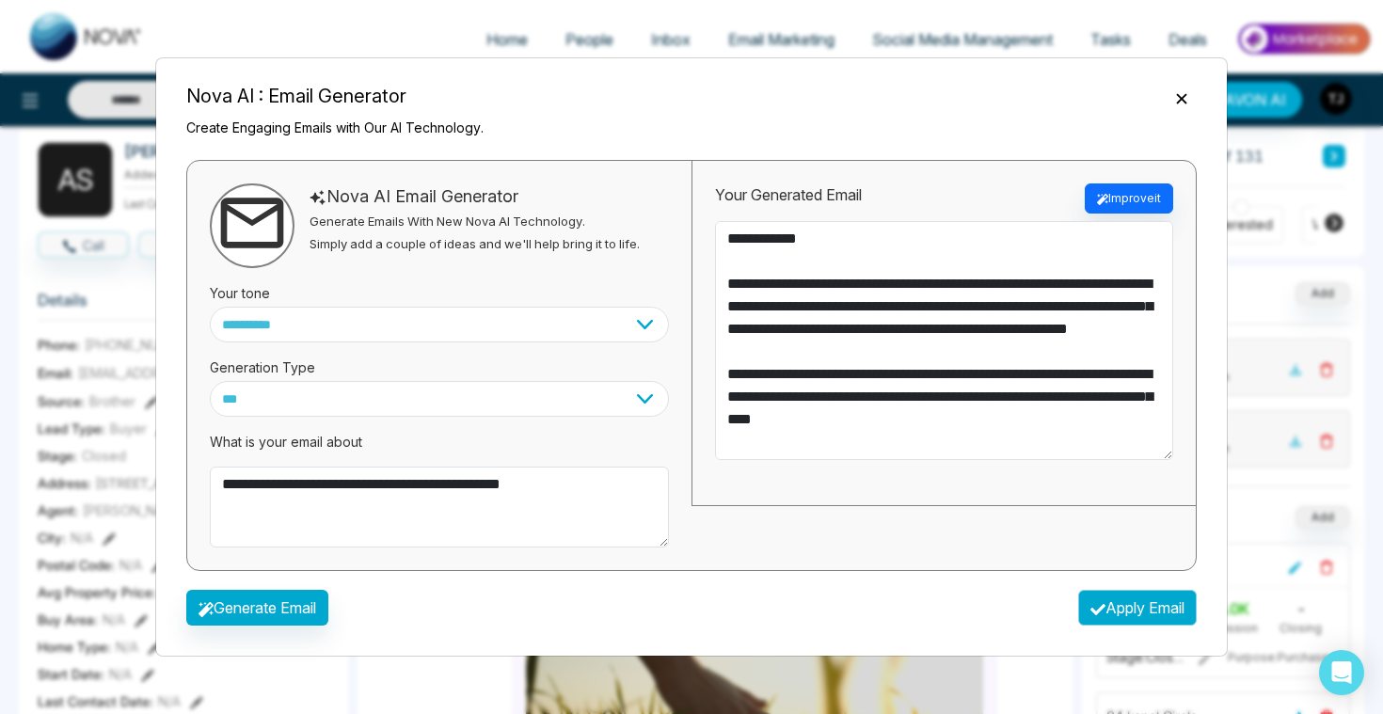
click at [1158, 621] on button "Apply Email" at bounding box center [1137, 608] width 119 height 36
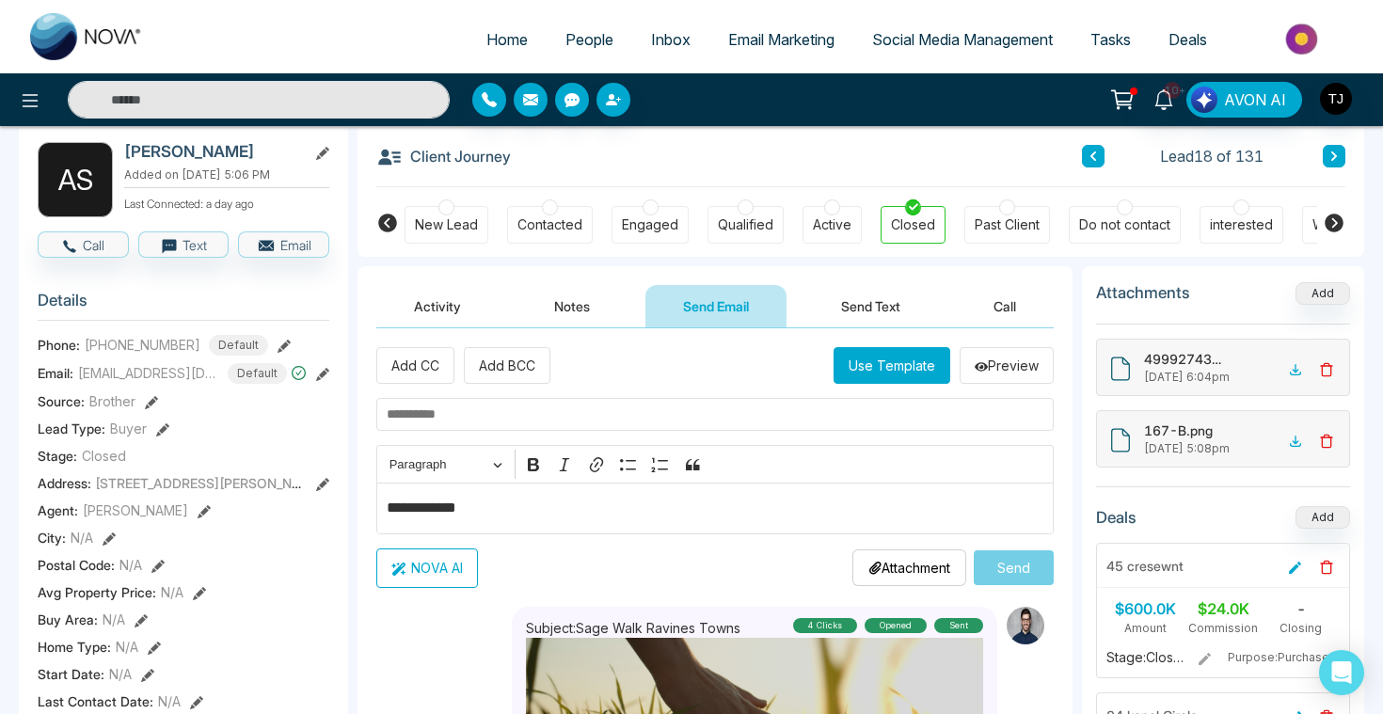
type textarea "**********"
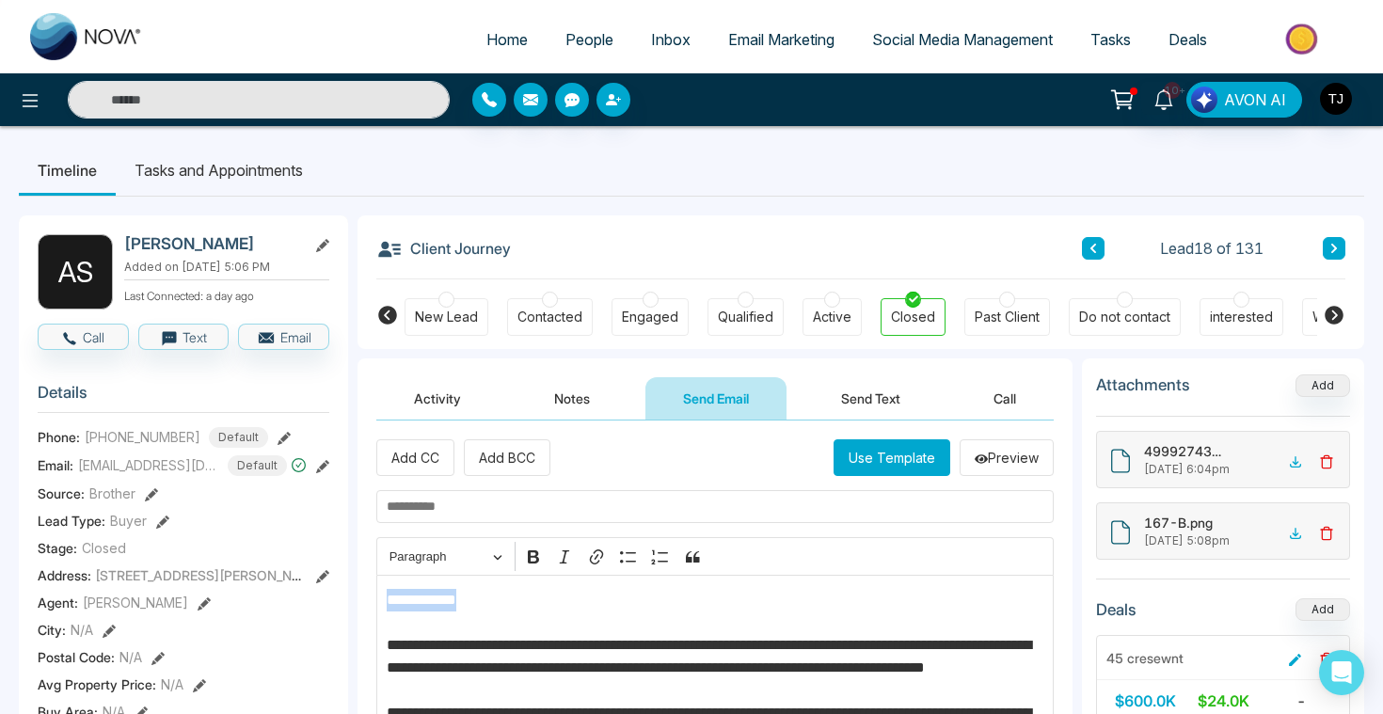
click at [1005, 401] on button "Call" at bounding box center [1005, 398] width 98 height 42
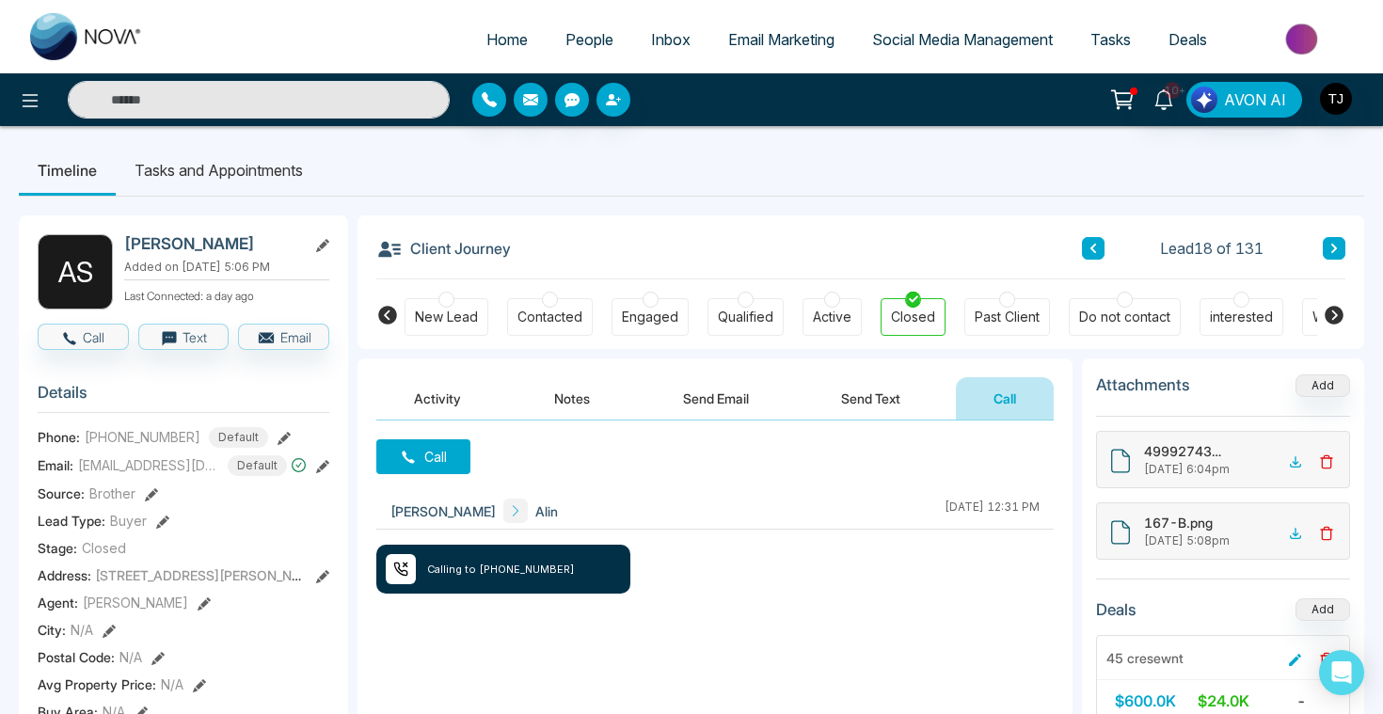
click at [181, 170] on li "Tasks and Appointments" at bounding box center [219, 170] width 206 height 51
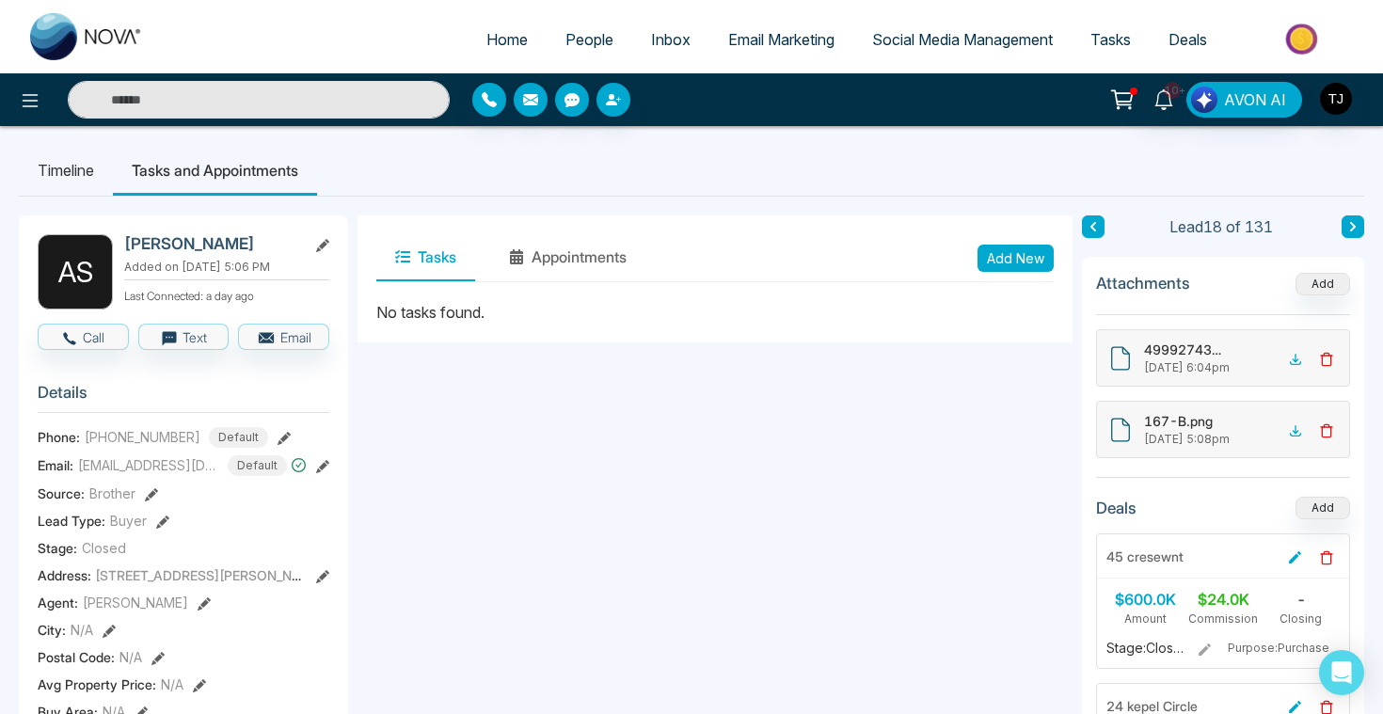
click at [1001, 254] on button "Add New" at bounding box center [1015, 258] width 76 height 27
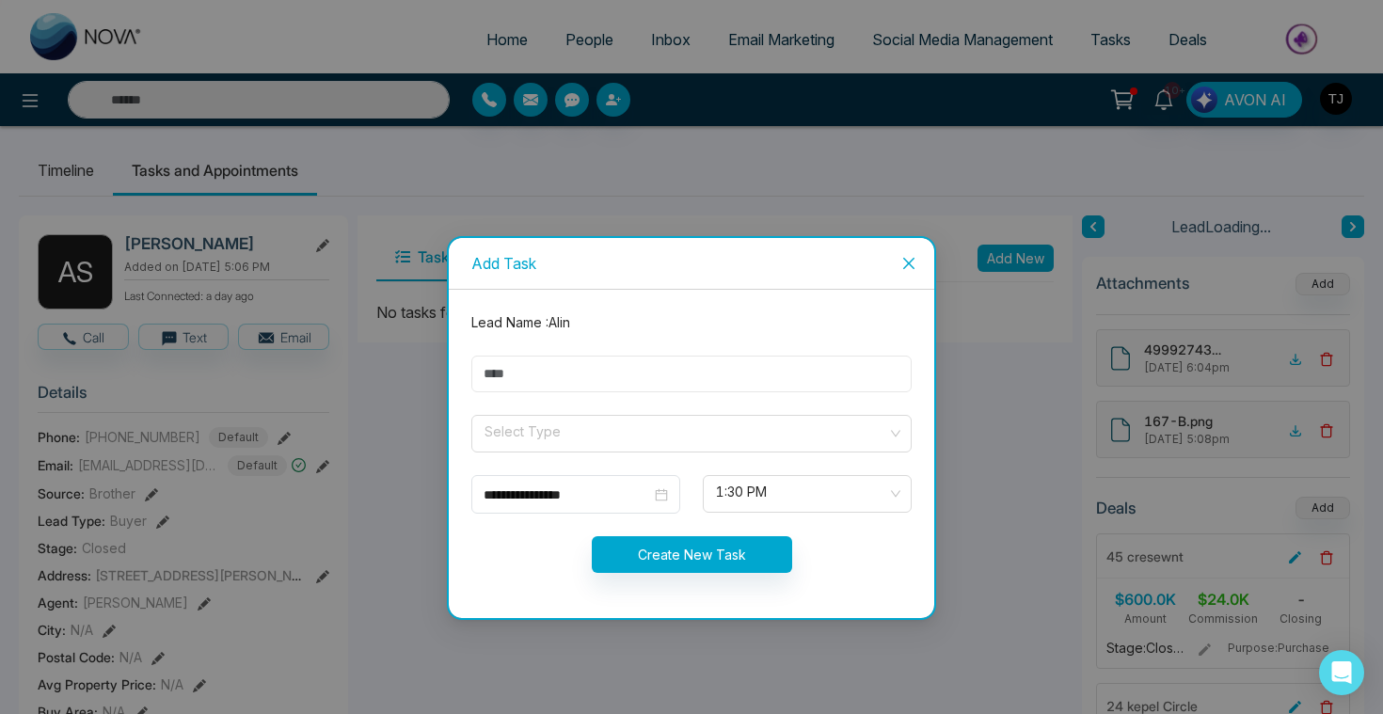
click at [612, 376] on input "text" at bounding box center [691, 374] width 440 height 37
click at [591, 433] on input "search" at bounding box center [685, 430] width 404 height 28
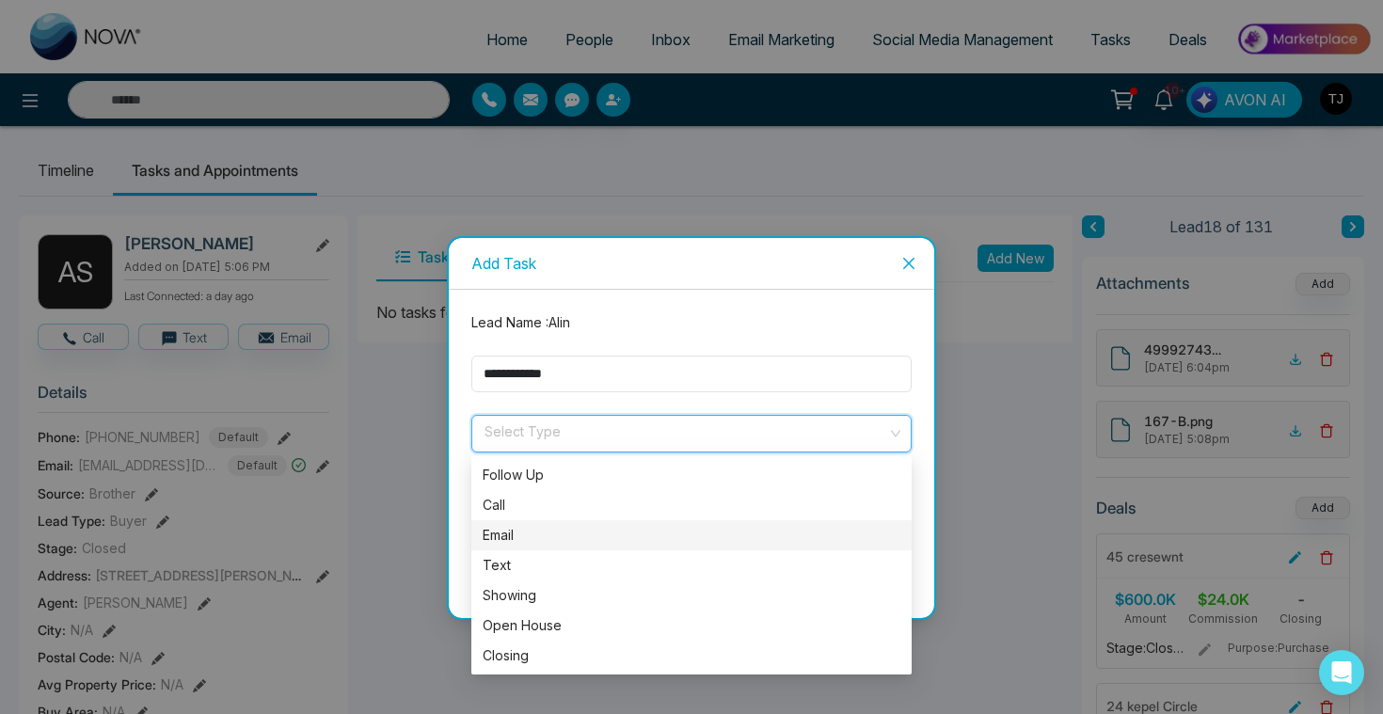
click at [558, 529] on div "Email" at bounding box center [692, 535] width 418 height 21
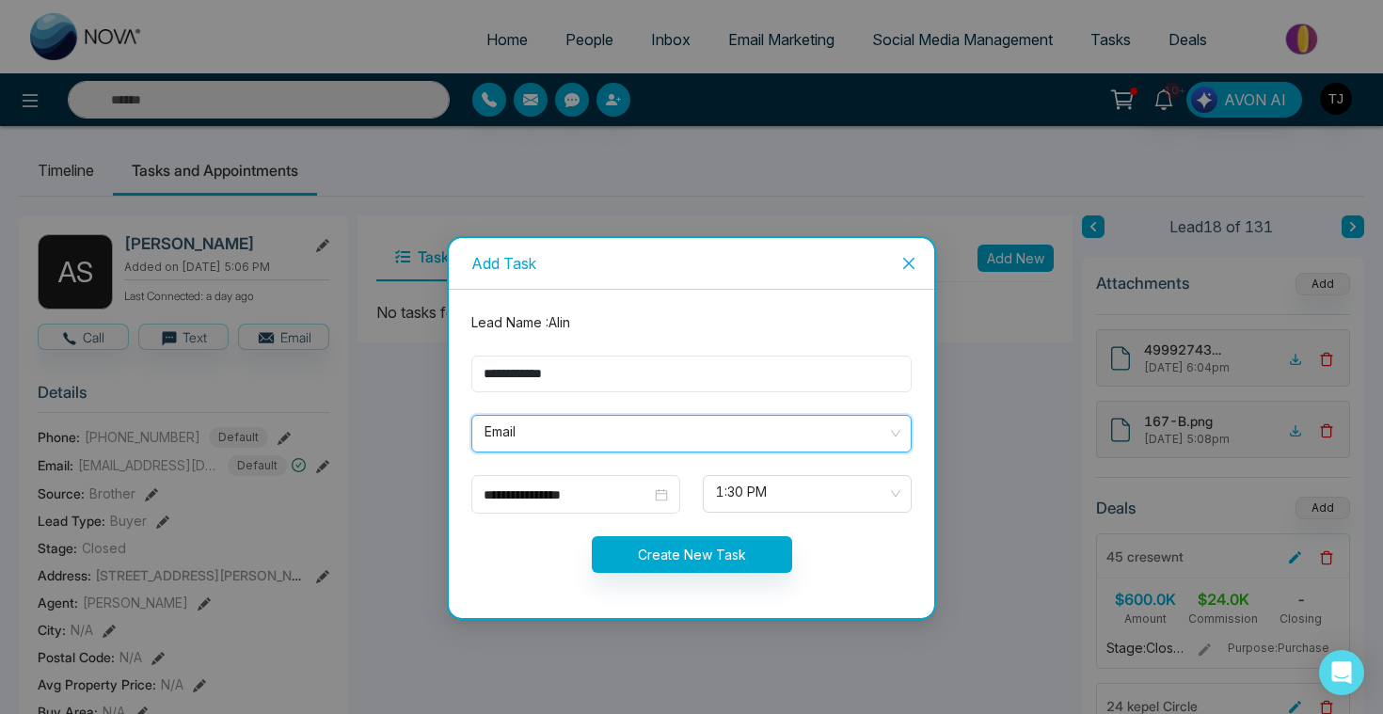
click at [593, 368] on input "**********" at bounding box center [691, 374] width 440 height 37
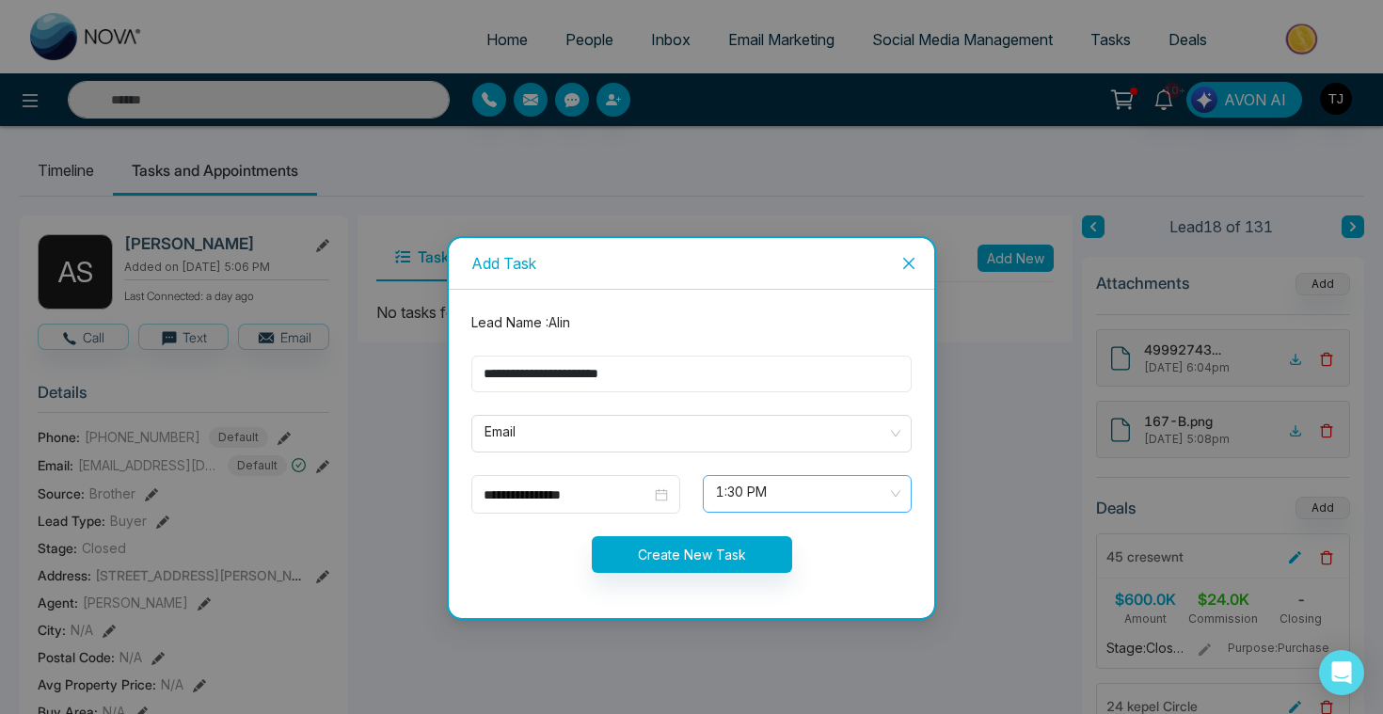
click at [743, 498] on span "1:30 PM" at bounding box center [807, 494] width 182 height 32
type input "**********"
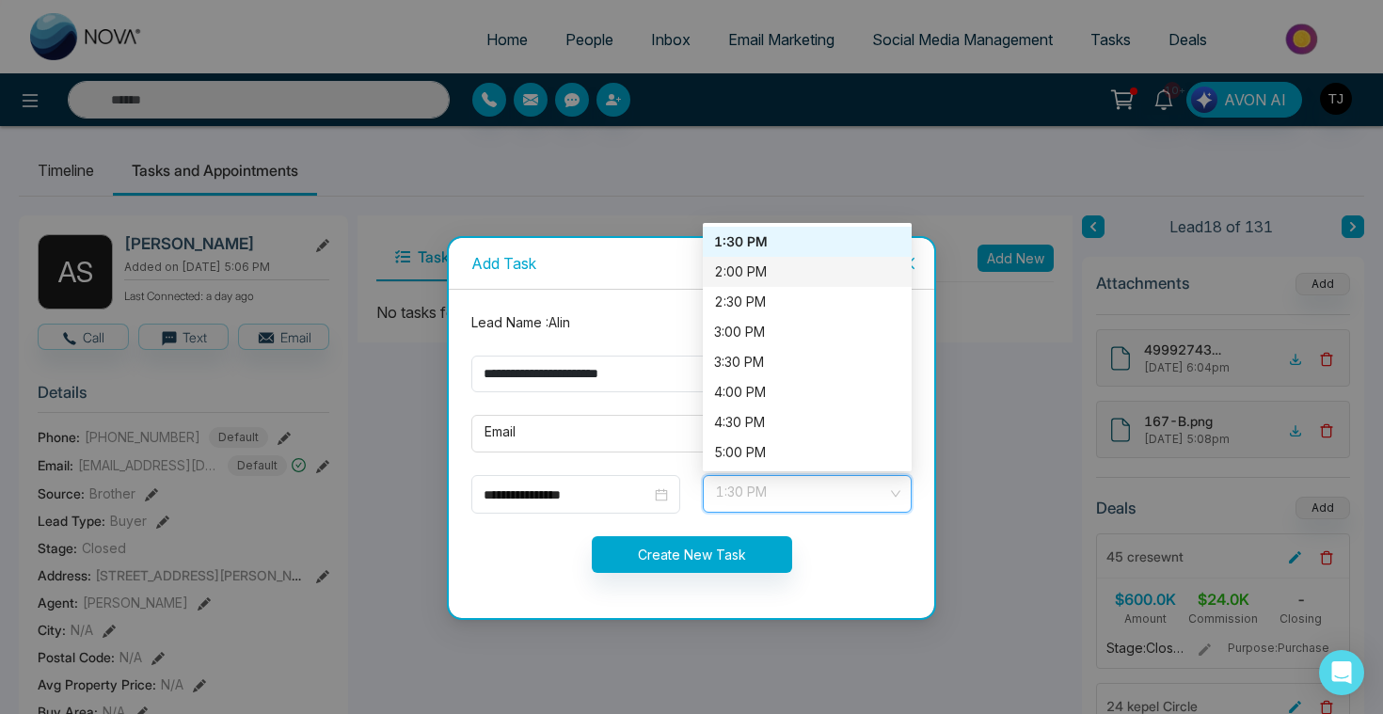
click at [749, 269] on div "2:00 PM" at bounding box center [807, 272] width 186 height 21
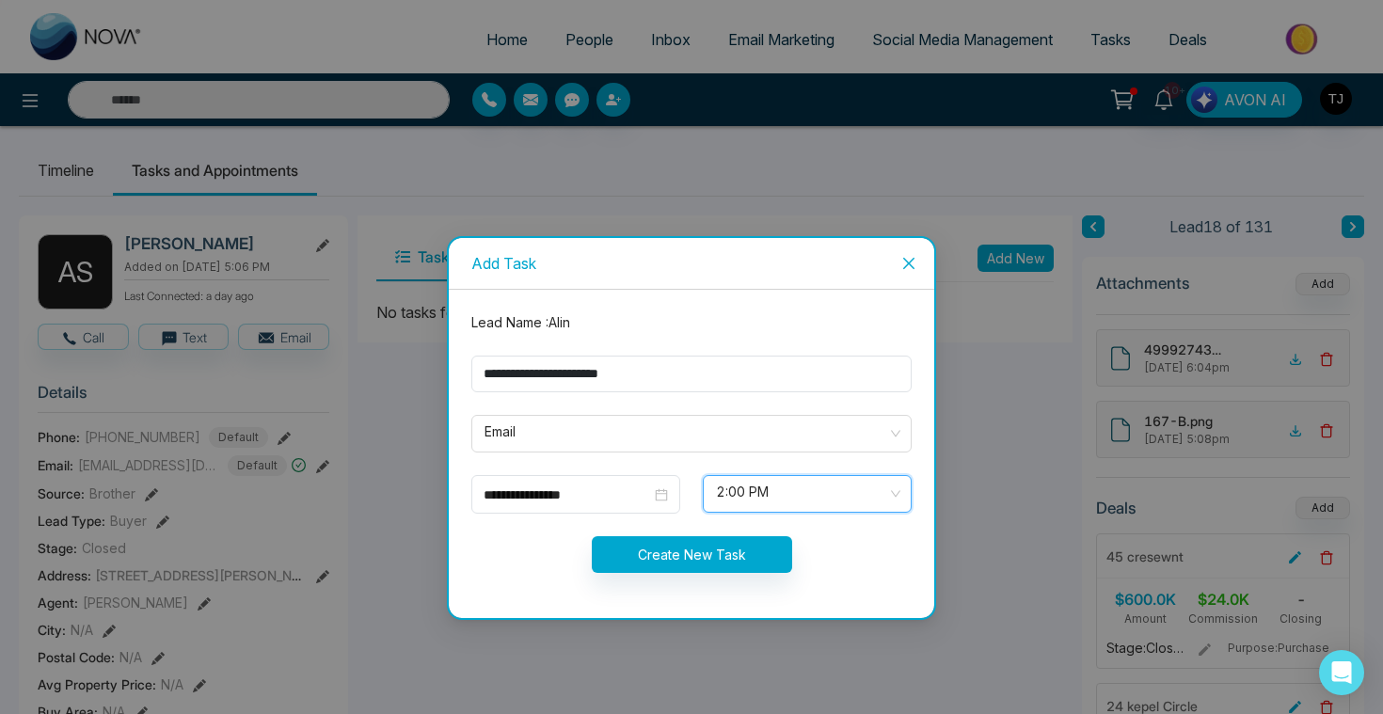
click at [727, 577] on form "**********" at bounding box center [691, 453] width 463 height 283
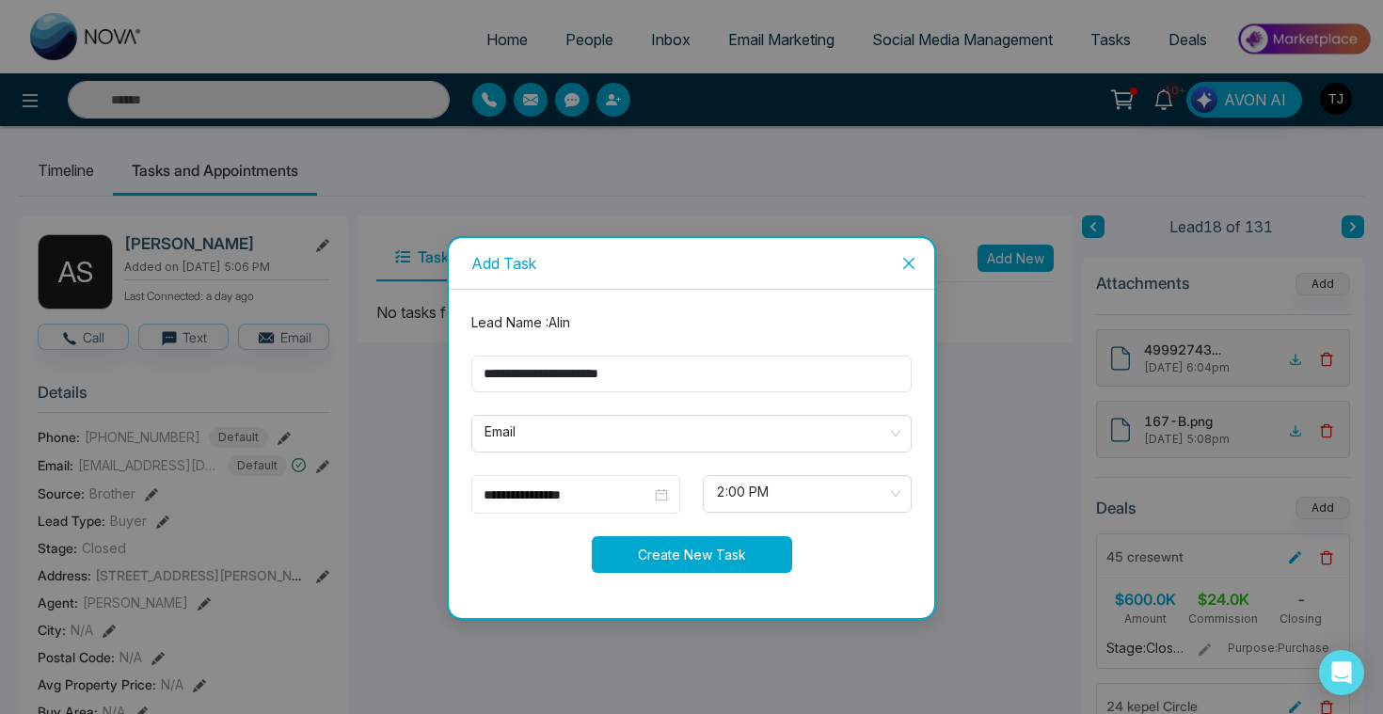
click at [725, 547] on button "Create New Task" at bounding box center [692, 554] width 200 height 37
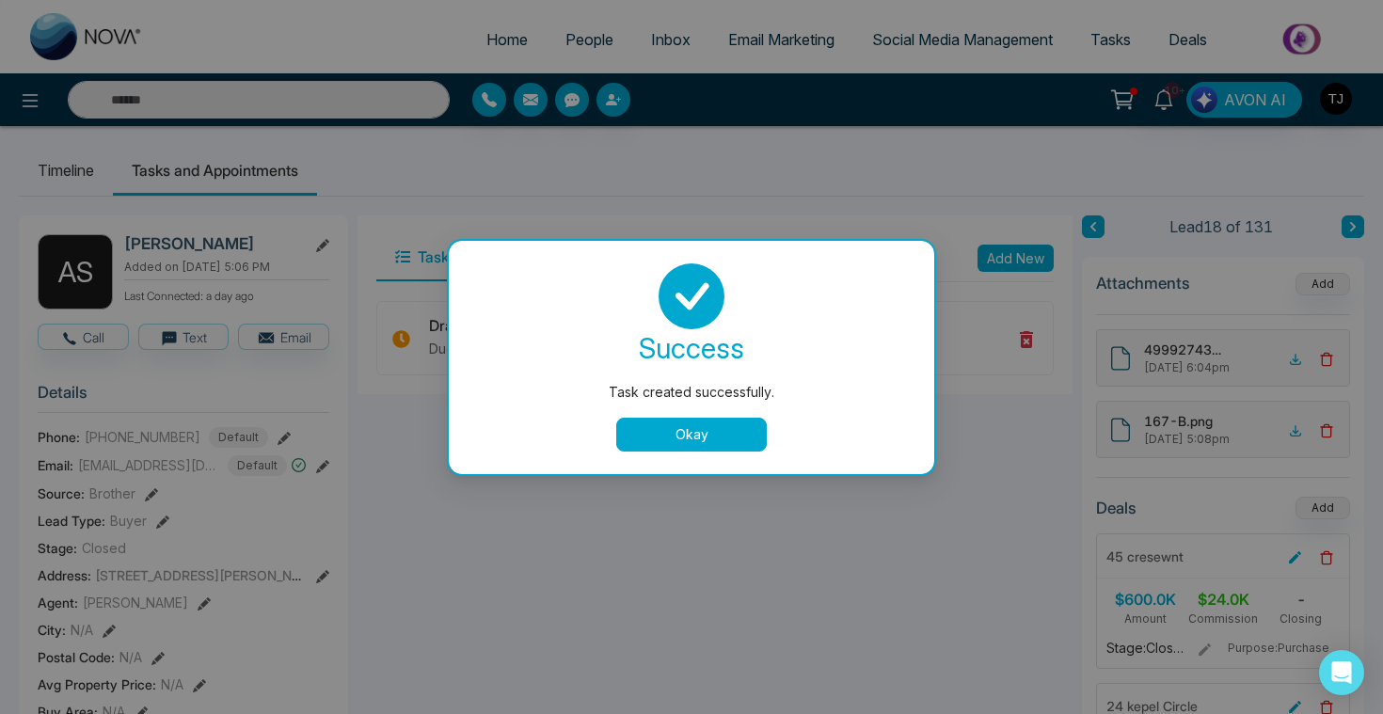
click at [677, 455] on div "success Task created successfully. Okay" at bounding box center [691, 357] width 485 height 233
click at [687, 421] on button "Okay" at bounding box center [691, 435] width 151 height 34
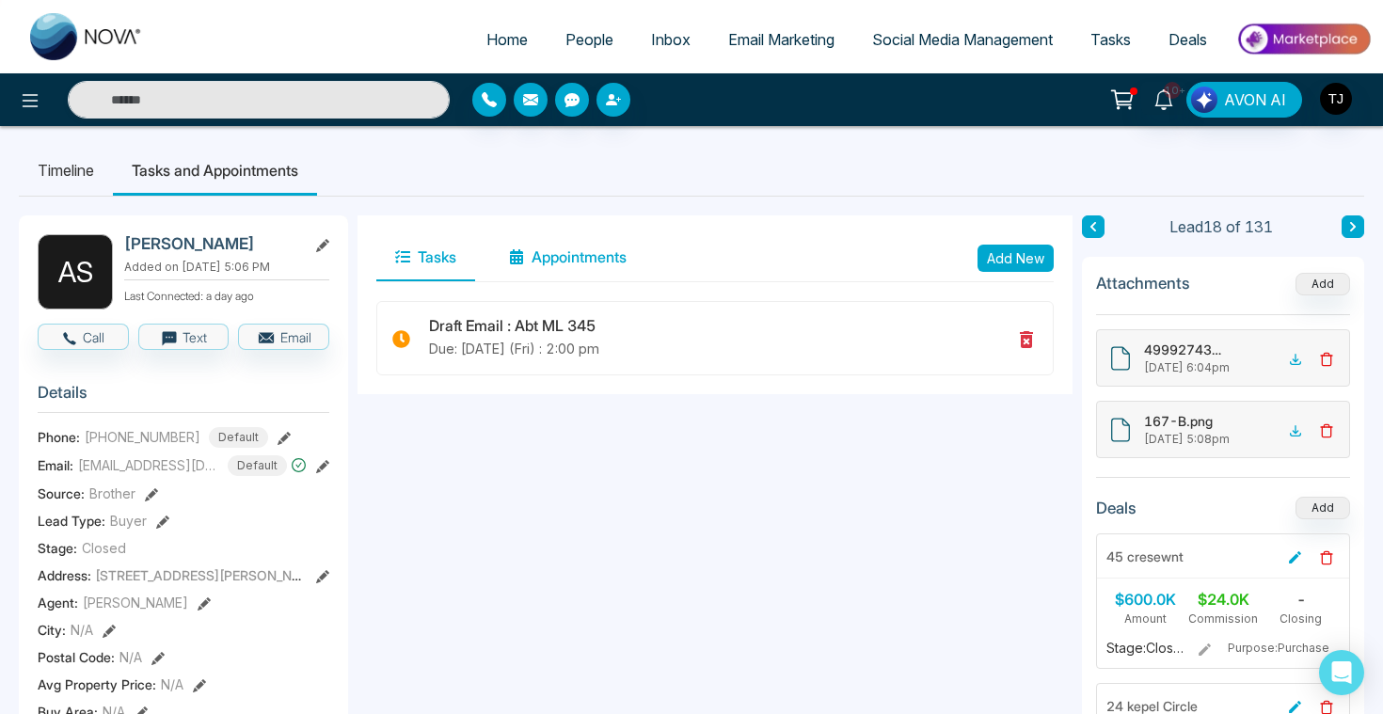
click at [526, 269] on button "Appointments" at bounding box center [567, 257] width 155 height 47
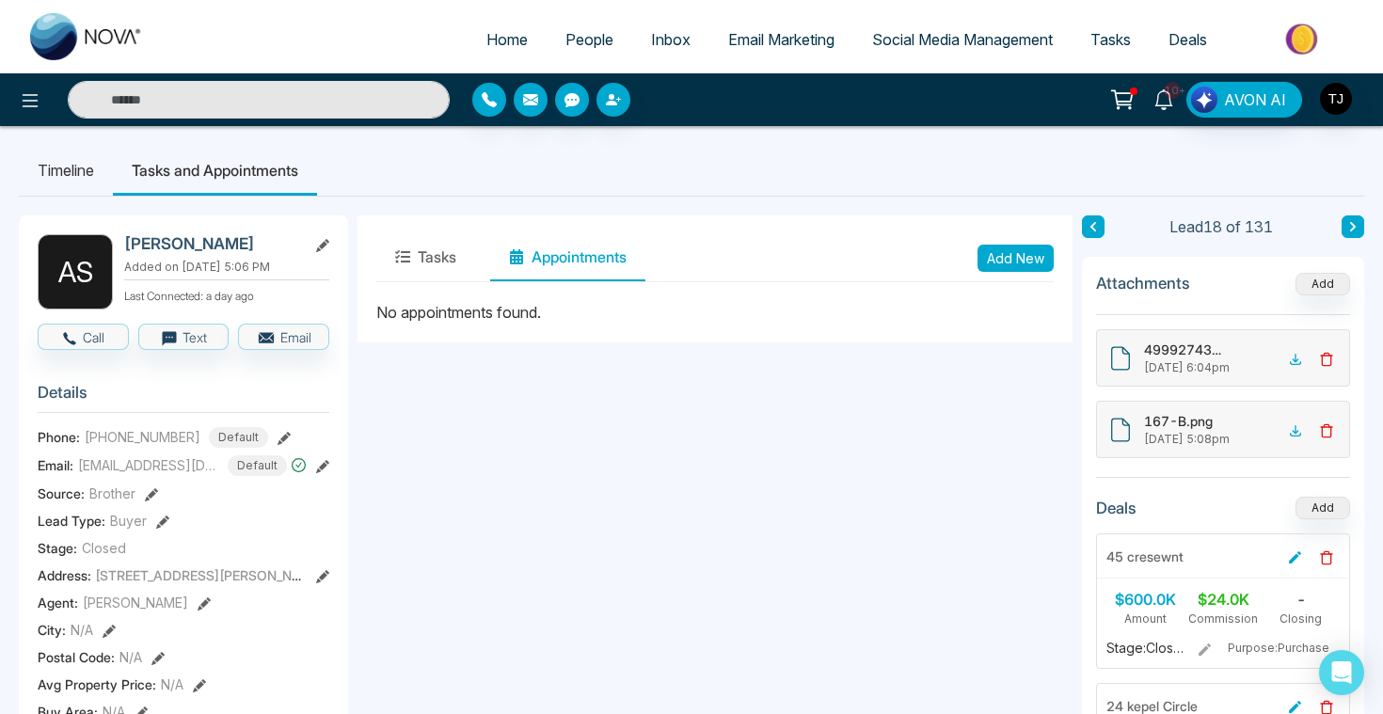
click at [1171, 106] on icon at bounding box center [1163, 99] width 21 height 21
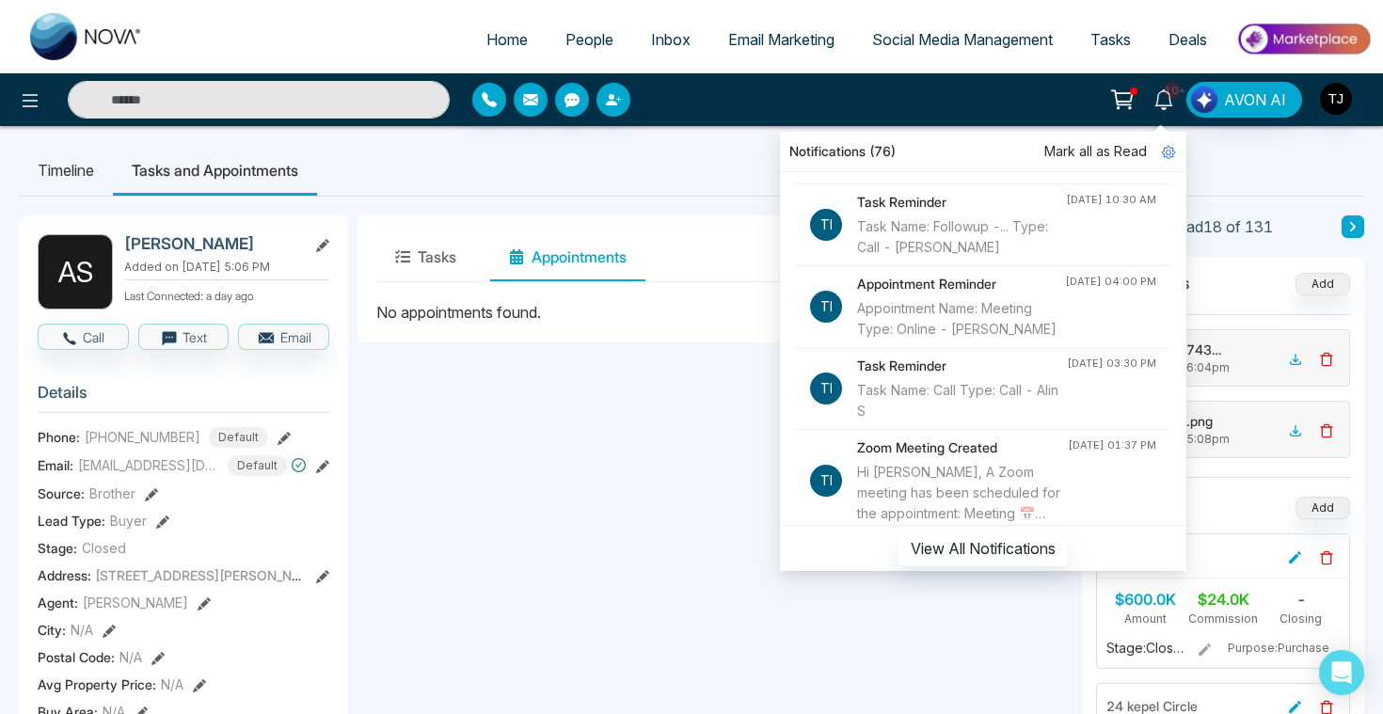
scroll to position [493, 0]
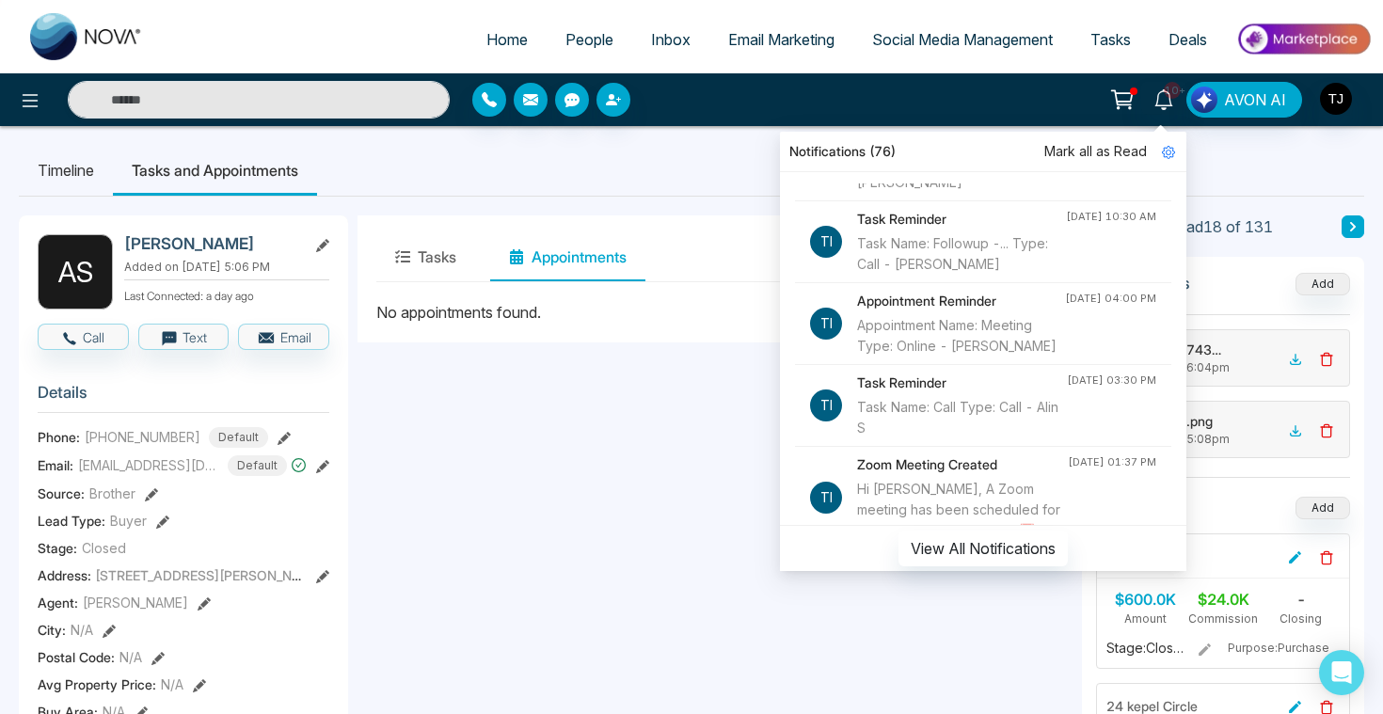
click at [499, 30] on span "Home" at bounding box center [506, 39] width 41 height 19
select select "*"
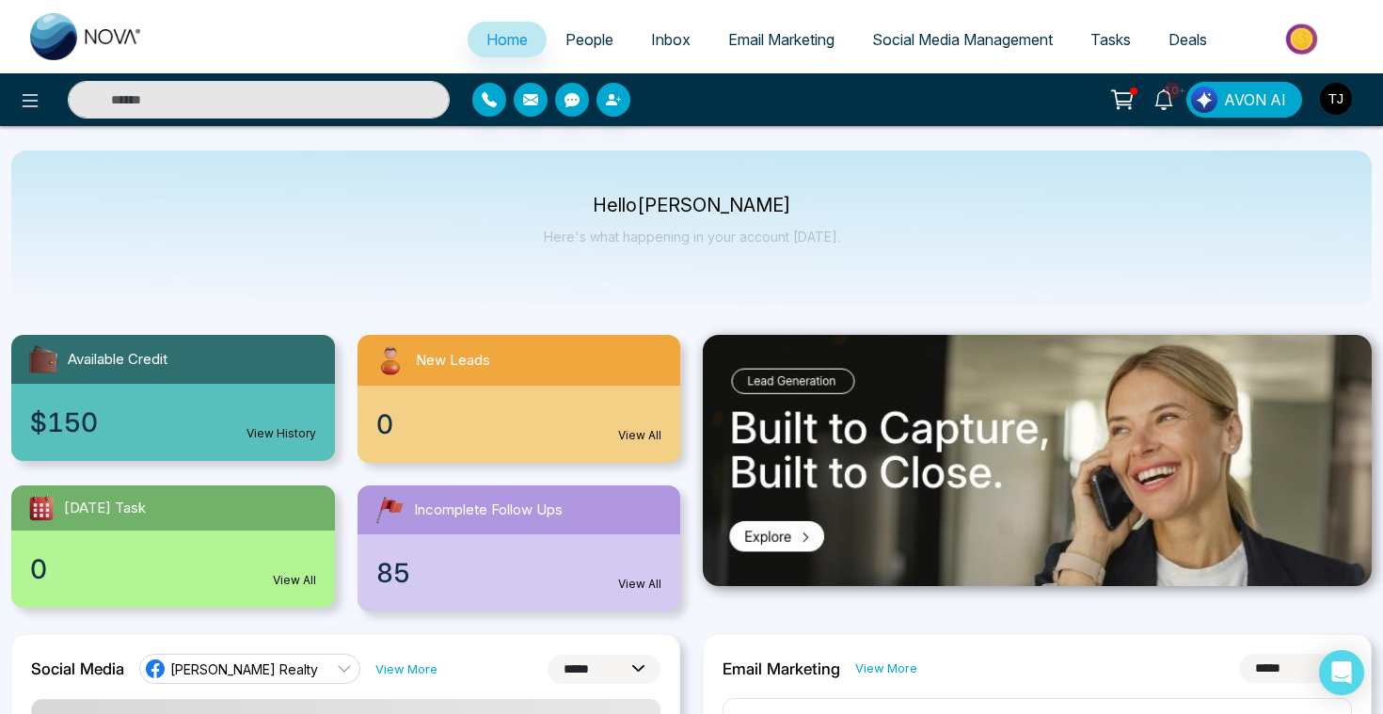
click at [58, 571] on div "0 View All" at bounding box center [173, 569] width 324 height 77
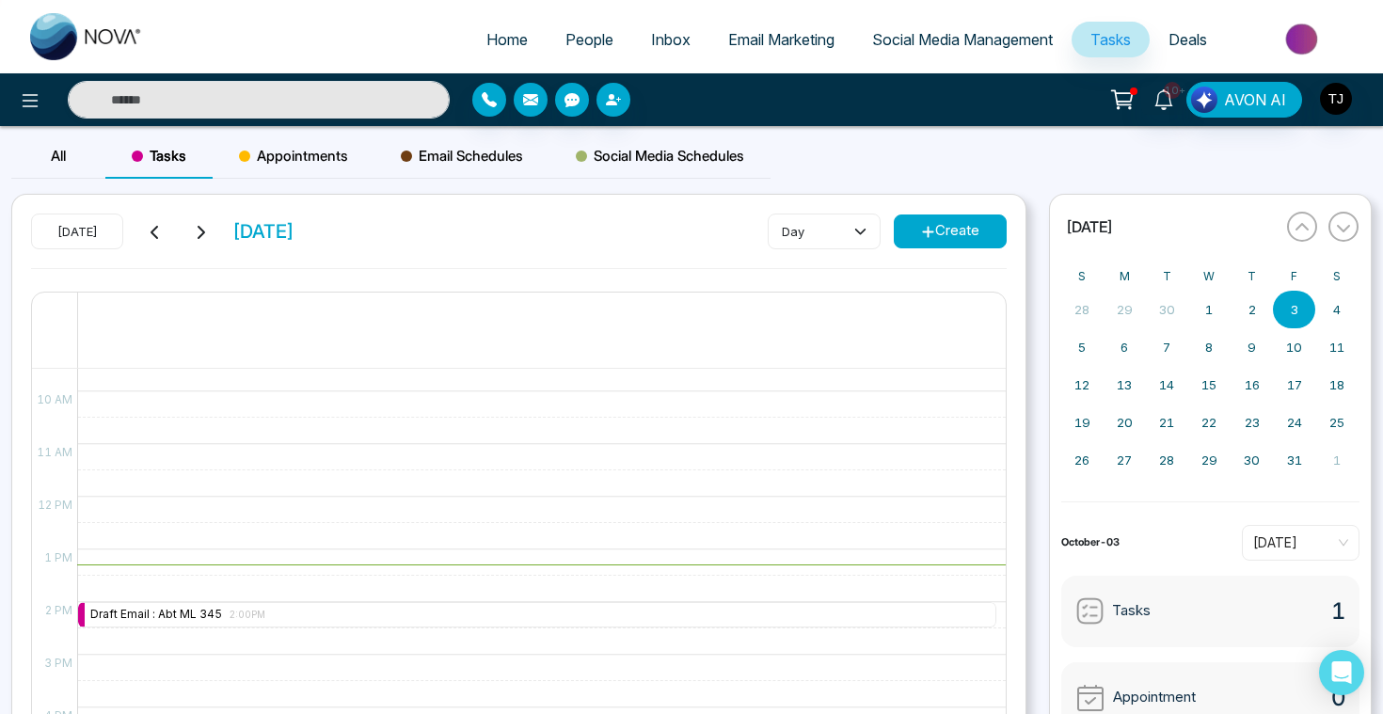
scroll to position [473, 0]
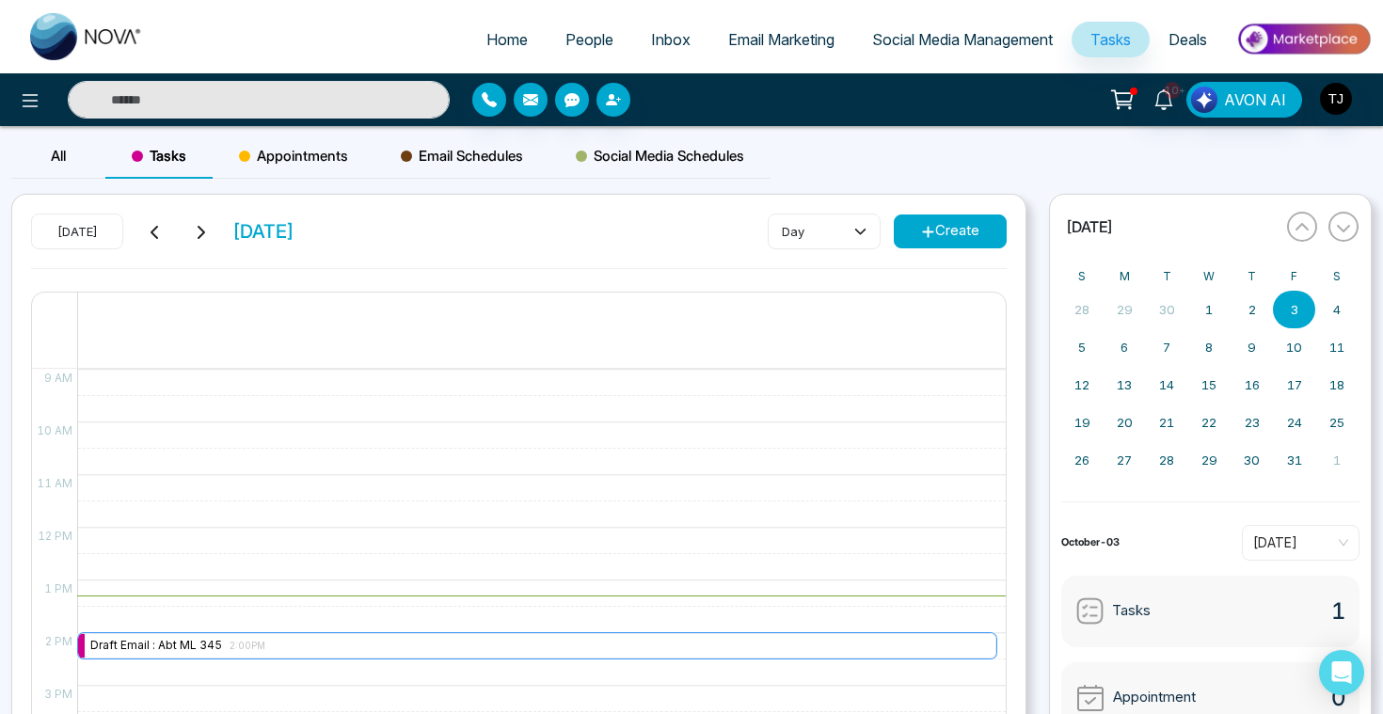
click at [124, 645] on div "Draft Email : Abt ML 345 2:00PM" at bounding box center [177, 646] width 175 height 18
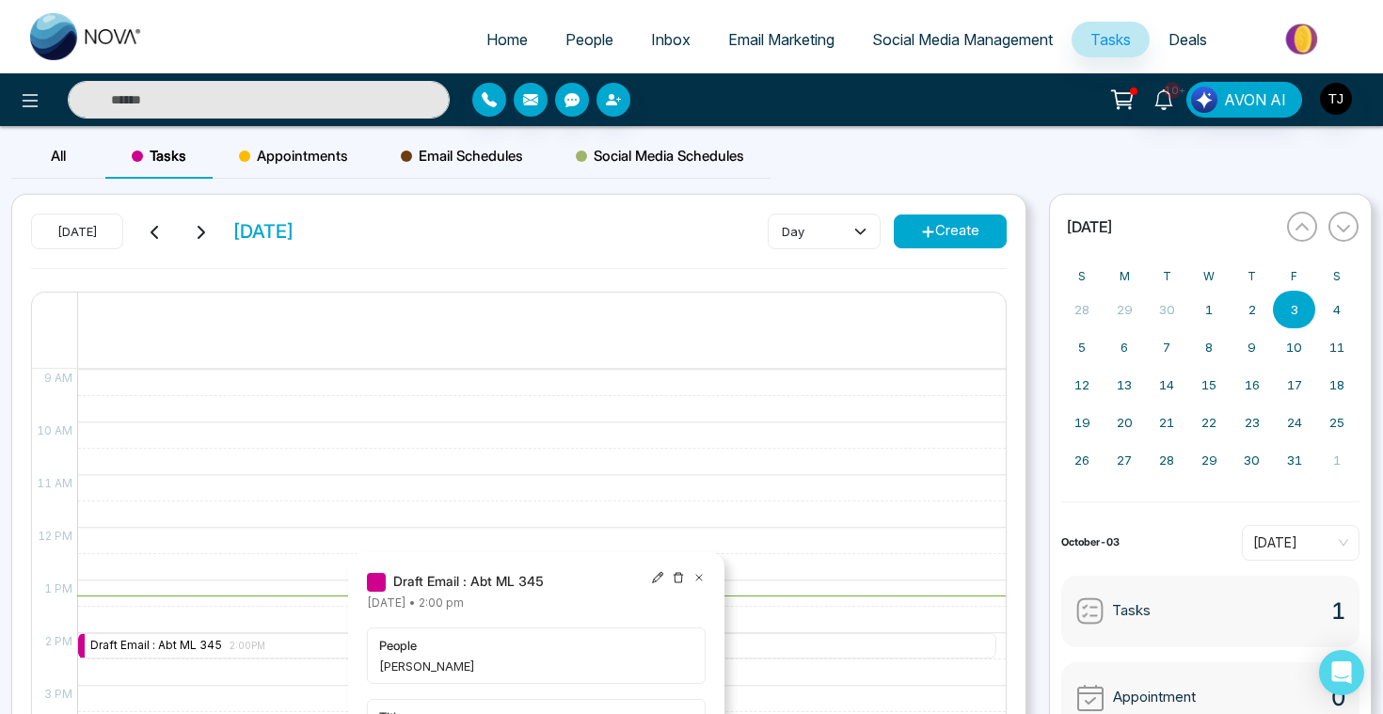
click at [570, 42] on span "People" at bounding box center [589, 39] width 48 height 19
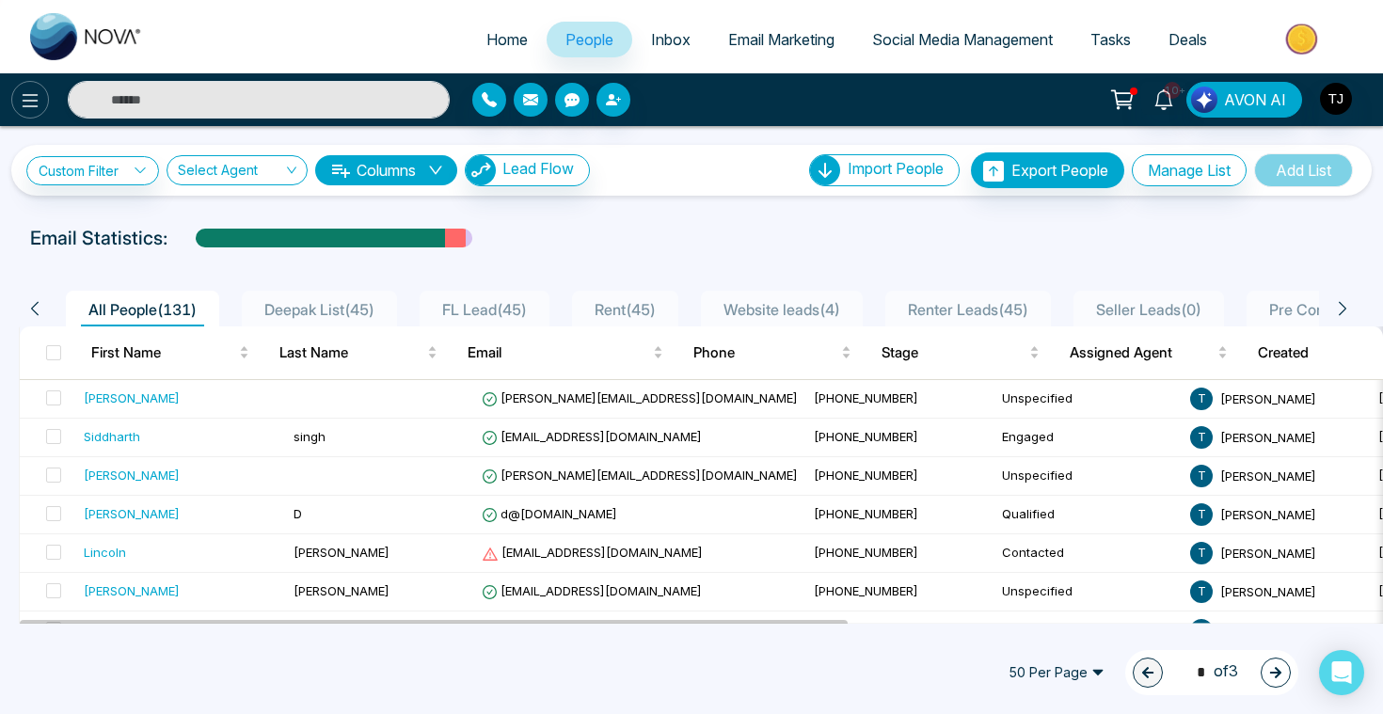
click at [25, 103] on icon at bounding box center [30, 100] width 23 height 23
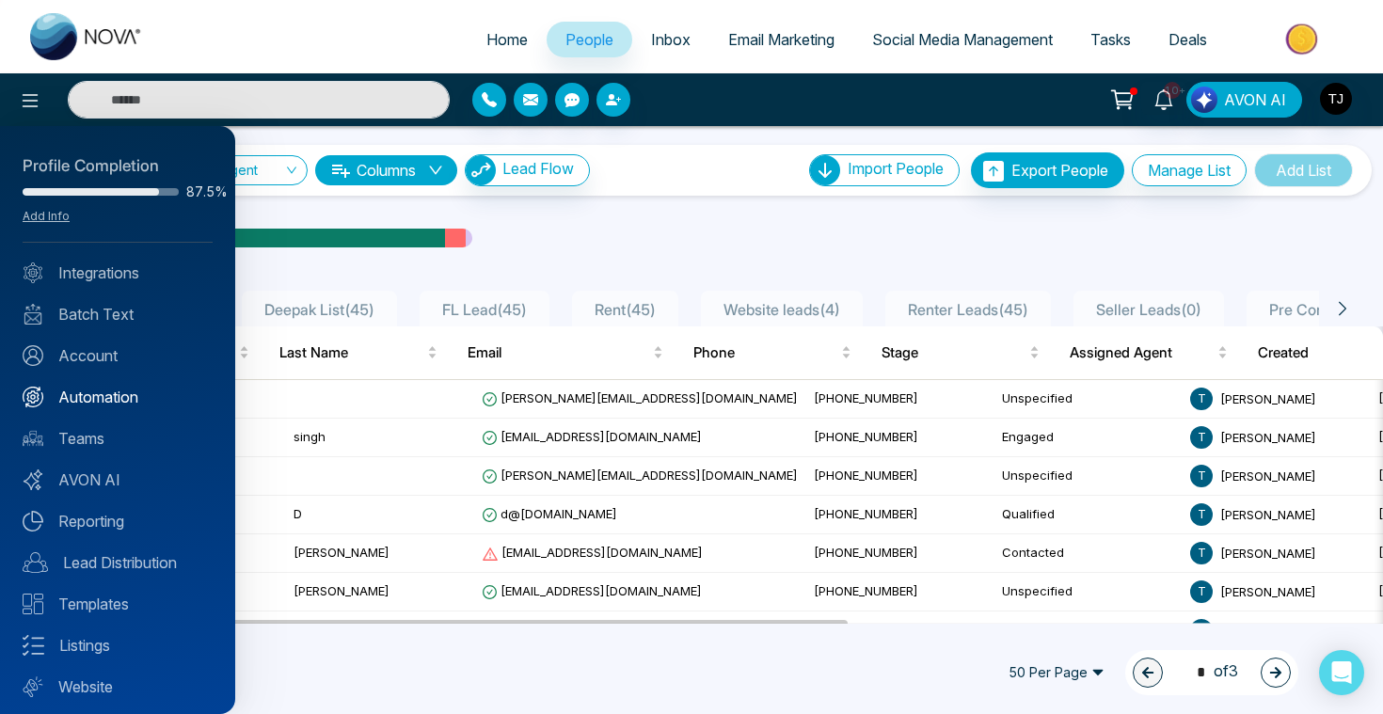
click at [115, 393] on link "Automation" at bounding box center [118, 397] width 190 height 23
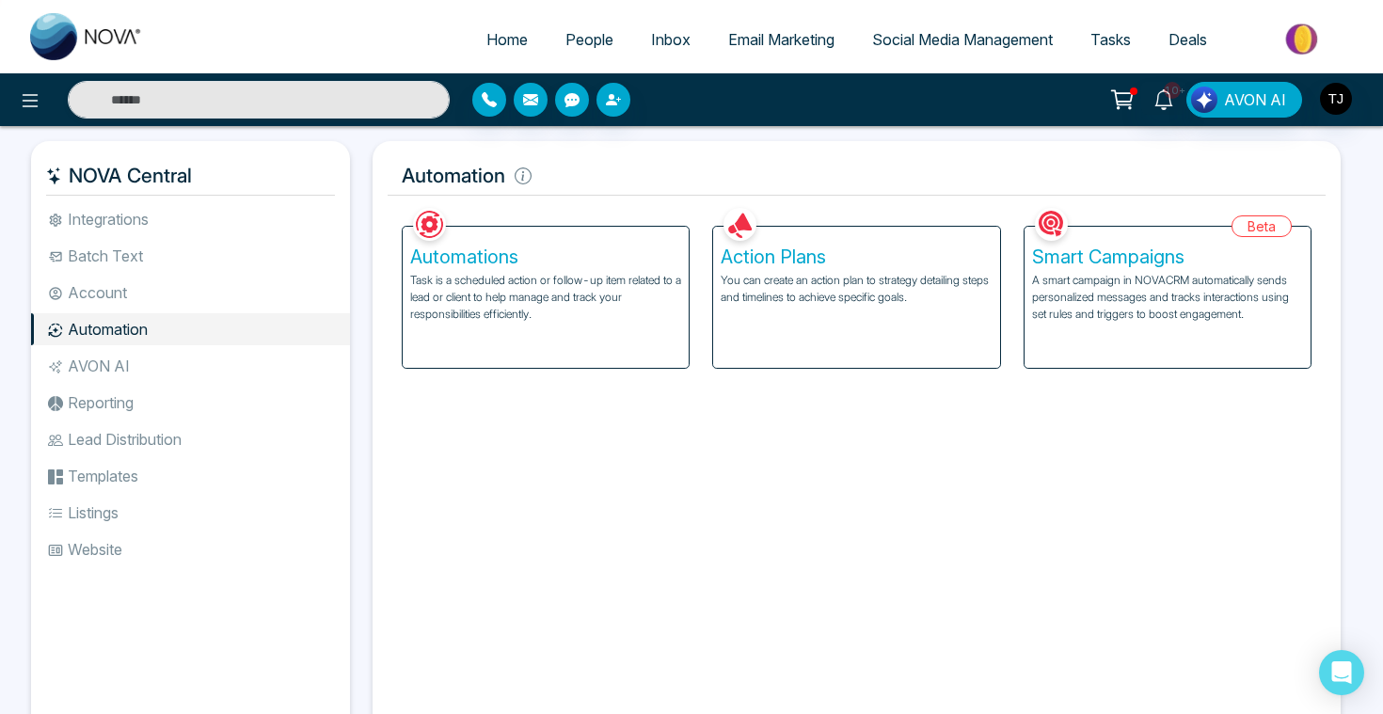
click at [1086, 265] on h5 "Smart Campaigns" at bounding box center [1167, 257] width 271 height 23
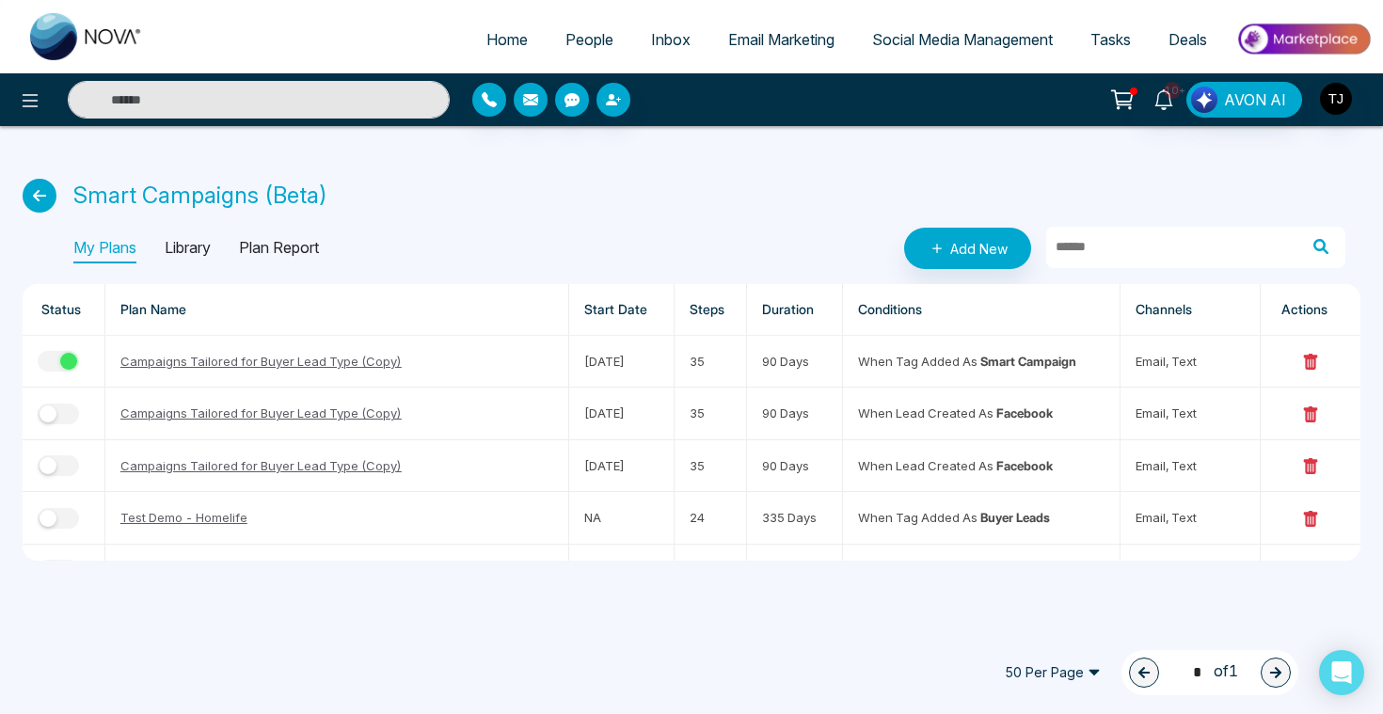
click at [198, 243] on p "Library" at bounding box center [188, 248] width 46 height 30
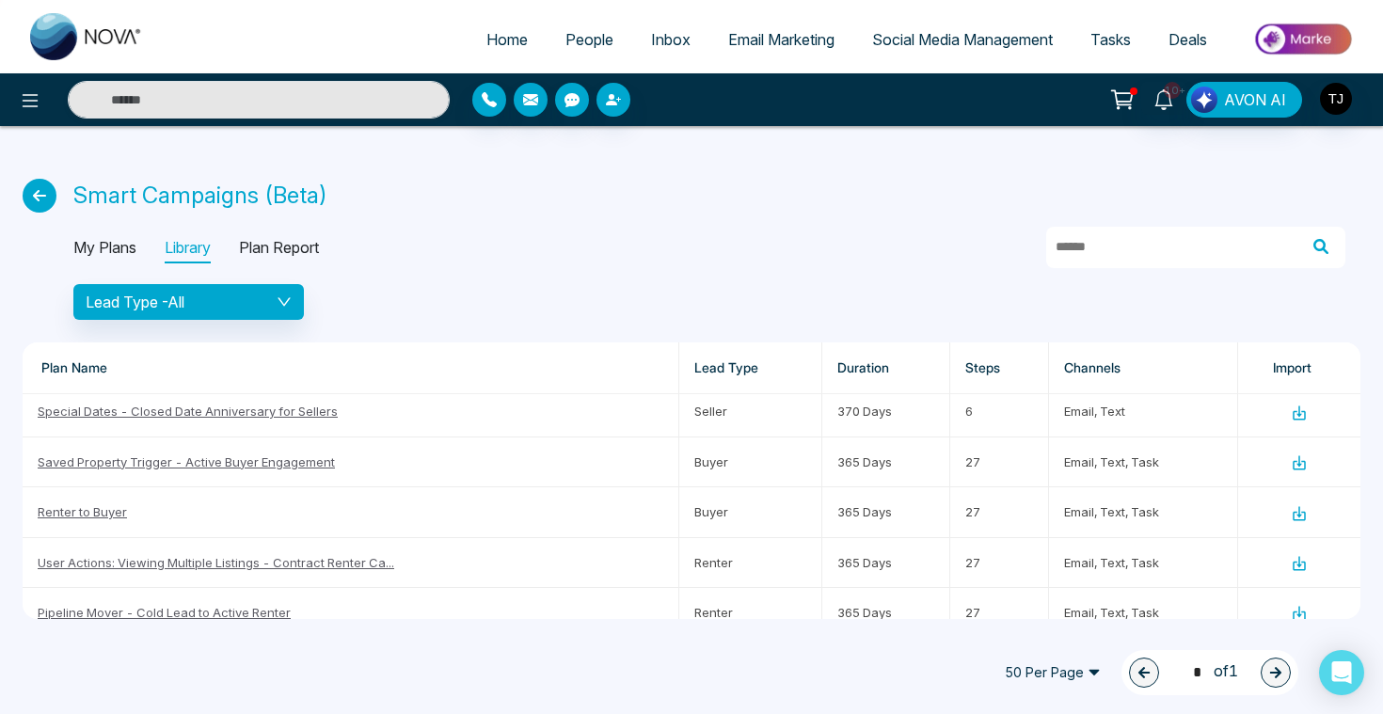
scroll to position [357, 0]
click at [96, 513] on link "Renter to Buyer" at bounding box center [82, 513] width 89 height 15
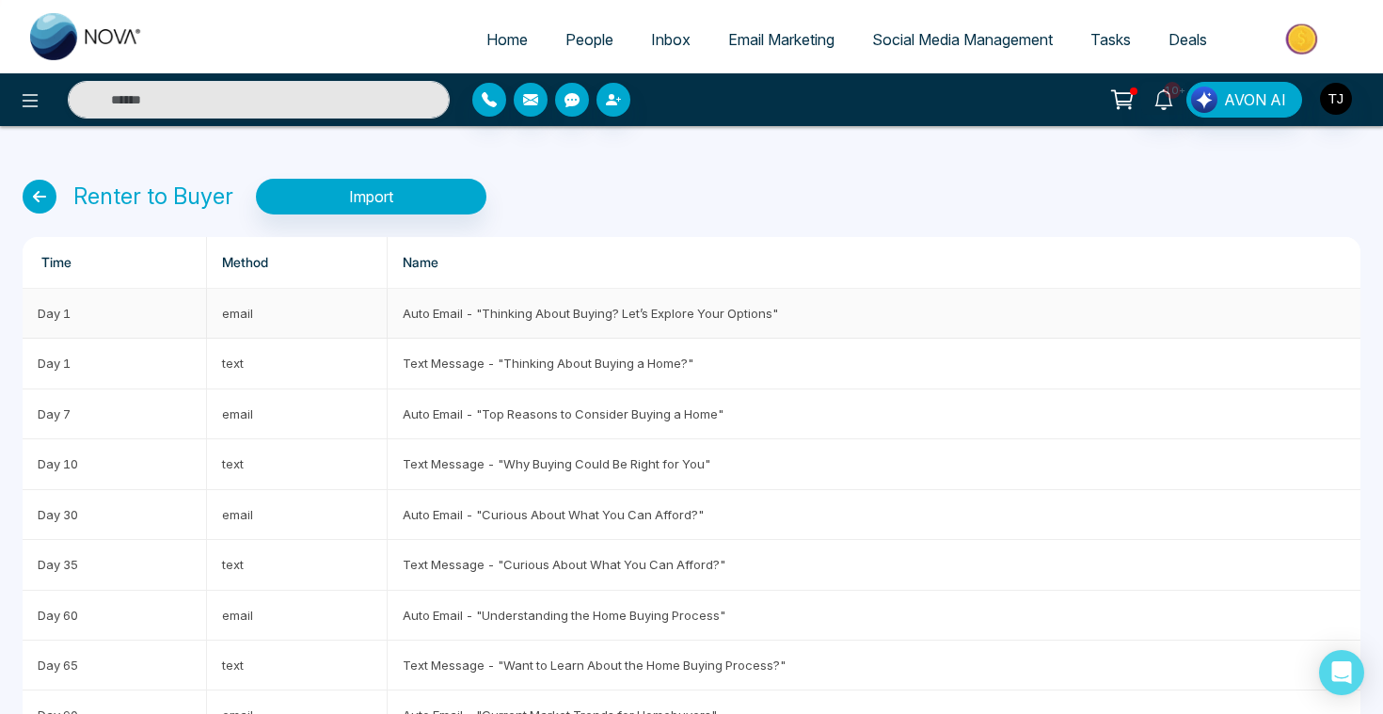
click at [514, 311] on td "Auto Email - "Thinking About Buying? Let’s Explore Your Options"" at bounding box center [874, 314] width 973 height 50
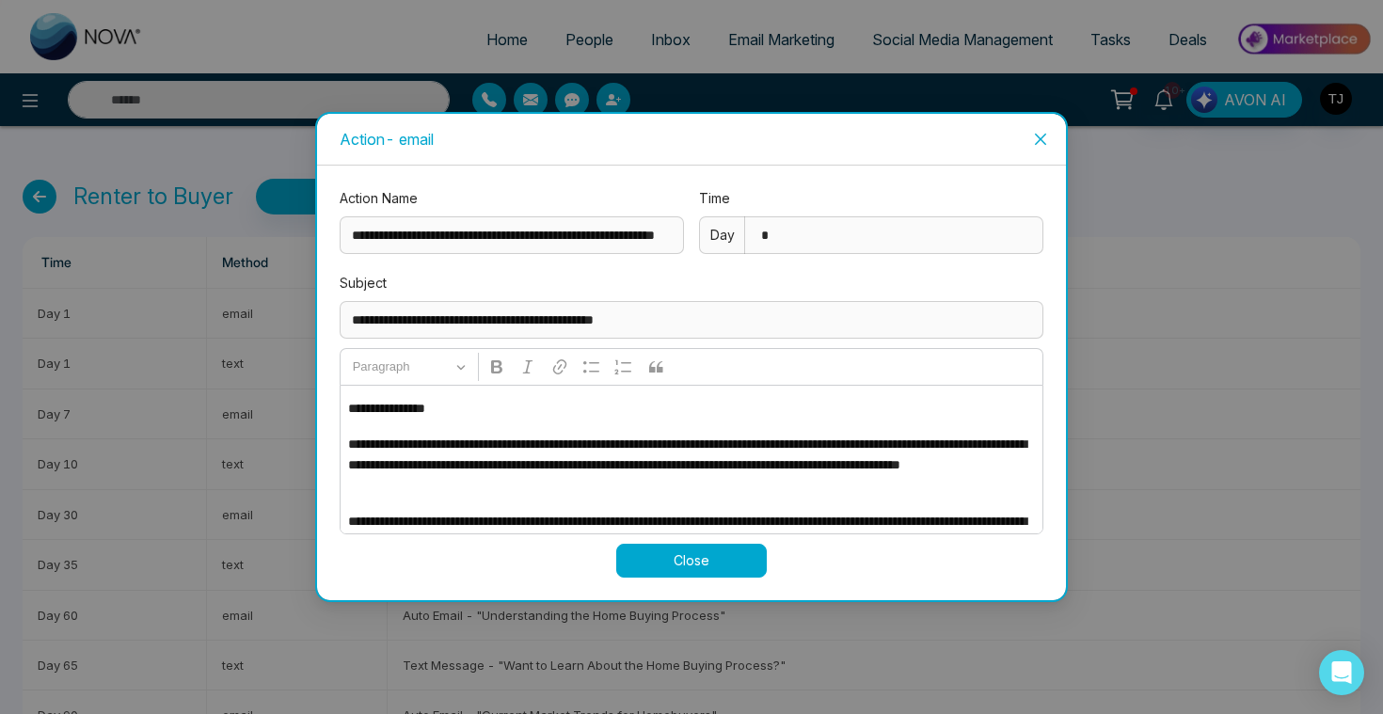
click at [163, 497] on div "**********" at bounding box center [691, 357] width 1383 height 714
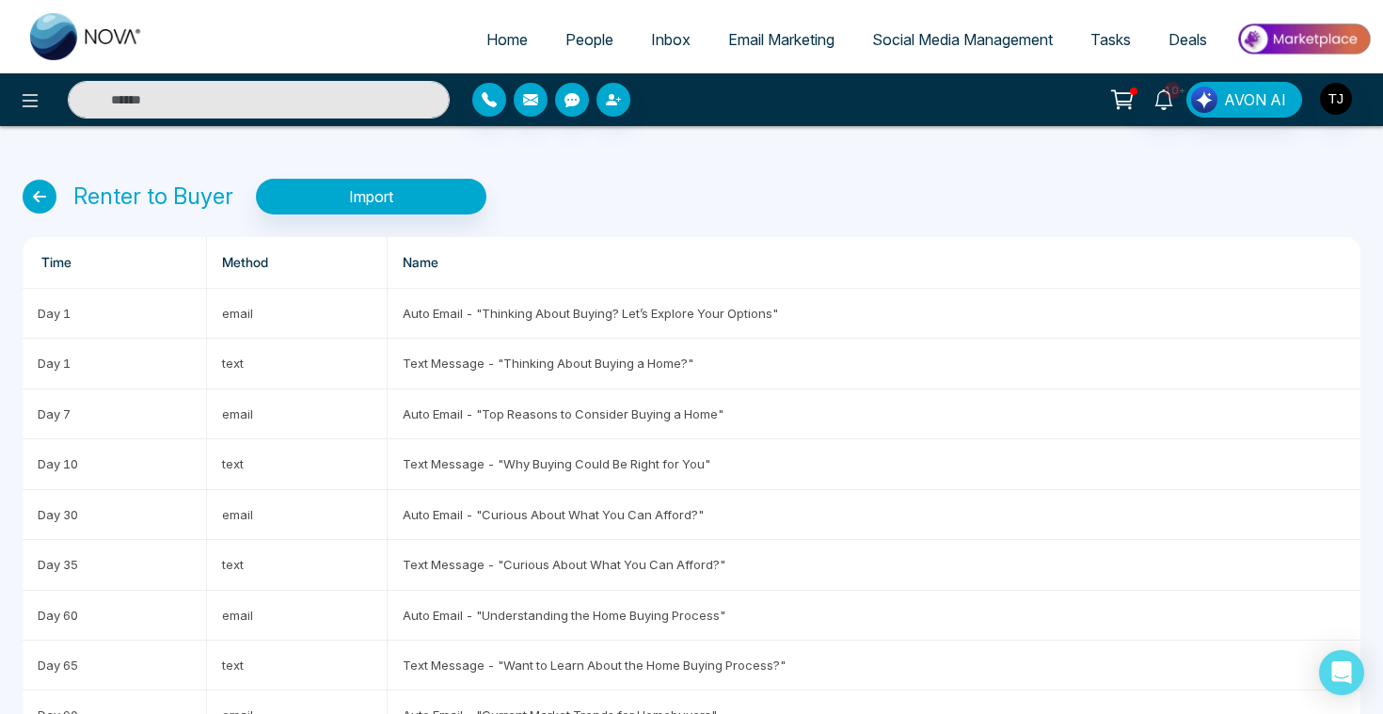
click at [34, 192] on icon at bounding box center [40, 197] width 34 height 34
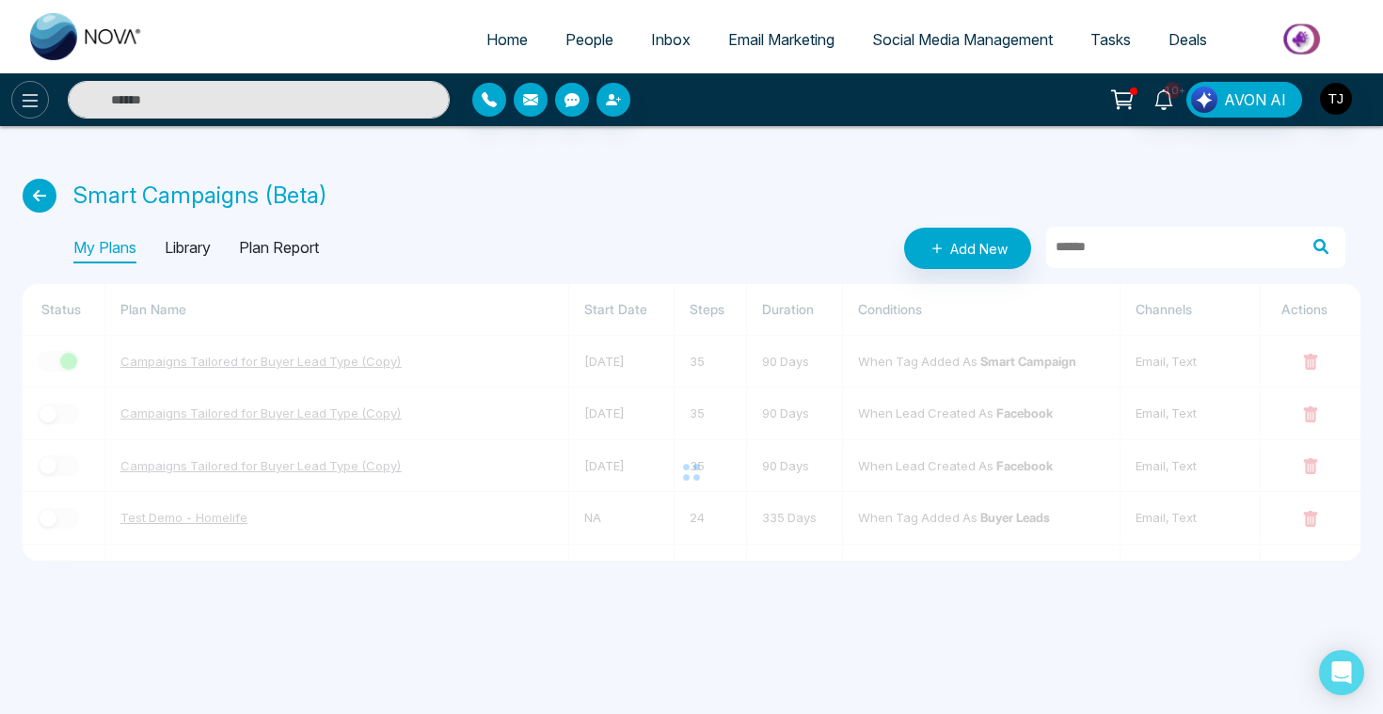
click at [40, 107] on icon at bounding box center [30, 100] width 23 height 23
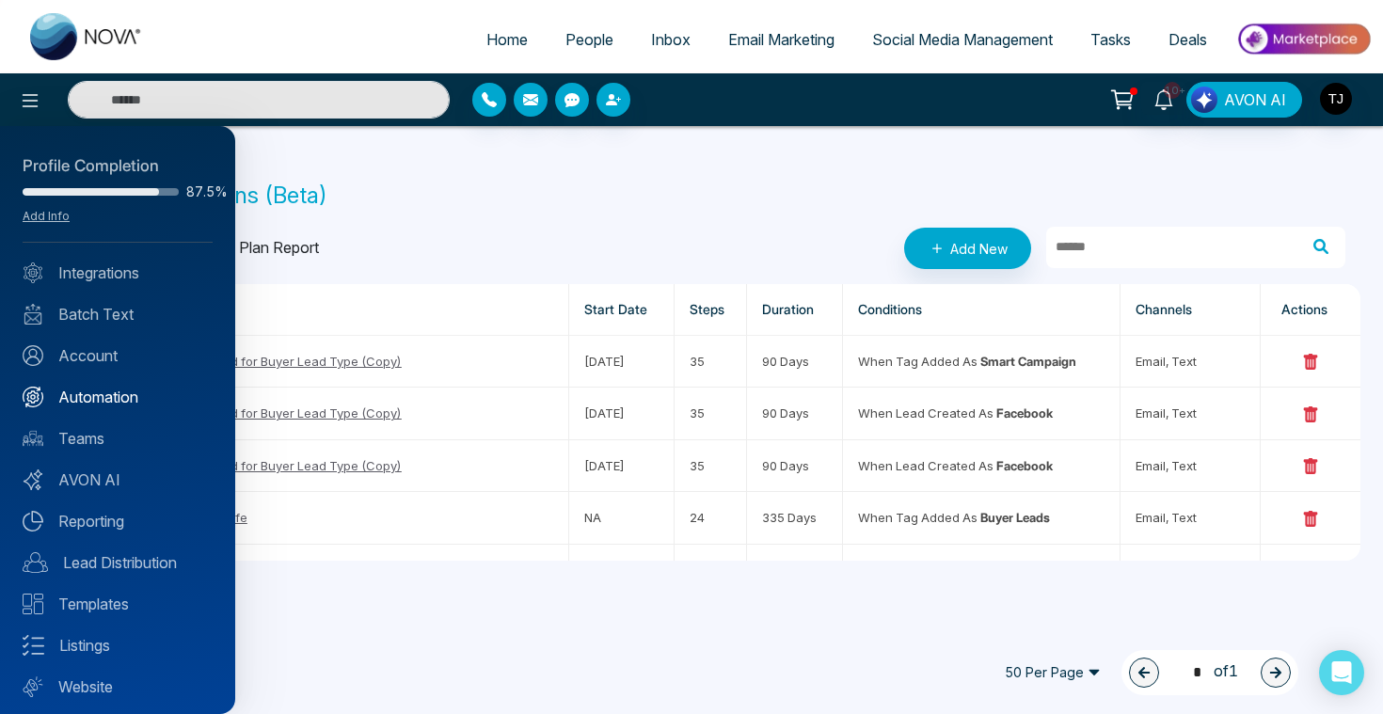
click at [112, 392] on link "Automation" at bounding box center [118, 397] width 190 height 23
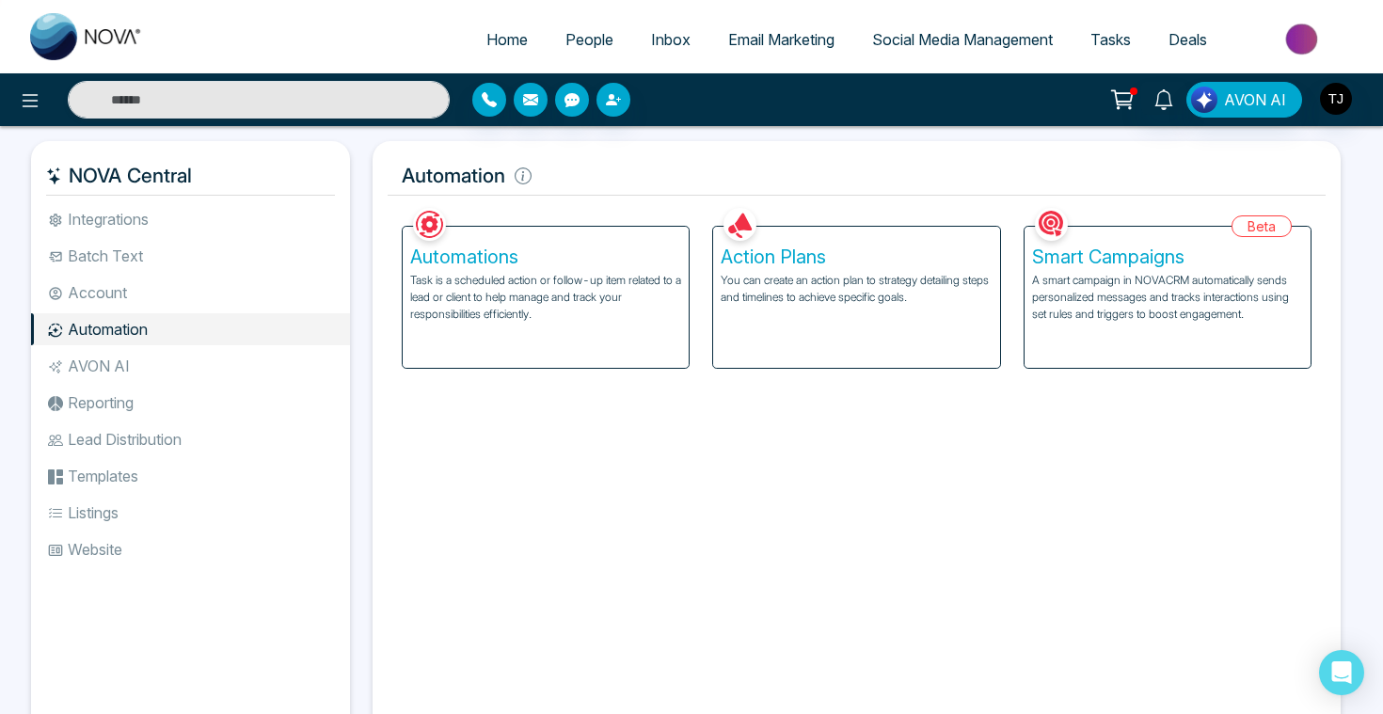
click at [801, 277] on p "You can create an action plan to strategy detailing steps and timelines to achi…" at bounding box center [856, 289] width 271 height 34
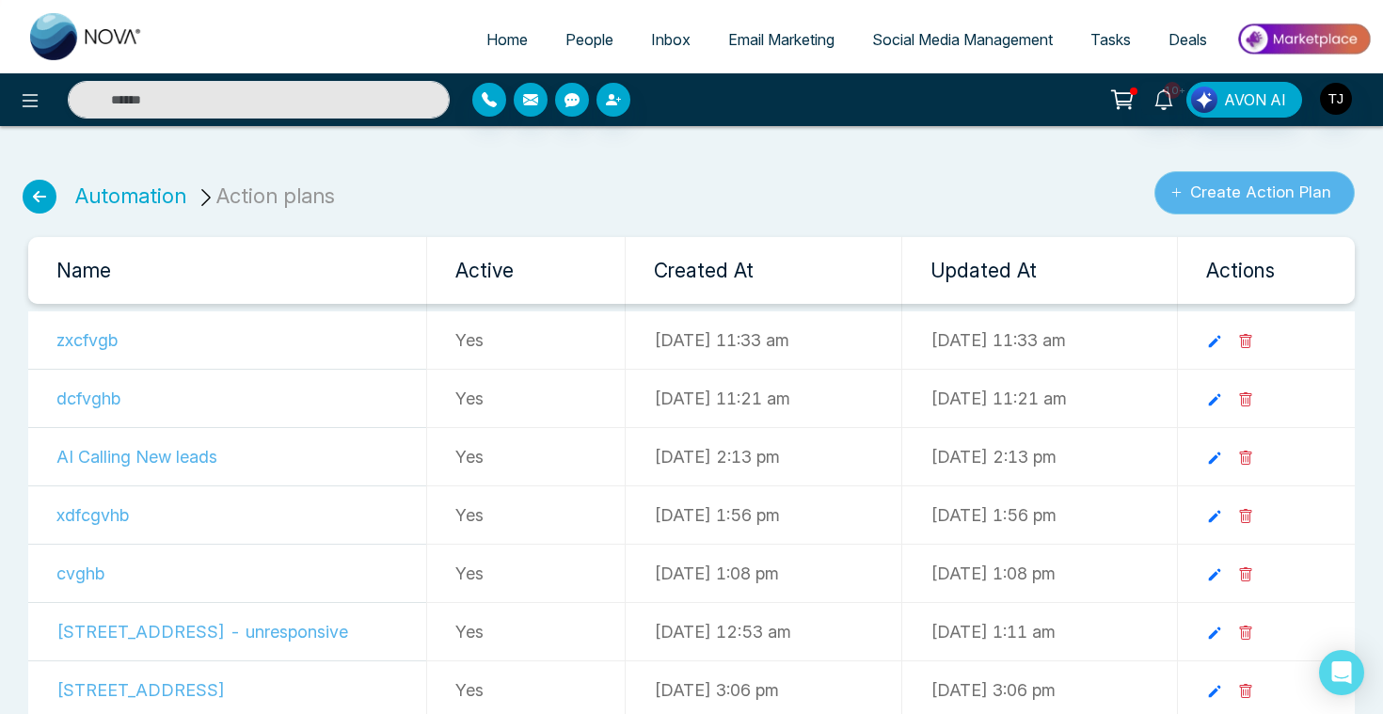
click at [1303, 195] on button "Create Action Plan" at bounding box center [1254, 192] width 200 height 43
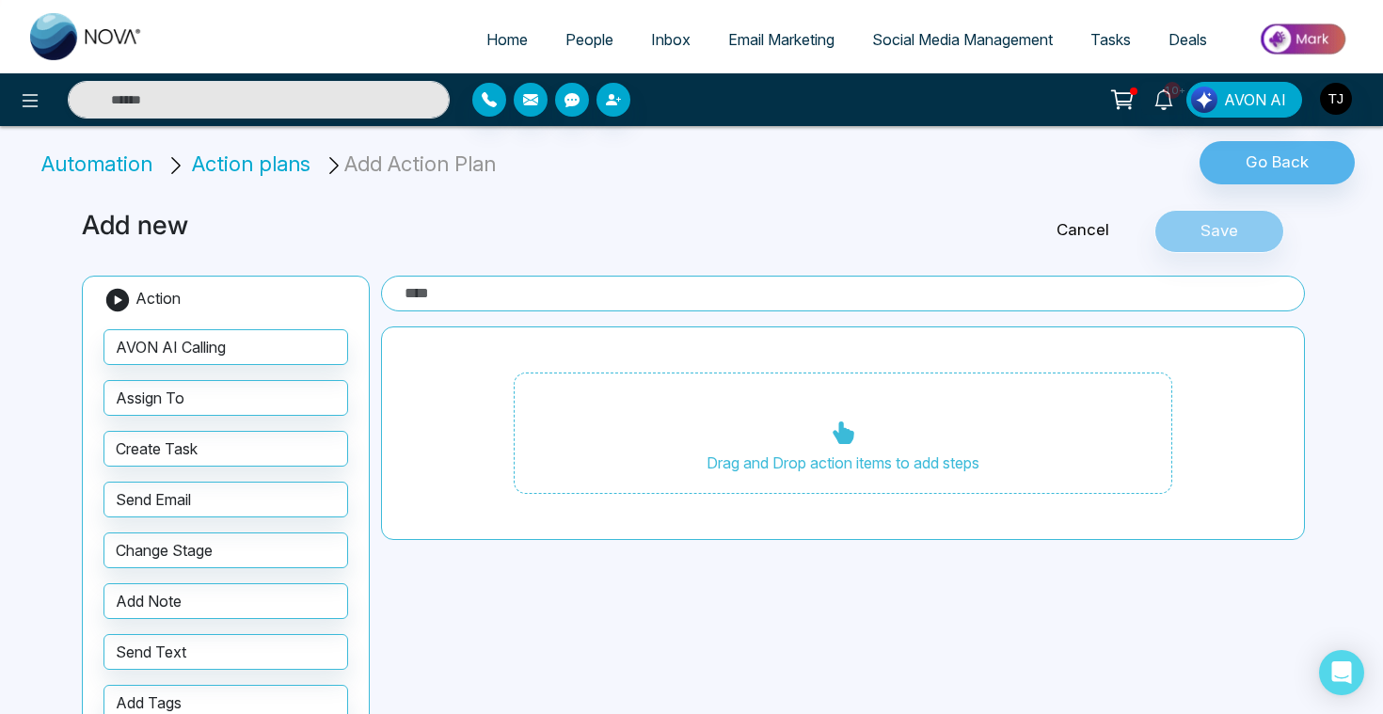
click at [166, 519] on div "AVON AI Calling Assign To Create Task Send Email Change Stage Add Note Send Tex…" at bounding box center [225, 550] width 245 height 472
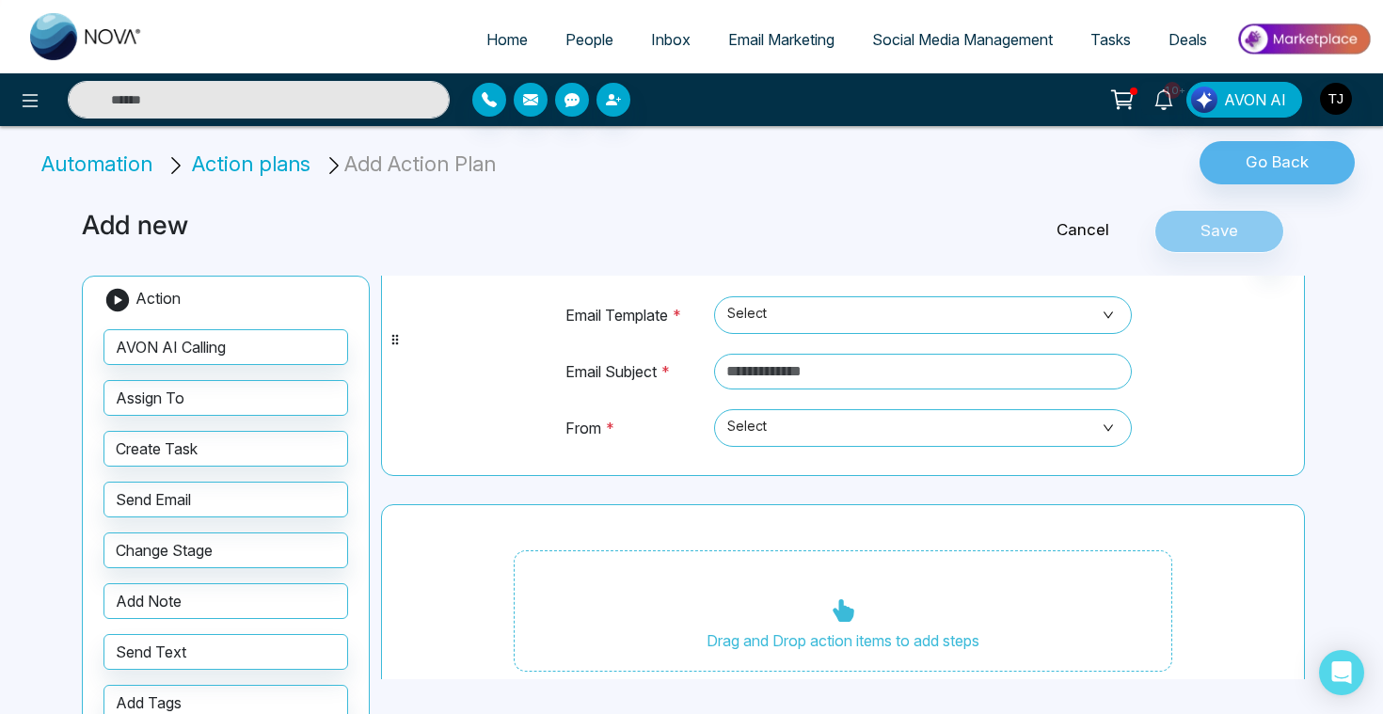
scroll to position [161, 0]
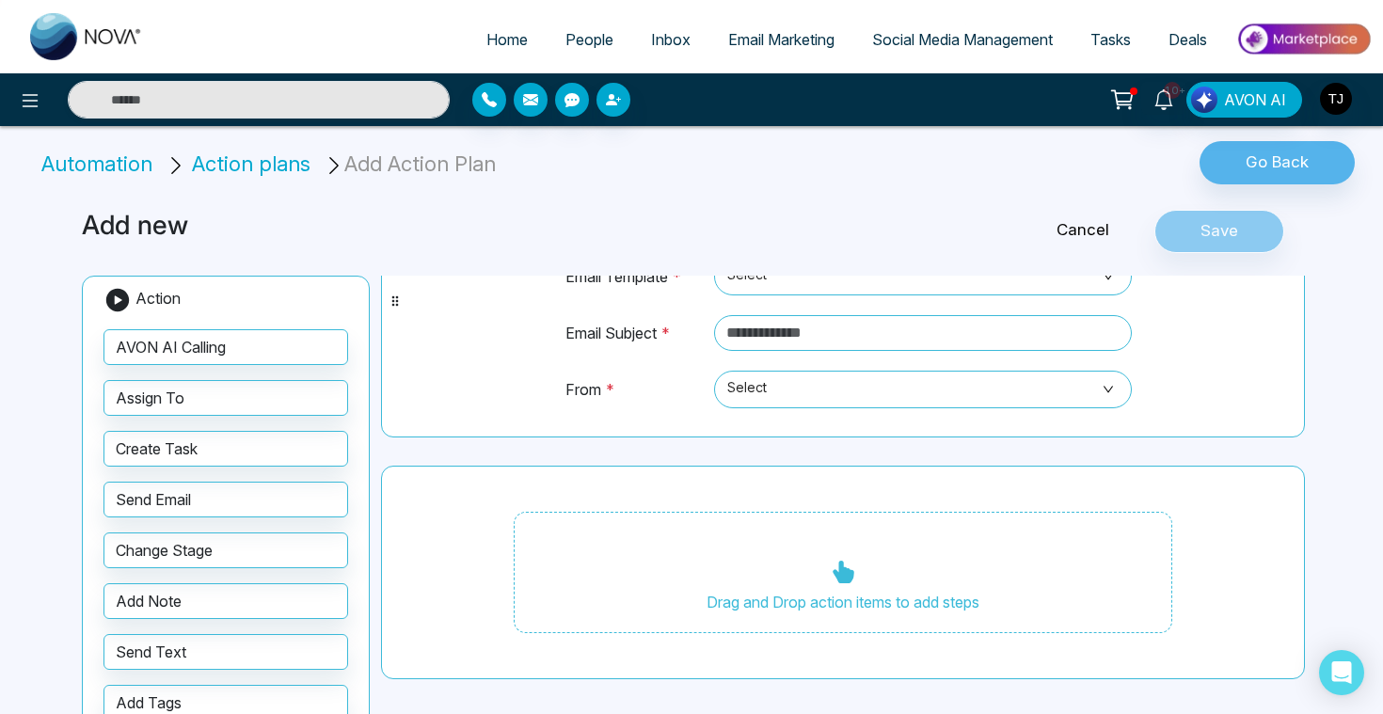
click at [789, 40] on span "Email Marketing" at bounding box center [781, 39] width 106 height 19
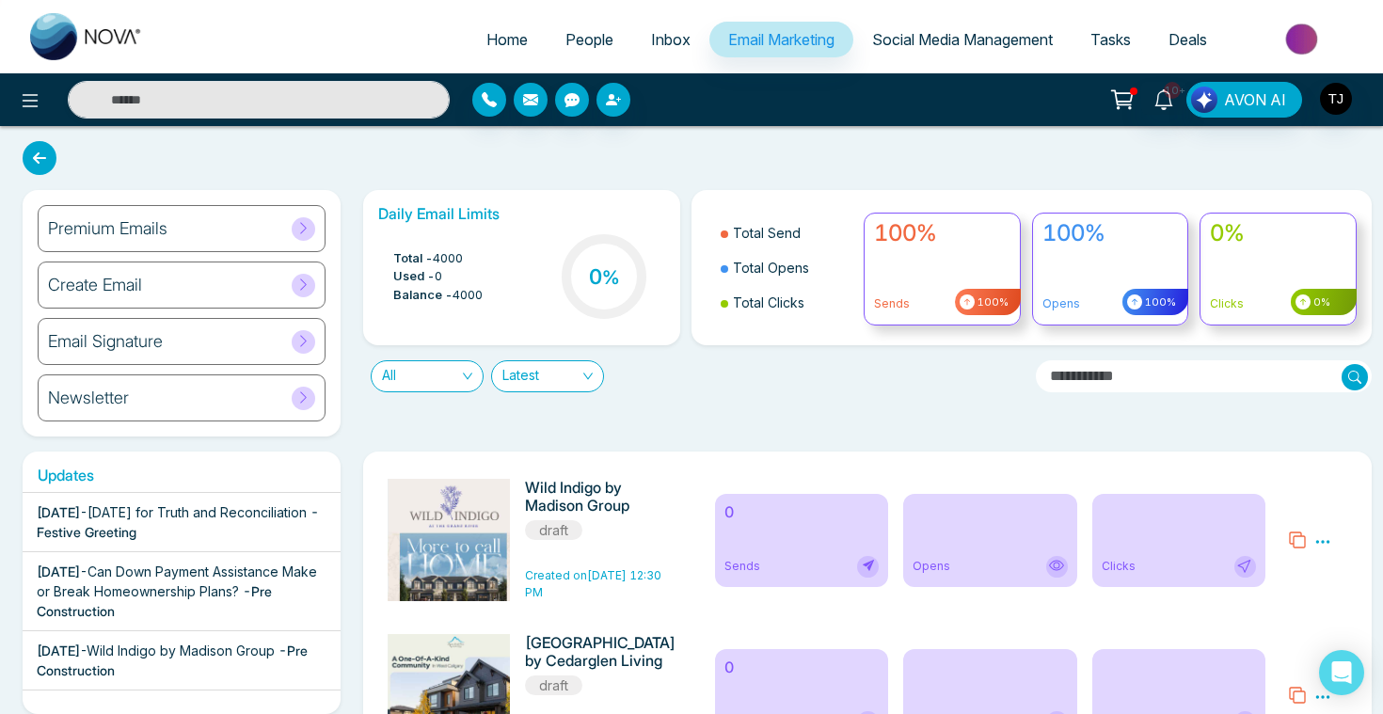
click at [125, 279] on h6 "Create Email" at bounding box center [95, 285] width 94 height 21
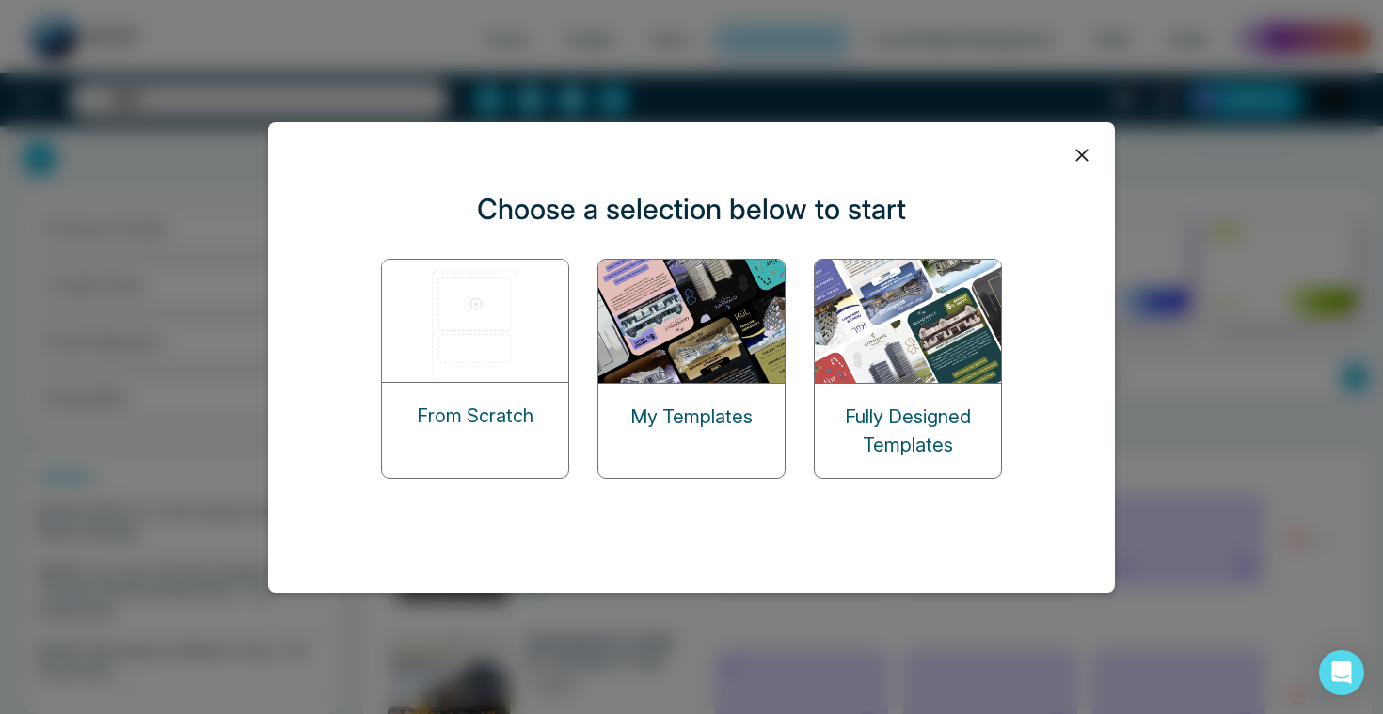
click at [503, 317] on img at bounding box center [476, 321] width 188 height 122
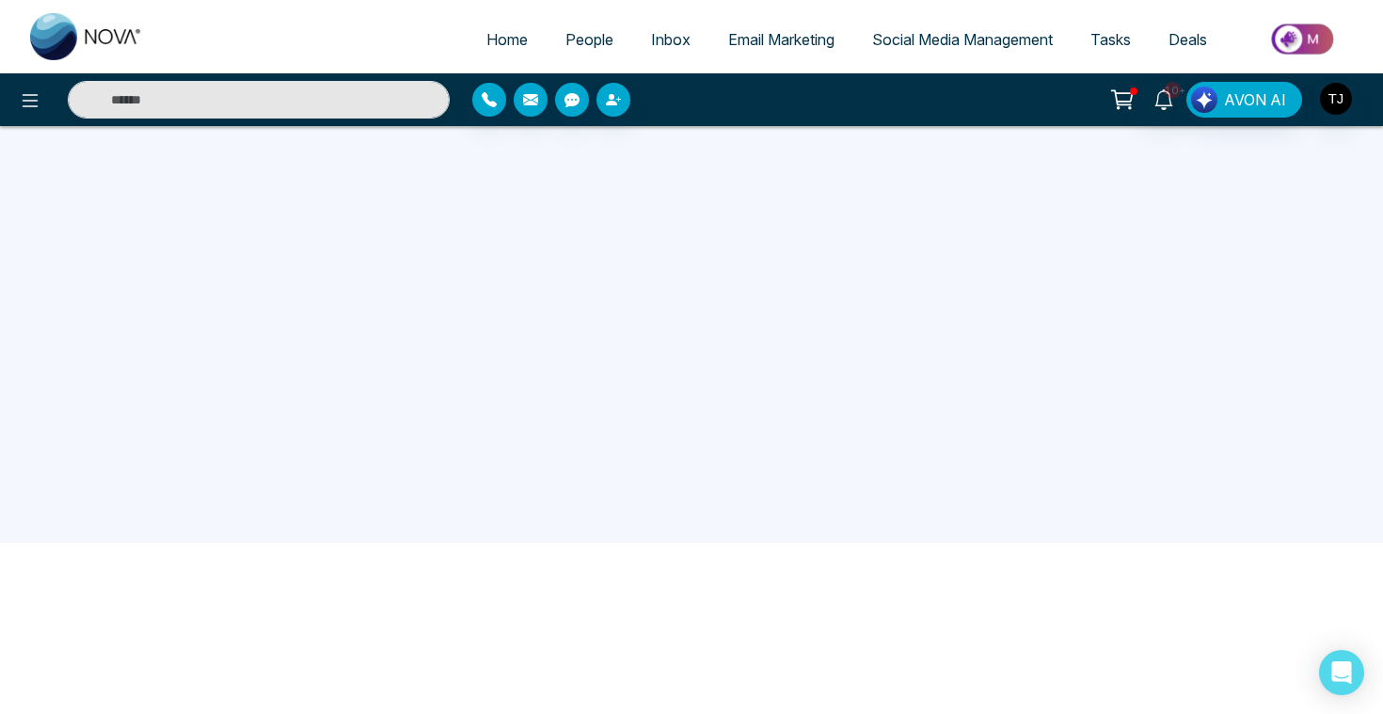
scroll to position [179, 0]
click at [793, 41] on span "Email Marketing" at bounding box center [781, 39] width 106 height 19
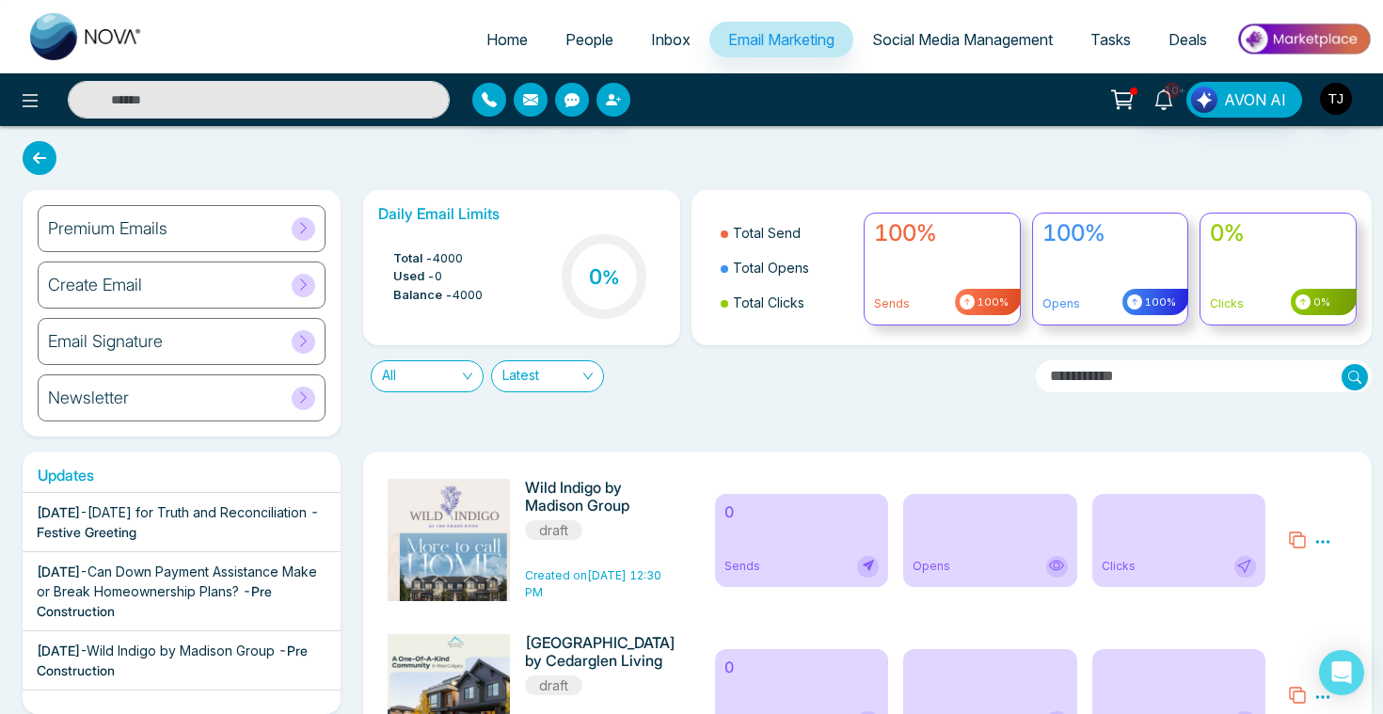
click at [174, 232] on div "Premium Emails" at bounding box center [182, 228] width 288 height 47
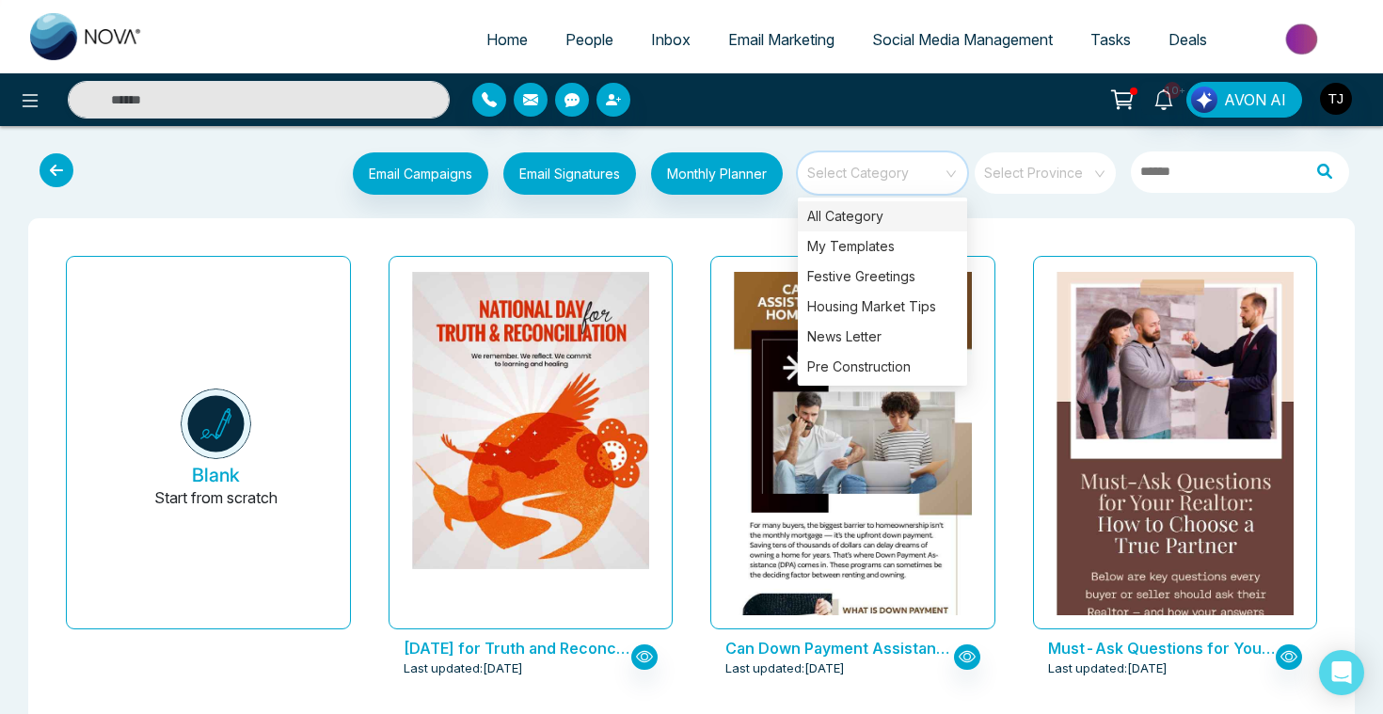
click at [907, 161] on input "search" at bounding box center [875, 166] width 135 height 28
click at [904, 304] on div "Housing Market Tips" at bounding box center [882, 307] width 169 height 30
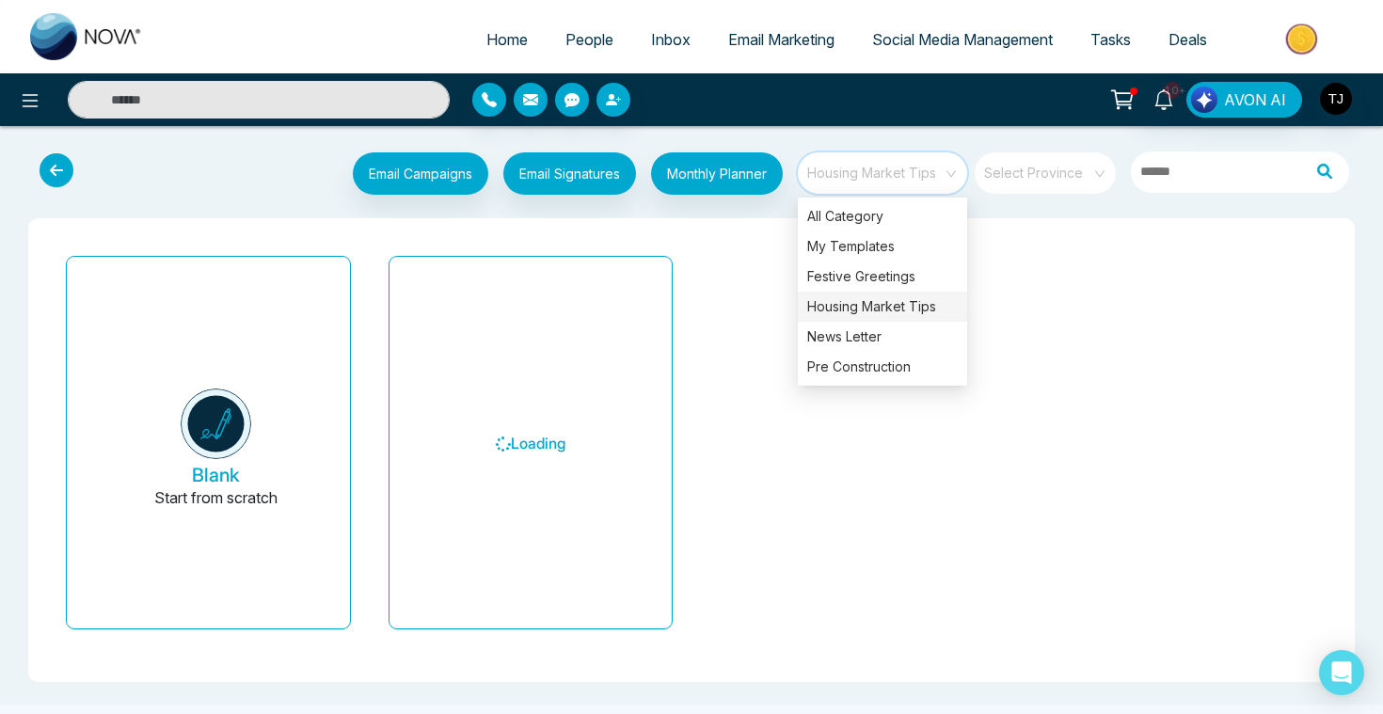
click at [689, 247] on div "Blank Start from scratch Loading" at bounding box center [691, 450] width 1296 height 434
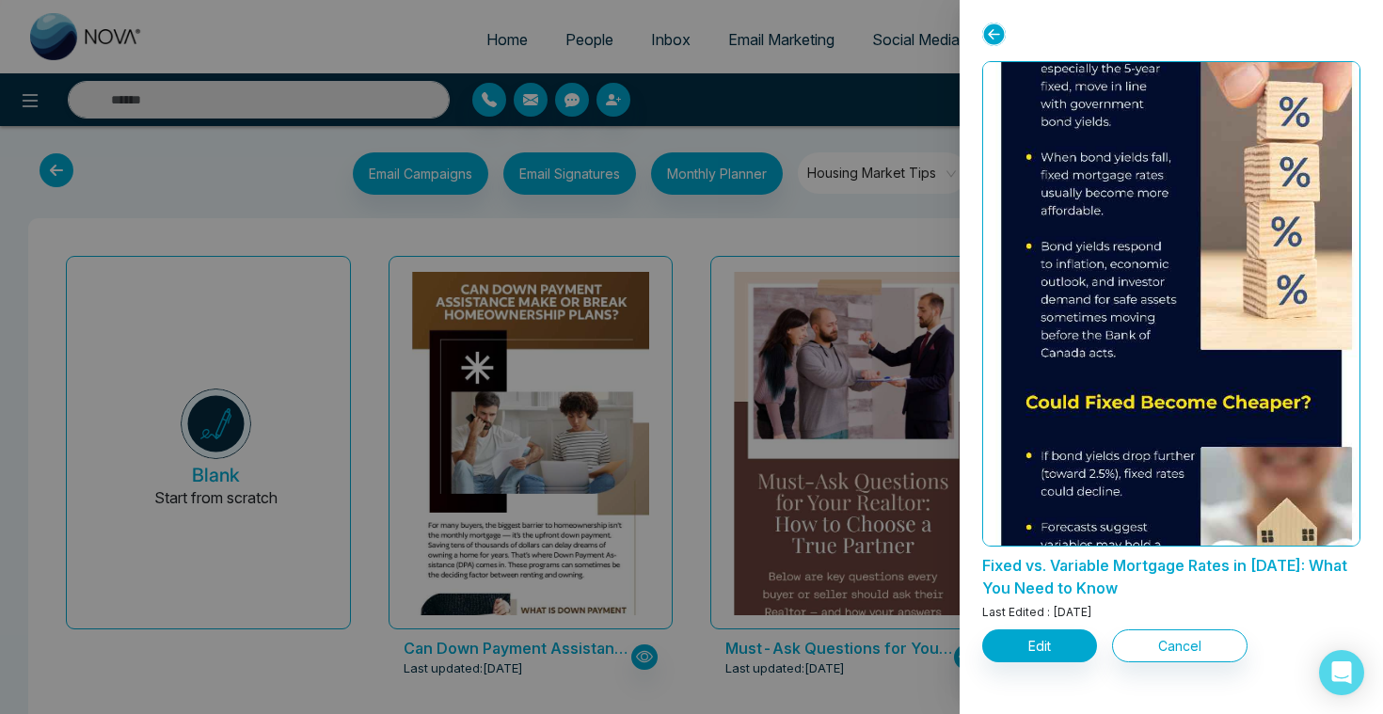
scroll to position [969, 0]
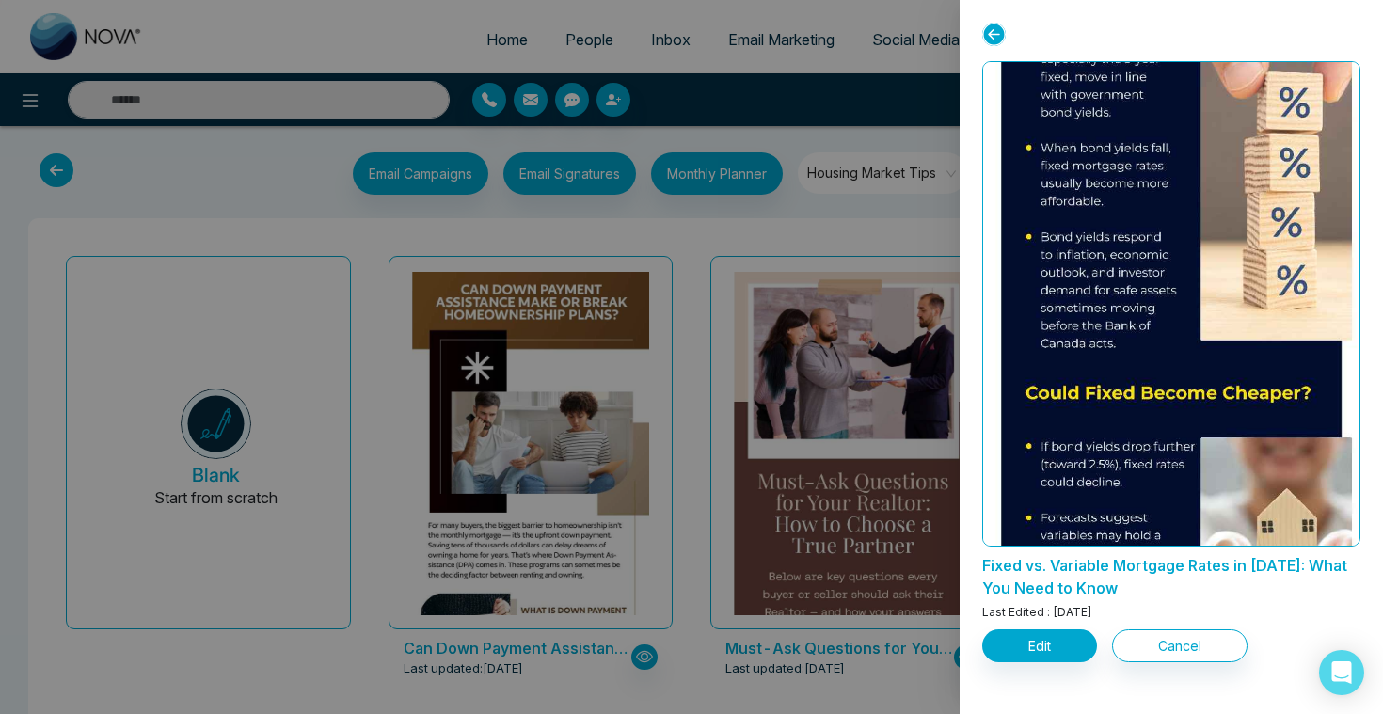
click at [762, 428] on div at bounding box center [691, 357] width 1383 height 714
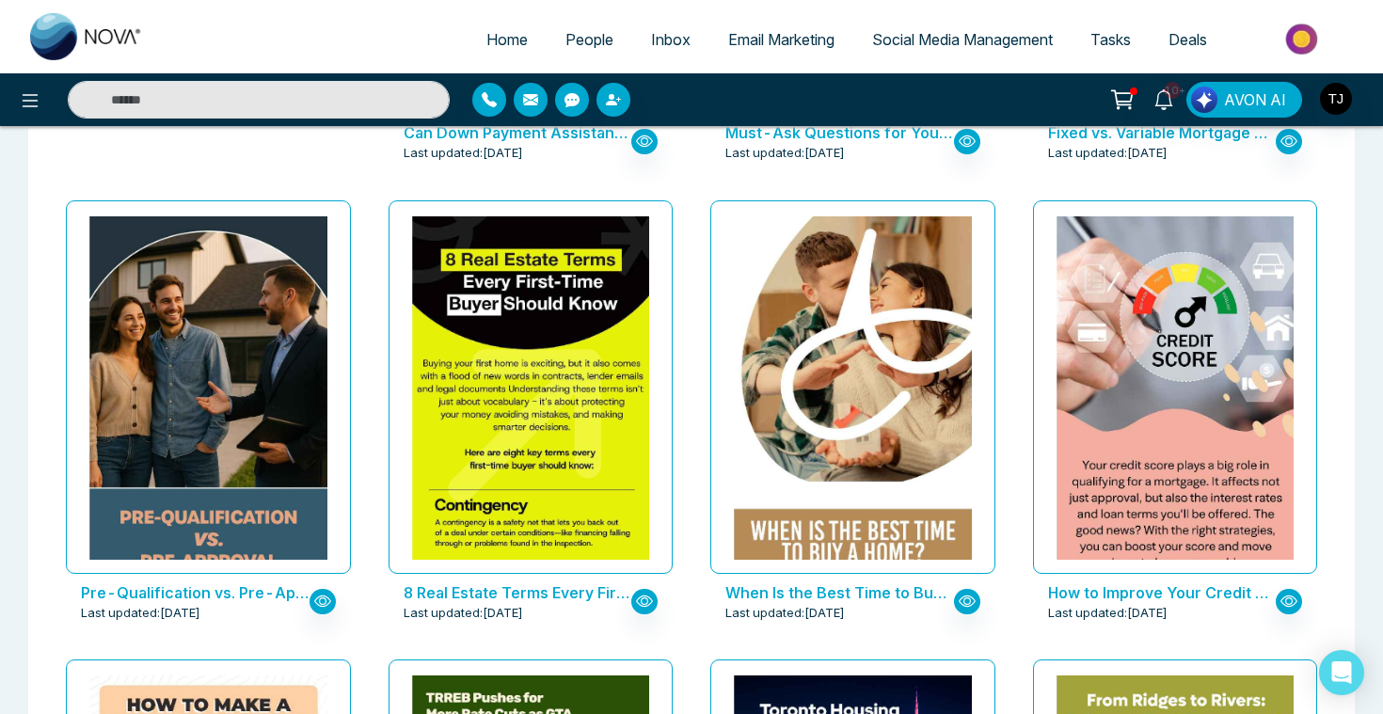
scroll to position [544, 0]
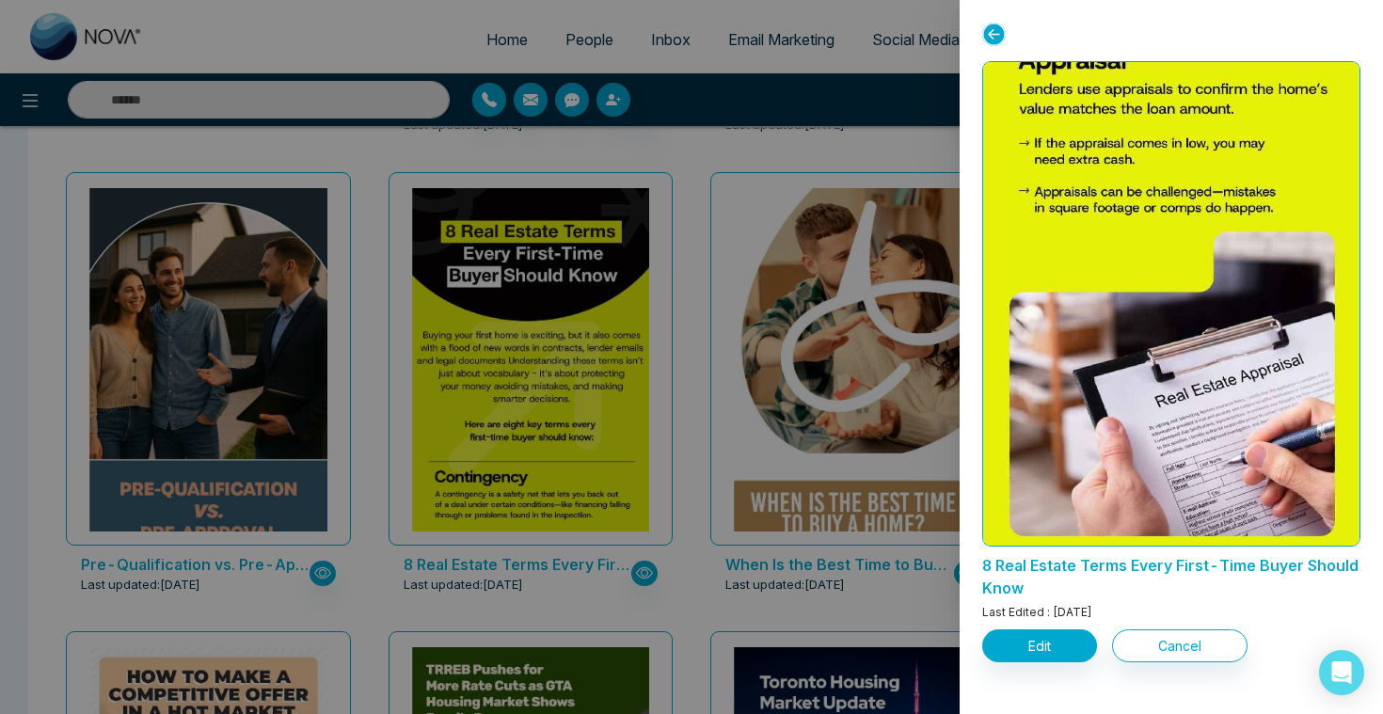
scroll to position [2071, 0]
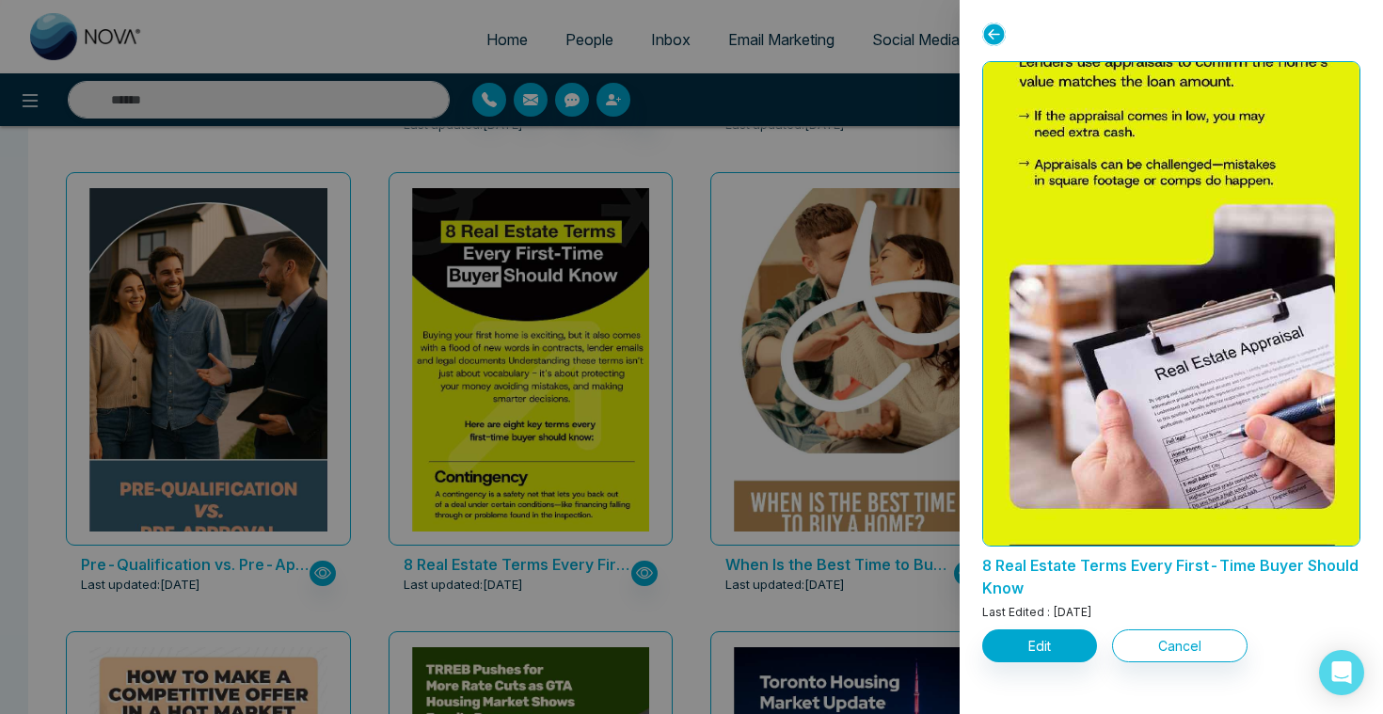
click at [767, 588] on div at bounding box center [691, 357] width 1383 height 714
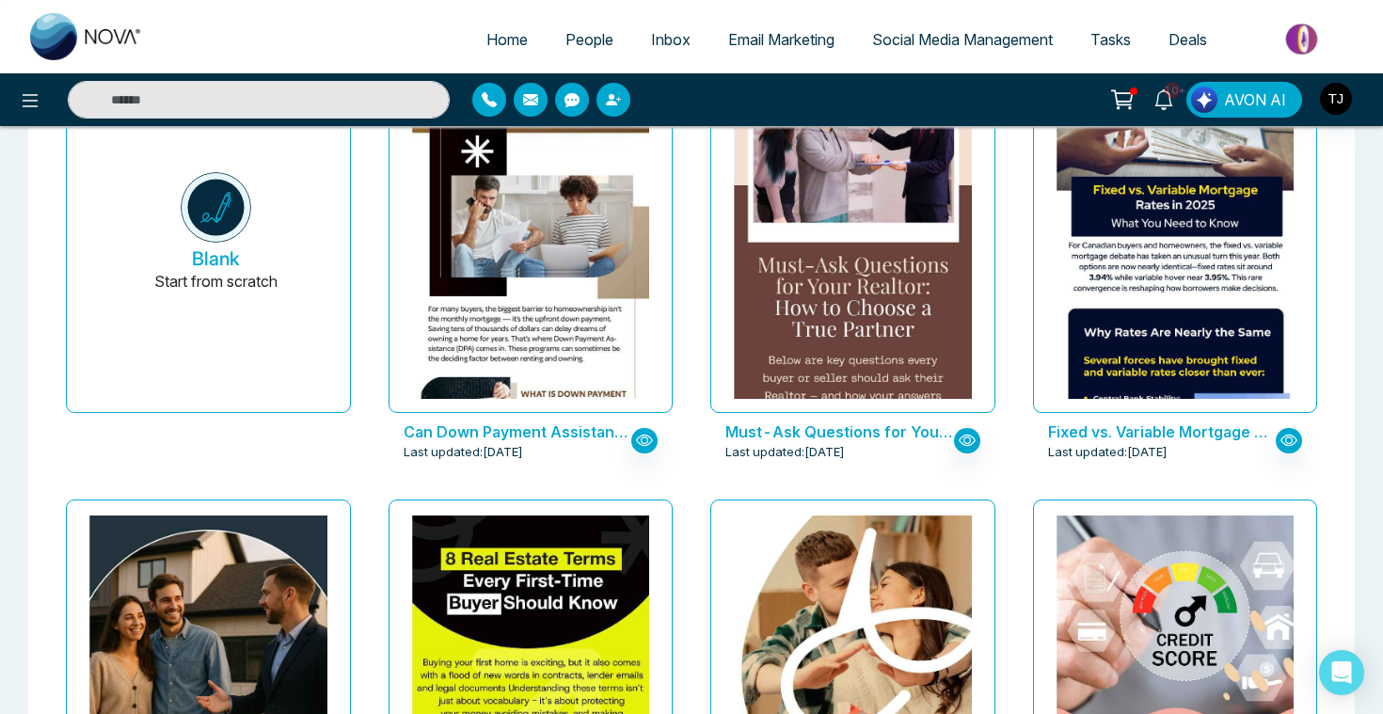
scroll to position [0, 0]
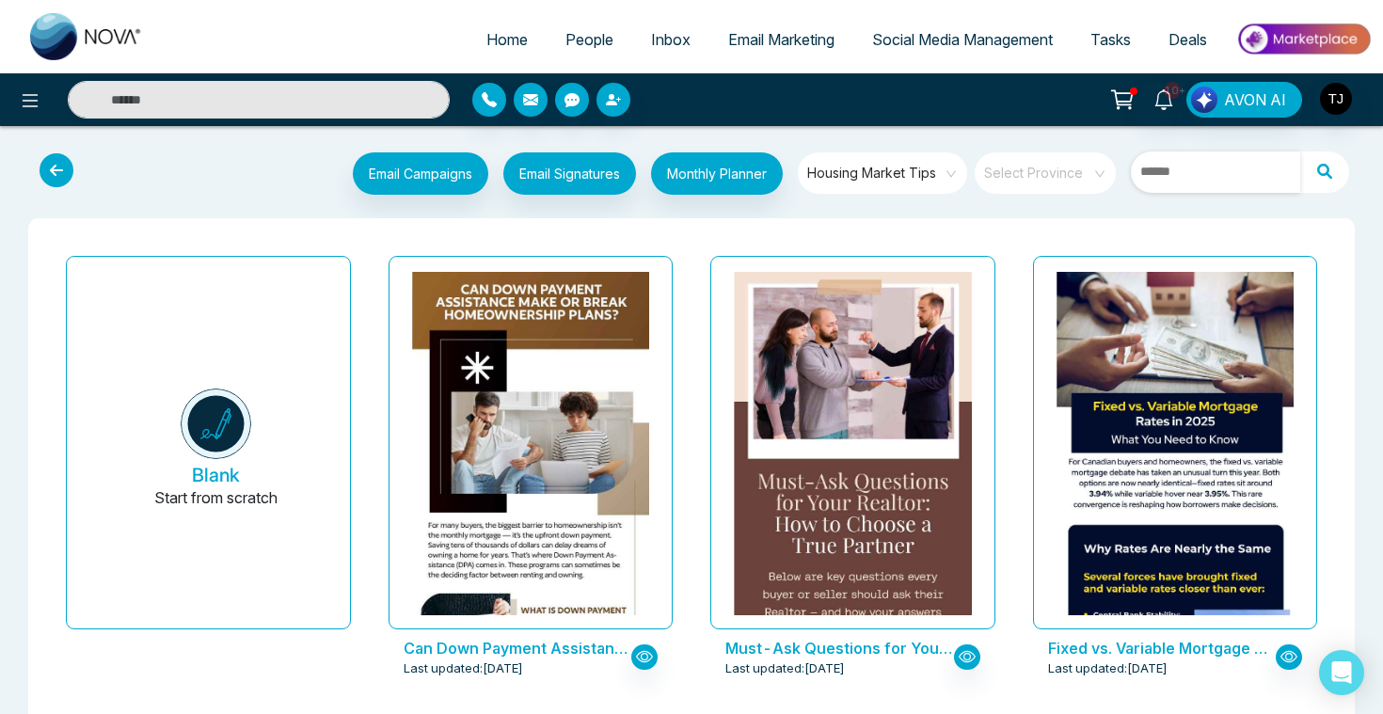
click at [1193, 182] on input "text" at bounding box center [1215, 171] width 169 height 41
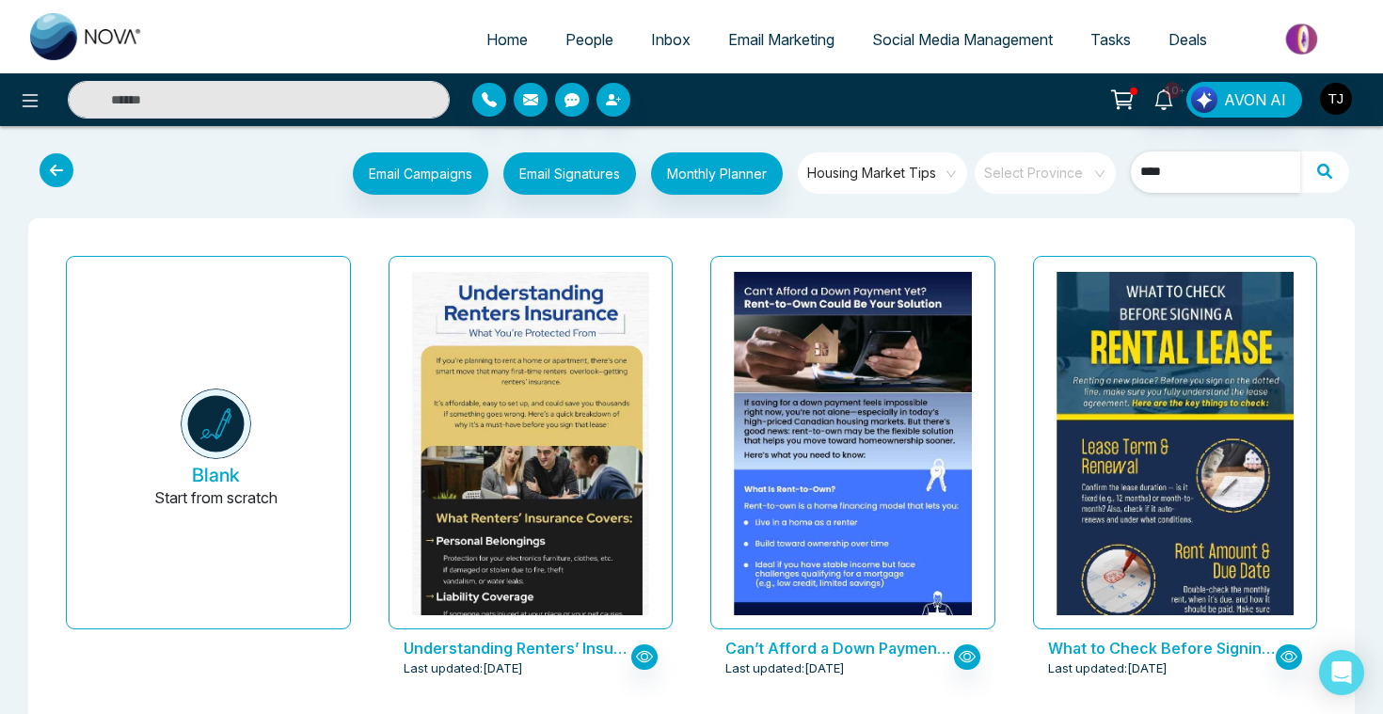
type input "****"
click at [956, 210] on div "Email Campaigns Start from scratch? View my campaigns Email Signatures Monthly …" at bounding box center [691, 176] width 1383 height 70
click at [953, 181] on span "Housing Market Tips" at bounding box center [883, 173] width 153 height 28
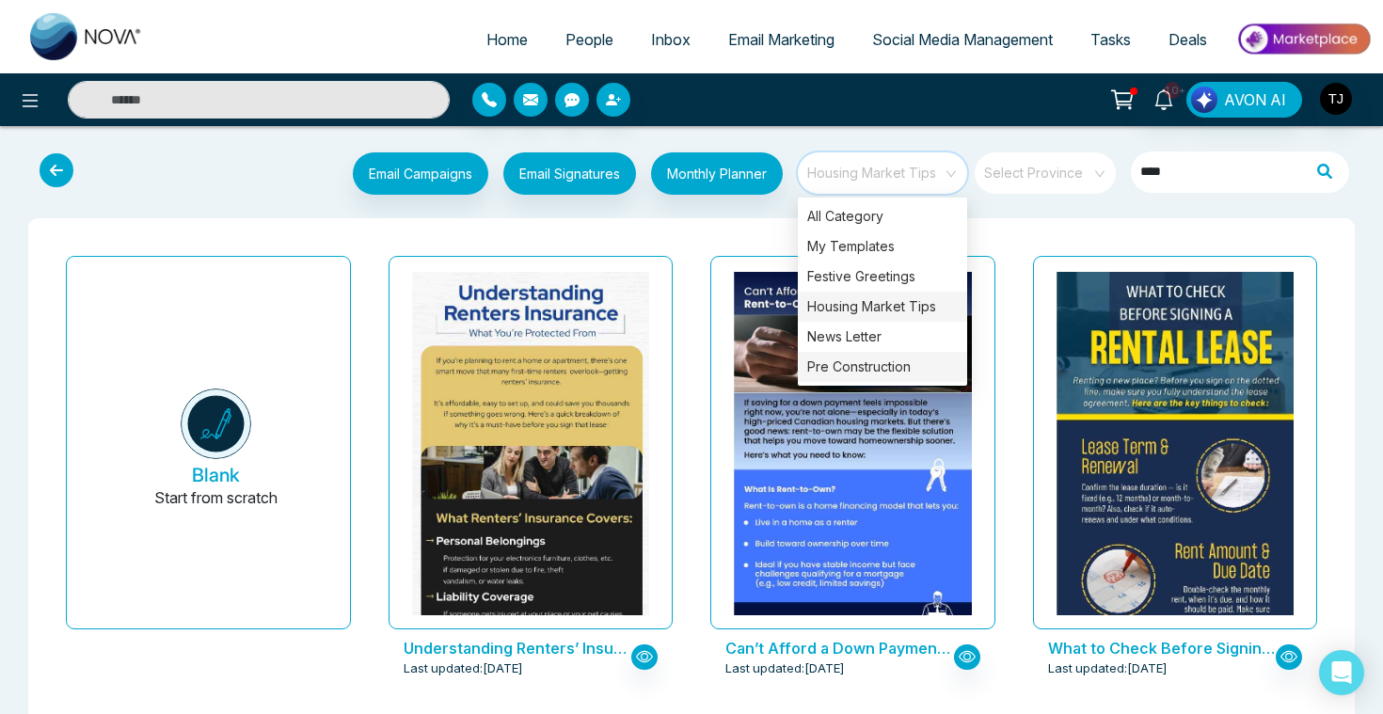
click at [864, 375] on div "Pre Construction" at bounding box center [882, 367] width 169 height 30
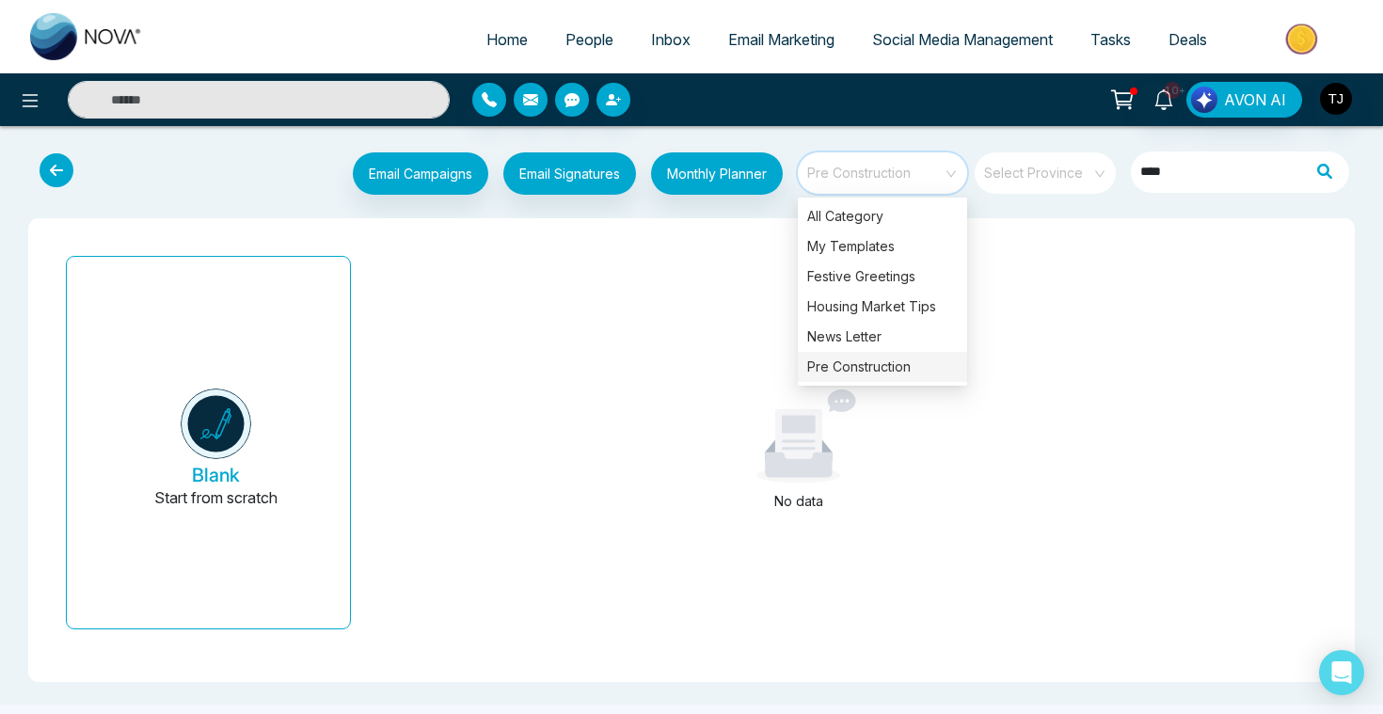
click at [847, 377] on div "Pre Construction" at bounding box center [882, 367] width 169 height 30
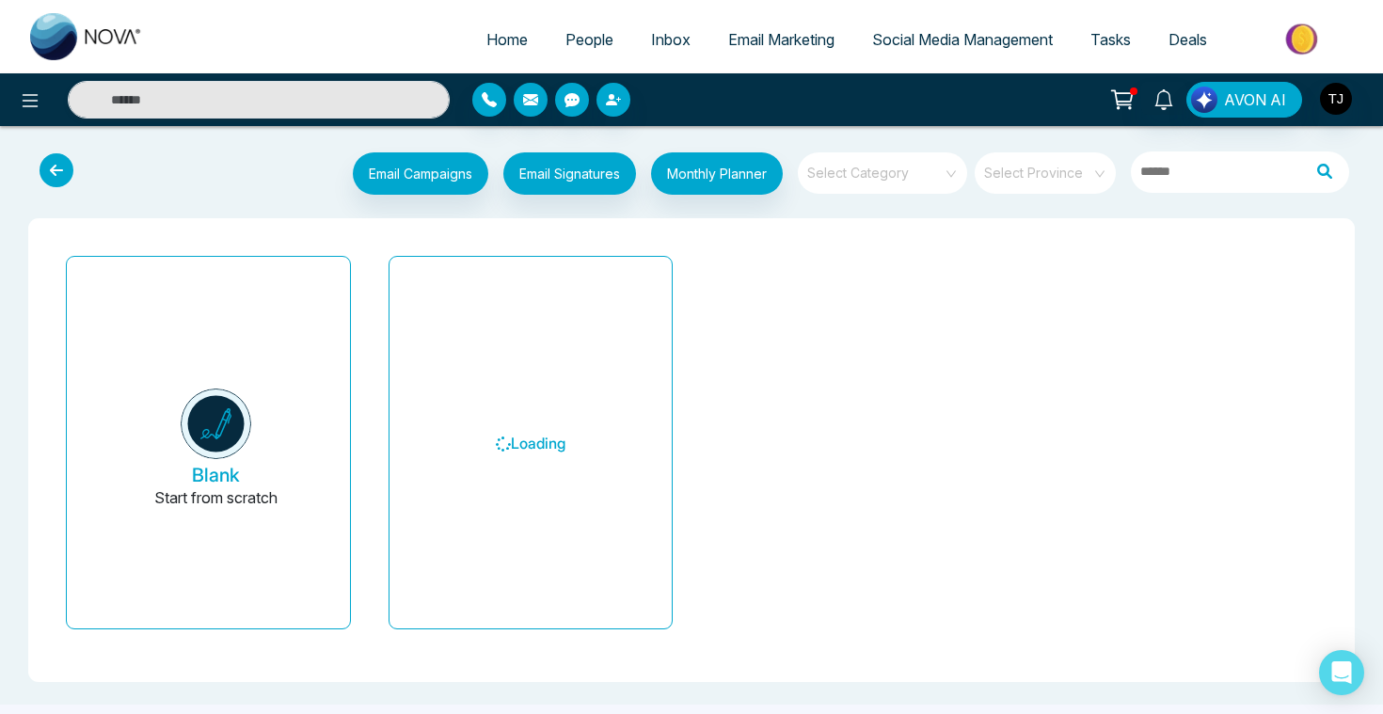
click at [807, 52] on link "Email Marketing" at bounding box center [781, 40] width 144 height 36
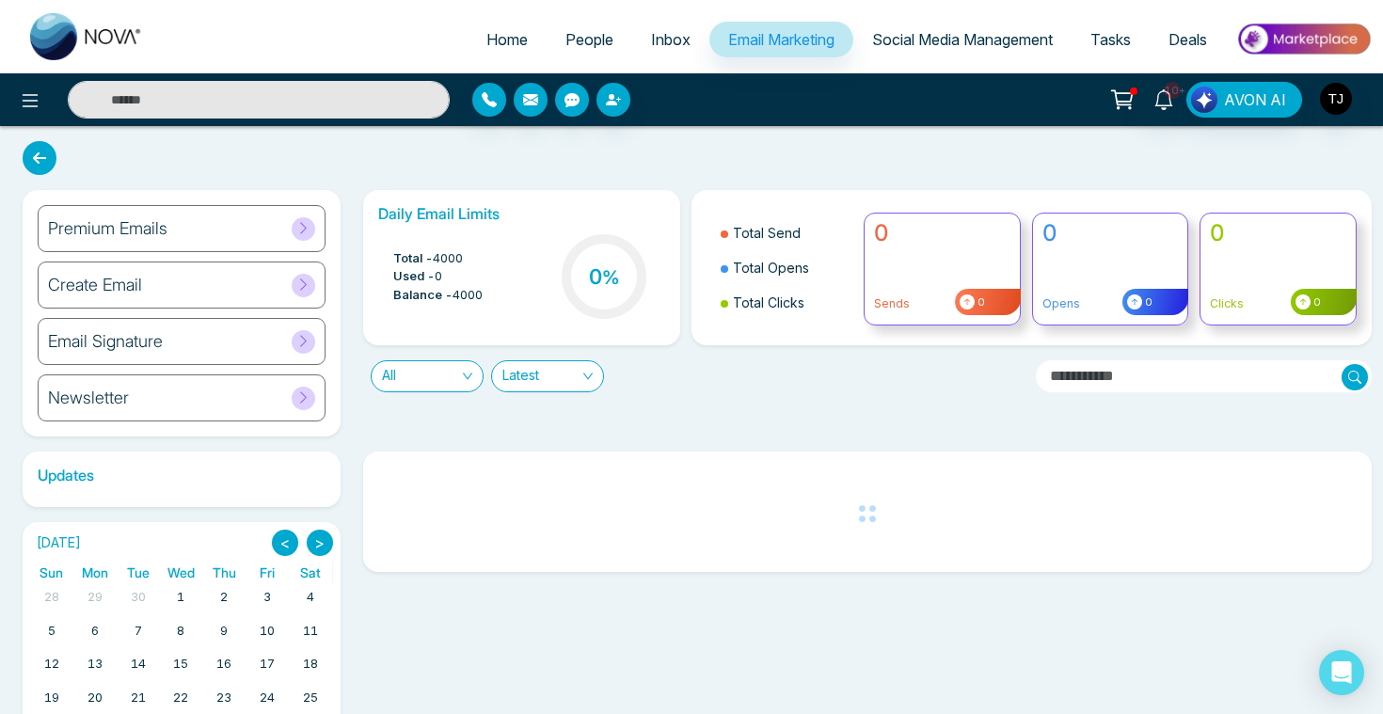
click at [208, 236] on div "Premium Emails" at bounding box center [182, 228] width 288 height 47
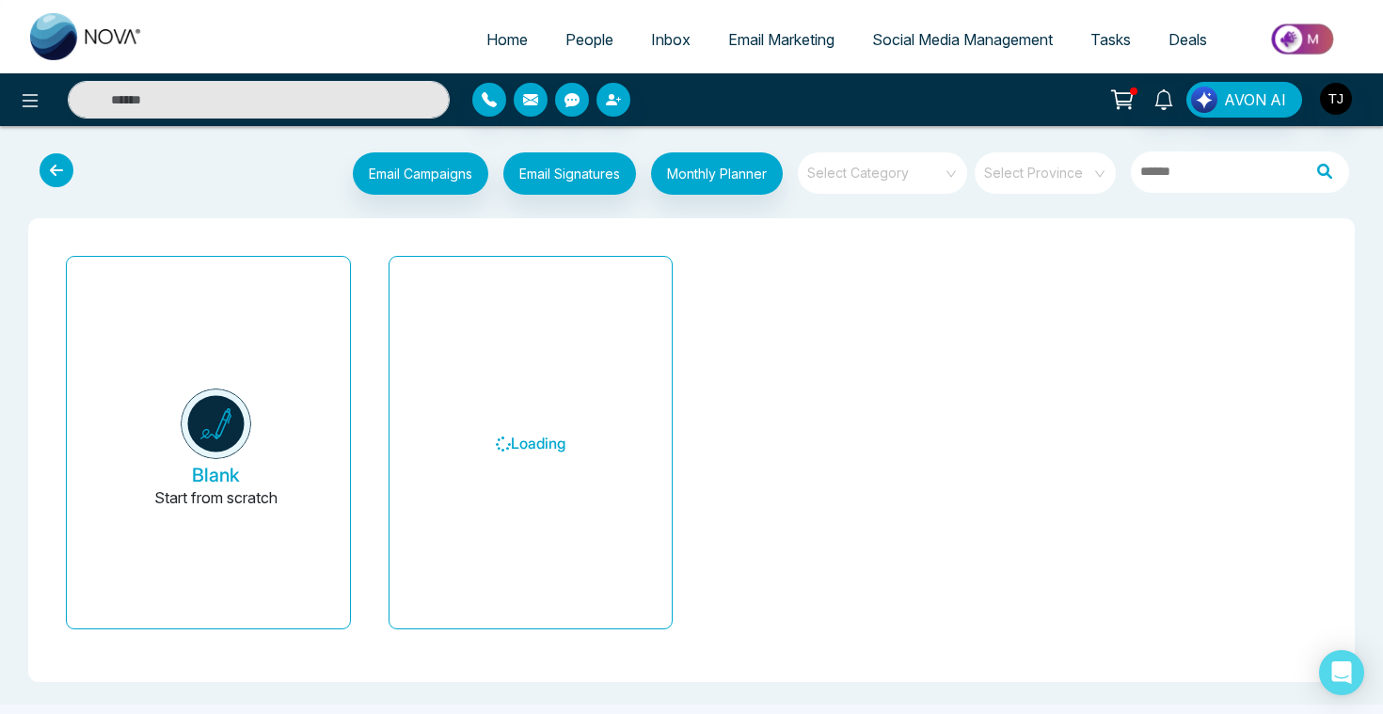
click at [943, 182] on div "Select Category" at bounding box center [882, 172] width 169 height 41
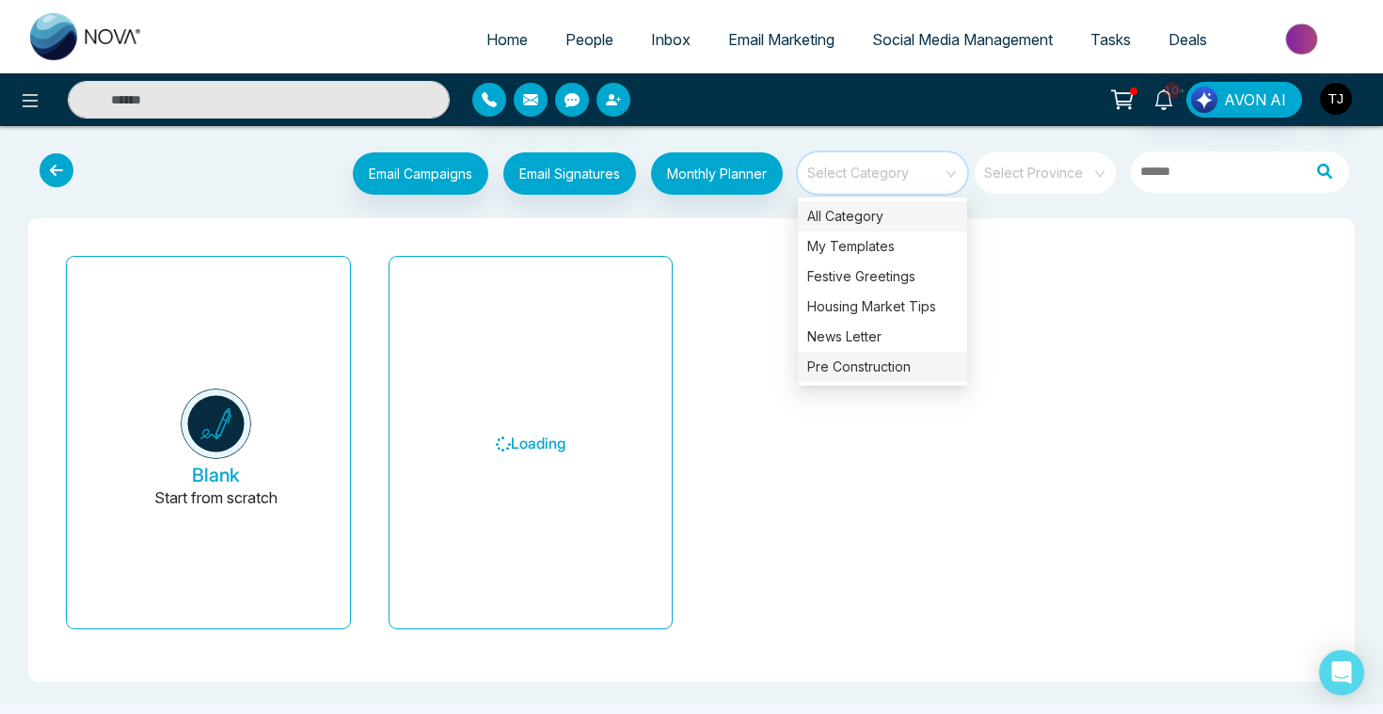
click at [888, 361] on div "Pre Construction" at bounding box center [882, 367] width 169 height 30
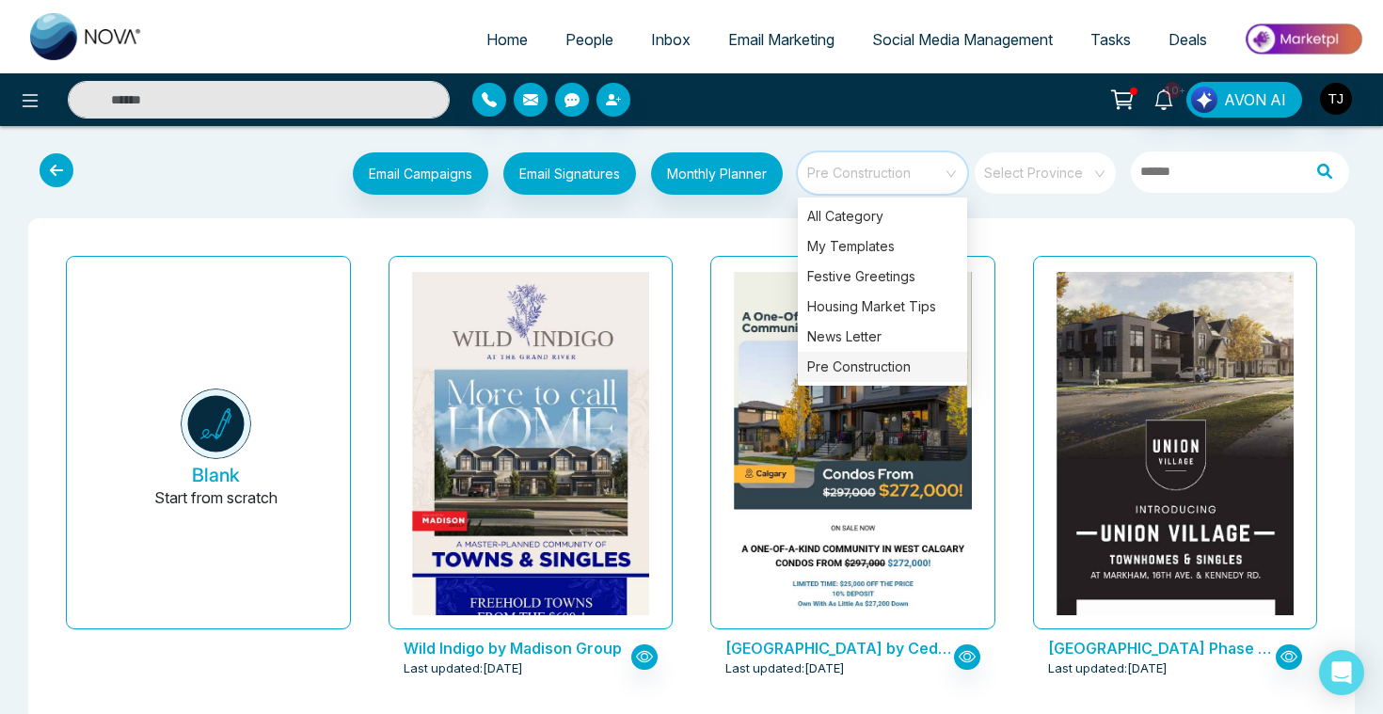
click at [833, 362] on div "Pre Construction" at bounding box center [882, 367] width 169 height 30
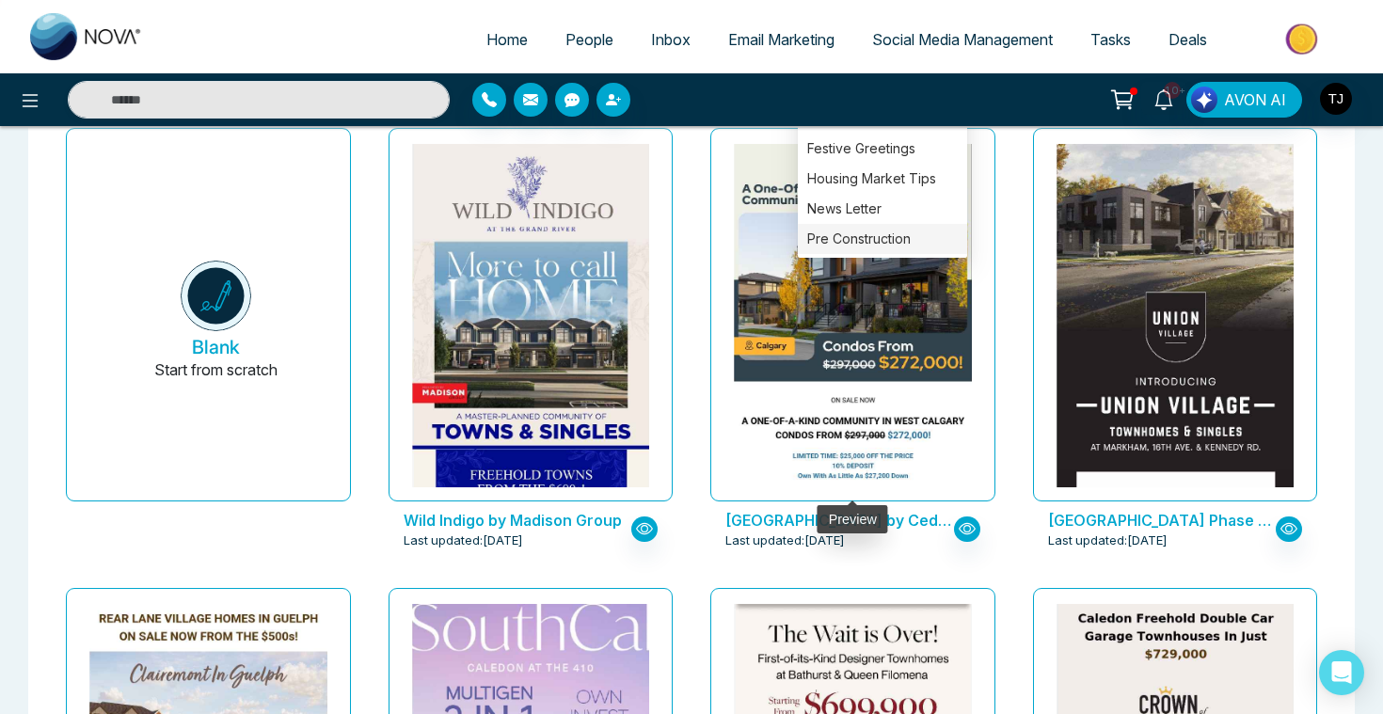
scroll to position [129, 0]
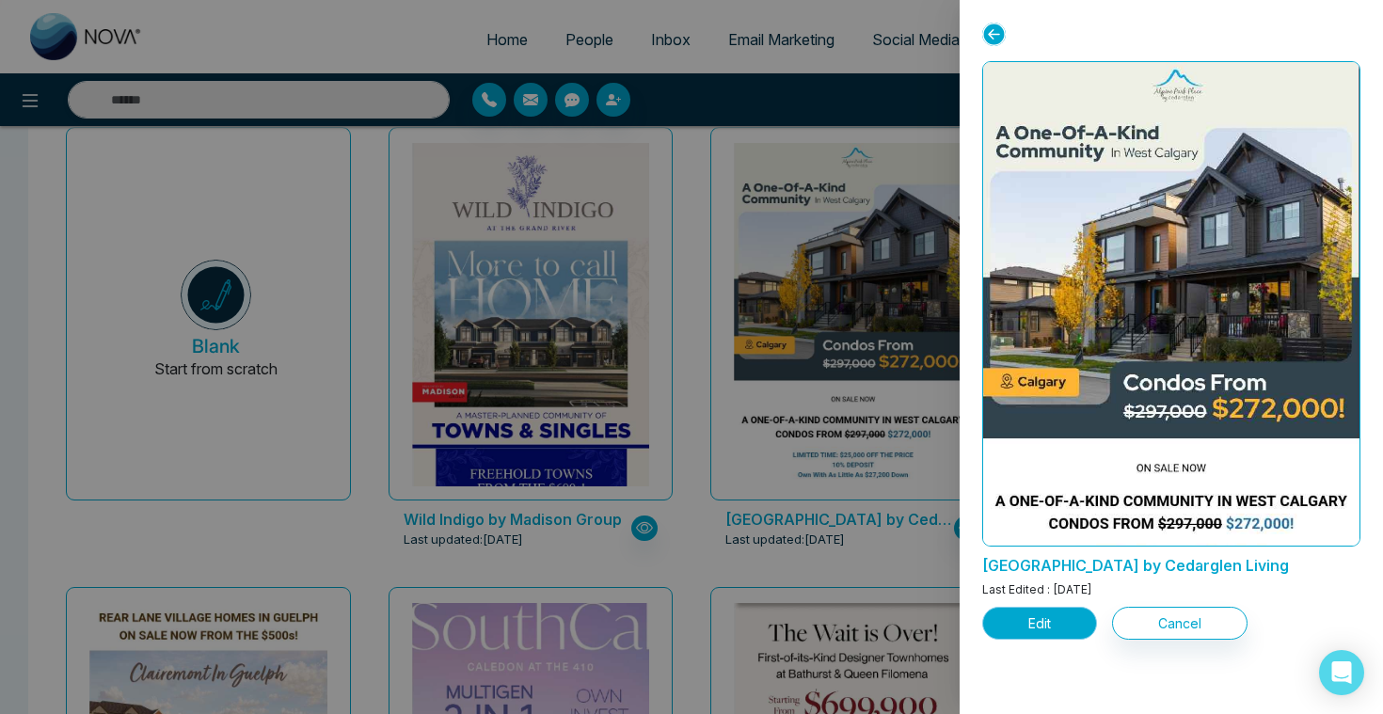
click at [1065, 616] on button "Edit" at bounding box center [1039, 623] width 115 height 33
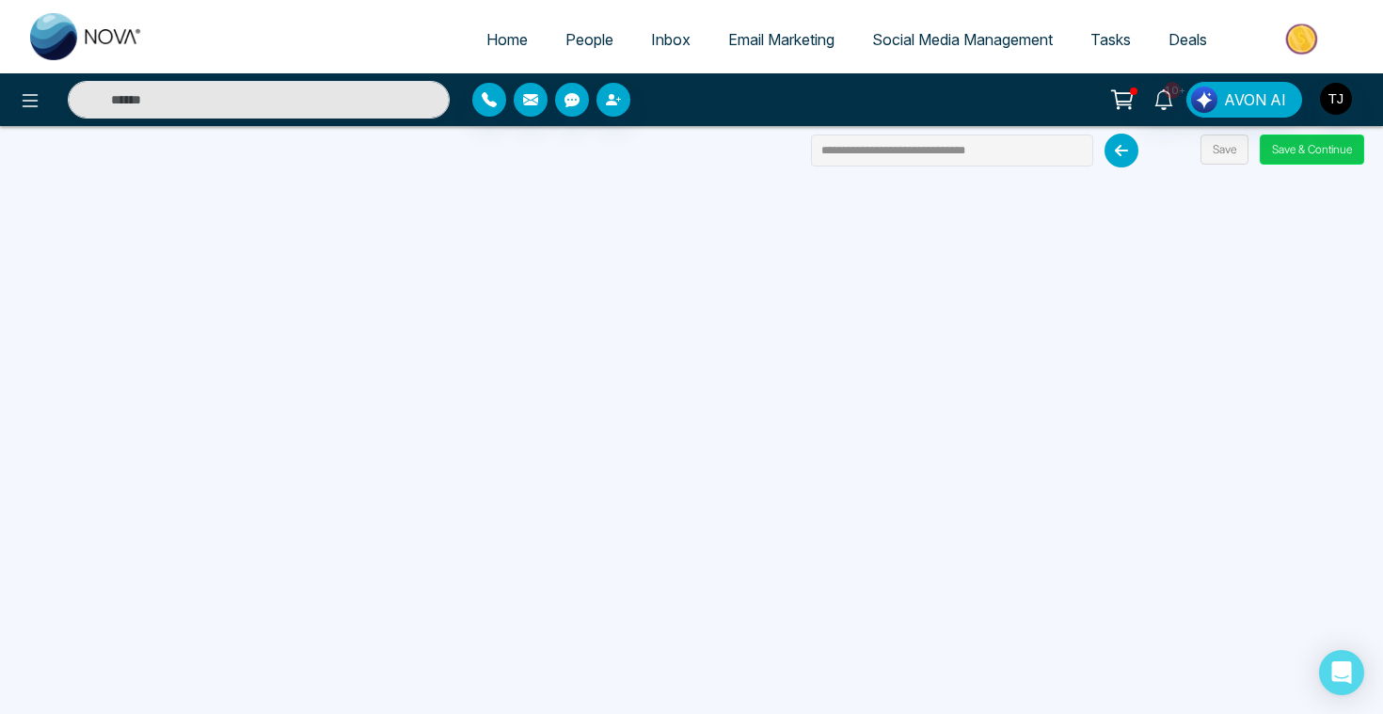
click at [1313, 155] on button "Save & Continue" at bounding box center [1312, 150] width 104 height 30
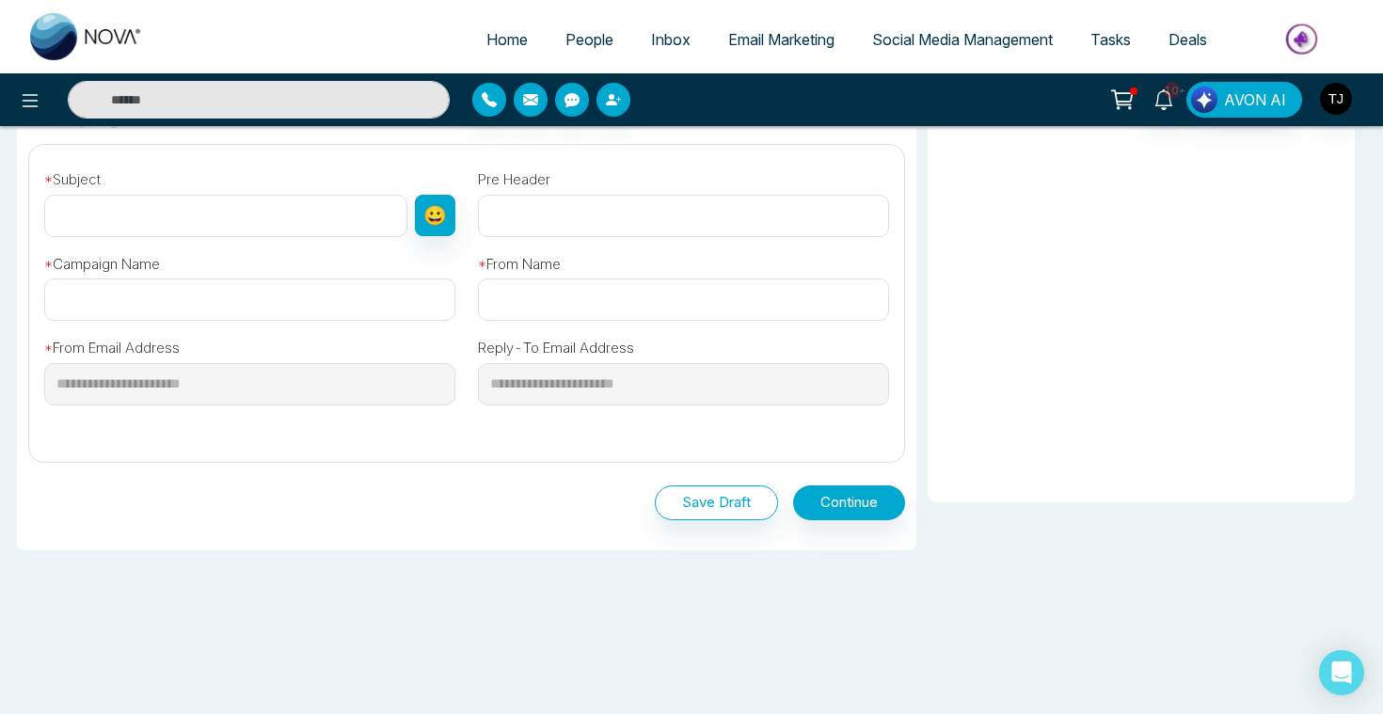
type input "**********"
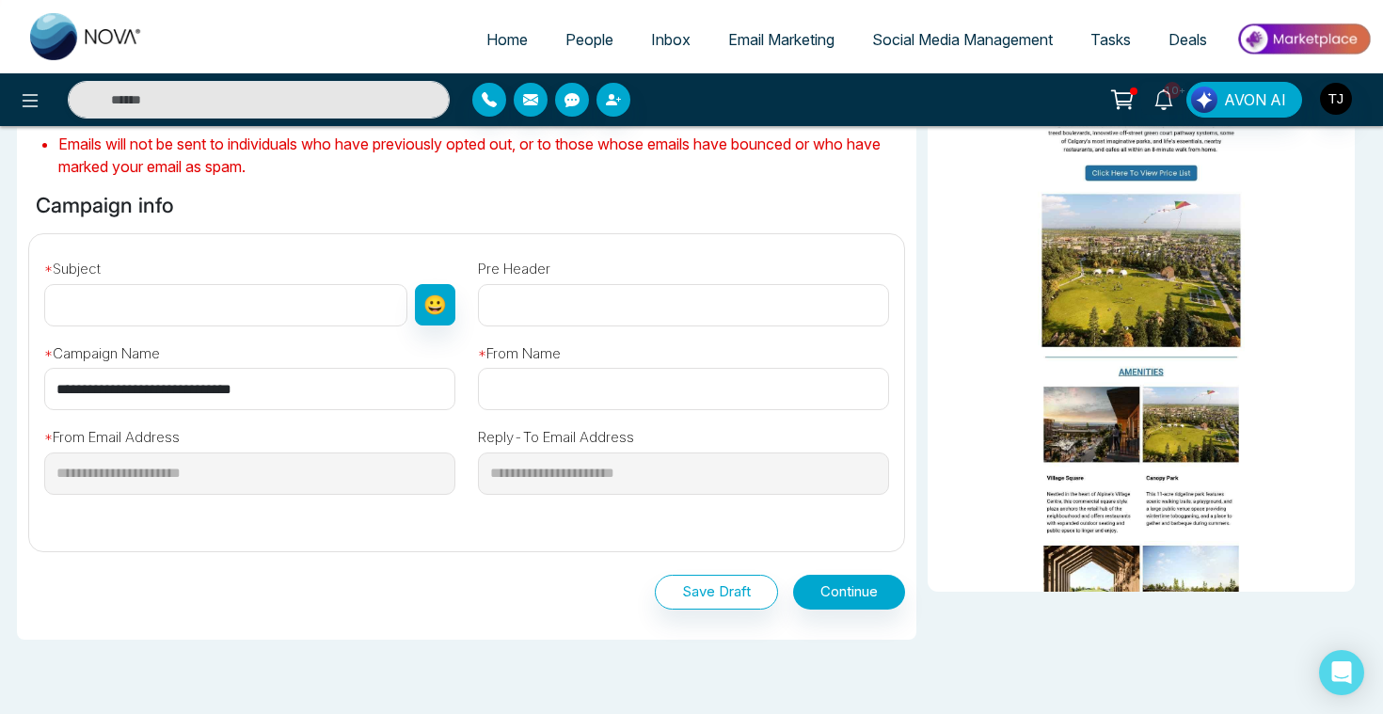
scroll to position [505, 0]
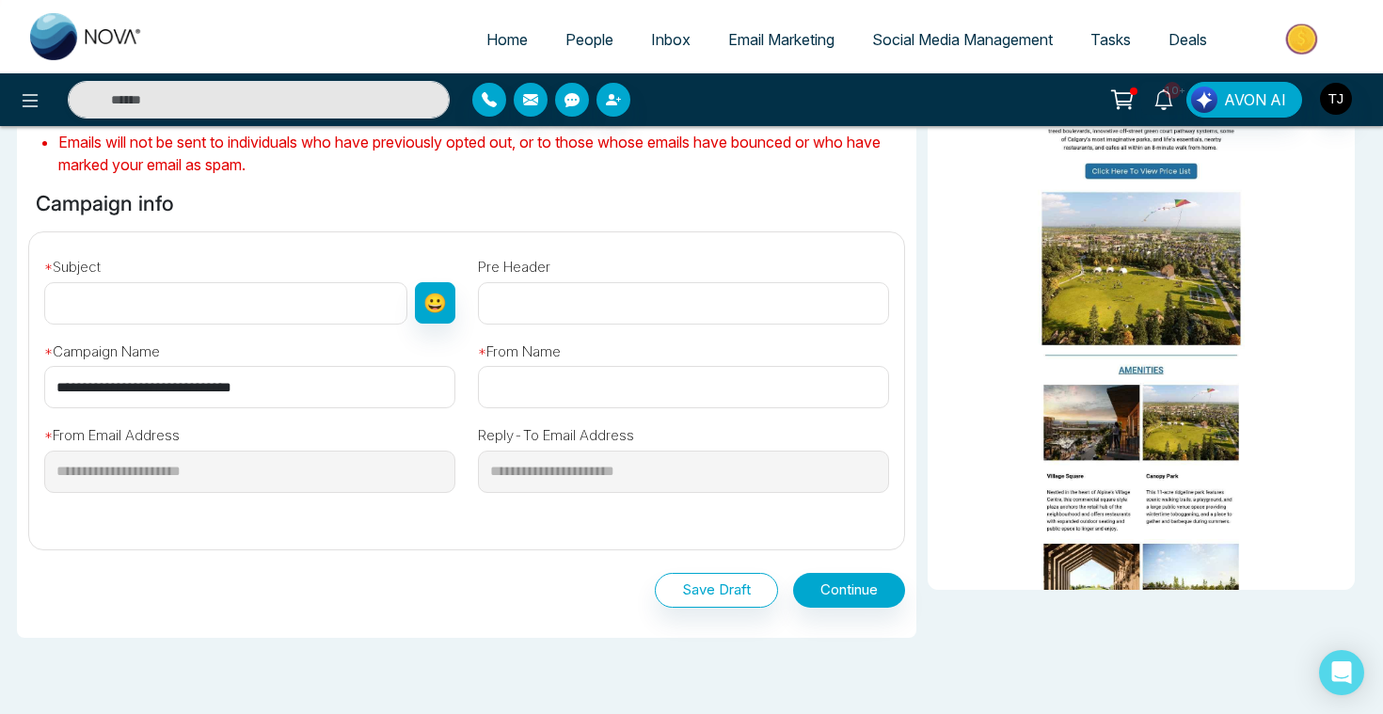
click at [180, 314] on input "text" at bounding box center [225, 303] width 363 height 42
click at [563, 303] on input "text" at bounding box center [683, 303] width 411 height 42
click at [510, 407] on div "**********" at bounding box center [466, 383] width 897 height 302
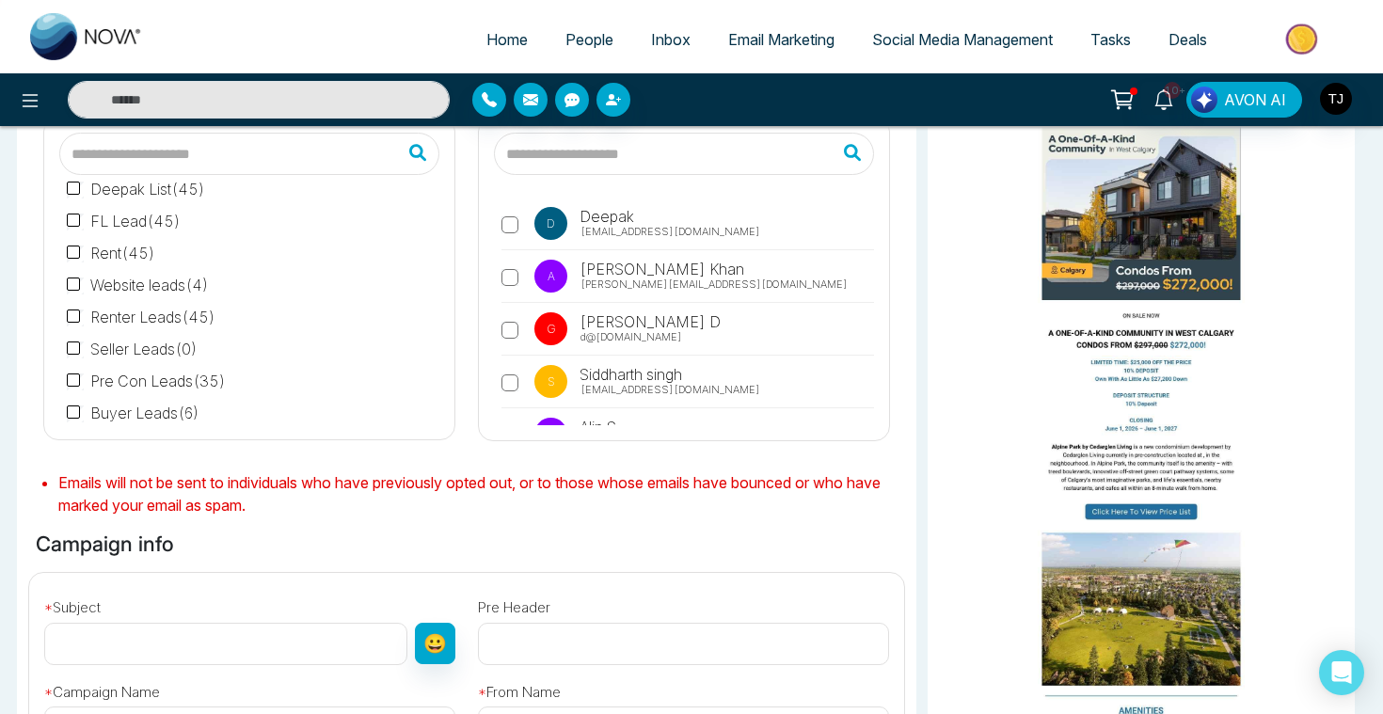
scroll to position [0, 0]
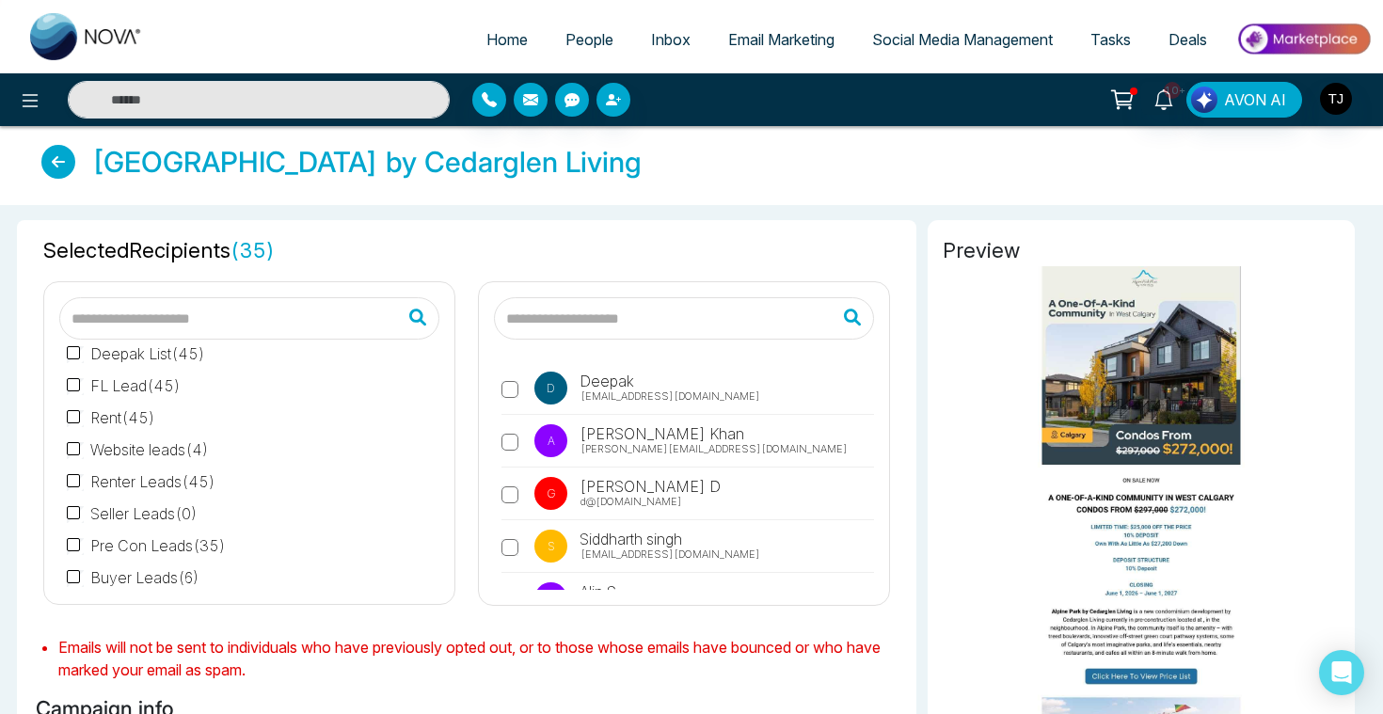
click at [777, 39] on span "Email Marketing" at bounding box center [781, 39] width 106 height 19
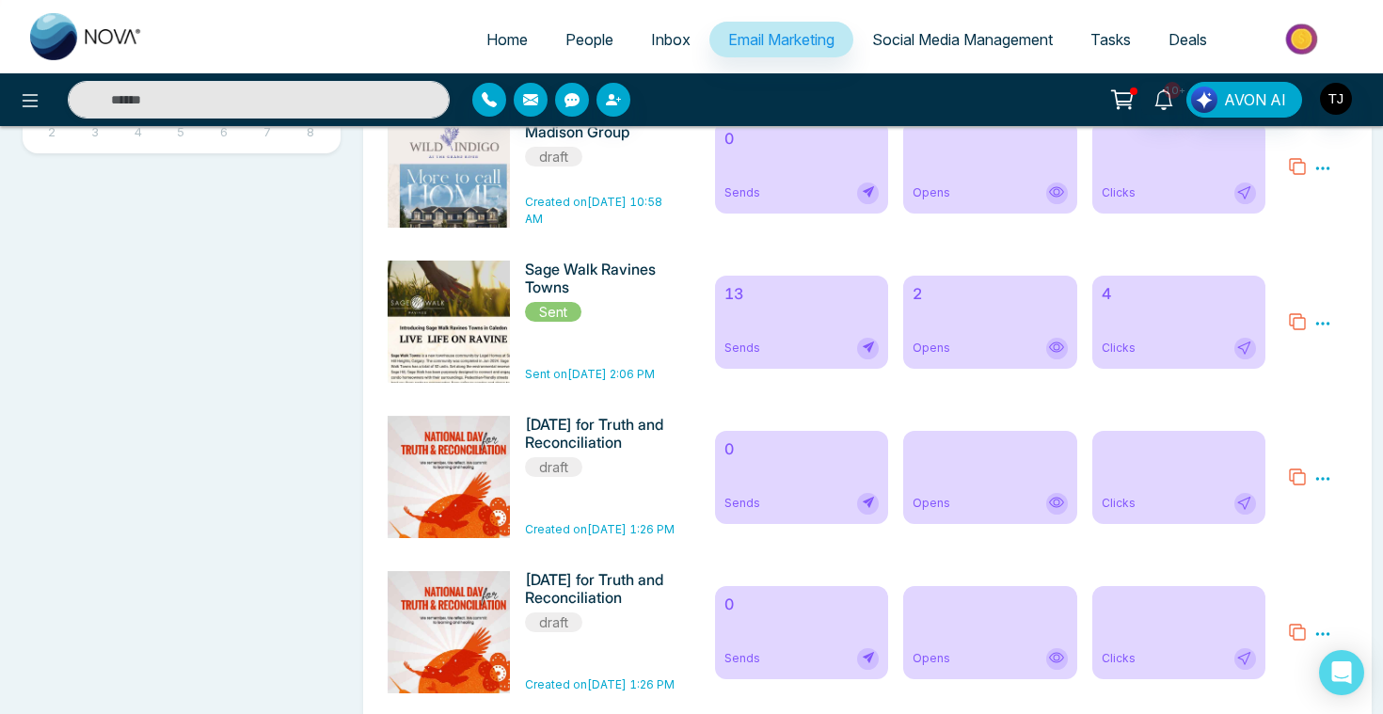
scroll to position [859, 0]
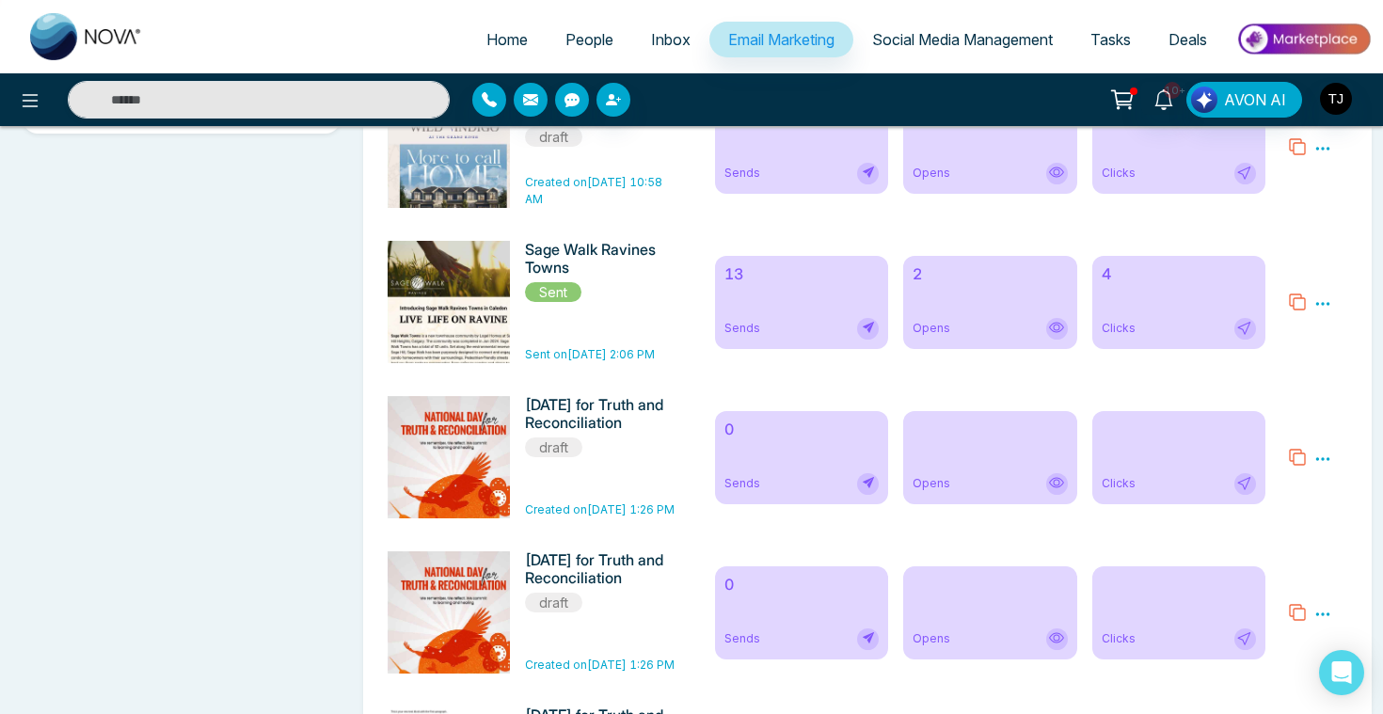
click at [802, 292] on div "13 Sends" at bounding box center [801, 302] width 173 height 93
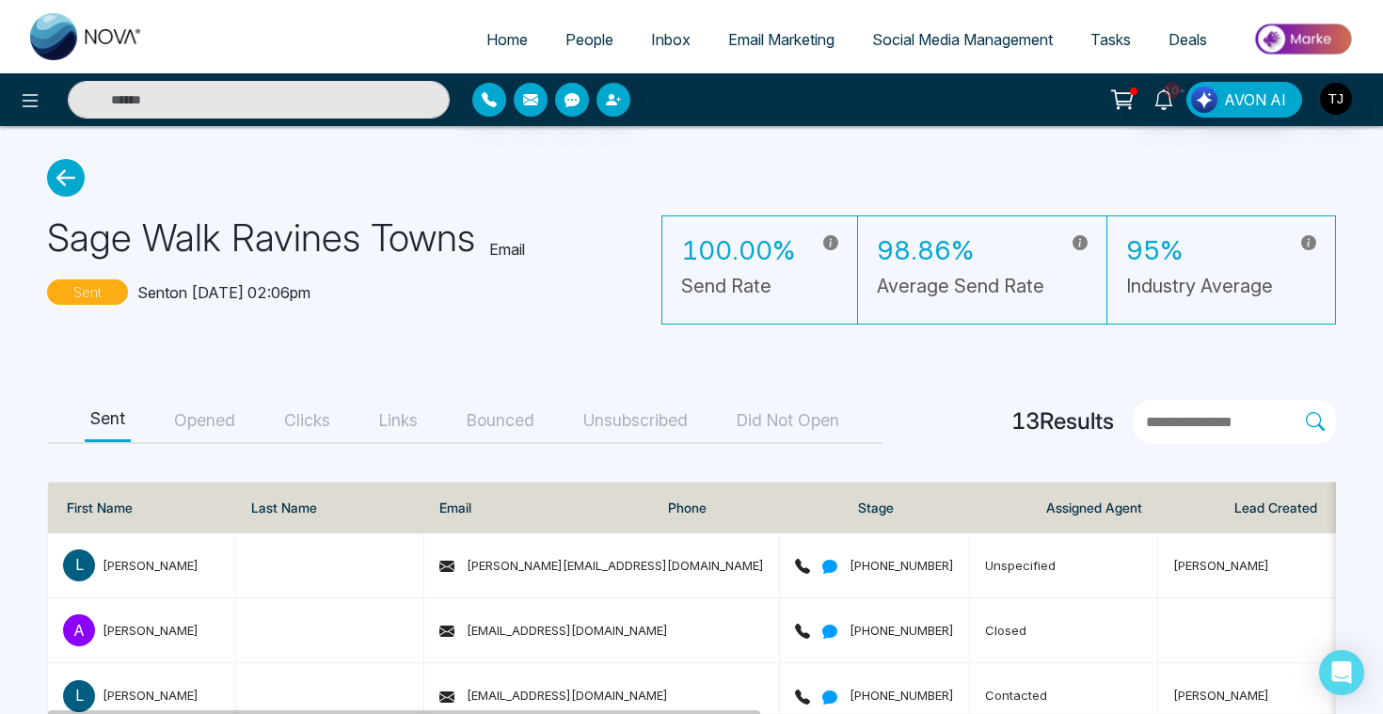
click at [198, 425] on button "Opened" at bounding box center [204, 421] width 72 height 42
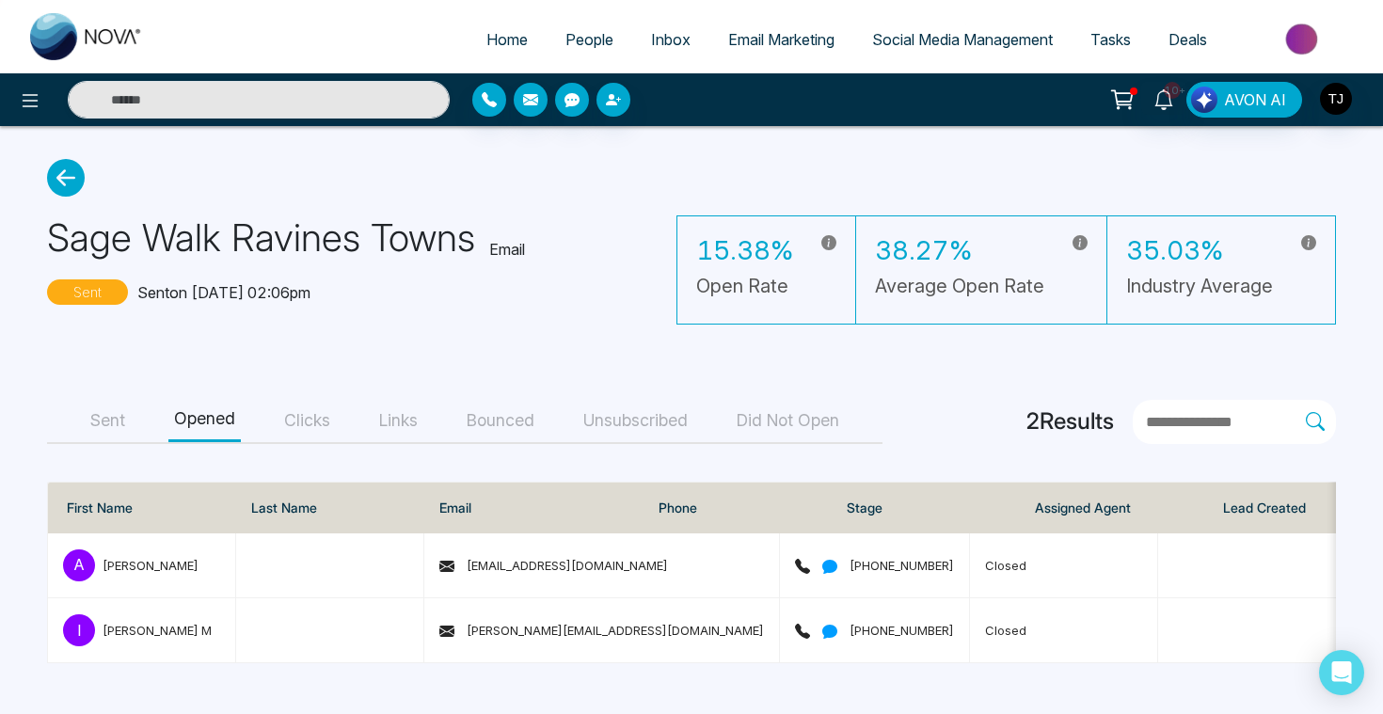
click at [305, 417] on button "Clicks" at bounding box center [306, 421] width 57 height 42
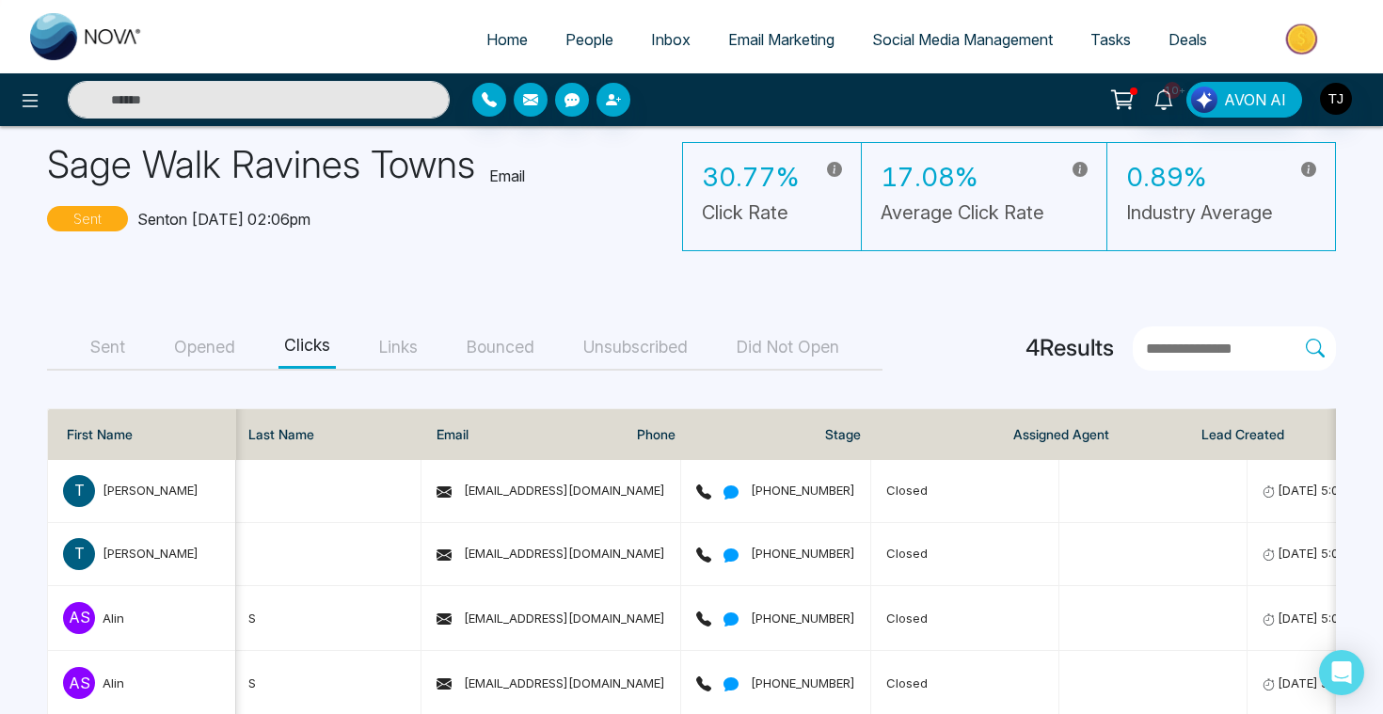
scroll to position [107, 0]
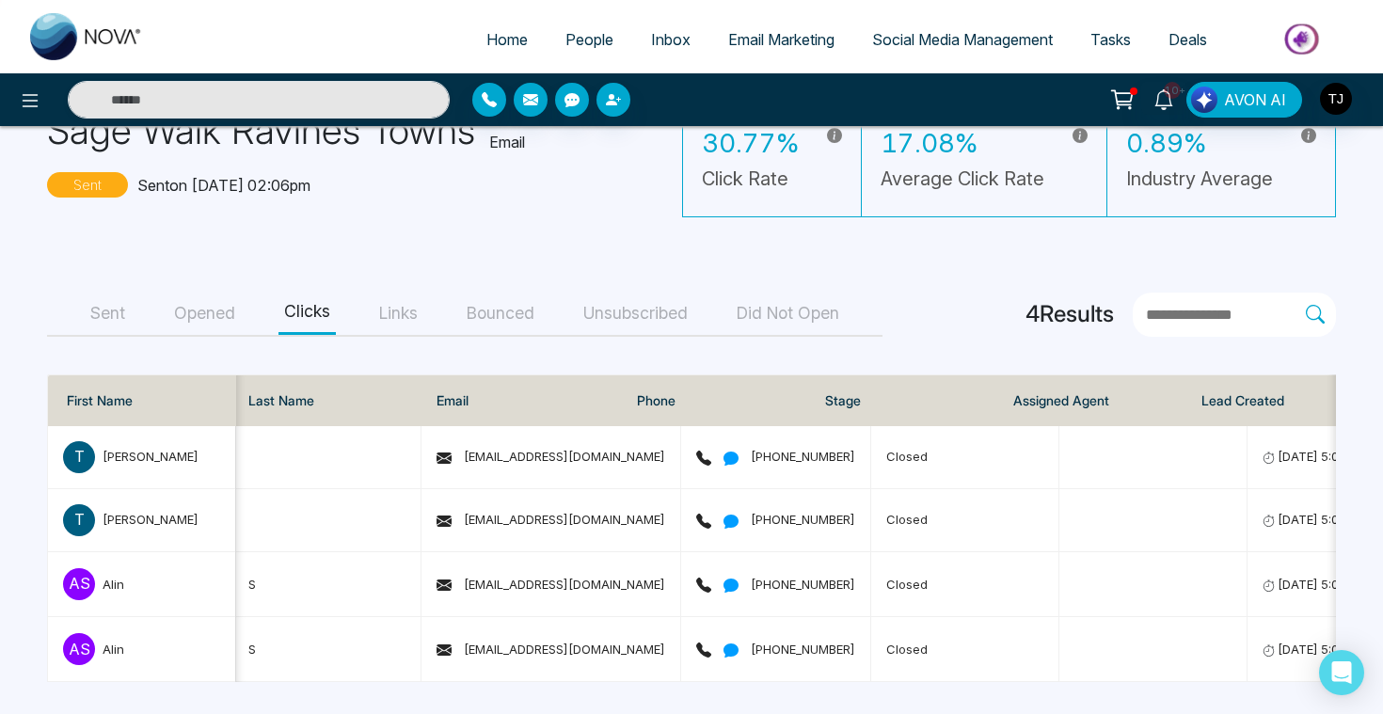
click at [759, 36] on span "Email Marketing" at bounding box center [781, 39] width 106 height 19
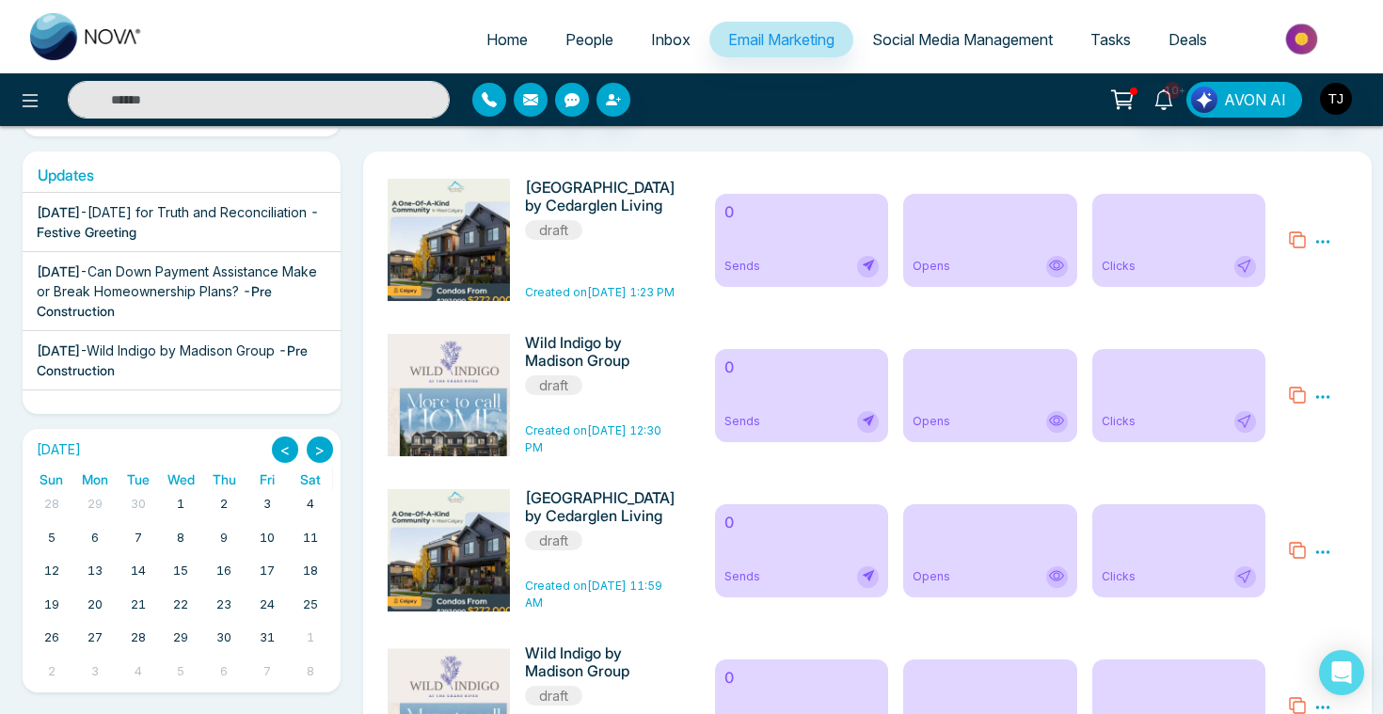
click at [160, 312] on span "- Pre Construction" at bounding box center [154, 301] width 235 height 36
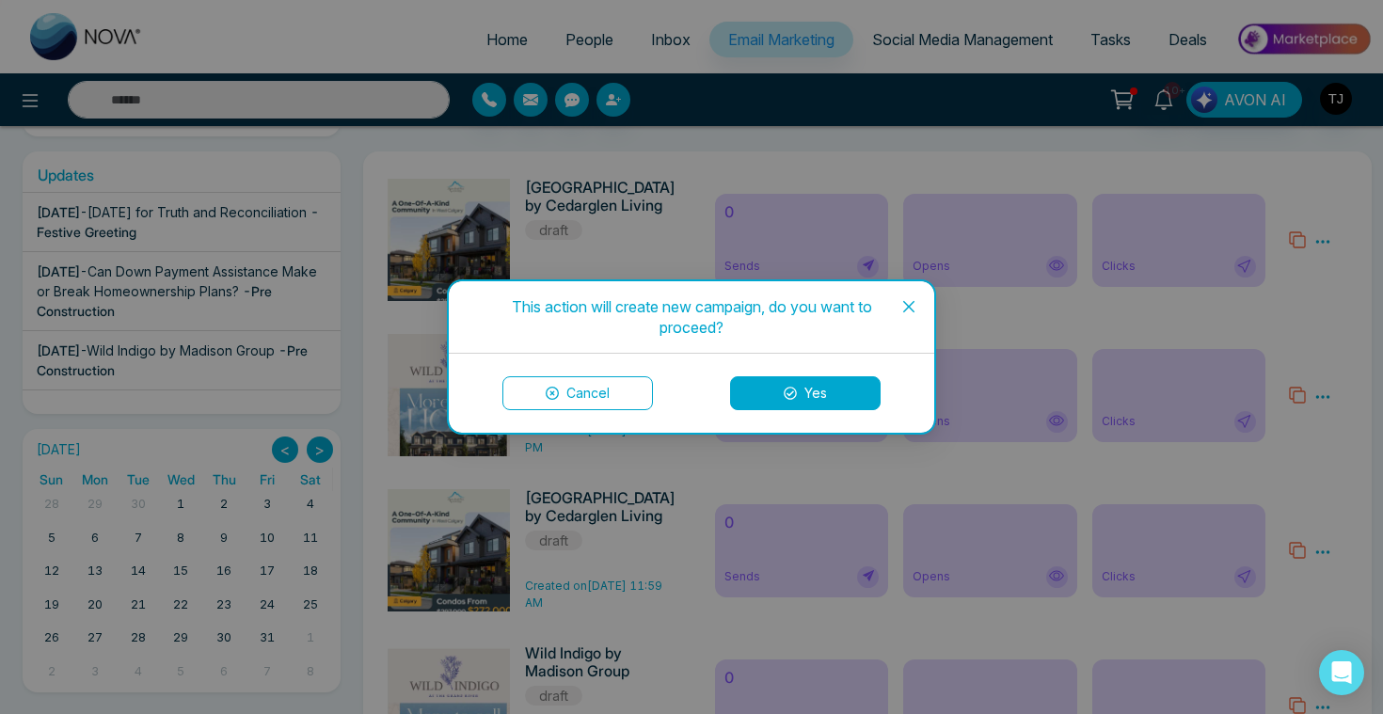
click at [797, 402] on button "Yes" at bounding box center [805, 393] width 151 height 34
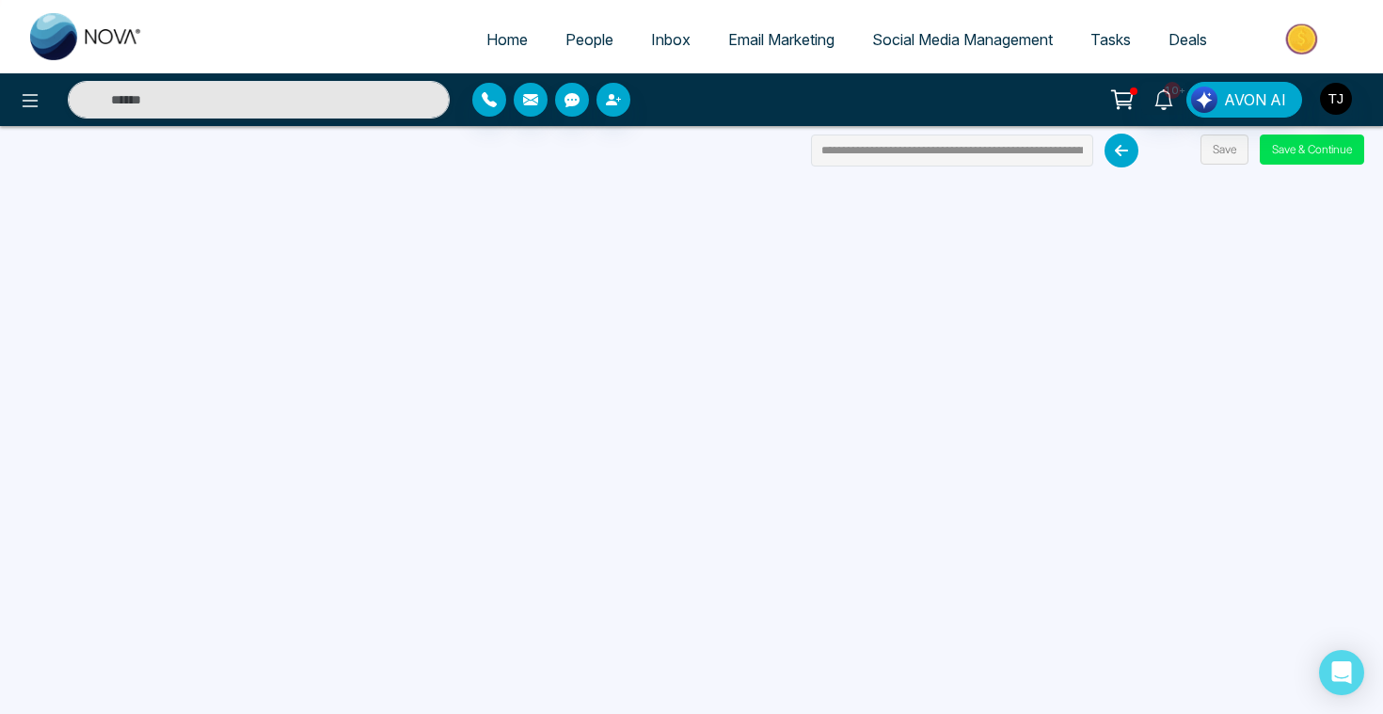
click at [998, 52] on link "Social Media Management" at bounding box center [962, 40] width 218 height 36
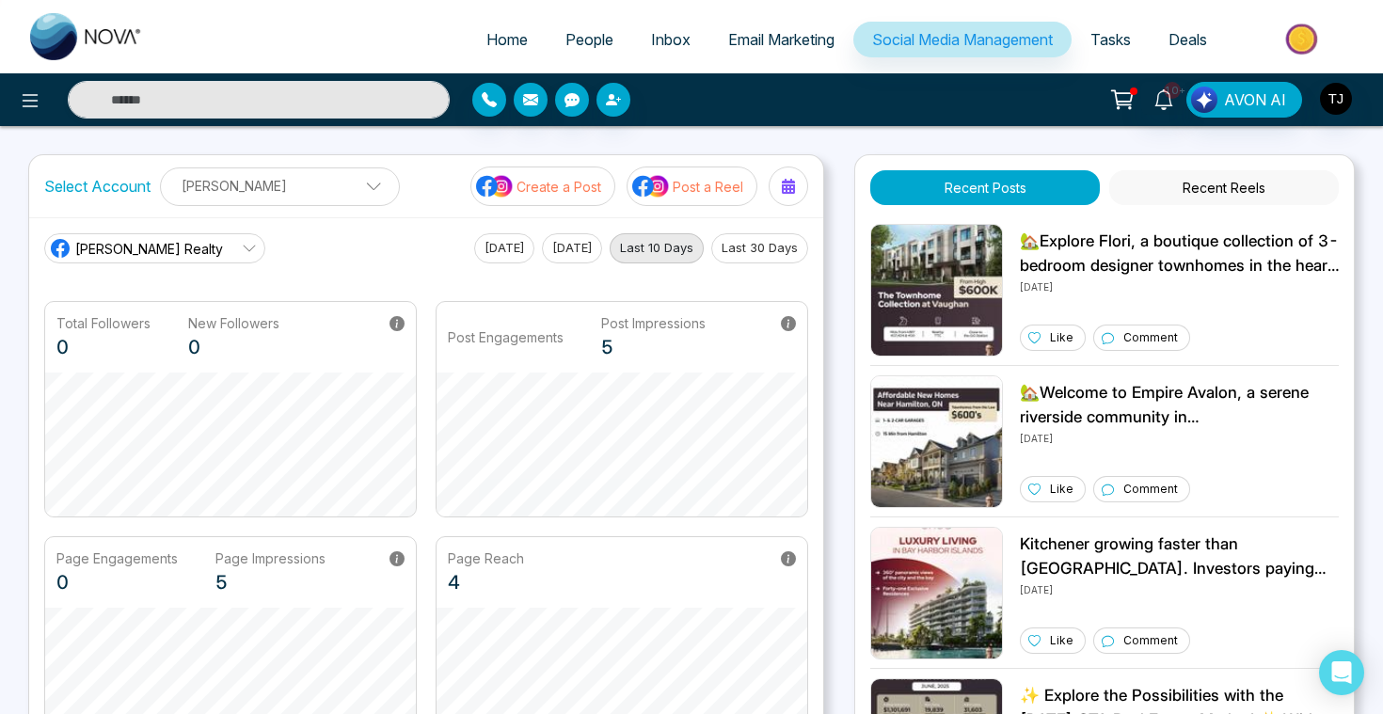
click at [539, 186] on p "Create a Post" at bounding box center [558, 187] width 85 height 20
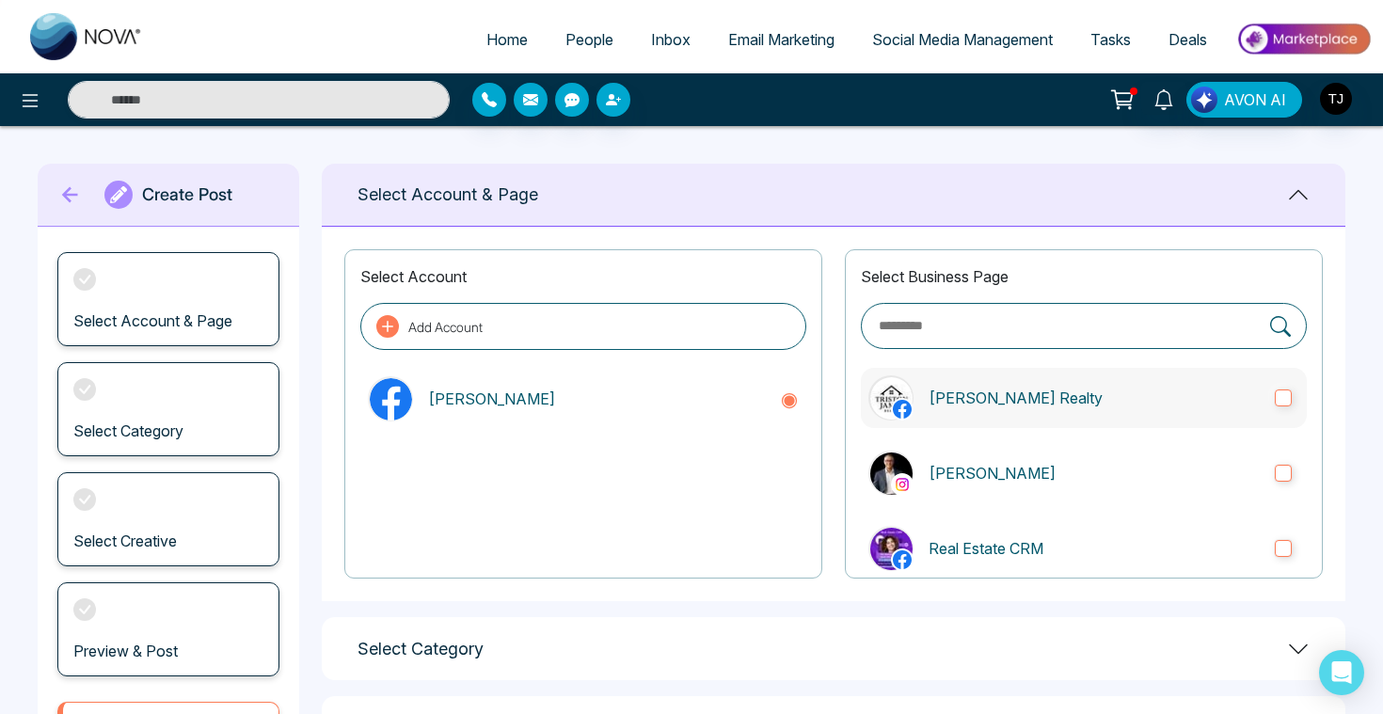
click at [1103, 409] on label "[PERSON_NAME] Realty" at bounding box center [1084, 398] width 446 height 60
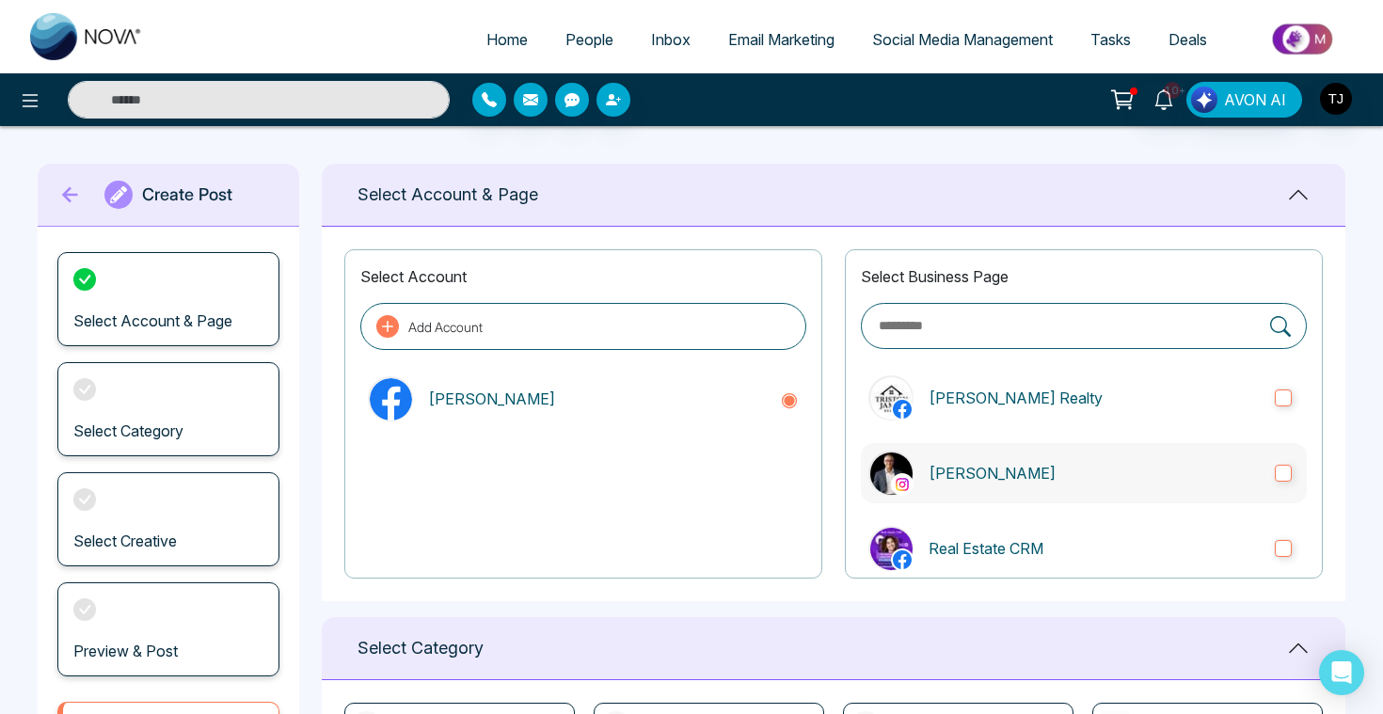
click at [1094, 465] on p "[PERSON_NAME]" at bounding box center [1093, 473] width 331 height 23
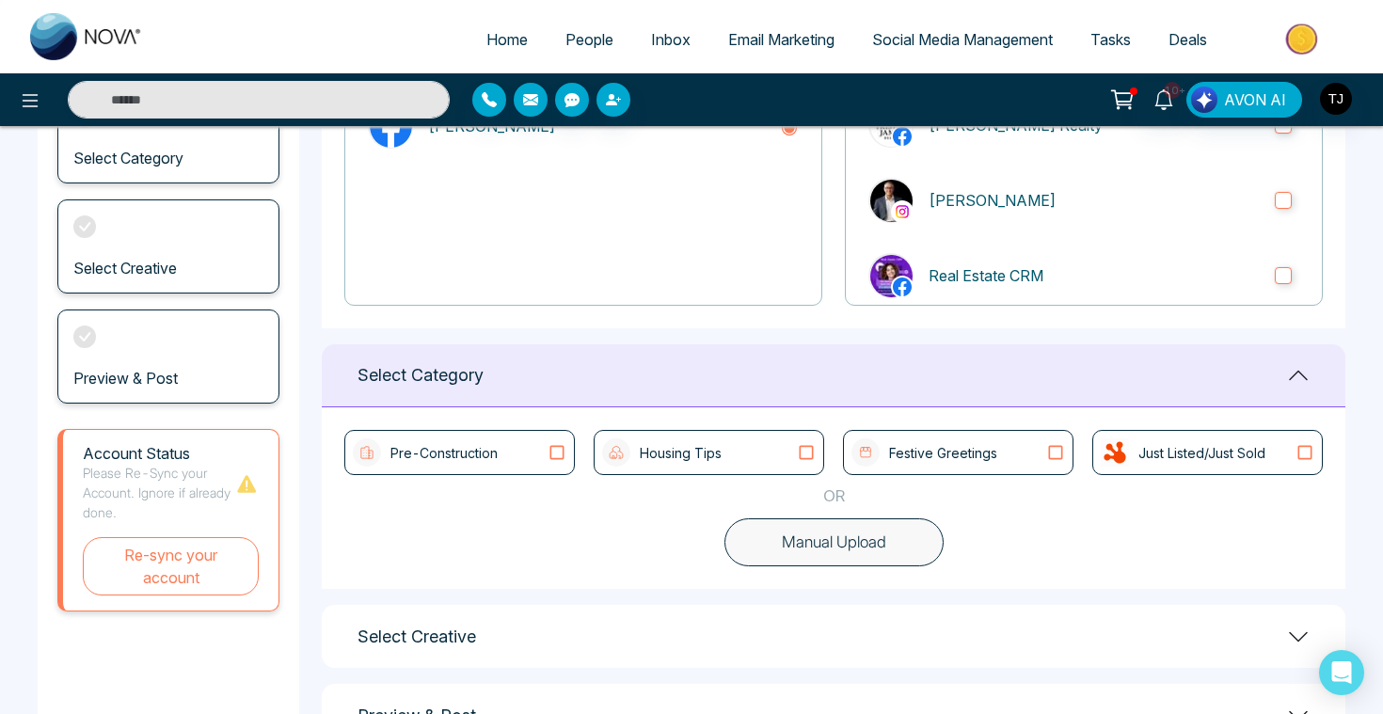
scroll to position [341, 0]
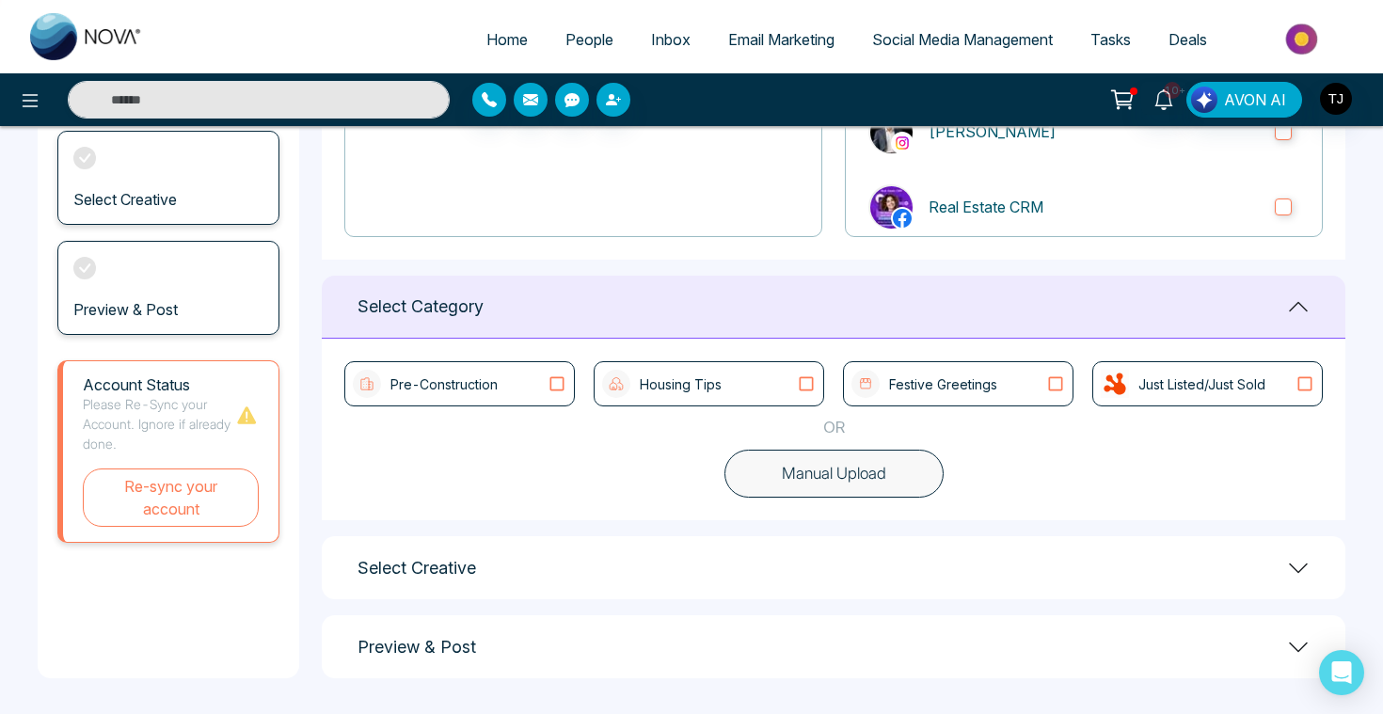
click at [802, 460] on button "Manual Upload" at bounding box center [833, 474] width 219 height 49
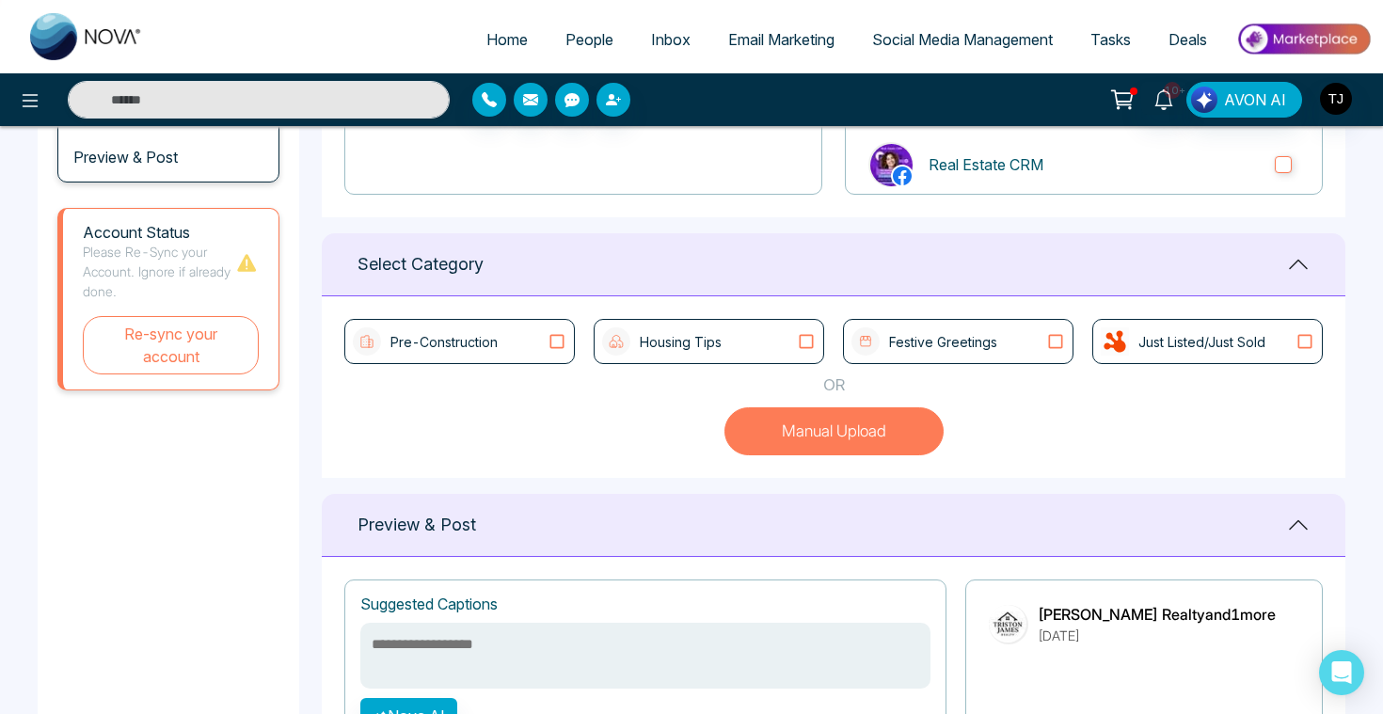
scroll to position [359, 0]
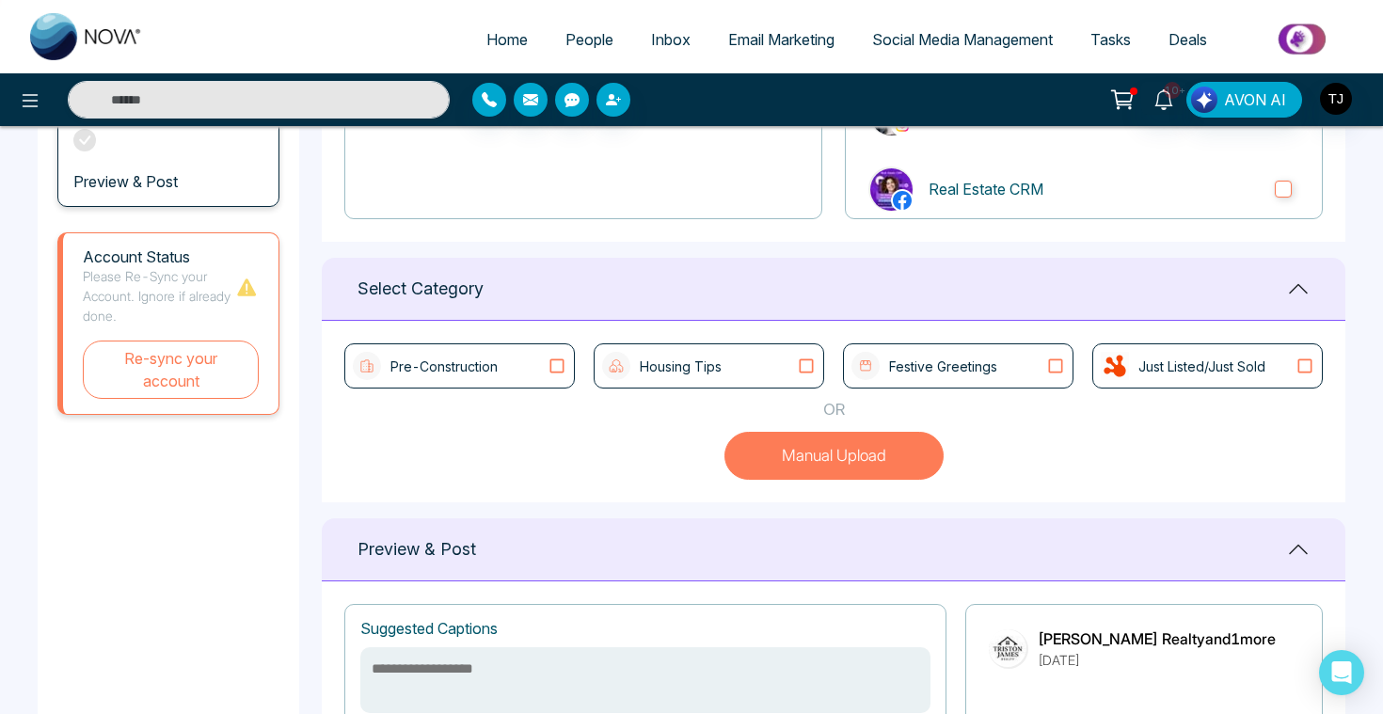
click at [504, 363] on div "Pre-Construction" at bounding box center [460, 366] width 214 height 28
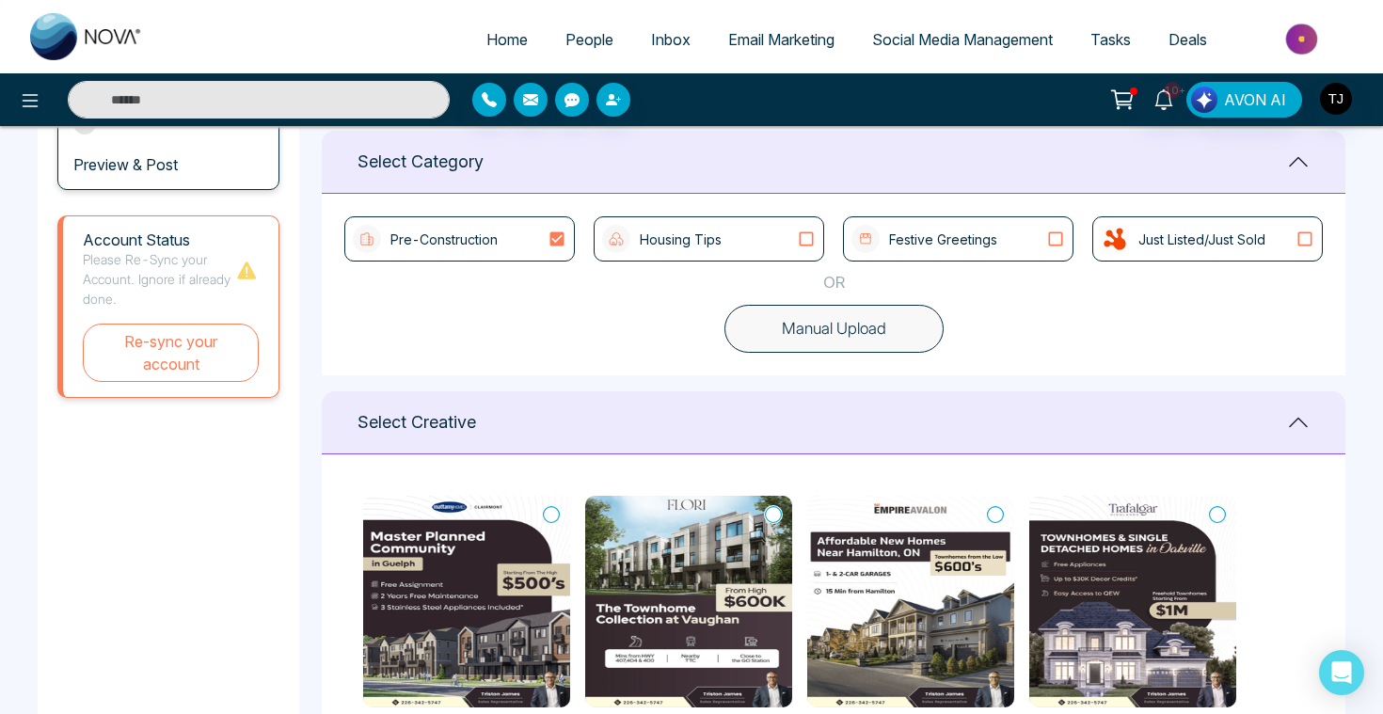
scroll to position [379, 0]
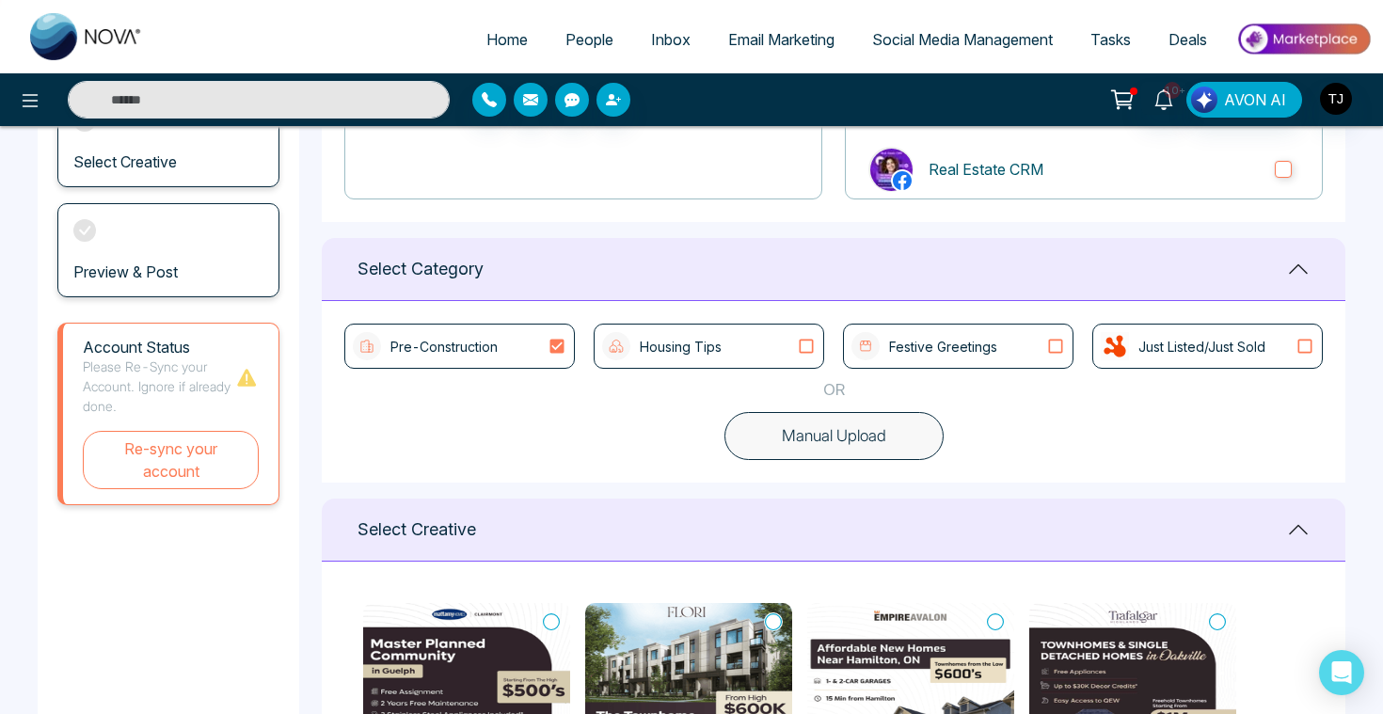
click at [747, 351] on div "Housing Tips" at bounding box center [709, 346] width 214 height 28
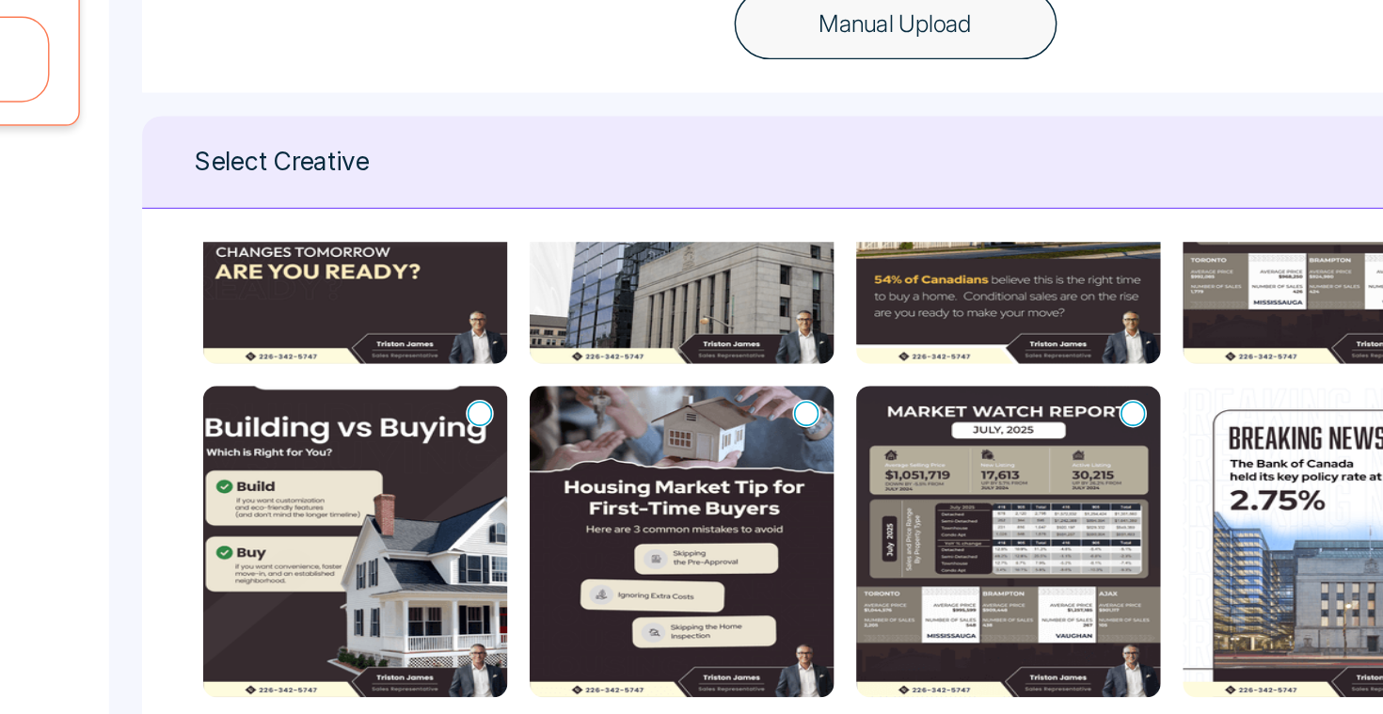
scroll to position [148, 0]
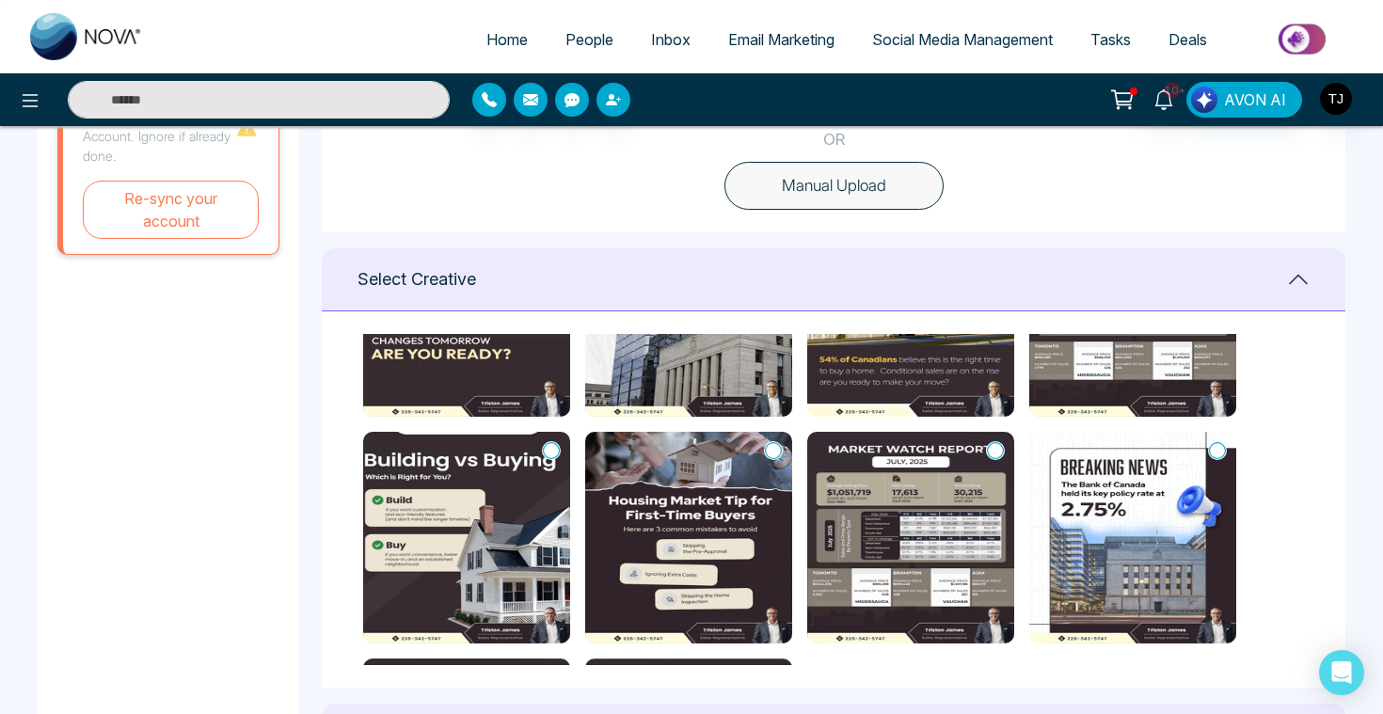
click at [770, 453] on icon at bounding box center [773, 450] width 17 height 19
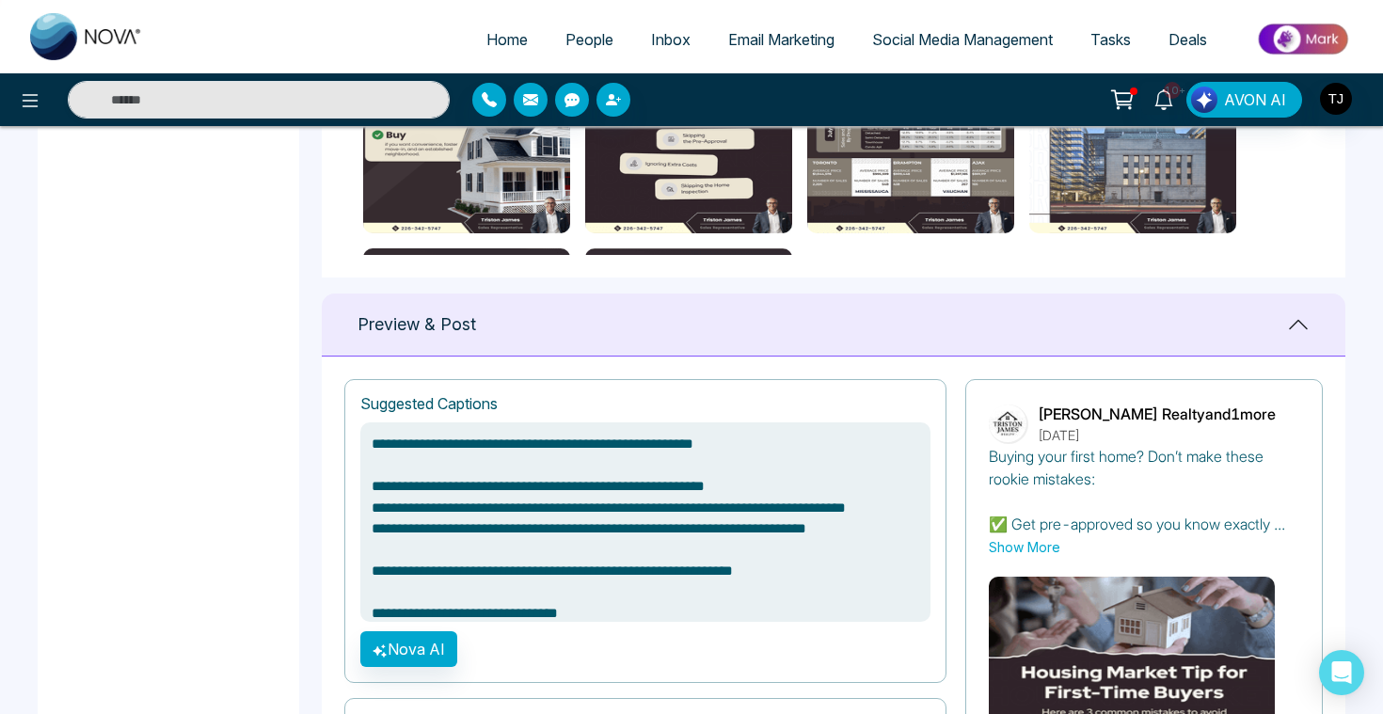
scroll to position [1292, 0]
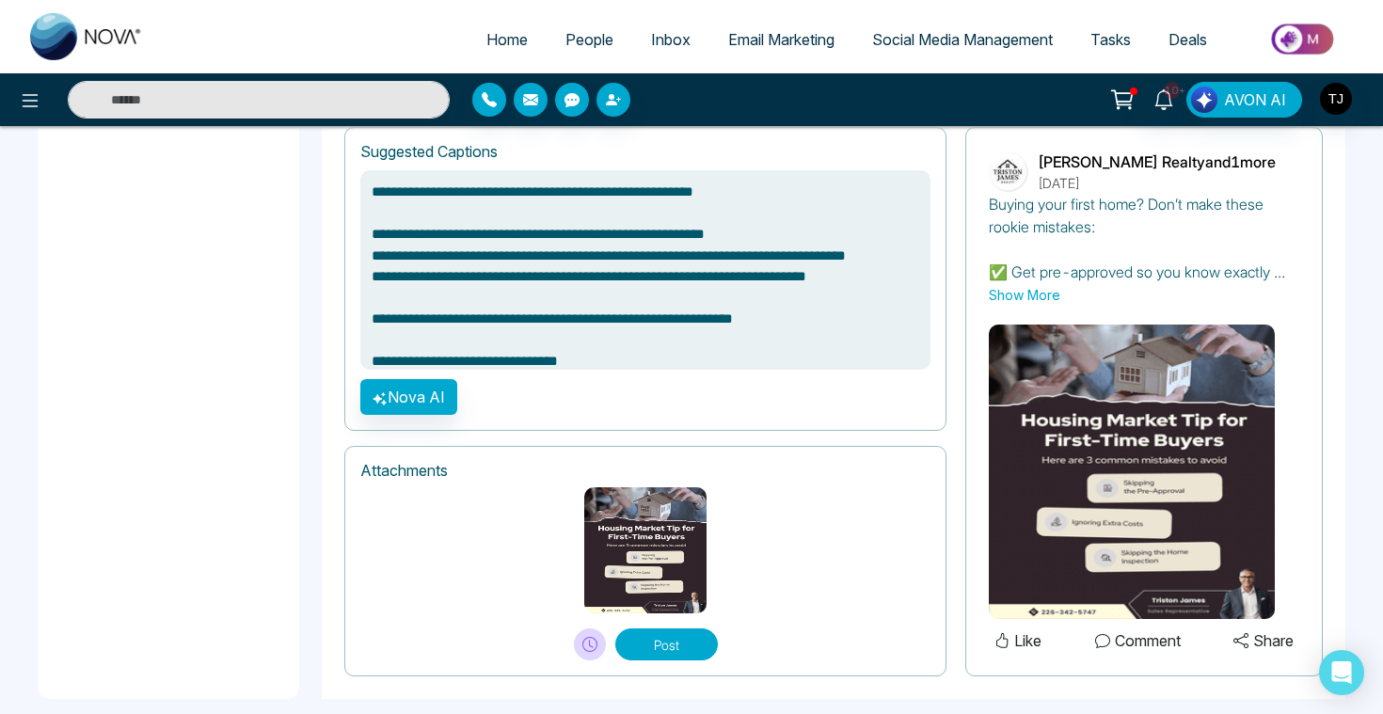
type textarea "**********"
click at [910, 47] on span "Social Media Management" at bounding box center [962, 39] width 181 height 19
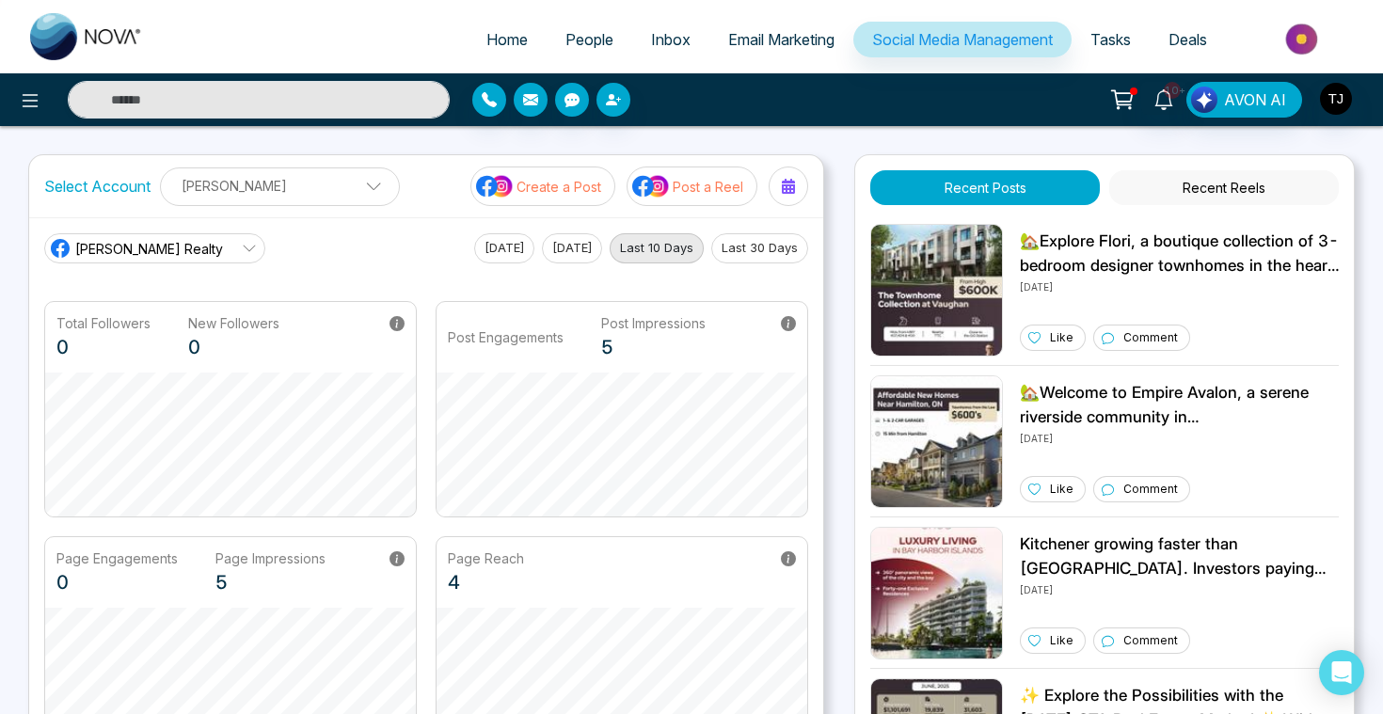
click at [689, 188] on p "Post a Reel" at bounding box center [708, 187] width 71 height 20
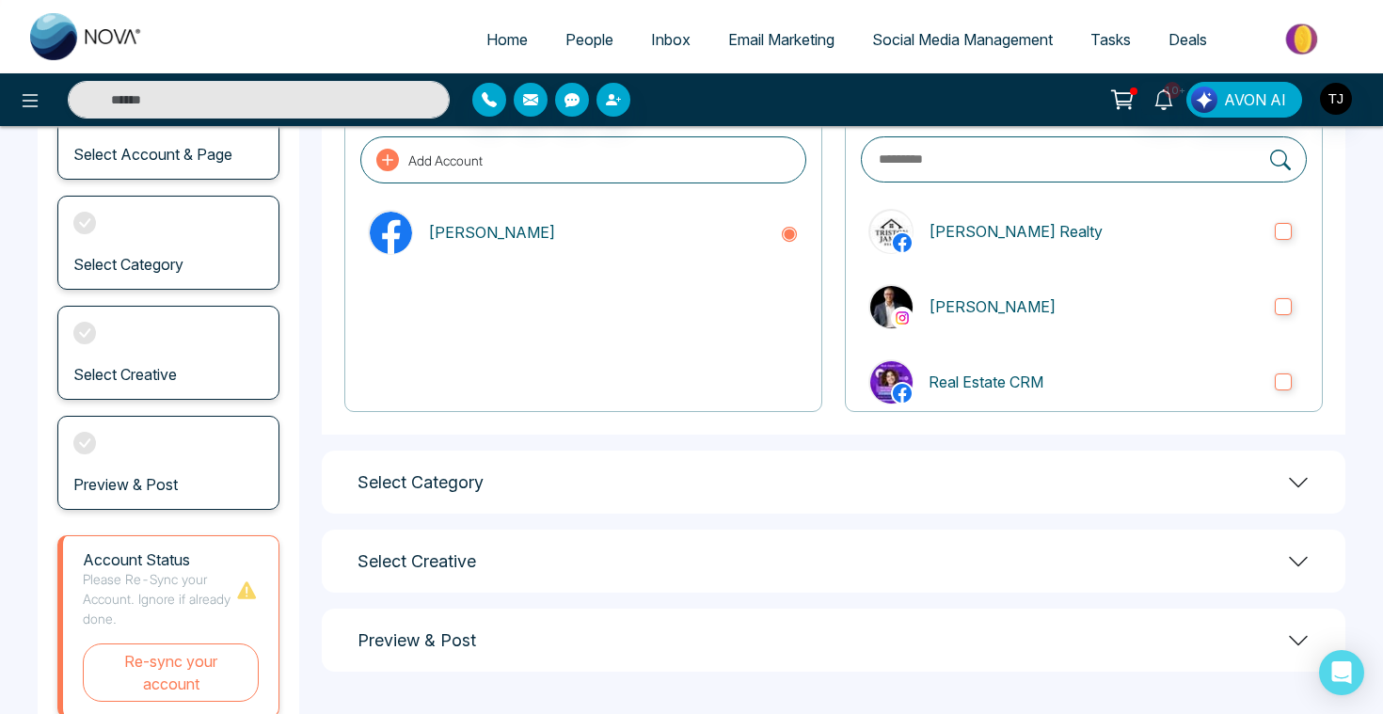
scroll to position [235, 0]
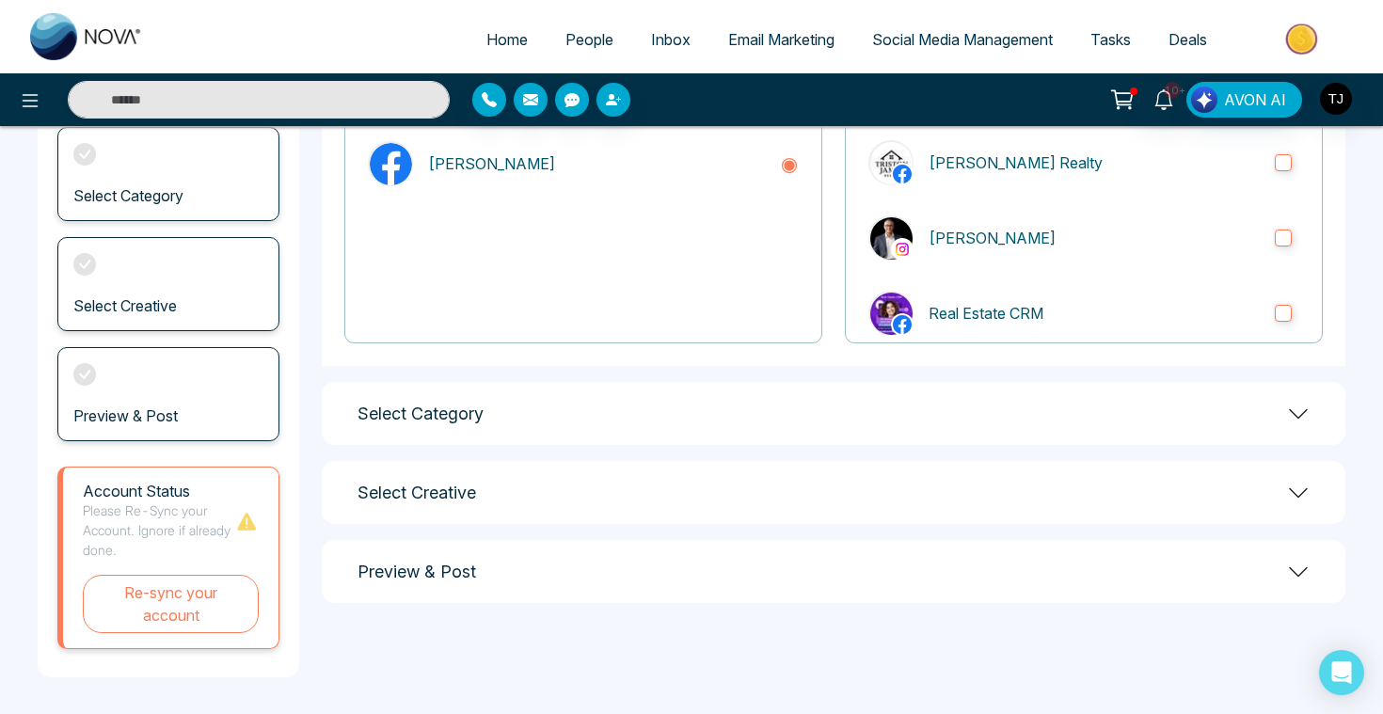
click at [592, 388] on div "Select Category" at bounding box center [833, 413] width 1023 height 63
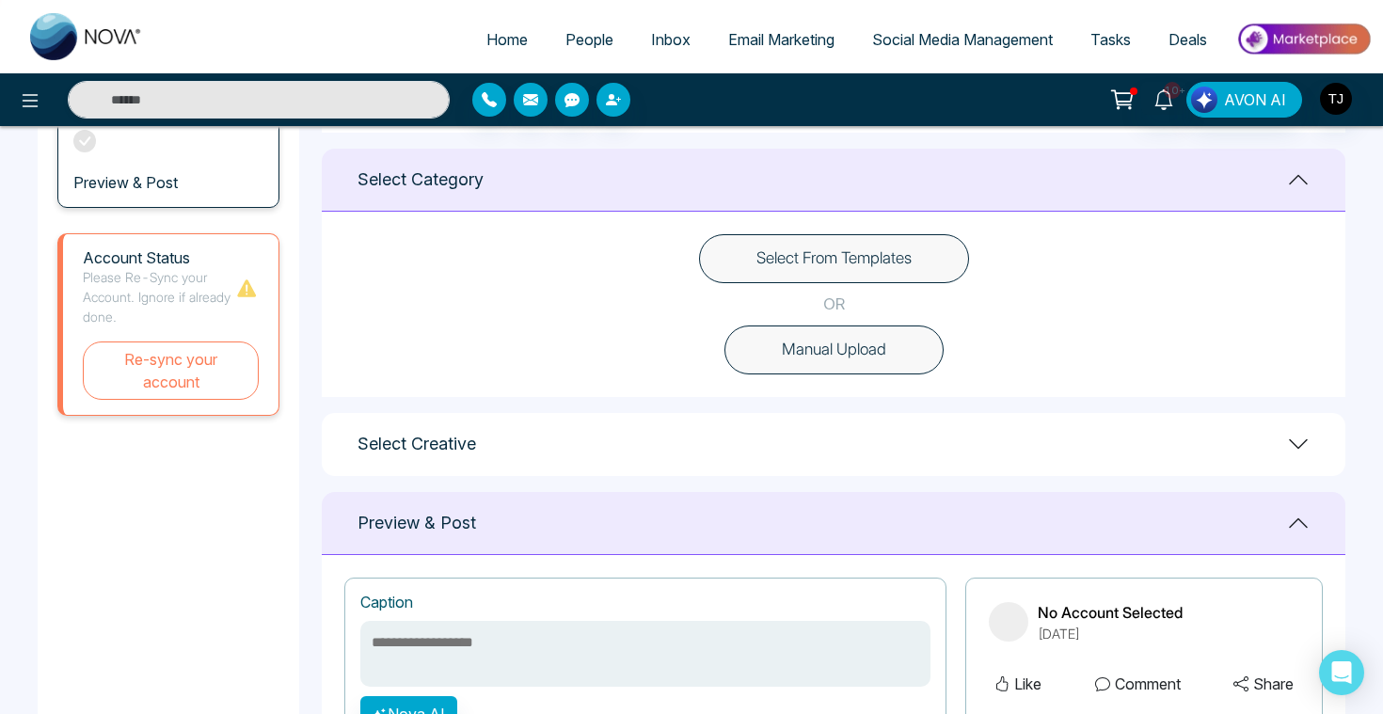
scroll to position [536, 0]
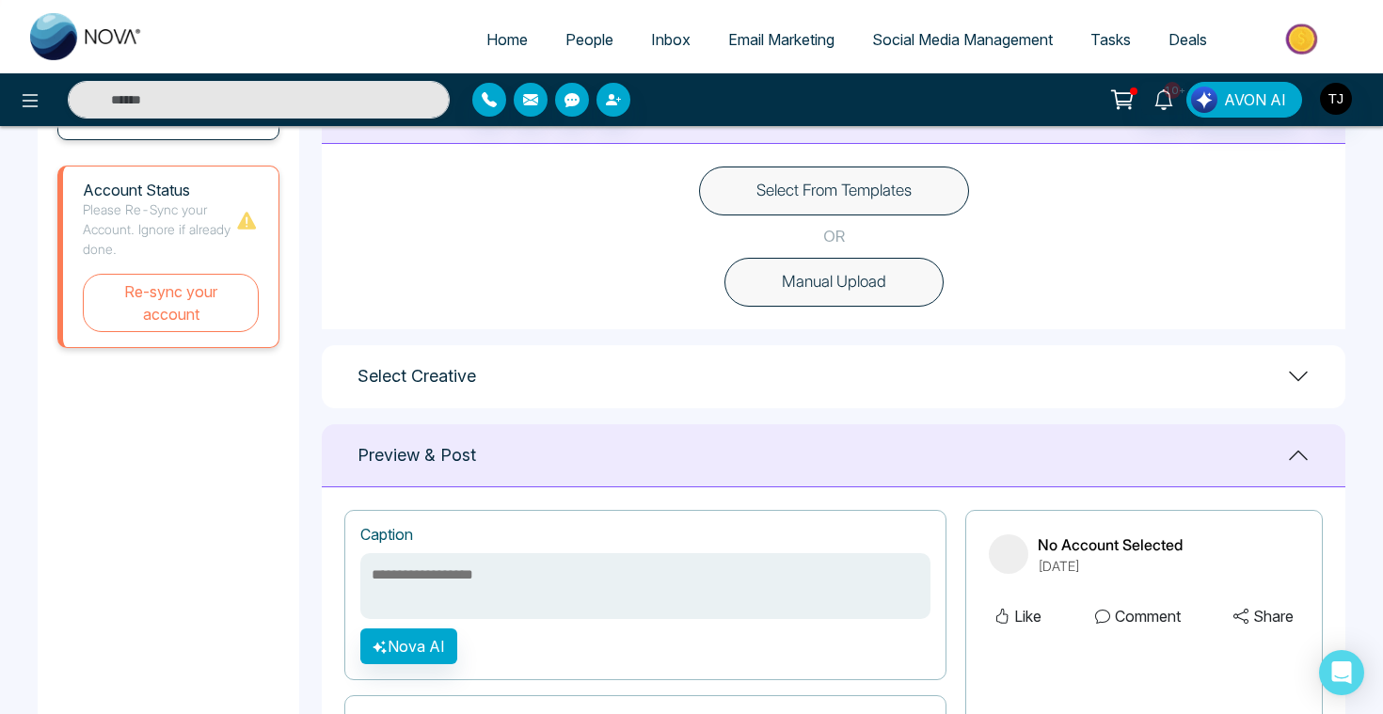
click at [818, 191] on button "Select From Templates" at bounding box center [834, 190] width 270 height 49
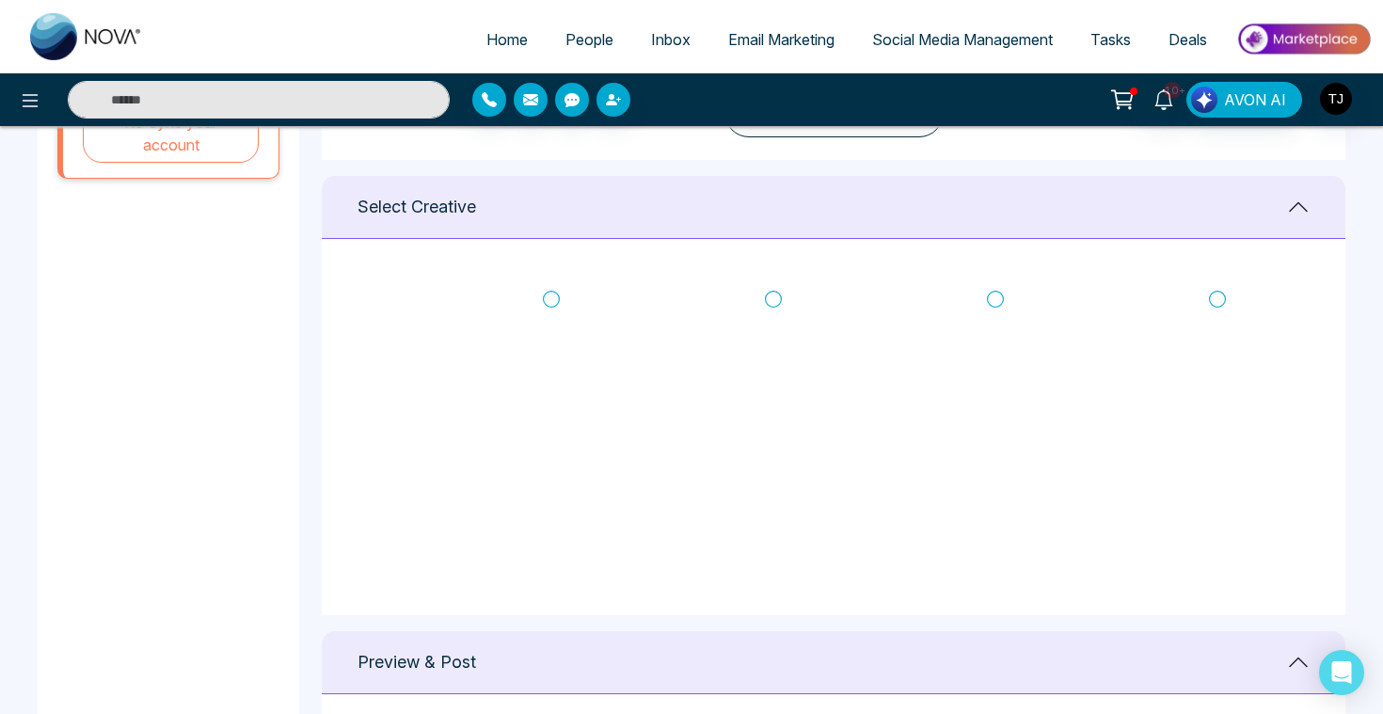
scroll to position [752, 0]
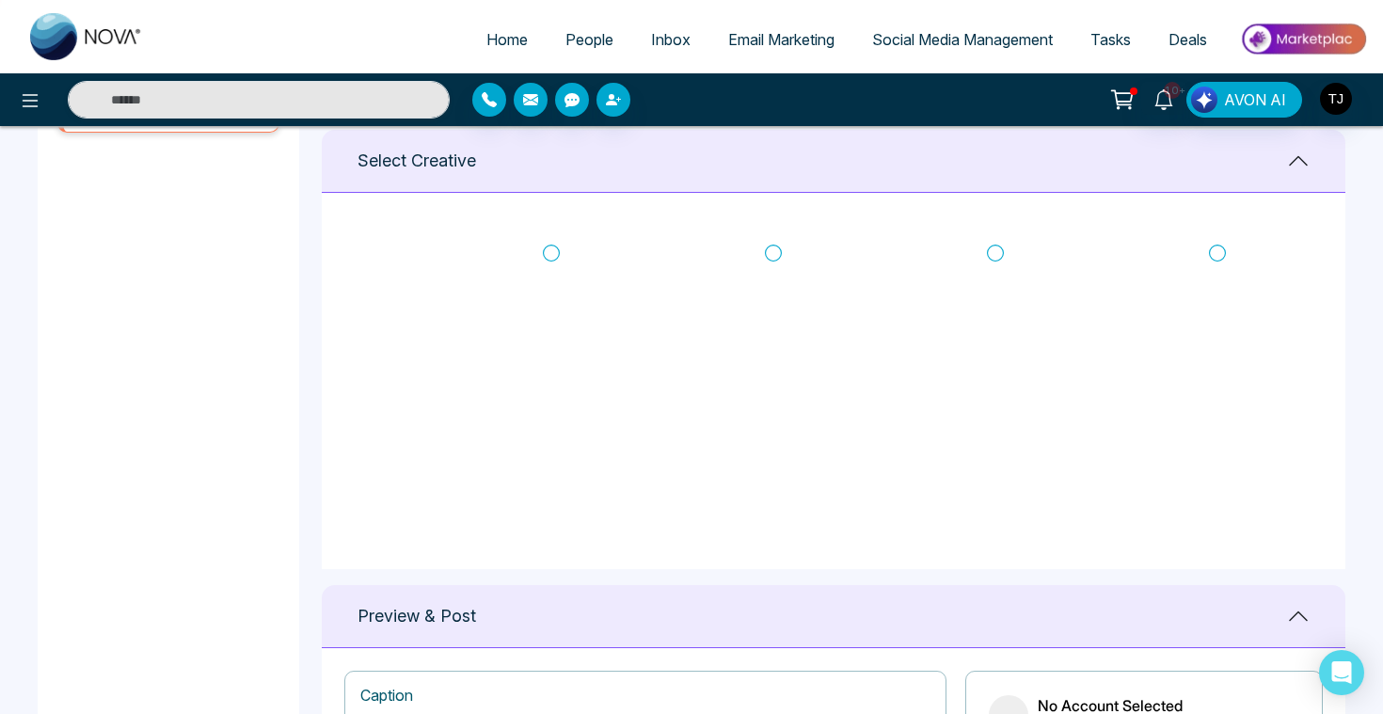
click at [1177, 39] on span "Deals" at bounding box center [1187, 39] width 39 height 19
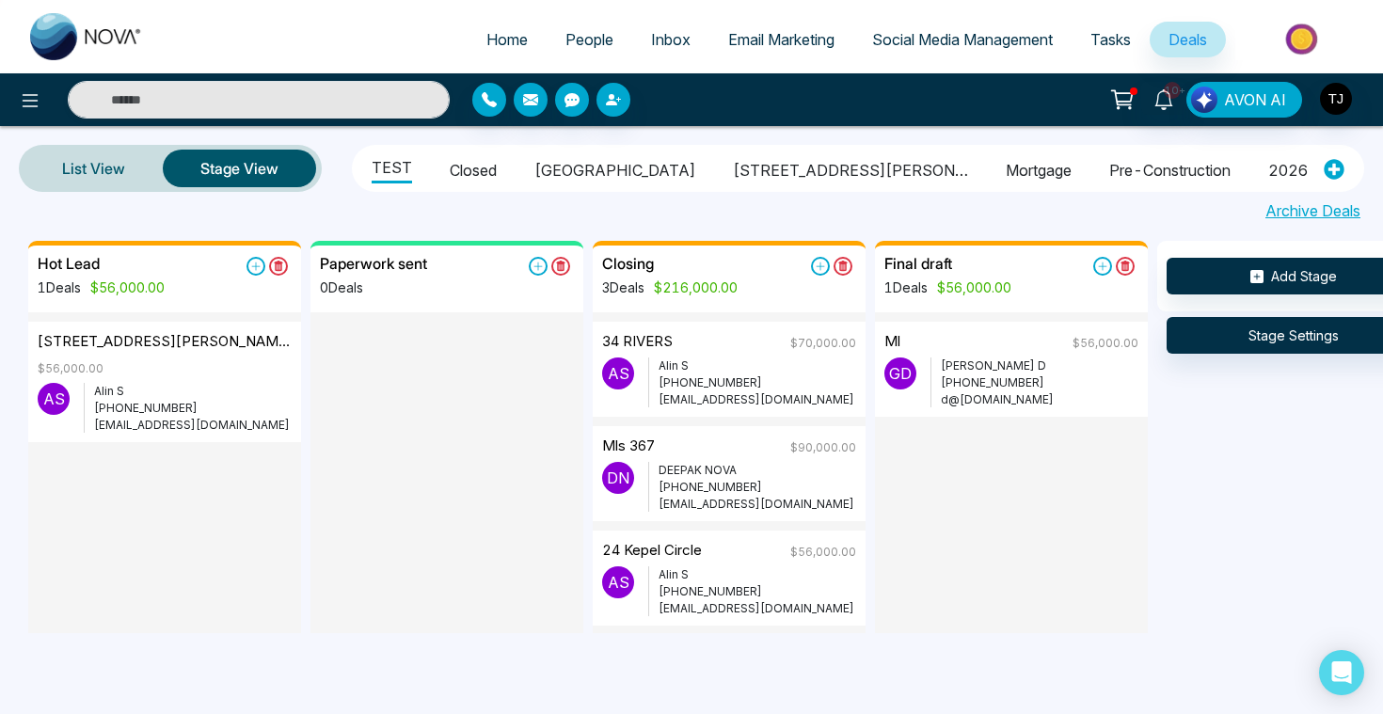
click at [476, 170] on li "Closed" at bounding box center [473, 167] width 47 height 32
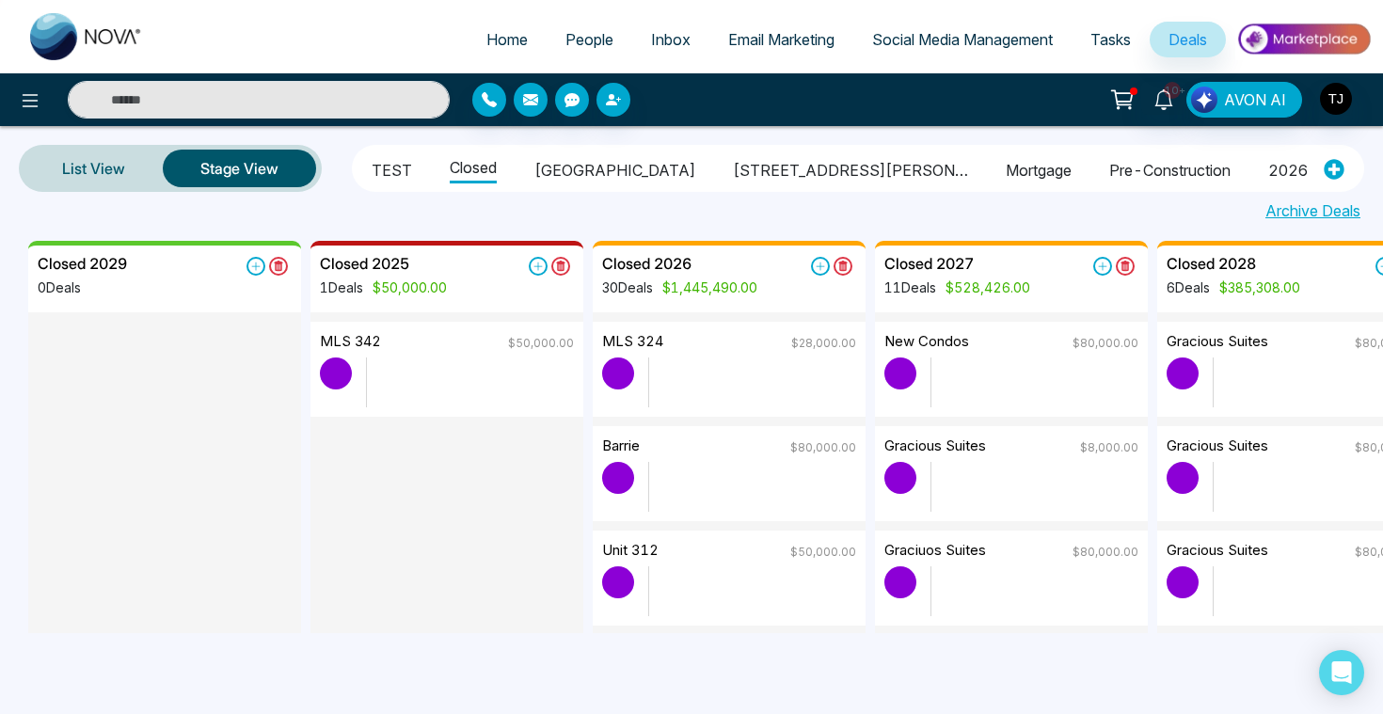
click at [584, 161] on li "[GEOGRAPHIC_DATA]" at bounding box center [614, 167] width 161 height 32
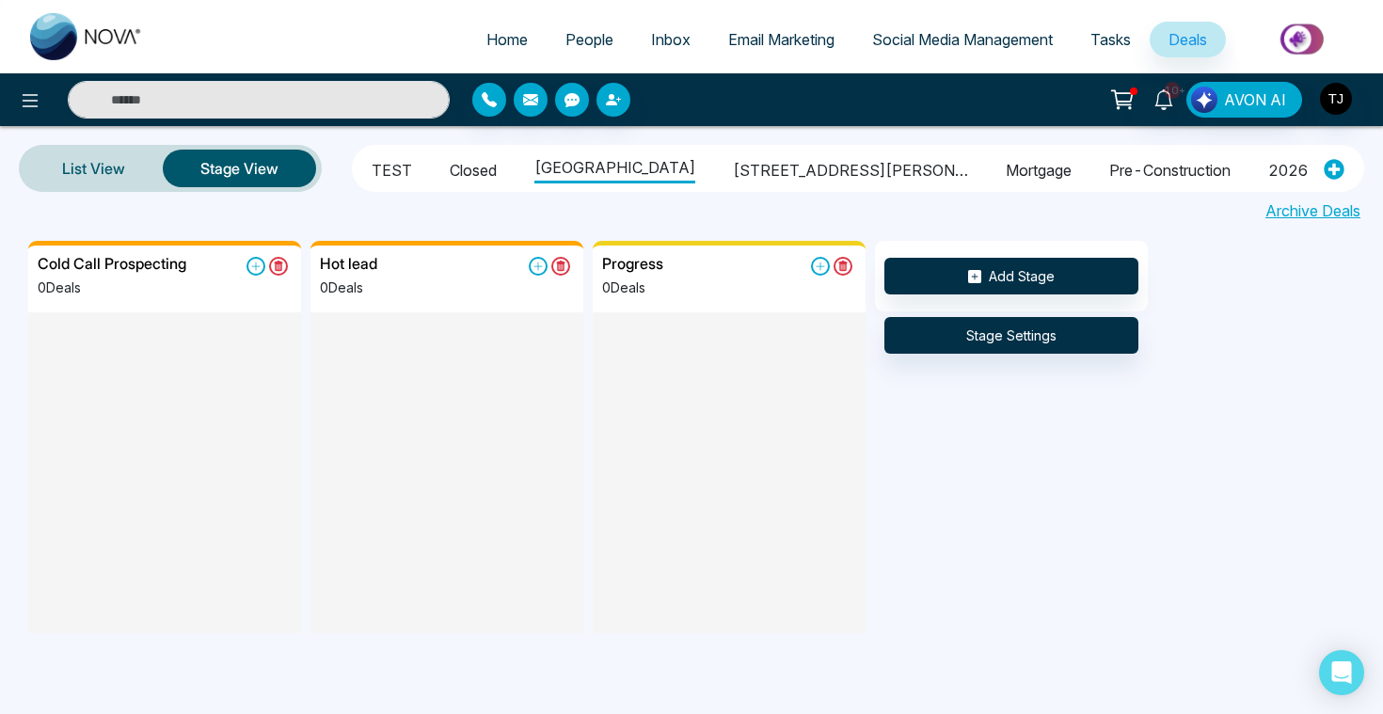
click at [733, 165] on li "[STREET_ADDRESS][PERSON_NAME]" at bounding box center [850, 167] width 235 height 32
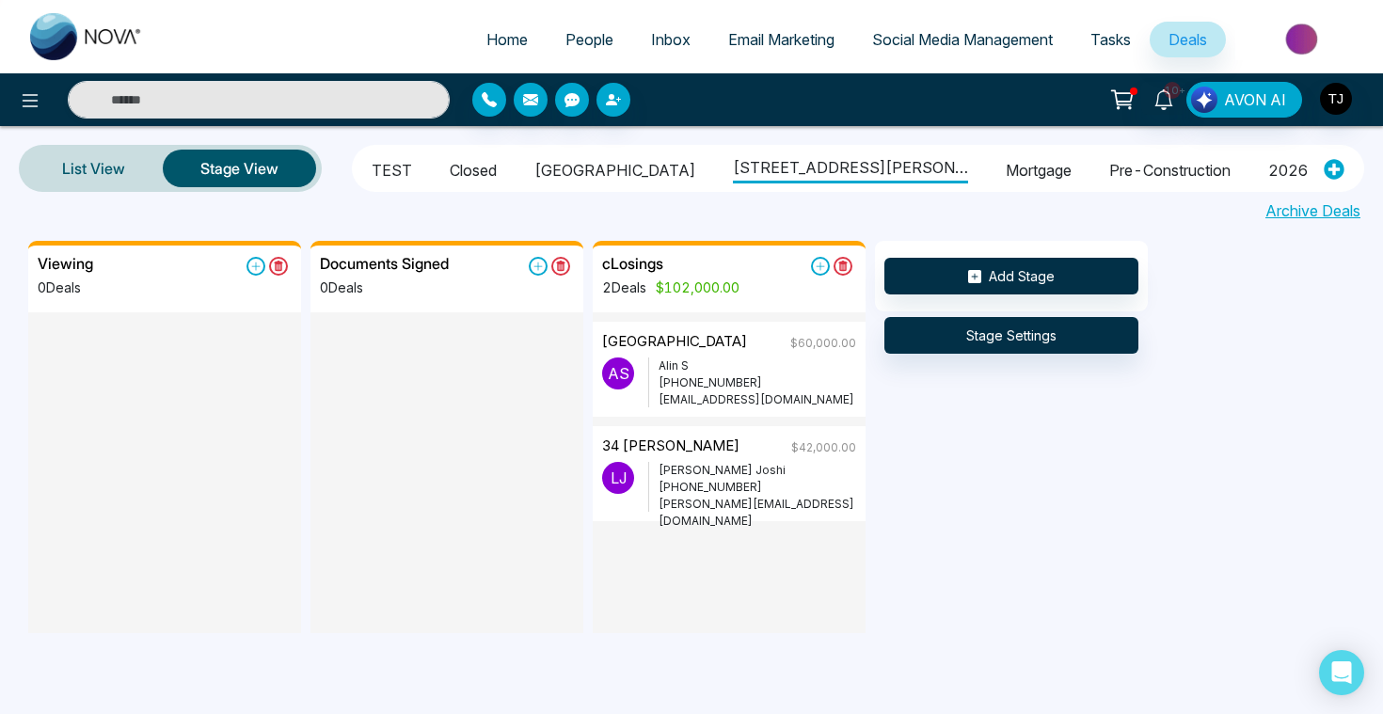
click at [479, 168] on li "Closed" at bounding box center [473, 167] width 47 height 32
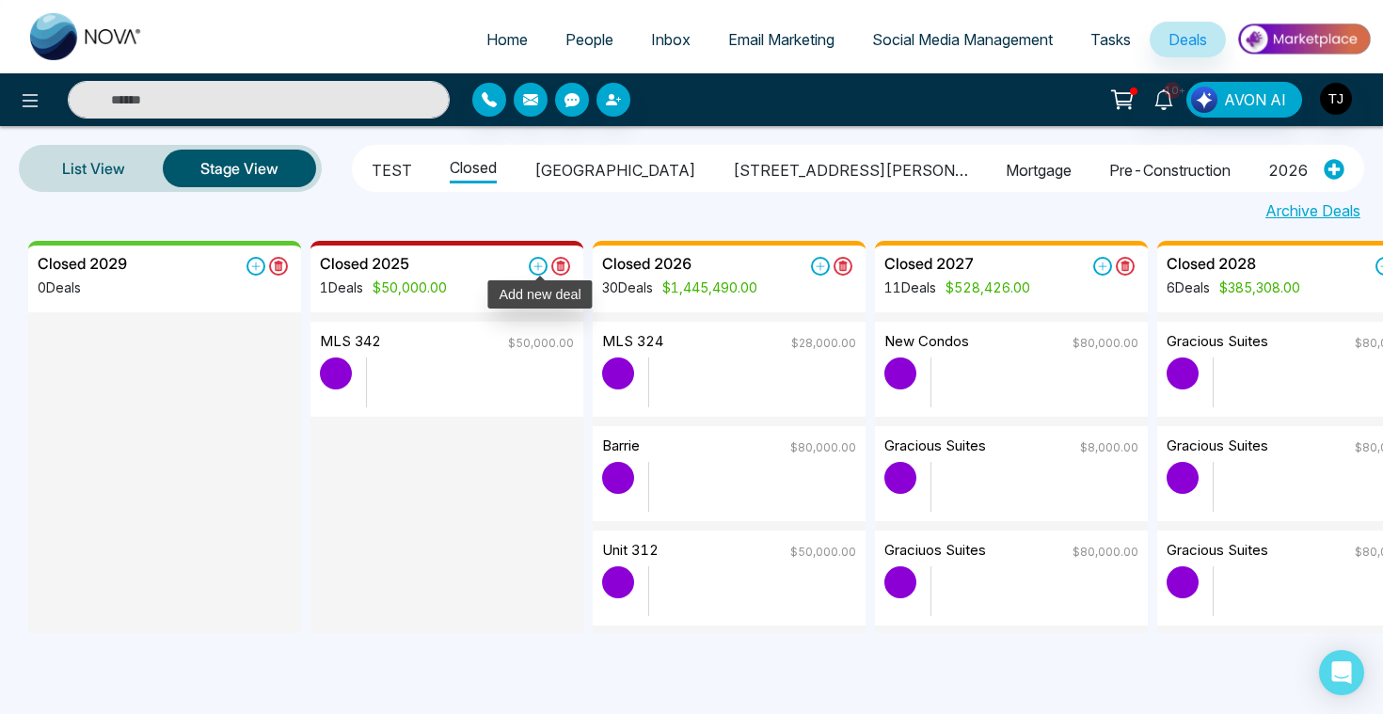
click at [541, 266] on icon at bounding box center [538, 266] width 19 height 19
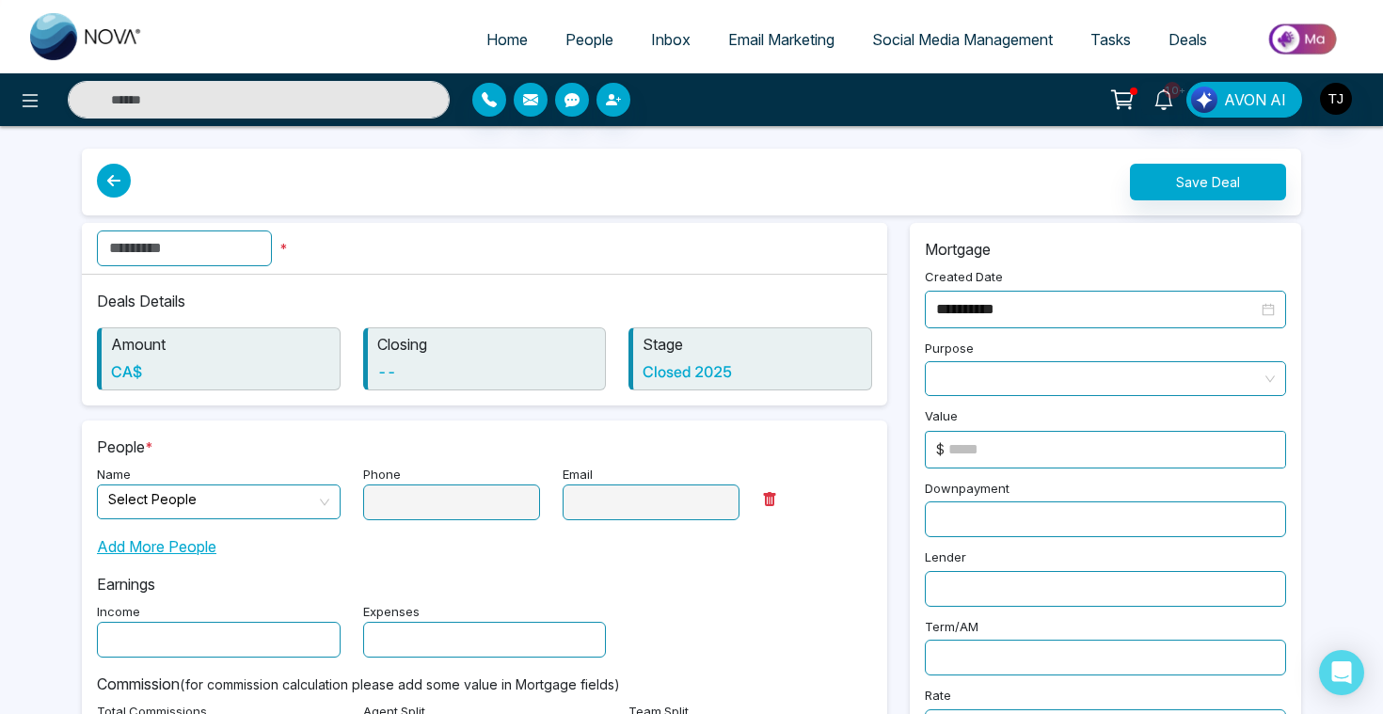
click at [202, 248] on input "text" at bounding box center [184, 248] width 175 height 36
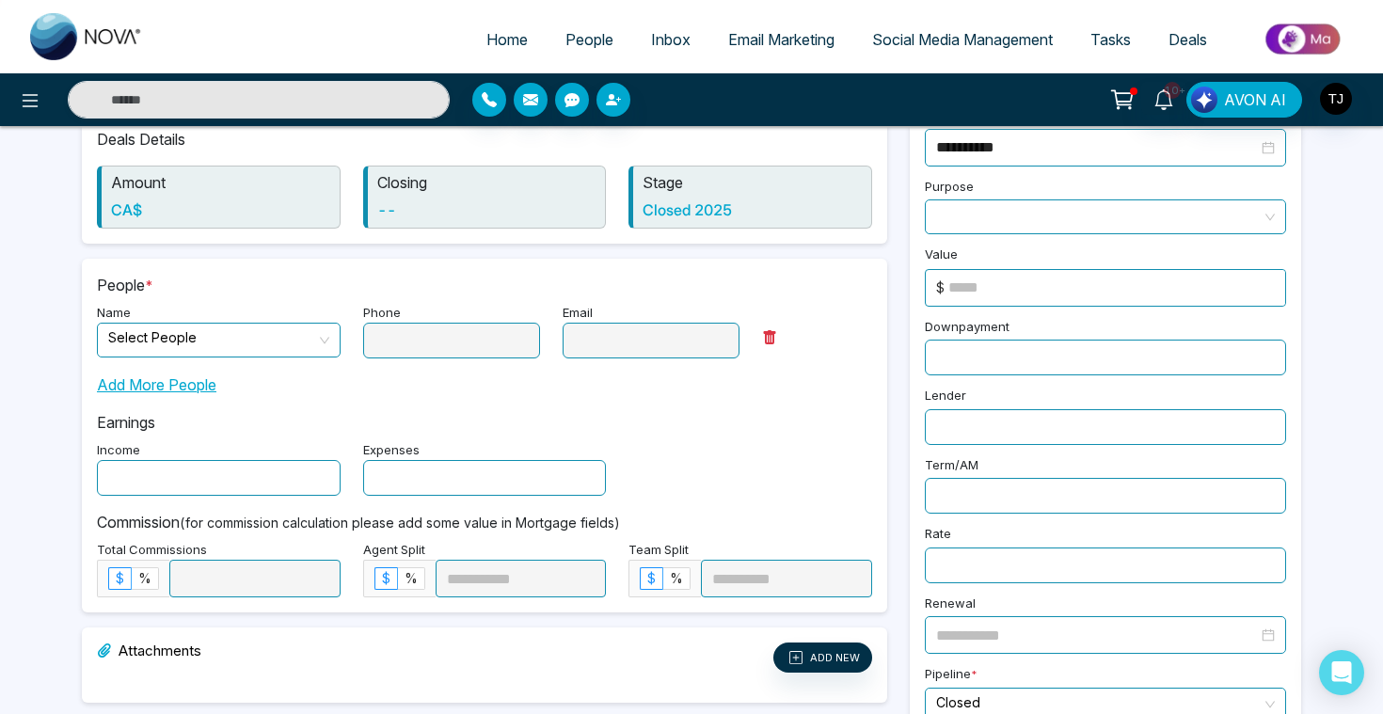
scroll to position [199, 0]
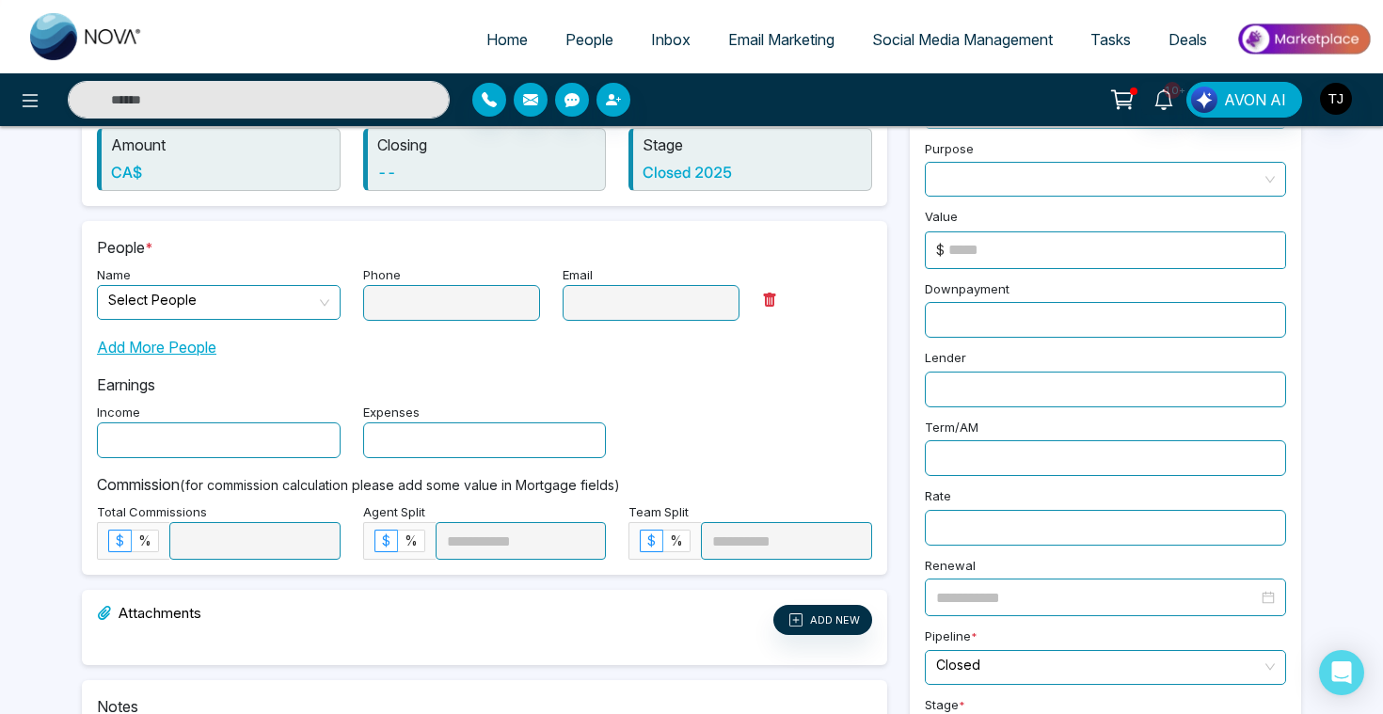
type input "******"
click at [166, 307] on input "search" at bounding box center [212, 300] width 208 height 28
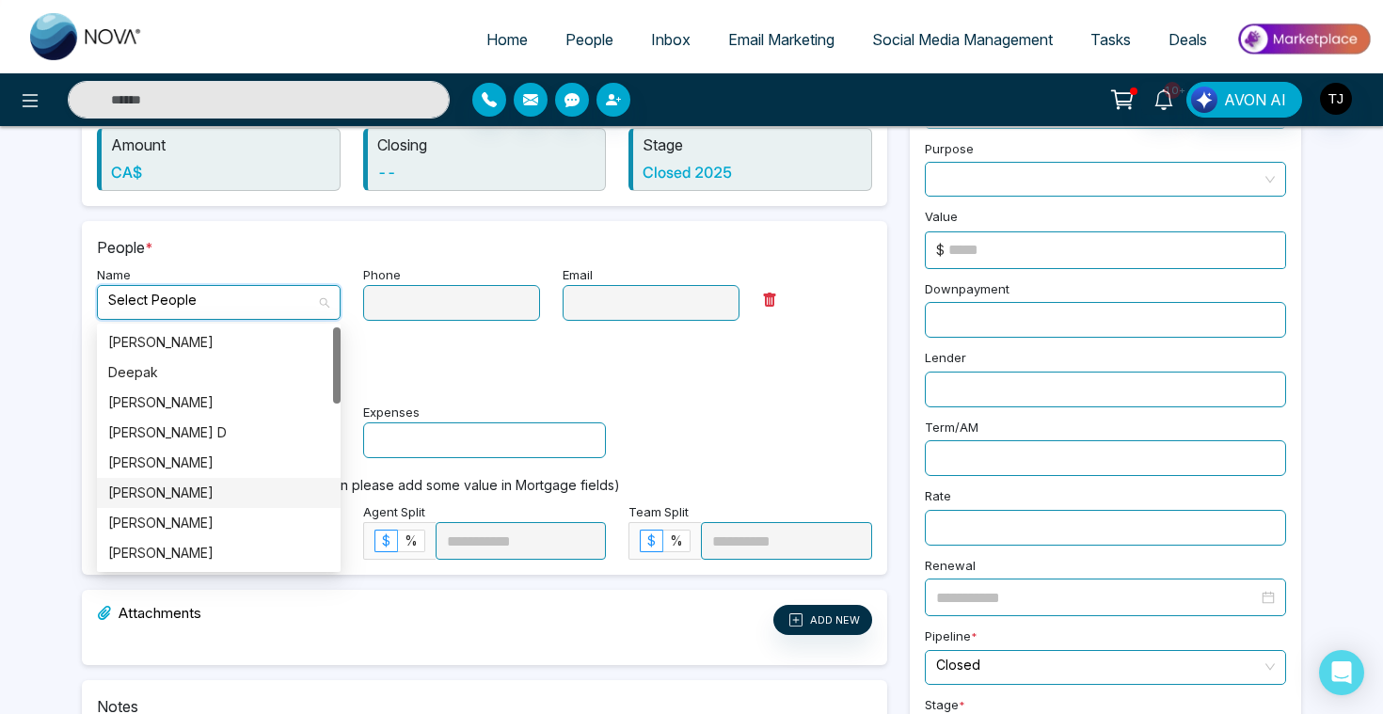
click at [159, 496] on div "[PERSON_NAME]" at bounding box center [218, 493] width 221 height 21
type input "**********"
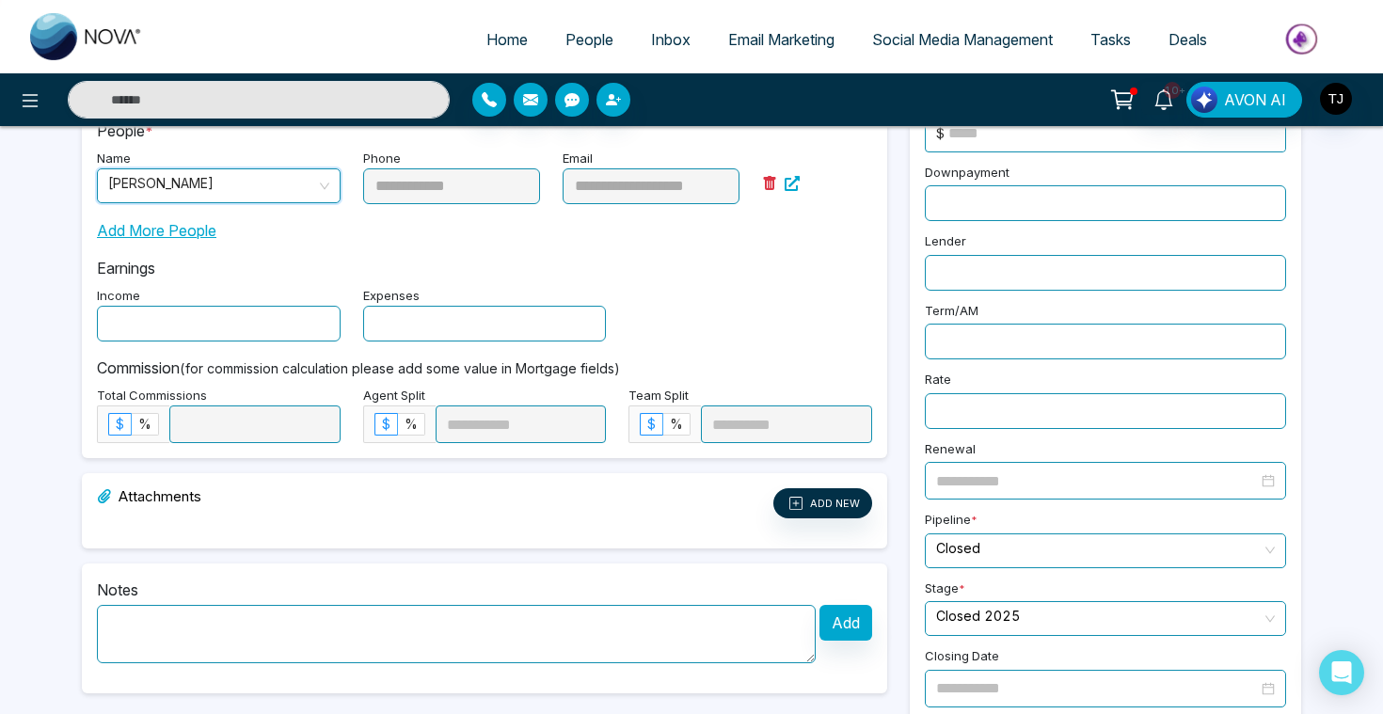
scroll to position [331, 0]
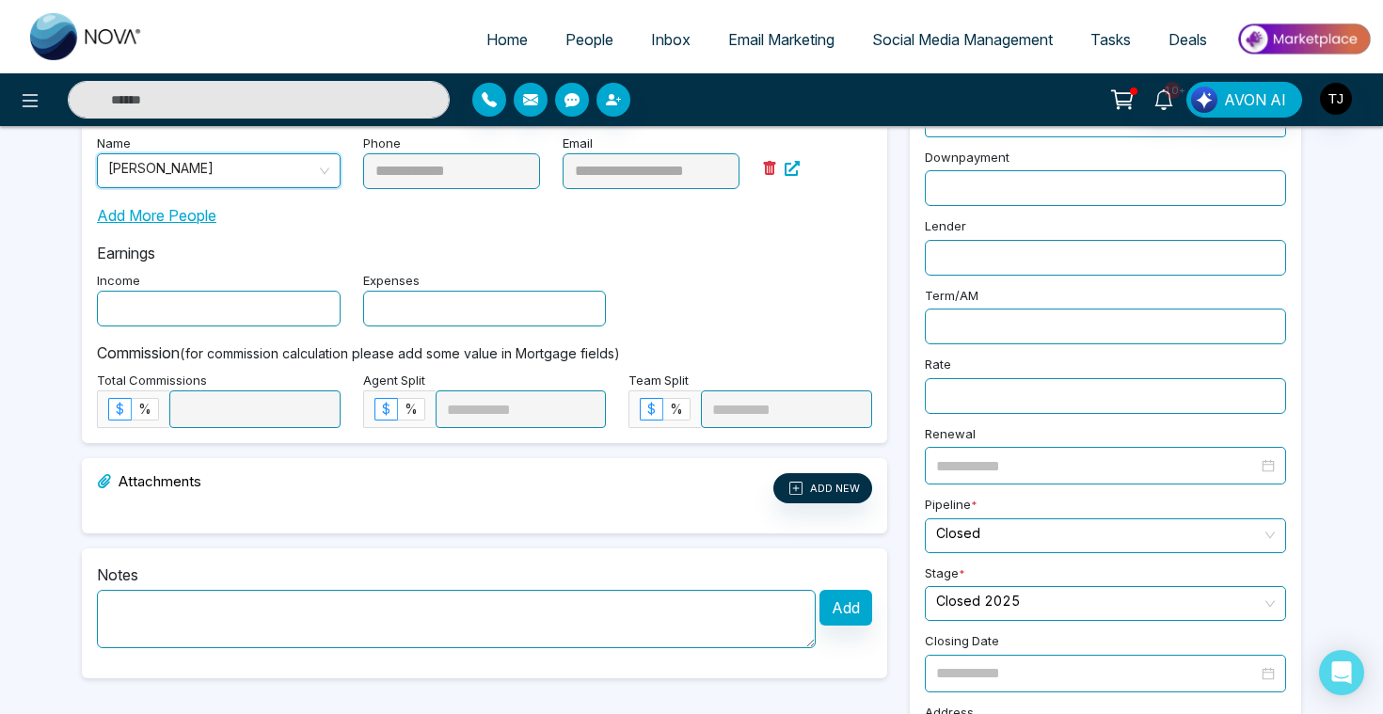
click at [148, 306] on input "text" at bounding box center [219, 309] width 244 height 36
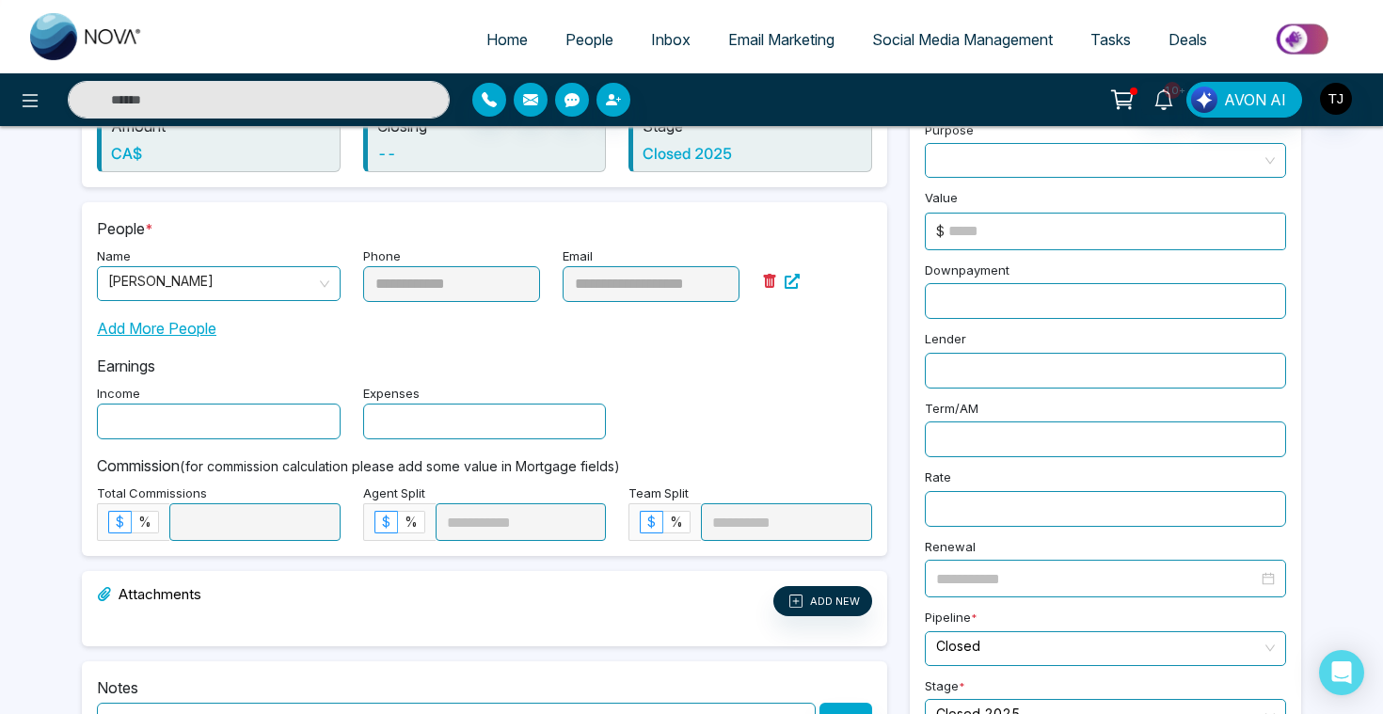
scroll to position [172, 0]
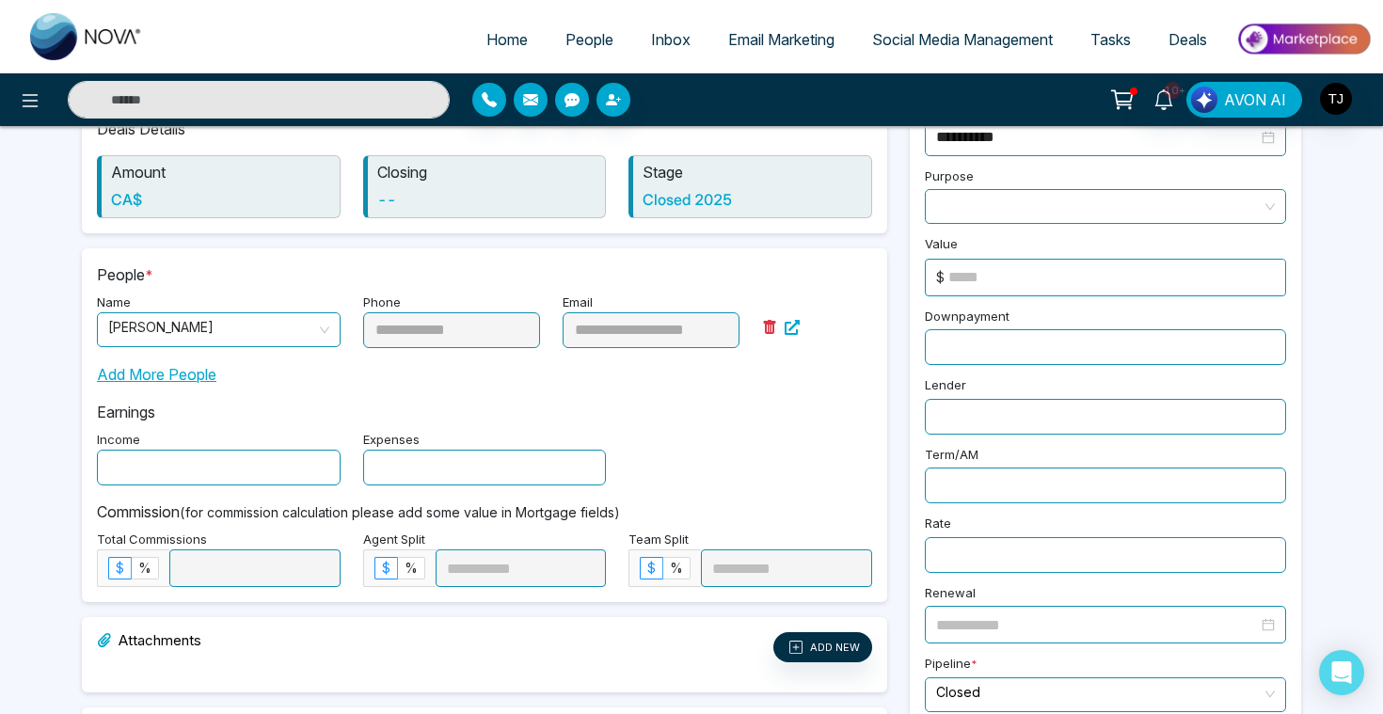
click at [1003, 195] on span at bounding box center [1105, 206] width 339 height 33
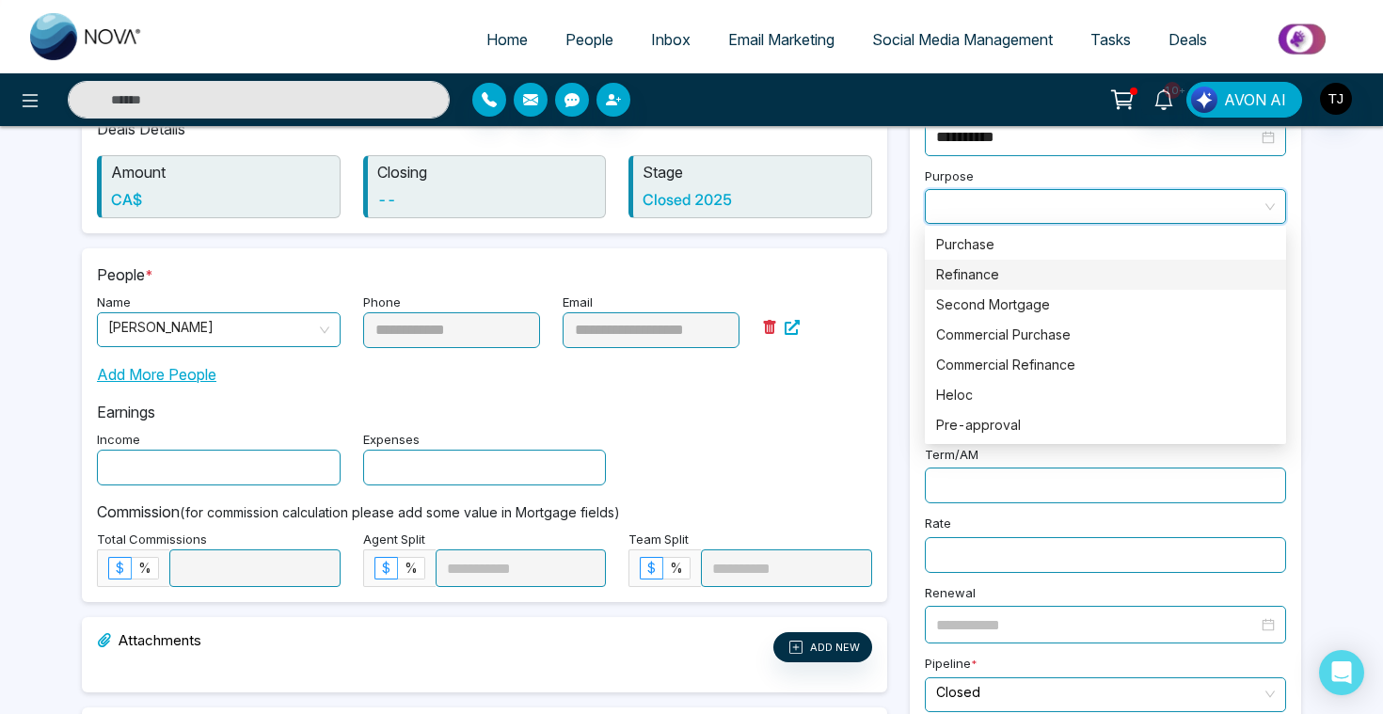
click at [1001, 274] on div "Refinance" at bounding box center [1105, 274] width 339 height 21
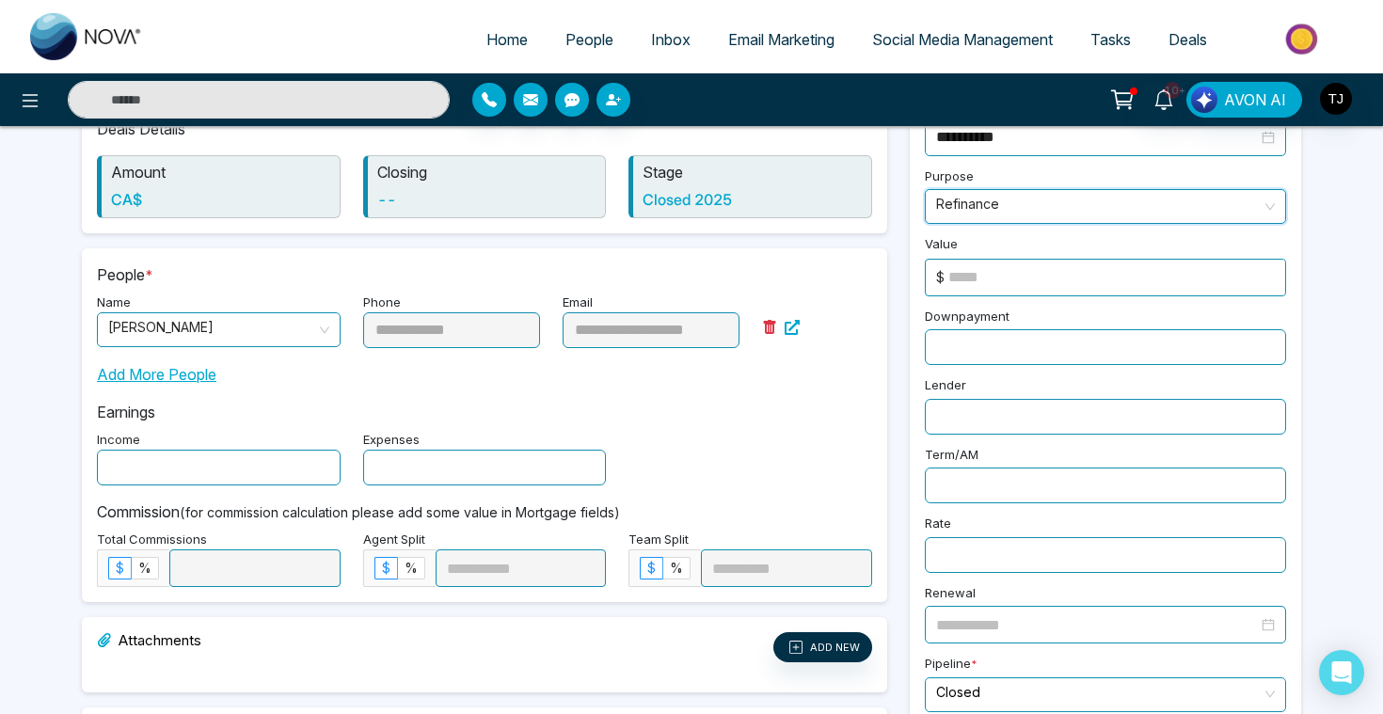
click at [1021, 285] on input at bounding box center [1116, 278] width 337 height 36
type input "******"
click at [990, 373] on div "Lender" at bounding box center [1105, 404] width 384 height 62
click at [990, 364] on div "**********" at bounding box center [1105, 517] width 384 height 850
click at [990, 351] on input "text" at bounding box center [1105, 347] width 361 height 36
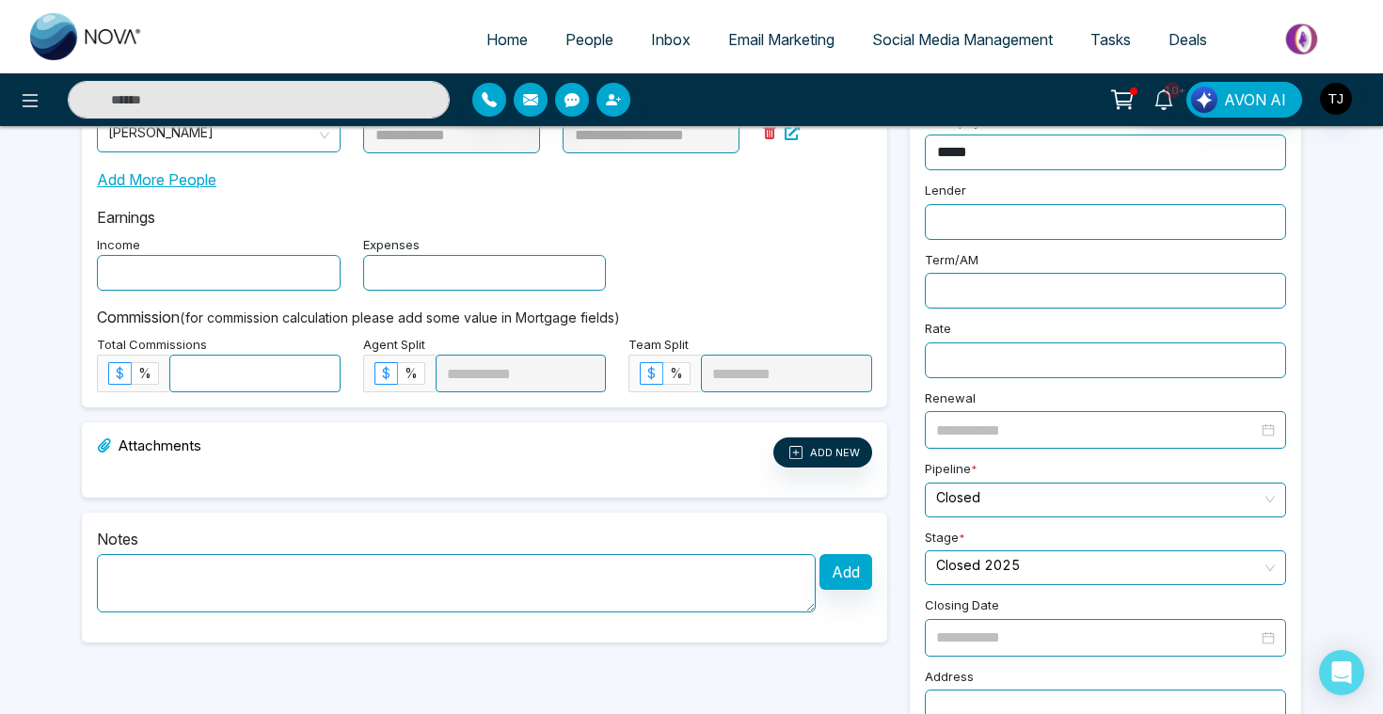
scroll to position [368, 0]
type input "*****"
click at [150, 366] on span "%" at bounding box center [144, 372] width 13 height 16
click at [218, 370] on input at bounding box center [254, 373] width 169 height 36
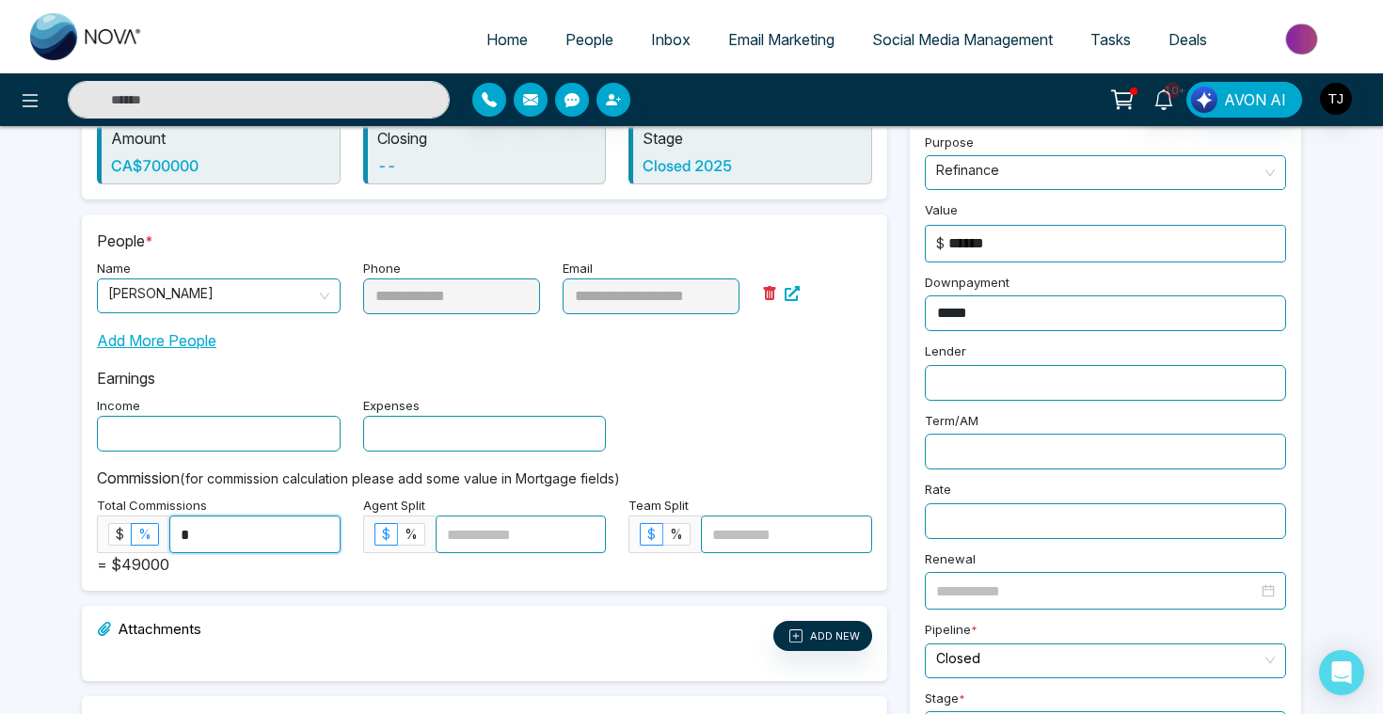
scroll to position [0, 0]
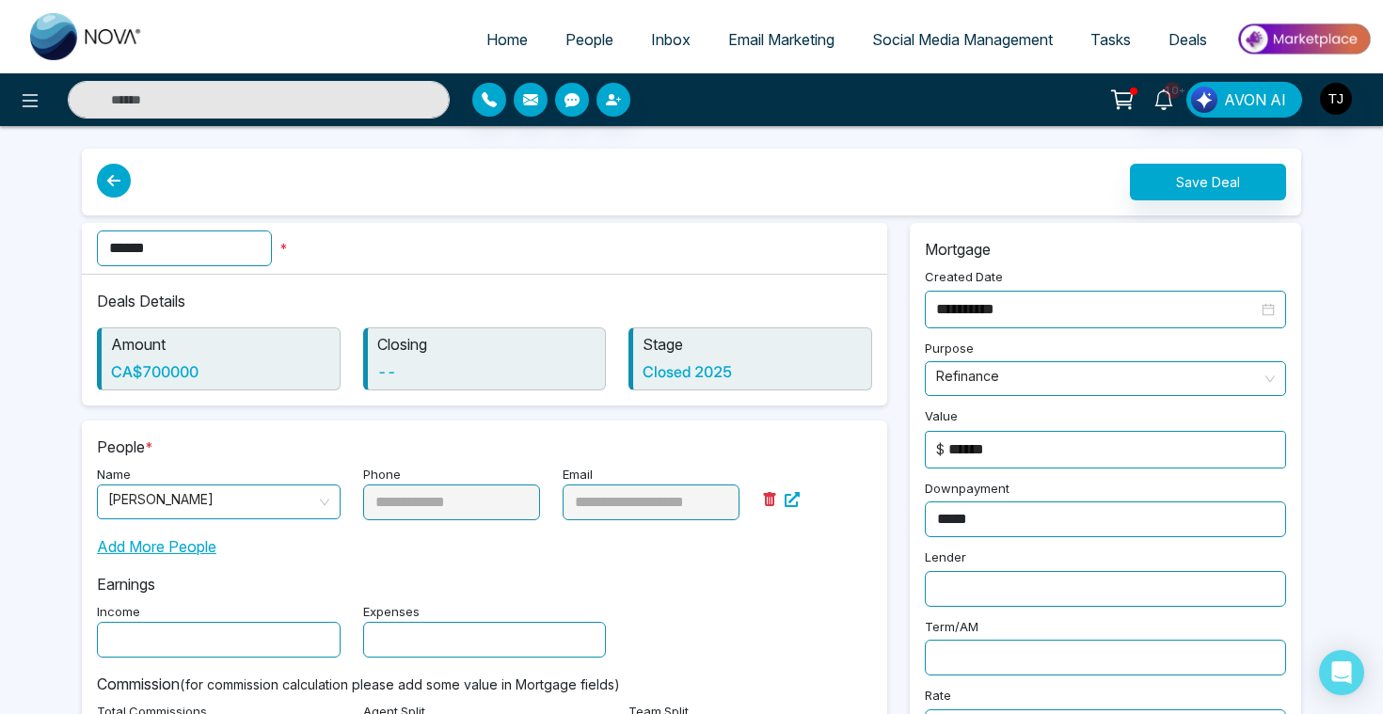
type input "*"
click at [1168, 179] on button "Save Deal" at bounding box center [1208, 182] width 156 height 37
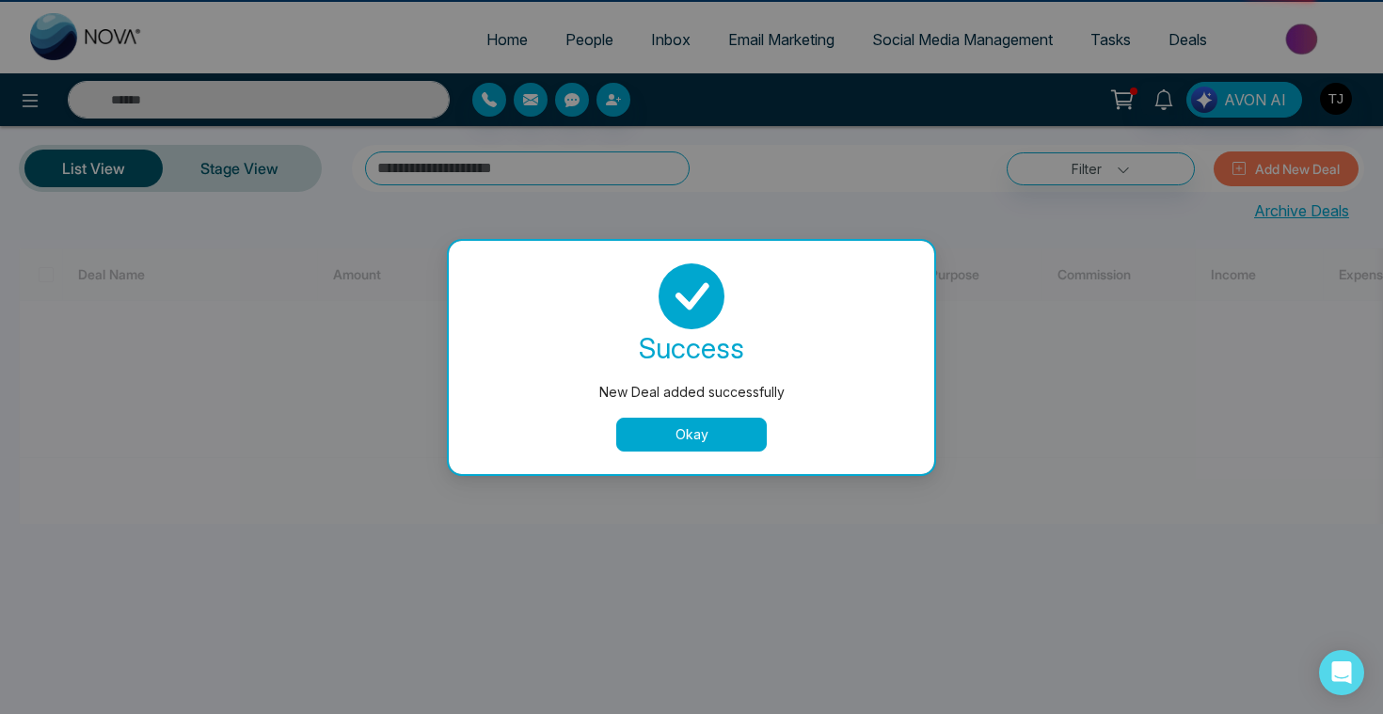
click at [701, 434] on button "Okay" at bounding box center [691, 435] width 151 height 34
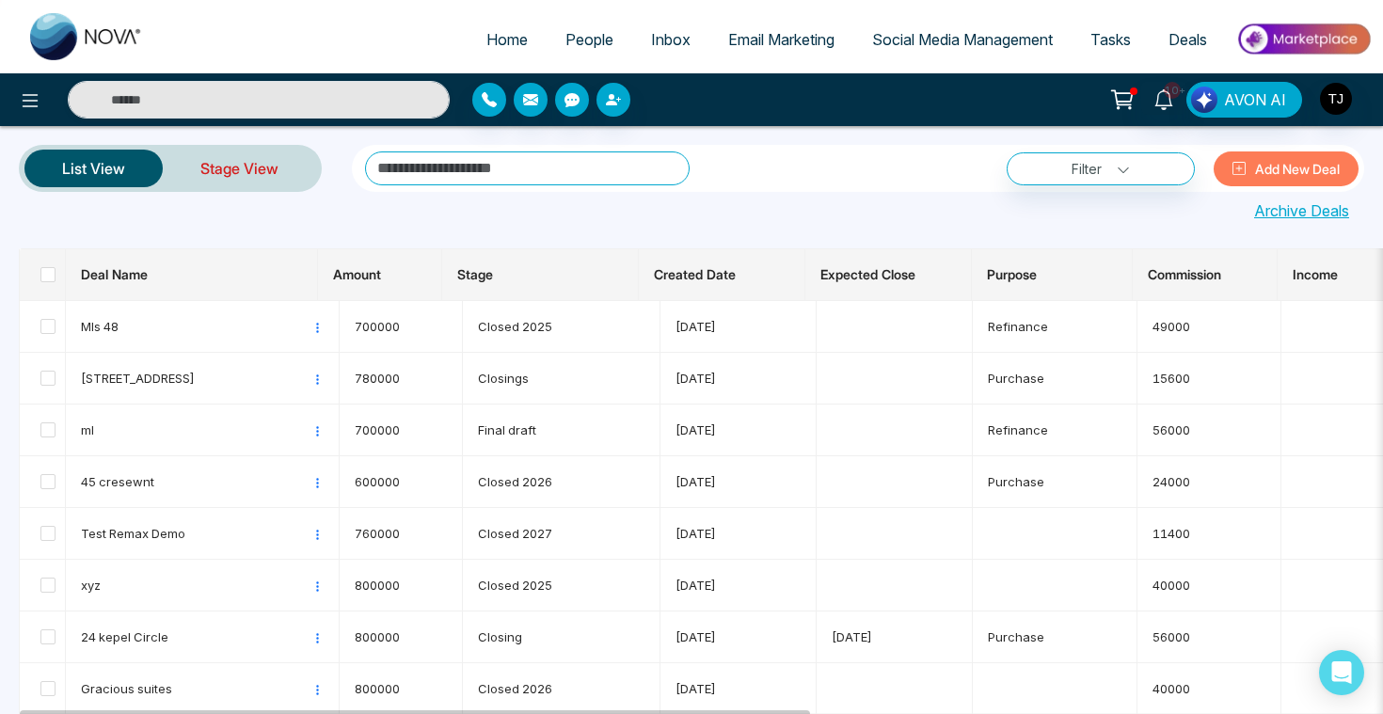
click at [229, 176] on link "Stage View" at bounding box center [239, 168] width 153 height 45
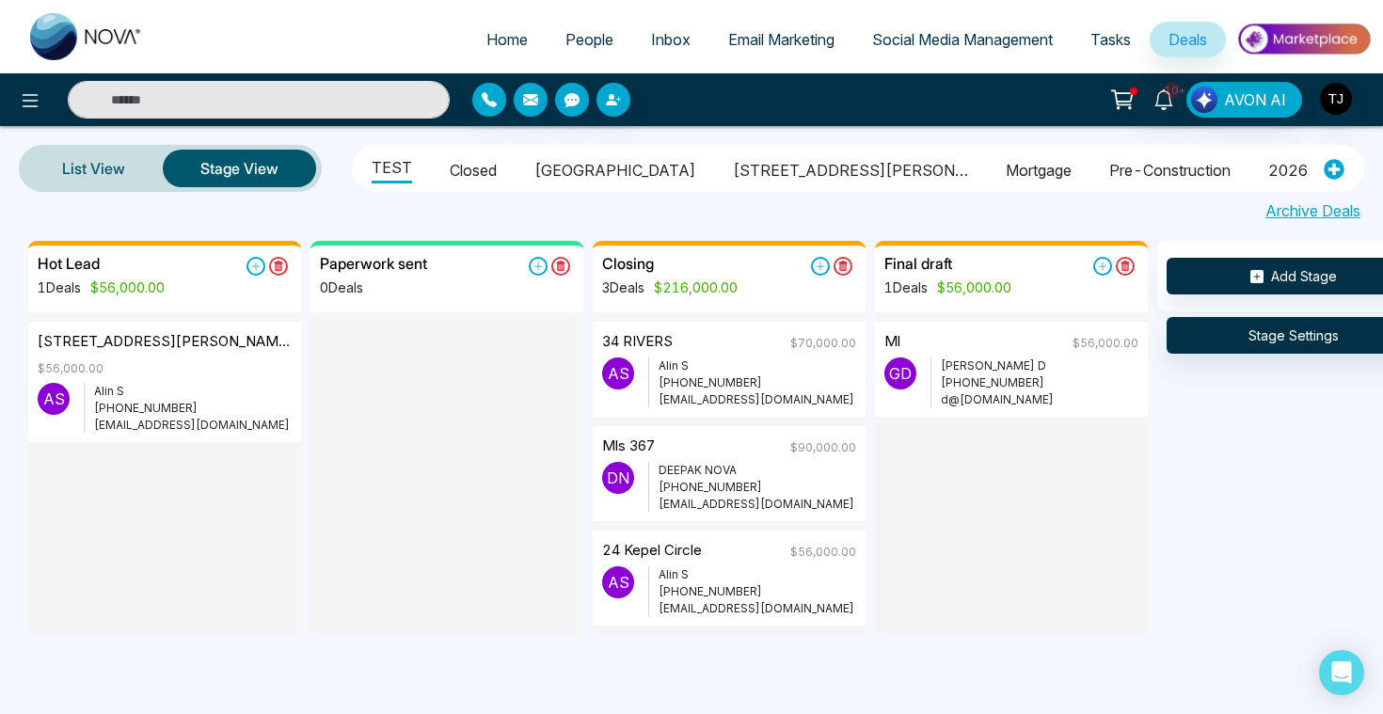
click at [466, 166] on li "Closed" at bounding box center [473, 167] width 47 height 32
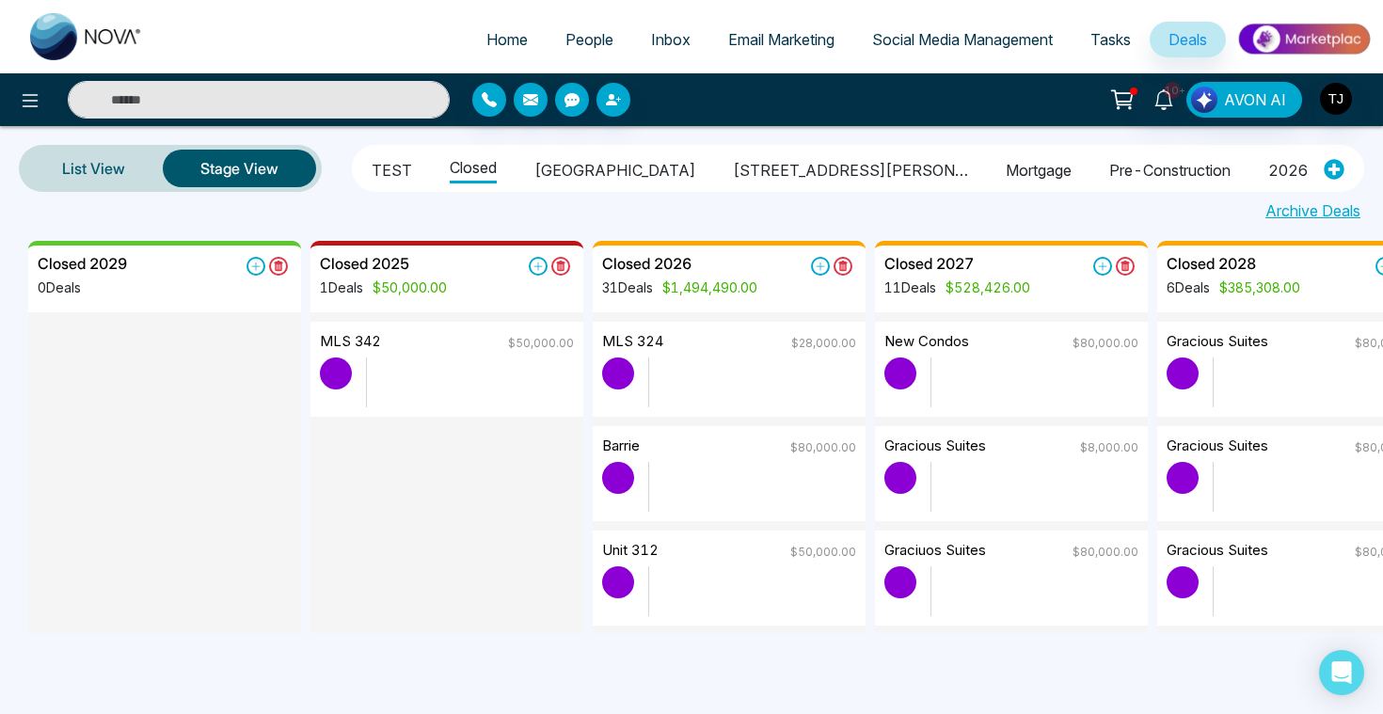
click at [585, 36] on span "People" at bounding box center [589, 39] width 48 height 19
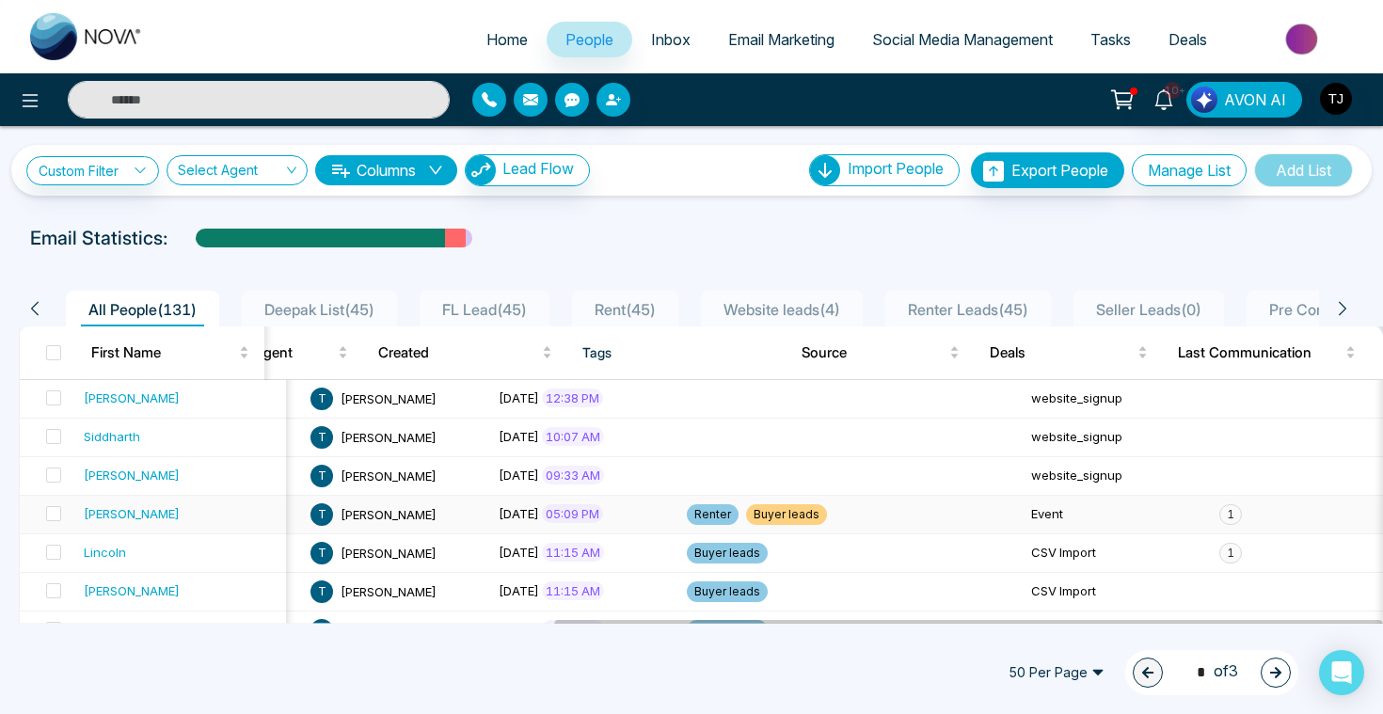
click at [128, 499] on td "[PERSON_NAME]" at bounding box center [181, 515] width 210 height 39
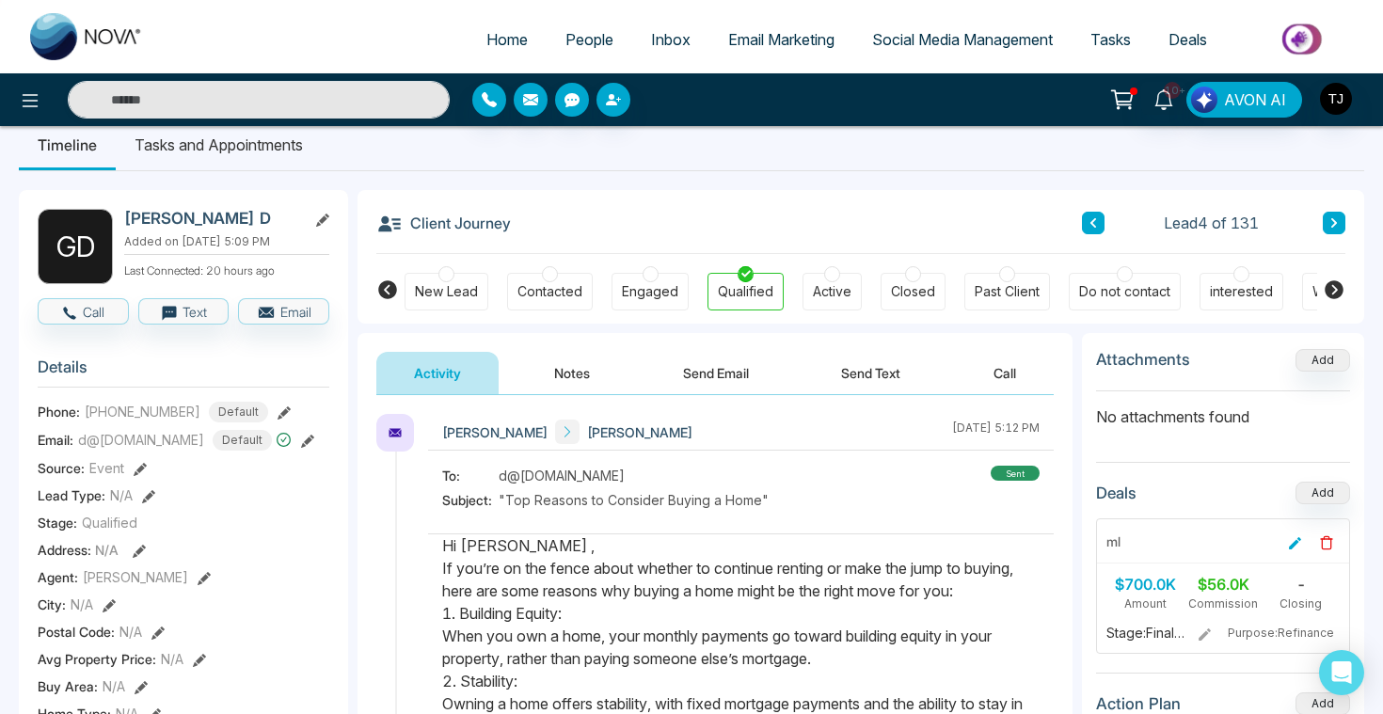
scroll to position [1, 0]
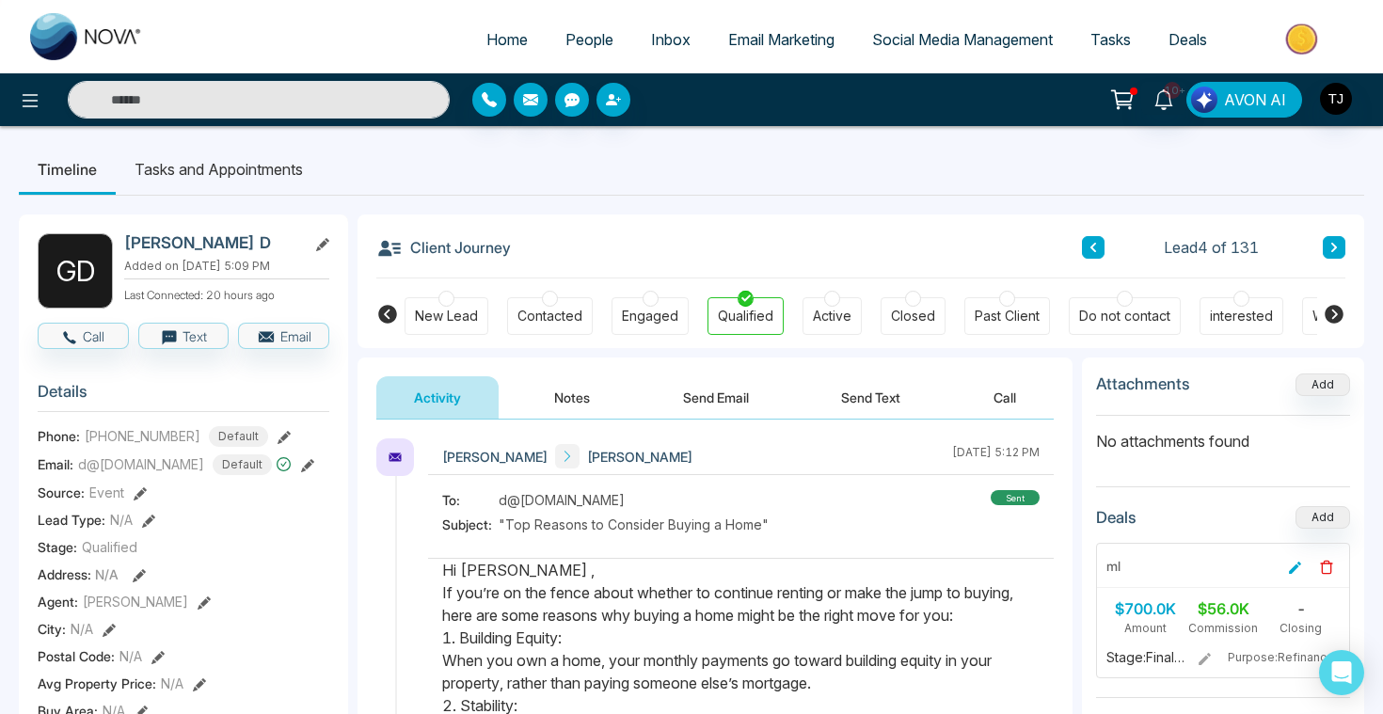
click at [1248, 98] on span "AVON AI" at bounding box center [1255, 99] width 62 height 23
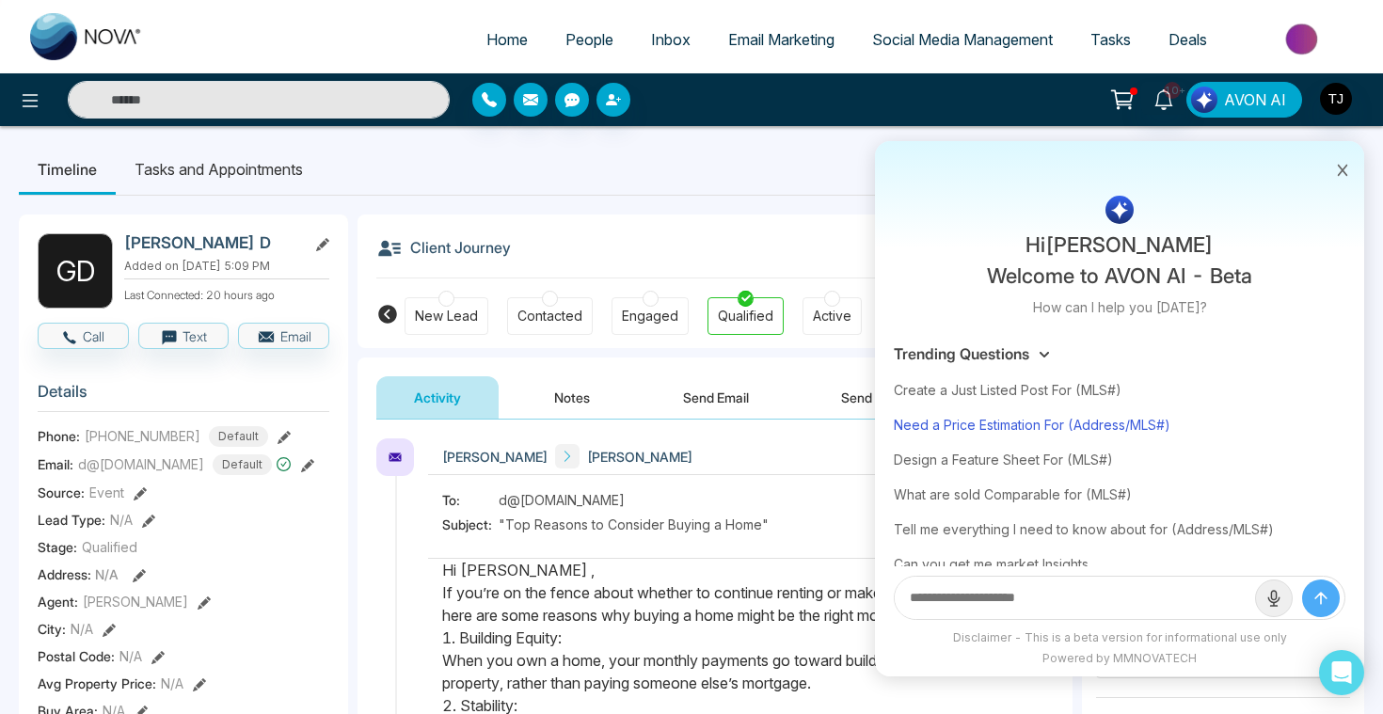
scroll to position [55, 0]
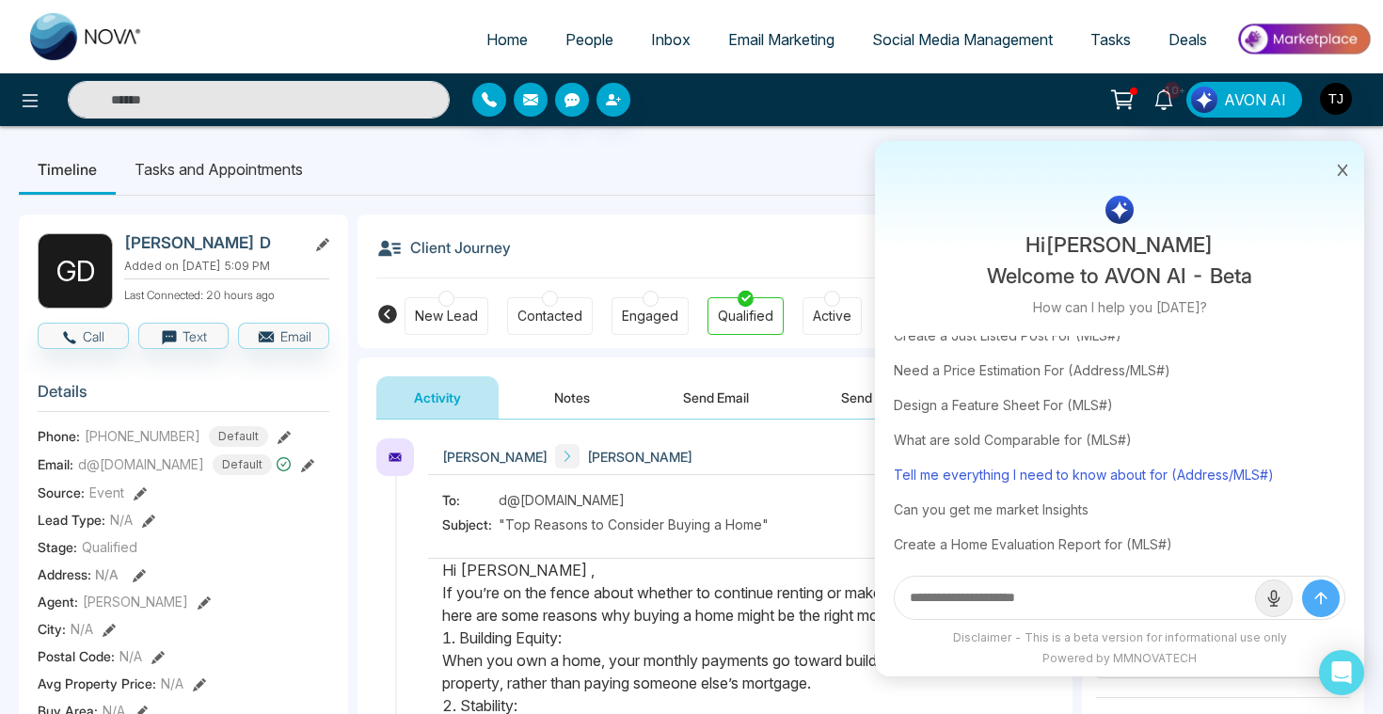
click at [1007, 475] on div "Tell me everything I need to know about for (Address/MLS#)" at bounding box center [1120, 474] width 452 height 35
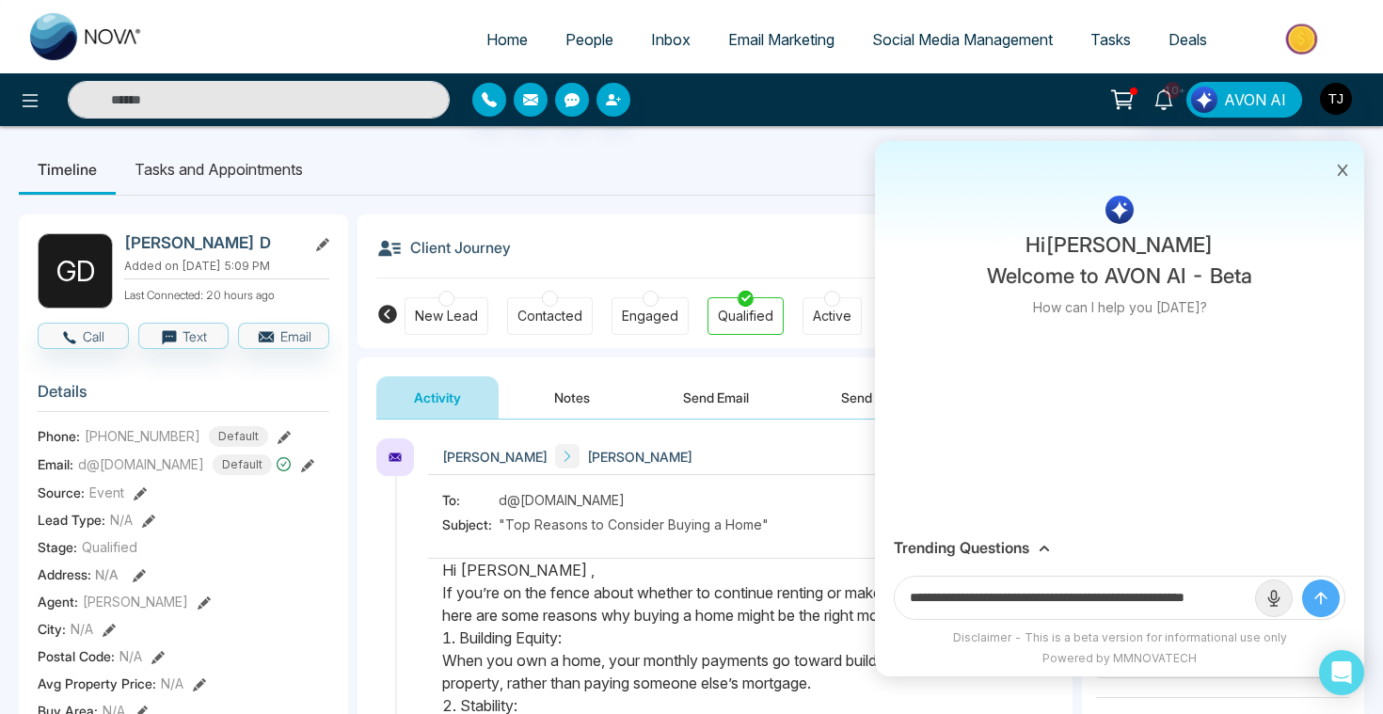
scroll to position [0, 45]
drag, startPoint x: 1183, startPoint y: 596, endPoint x: 1267, endPoint y: 604, distance: 84.1
click at [1267, 604] on form "**********" at bounding box center [1120, 598] width 452 height 44
paste input "**********"
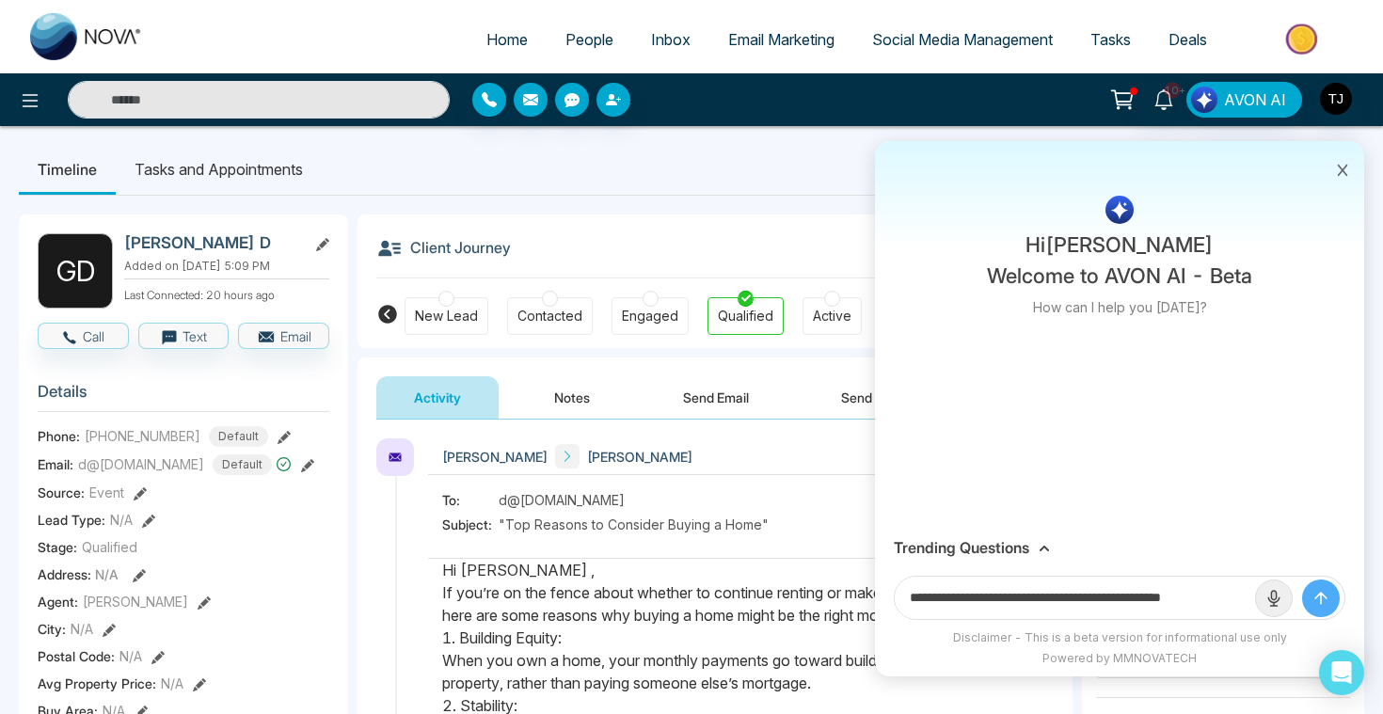
scroll to position [0, 9]
type input "**********"
click at [1302, 579] on button "submit" at bounding box center [1321, 598] width 38 height 38
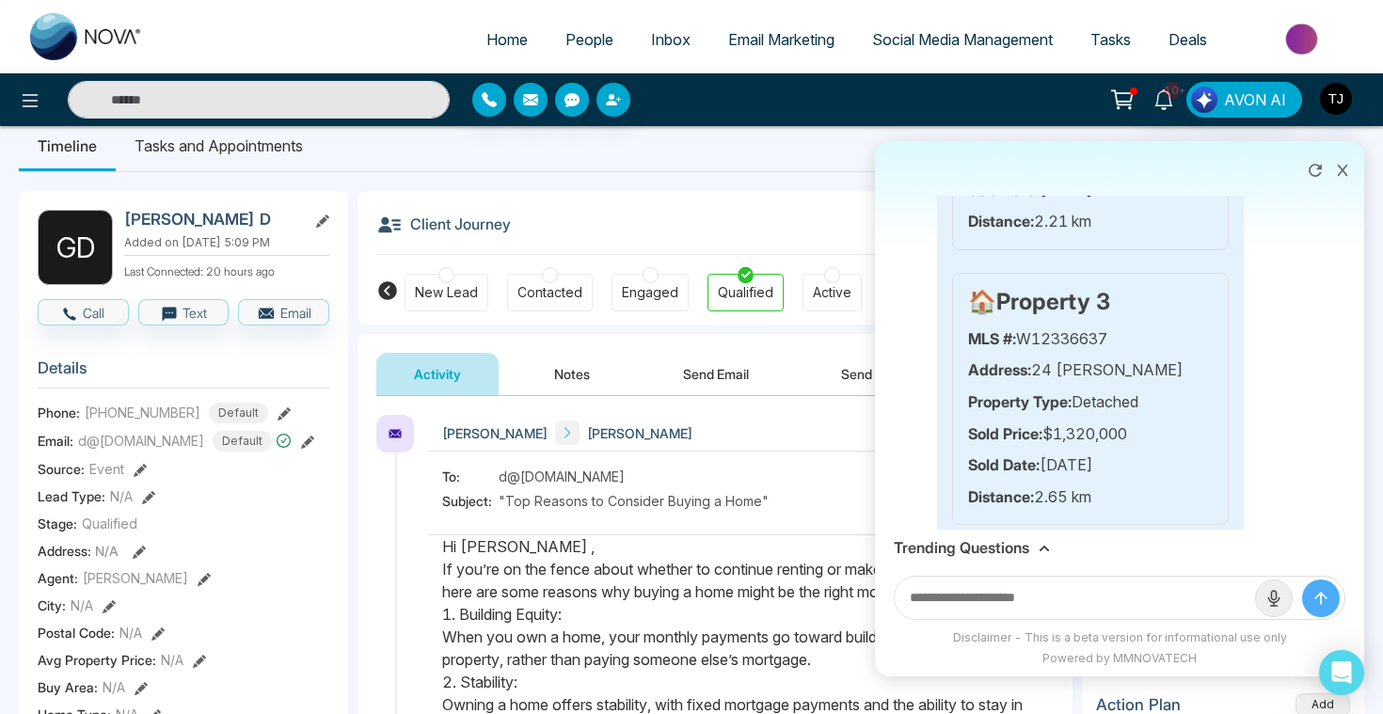
scroll to position [1685, 0]
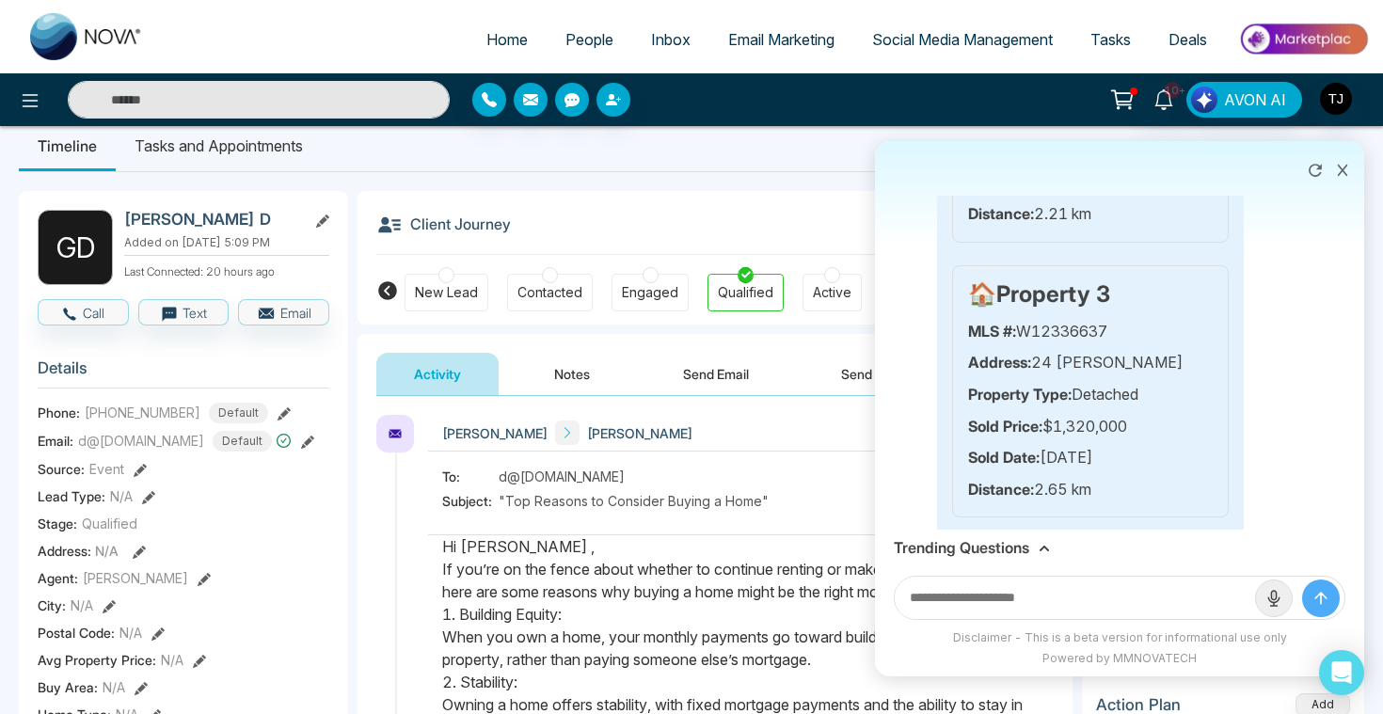
click at [971, 548] on h3 "Trending Questions" at bounding box center [961, 548] width 135 height 18
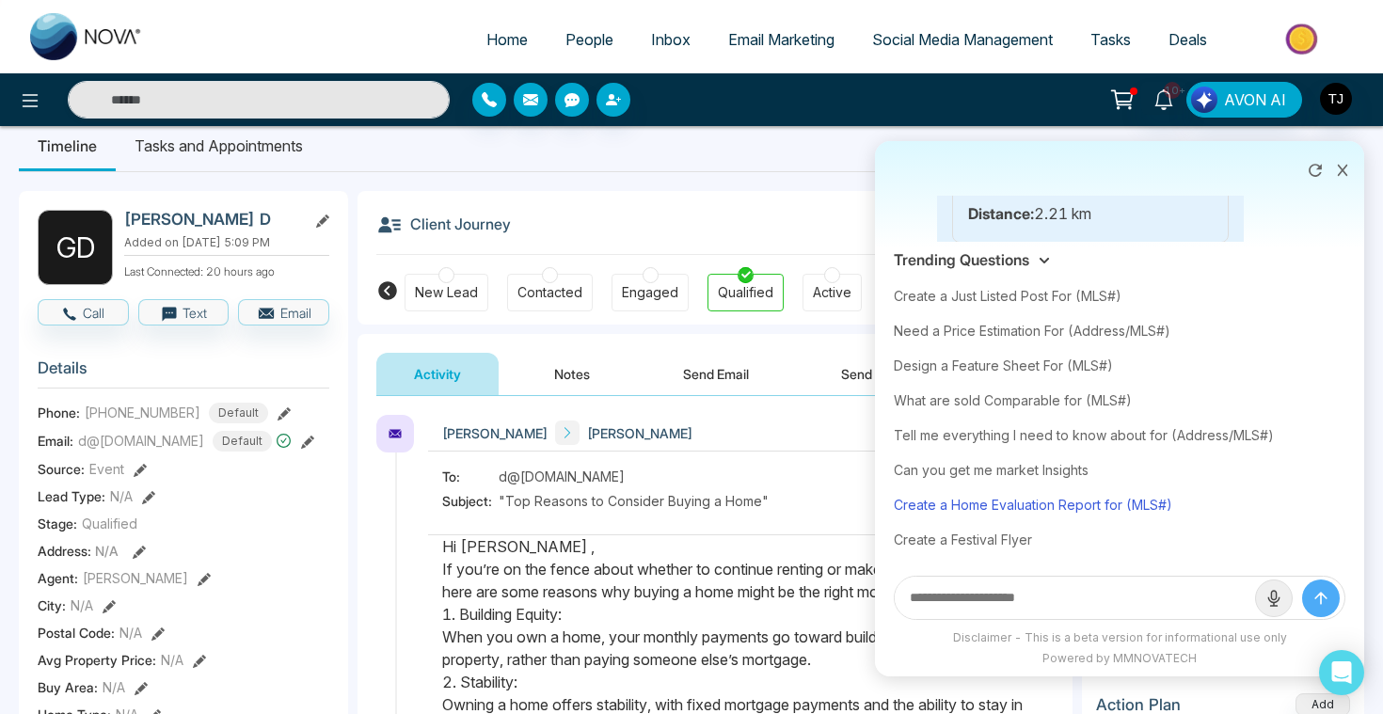
click at [980, 511] on div "Create a Home Evaluation Report for (MLS#)" at bounding box center [1120, 504] width 452 height 35
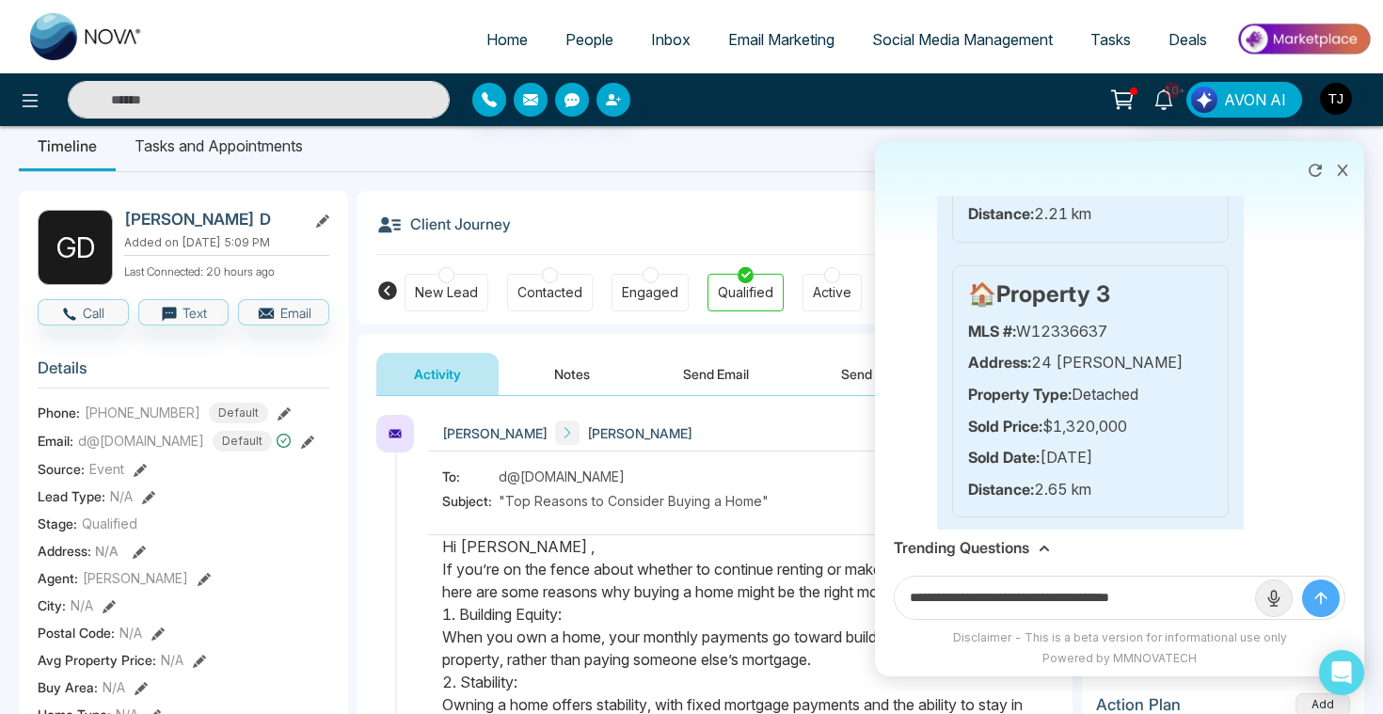
drag, startPoint x: 1142, startPoint y: 599, endPoint x: 1252, endPoint y: 599, distance: 110.1
click at [1252, 599] on input "**********" at bounding box center [1075, 598] width 360 height 42
paste input "**********"
type input "**********"
click at [1302, 579] on button "submit" at bounding box center [1321, 598] width 38 height 38
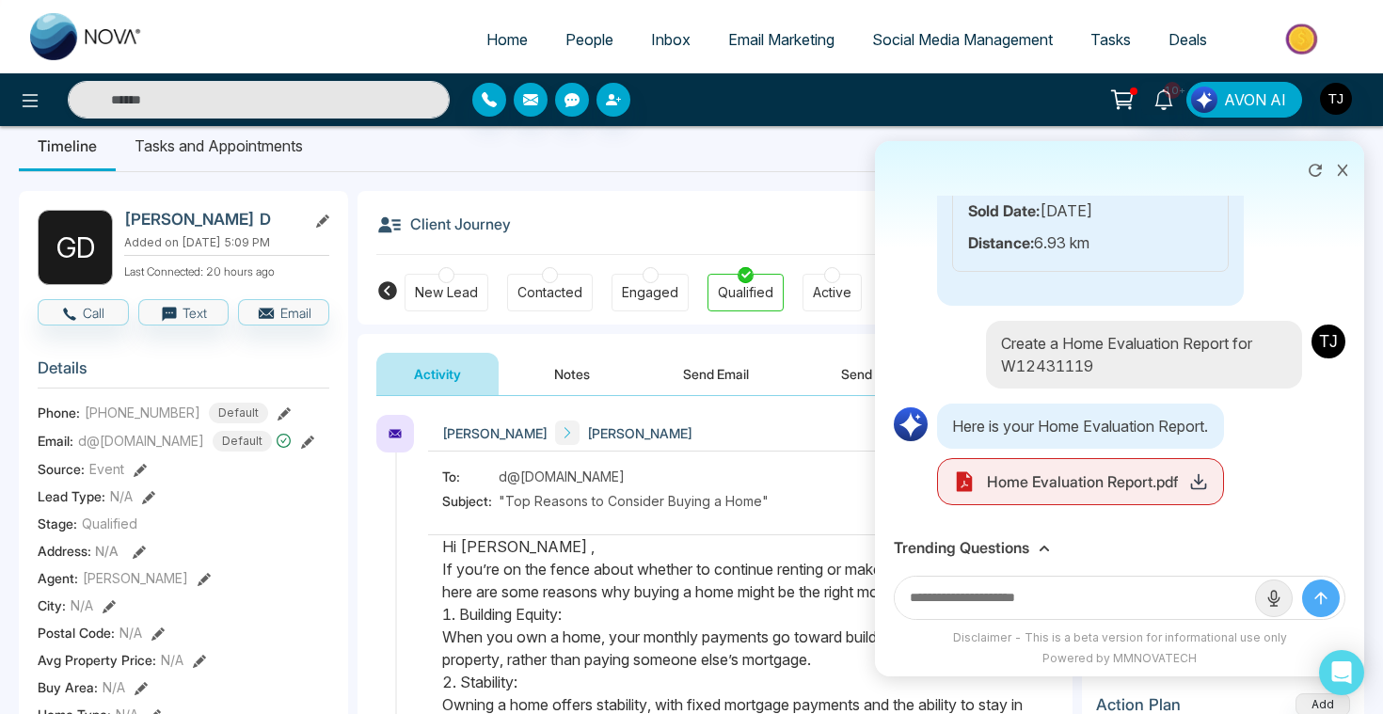
scroll to position [5390, 0]
click at [1200, 483] on polyline at bounding box center [1199, 482] width 8 height 4
click at [968, 550] on h3 "Trending Questions" at bounding box center [961, 548] width 135 height 18
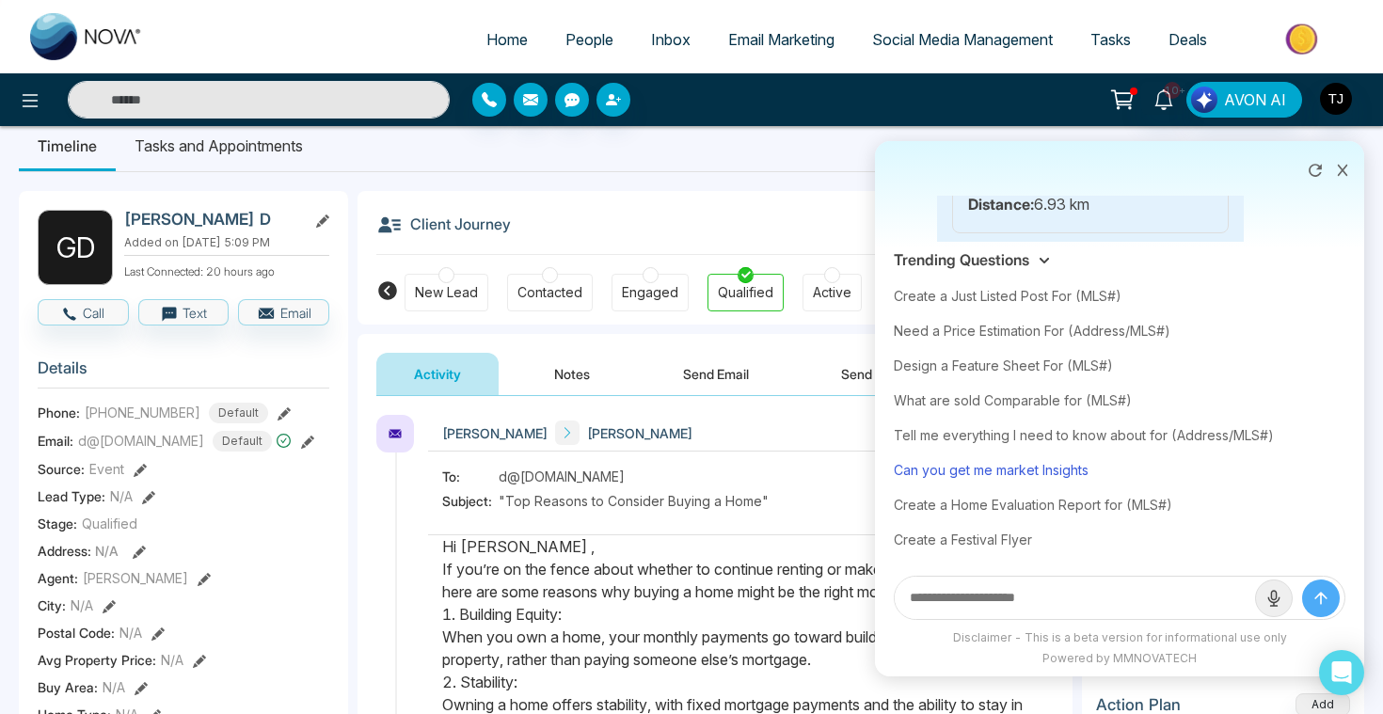
click at [986, 473] on div "Can you get me market Insights" at bounding box center [1120, 469] width 452 height 35
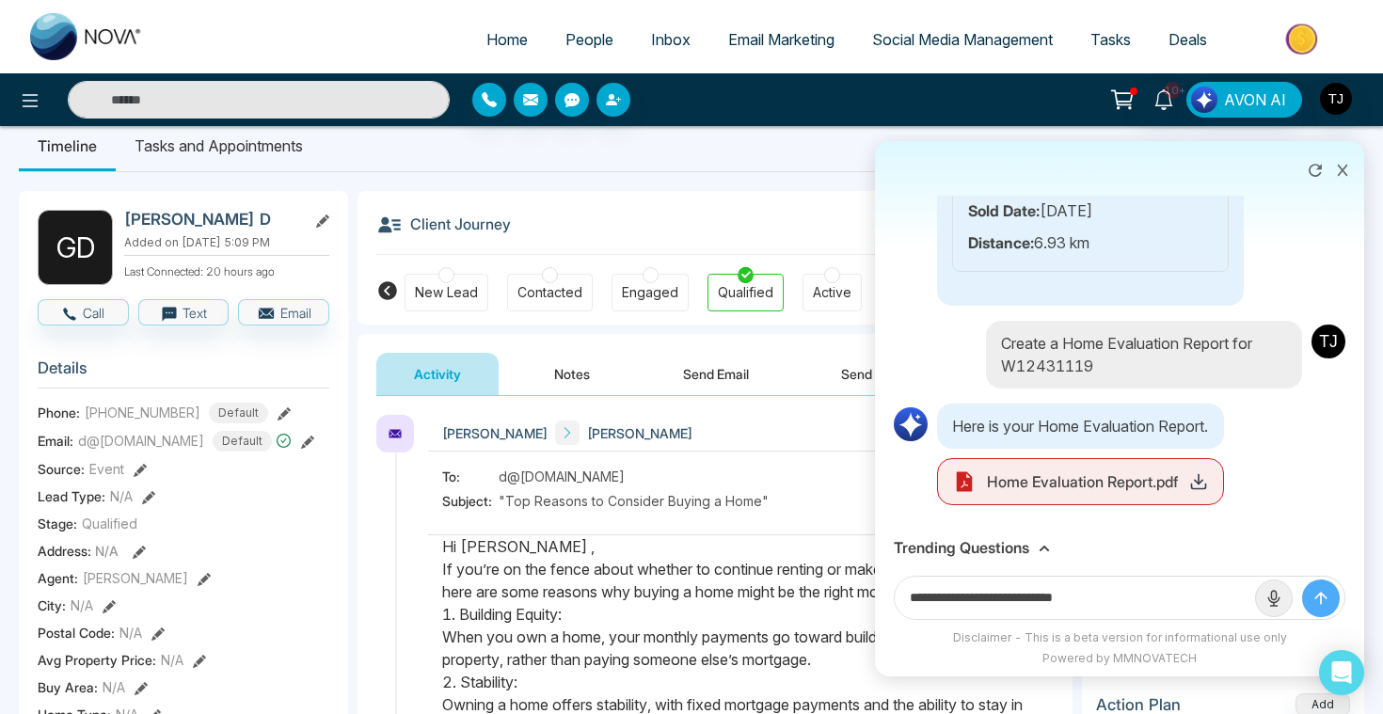
click at [1174, 595] on input "**********" at bounding box center [1075, 598] width 360 height 42
type input "**********"
click at [1302, 579] on button "submit" at bounding box center [1321, 598] width 38 height 38
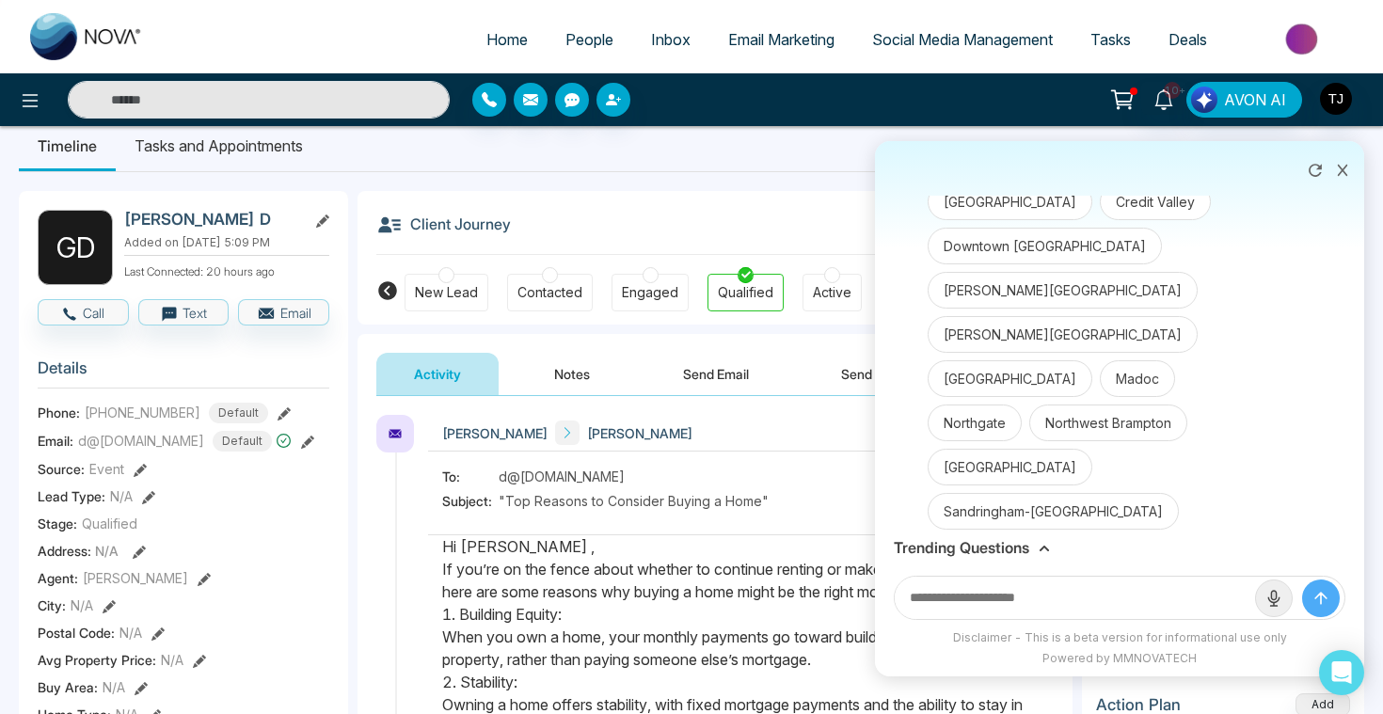
scroll to position [6014, 0]
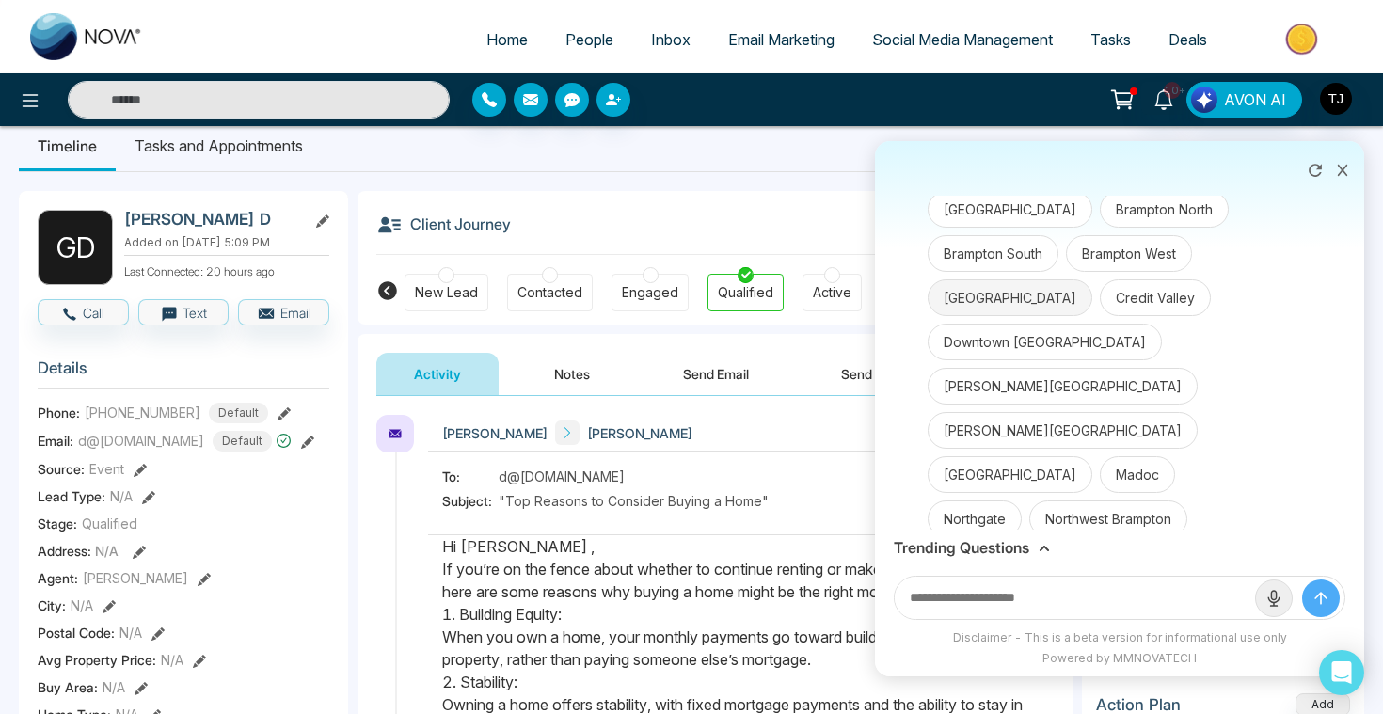
click at [987, 316] on button "[GEOGRAPHIC_DATA]" at bounding box center [1009, 297] width 165 height 37
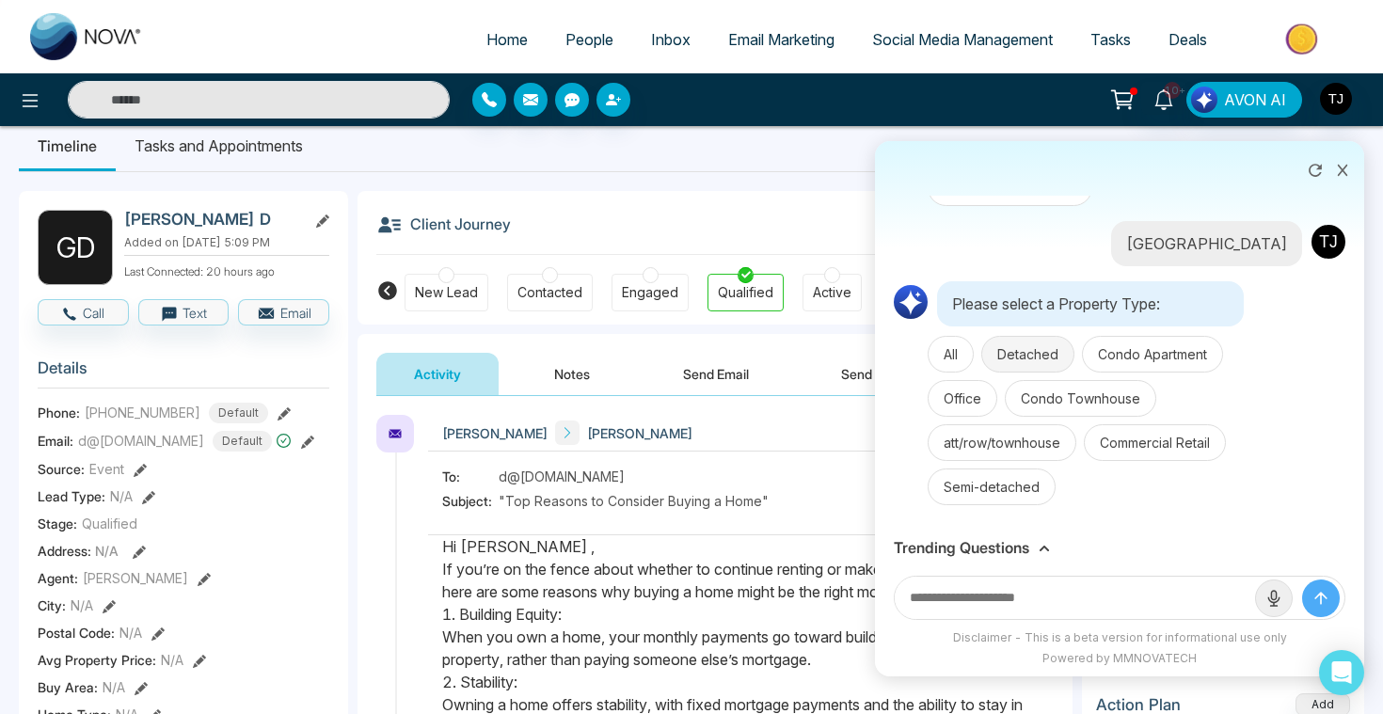
click at [1034, 354] on button "Detached" at bounding box center [1027, 354] width 93 height 37
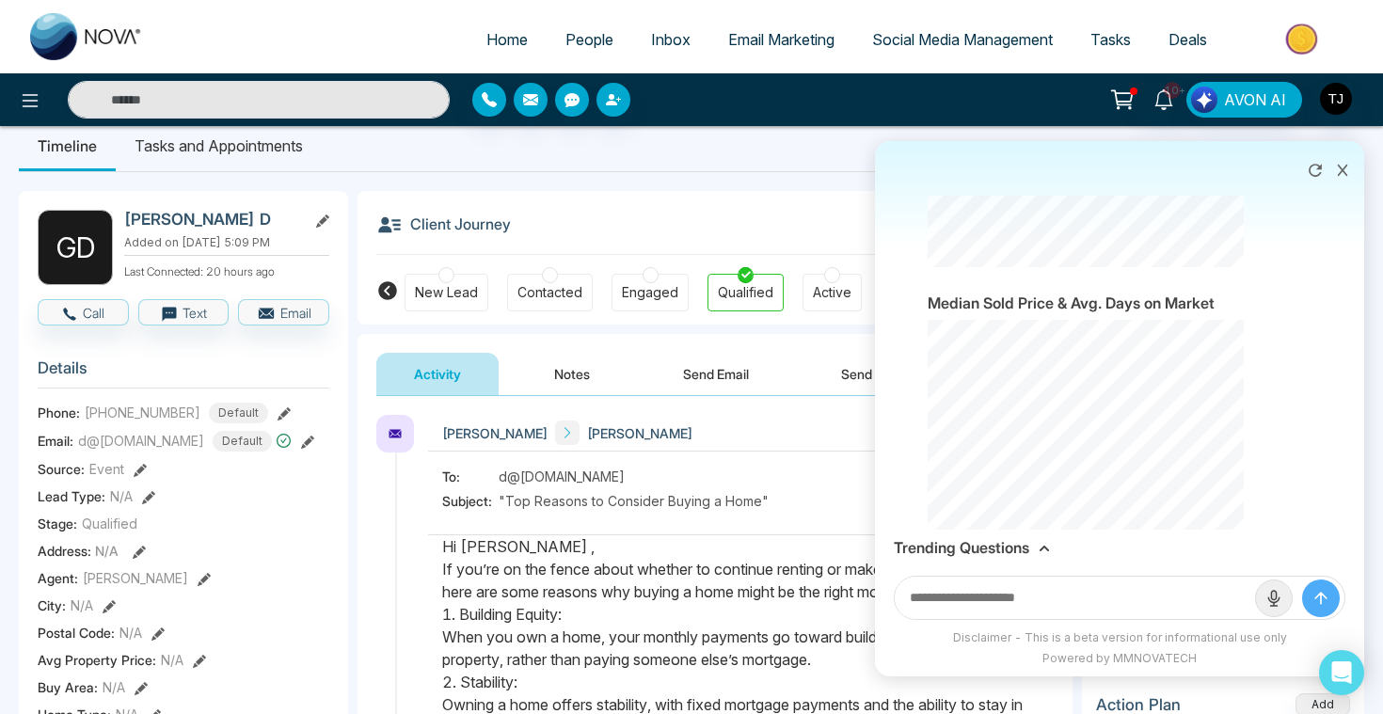
scroll to position [9792, 0]
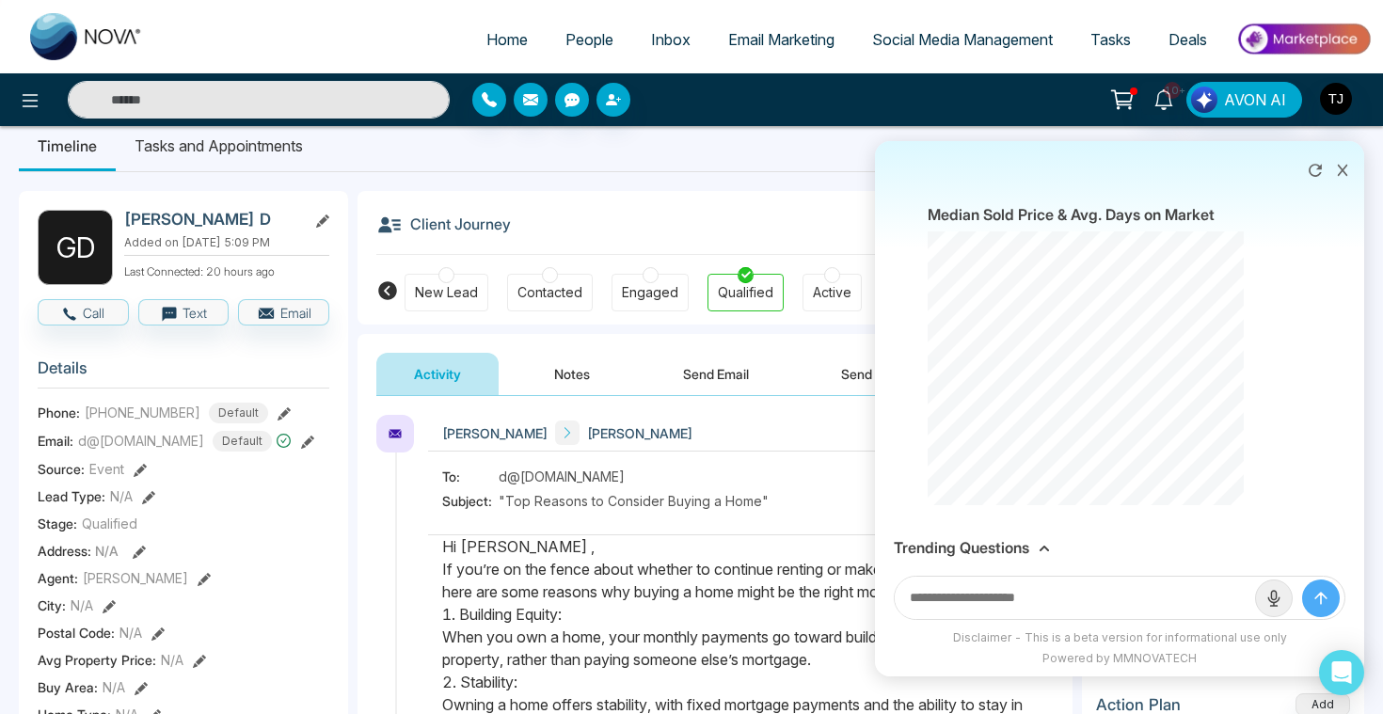
click at [1347, 173] on icon at bounding box center [1342, 170] width 13 height 13
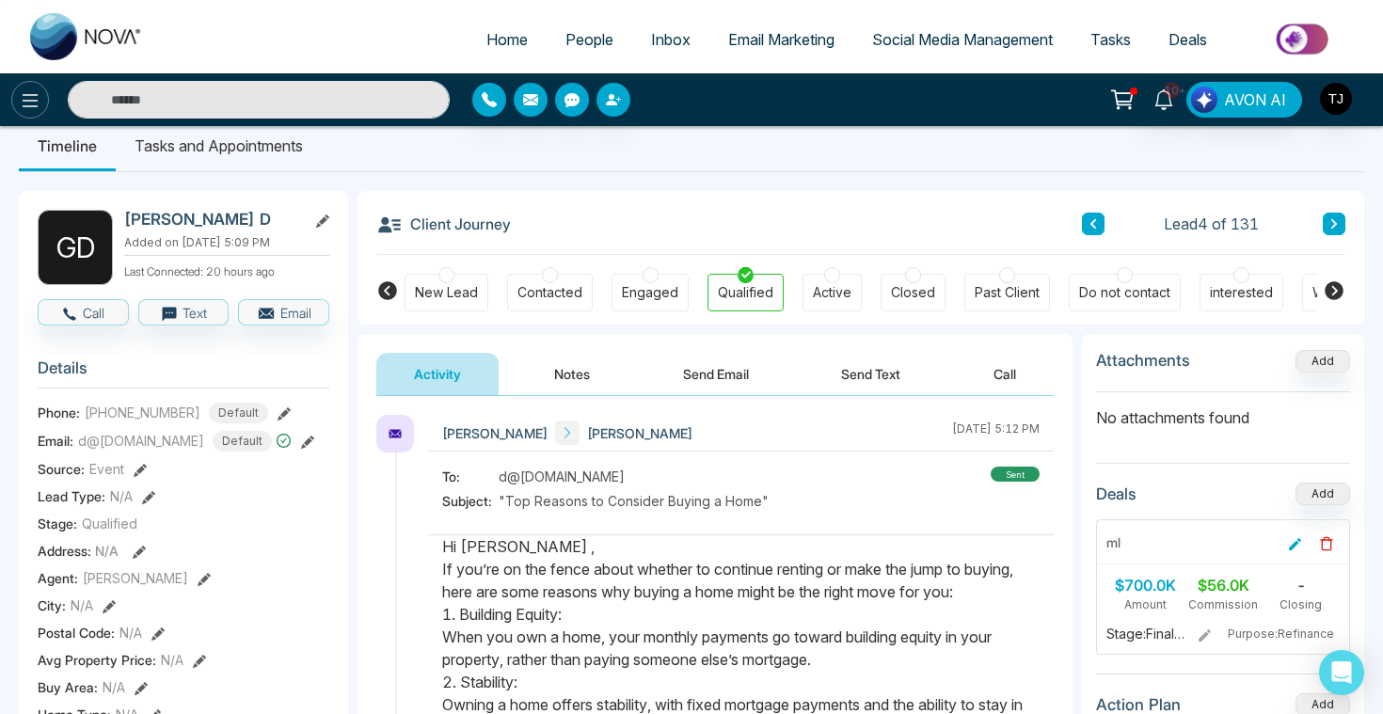
click at [12, 100] on button at bounding box center [30, 100] width 38 height 38
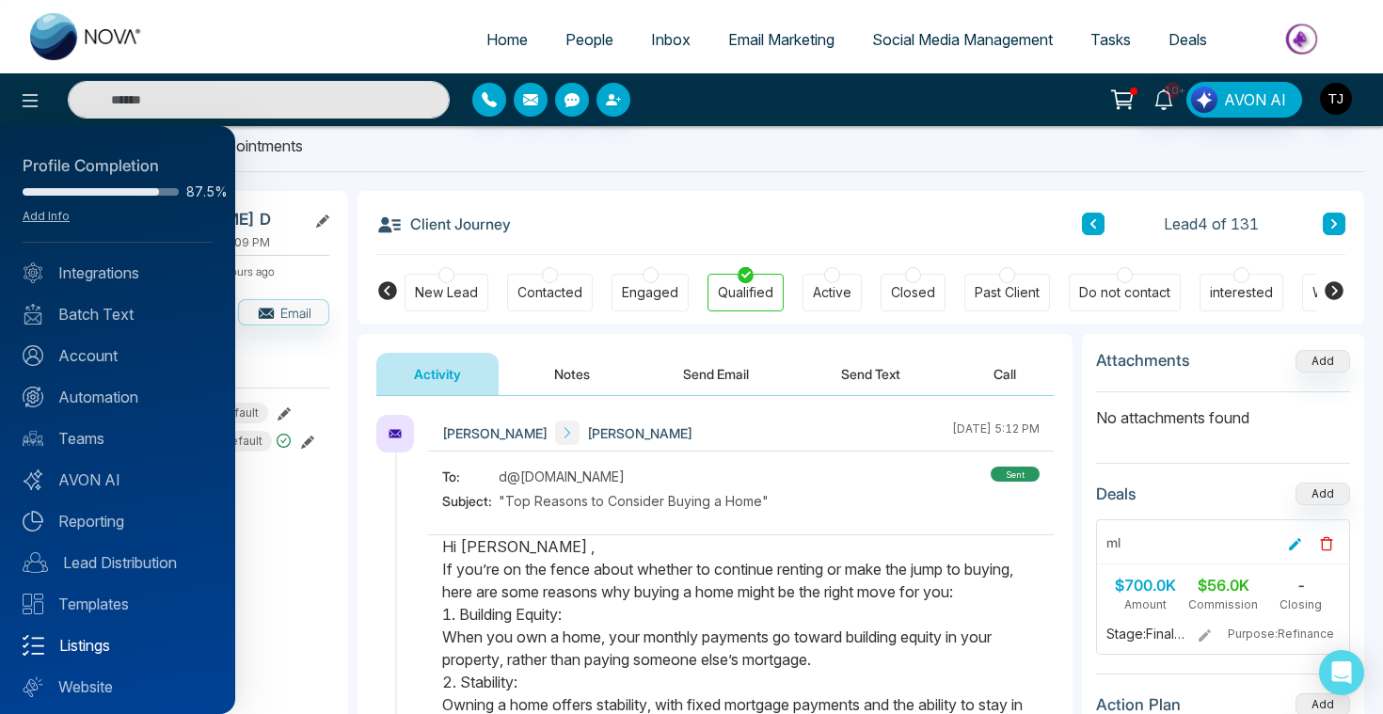
click at [90, 650] on link "Listings" at bounding box center [118, 645] width 190 height 23
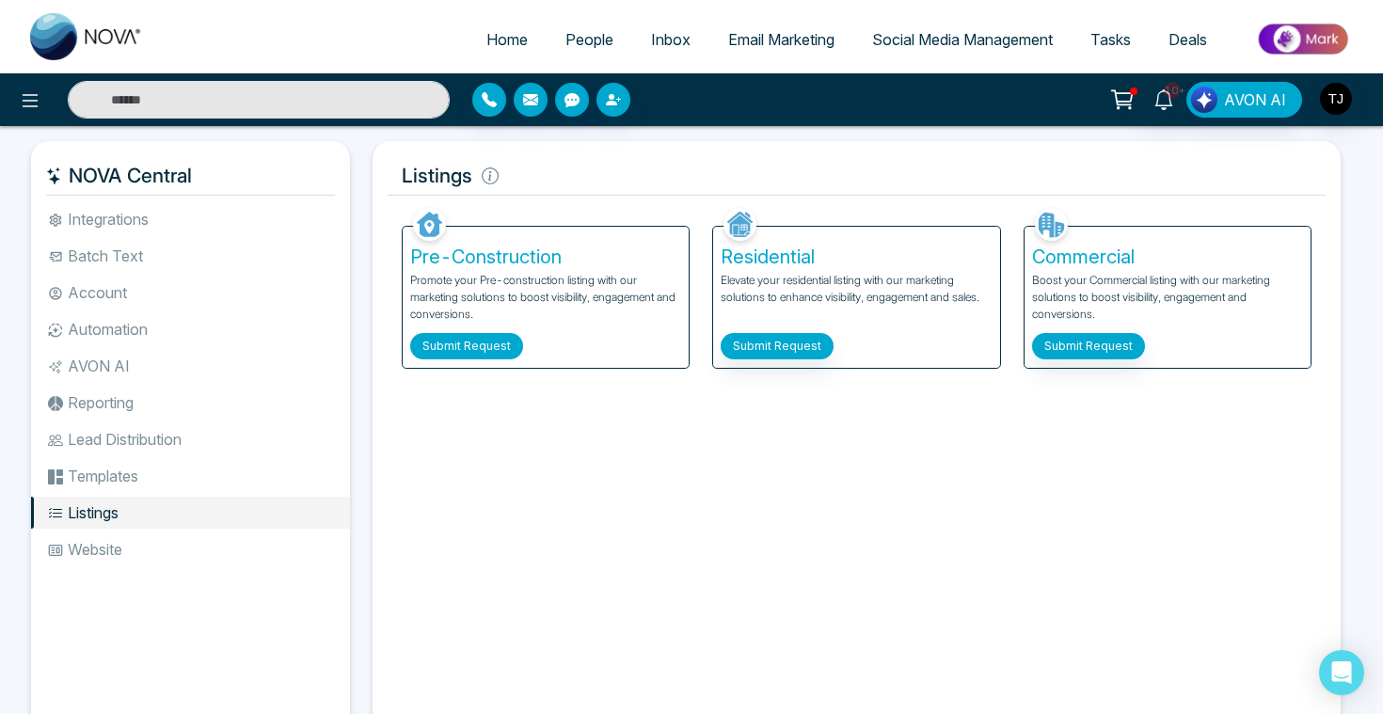
click at [480, 349] on button "Submit Request" at bounding box center [466, 346] width 113 height 26
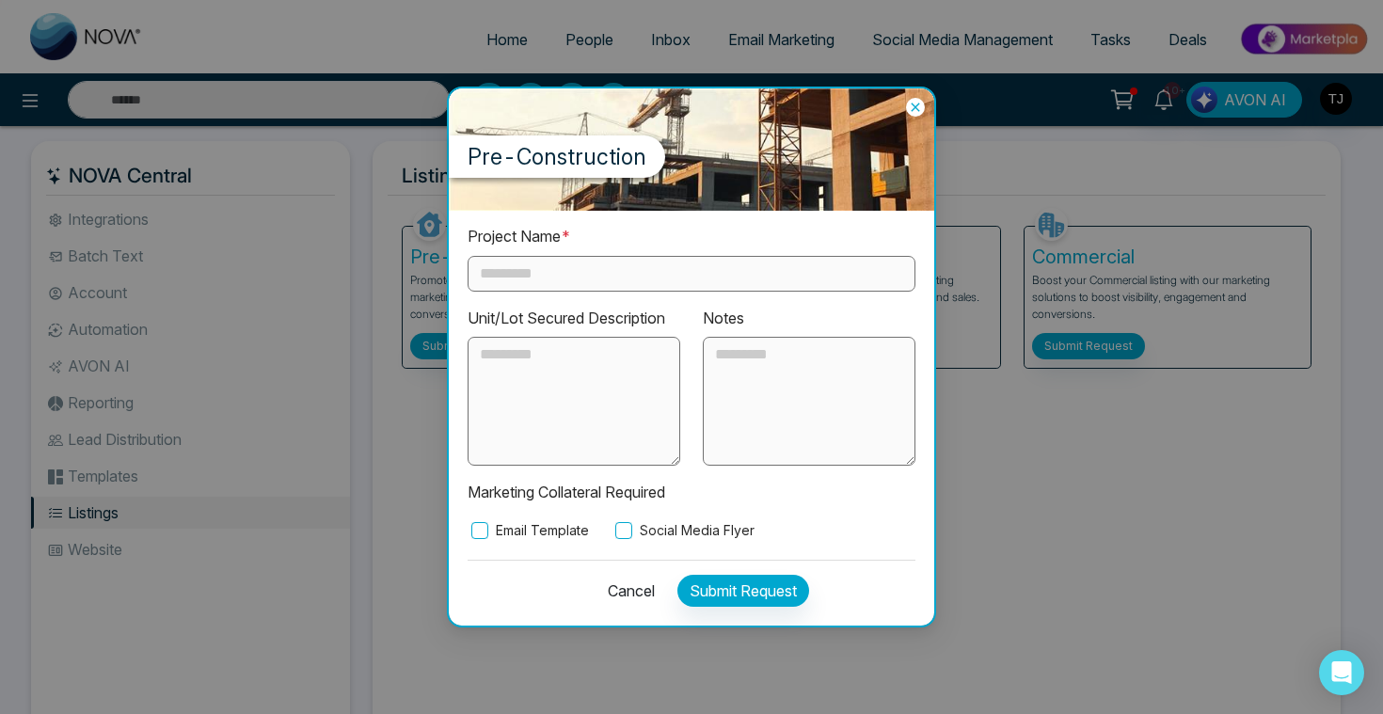
click at [590, 286] on input "text" at bounding box center [692, 274] width 448 height 36
click at [507, 538] on label "Email Template" at bounding box center [528, 530] width 121 height 21
click at [659, 520] on label "Social Media Flyer" at bounding box center [682, 530] width 143 height 21
click at [914, 104] on icon at bounding box center [915, 107] width 19 height 19
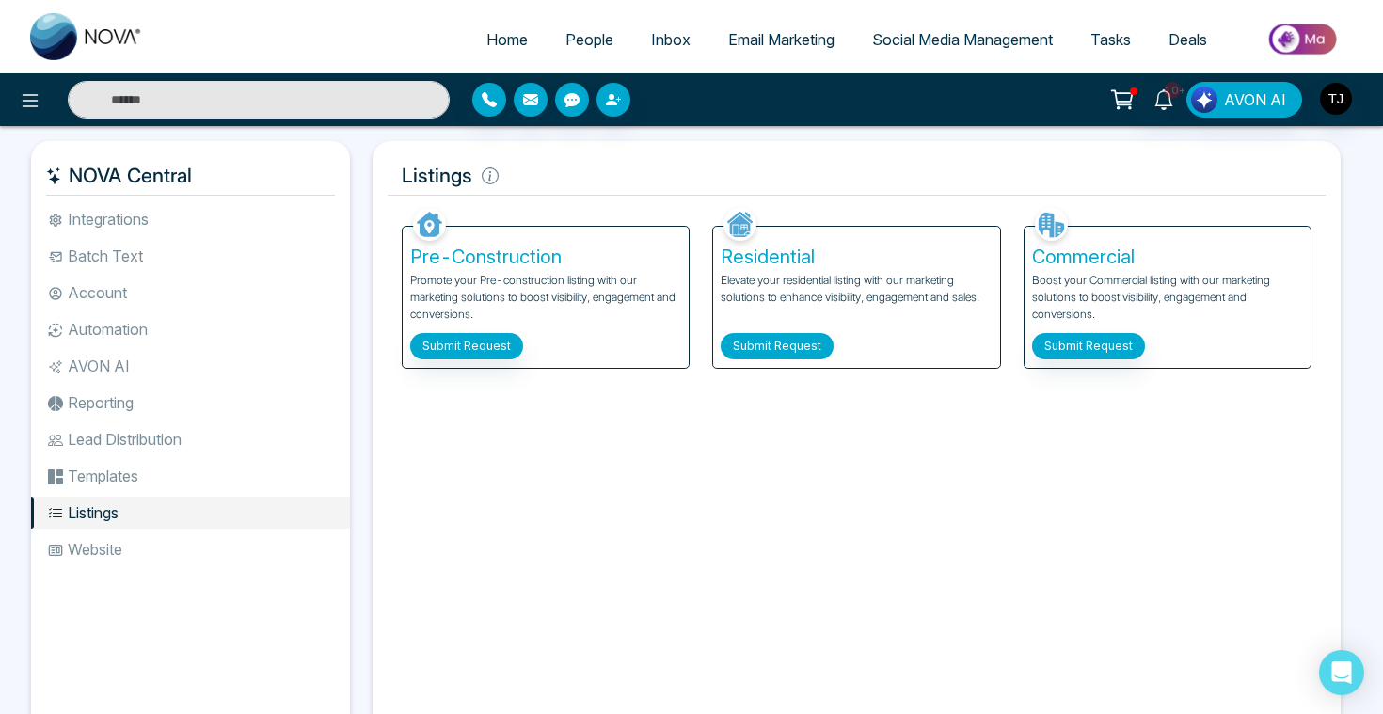
click at [772, 342] on button "Submit Request" at bounding box center [777, 346] width 113 height 26
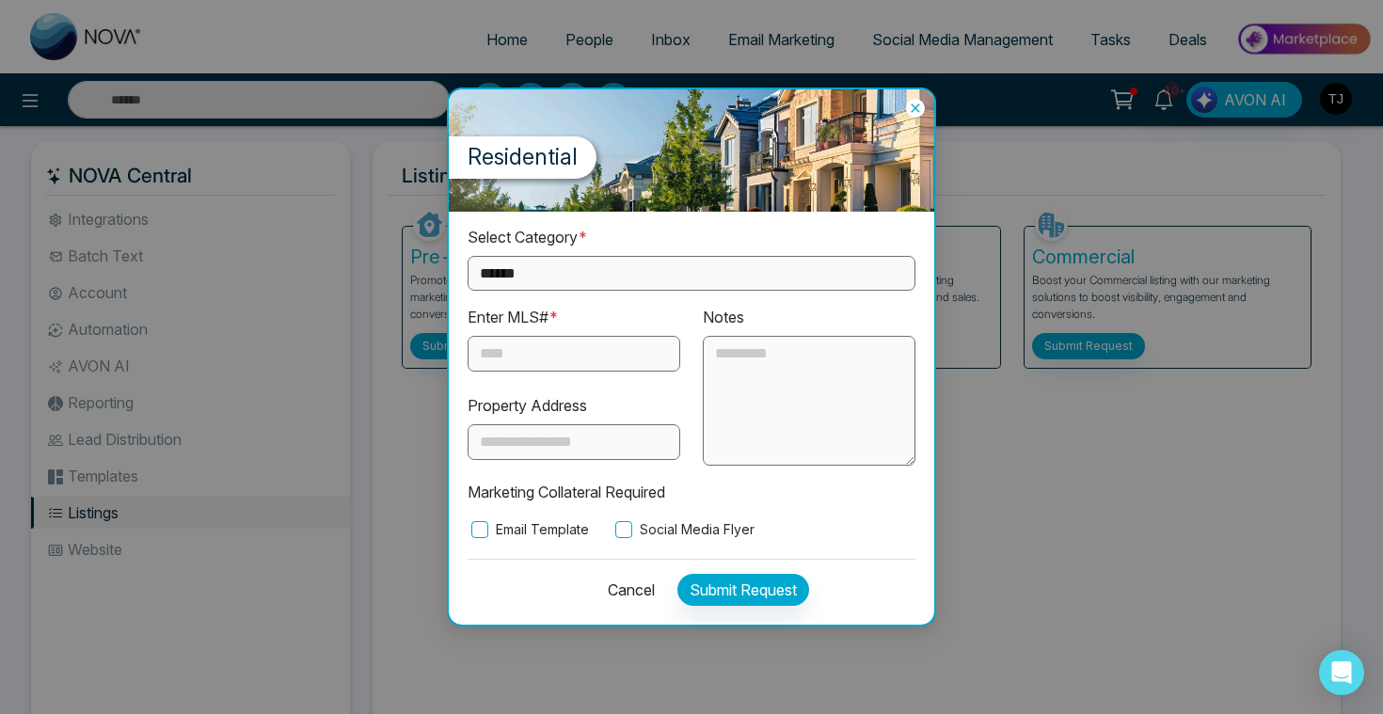
click at [647, 279] on select "**********" at bounding box center [692, 273] width 448 height 35
click at [623, 281] on select "**********" at bounding box center [692, 273] width 448 height 35
select select "**********"
click at [566, 370] on input "text" at bounding box center [574, 354] width 213 height 36
click at [815, 369] on textarea at bounding box center [809, 401] width 213 height 130
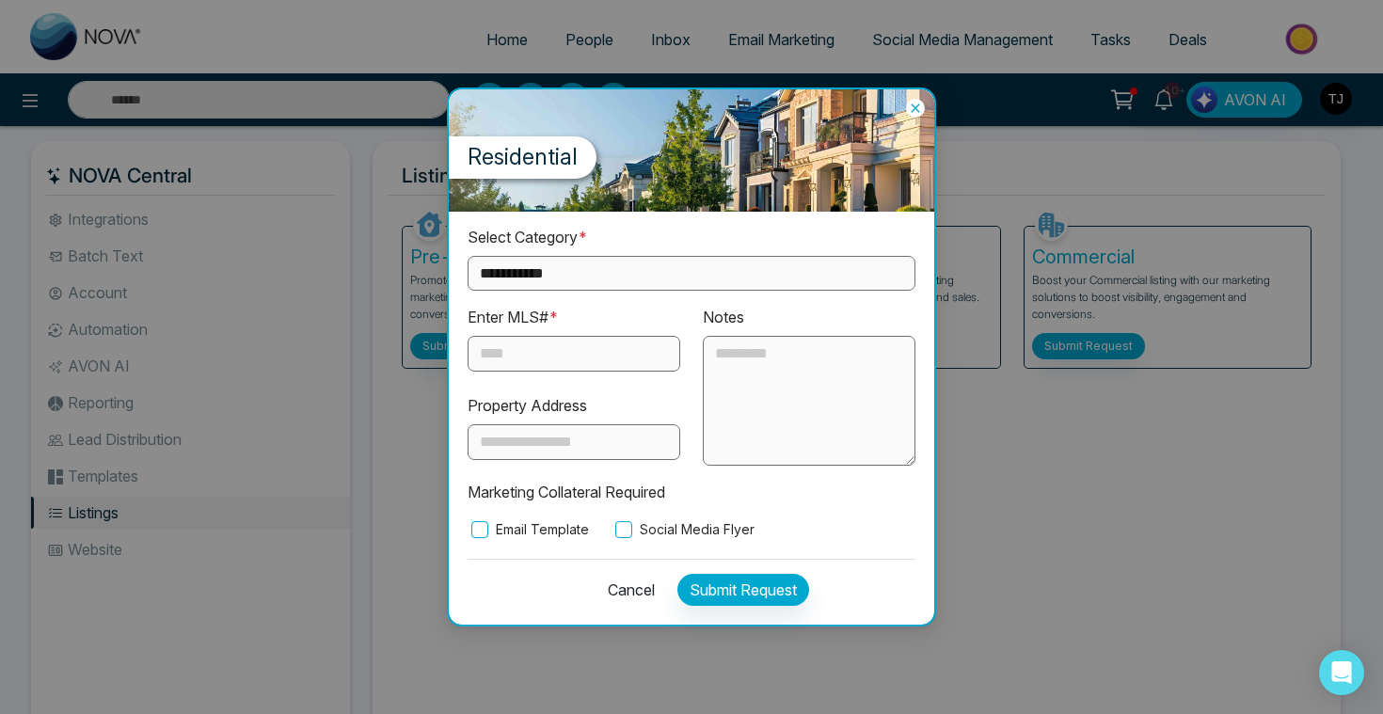
click at [915, 97] on div "Residential" at bounding box center [691, 150] width 485 height 122
click at [917, 107] on icon at bounding box center [915, 107] width 8 height 8
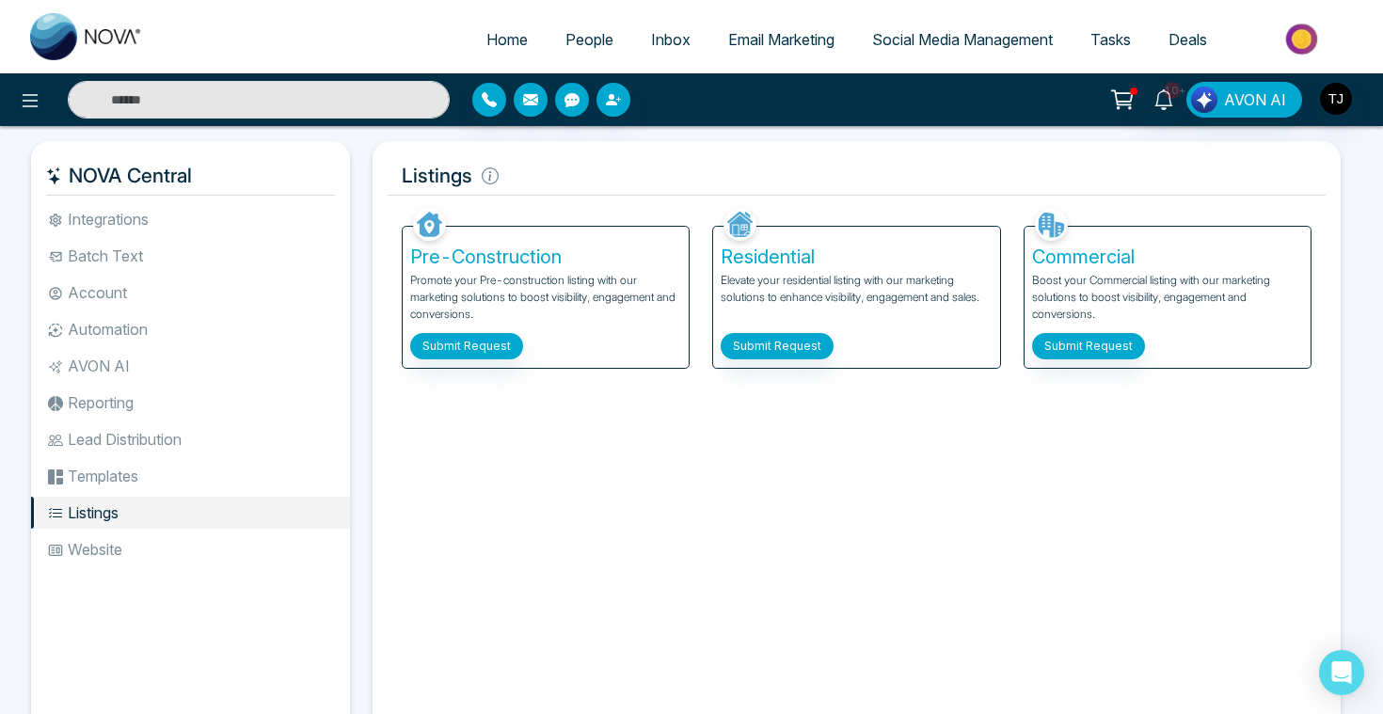
click at [101, 547] on li "Website" at bounding box center [190, 549] width 319 height 32
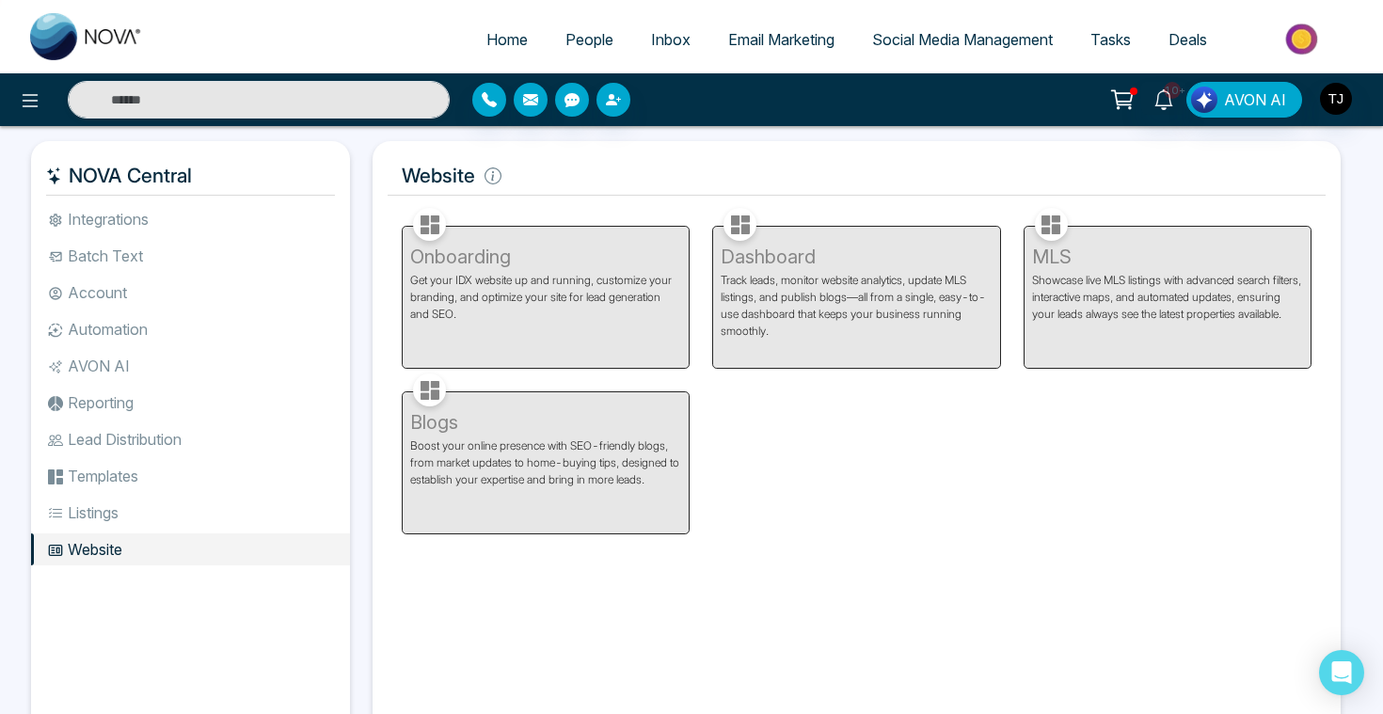
click at [582, 44] on span "People" at bounding box center [589, 39] width 48 height 19
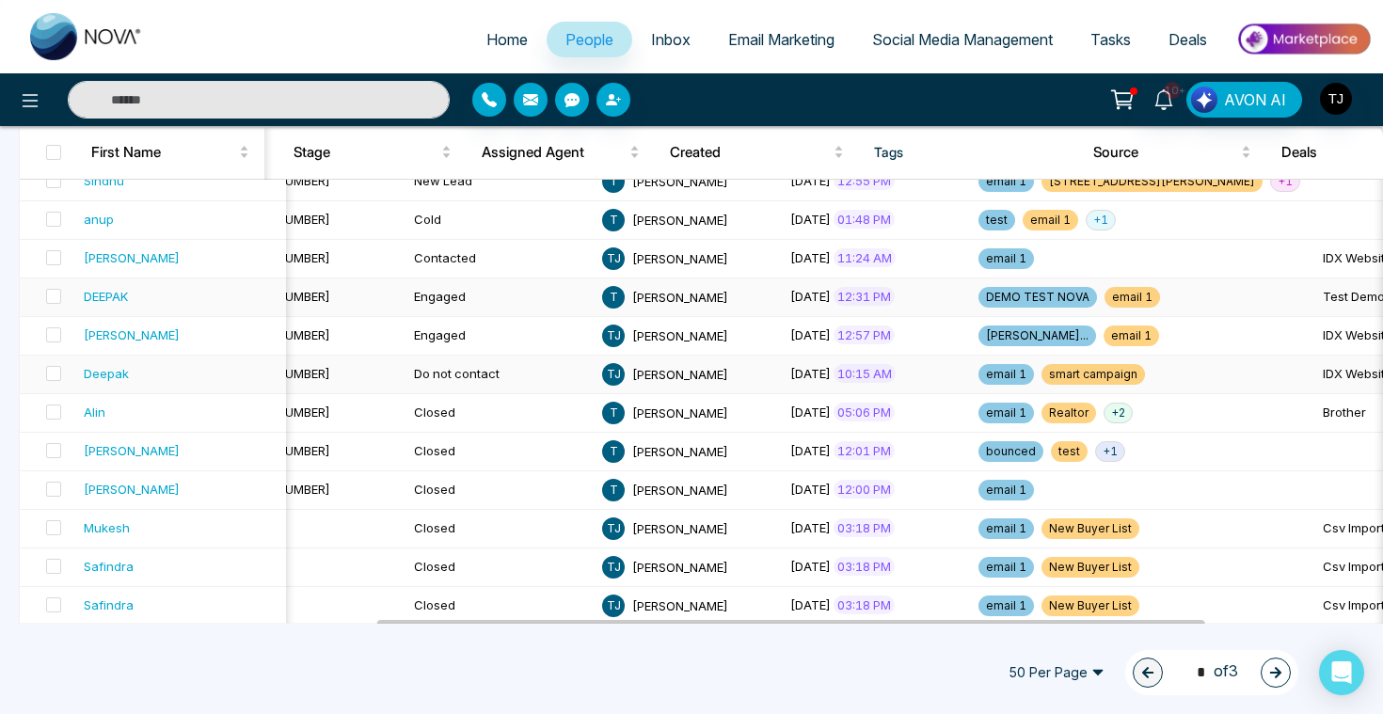
scroll to position [645, 0]
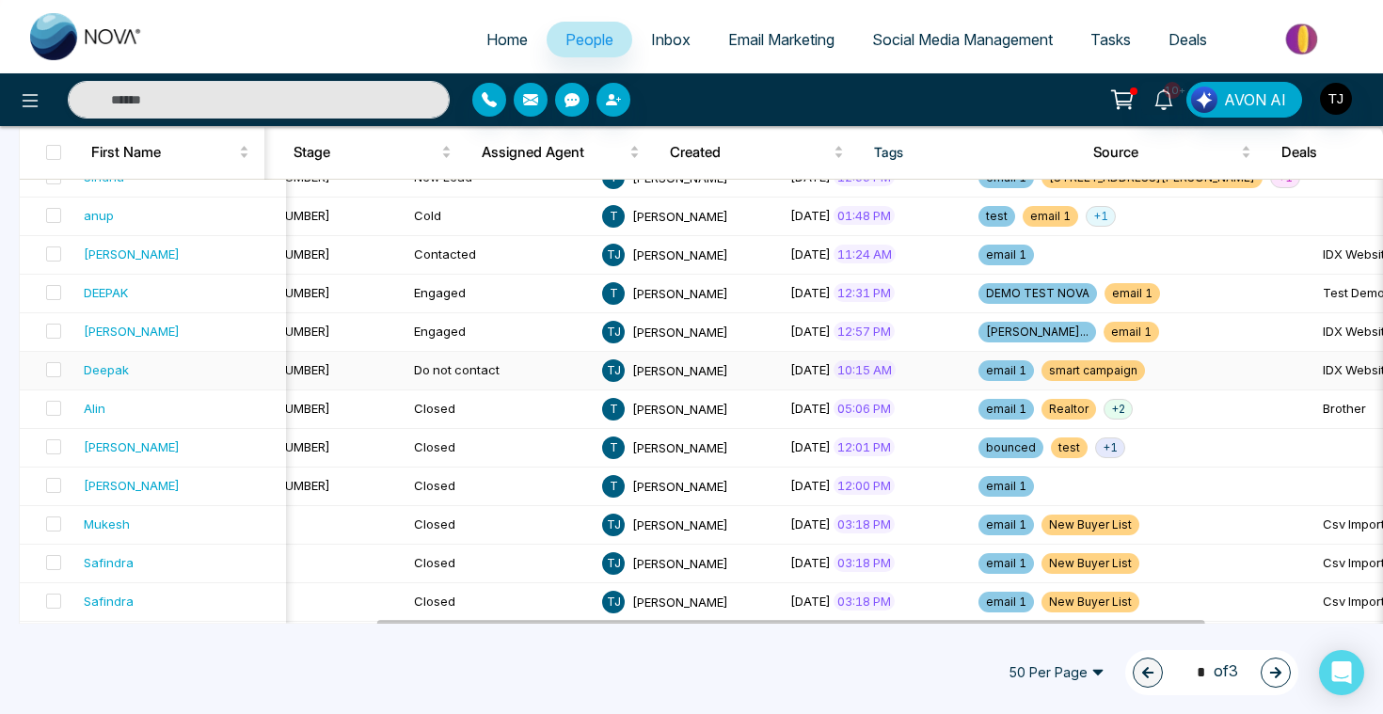
click at [1315, 369] on td "IDX Website" at bounding box center [1409, 371] width 188 height 39
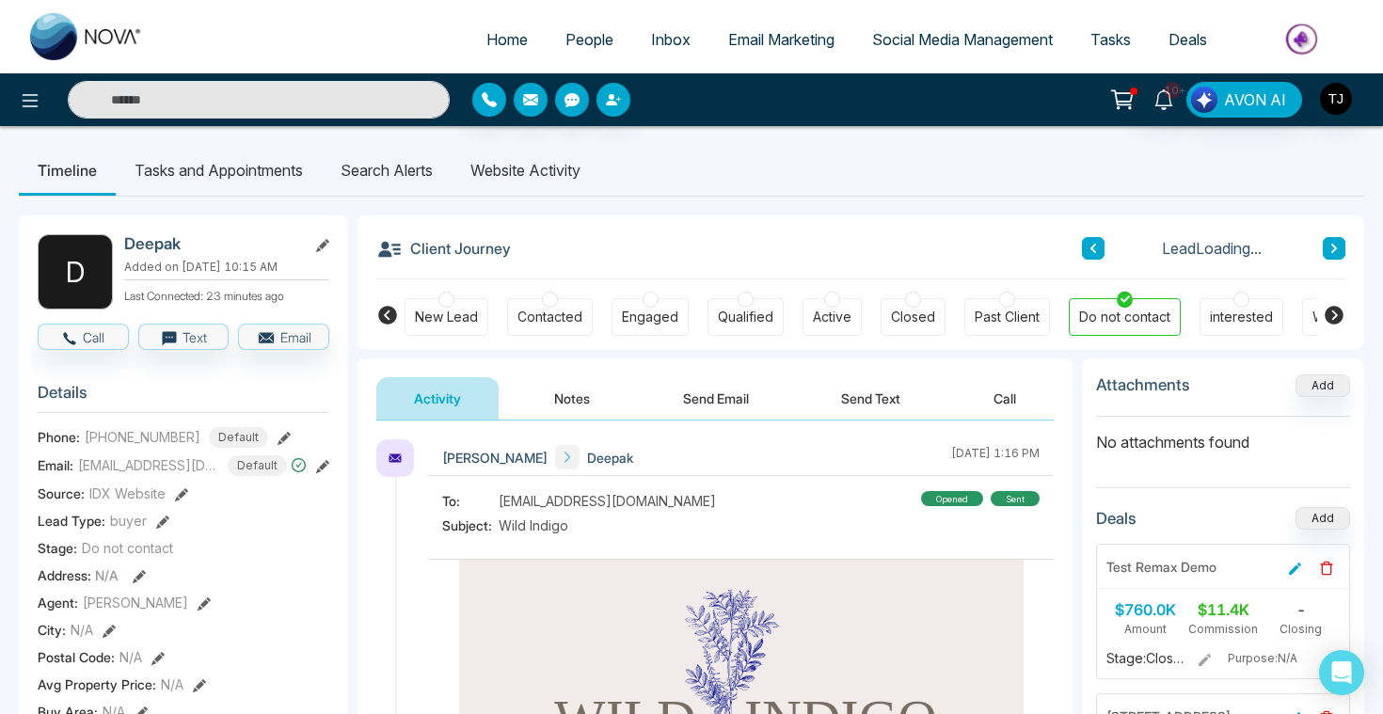
click at [571, 159] on li "Website Activity" at bounding box center [526, 170] width 148 height 51
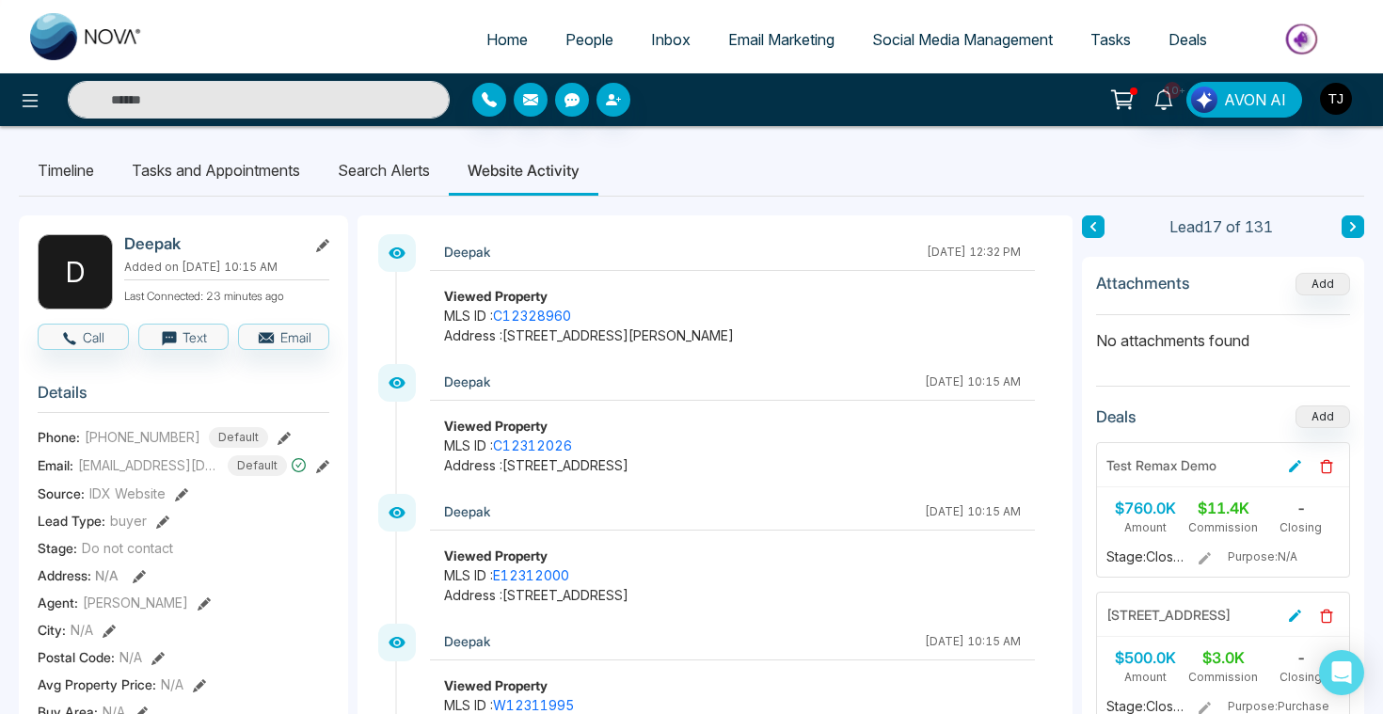
click at [406, 166] on li "Search Alerts" at bounding box center [384, 170] width 130 height 51
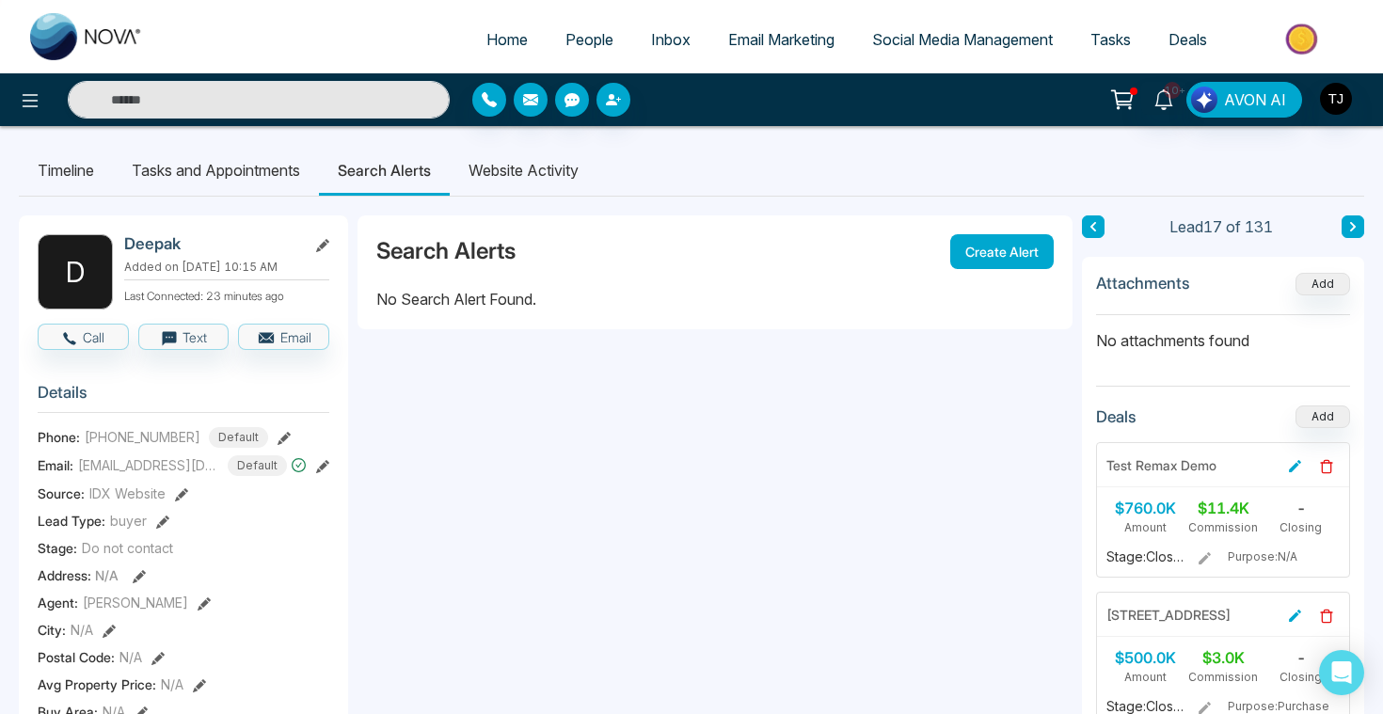
click at [1031, 250] on button "Create Alert" at bounding box center [1001, 251] width 103 height 35
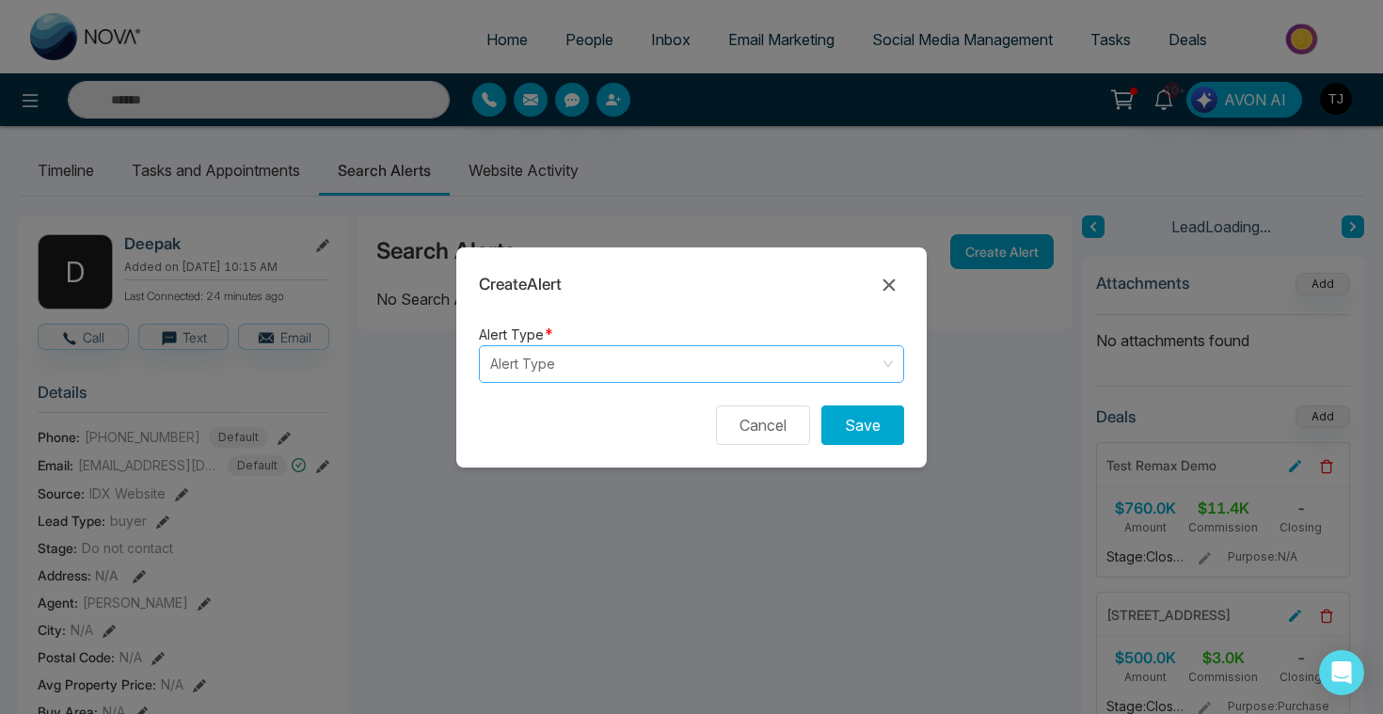
click at [678, 362] on input "search" at bounding box center [684, 364] width 389 height 36
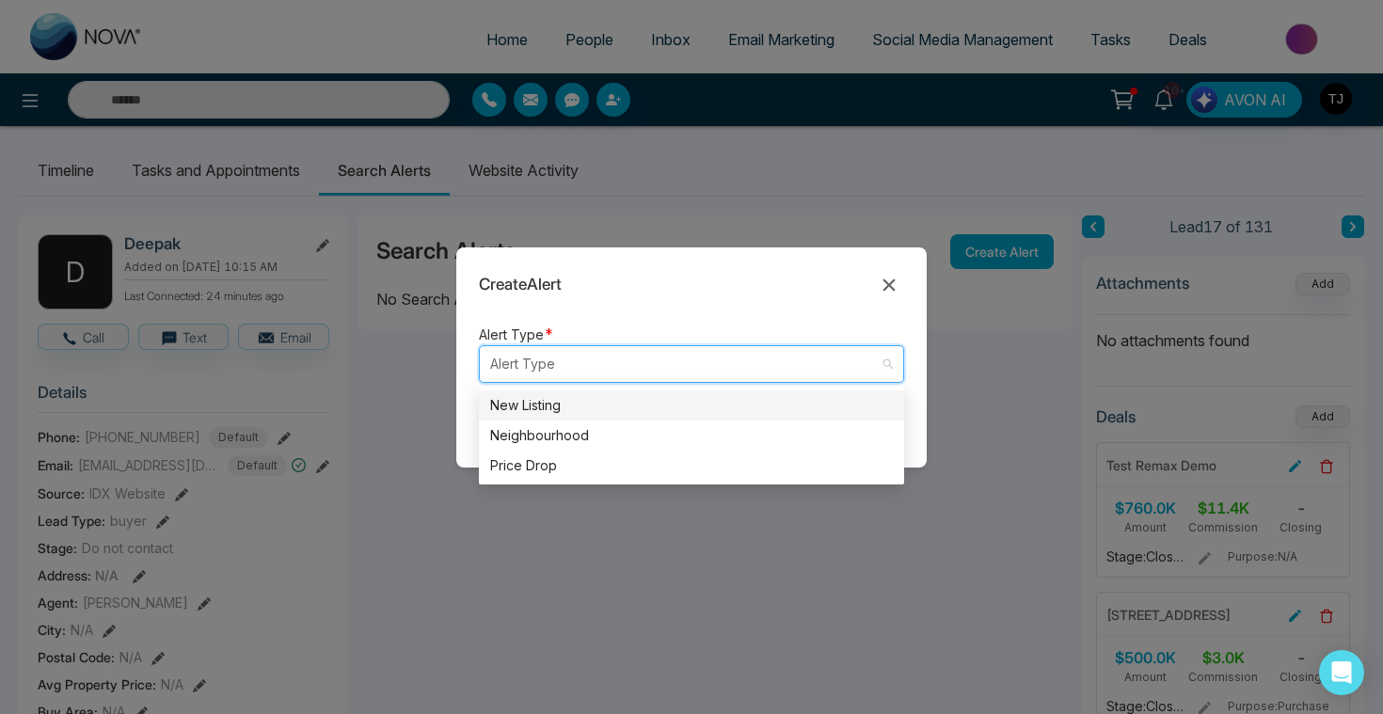
click at [628, 400] on div "New Listing" at bounding box center [691, 405] width 403 height 21
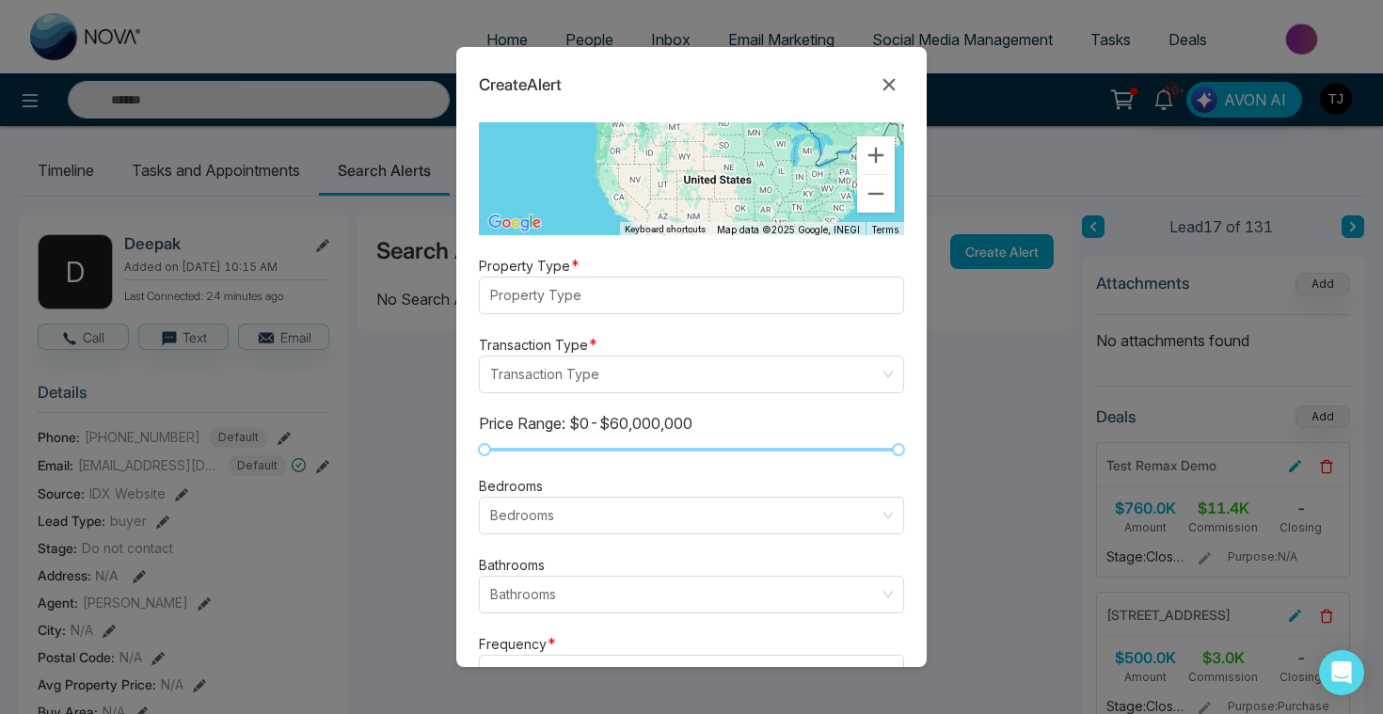
scroll to position [550, 0]
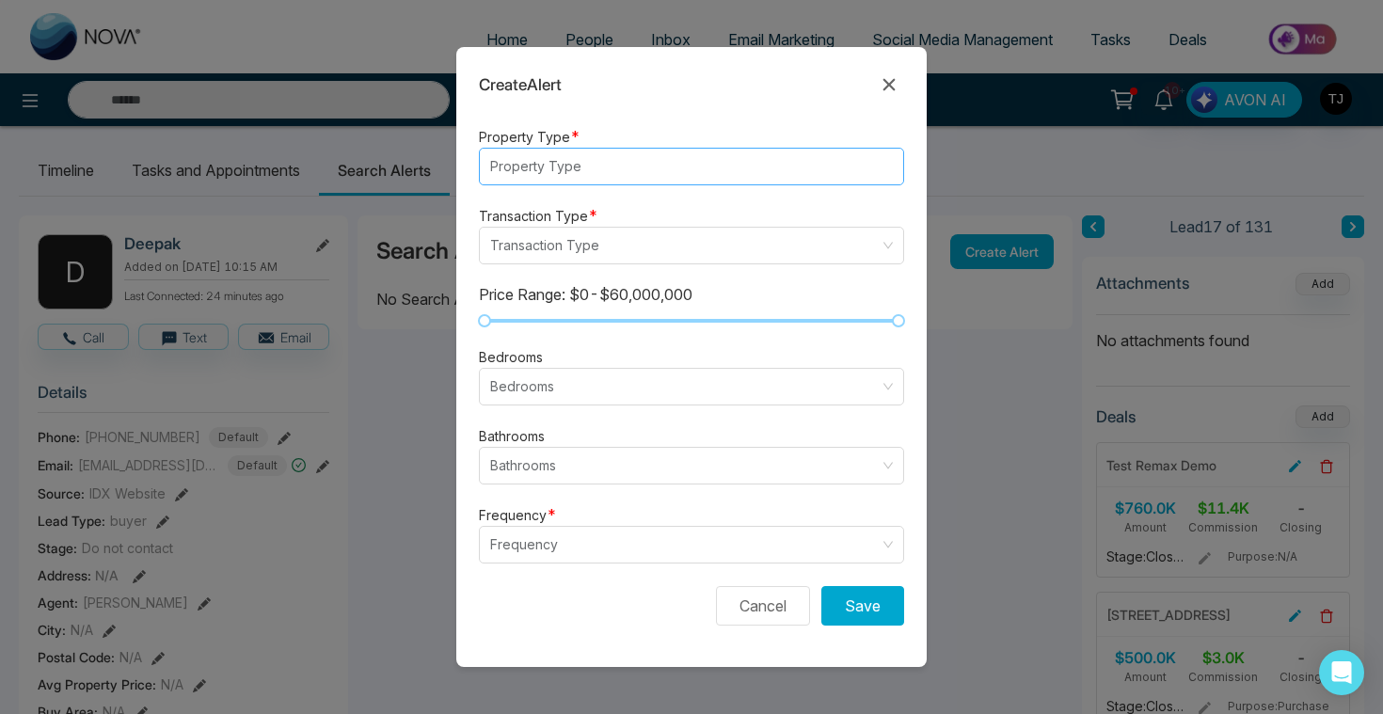
click at [634, 157] on div at bounding box center [682, 166] width 396 height 23
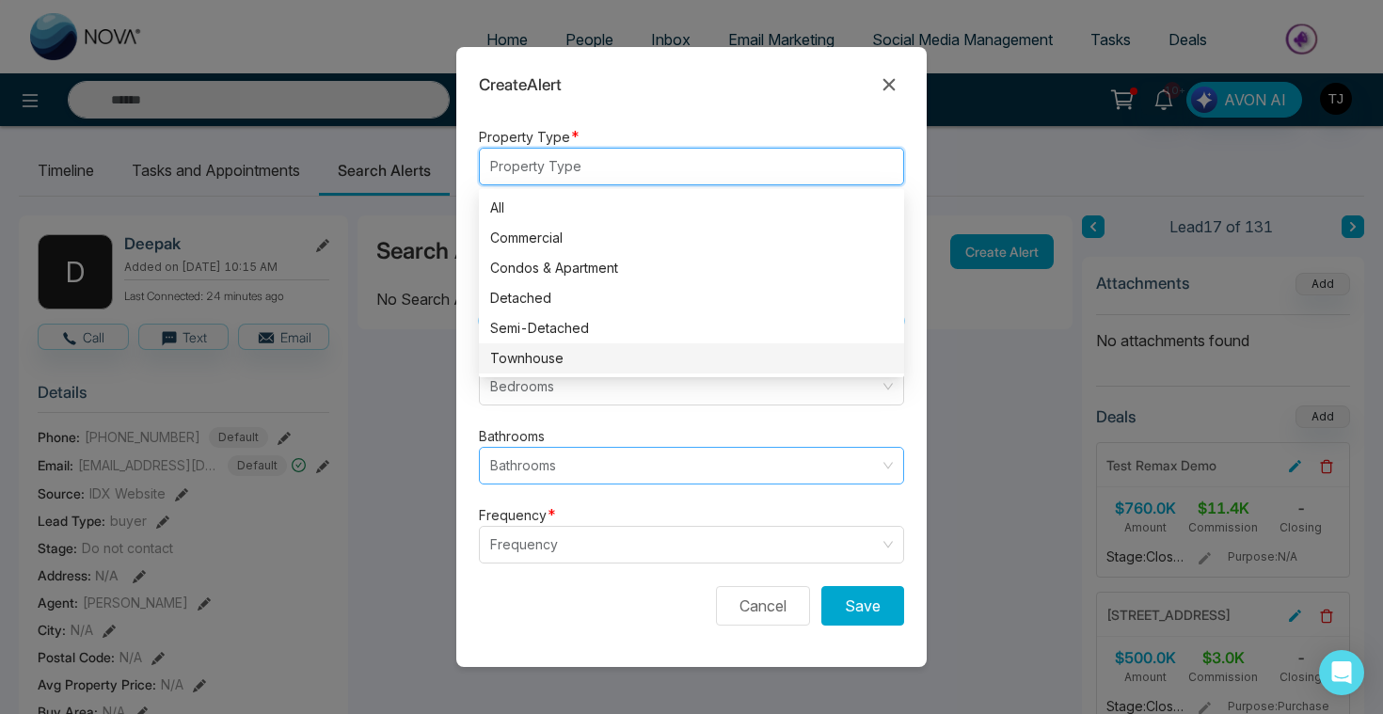
click at [607, 468] on input "search" at bounding box center [684, 466] width 389 height 36
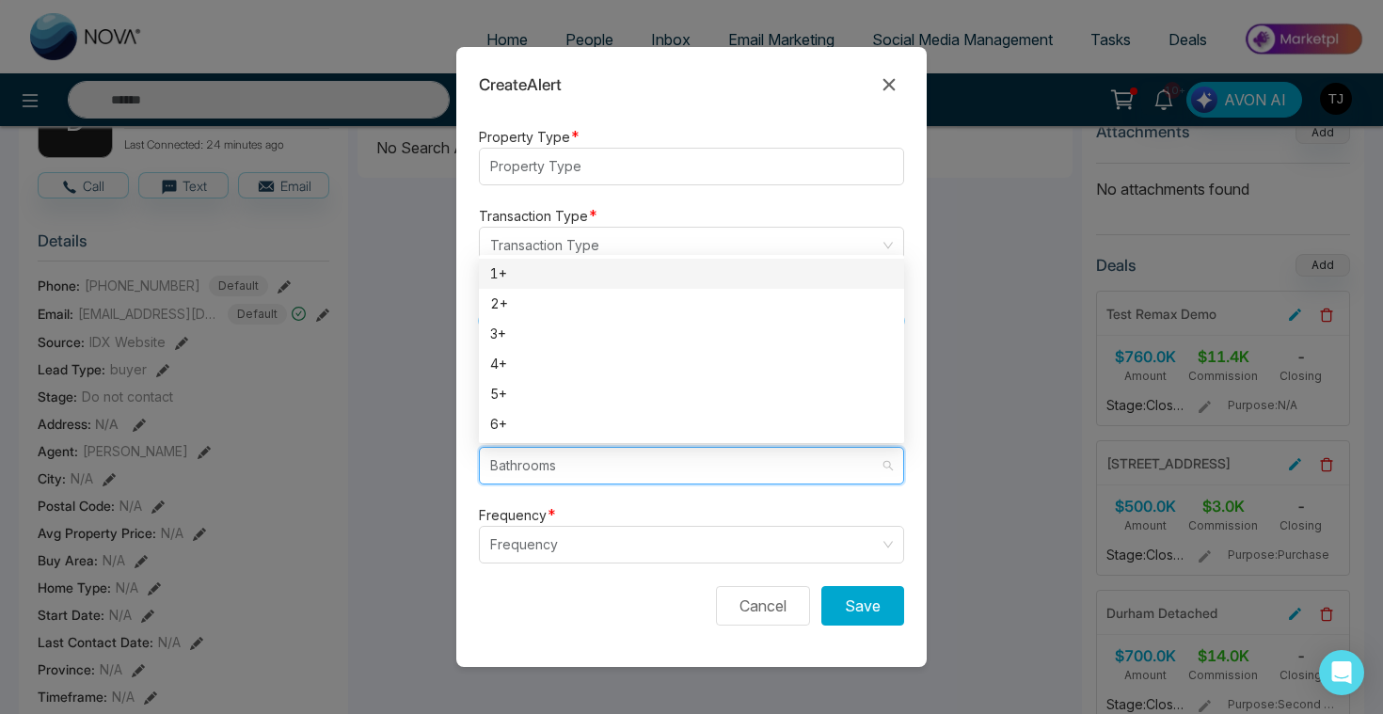
scroll to position [215, 0]
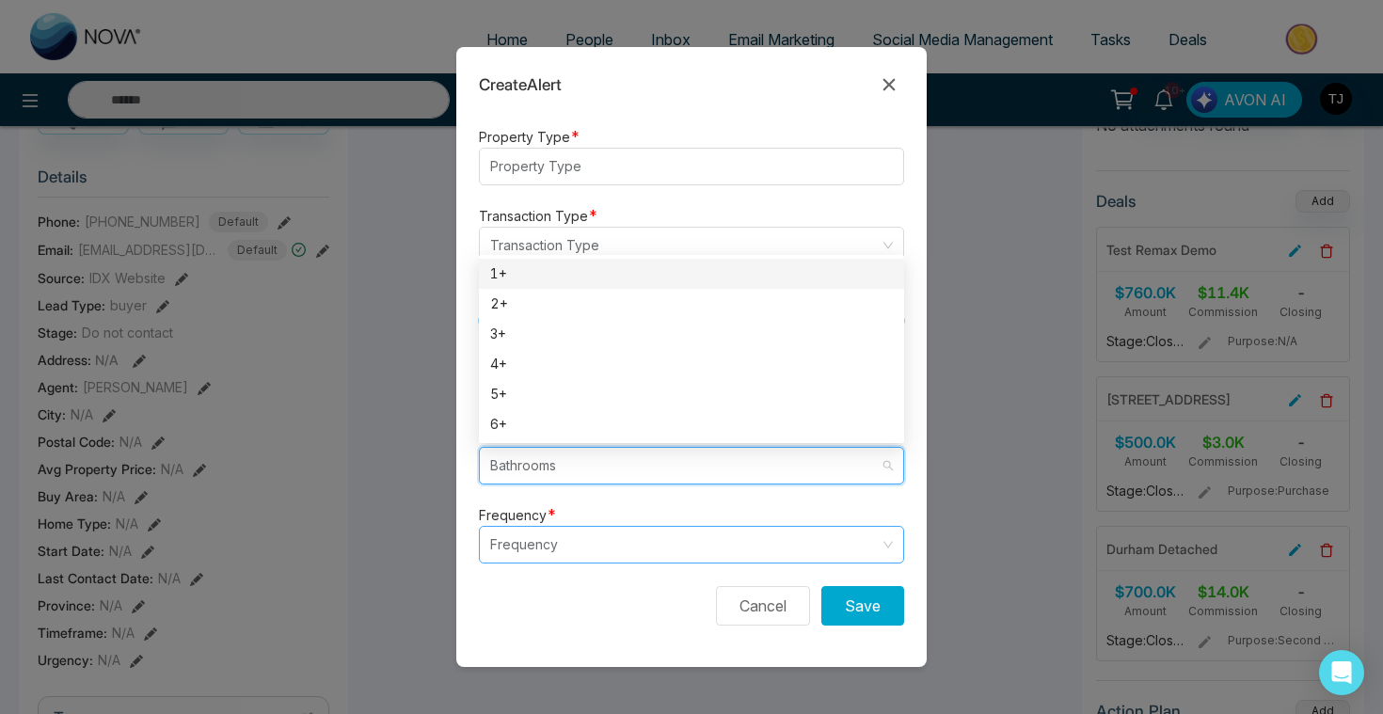
click at [759, 556] on input "search" at bounding box center [684, 545] width 389 height 36
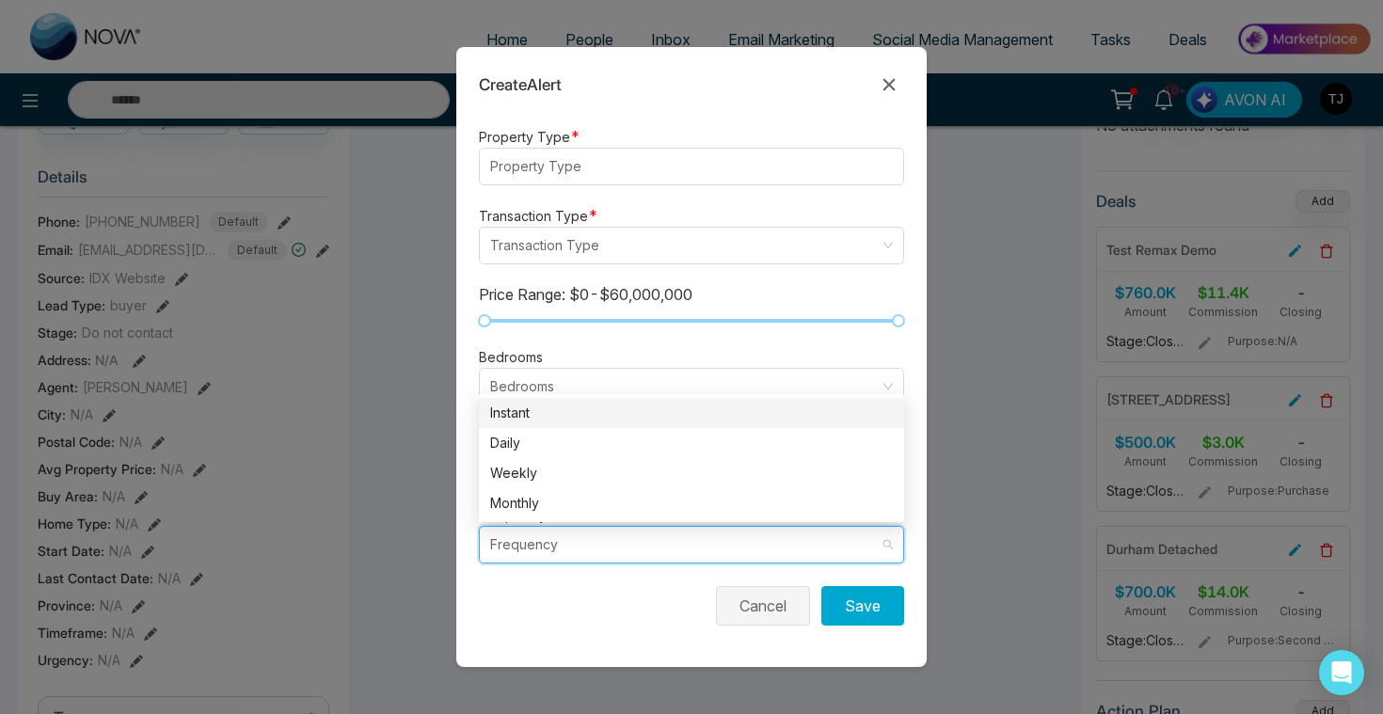
click at [769, 596] on button "Cancel" at bounding box center [763, 606] width 94 height 40
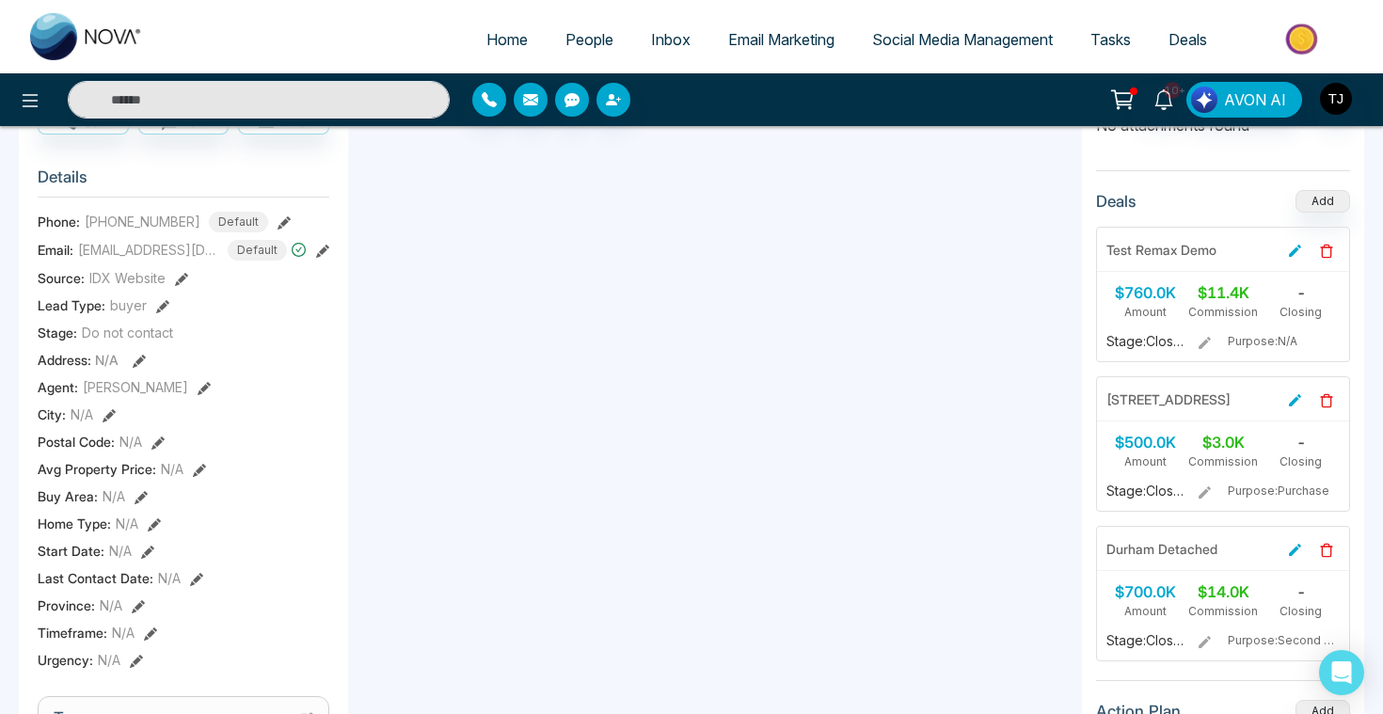
scroll to position [0, 0]
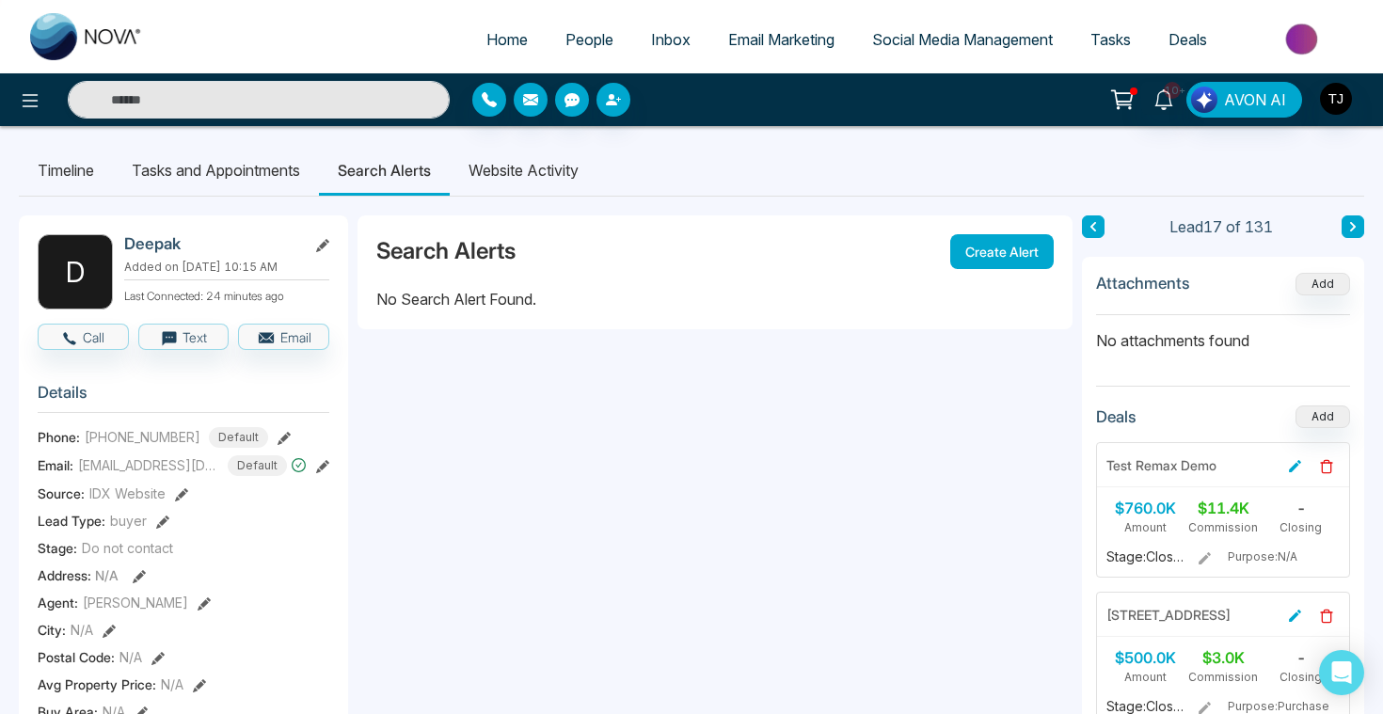
click at [555, 179] on li "Website Activity" at bounding box center [524, 170] width 148 height 51
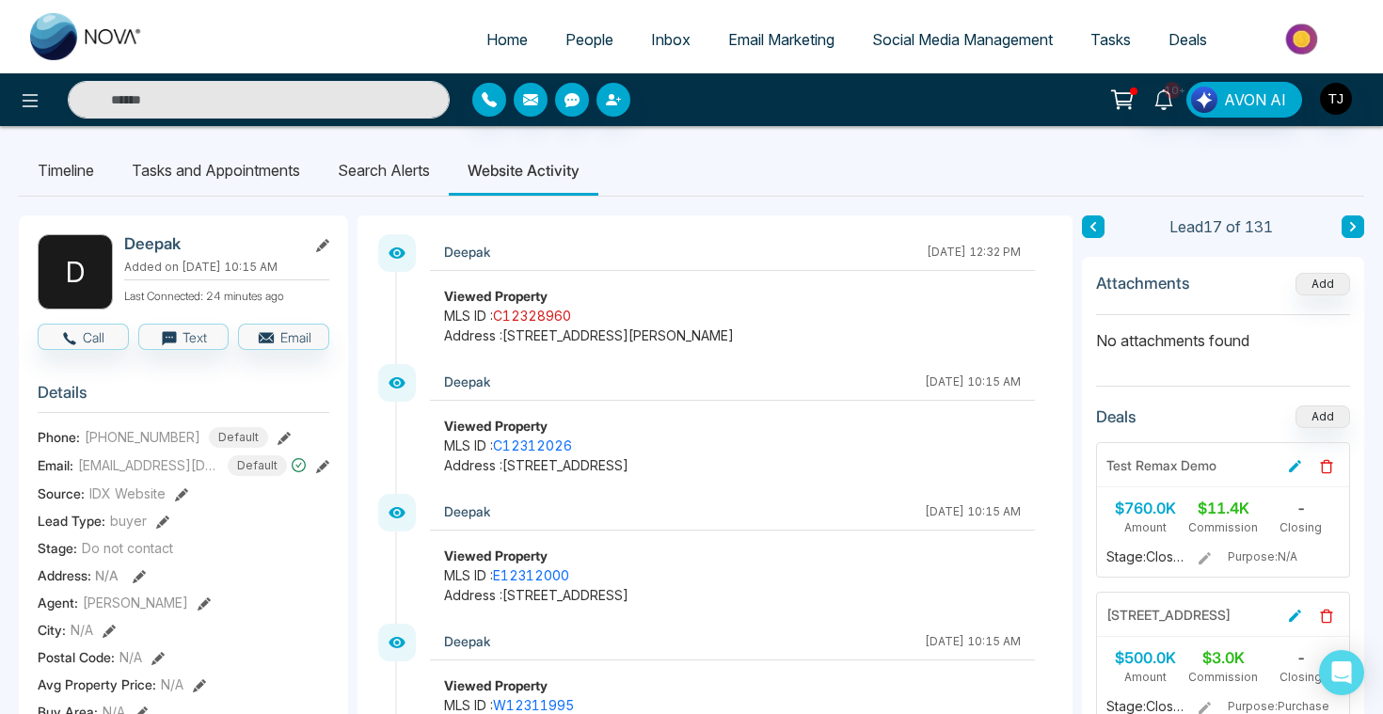
click at [531, 314] on link "C12328960" at bounding box center [532, 316] width 78 height 16
click at [41, 103] on button at bounding box center [30, 100] width 38 height 38
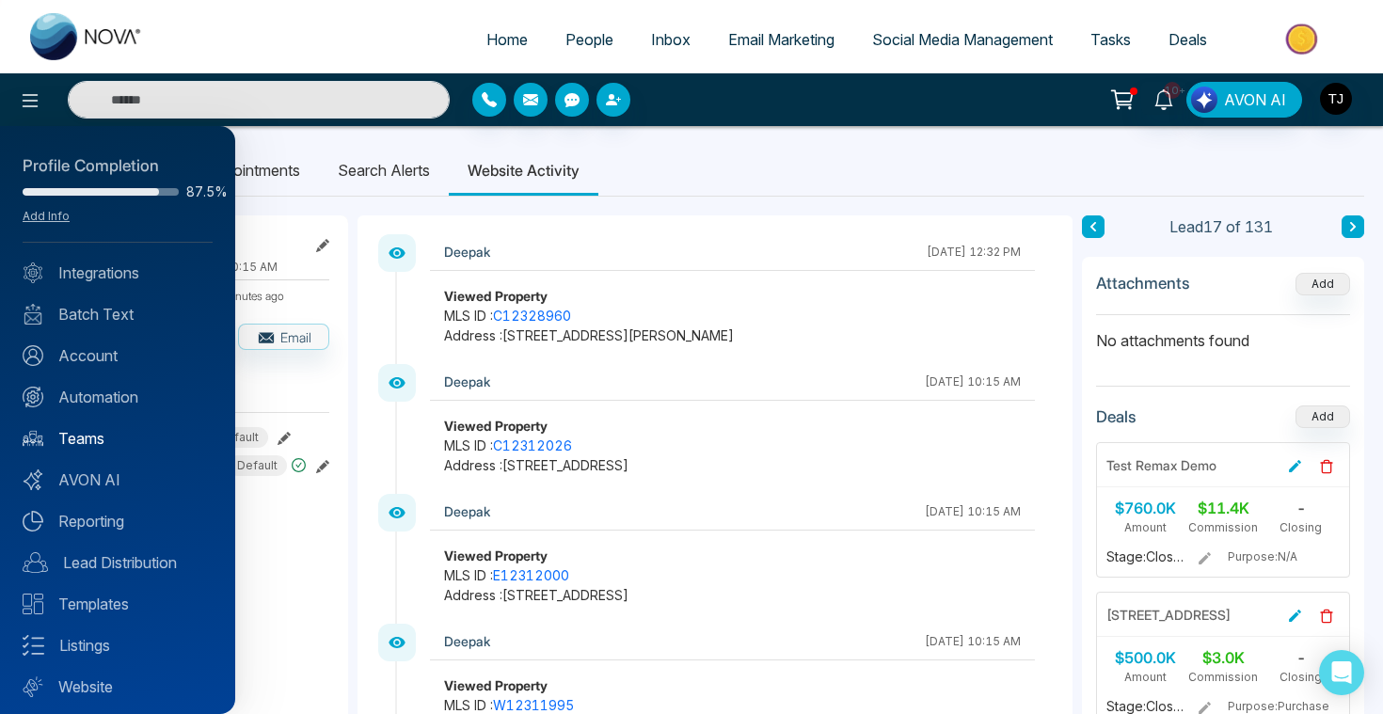
click at [85, 435] on link "Teams" at bounding box center [118, 438] width 190 height 23
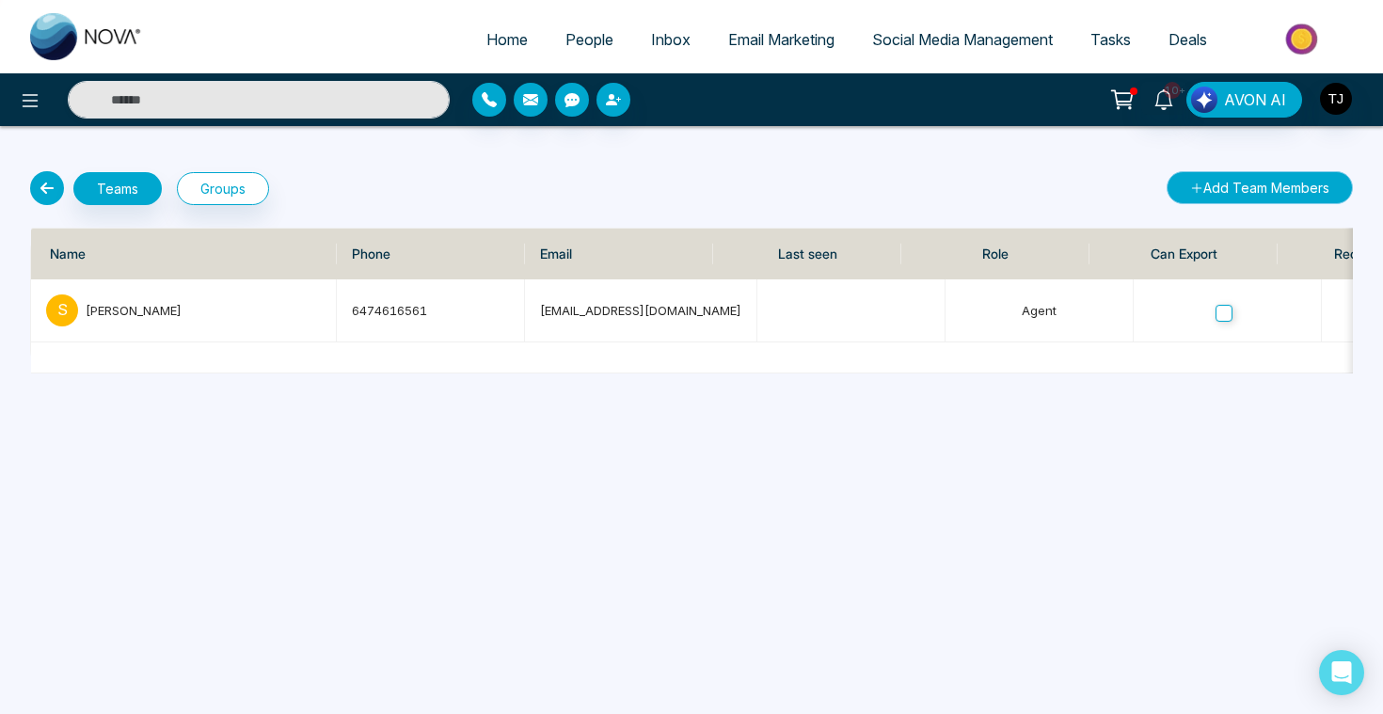
click at [1270, 190] on button "Add Team Members" at bounding box center [1259, 187] width 186 height 33
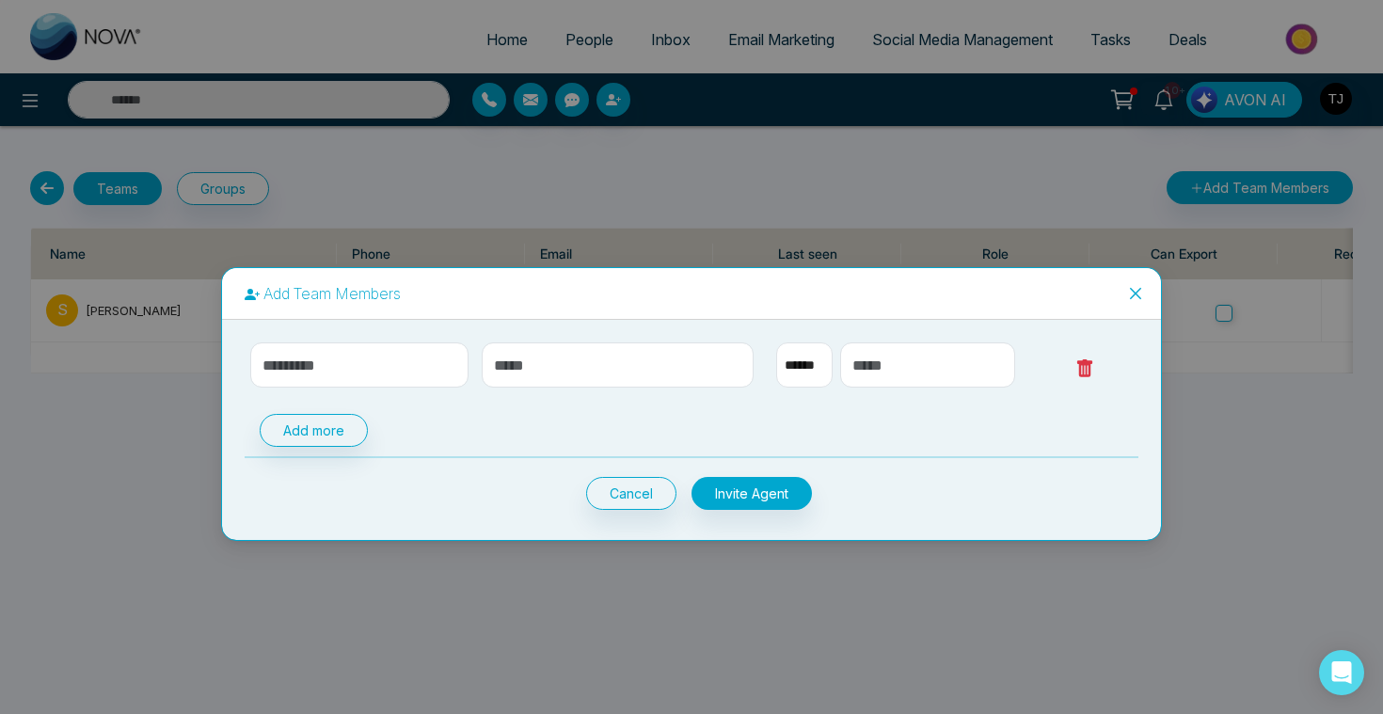
select select "**"
click at [1142, 289] on icon "close" at bounding box center [1135, 293] width 15 height 15
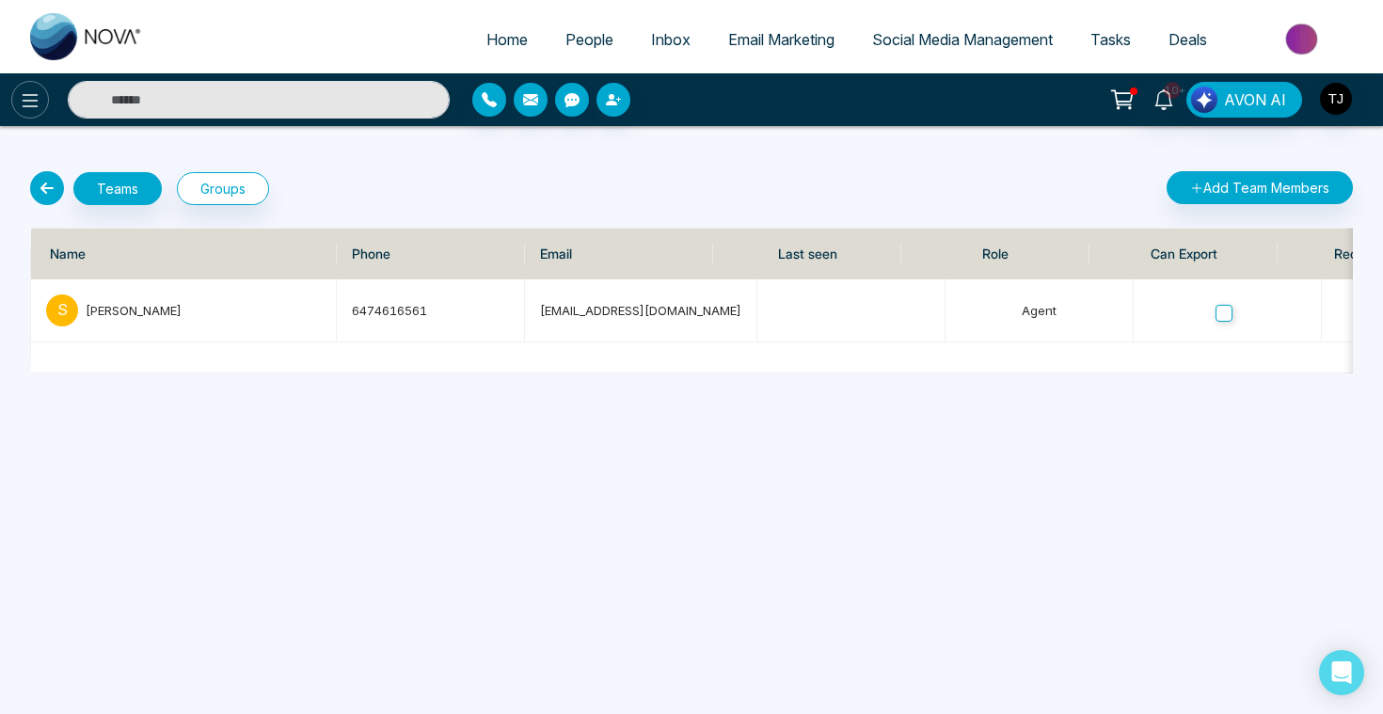
click at [34, 110] on icon at bounding box center [30, 100] width 23 height 23
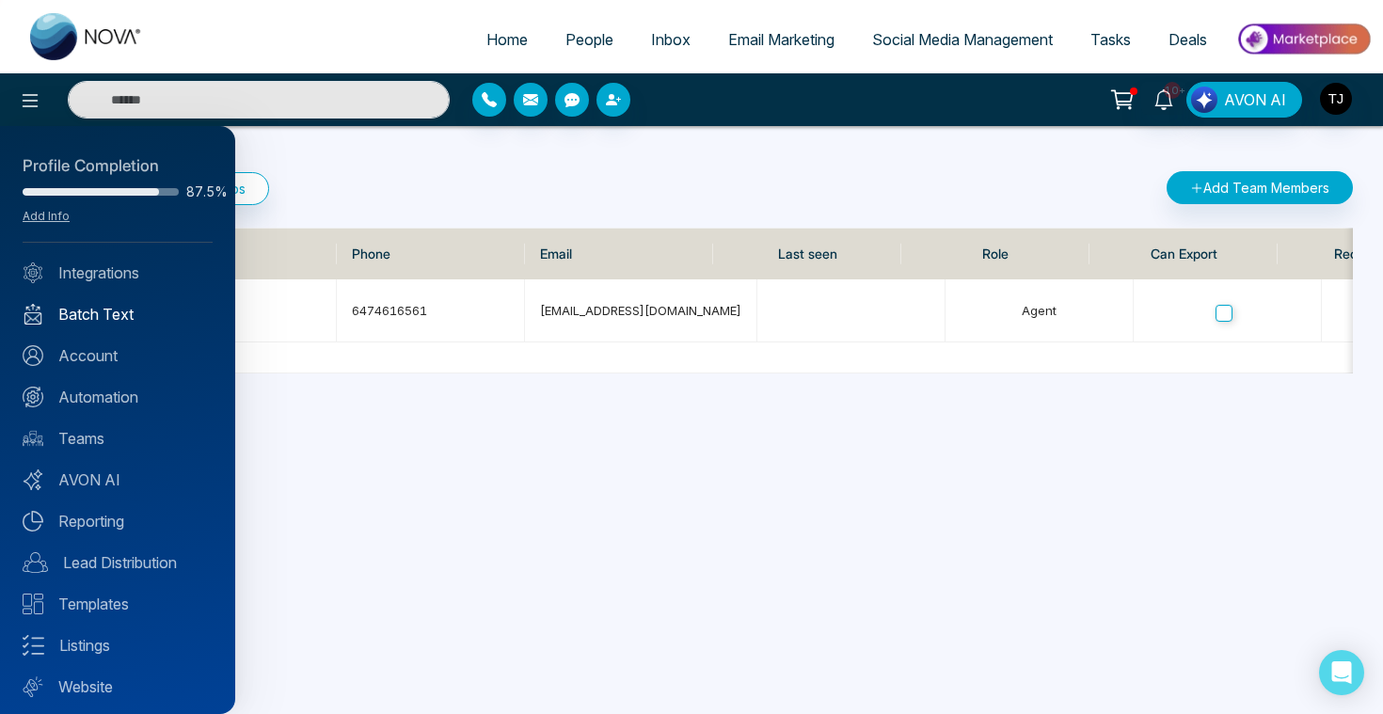
click at [141, 312] on link "Batch Text" at bounding box center [118, 314] width 190 height 23
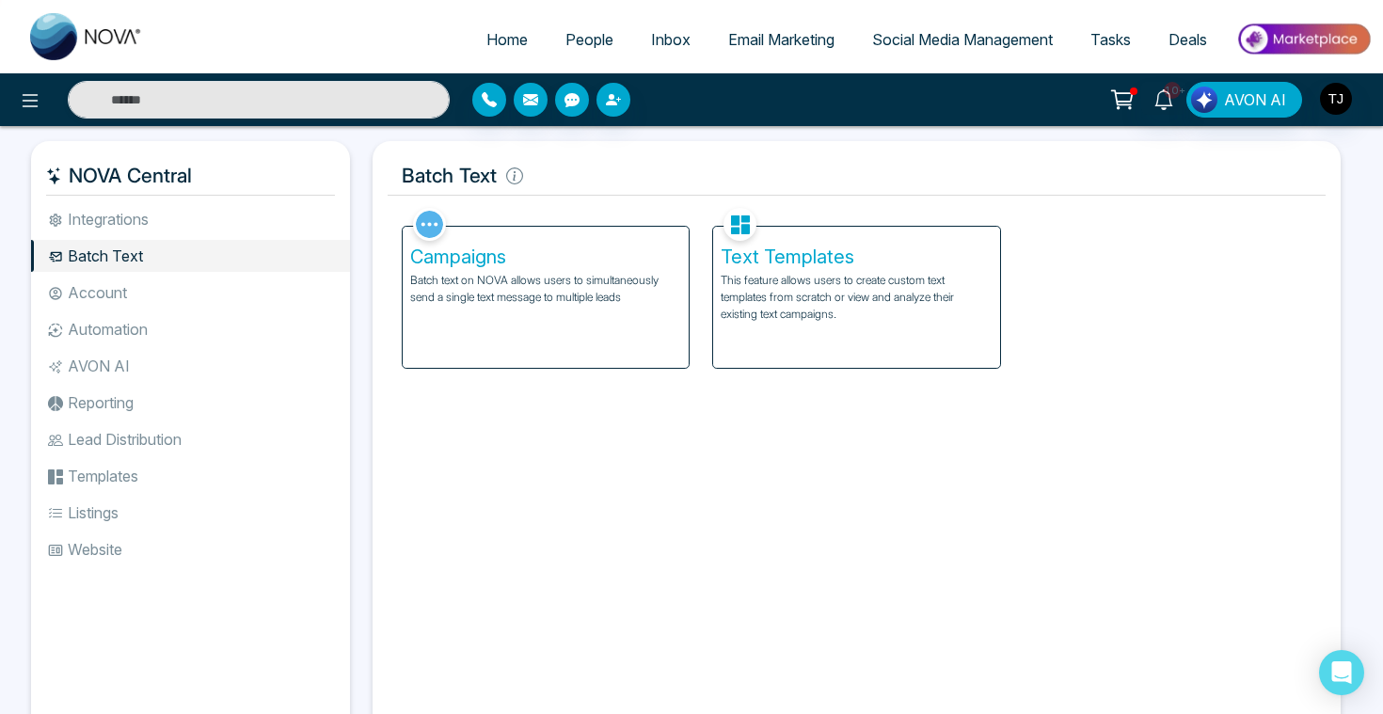
click at [508, 260] on h5 "Campaigns" at bounding box center [545, 257] width 271 height 23
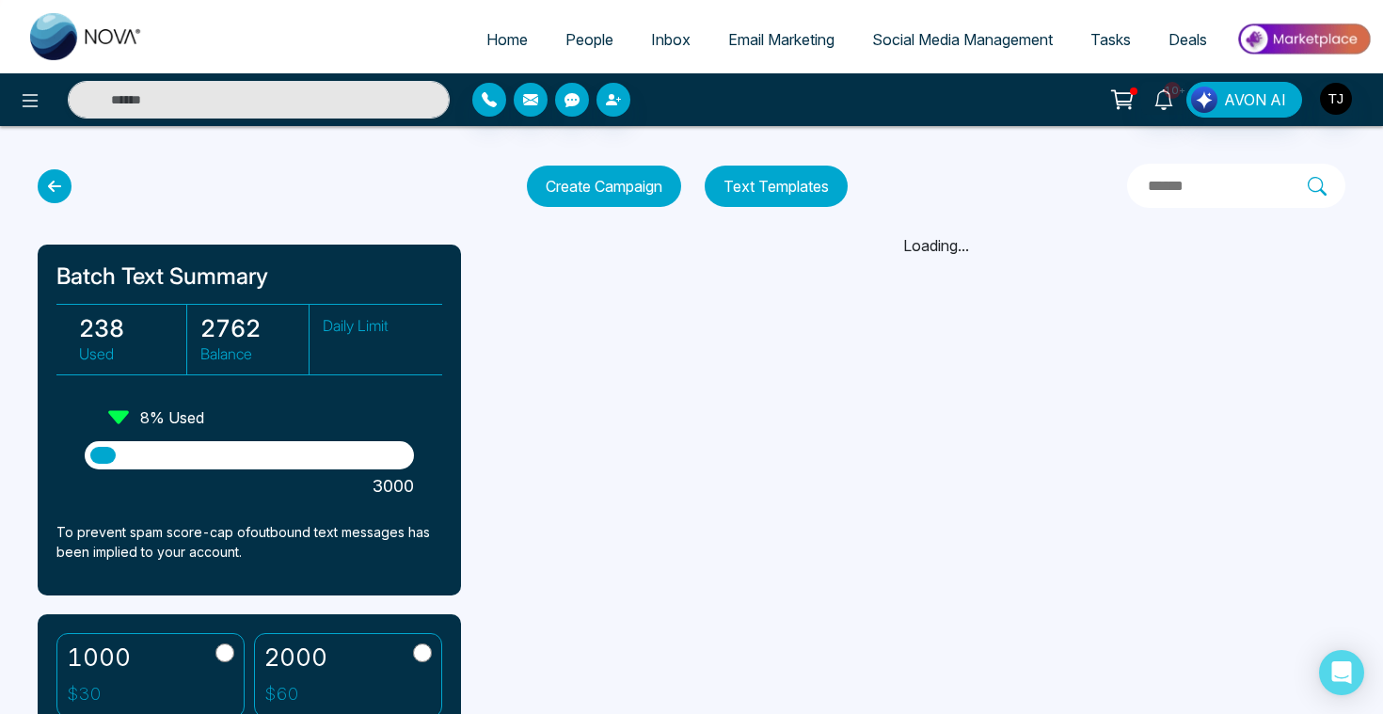
click at [624, 186] on button "Create Campaign" at bounding box center [604, 186] width 154 height 41
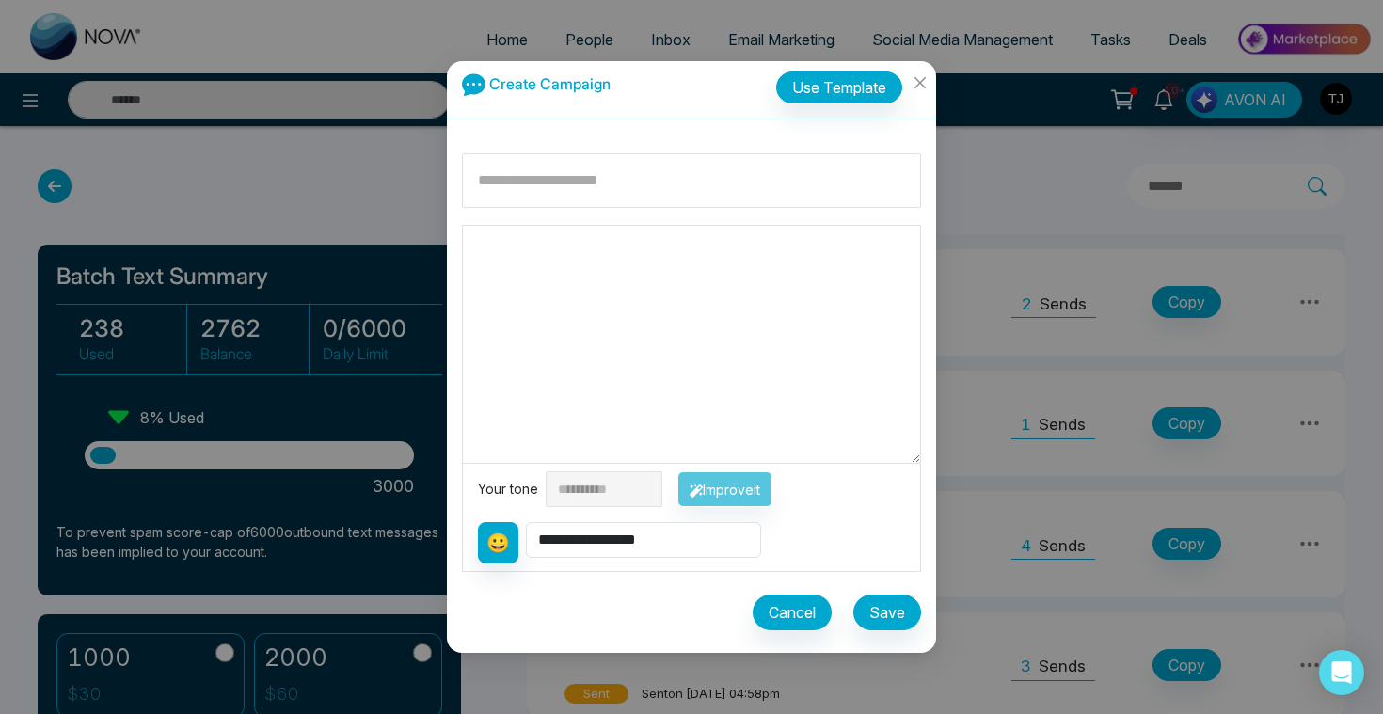
click at [630, 292] on textarea at bounding box center [691, 344] width 457 height 237
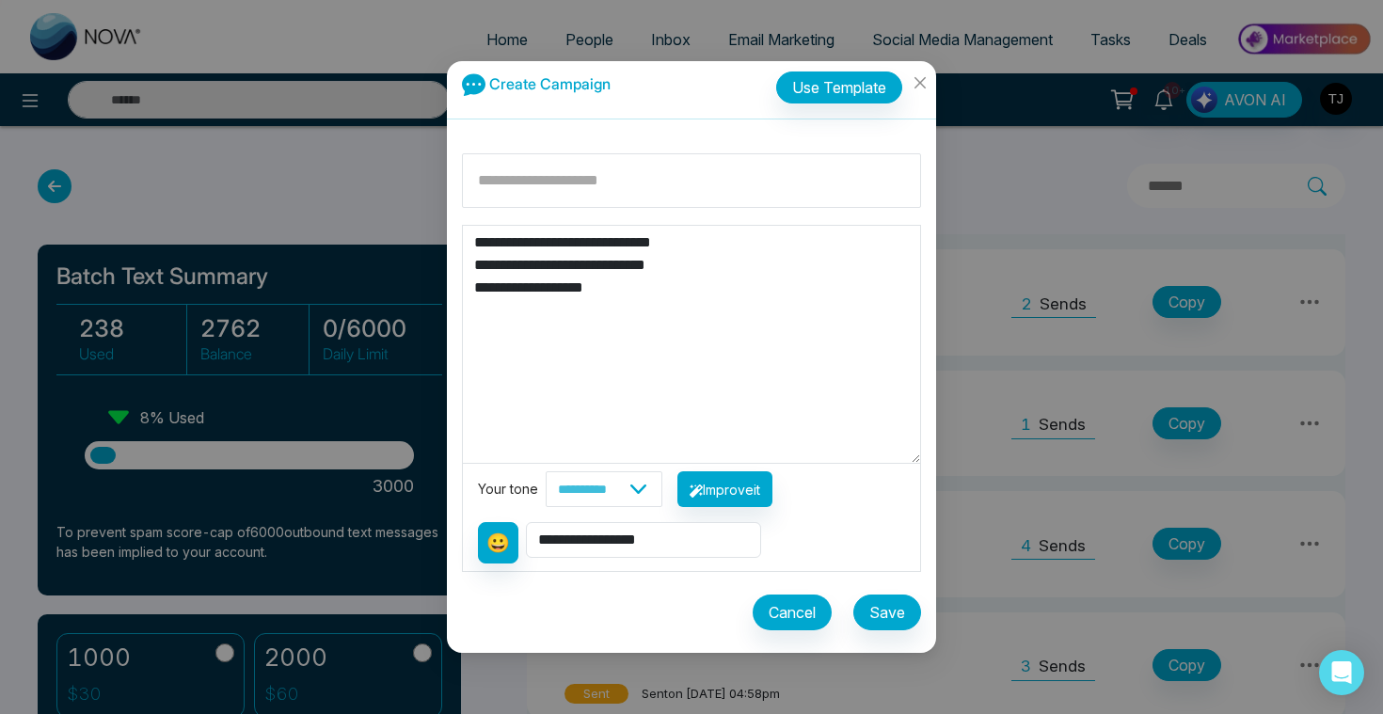
type textarea "**********"
click at [662, 491] on select "**********" at bounding box center [604, 489] width 117 height 36
select select "*******"
click at [765, 483] on button "Improve it" at bounding box center [724, 489] width 95 height 36
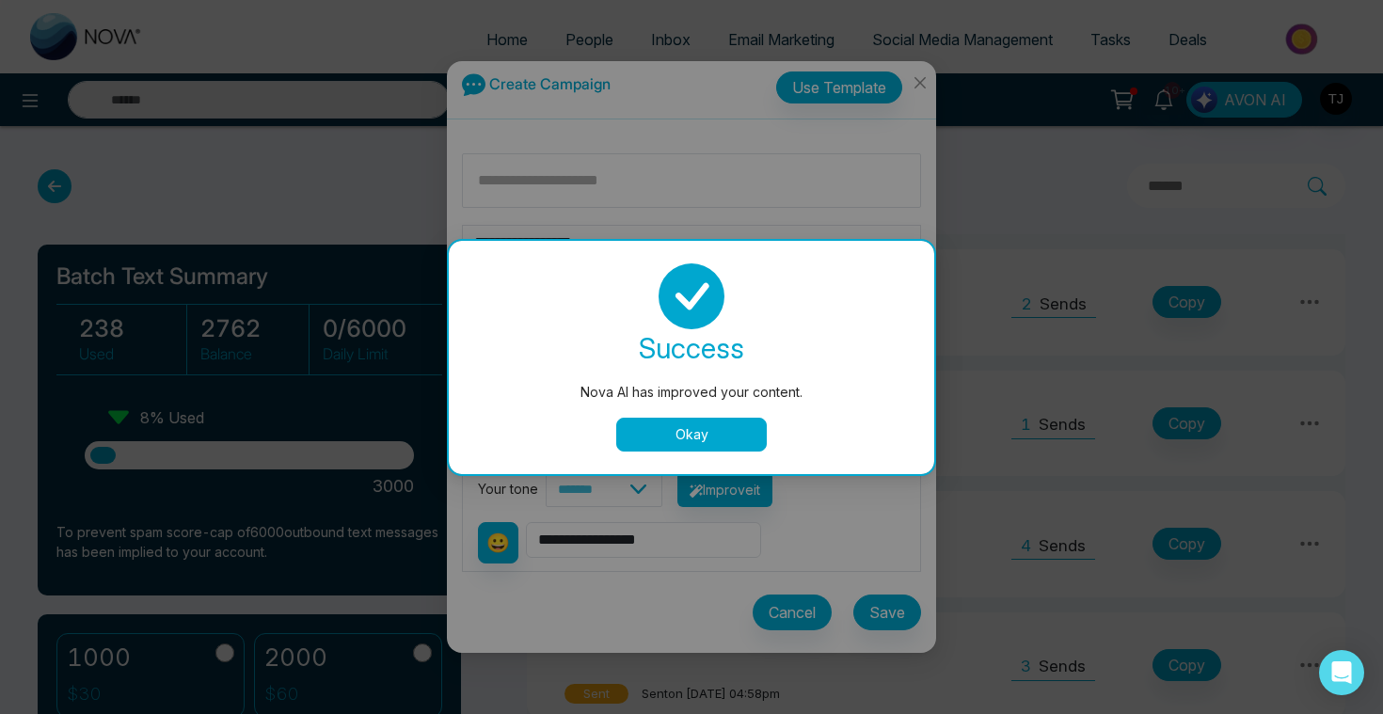
click at [728, 426] on button "Okay" at bounding box center [691, 435] width 151 height 34
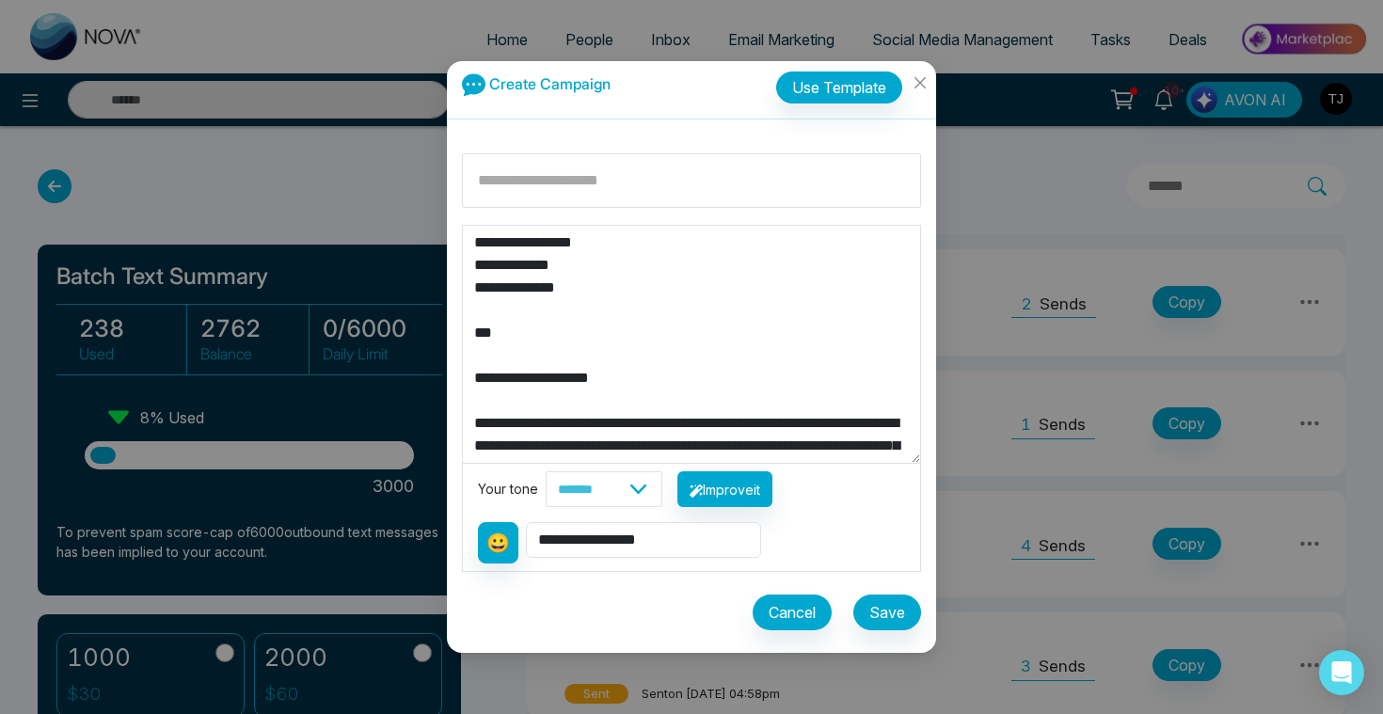
drag, startPoint x: 546, startPoint y: 351, endPoint x: 468, endPoint y: 212, distance: 159.2
click at [468, 212] on div "**********" at bounding box center [691, 395] width 489 height 515
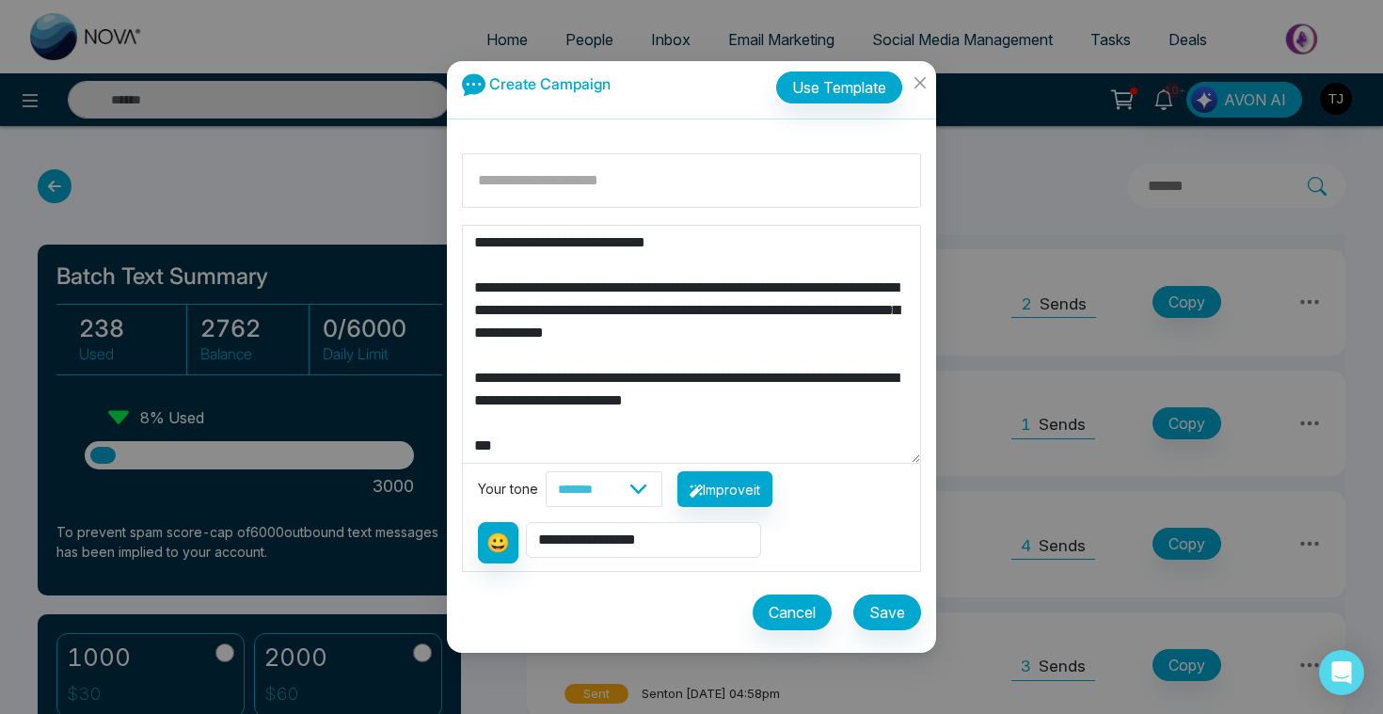
scroll to position [118, 0]
drag, startPoint x: 757, startPoint y: 435, endPoint x: 460, endPoint y: 402, distance: 299.1
click at [460, 402] on div "**********" at bounding box center [691, 395] width 489 height 515
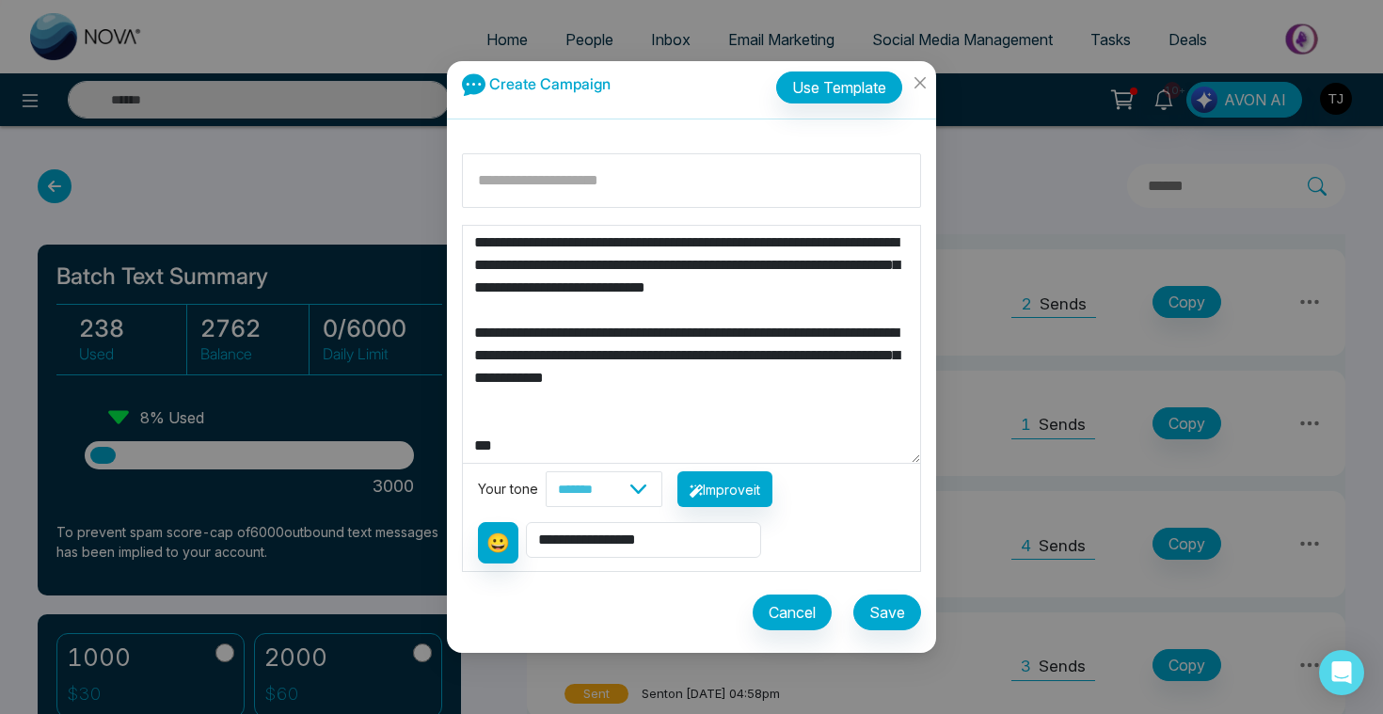
scroll to position [90, 0]
drag, startPoint x: 527, startPoint y: 454, endPoint x: 464, endPoint y: 454, distance: 63.0
click at [464, 454] on textarea "**********" at bounding box center [691, 344] width 457 height 237
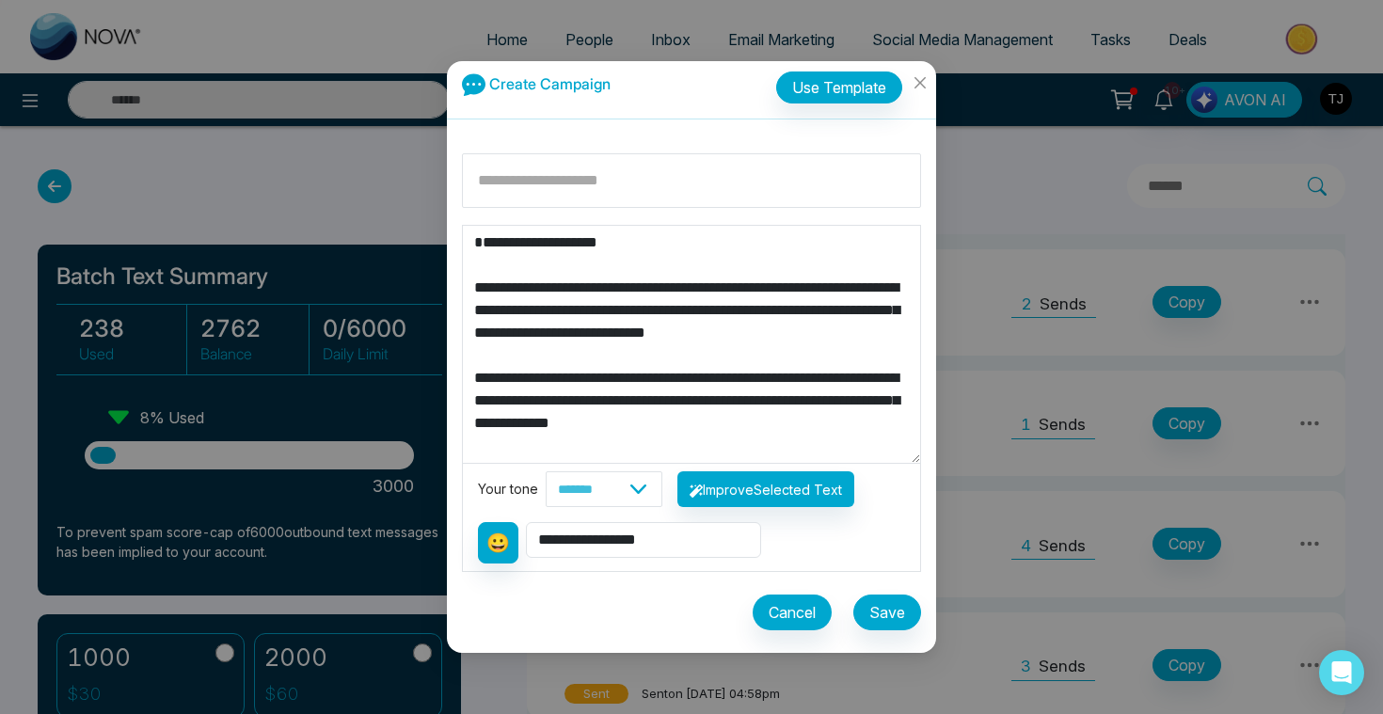
scroll to position [0, 0]
click at [475, 256] on textarea "**********" at bounding box center [691, 344] width 457 height 237
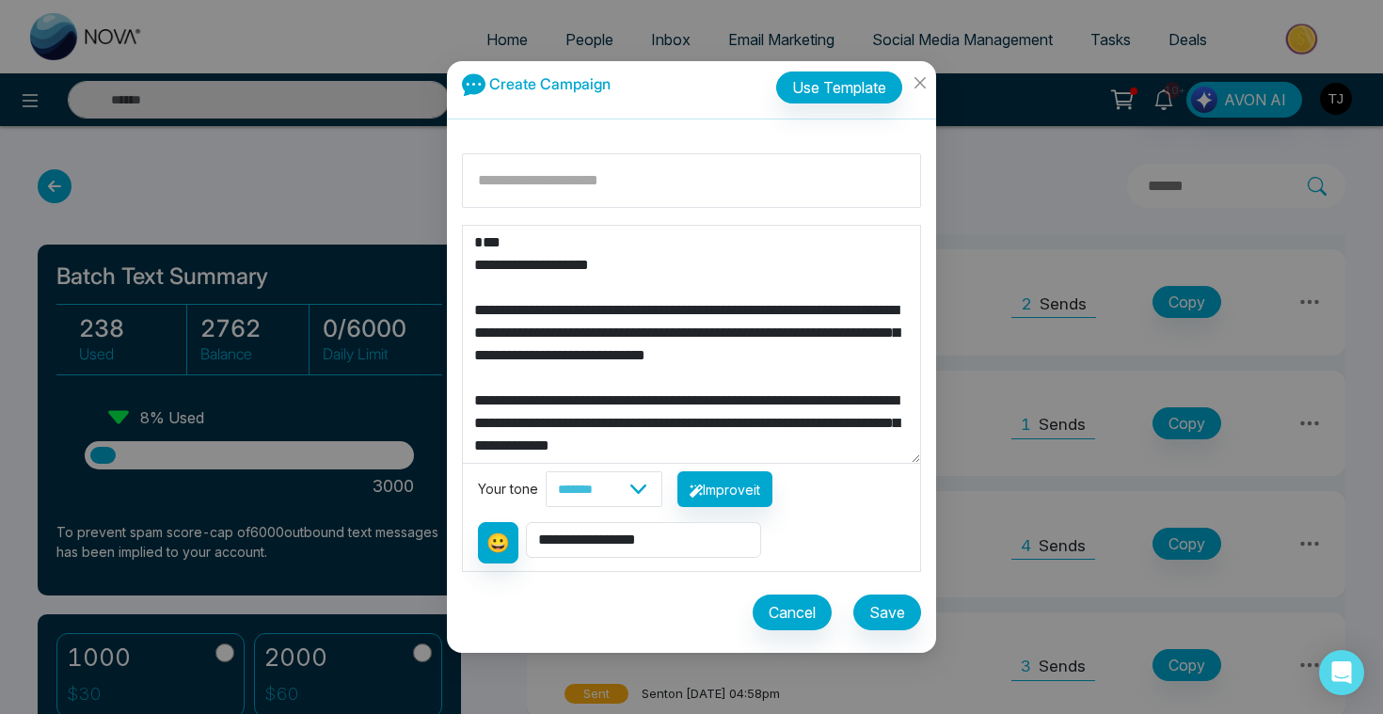
type textarea "**********"
click at [499, 546] on button "😀" at bounding box center [498, 542] width 40 height 41
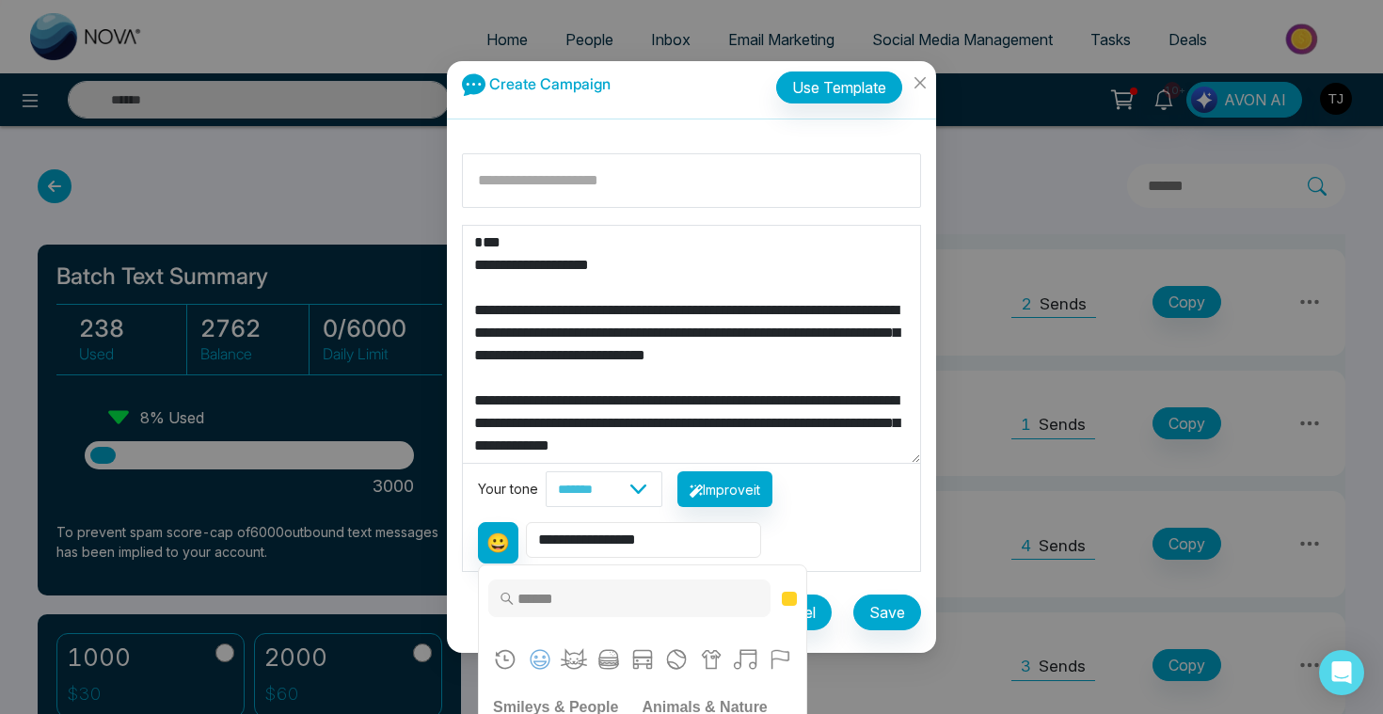
click at [558, 544] on select "**********" at bounding box center [643, 540] width 235 height 36
select select "**********"
type textarea "**********"
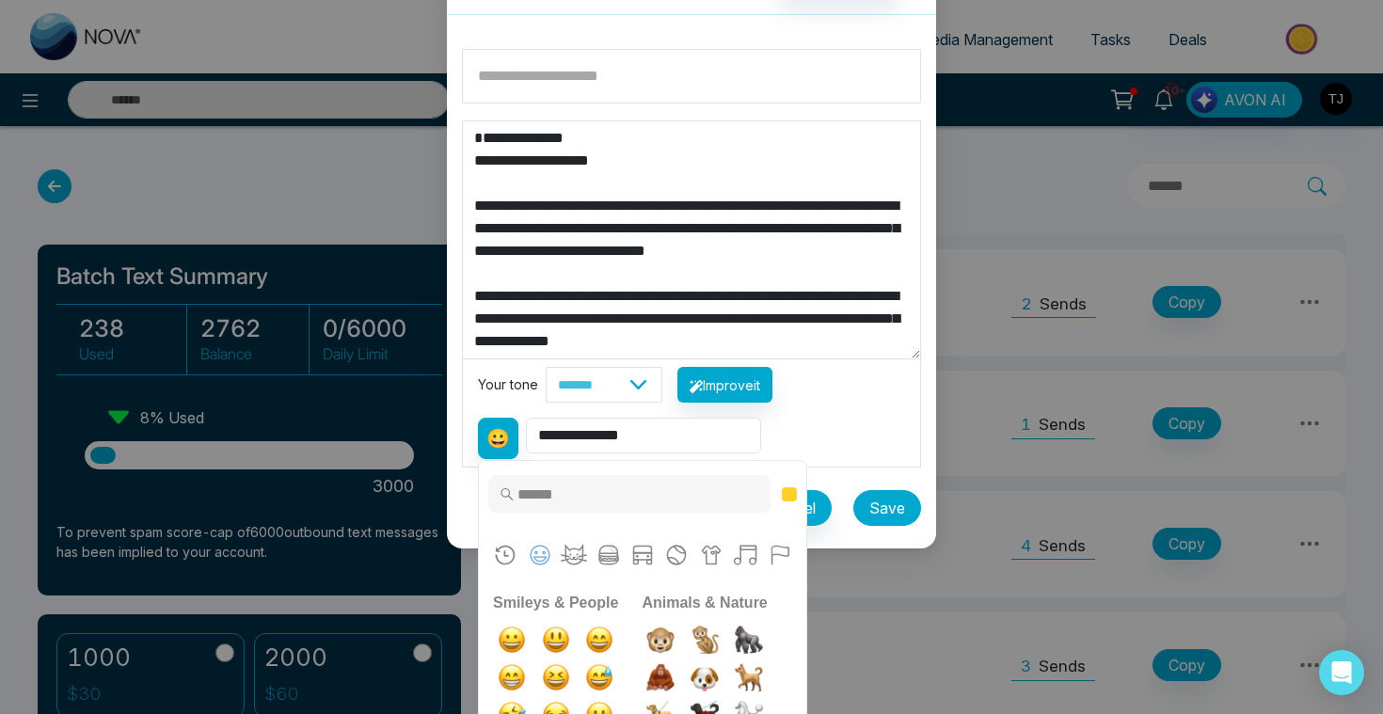
click at [890, 525] on button "Save" at bounding box center [887, 508] width 68 height 36
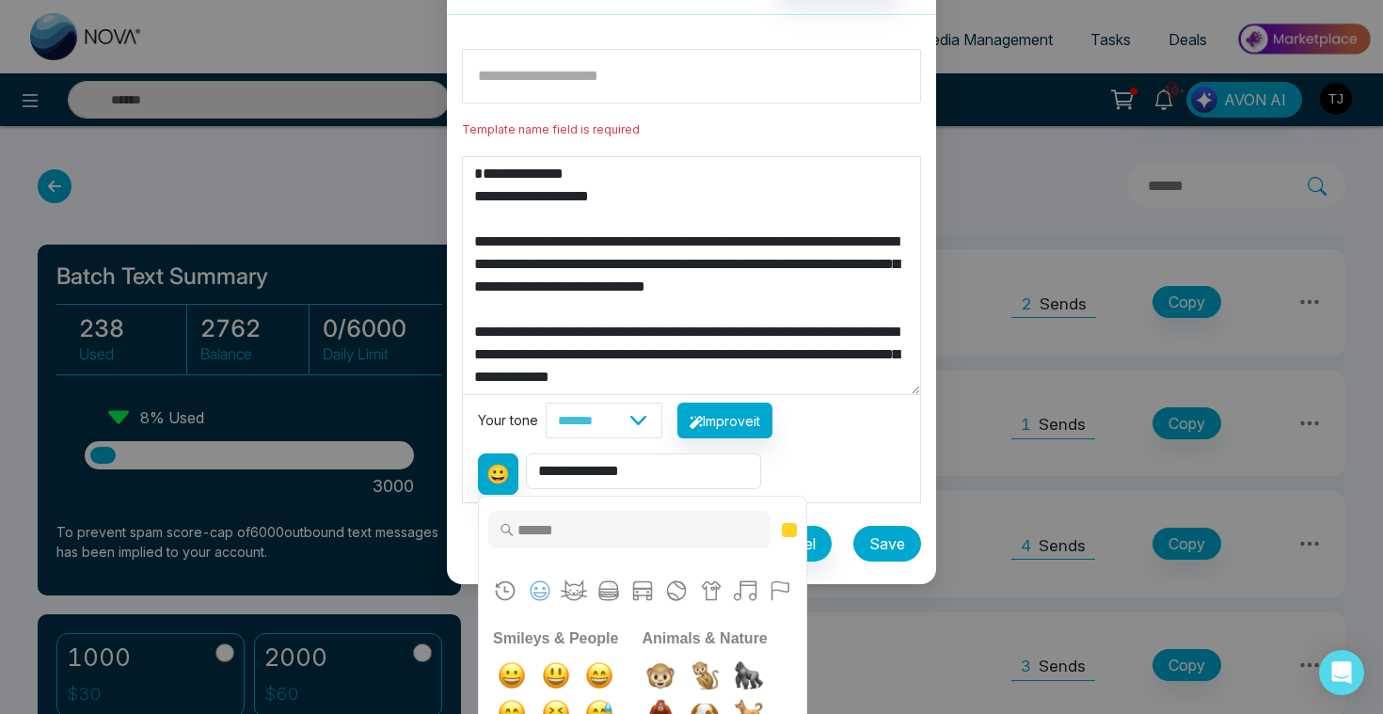
scroll to position [0, 0]
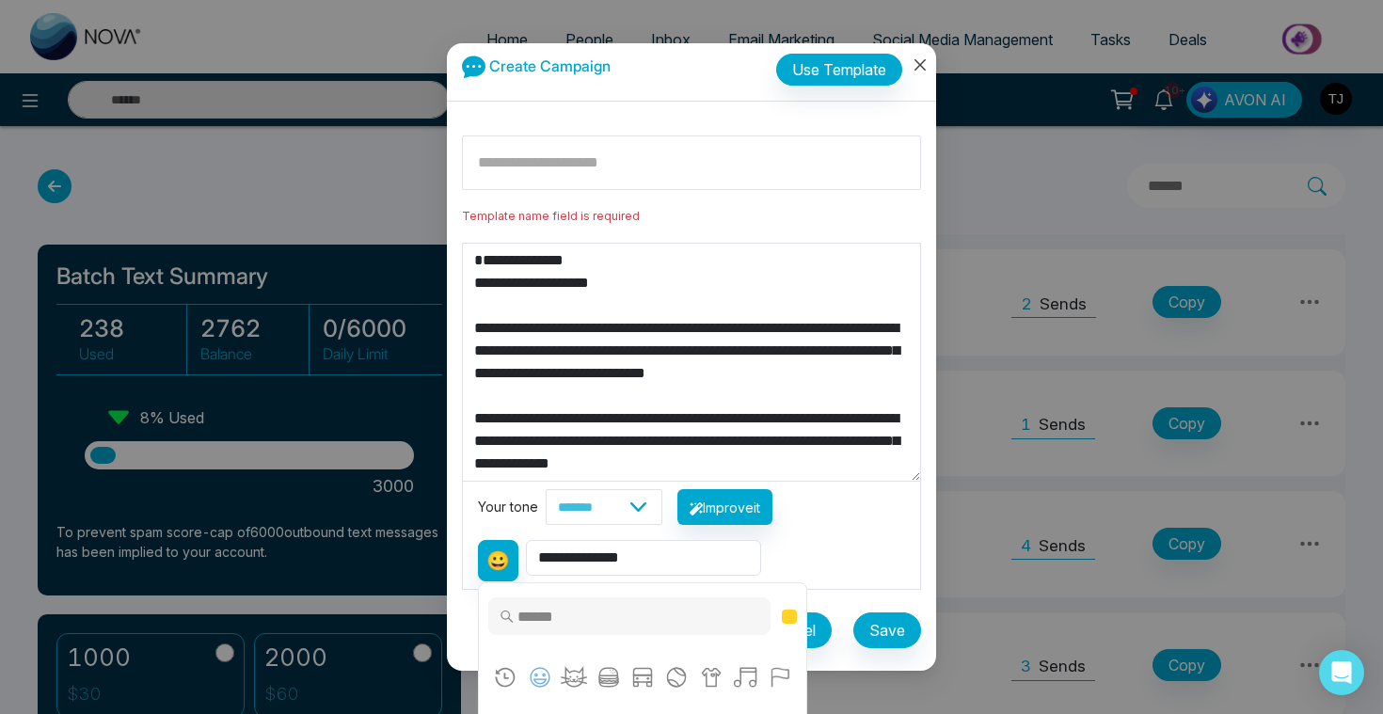
click at [925, 69] on icon "close" at bounding box center [919, 64] width 15 height 15
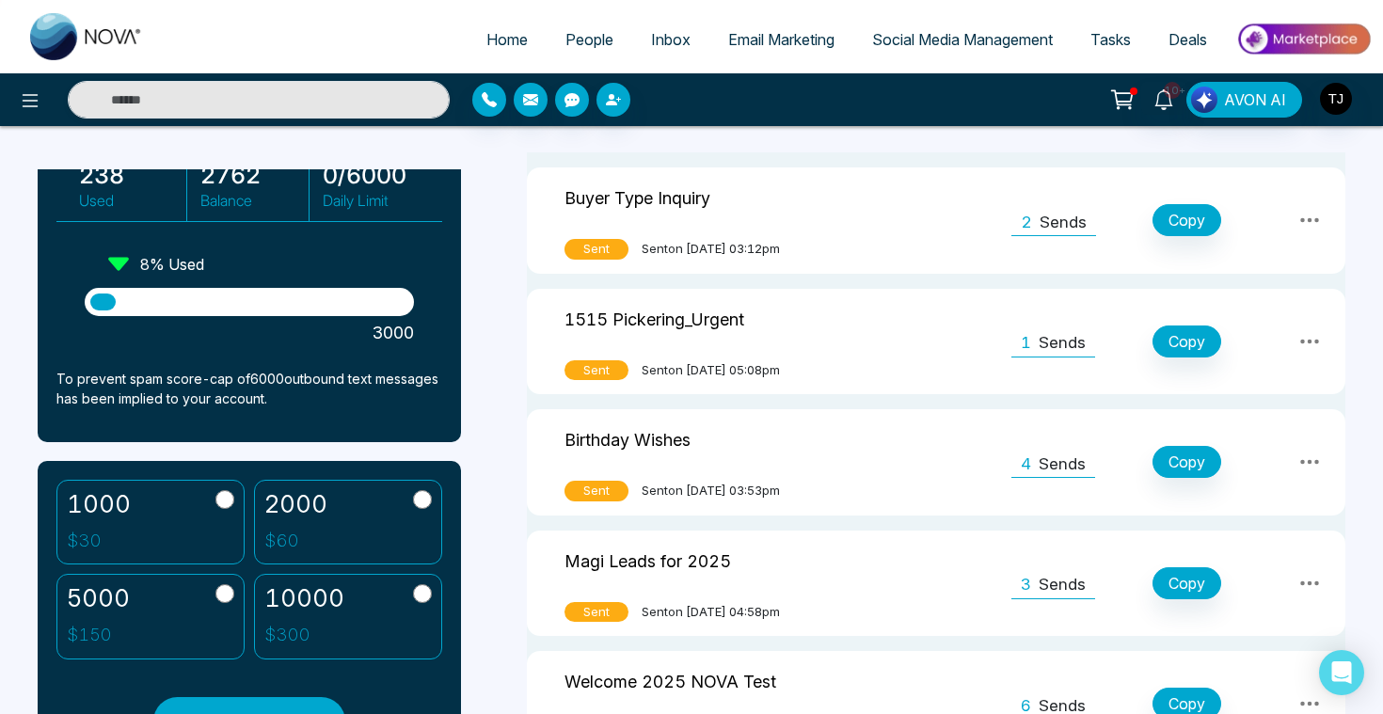
scroll to position [96, 0]
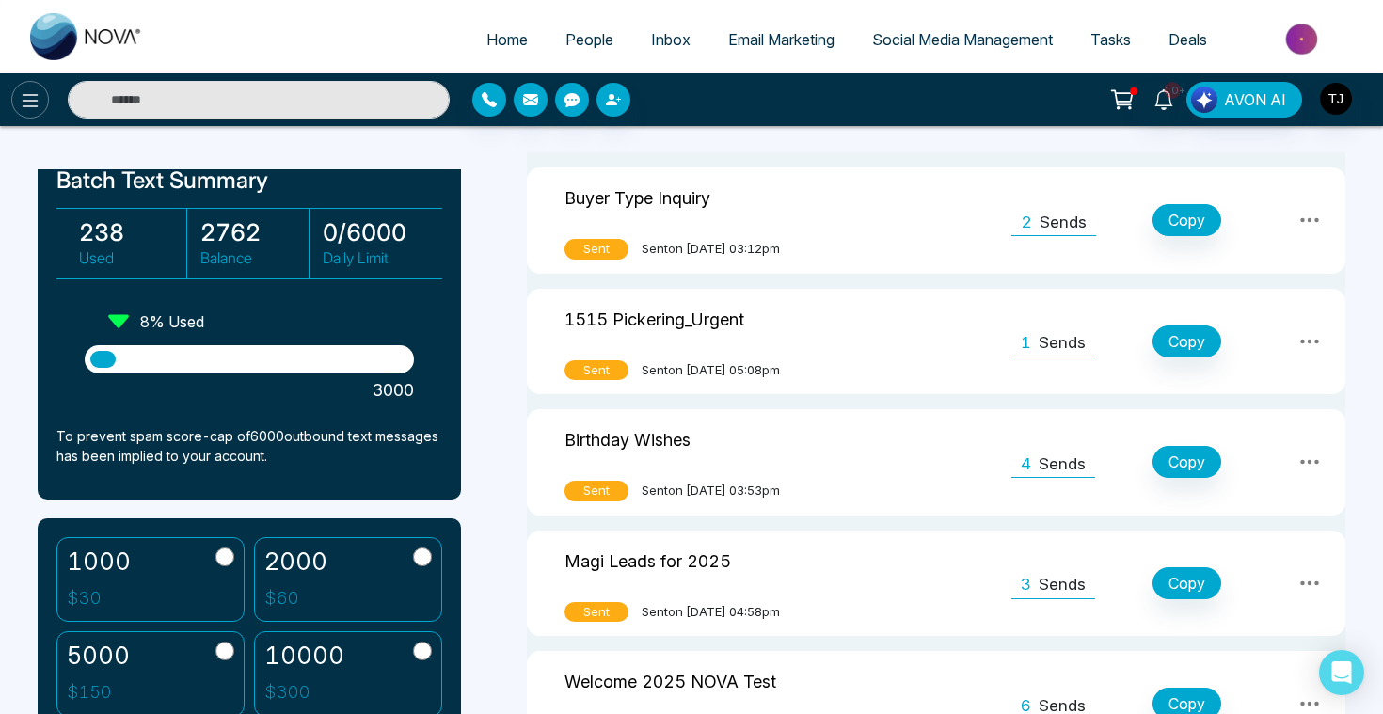
click at [26, 81] on button at bounding box center [30, 100] width 38 height 38
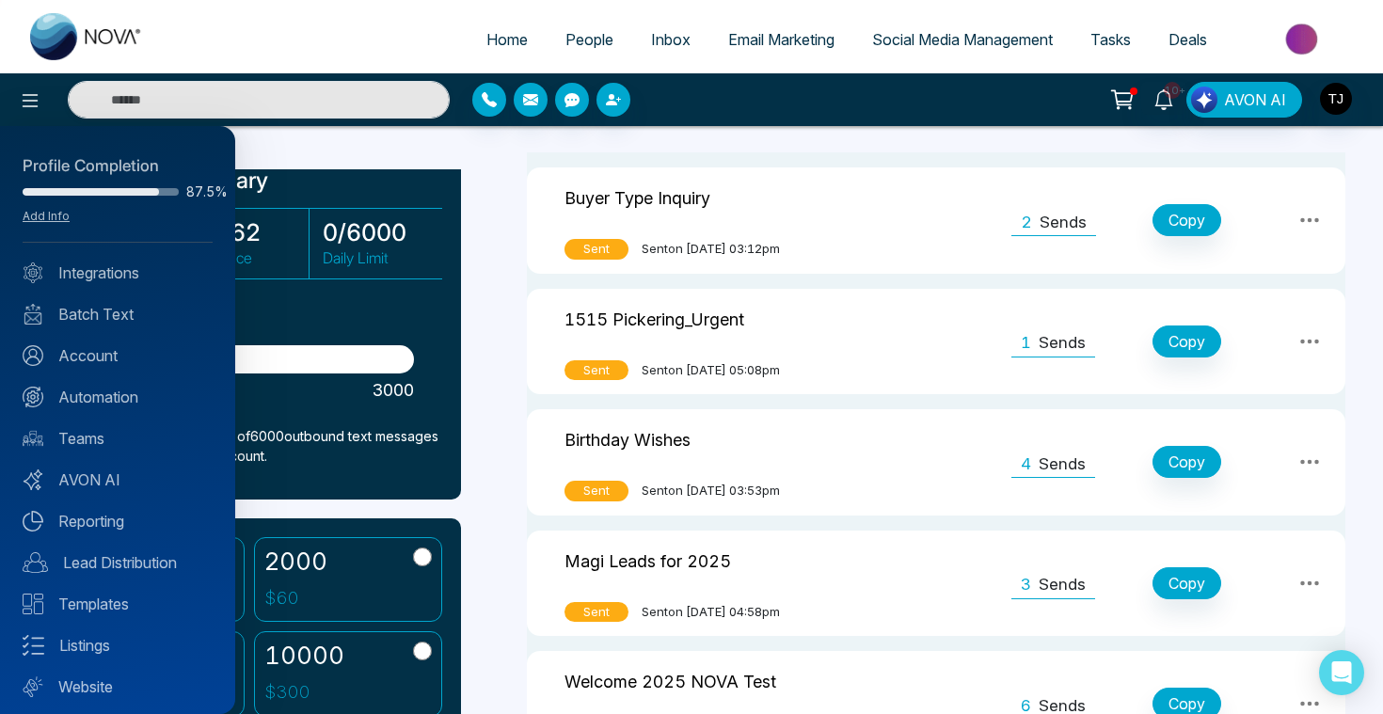
click at [903, 166] on div at bounding box center [691, 357] width 1383 height 714
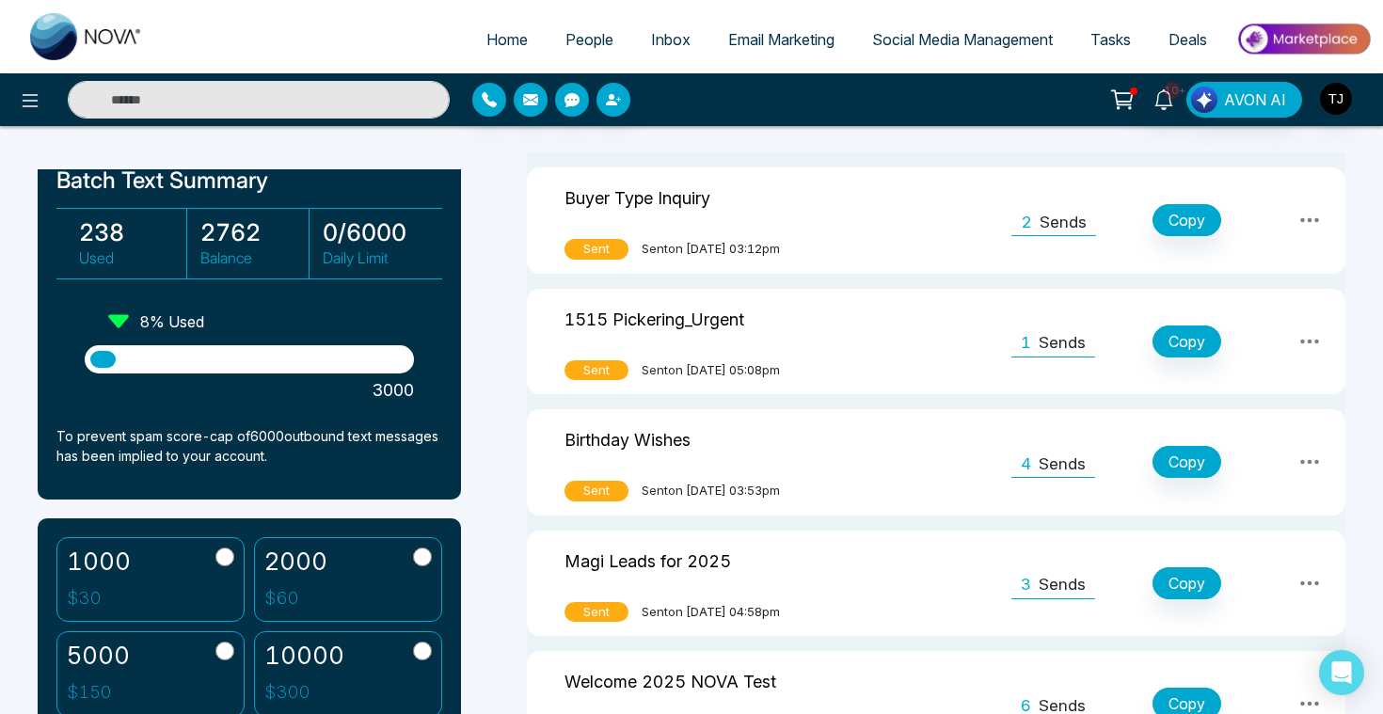
click at [1323, 45] on img at bounding box center [1303, 39] width 136 height 42
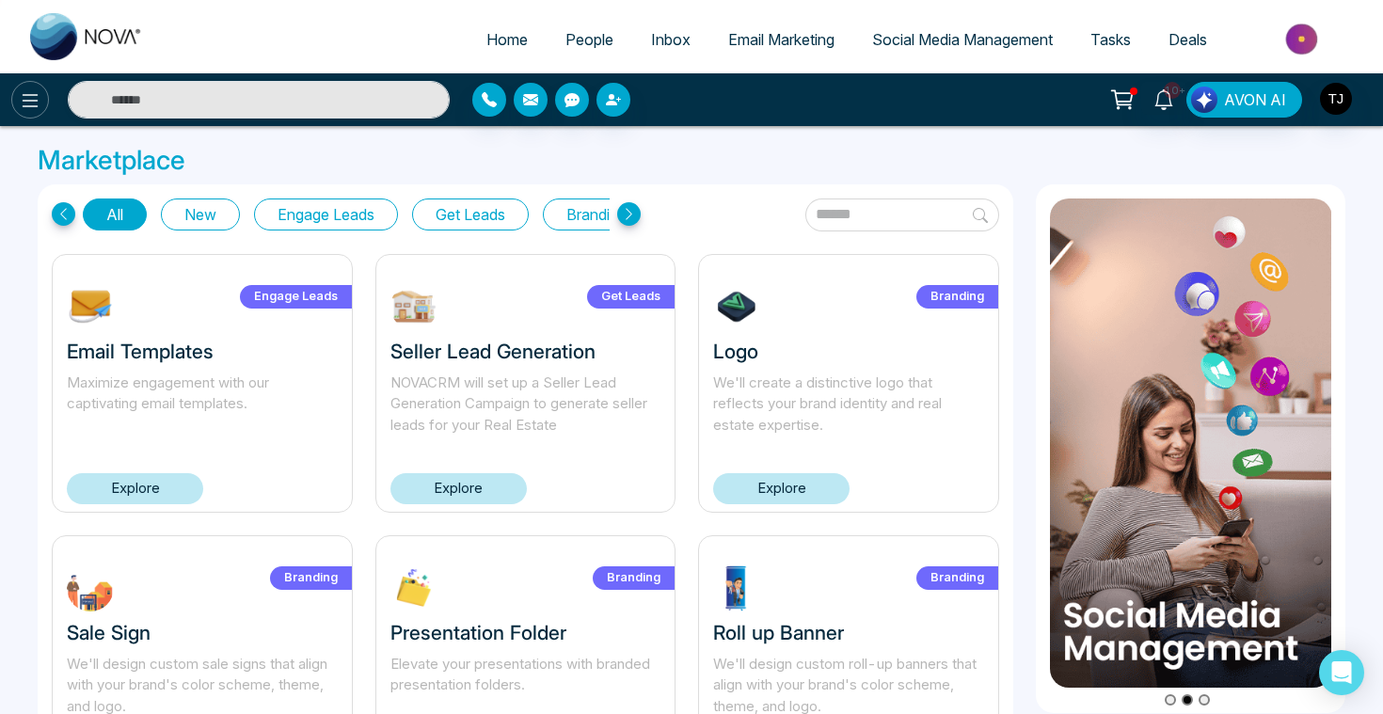
click at [31, 107] on icon at bounding box center [30, 100] width 23 height 23
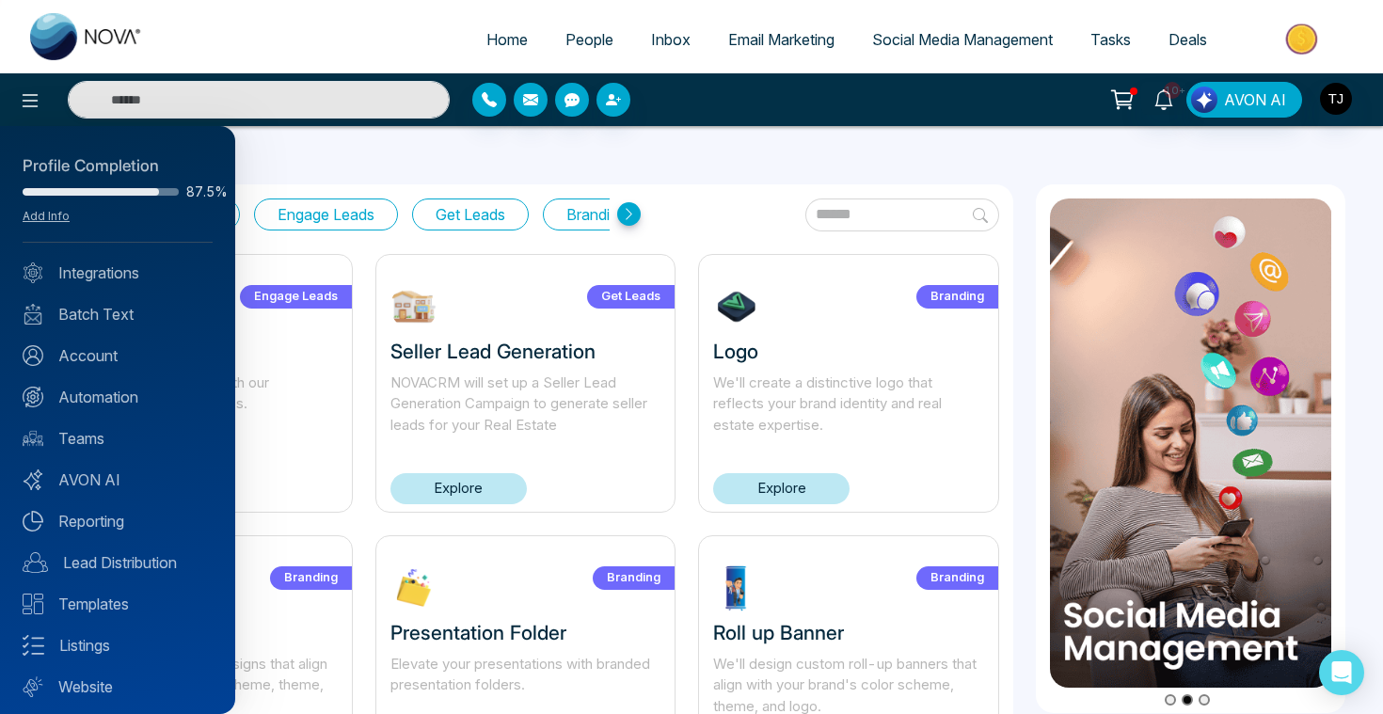
click at [93, 630] on div "Profile Completion 87.5% Add Info Integrations Batch Text Account Automation Te…" at bounding box center [117, 420] width 235 height 588
click at [94, 642] on link "Listings" at bounding box center [118, 645] width 190 height 23
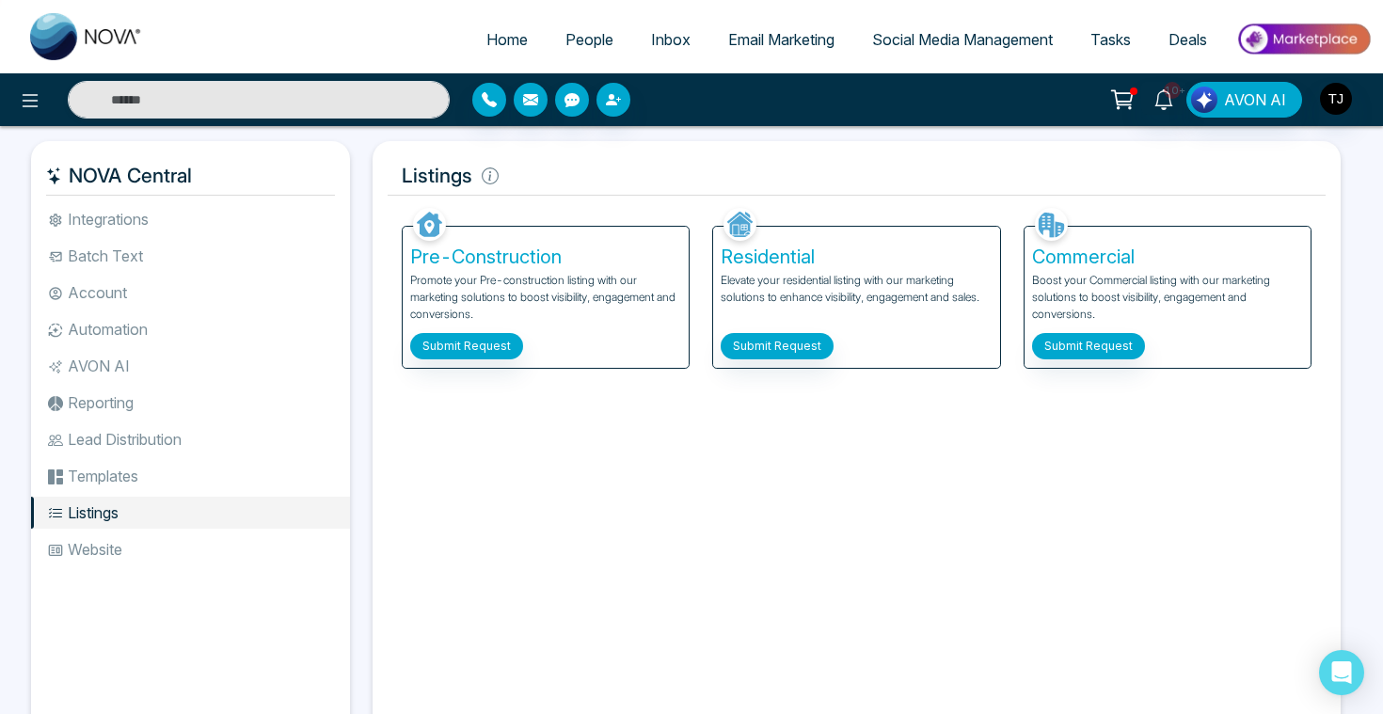
click at [107, 360] on li "AVON AI" at bounding box center [190, 366] width 319 height 32
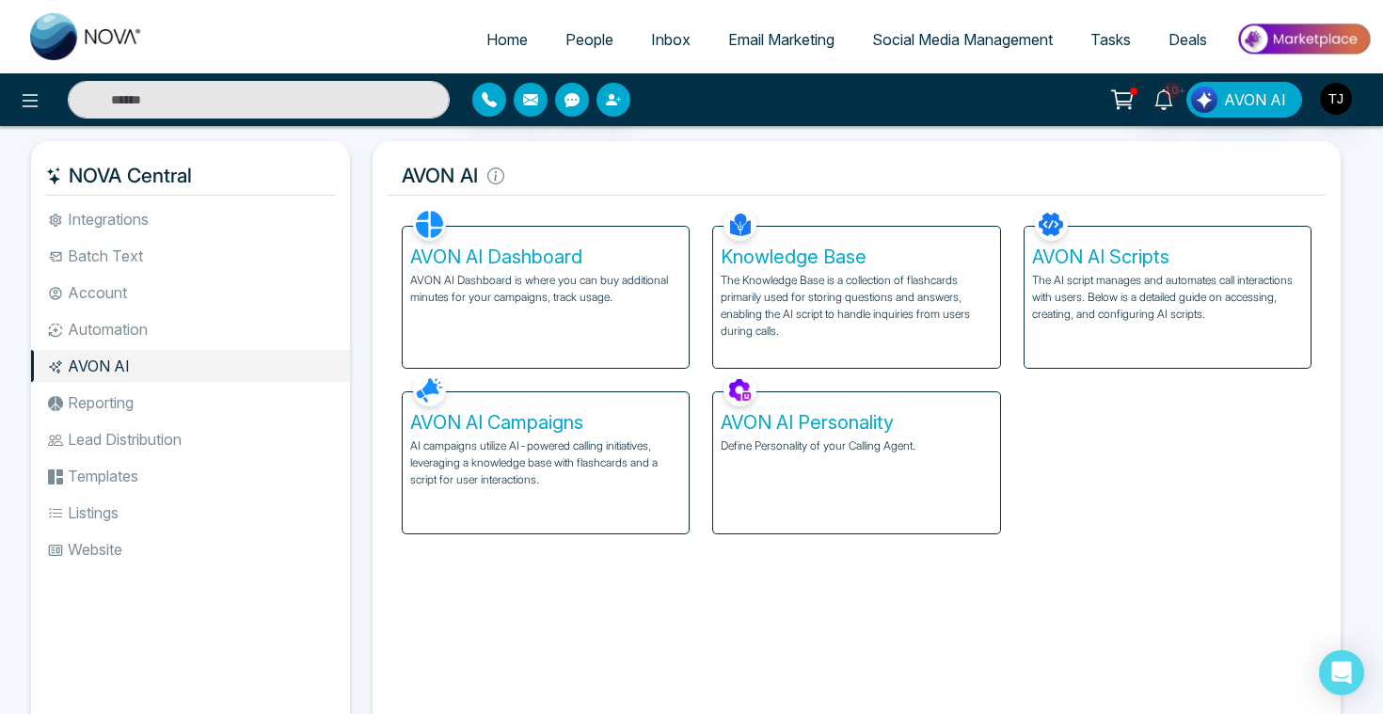
click at [793, 429] on h5 "AVON AI Personality" at bounding box center [856, 422] width 271 height 23
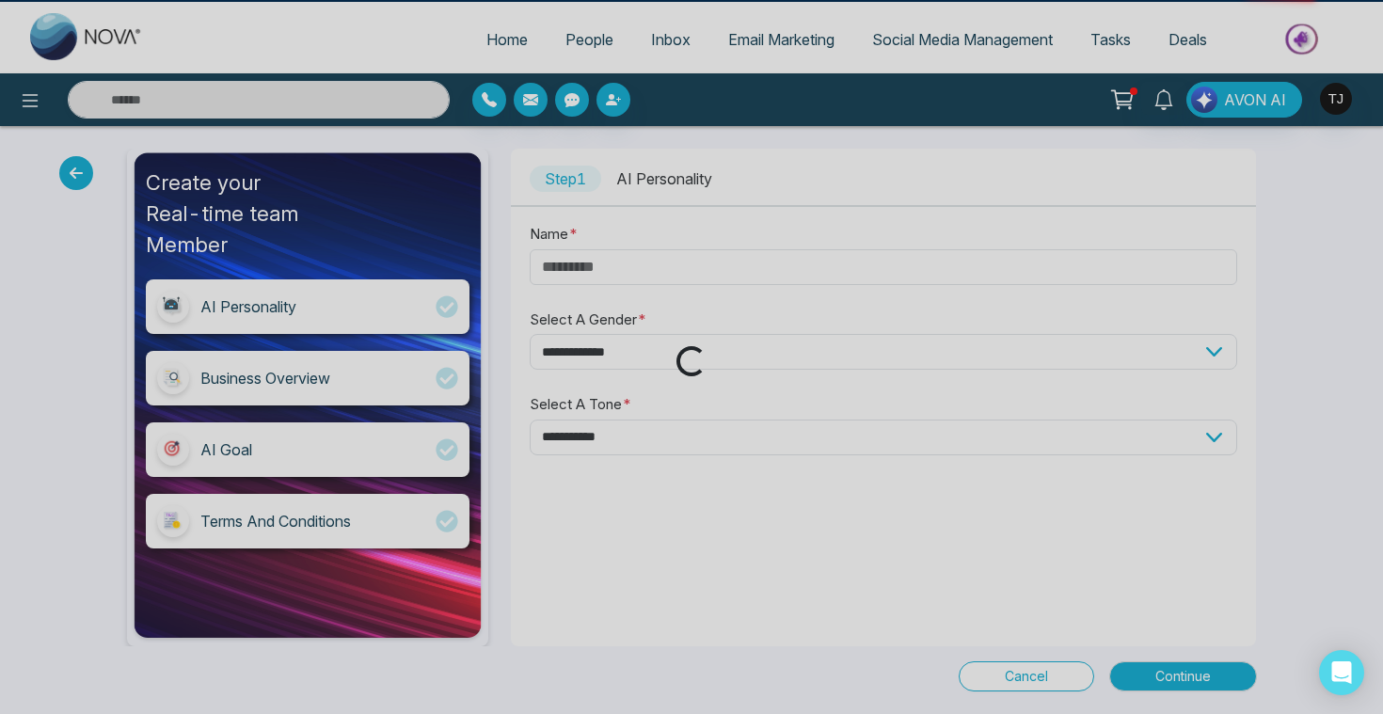
type input "*****"
select select "******"
select select "********"
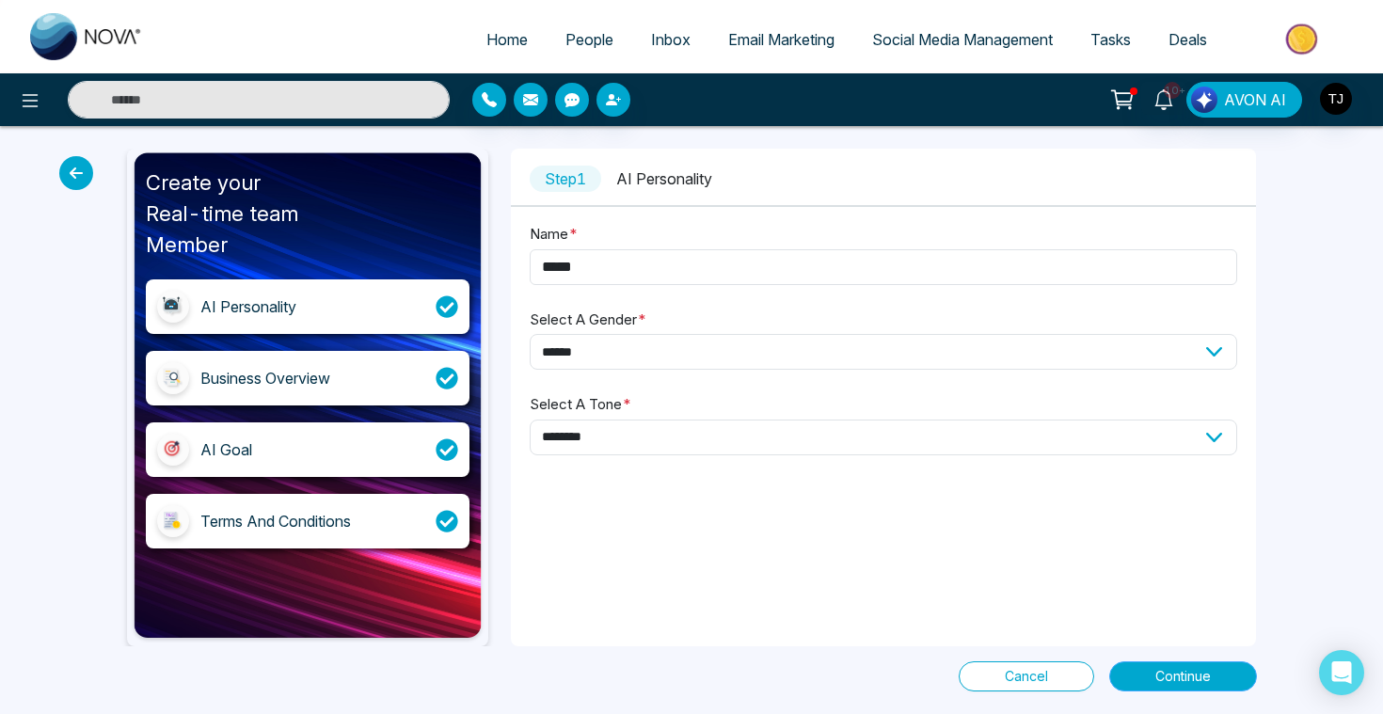
click at [1176, 675] on span "Continue" at bounding box center [1182, 676] width 55 height 21
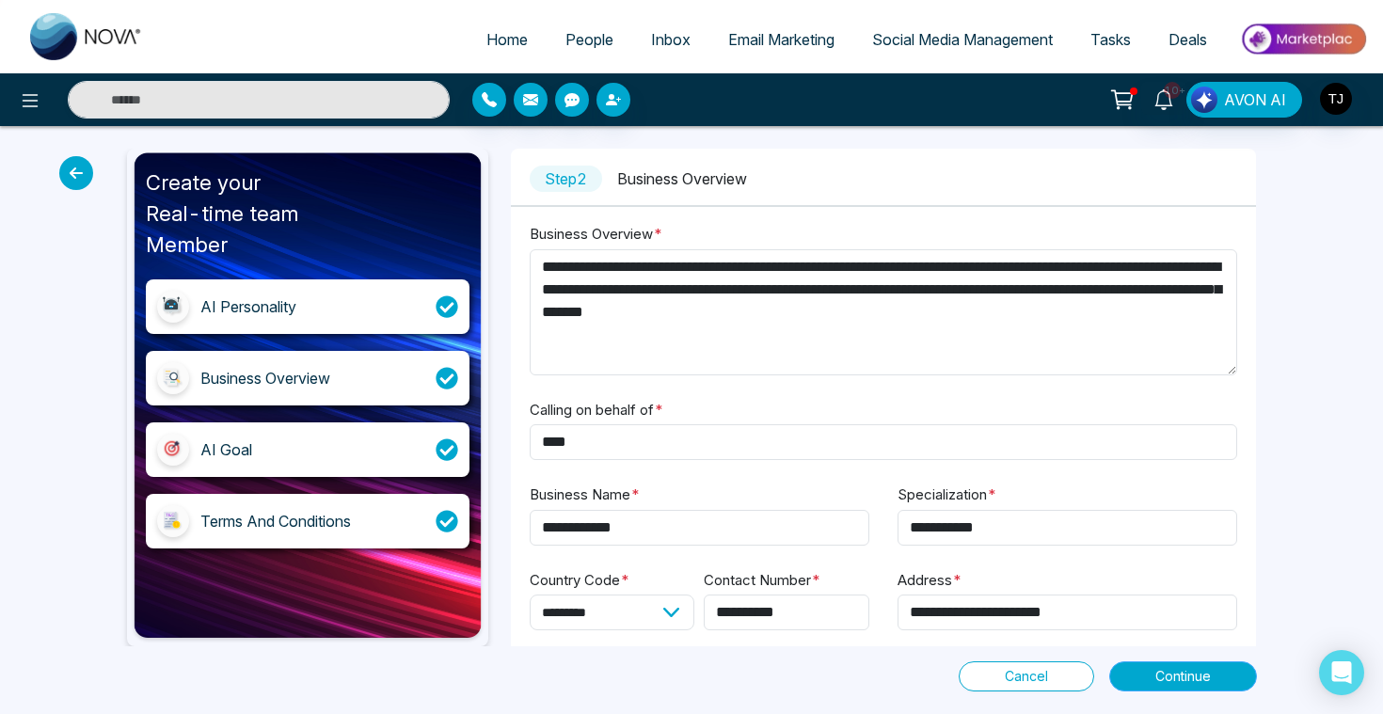
click at [1212, 684] on button "Continue" at bounding box center [1183, 676] width 148 height 30
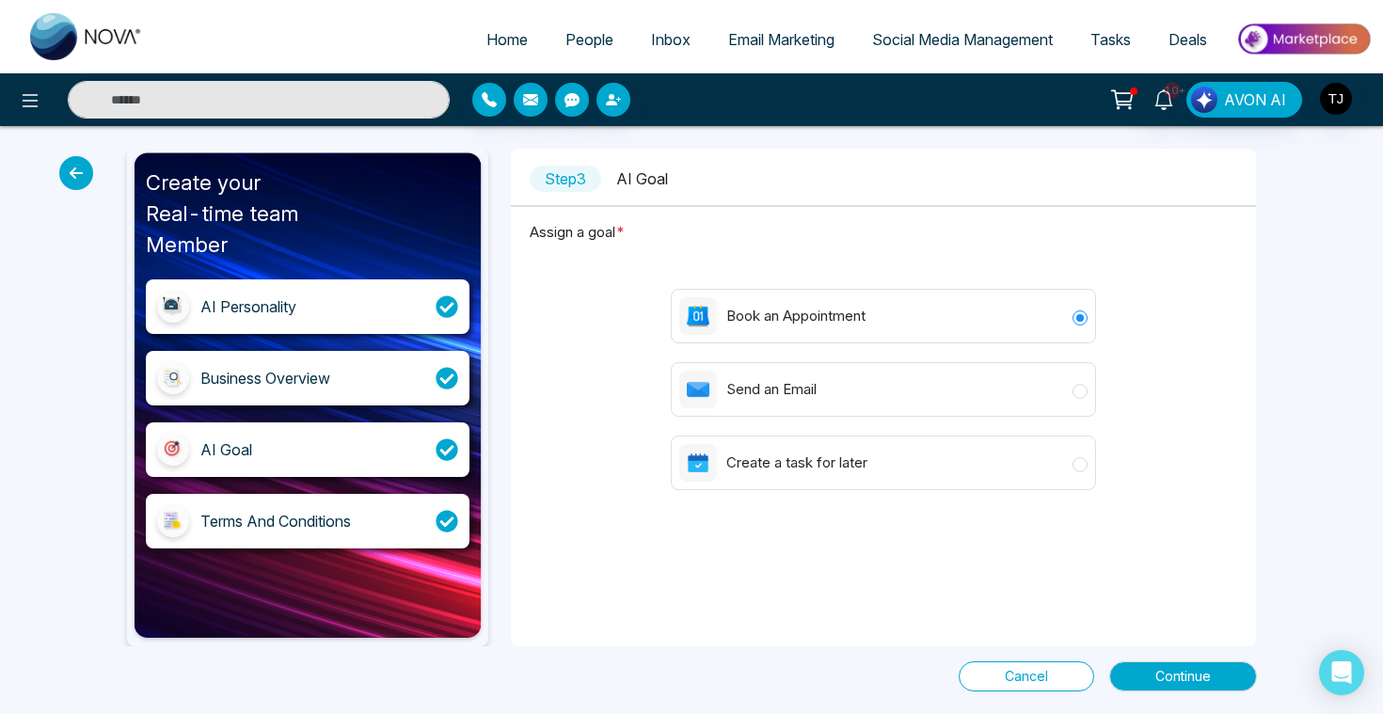
click at [78, 169] on icon at bounding box center [76, 173] width 34 height 34
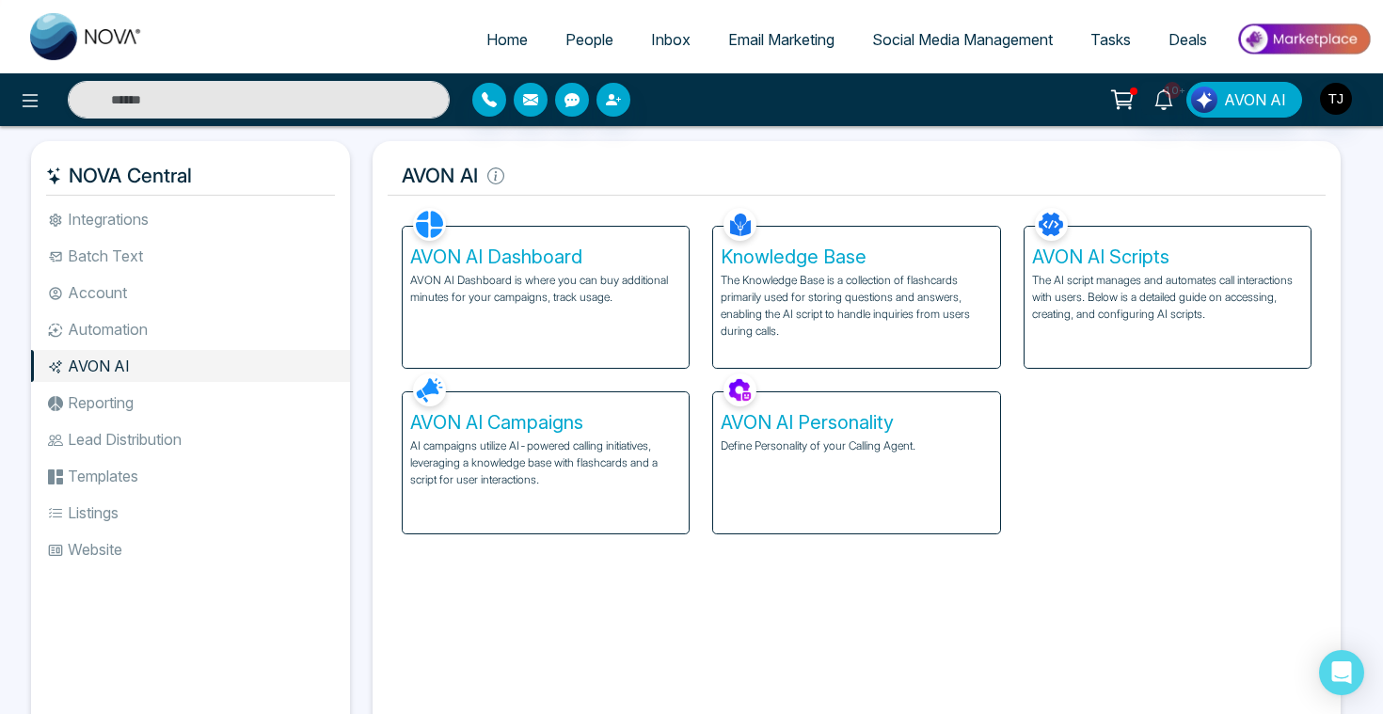
click at [850, 322] on p "The Knowledge Base is a collection of flashcards primarily used for storing que…" at bounding box center [856, 306] width 271 height 68
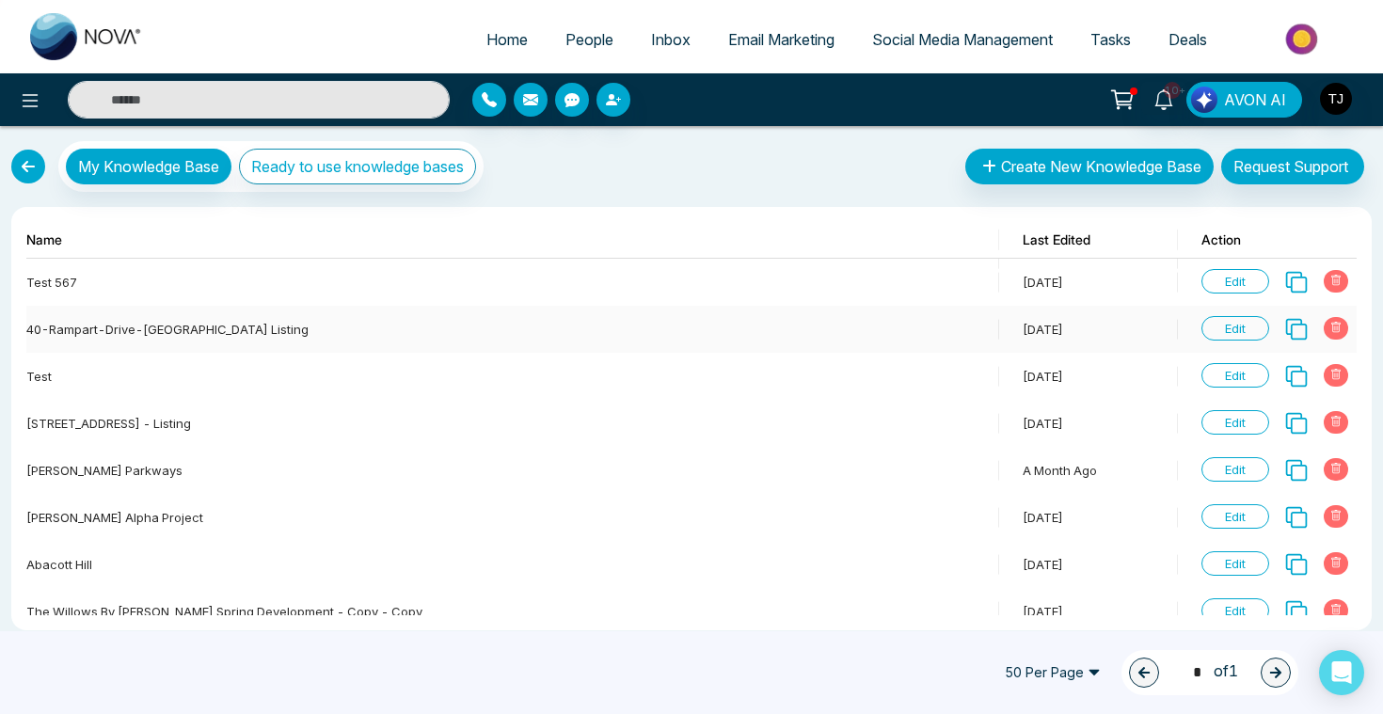
click at [1241, 331] on span "Edit" at bounding box center [1235, 328] width 68 height 24
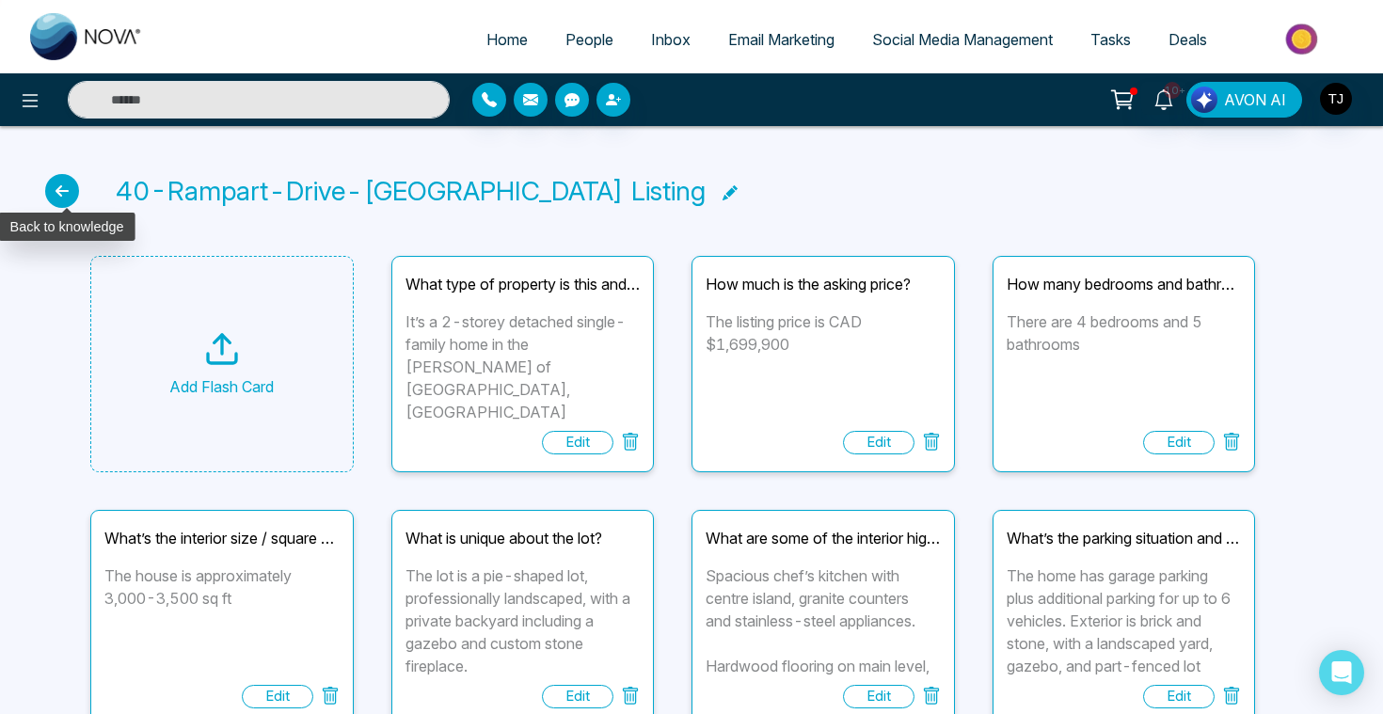
click at [65, 185] on icon at bounding box center [62, 191] width 34 height 34
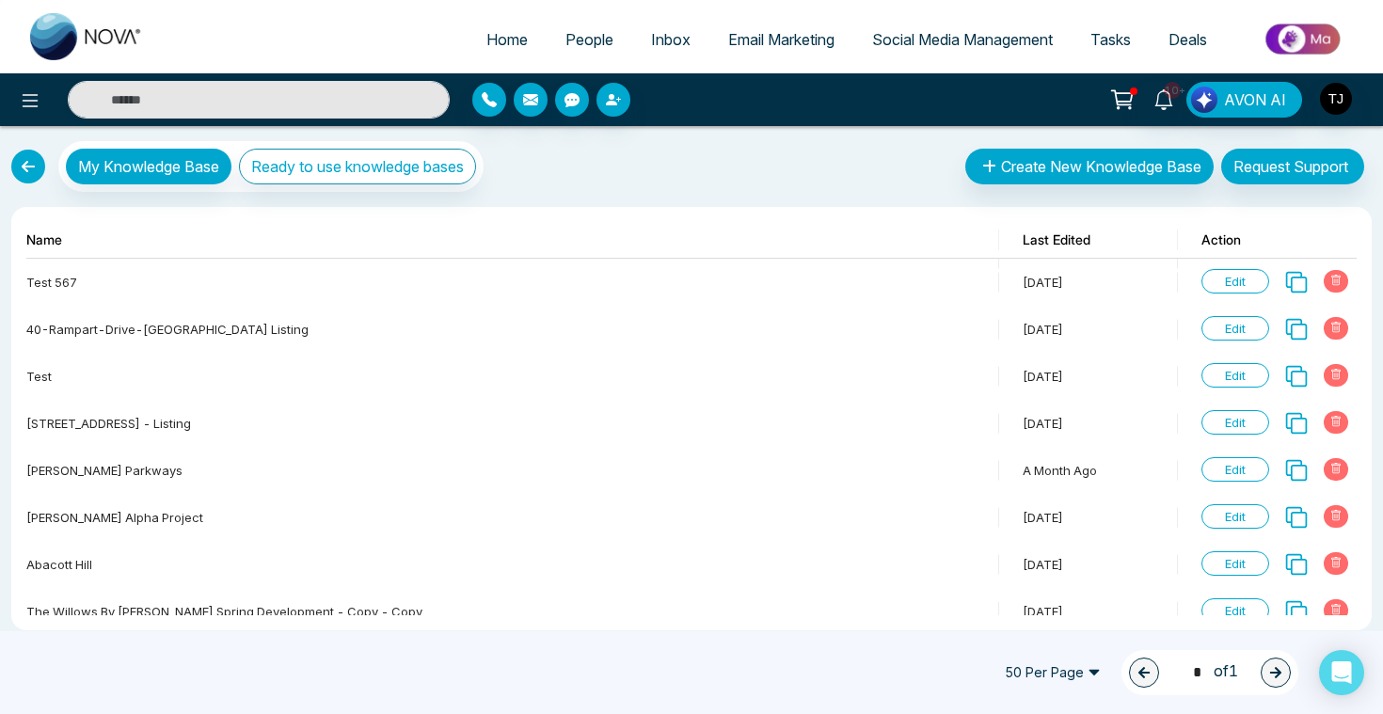
click at [30, 169] on link at bounding box center [28, 167] width 34 height 34
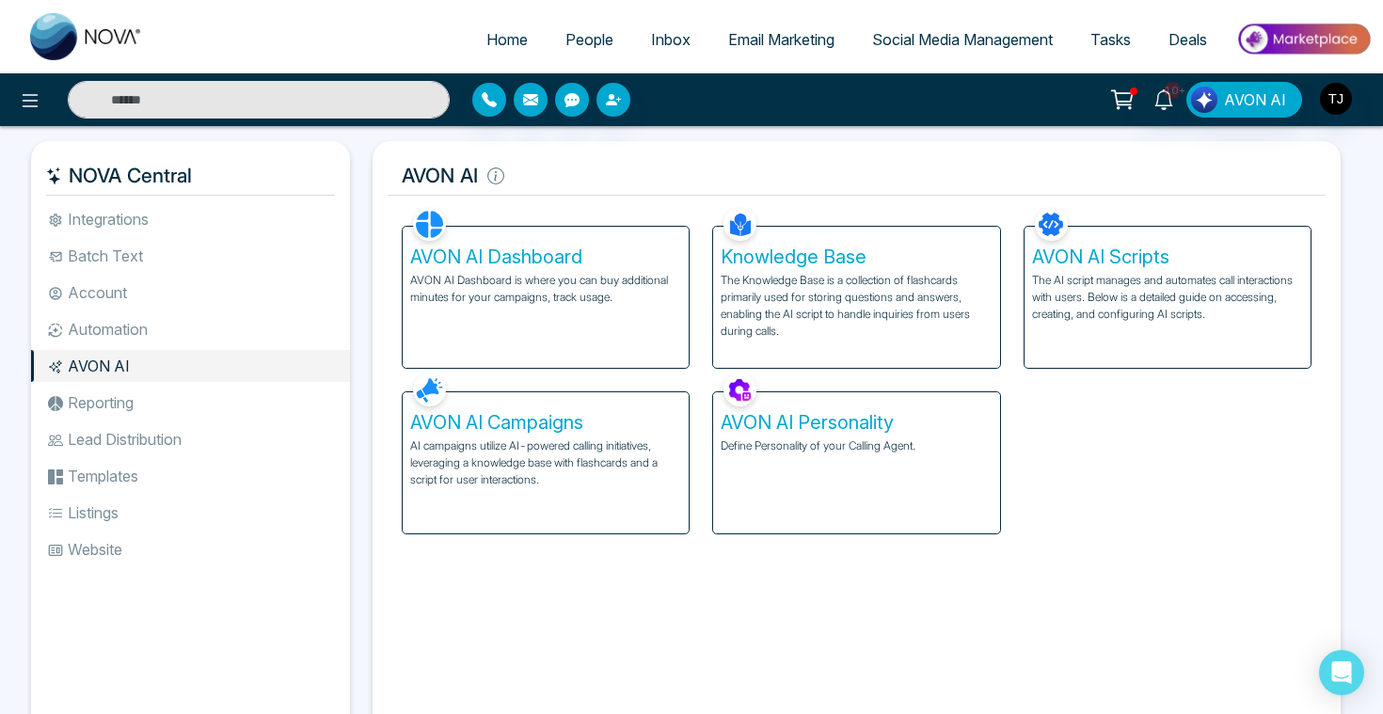
click at [568, 445] on p "AI campaigns utilize AI-powered calling initiatives, leveraging a knowledge bas…" at bounding box center [545, 462] width 271 height 51
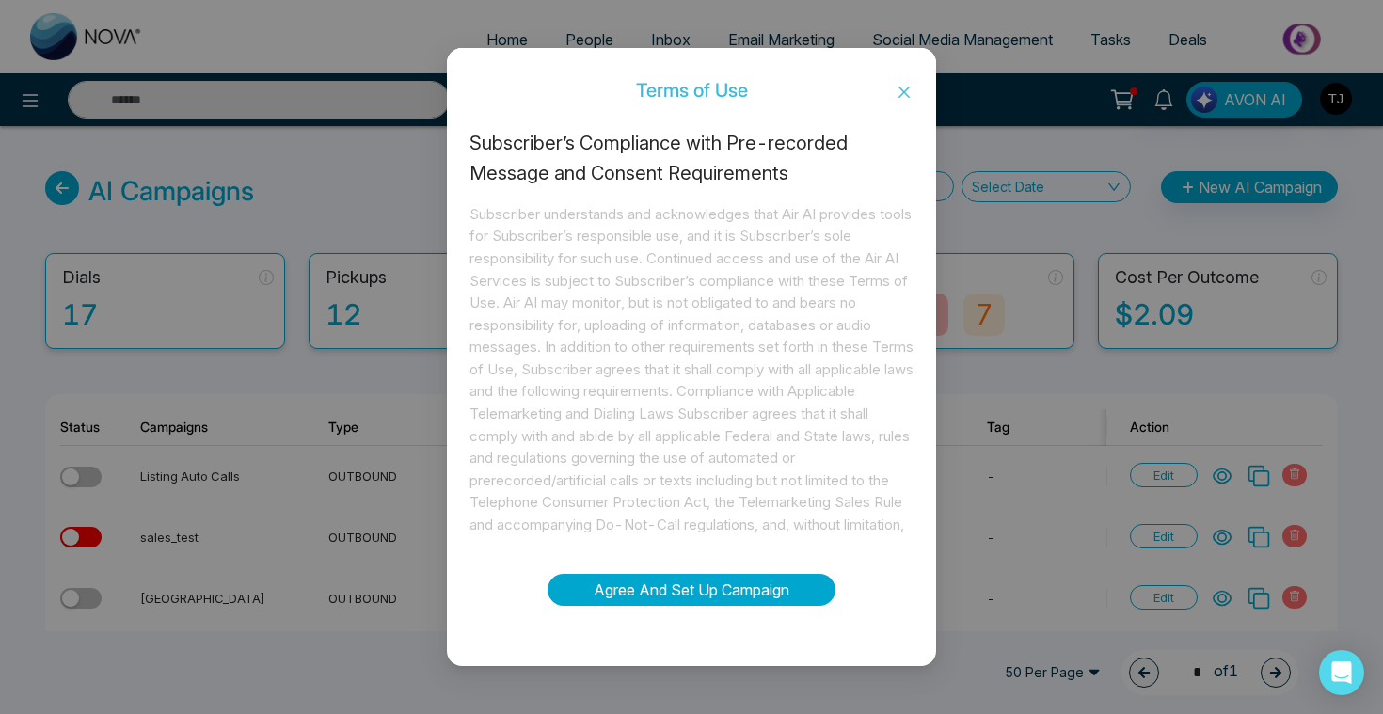
click at [786, 589] on button "Agree And Set Up Campaign" at bounding box center [691, 590] width 288 height 32
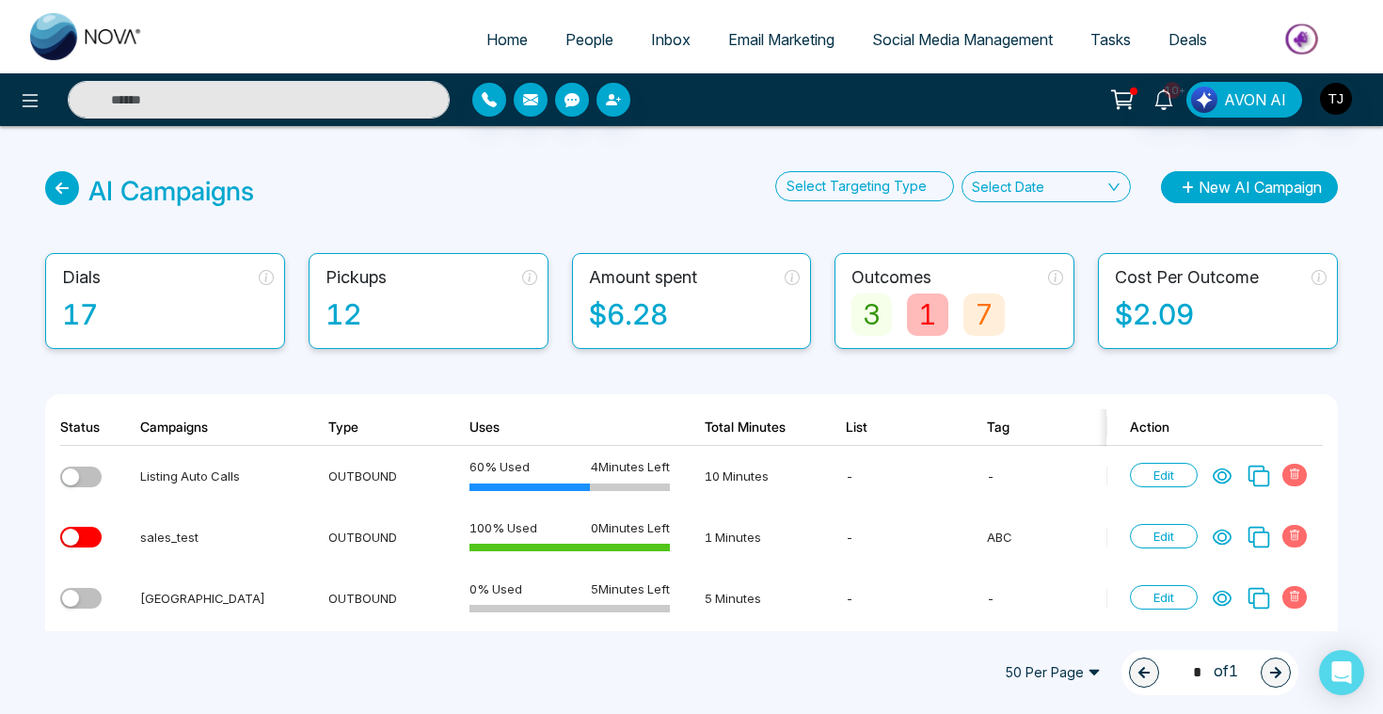
click at [1266, 194] on button "New AI Campaign" at bounding box center [1249, 187] width 177 height 32
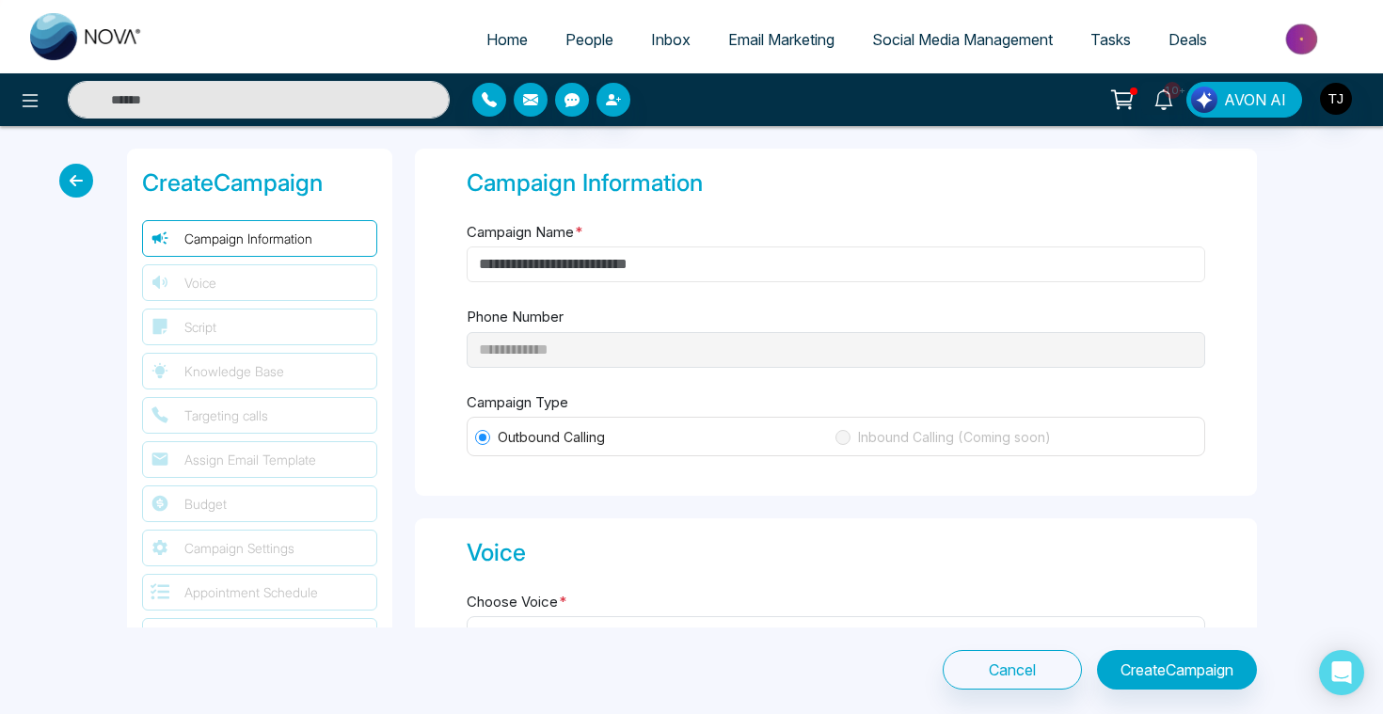
click at [603, 269] on input "Campaign Name *" at bounding box center [836, 264] width 738 height 36
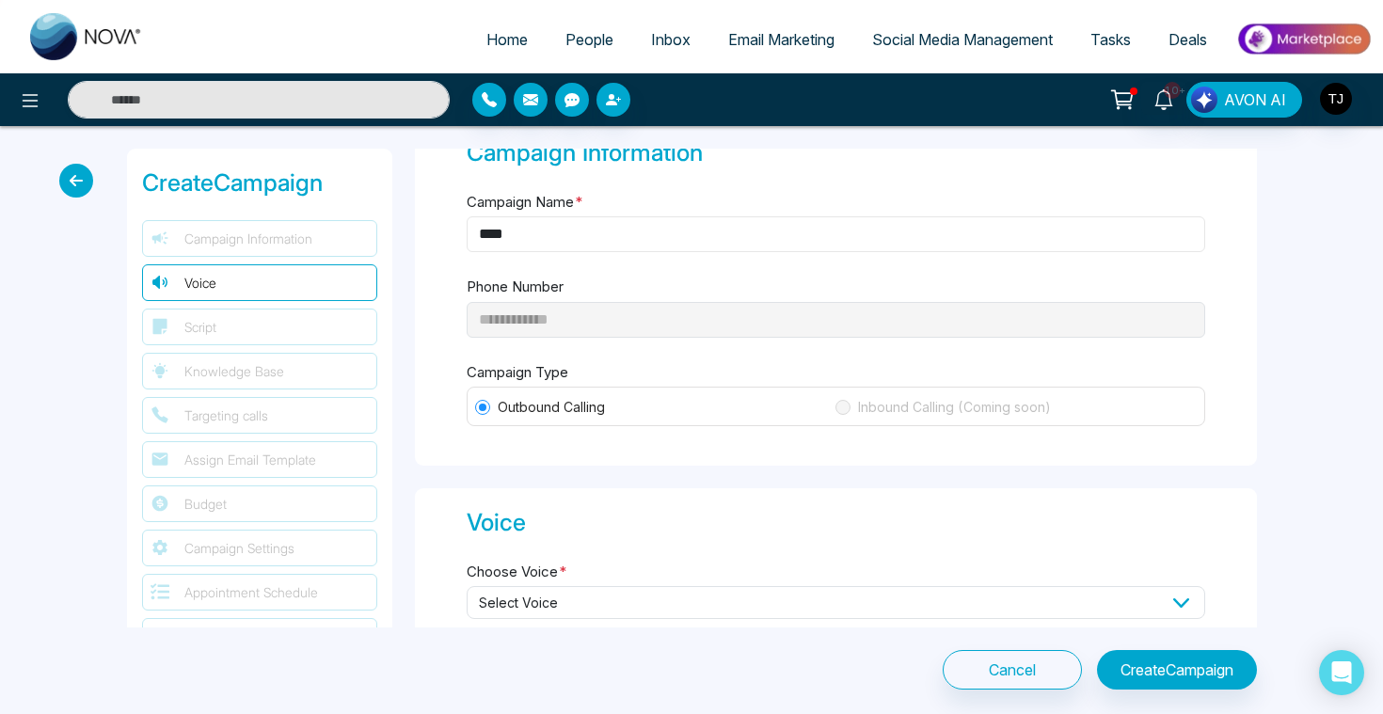
scroll to position [34, 0]
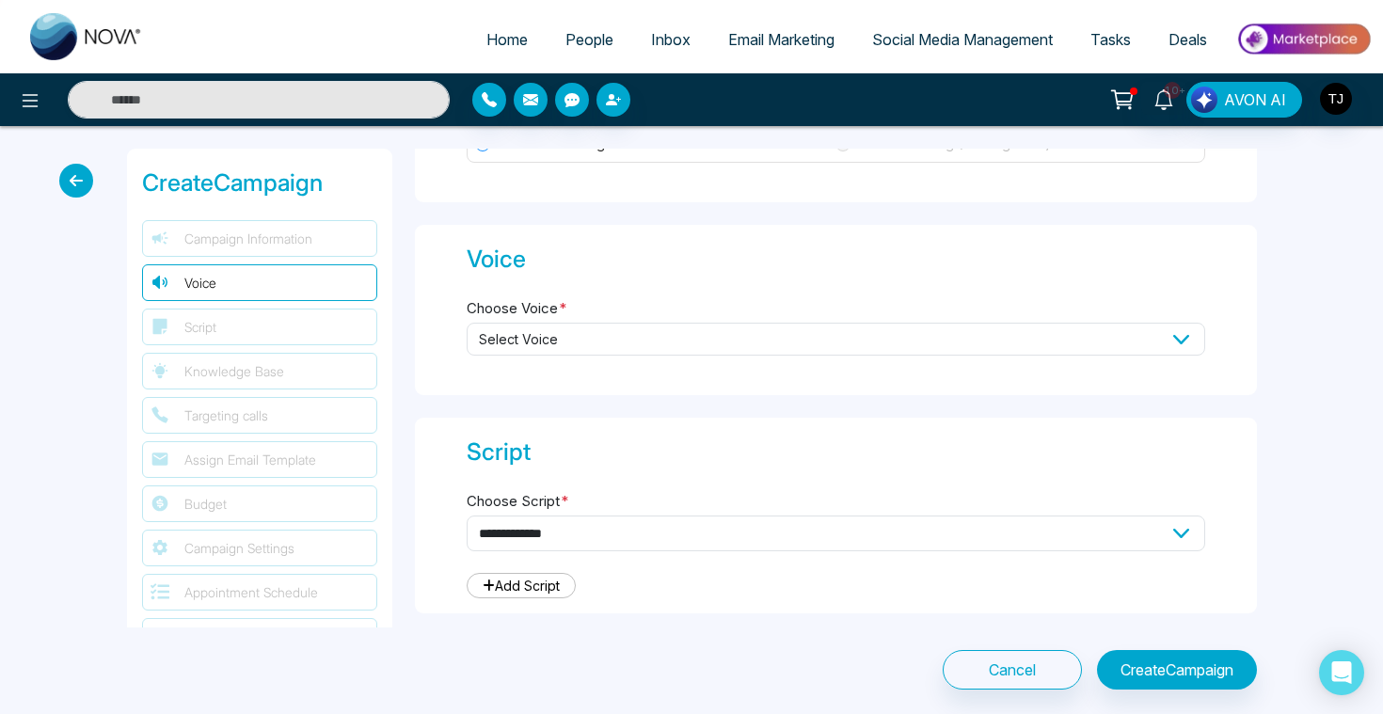
type input "****"
click at [610, 330] on span "Select Voice" at bounding box center [836, 339] width 738 height 33
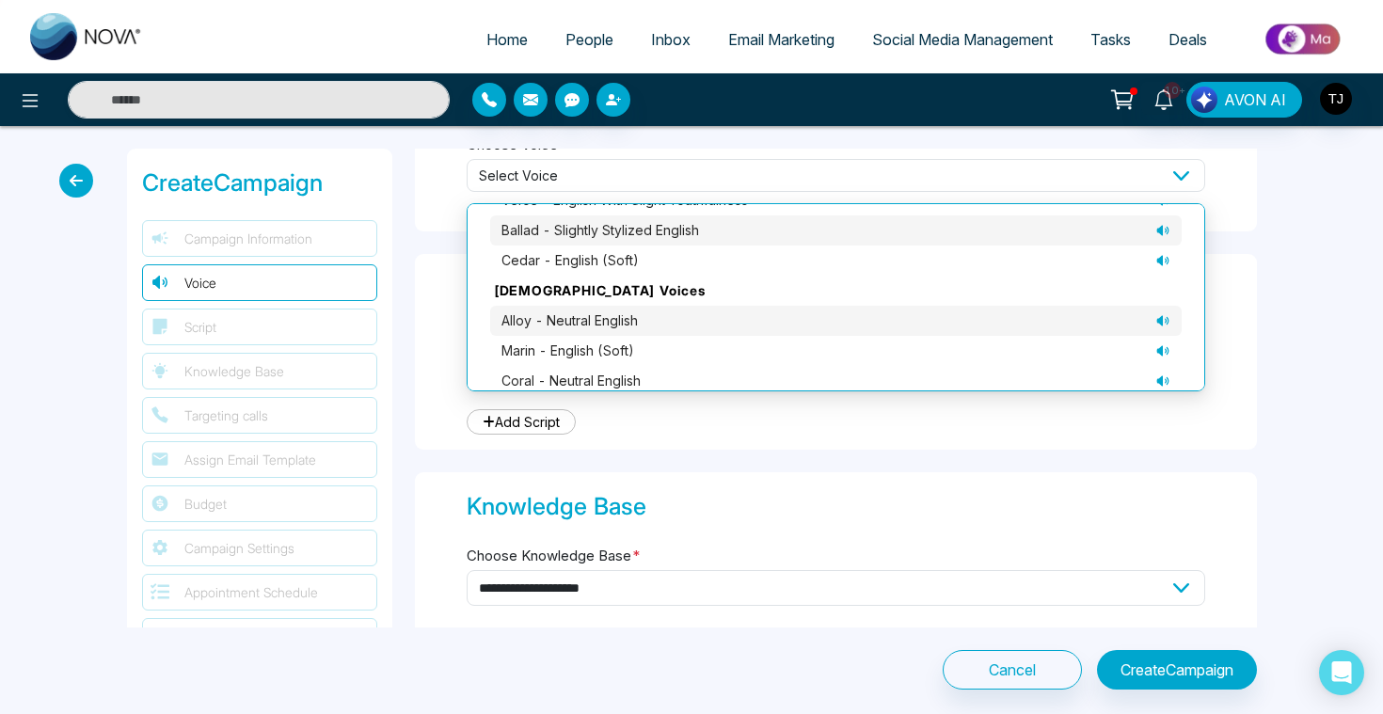
scroll to position [177, 0]
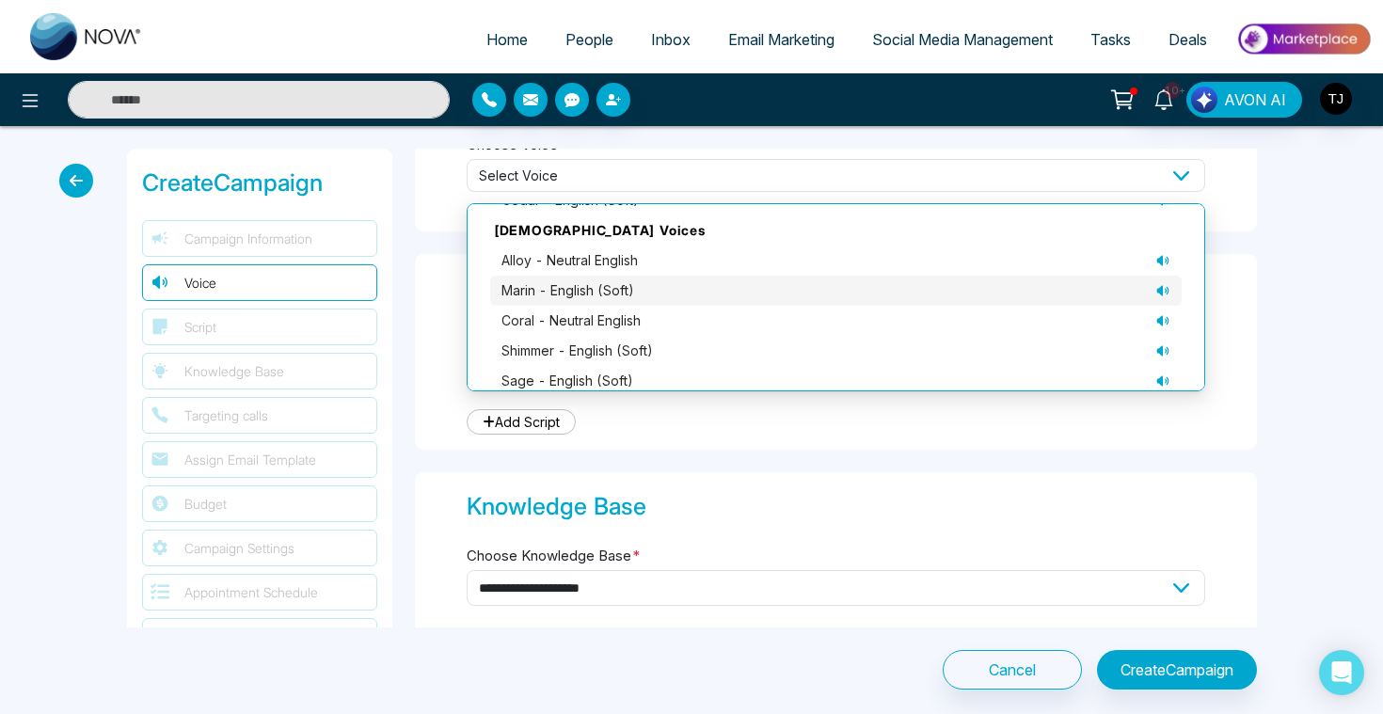
click at [1162, 288] on icon at bounding box center [1162, 290] width 15 height 15
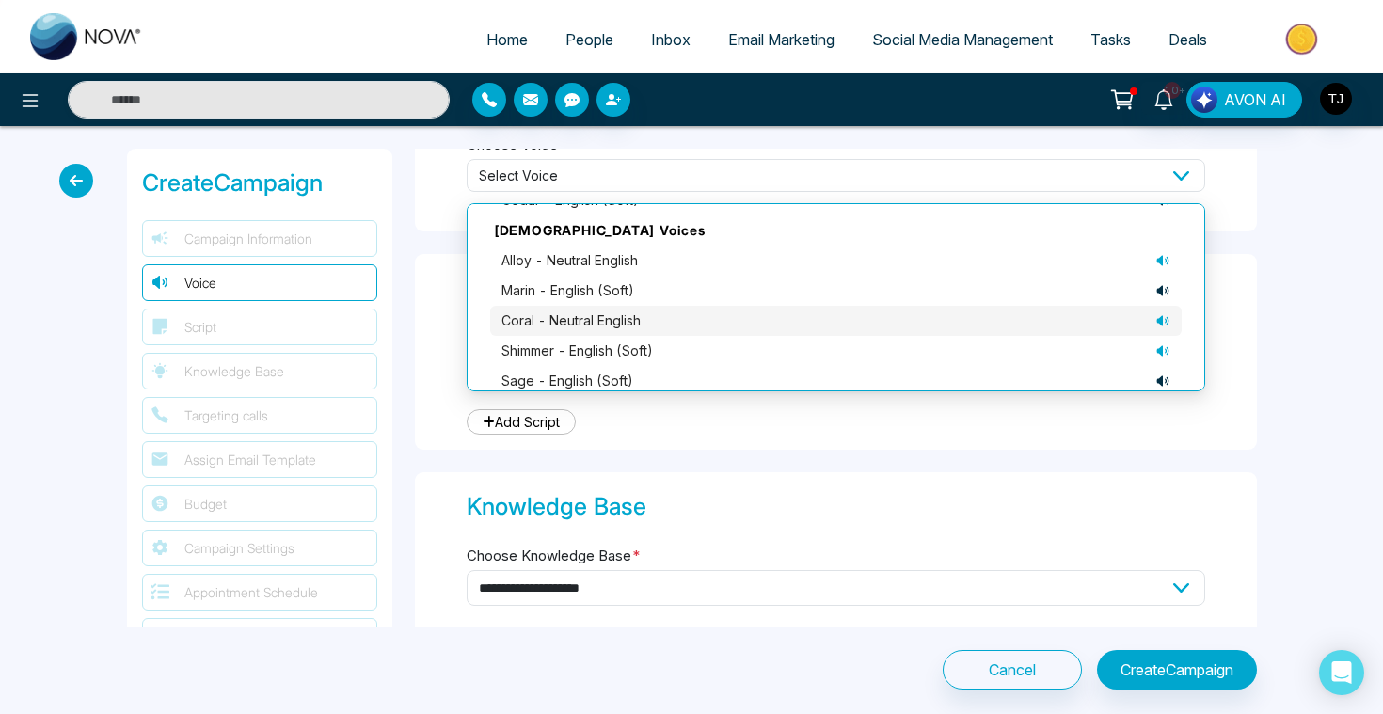
click at [1168, 316] on icon at bounding box center [1162, 320] width 15 height 15
click at [1084, 320] on div "coral - neutral English" at bounding box center [835, 320] width 669 height 21
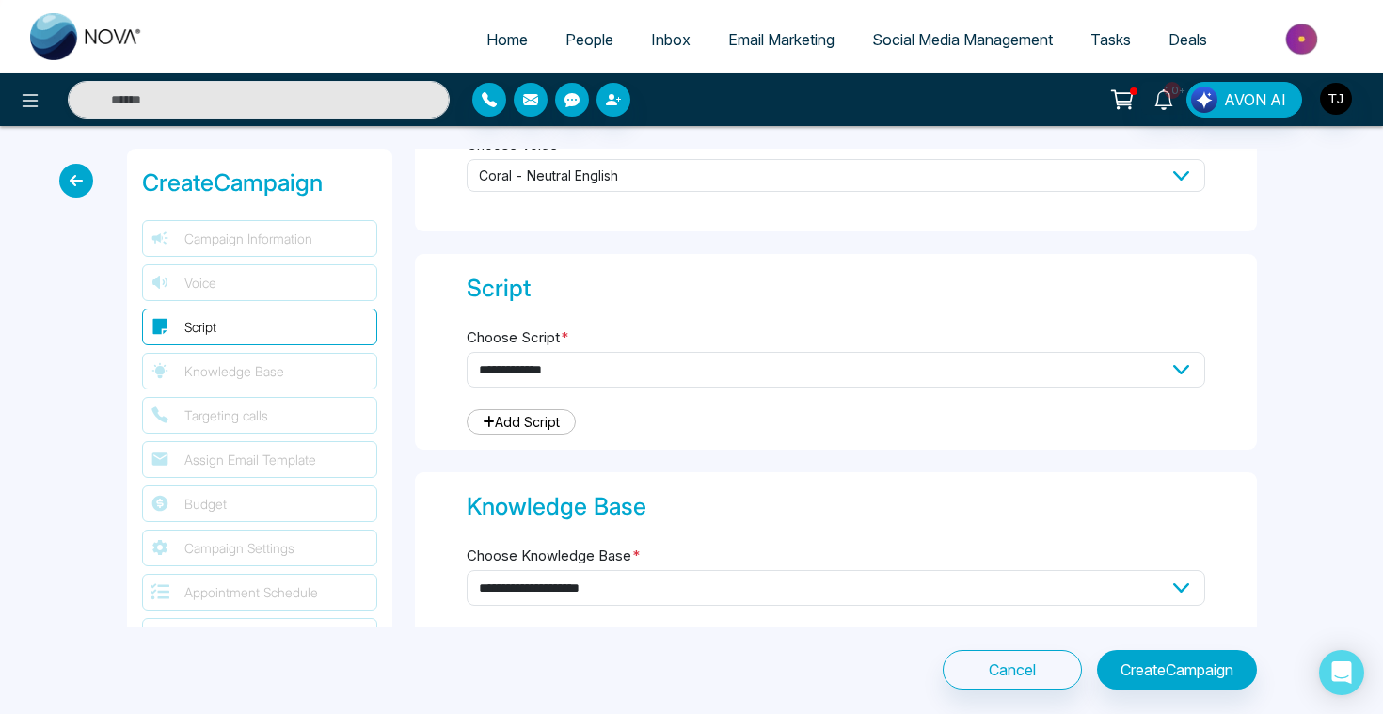
scroll to position [588, 0]
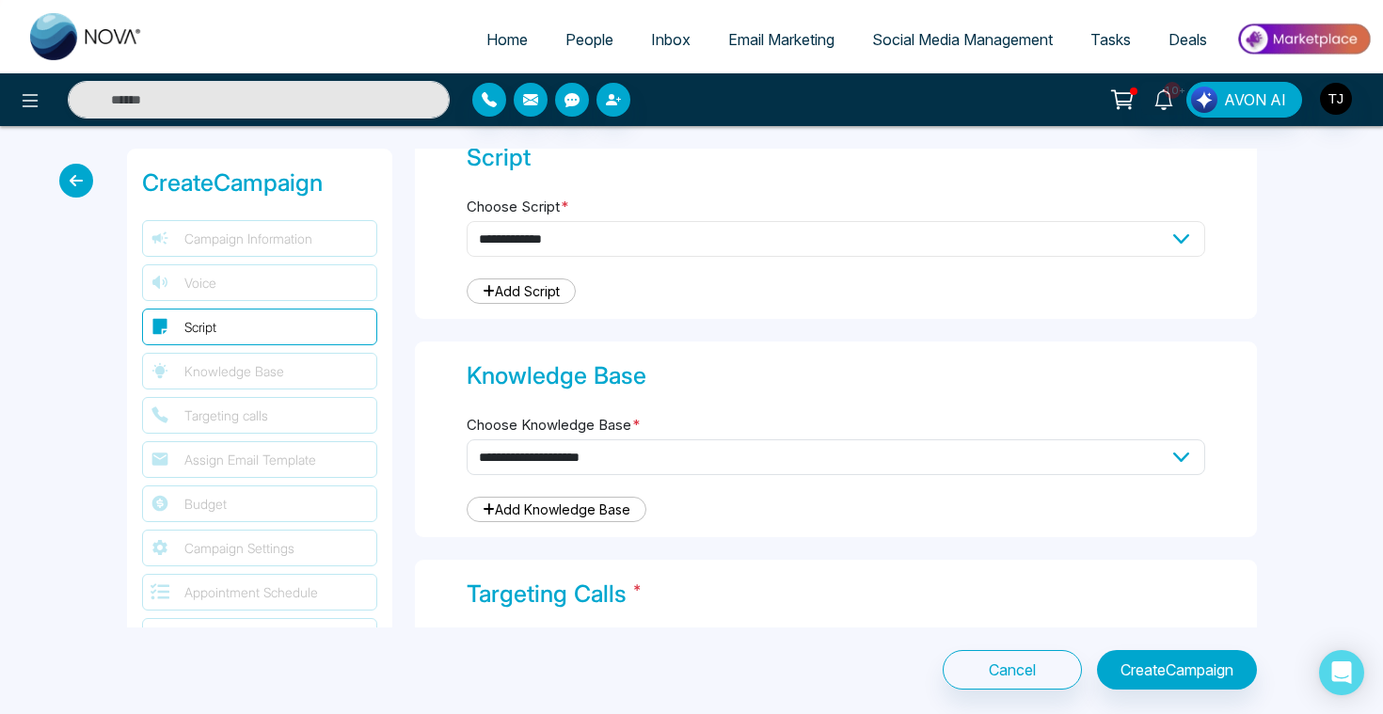
click at [875, 230] on select "**********" at bounding box center [836, 239] width 738 height 36
select select "***"
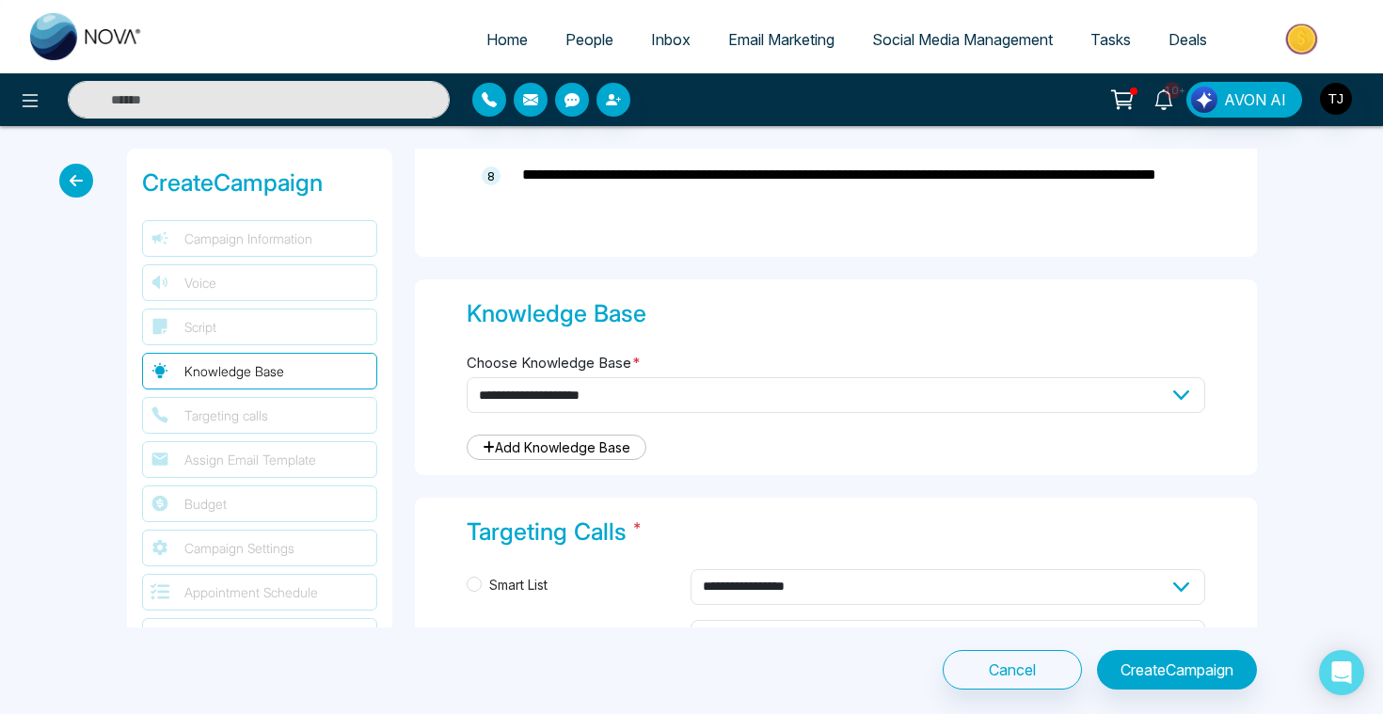
scroll to position [1652, 0]
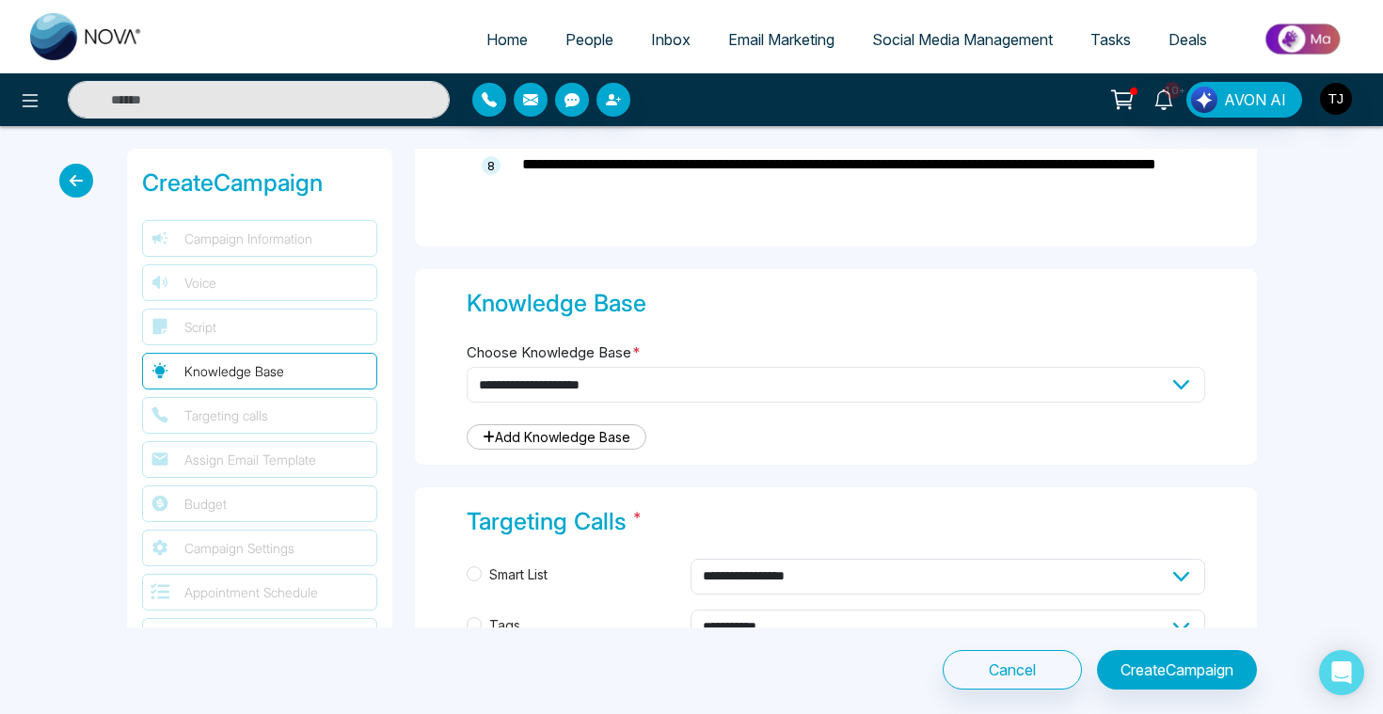
click at [737, 380] on select "**********" at bounding box center [836, 385] width 738 height 36
select select "***"
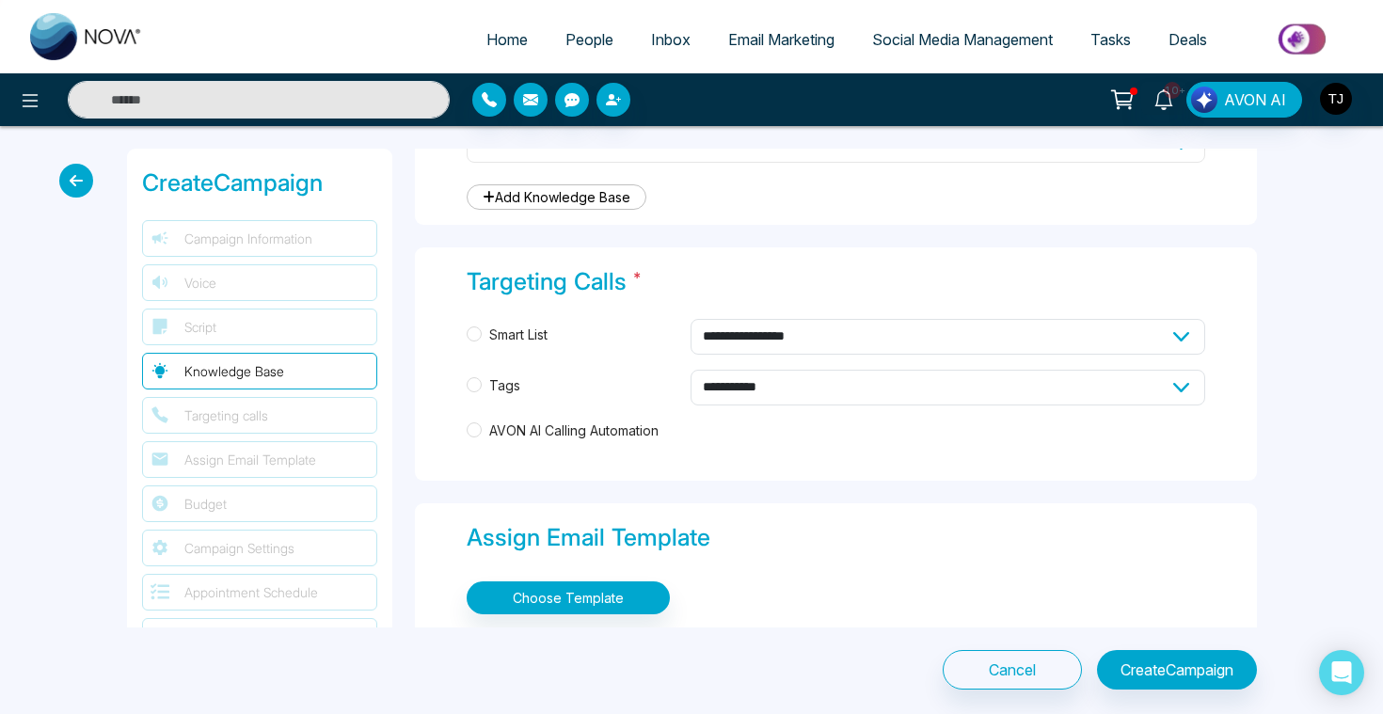
scroll to position [1929, 0]
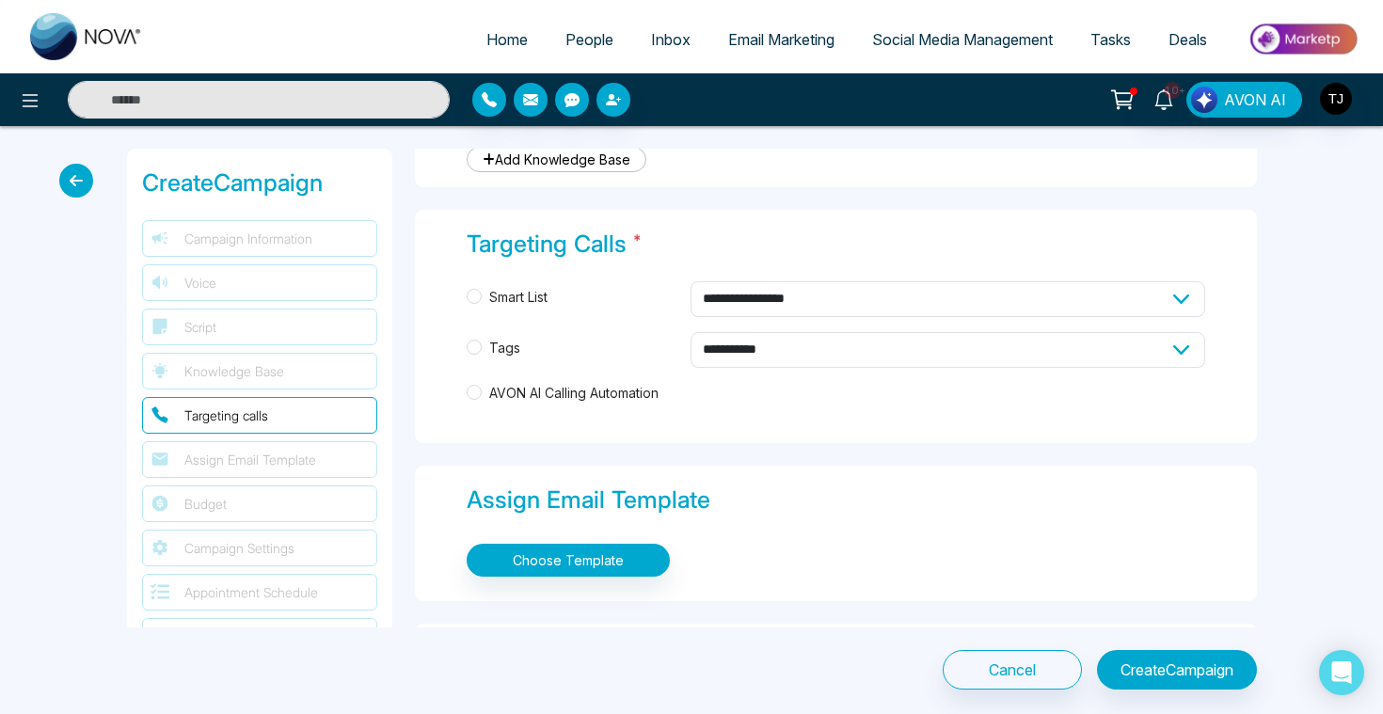
click at [486, 341] on span "Tags" at bounding box center [505, 348] width 46 height 21
click at [483, 387] on span "AVON AI Calling Automation" at bounding box center [574, 393] width 184 height 21
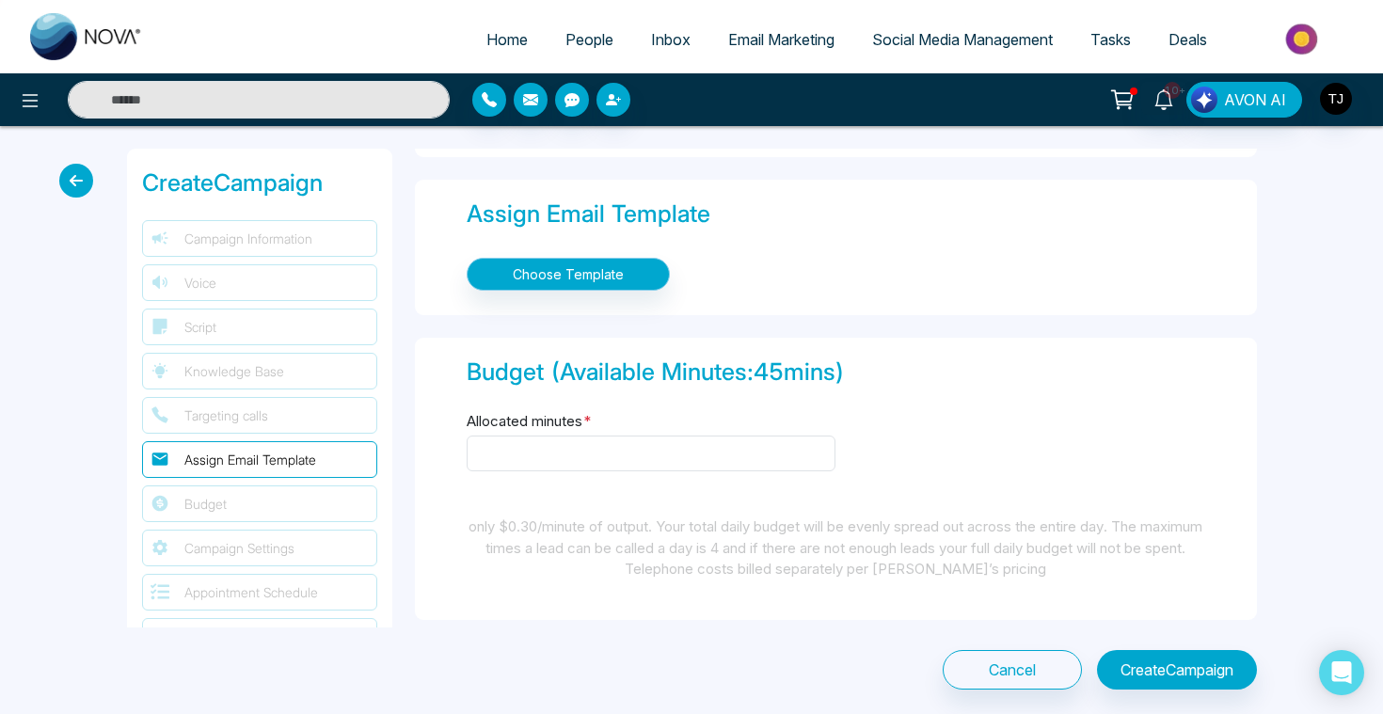
scroll to position [2227, 0]
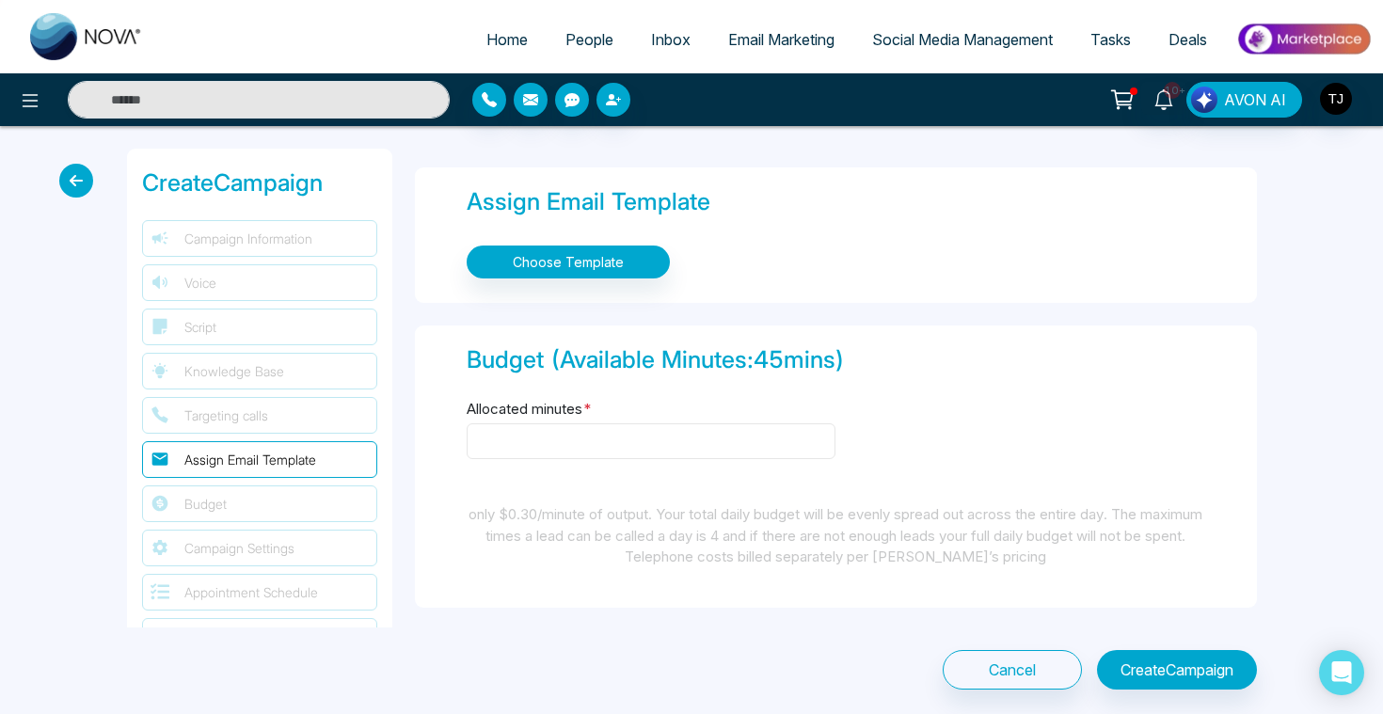
click at [579, 443] on input "Allocated minutes *" at bounding box center [651, 441] width 369 height 36
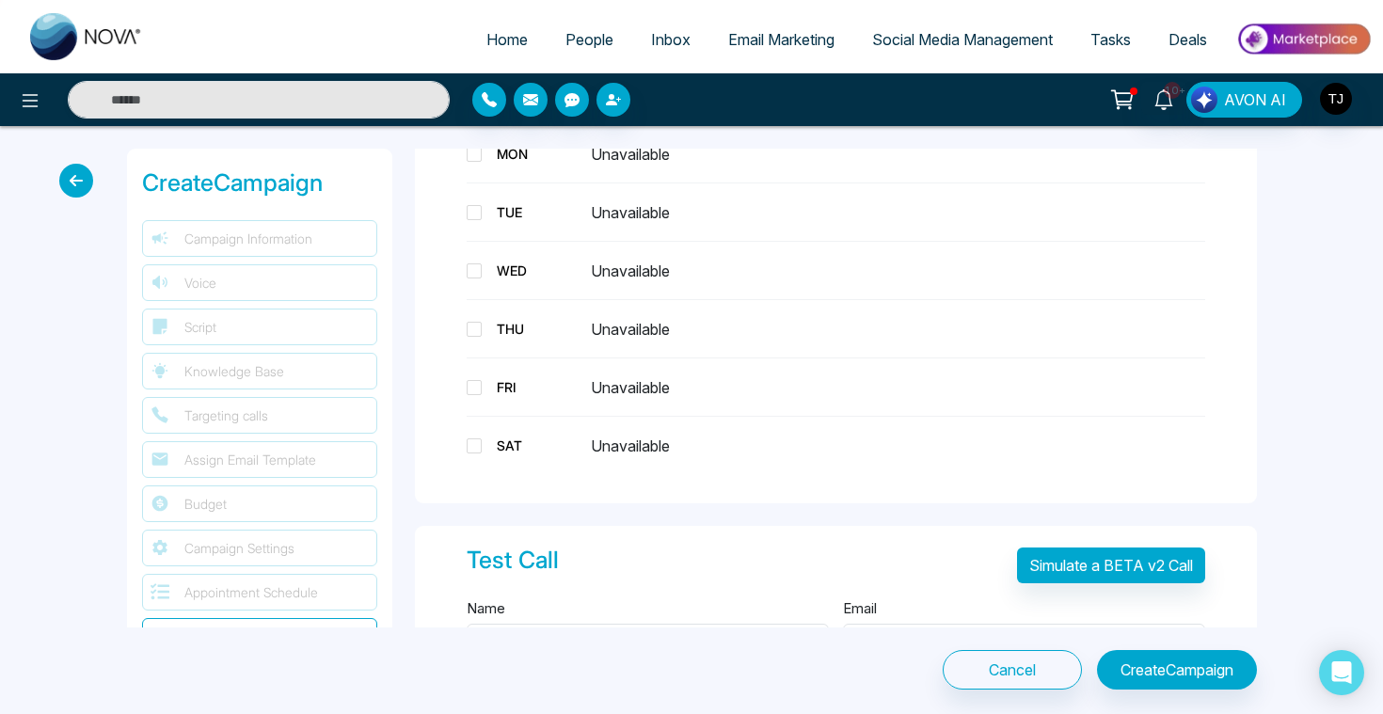
scroll to position [3246, 0]
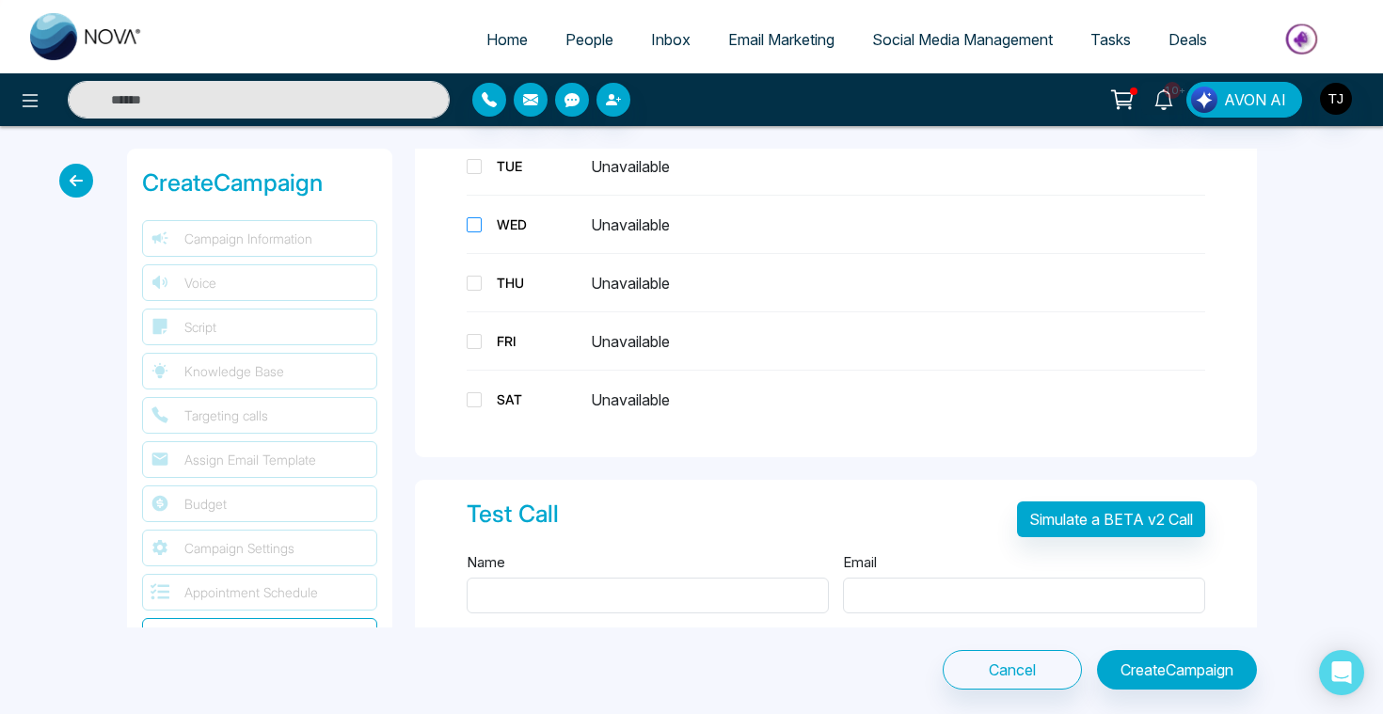
click at [474, 217] on span at bounding box center [474, 224] width 15 height 15
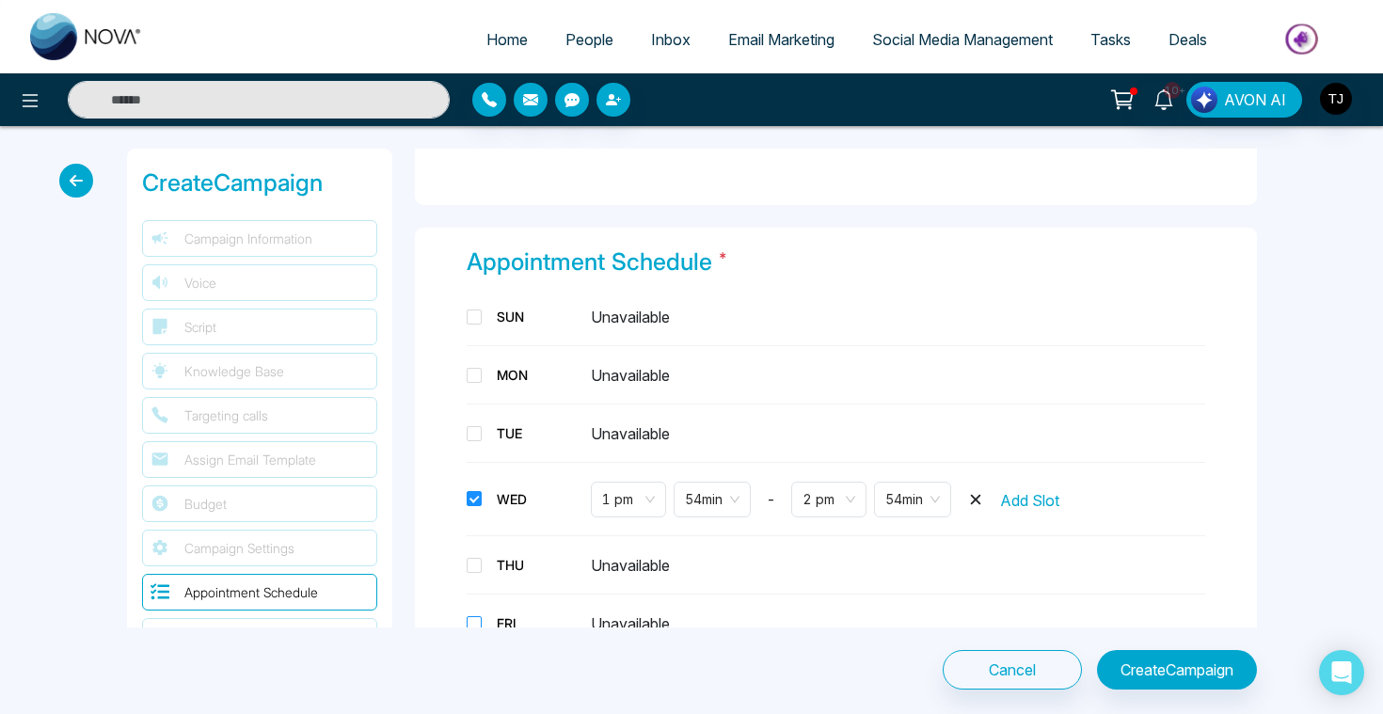
scroll to position [2946, 0]
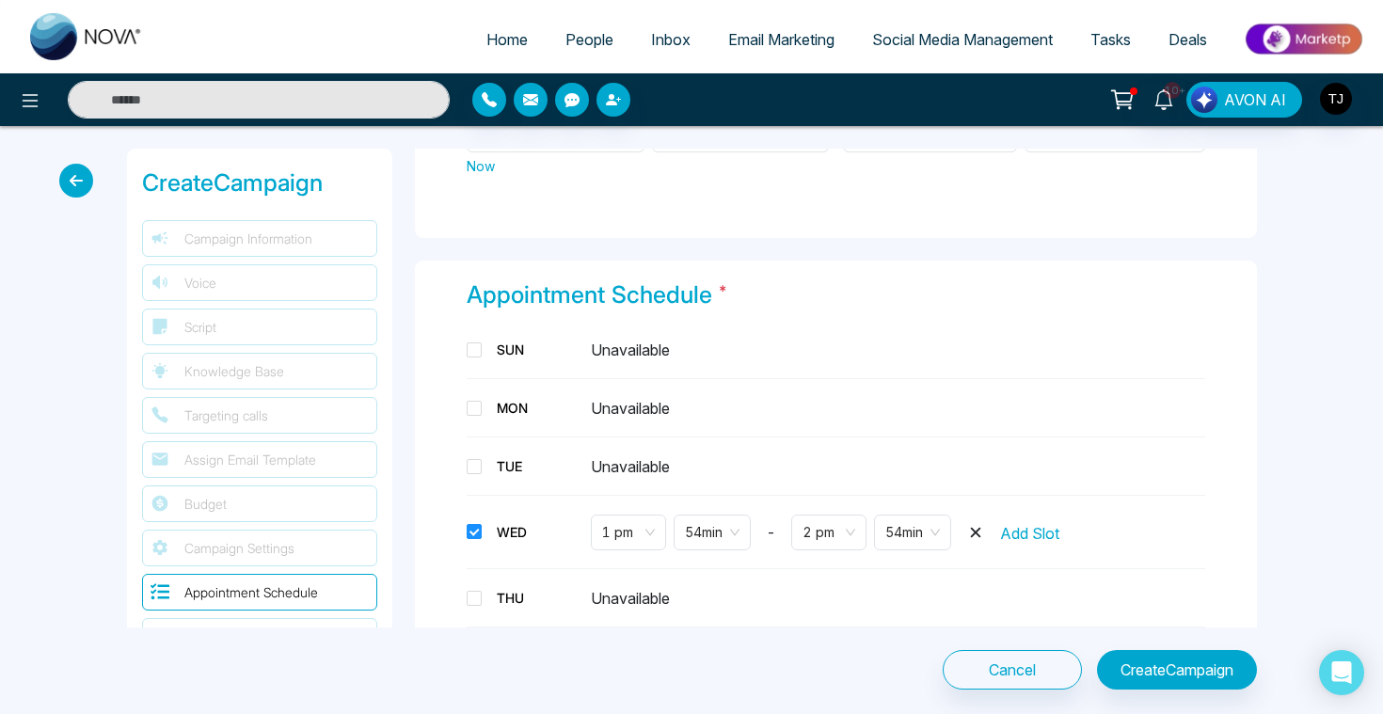
click at [485, 367] on div "SUN Unavailable MON Unavailable TUE Unavailable WED 1 pm 54 min - 2 pm 54 min A…" at bounding box center [836, 532] width 738 height 401
click at [482, 398] on span "MON" at bounding box center [536, 408] width 109 height 20
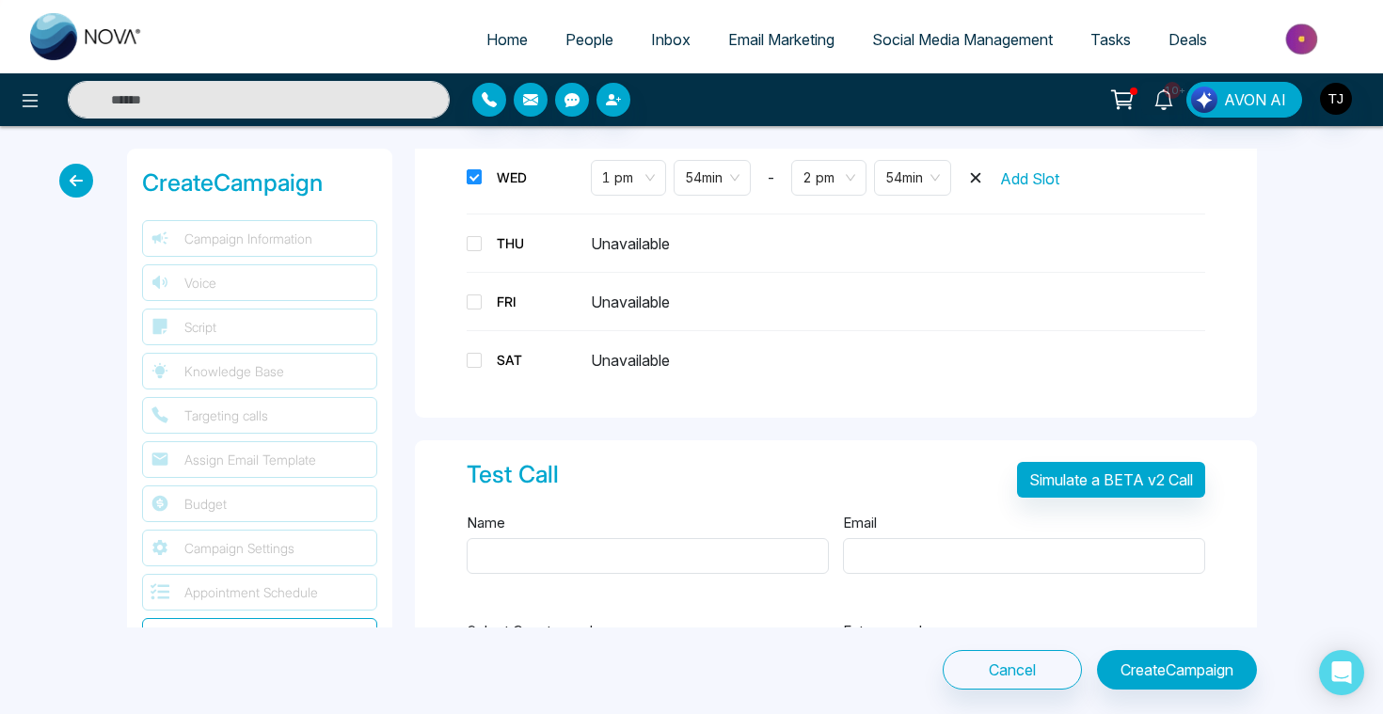
scroll to position [3421, 0]
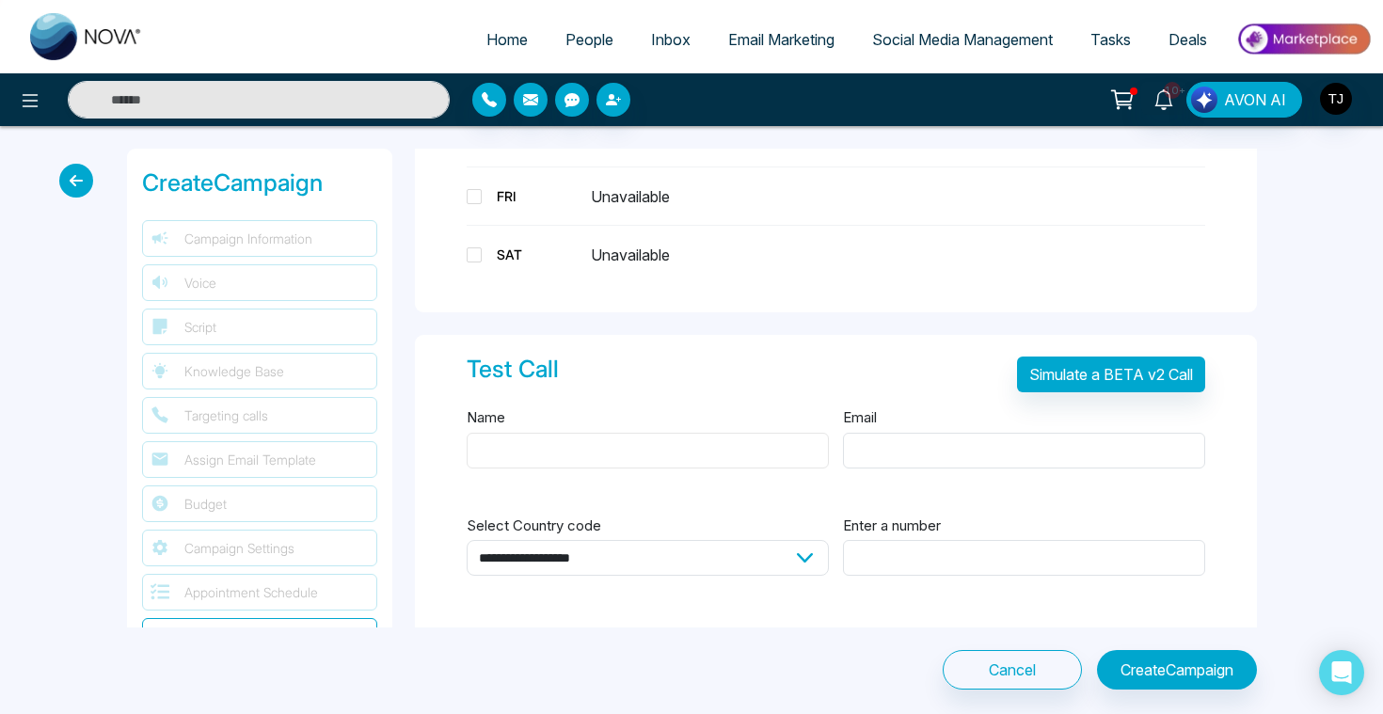
click at [556, 449] on input "Name" at bounding box center [648, 451] width 362 height 36
type input "****"
click at [929, 436] on input "Email" at bounding box center [1024, 451] width 362 height 36
type input "**********"
click at [783, 551] on select "**********" at bounding box center [648, 558] width 362 height 36
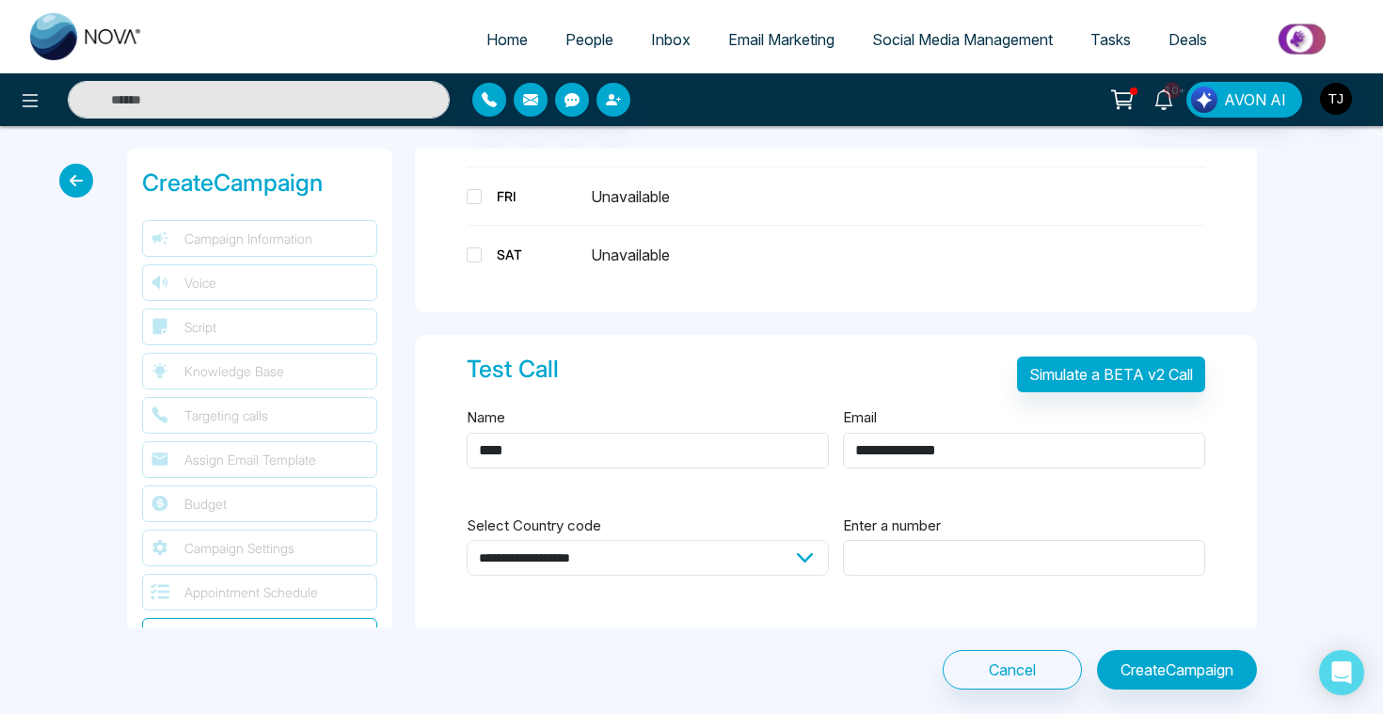
select select "**"
click at [895, 559] on input "Enter a number" at bounding box center [1024, 558] width 362 height 36
type input "**********"
click at [1161, 357] on button "Simulate a BETA v2 Call" at bounding box center [1111, 375] width 188 height 36
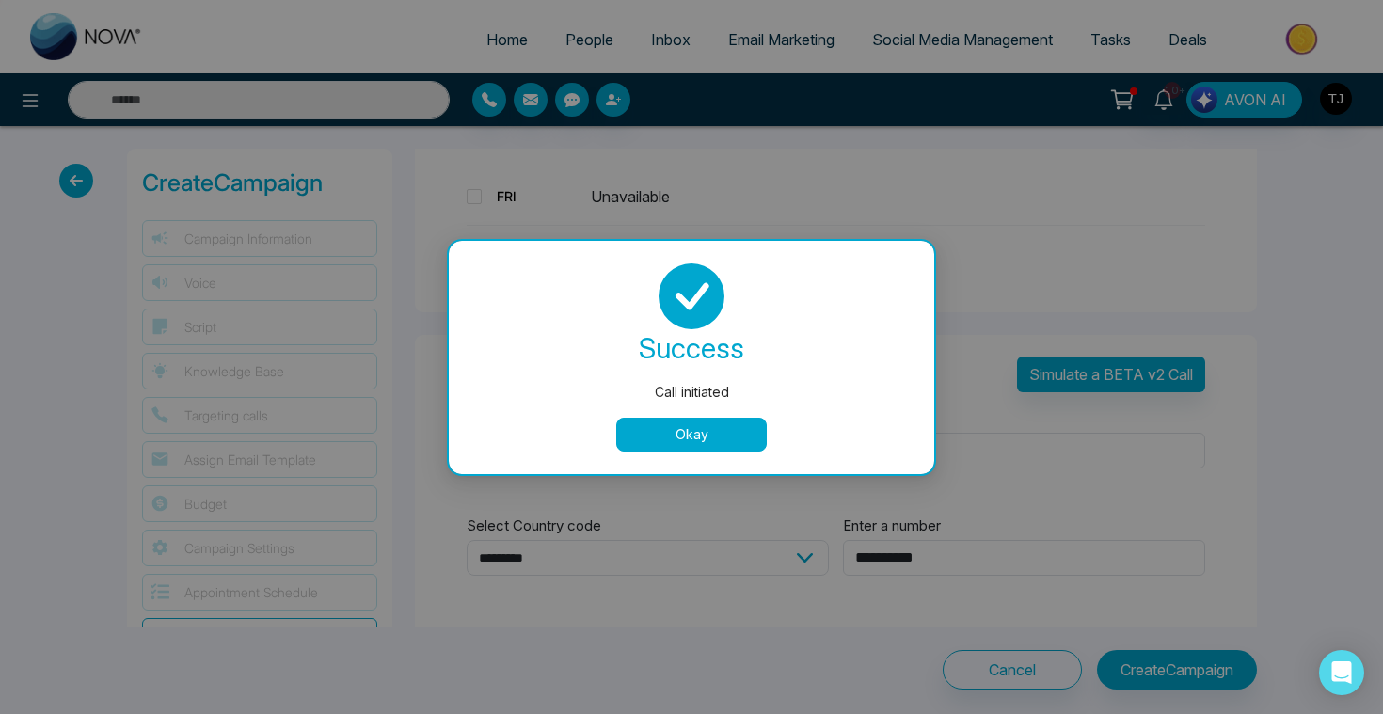
click at [731, 432] on button "Okay" at bounding box center [691, 435] width 151 height 34
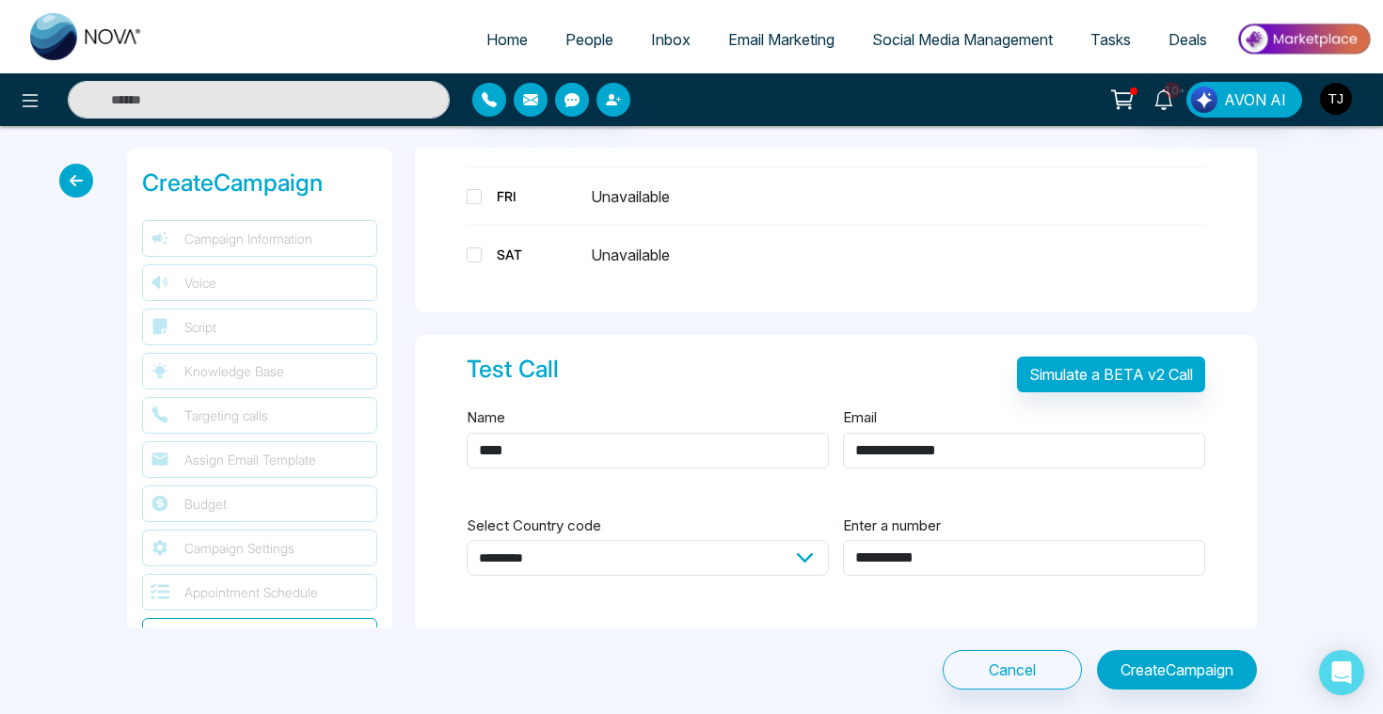
click at [1182, 34] on span "Deals" at bounding box center [1187, 39] width 39 height 19
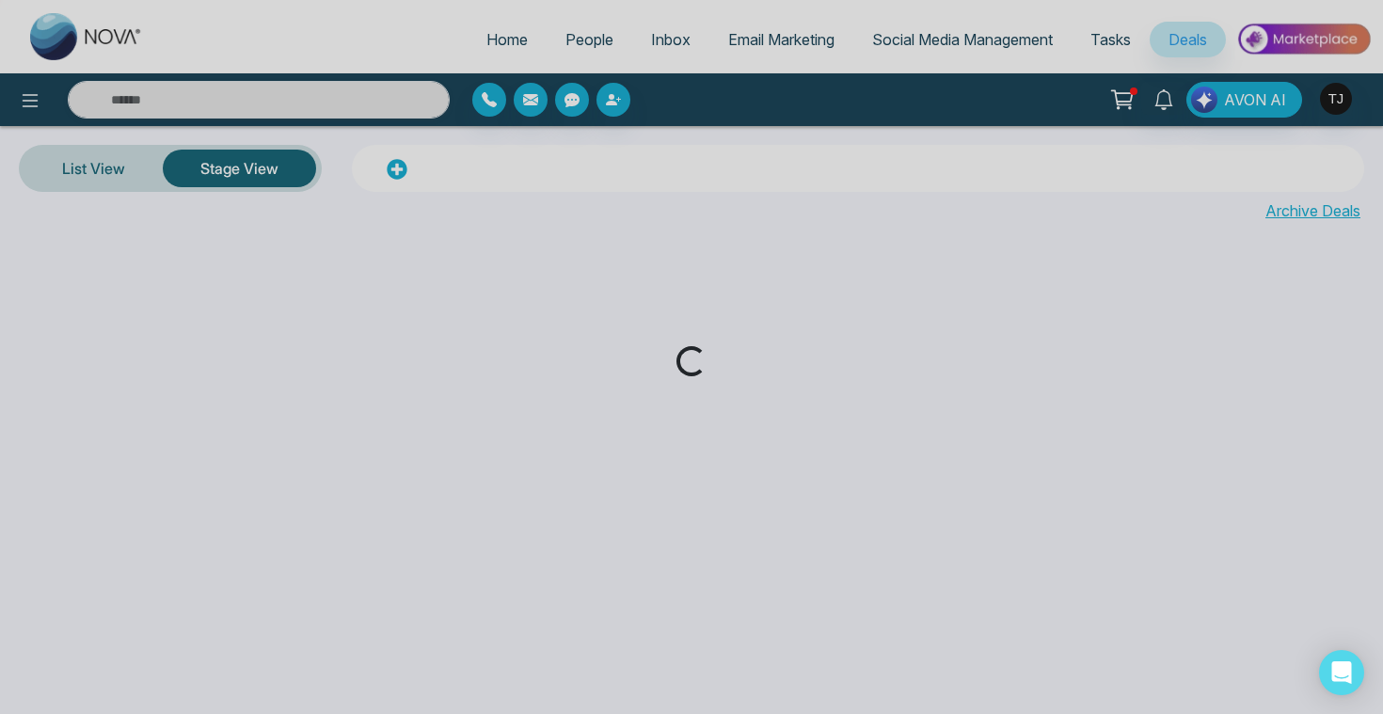
click at [1126, 33] on div "Loading..." at bounding box center [691, 357] width 1383 height 714
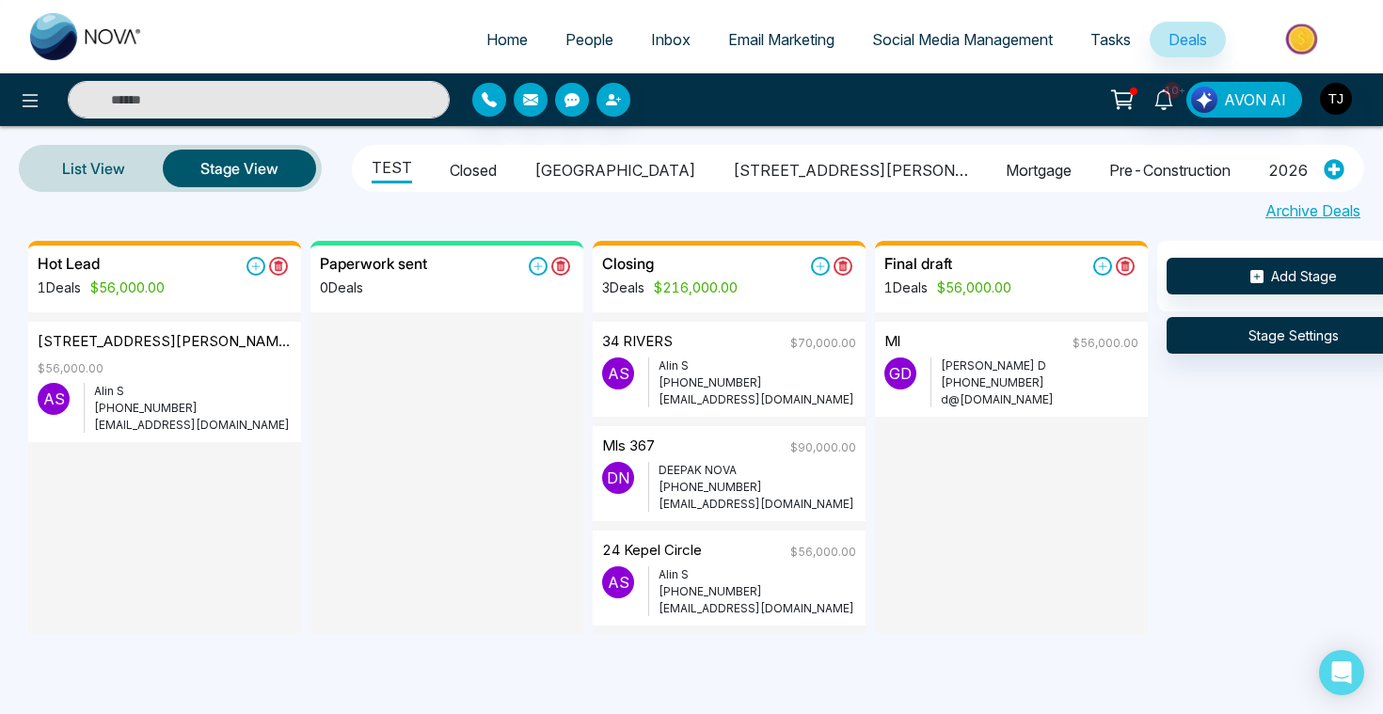
click at [1106, 41] on span "Tasks" at bounding box center [1110, 39] width 40 height 19
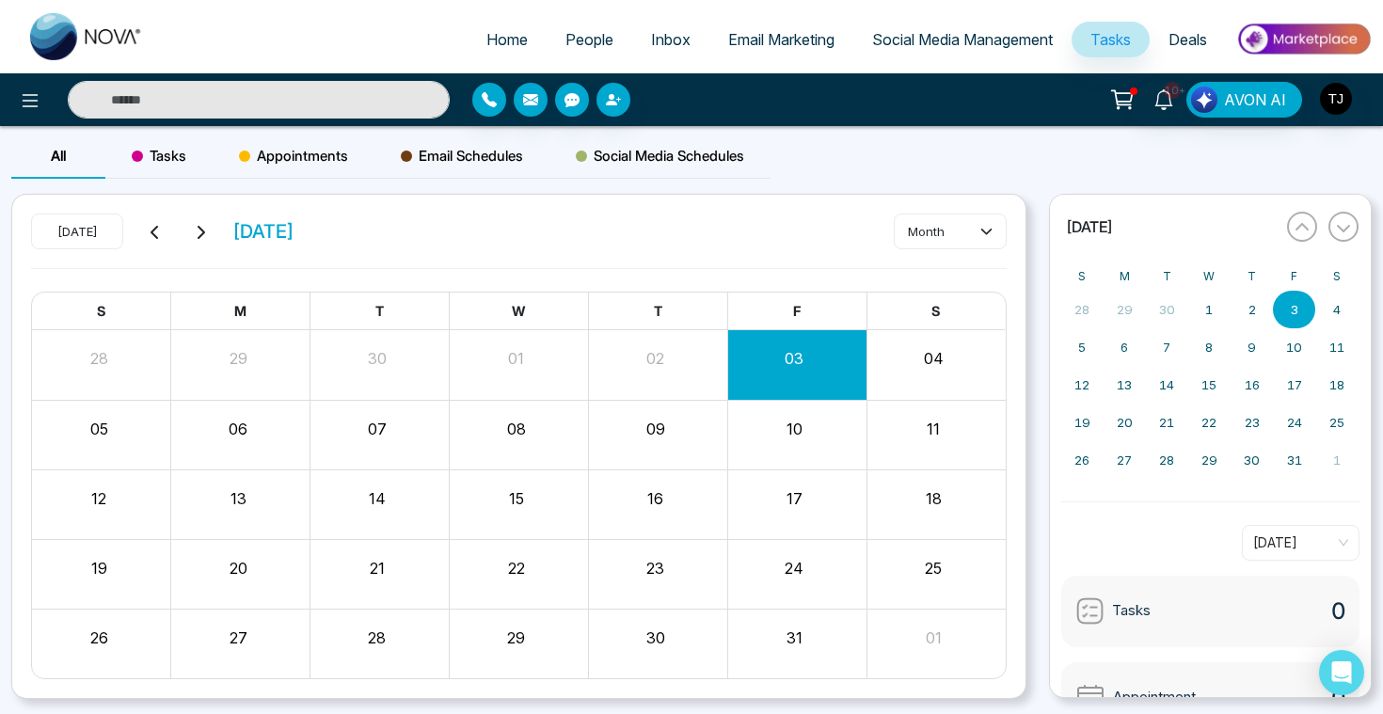
scroll to position [53, 0]
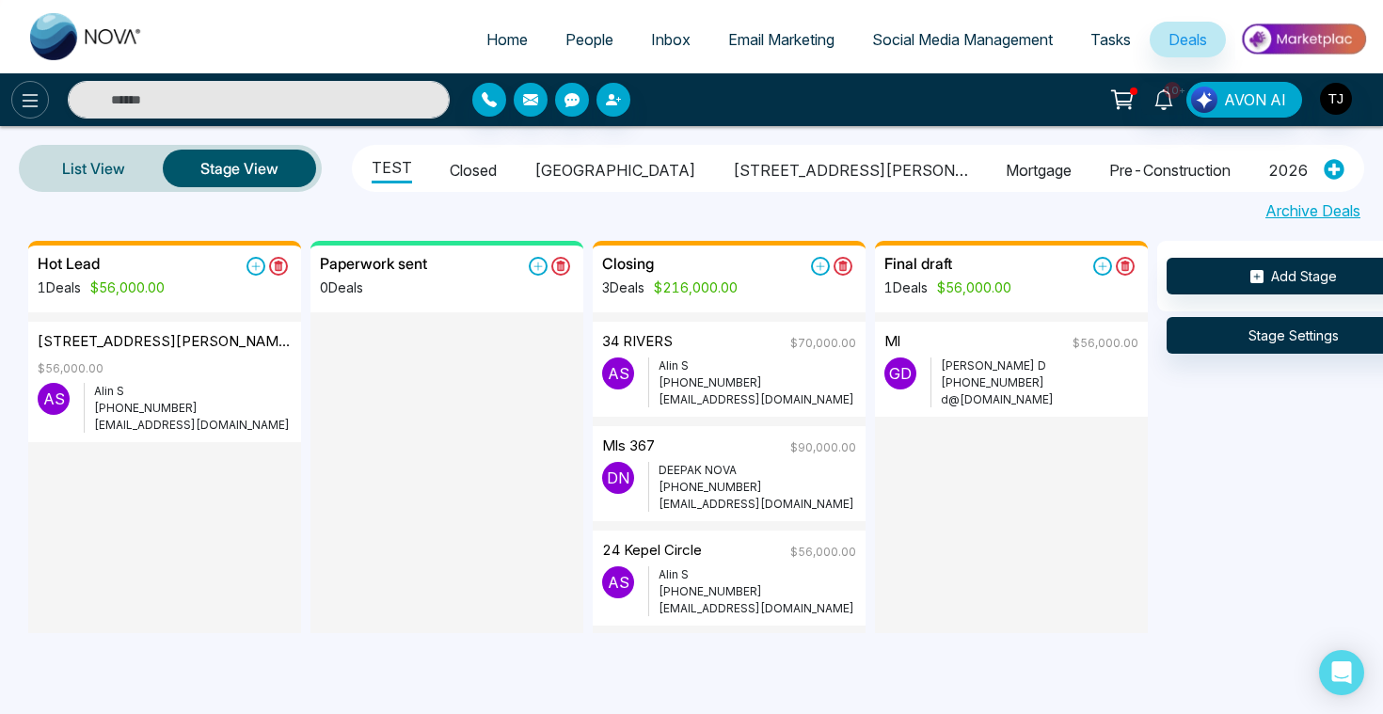
click at [24, 100] on icon at bounding box center [31, 100] width 16 height 13
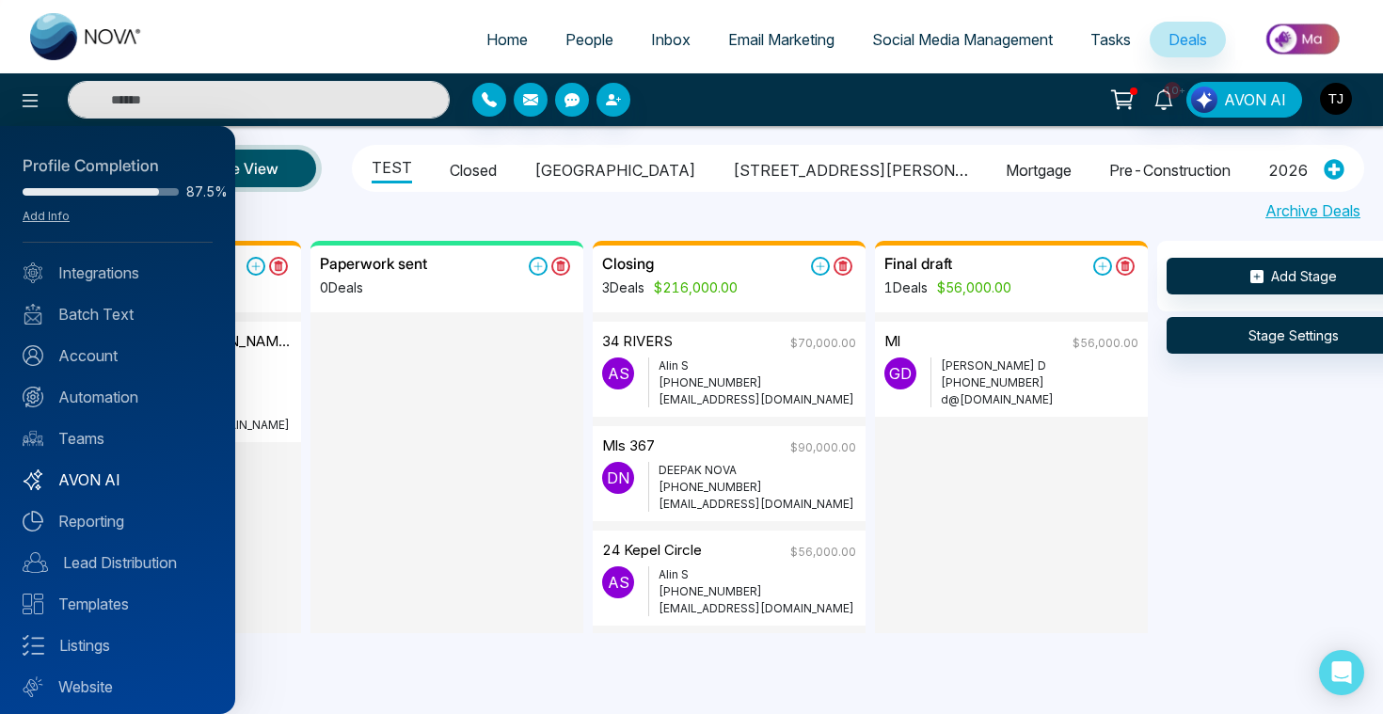
click at [114, 481] on link "AVON AI" at bounding box center [118, 479] width 190 height 23
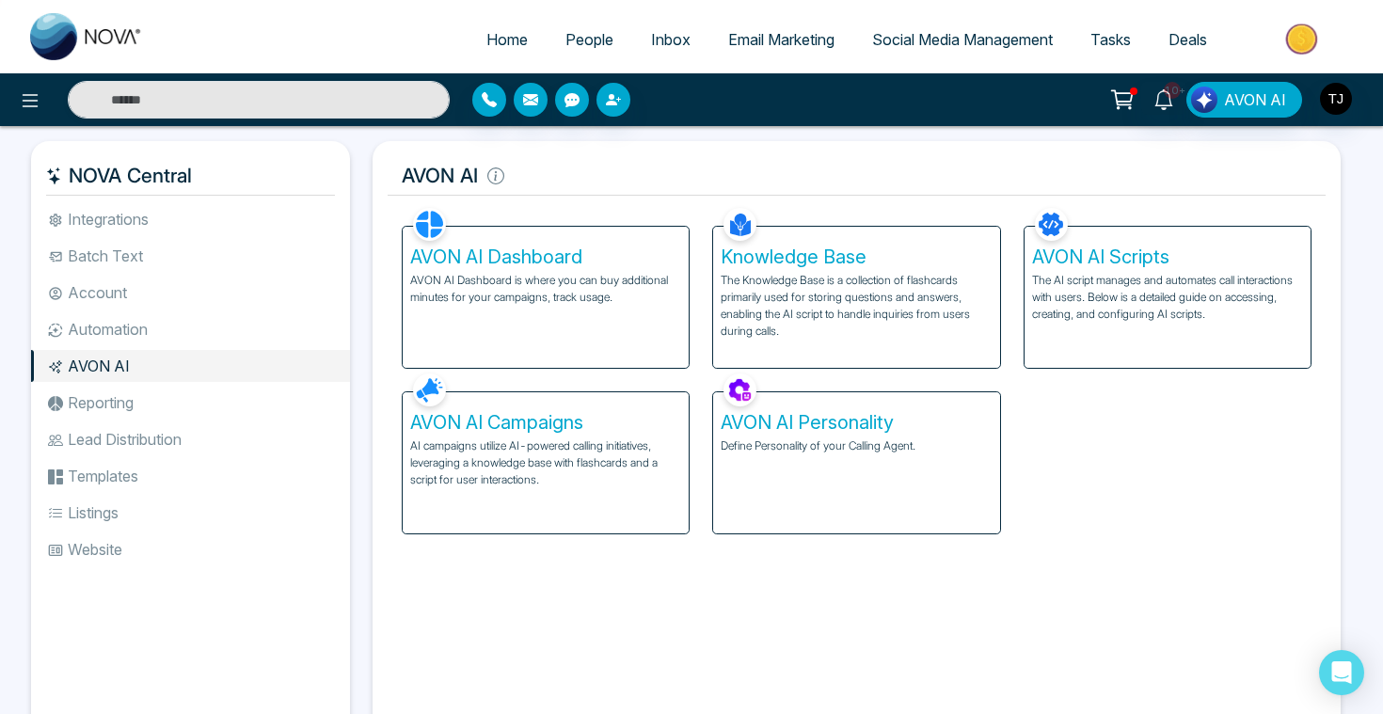
click at [547, 420] on h5 "AVON AI Campaigns" at bounding box center [545, 422] width 271 height 23
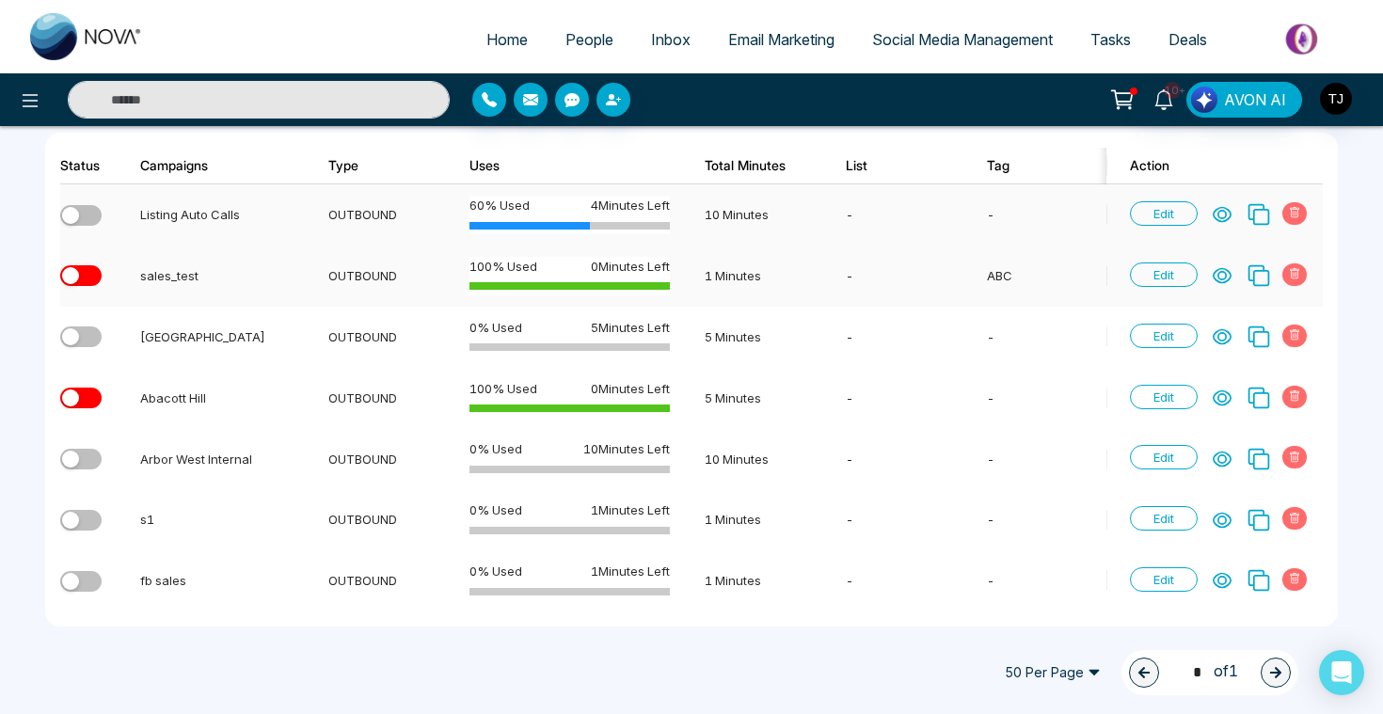
scroll to position [264, 0]
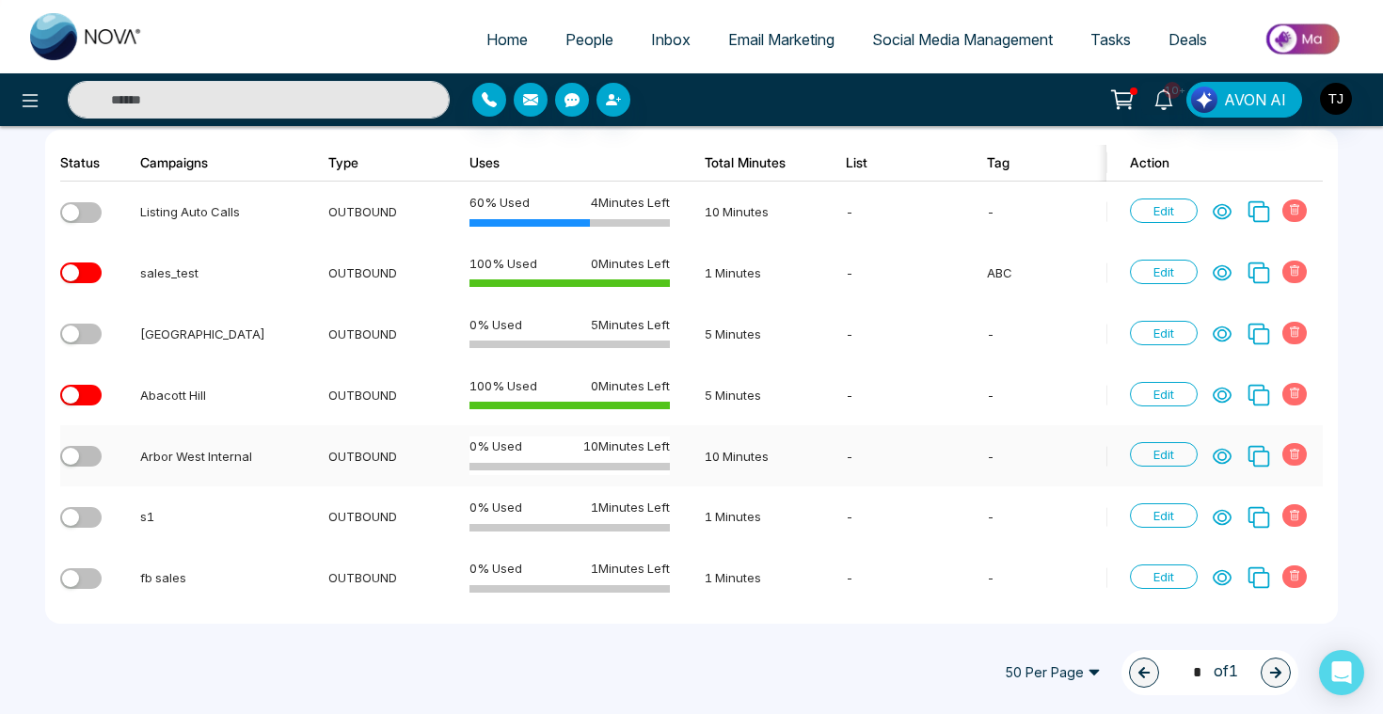
click at [1214, 462] on icon at bounding box center [1222, 456] width 19 height 19
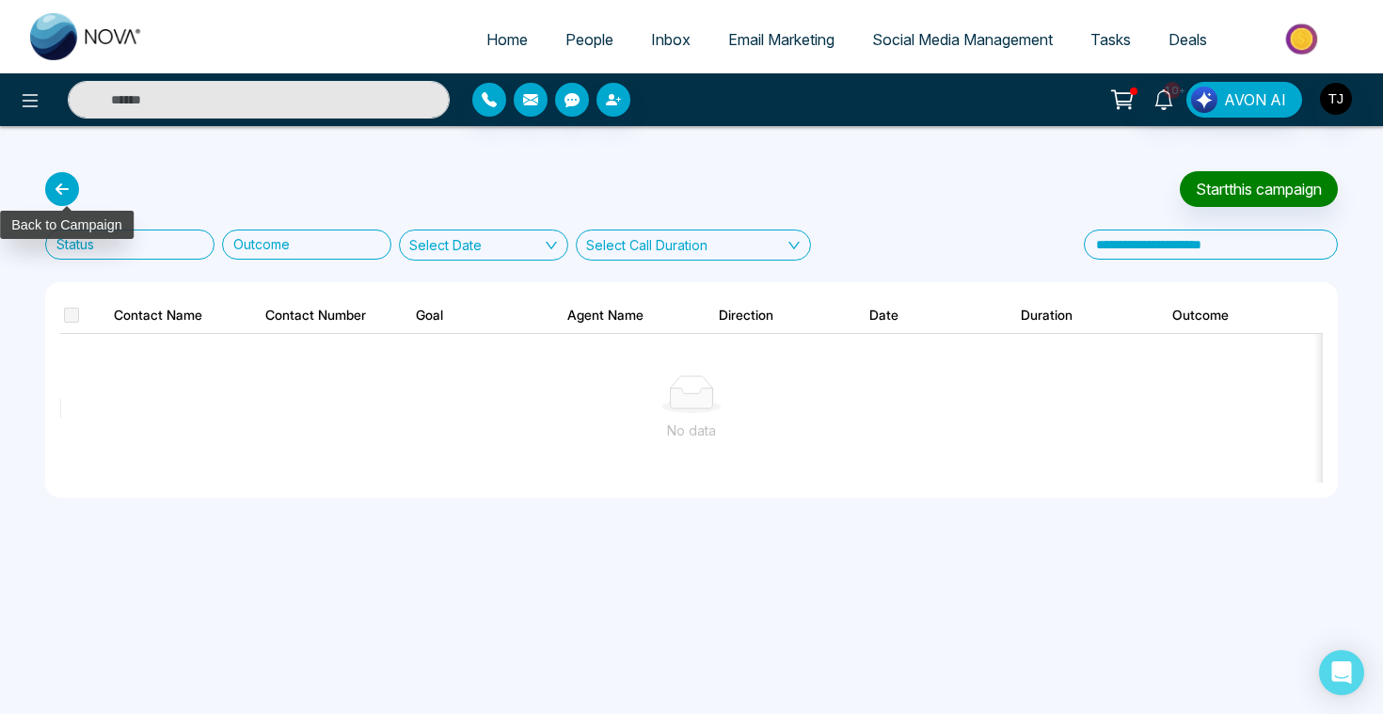
click at [49, 188] on icon at bounding box center [62, 189] width 34 height 34
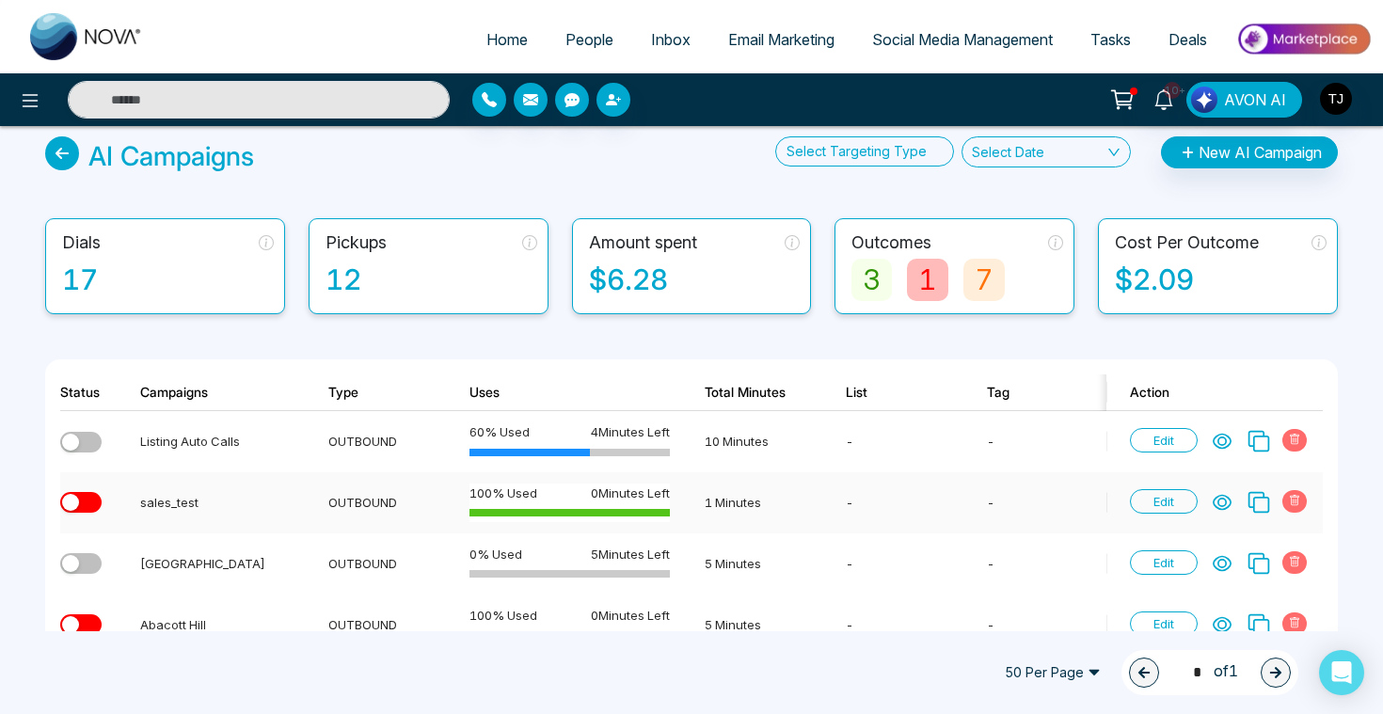
scroll to position [36, 0]
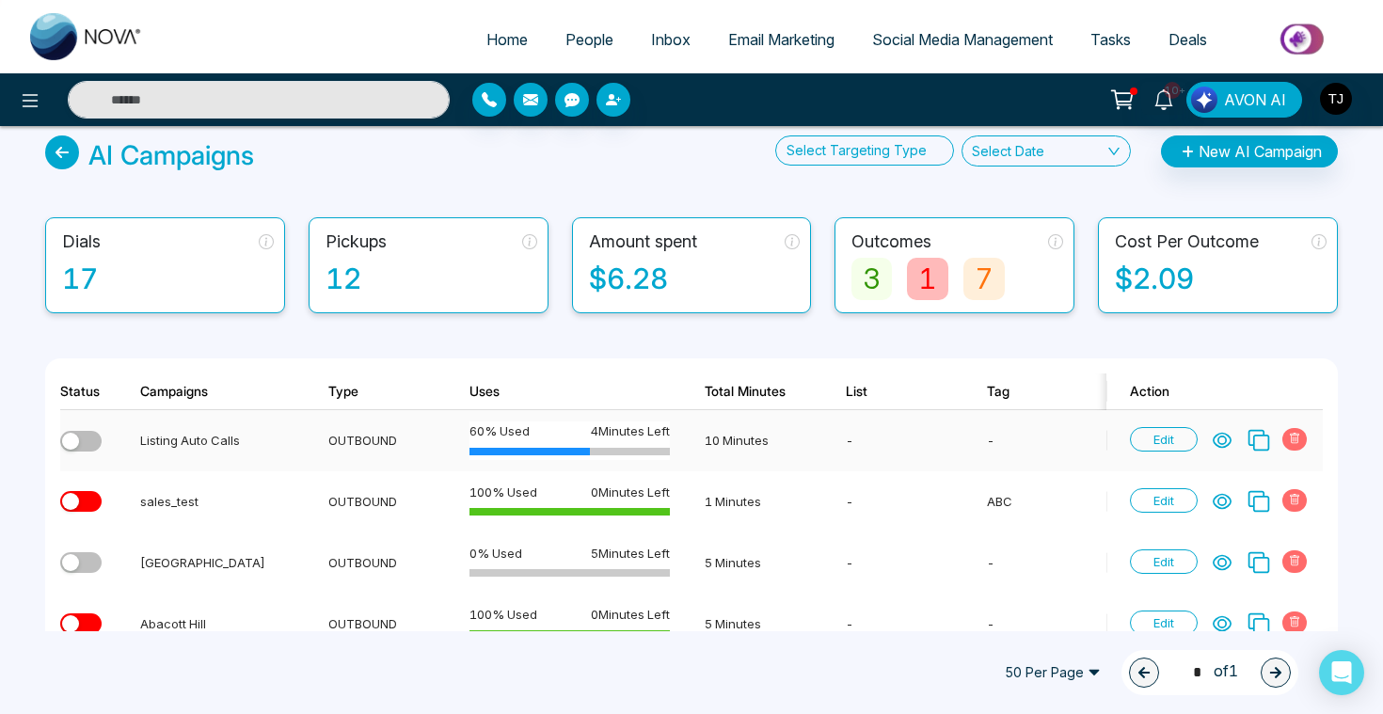
click at [1223, 452] on div "Edit" at bounding box center [1221, 440] width 182 height 24
click at [1223, 440] on icon at bounding box center [1222, 440] width 19 height 19
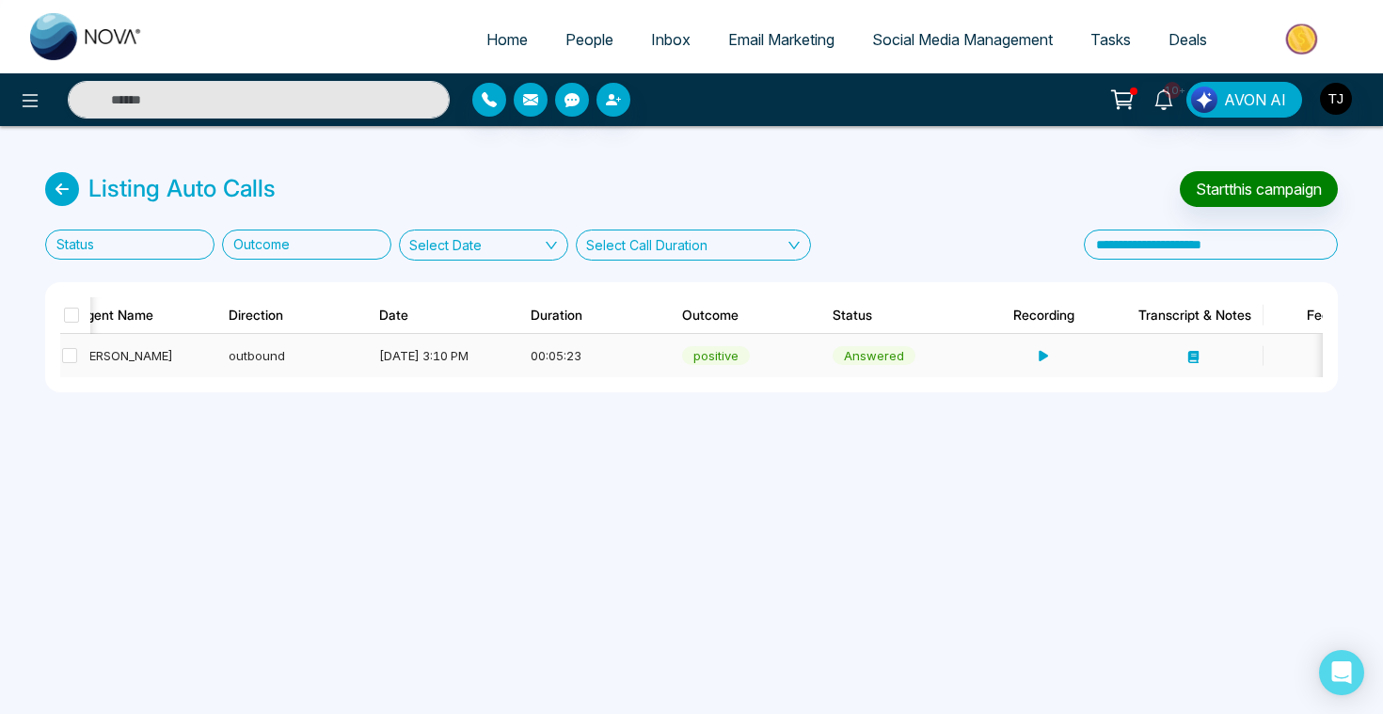
scroll to position [0, 581]
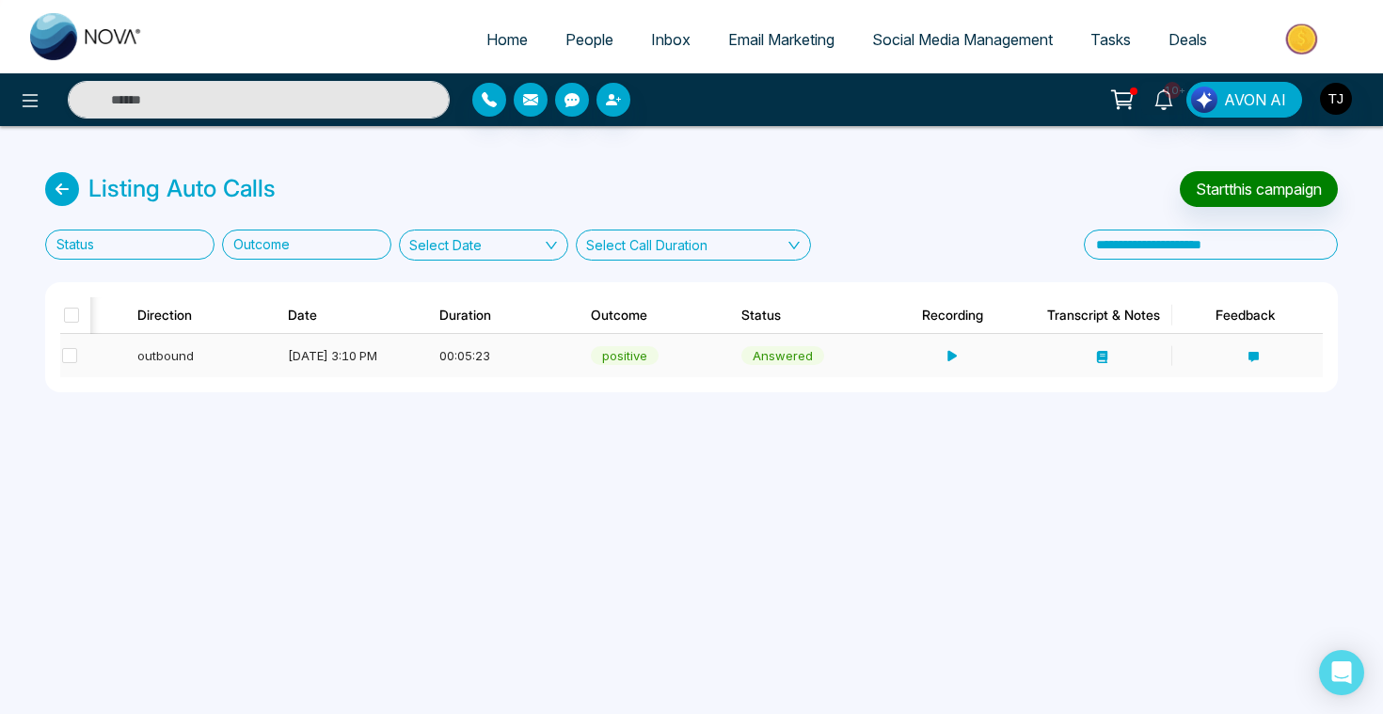
click at [171, 349] on div "outbound" at bounding box center [195, 355] width 117 height 19
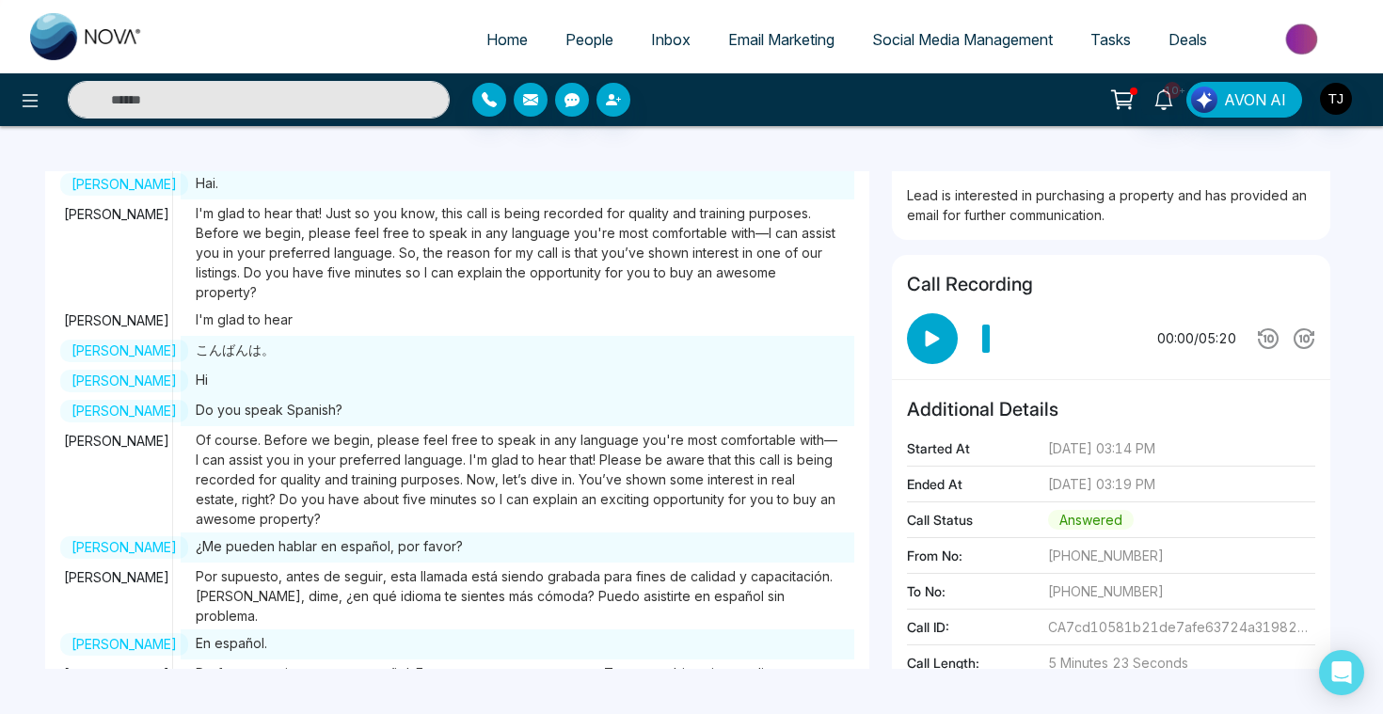
scroll to position [53, 0]
click at [945, 330] on div at bounding box center [932, 337] width 51 height 51
click at [927, 335] on icon at bounding box center [932, 337] width 14 height 16
drag, startPoint x: 990, startPoint y: 338, endPoint x: 962, endPoint y: 338, distance: 27.3
click at [962, 338] on div "01:35 / 05:20" at bounding box center [1111, 337] width 408 height 51
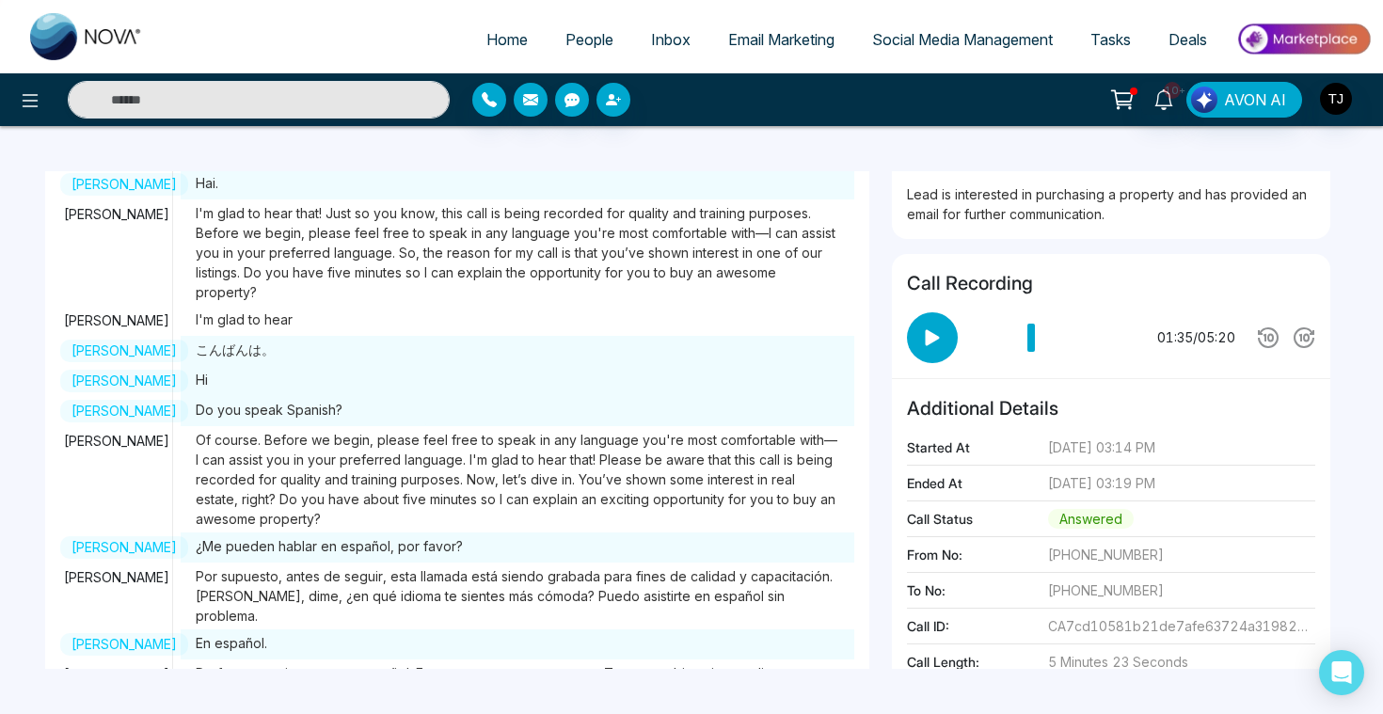
click at [826, 426] on span "Of course. Before we begin, please feel free to speak in any language you're mo…" at bounding box center [518, 479] width 674 height 106
click at [570, 53] on link "People" at bounding box center [590, 40] width 86 height 36
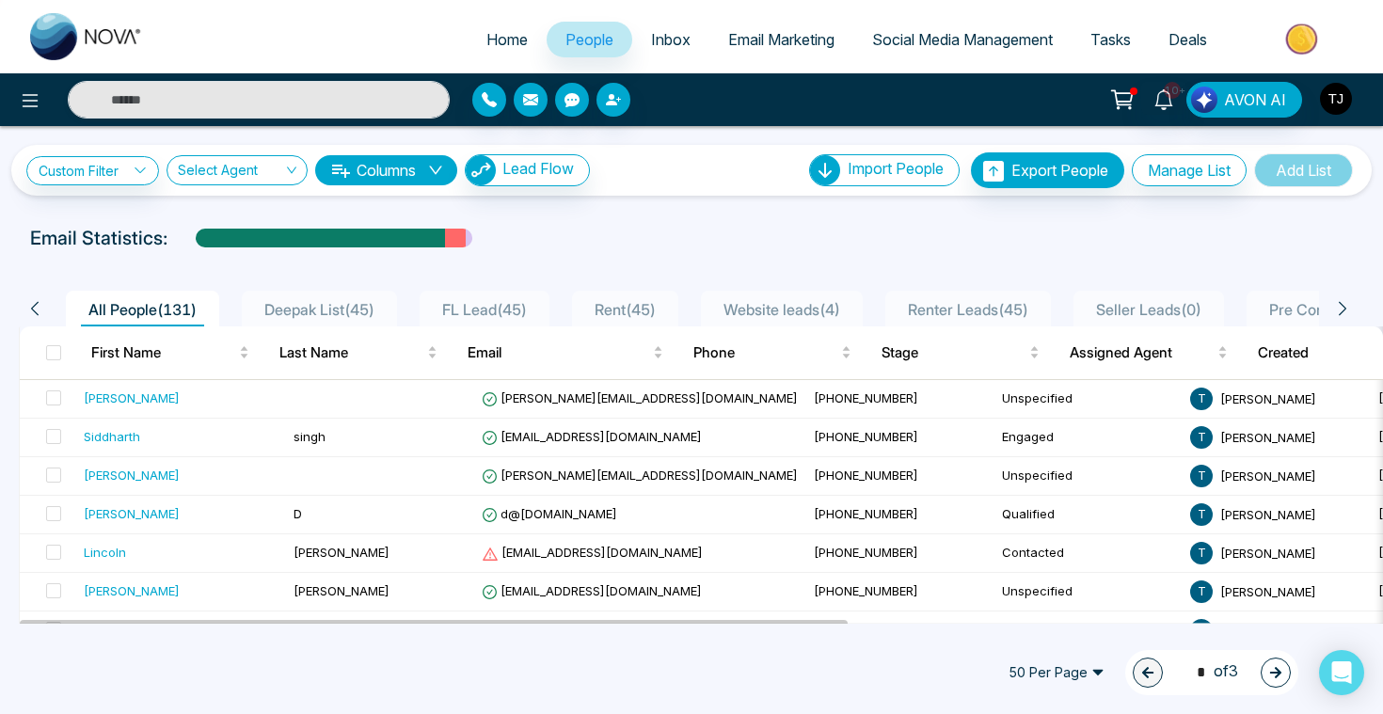
click at [1331, 95] on img "button" at bounding box center [1336, 99] width 32 height 32
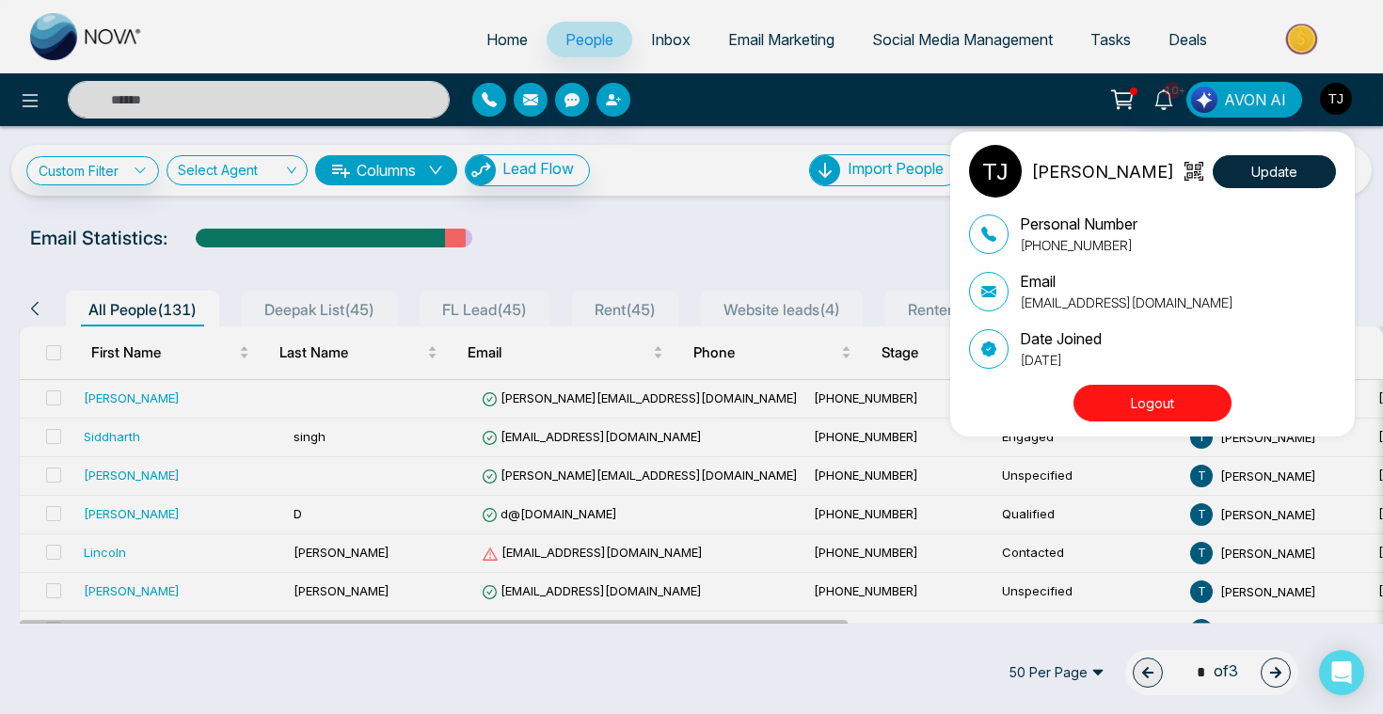
click at [1153, 400] on button "Logout" at bounding box center [1152, 403] width 158 height 37
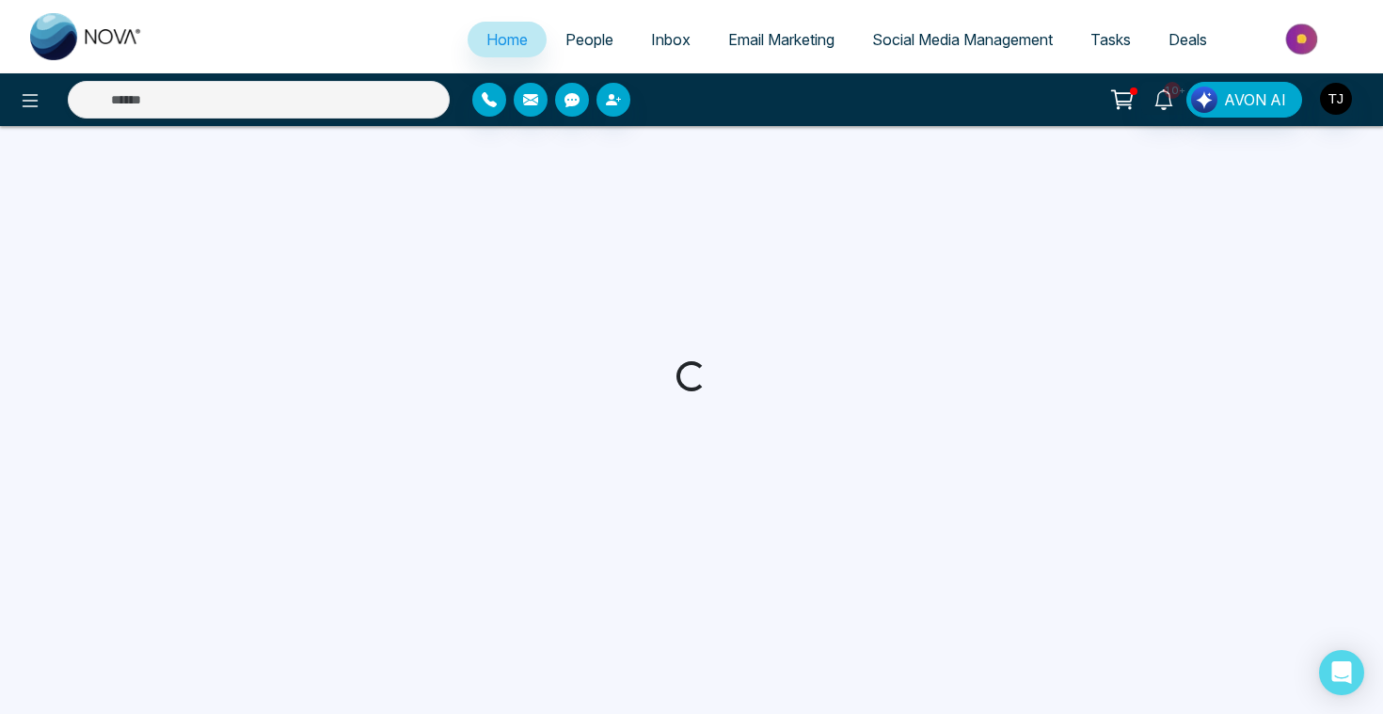
select select "*"
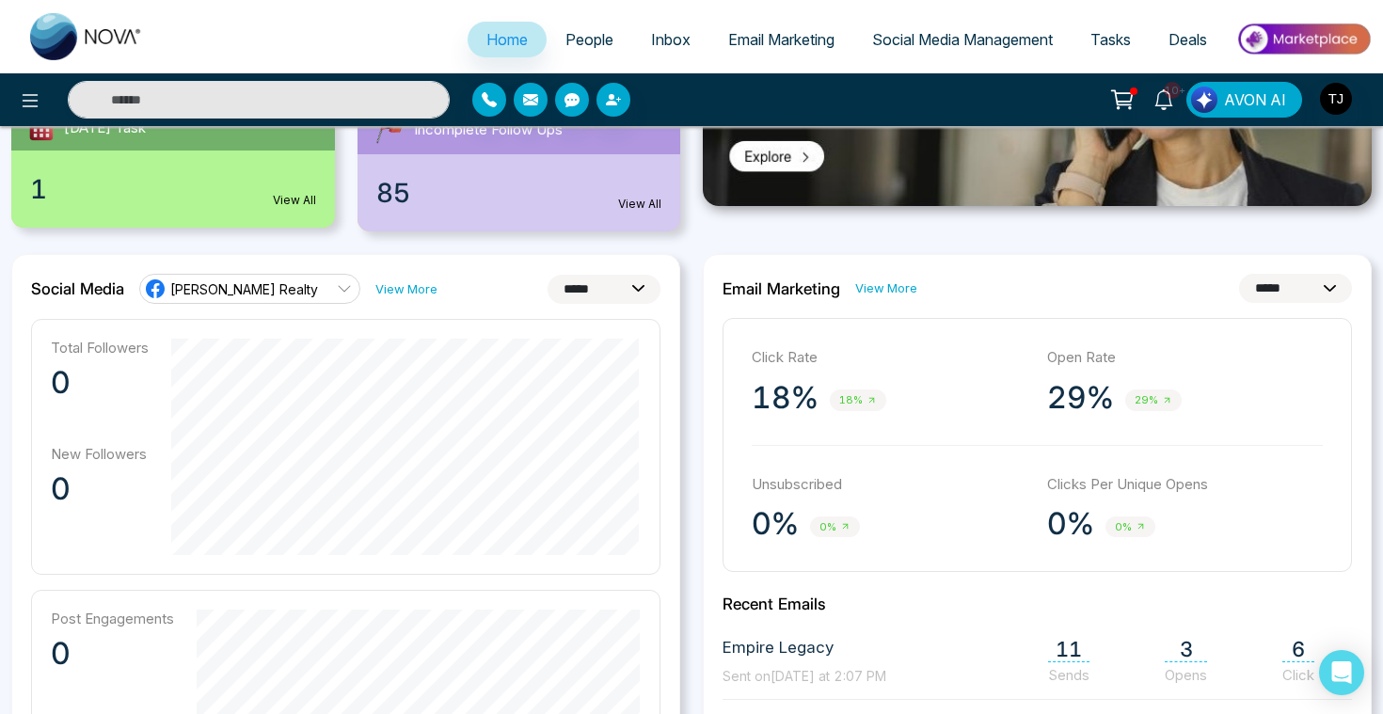
scroll to position [369, 0]
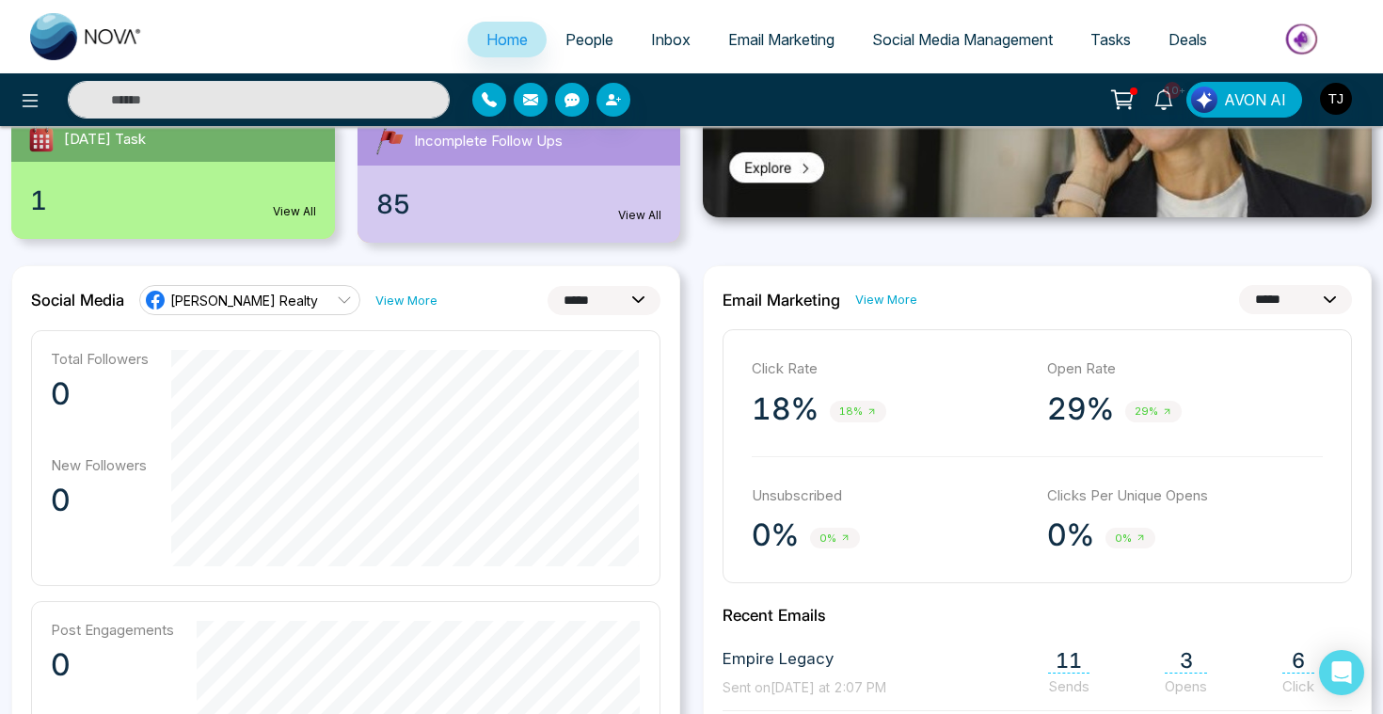
click at [587, 301] on select "**********" at bounding box center [603, 300] width 113 height 29
select select "**"
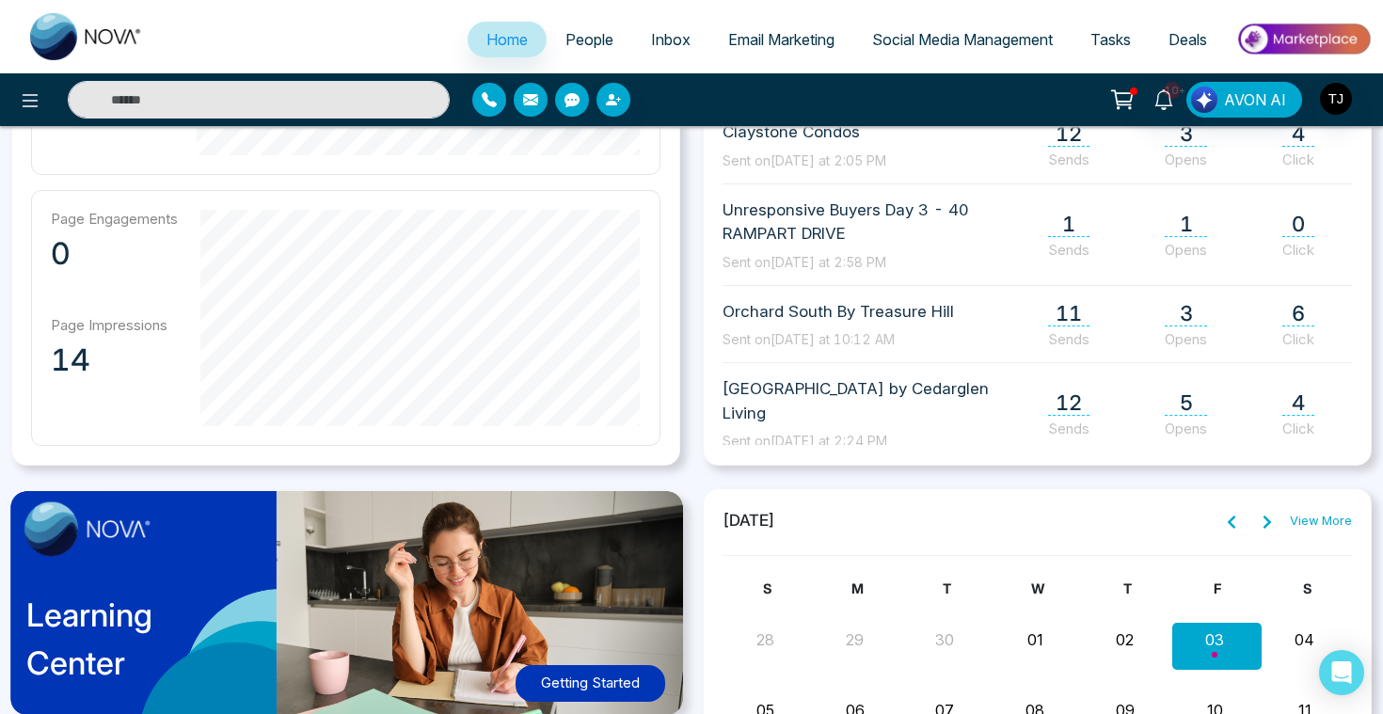
scroll to position [1038, 0]
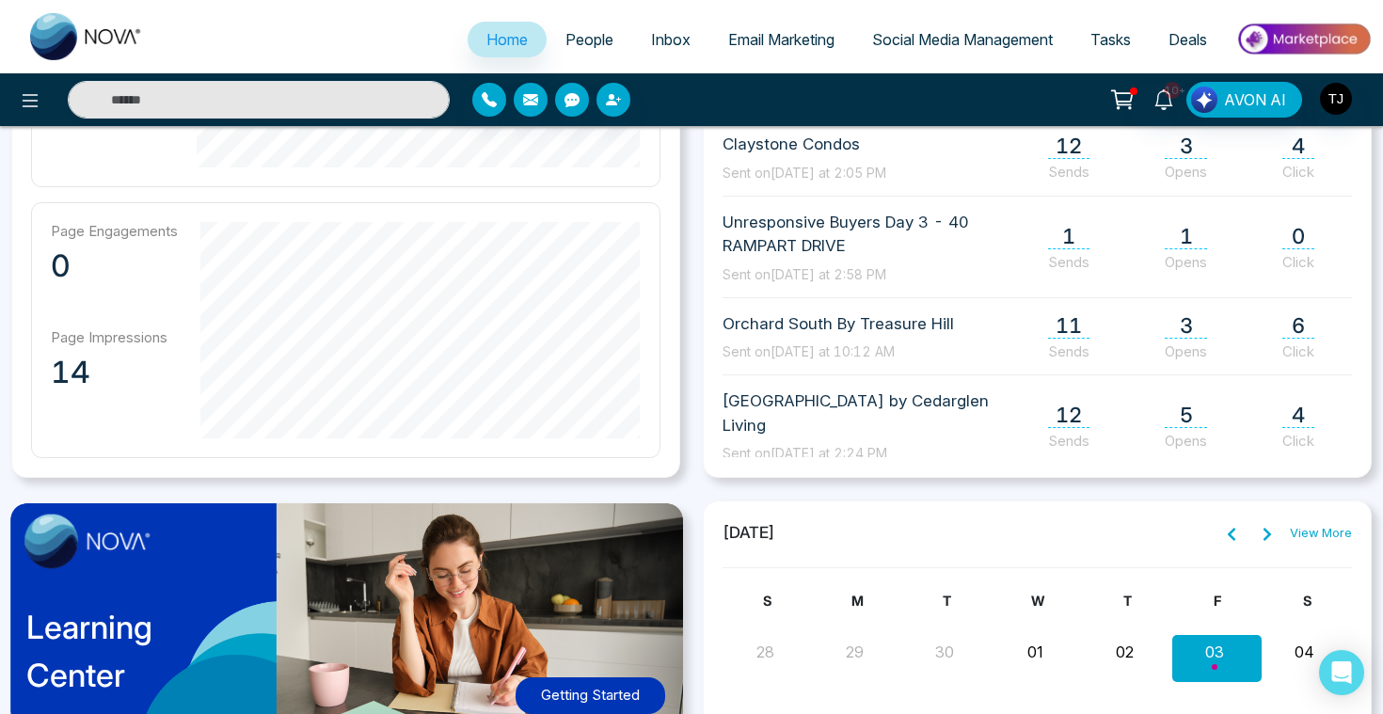
click at [596, 34] on span "People" at bounding box center [589, 39] width 48 height 19
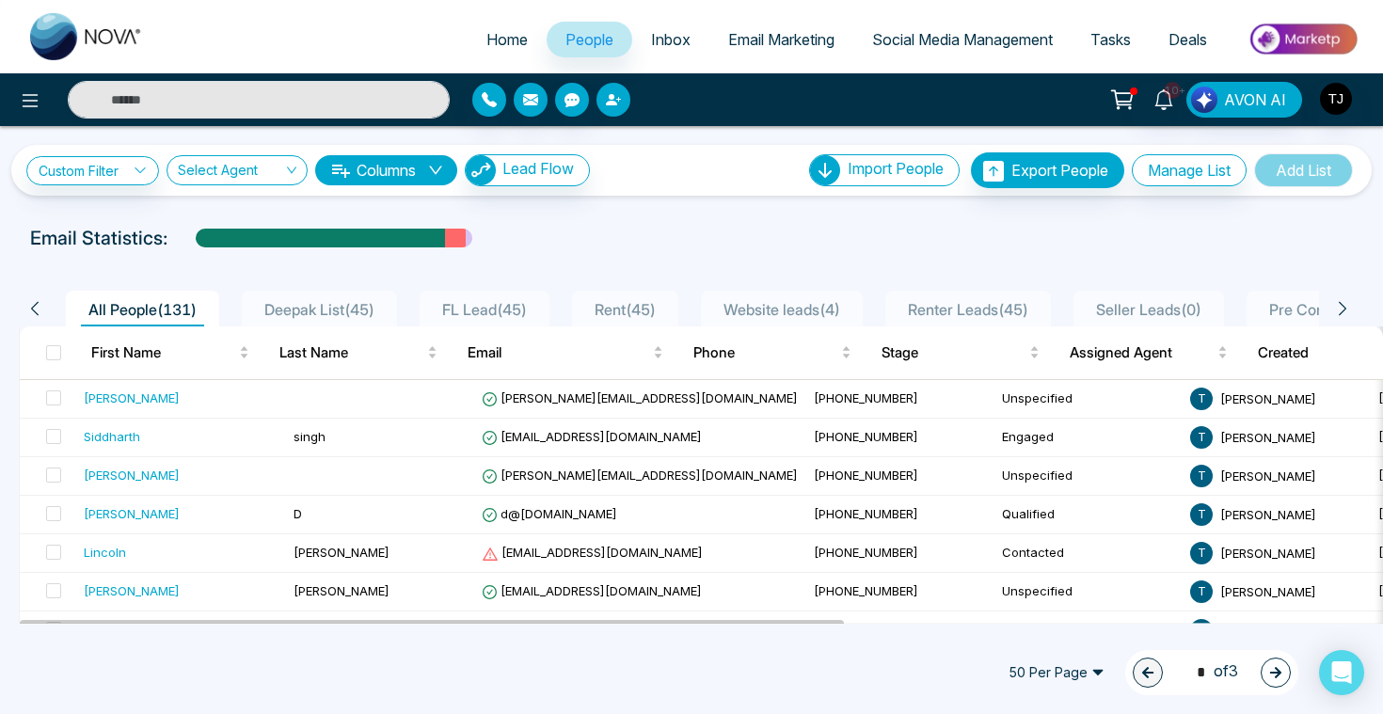
click at [619, 105] on icon "button" at bounding box center [613, 99] width 15 height 15
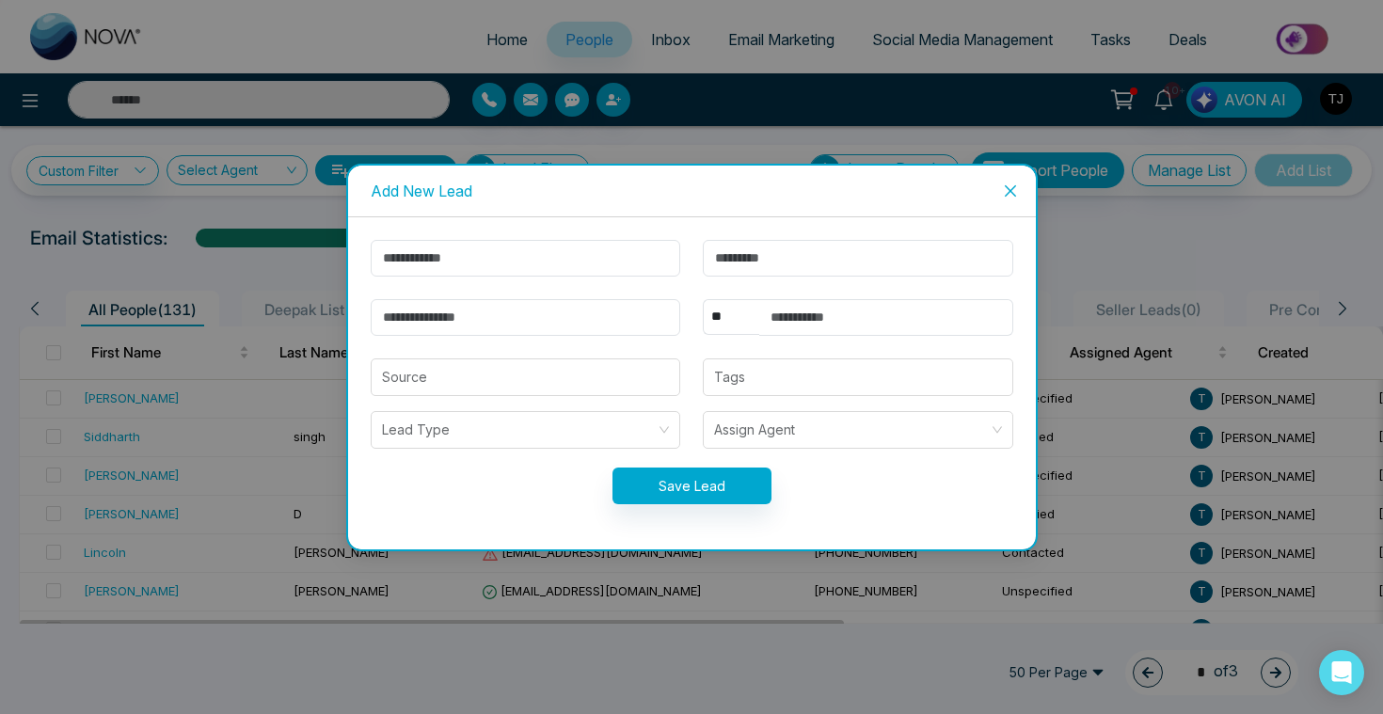
click at [1012, 187] on icon "close" at bounding box center [1009, 189] width 11 height 11
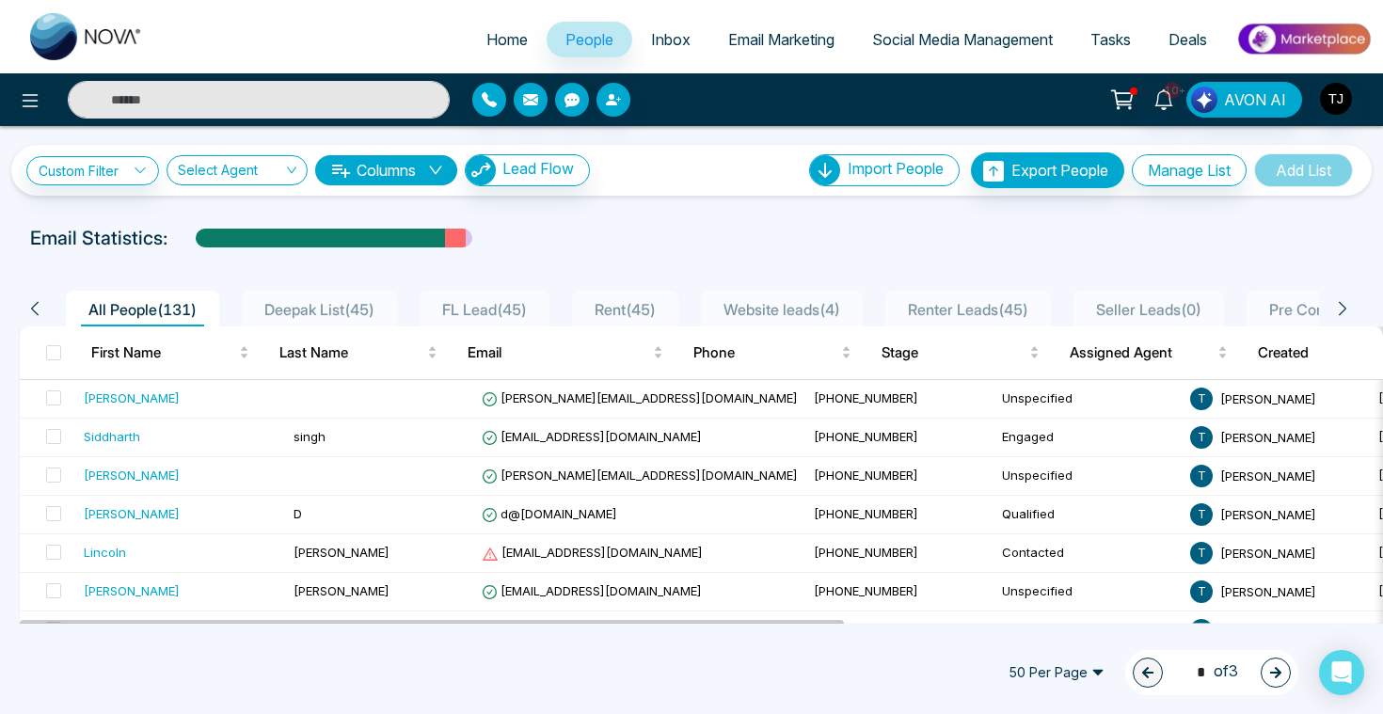
click at [732, 223] on div "Custom Filter Choose a filters Cancel Apply Select Agent Columns Lead Flow Impo…" at bounding box center [691, 375] width 1383 height 498
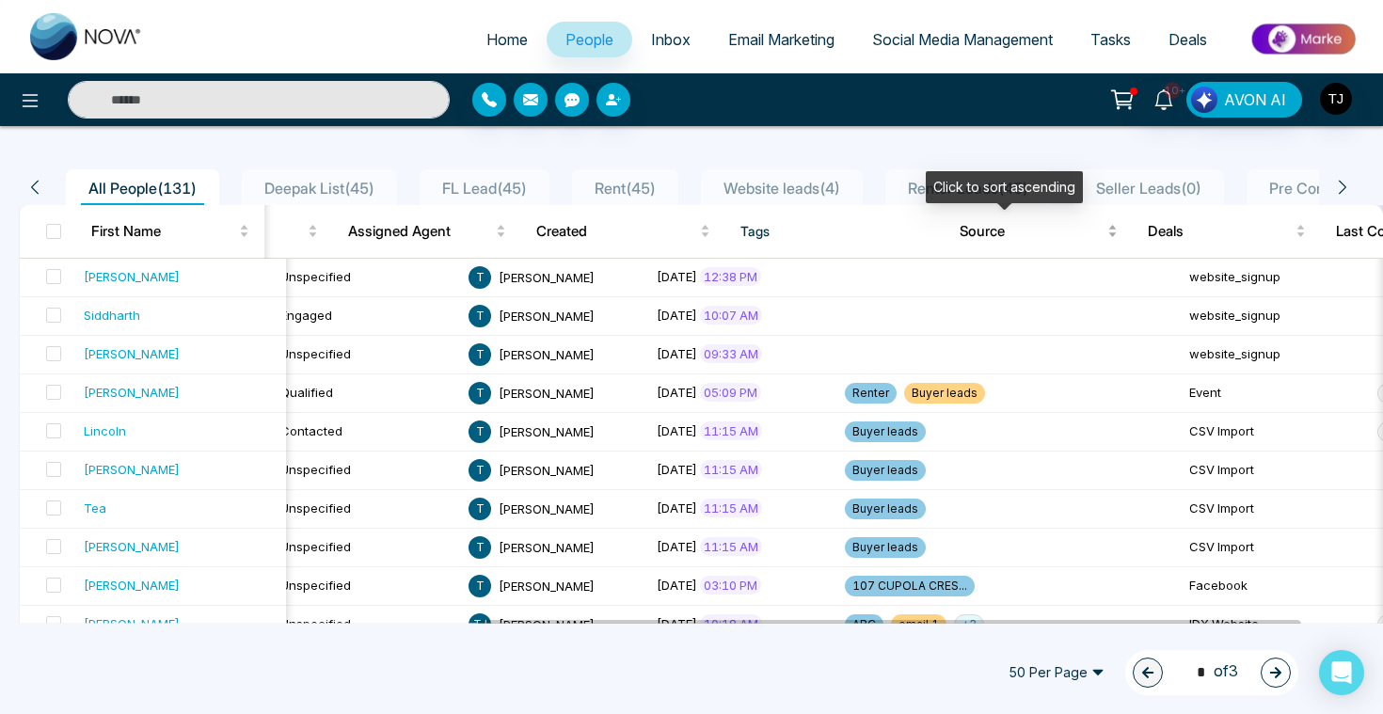
scroll to position [0, 816]
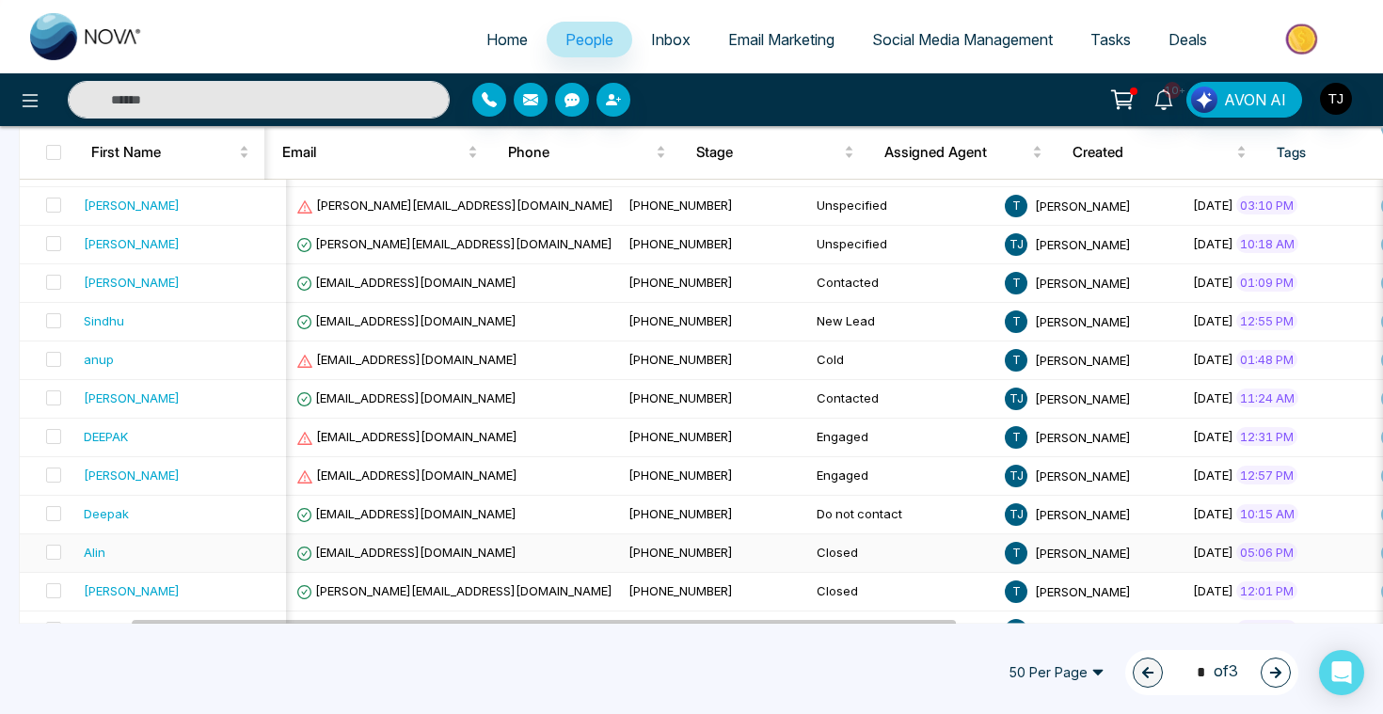
click at [93, 551] on div "Alin" at bounding box center [95, 552] width 22 height 19
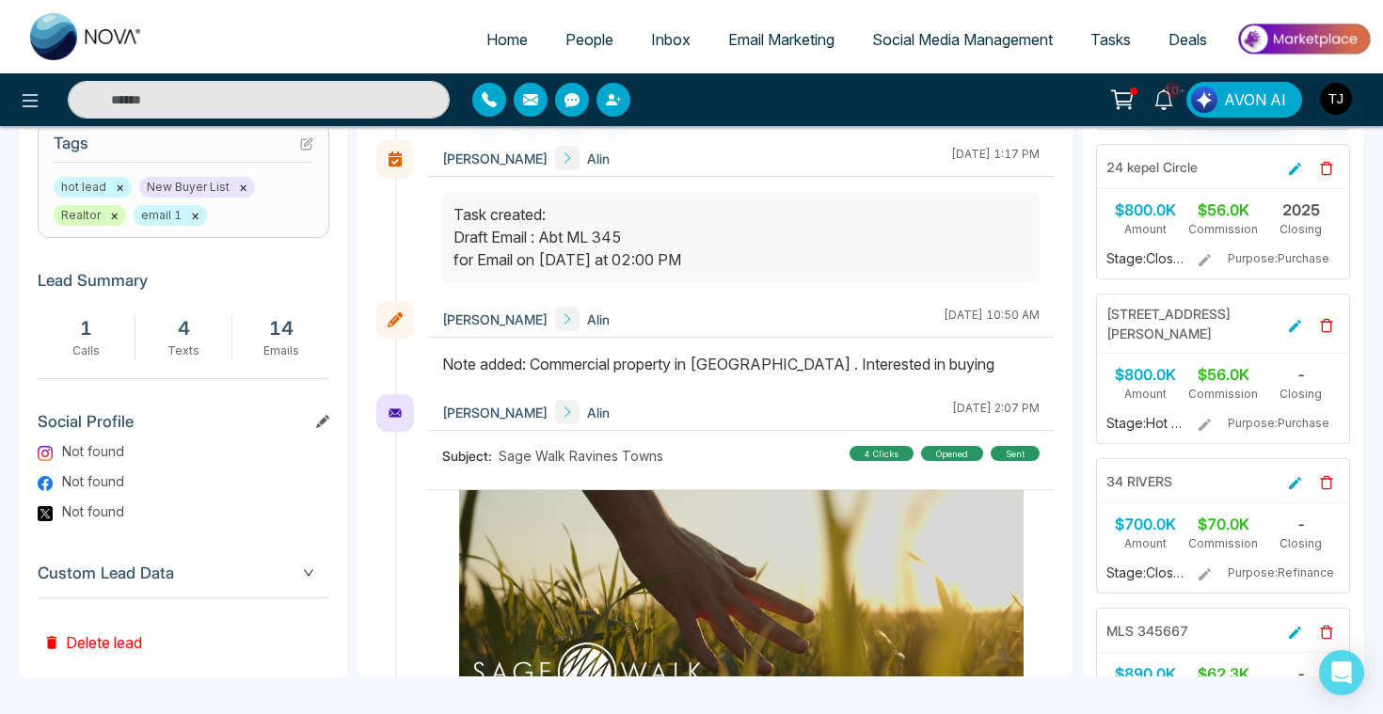
click at [167, 578] on span "Custom Lead Data" at bounding box center [184, 573] width 292 height 25
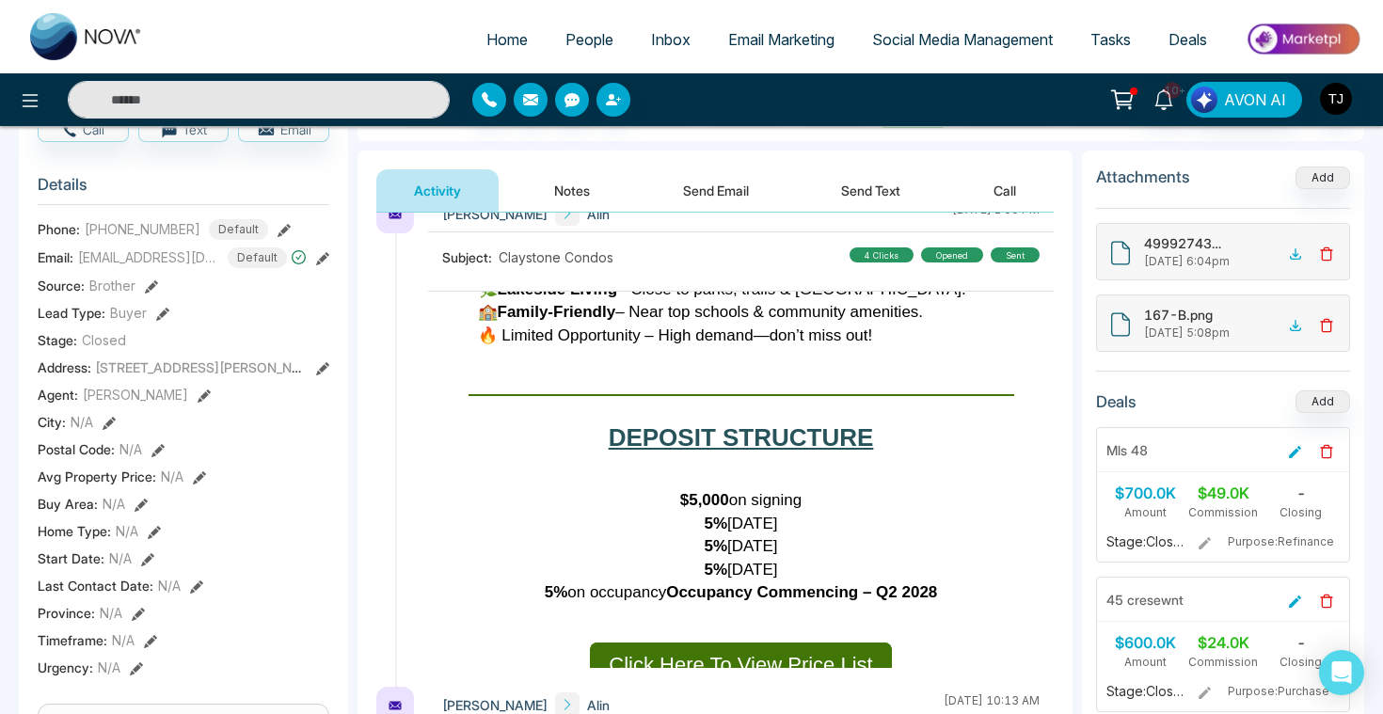
click at [547, 183] on button "Notes" at bounding box center [571, 190] width 111 height 42
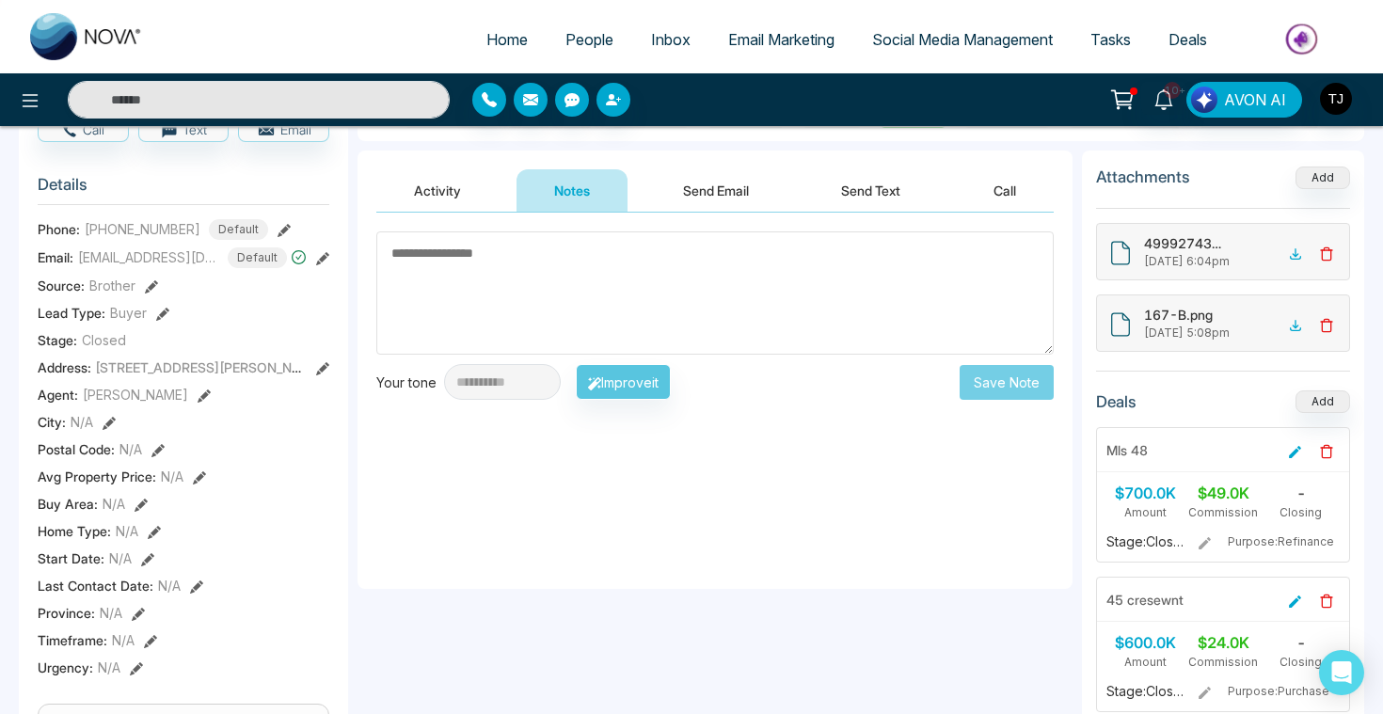
click at [570, 300] on textarea at bounding box center [714, 292] width 677 height 123
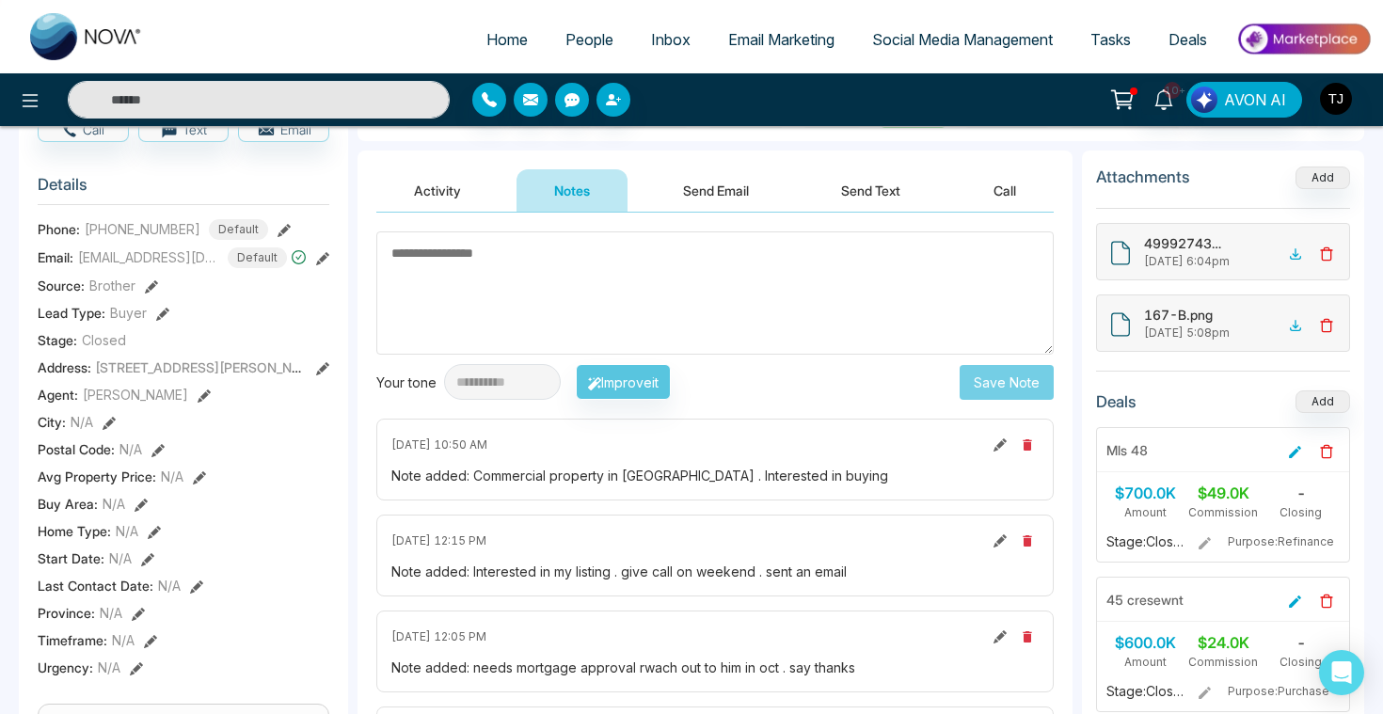
click at [740, 199] on button "Send Email" at bounding box center [715, 190] width 141 height 42
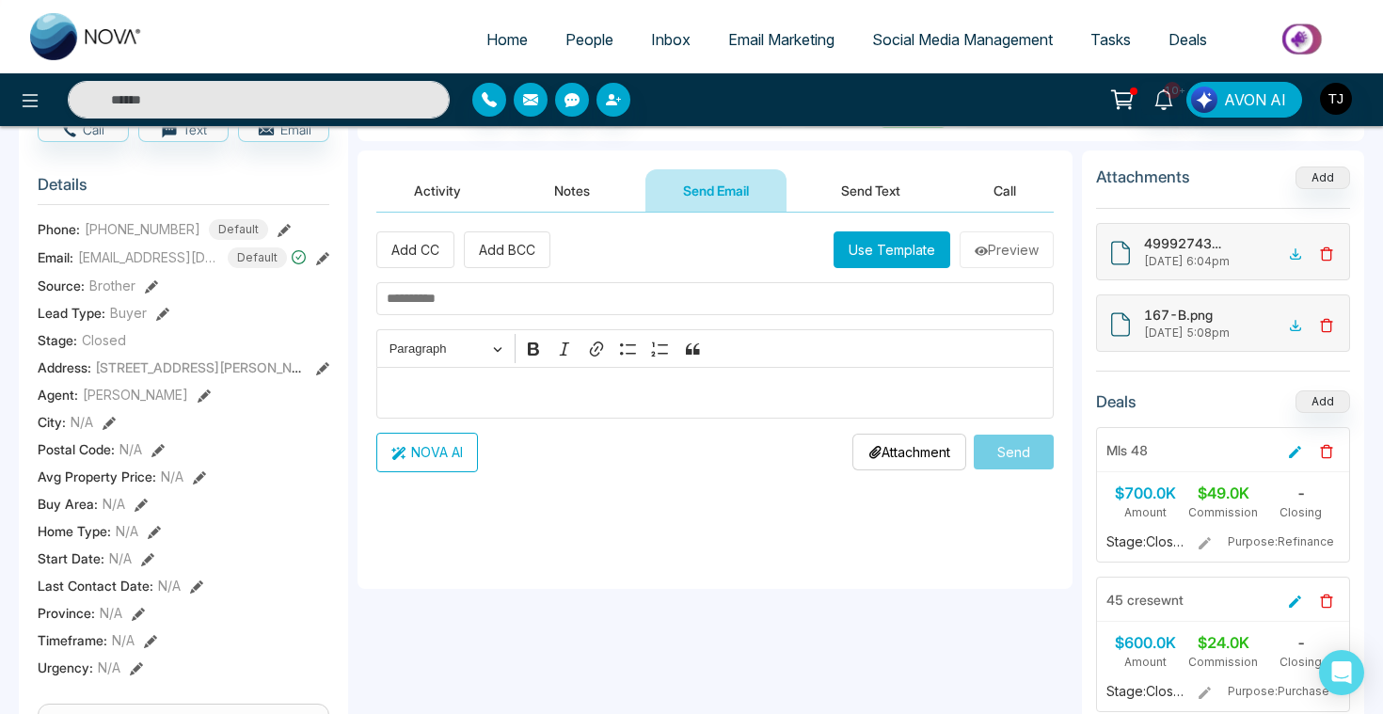
click at [868, 199] on button "Send Text" at bounding box center [870, 190] width 135 height 42
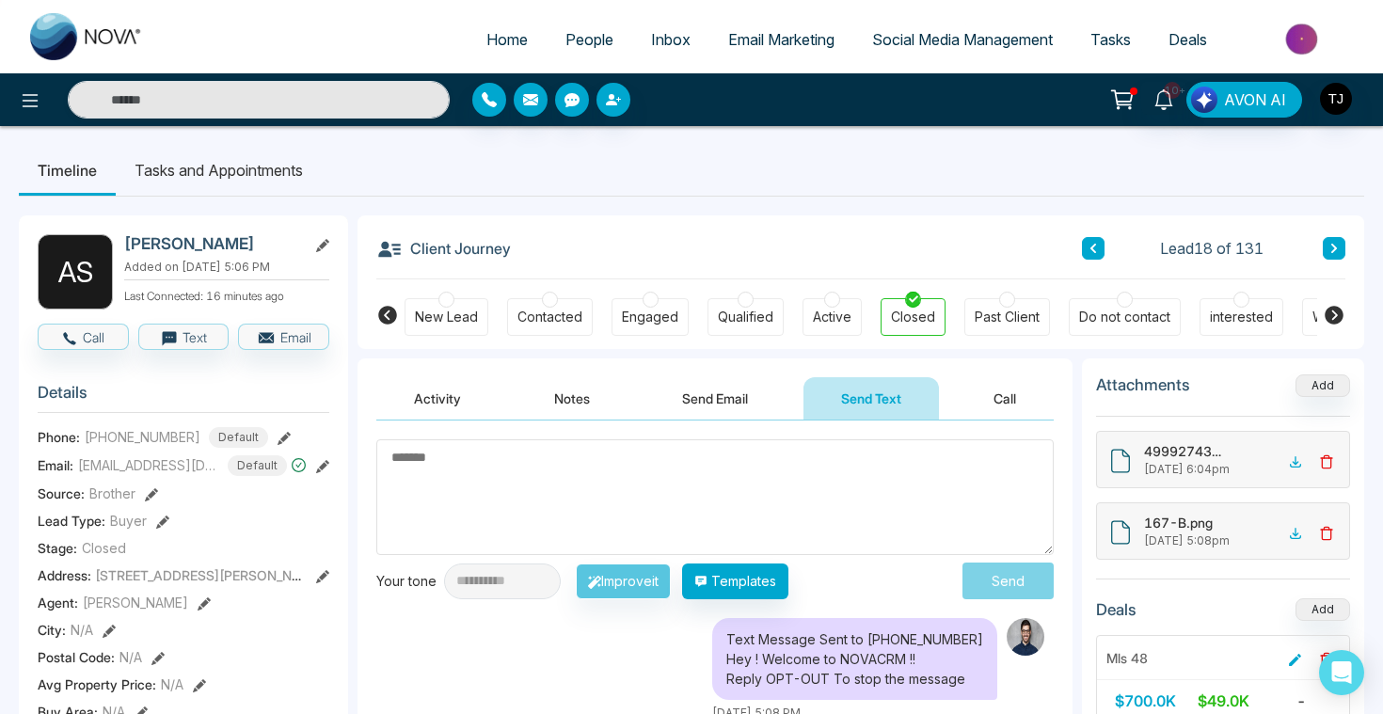
click at [251, 170] on li "Tasks and Appointments" at bounding box center [219, 170] width 206 height 51
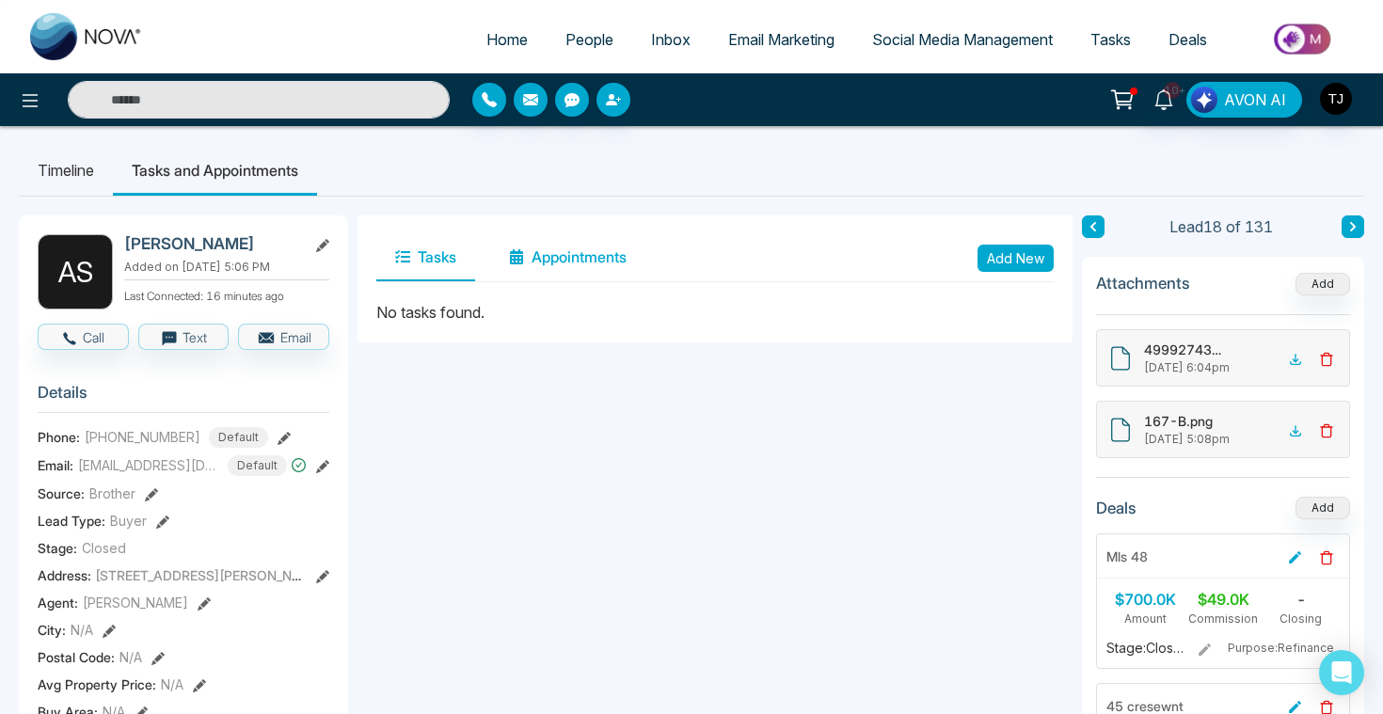
click at [538, 259] on button "Appointments" at bounding box center [567, 257] width 155 height 47
click at [587, 36] on span "People" at bounding box center [589, 39] width 48 height 19
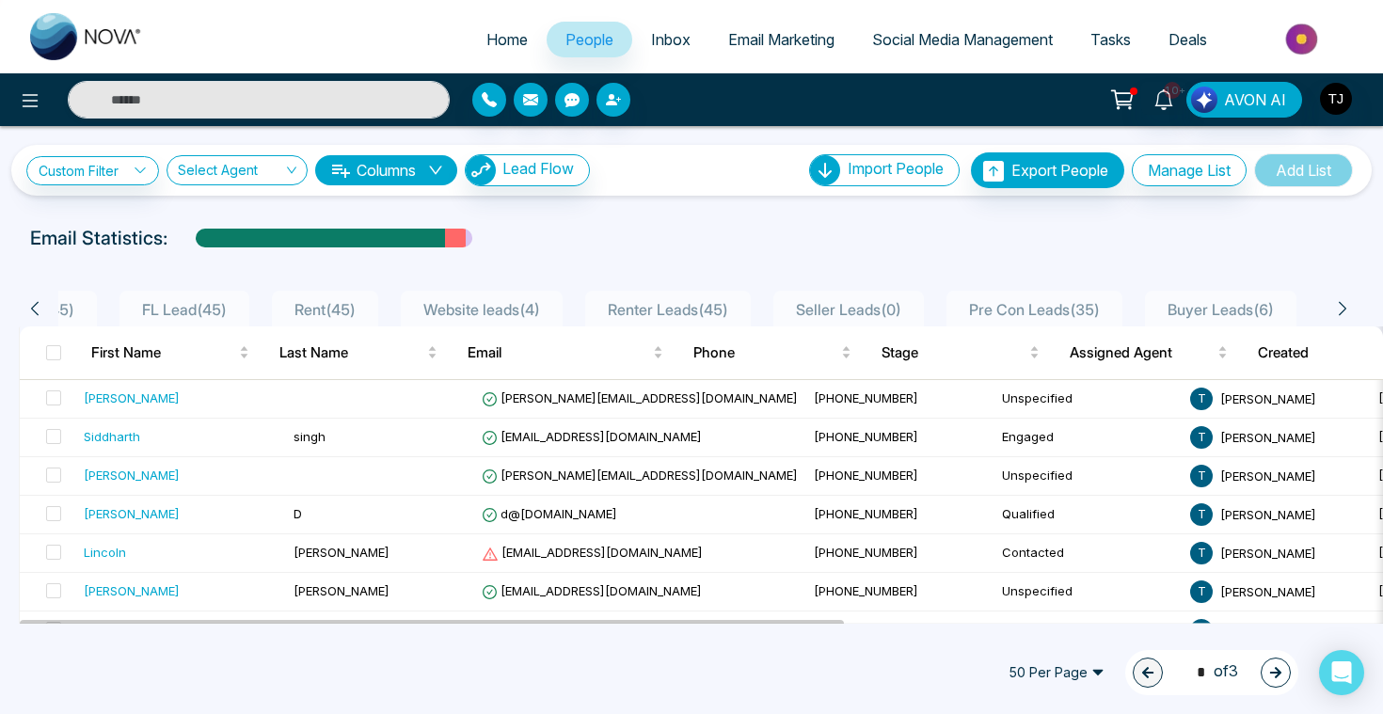
scroll to position [0, 341]
click at [101, 165] on link "Custom Filter" at bounding box center [92, 170] width 133 height 29
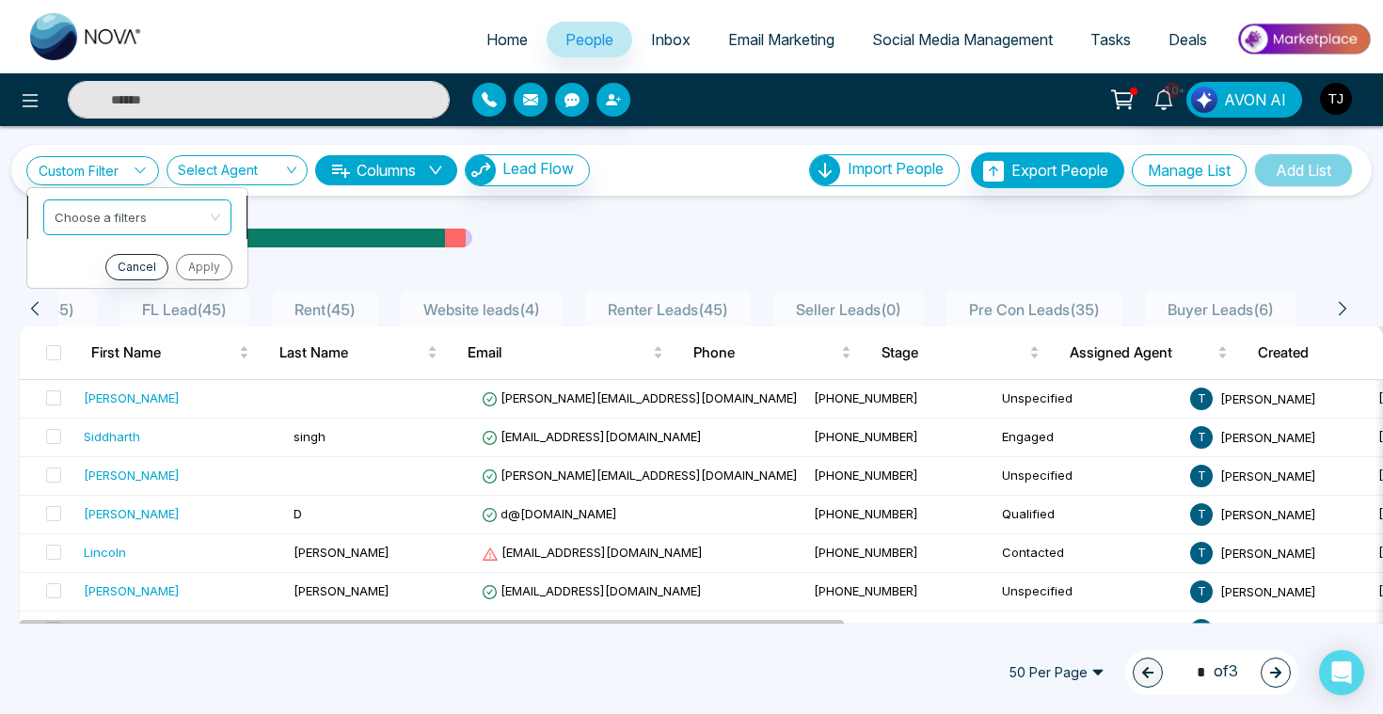
click at [100, 211] on input "search" at bounding box center [131, 214] width 152 height 28
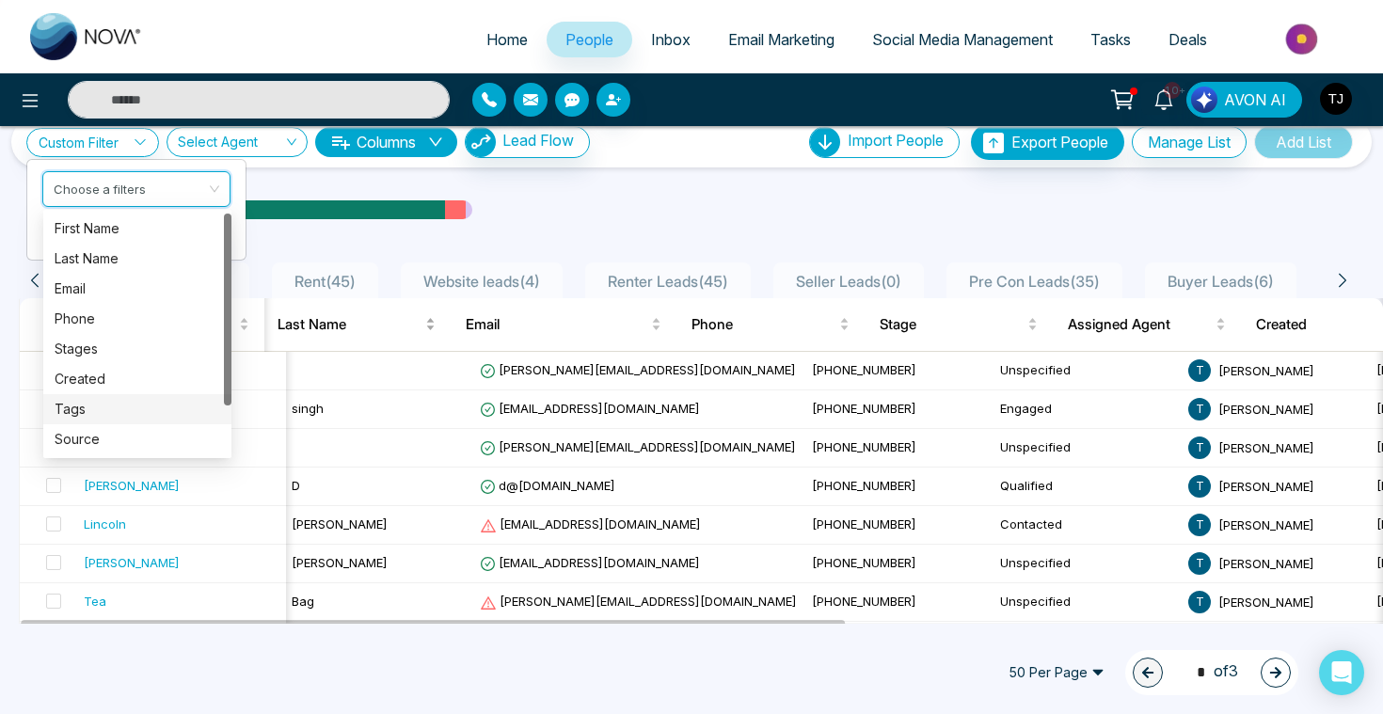
scroll to position [0, 0]
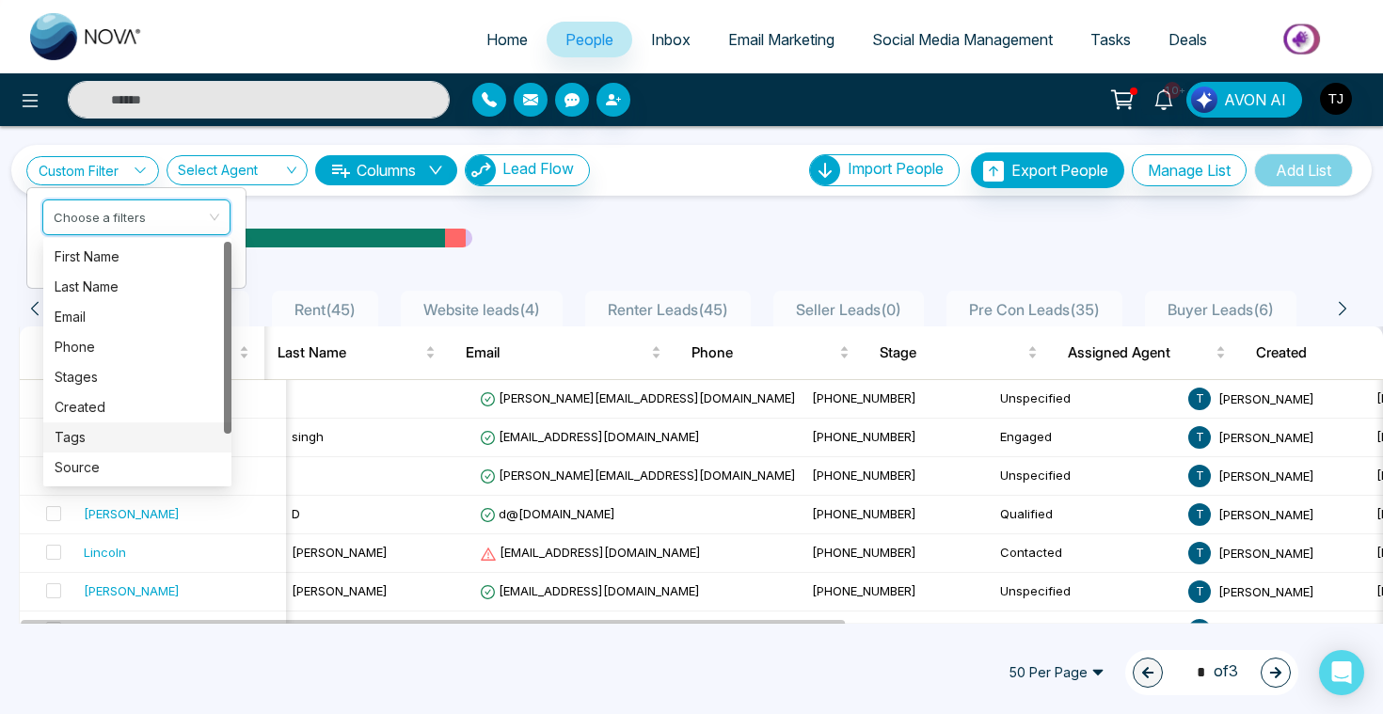
click at [561, 239] on div "Email Statistics:" at bounding box center [467, 238] width 874 height 28
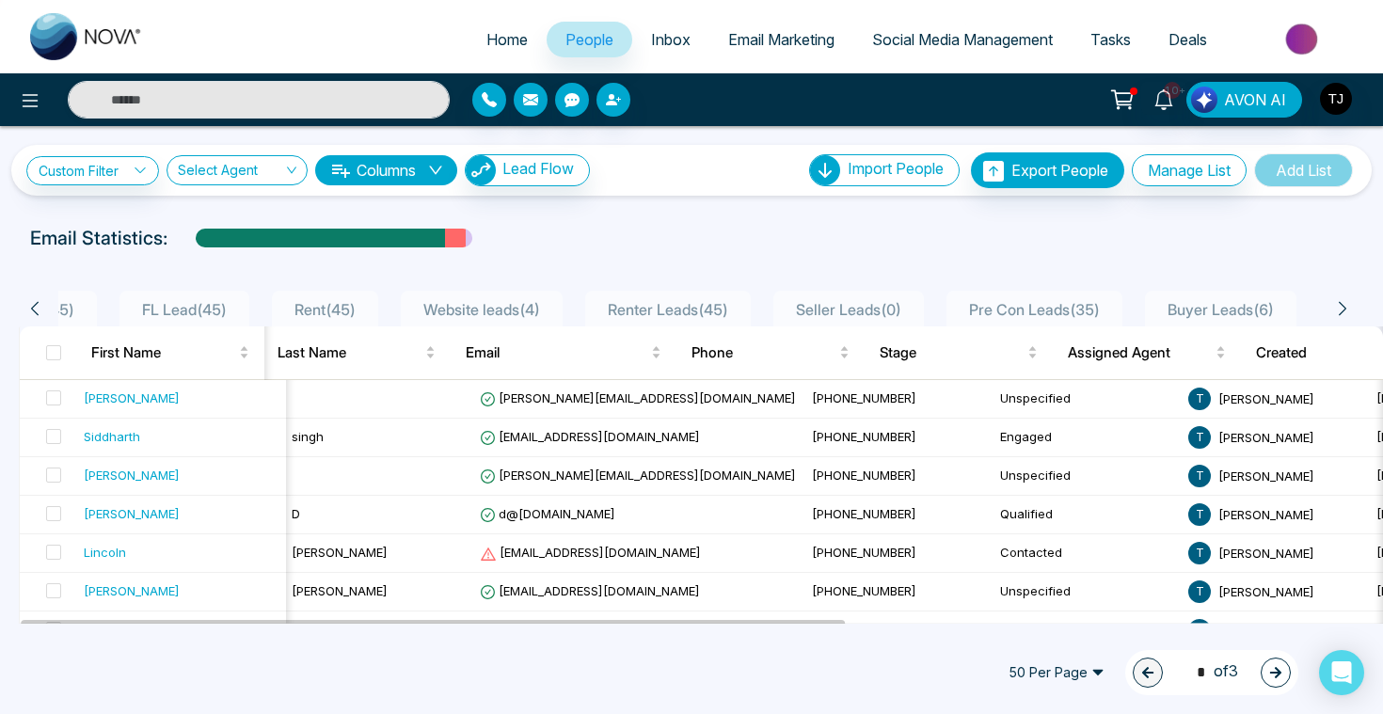
click at [798, 39] on span "Email Marketing" at bounding box center [781, 39] width 106 height 19
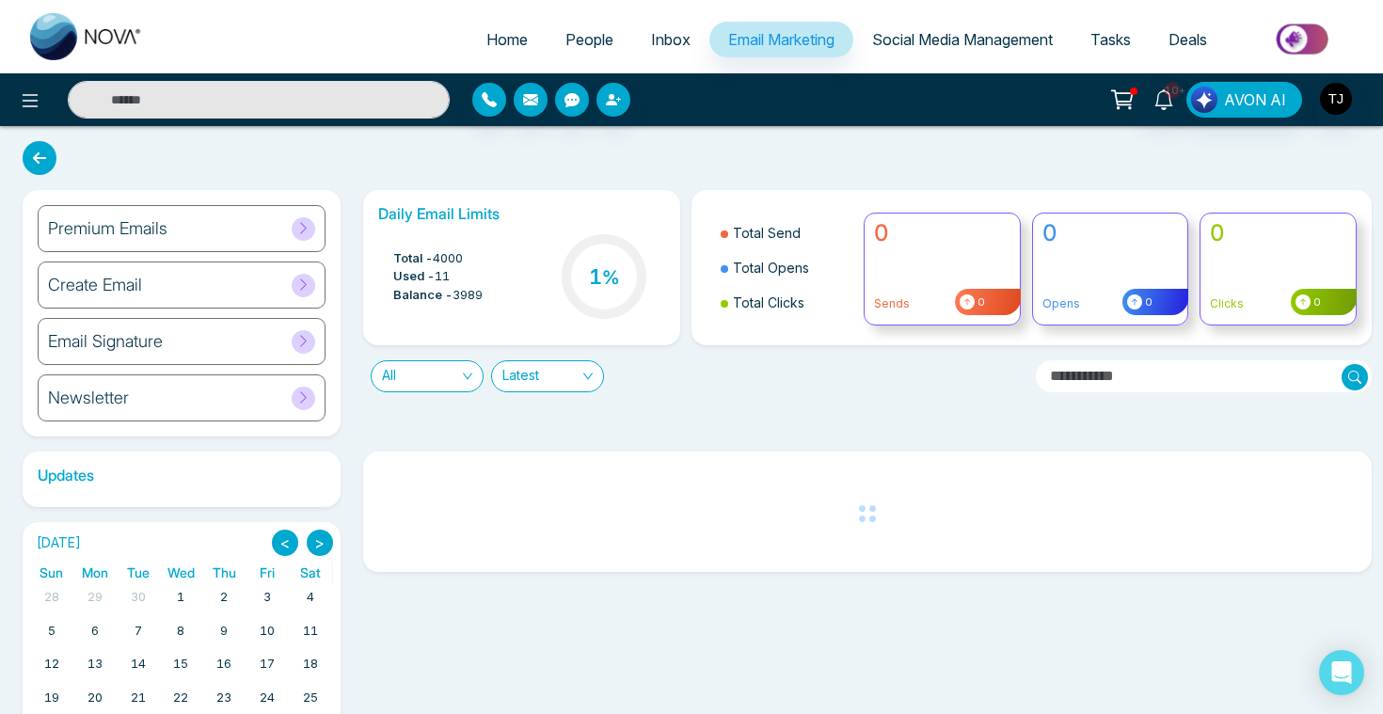
click at [92, 292] on h6 "Create Email" at bounding box center [95, 285] width 94 height 21
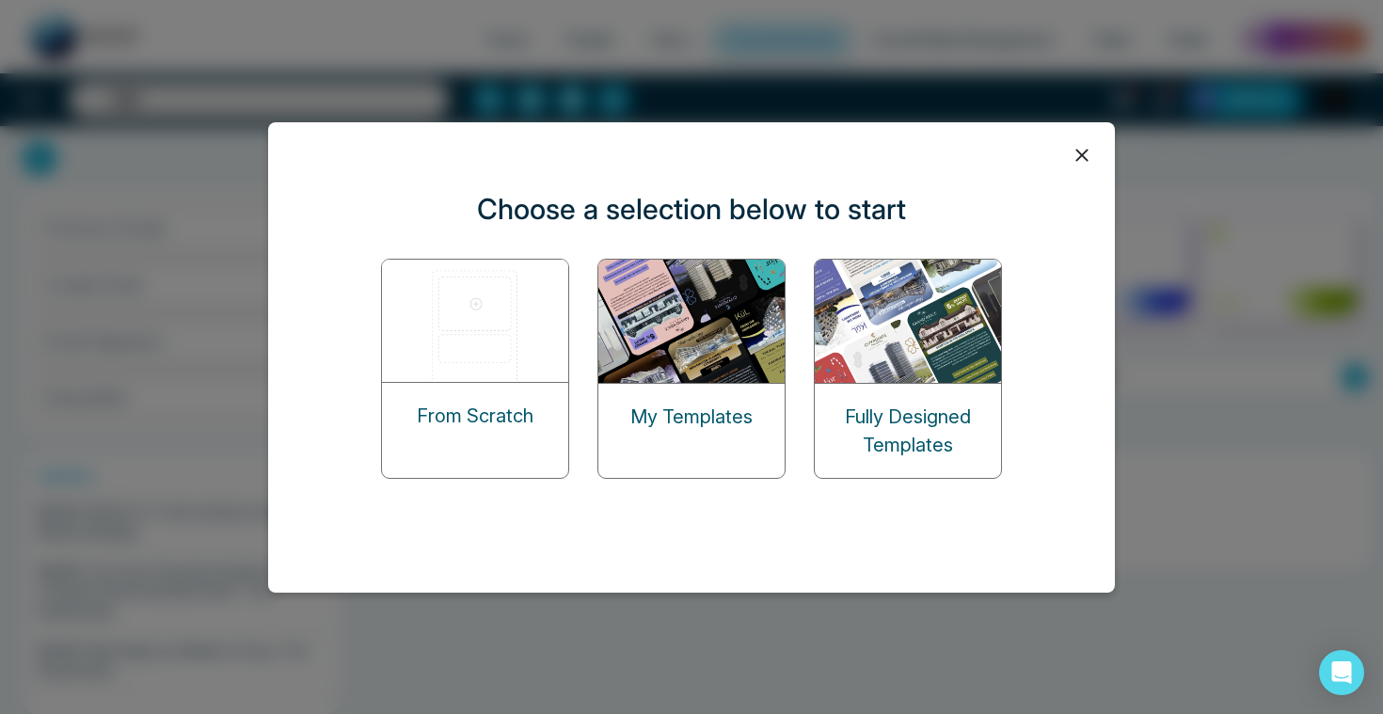
click at [463, 341] on img at bounding box center [476, 321] width 188 height 122
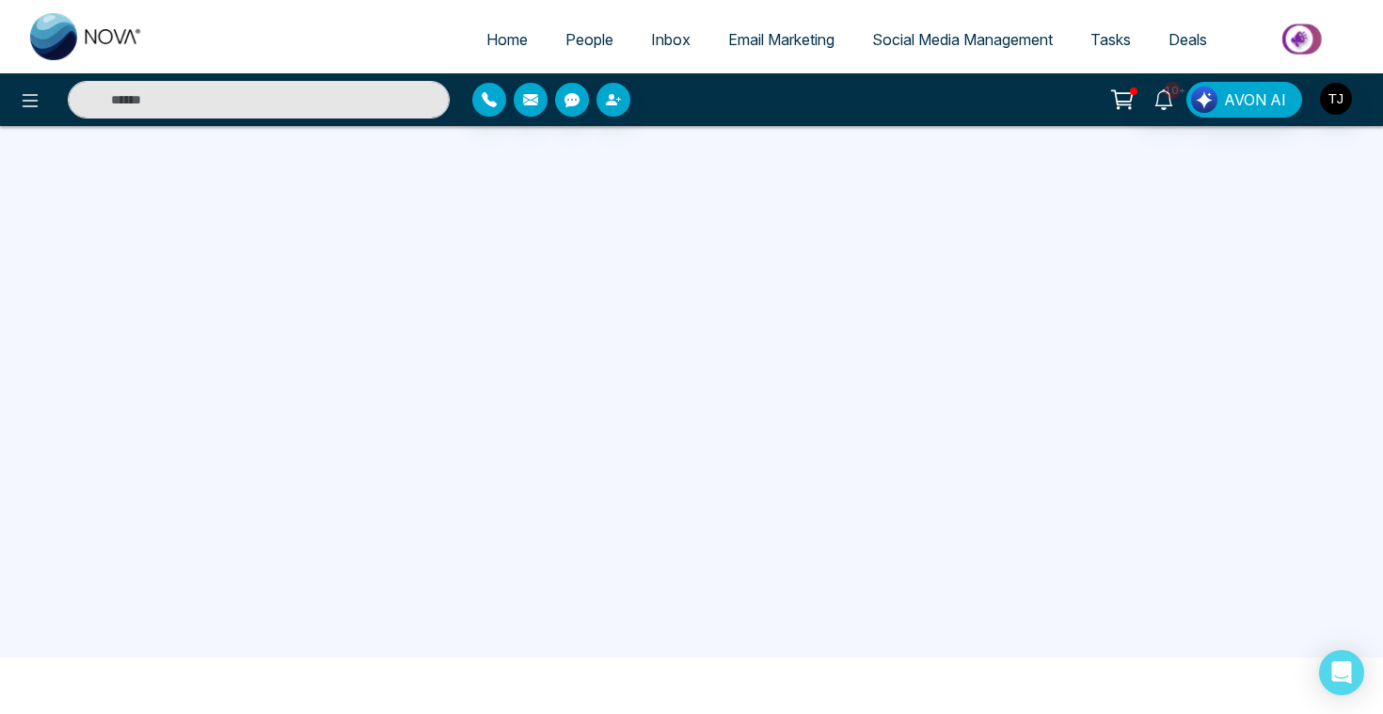
scroll to position [30, 0]
click at [1197, 49] on link "Deals" at bounding box center [1187, 40] width 76 height 36
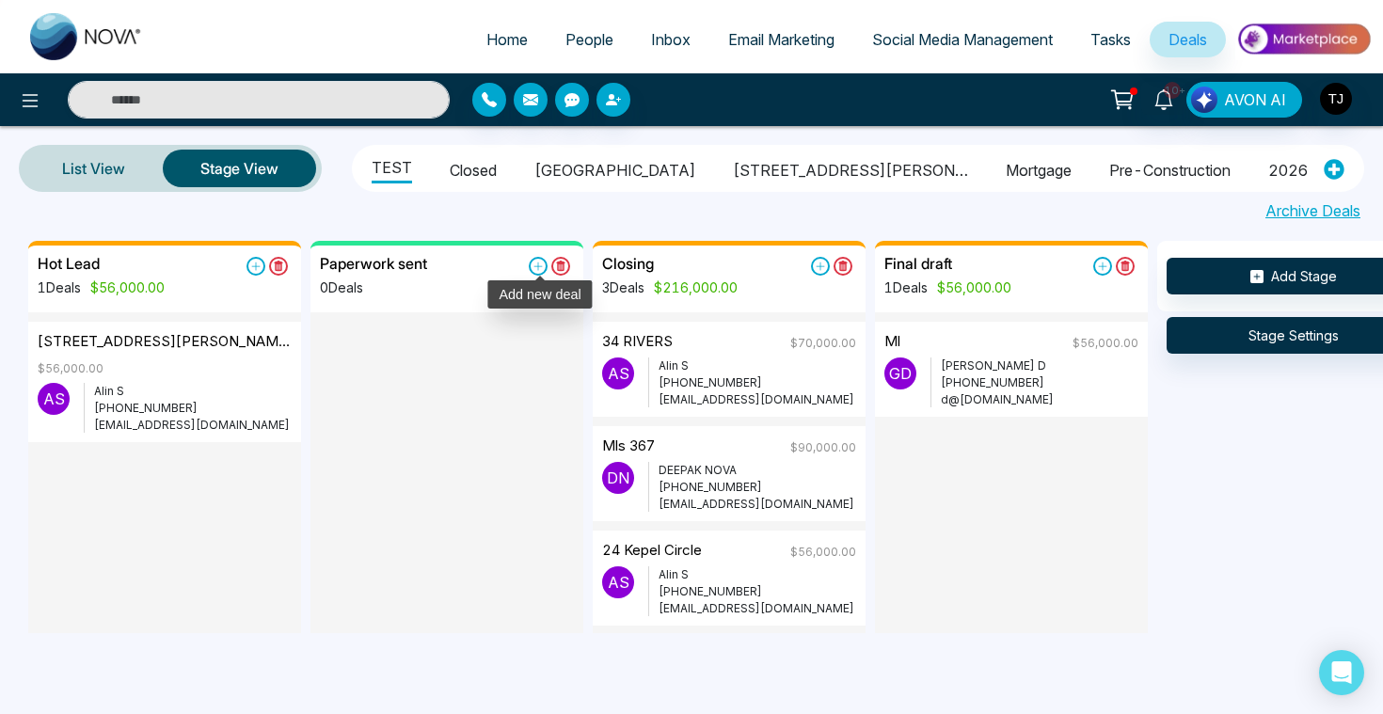
click at [546, 267] on icon at bounding box center [538, 266] width 19 height 19
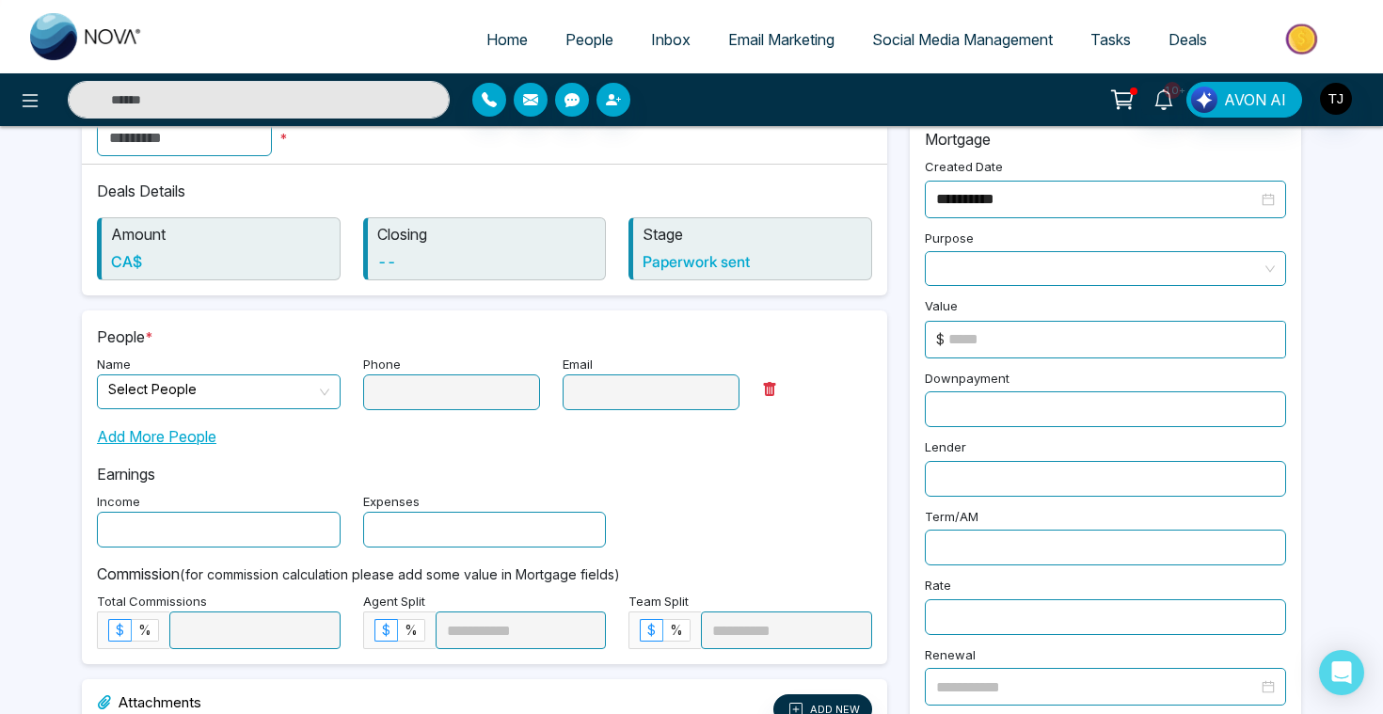
scroll to position [43, 0]
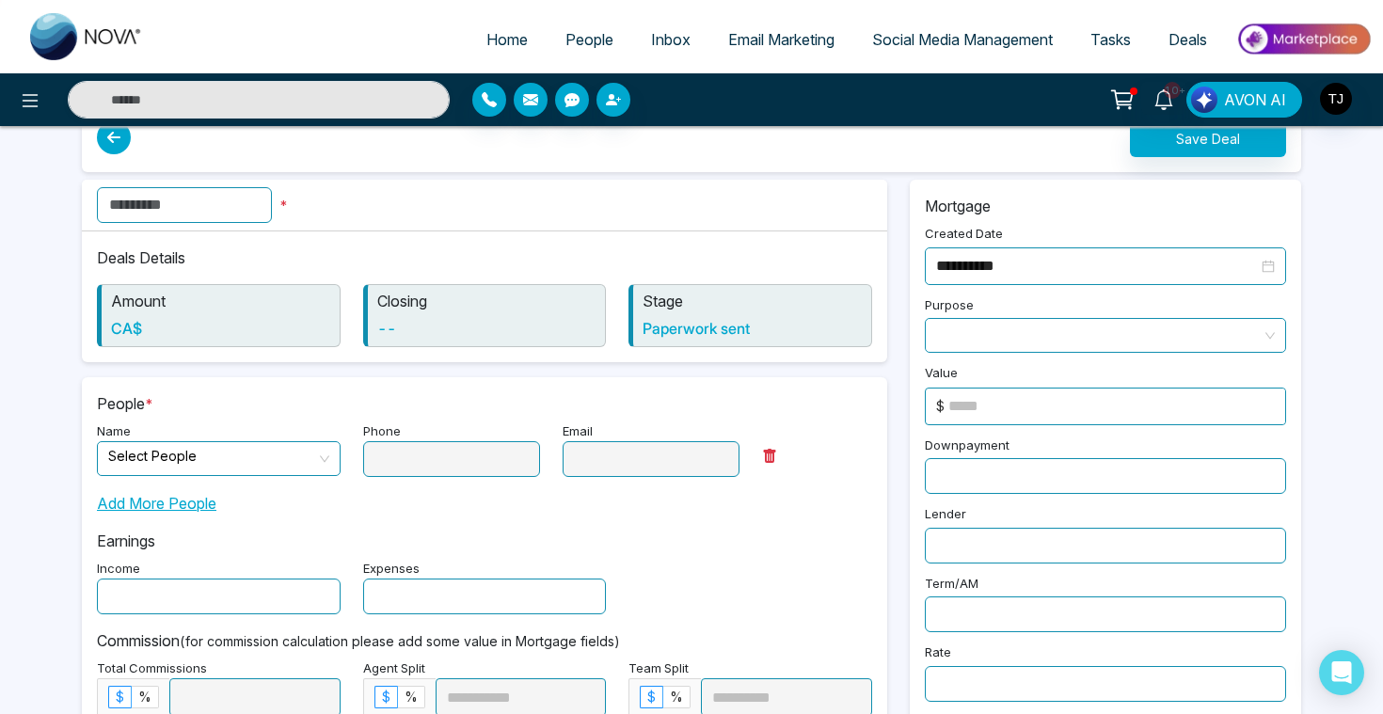
click at [1125, 336] on span at bounding box center [1105, 335] width 339 height 33
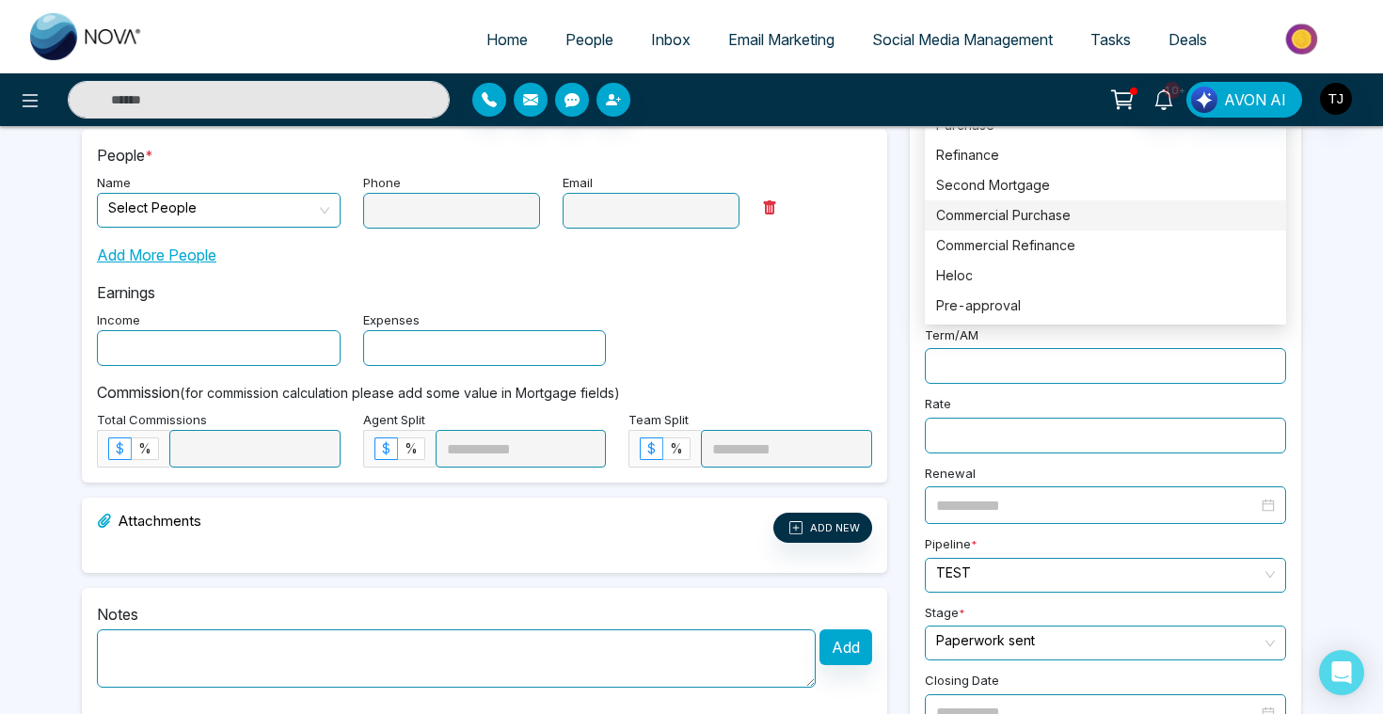
scroll to position [337, 0]
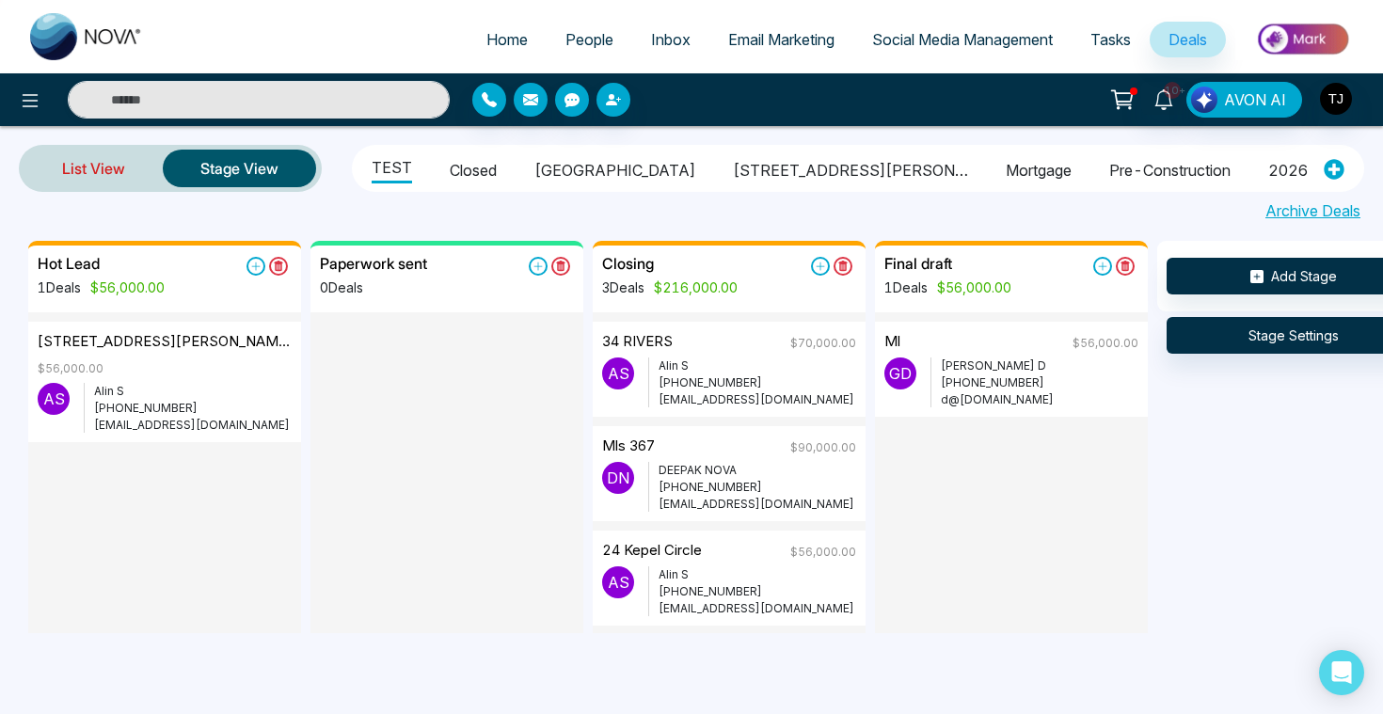
click at [107, 166] on link "List View" at bounding box center [93, 168] width 138 height 45
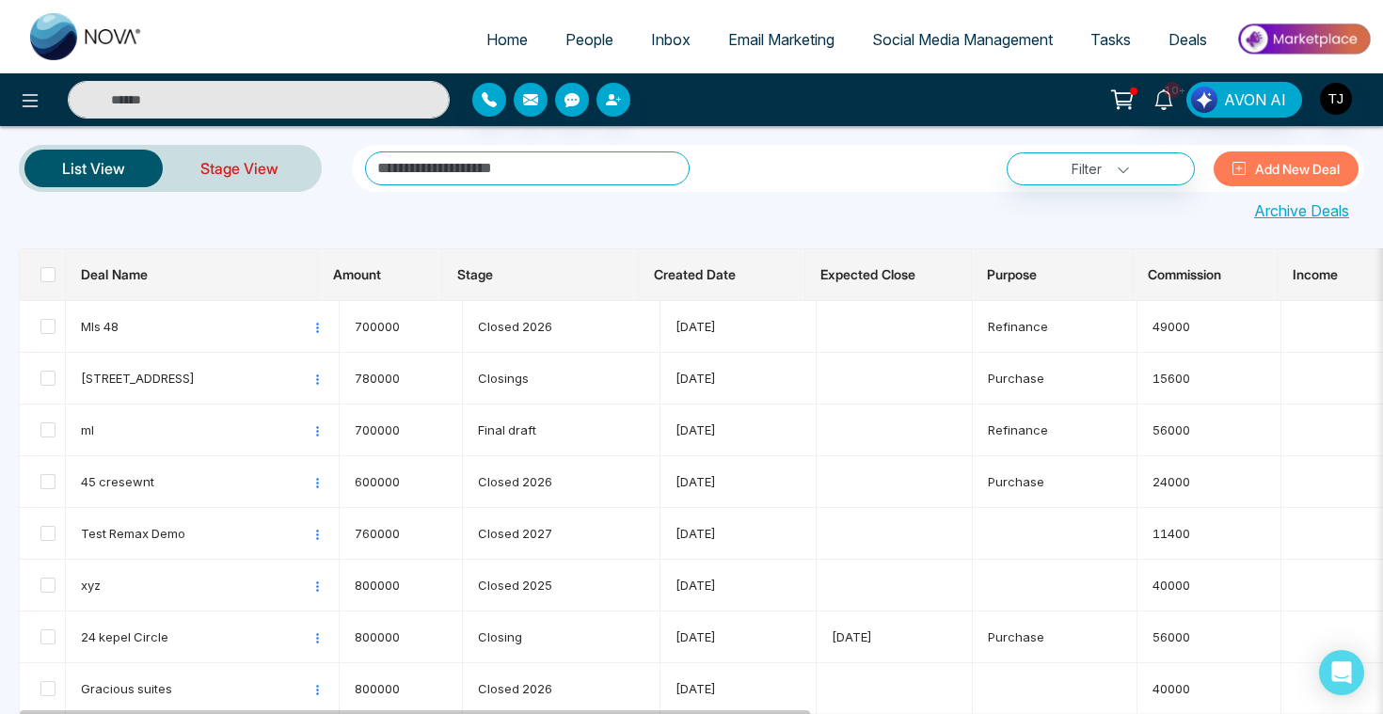
click at [242, 174] on link "Stage View" at bounding box center [239, 168] width 153 height 45
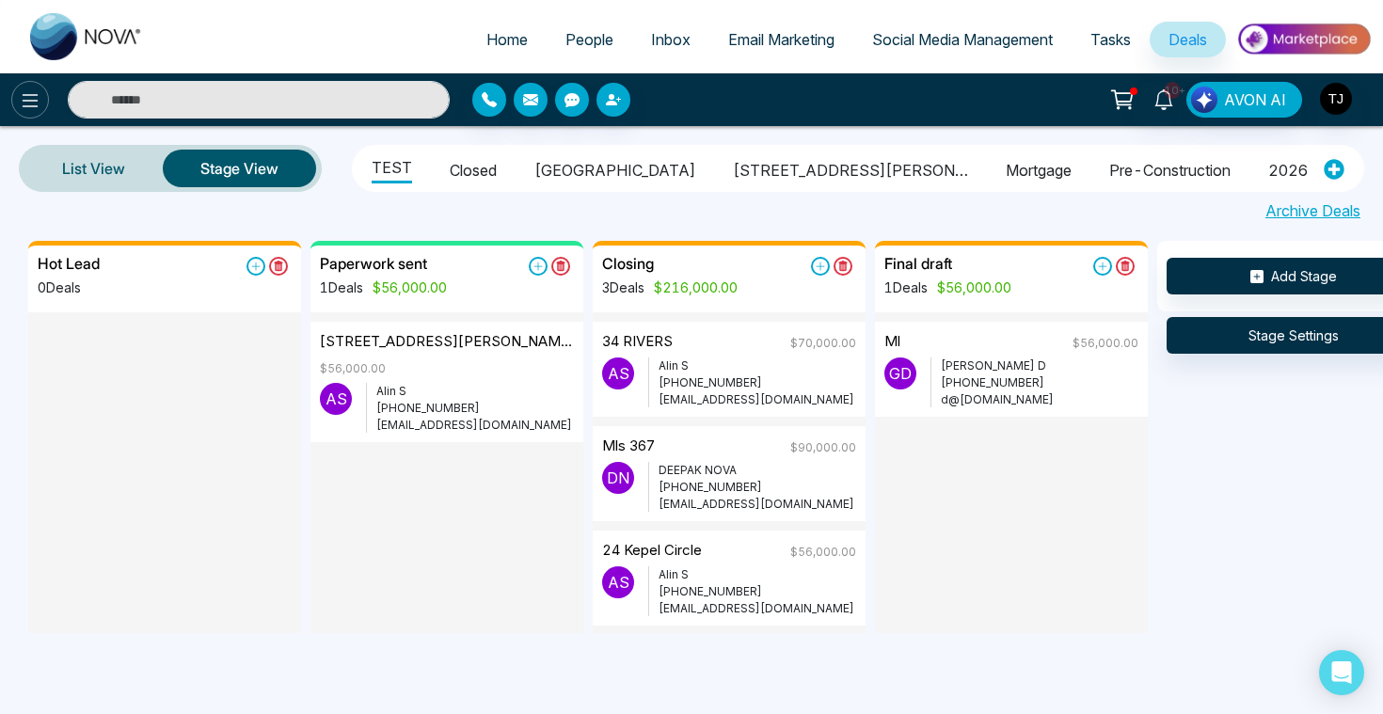
click at [21, 94] on icon at bounding box center [30, 100] width 23 height 23
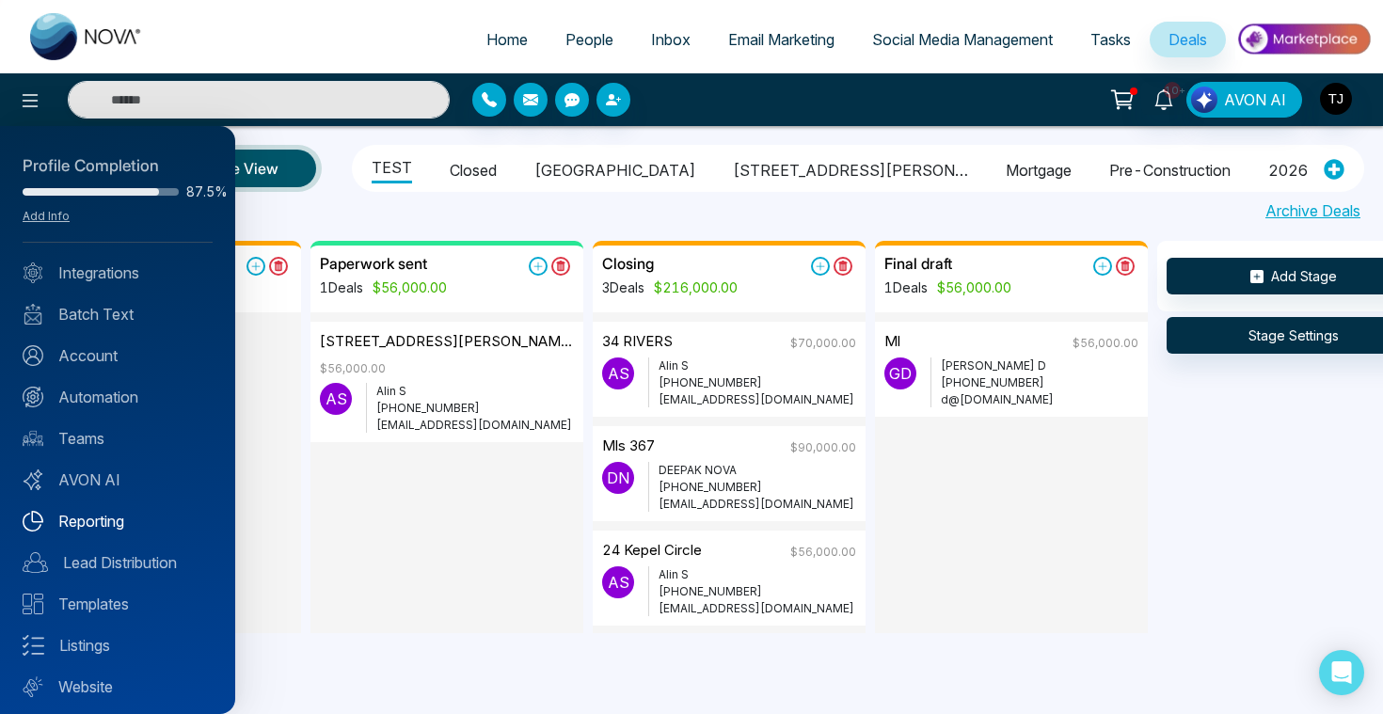
click at [91, 521] on link "Reporting" at bounding box center [118, 521] width 190 height 23
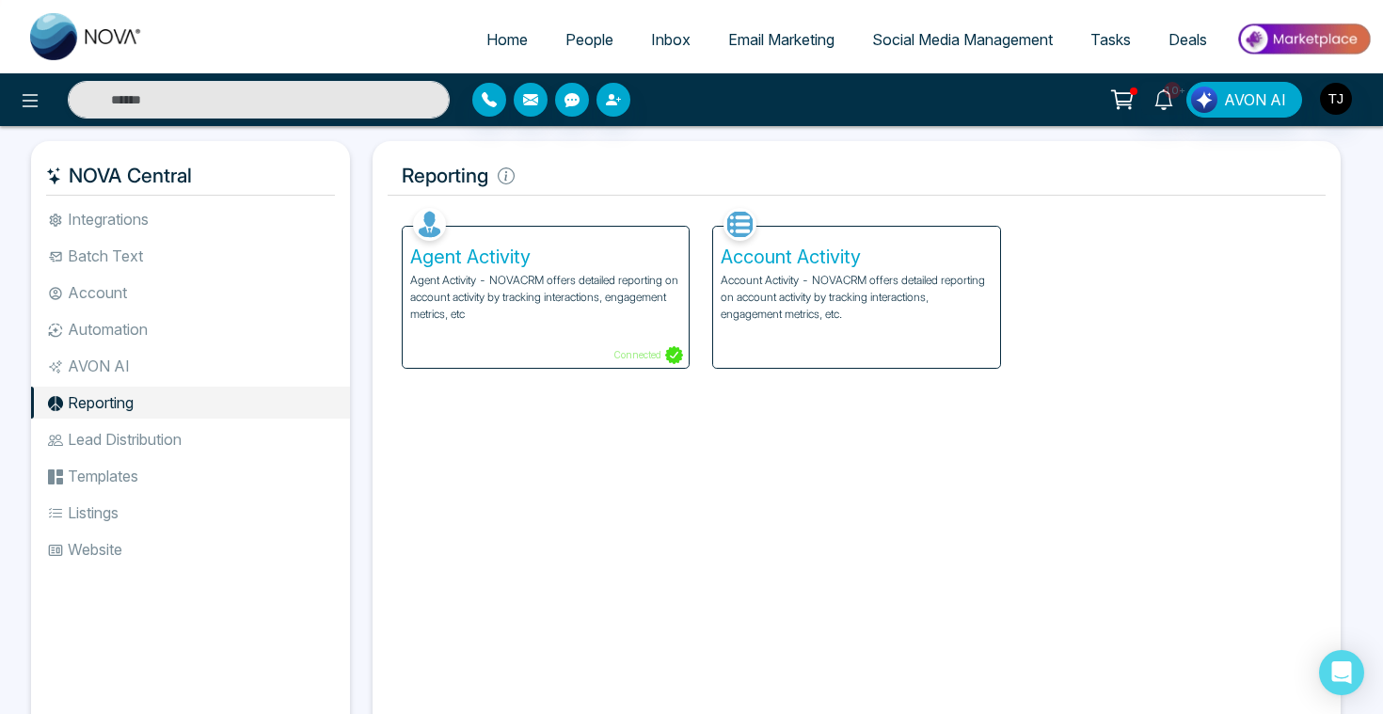
click at [472, 287] on p "Agent Activity - NOVACRM offers detailed reporting on account activity by track…" at bounding box center [545, 297] width 271 height 51
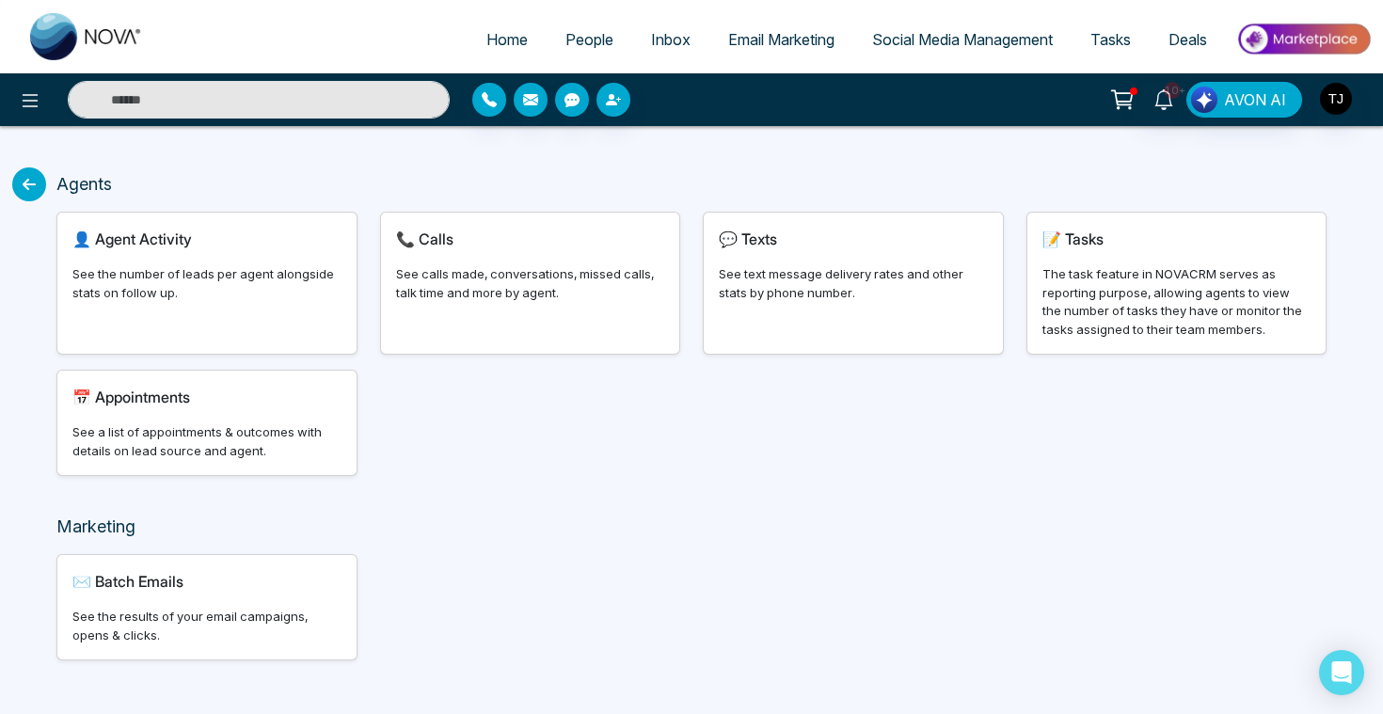
click at [277, 292] on div "See the number of leads per agent alongside stats on follow up." at bounding box center [206, 283] width 269 height 37
select select "***"
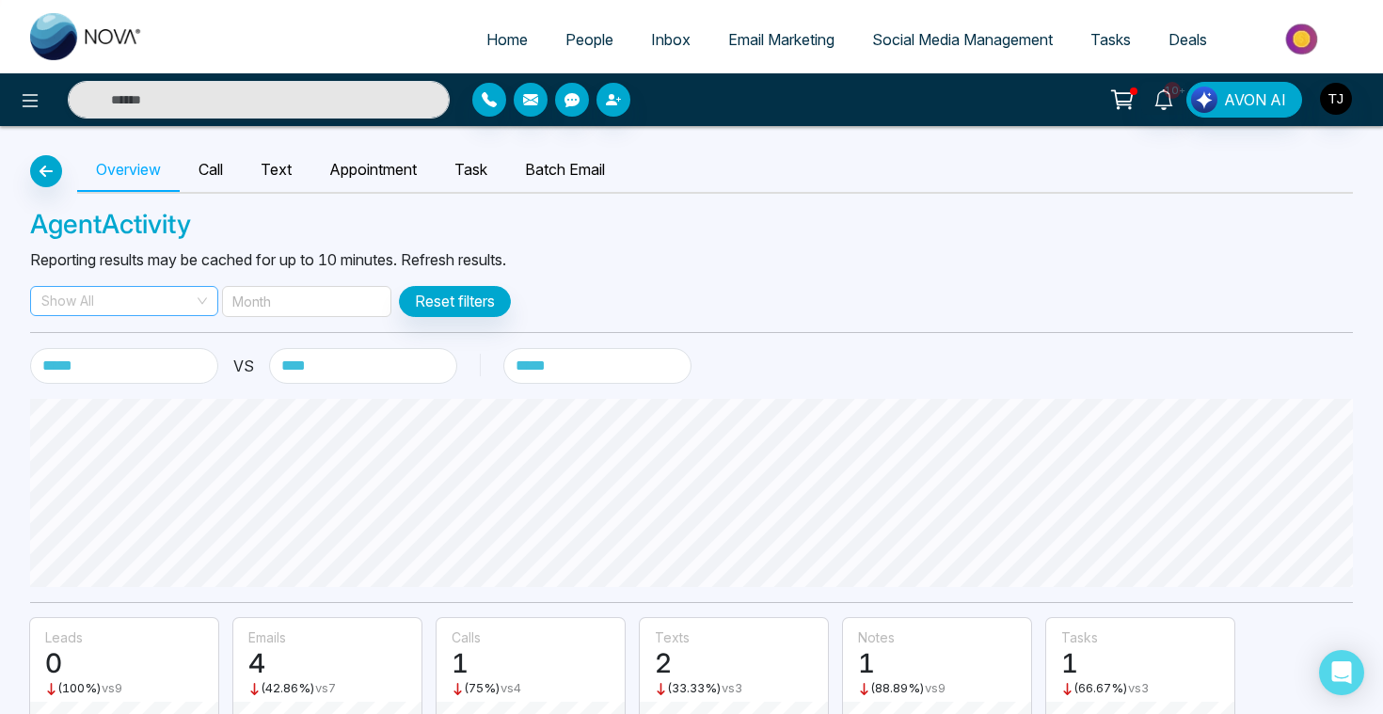
click at [169, 305] on span "Show All" at bounding box center [124, 301] width 166 height 28
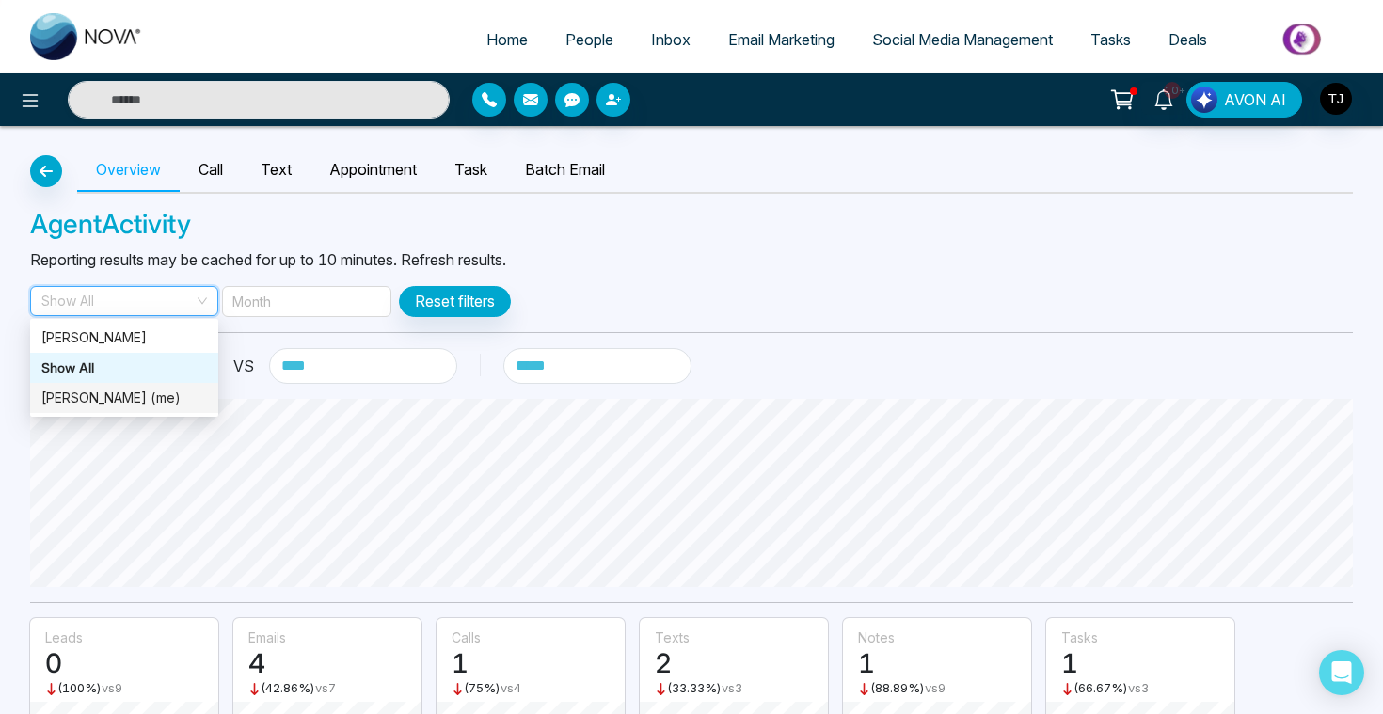
click at [166, 394] on div "[PERSON_NAME] (me)" at bounding box center [124, 398] width 166 height 21
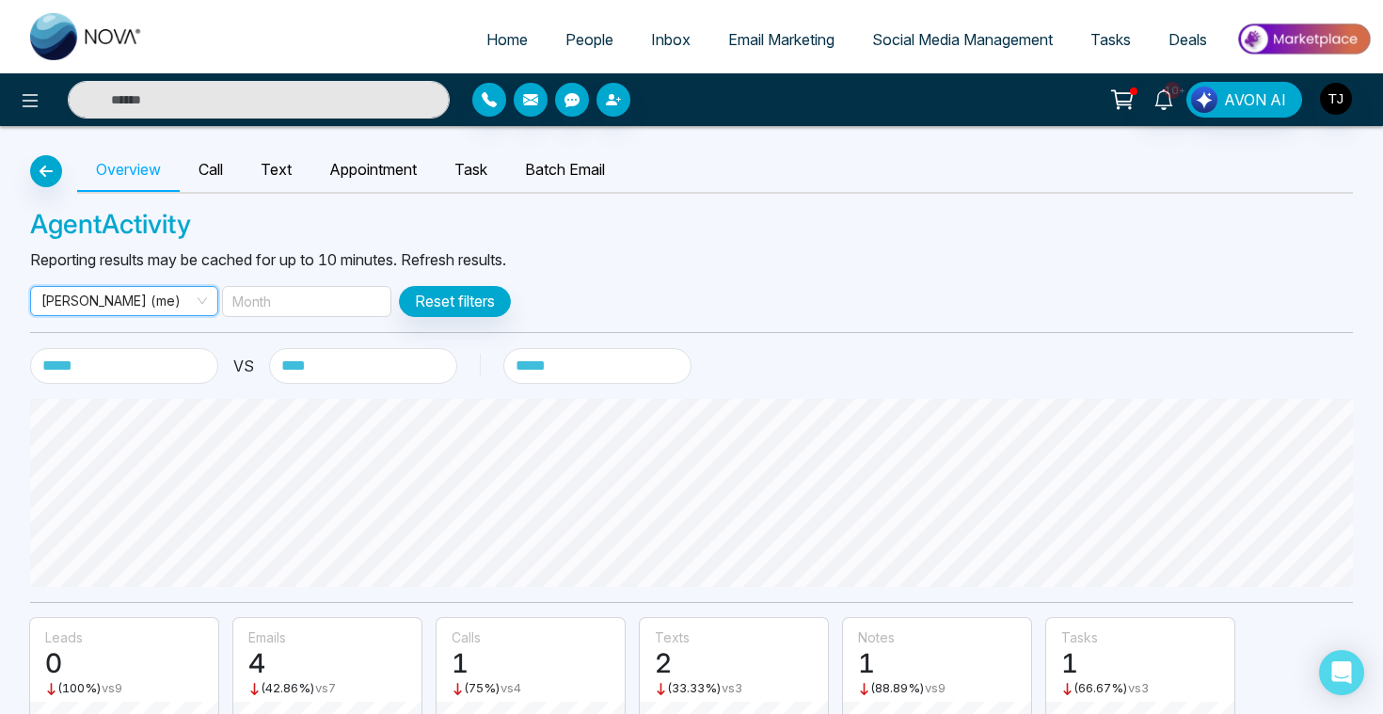
click at [410, 192] on div "Overview Call Text Appointment Task Batch Email" at bounding box center [715, 171] width 1276 height 45
click at [404, 171] on link "Appointment" at bounding box center [372, 170] width 125 height 43
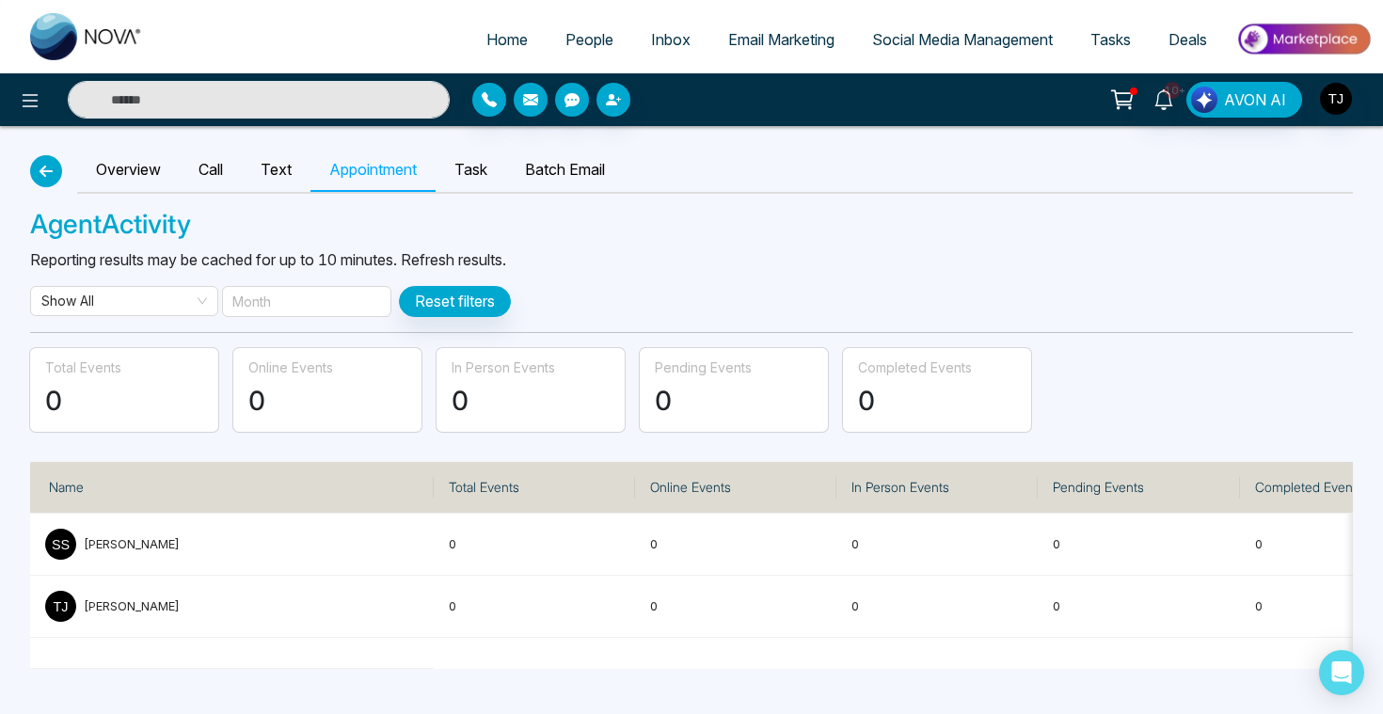
click at [40, 171] on icon "button" at bounding box center [46, 171] width 23 height 15
select select "***"
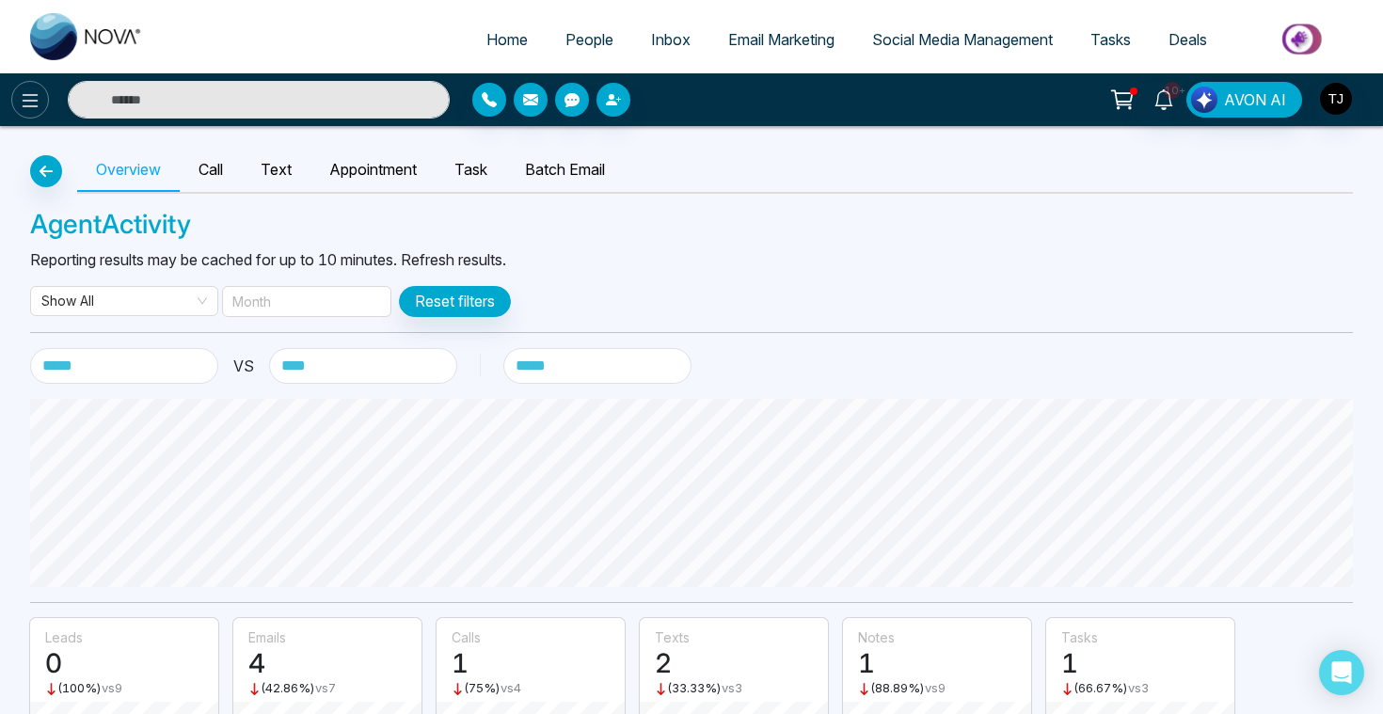
click at [29, 103] on icon at bounding box center [30, 100] width 23 height 23
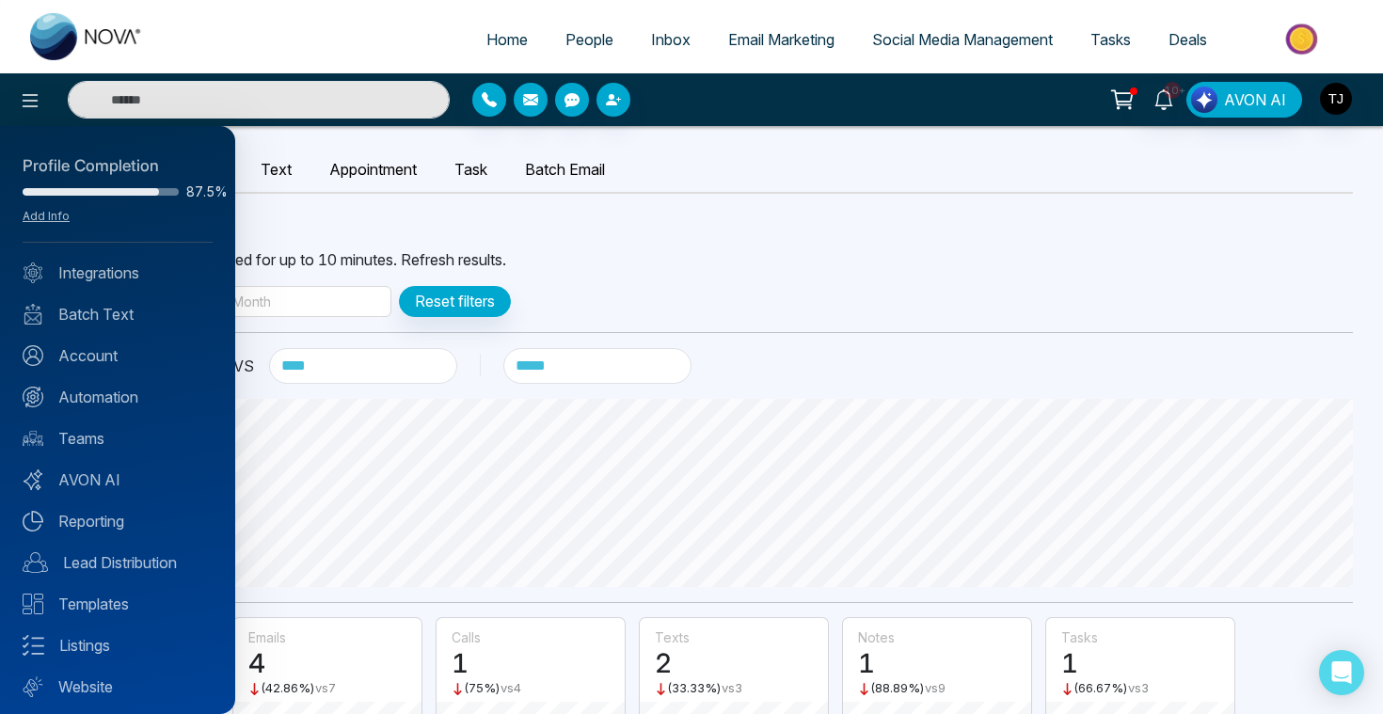
click at [364, 209] on div at bounding box center [691, 357] width 1383 height 714
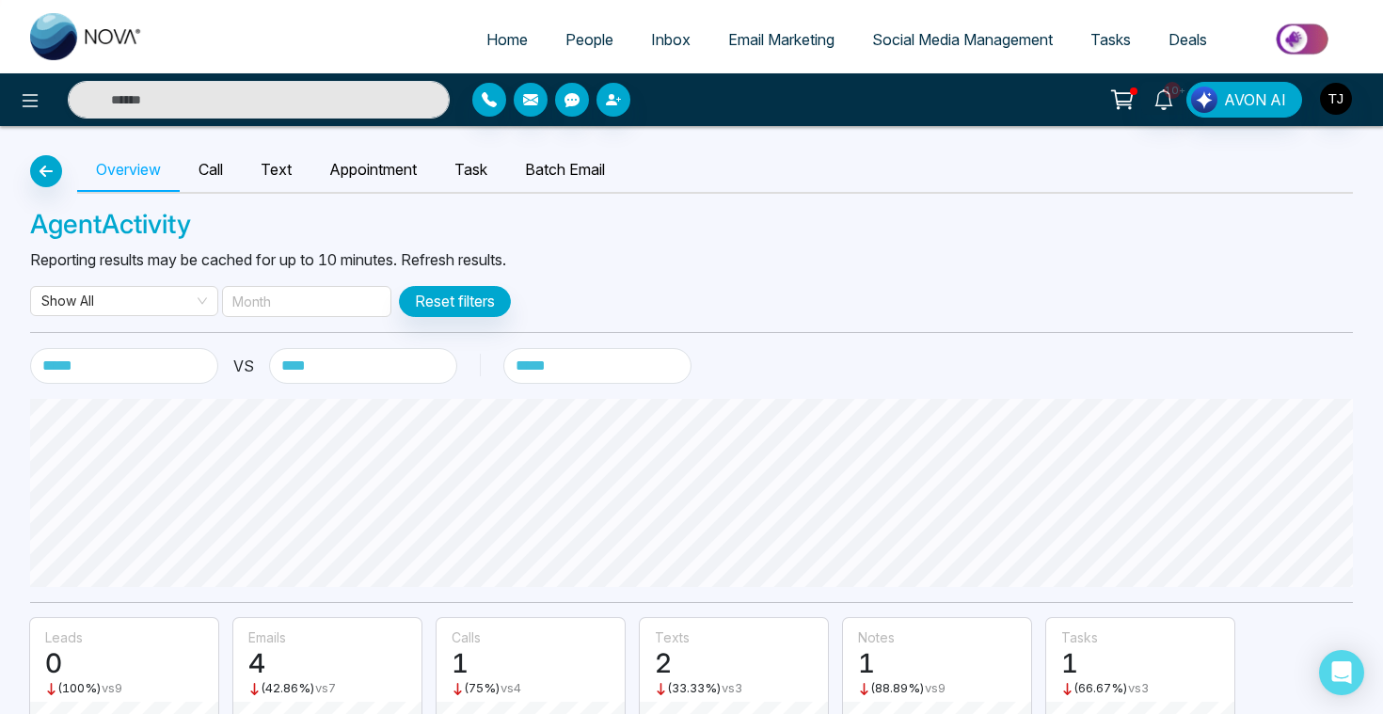
click at [794, 39] on span "Email Marketing" at bounding box center [781, 39] width 106 height 19
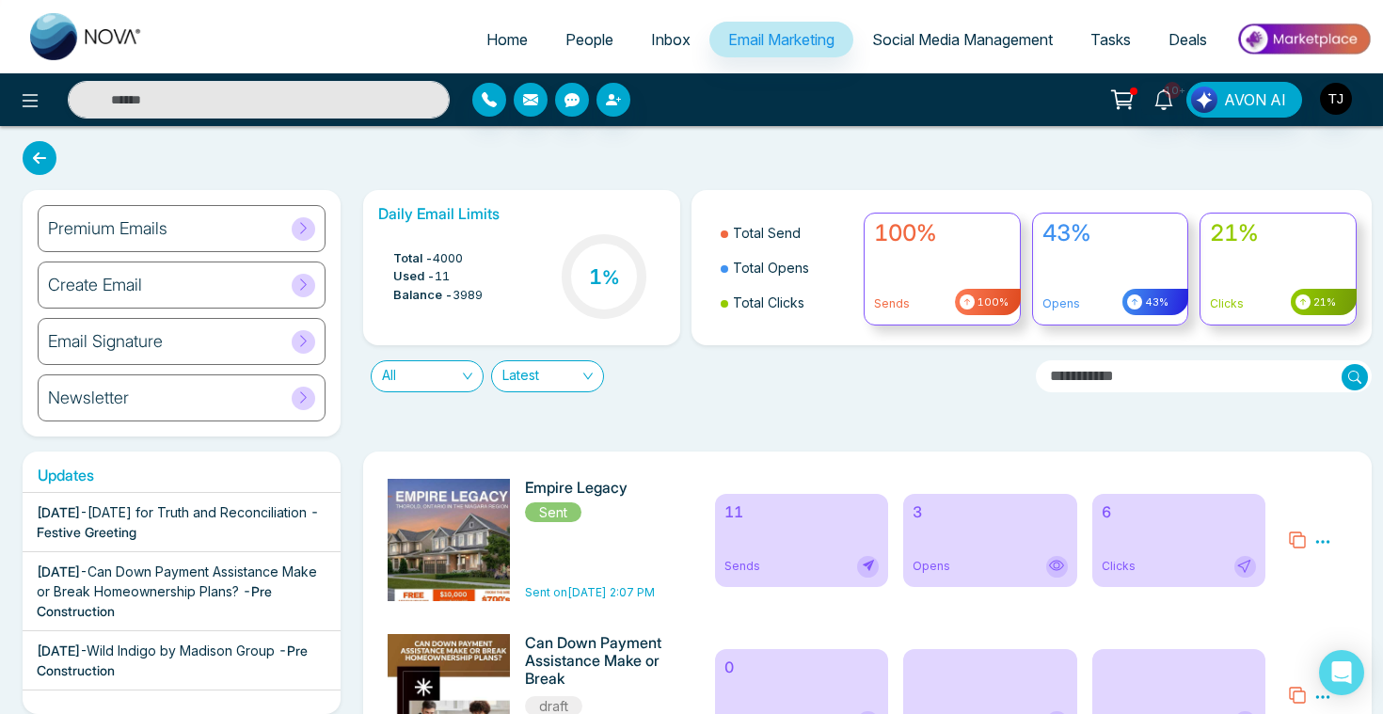
click at [156, 230] on h6 "Premium Emails" at bounding box center [107, 228] width 119 height 21
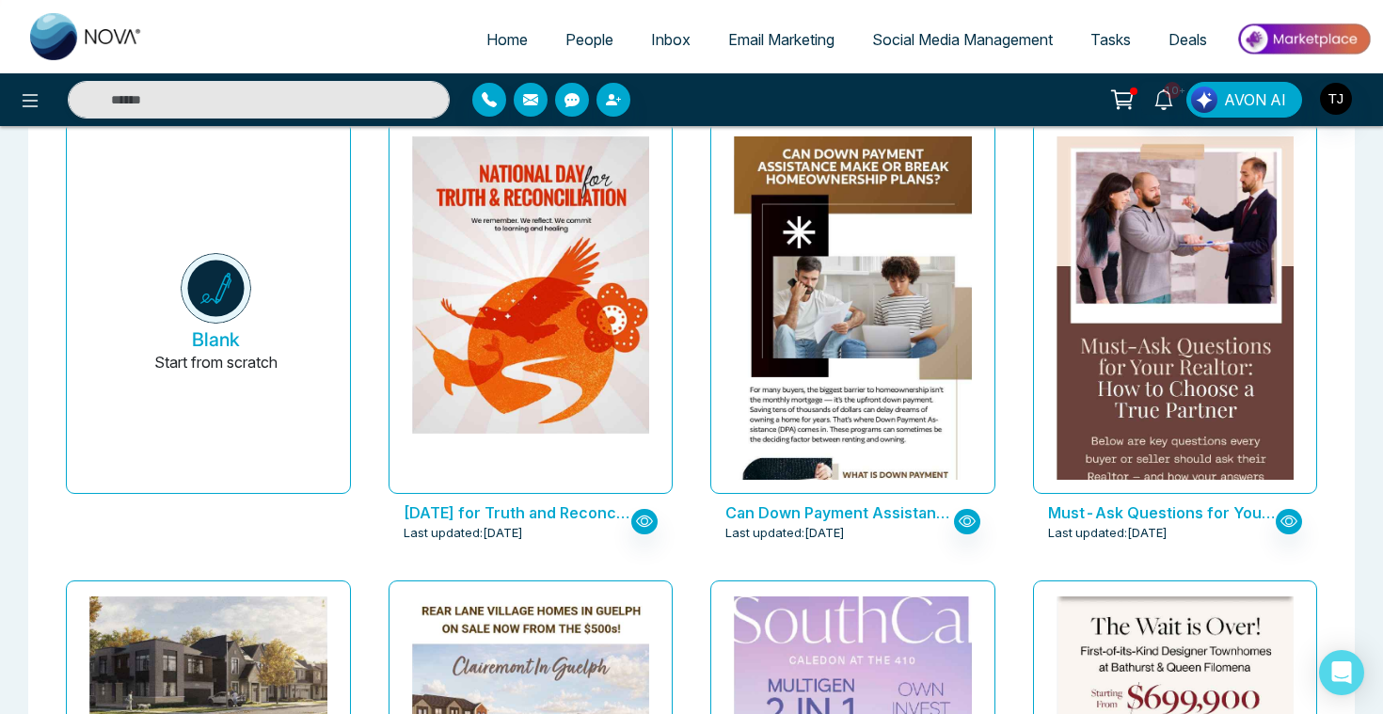
scroll to position [46, 0]
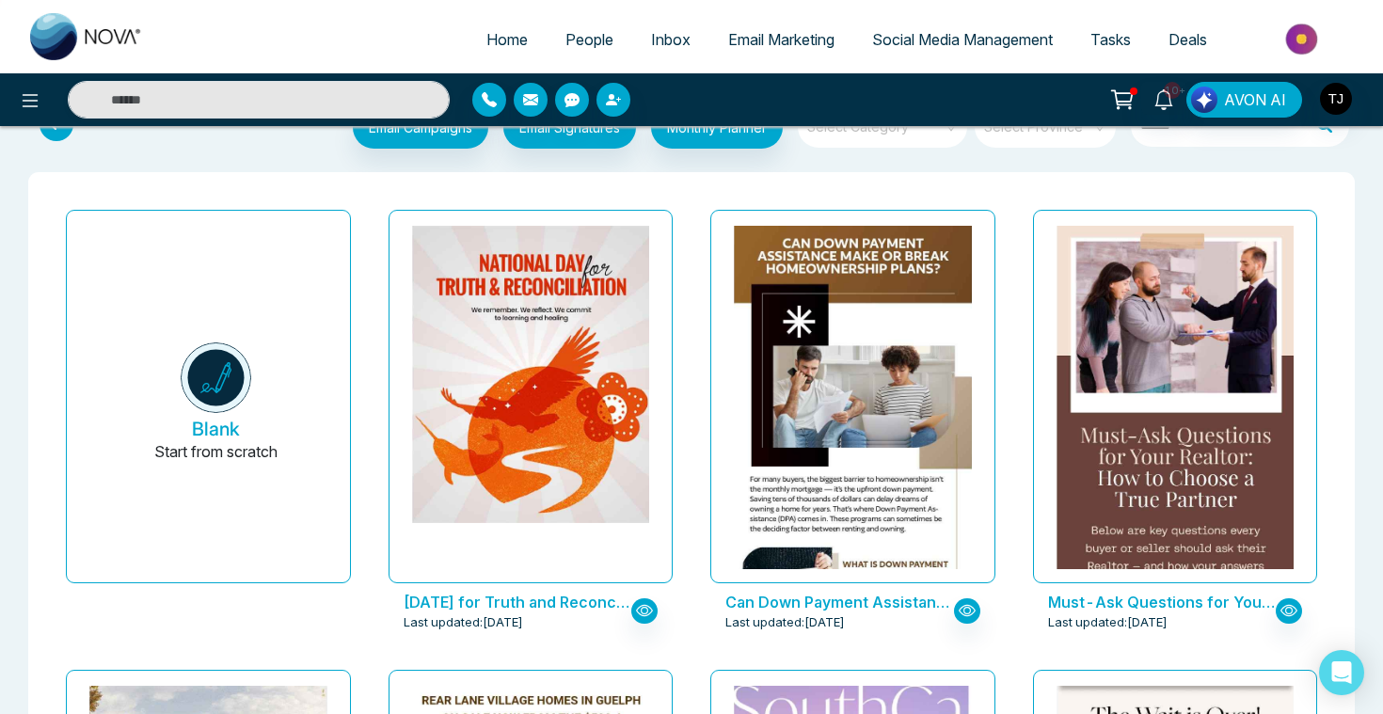
click at [900, 151] on div "Select Category" at bounding box center [882, 129] width 169 height 47
click at [900, 147] on span at bounding box center [875, 126] width 135 height 41
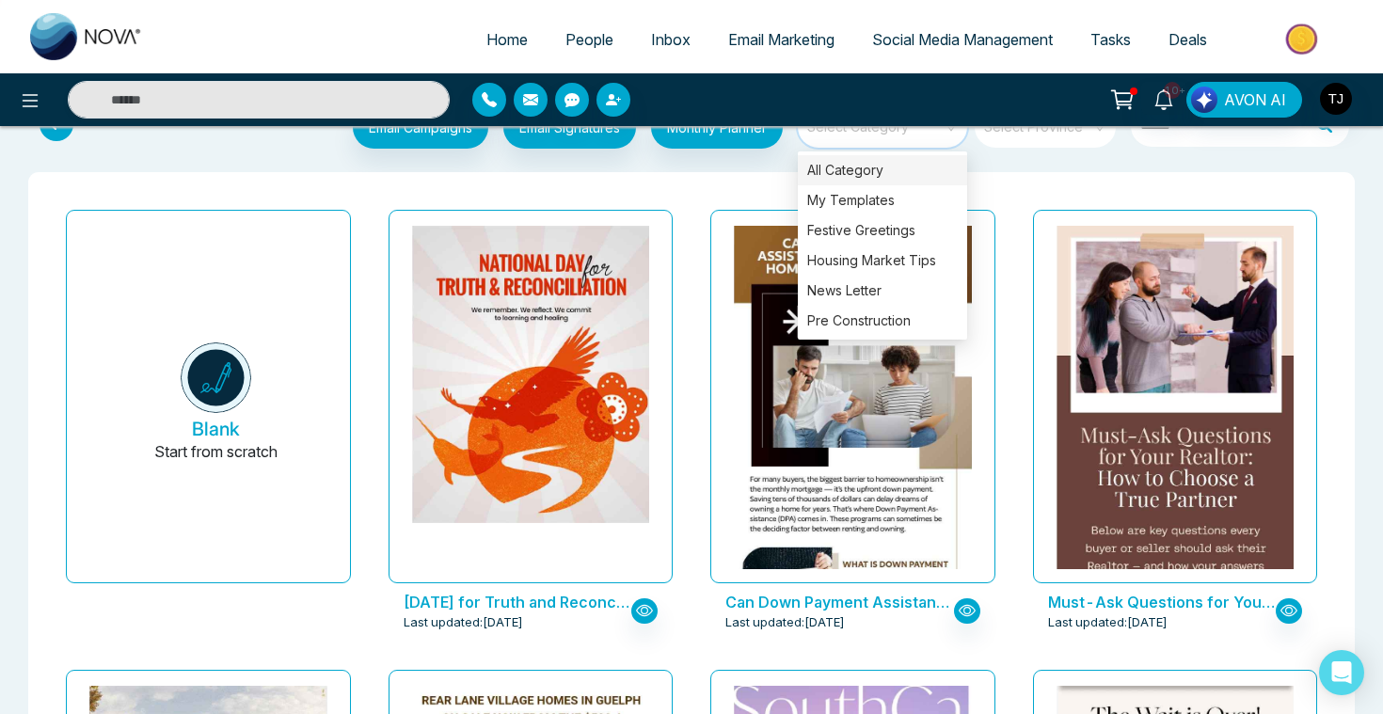
click at [1021, 396] on div "Must-Ask Questions for Your Realtor: How to Choose a True Partner Last updated:…" at bounding box center [1175, 432] width 323 height 460
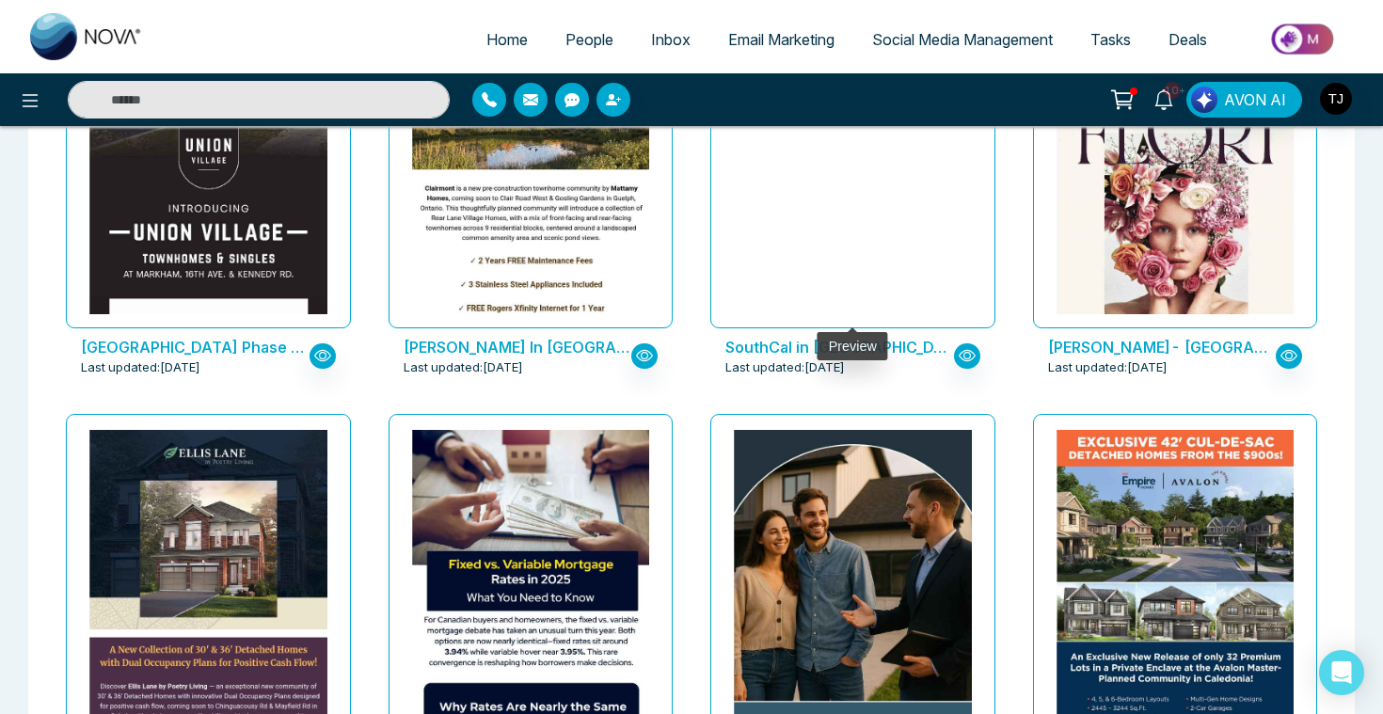
scroll to position [796, 0]
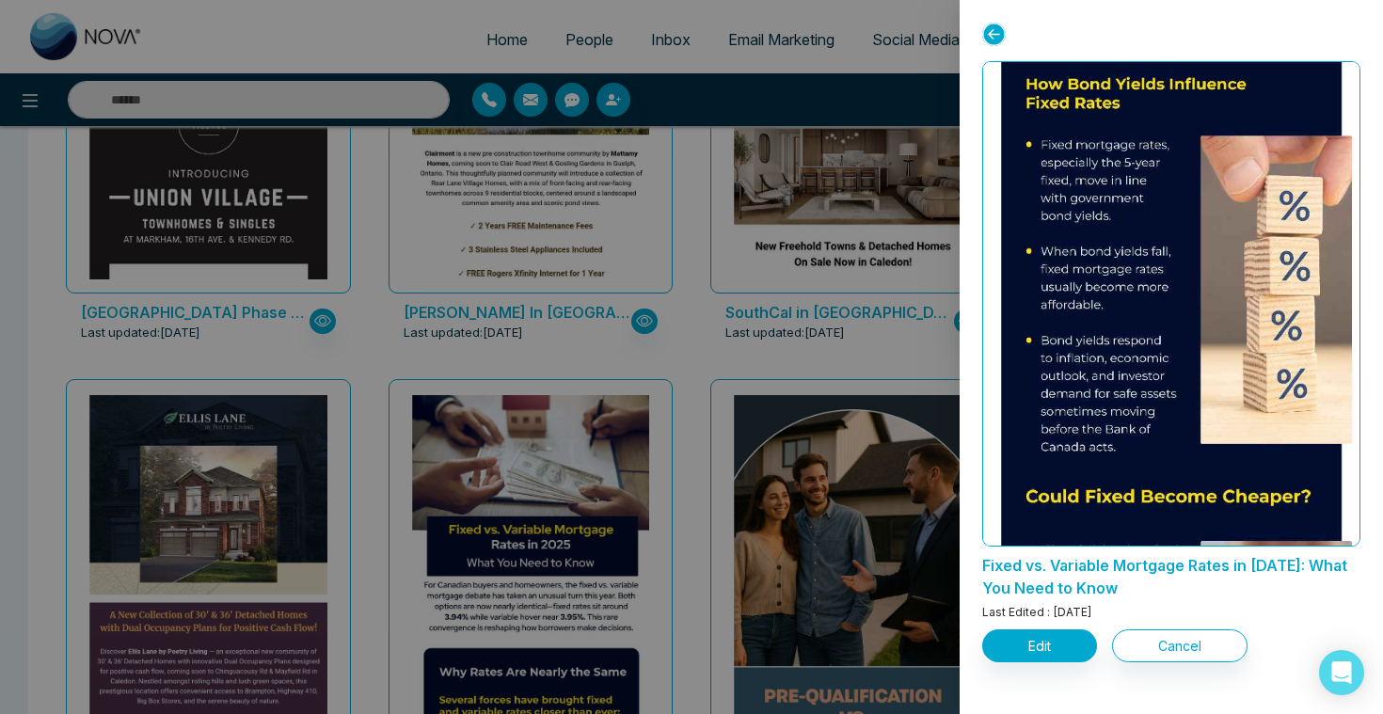
scroll to position [872, 0]
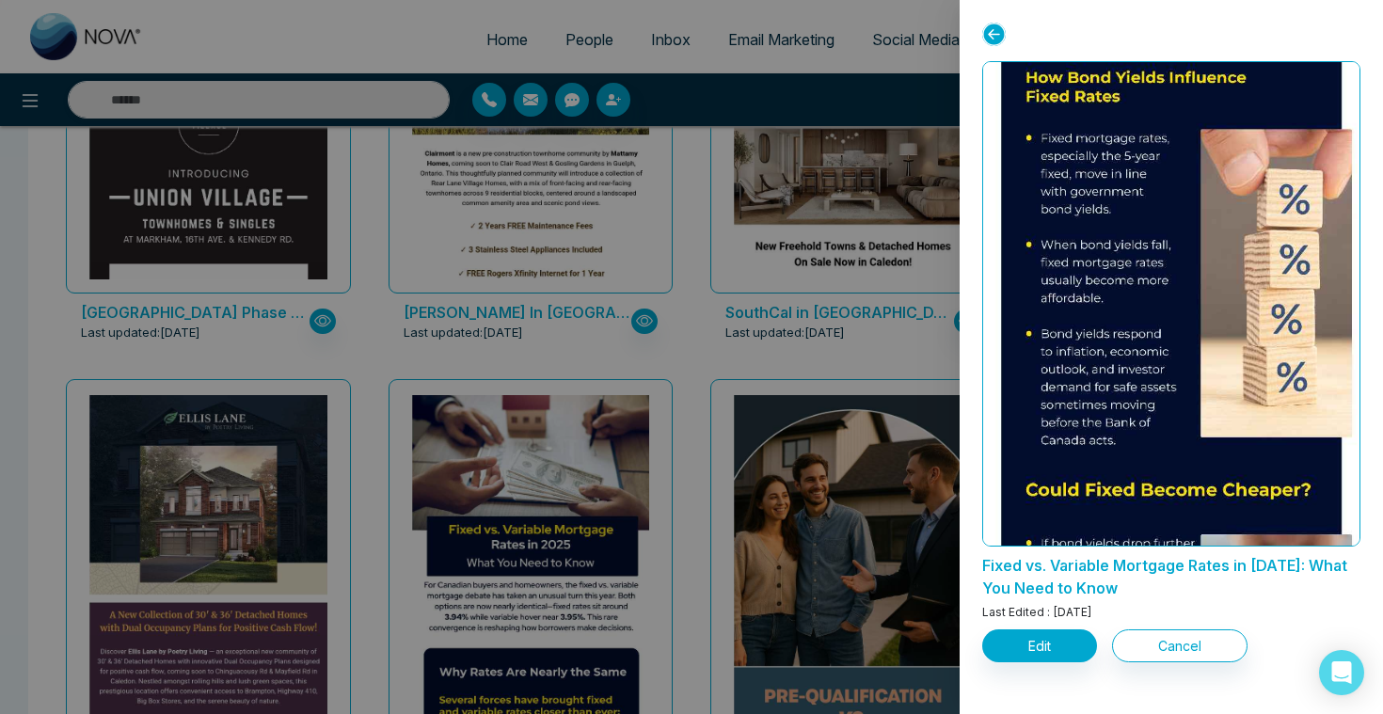
click at [790, 329] on div at bounding box center [691, 357] width 1383 height 714
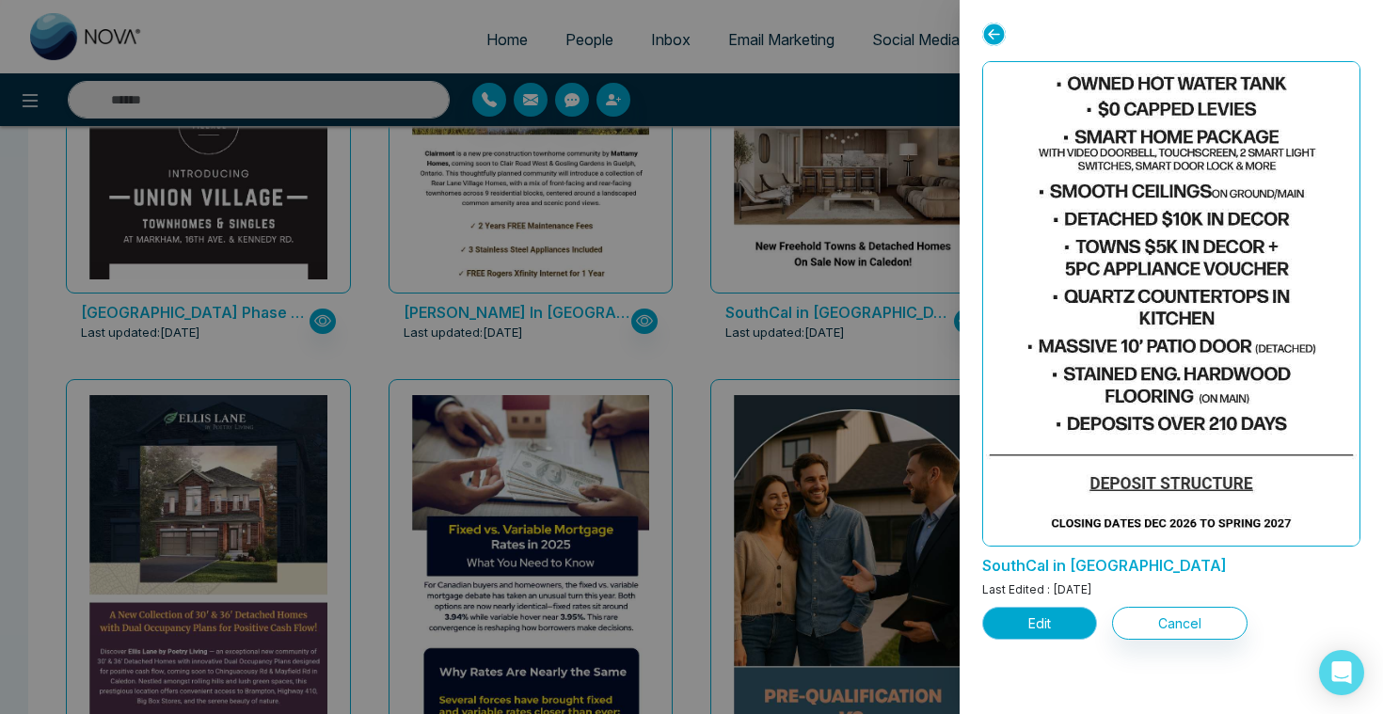
click at [1021, 618] on button "Edit" at bounding box center [1039, 623] width 115 height 33
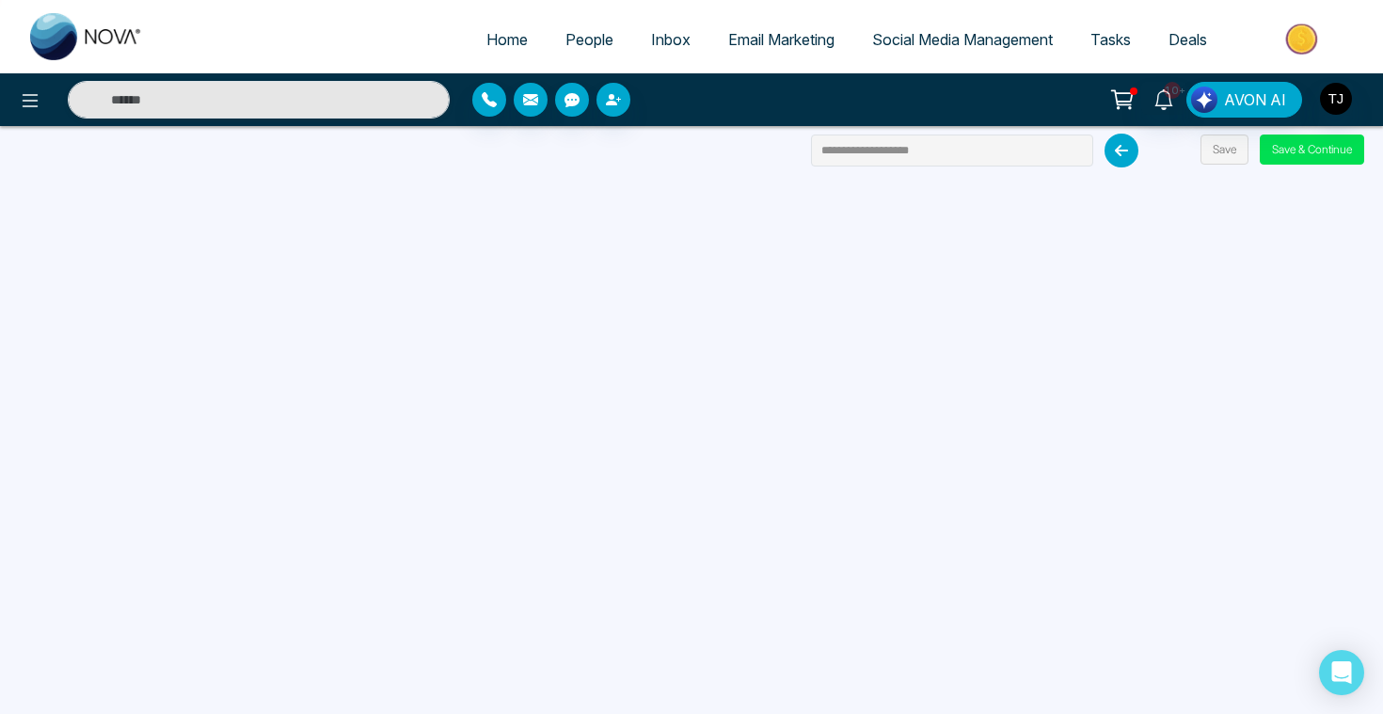
click at [741, 36] on span "Email Marketing" at bounding box center [781, 39] width 106 height 19
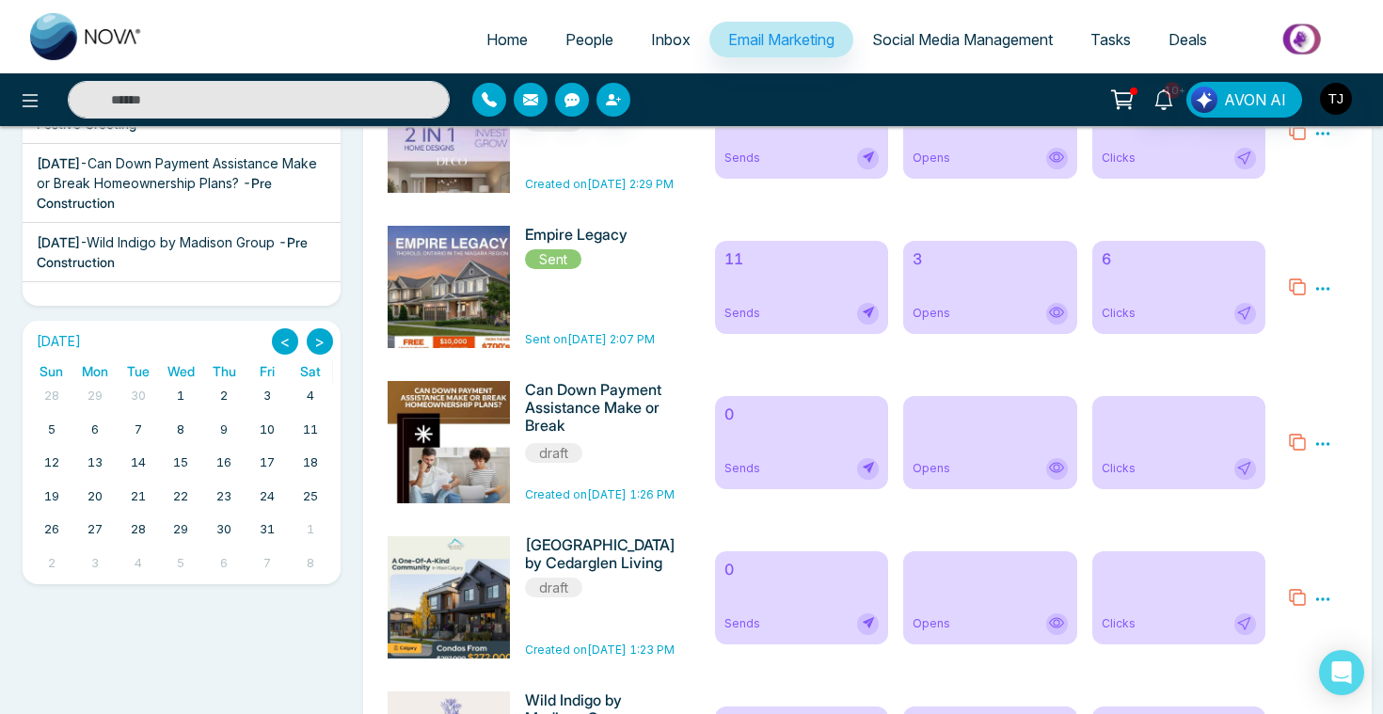
scroll to position [411, 0]
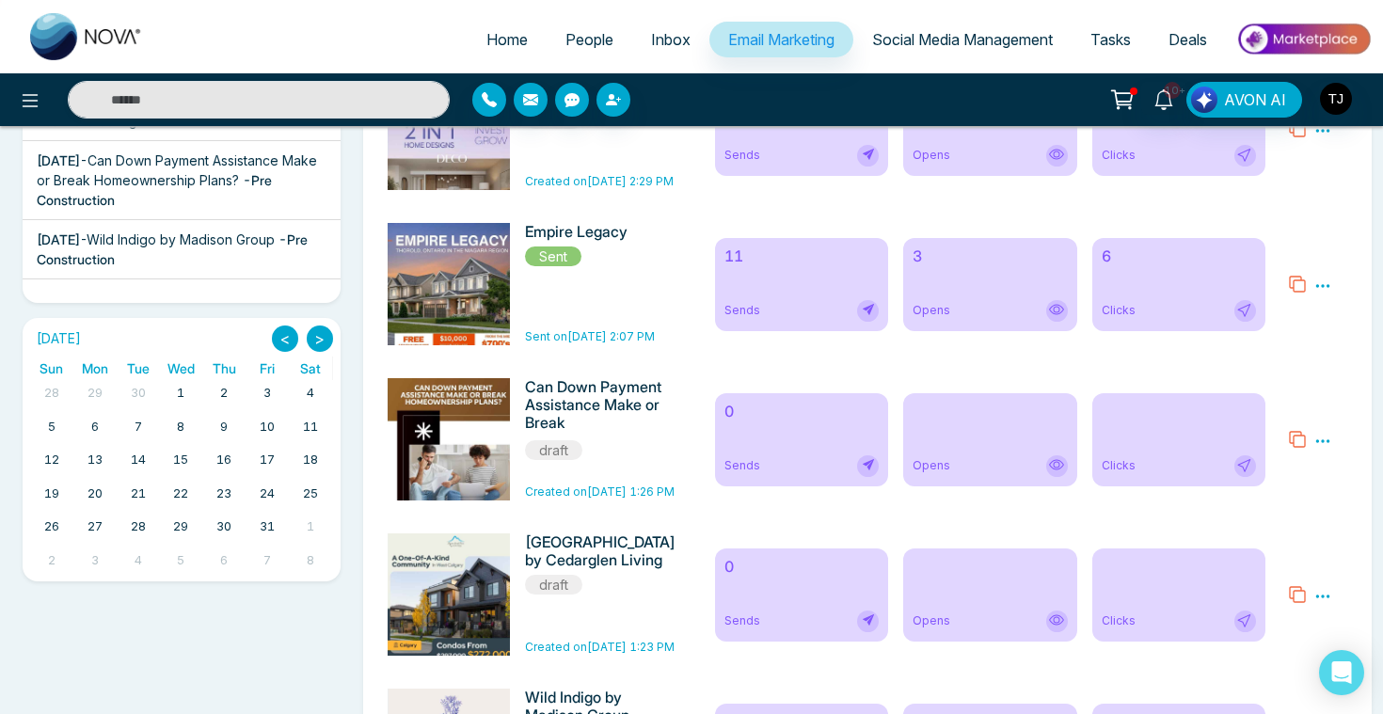
click at [771, 274] on div "11 Sends" at bounding box center [801, 284] width 173 height 93
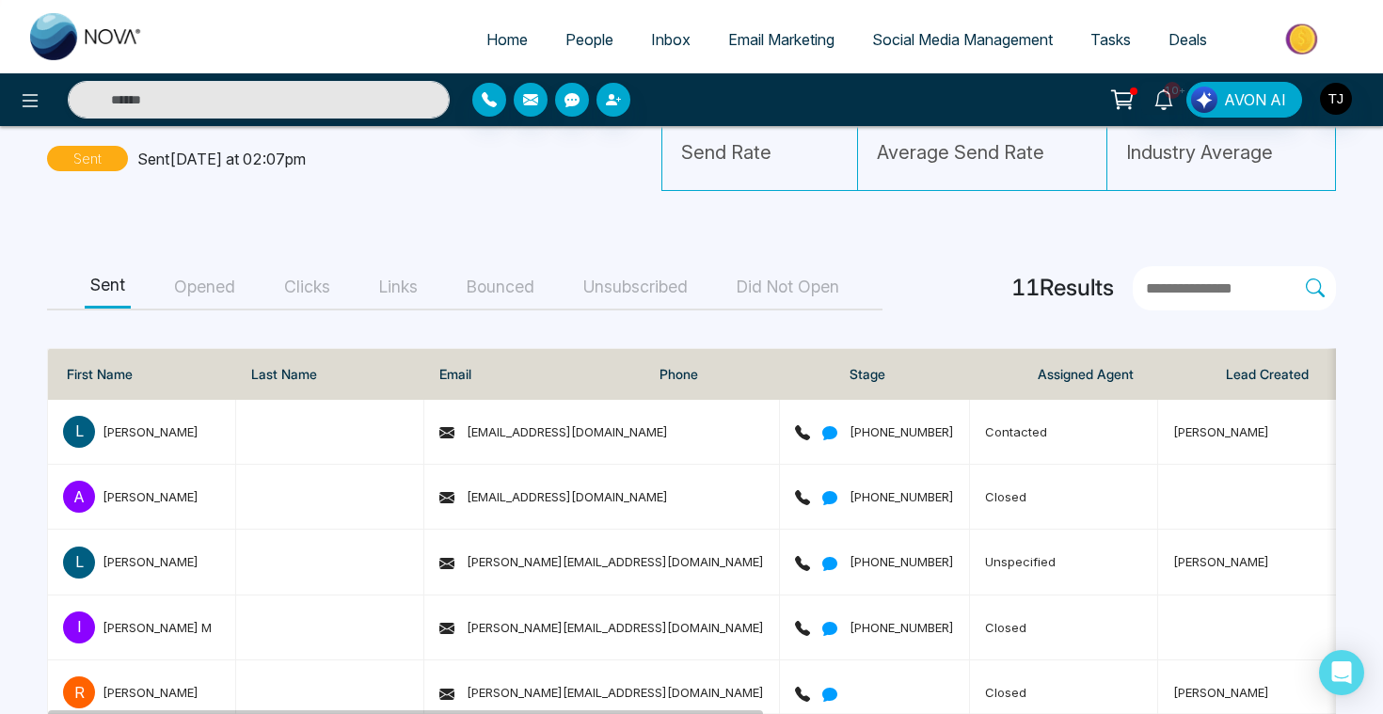
scroll to position [168, 0]
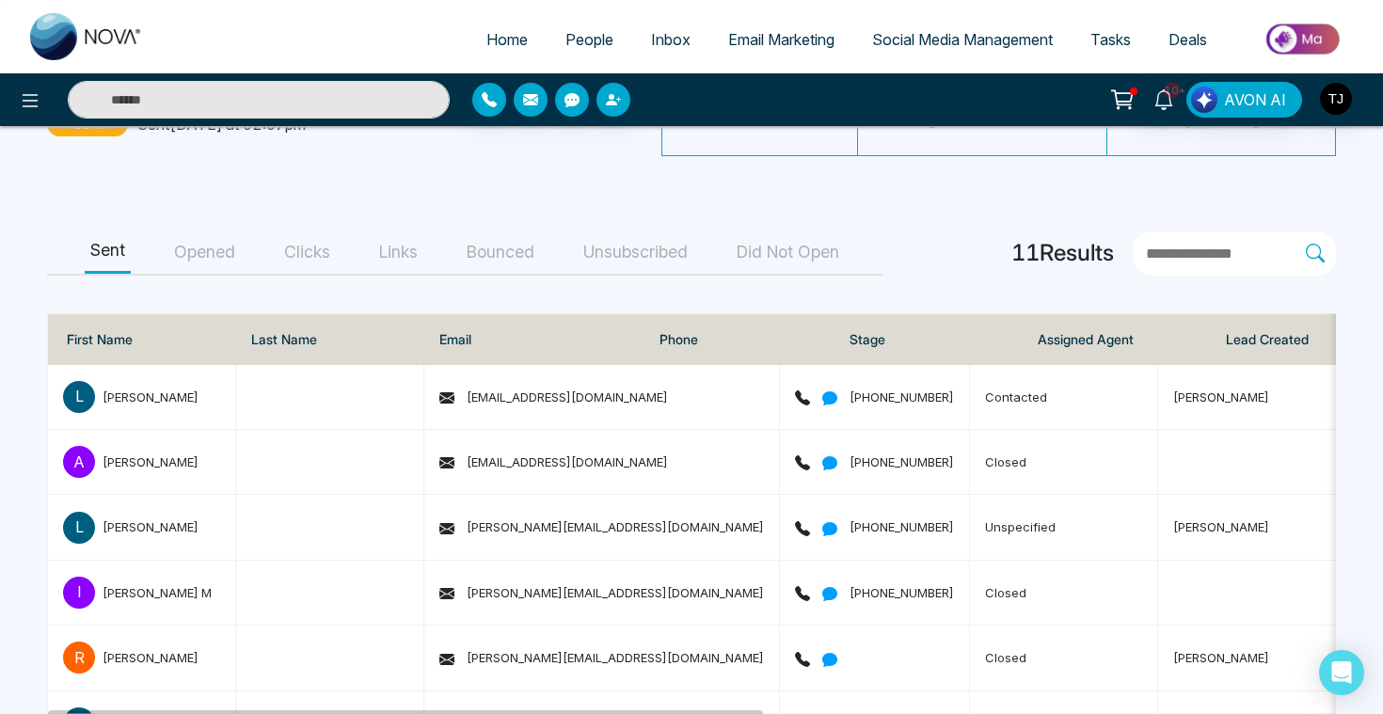
click at [207, 255] on button "Opened" at bounding box center [204, 252] width 72 height 42
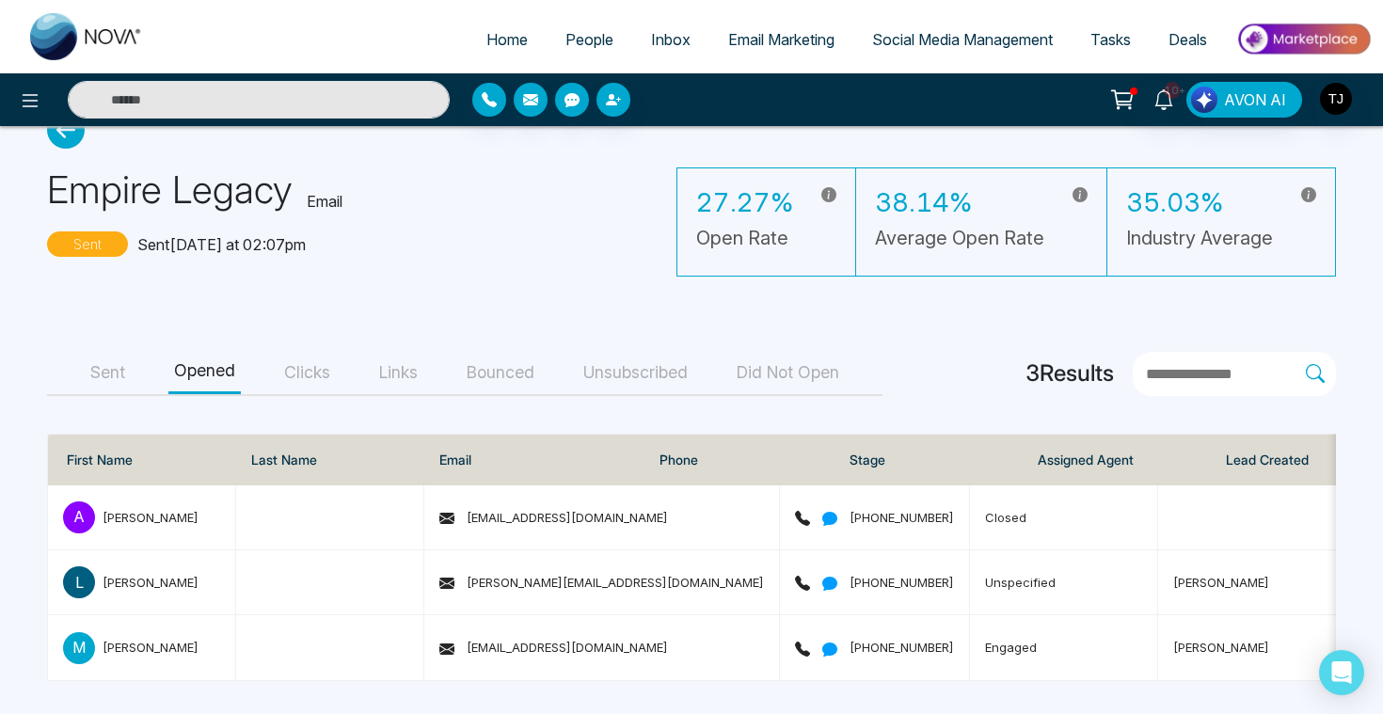
scroll to position [47, 0]
click at [313, 363] on button "Clicks" at bounding box center [306, 374] width 57 height 42
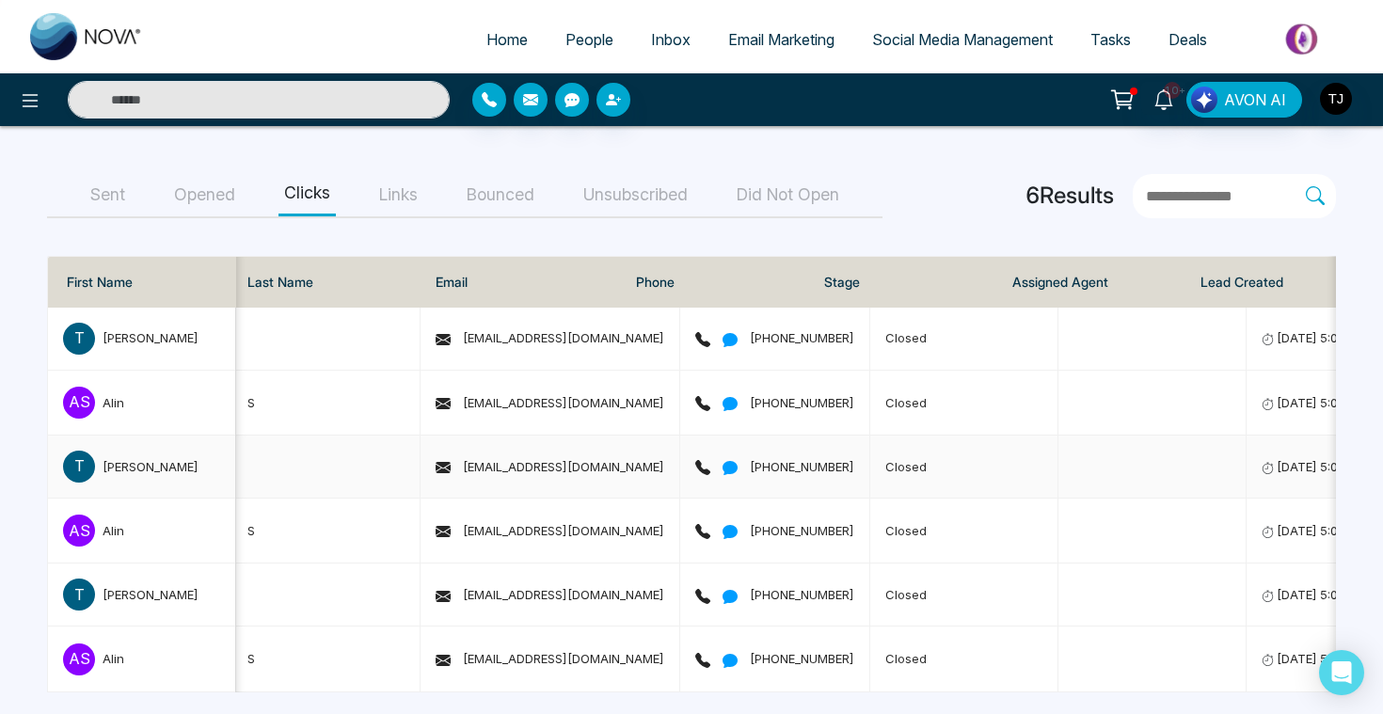
scroll to position [236, 0]
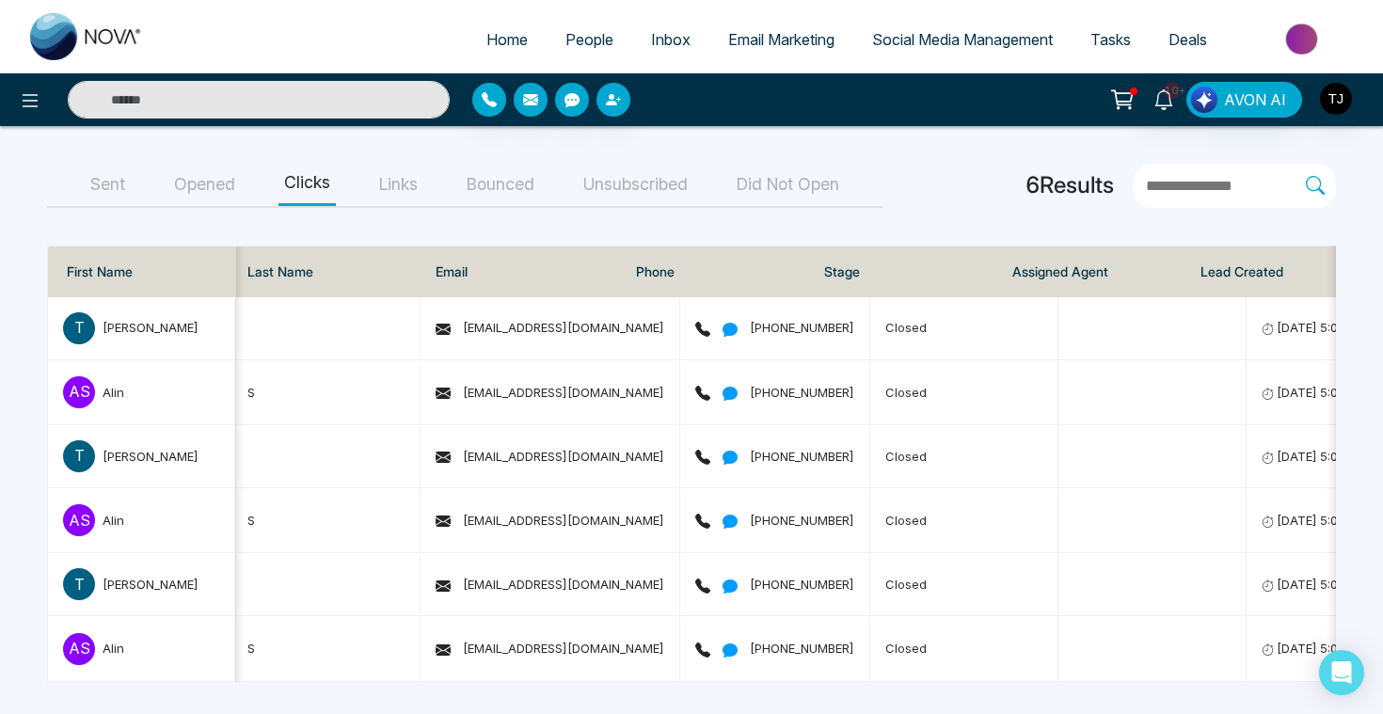
click at [942, 43] on span "Social Media Management" at bounding box center [962, 39] width 181 height 19
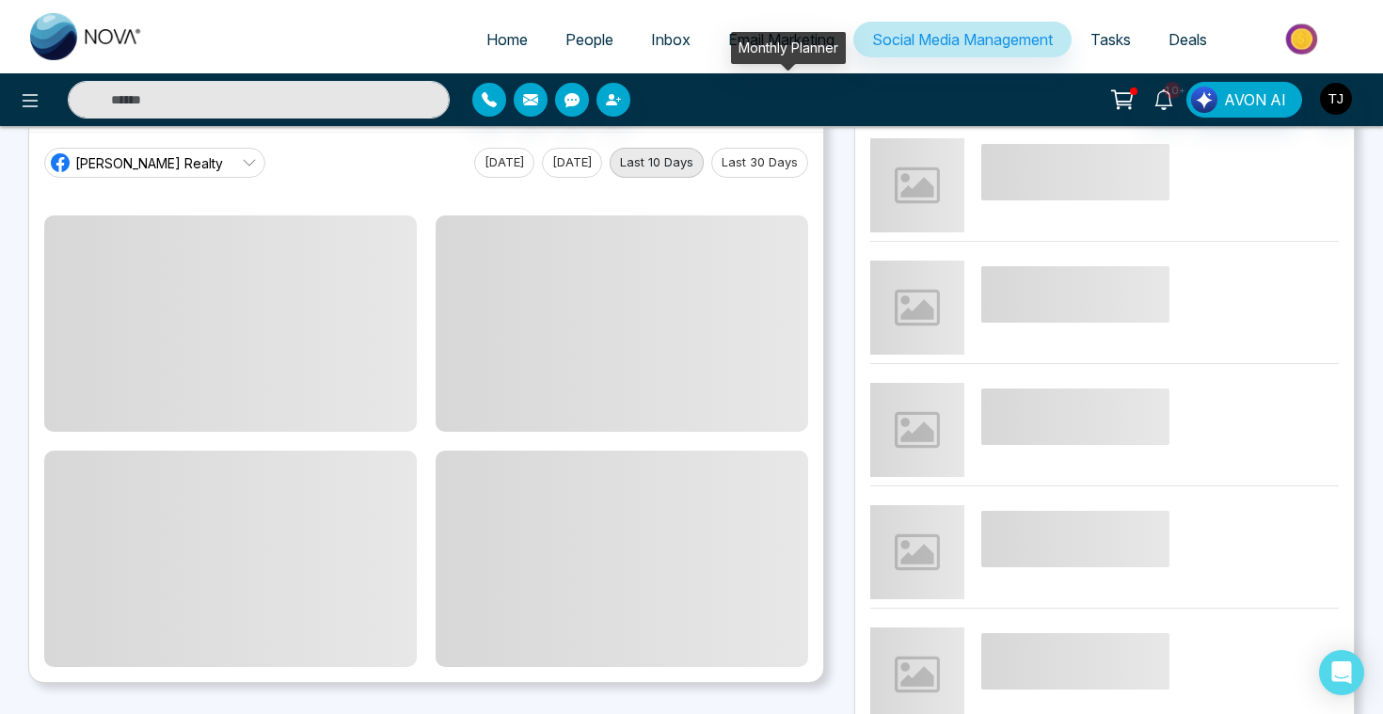
scroll to position [87, 0]
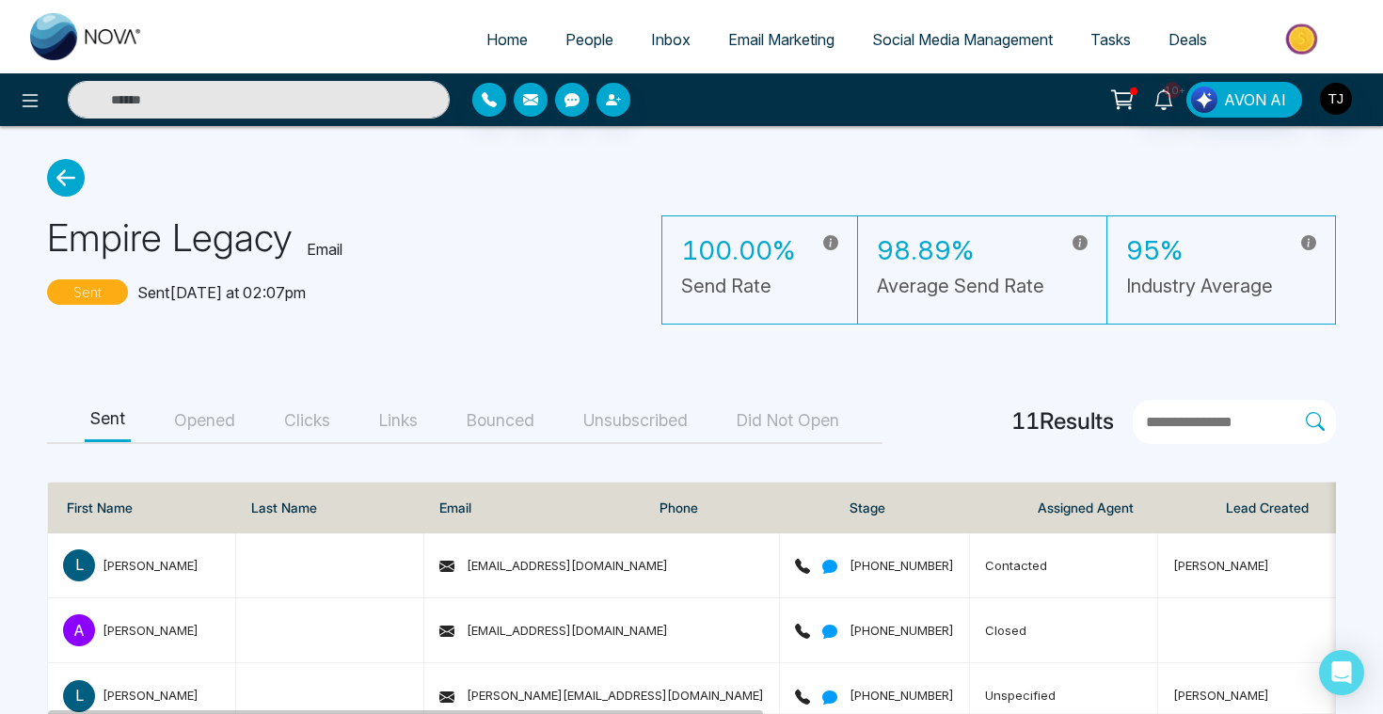
click at [781, 48] on span "Email Marketing" at bounding box center [781, 39] width 106 height 19
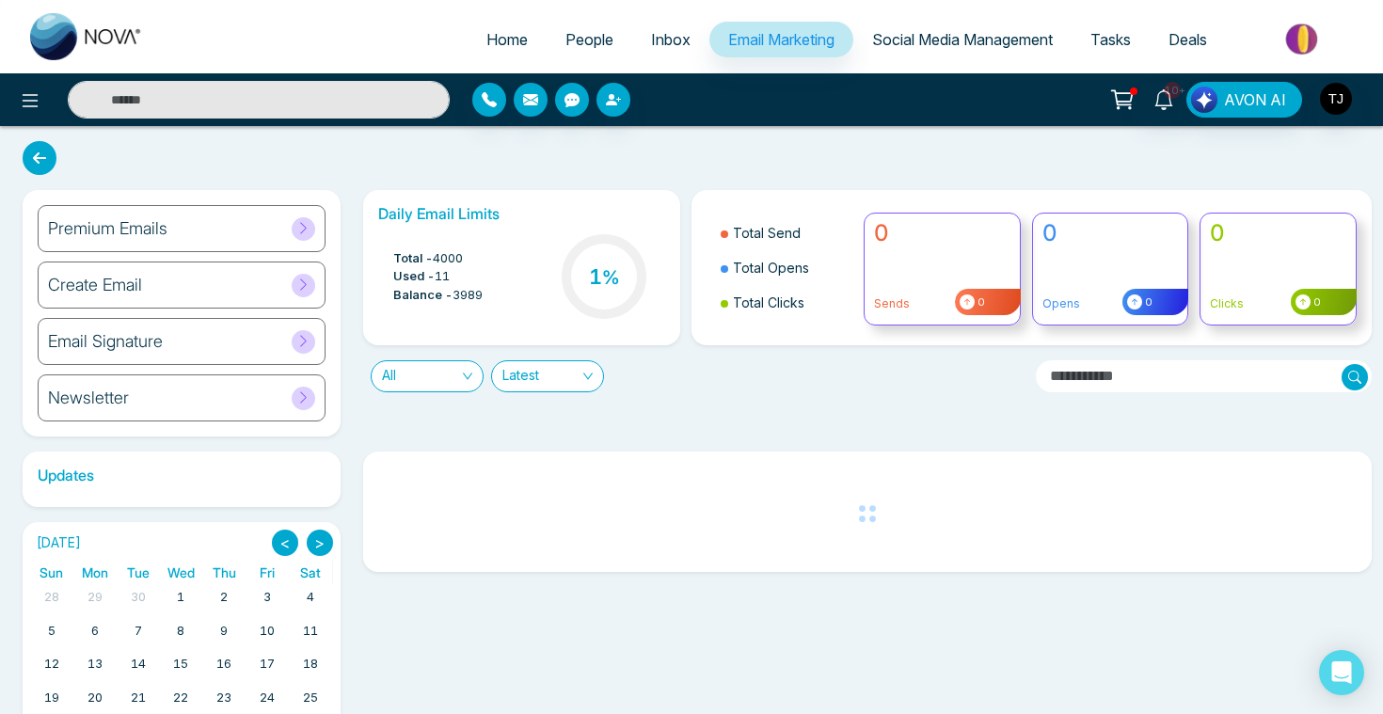
click at [109, 288] on h6 "Create Email" at bounding box center [95, 285] width 94 height 21
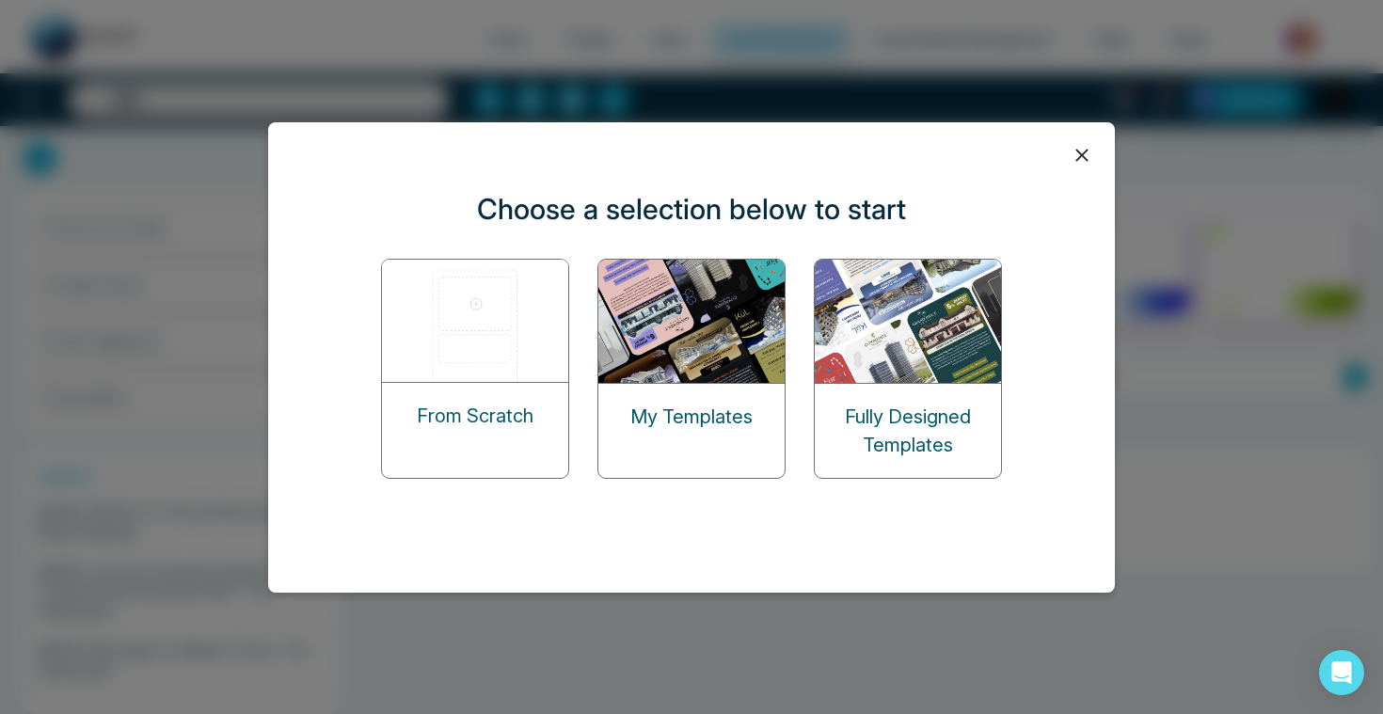
click at [1086, 148] on icon at bounding box center [1082, 155] width 28 height 28
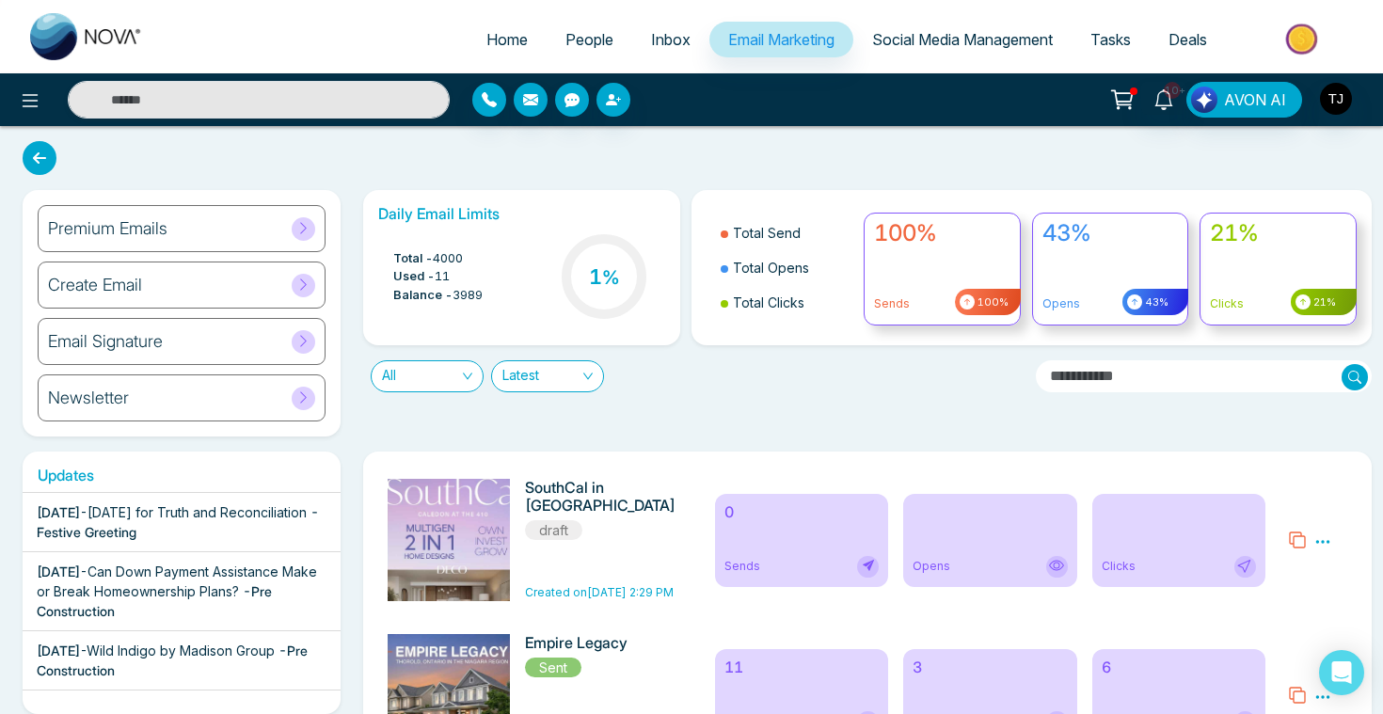
click at [579, 42] on span "People" at bounding box center [589, 39] width 48 height 19
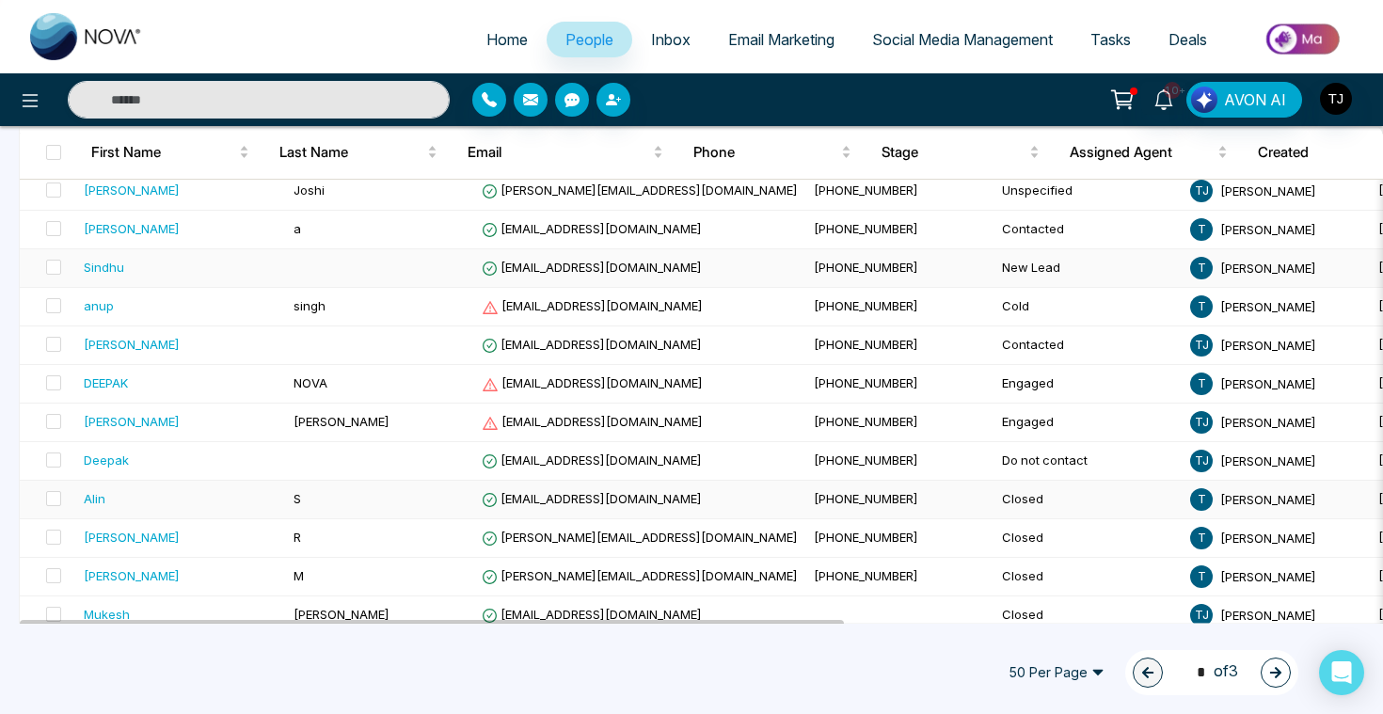
scroll to position [562, 0]
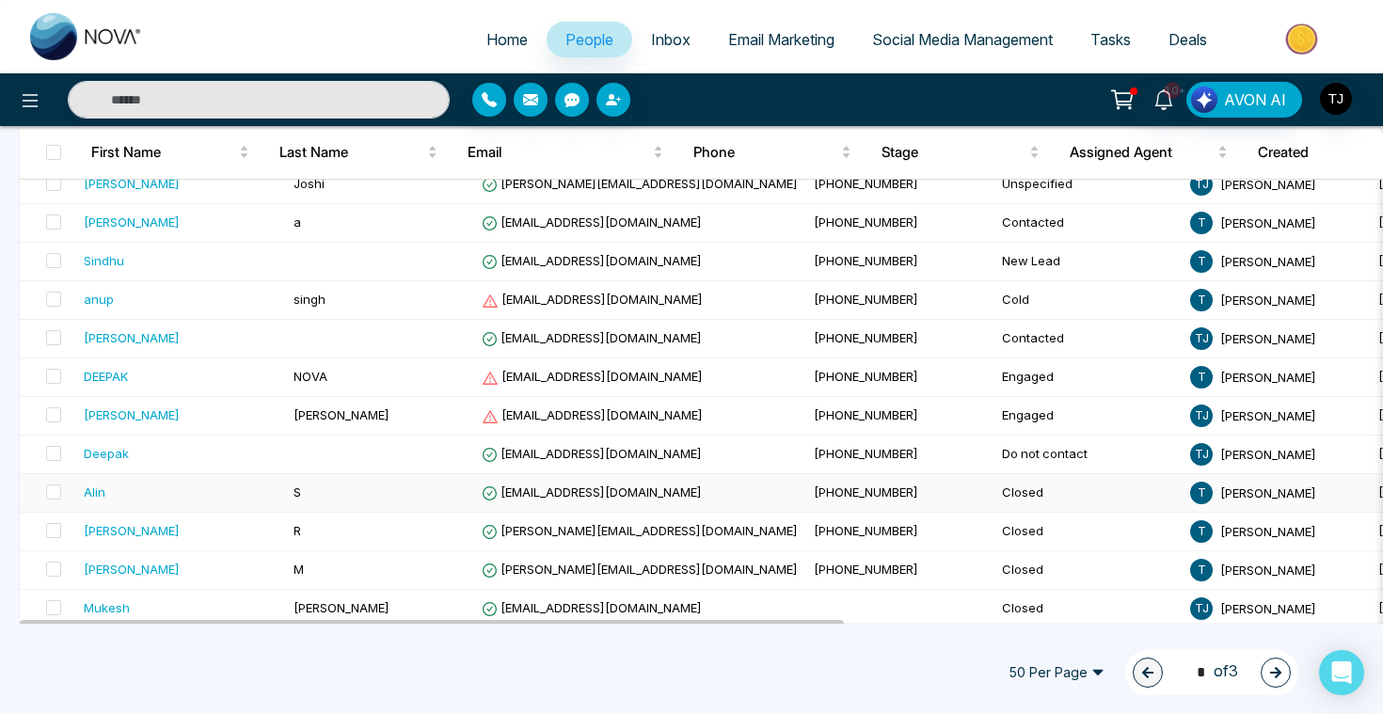
click at [95, 489] on div "Alin" at bounding box center [95, 492] width 22 height 19
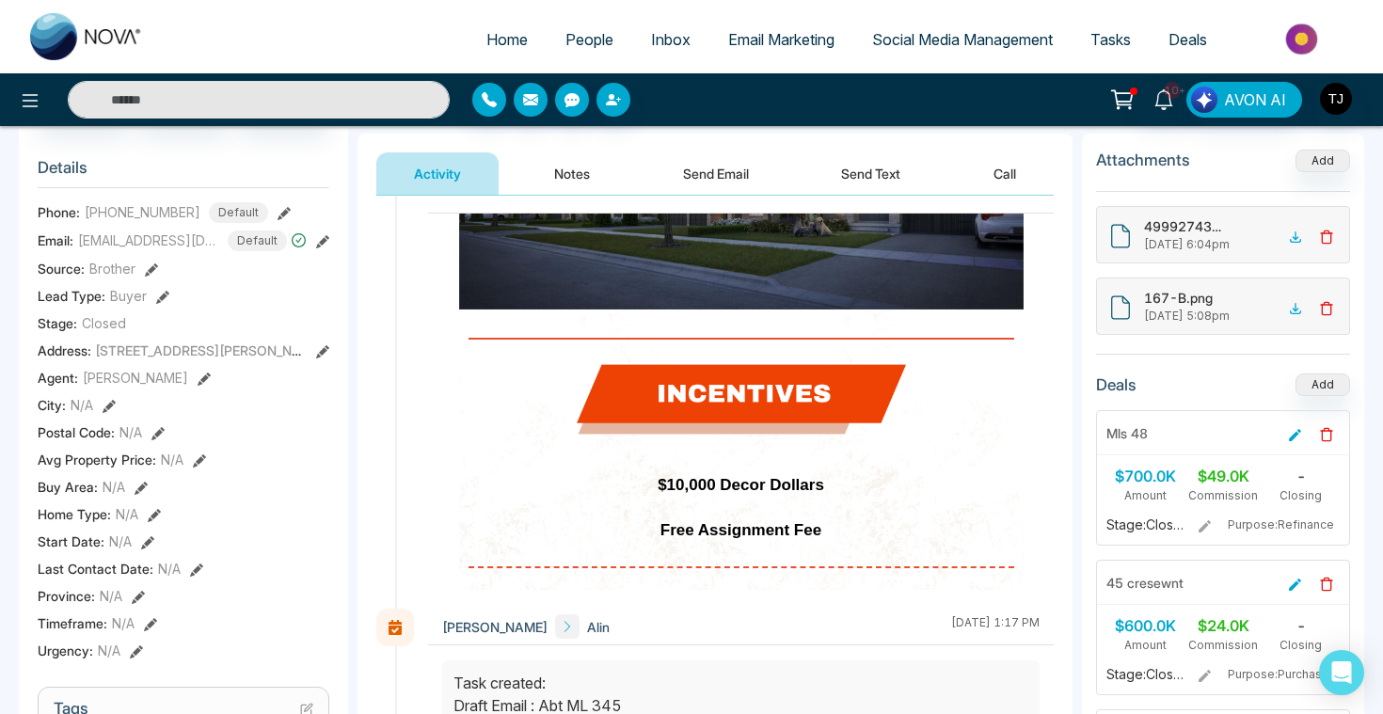
scroll to position [1103, 0]
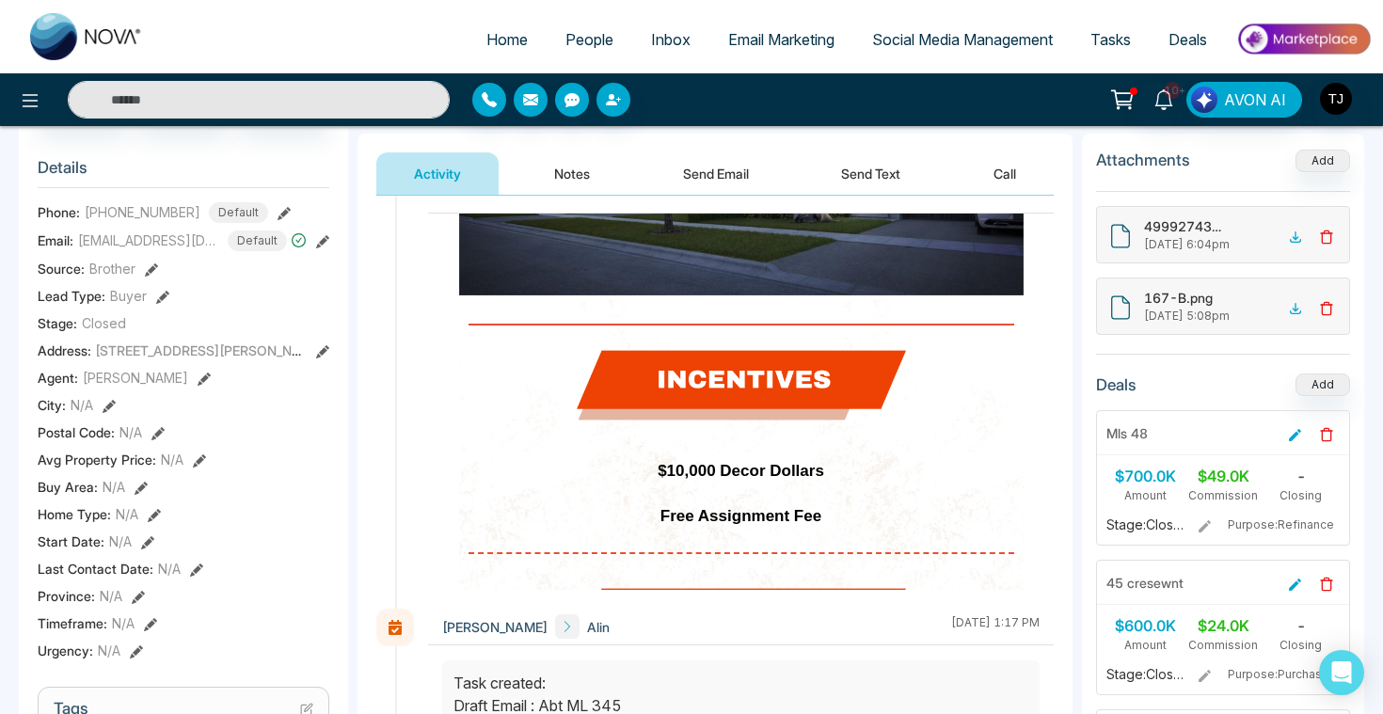
click at [730, 176] on button "Send Email" at bounding box center [715, 173] width 141 height 42
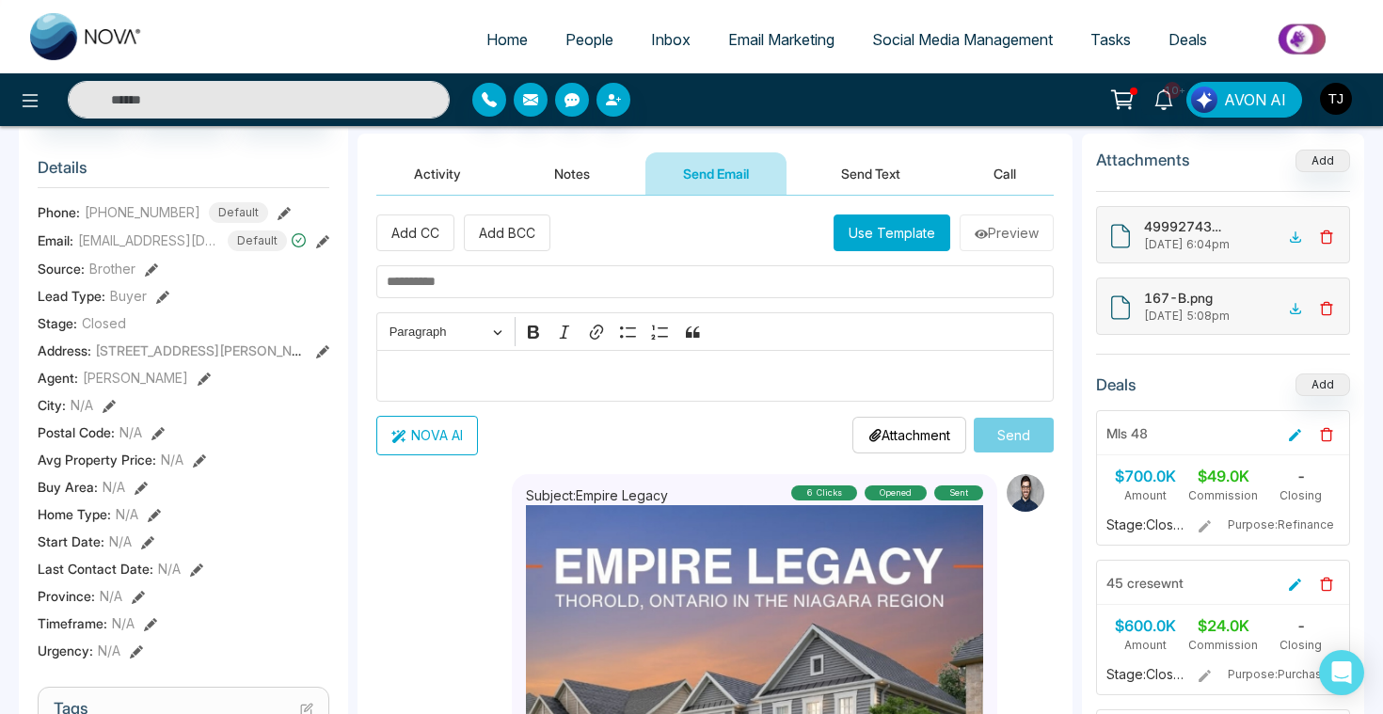
click at [877, 238] on button "Use Template" at bounding box center [891, 232] width 117 height 37
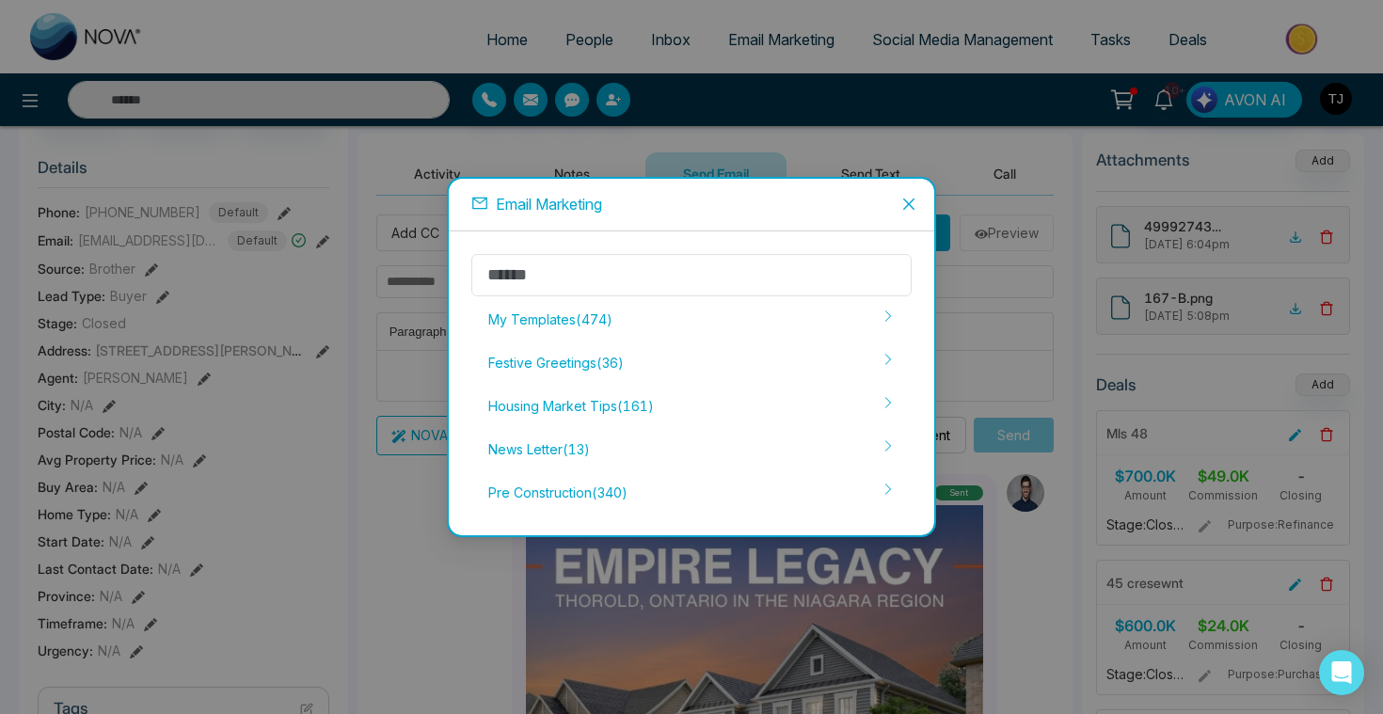
click at [908, 209] on icon "close" at bounding box center [908, 204] width 15 height 15
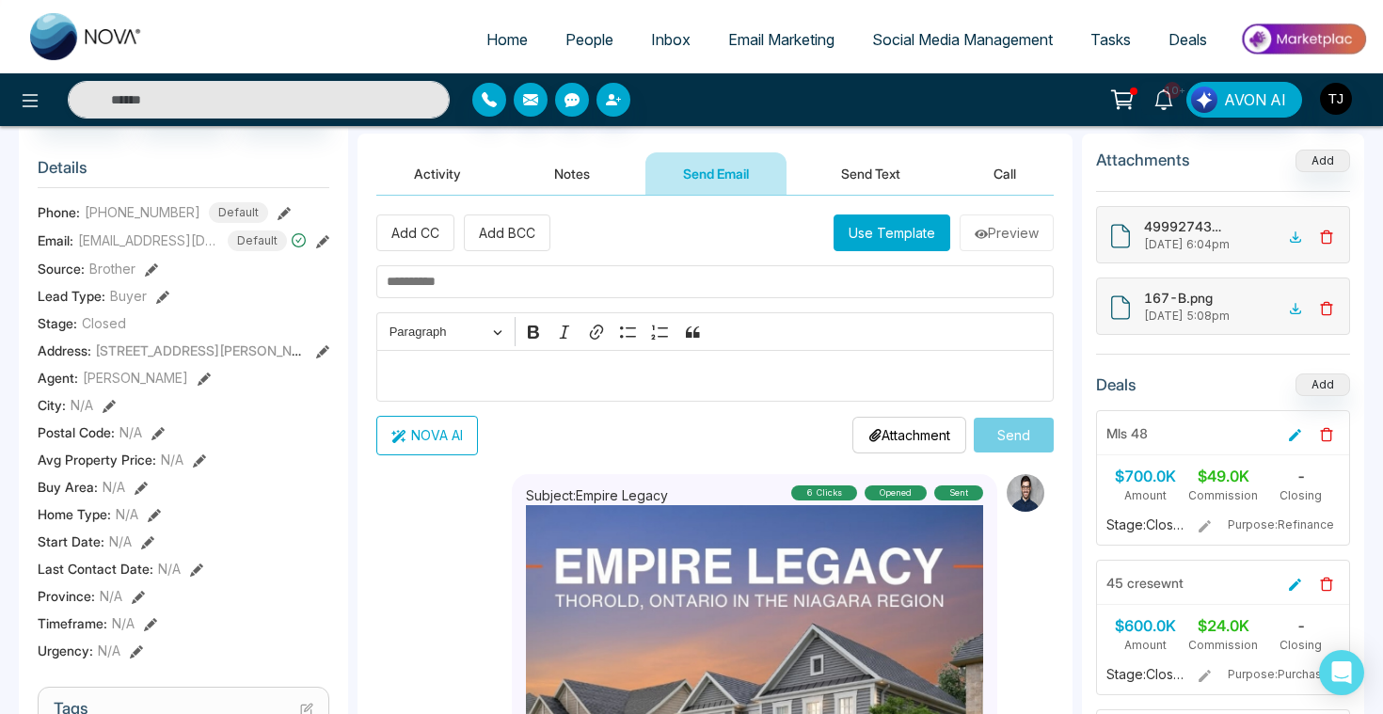
click at [889, 235] on button "Use Template" at bounding box center [891, 232] width 117 height 37
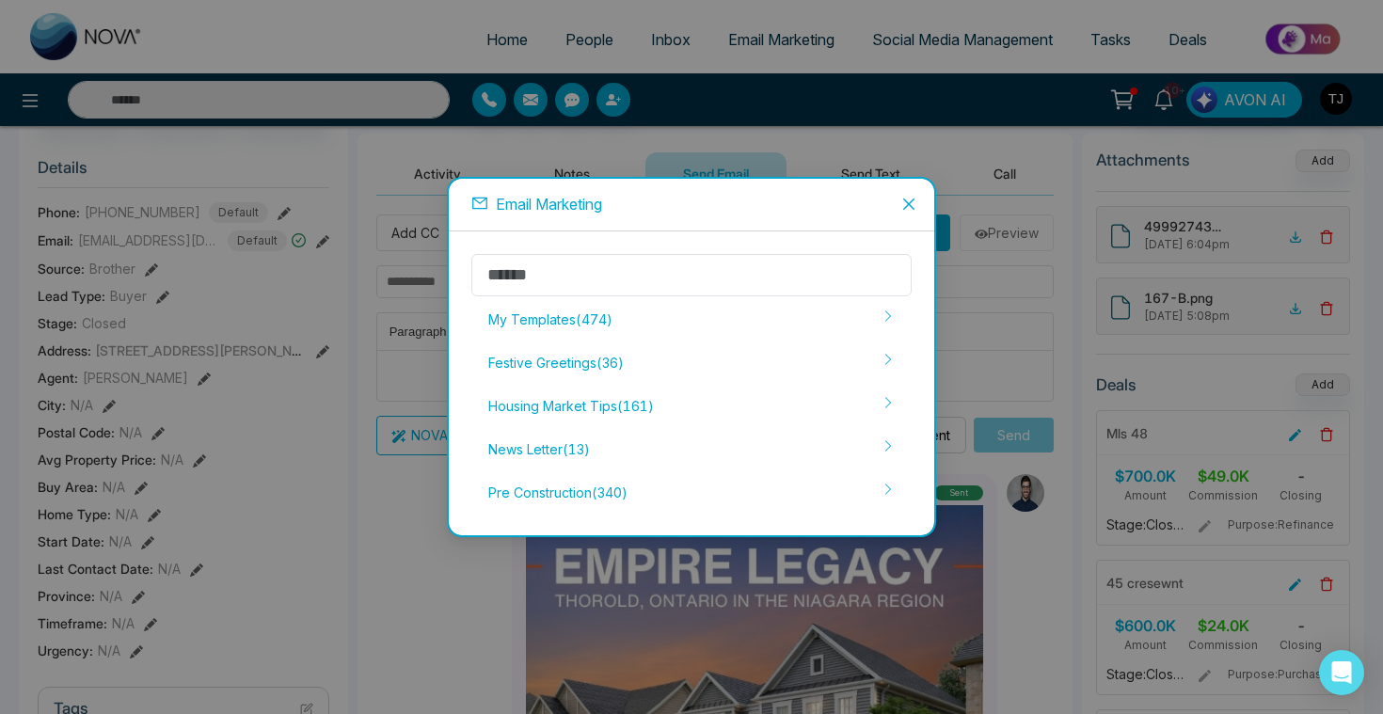
click at [908, 204] on icon "close" at bounding box center [908, 203] width 11 height 11
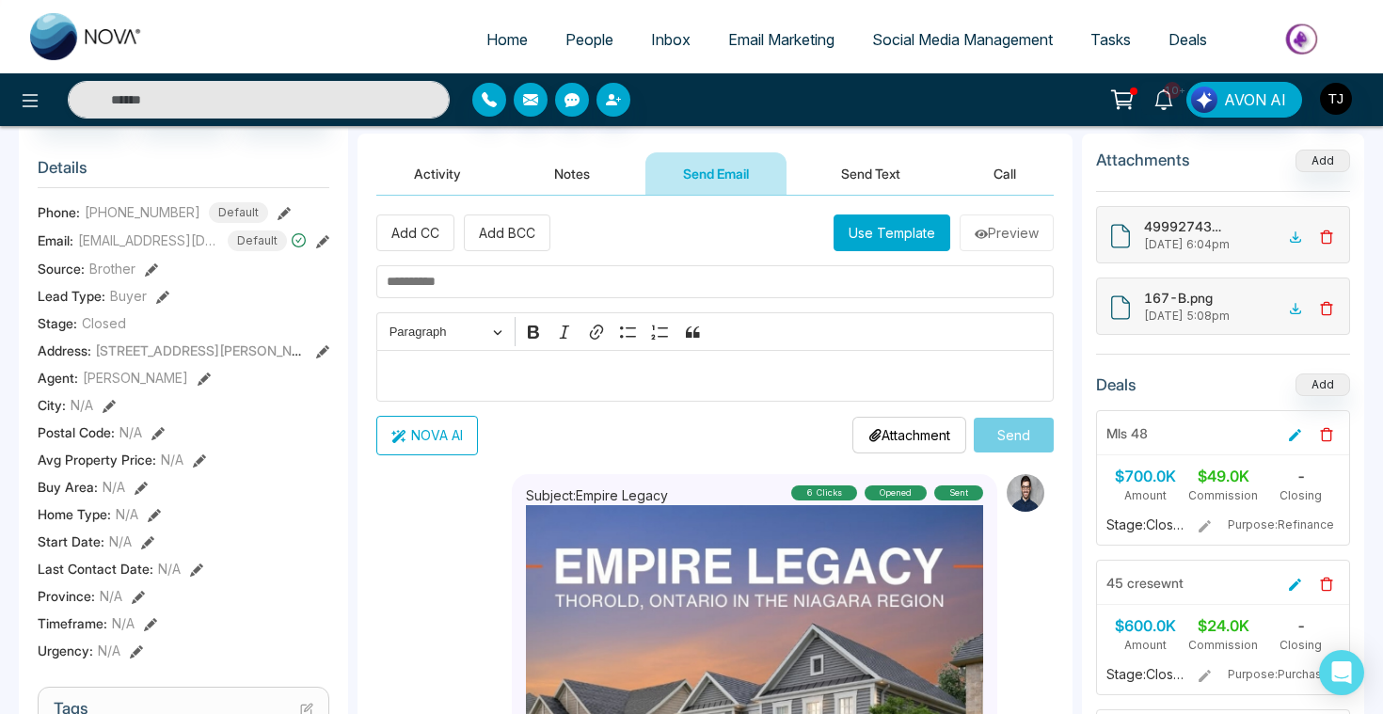
click at [786, 39] on span "Email Marketing" at bounding box center [781, 39] width 106 height 19
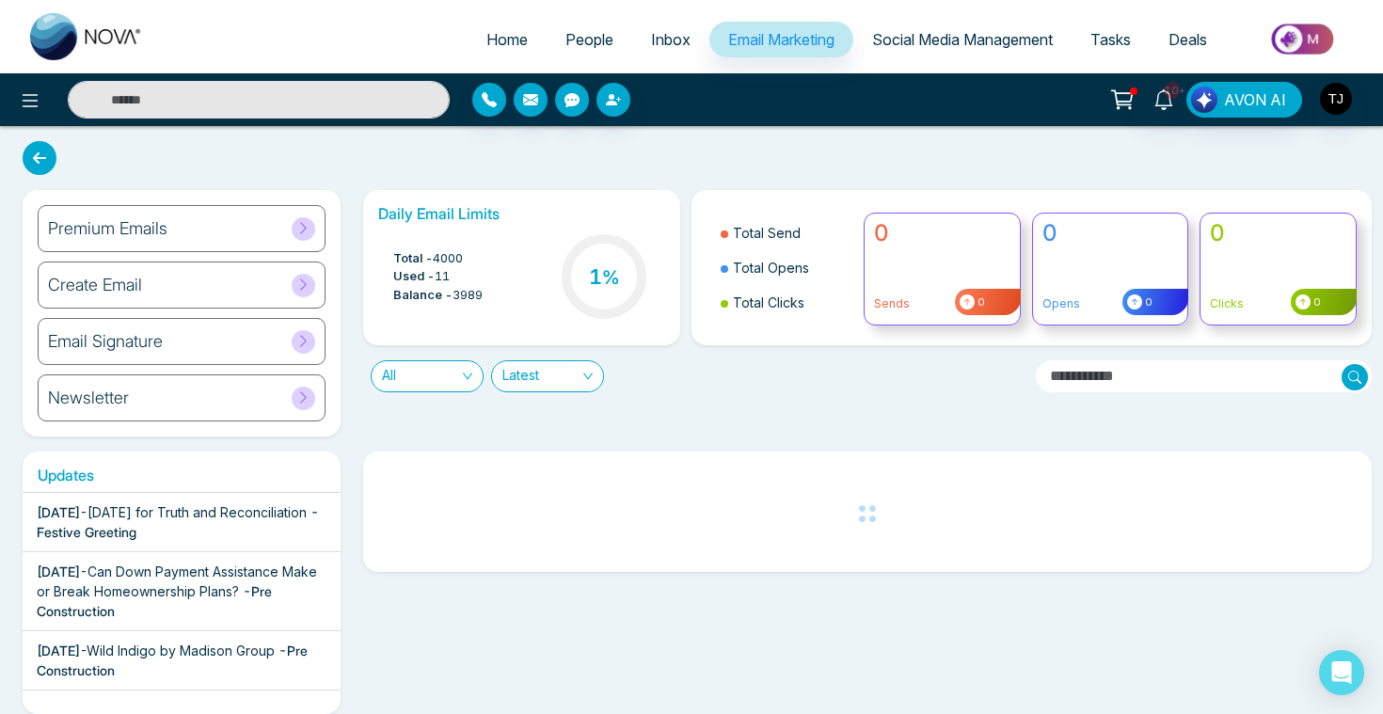
click at [141, 290] on div "Create Email" at bounding box center [182, 285] width 288 height 47
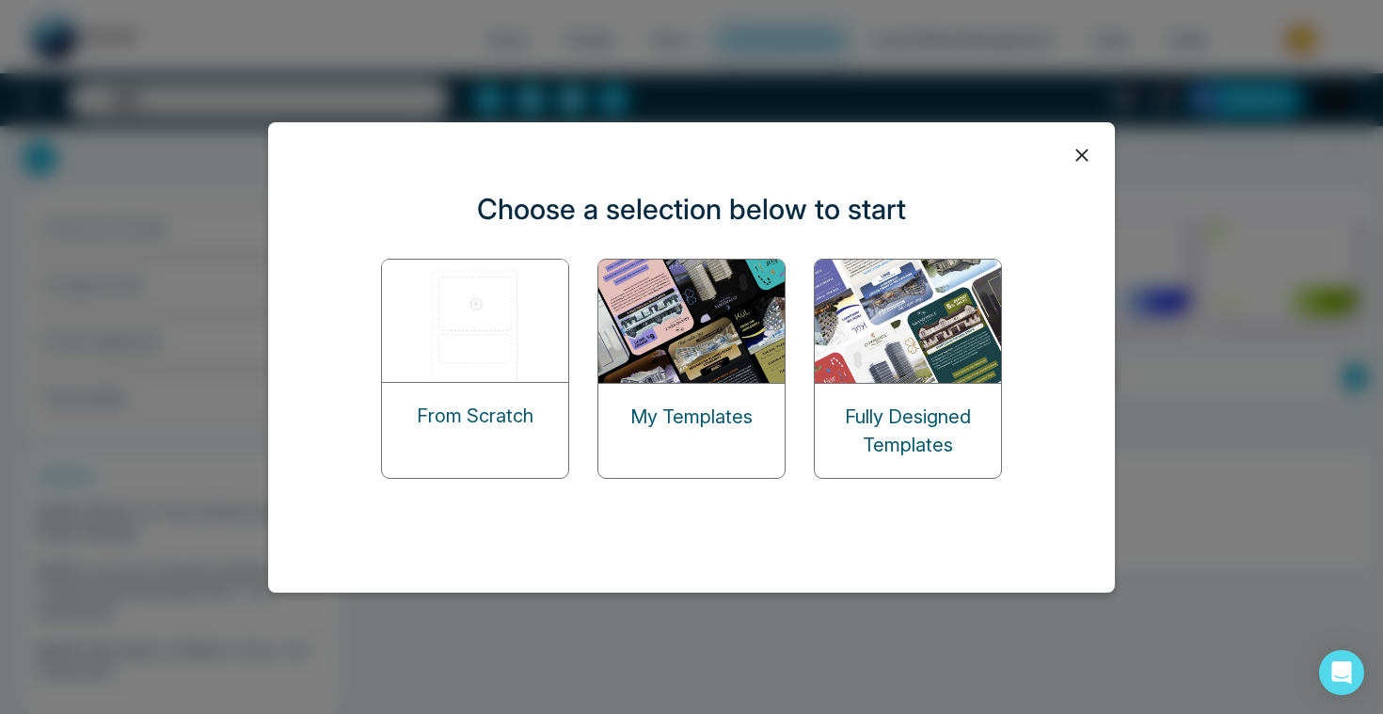
click at [432, 314] on img at bounding box center [476, 321] width 188 height 122
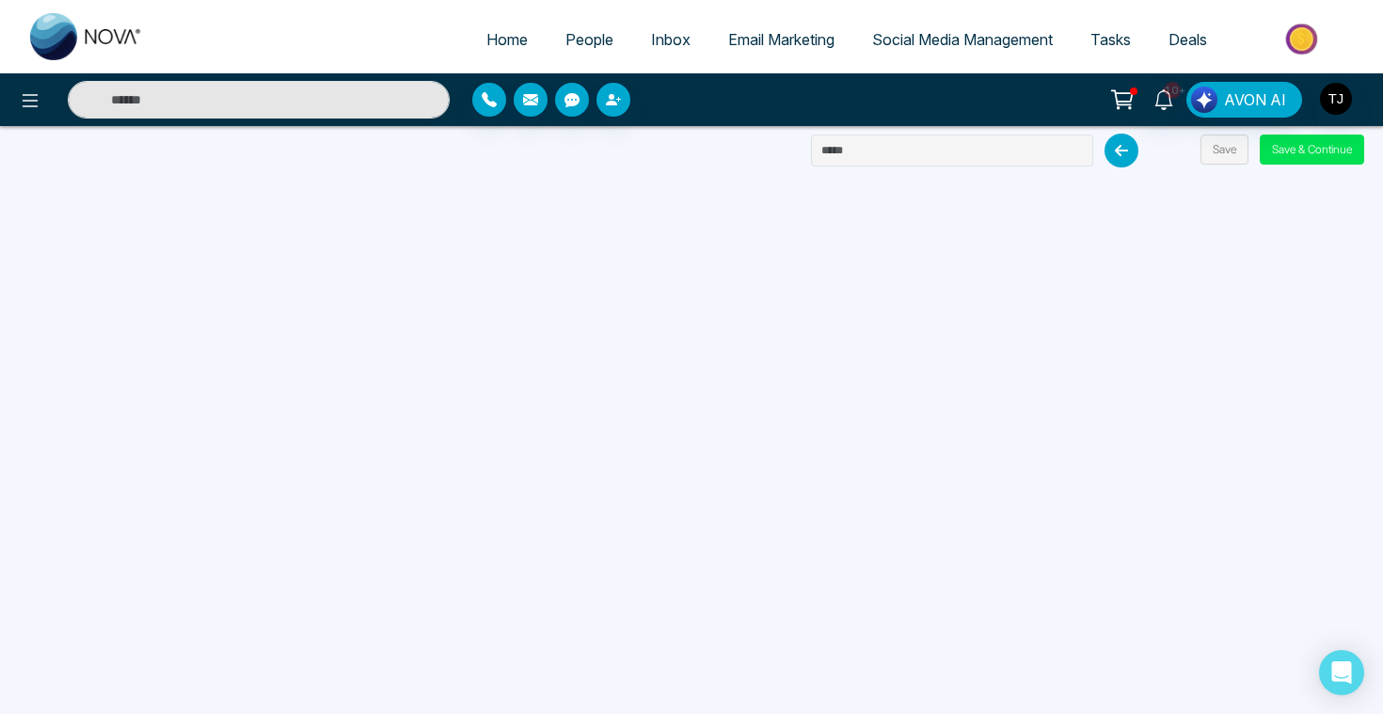
click at [904, 42] on span "Social Media Management" at bounding box center [962, 39] width 181 height 19
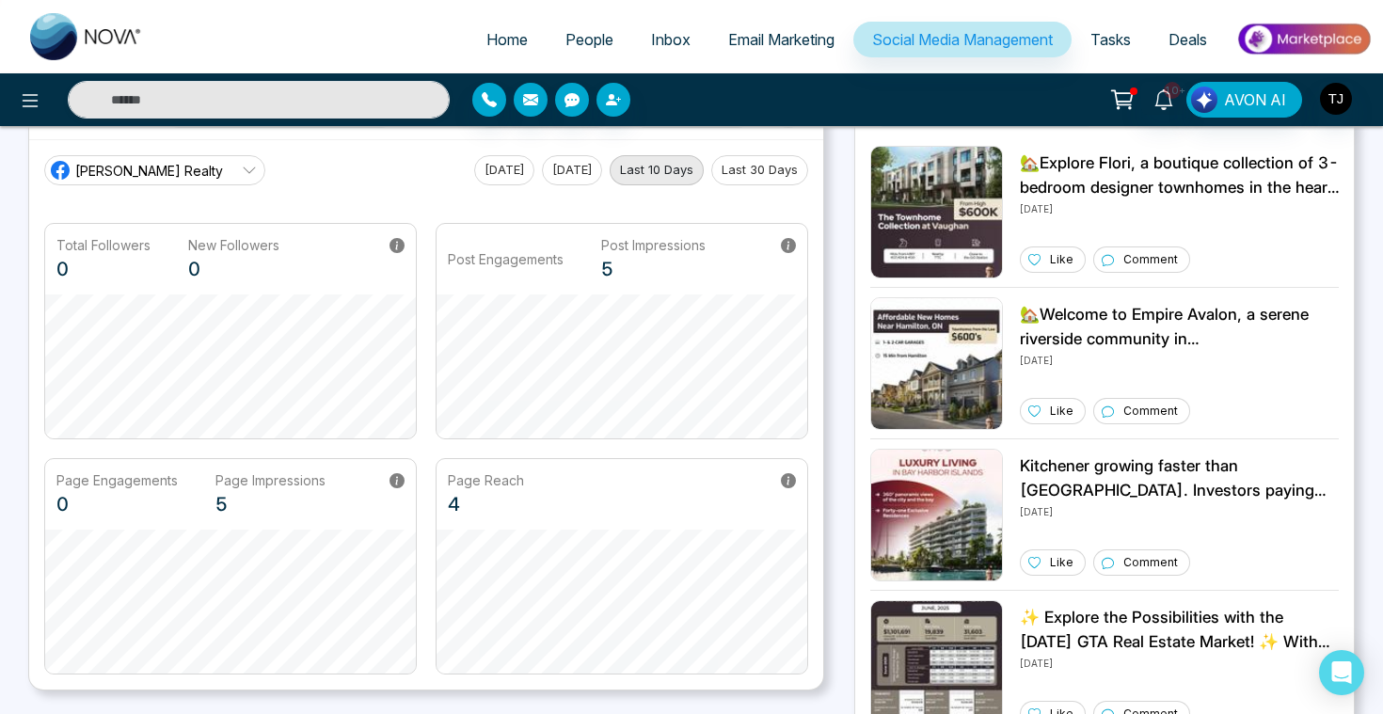
scroll to position [9, 0]
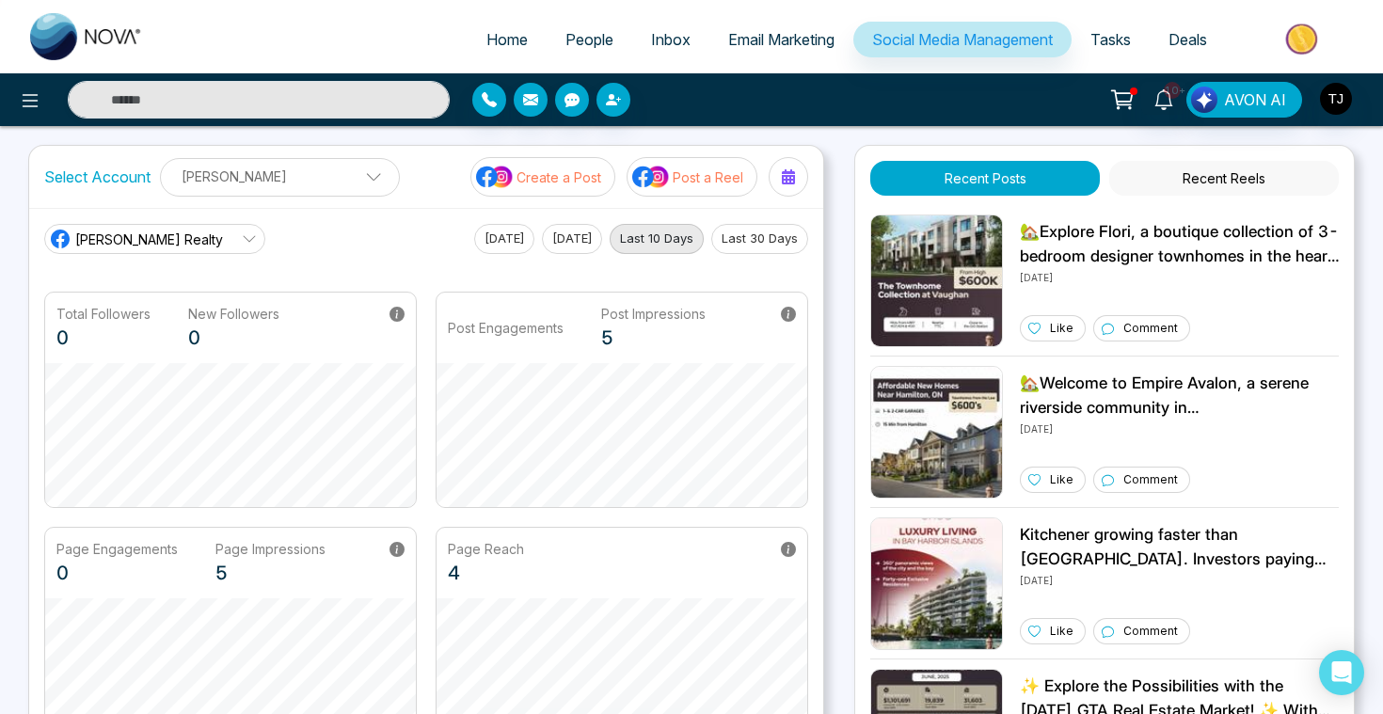
click at [186, 241] on span "[PERSON_NAME] Realty" at bounding box center [149, 240] width 148 height 20
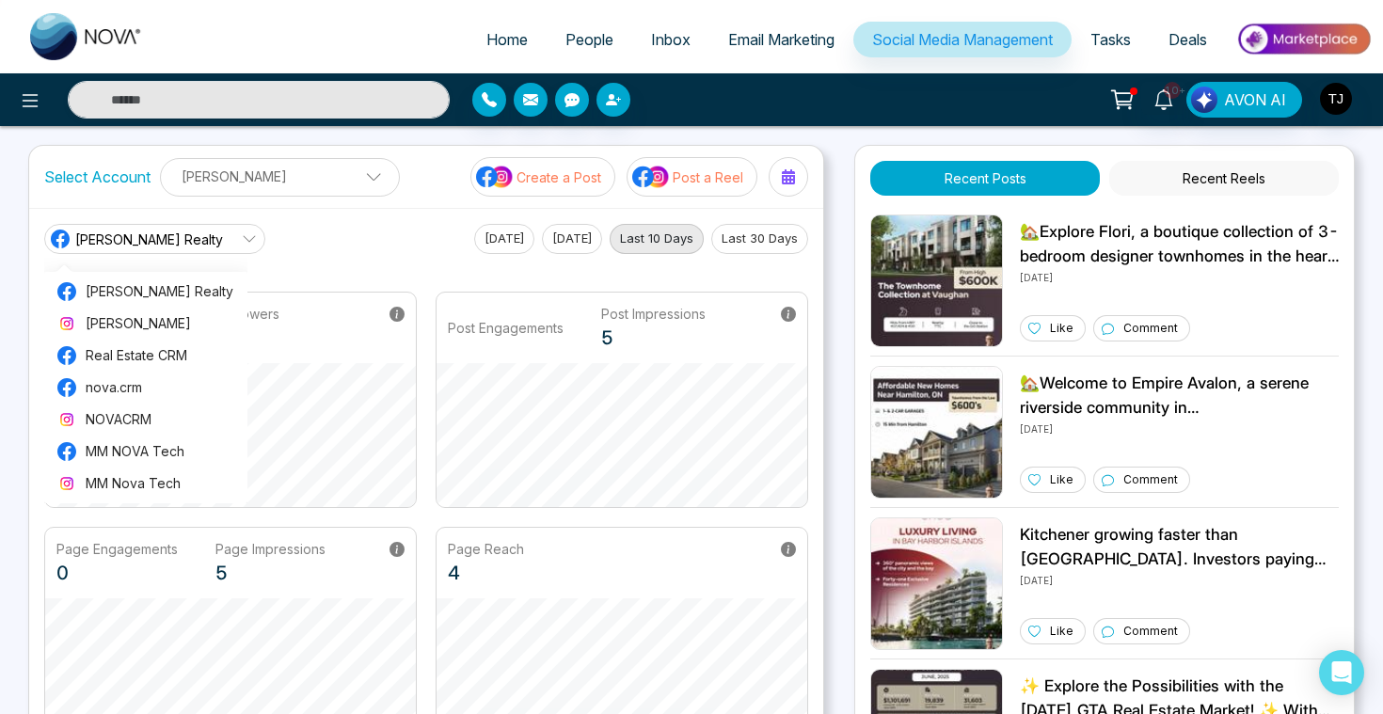
click at [333, 361] on div "Total Followers 0 New Followers 0" at bounding box center [230, 328] width 371 height 71
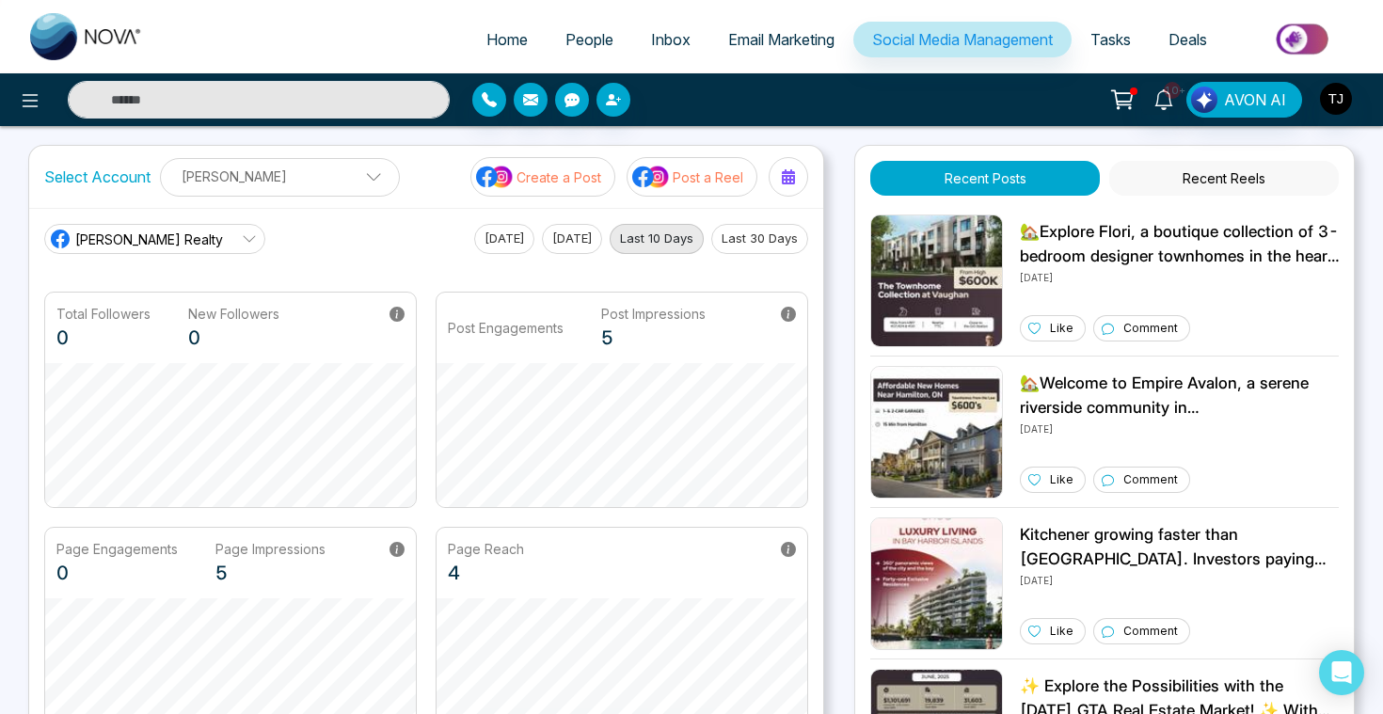
click at [558, 185] on p "Create a Post" at bounding box center [558, 177] width 85 height 20
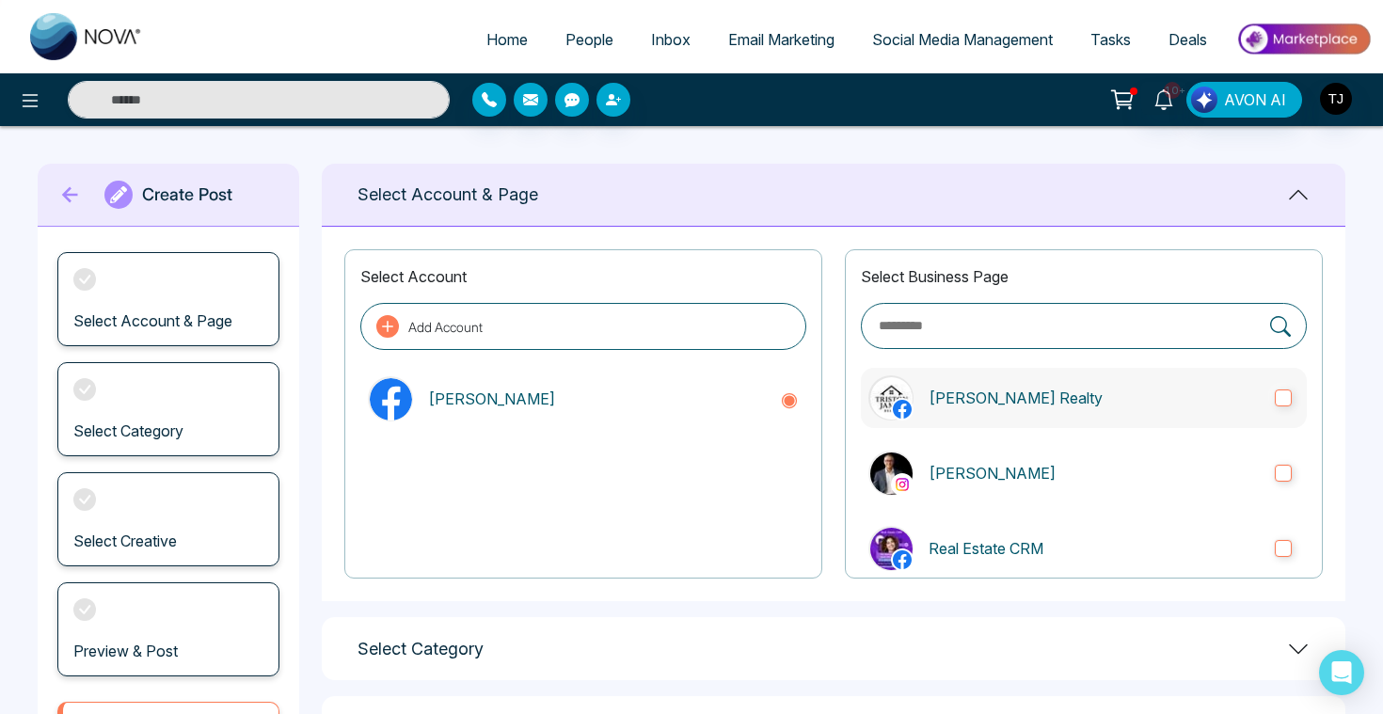
click at [975, 395] on p "[PERSON_NAME] Realty" at bounding box center [1093, 398] width 331 height 23
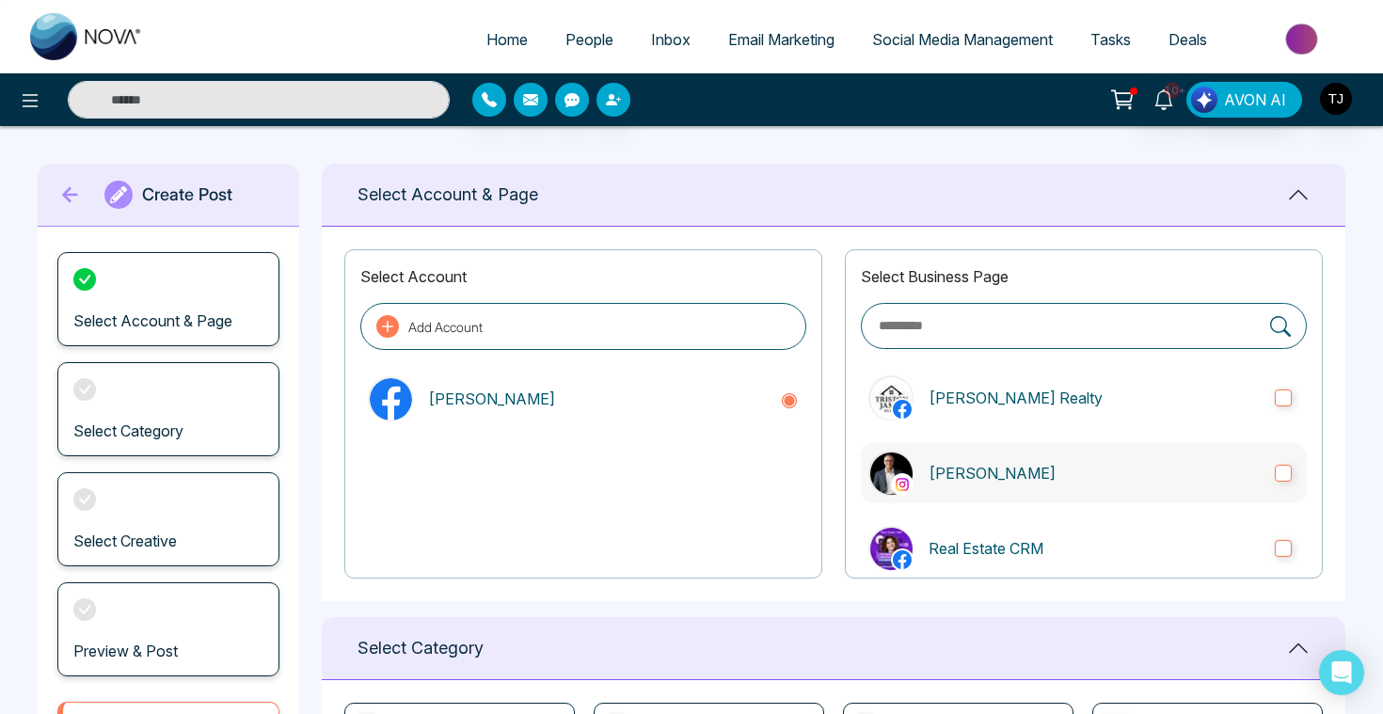
click at [997, 452] on label "[PERSON_NAME]" at bounding box center [1084, 473] width 446 height 60
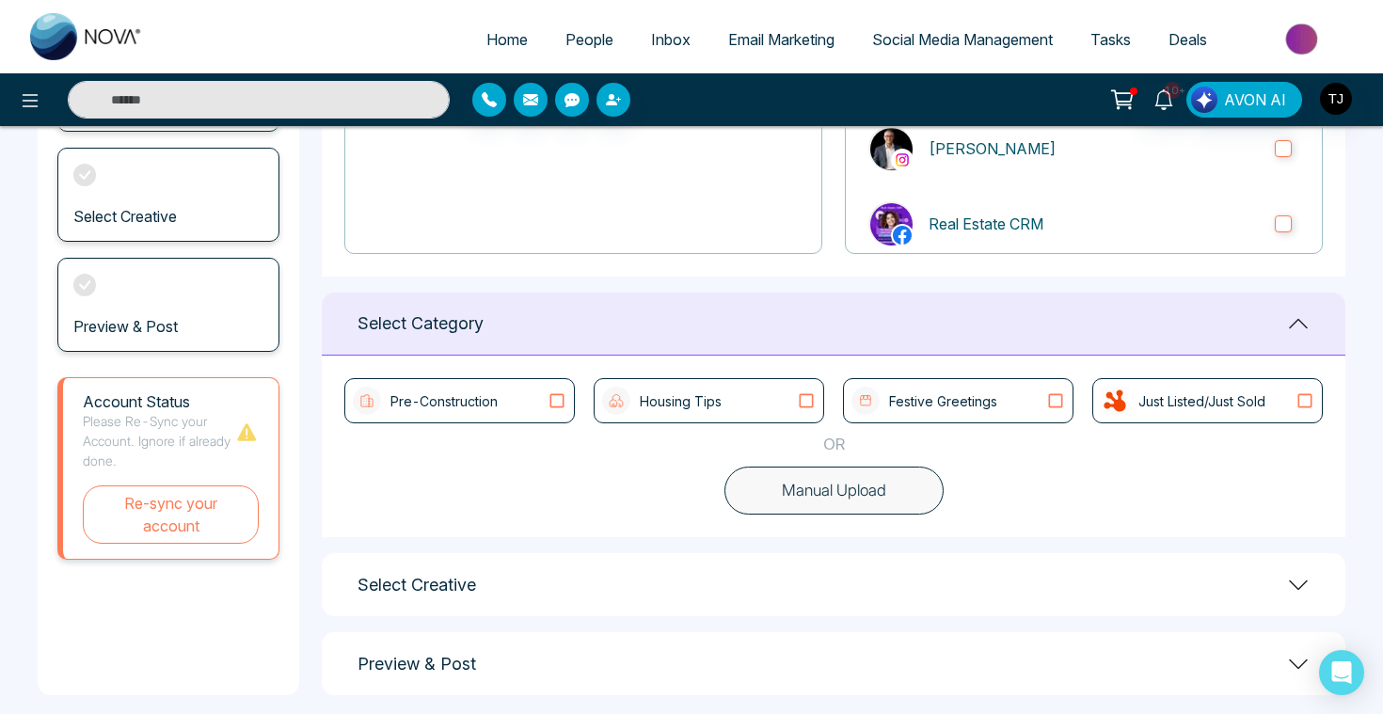
scroll to position [341, 0]
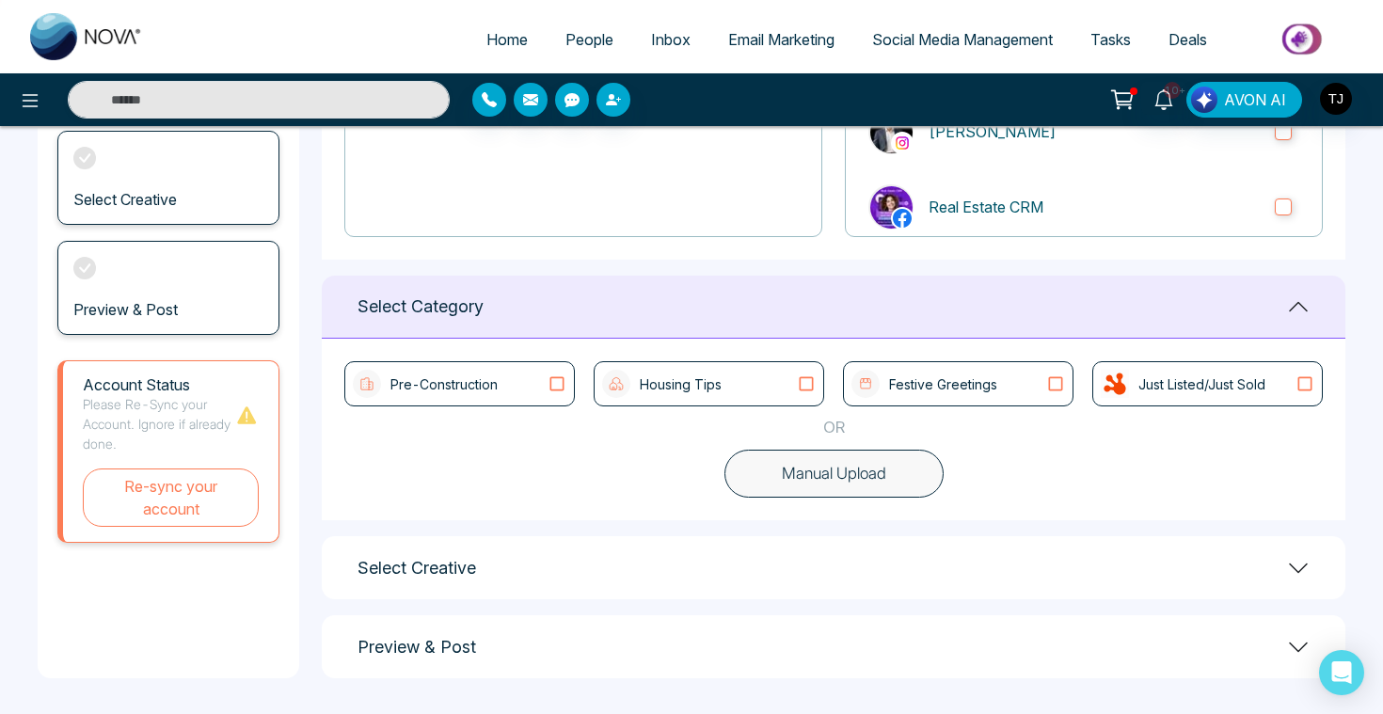
click at [816, 468] on button "Manual Upload" at bounding box center [833, 474] width 219 height 49
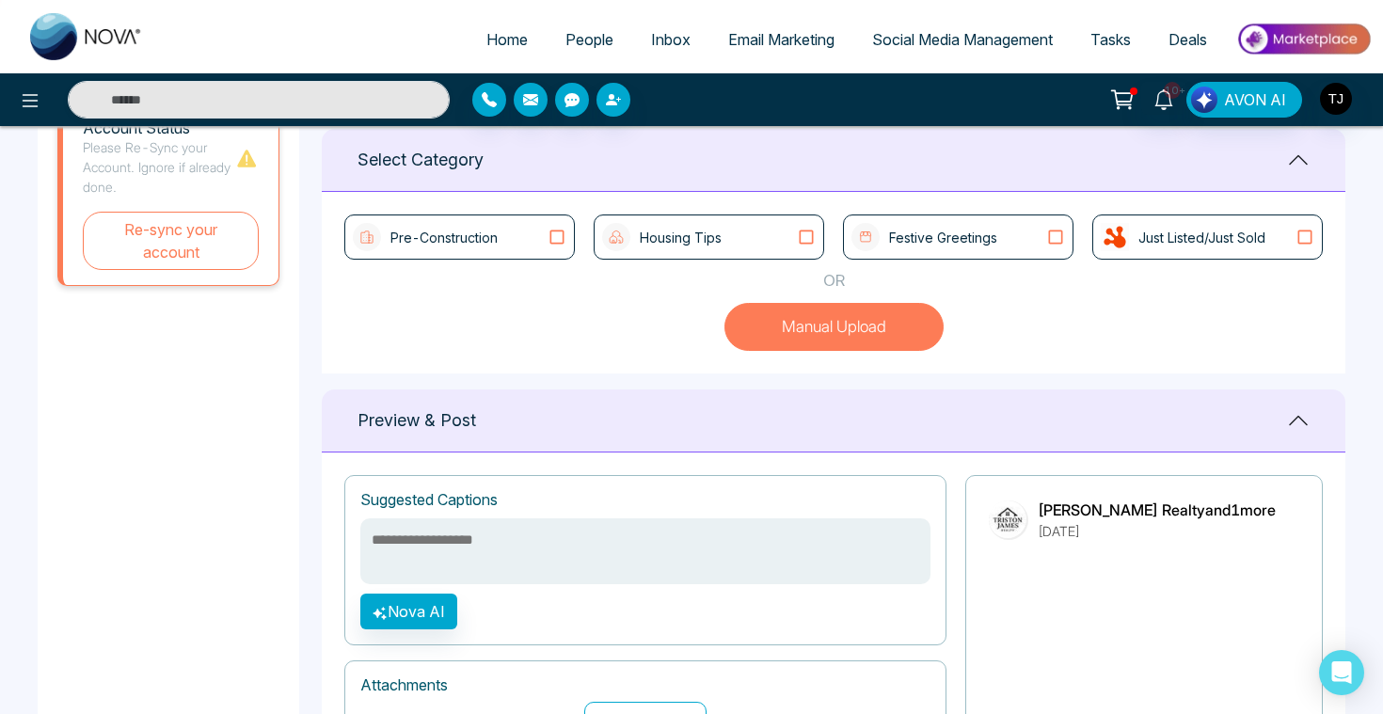
scroll to position [483, 0]
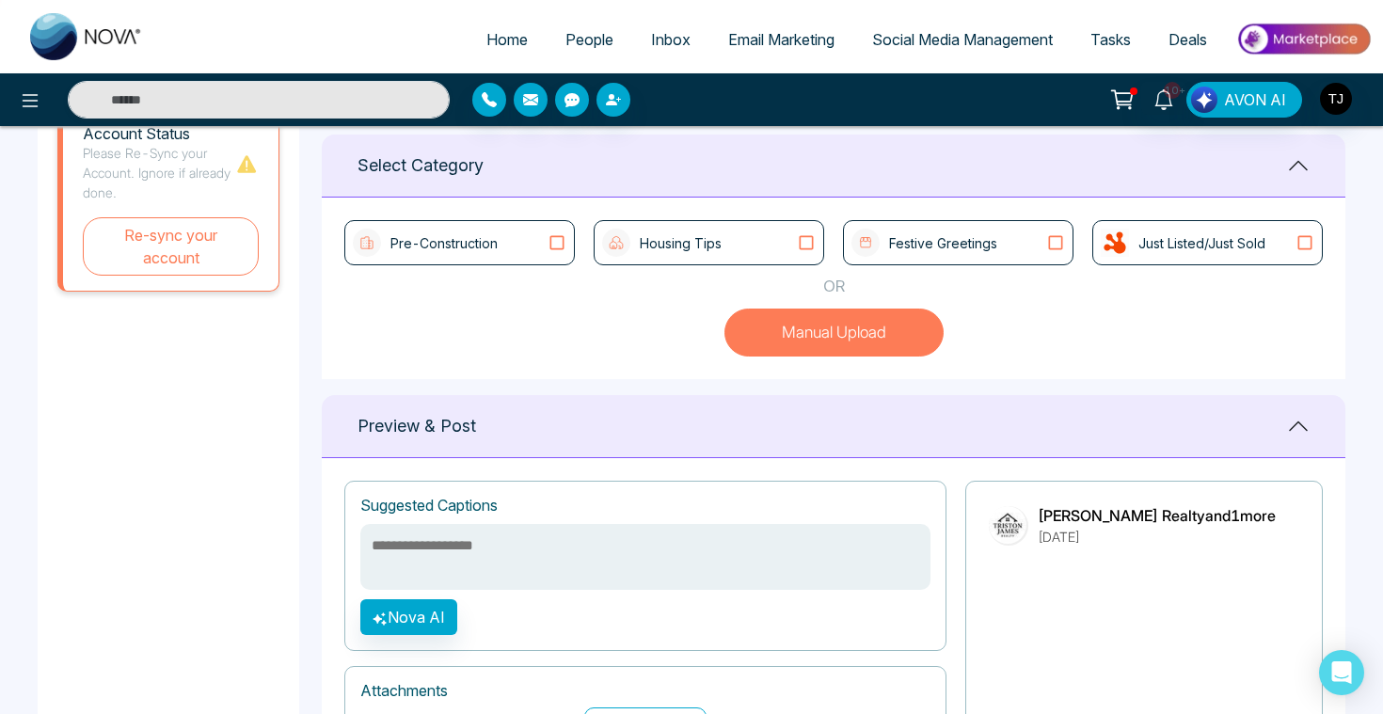
click at [516, 235] on div "Pre-Construction" at bounding box center [460, 243] width 214 height 28
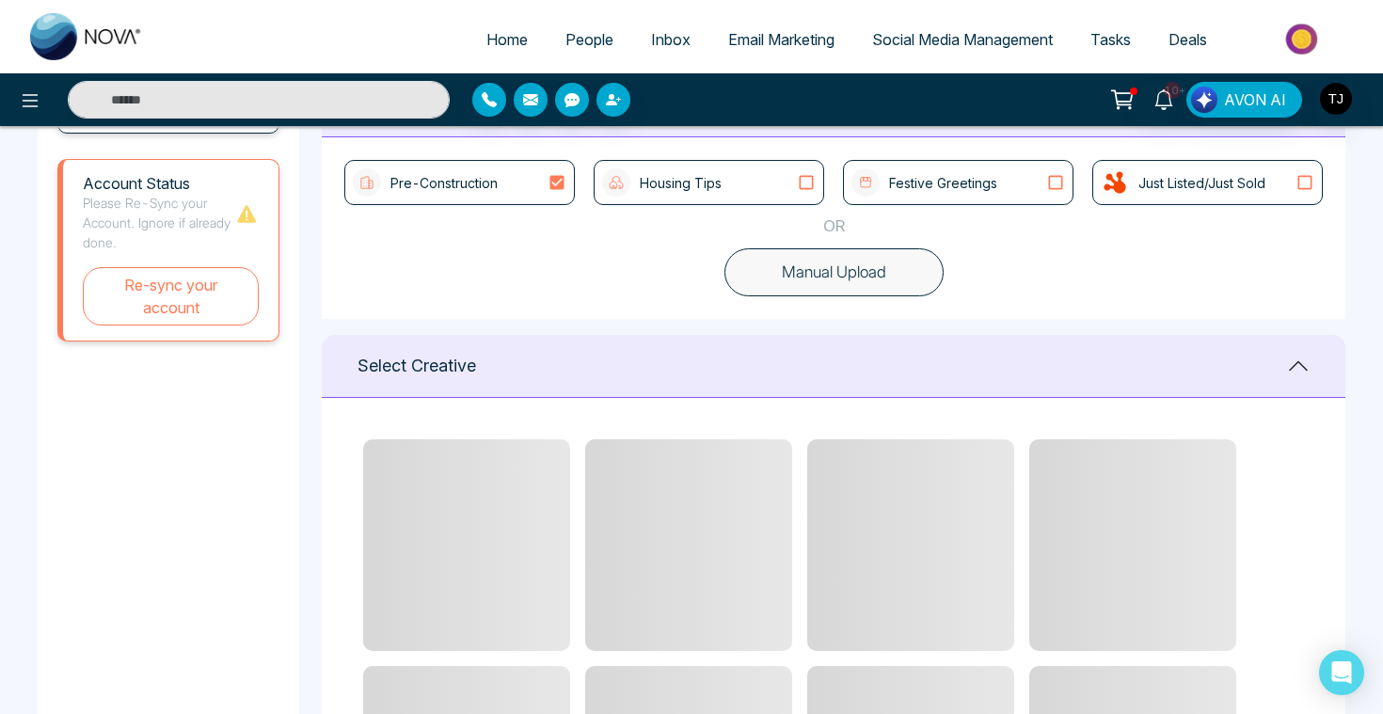
scroll to position [522, 0]
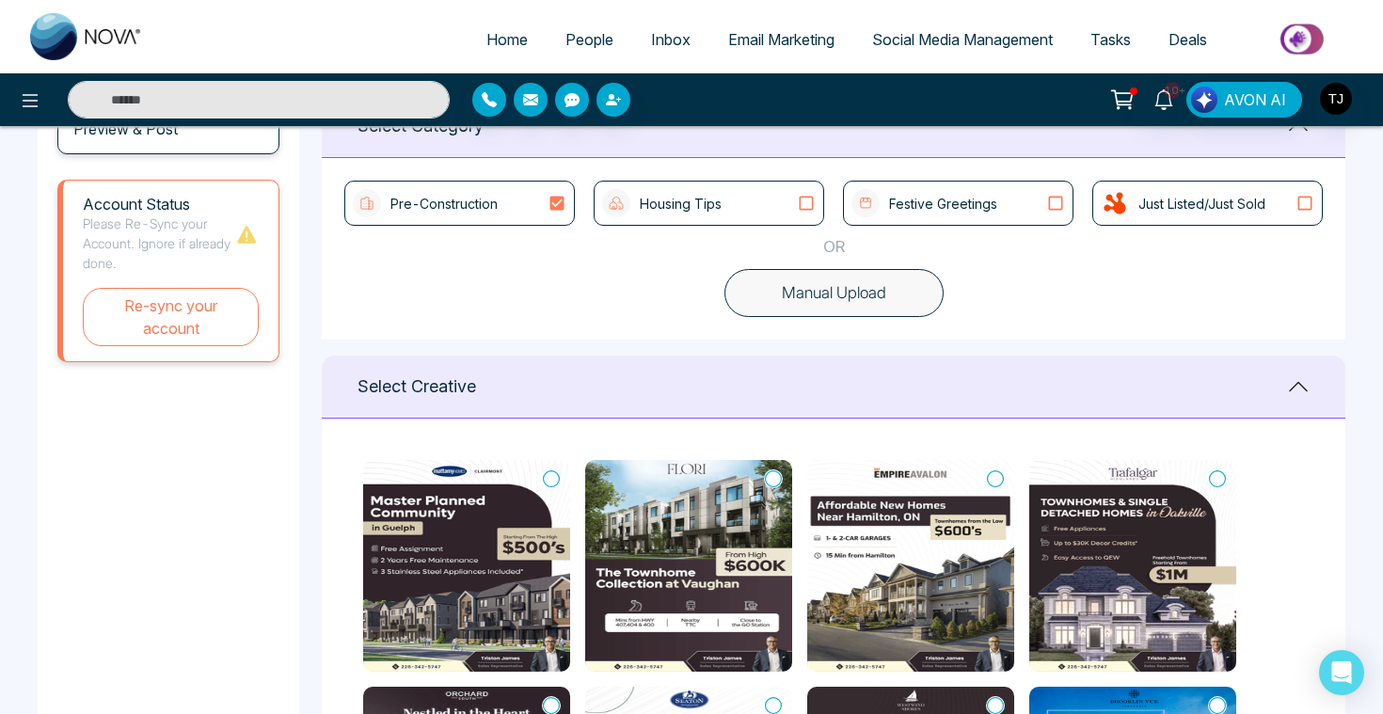
click at [625, 204] on img at bounding box center [616, 203] width 28 height 28
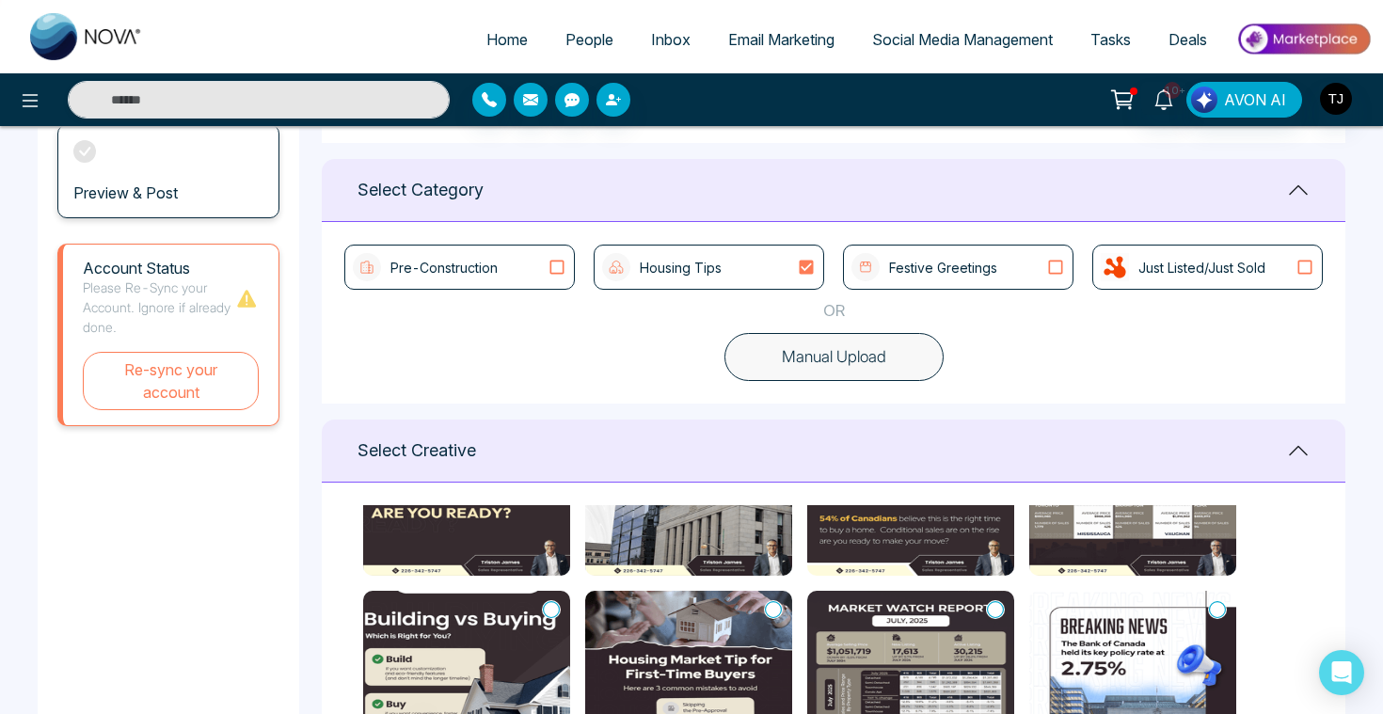
scroll to position [387, 0]
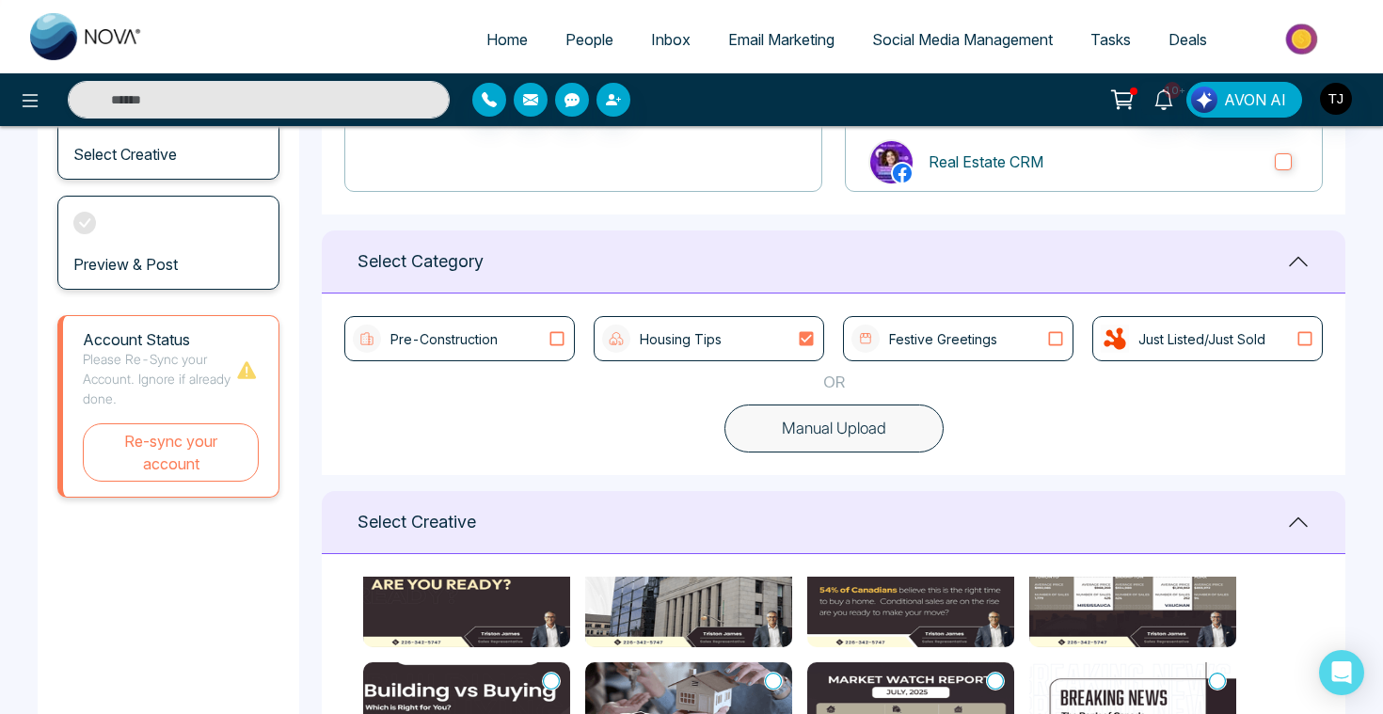
click at [556, 338] on icon at bounding box center [557, 338] width 24 height 19
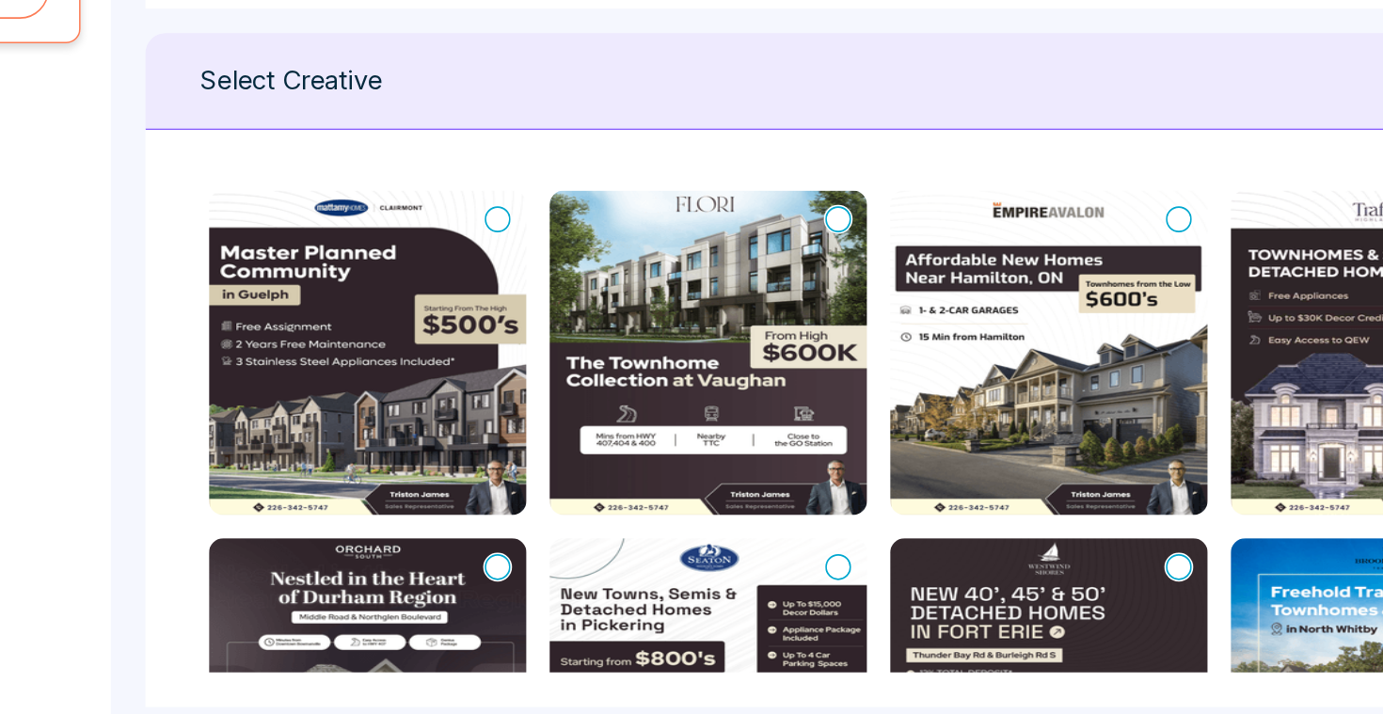
scroll to position [0, 0]
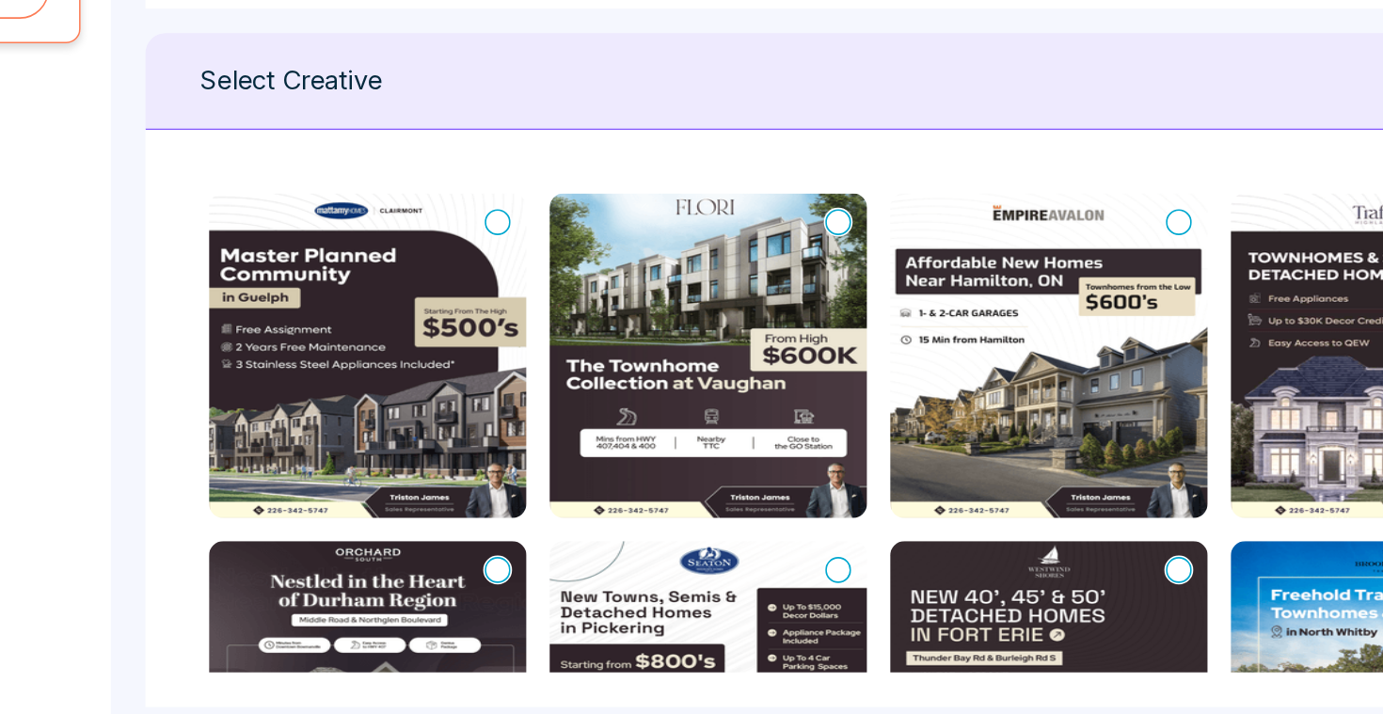
click at [551, 393] on icon at bounding box center [551, 393] width 17 height 19
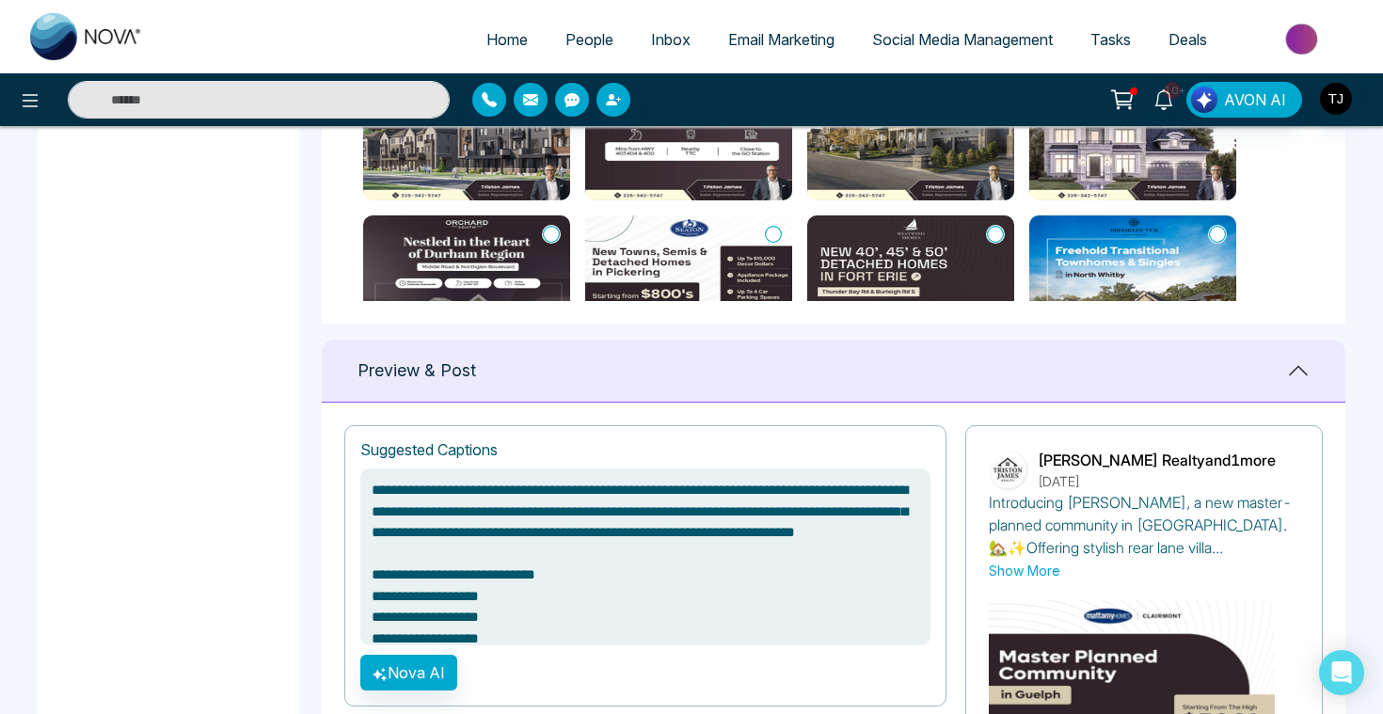
scroll to position [998, 0]
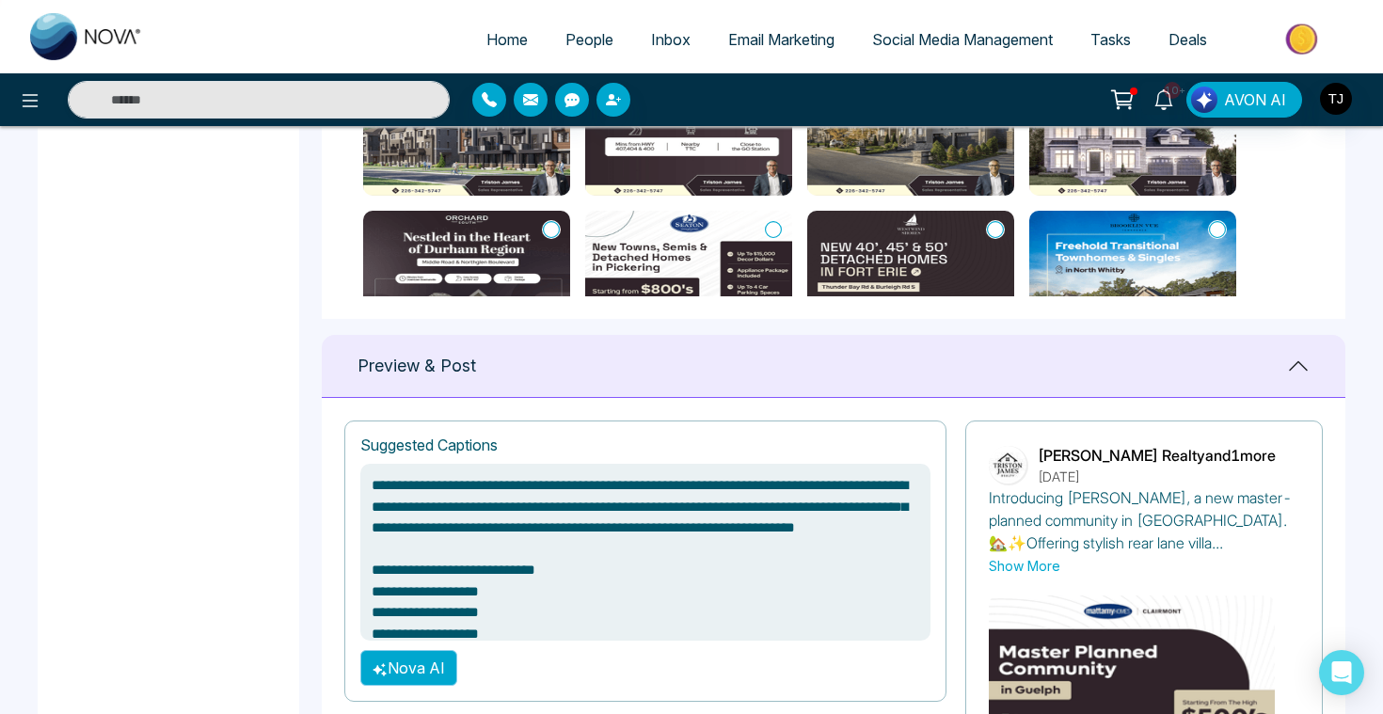
type textarea "**********"
click at [408, 667] on button "Nova AI" at bounding box center [408, 668] width 97 height 36
type textarea "**********"
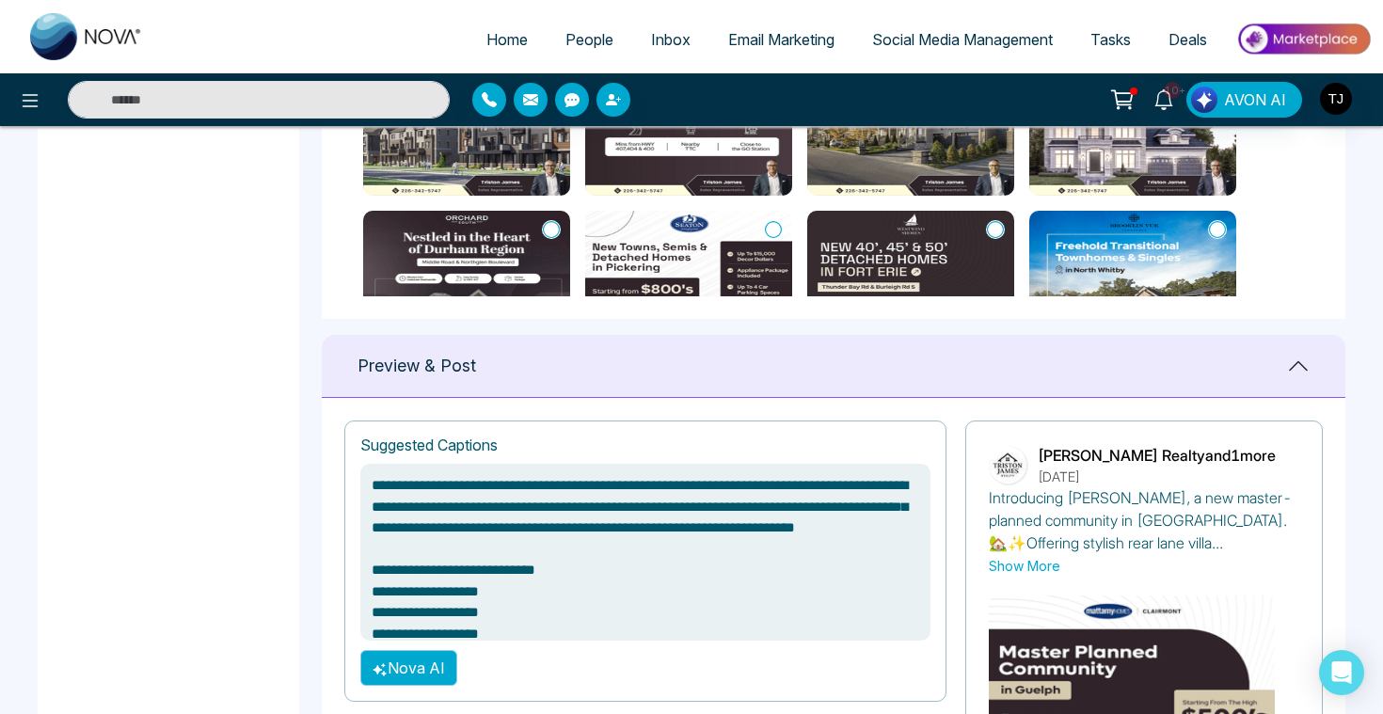
type textarea "**********"
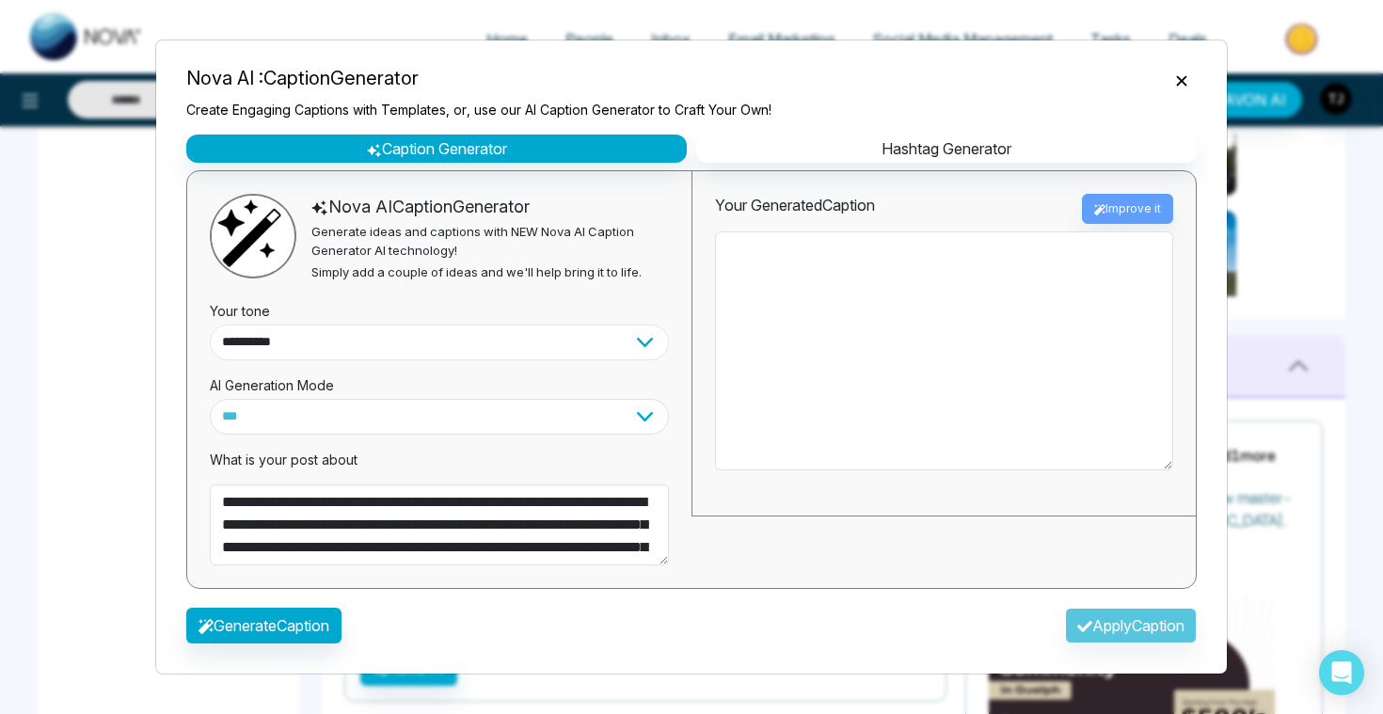
click at [420, 349] on select "**********" at bounding box center [439, 343] width 459 height 36
select select "********"
click at [282, 631] on button "Generate Caption" at bounding box center [263, 626] width 155 height 36
type textarea "**********"
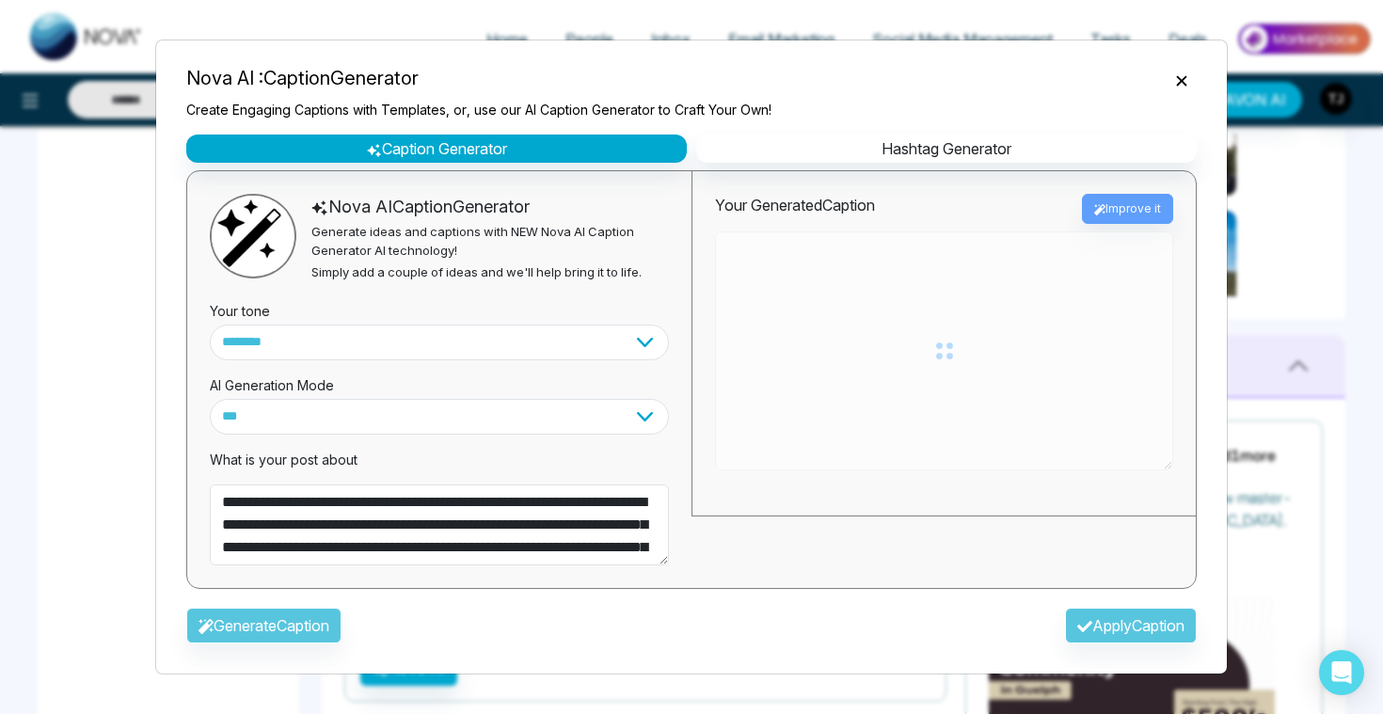
type textarea "**********"
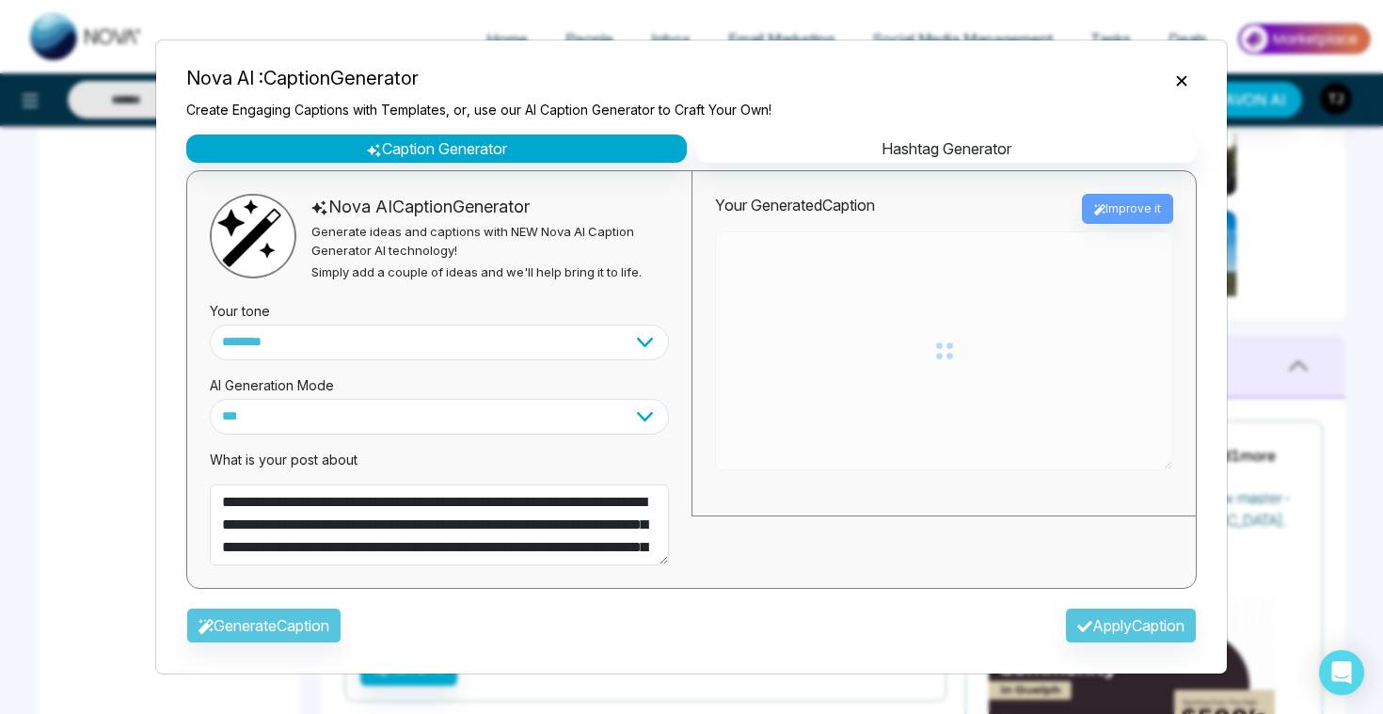
type textarea "**********"
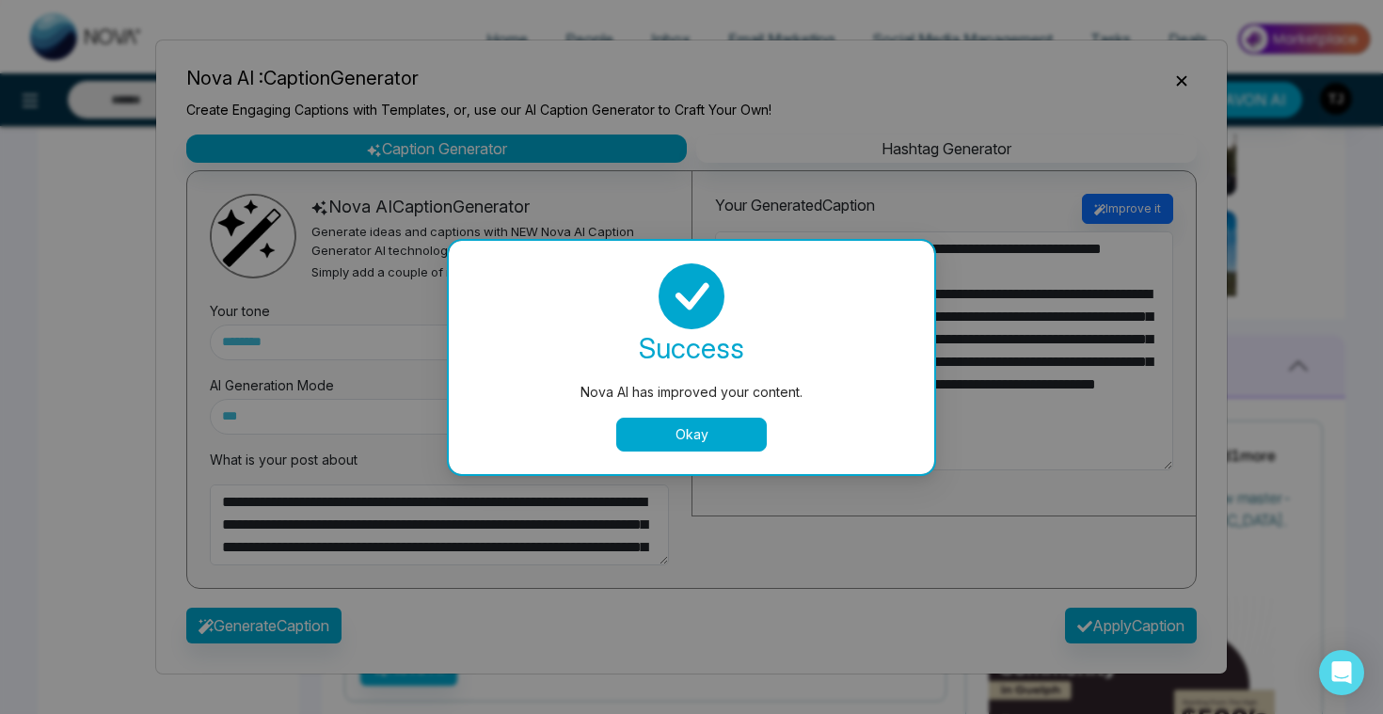
click at [751, 431] on button "Okay" at bounding box center [691, 435] width 151 height 34
type textarea "**********"
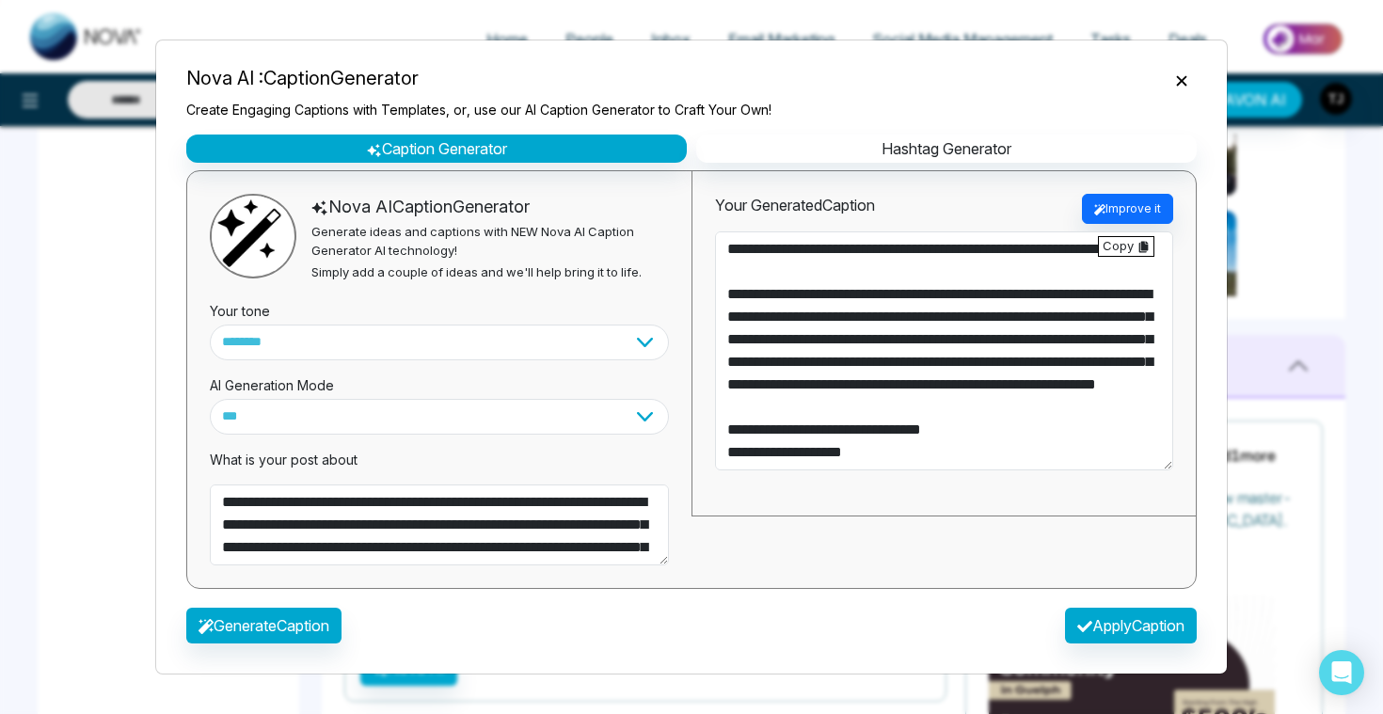
type textarea "**********"
click at [1100, 634] on button "Apply Caption" at bounding box center [1131, 626] width 132 height 36
type textarea "**********"
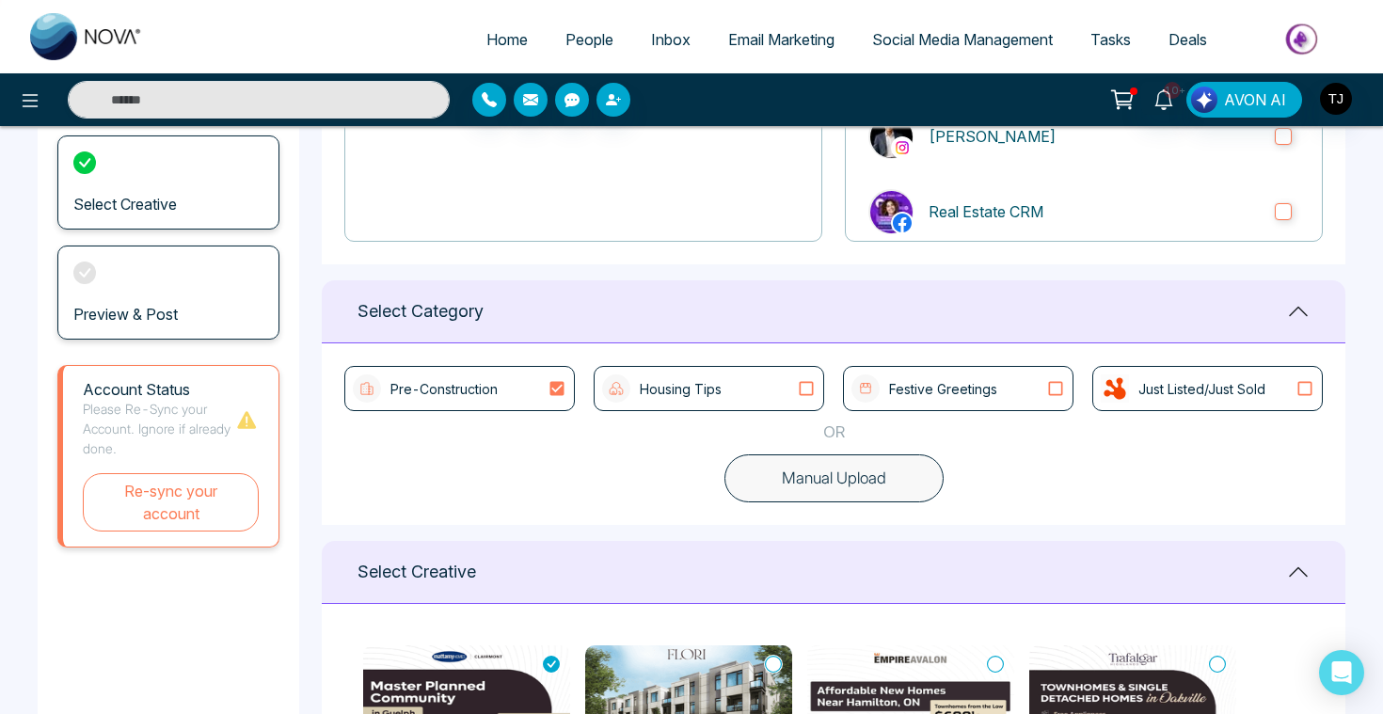
scroll to position [0, 0]
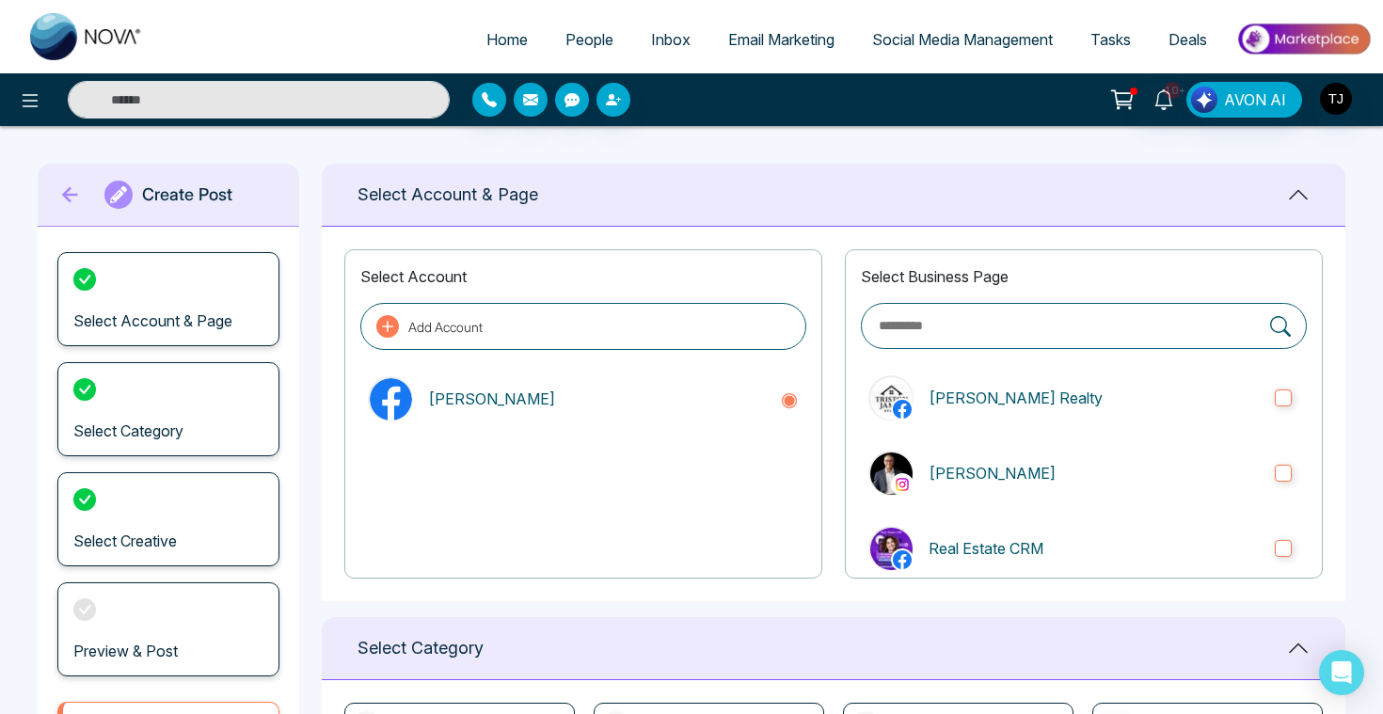
click at [907, 40] on span "Social Media Management" at bounding box center [962, 39] width 181 height 19
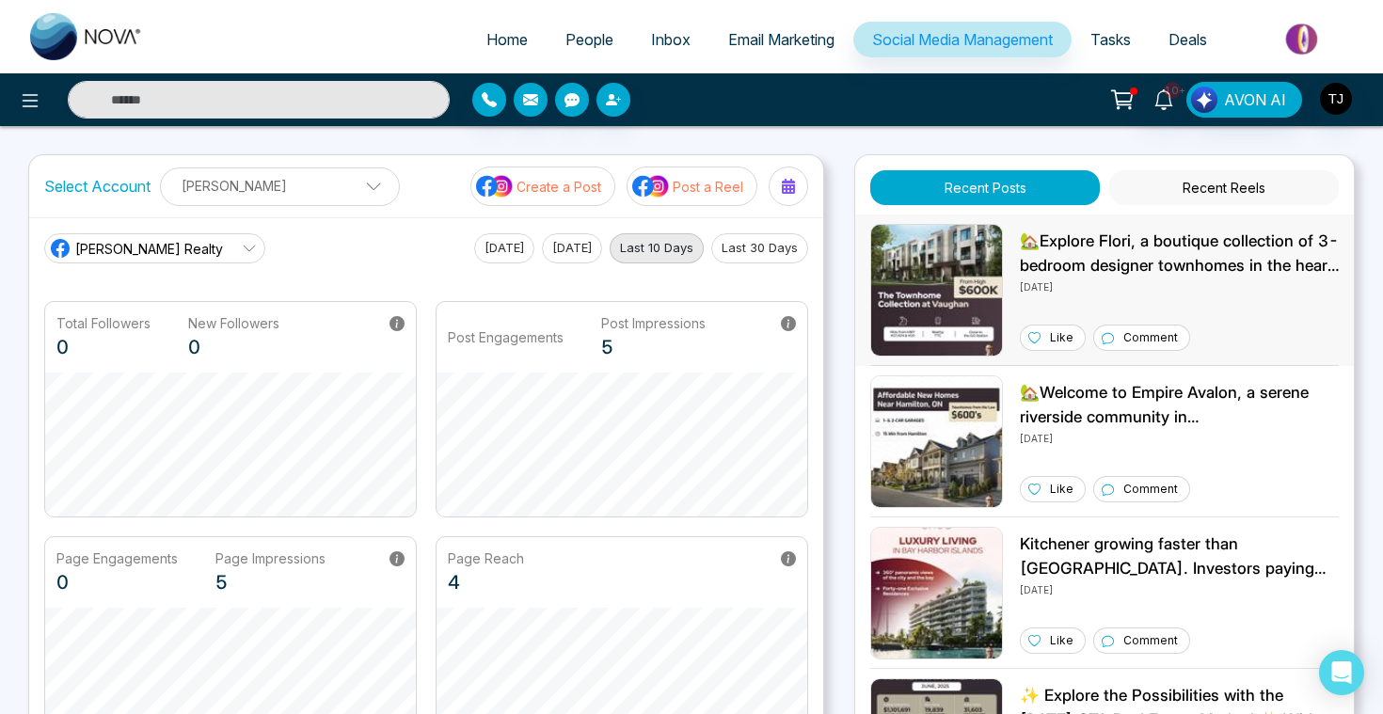
click at [943, 261] on img at bounding box center [936, 290] width 133 height 133
click at [1298, 40] on img at bounding box center [1303, 39] width 136 height 42
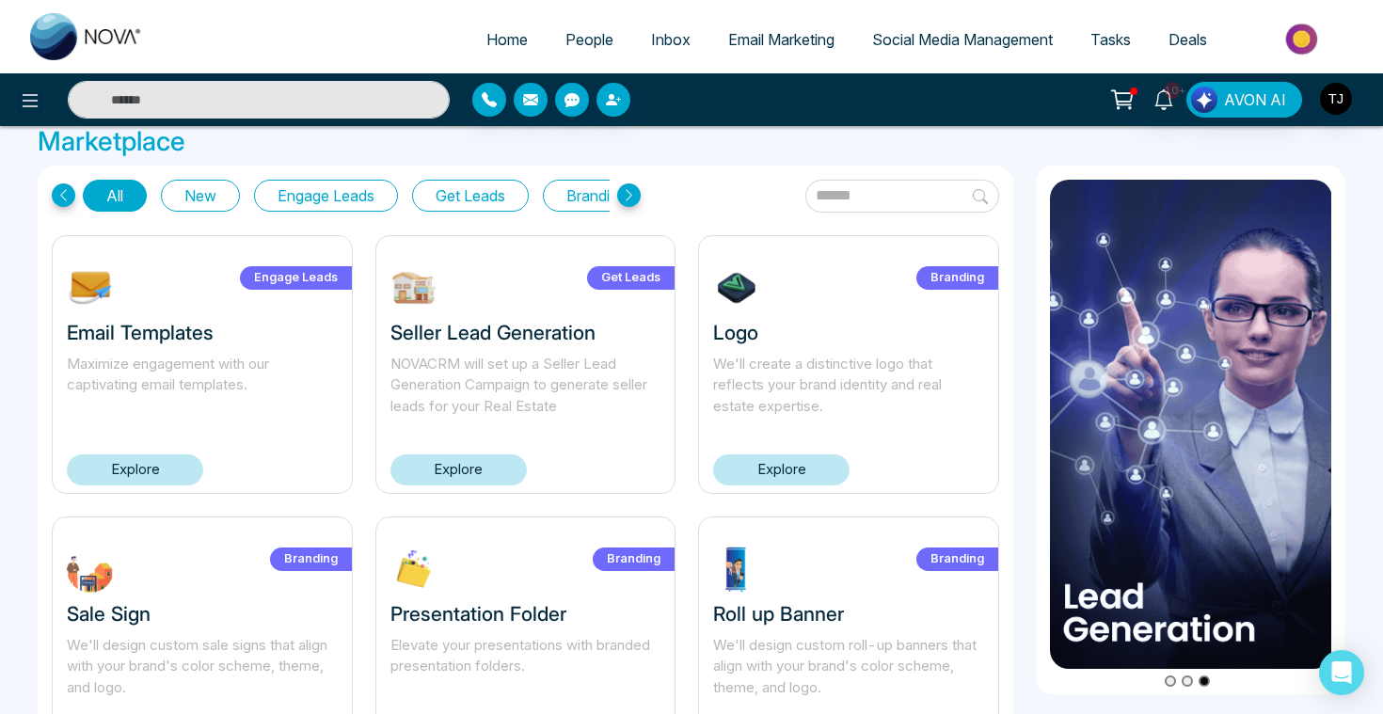
scroll to position [18, 0]
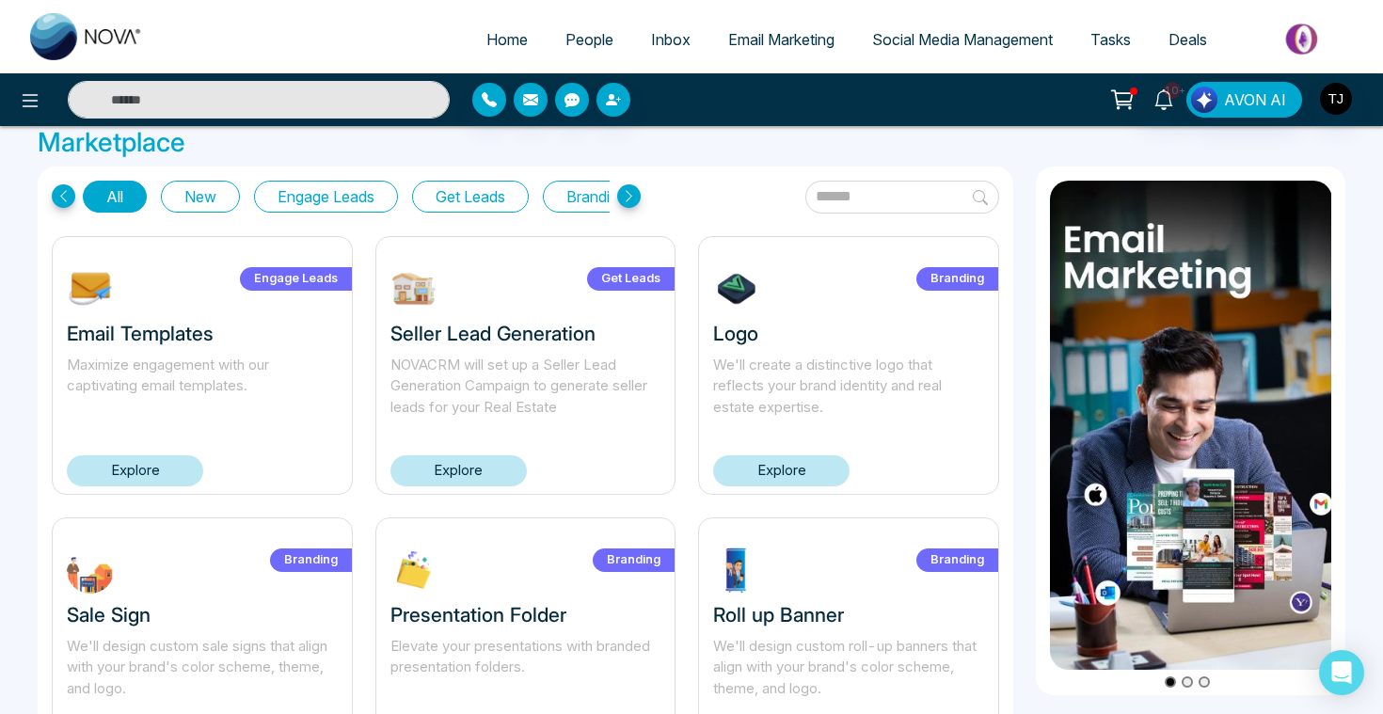
click at [479, 201] on button "Get Leads" at bounding box center [470, 197] width 117 height 32
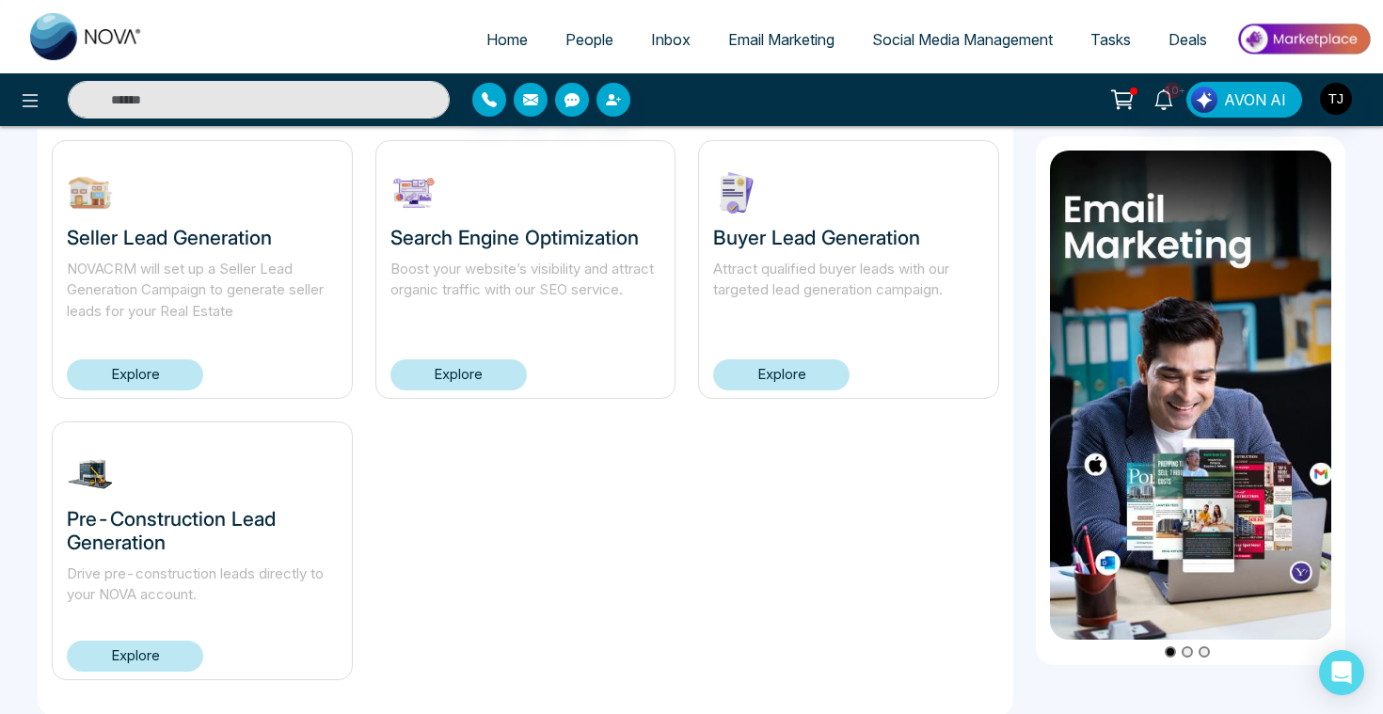
scroll to position [116, 0]
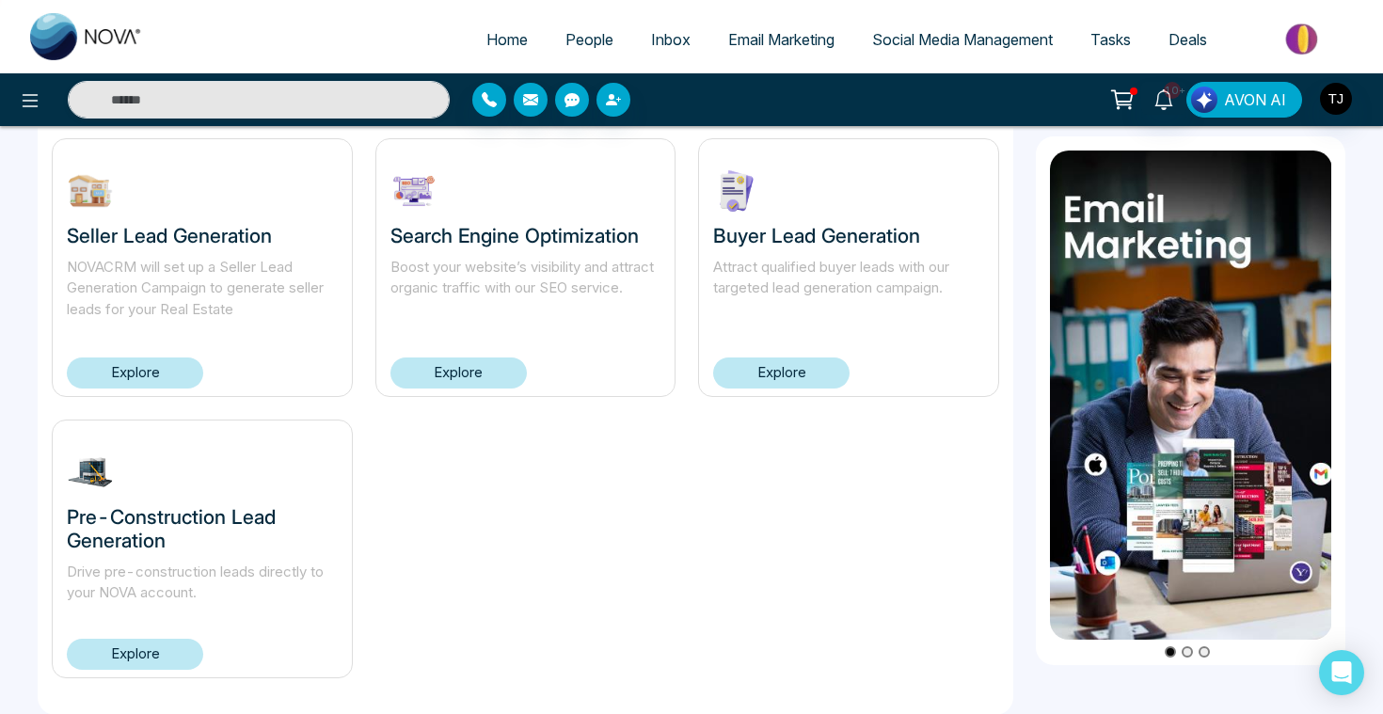
click at [1255, 98] on span "AVON AI" at bounding box center [1255, 99] width 62 height 23
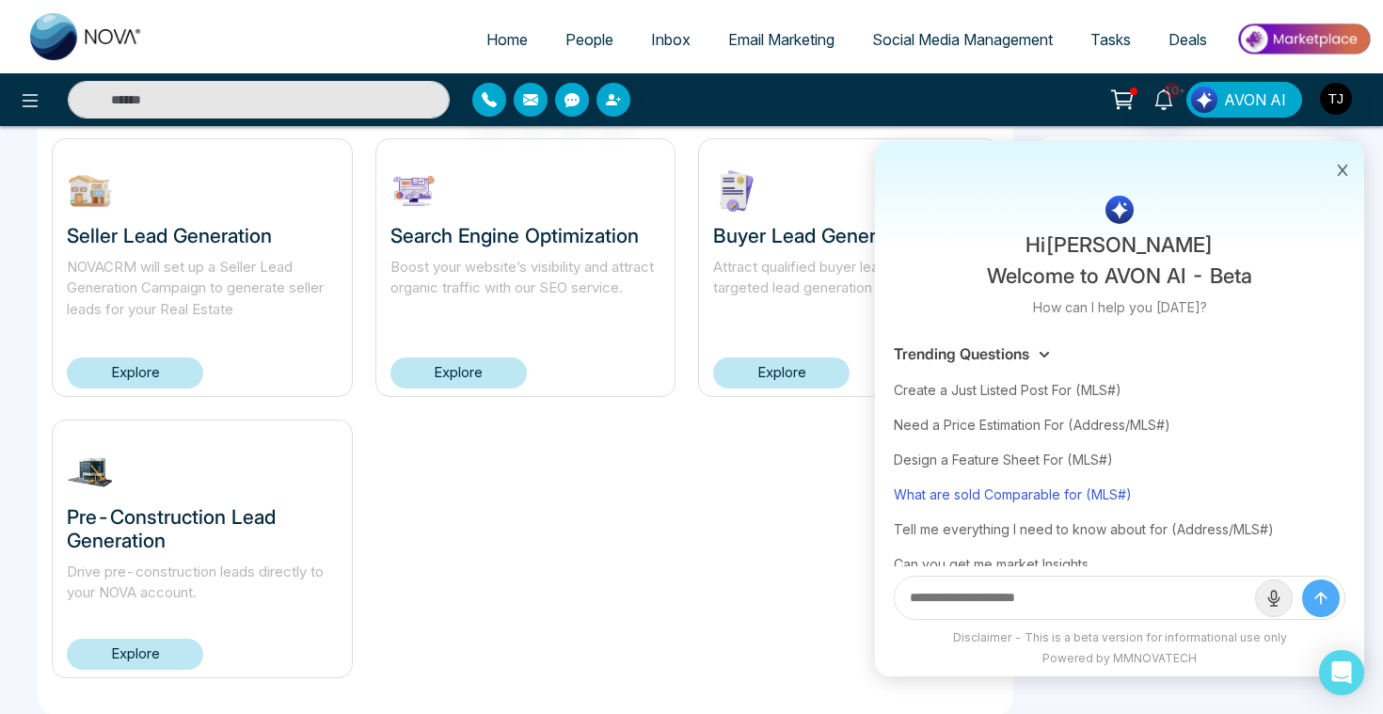
scroll to position [93, 0]
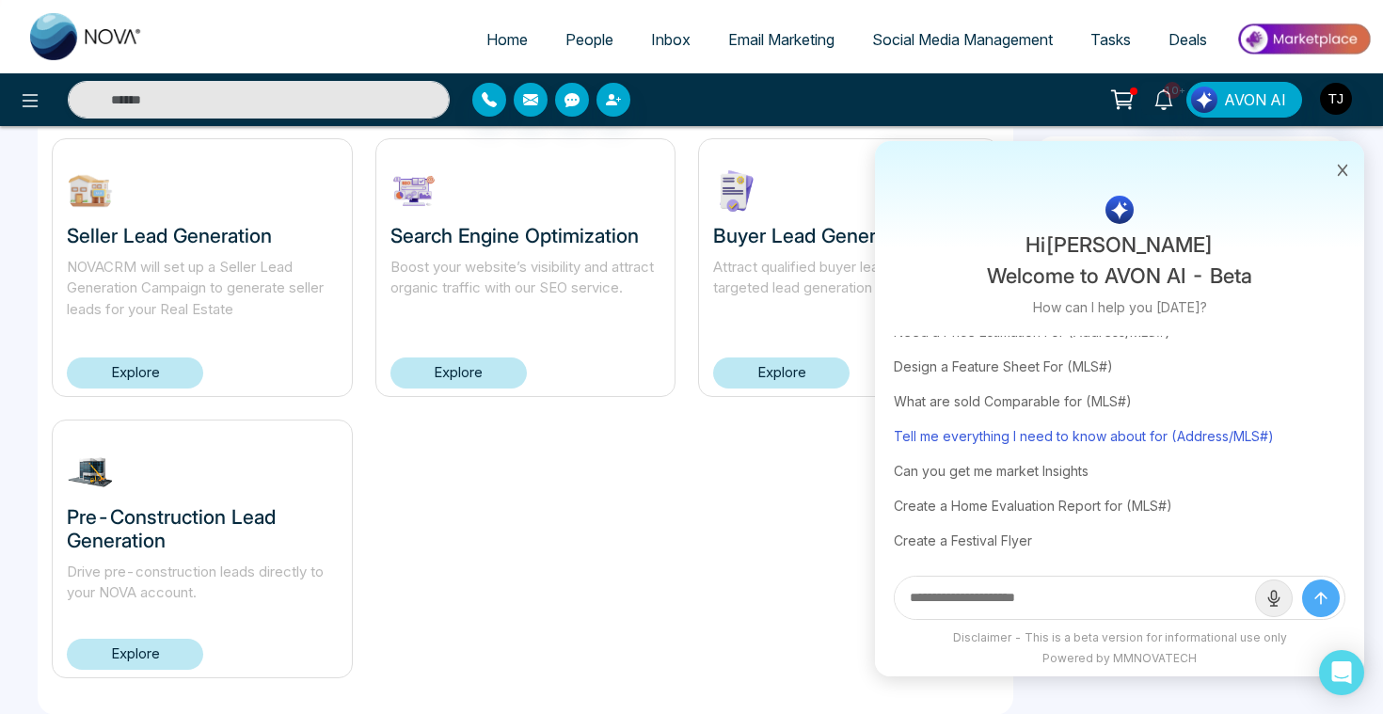
click at [1044, 432] on div "Tell me everything I need to know about for (Address/MLS#)" at bounding box center [1120, 436] width 452 height 35
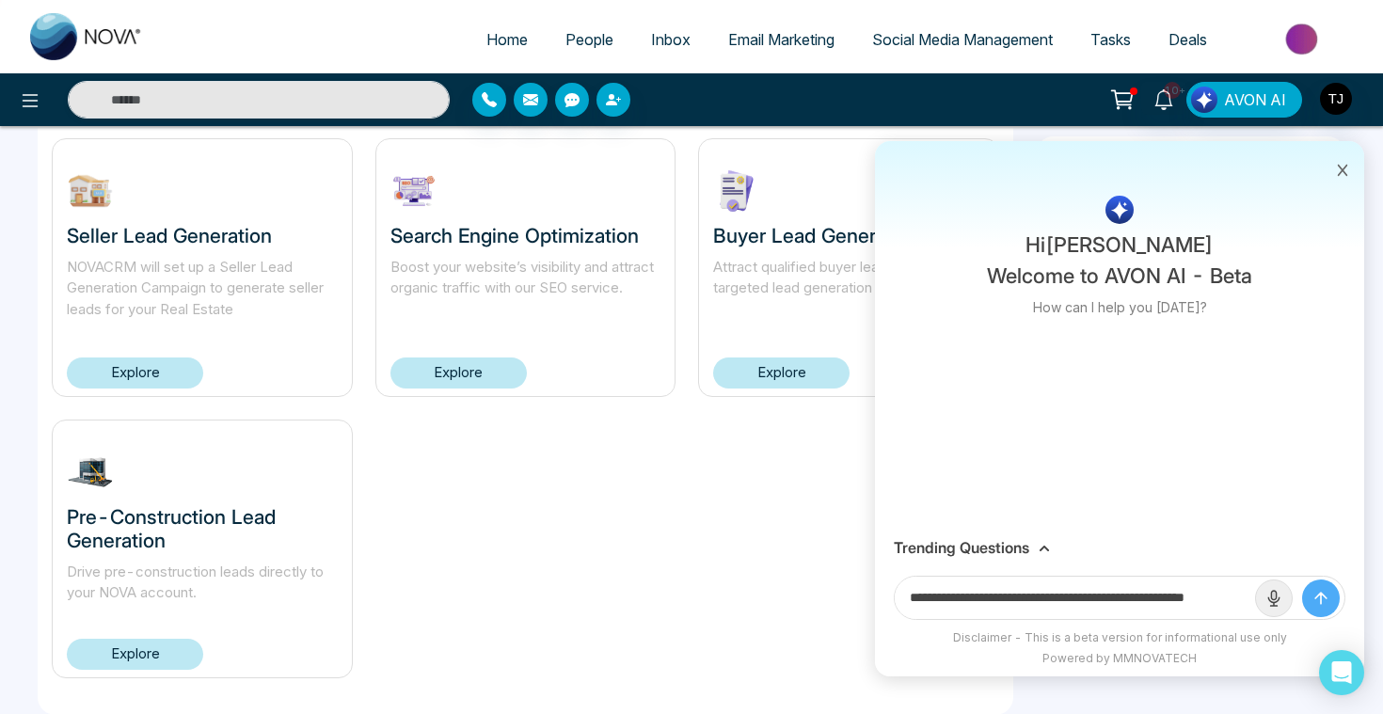
scroll to position [0, 0]
drag, startPoint x: 1181, startPoint y: 597, endPoint x: 1297, endPoint y: 598, distance: 116.6
click at [1297, 598] on form "**********" at bounding box center [1120, 598] width 452 height 44
drag, startPoint x: 1181, startPoint y: 593, endPoint x: 1276, endPoint y: 599, distance: 94.3
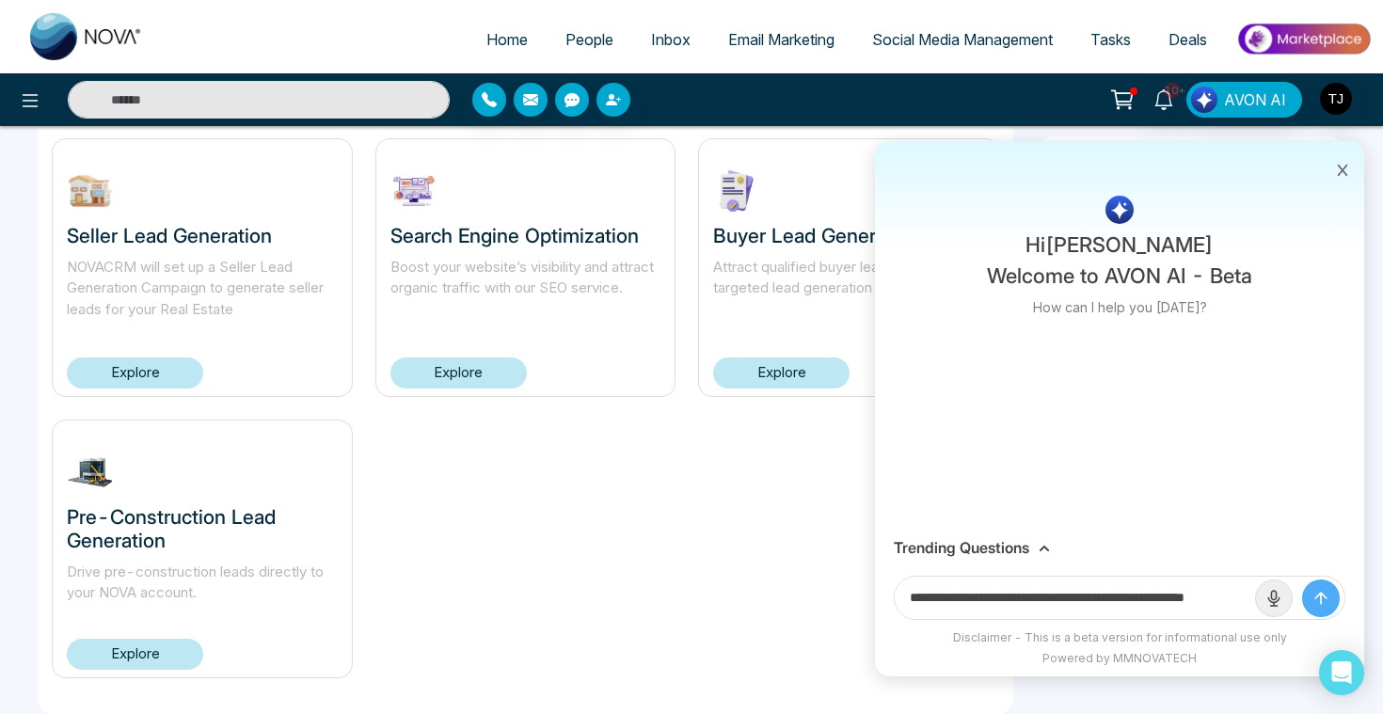
click at [1276, 599] on form "**********" at bounding box center [1120, 598] width 452 height 44
paste input "**********"
type input "**********"
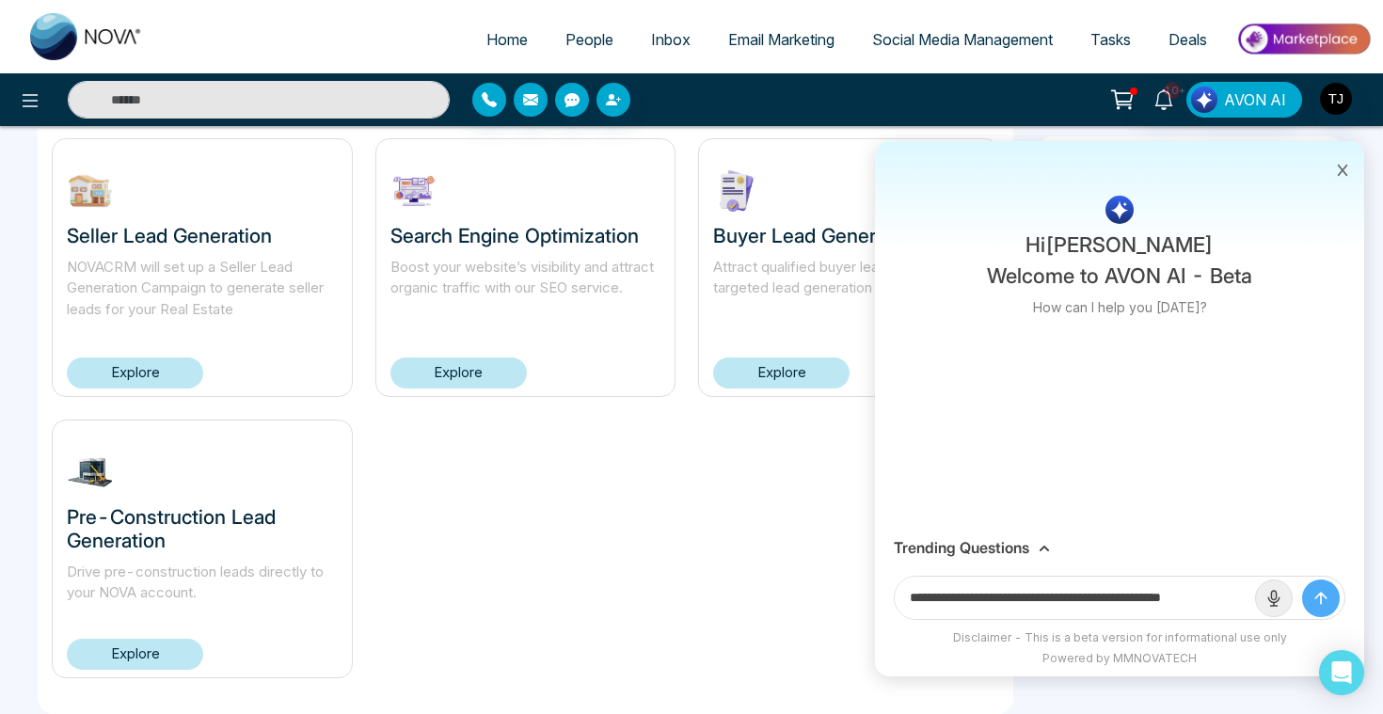
click at [1302, 579] on button "submit" at bounding box center [1321, 598] width 38 height 38
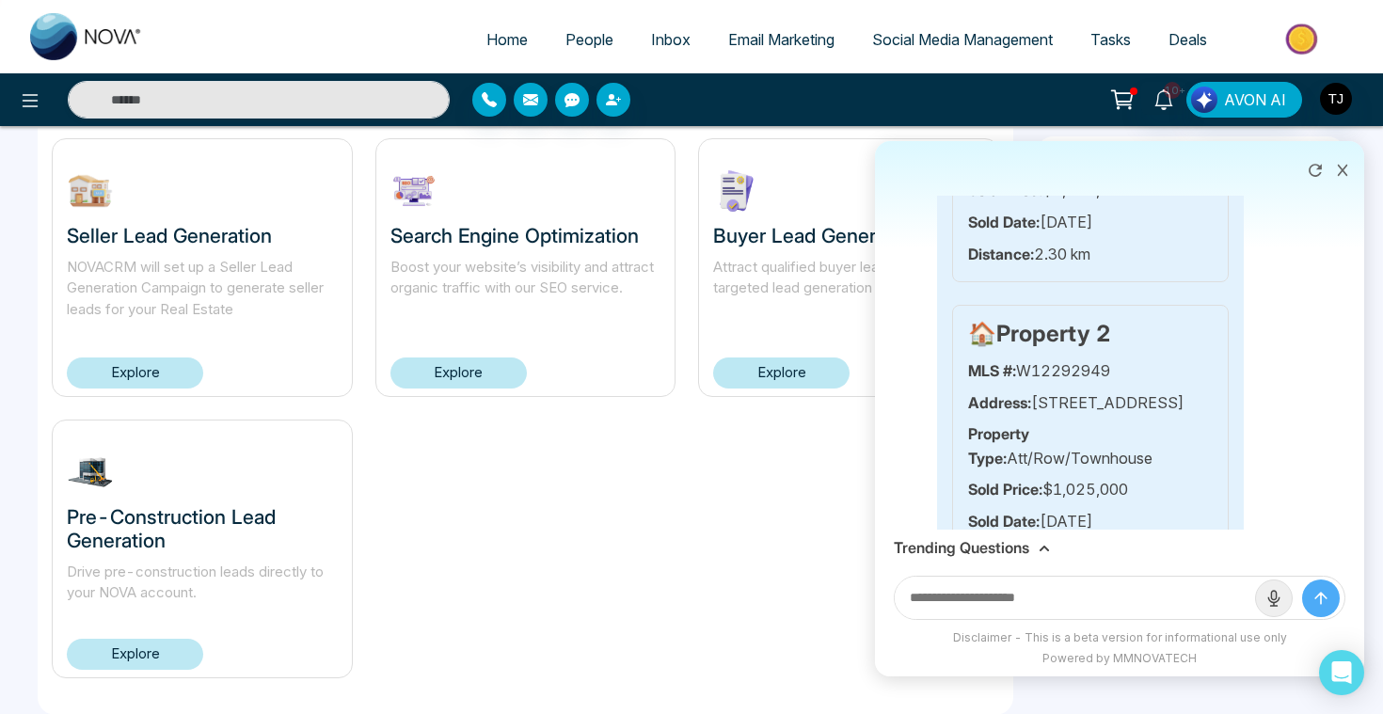
scroll to position [1450, 0]
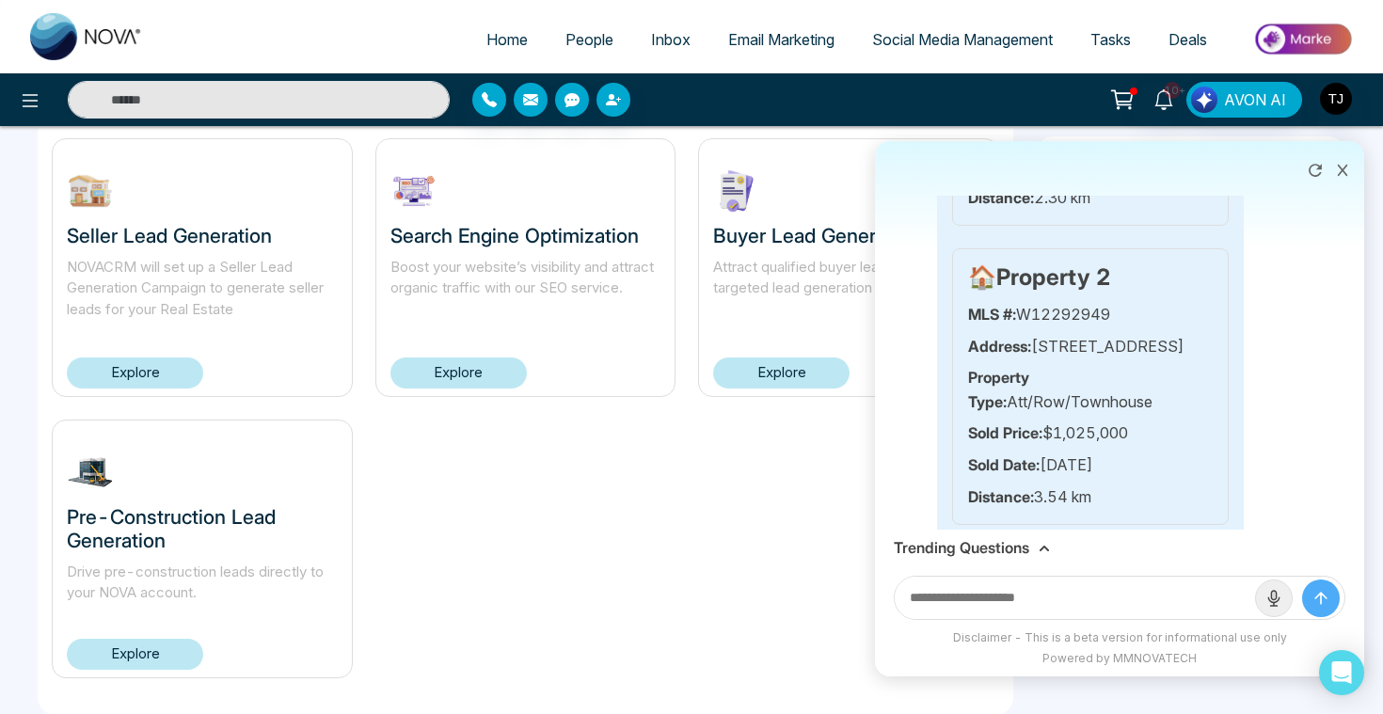
click at [993, 547] on h3 "Trending Questions" at bounding box center [961, 548] width 135 height 18
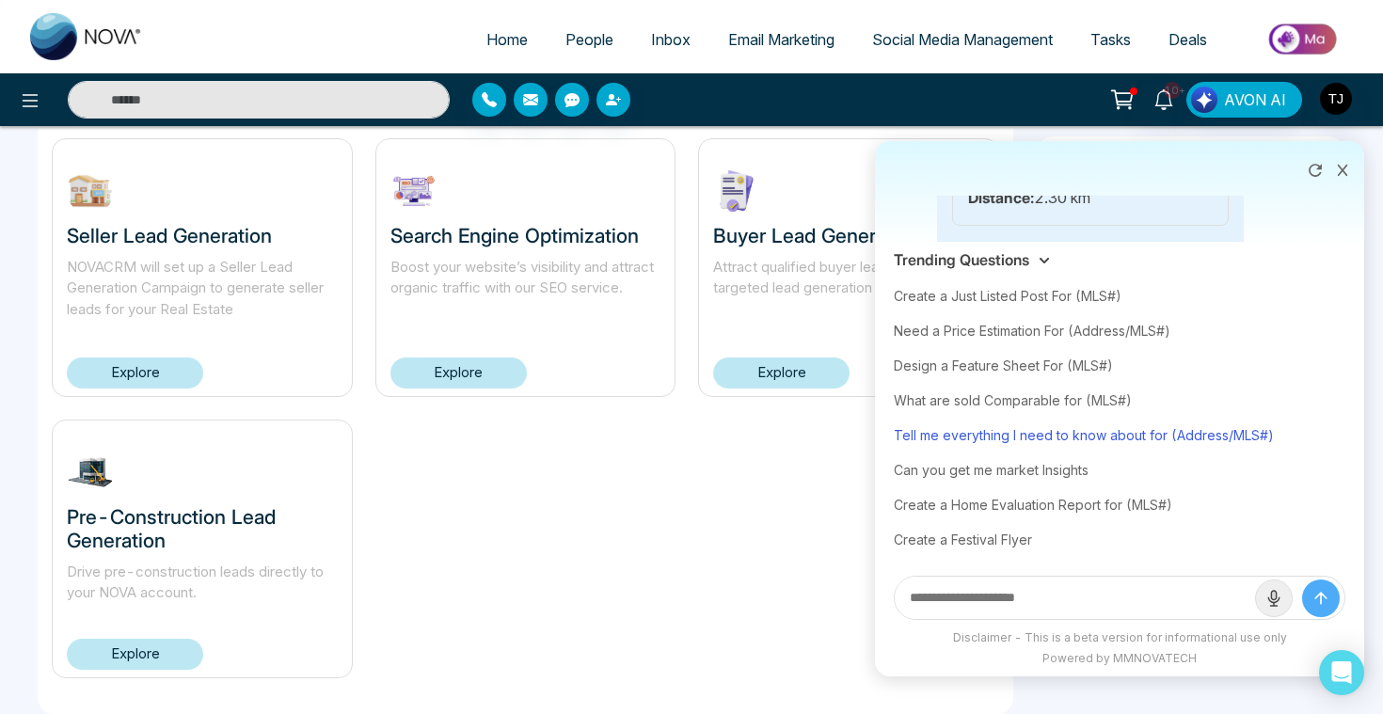
click at [1060, 430] on div "Tell me everything I need to know about for (Address/MLS#)" at bounding box center [1120, 435] width 452 height 35
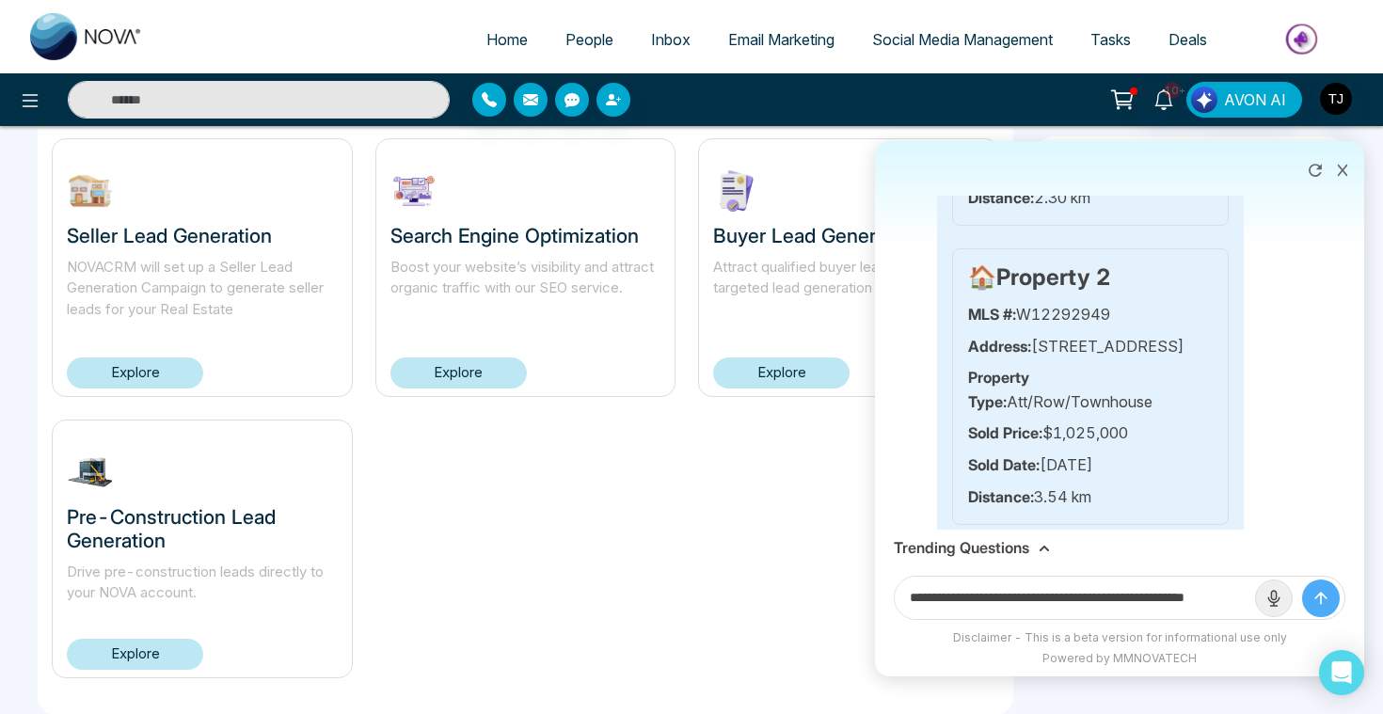
scroll to position [0, 45]
drag, startPoint x: 1180, startPoint y: 595, endPoint x: 1276, endPoint y: 594, distance: 96.0
click at [1276, 594] on form "**********" at bounding box center [1120, 598] width 452 height 44
paste input "**********"
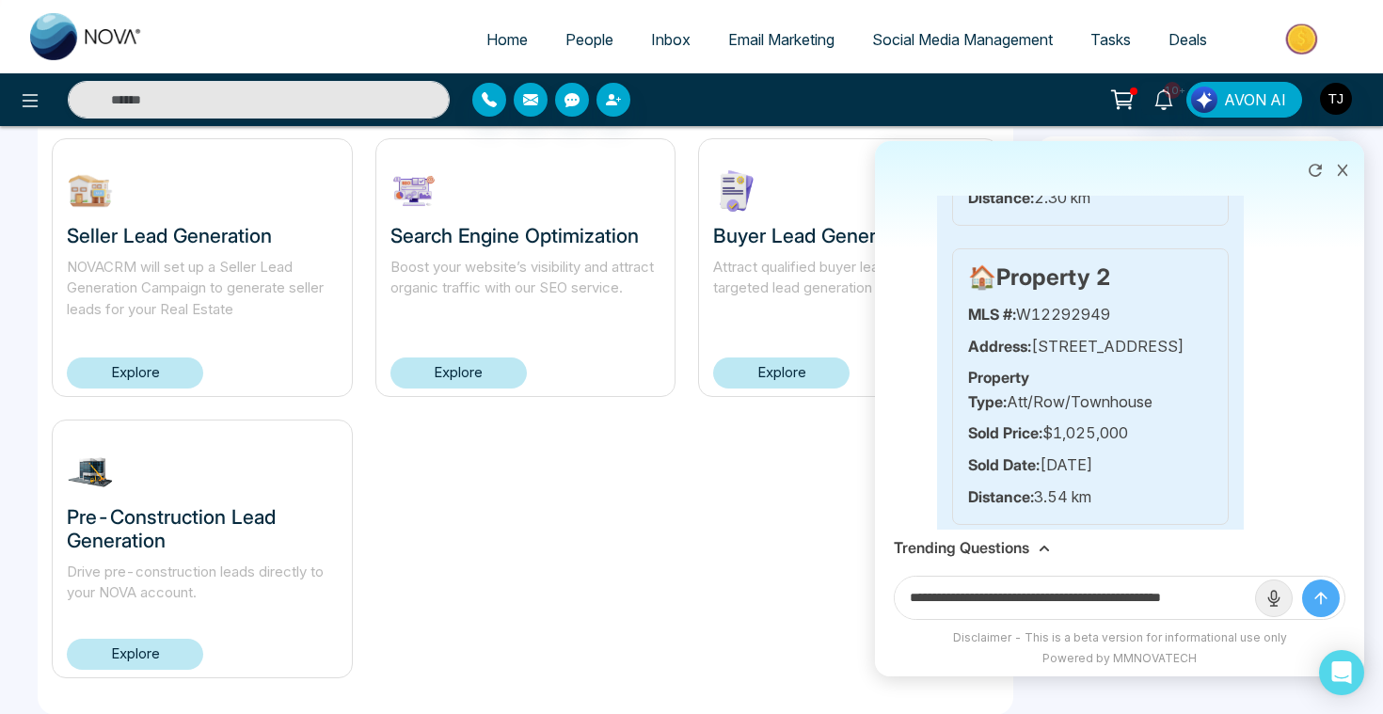
scroll to position [0, 9]
type input "**********"
click at [1302, 579] on button "submit" at bounding box center [1321, 598] width 38 height 38
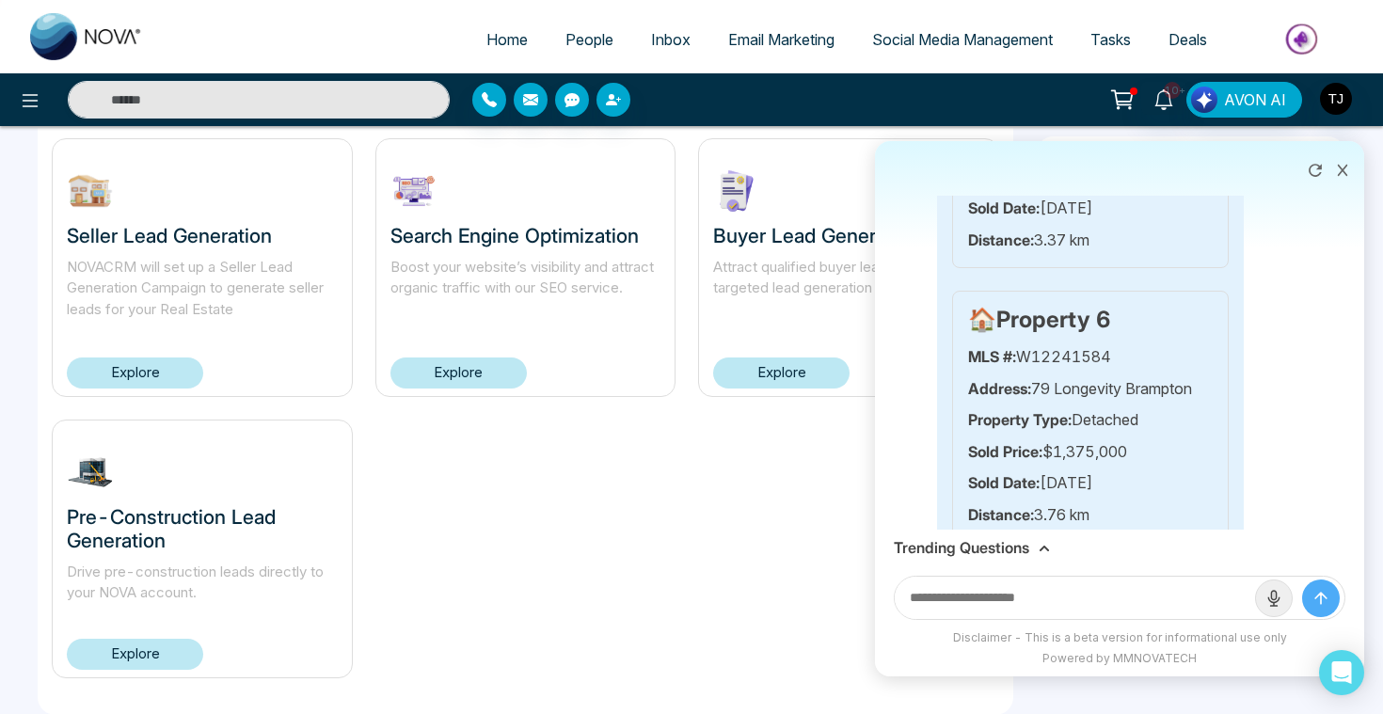
scroll to position [4290, 0]
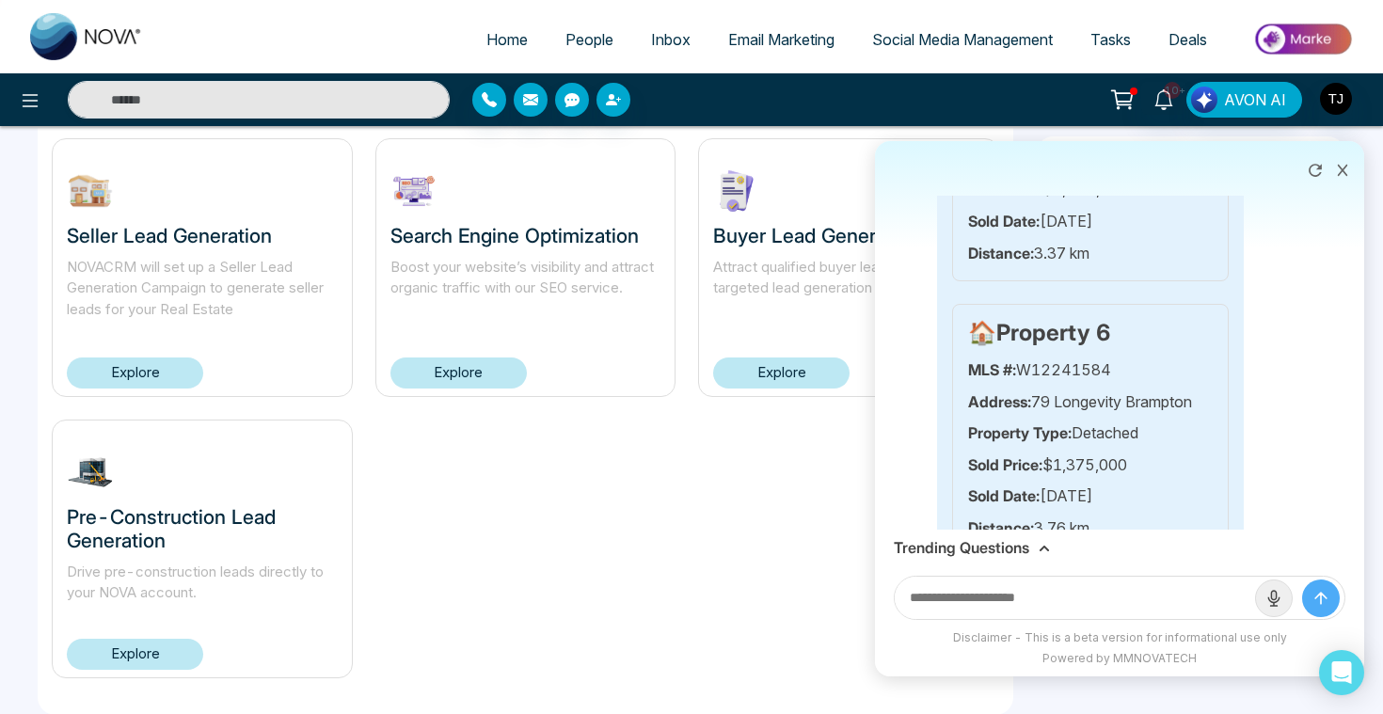
click at [984, 553] on h3 "Trending Questions" at bounding box center [961, 548] width 135 height 18
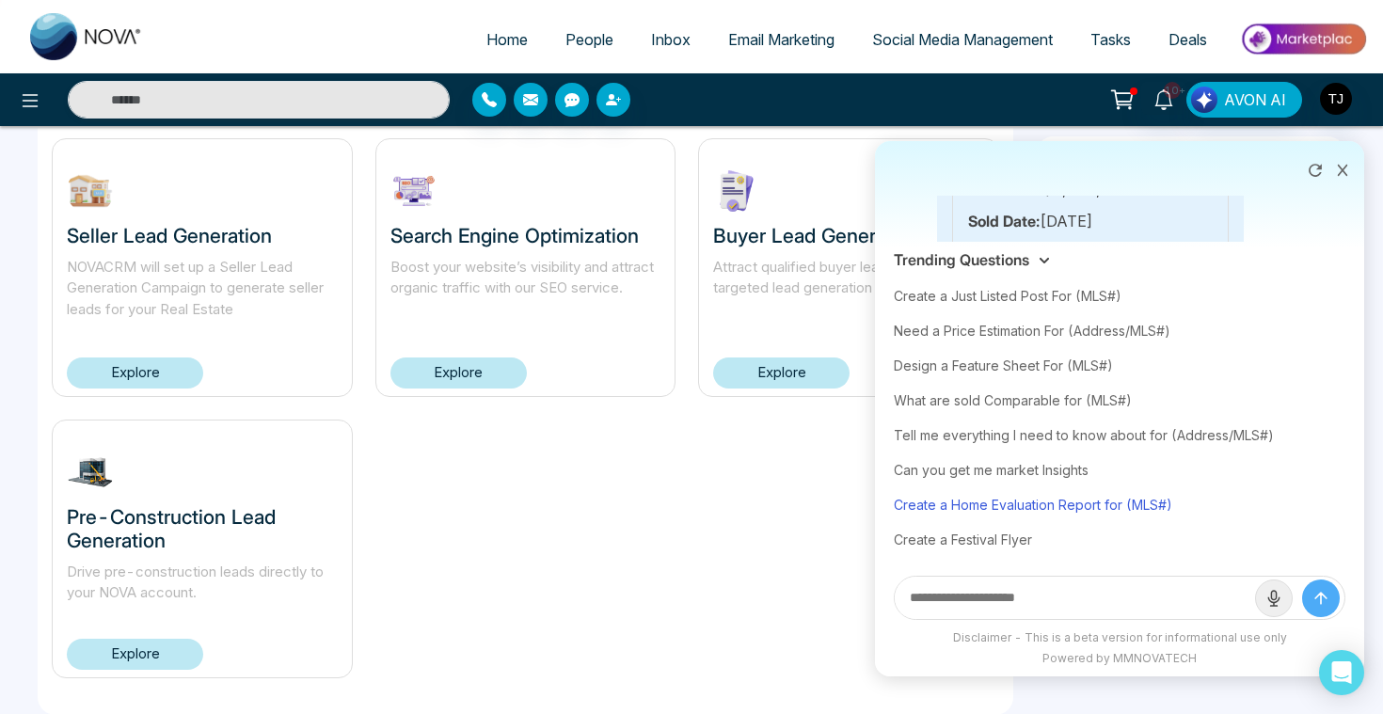
click at [995, 499] on div "Create a Home Evaluation Report for (MLS#)" at bounding box center [1120, 504] width 452 height 35
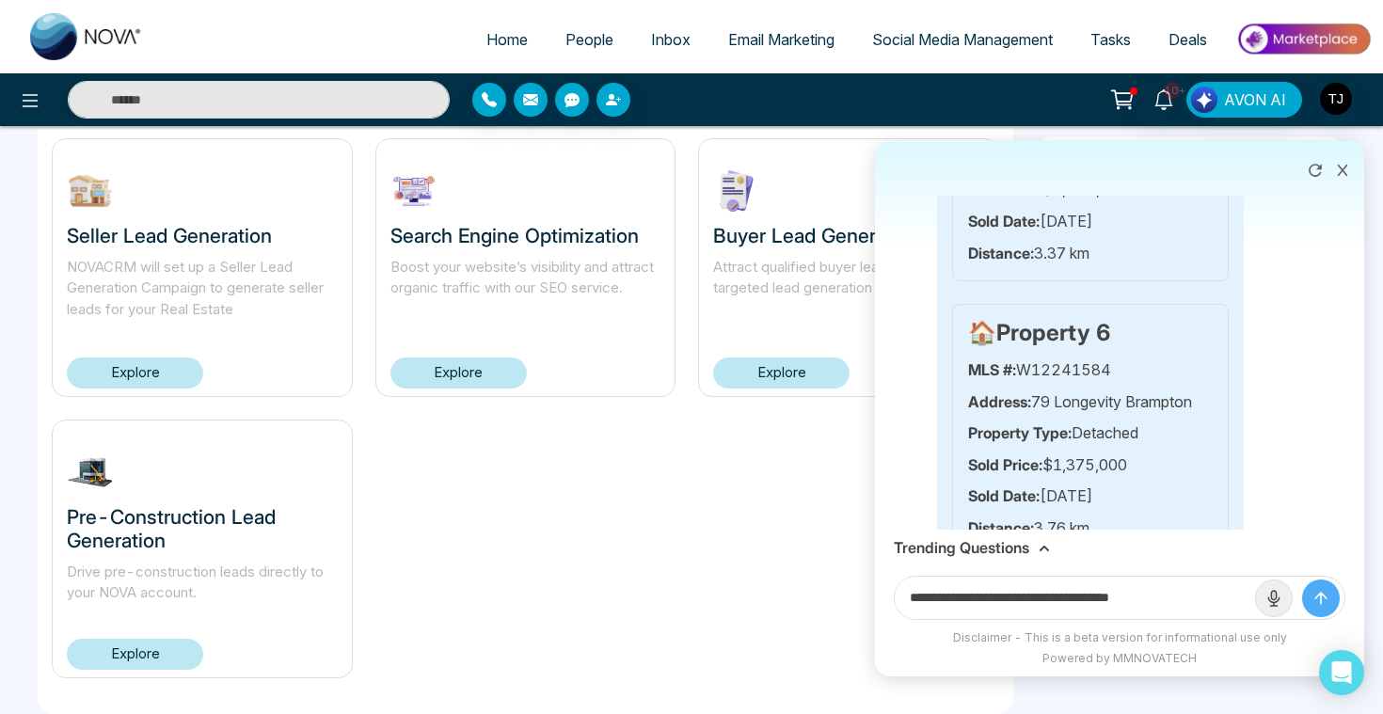
drag, startPoint x: 1139, startPoint y: 595, endPoint x: 1276, endPoint y: 592, distance: 137.4
click at [1276, 592] on form "**********" at bounding box center [1120, 598] width 452 height 44
paste input "**********"
type input "**********"
click at [1302, 579] on button "submit" at bounding box center [1321, 598] width 38 height 38
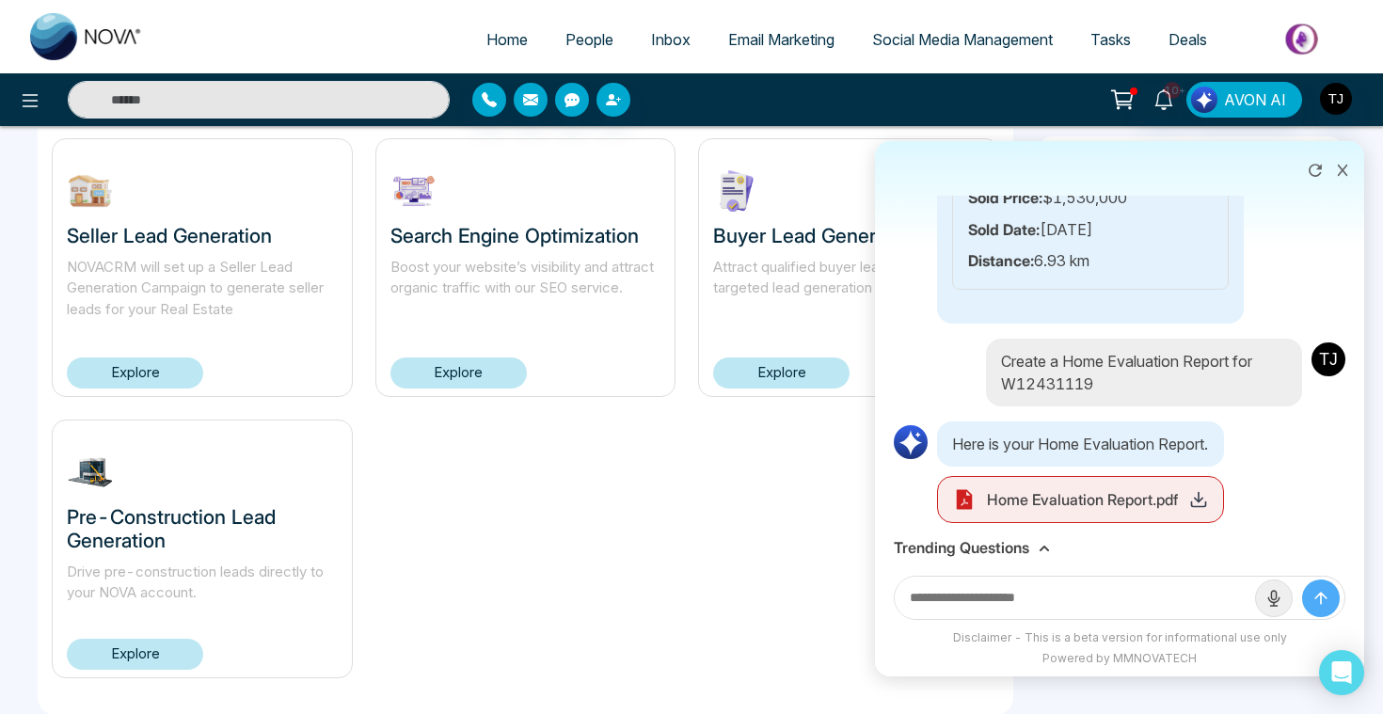
scroll to position [7185, 0]
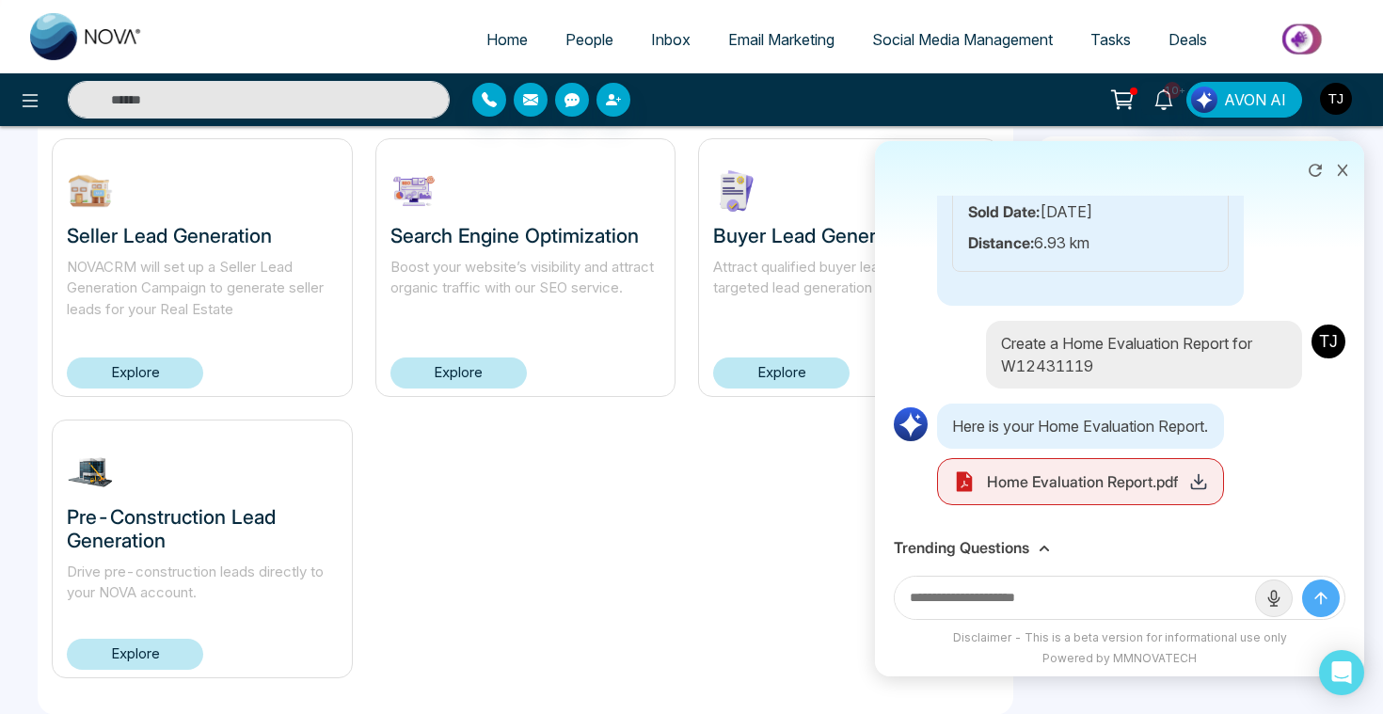
click at [1200, 486] on icon at bounding box center [1198, 481] width 19 height 19
click at [1021, 558] on div "Trending Questions" at bounding box center [1119, 548] width 489 height 37
click at [1019, 552] on h3 "Trending Questions" at bounding box center [961, 548] width 135 height 18
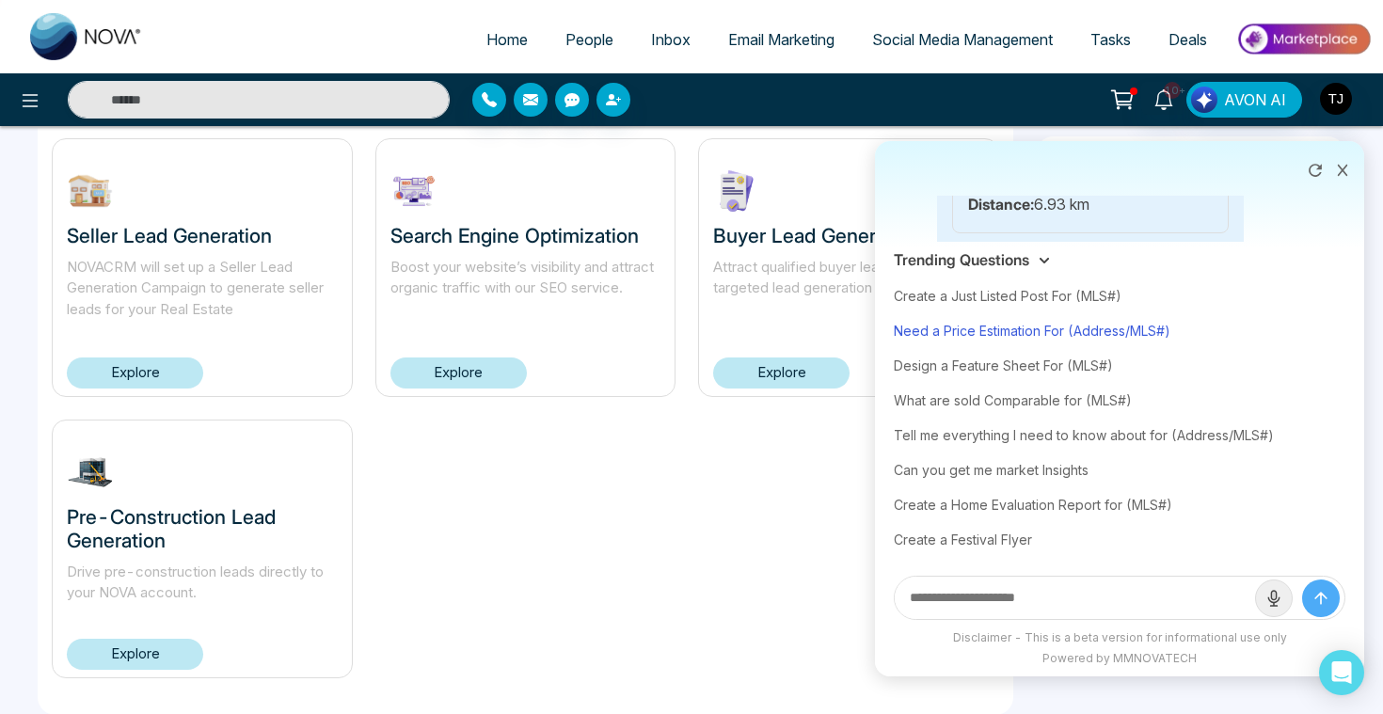
click at [997, 330] on div "Need a Price Estimation For (Address/MLS#)" at bounding box center [1120, 330] width 452 height 35
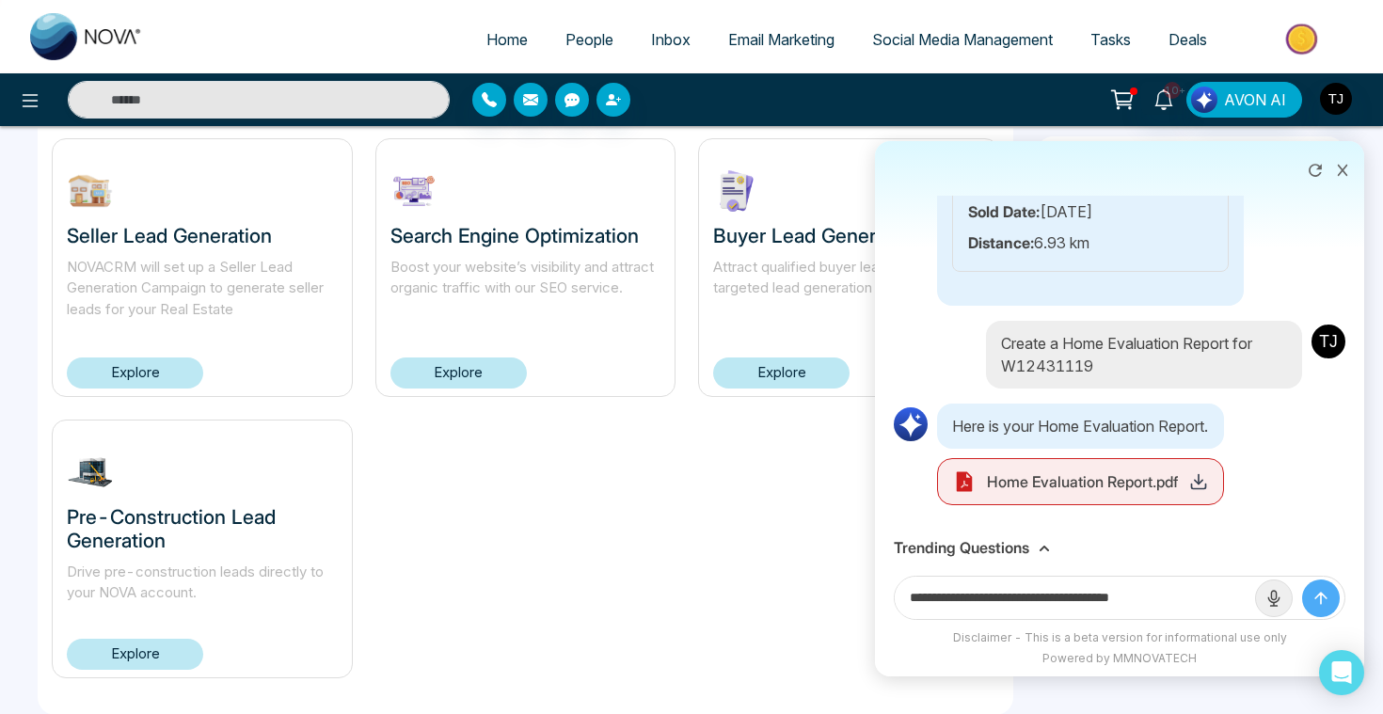
drag, startPoint x: 1086, startPoint y: 604, endPoint x: 1200, endPoint y: 597, distance: 114.0
click at [1200, 597] on input "**********" at bounding box center [1075, 598] width 360 height 42
paste input "**********"
type input "**********"
click at [1302, 579] on button "submit" at bounding box center [1321, 598] width 38 height 38
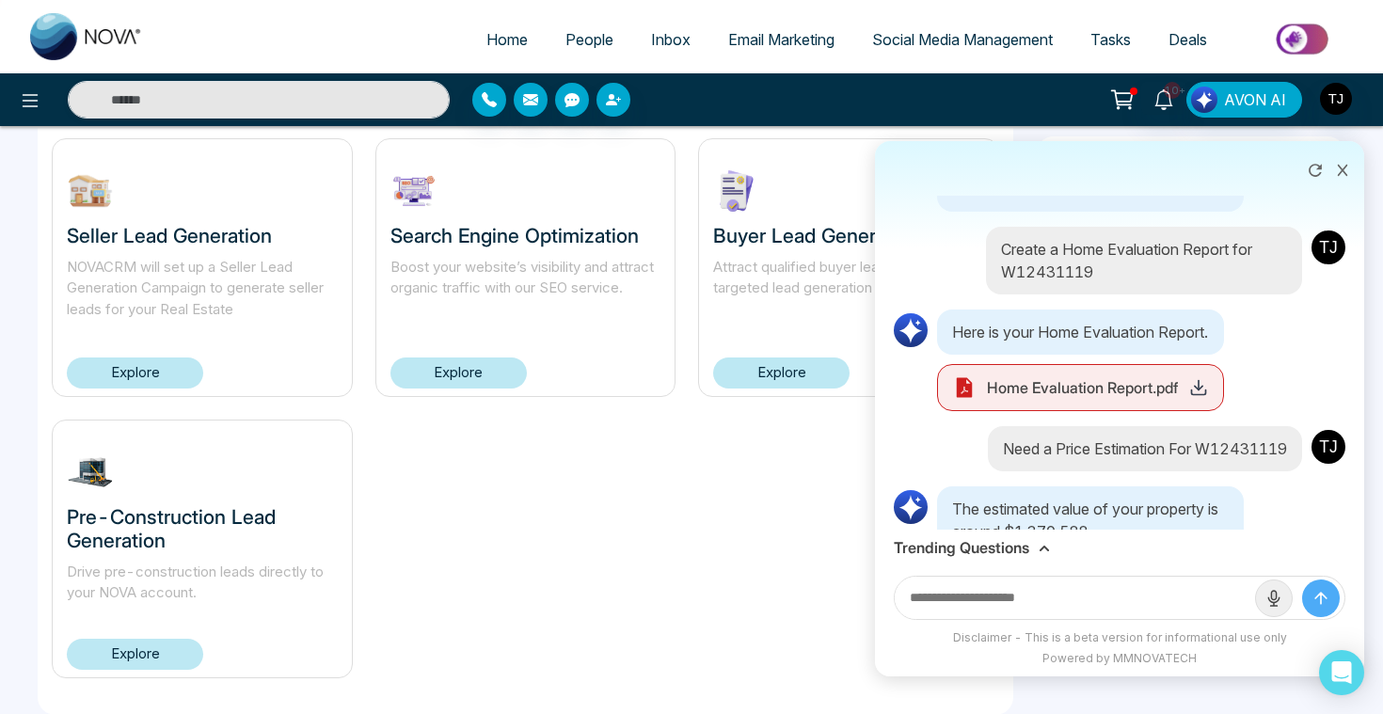
scroll to position [7108, 0]
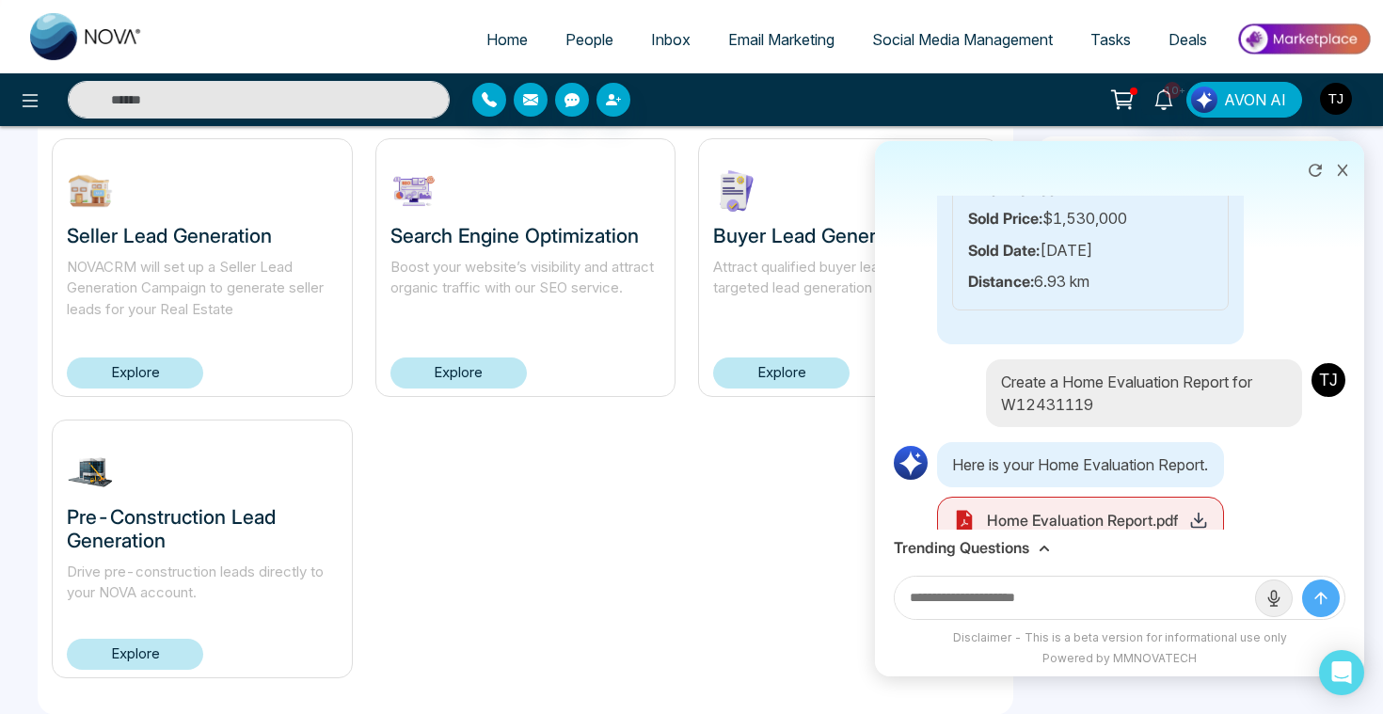
click at [984, 548] on h3 "Trending Questions" at bounding box center [961, 548] width 135 height 18
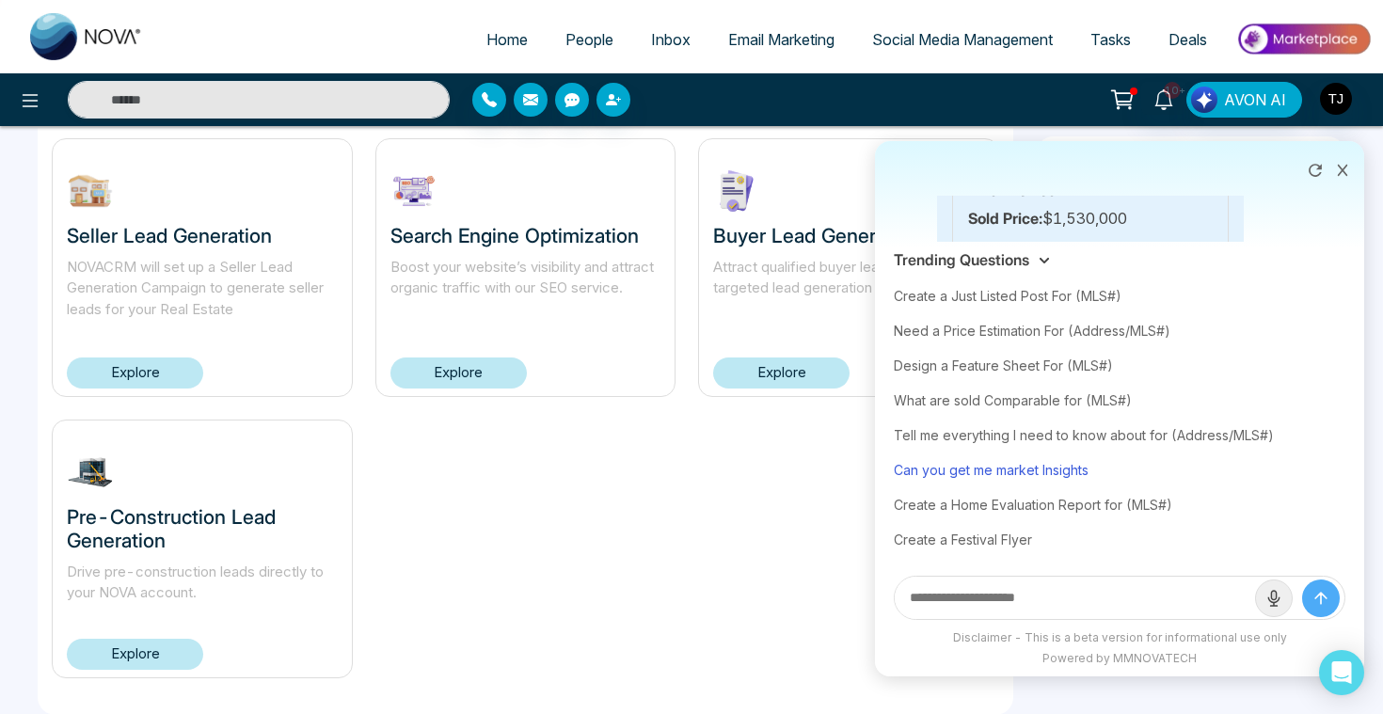
click at [999, 473] on div "Can you get me market Insights" at bounding box center [1120, 469] width 452 height 35
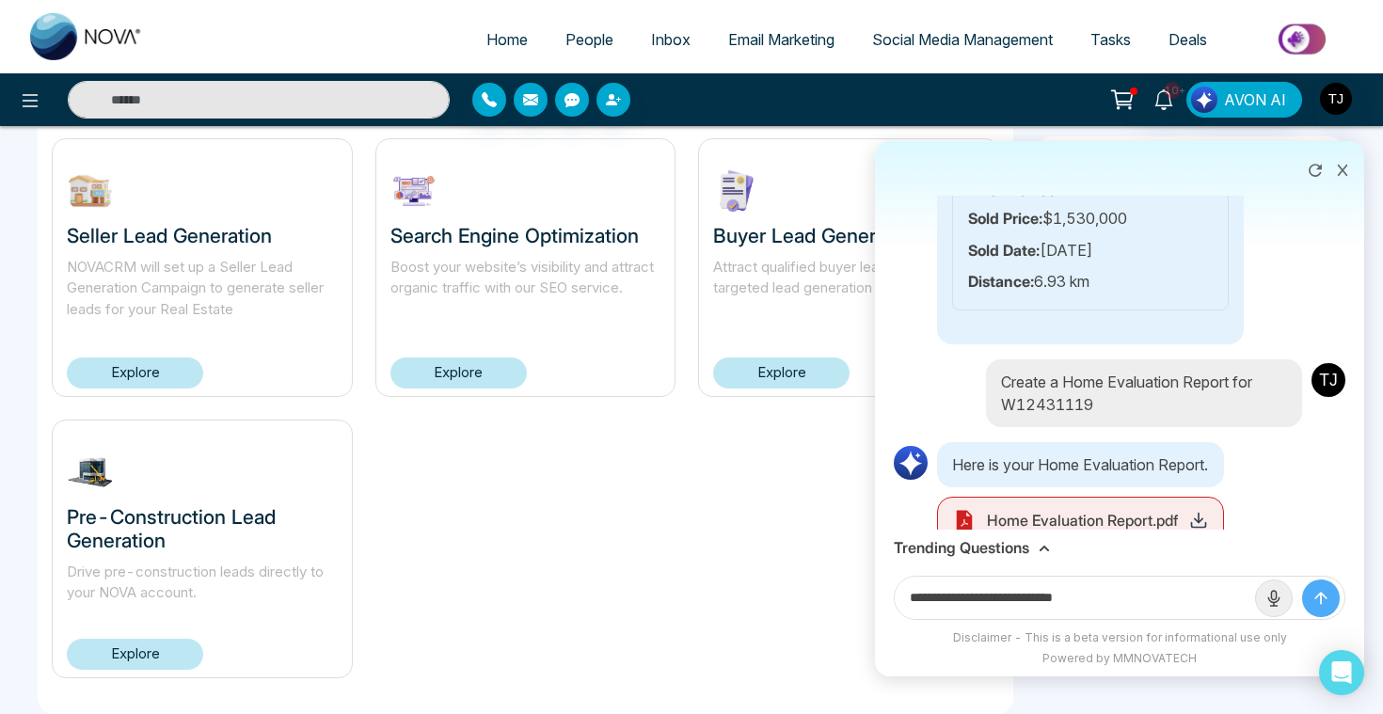
click at [1161, 594] on input "**********" at bounding box center [1075, 598] width 360 height 42
type input "**********"
click at [1302, 579] on button "submit" at bounding box center [1321, 598] width 38 height 38
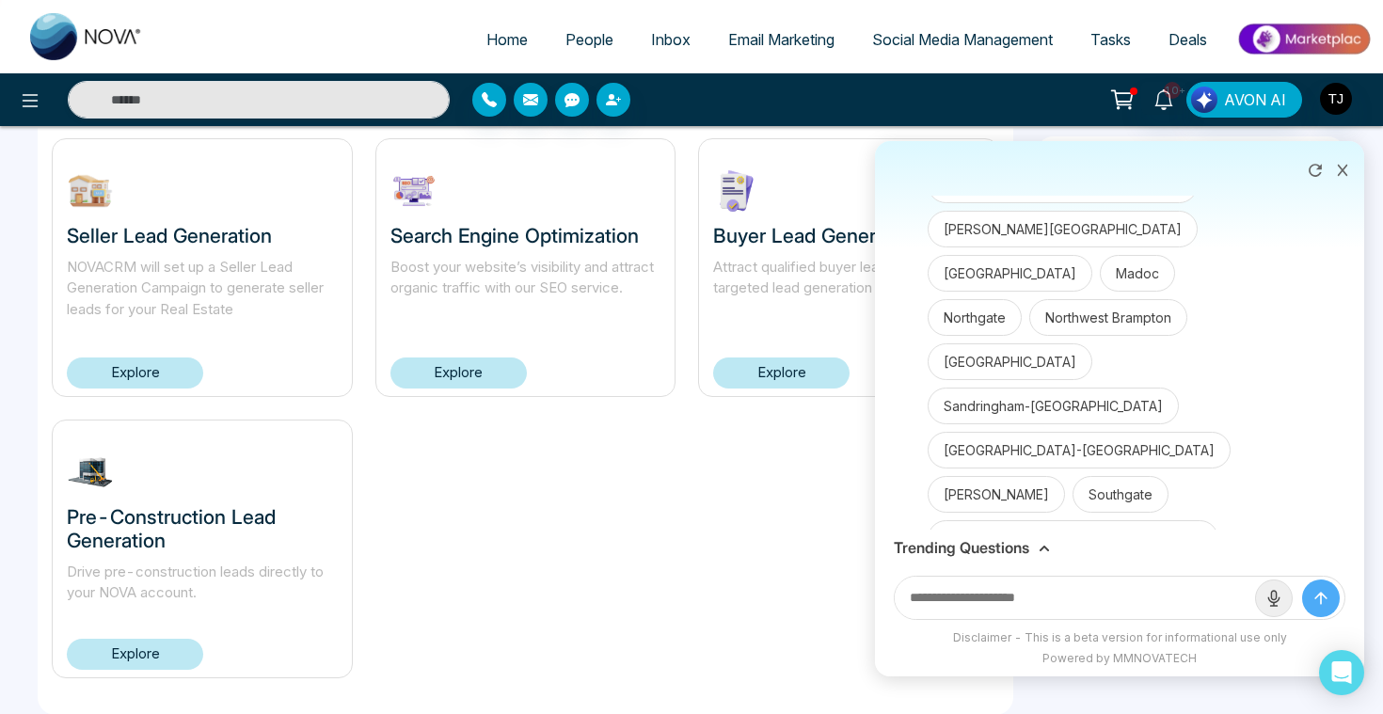
scroll to position [8188, 0]
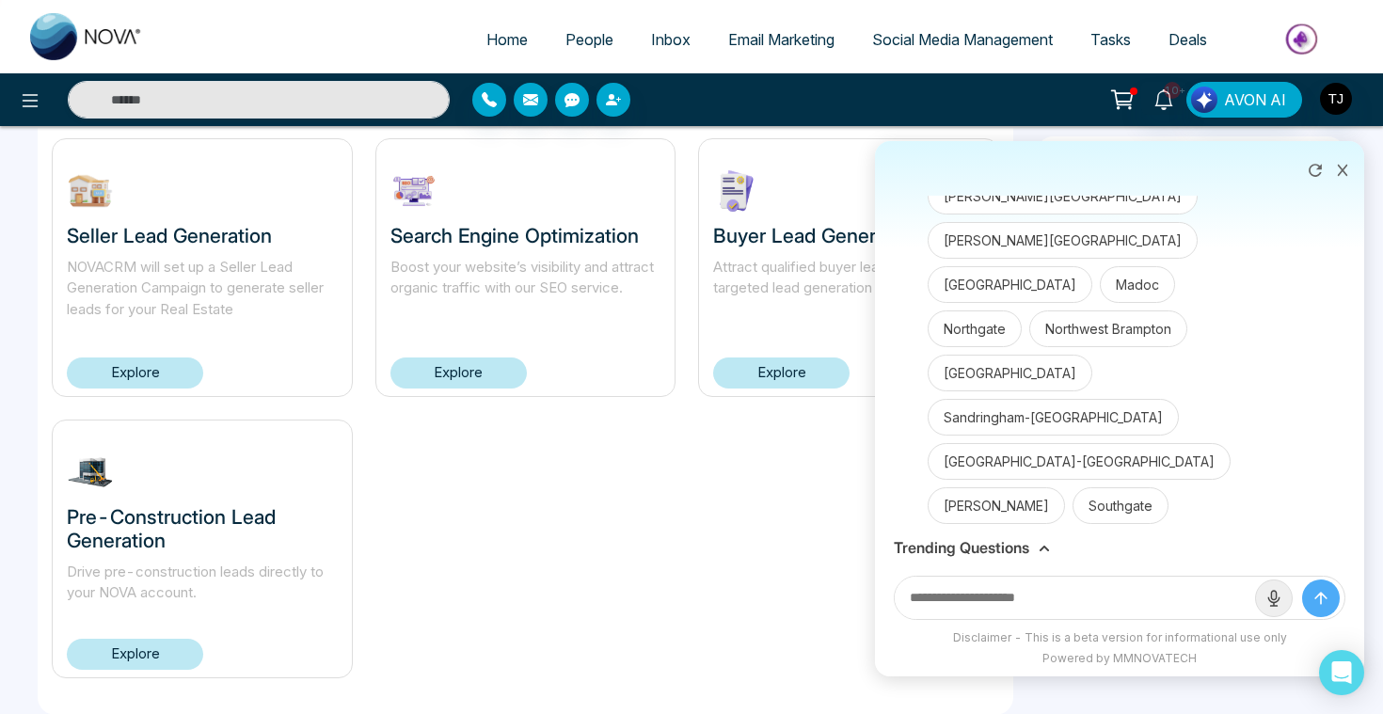
click at [1100, 126] on button "Credit Valley" at bounding box center [1155, 107] width 111 height 37
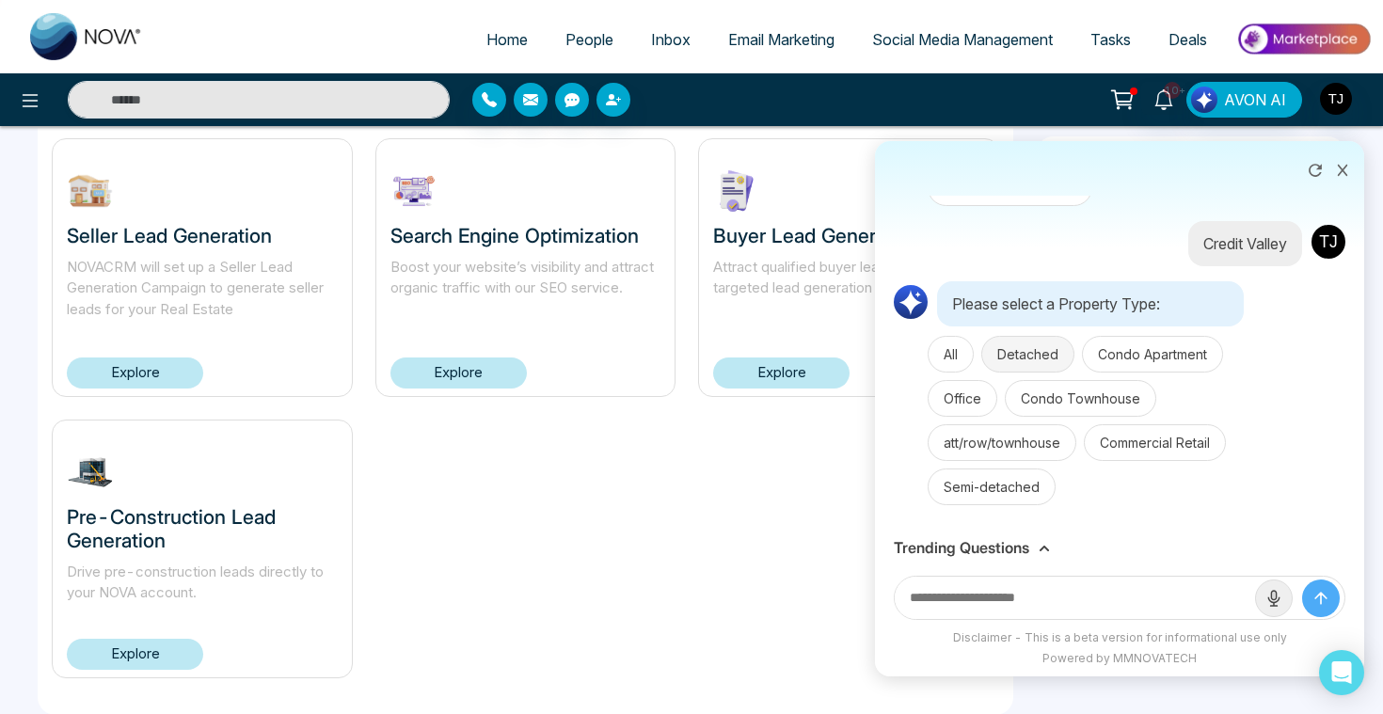
click at [1029, 373] on button "Detached" at bounding box center [1027, 354] width 93 height 37
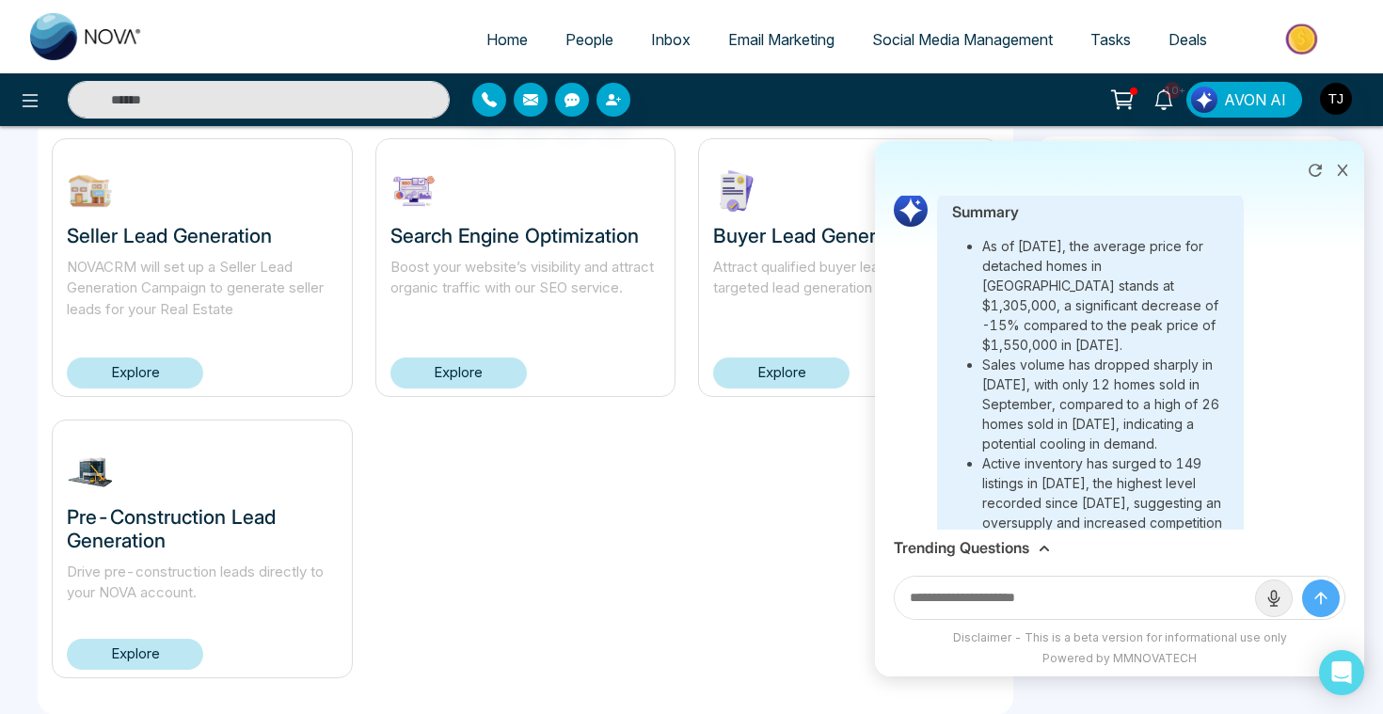
scroll to position [9737, 0]
click at [1346, 174] on icon at bounding box center [1343, 170] width 10 height 11
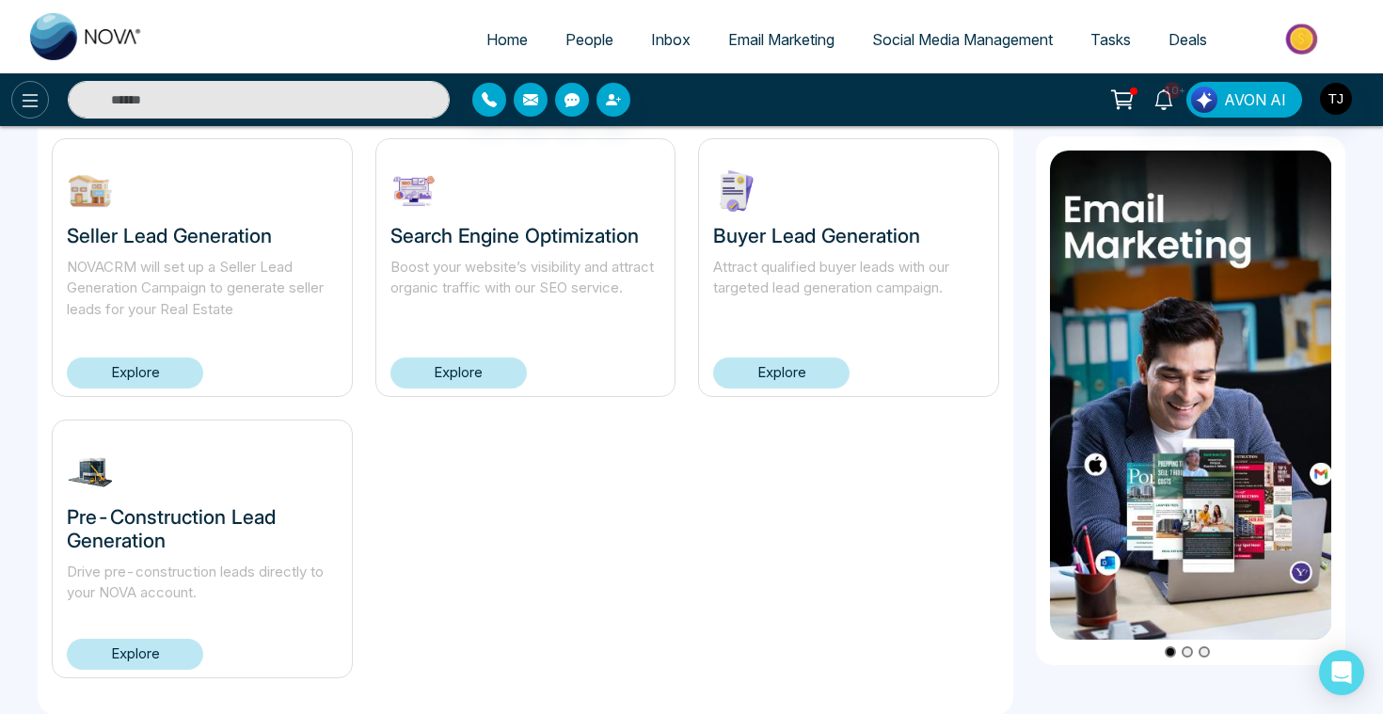
click at [24, 94] on icon at bounding box center [31, 100] width 16 height 13
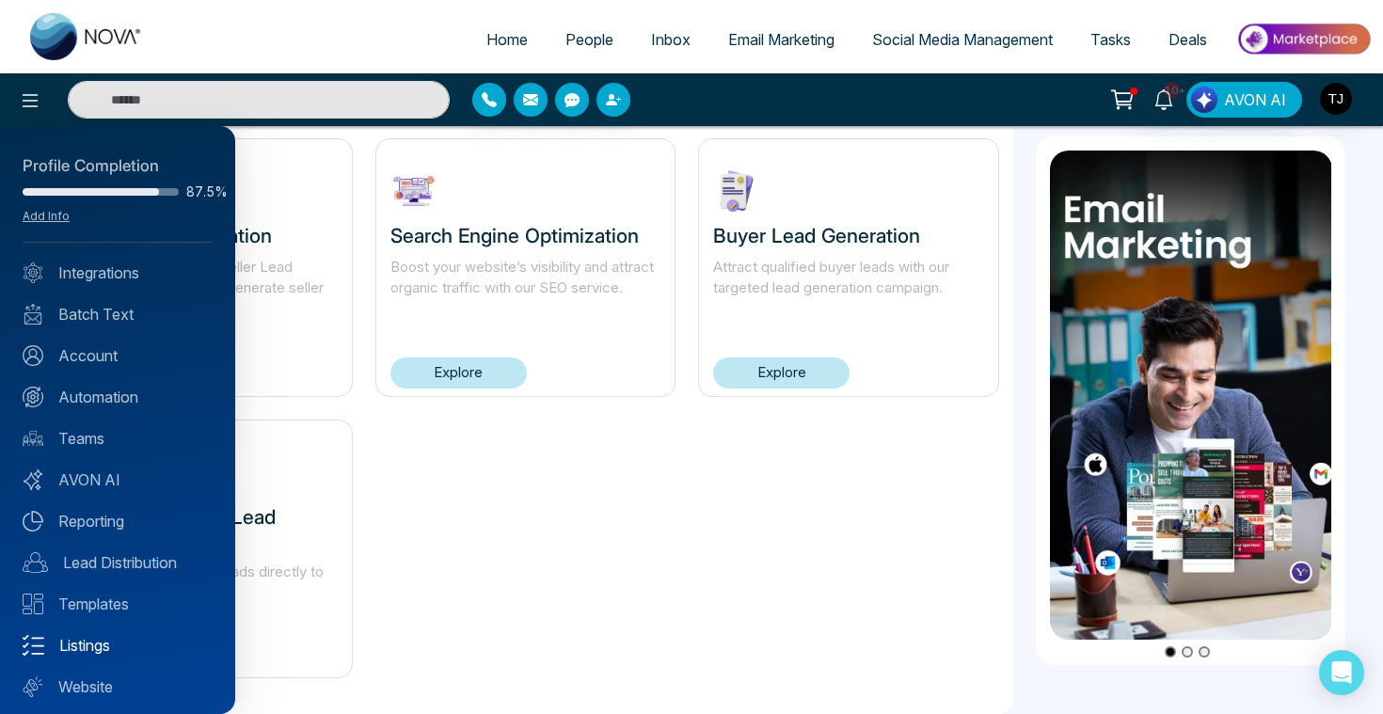
click at [97, 645] on link "Listings" at bounding box center [118, 645] width 190 height 23
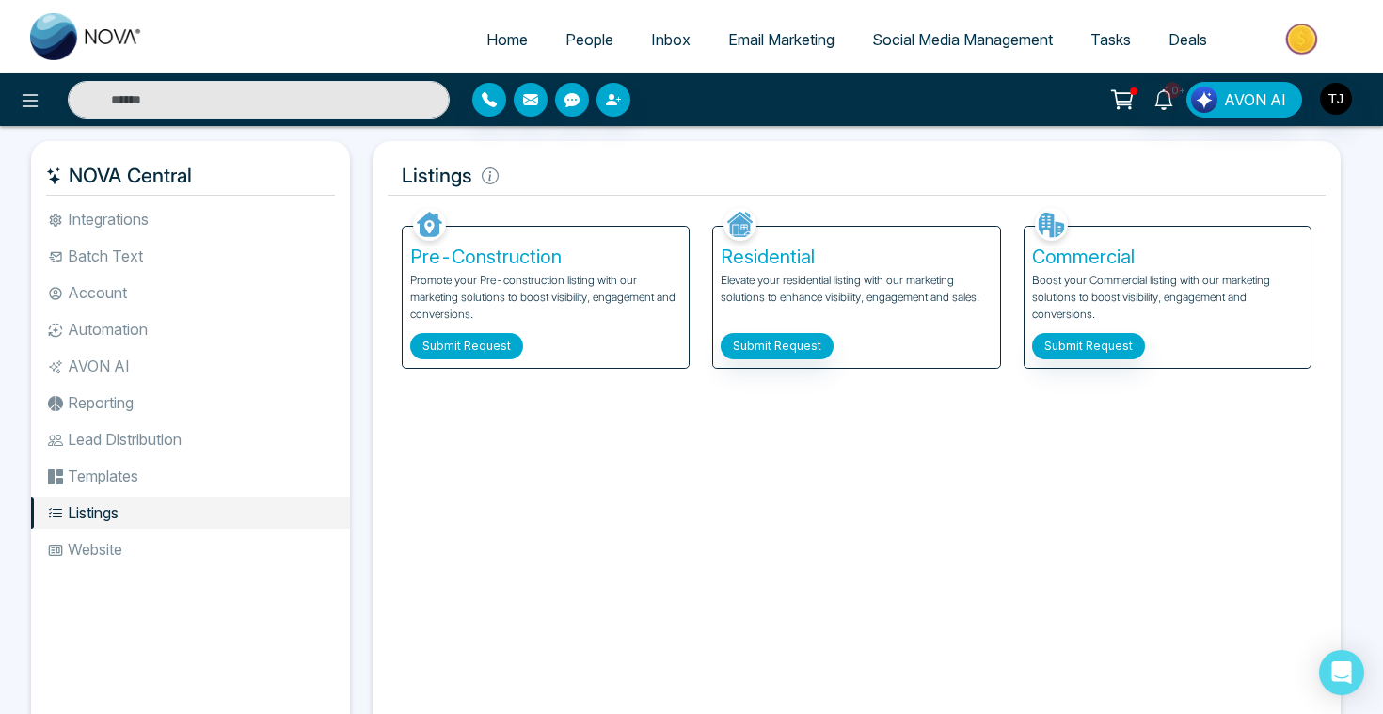
click at [458, 342] on button "Submit Request" at bounding box center [466, 346] width 113 height 26
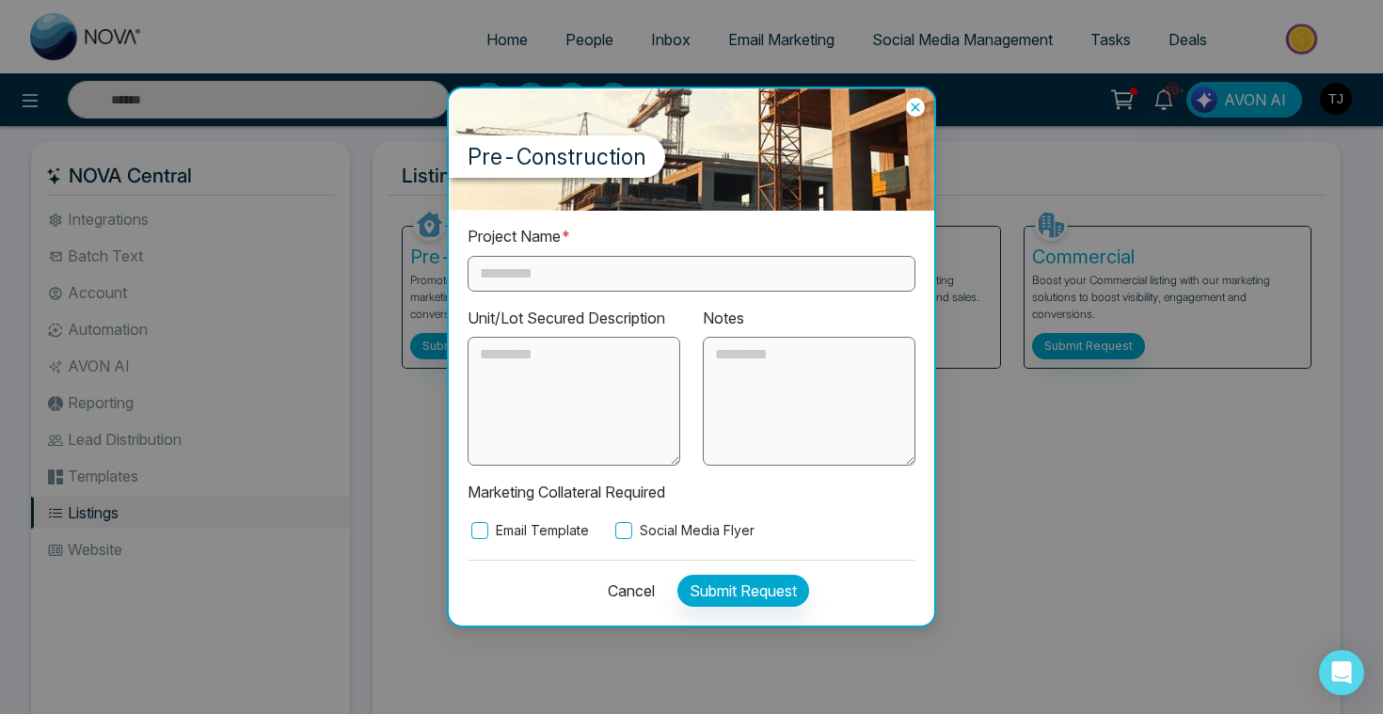
click at [549, 279] on input "text" at bounding box center [692, 274] width 448 height 36
click at [547, 524] on label "Email Template" at bounding box center [528, 530] width 121 height 21
click at [657, 529] on label "Social Media Flyer" at bounding box center [682, 530] width 143 height 21
click at [912, 110] on icon at bounding box center [915, 107] width 8 height 8
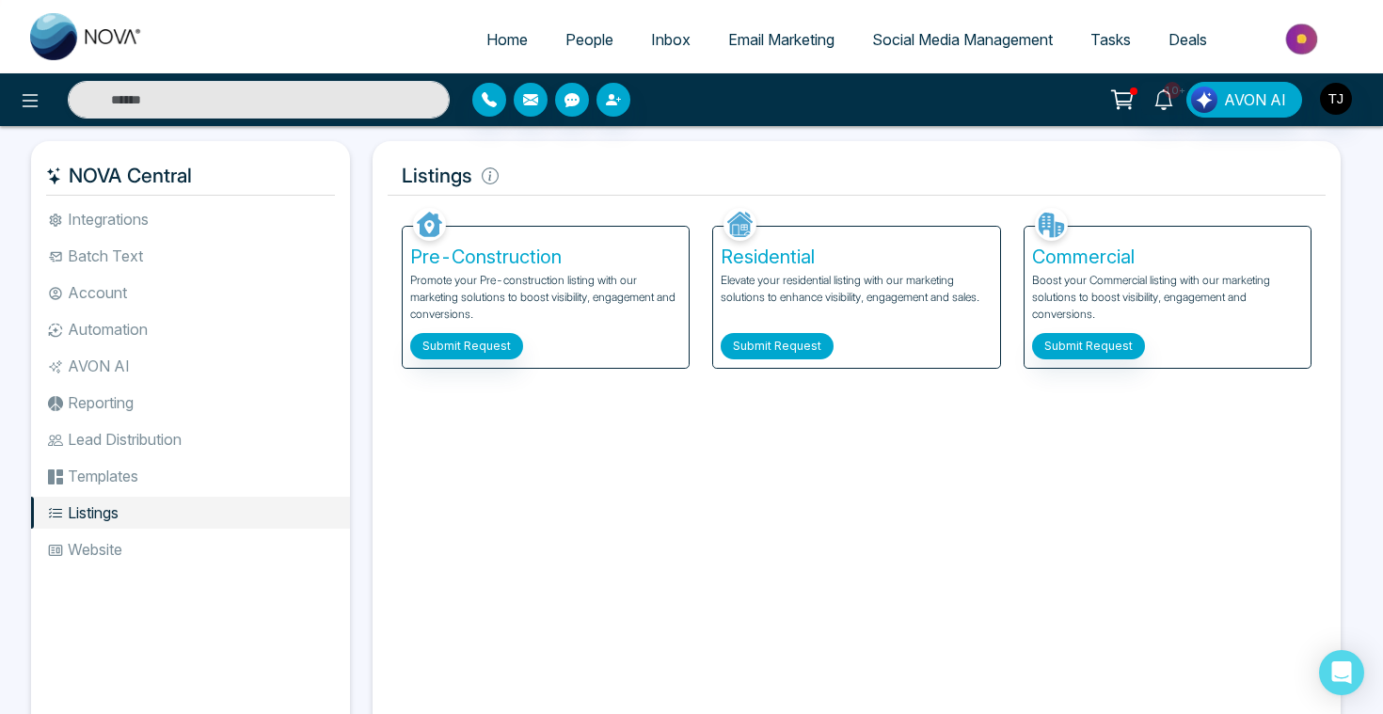
click at [782, 351] on button "Submit Request" at bounding box center [777, 346] width 113 height 26
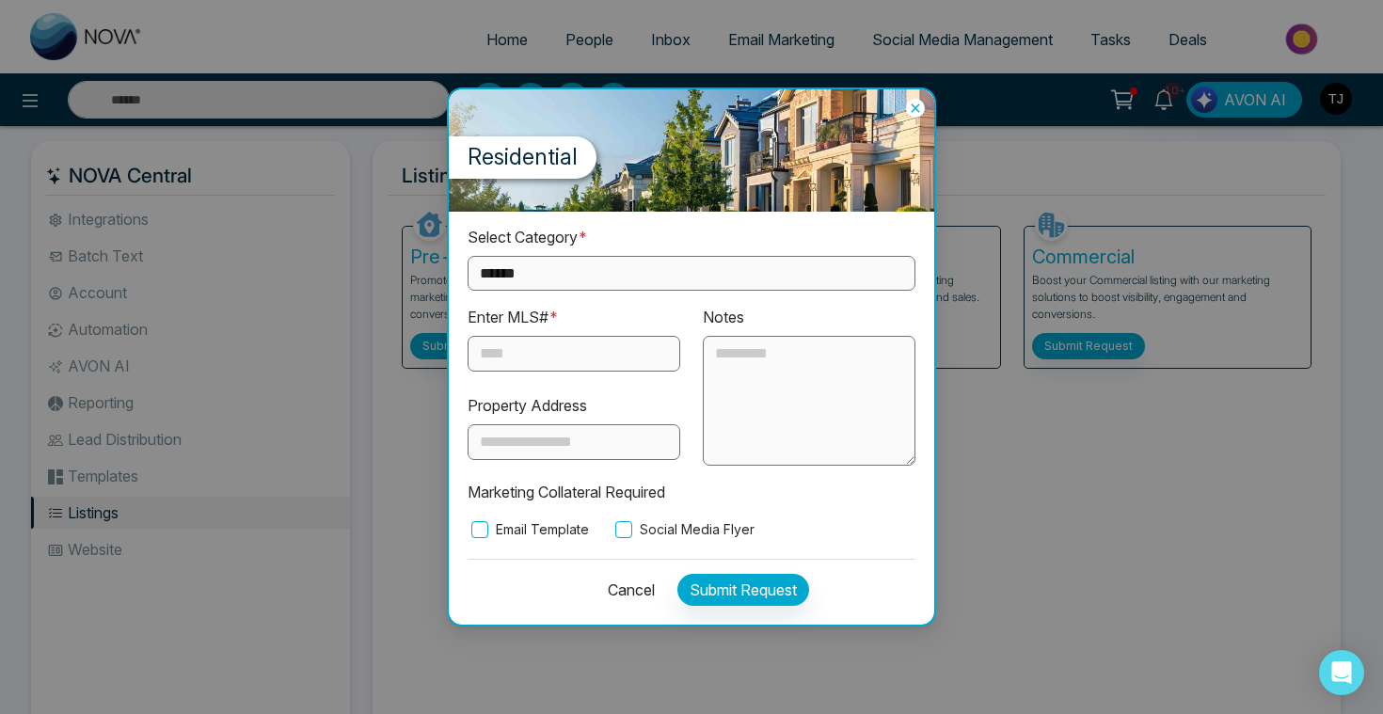
click at [740, 295] on div "**********" at bounding box center [692, 383] width 448 height 314
click at [740, 279] on select "**********" at bounding box center [692, 273] width 448 height 35
click at [724, 285] on select "**********" at bounding box center [692, 273] width 448 height 35
click at [705, 269] on select "**********" at bounding box center [692, 273] width 448 height 35
select select "**********"
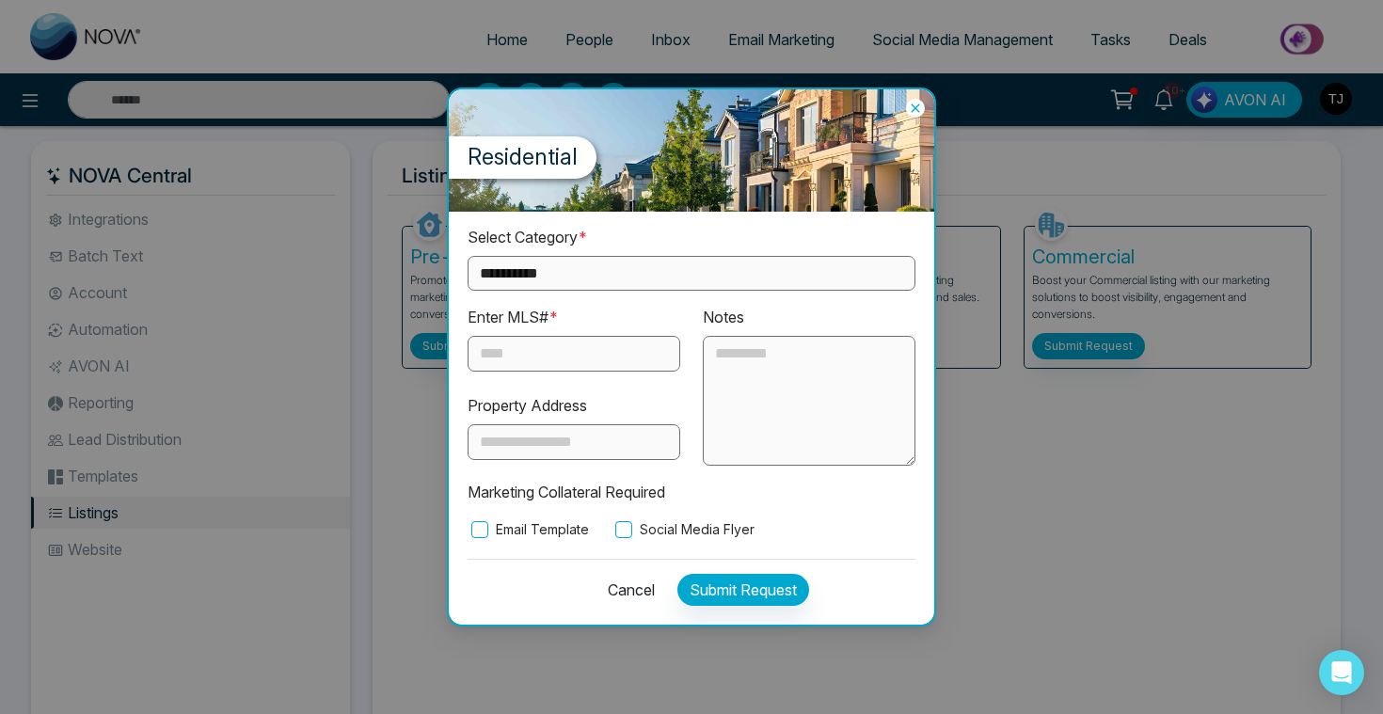
click at [567, 341] on input "text" at bounding box center [574, 354] width 213 height 36
click at [521, 534] on label "Email Template" at bounding box center [528, 529] width 121 height 21
click at [646, 537] on label "Social Media Flyer" at bounding box center [682, 529] width 143 height 21
click at [919, 111] on icon at bounding box center [915, 108] width 19 height 19
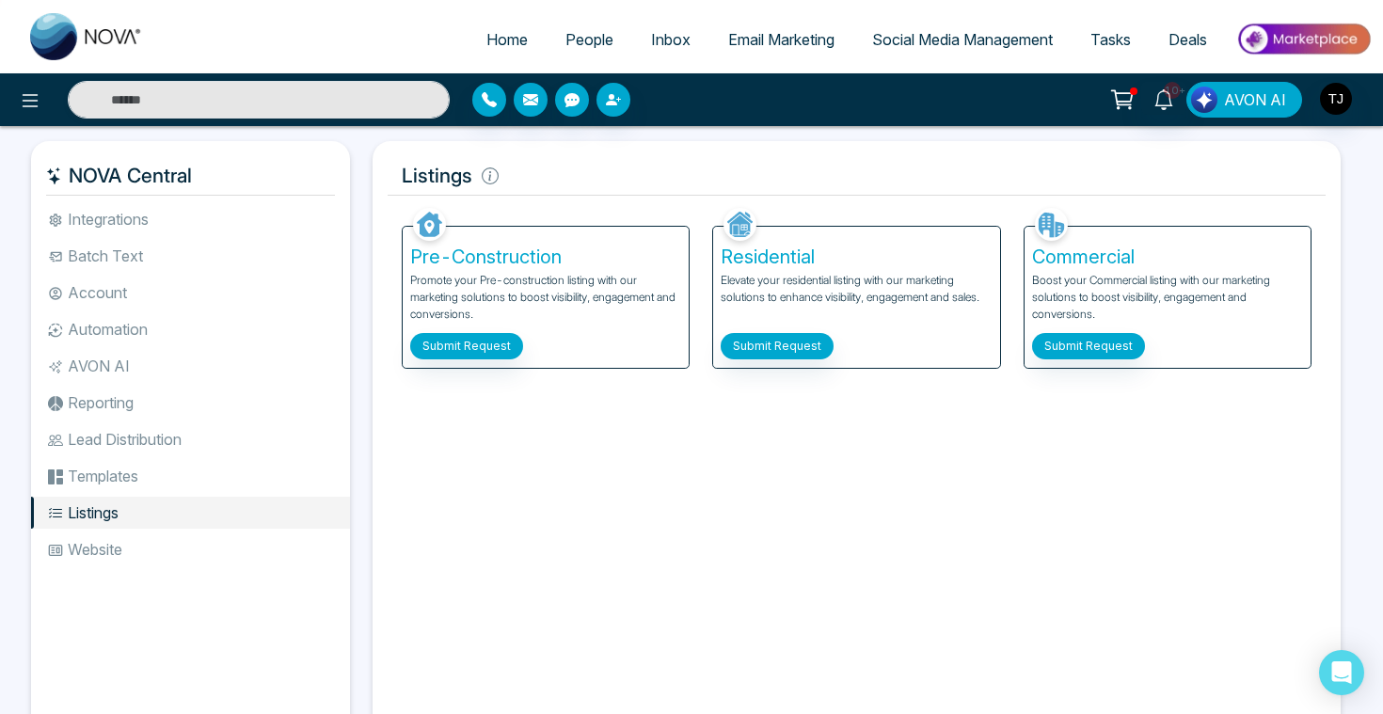
click at [1241, 106] on span "AVON AI" at bounding box center [1255, 99] width 62 height 23
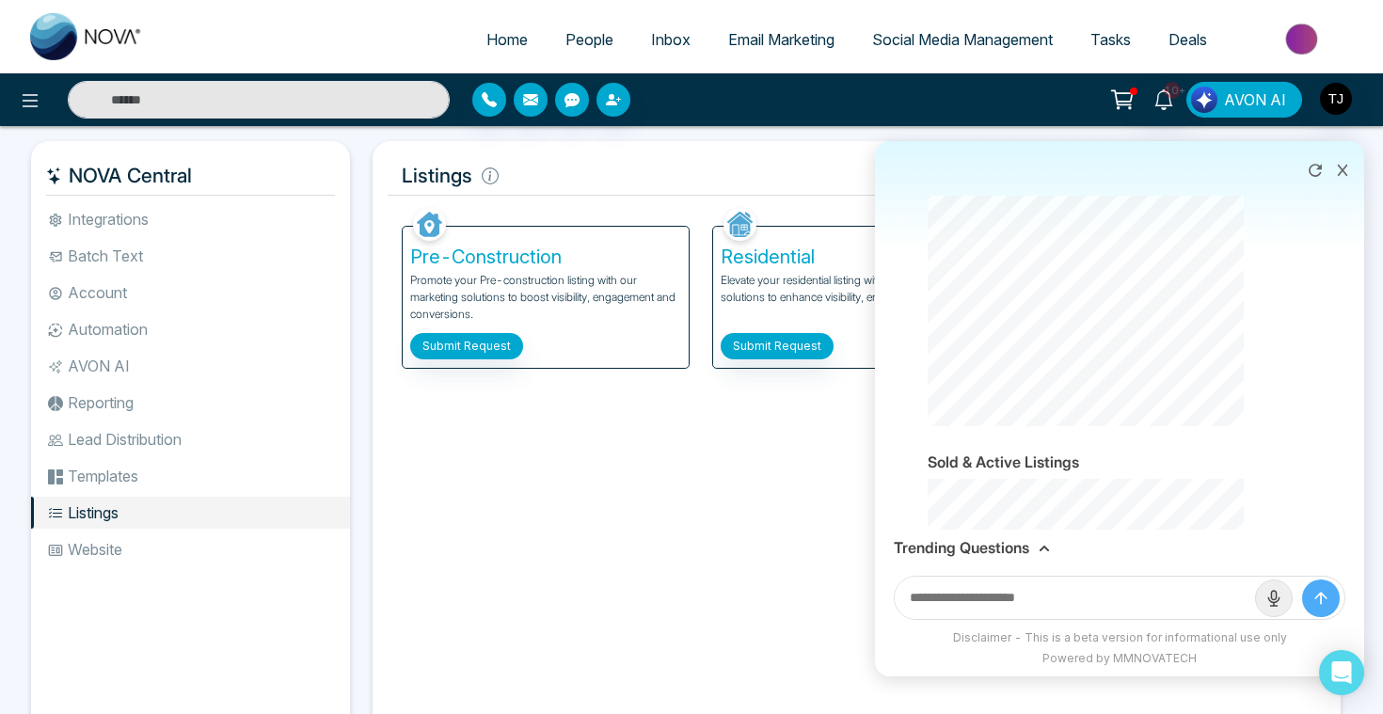
scroll to position [11817, 0]
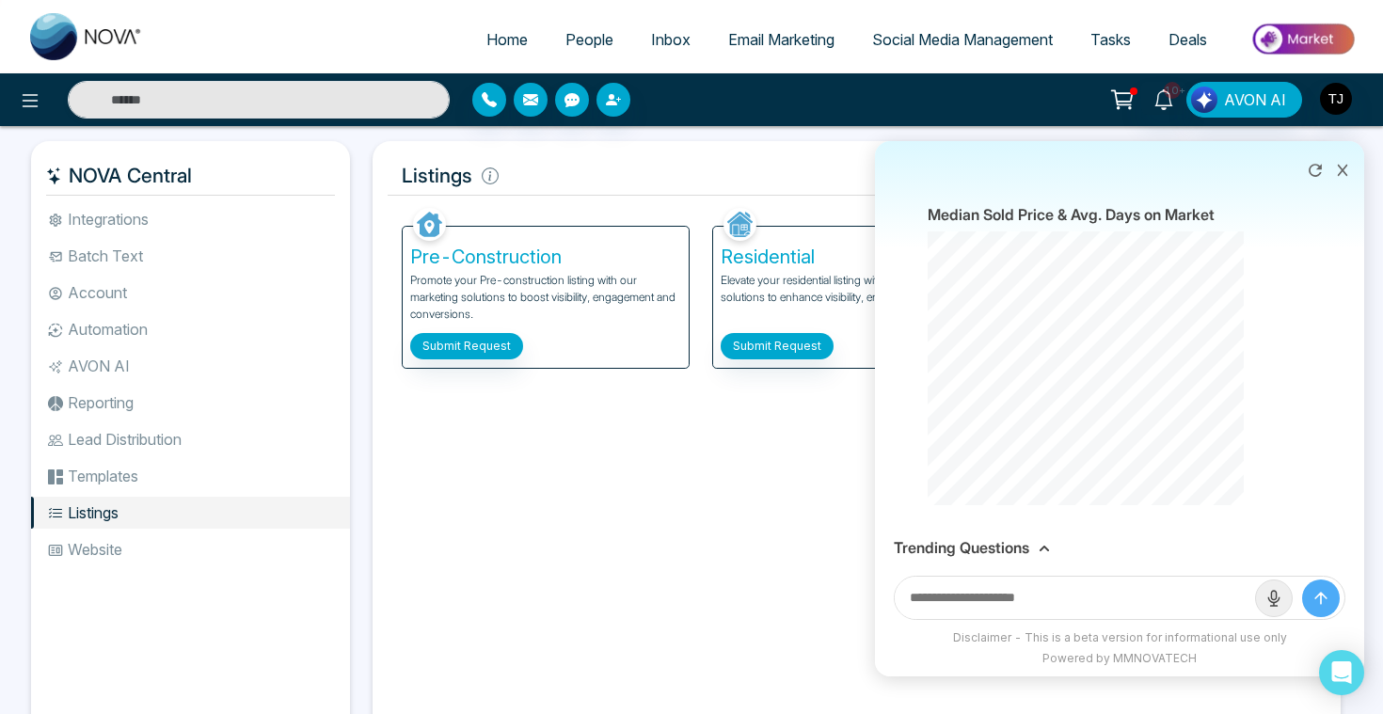
click at [1000, 536] on div "Trending Questions" at bounding box center [1119, 548] width 489 height 37
click at [1000, 554] on h3 "Trending Questions" at bounding box center [961, 548] width 135 height 18
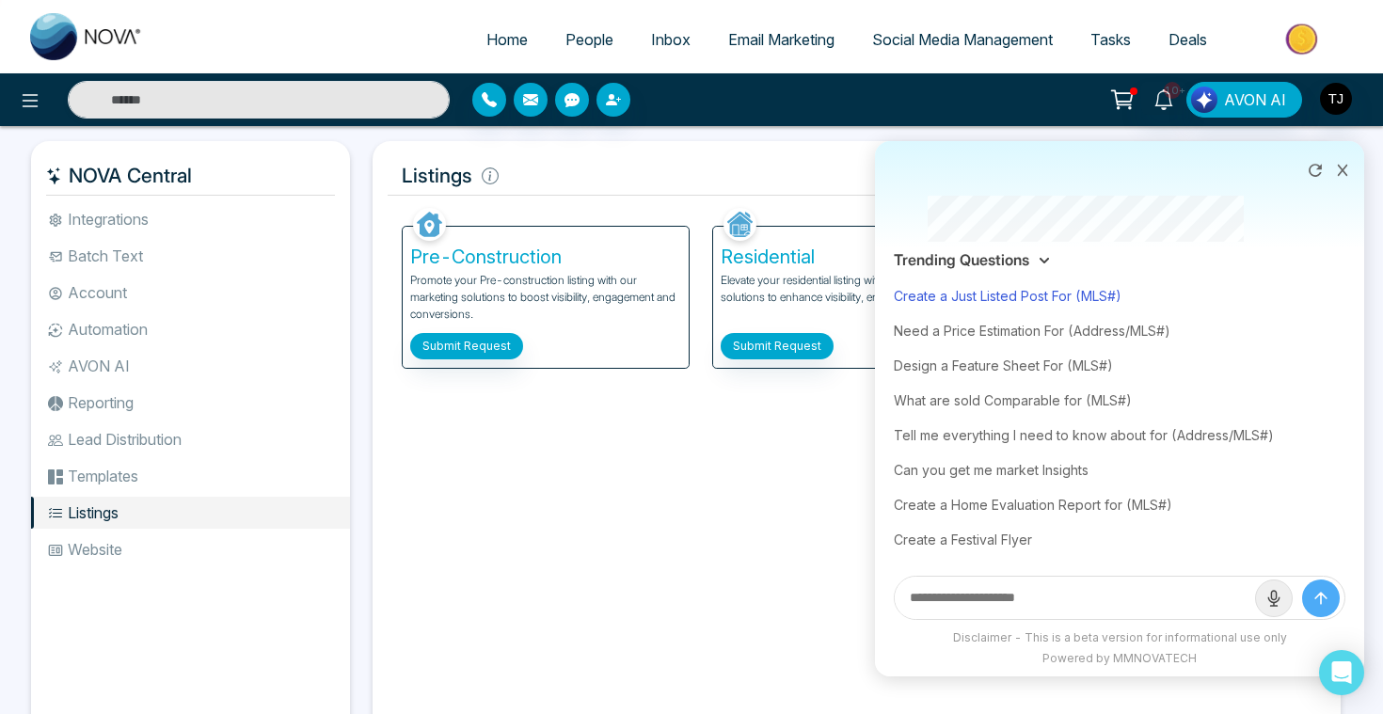
click at [1007, 310] on div "Create a Just Listed Post For (MLS#)" at bounding box center [1120, 295] width 452 height 35
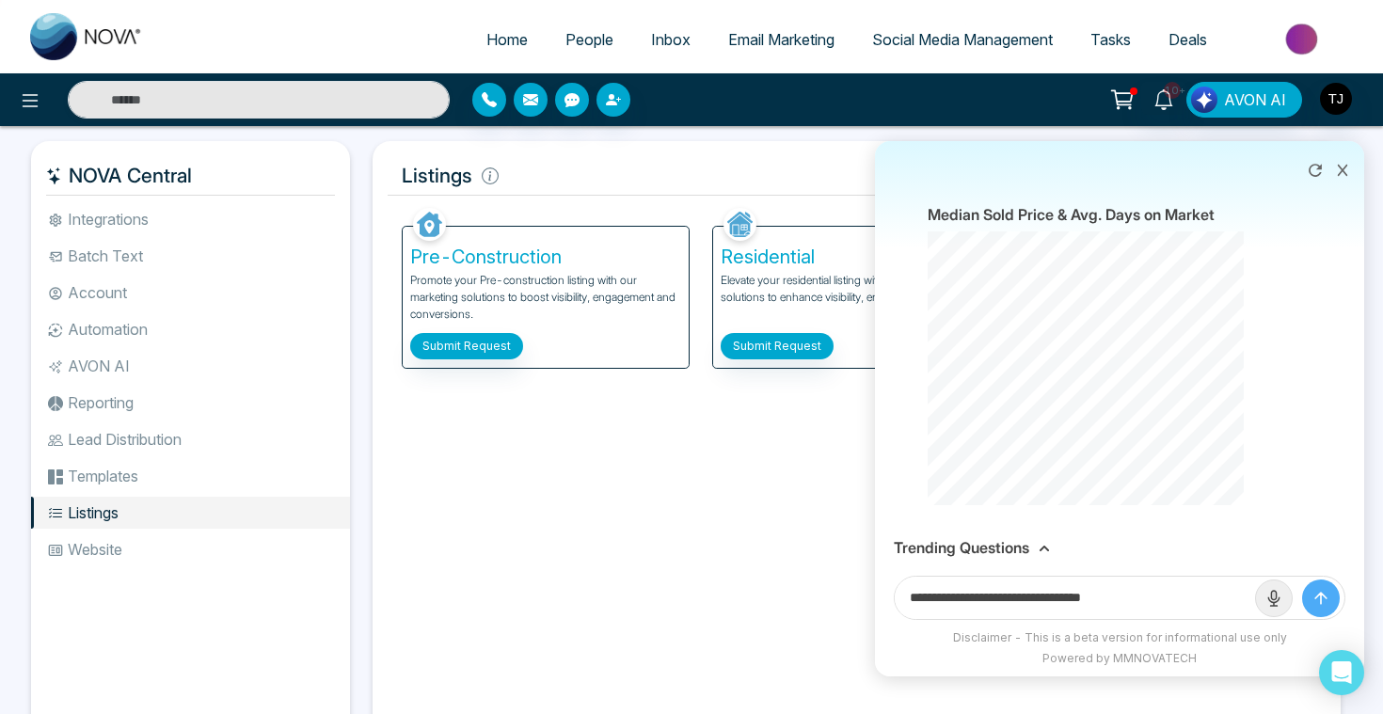
drag, startPoint x: 1093, startPoint y: 594, endPoint x: 1165, endPoint y: 594, distance: 71.5
click at [1165, 594] on input "**********" at bounding box center [1075, 598] width 360 height 42
paste input "***"
type input "**********"
click at [1302, 579] on button "submit" at bounding box center [1321, 598] width 38 height 38
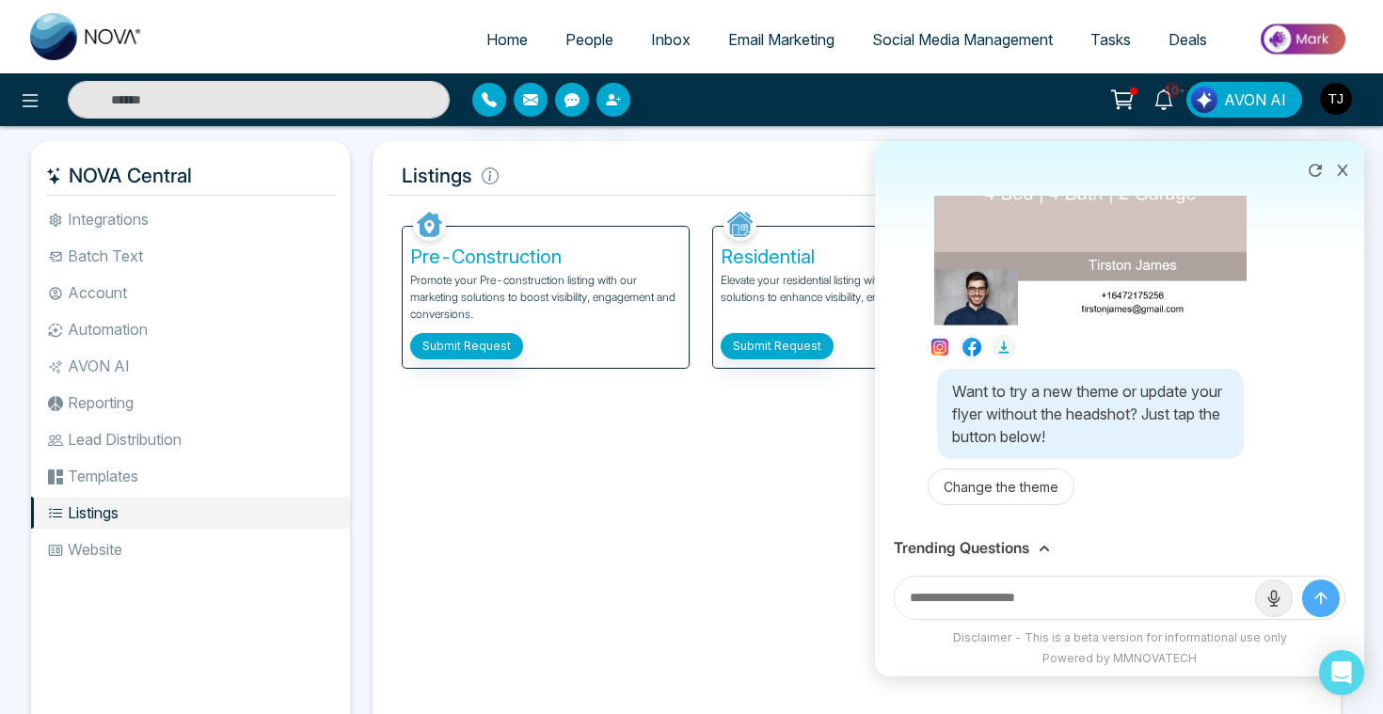
scroll to position [12719, 0]
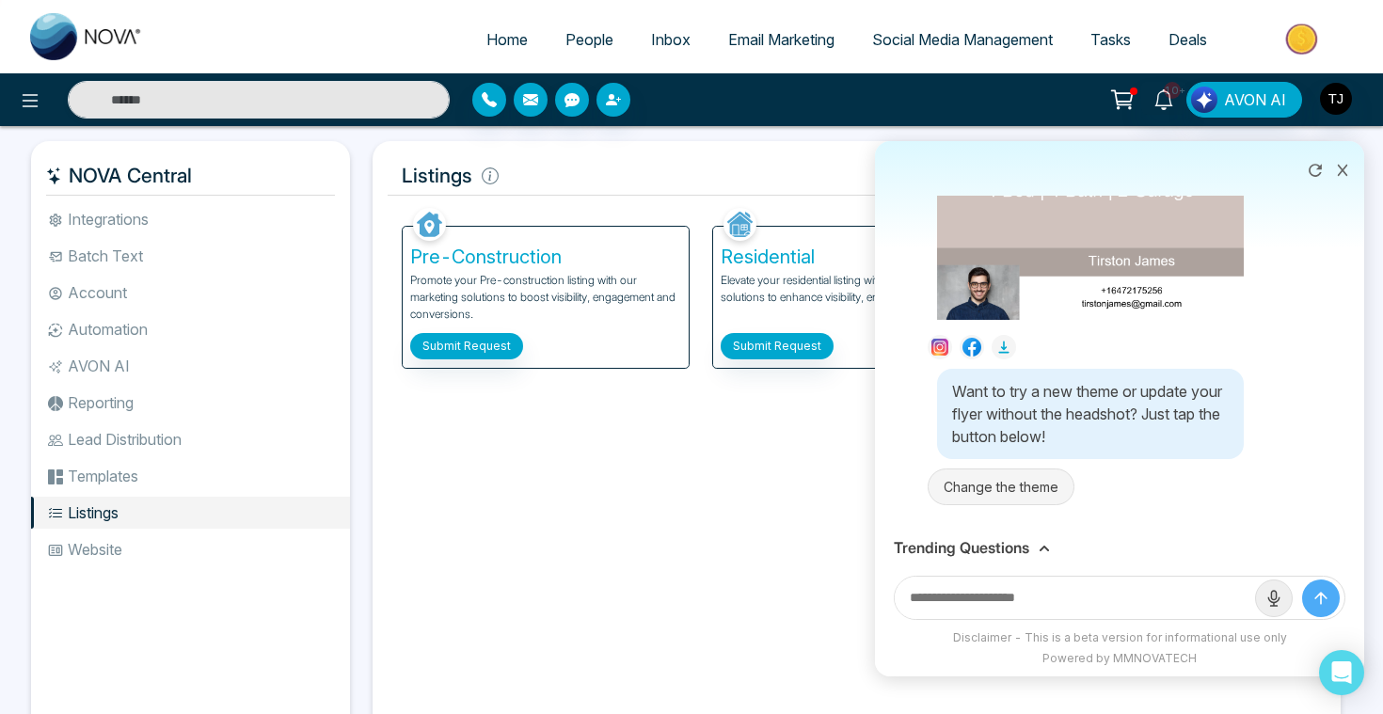
click at [984, 491] on button "Change the theme" at bounding box center [1000, 486] width 147 height 37
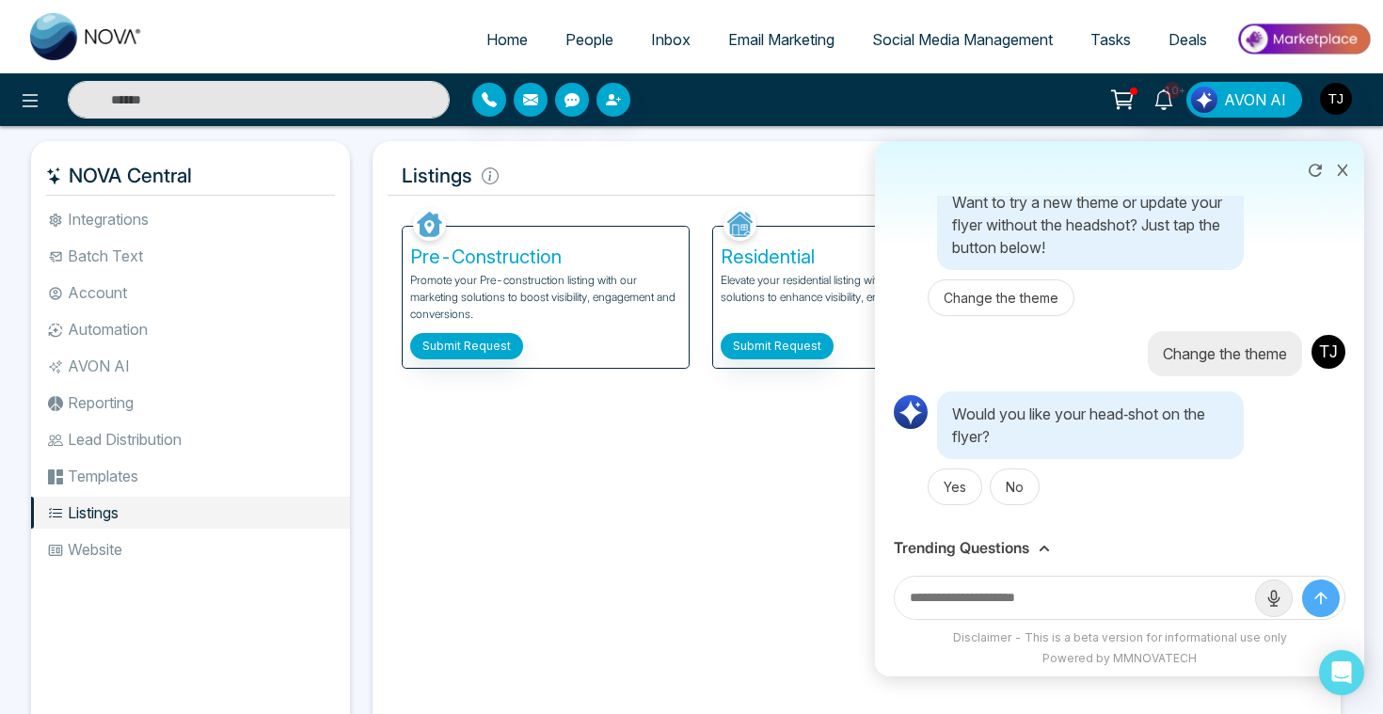
scroll to position [12941, 0]
click at [1030, 492] on button "No" at bounding box center [1015, 486] width 50 height 37
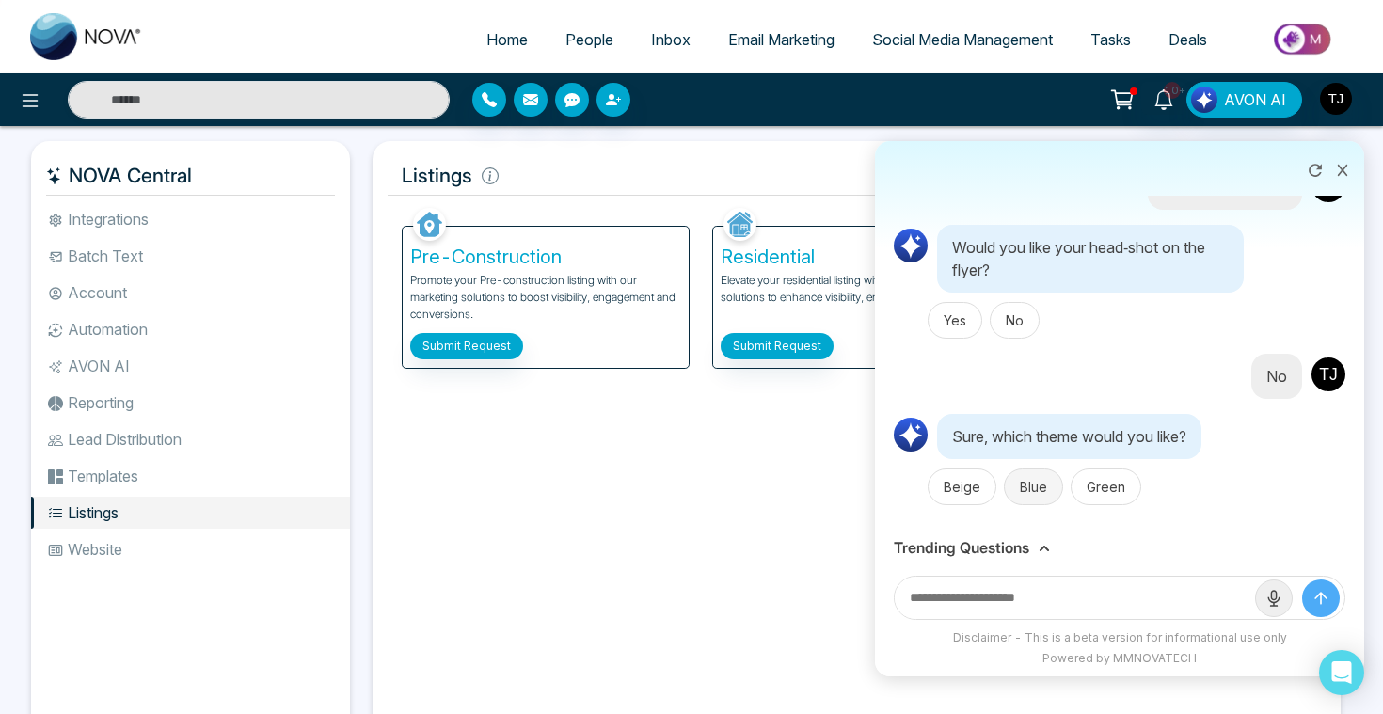
click at [1031, 505] on button "Blue" at bounding box center [1033, 486] width 59 height 37
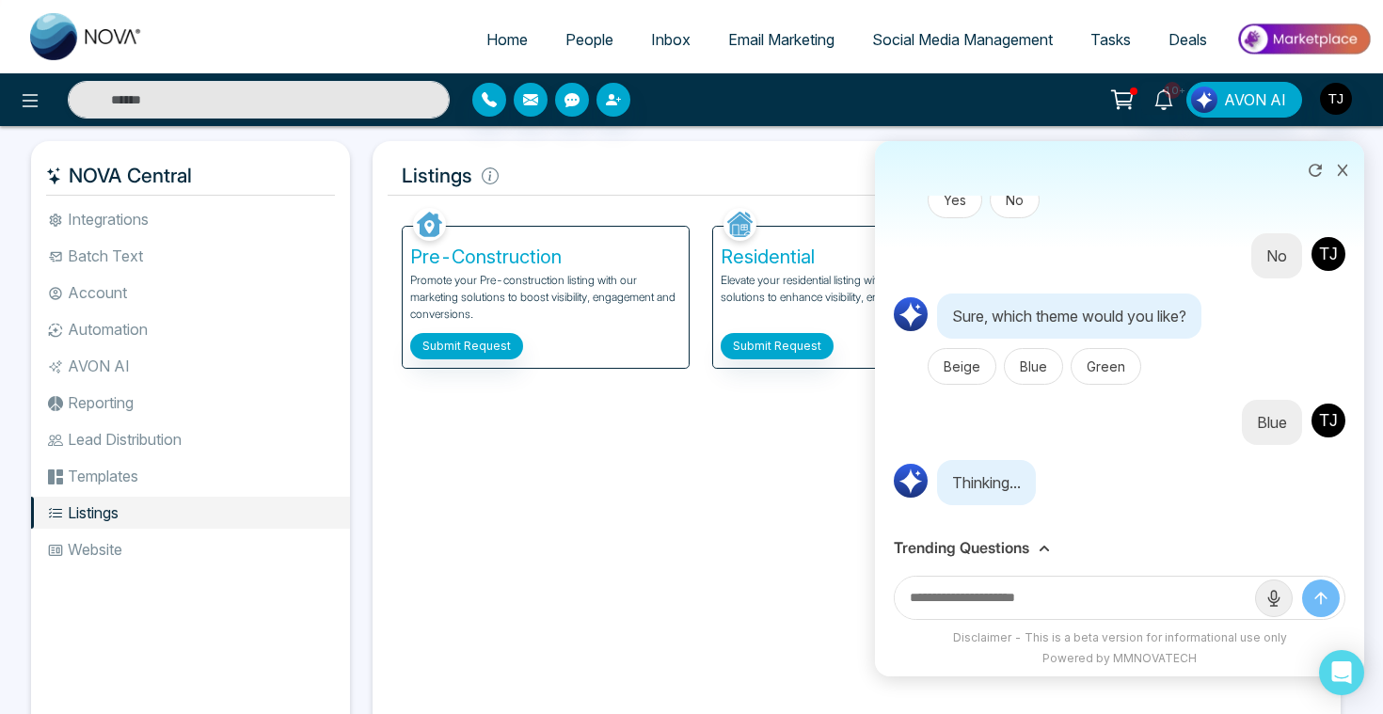
scroll to position [13228, 0]
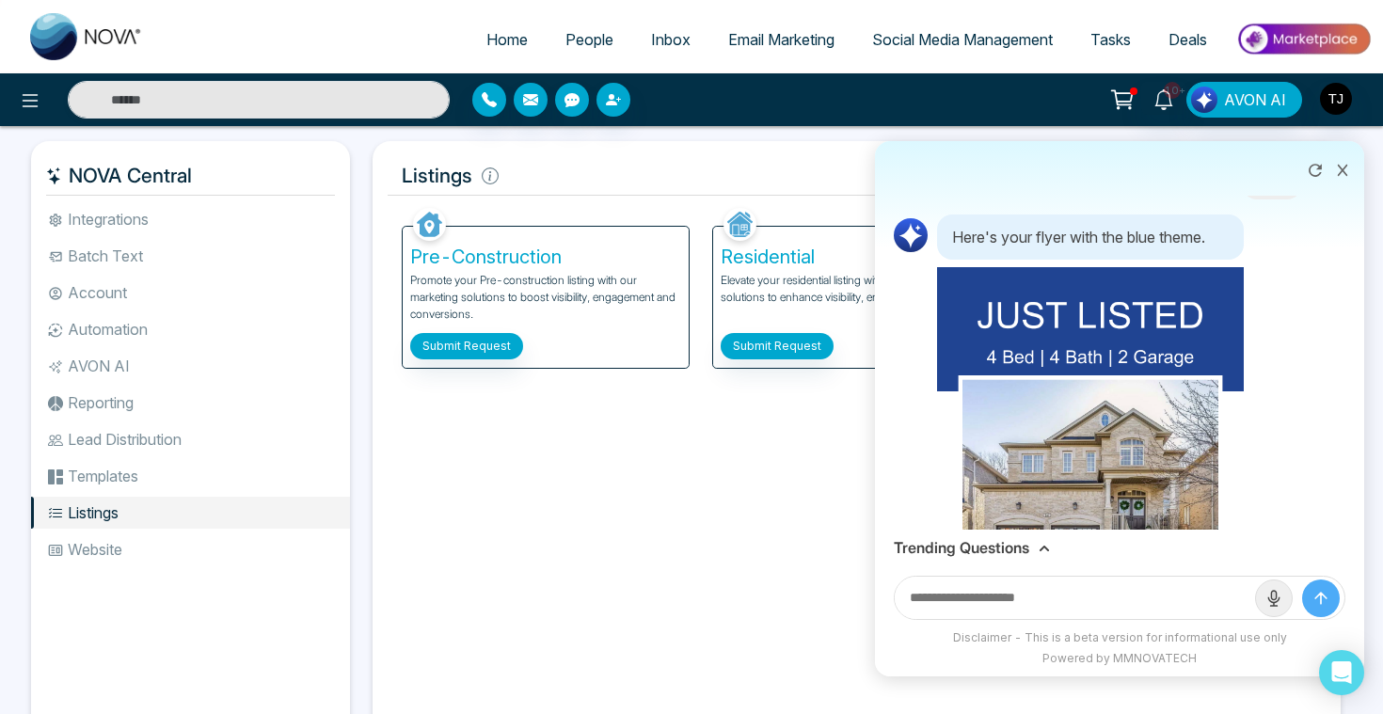
click at [1349, 165] on button at bounding box center [1342, 169] width 24 height 36
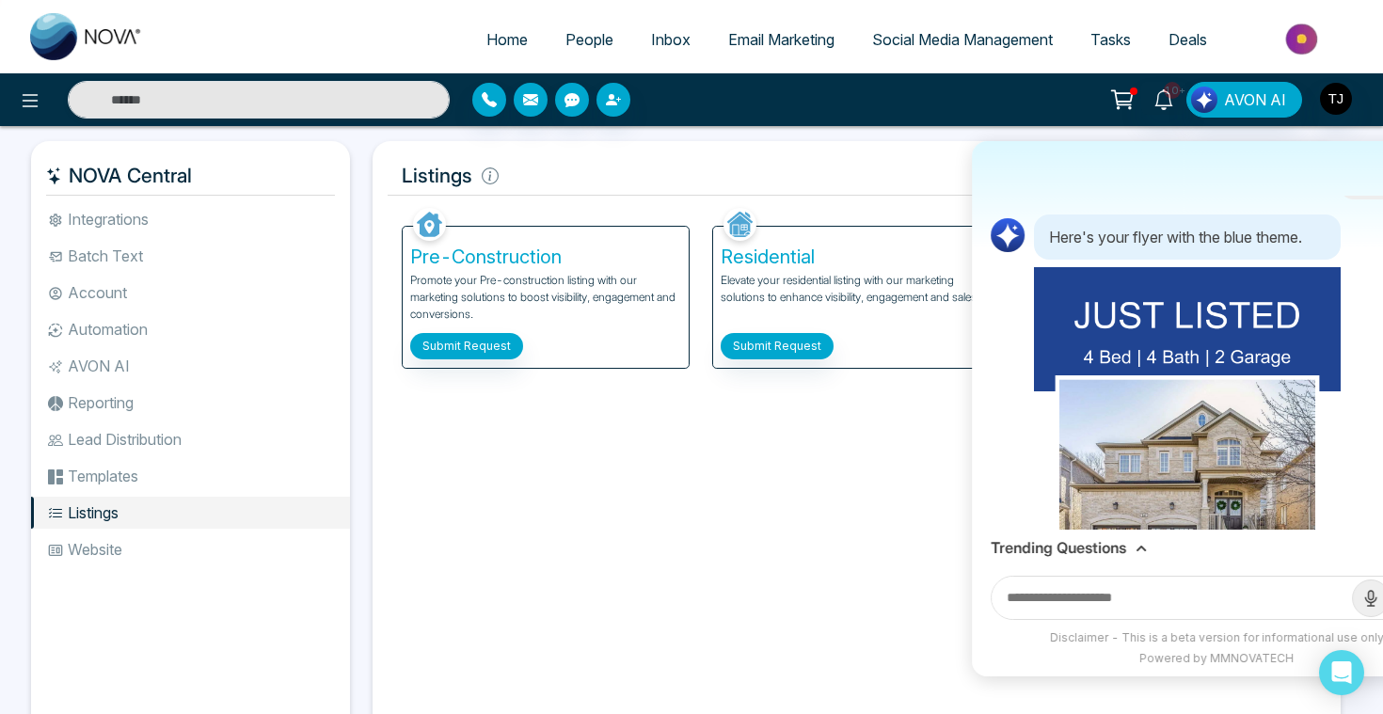
scroll to position [13437, 0]
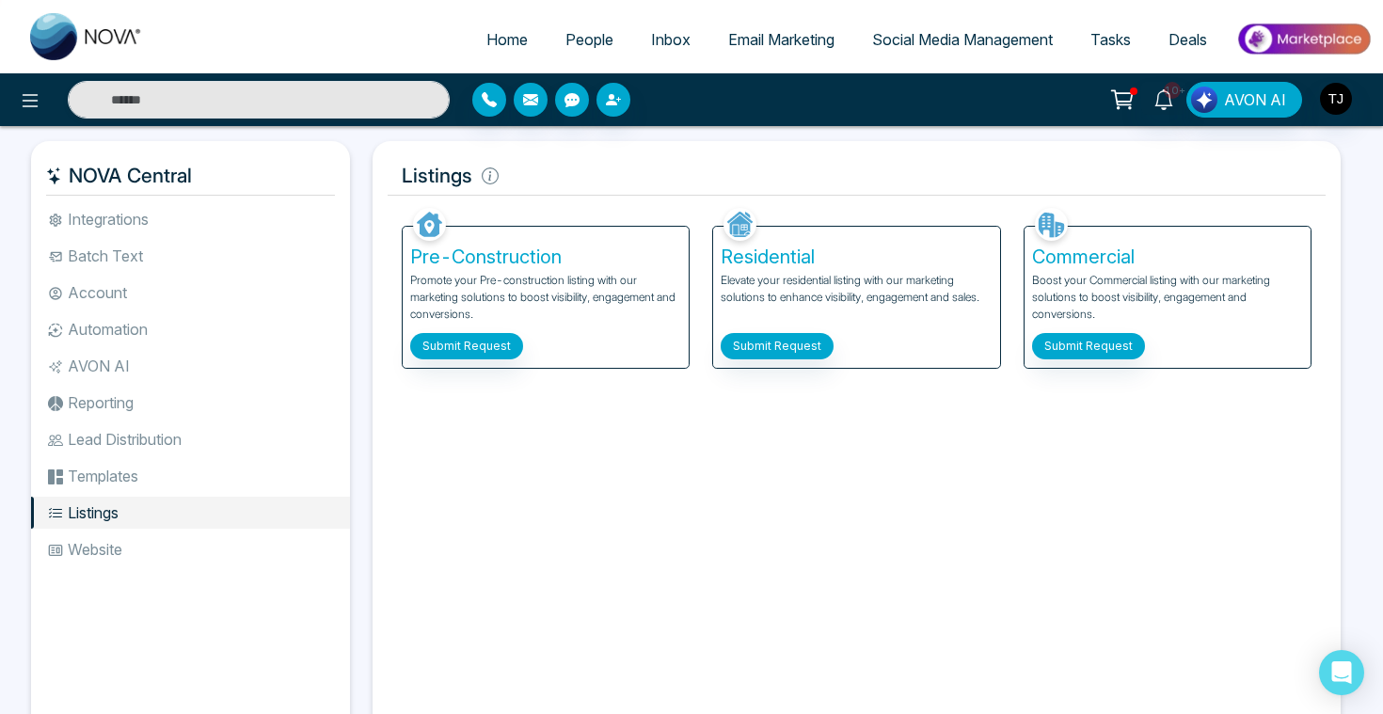
click at [565, 44] on span "People" at bounding box center [589, 39] width 48 height 19
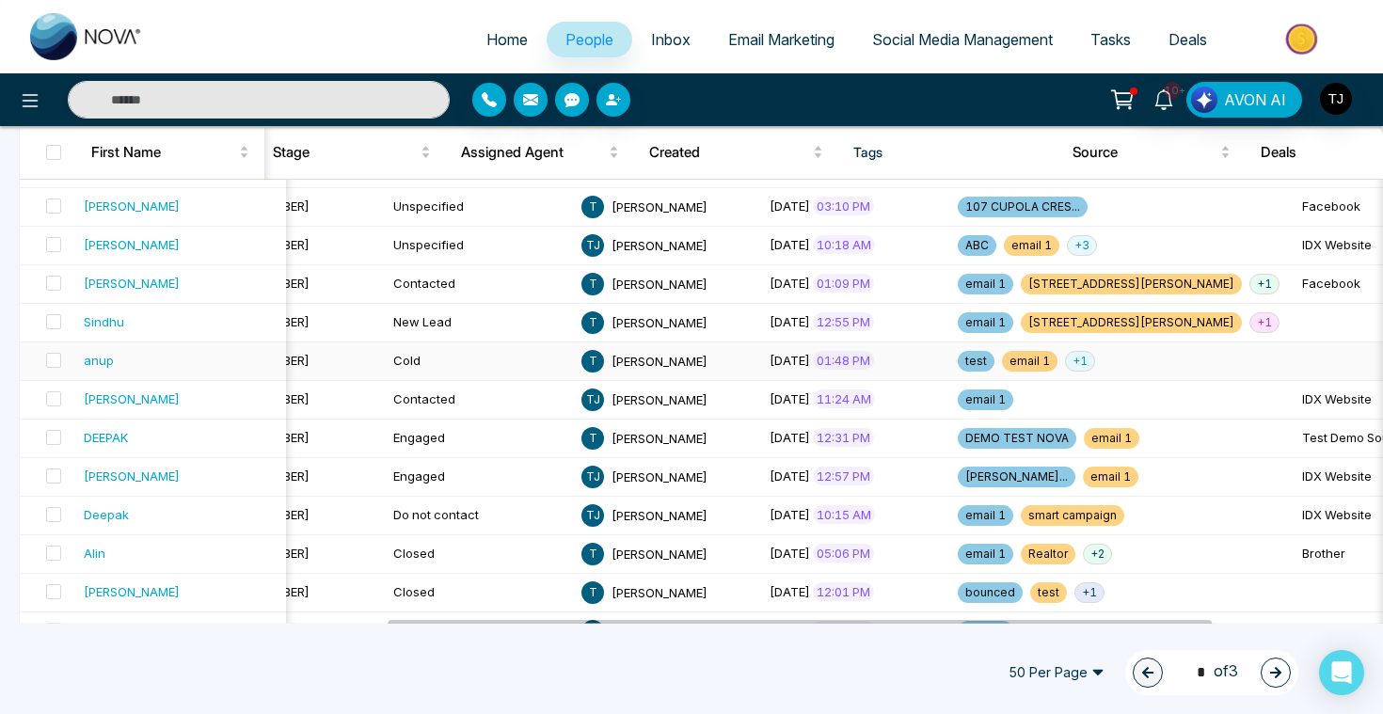
scroll to position [499, 0]
click at [1294, 387] on td "IDX Website" at bounding box center [1388, 401] width 188 height 39
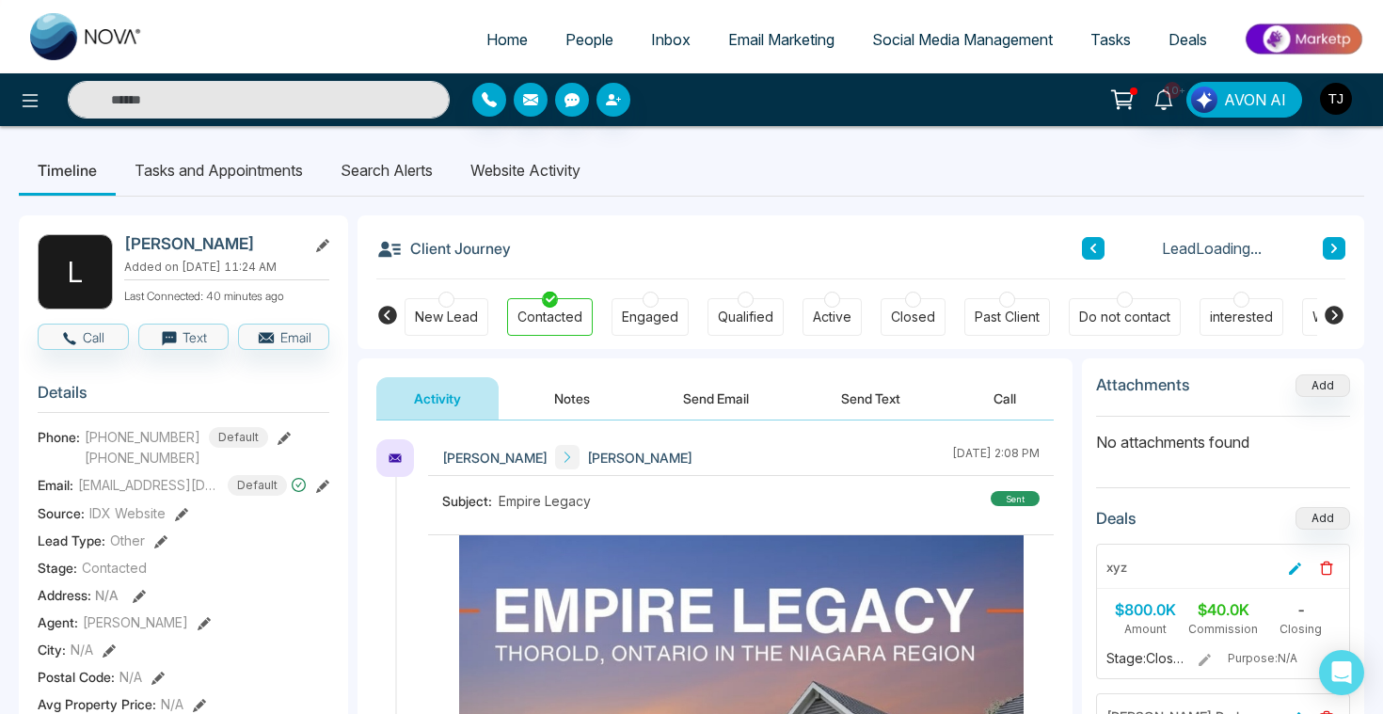
click at [548, 165] on li "Website Activity" at bounding box center [526, 170] width 148 height 51
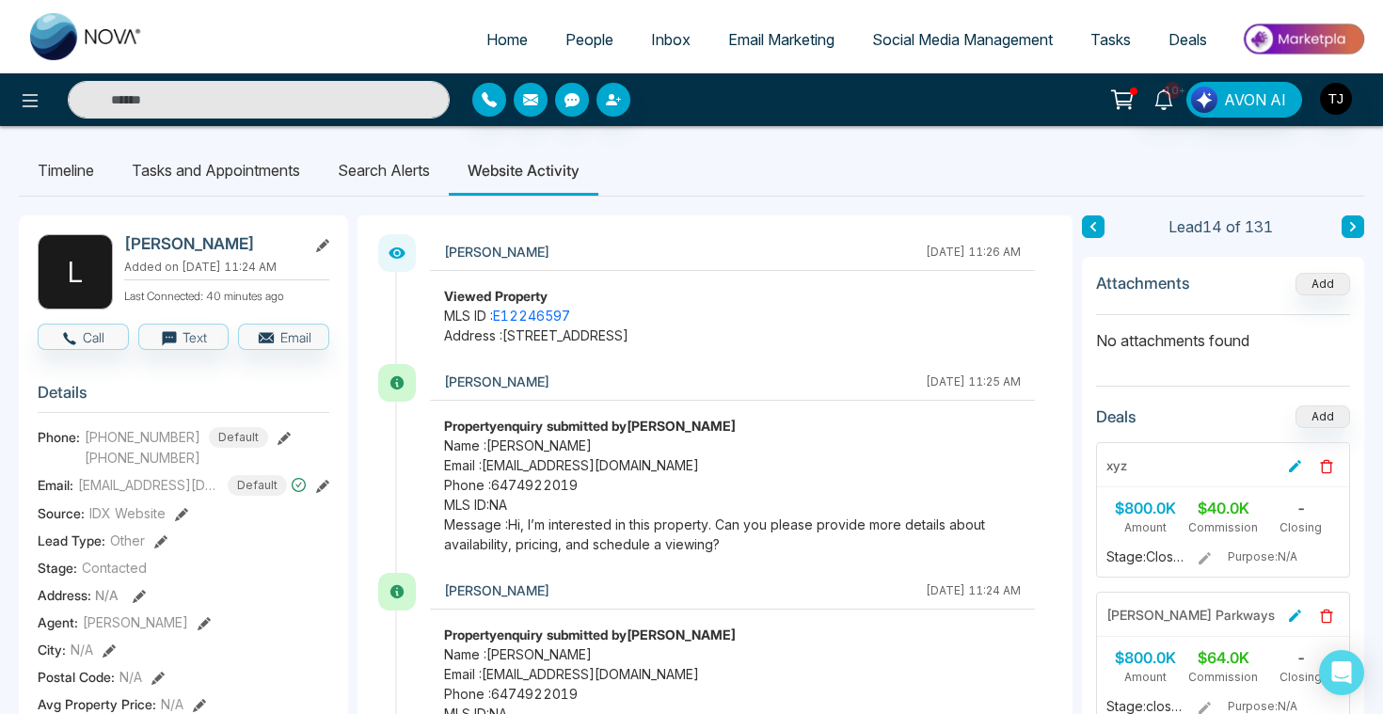
click at [371, 172] on li "Search Alerts" at bounding box center [384, 170] width 130 height 51
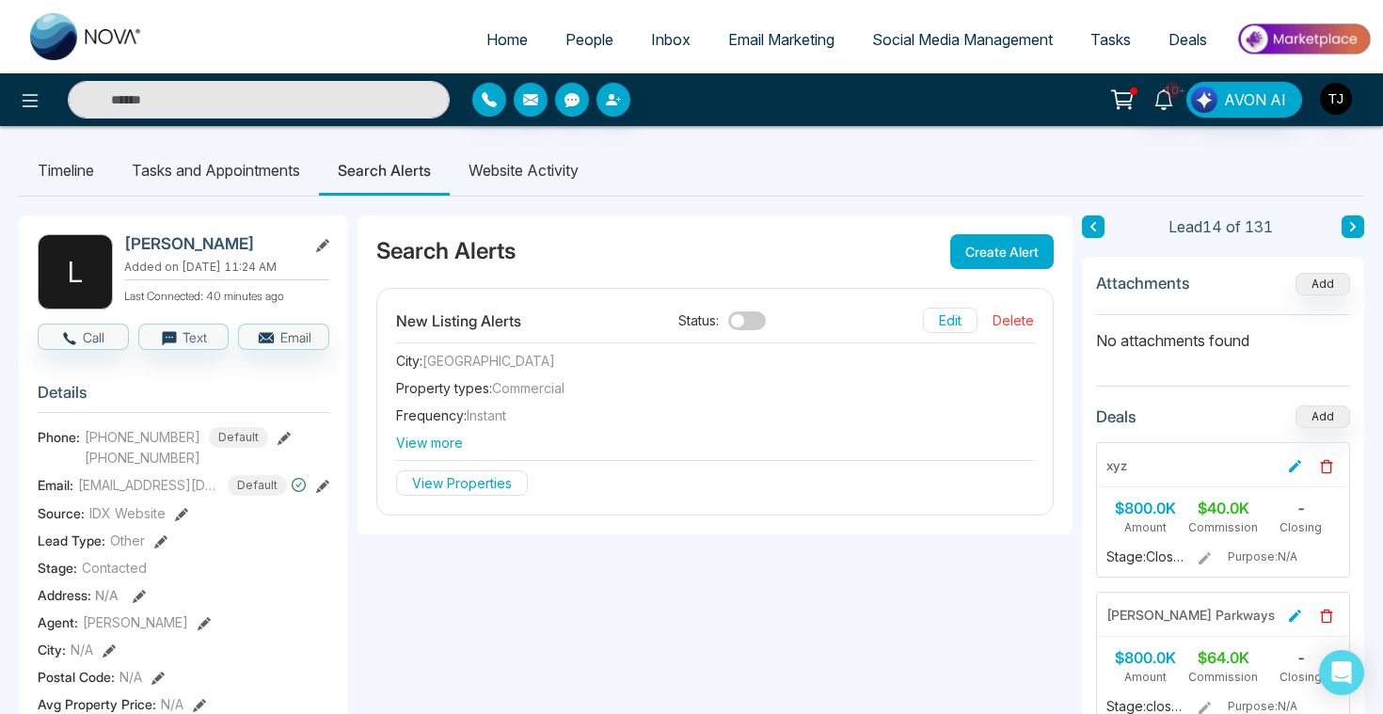
click at [1002, 252] on button "Create Alert" at bounding box center [1001, 251] width 103 height 35
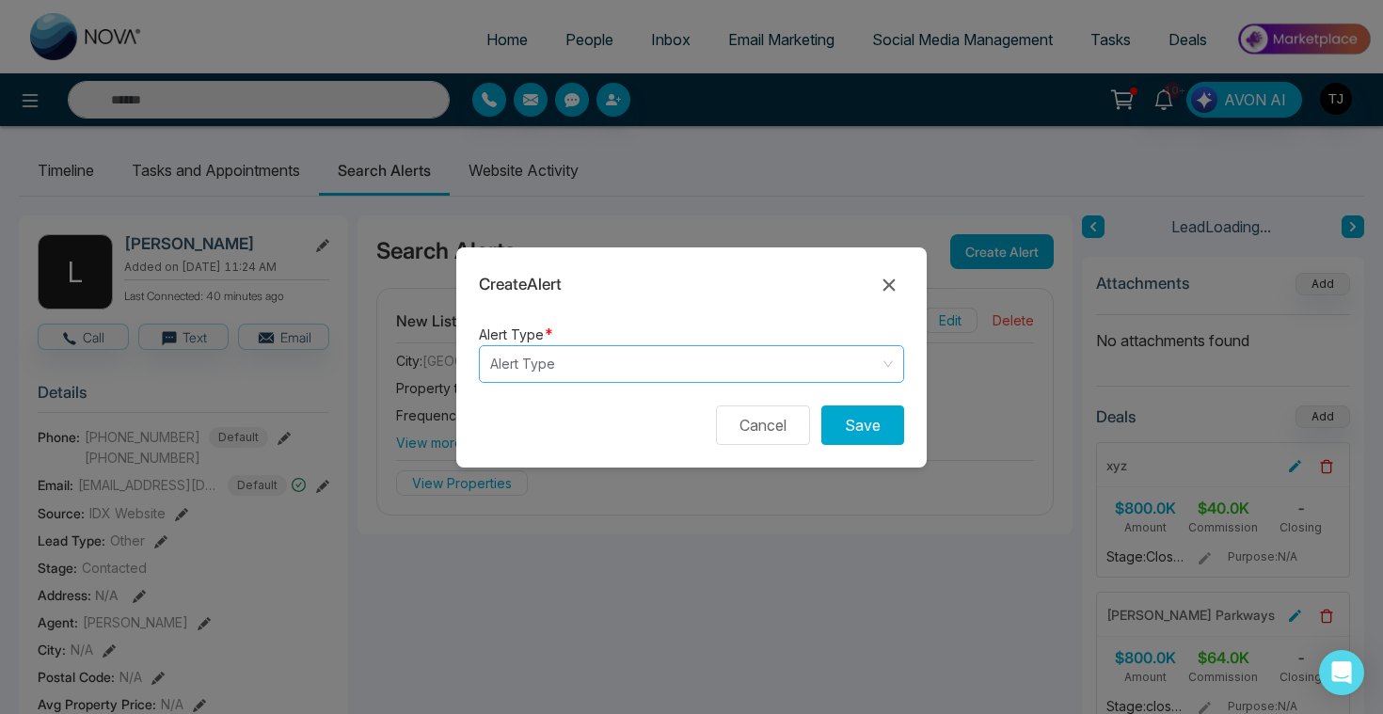
click at [700, 365] on input "search" at bounding box center [684, 364] width 389 height 36
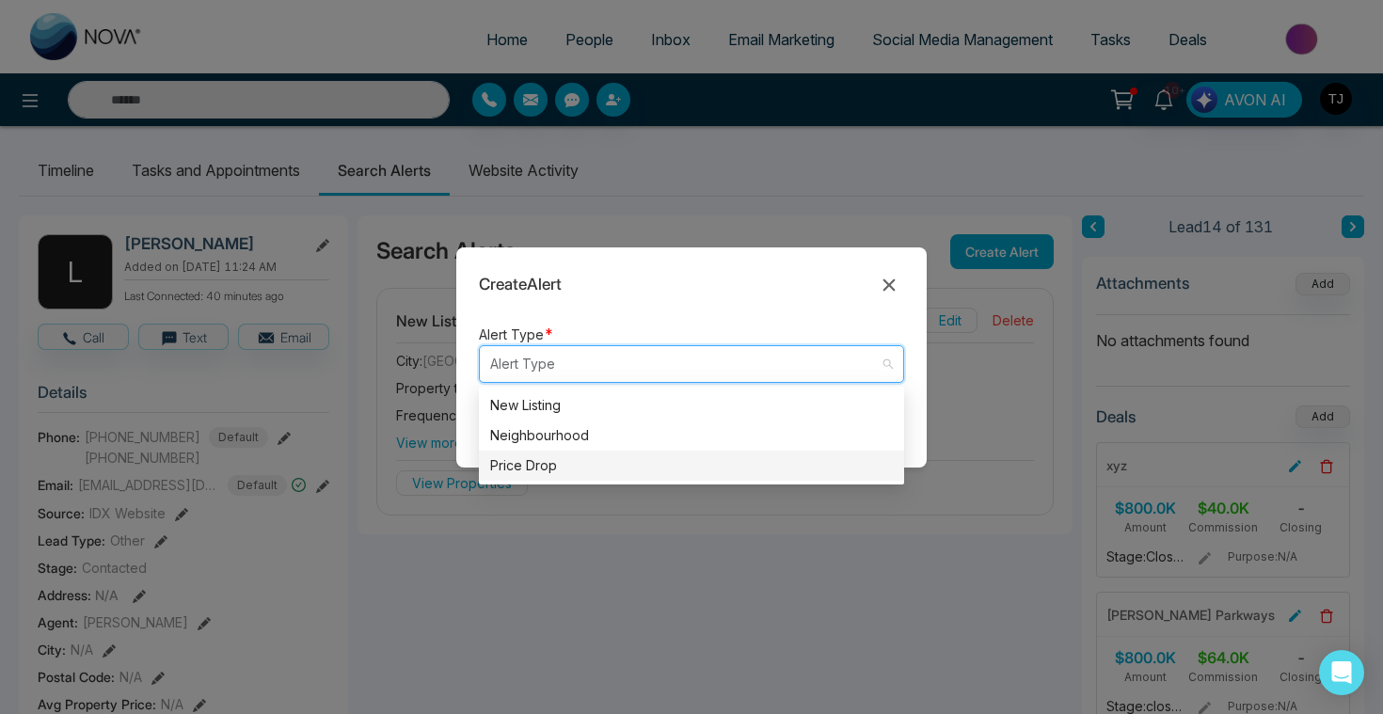
click at [642, 459] on div "Price Drop" at bounding box center [691, 465] width 403 height 21
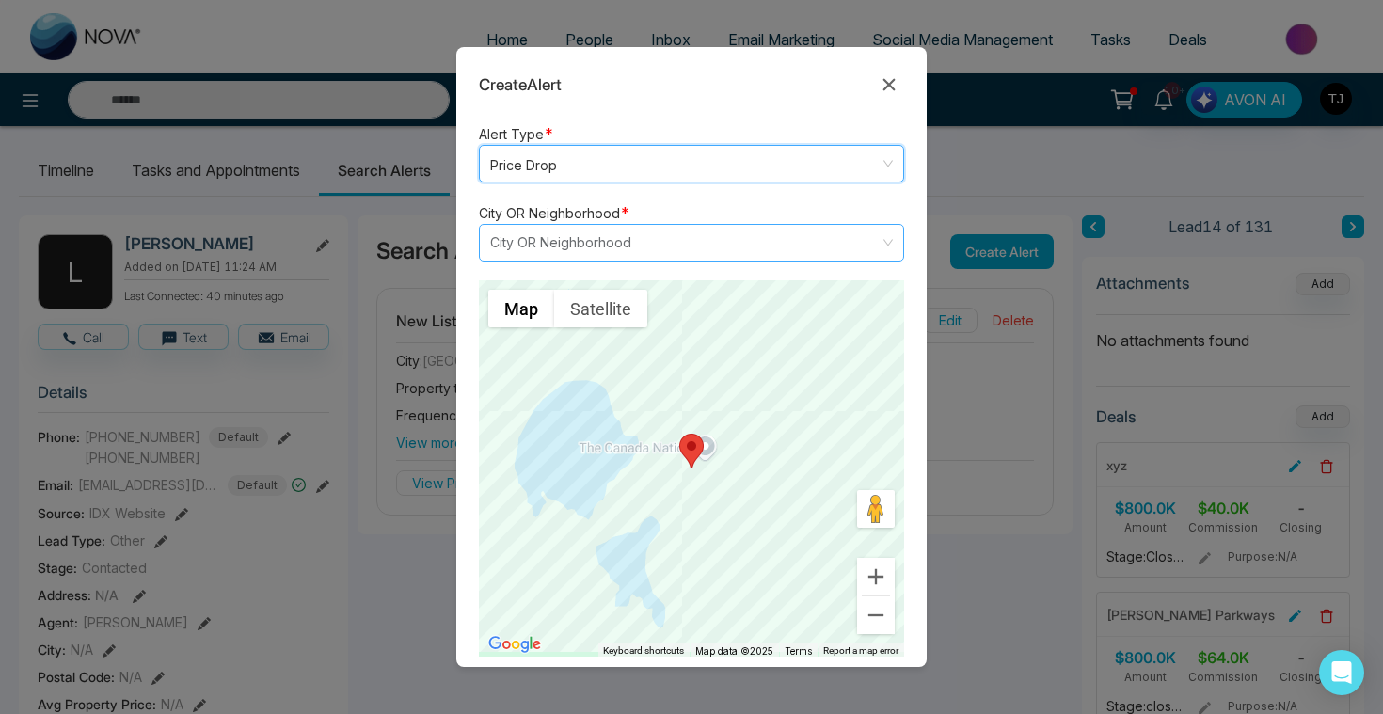
click at [611, 247] on input "search" at bounding box center [684, 243] width 389 height 36
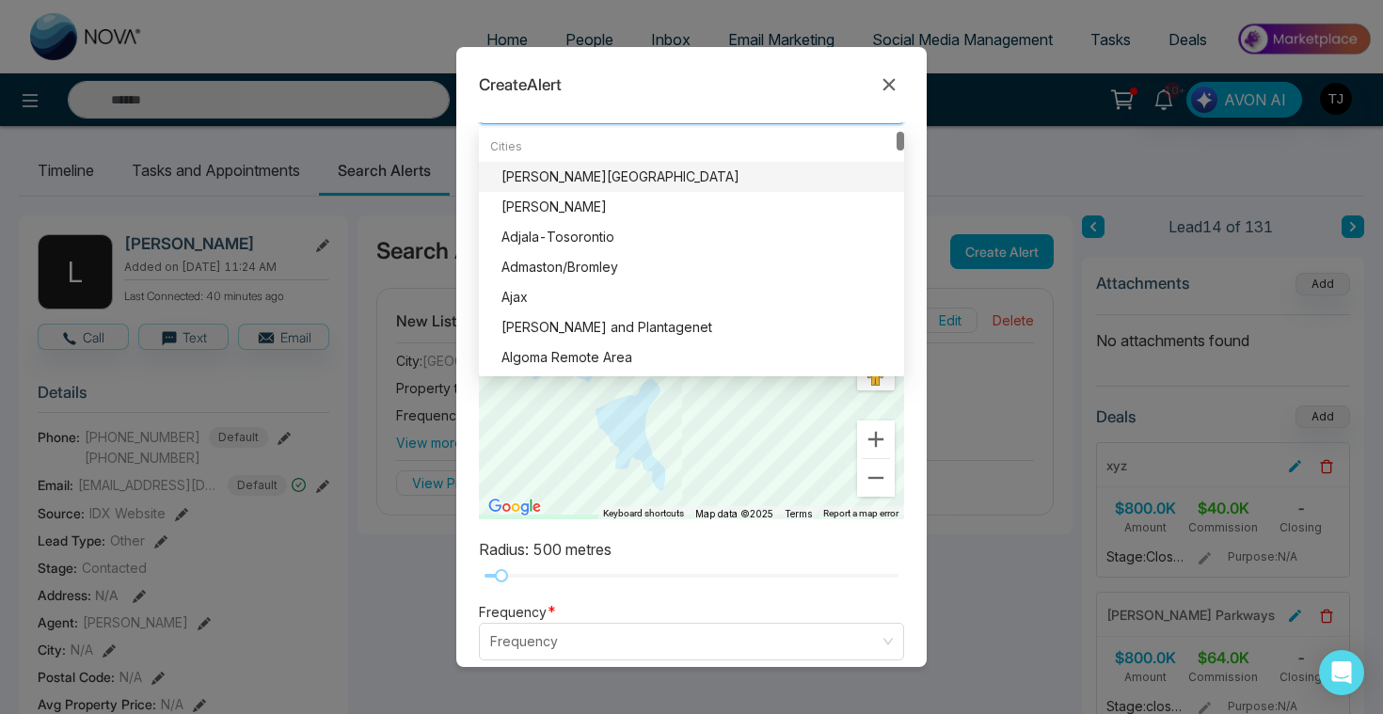
scroll to position [234, 0]
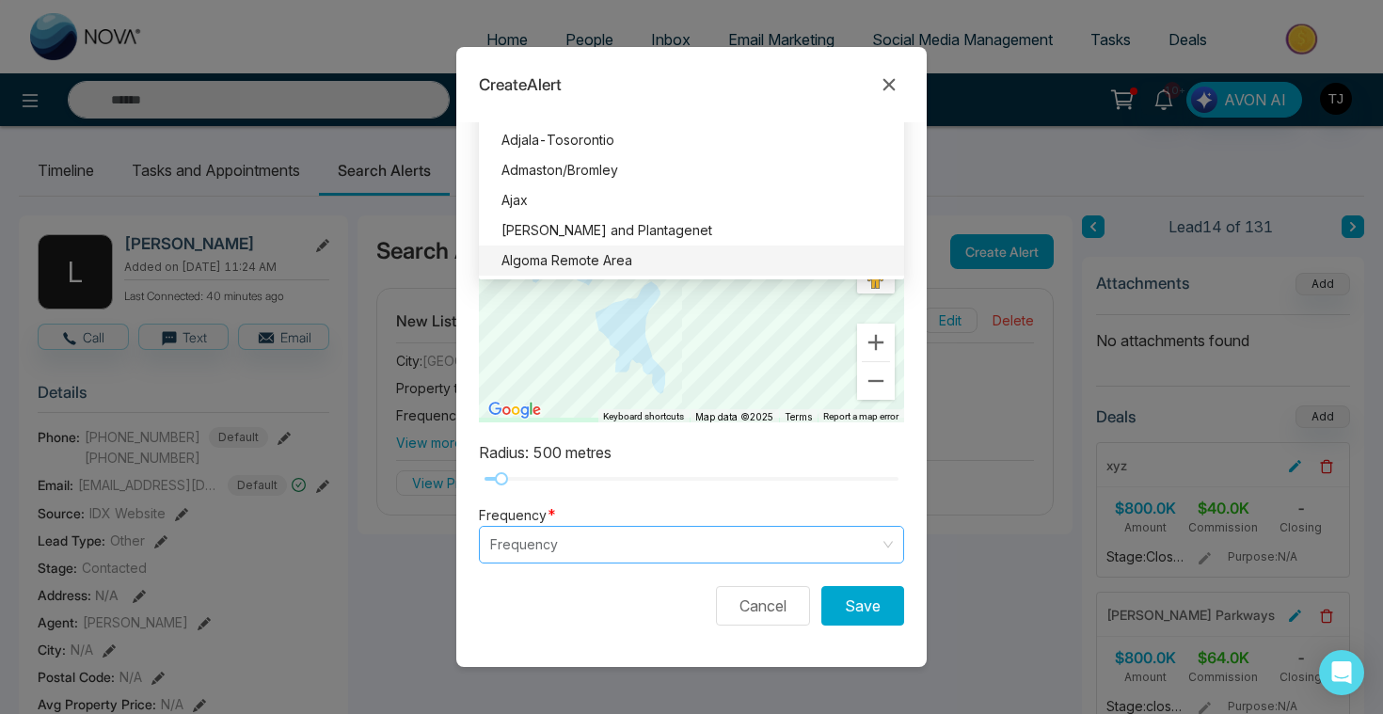
click at [570, 538] on input "search" at bounding box center [684, 545] width 389 height 36
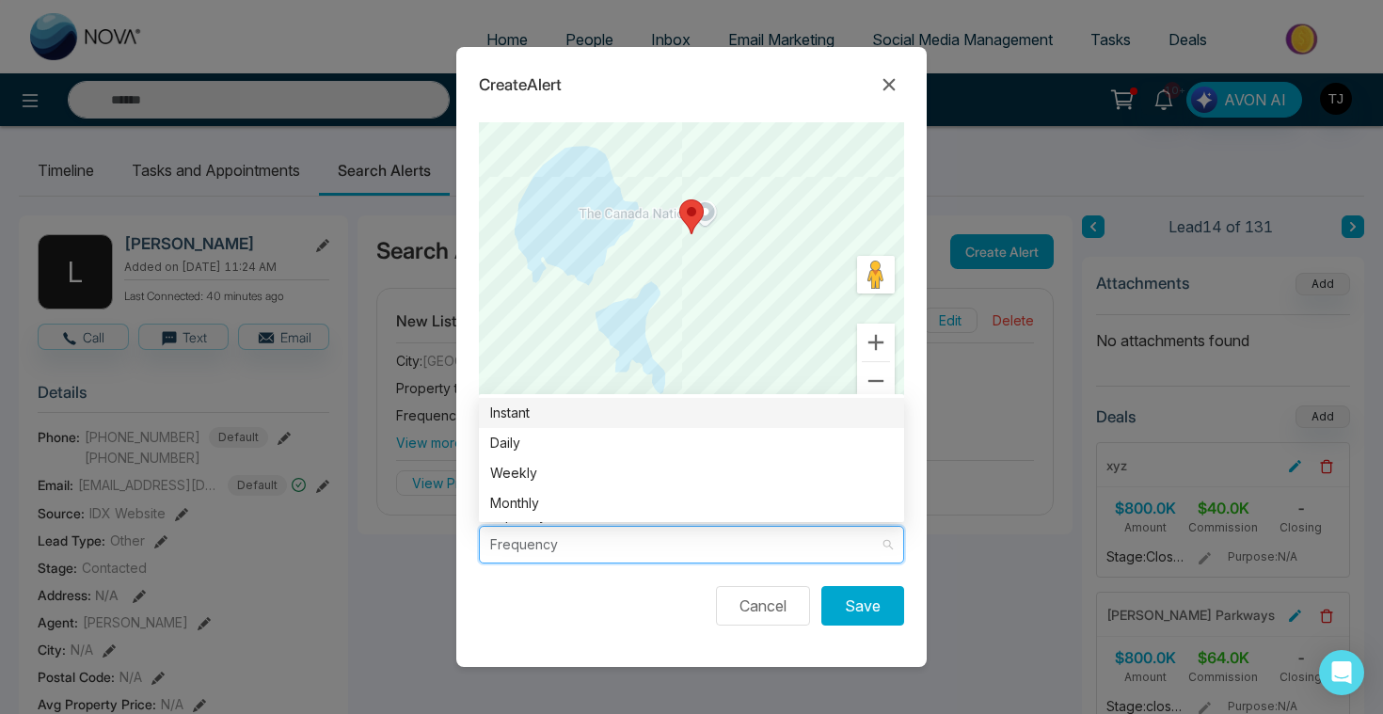
click at [547, 298] on div at bounding box center [691, 234] width 425 height 376
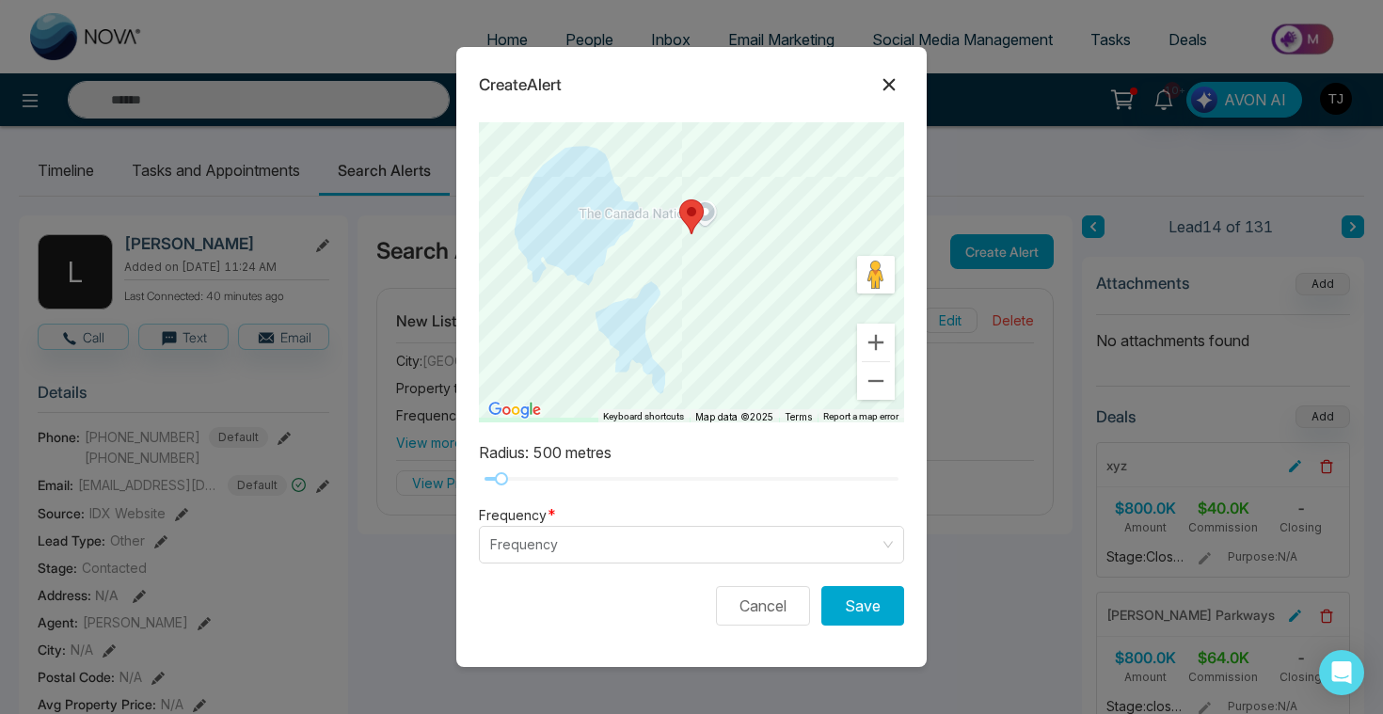
click at [895, 92] on icon at bounding box center [889, 84] width 23 height 23
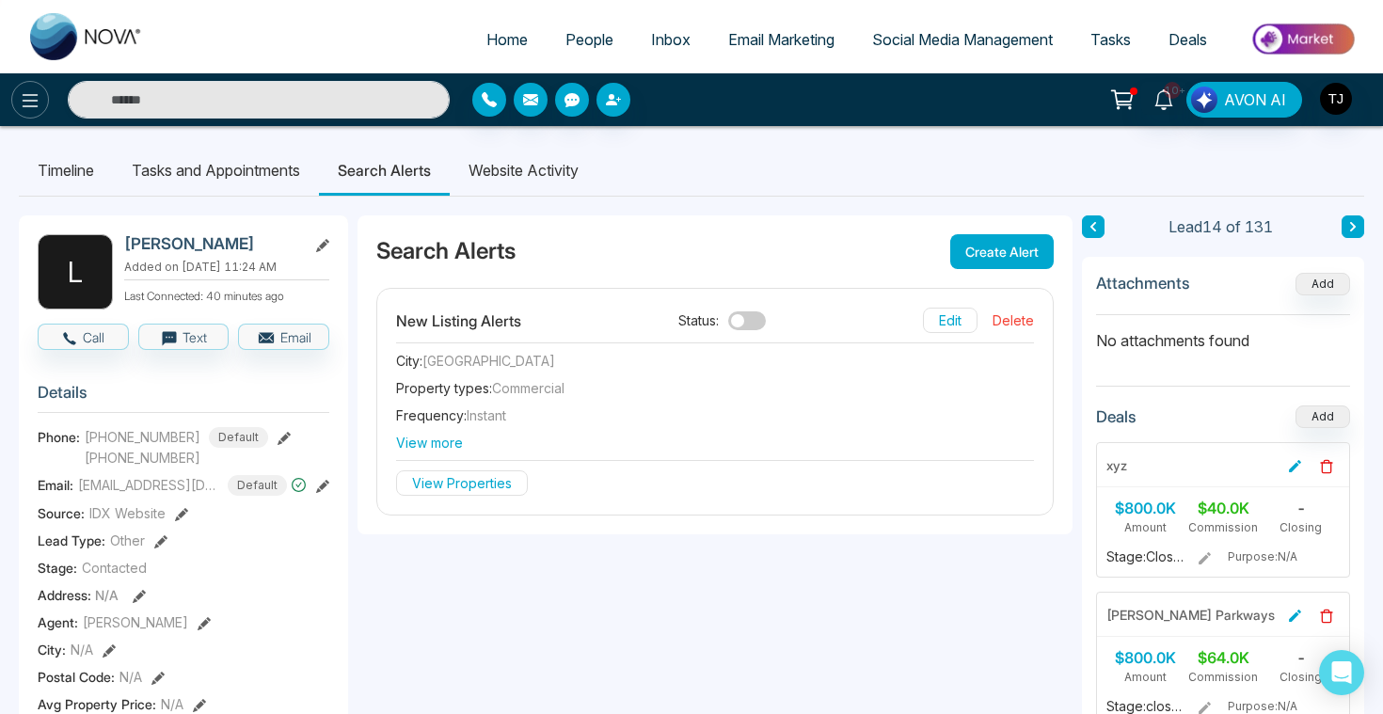
click at [37, 113] on button at bounding box center [30, 100] width 38 height 38
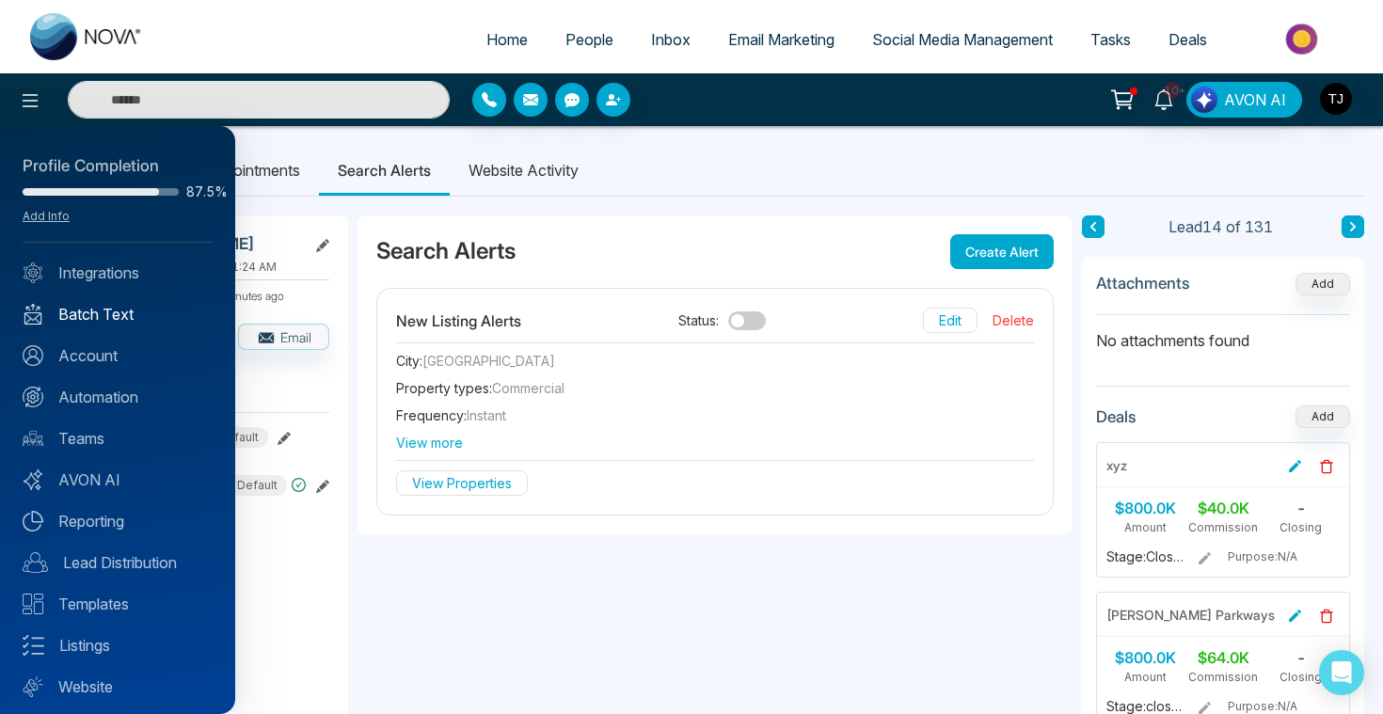
click at [117, 309] on link "Batch Text" at bounding box center [118, 314] width 190 height 23
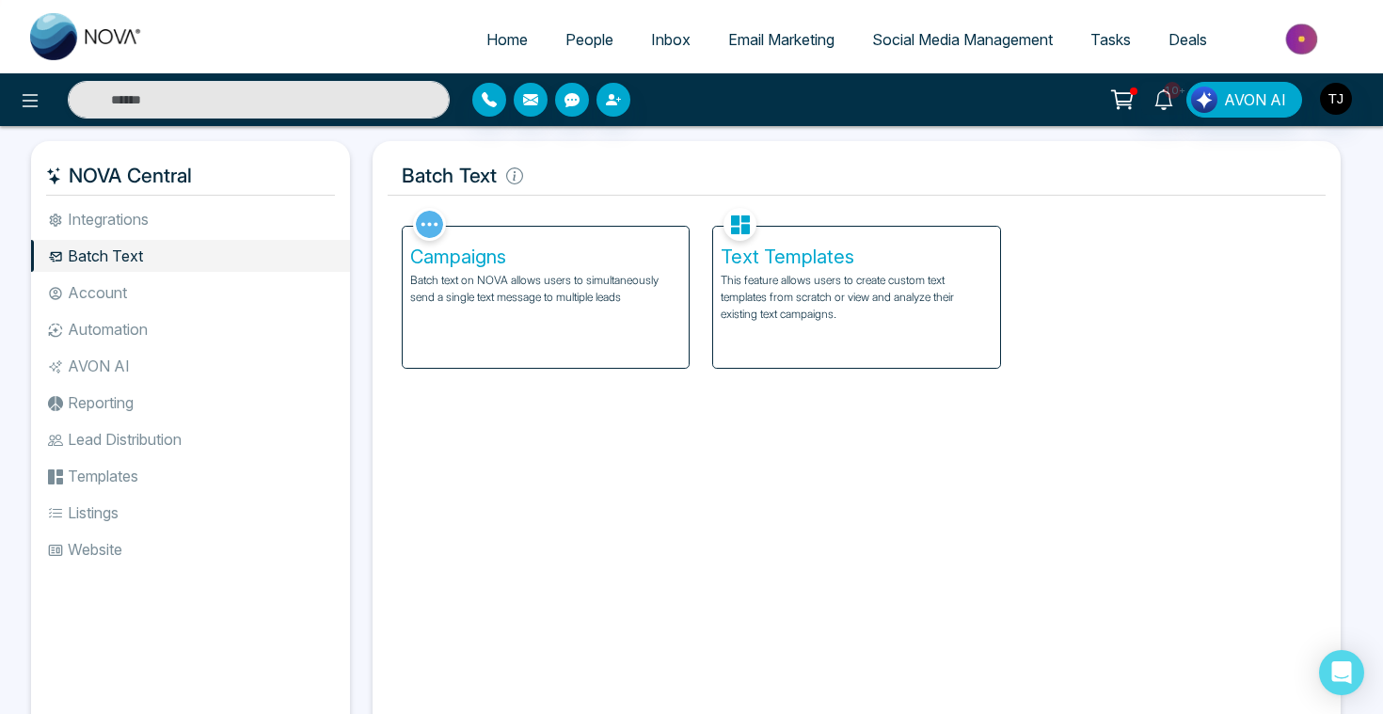
click at [561, 326] on div "Campaigns Batch text on NOVA allows users to simultaneously send a single text …" at bounding box center [546, 297] width 286 height 141
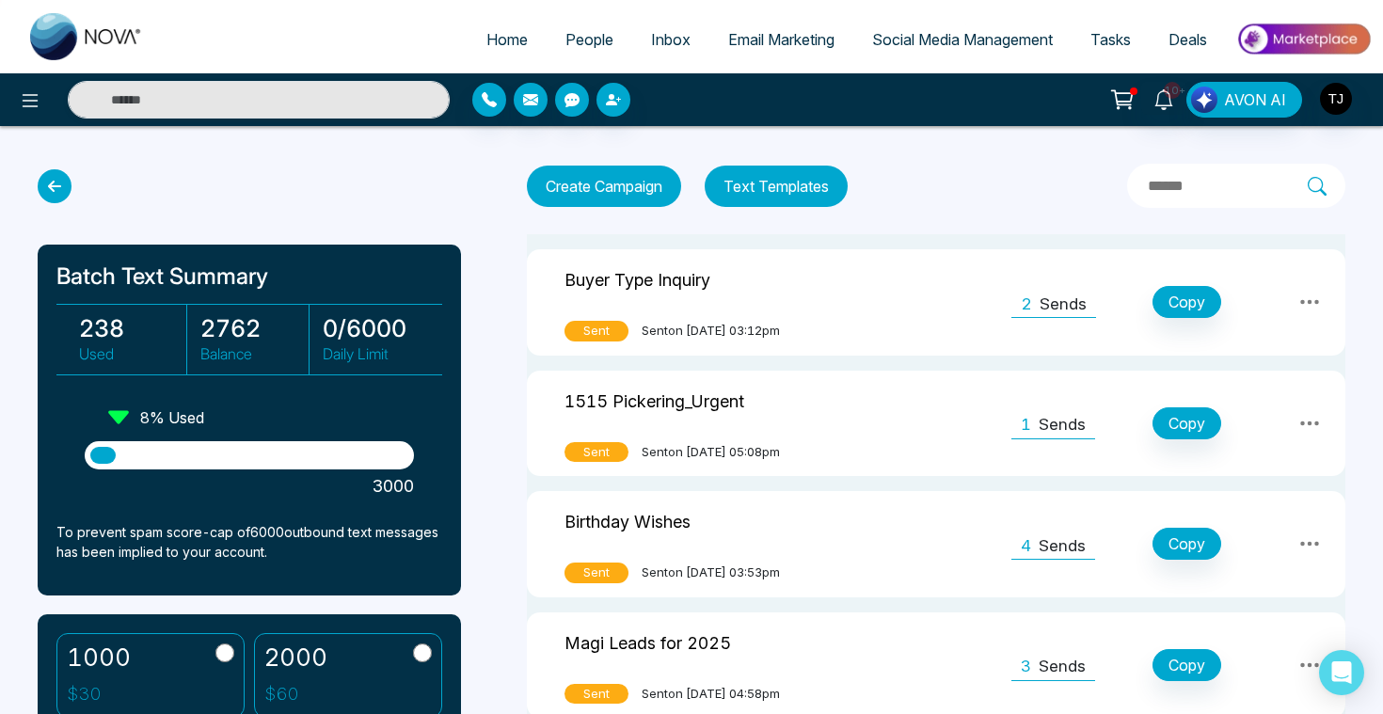
click at [813, 185] on button "Text Templates" at bounding box center [776, 186] width 143 height 41
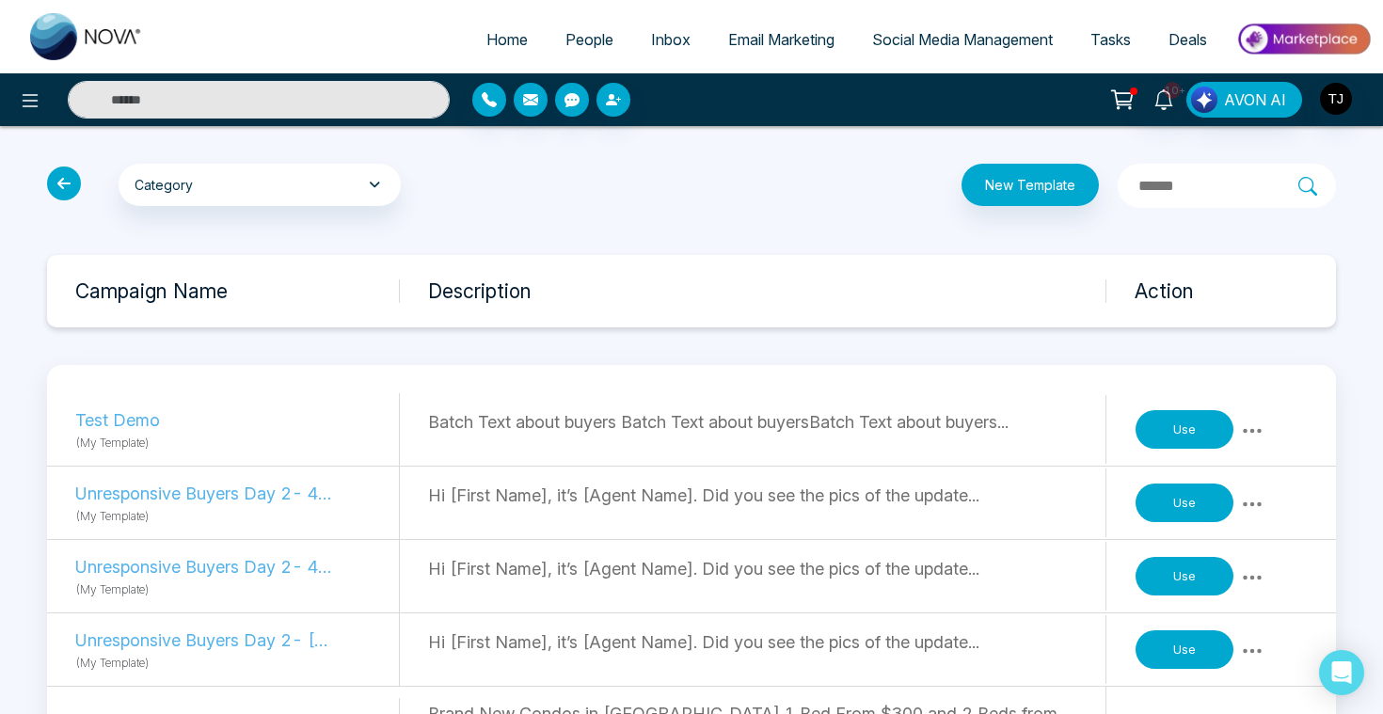
click at [65, 191] on icon at bounding box center [64, 183] width 34 height 34
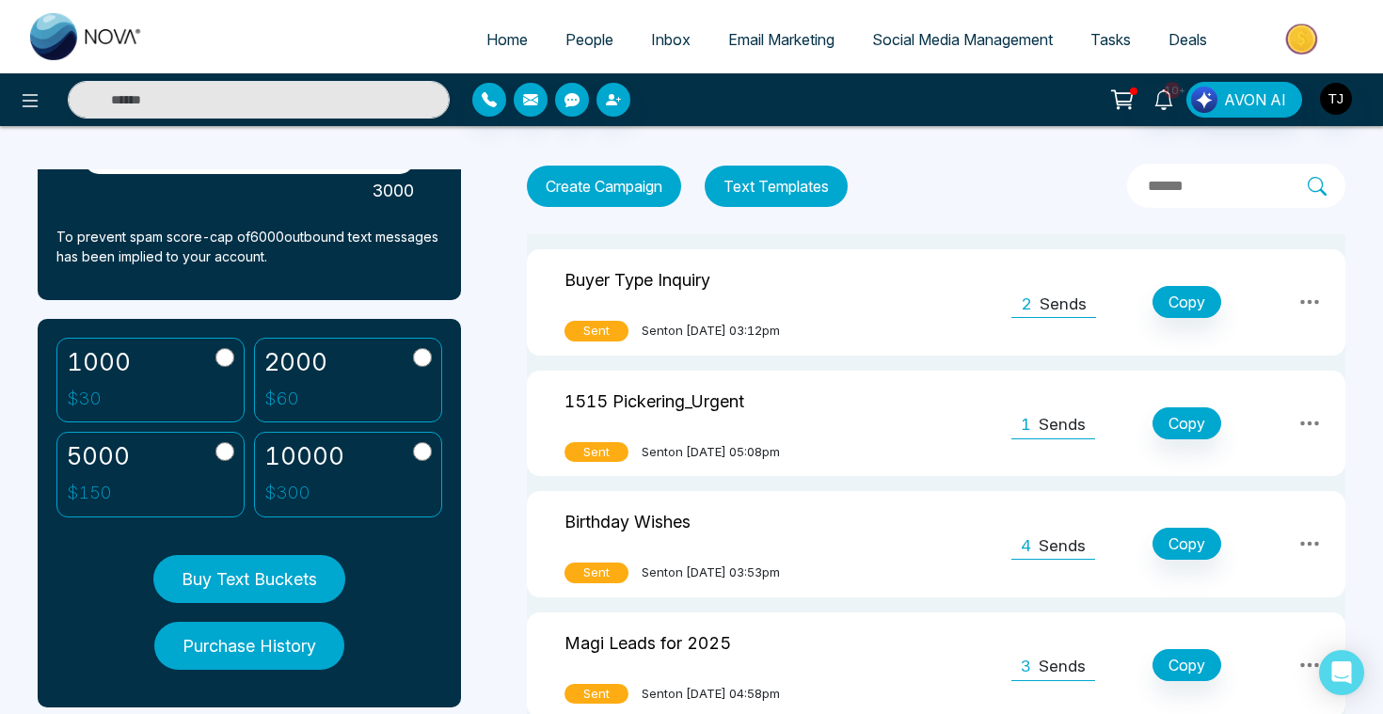
scroll to position [304, 0]
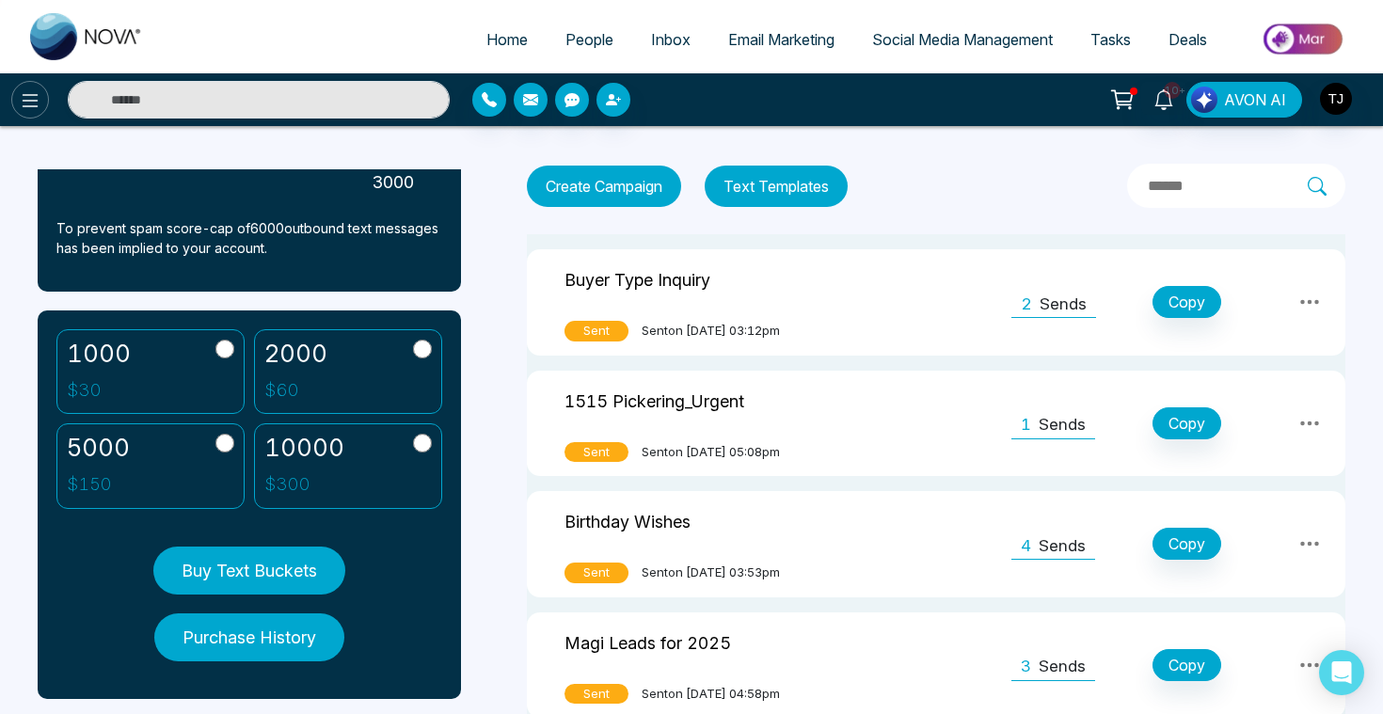
click at [25, 93] on icon at bounding box center [30, 100] width 23 height 23
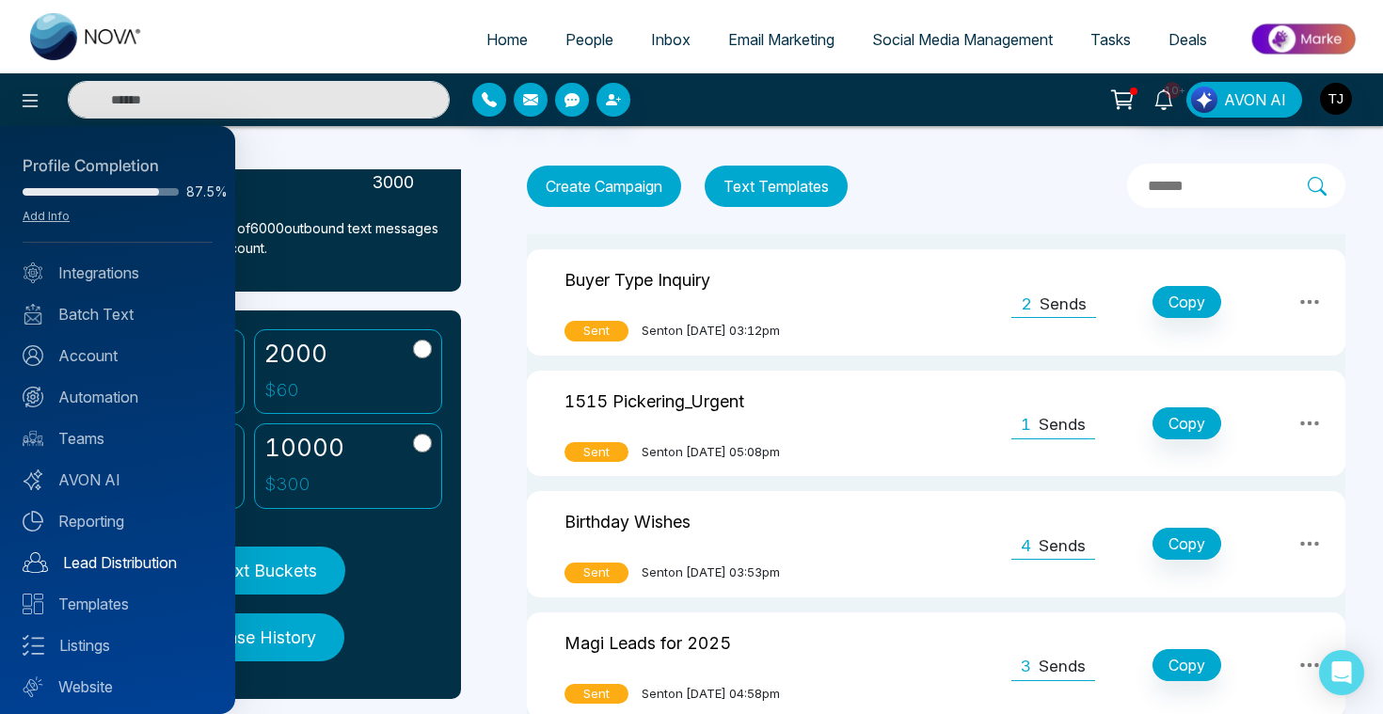
click at [118, 558] on link "Lead Distribution" at bounding box center [118, 562] width 190 height 23
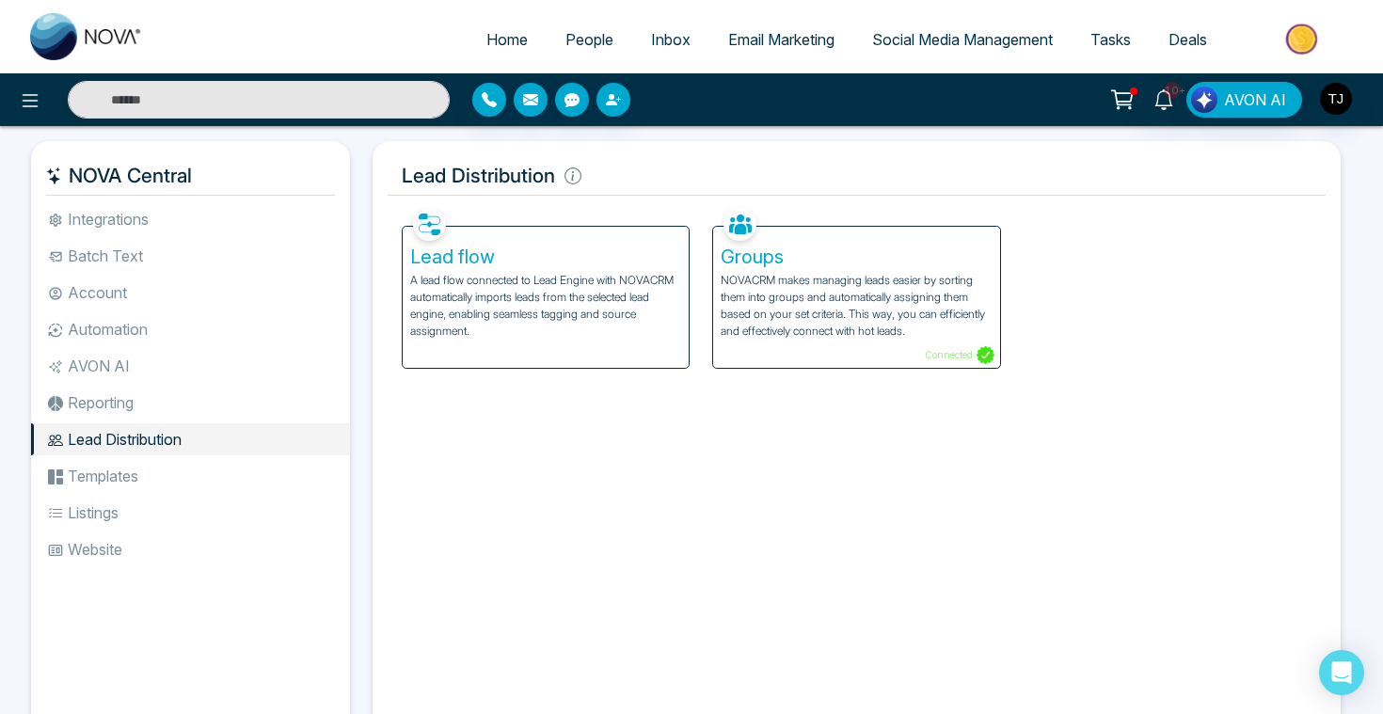
click at [490, 260] on h5 "Lead flow" at bounding box center [545, 257] width 271 height 23
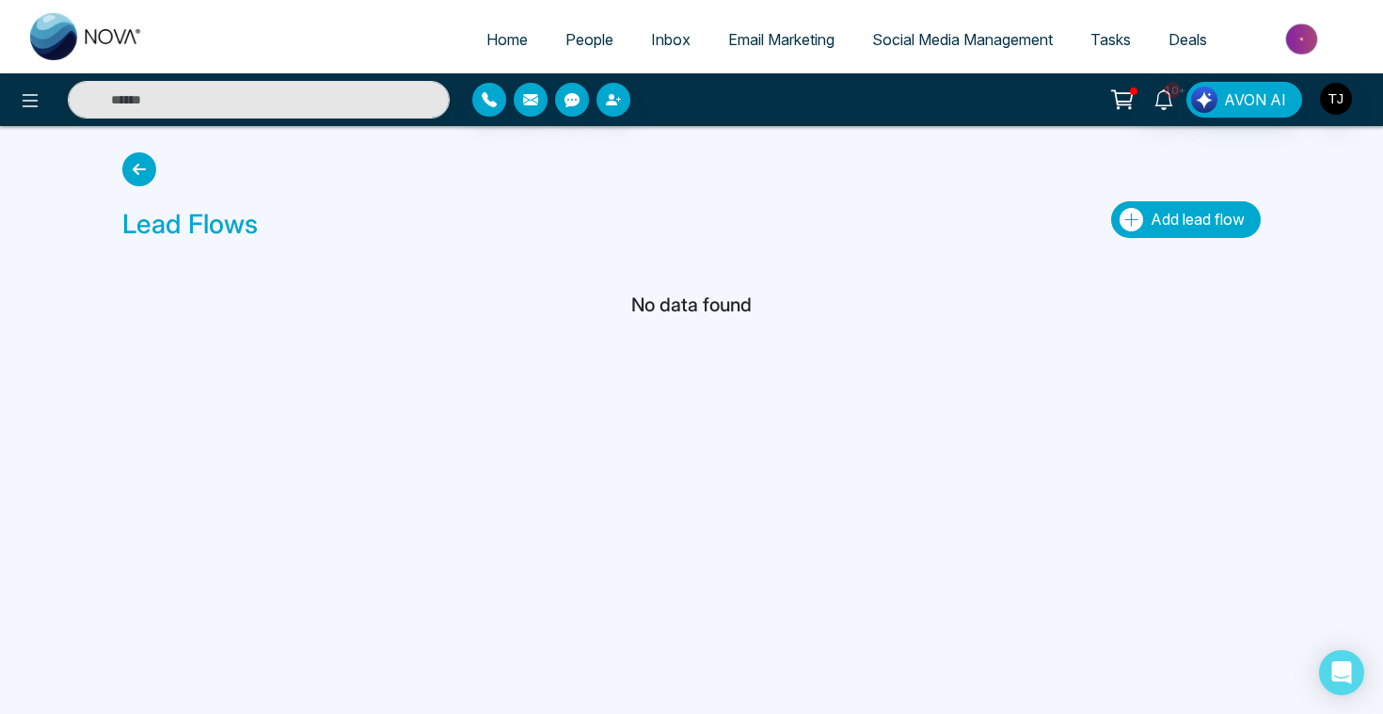
click at [1160, 219] on span "Add lead flow" at bounding box center [1197, 219] width 94 height 19
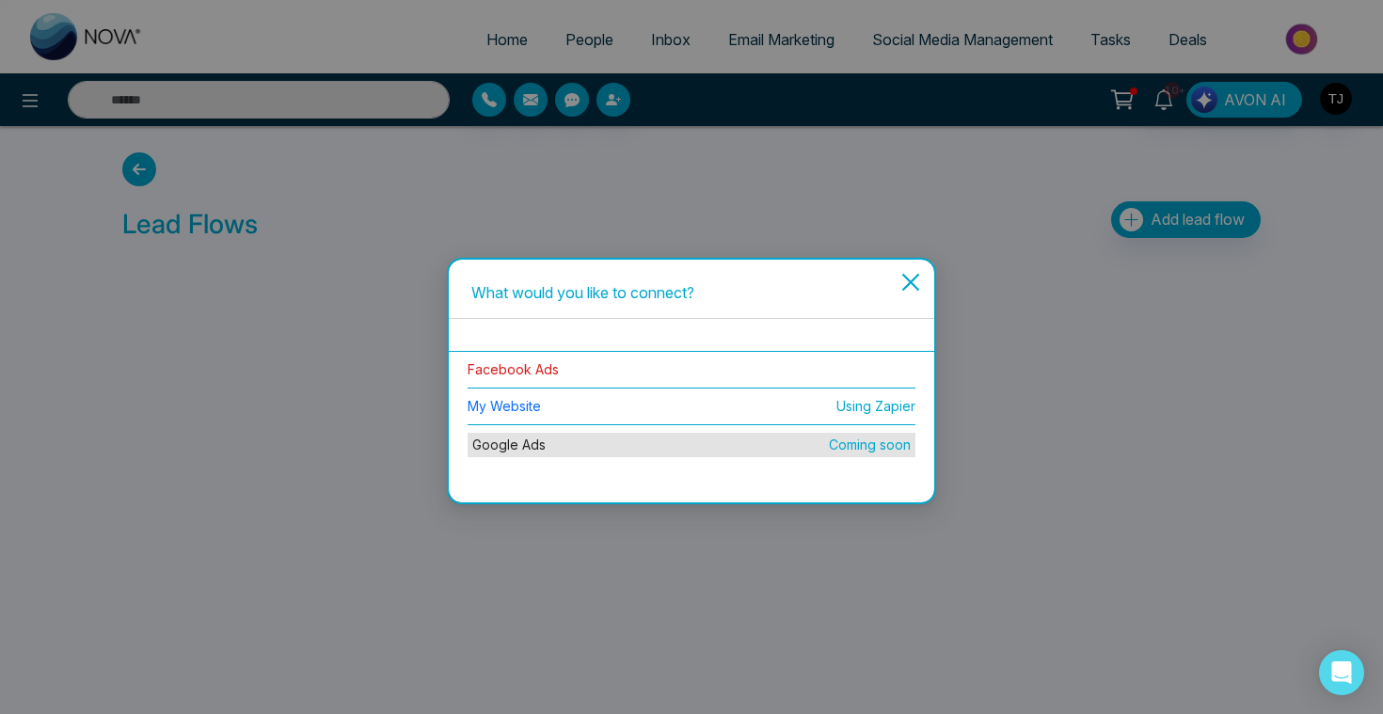
click at [531, 365] on link "Facebook Ads" at bounding box center [513, 369] width 91 height 16
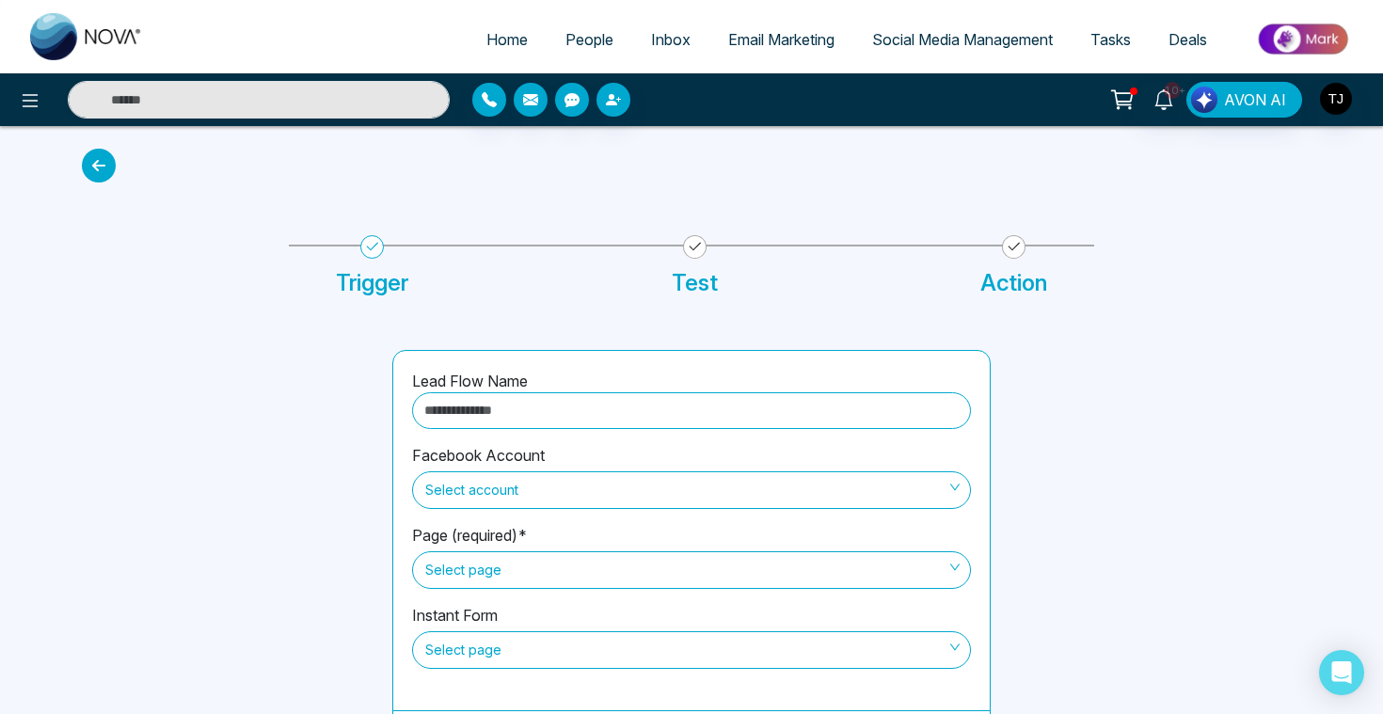
click at [522, 408] on input "text" at bounding box center [691, 410] width 559 height 37
type input "*******"
click at [531, 487] on span "Select account" at bounding box center [691, 490] width 532 height 32
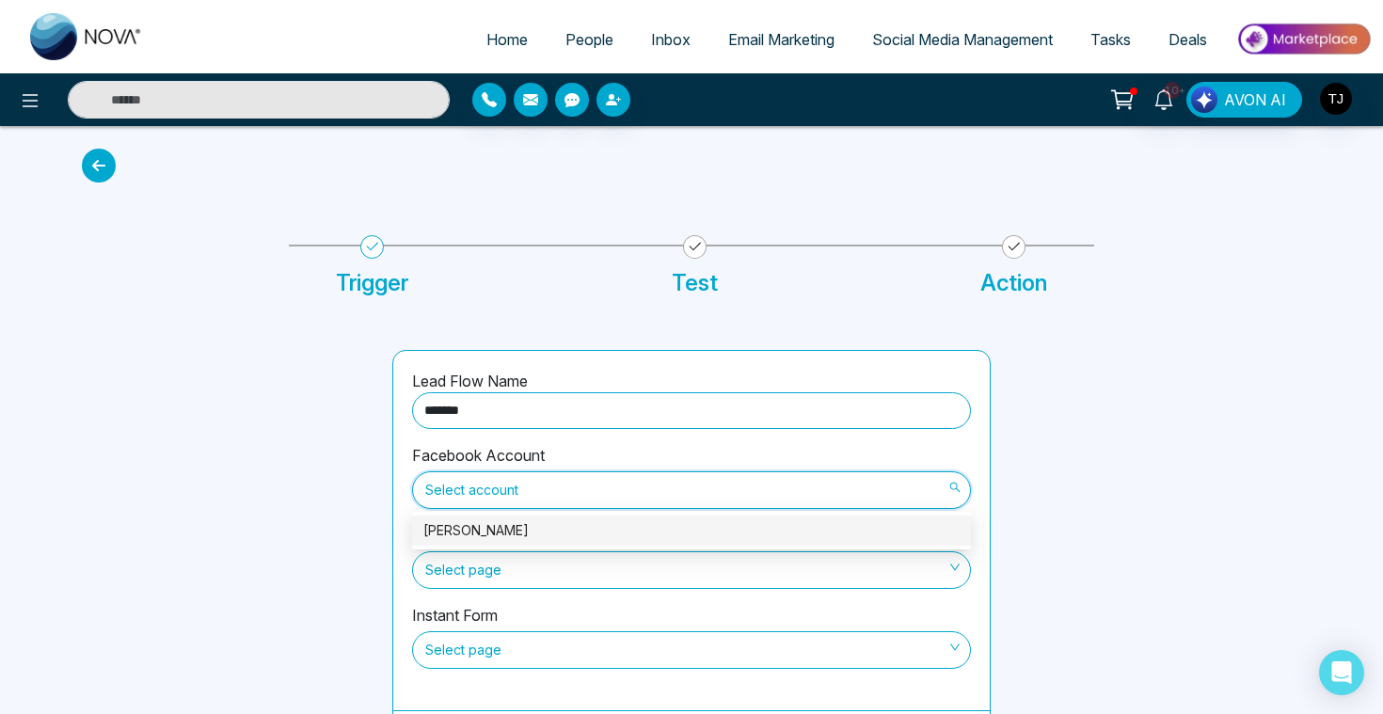
click at [529, 522] on div "[PERSON_NAME]" at bounding box center [691, 530] width 536 height 21
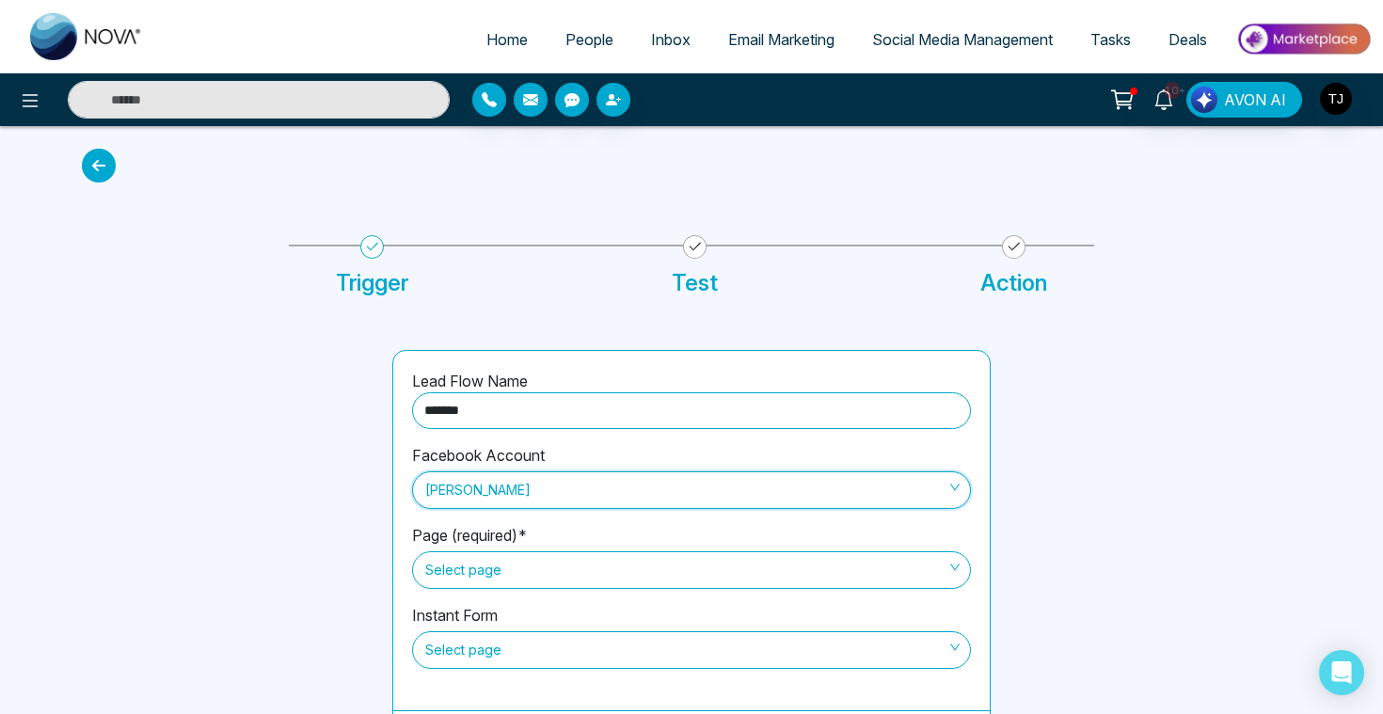
click at [516, 561] on span "Select page" at bounding box center [691, 570] width 532 height 32
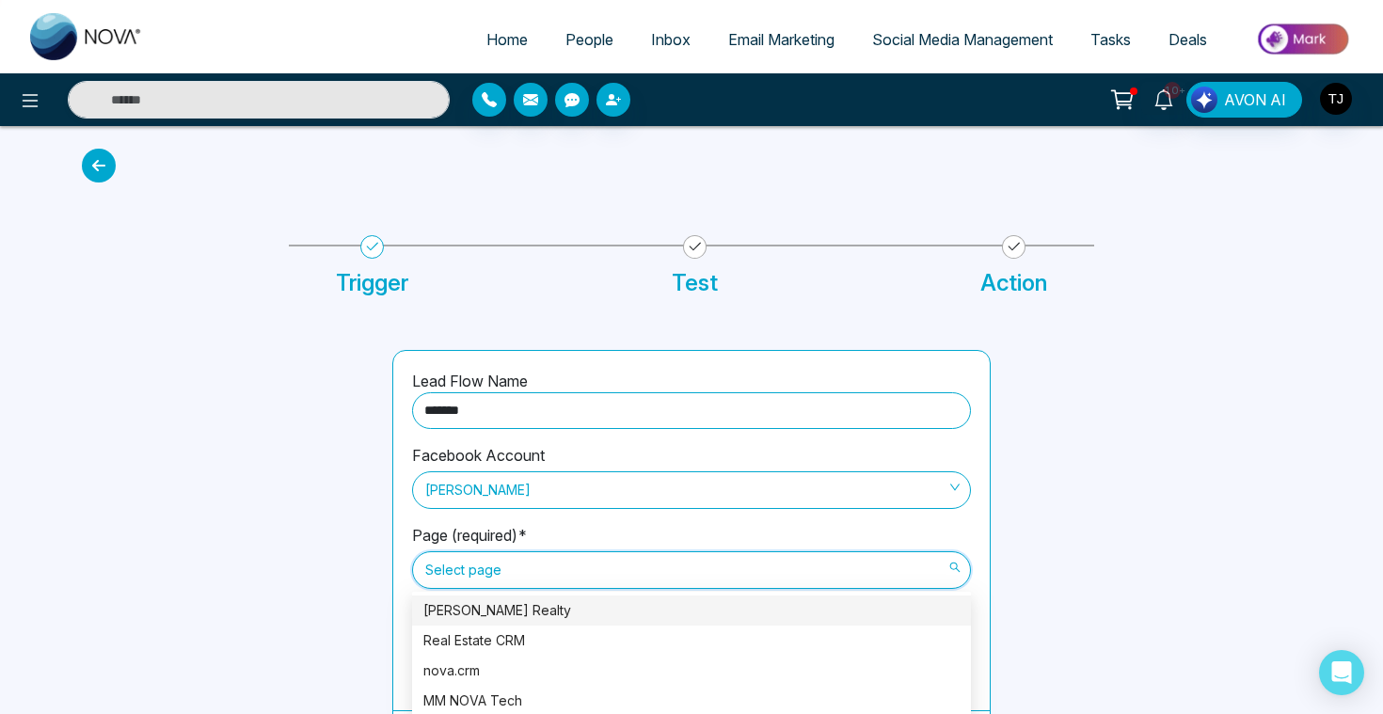
scroll to position [49, 0]
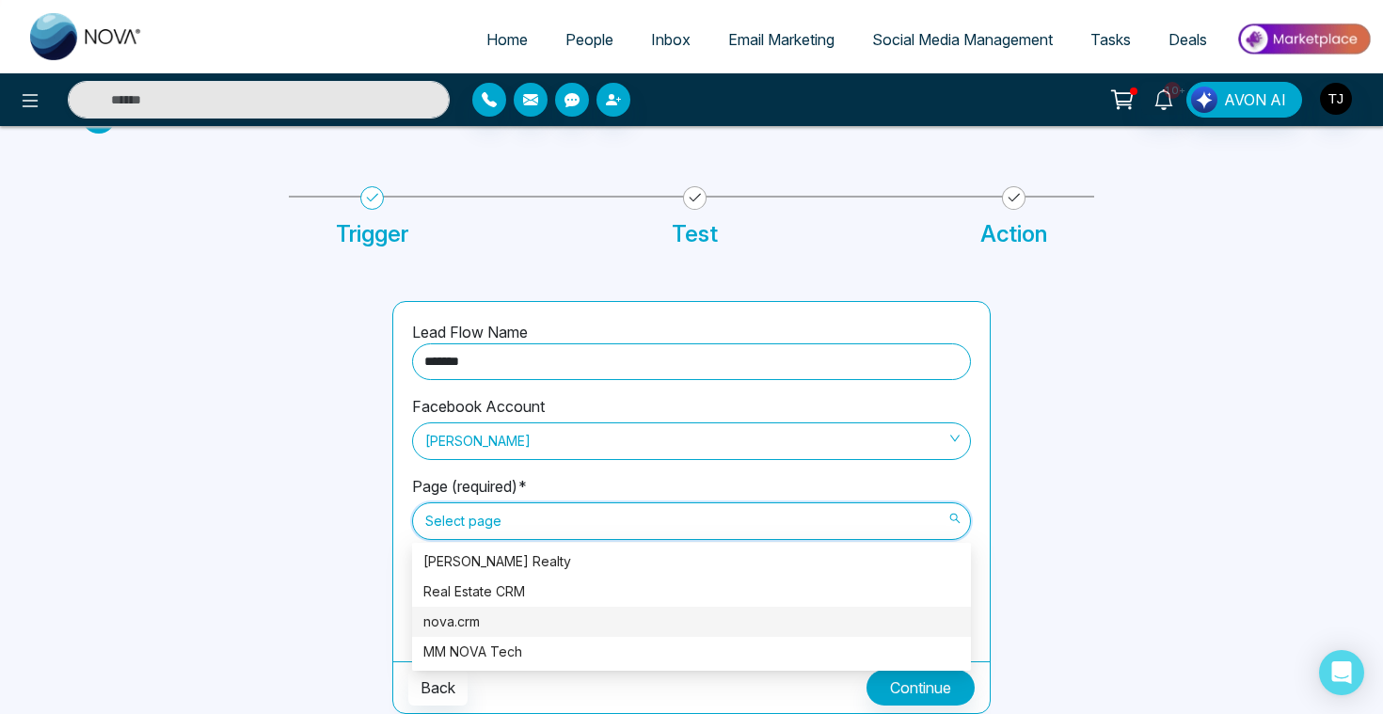
click at [470, 624] on div "nova.crm" at bounding box center [691, 621] width 536 height 21
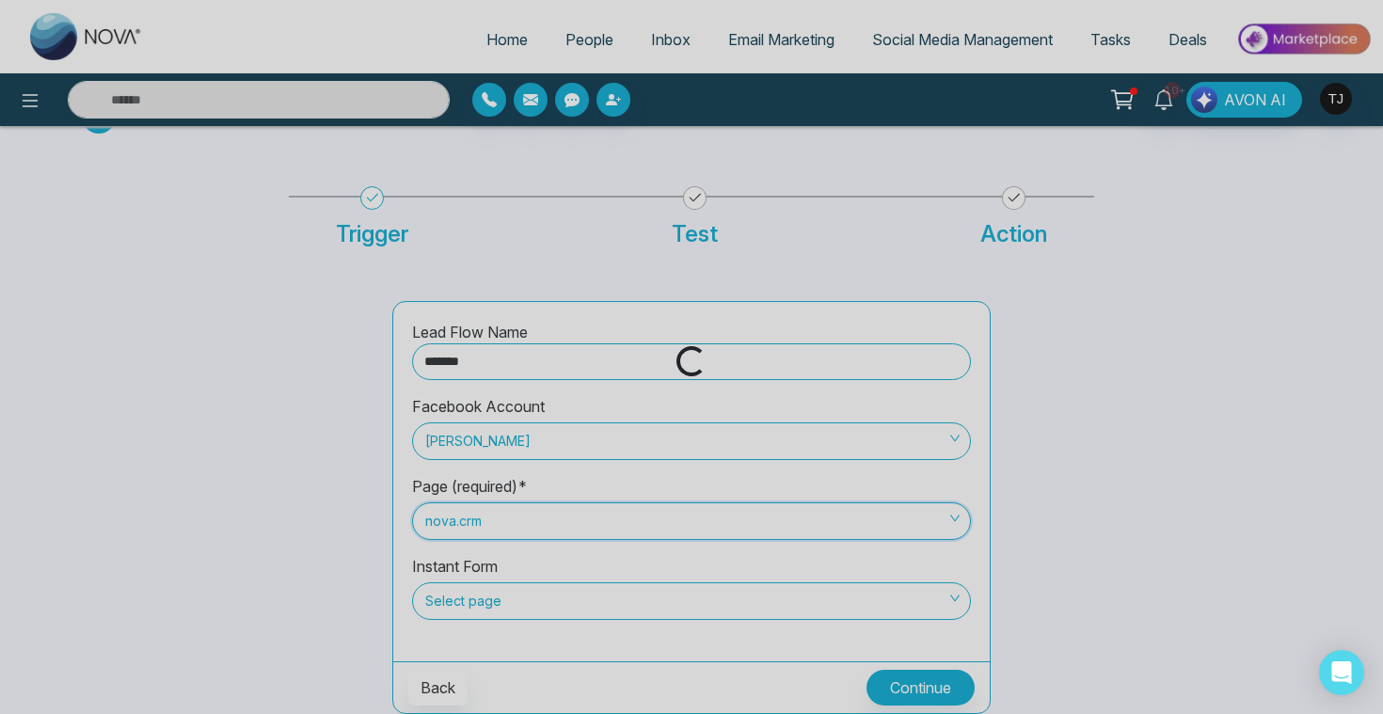
click at [492, 590] on div "Loading..." at bounding box center [691, 357] width 1383 height 714
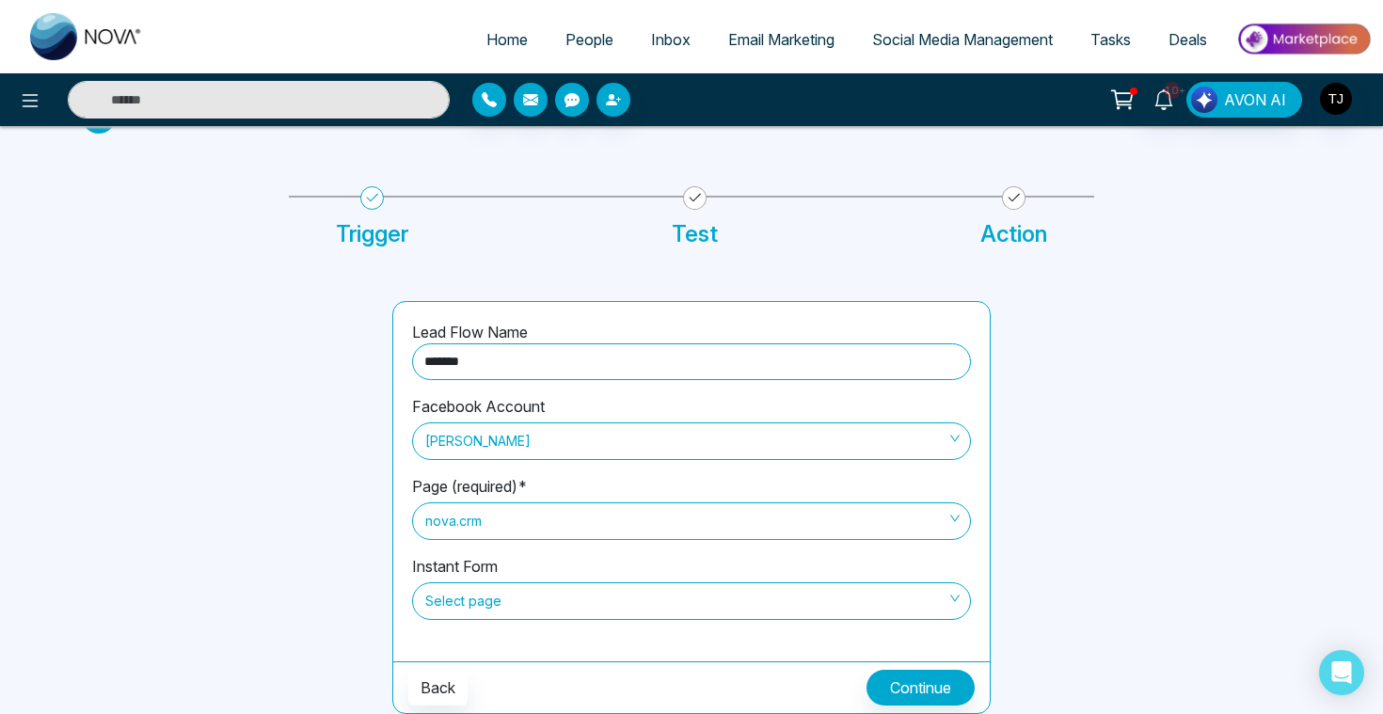
click at [495, 599] on span "Select page" at bounding box center [691, 601] width 532 height 32
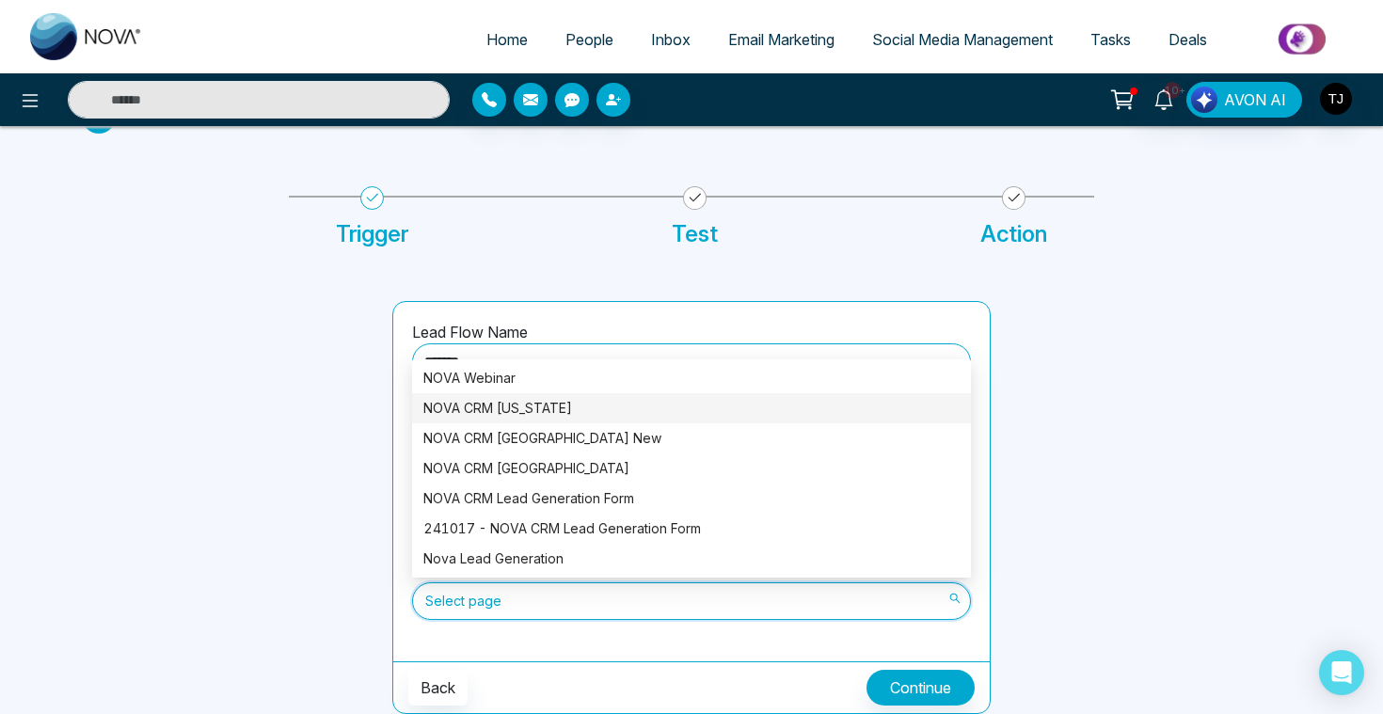
click at [525, 404] on div "NOVA CRM [US_STATE]" at bounding box center [691, 408] width 536 height 21
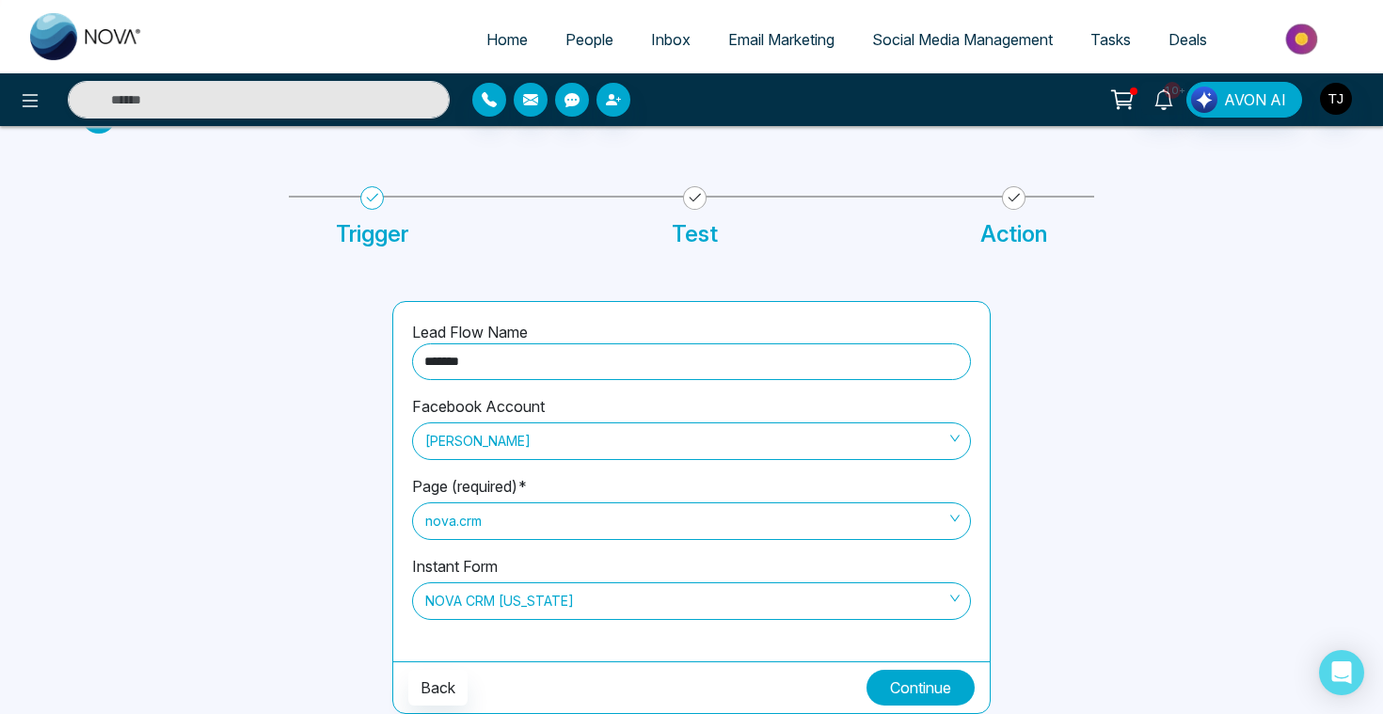
click at [901, 694] on button "Continue" at bounding box center [920, 688] width 108 height 36
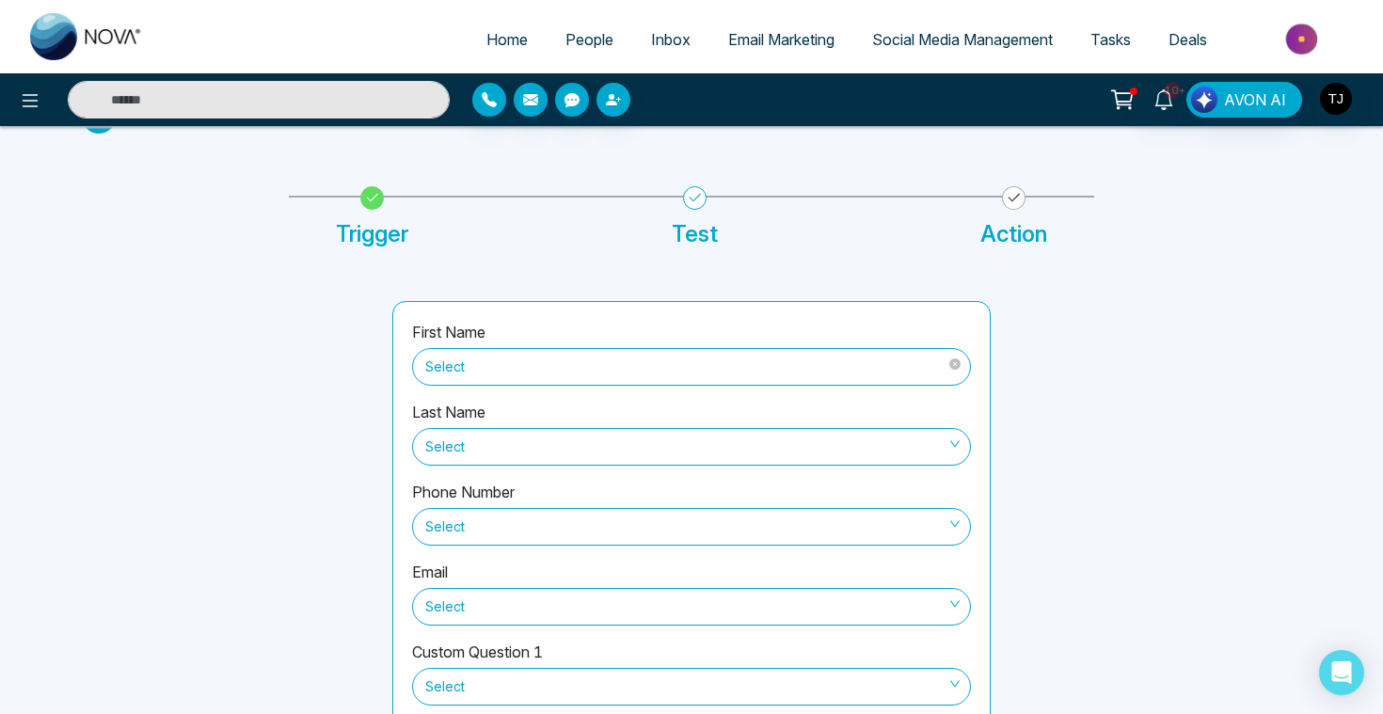
click at [620, 361] on span "Select" at bounding box center [691, 367] width 532 height 32
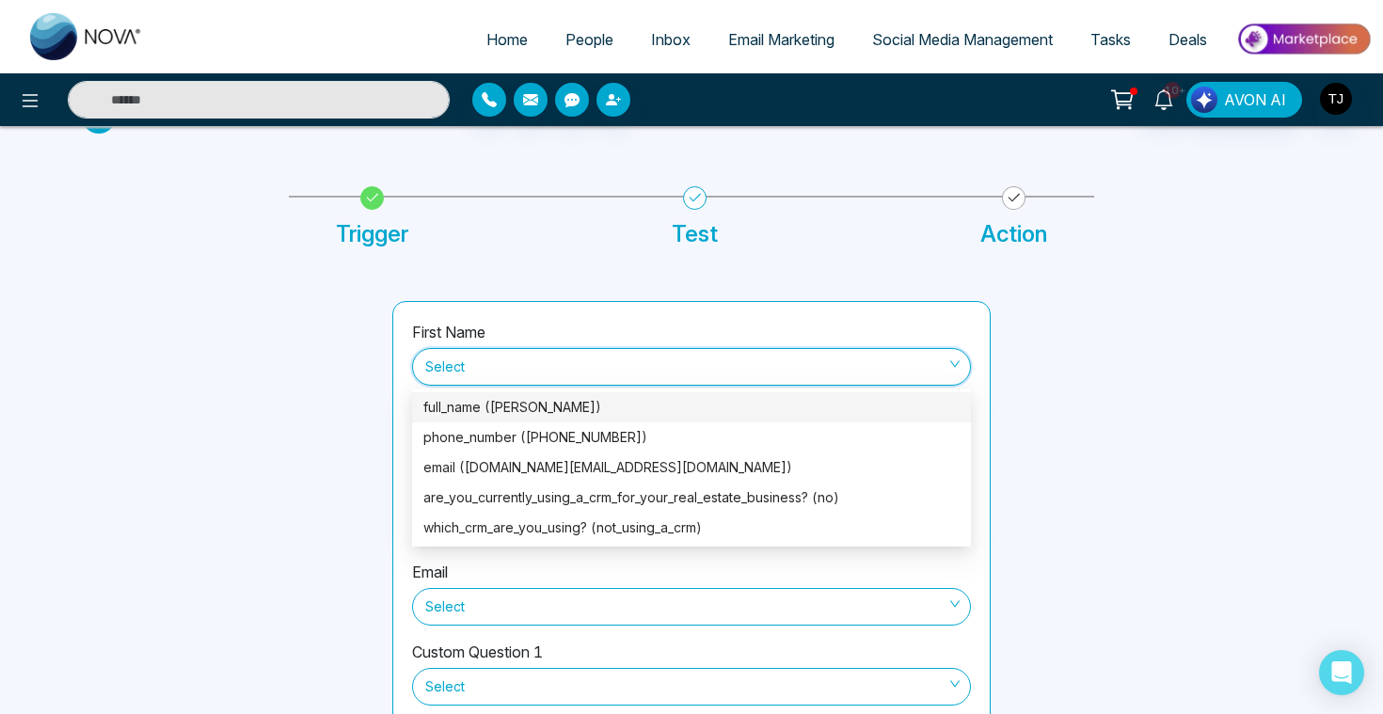
click at [608, 416] on div "full_name ([PERSON_NAME])" at bounding box center [691, 407] width 536 height 21
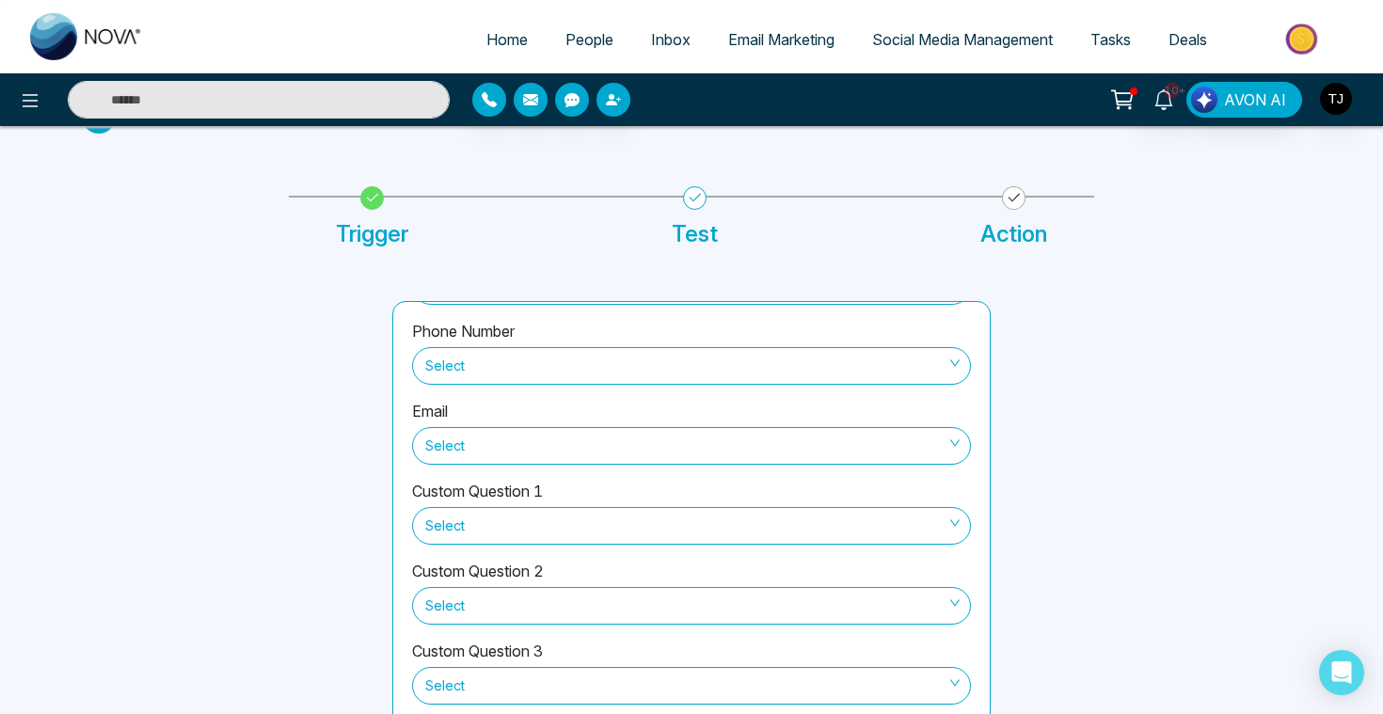
scroll to position [183, 0]
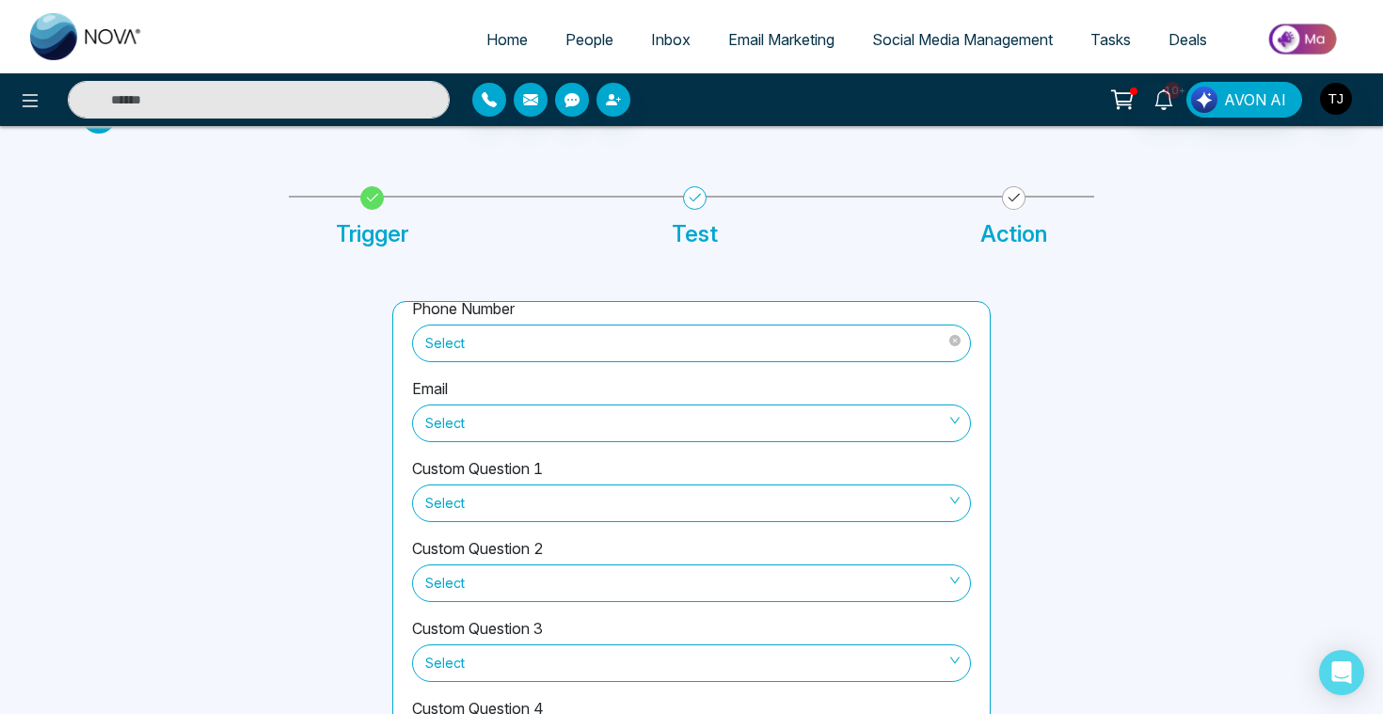
click at [573, 320] on div "Select" at bounding box center [691, 341] width 559 height 42
click at [563, 347] on span "Select" at bounding box center [691, 343] width 532 height 32
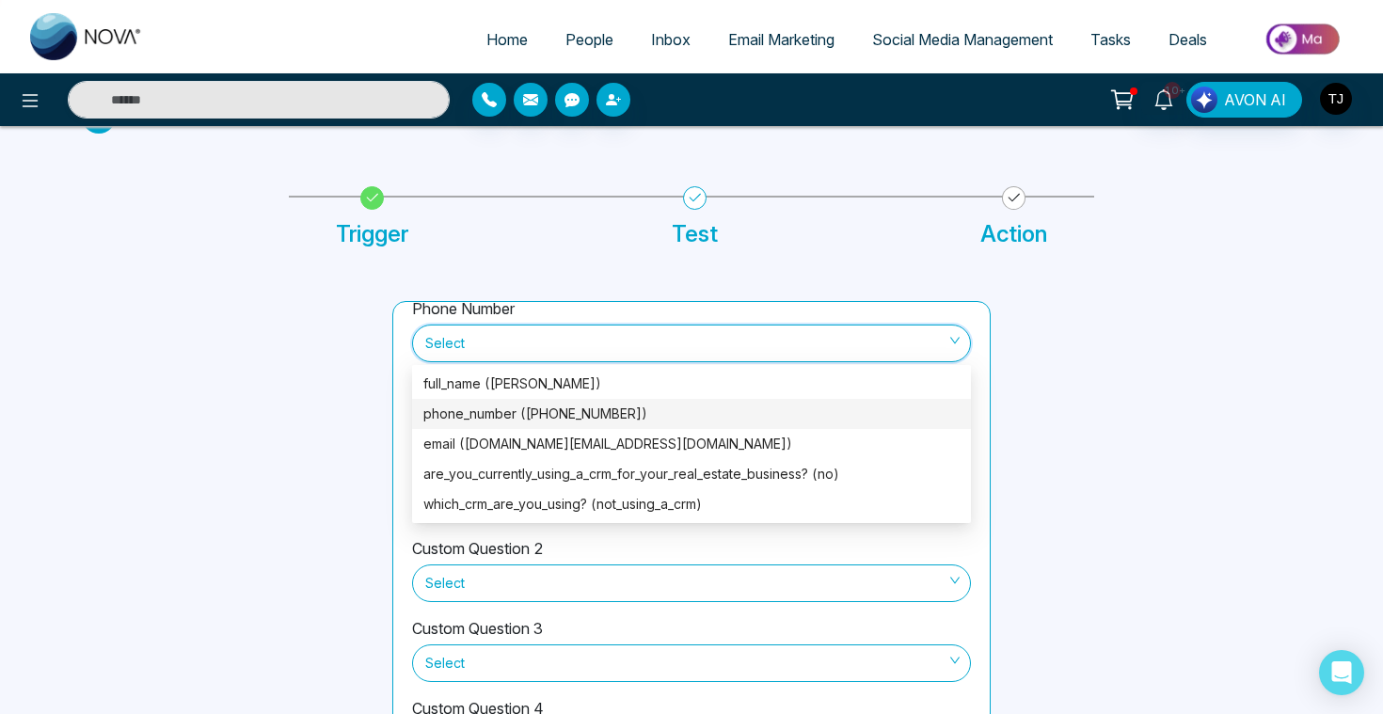
click at [527, 420] on div "phone_number ([PHONE_NUMBER])" at bounding box center [691, 414] width 536 height 21
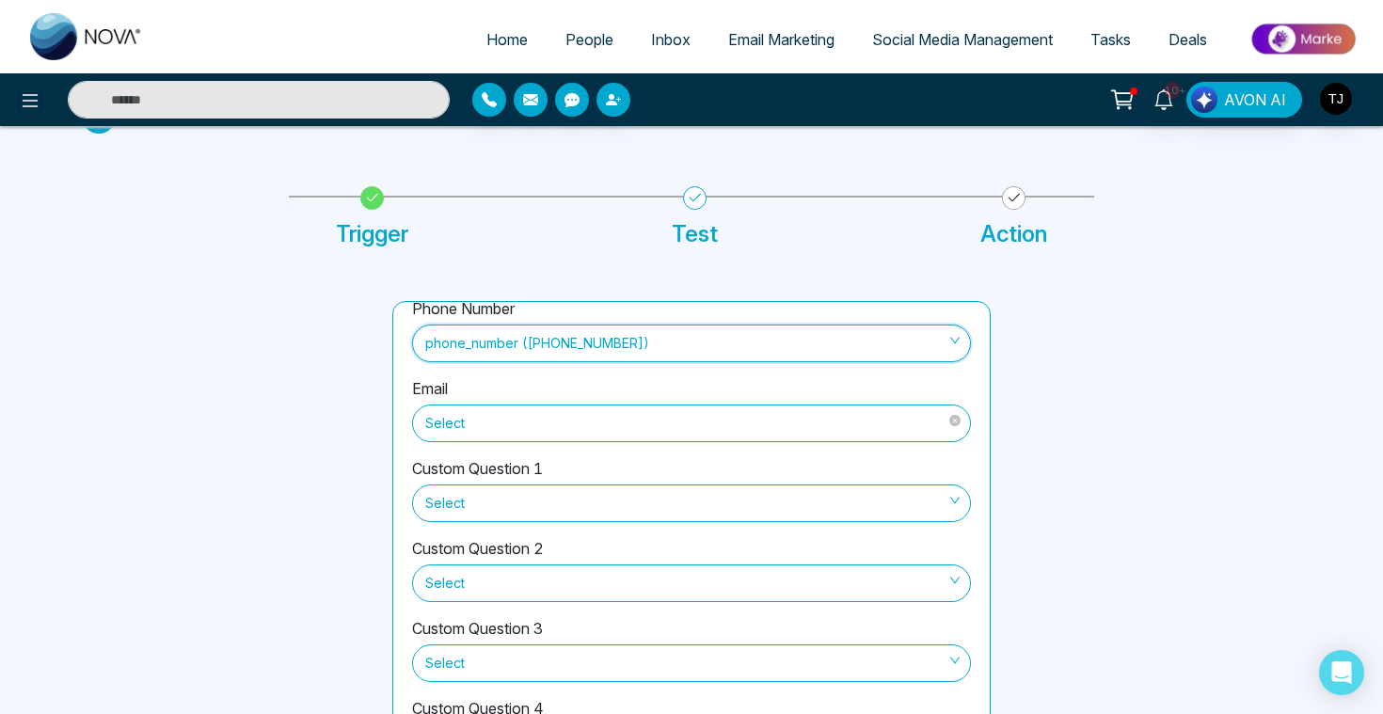
click at [526, 436] on span "Select" at bounding box center [691, 423] width 532 height 32
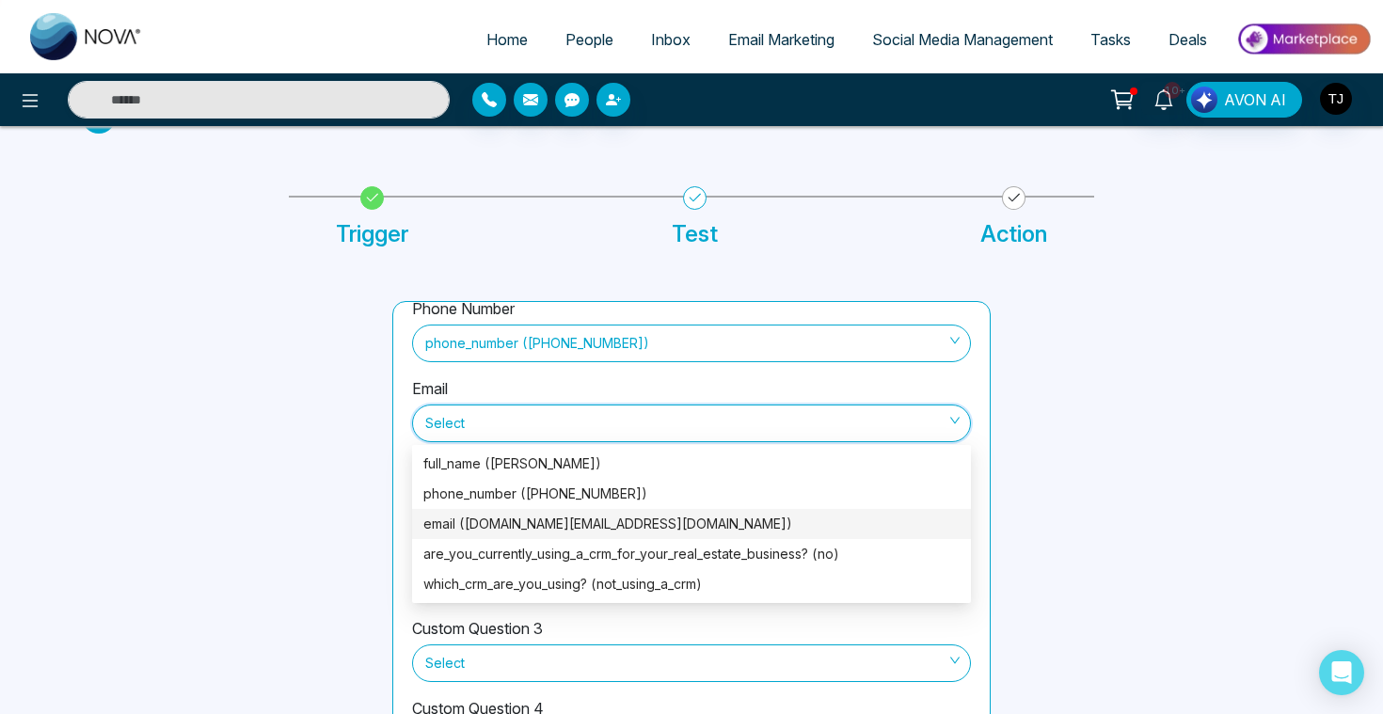
click at [503, 516] on div "email ([DOMAIN_NAME][EMAIL_ADDRESS][DOMAIN_NAME])" at bounding box center [691, 524] width 536 height 21
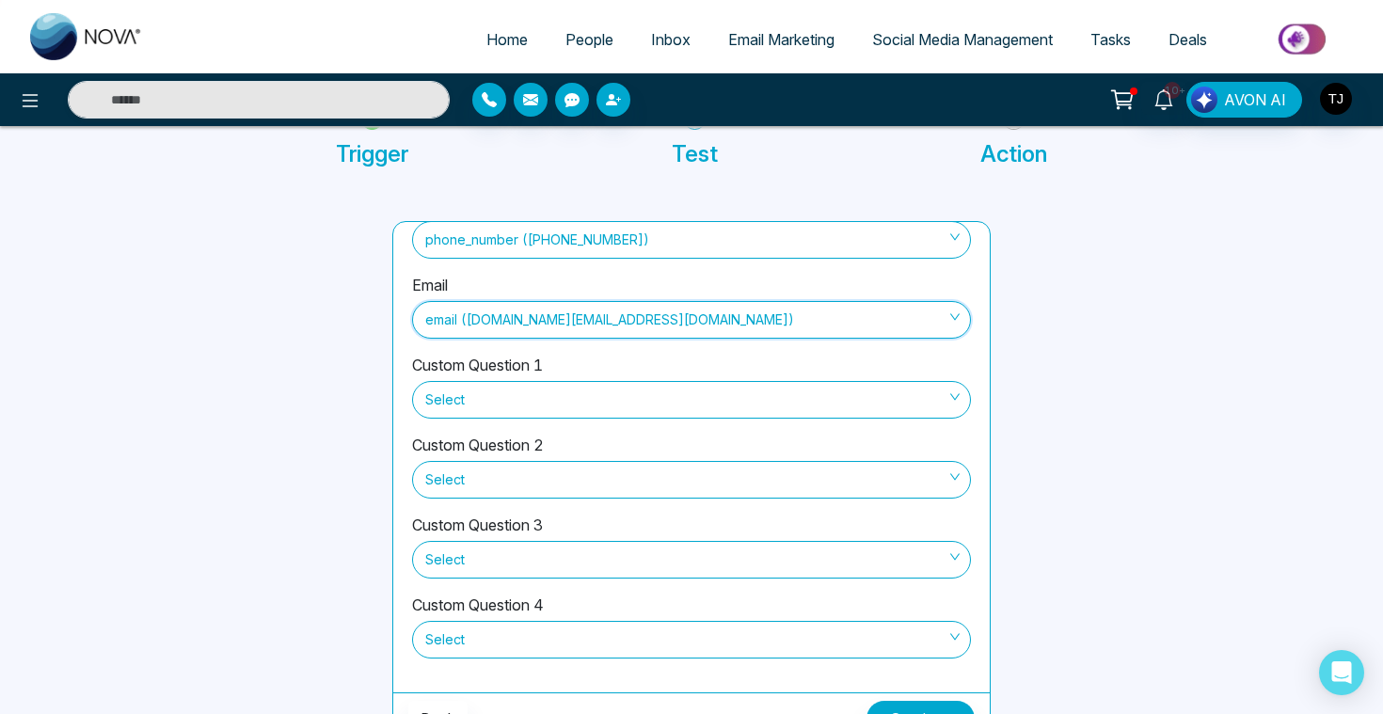
scroll to position [159, 0]
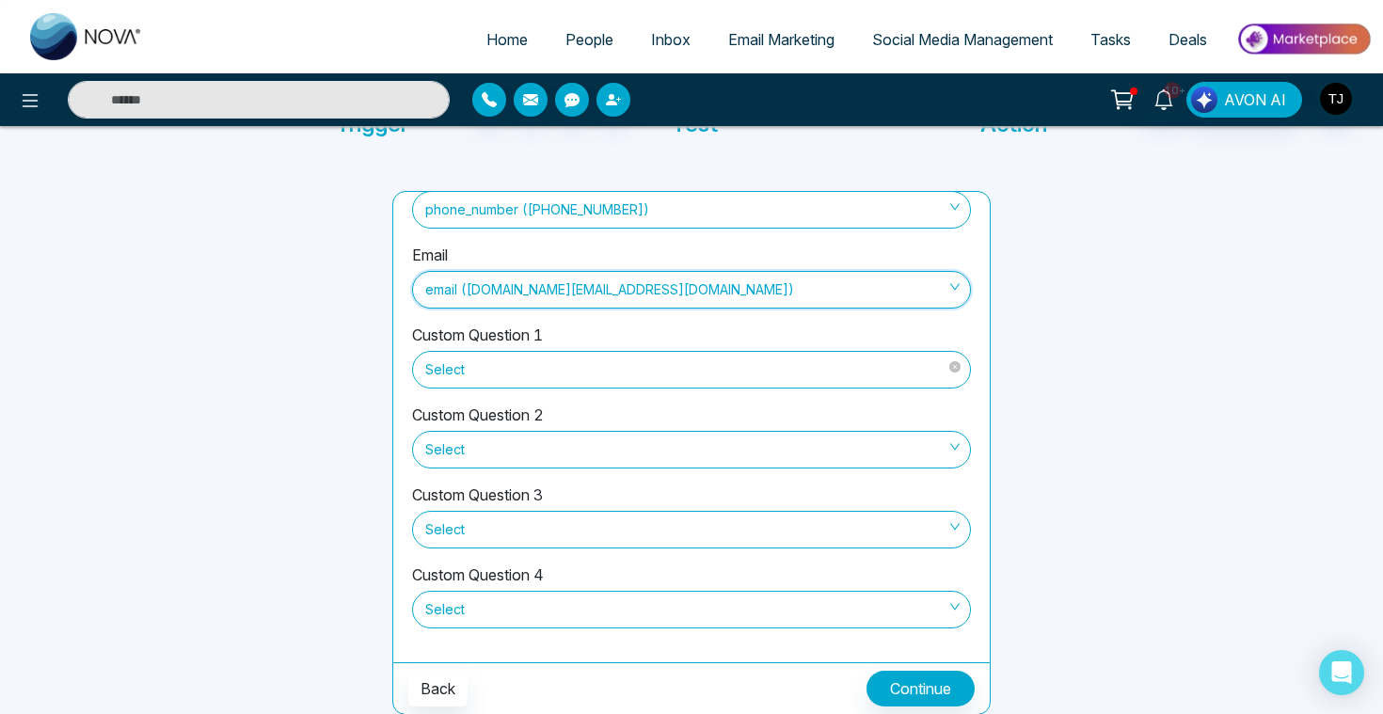
click at [671, 380] on span "Select" at bounding box center [691, 370] width 532 height 32
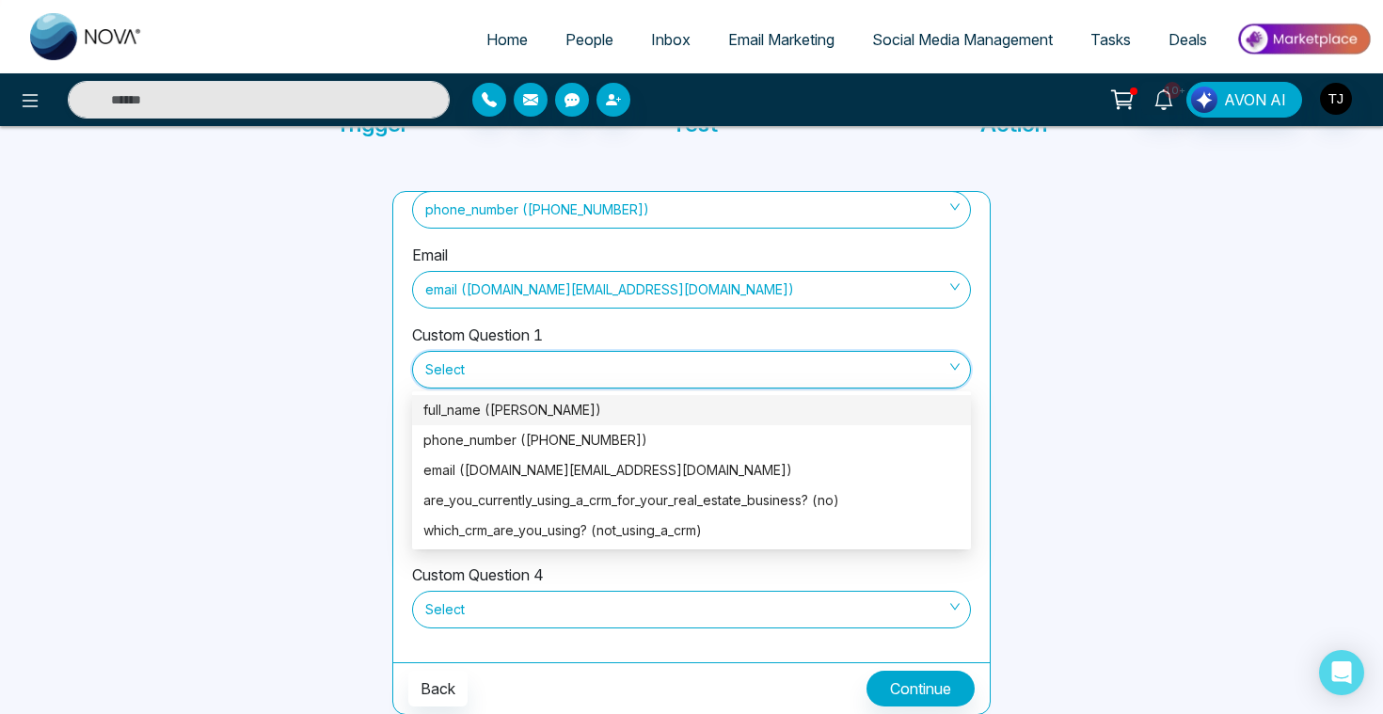
click at [1102, 393] on div at bounding box center [1157, 453] width 310 height 524
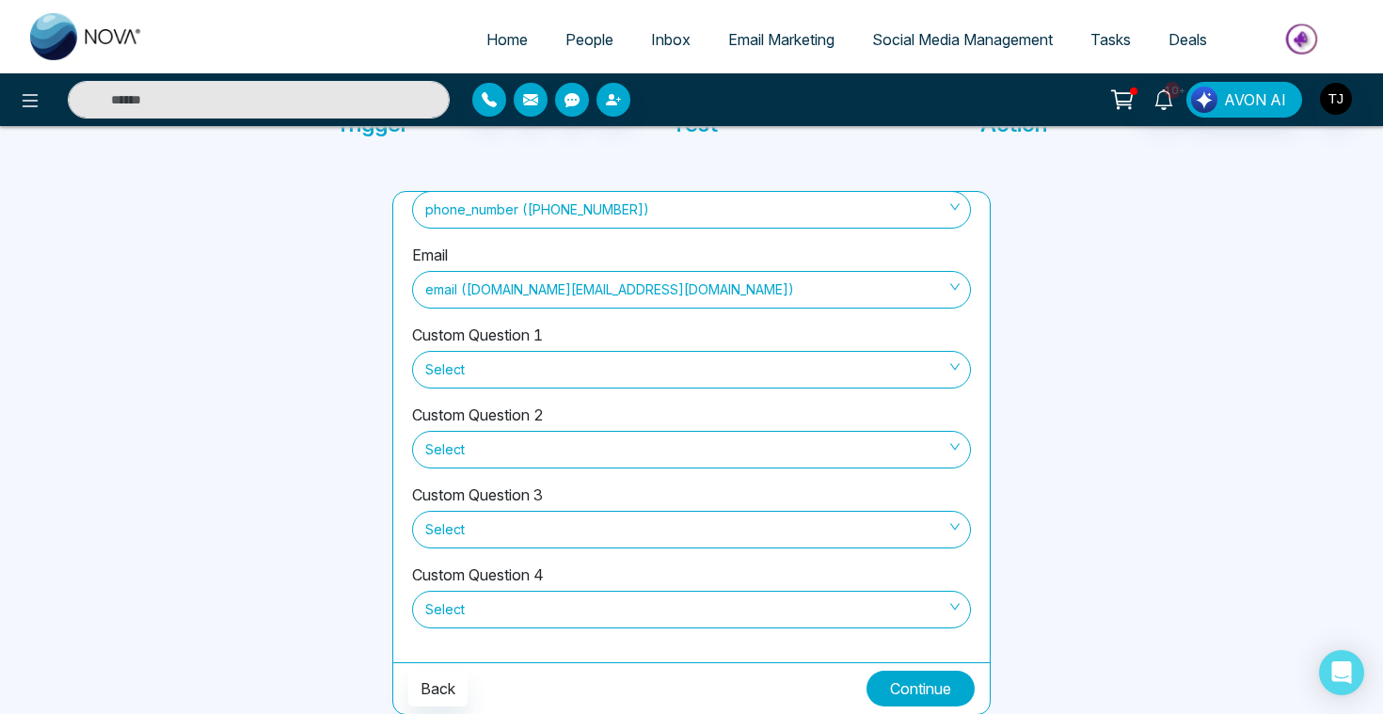
click at [930, 678] on button "Continue" at bounding box center [920, 689] width 108 height 36
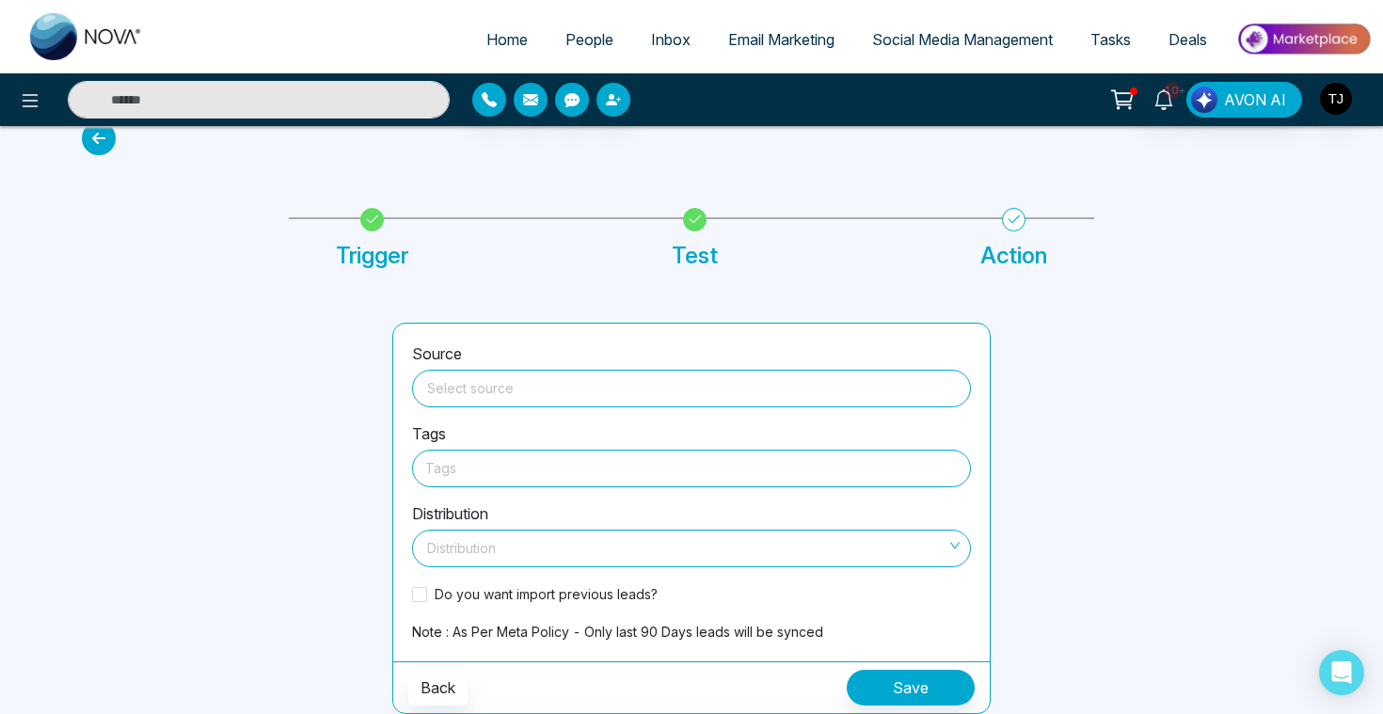
scroll to position [27, 0]
click at [690, 399] on span at bounding box center [691, 389] width 536 height 36
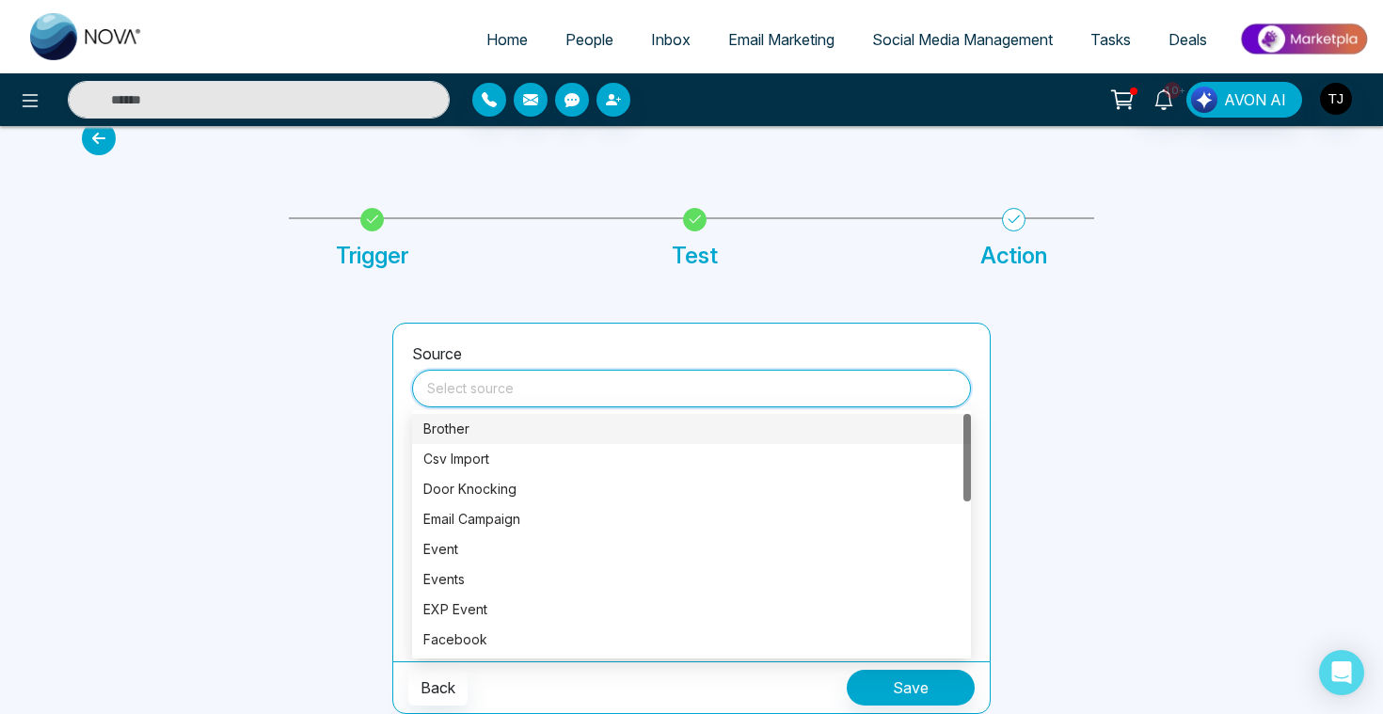
click at [374, 432] on div at bounding box center [226, 518] width 310 height 391
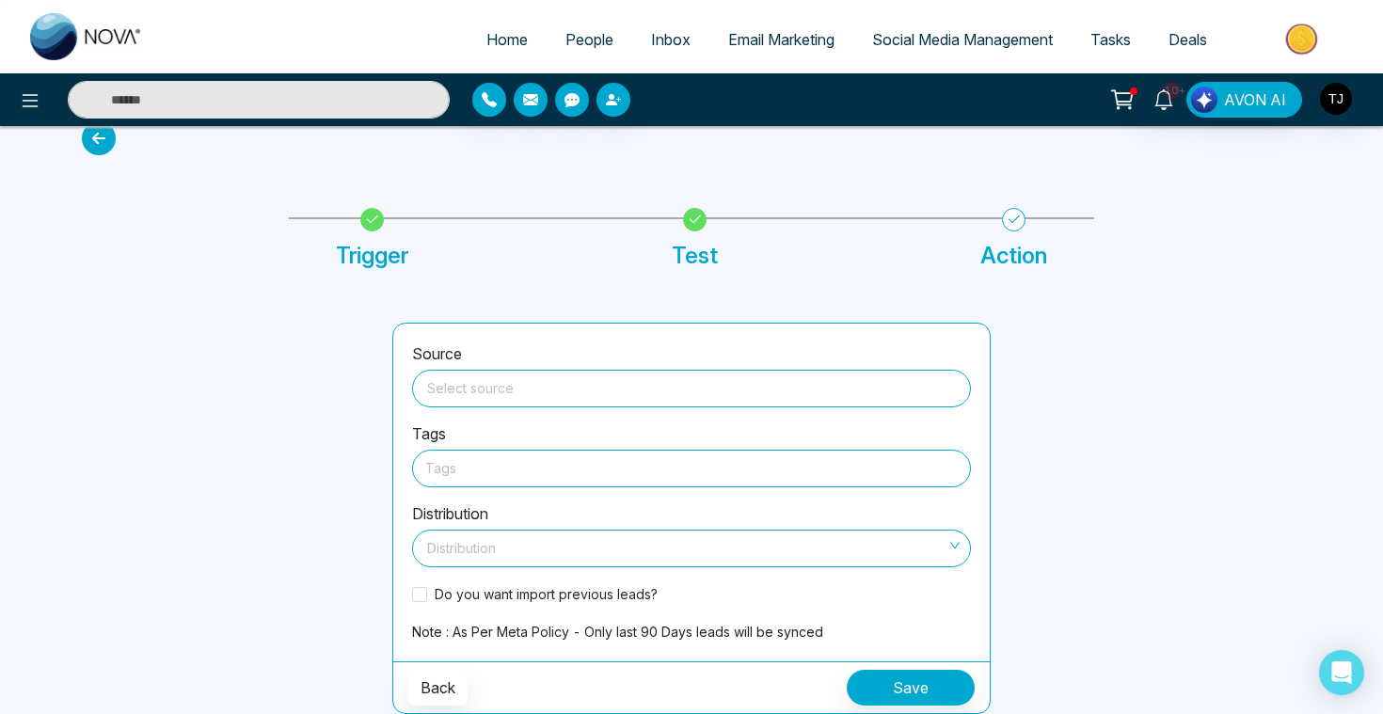
click at [440, 473] on div at bounding box center [691, 468] width 532 height 24
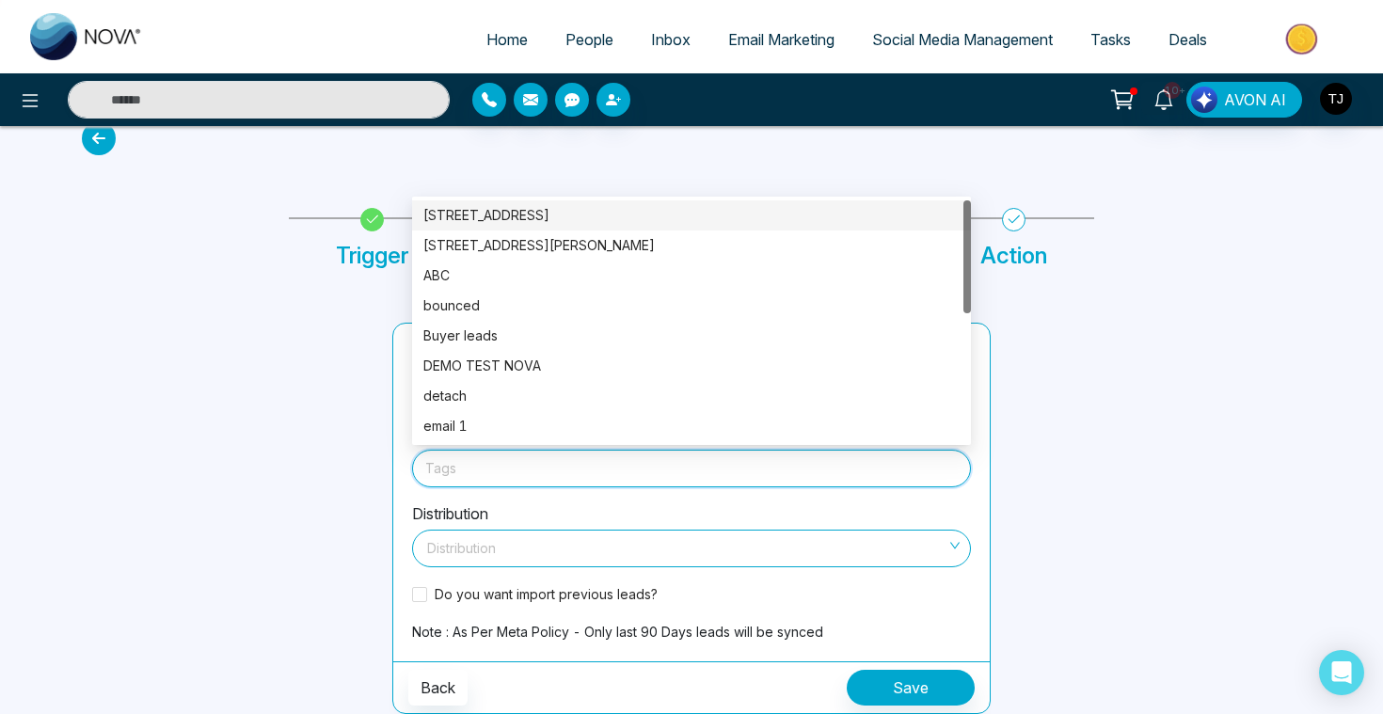
click at [464, 545] on input "search" at bounding box center [684, 545] width 523 height 28
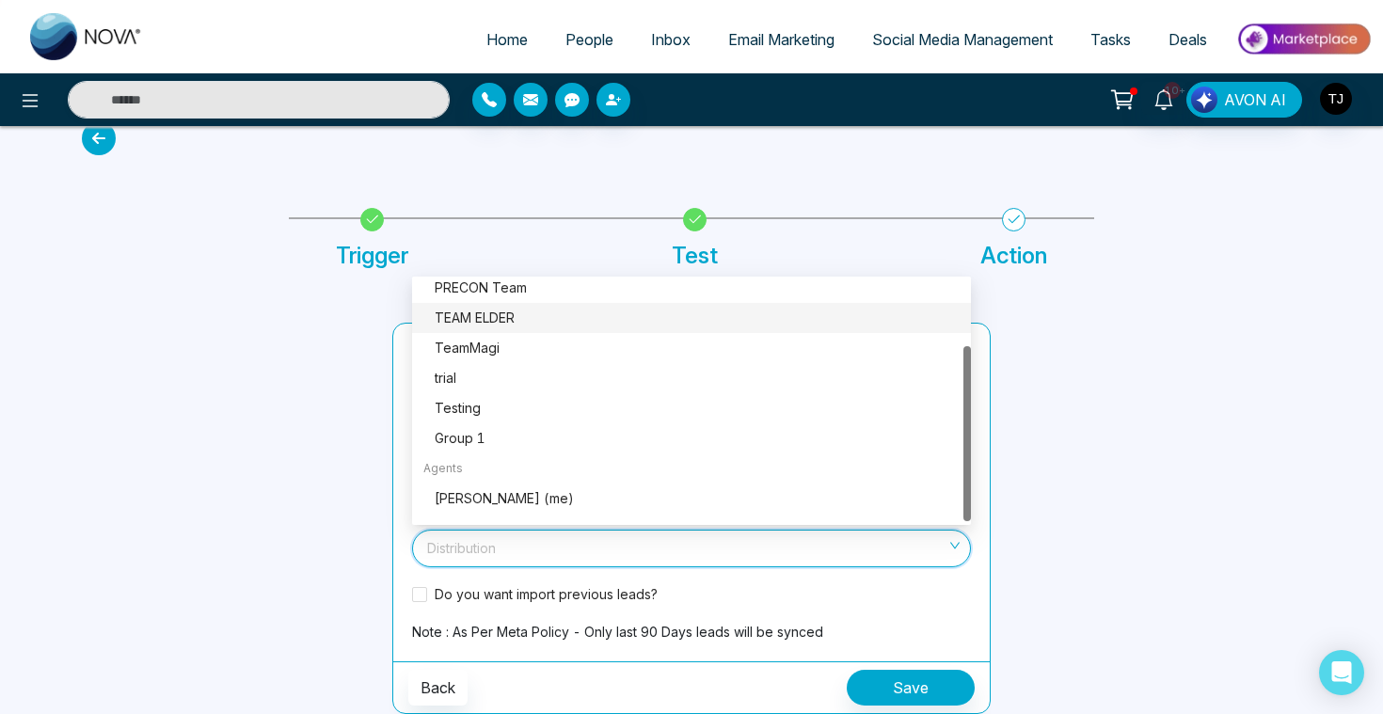
scroll to position [90, 0]
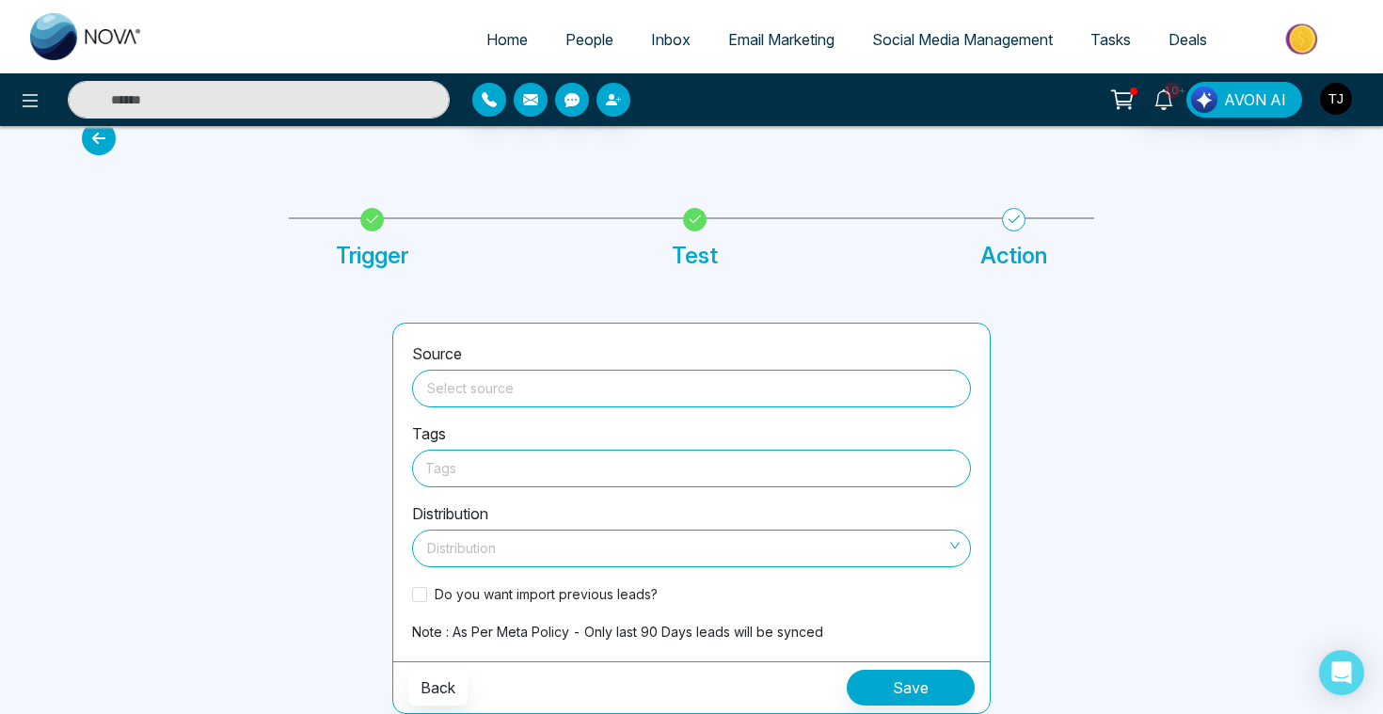
click at [371, 503] on div at bounding box center [226, 518] width 310 height 391
click at [30, 103] on icon at bounding box center [30, 100] width 23 height 23
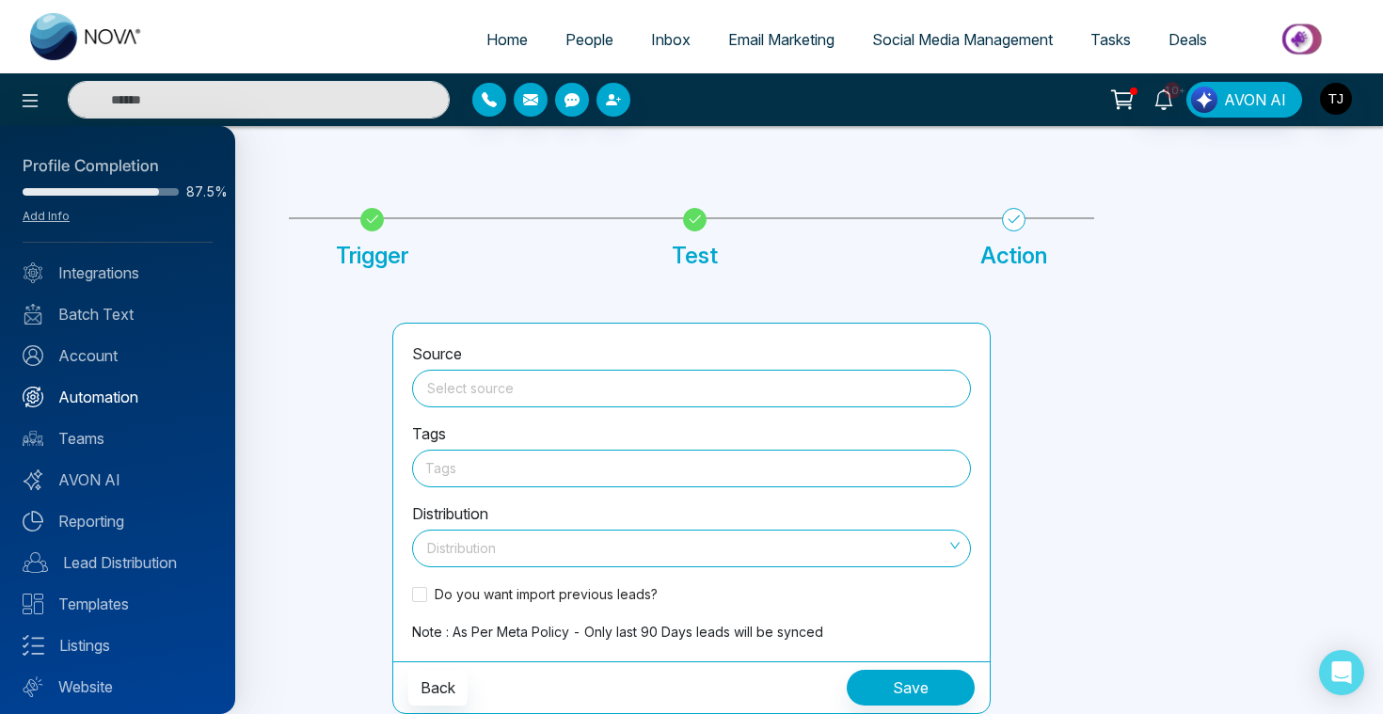
click at [96, 393] on link "Automation" at bounding box center [118, 397] width 190 height 23
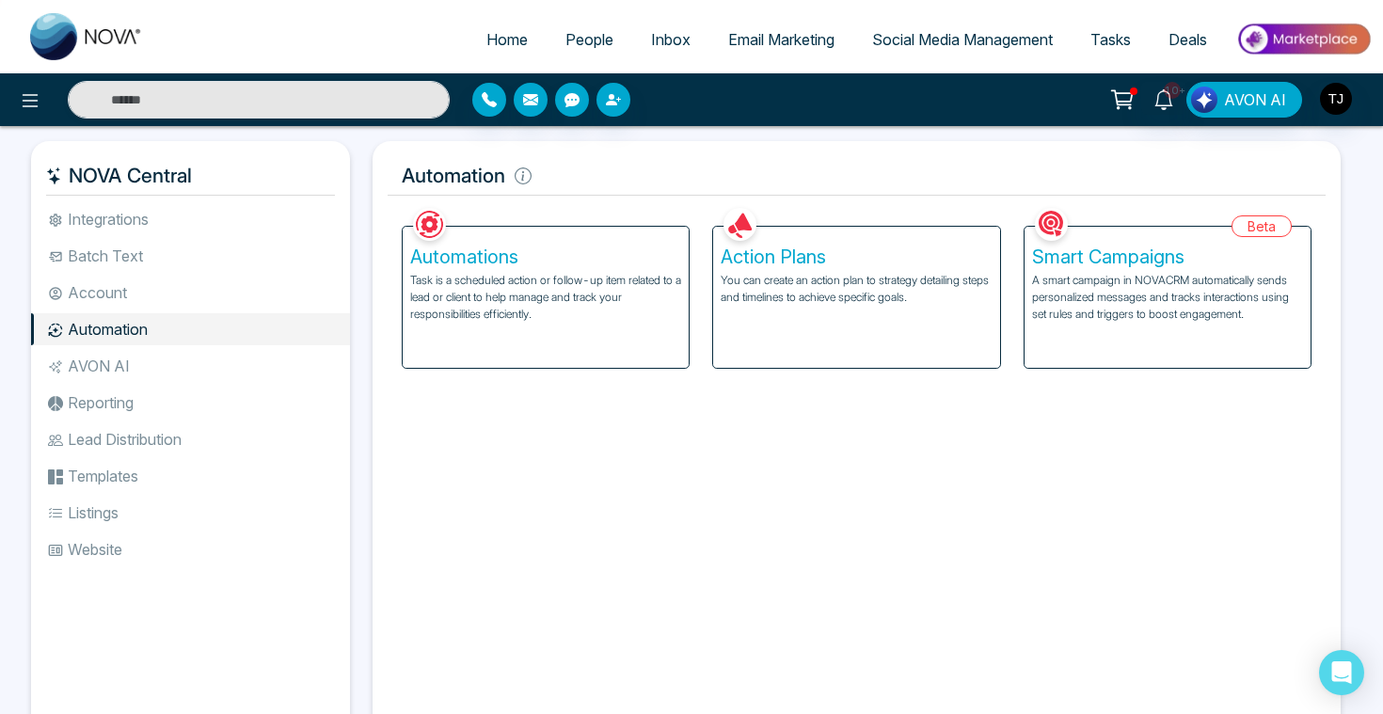
click at [1102, 248] on h5 "Smart Campaigns" at bounding box center [1167, 257] width 271 height 23
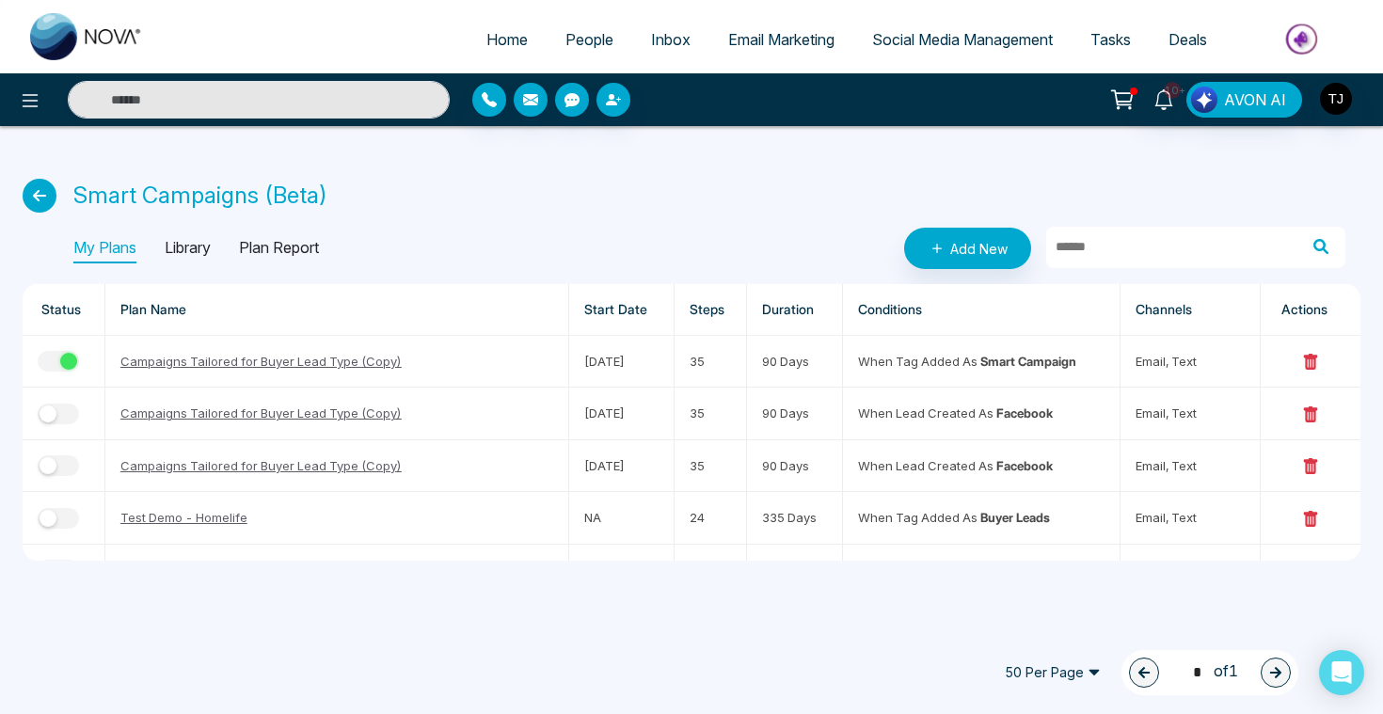
click at [187, 256] on p "Library" at bounding box center [188, 248] width 46 height 30
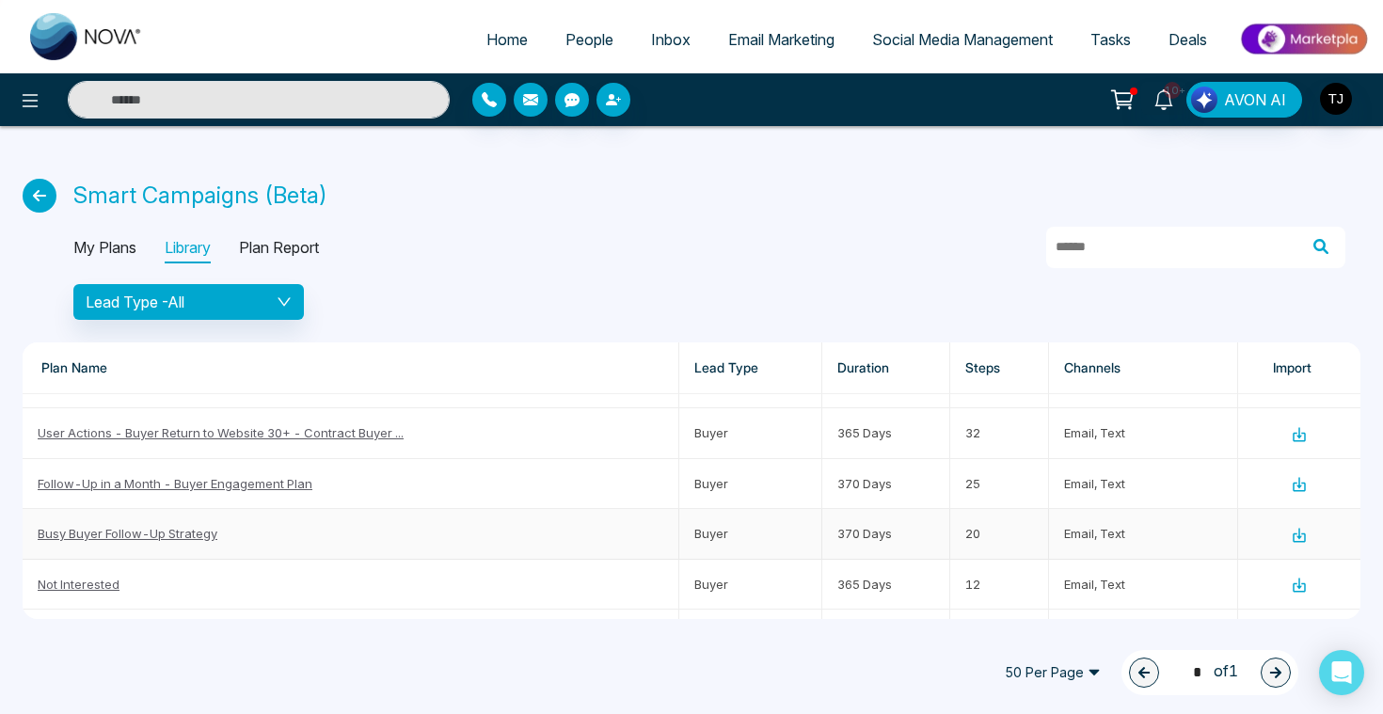
scroll to position [1600, 0]
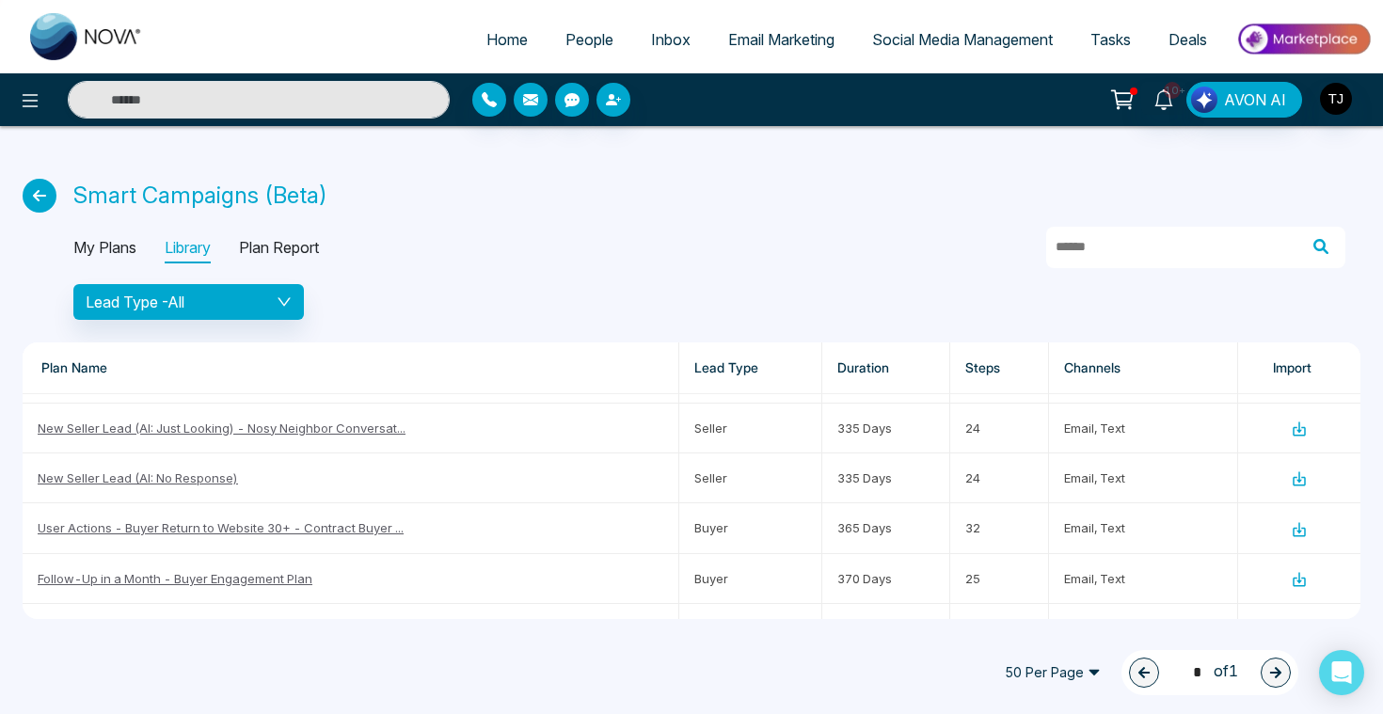
click at [37, 185] on icon at bounding box center [40, 196] width 34 height 34
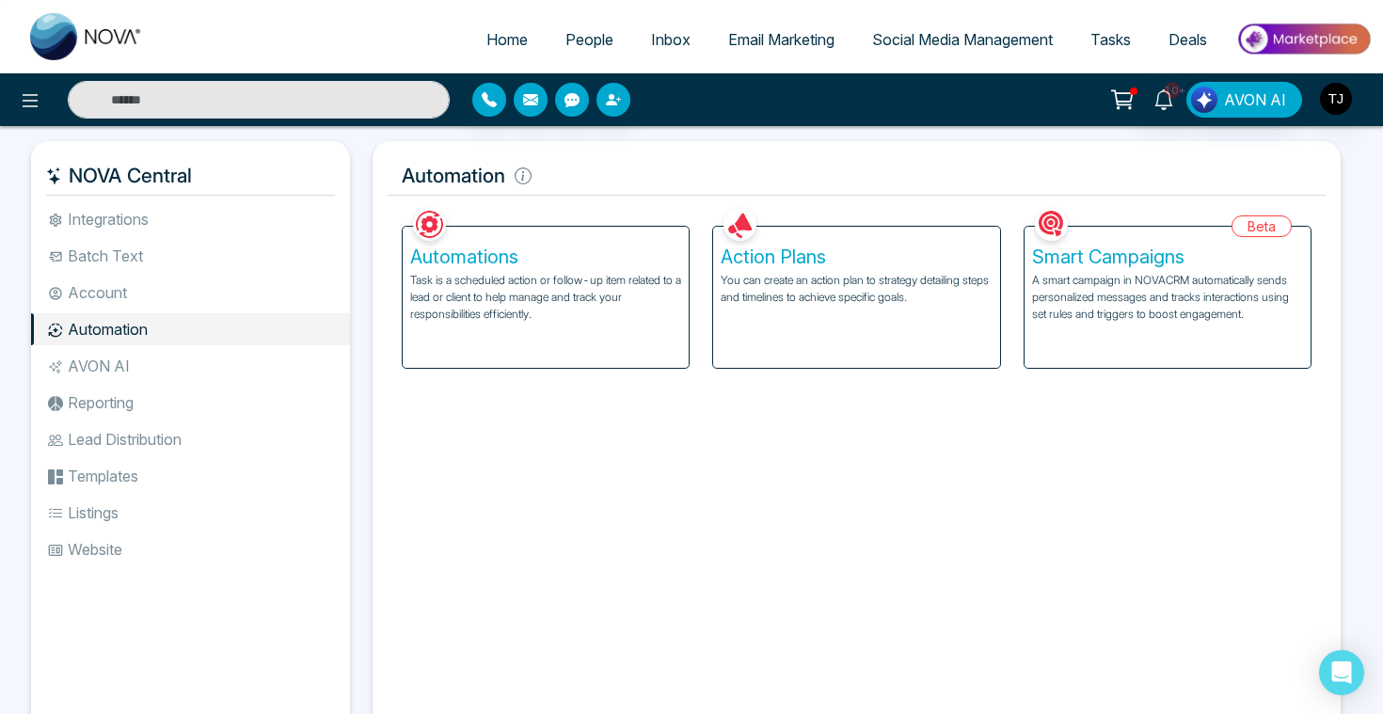
click at [762, 40] on span "Email Marketing" at bounding box center [781, 39] width 106 height 19
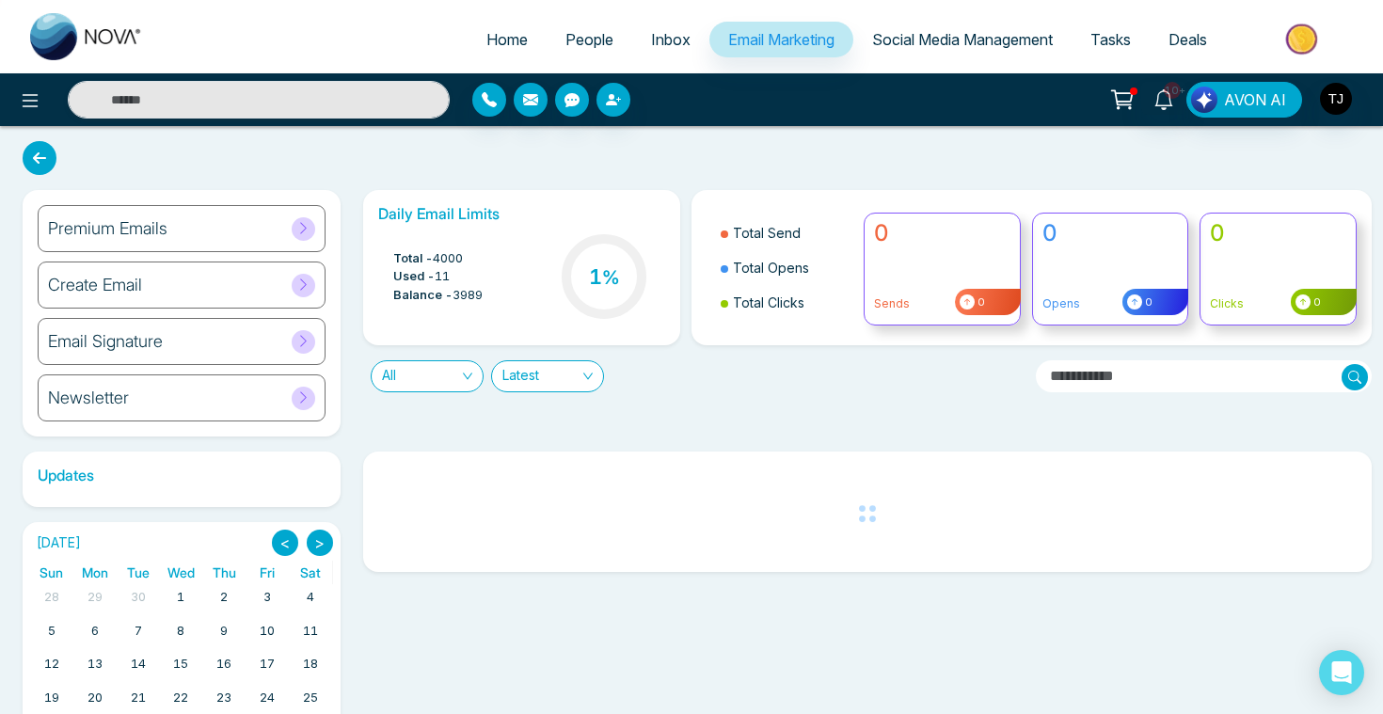
click at [209, 394] on div "Newsletter" at bounding box center [182, 397] width 288 height 47
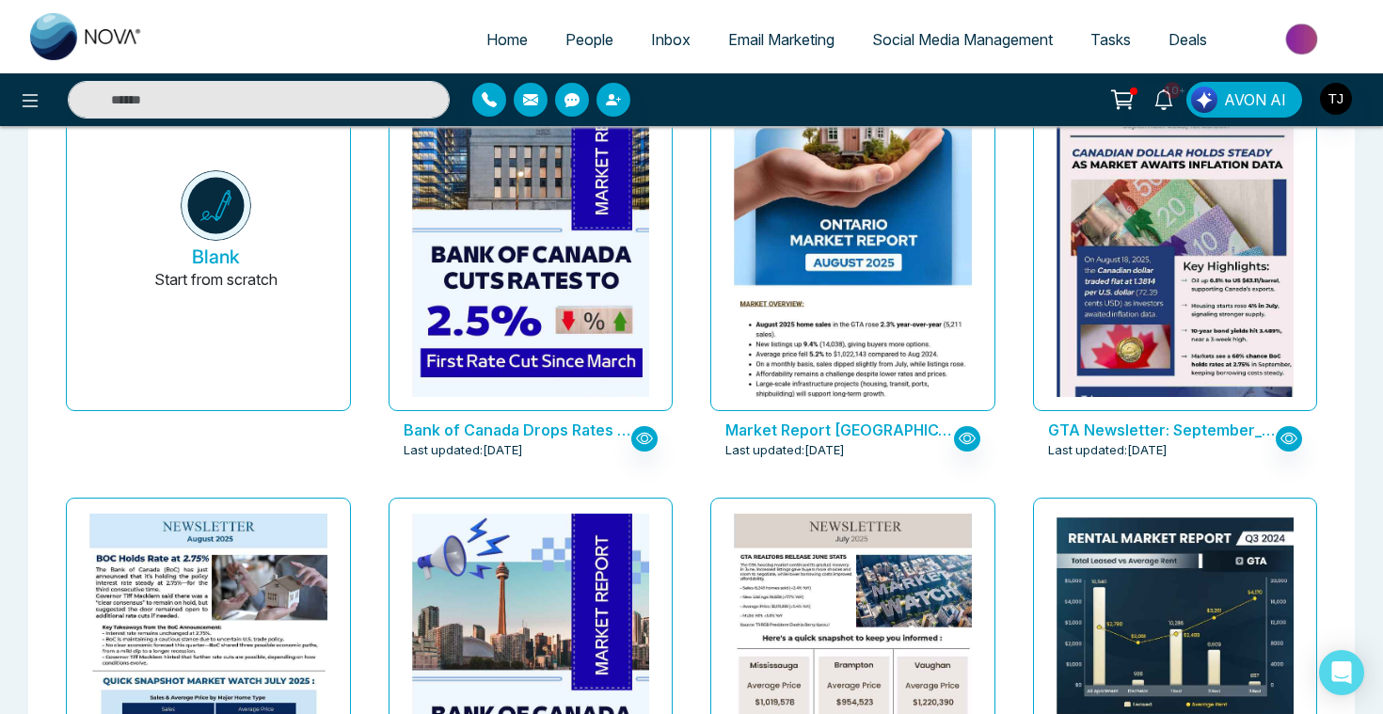
scroll to position [198, 0]
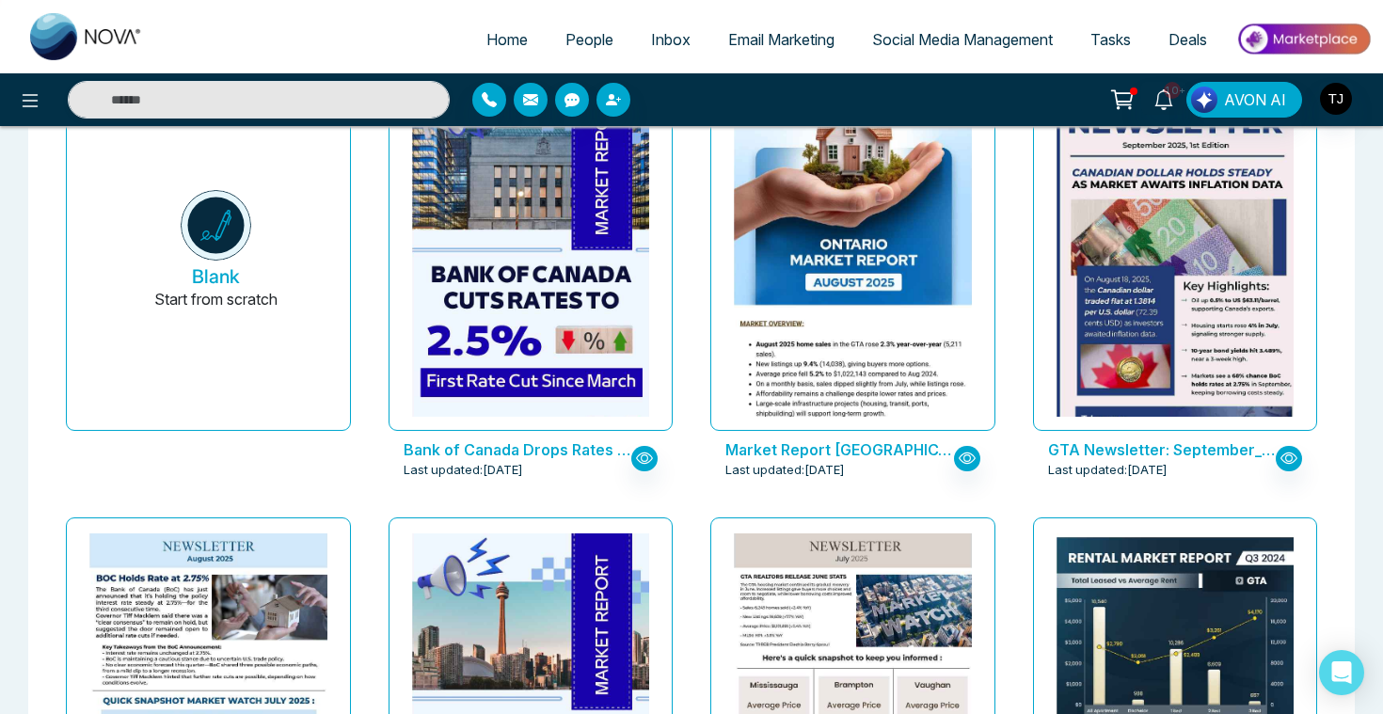
click at [966, 39] on span "Social Media Management" at bounding box center [962, 39] width 181 height 19
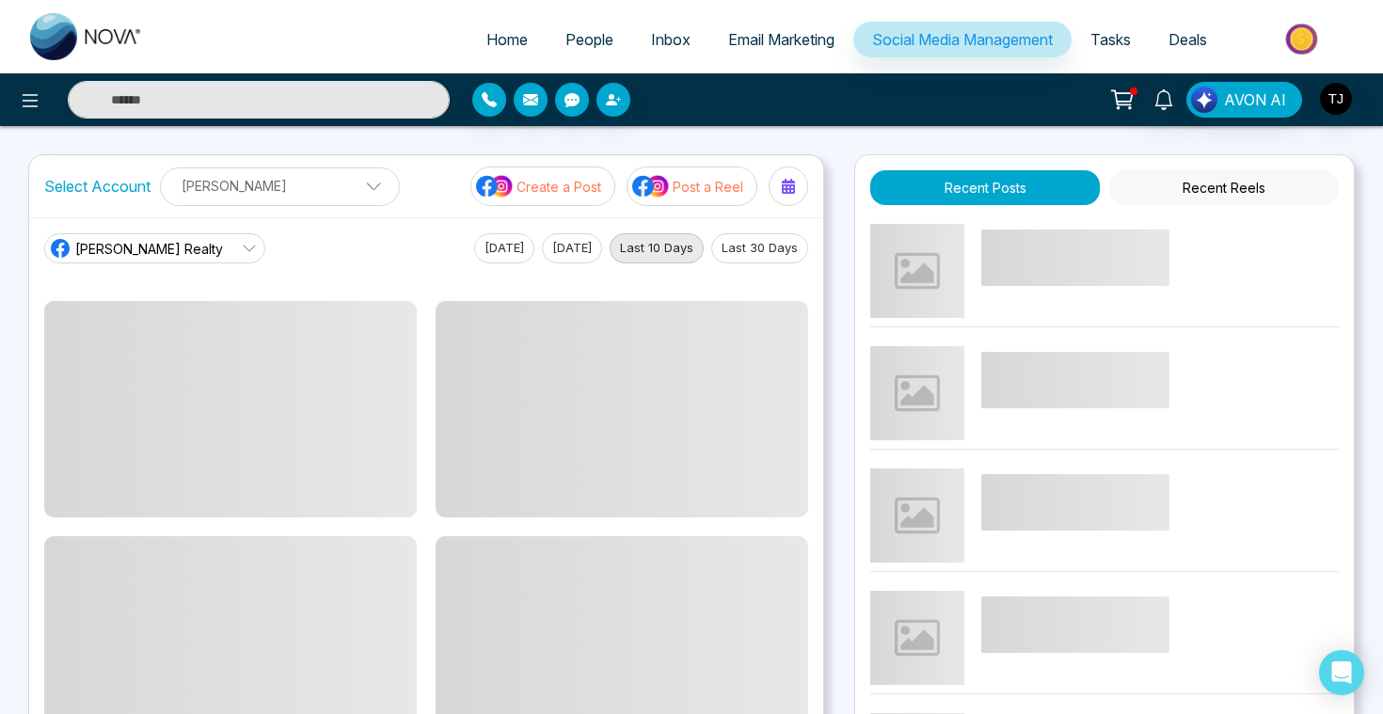
click at [685, 192] on p "Post a Reel" at bounding box center [708, 187] width 71 height 20
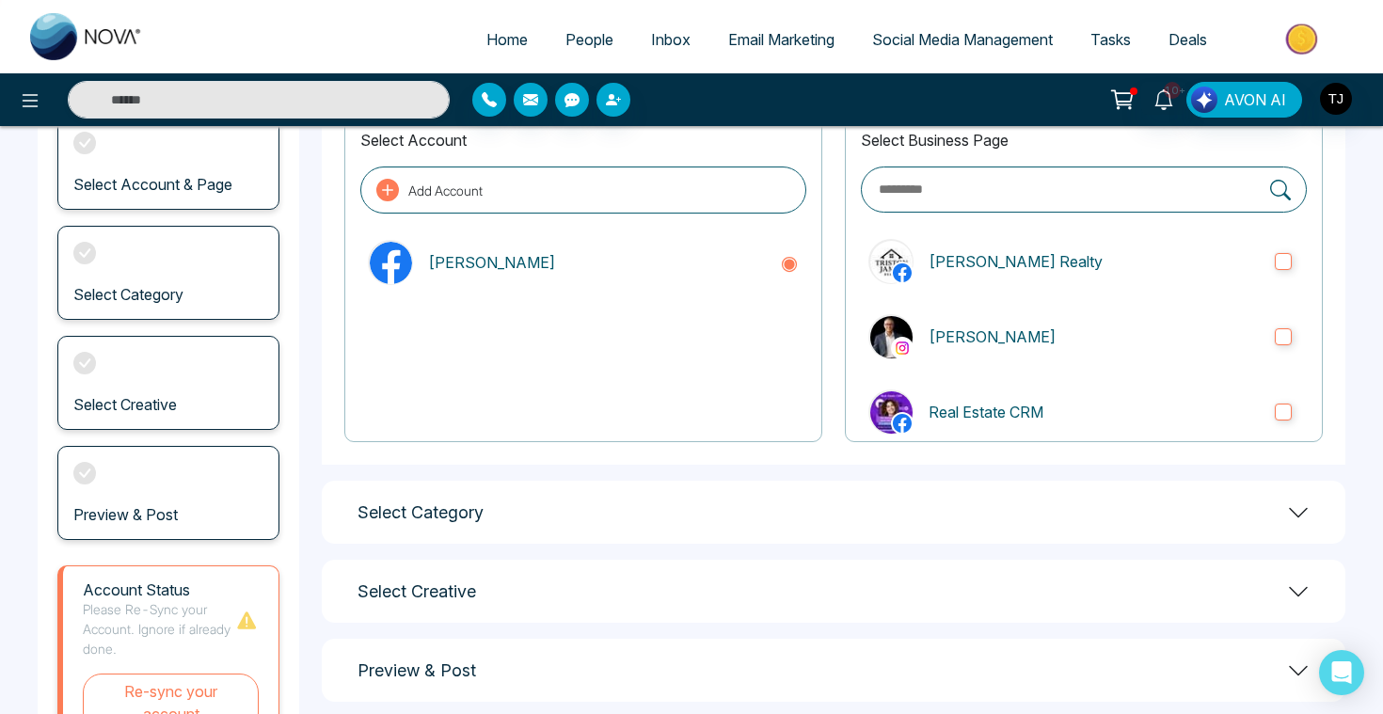
scroll to position [145, 0]
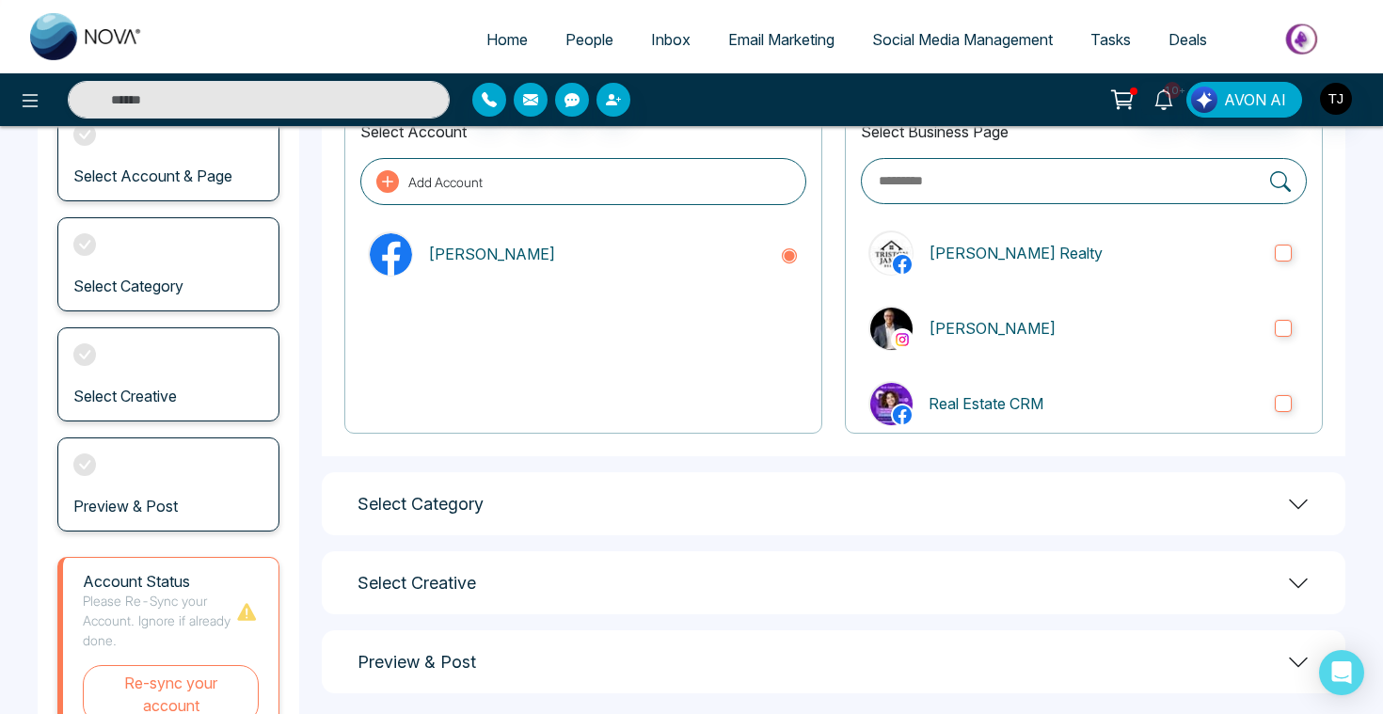
click at [759, 518] on div "Select Category" at bounding box center [833, 503] width 1023 height 63
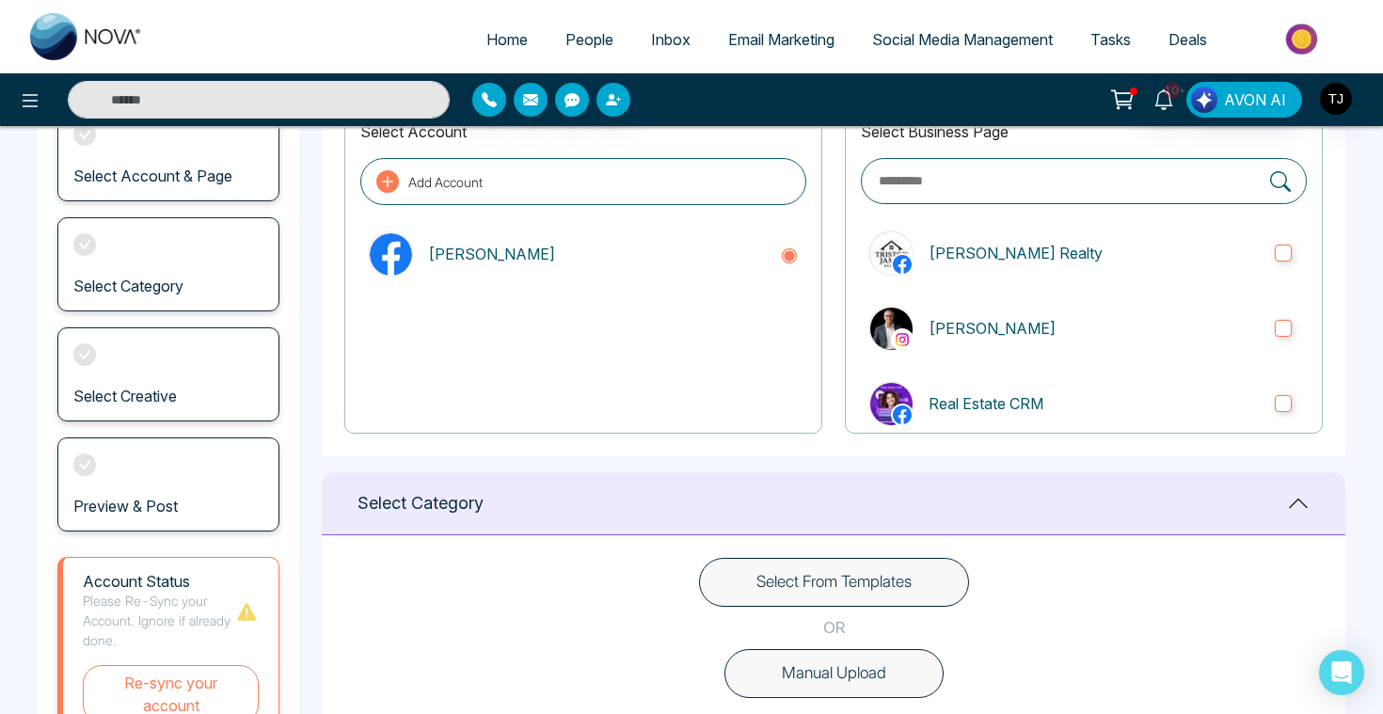
click at [785, 594] on button "Select From Templates" at bounding box center [834, 582] width 270 height 49
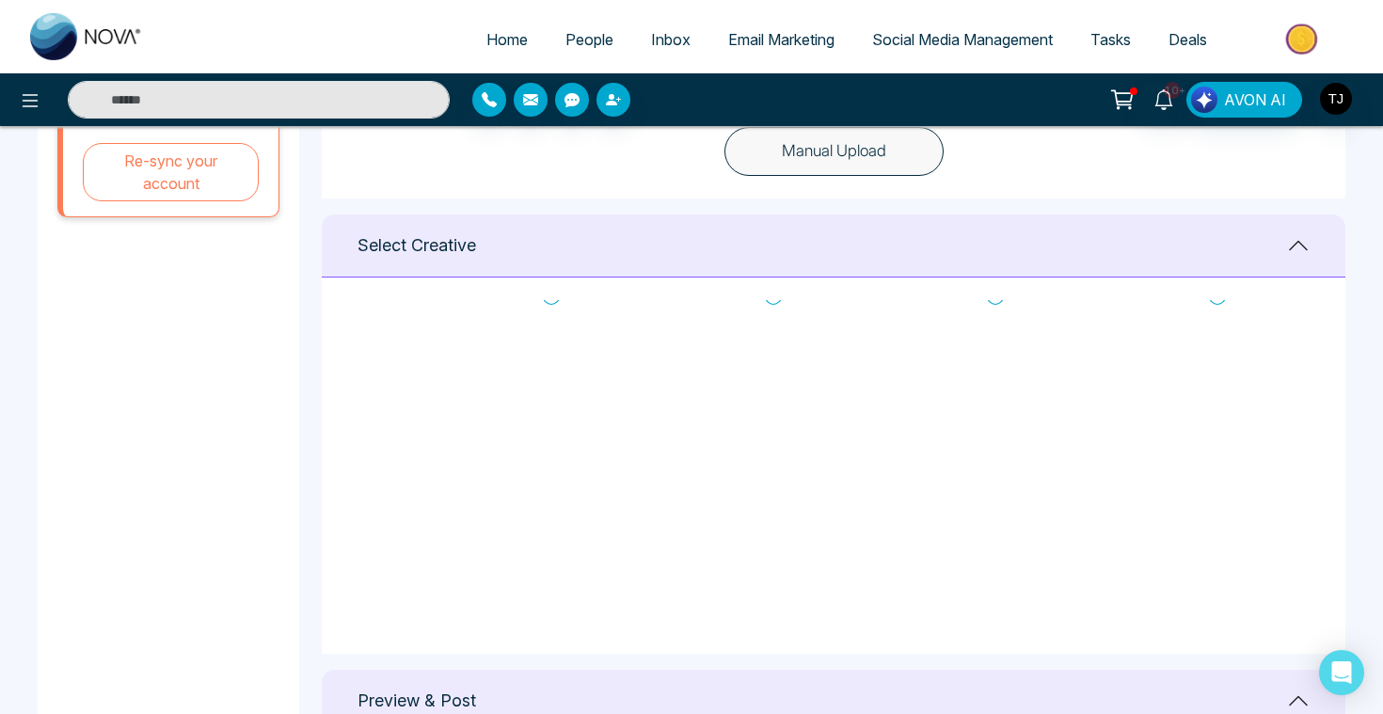
scroll to position [30, 0]
